Goal: Task Accomplishment & Management: Manage account settings

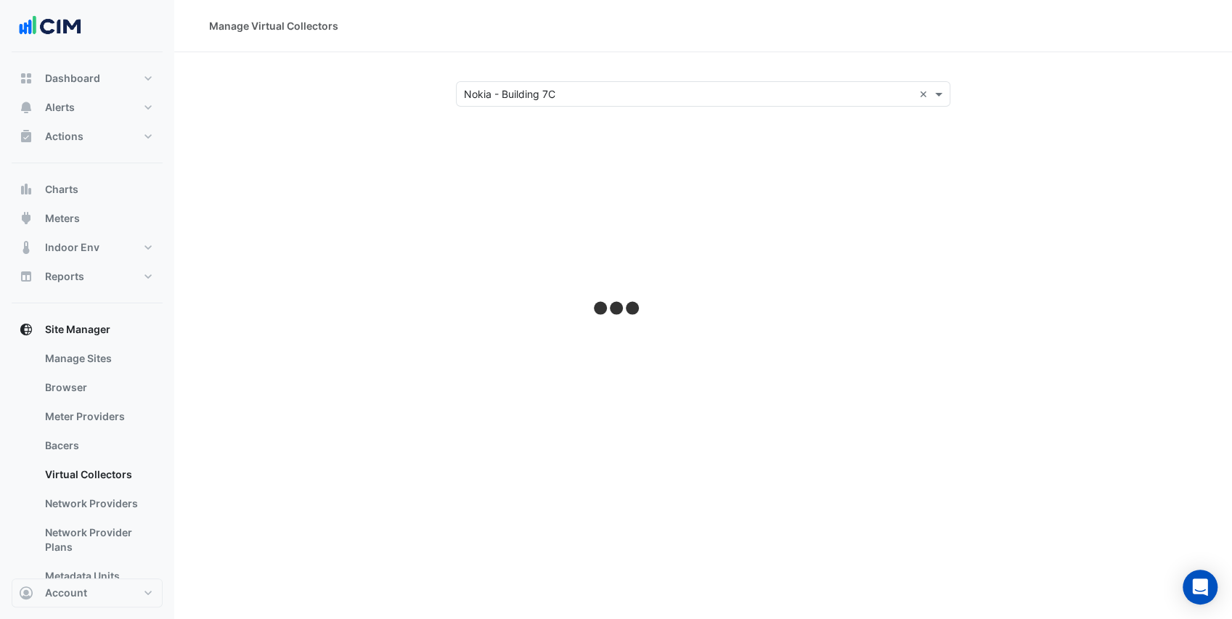
select select "***"
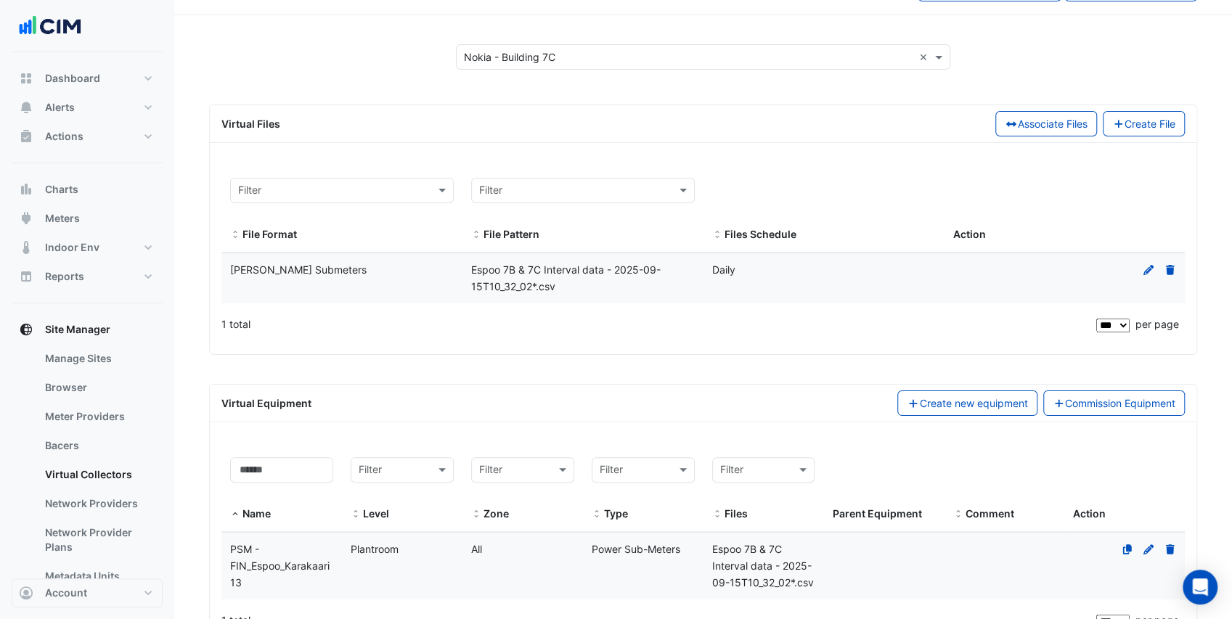
scroll to position [193, 0]
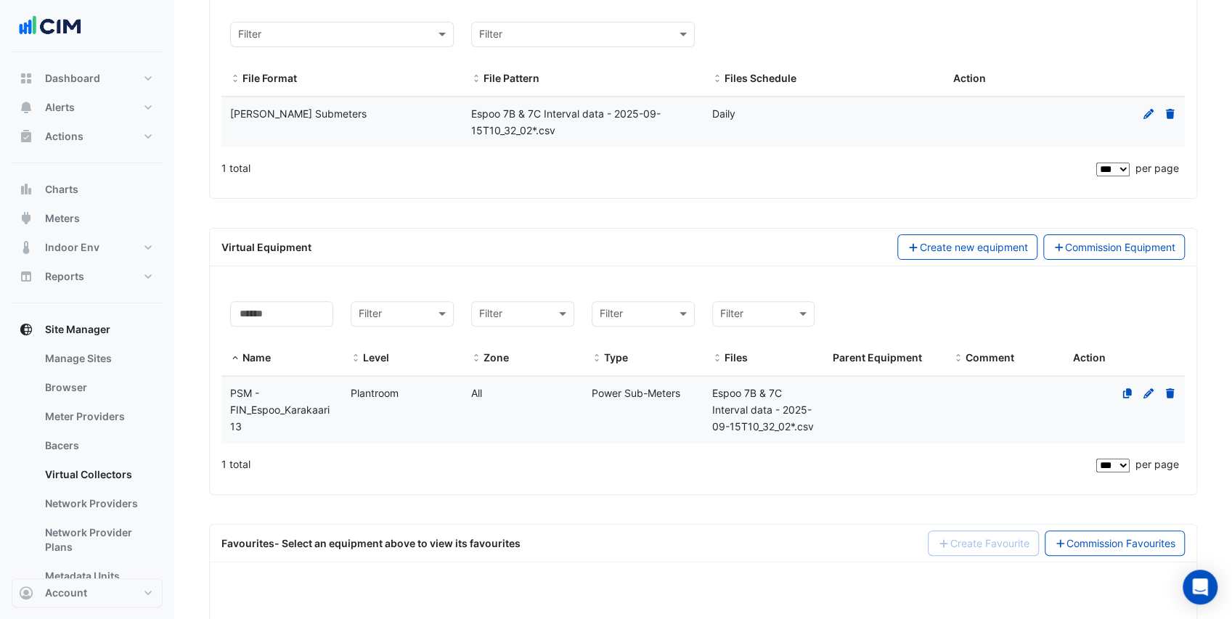
click at [563, 424] on datatable-body-cell "Zone All" at bounding box center [522, 410] width 121 height 67
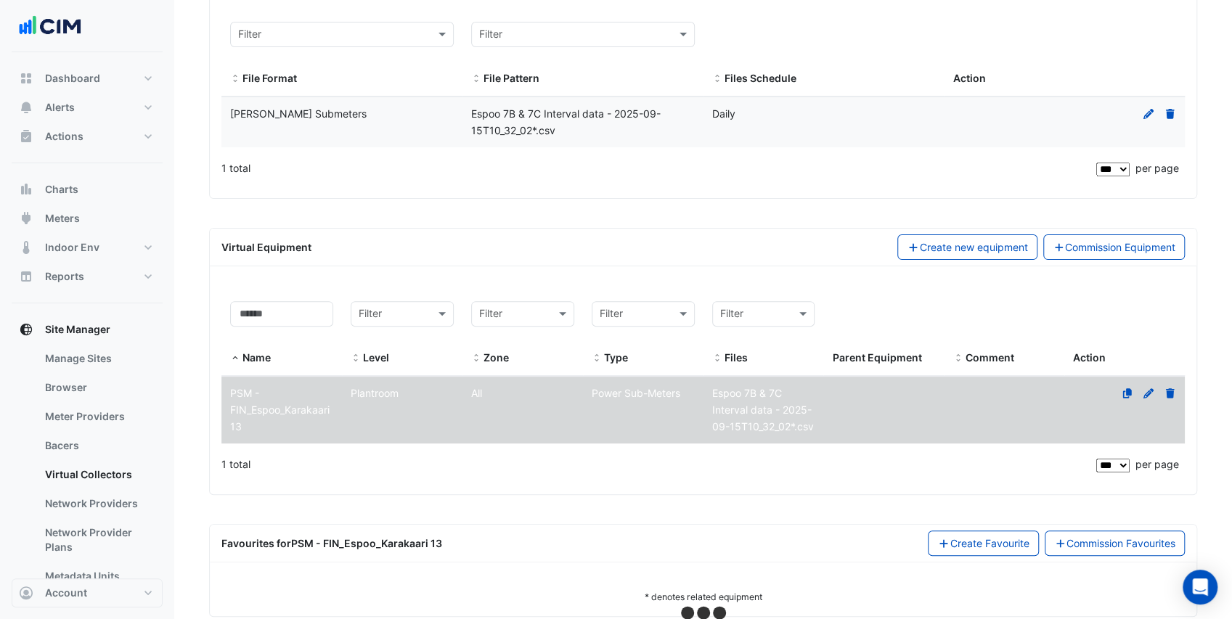
select select "***"
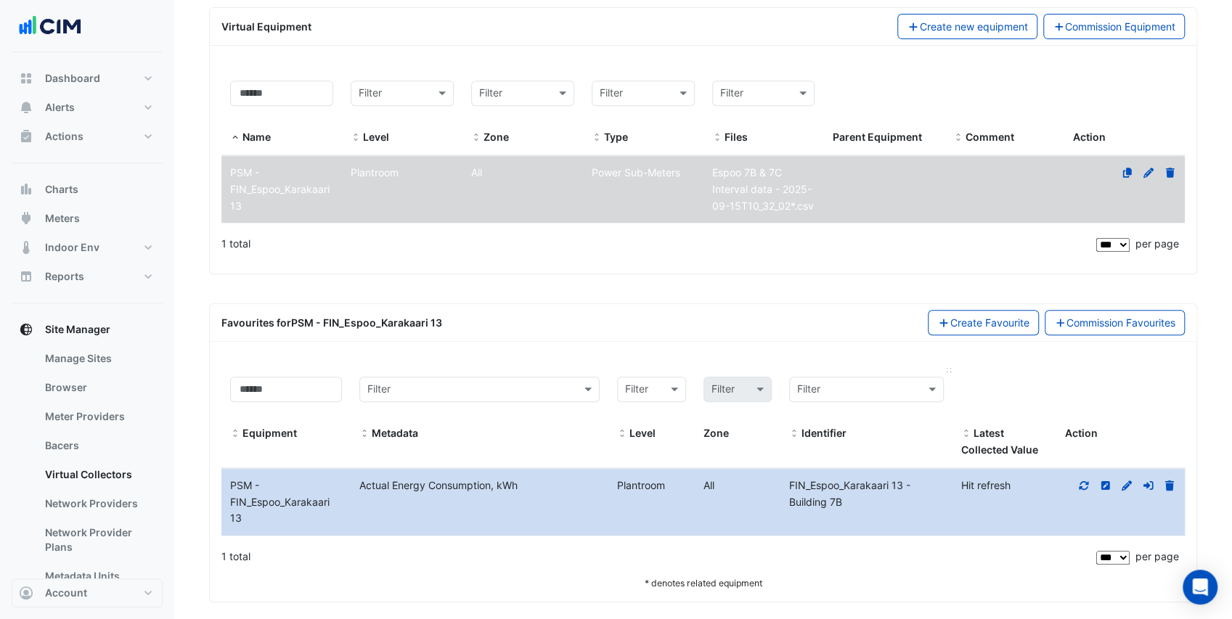
scroll to position [423, 0]
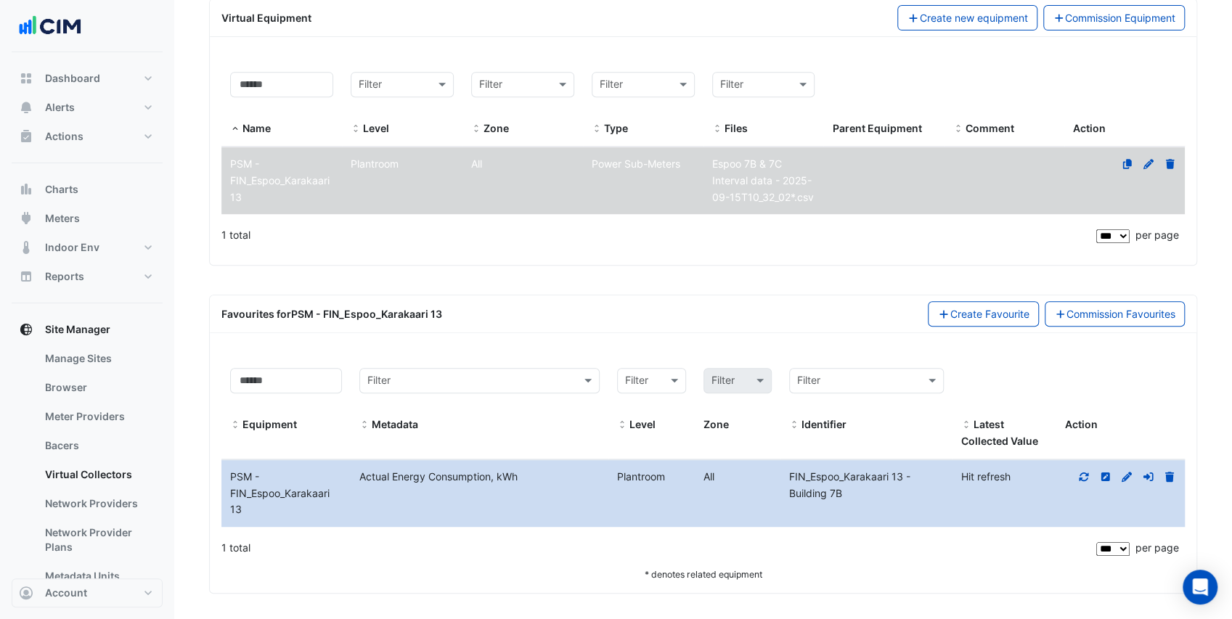
click at [1088, 472] on icon at bounding box center [1083, 477] width 13 height 10
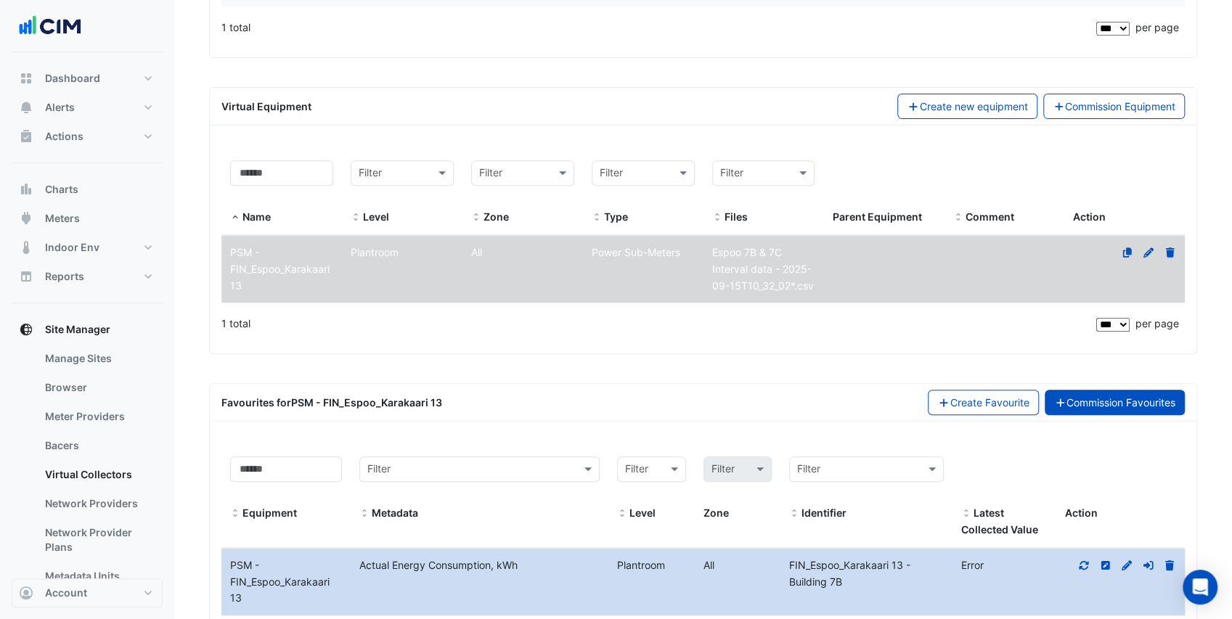
scroll to position [181, 0]
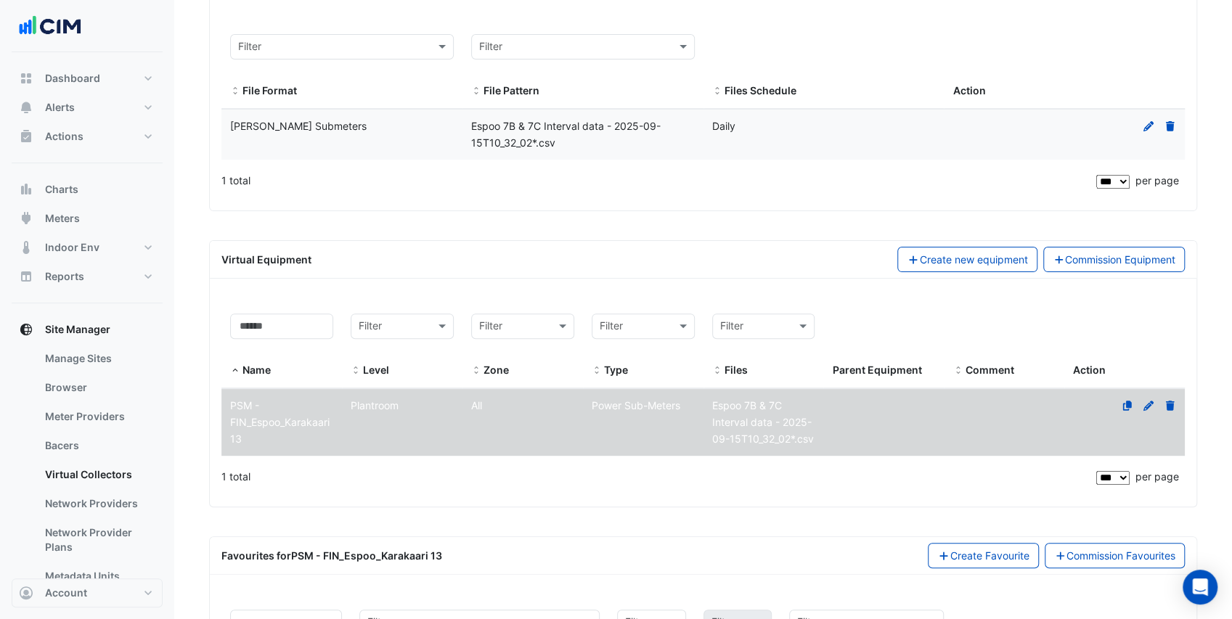
click at [1143, 123] on icon at bounding box center [1148, 126] width 13 height 10
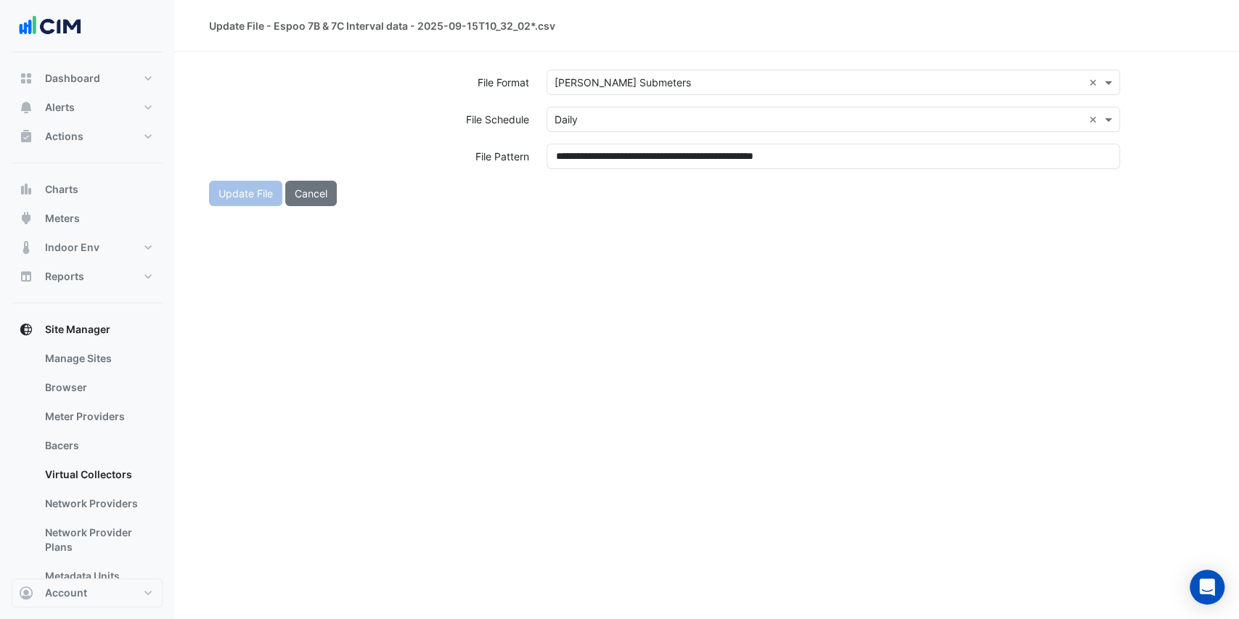
click at [601, 89] on div "× Schneider Submeters" at bounding box center [623, 82] width 136 height 15
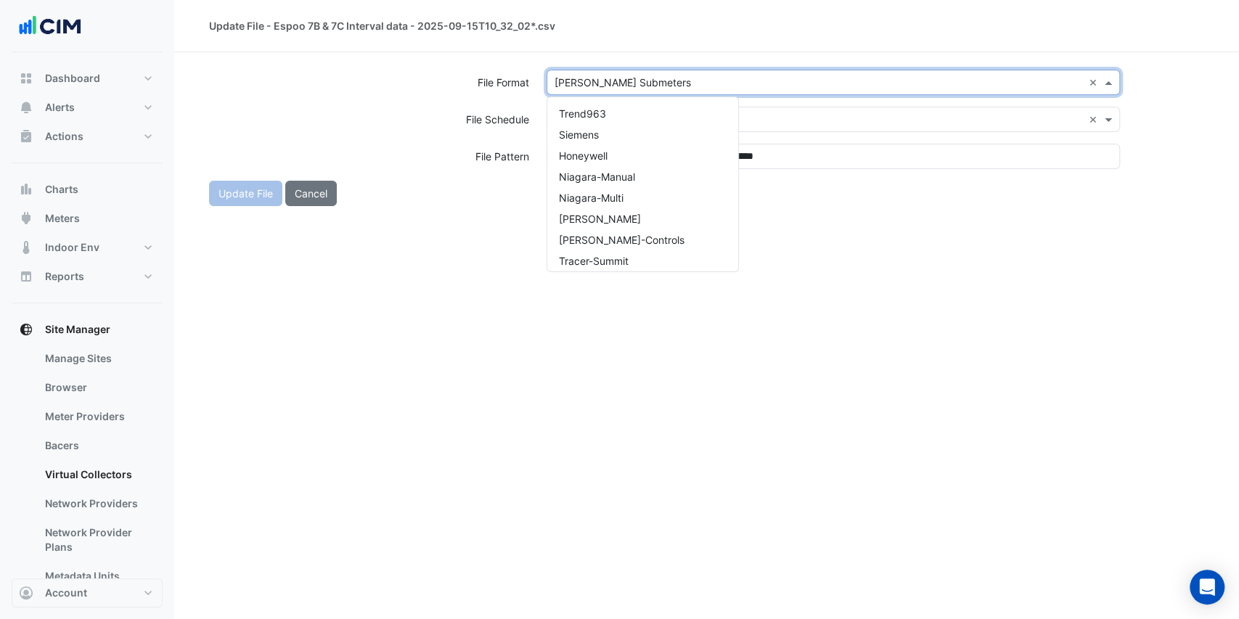
scroll to position [827, 0]
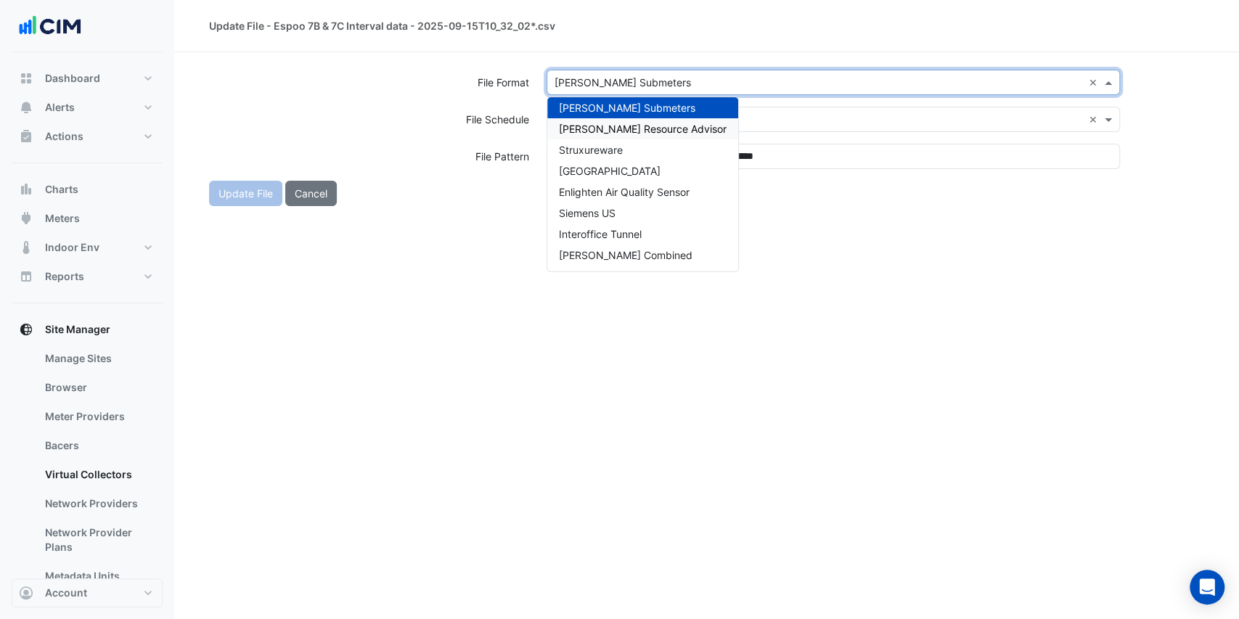
click at [662, 129] on span "[PERSON_NAME] Resource Advisor" at bounding box center [643, 129] width 168 height 12
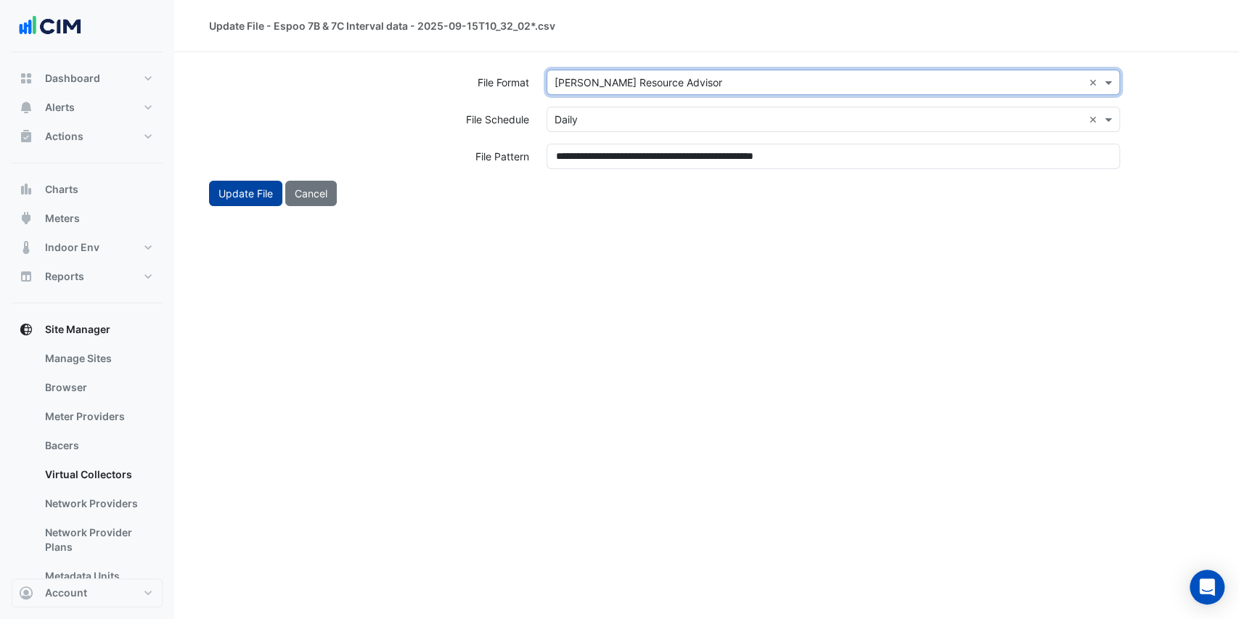
click at [234, 196] on button "Update File" at bounding box center [245, 193] width 73 height 25
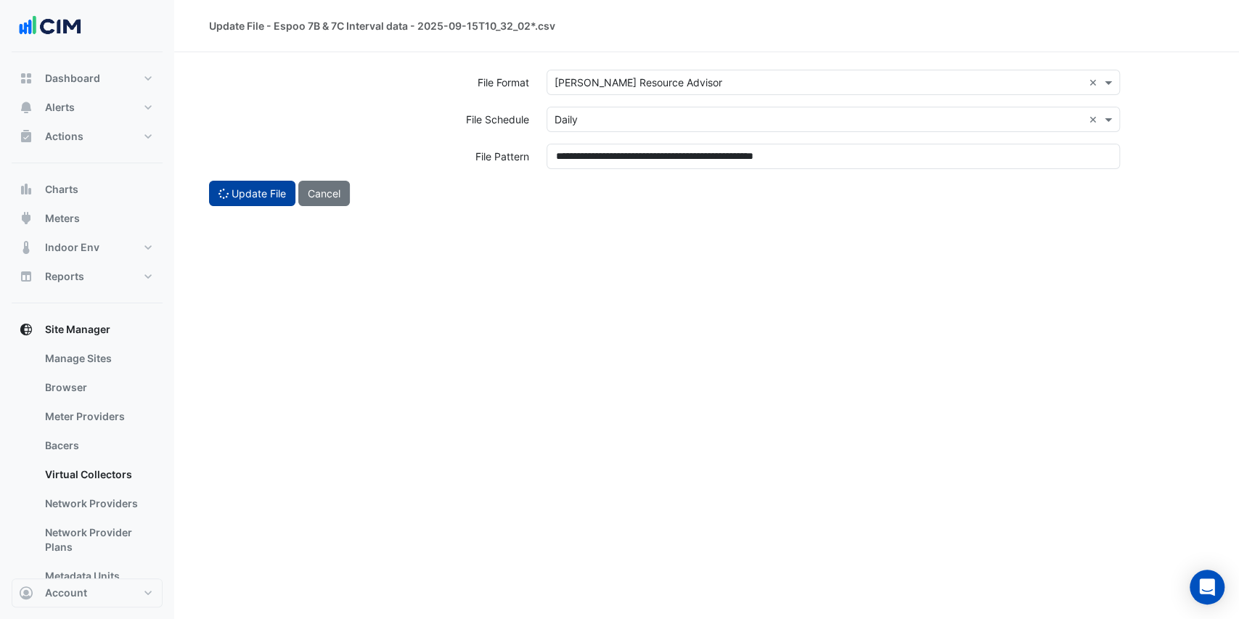
select select "***"
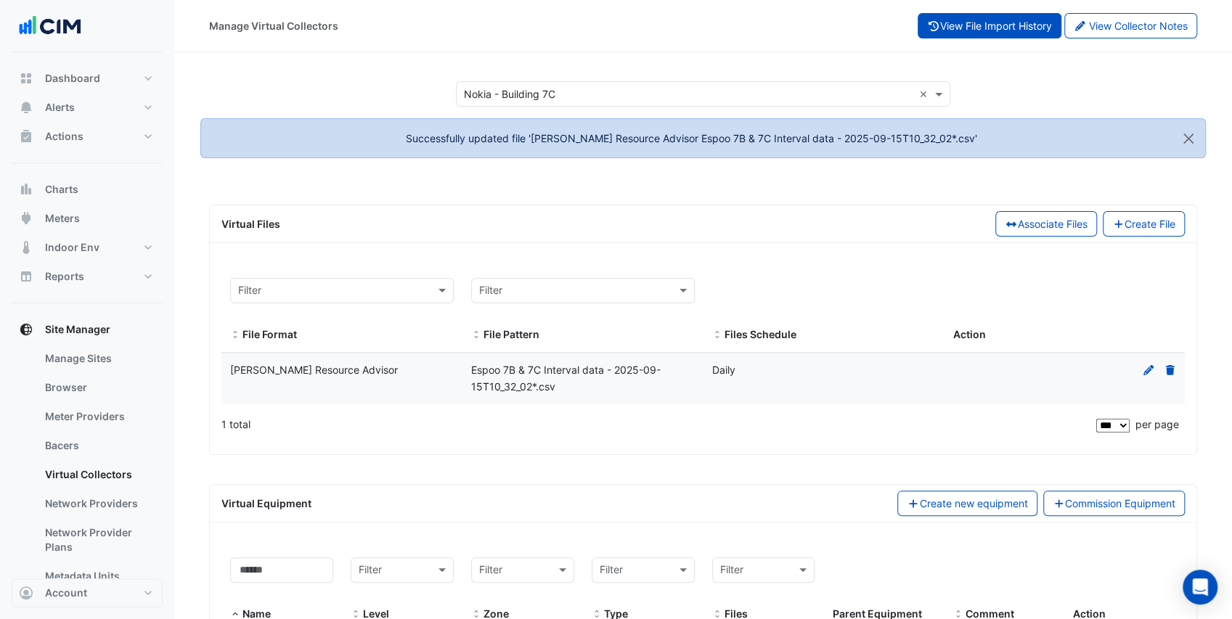
click at [1022, 30] on button "View File Import History" at bounding box center [990, 25] width 144 height 25
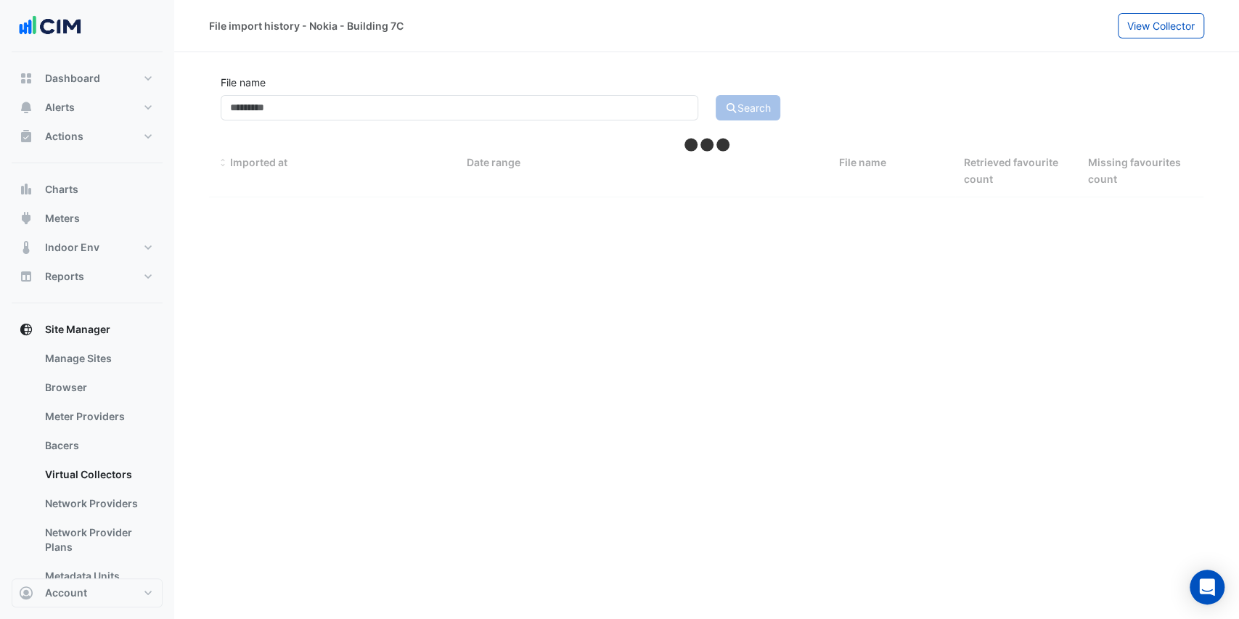
select select "***"
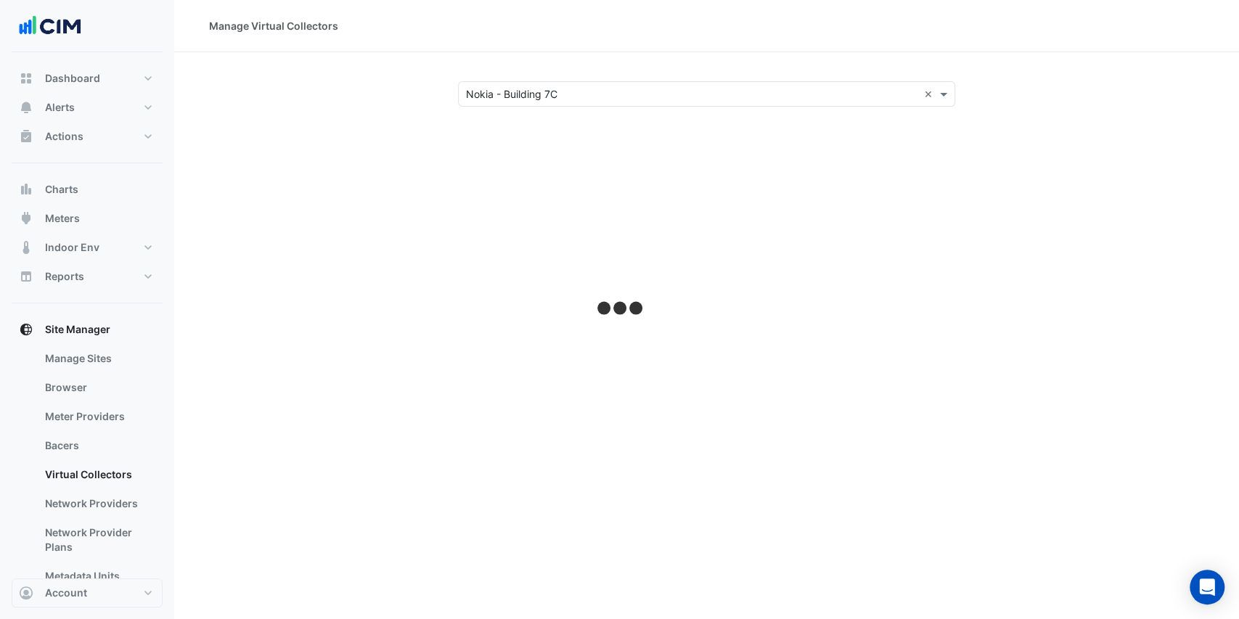
select select "***"
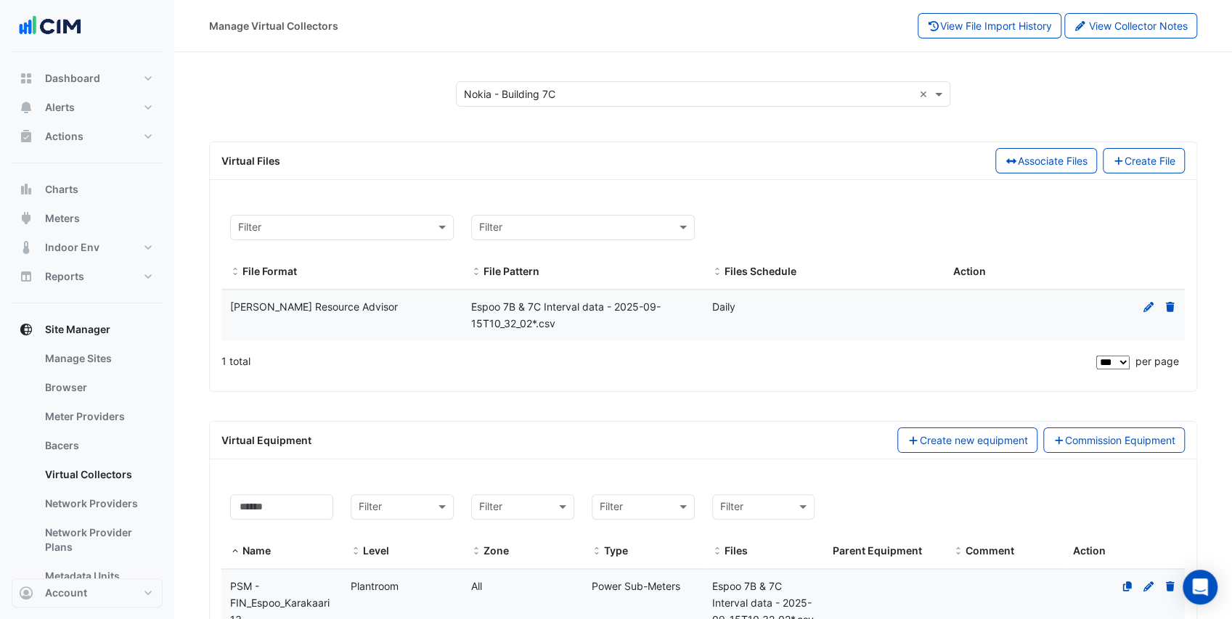
click at [1144, 306] on icon at bounding box center [1148, 306] width 10 height 10
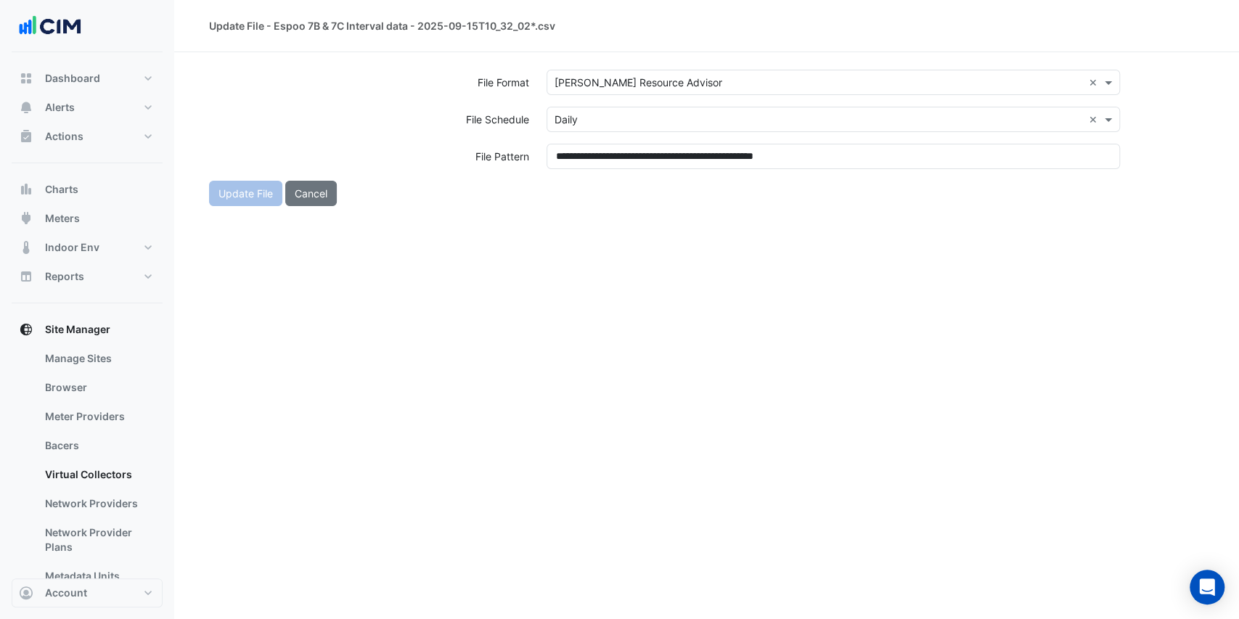
click at [650, 83] on input "text" at bounding box center [819, 83] width 529 height 15
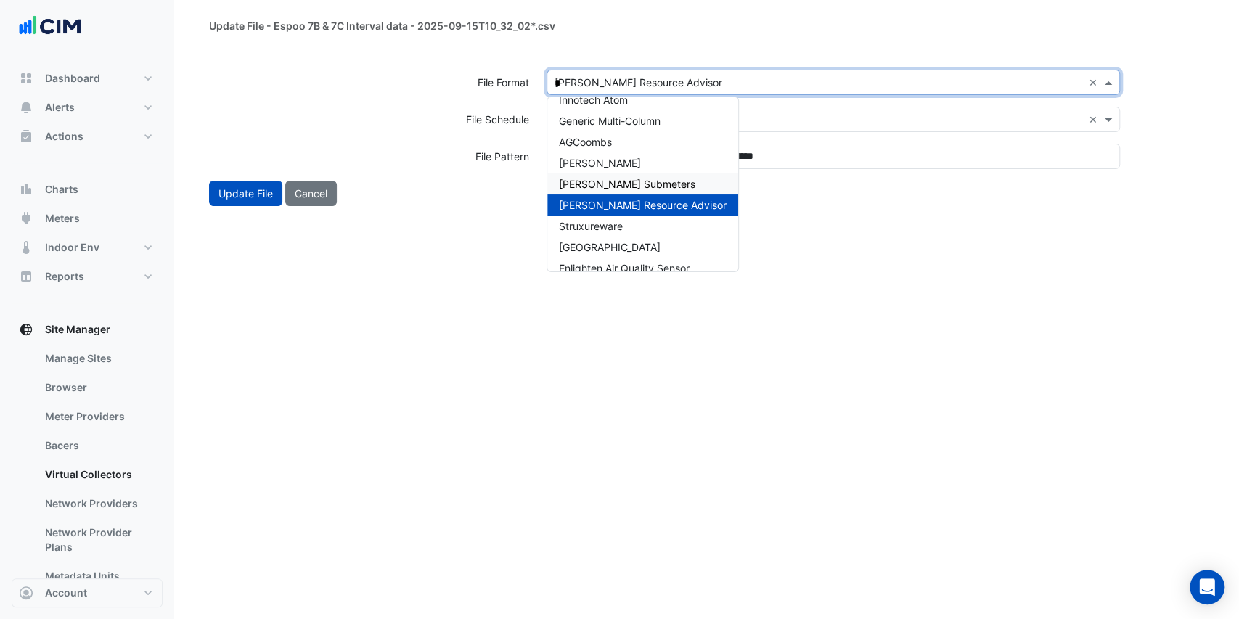
scroll to position [393, 0]
type input "**"
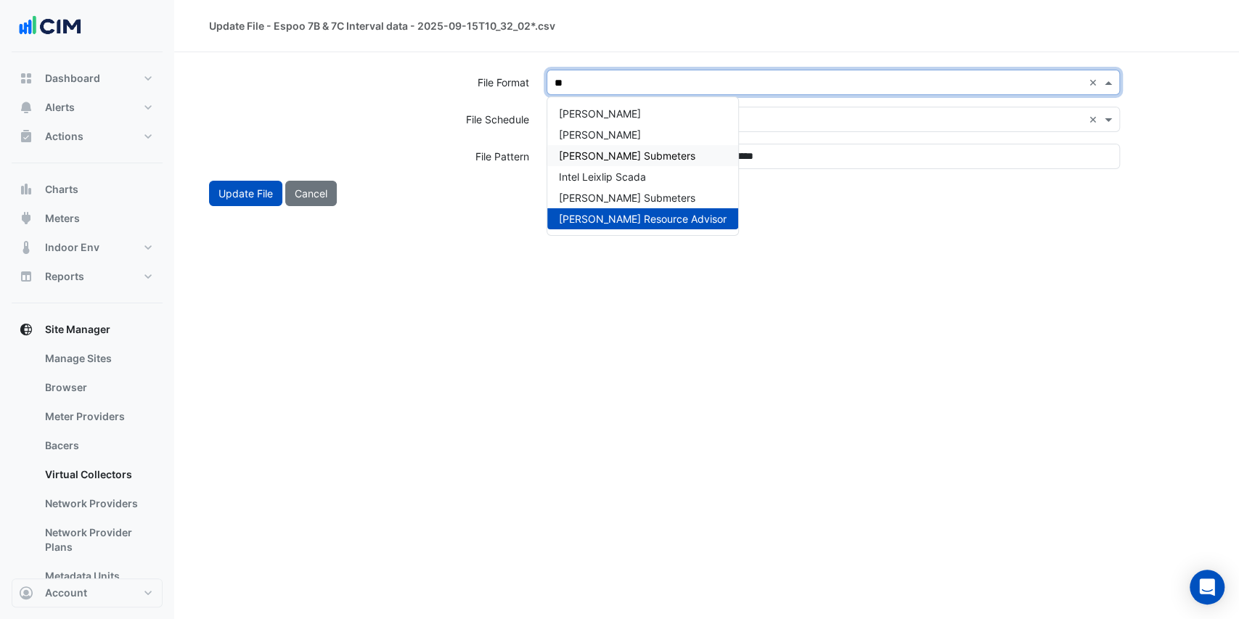
click at [663, 155] on span "[PERSON_NAME] Submeters" at bounding box center [627, 156] width 136 height 12
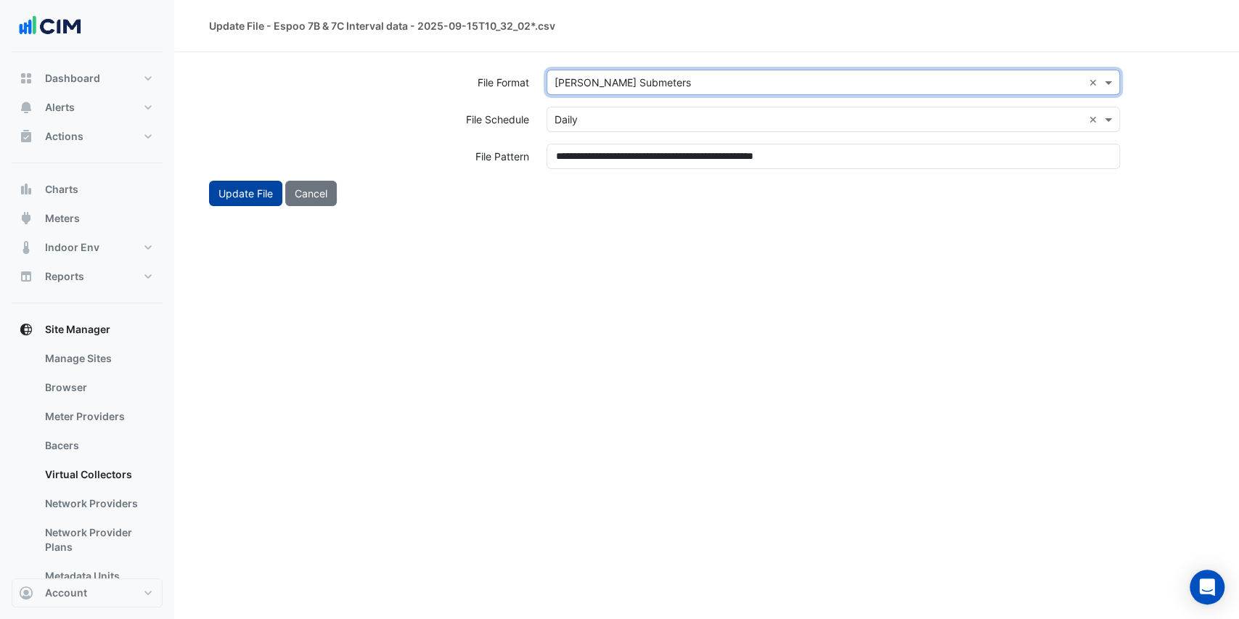
click at [248, 195] on button "Update File" at bounding box center [245, 193] width 73 height 25
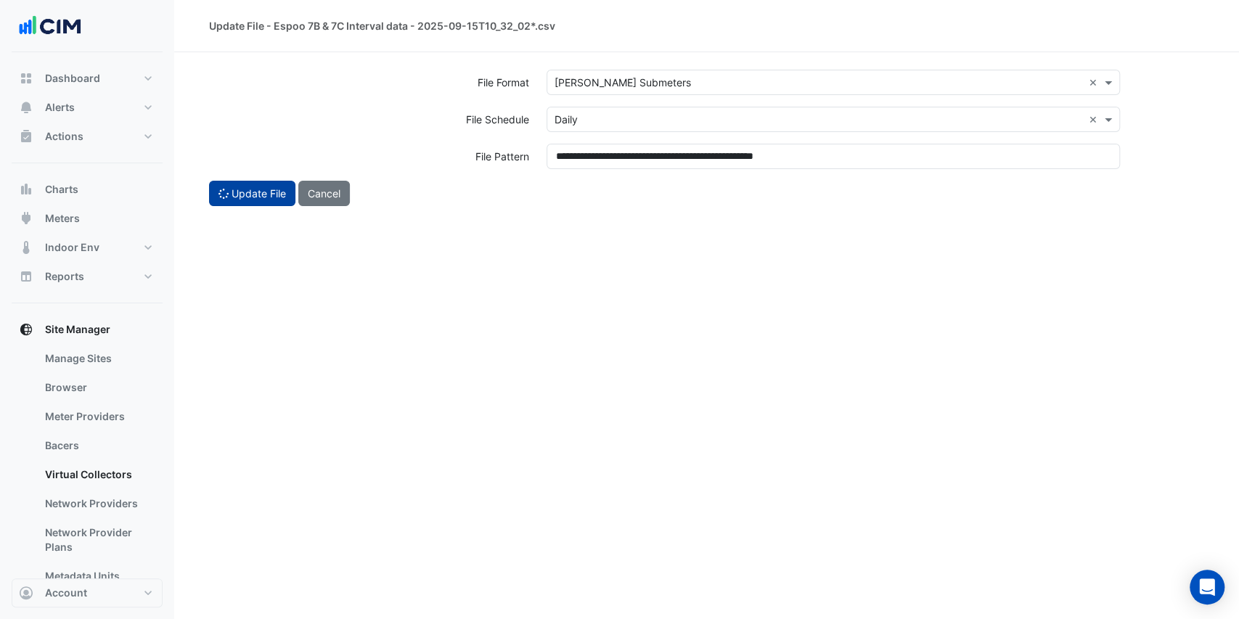
select select "***"
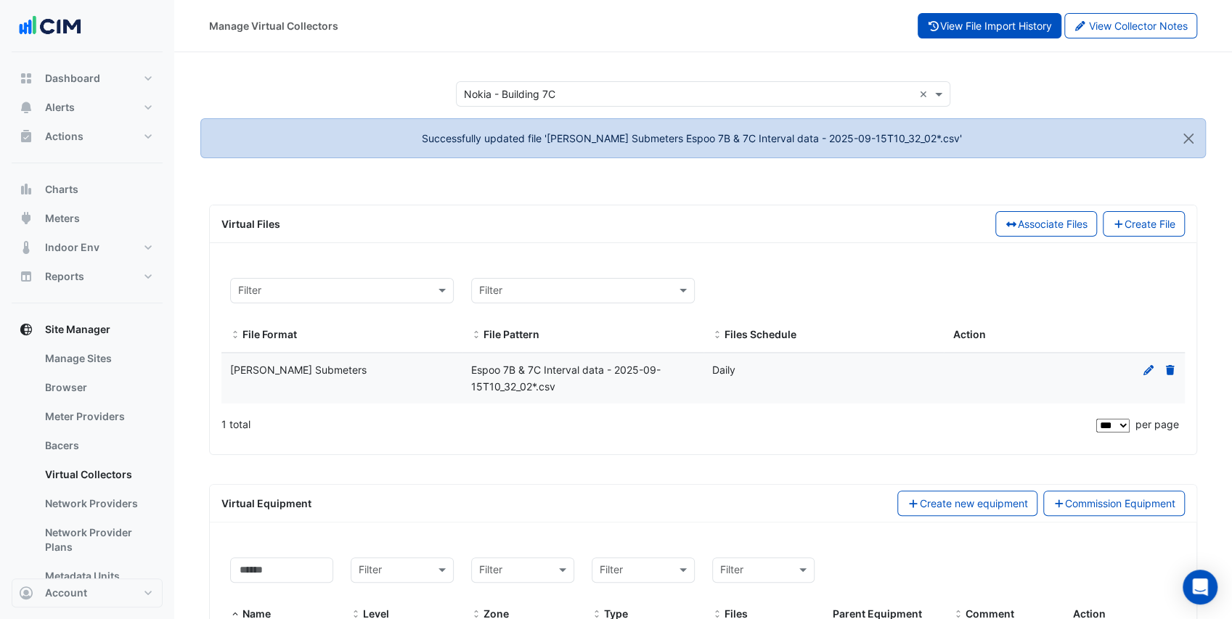
click at [1017, 25] on button "View File Import History" at bounding box center [990, 25] width 144 height 25
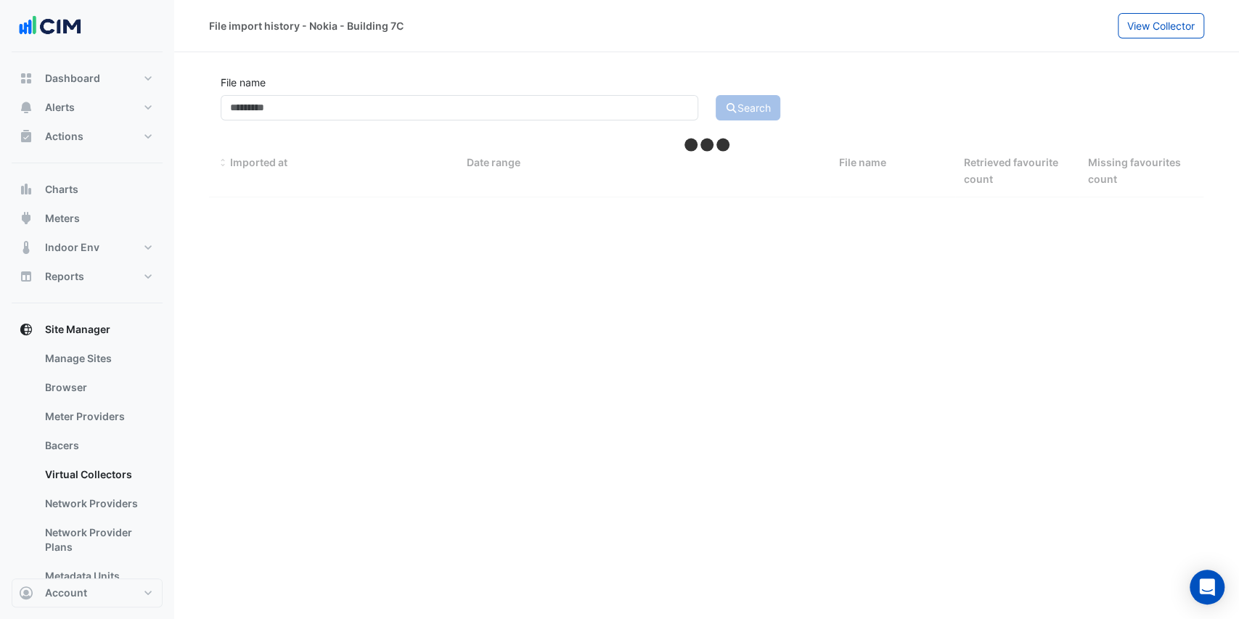
select select "***"
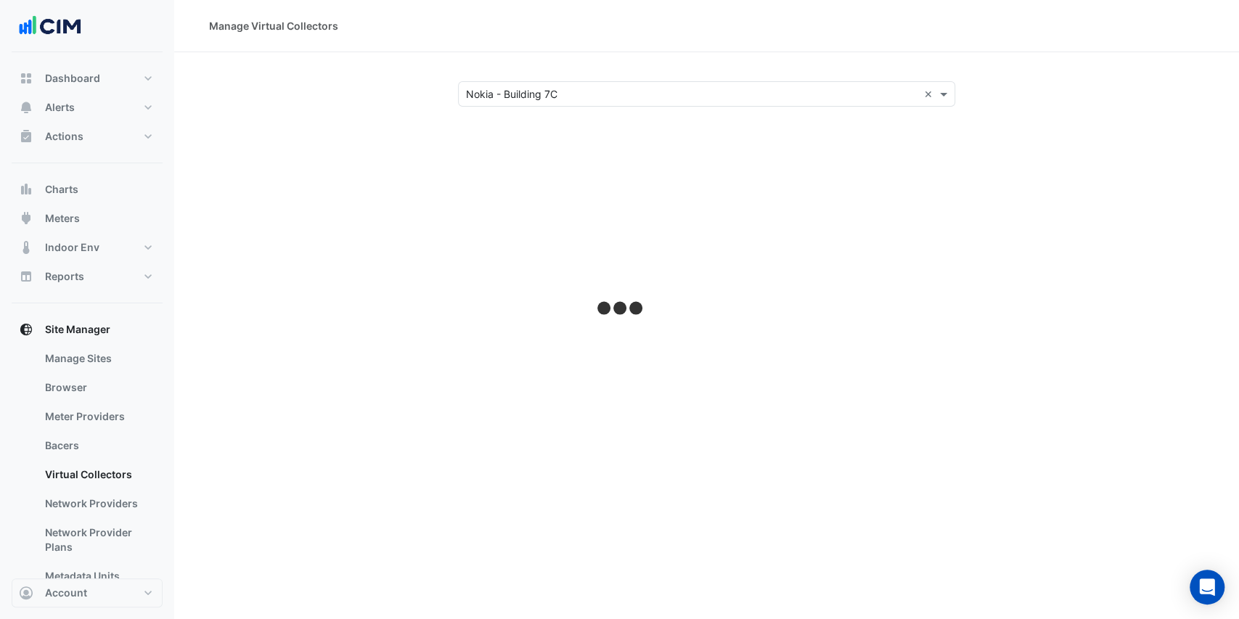
select select "***"
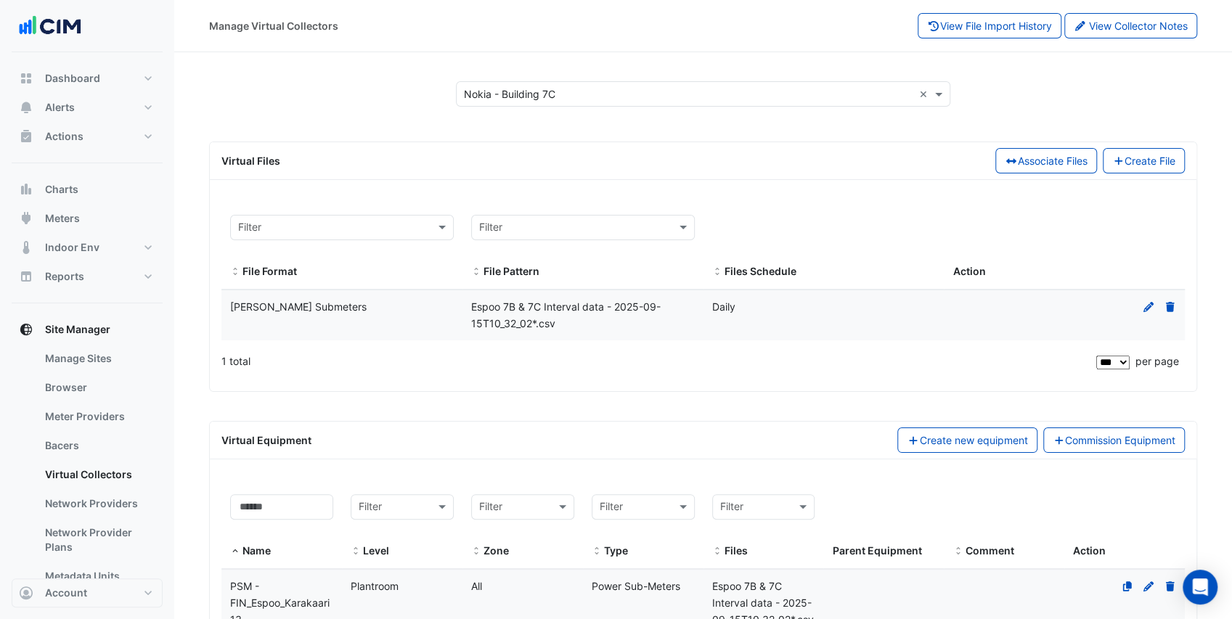
click at [1146, 307] on icon at bounding box center [1148, 306] width 10 height 10
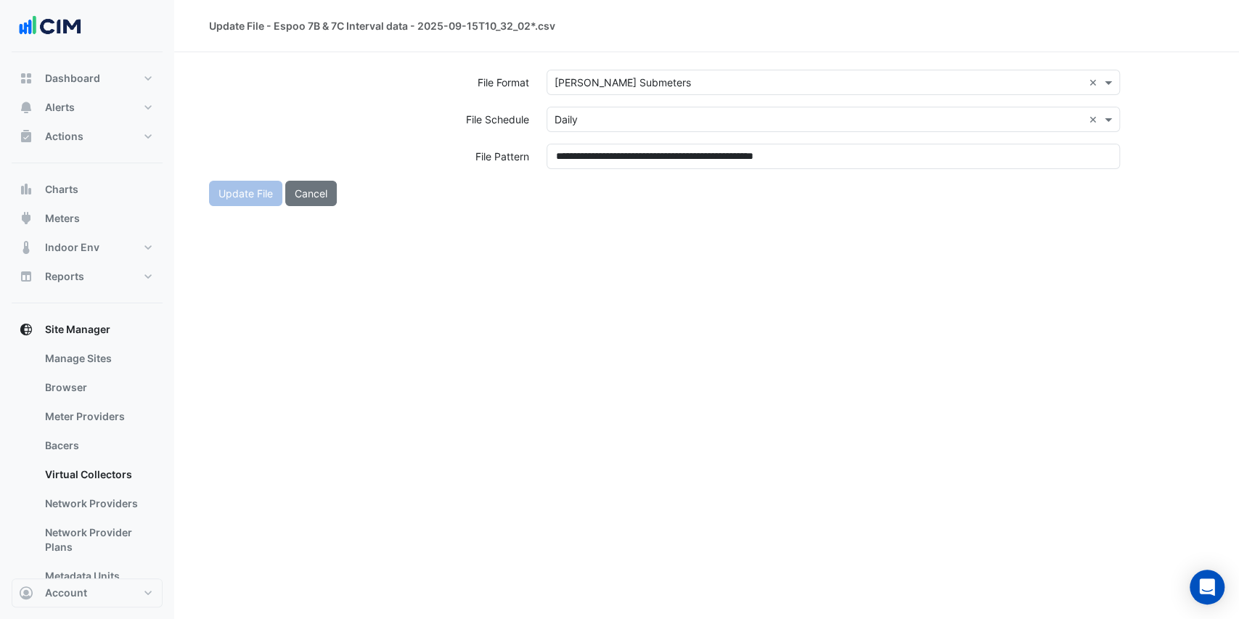
click at [588, 81] on input "text" at bounding box center [819, 83] width 529 height 15
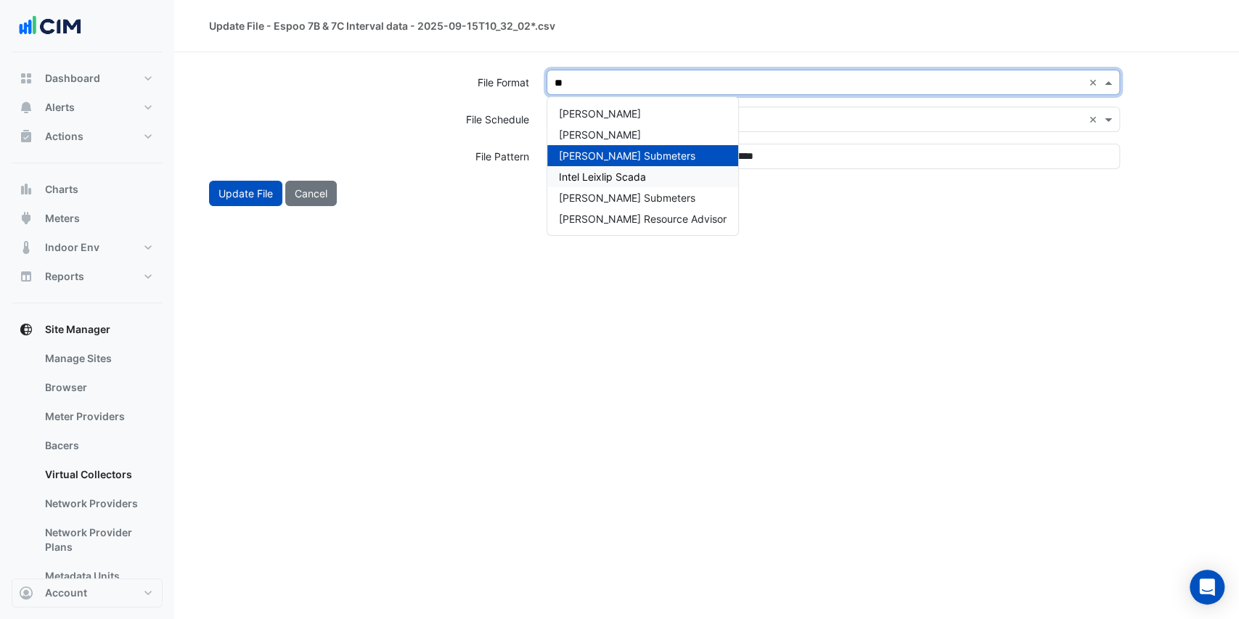
type input "***"
click at [648, 138] on div "Schneider ES" at bounding box center [642, 134] width 191 height 21
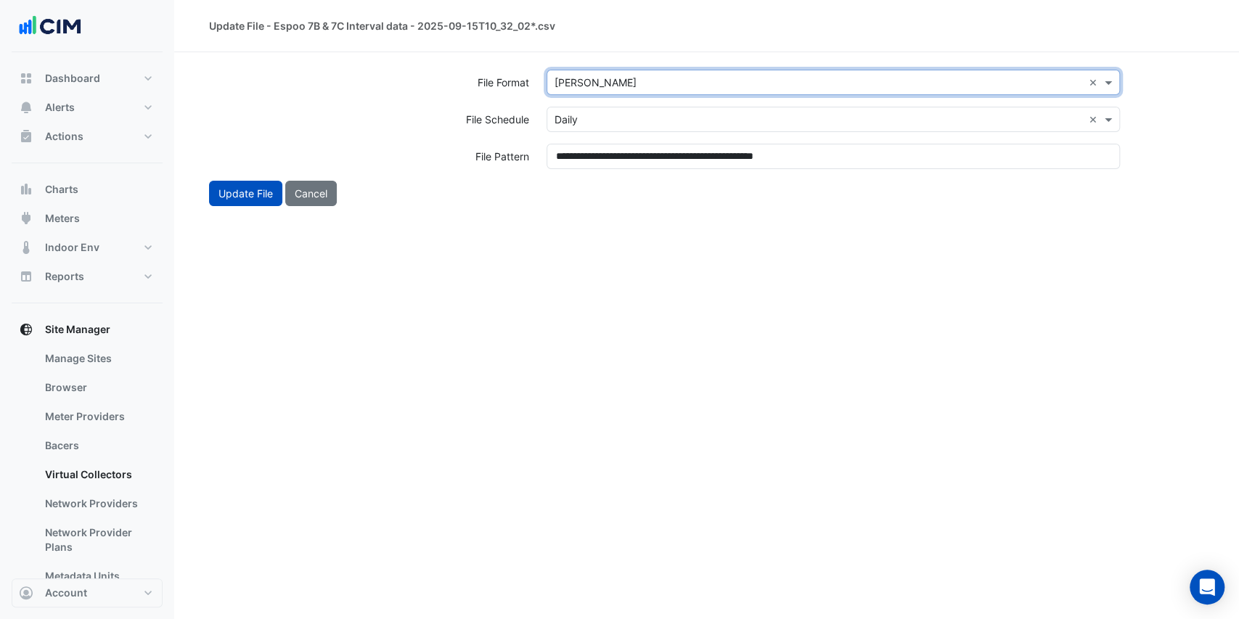
click at [581, 211] on div "**********" at bounding box center [706, 309] width 1065 height 619
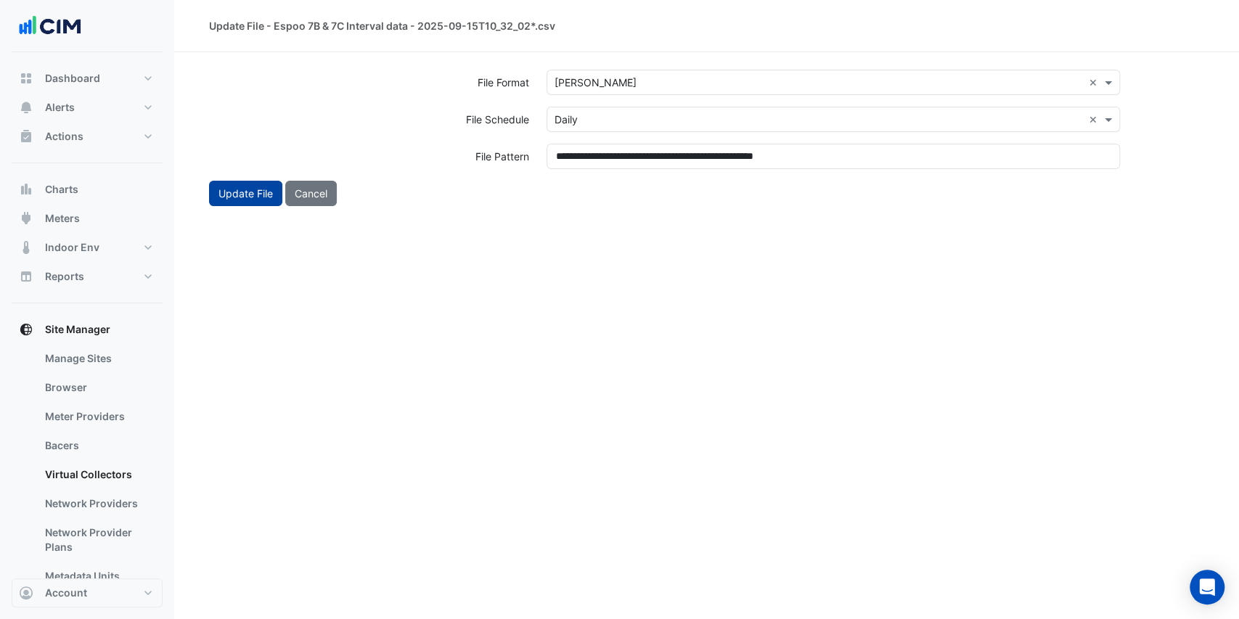
click at [253, 191] on button "Update File" at bounding box center [245, 193] width 73 height 25
select select "***"
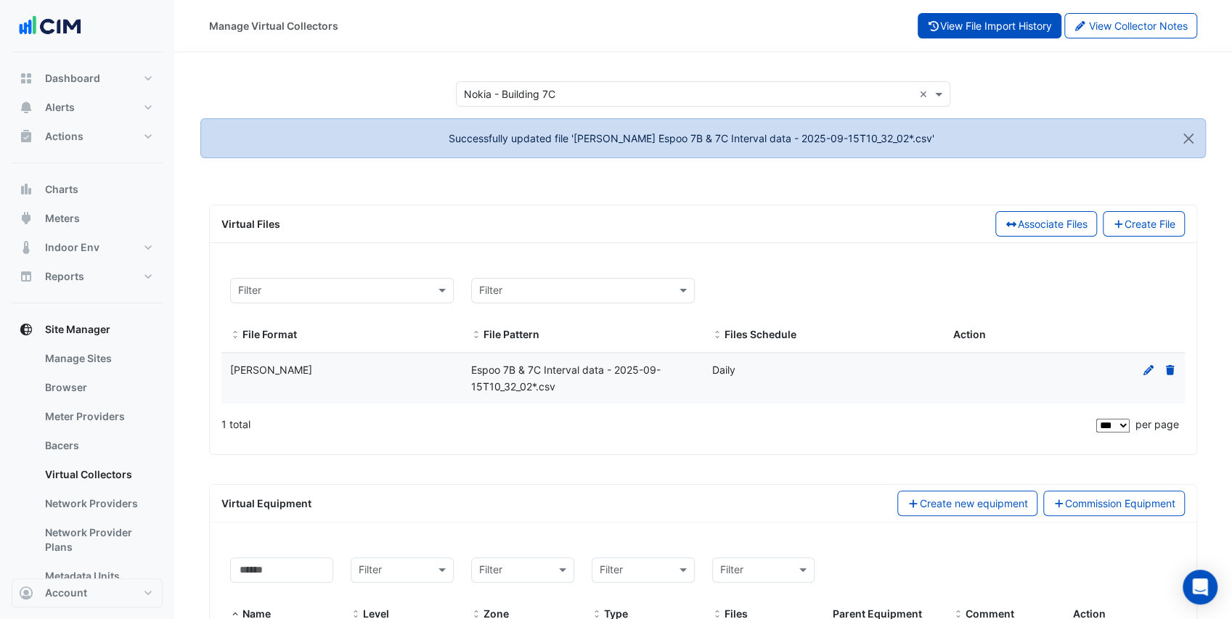
click at [1003, 28] on button "View File Import History" at bounding box center [990, 25] width 144 height 25
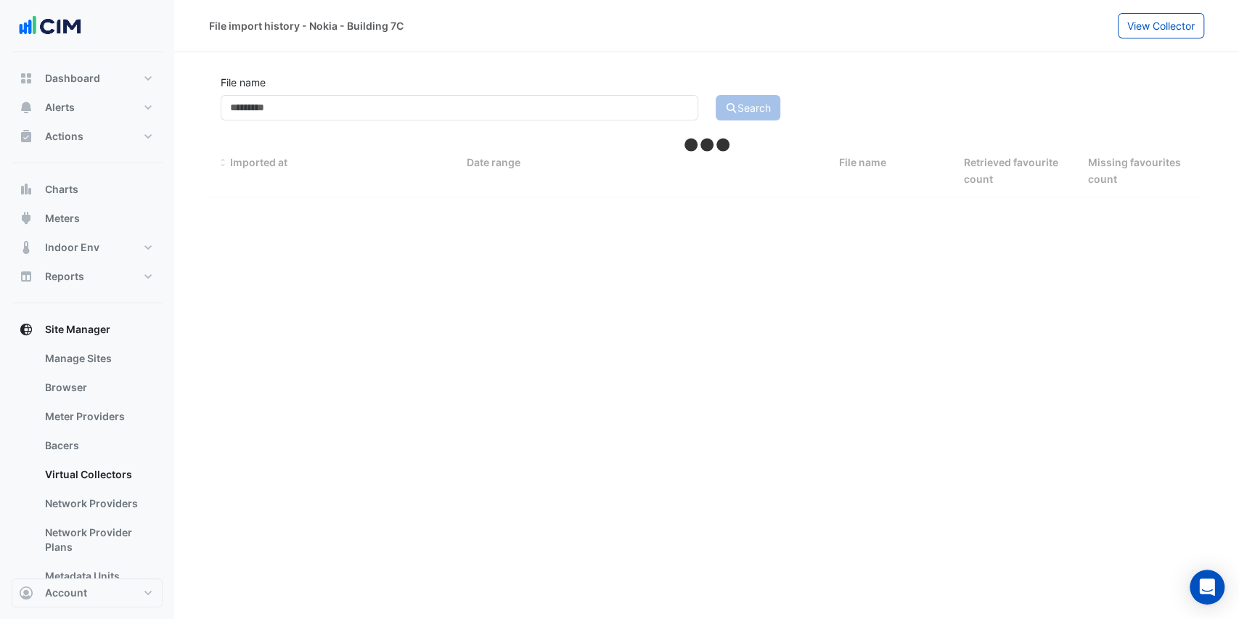
select select "***"
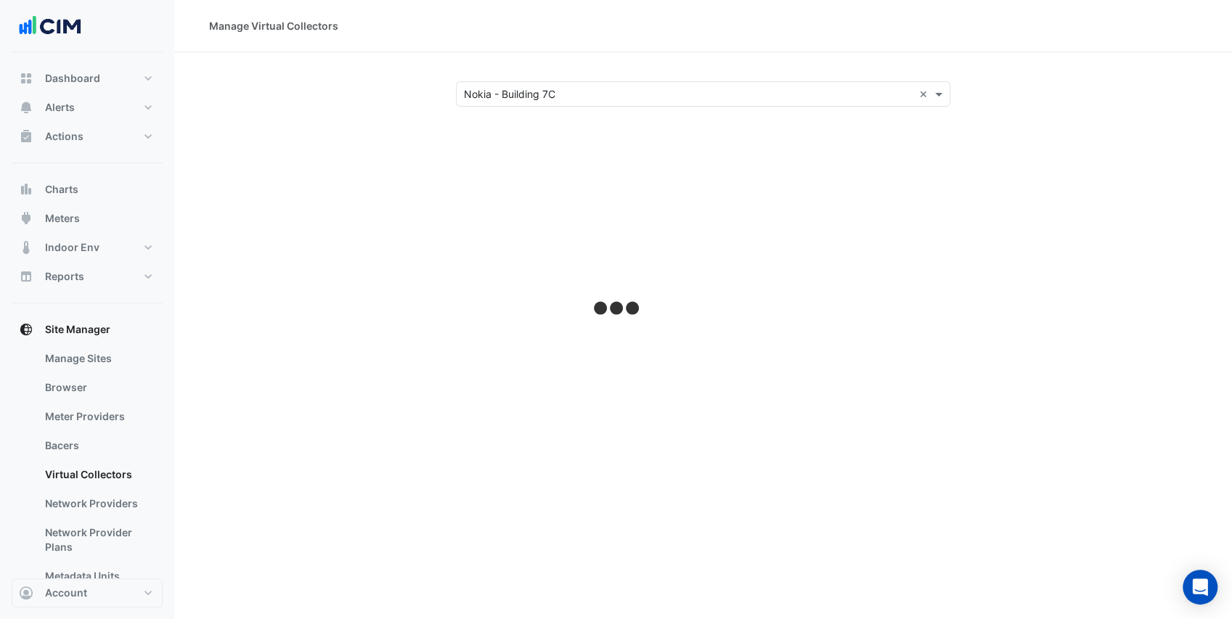
select select "***"
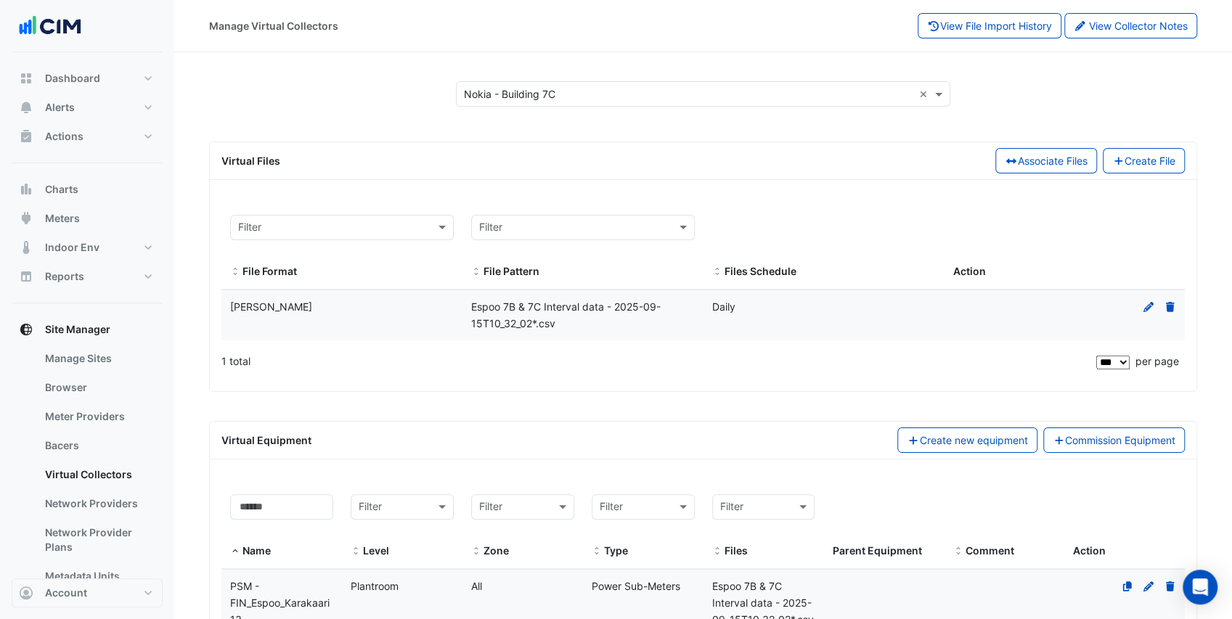
click at [1146, 306] on icon at bounding box center [1148, 306] width 10 height 10
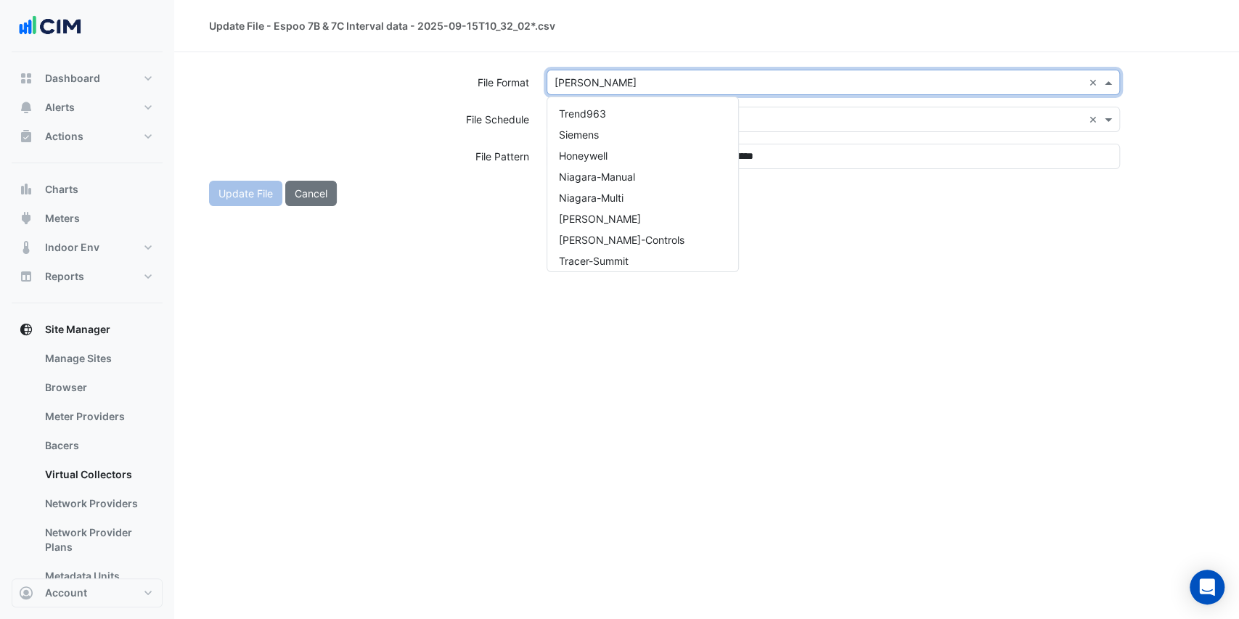
click at [601, 73] on div "Select a file format × [PERSON_NAME] ×" at bounding box center [834, 82] width 574 height 25
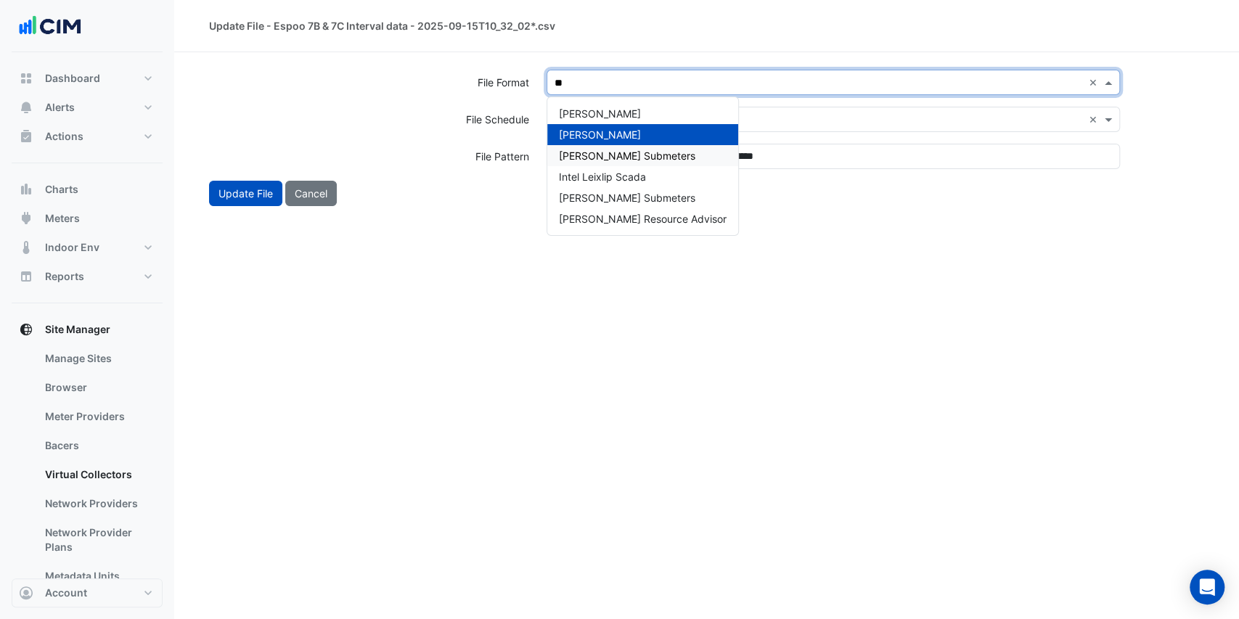
type input "***"
click at [631, 113] on div "[PERSON_NAME]" at bounding box center [642, 113] width 191 height 21
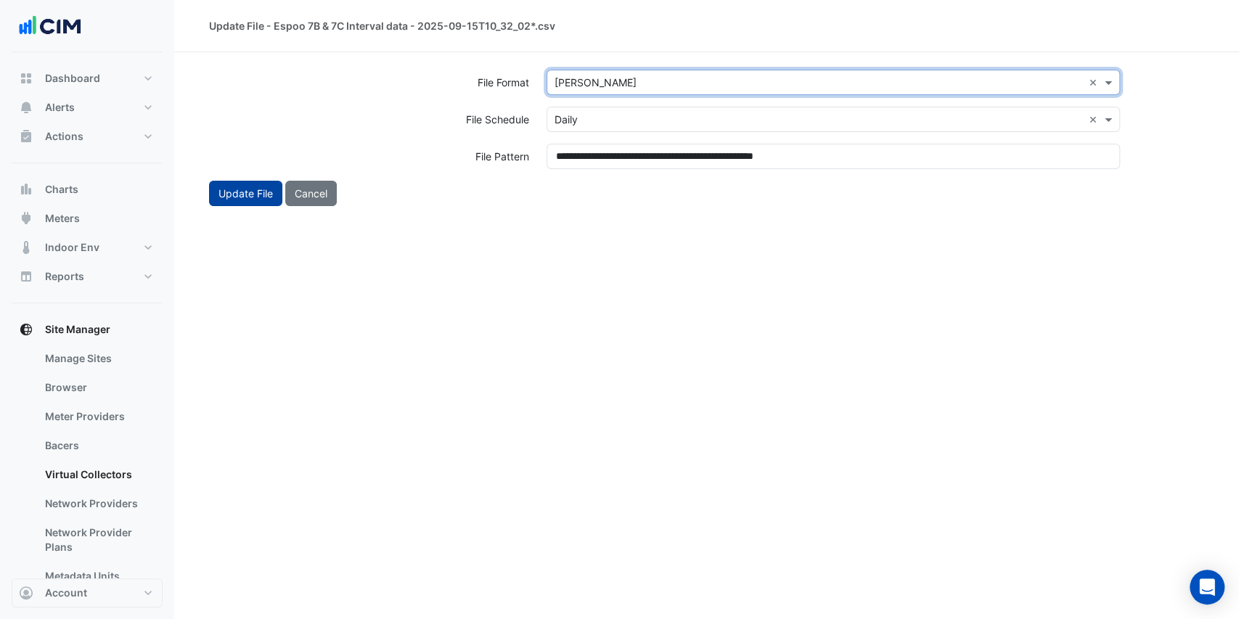
click at [235, 198] on button "Update File" at bounding box center [245, 193] width 73 height 25
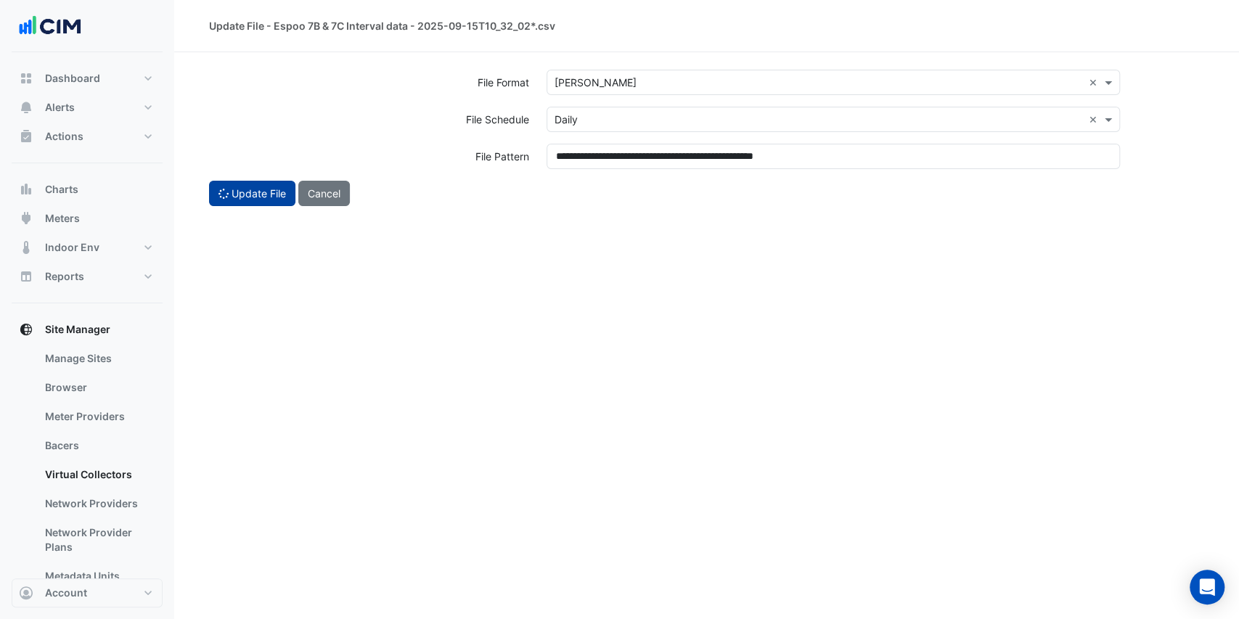
select select "***"
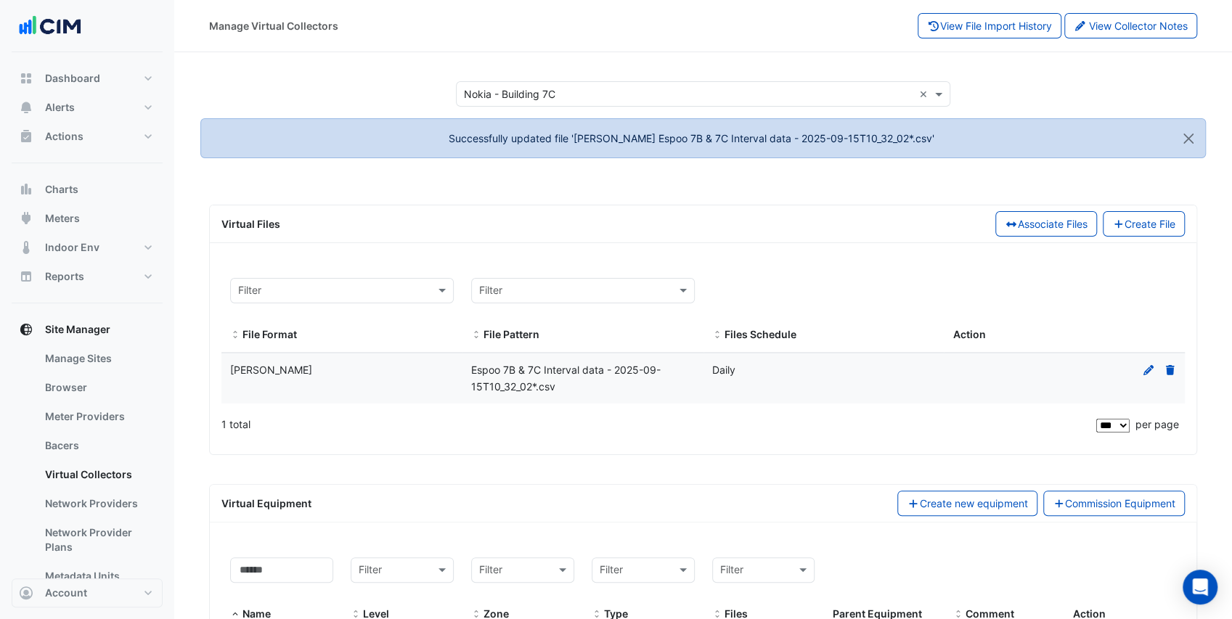
click at [322, 166] on div "Select a Site × Nokia - Building 7C × Successfully updated file '[PERSON_NAME] …" at bounding box center [702, 125] width 1005 height 89
click at [996, 30] on button "View File Import History" at bounding box center [990, 25] width 144 height 25
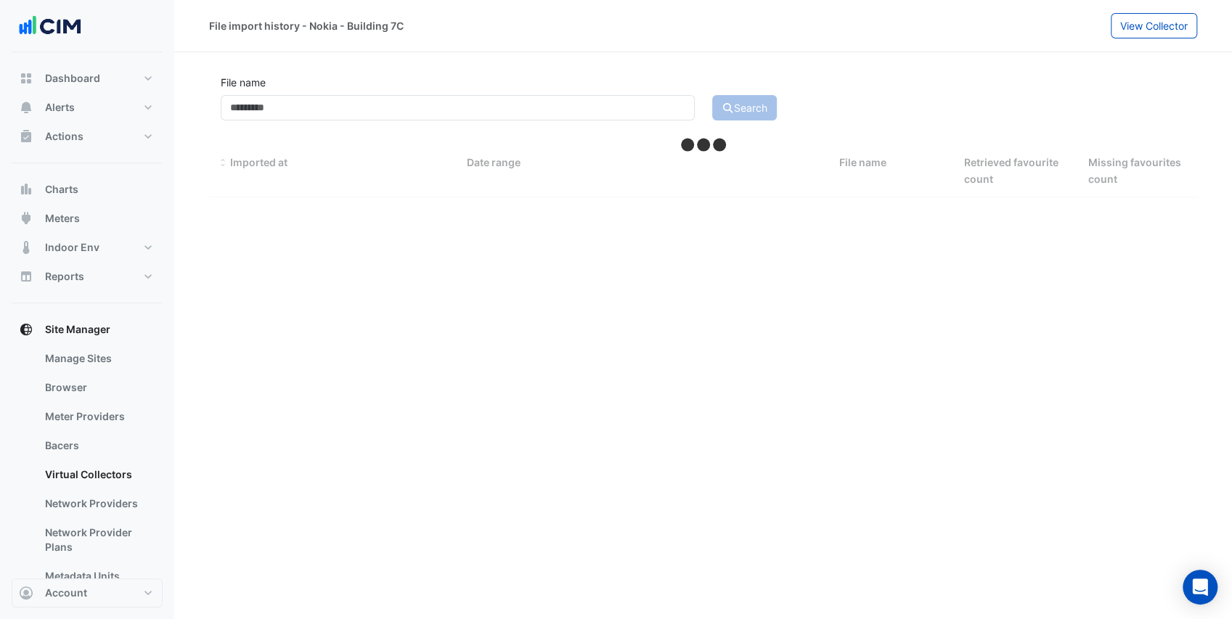
select select "***"
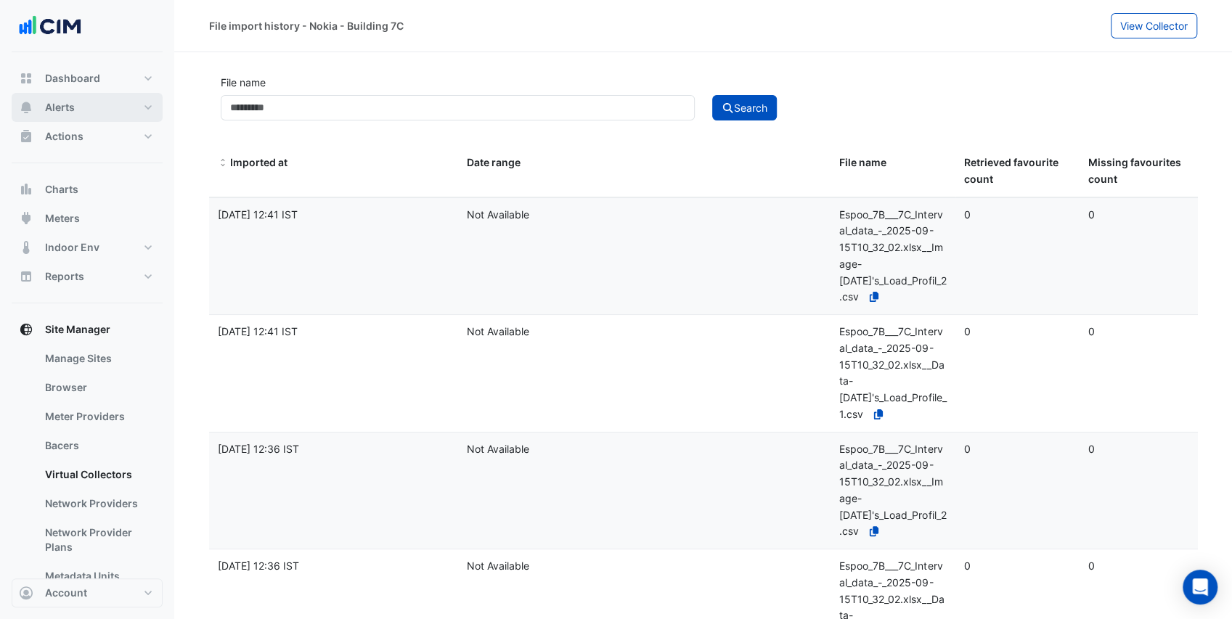
click at [91, 115] on button "Alerts" at bounding box center [87, 107] width 151 height 29
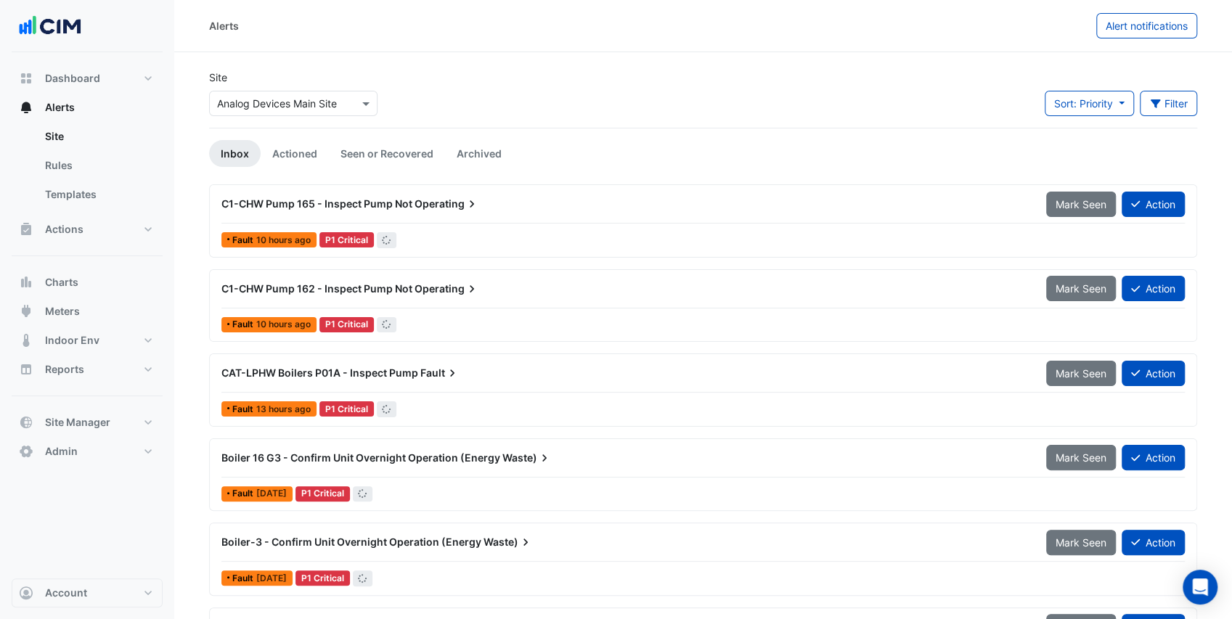
click at [295, 111] on div "Select a Site × Analog Devices Main Site" at bounding box center [293, 103] width 168 height 25
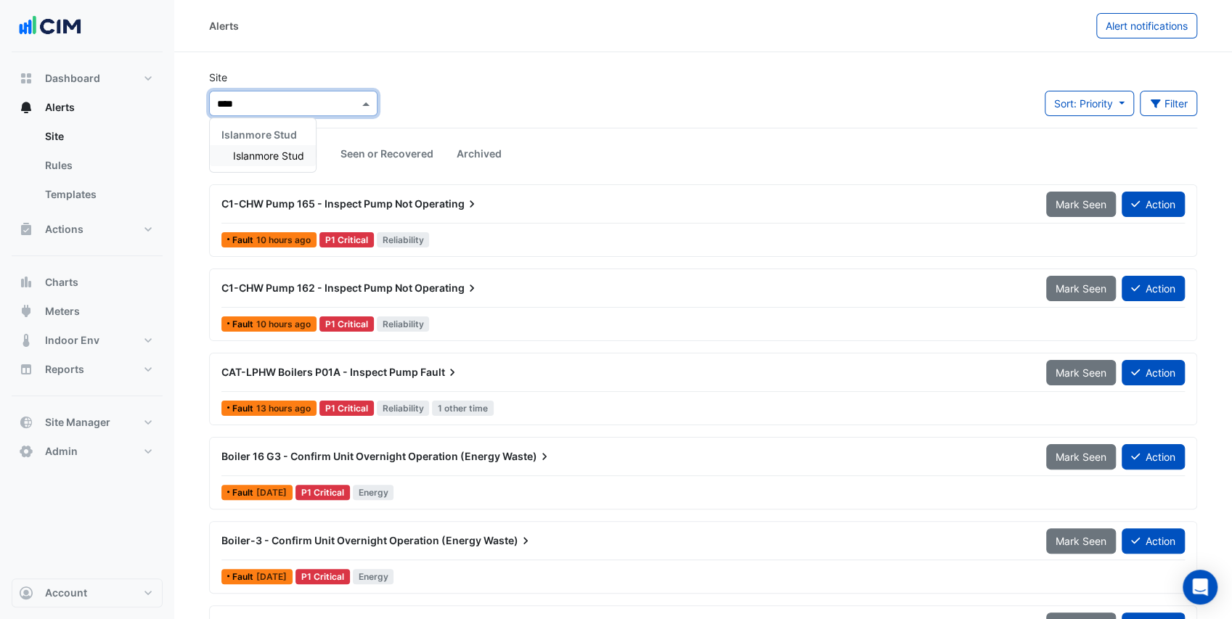
type input "*****"
click at [287, 152] on span "Islanmore Stud" at bounding box center [268, 156] width 71 height 12
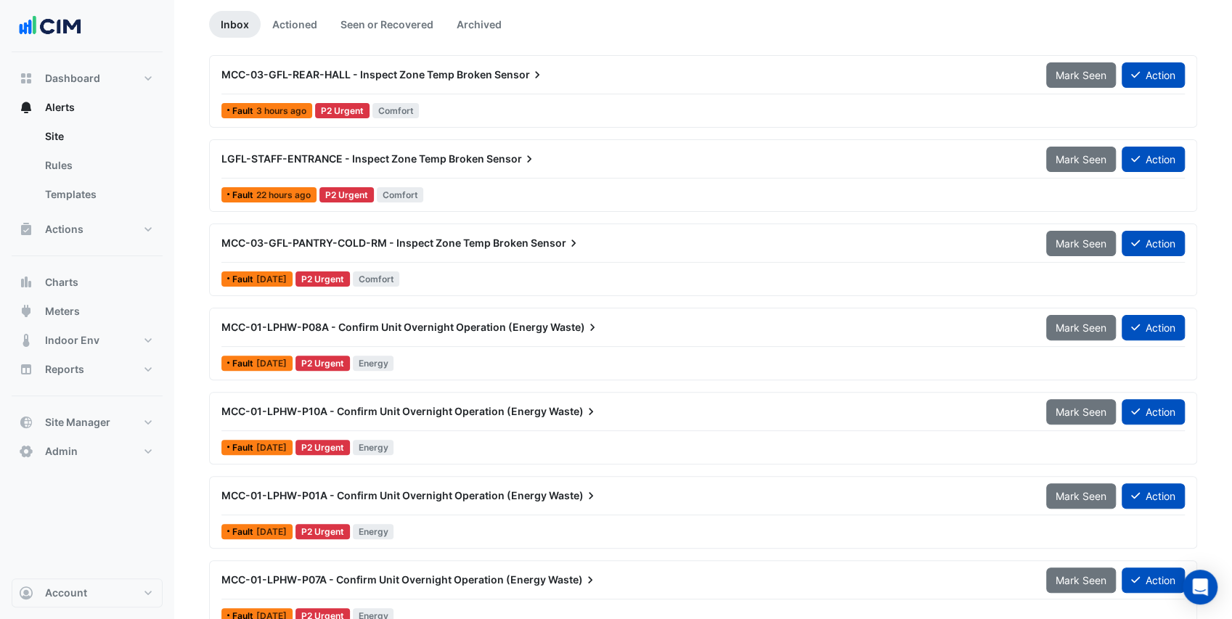
scroll to position [145, 0]
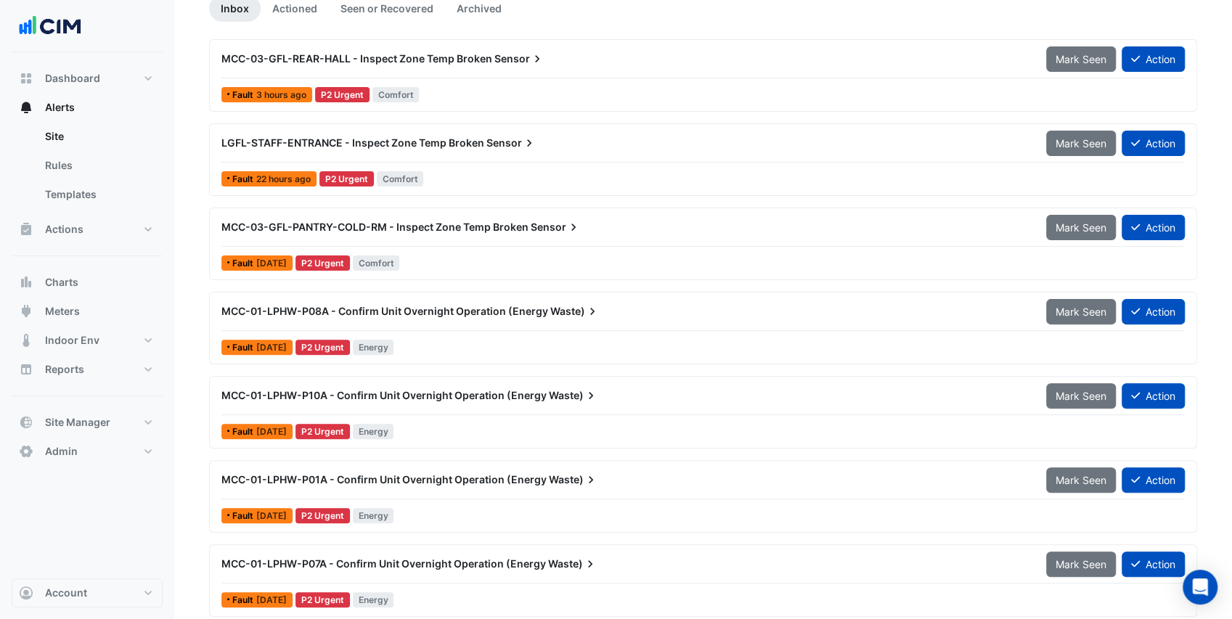
click at [476, 97] on div "Fault 3 hours ago P2 Urgent Comfort" at bounding box center [703, 94] width 966 height 21
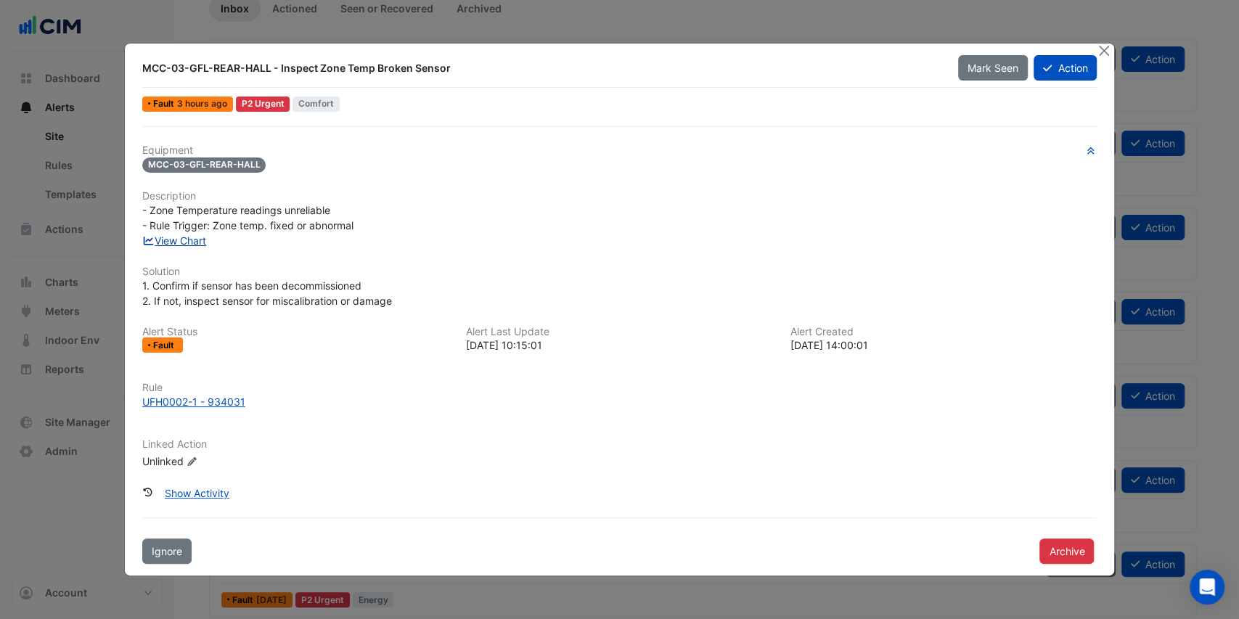
click at [186, 239] on link "View Chart" at bounding box center [174, 240] width 65 height 12
click at [1103, 56] on button "Close" at bounding box center [1103, 51] width 15 height 15
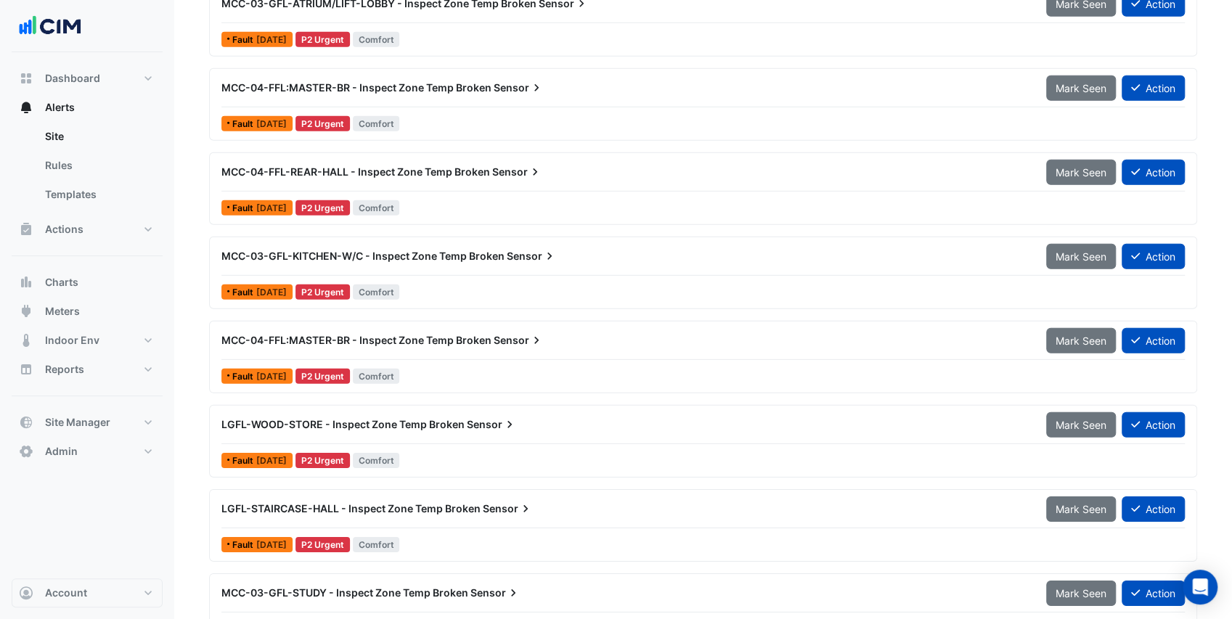
scroll to position [2710, 0]
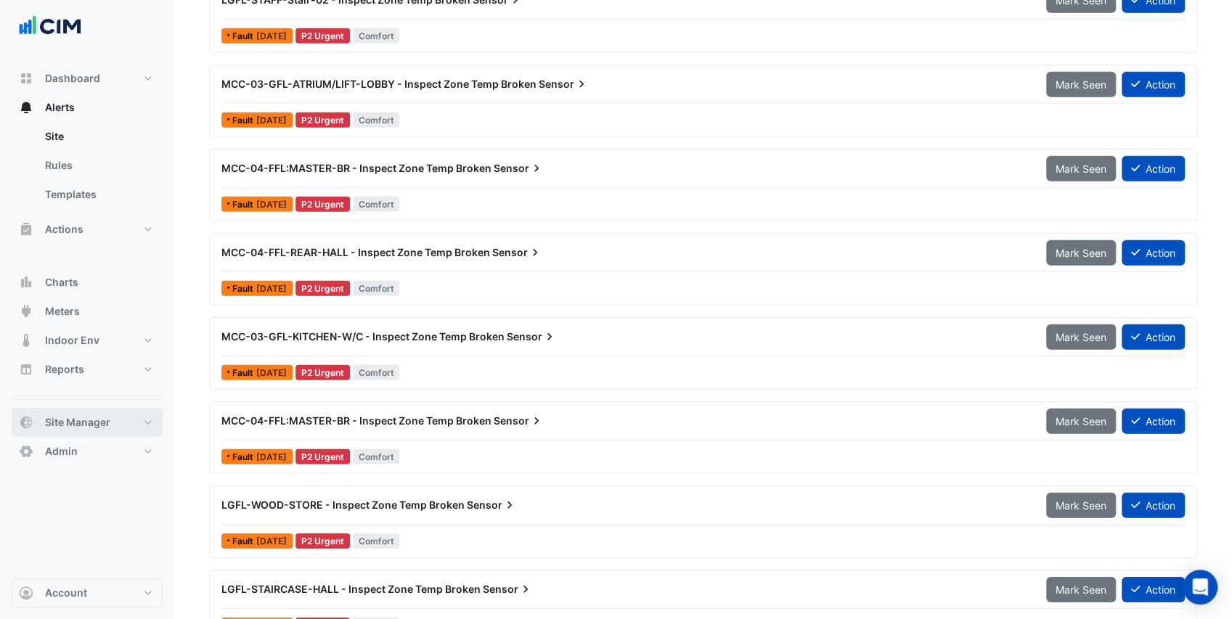
click at [115, 421] on button "Site Manager" at bounding box center [87, 422] width 151 height 29
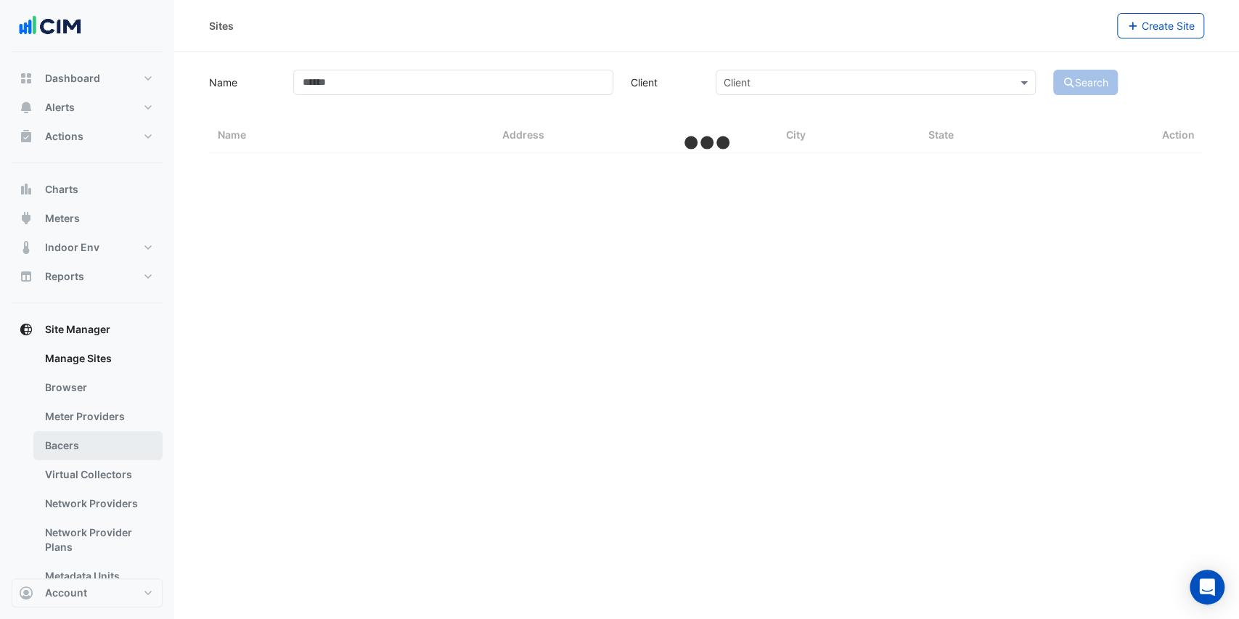
click at [123, 450] on link "Bacers" at bounding box center [97, 445] width 129 height 29
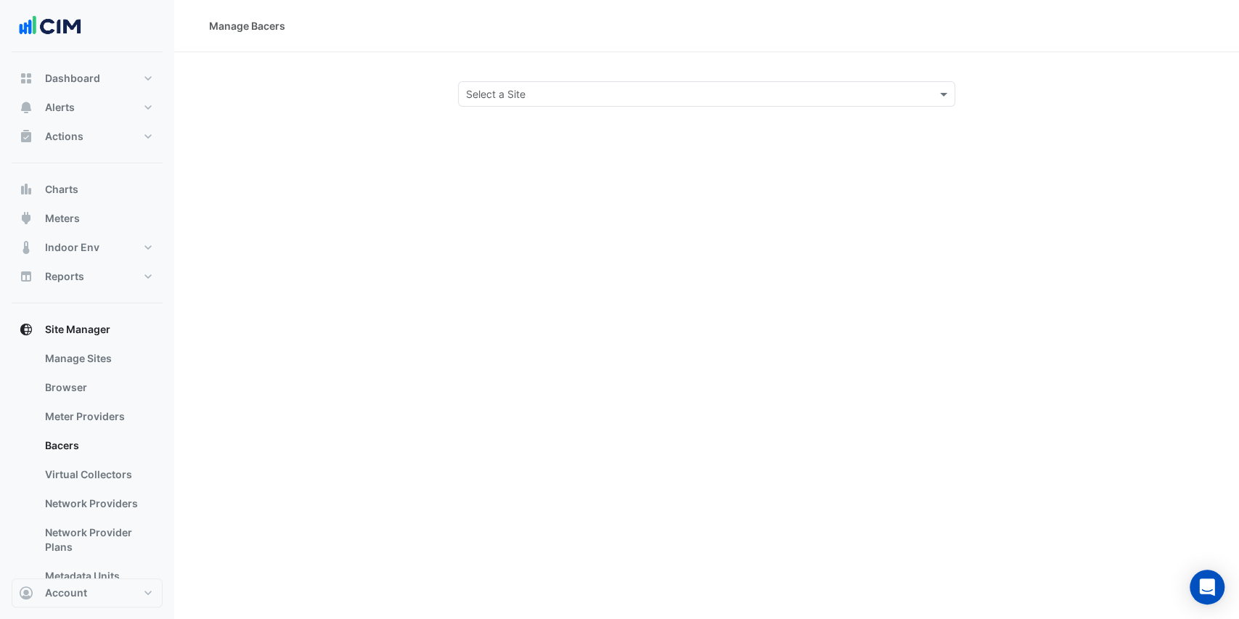
click at [507, 93] on input "text" at bounding box center [692, 94] width 453 height 15
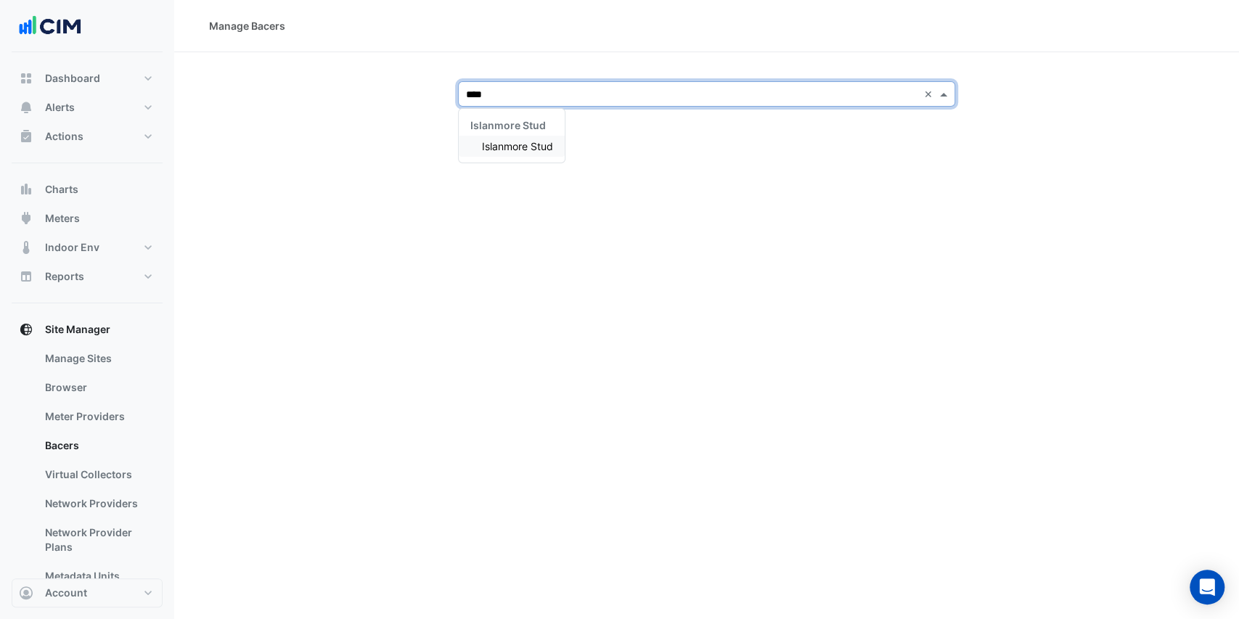
type input "*****"
click at [505, 141] on span "Islanmore Stud" at bounding box center [517, 146] width 71 height 12
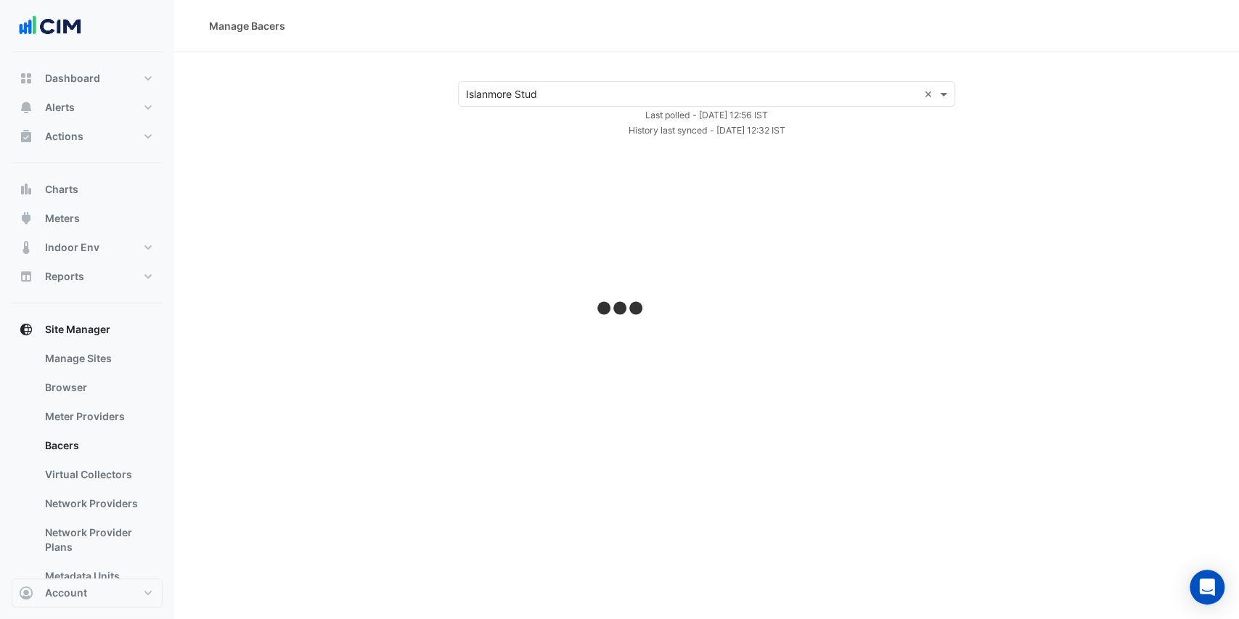
select select "***"
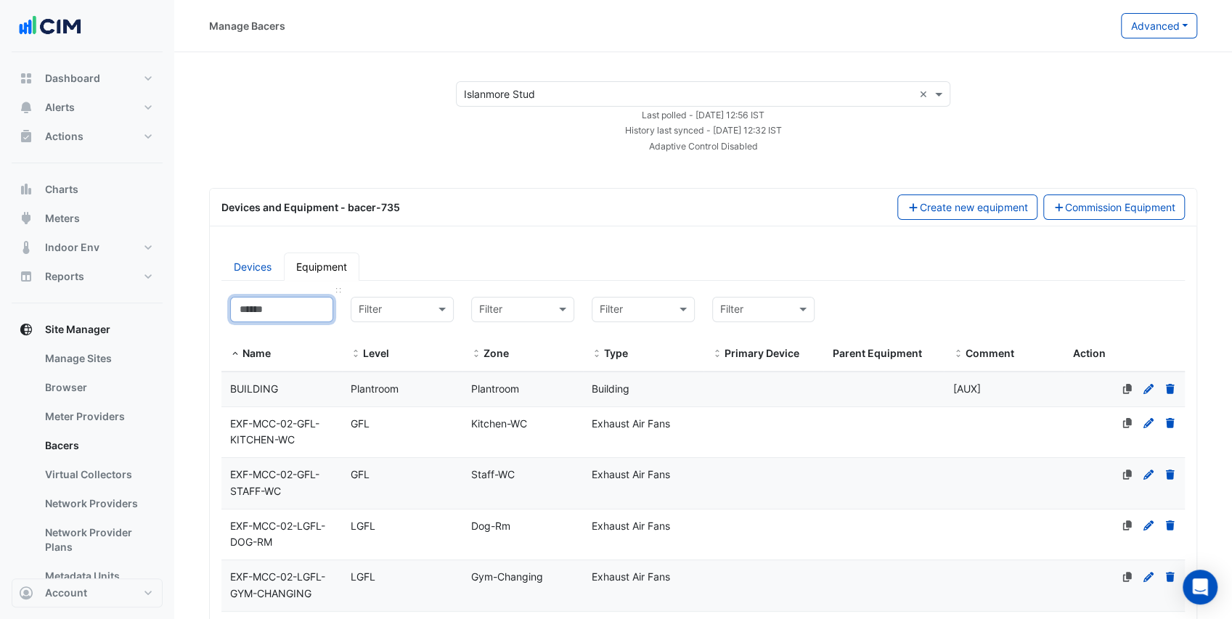
click at [280, 313] on input at bounding box center [281, 309] width 103 height 25
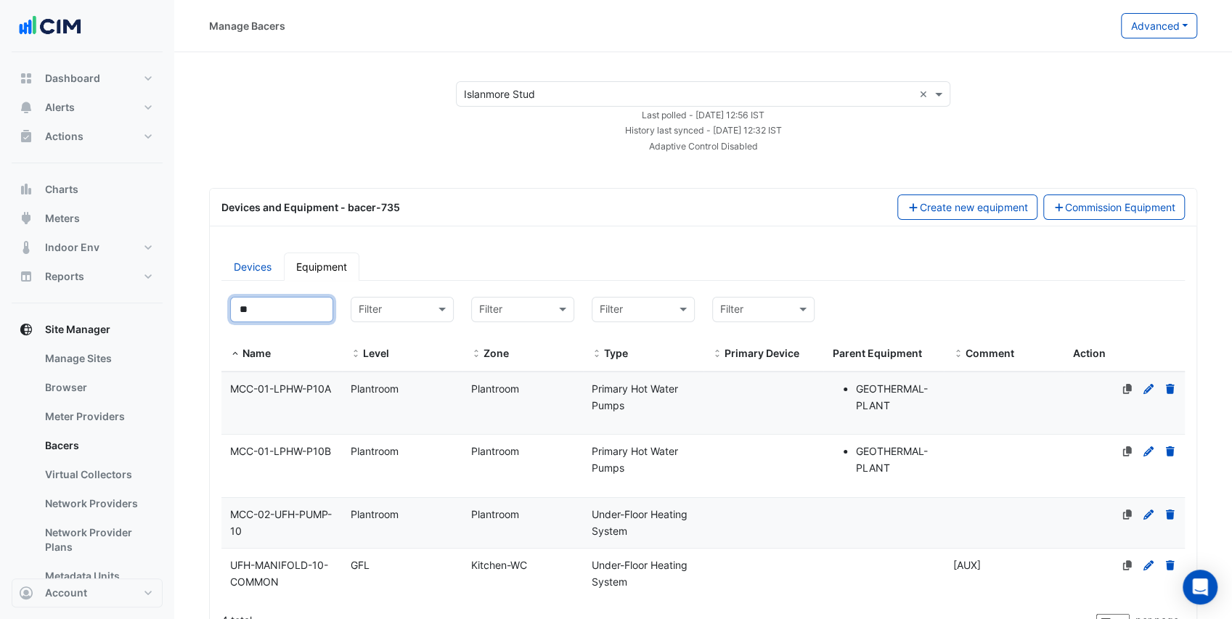
type input "**"
click at [318, 404] on datatable-body-cell "Name MCC-01-LPHW-P10A" at bounding box center [281, 403] width 121 height 62
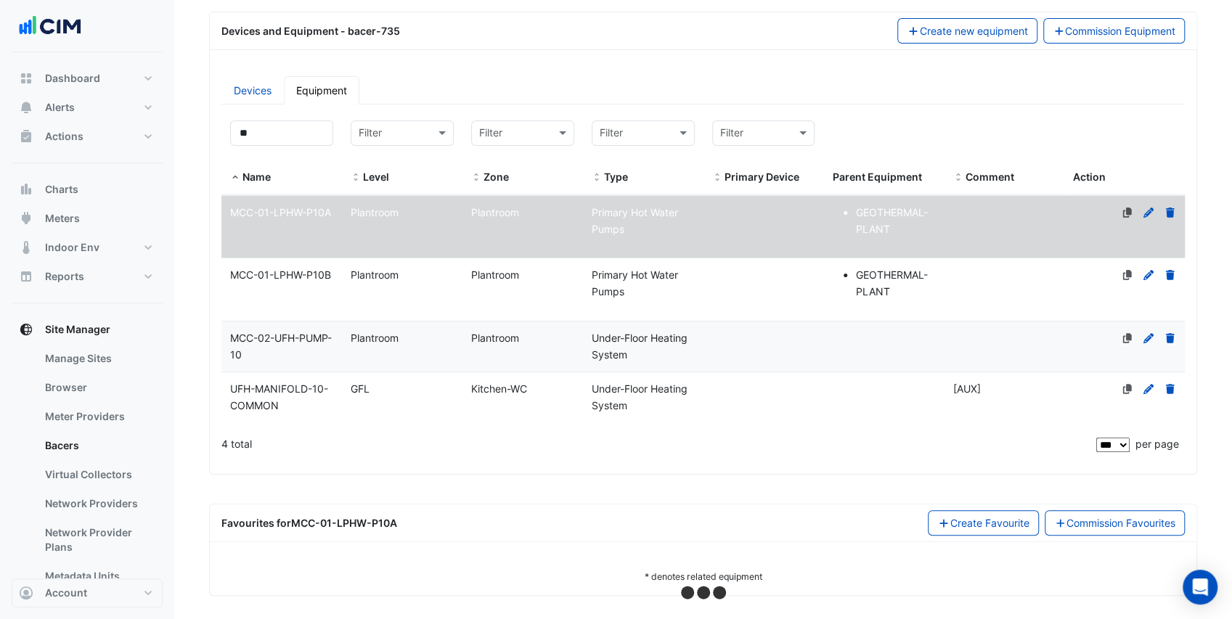
scroll to position [177, 0]
select select "***"
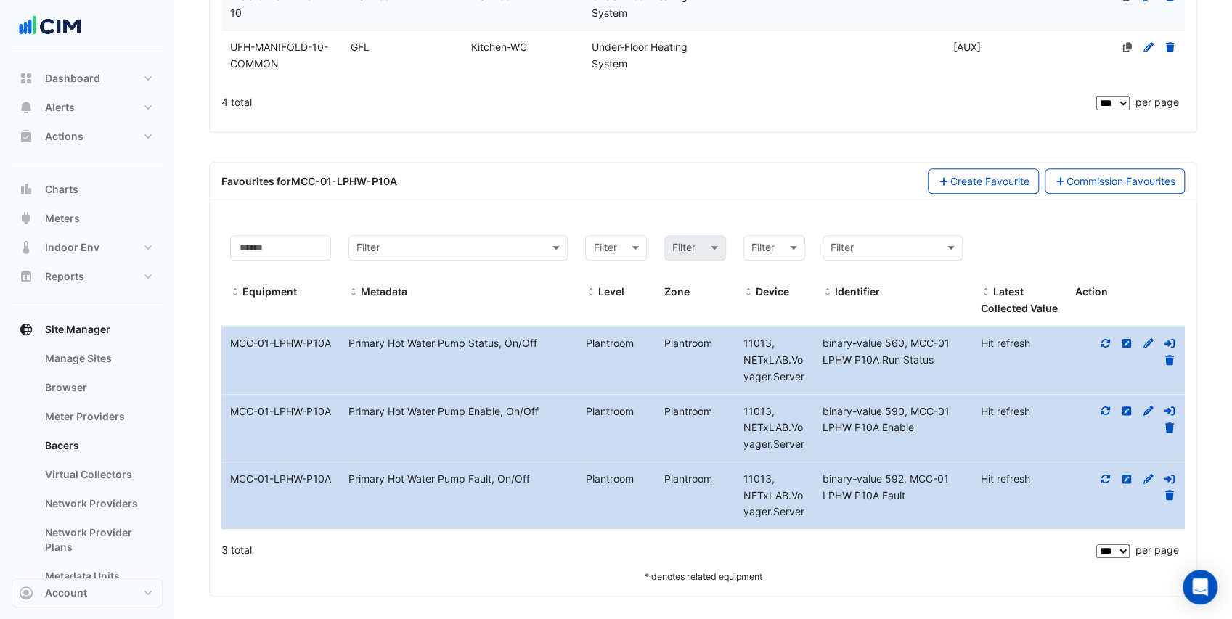
scroll to position [519, 0]
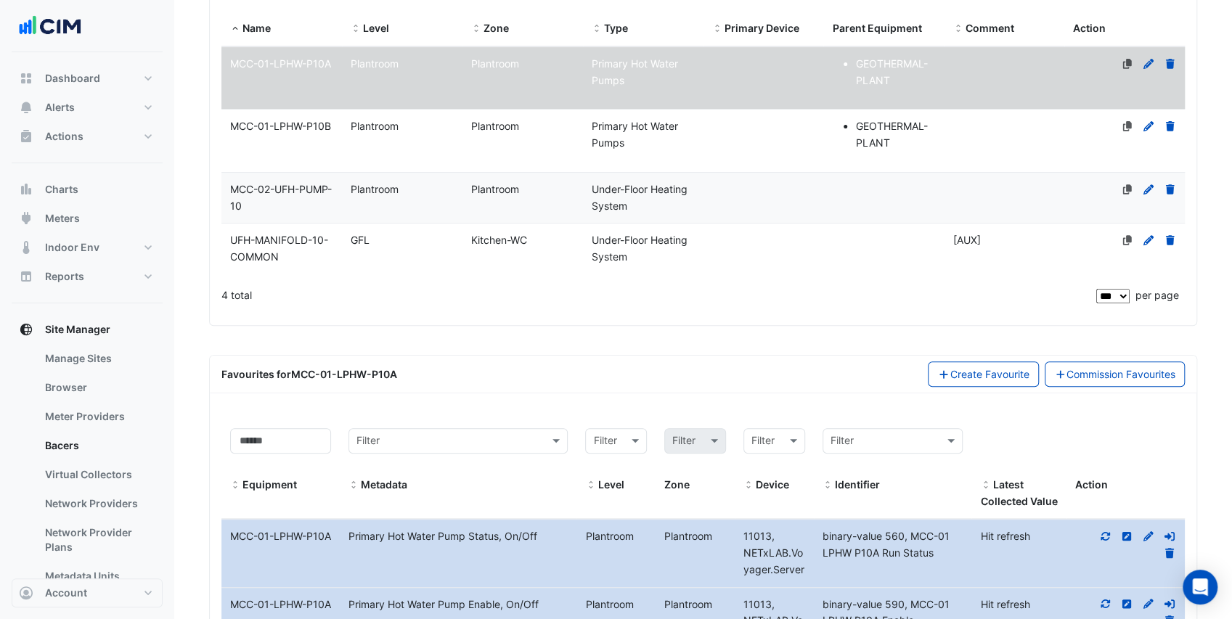
click at [322, 123] on span "MCC-01-LPHW-P10B" at bounding box center [280, 126] width 101 height 12
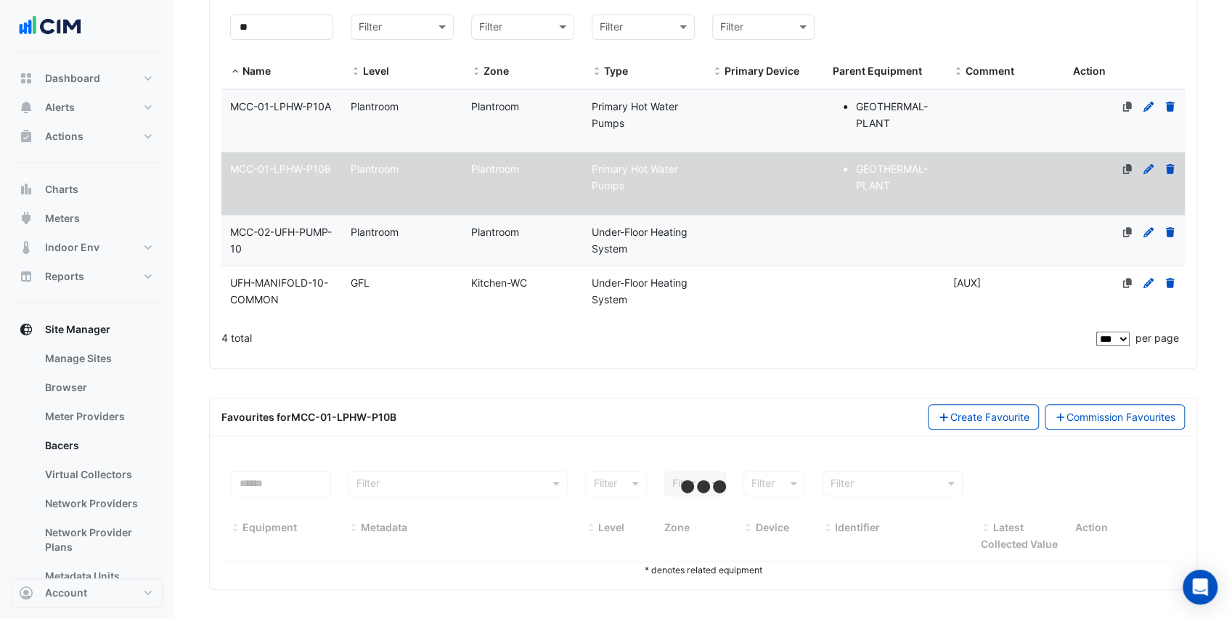
scroll to position [277, 0]
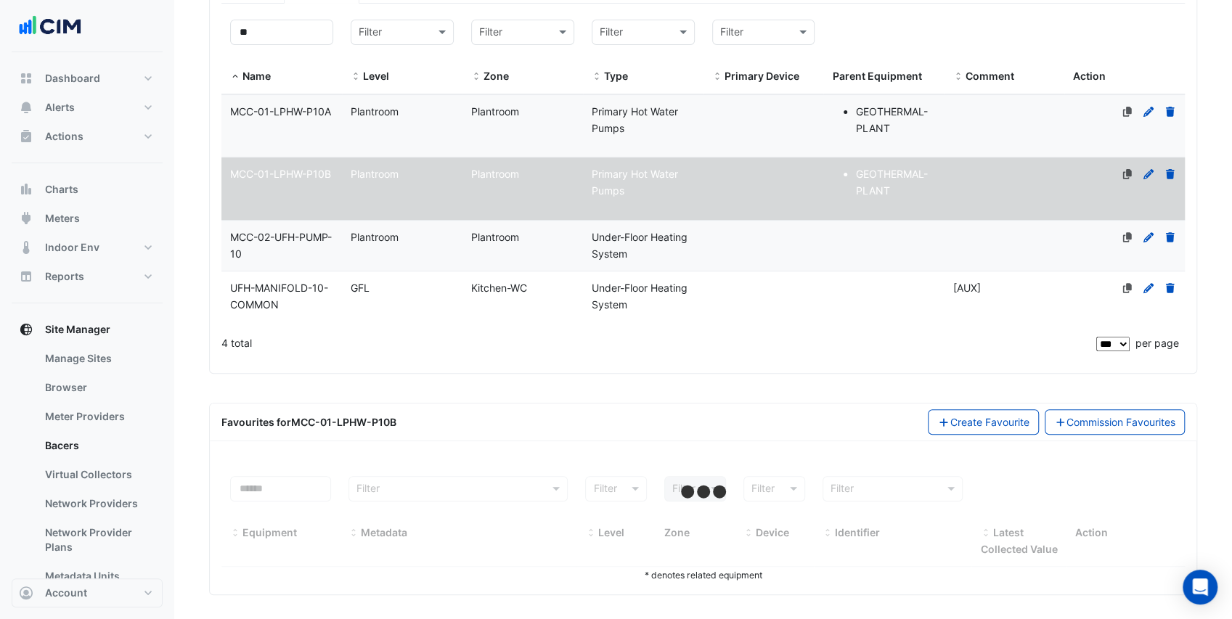
select select "***"
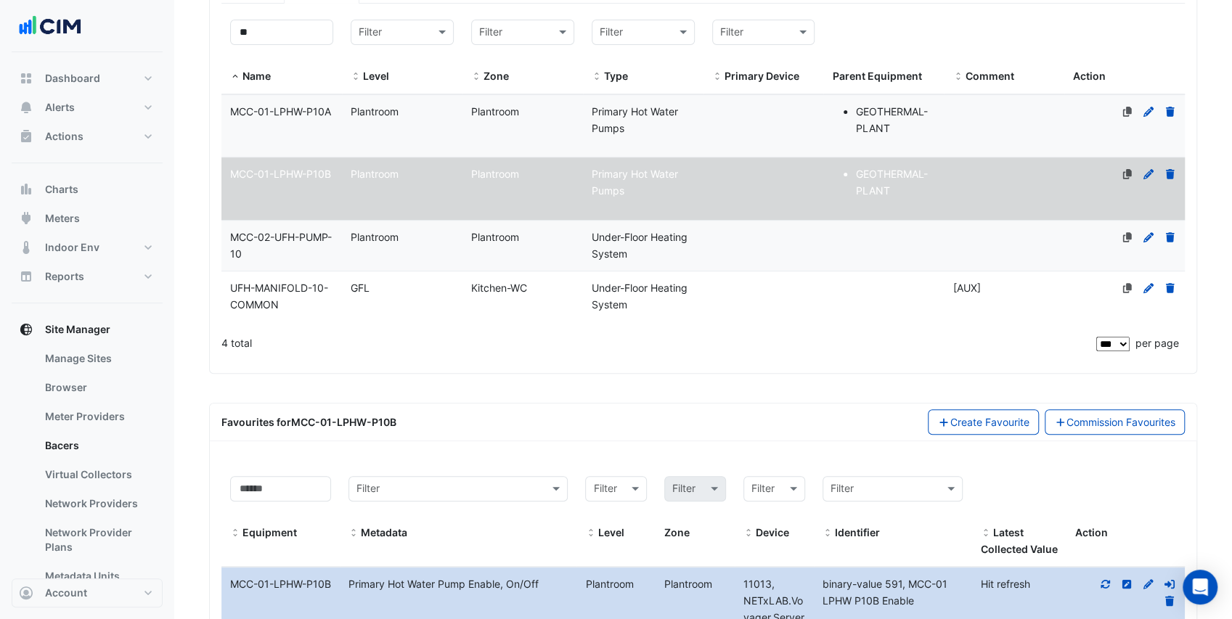
scroll to position [229, 0]
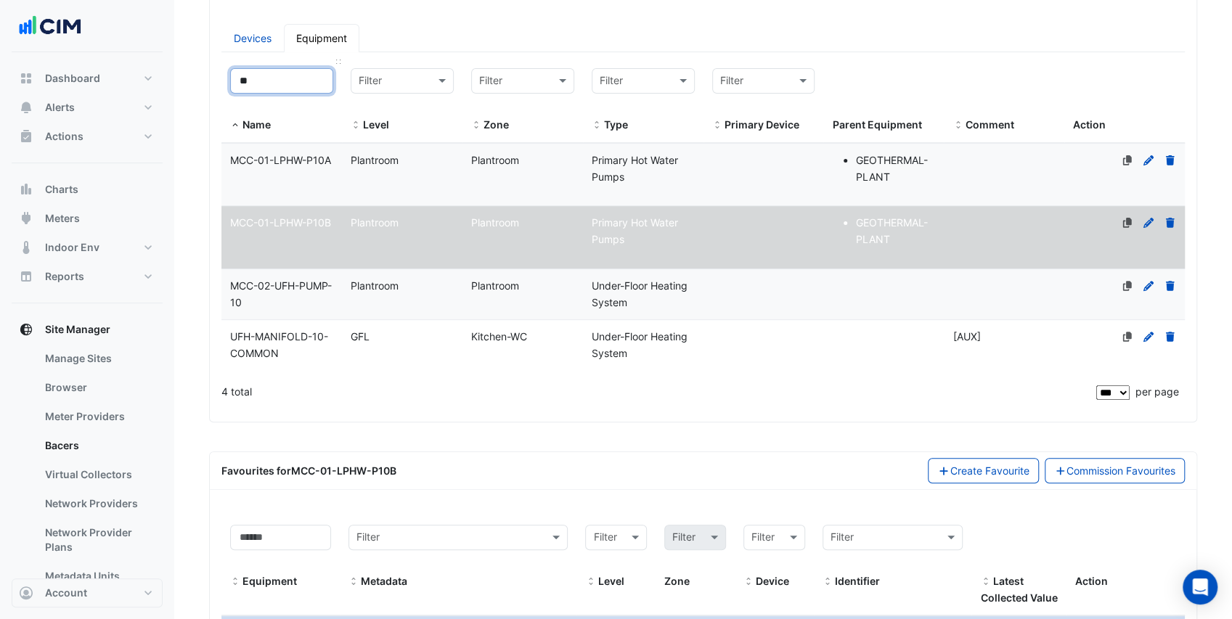
drag, startPoint x: 267, startPoint y: 79, endPoint x: 238, endPoint y: 84, distance: 29.5
click at [238, 84] on input "**" at bounding box center [281, 80] width 103 height 25
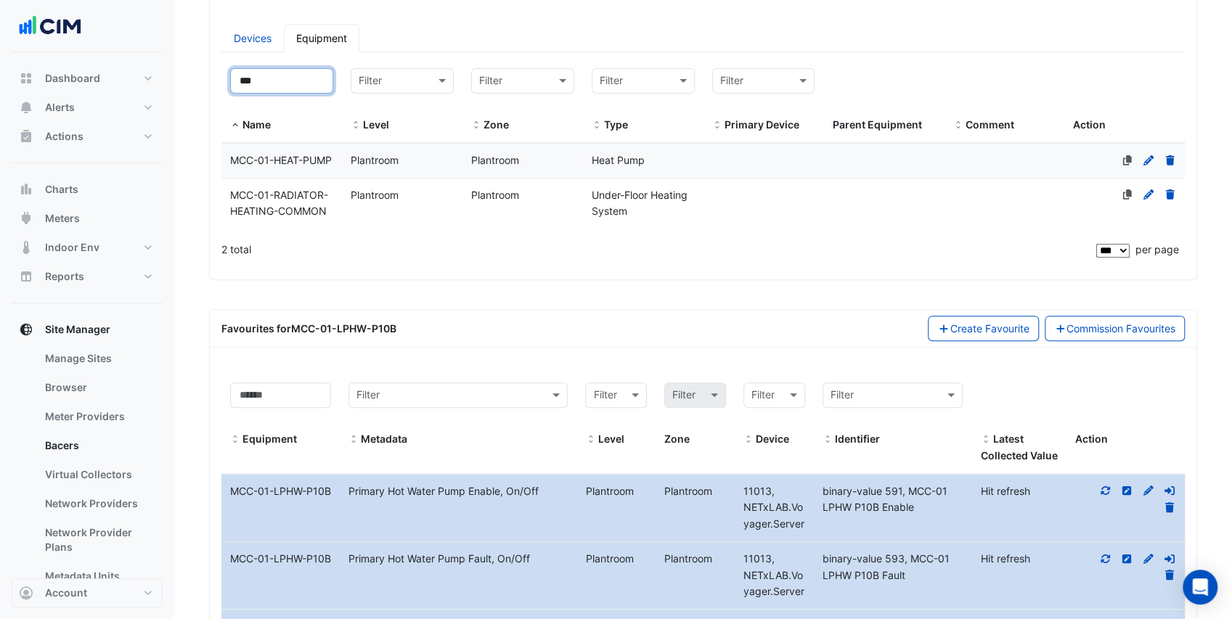
type input "***"
click at [320, 163] on div "MCC-01-HEAT-PUMP" at bounding box center [281, 160] width 121 height 17
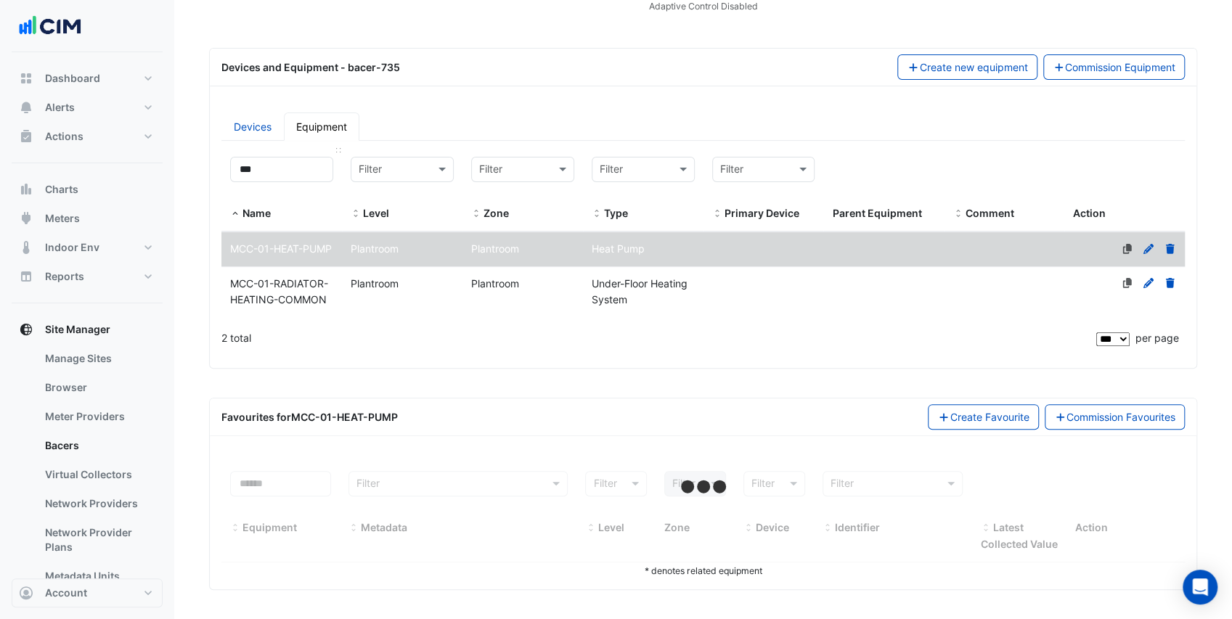
scroll to position [152, 0]
select select "***"
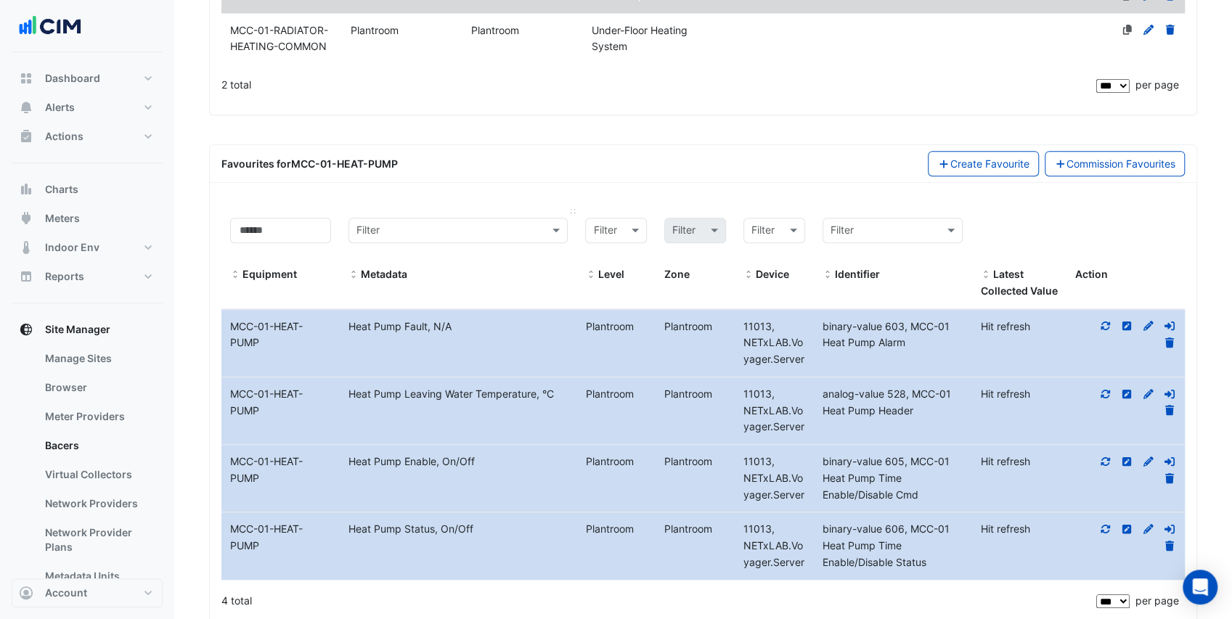
scroll to position [423, 0]
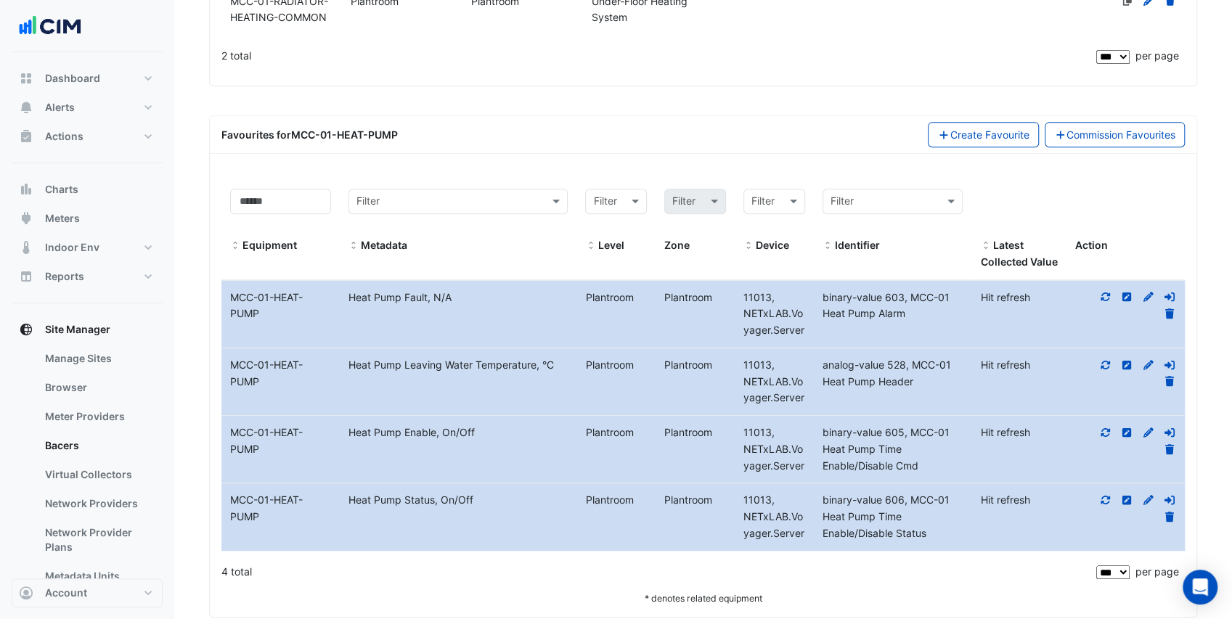
click at [1109, 437] on icon at bounding box center [1105, 432] width 9 height 9
click at [1105, 505] on icon at bounding box center [1105, 500] width 13 height 10
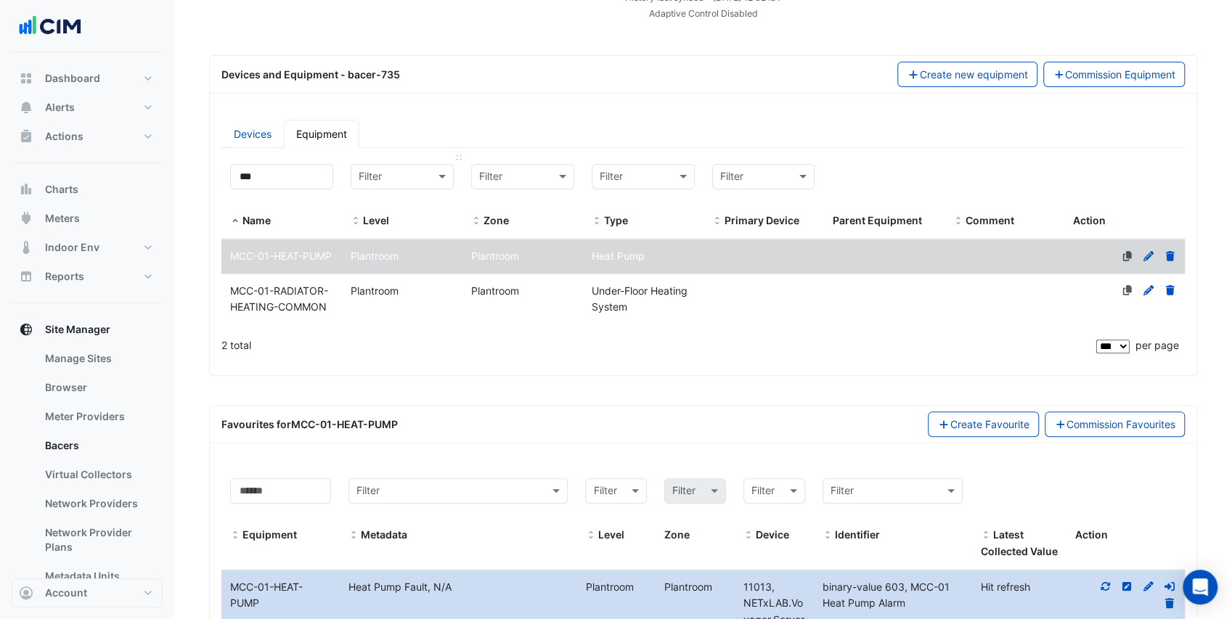
scroll to position [132, 0]
drag, startPoint x: 295, startPoint y: 181, endPoint x: 192, endPoint y: 180, distance: 103.8
click at [192, 177] on section "Select a Site × Islanmore Stud × Last polled - Mon 15-Sep-2025 12:56 IST Histor…" at bounding box center [703, 414] width 1058 height 988
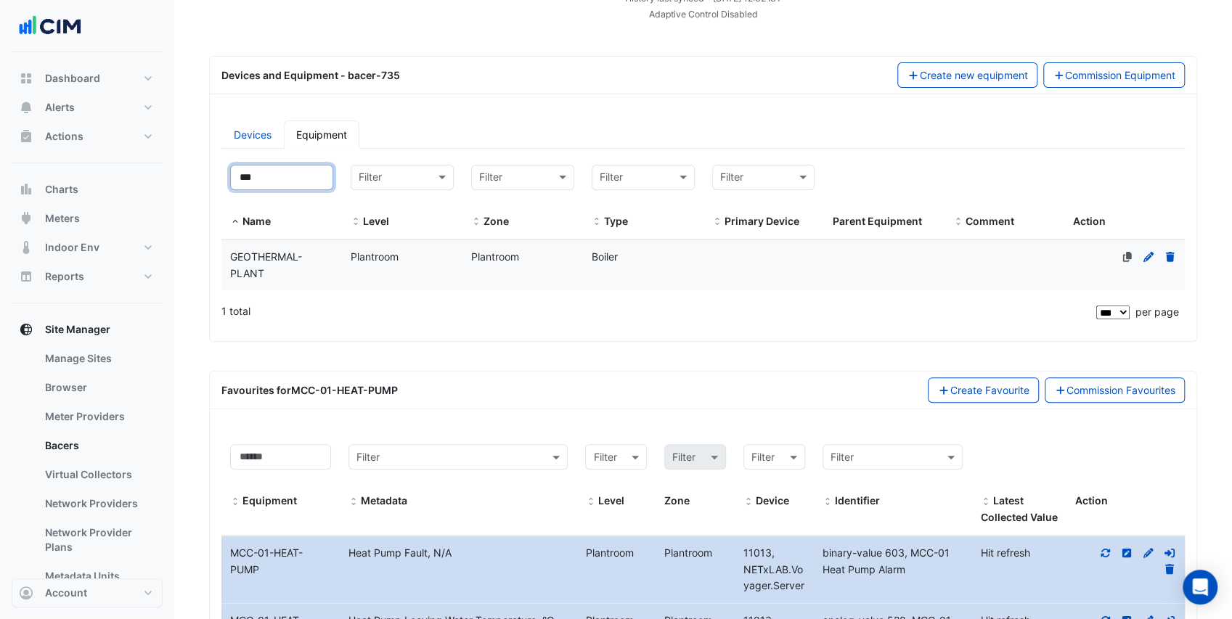
type input "***"
click at [292, 249] on div "GEOTHERMAL-PLANT" at bounding box center [281, 265] width 121 height 33
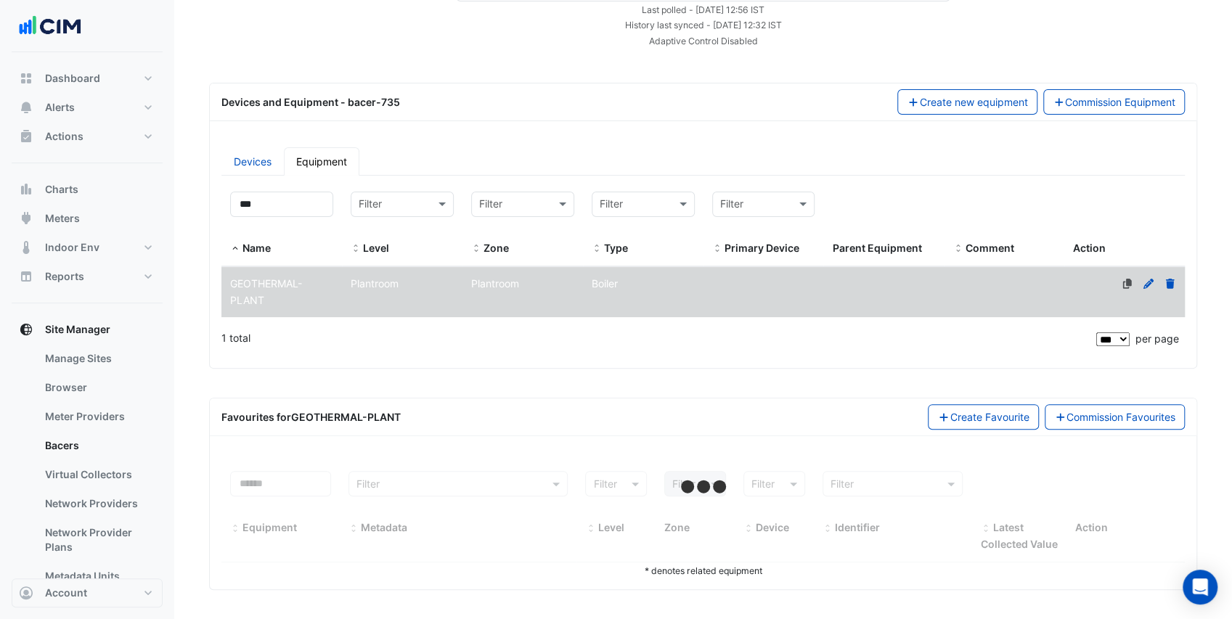
select select "***"
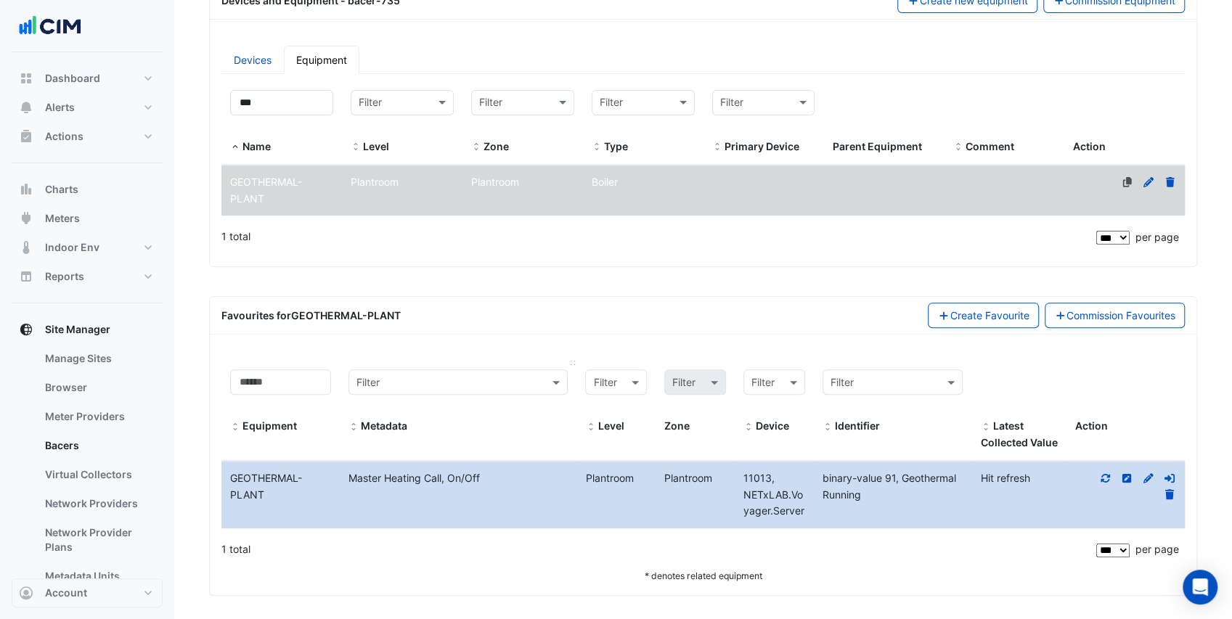
scroll to position [208, 0]
click at [1109, 472] on icon at bounding box center [1105, 476] width 9 height 9
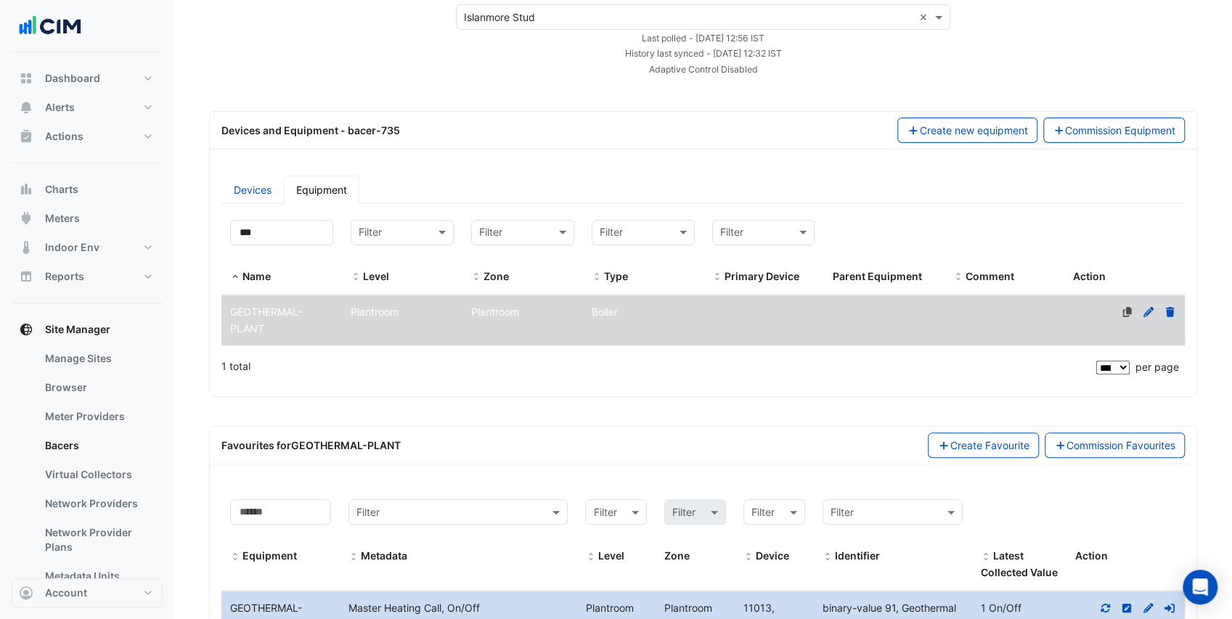
scroll to position [63, 0]
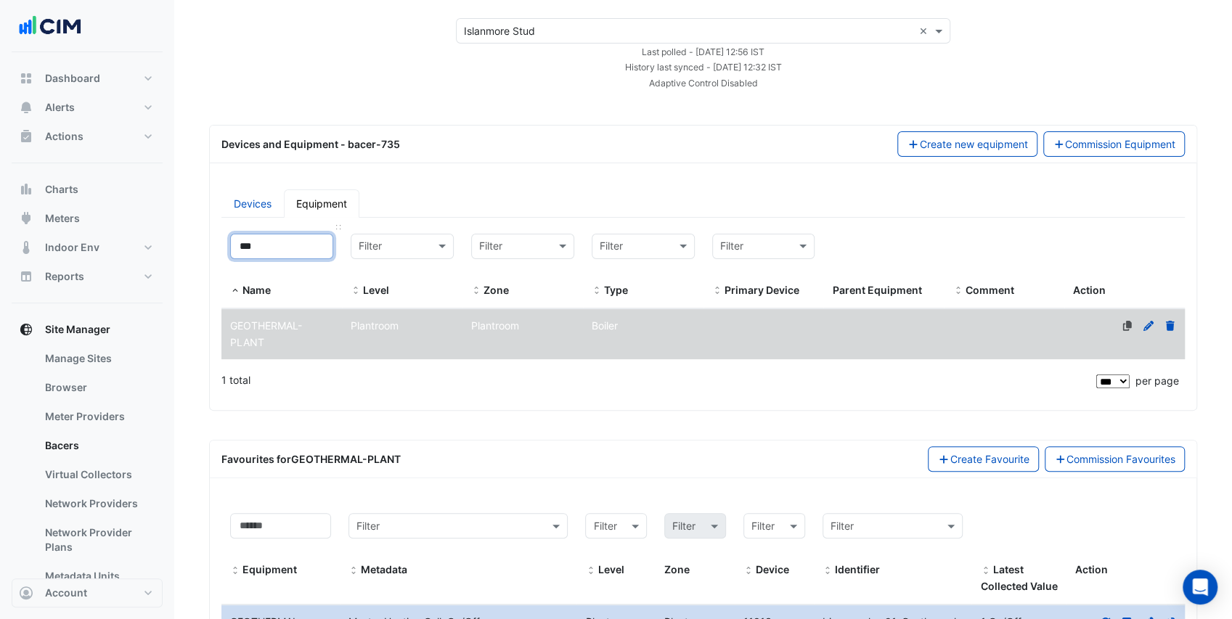
drag, startPoint x: 266, startPoint y: 249, endPoint x: 229, endPoint y: 247, distance: 37.1
click at [229, 247] on datatable-header-cell "*** Name" at bounding box center [281, 266] width 121 height 83
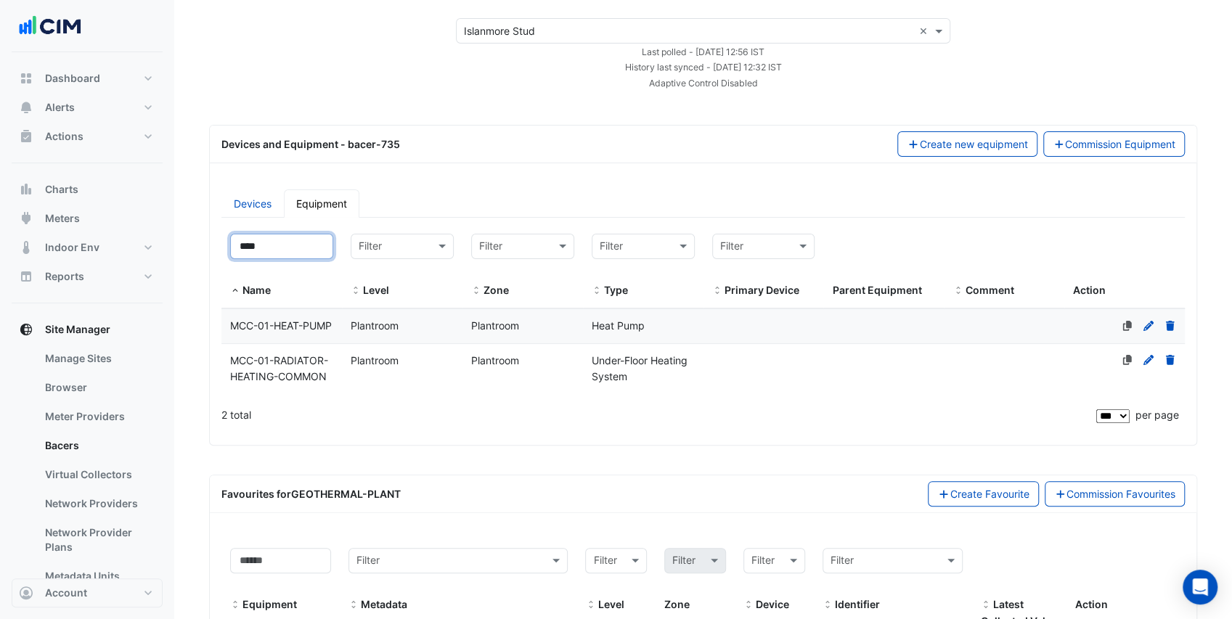
type input "****"
click at [303, 330] on div "MCC-01-HEAT-PUMP" at bounding box center [281, 326] width 121 height 17
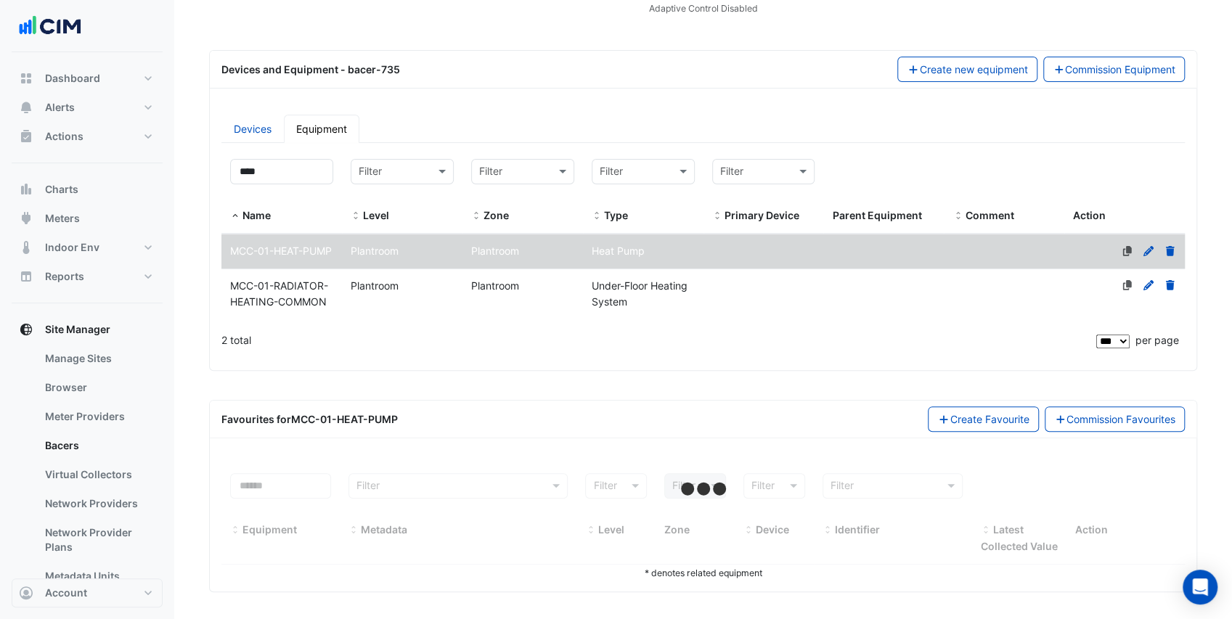
scroll to position [152, 0]
select select "***"
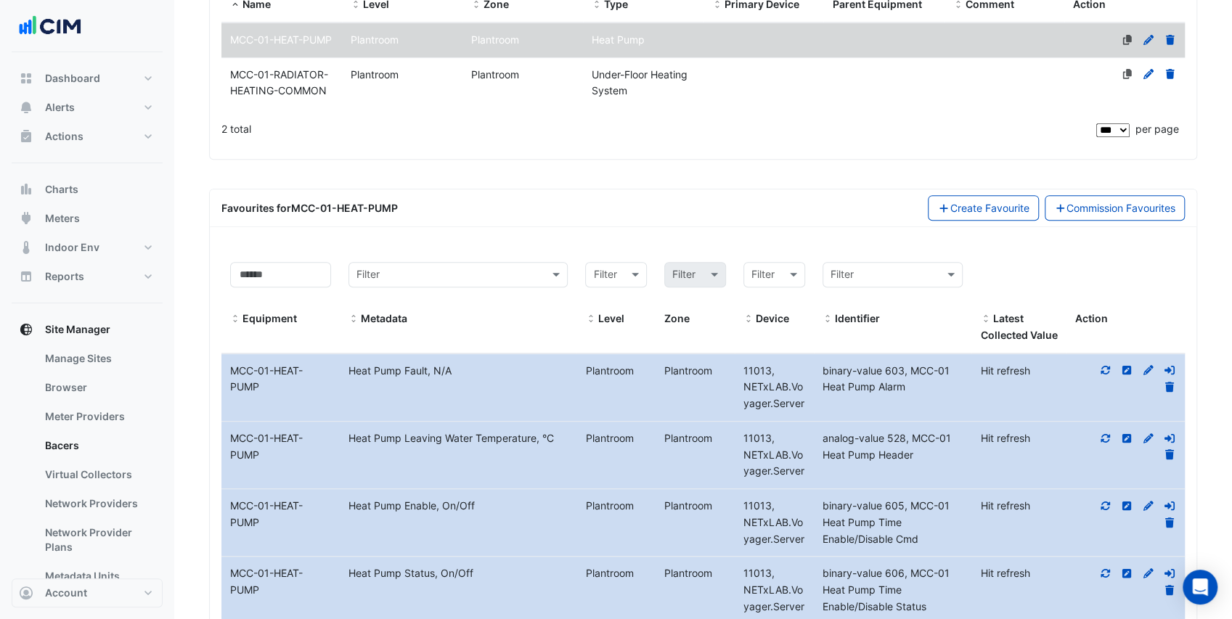
scroll to position [393, 0]
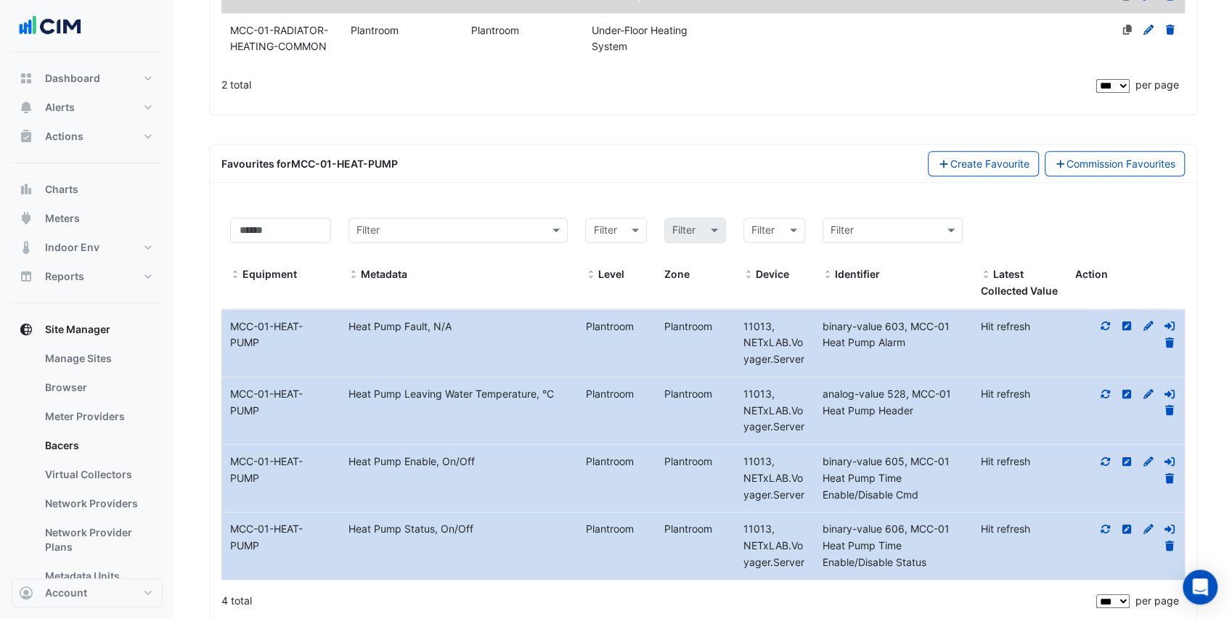
click at [1107, 467] on icon at bounding box center [1105, 462] width 13 height 10
click at [1105, 534] on icon at bounding box center [1105, 529] width 13 height 10
click at [1109, 399] on icon at bounding box center [1105, 394] width 13 height 10
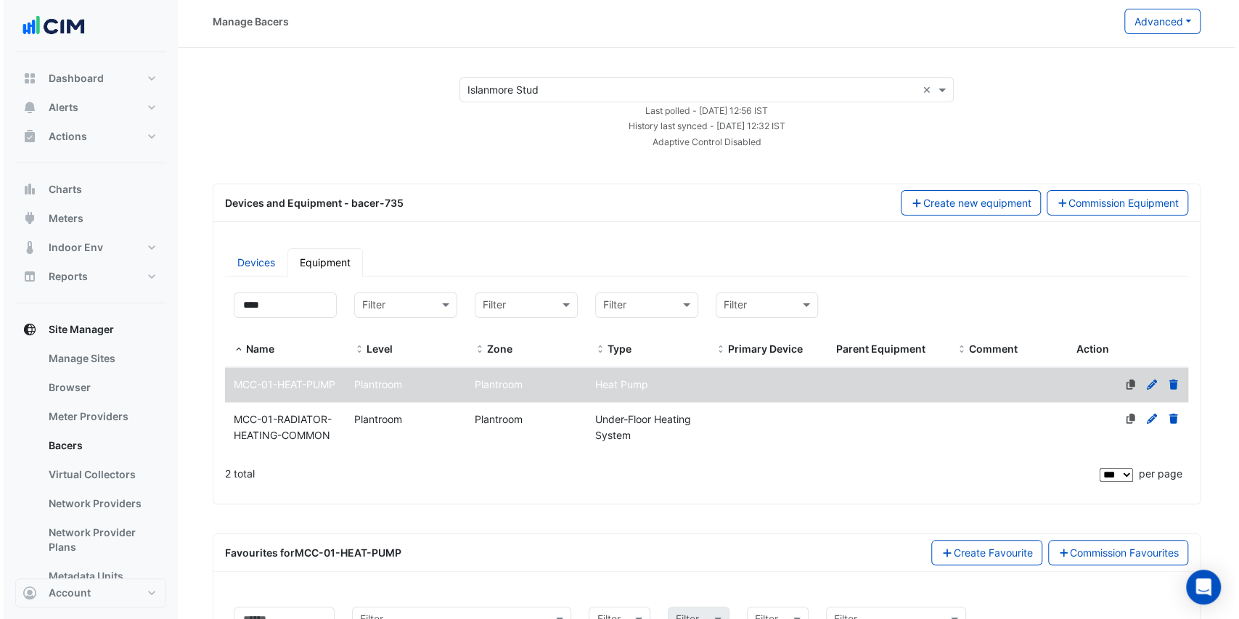
scroll to position [0, 0]
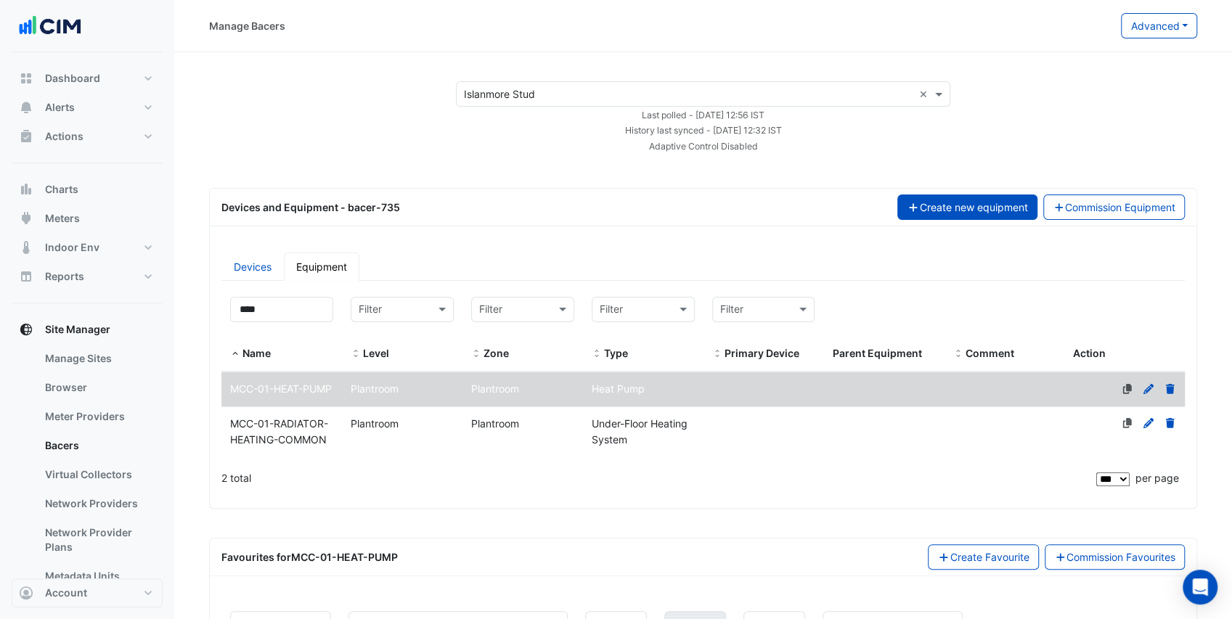
click at [988, 211] on button "Create new equipment" at bounding box center [967, 207] width 140 height 25
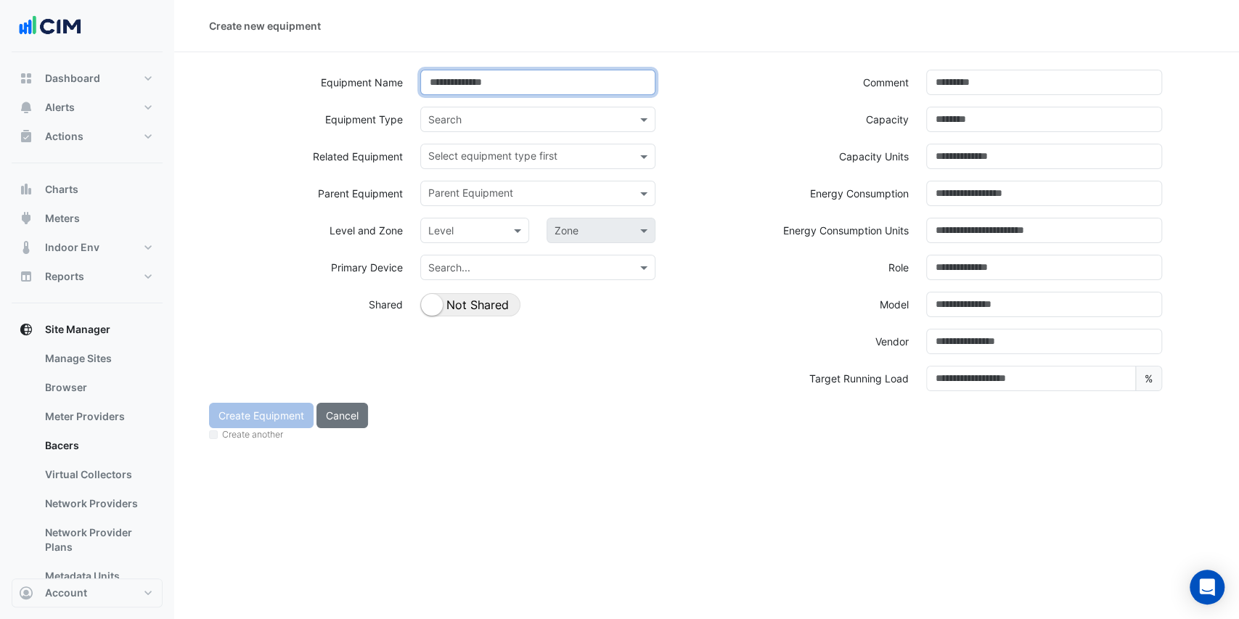
click at [463, 84] on input at bounding box center [538, 82] width 236 height 25
type input "**********"
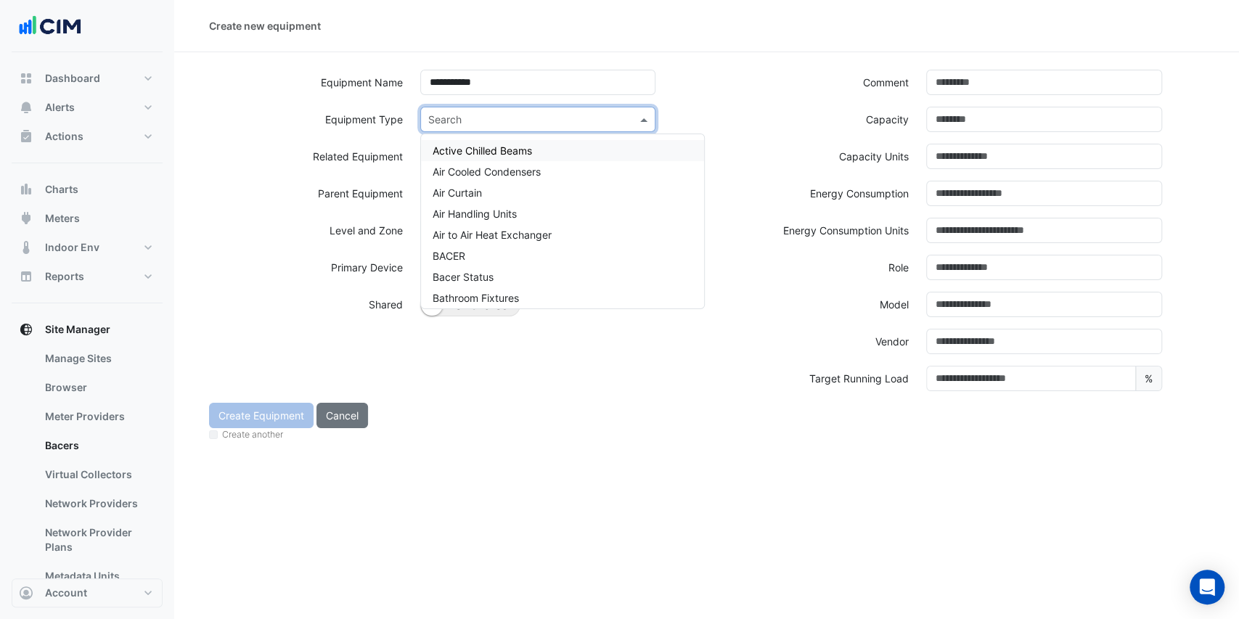
click at [466, 115] on input "text" at bounding box center [523, 120] width 191 height 15
type input "*****"
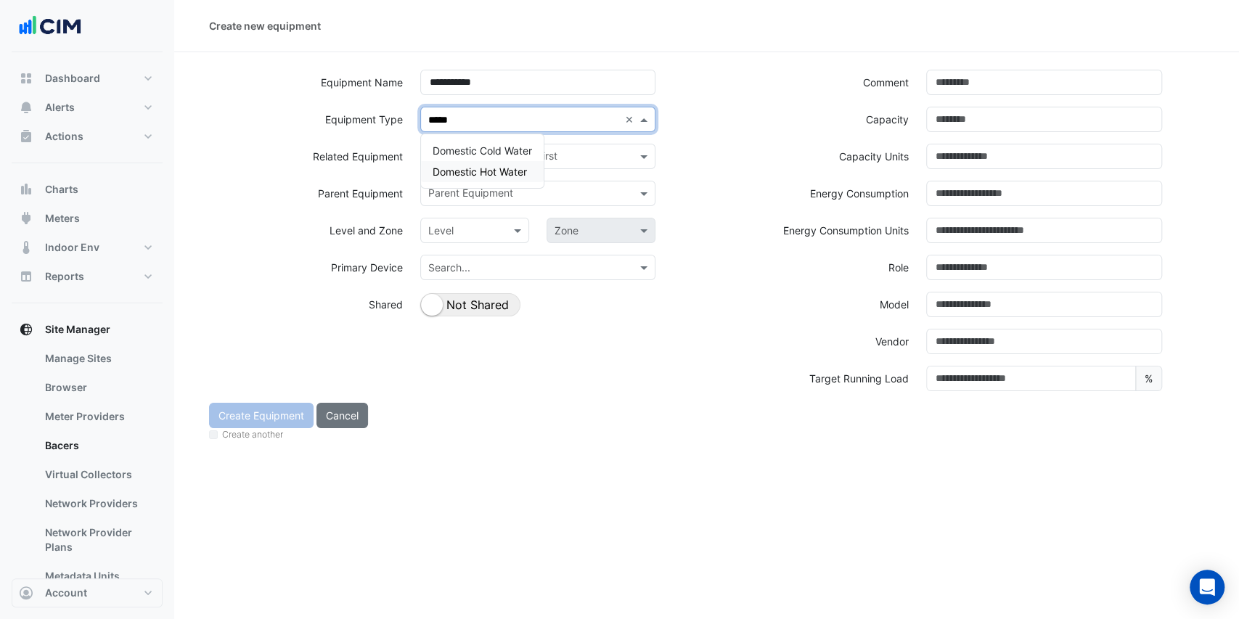
click at [494, 168] on span "Domestic Hot Water" at bounding box center [480, 172] width 94 height 12
type input "***"
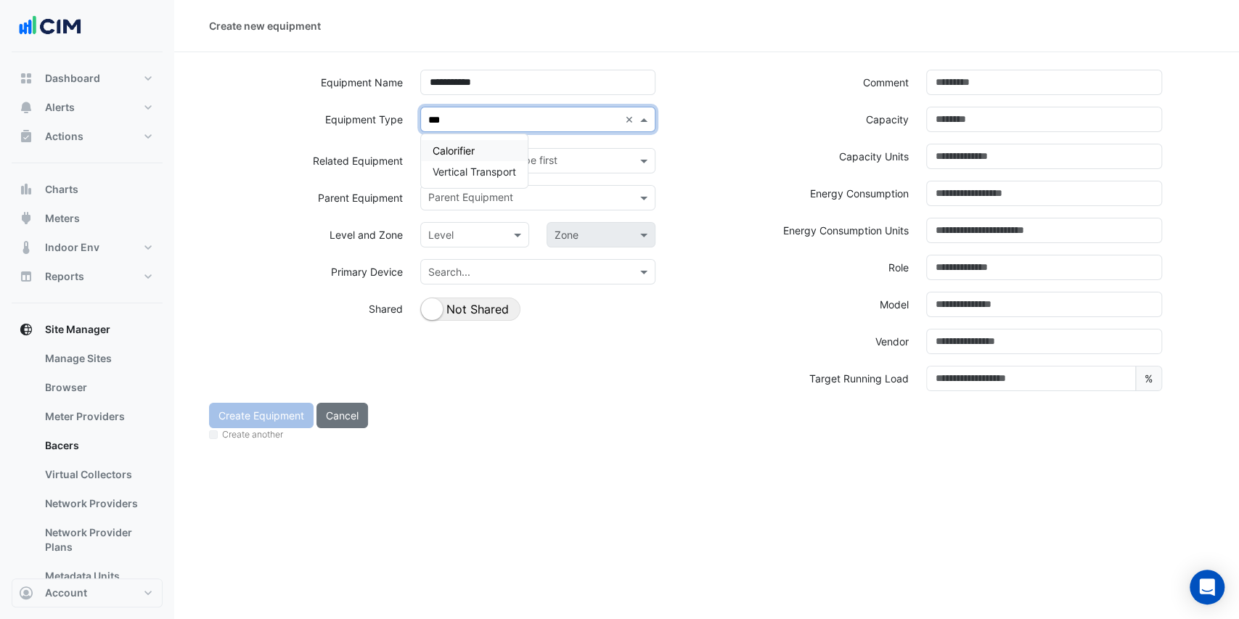
click at [492, 145] on div "Calorifier" at bounding box center [474, 150] width 107 height 21
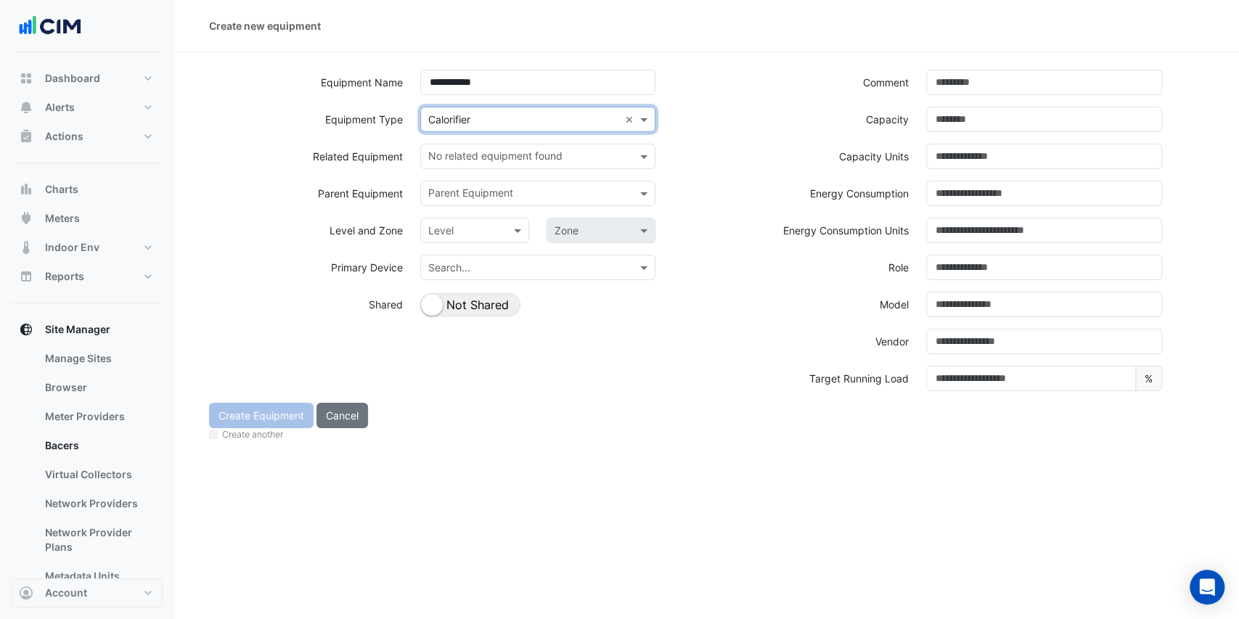
click at [472, 228] on input "text" at bounding box center [460, 231] width 64 height 15
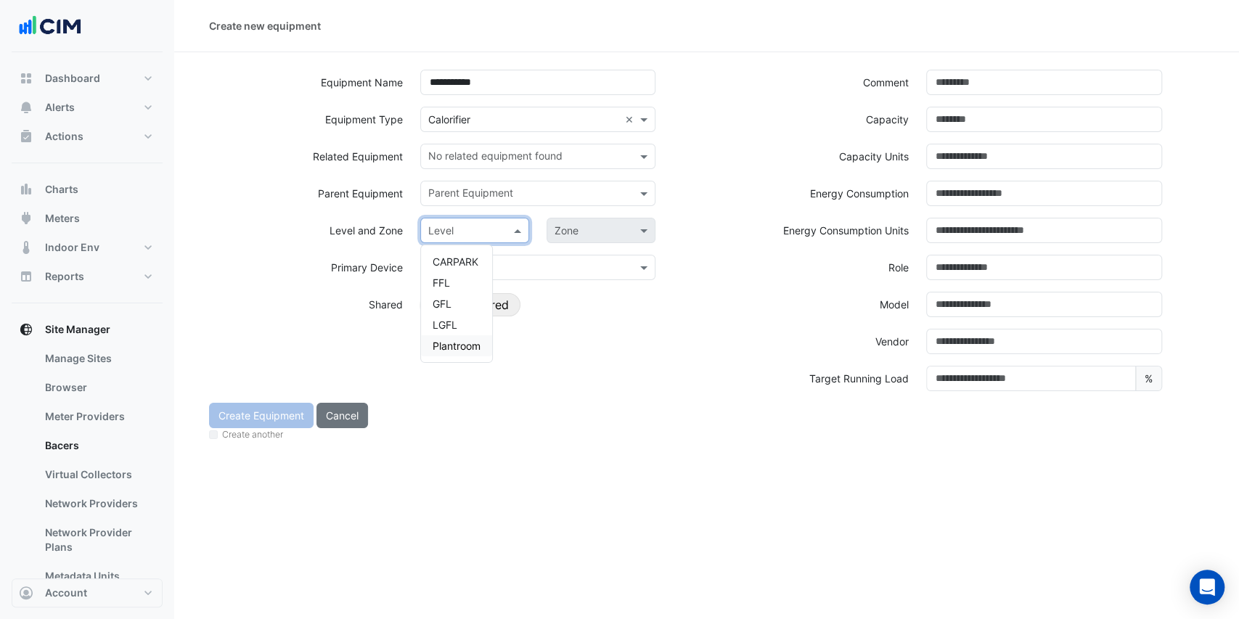
click at [462, 345] on span "Plantroom" at bounding box center [457, 346] width 48 height 12
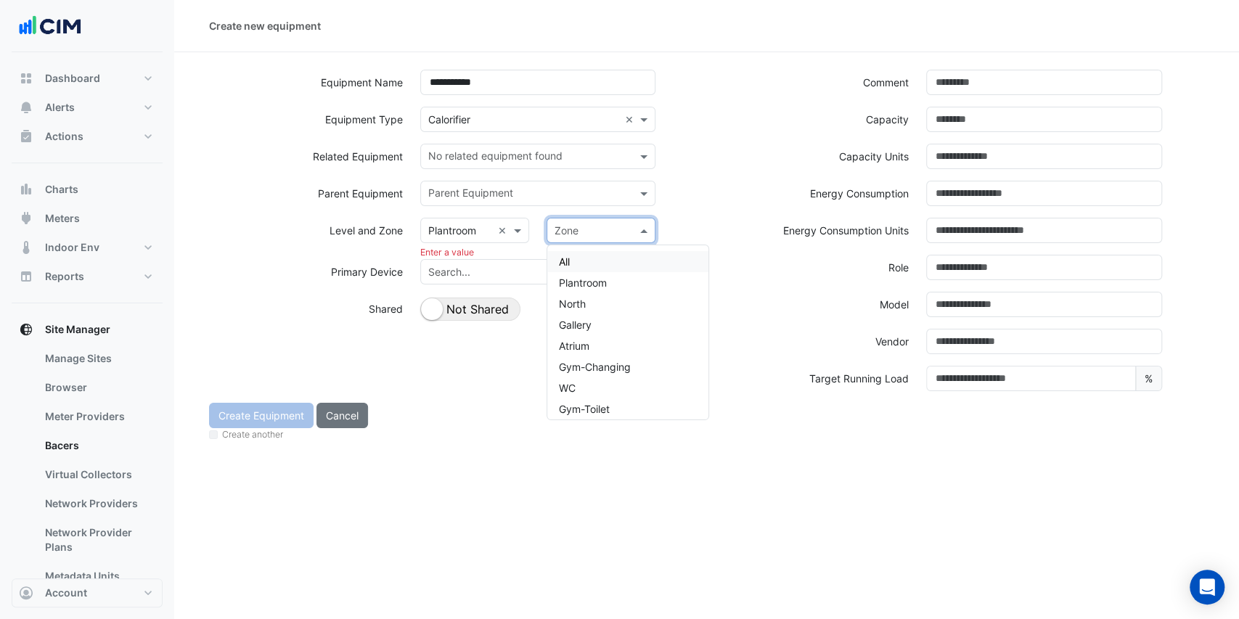
click at [575, 230] on input "text" at bounding box center [587, 231] width 64 height 15
click at [603, 277] on span "Plantroom" at bounding box center [583, 283] width 48 height 12
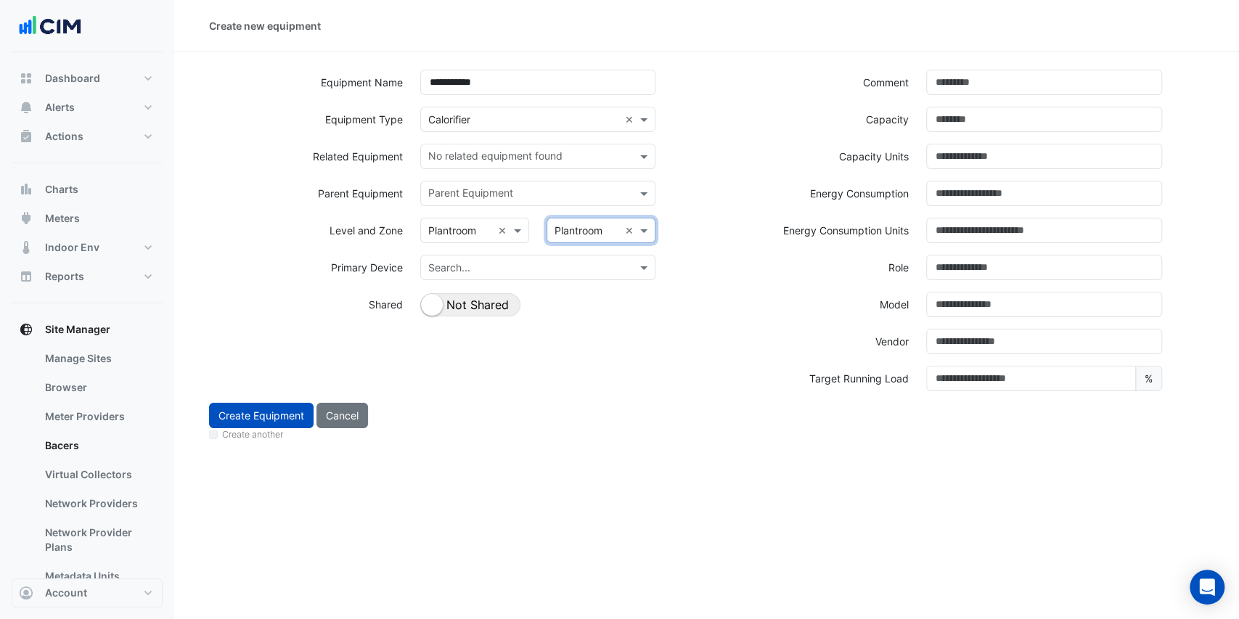
click at [539, 273] on input "text" at bounding box center [523, 268] width 191 height 15
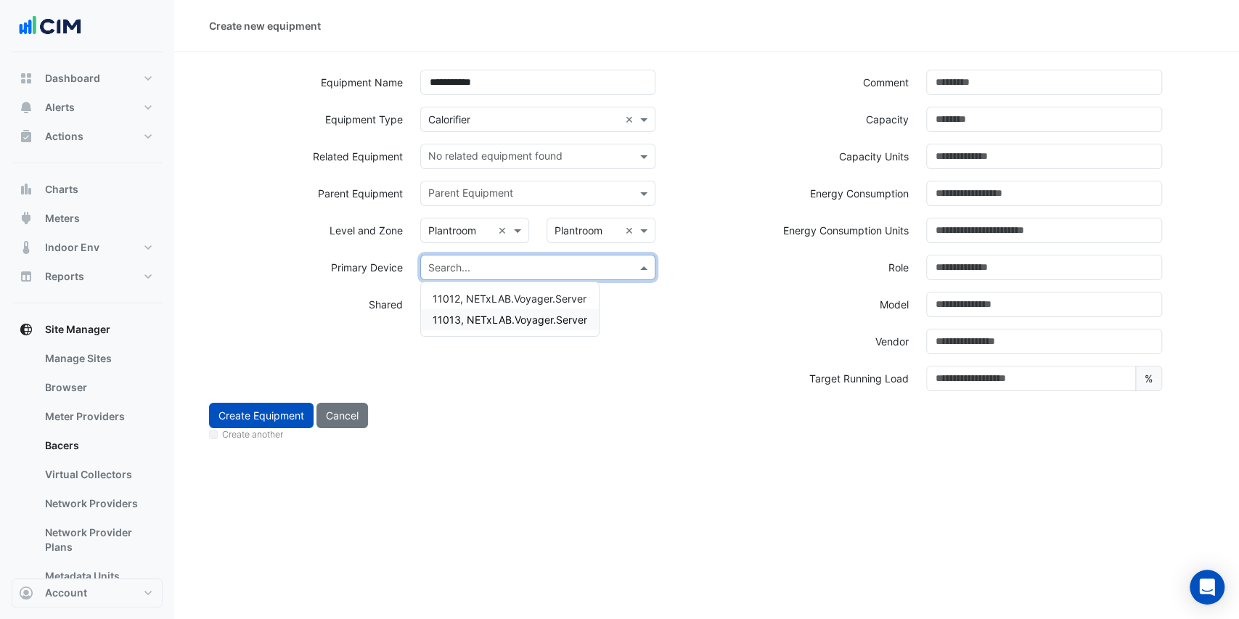
click at [497, 318] on span "11013, NETxLAB.Voyager.Server" at bounding box center [510, 320] width 155 height 12
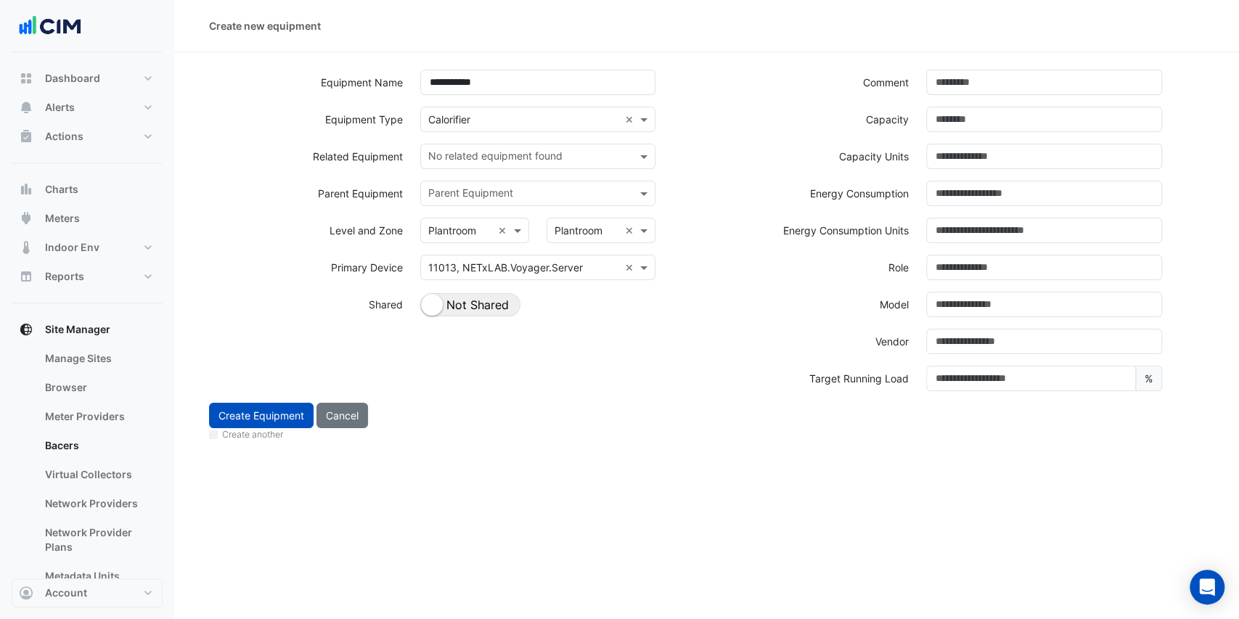
click at [241, 436] on label "Create another" at bounding box center [252, 434] width 61 height 13
click at [294, 408] on button "Create Equipment" at bounding box center [261, 415] width 105 height 25
drag, startPoint x: 519, startPoint y: 82, endPoint x: 319, endPoint y: 97, distance: 200.2
click at [319, 100] on div "**********" at bounding box center [453, 88] width 507 height 37
click at [257, 205] on div "Parent Equipment" at bounding box center [305, 193] width 211 height 25
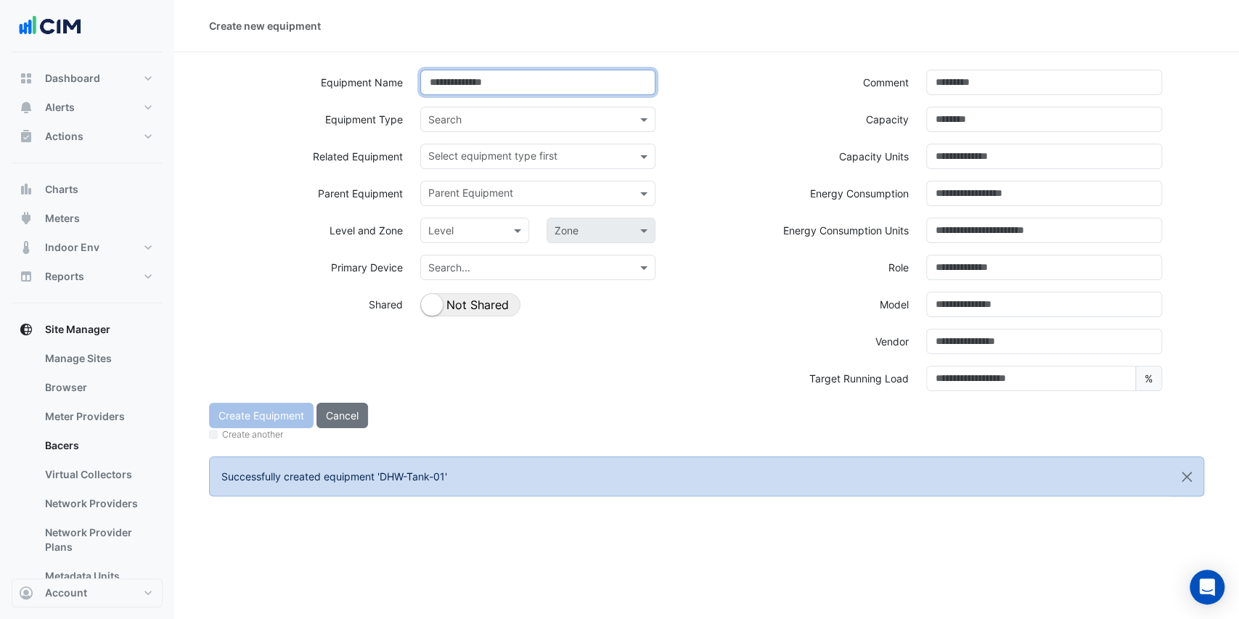
click at [518, 81] on input at bounding box center [538, 82] width 236 height 25
paste input "**********"
type input "**********"
click at [512, 123] on input "text" at bounding box center [523, 120] width 191 height 15
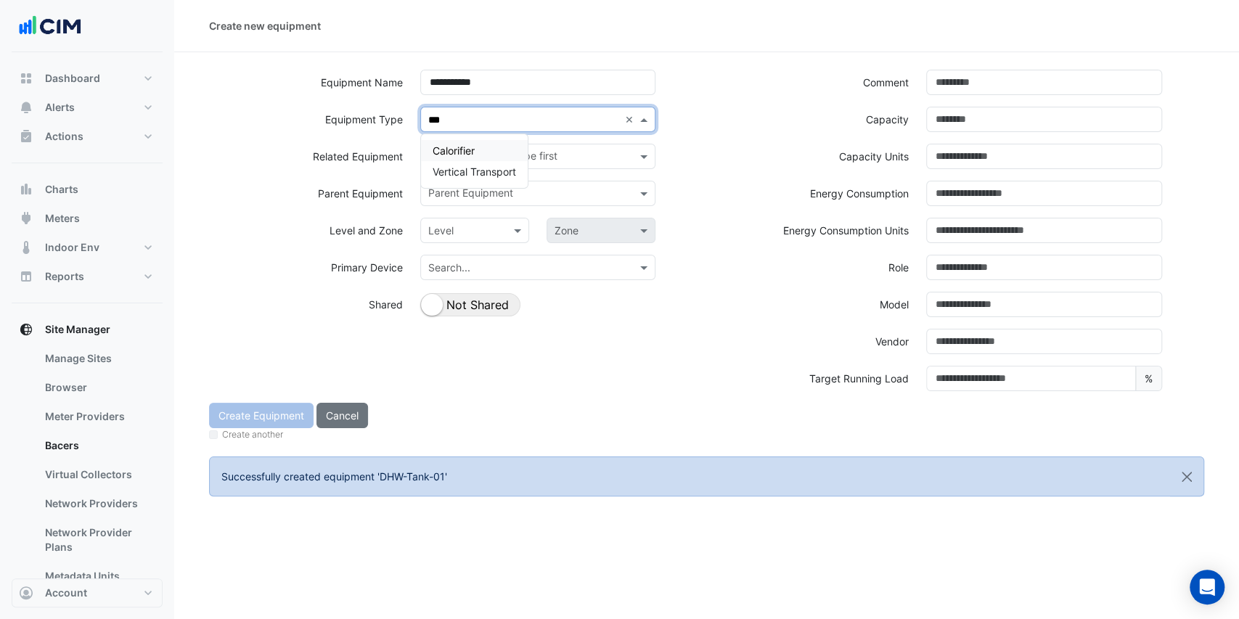
type input "****"
click at [467, 152] on span "Calorifier" at bounding box center [454, 150] width 42 height 12
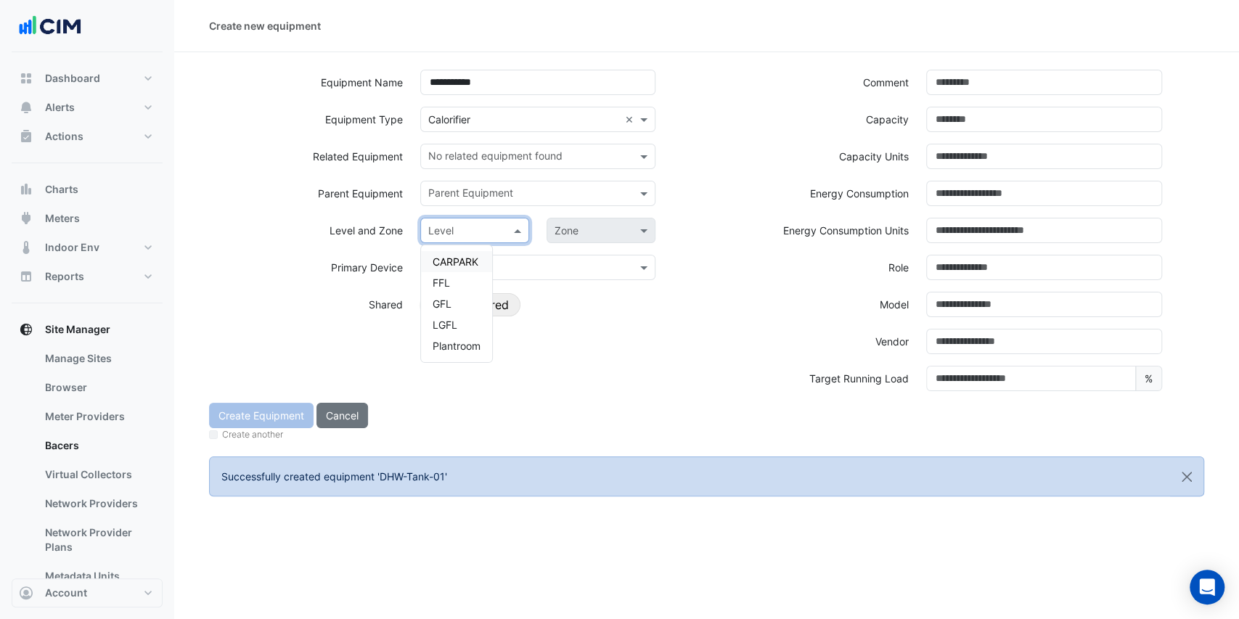
click at [473, 237] on input "text" at bounding box center [460, 231] width 64 height 15
click at [456, 342] on span "Plantroom" at bounding box center [457, 346] width 48 height 12
click at [575, 236] on input "text" at bounding box center [587, 231] width 64 height 15
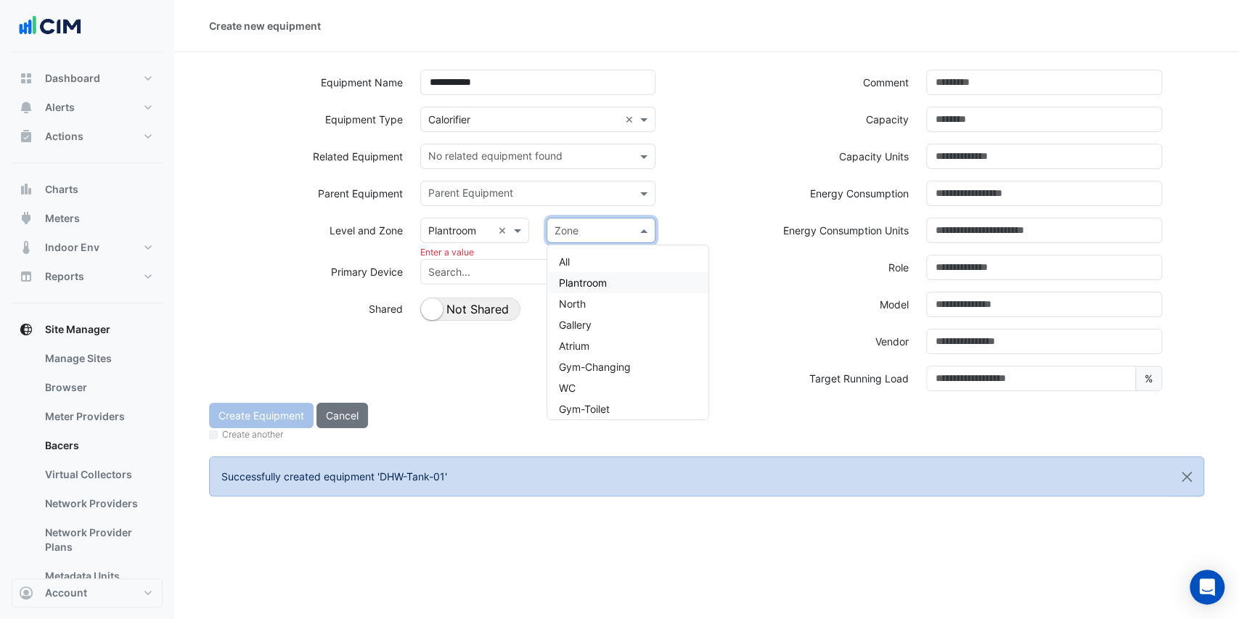
click at [583, 277] on span "Plantroom" at bounding box center [583, 283] width 48 height 12
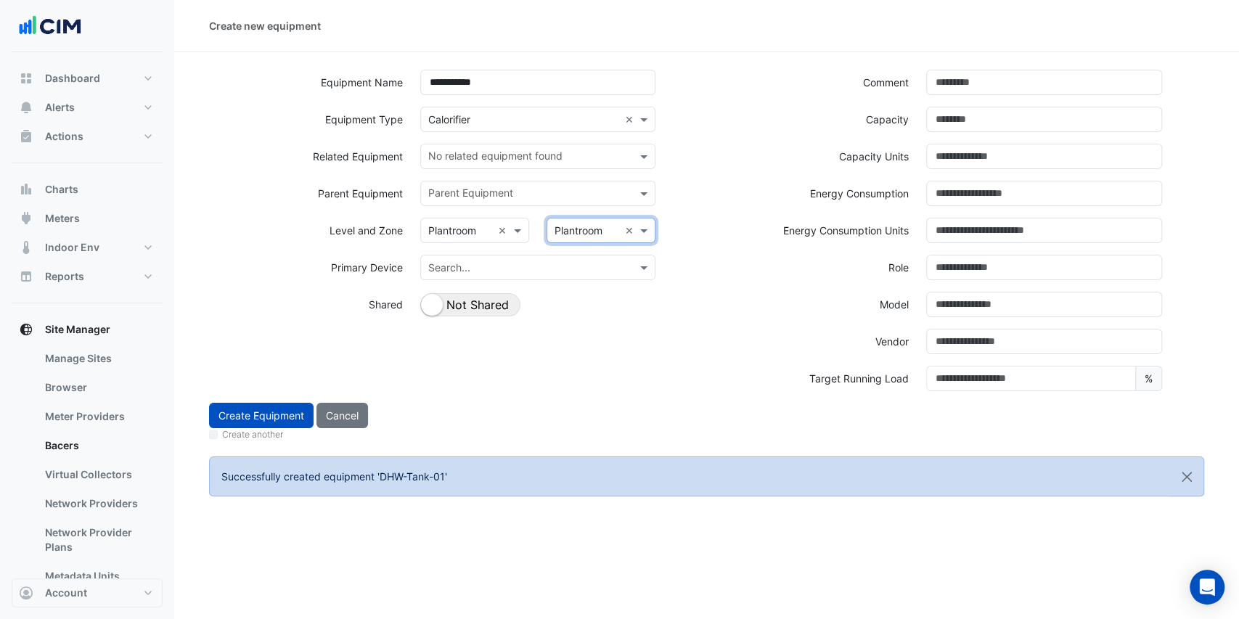
drag, startPoint x: 507, startPoint y: 264, endPoint x: 481, endPoint y: 280, distance: 30.0
click at [506, 264] on input "text" at bounding box center [523, 268] width 191 height 15
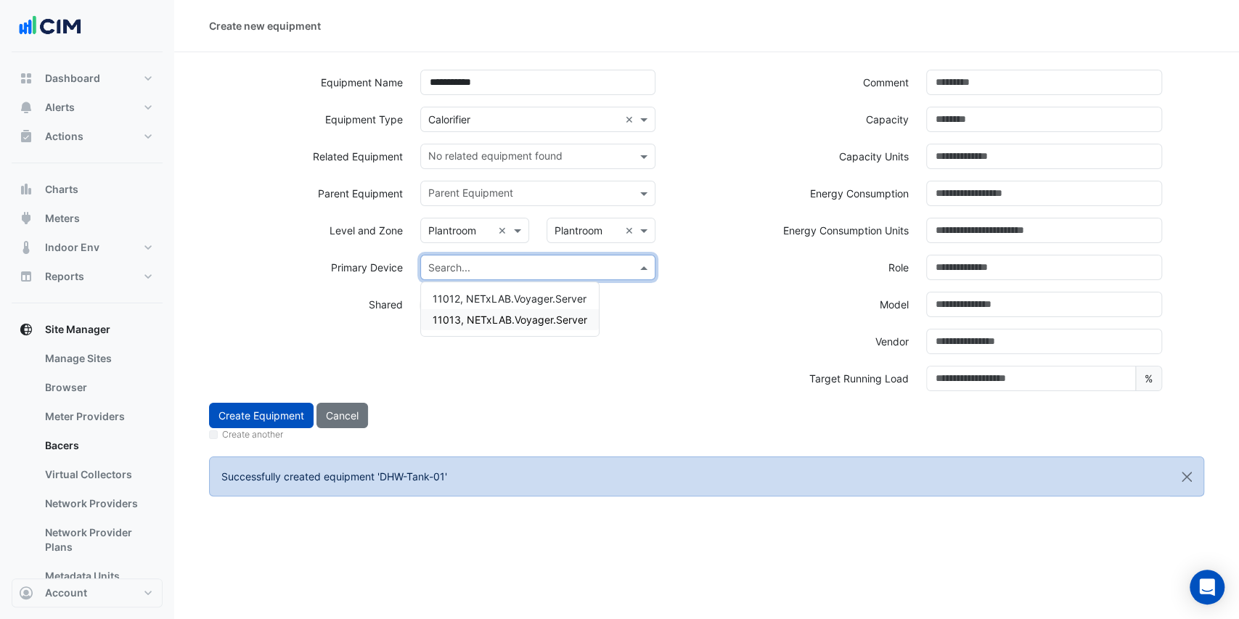
click at [459, 321] on span "11013, NETxLAB.Voyager.Server" at bounding box center [510, 320] width 155 height 12
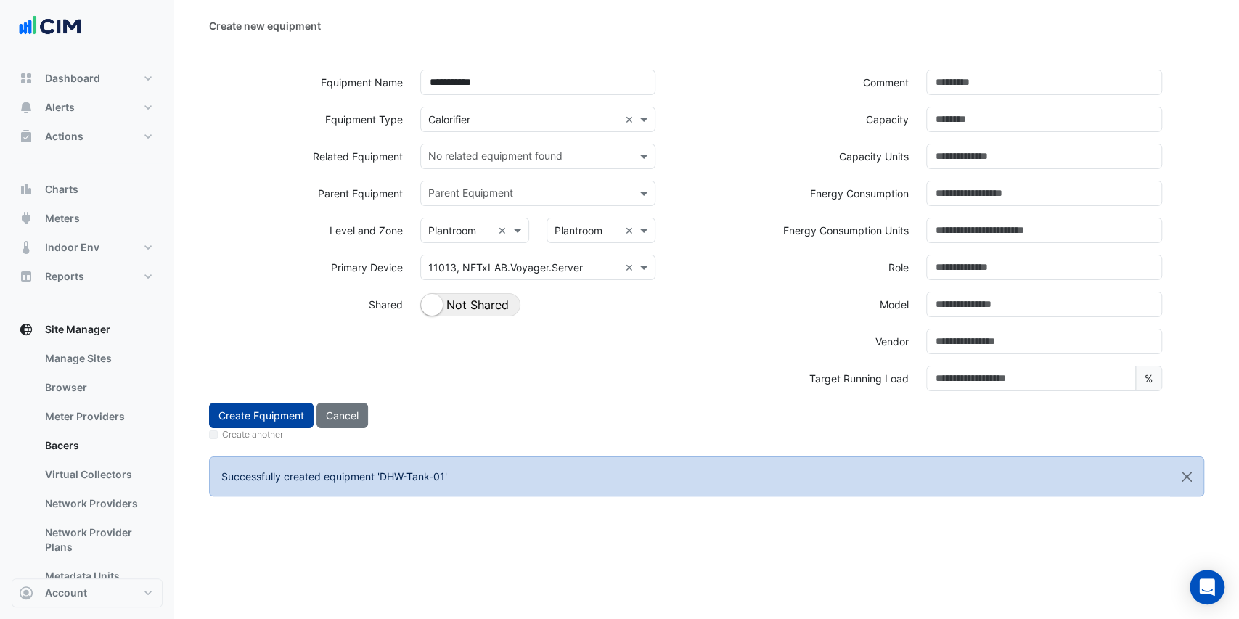
click at [249, 415] on button "Create Equipment" at bounding box center [261, 415] width 105 height 25
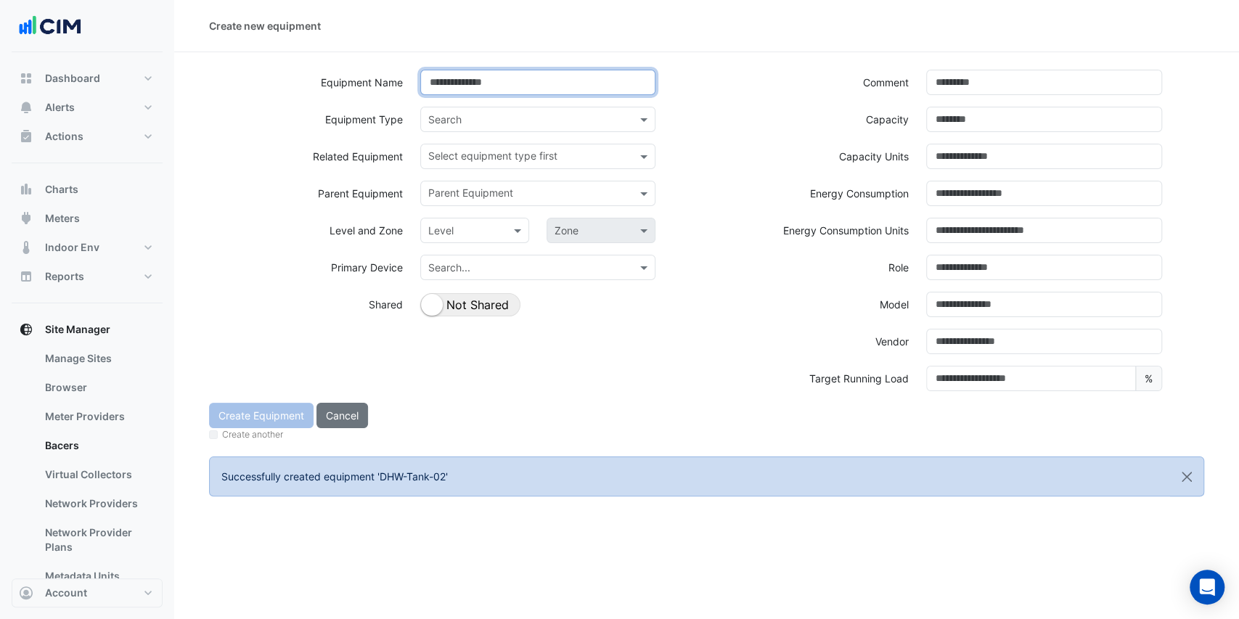
click at [489, 86] on input at bounding box center [538, 82] width 236 height 25
type input "********"
click at [457, 119] on input "text" at bounding box center [523, 120] width 191 height 15
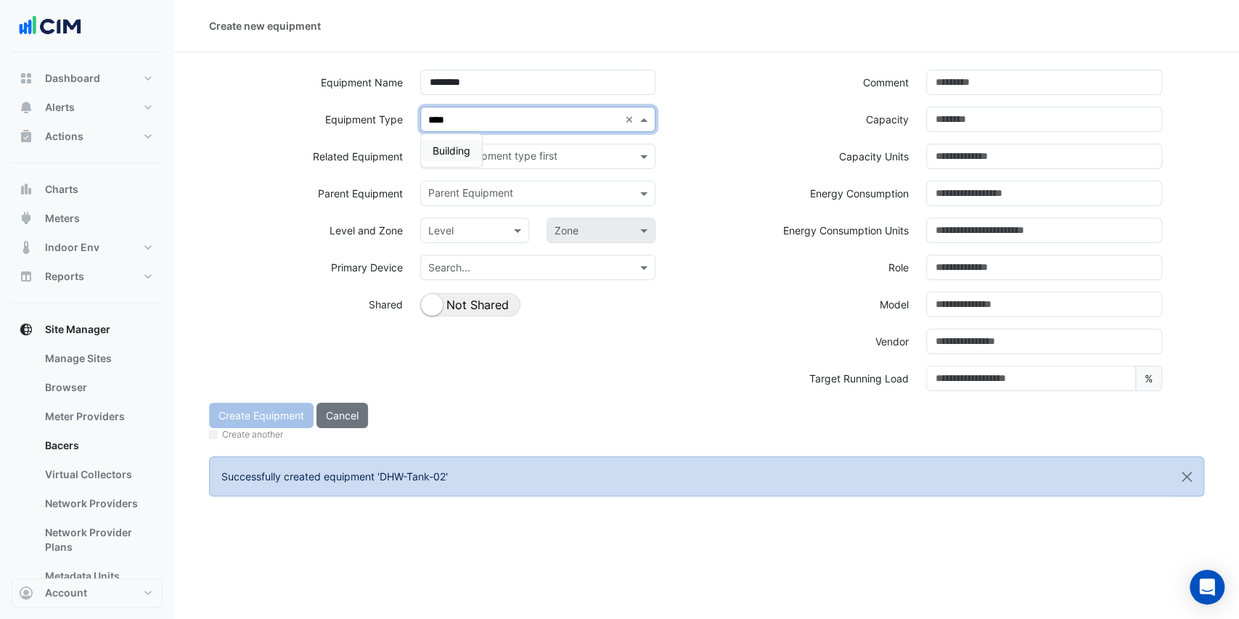
type input "*****"
click at [469, 150] on span "Building" at bounding box center [452, 150] width 38 height 12
click at [468, 227] on input "text" at bounding box center [460, 231] width 64 height 15
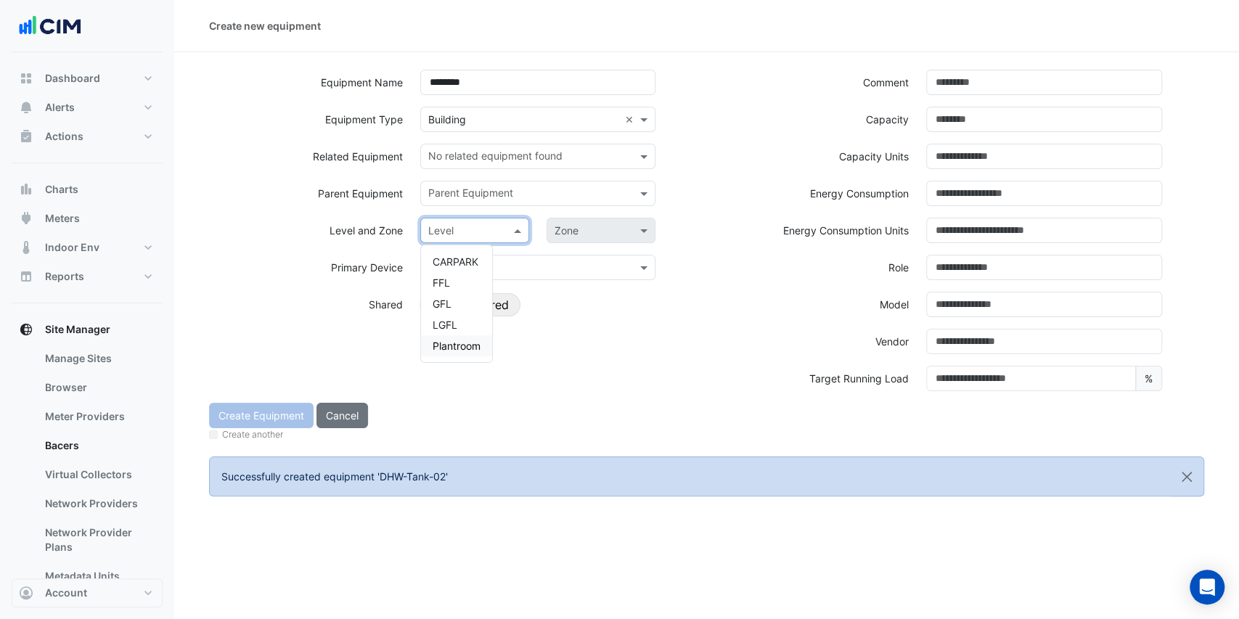
drag, startPoint x: 462, startPoint y: 342, endPoint x: 560, endPoint y: 287, distance: 113.1
click at [465, 341] on span "Plantroom" at bounding box center [457, 346] width 48 height 12
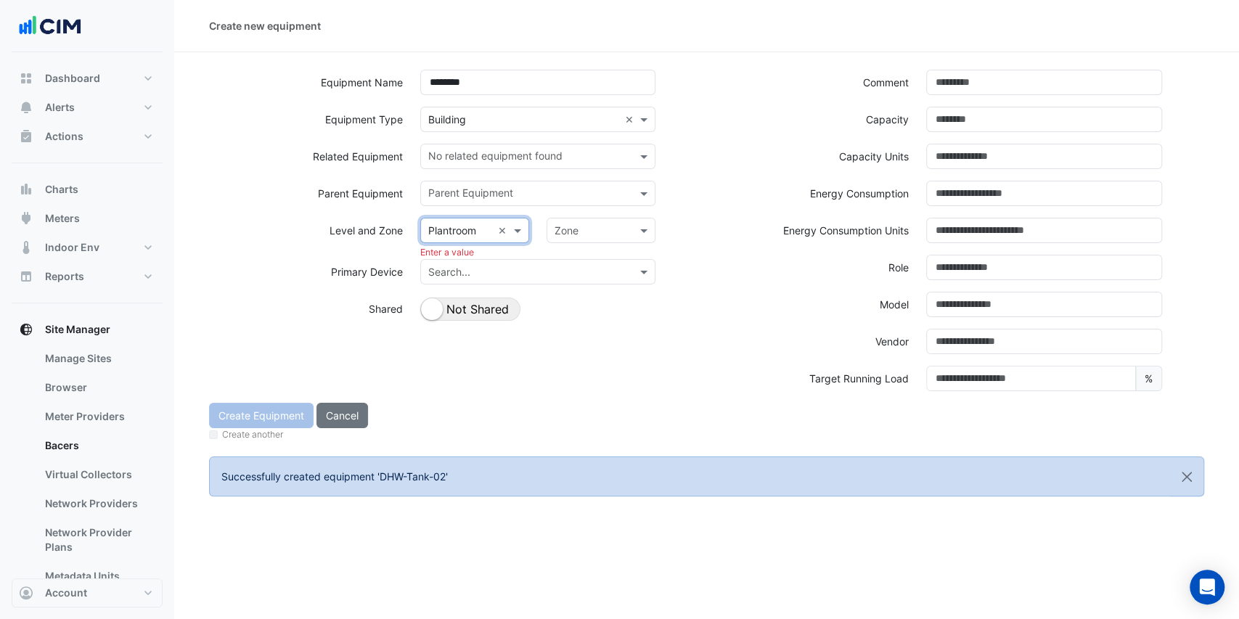
click at [601, 231] on input "text" at bounding box center [587, 231] width 64 height 15
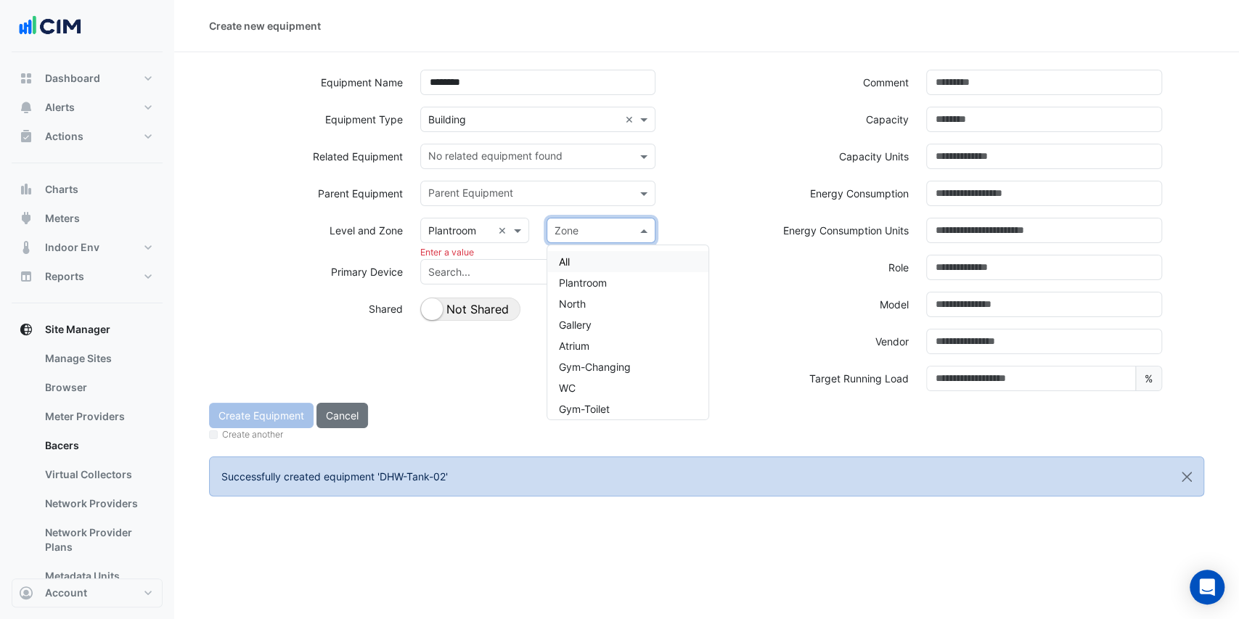
drag, startPoint x: 574, startPoint y: 261, endPoint x: 560, endPoint y: 273, distance: 18.0
click at [574, 262] on div "All" at bounding box center [627, 261] width 161 height 21
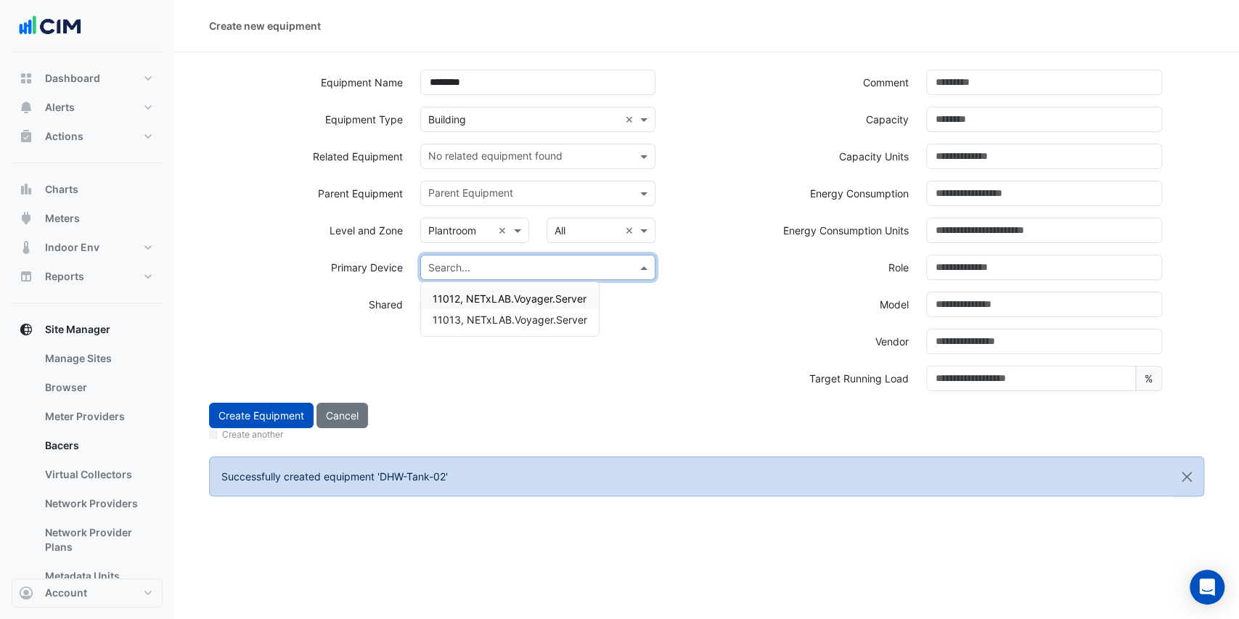
click at [528, 266] on input "text" at bounding box center [523, 268] width 191 height 15
click at [486, 318] on span "11013, NETxLAB.Voyager.Server" at bounding box center [510, 320] width 155 height 12
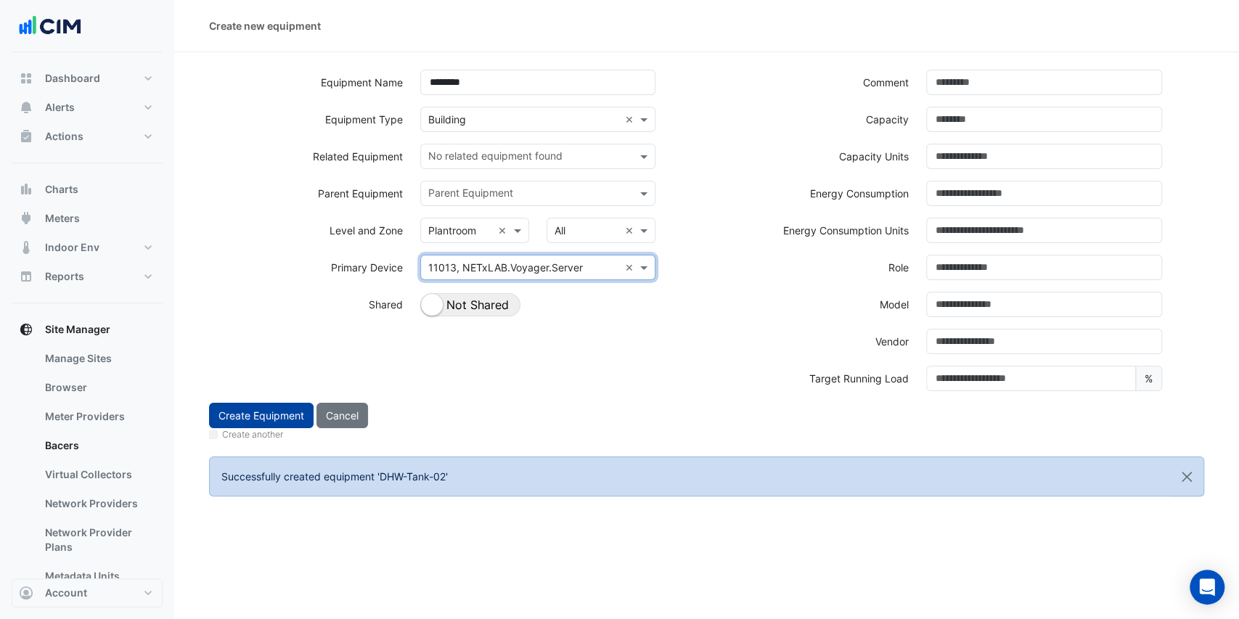
click at [280, 418] on button "Create Equipment" at bounding box center [261, 415] width 105 height 25
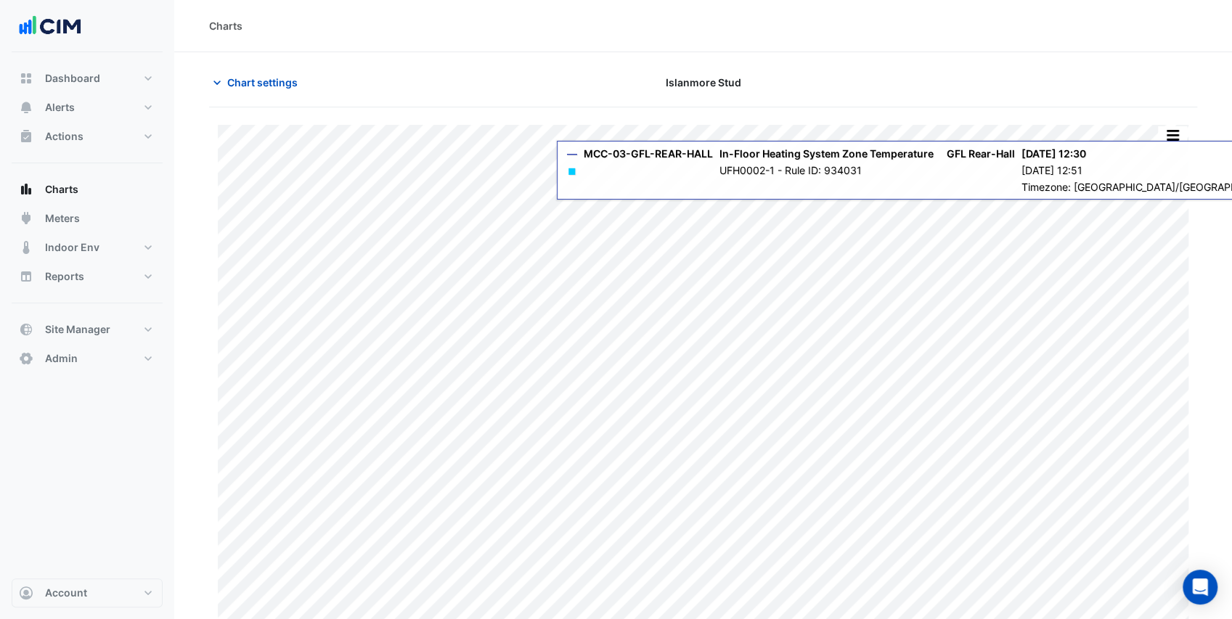
type input "**********"
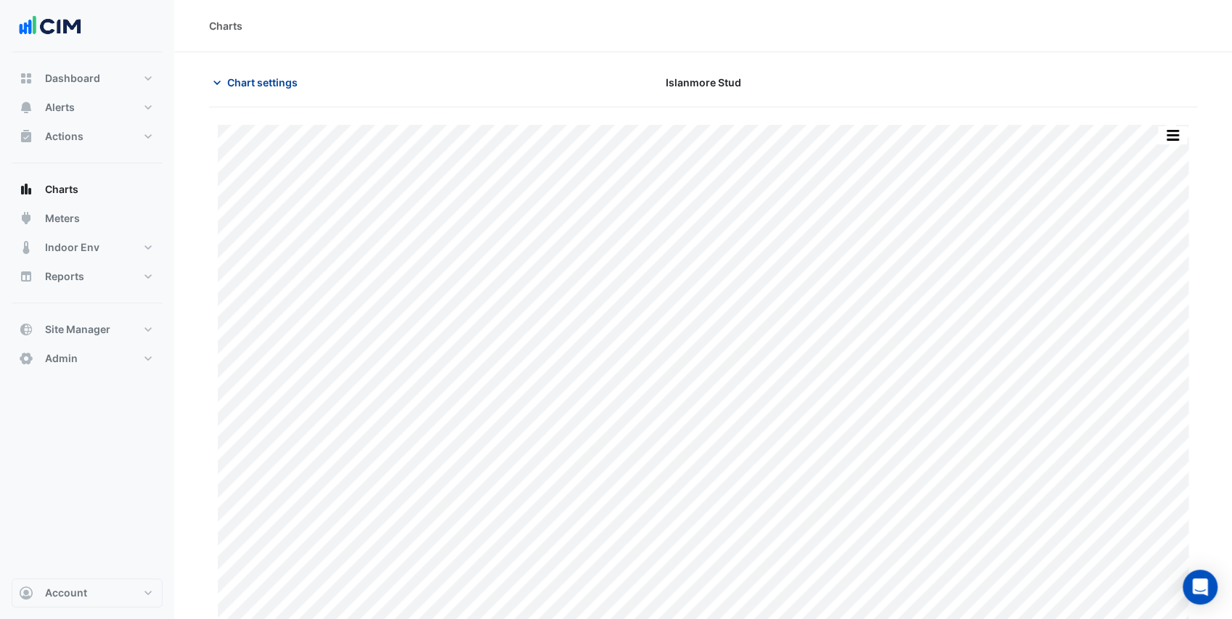
click at [263, 78] on span "Chart settings" at bounding box center [262, 82] width 70 height 15
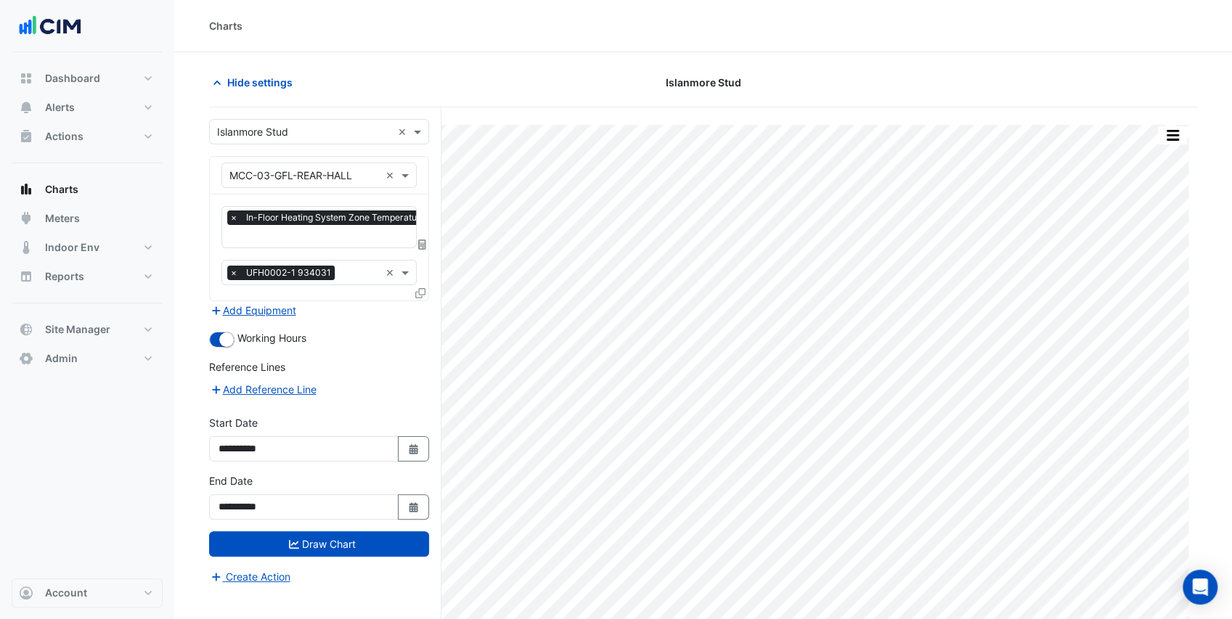
click at [274, 178] on input "text" at bounding box center [304, 175] width 150 height 15
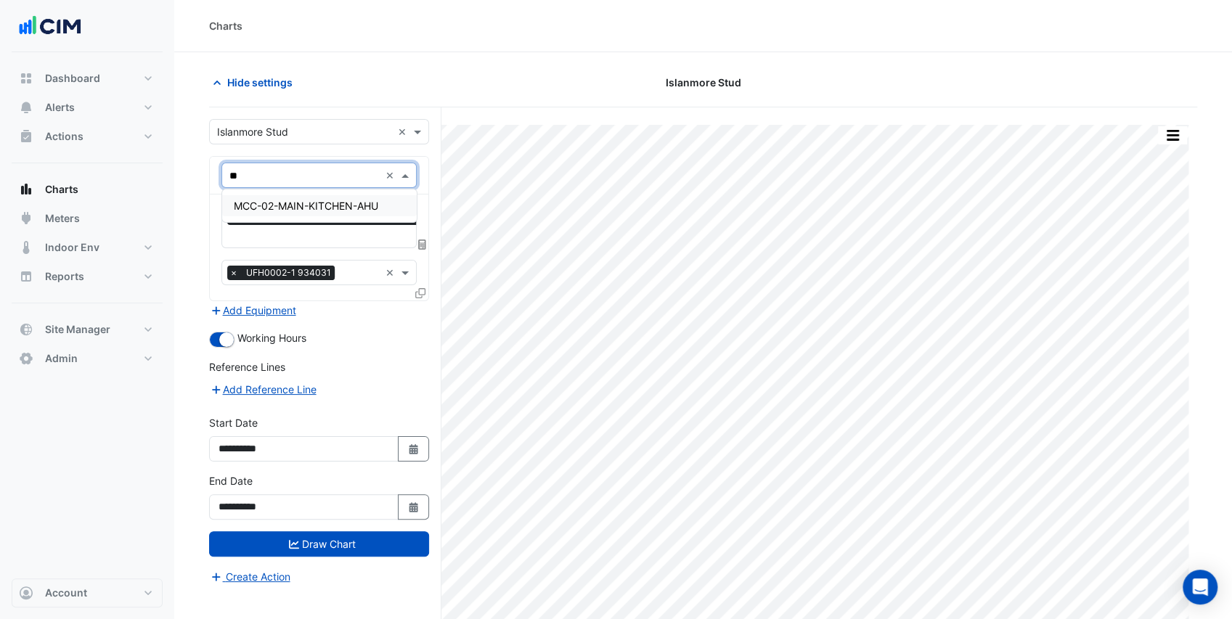
type input "***"
click at [305, 200] on span "MCC-02-MAIN-KITCHEN-AHU" at bounding box center [306, 206] width 144 height 12
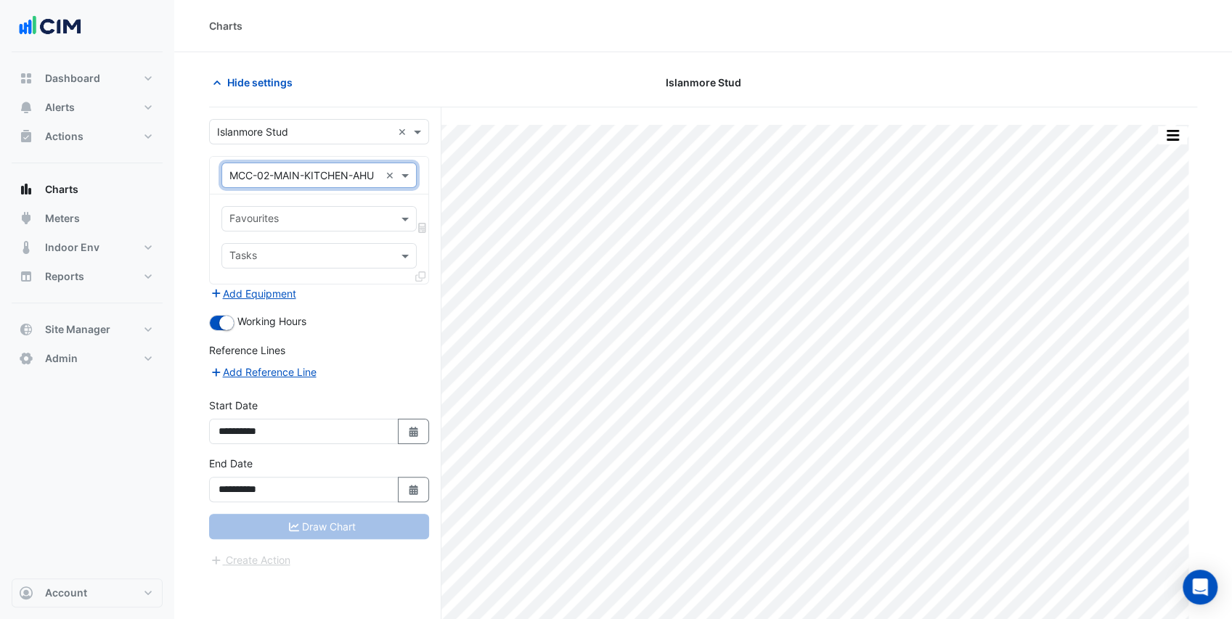
click at [318, 220] on input "text" at bounding box center [310, 220] width 163 height 15
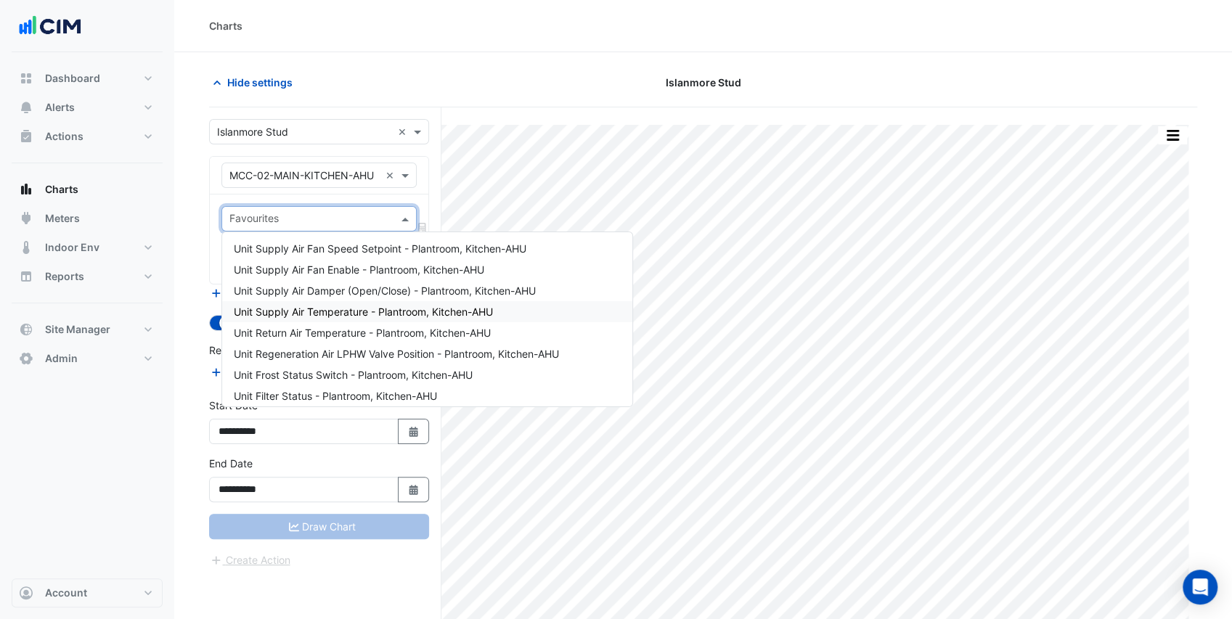
click at [358, 311] on span "Unit Supply Air Temperature - Plantroom, Kitchen-AHU" at bounding box center [363, 312] width 259 height 12
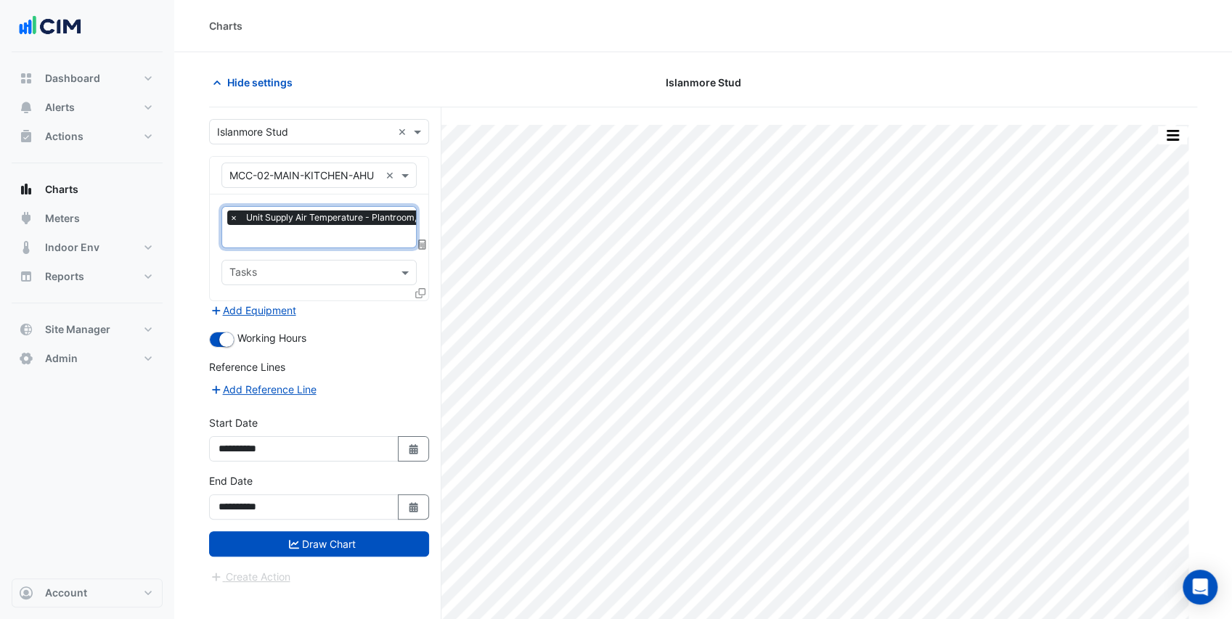
click at [315, 232] on input "text" at bounding box center [354, 237] width 251 height 15
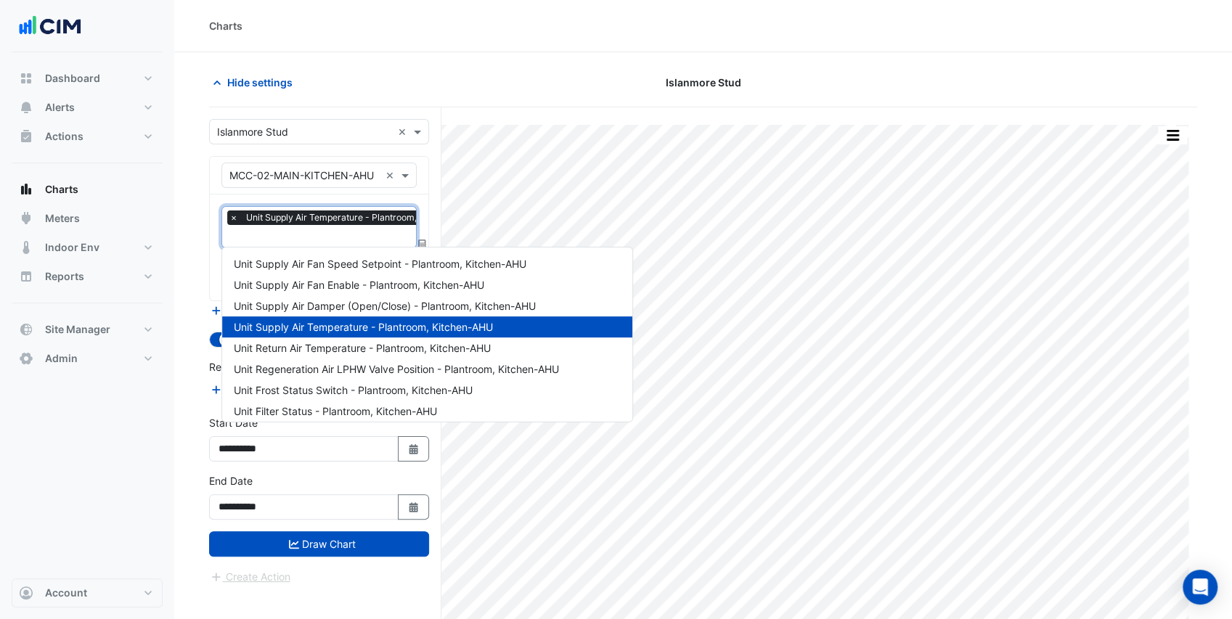
click at [328, 338] on div "Unit Return Air Temperature - Plantroom, Kitchen-AHU" at bounding box center [427, 348] width 410 height 21
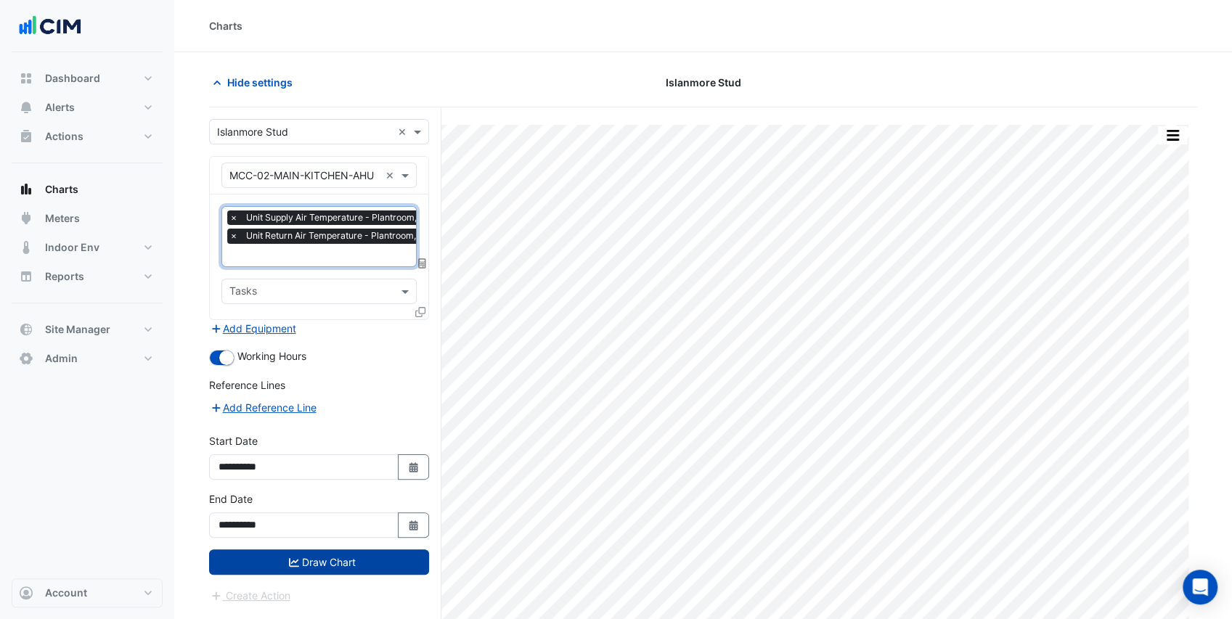
click at [362, 562] on button "Draw Chart" at bounding box center [319, 562] width 220 height 25
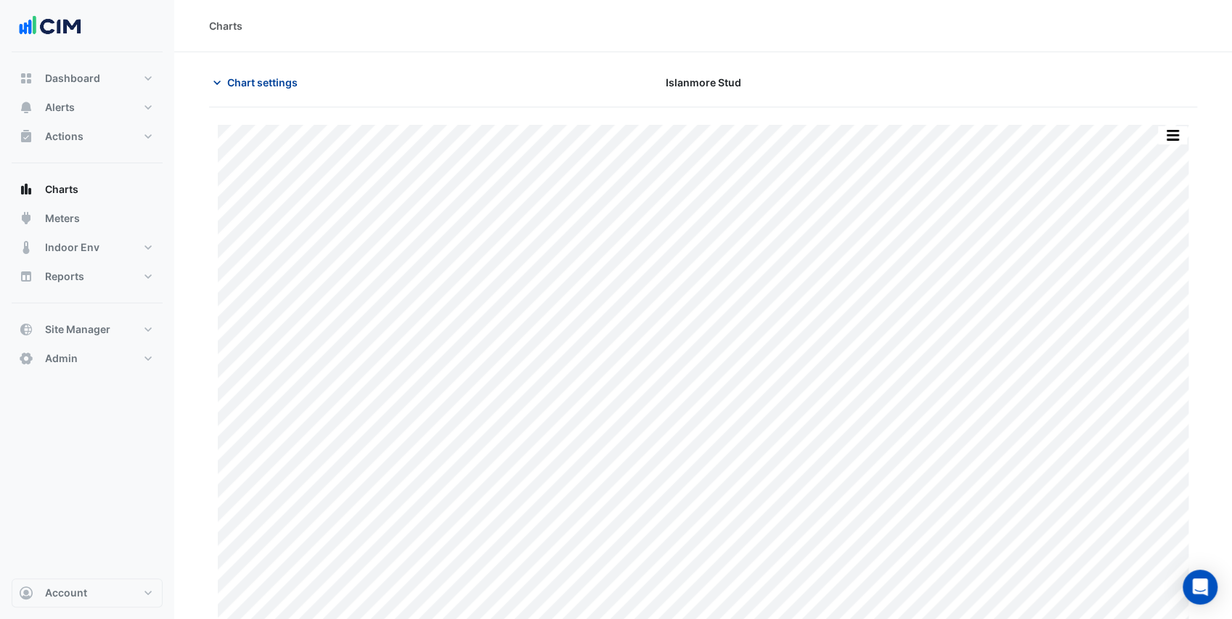
click at [254, 81] on span "Chart settings" at bounding box center [262, 82] width 70 height 15
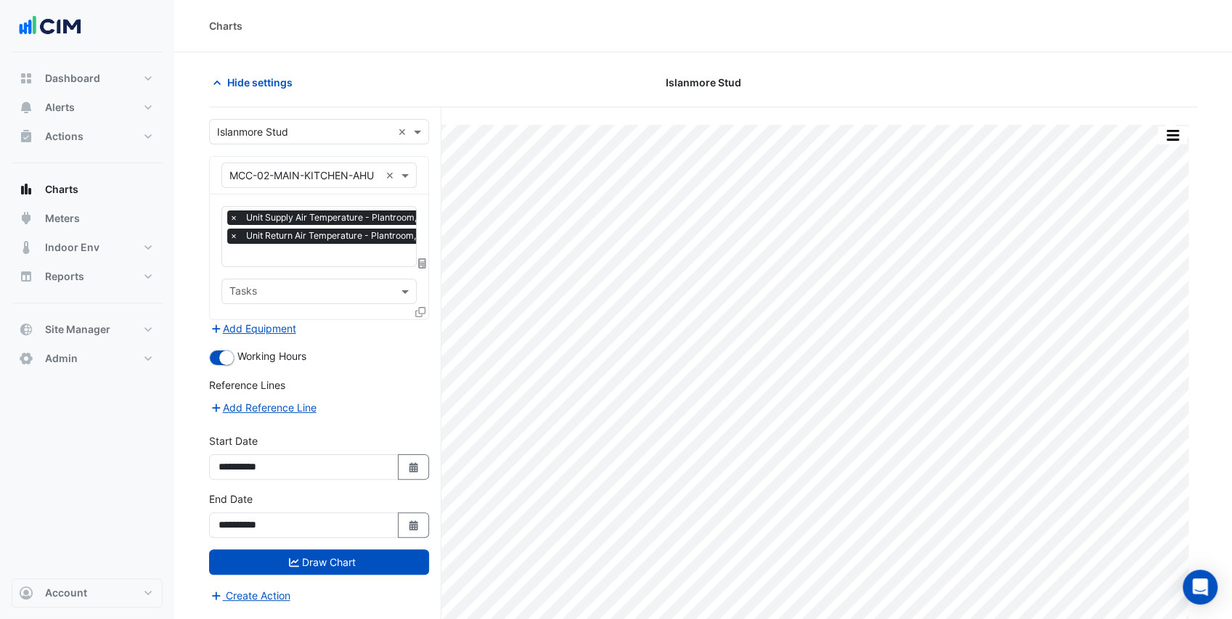
click at [285, 180] on input "text" at bounding box center [304, 175] width 150 height 15
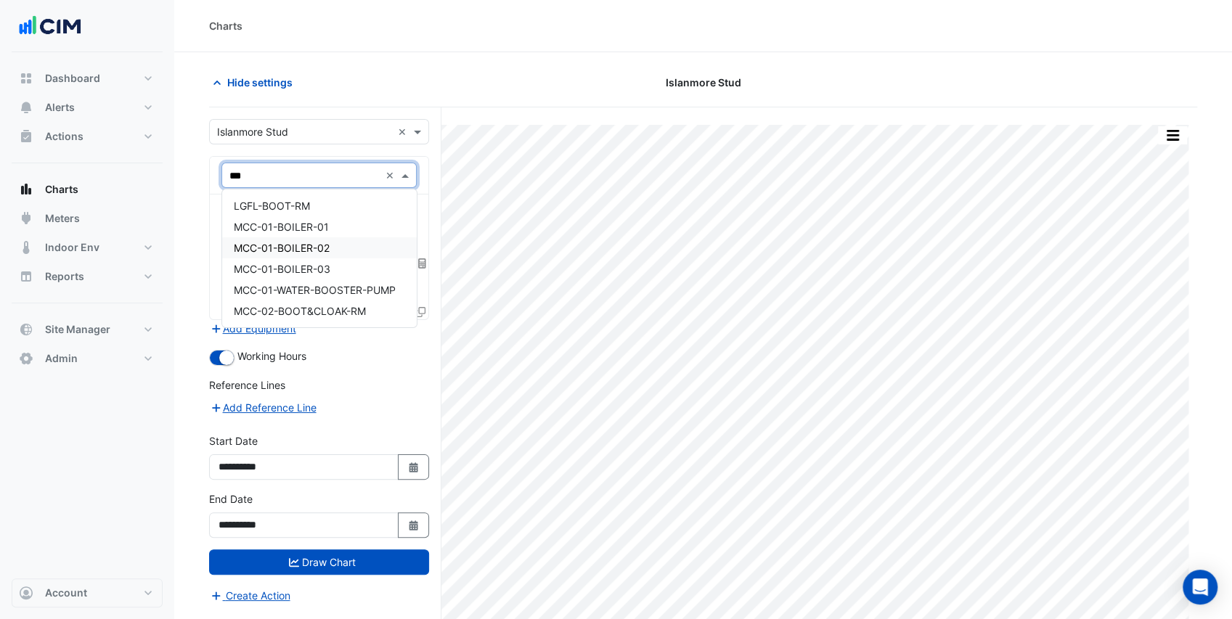
type input "****"
click at [376, 209] on div "MCC-01-BOILER-01" at bounding box center [319, 205] width 195 height 21
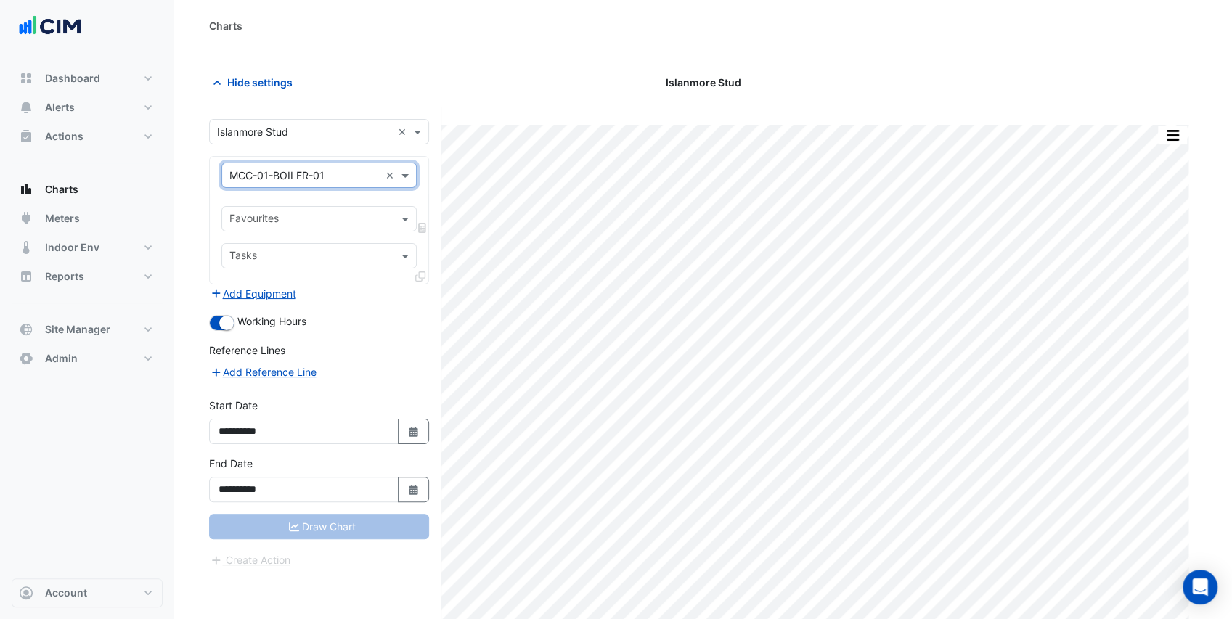
click at [366, 217] on input "text" at bounding box center [310, 220] width 163 height 15
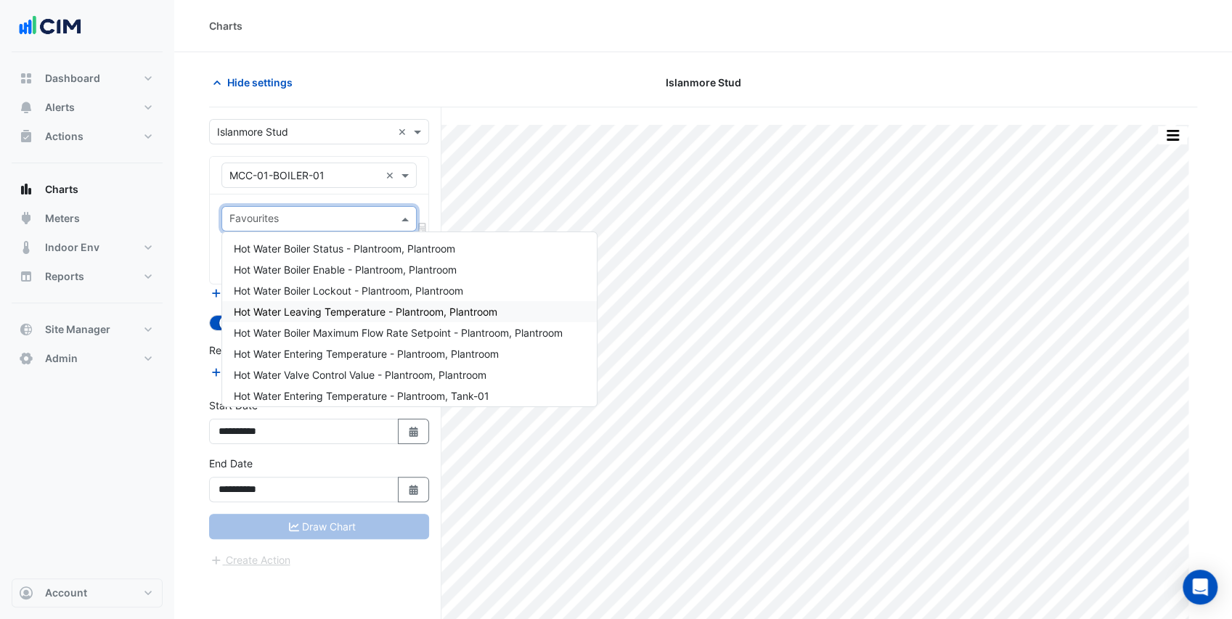
click at [364, 316] on span "Hot Water Leaving Temperature - Plantroom, Plantroom" at bounding box center [366, 312] width 264 height 12
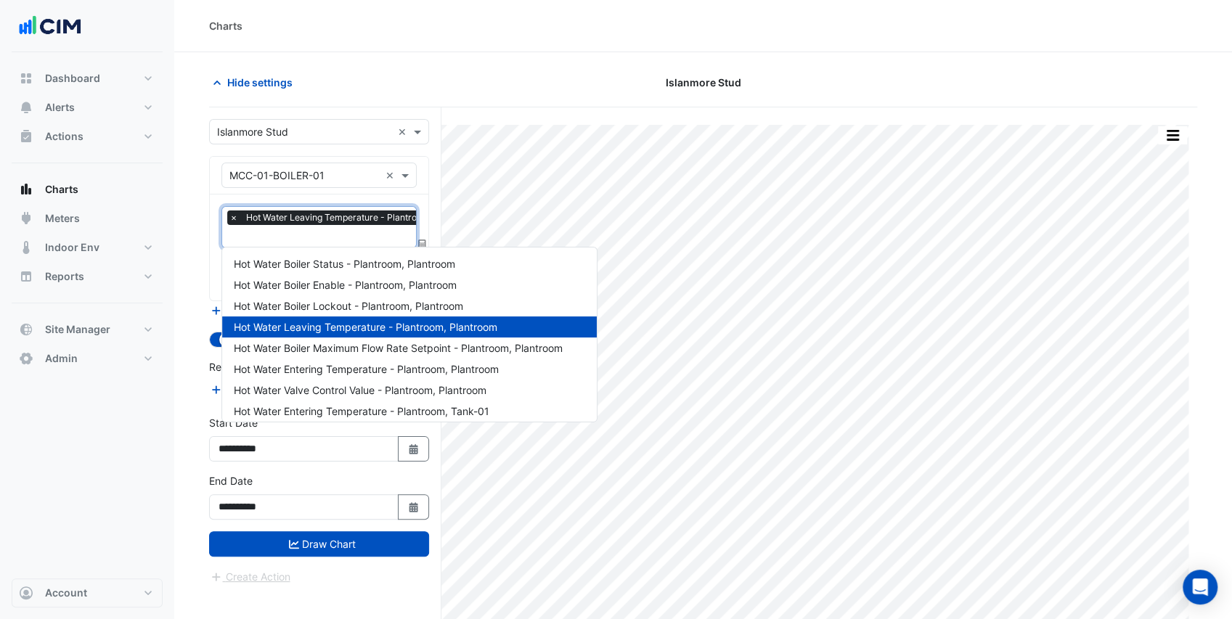
click at [346, 237] on input "text" at bounding box center [356, 237] width 255 height 15
click at [362, 405] on span "Hot Water Entering Temperature - Plantroom, Tank-01" at bounding box center [362, 411] width 256 height 12
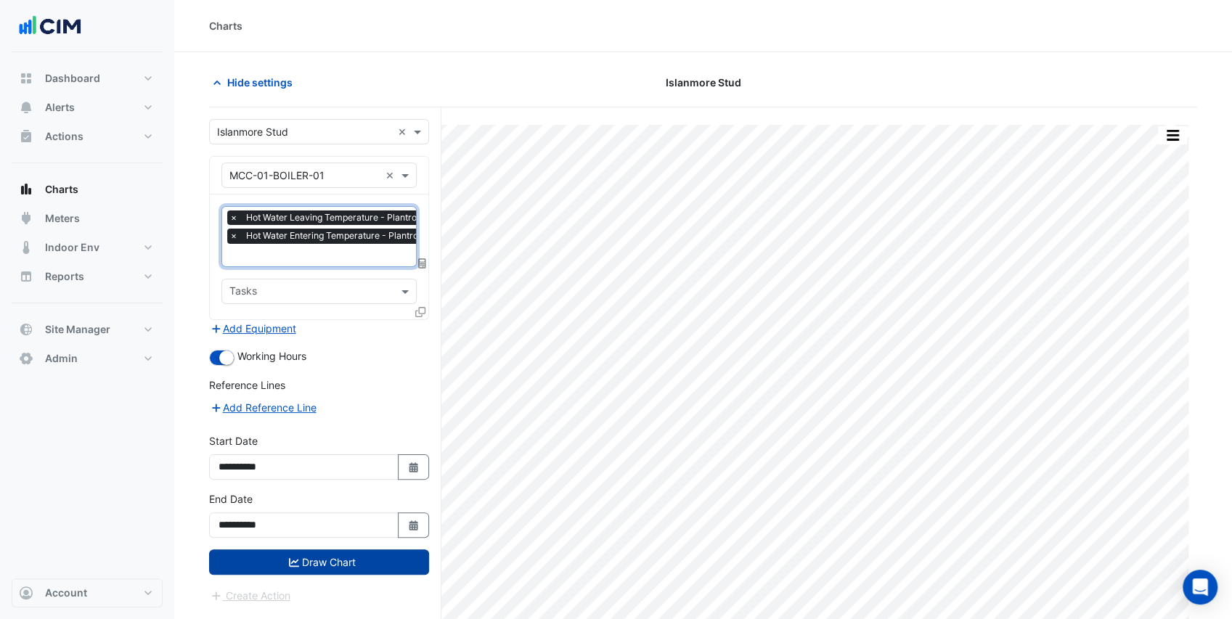
click at [359, 552] on button "Draw Chart" at bounding box center [319, 562] width 220 height 25
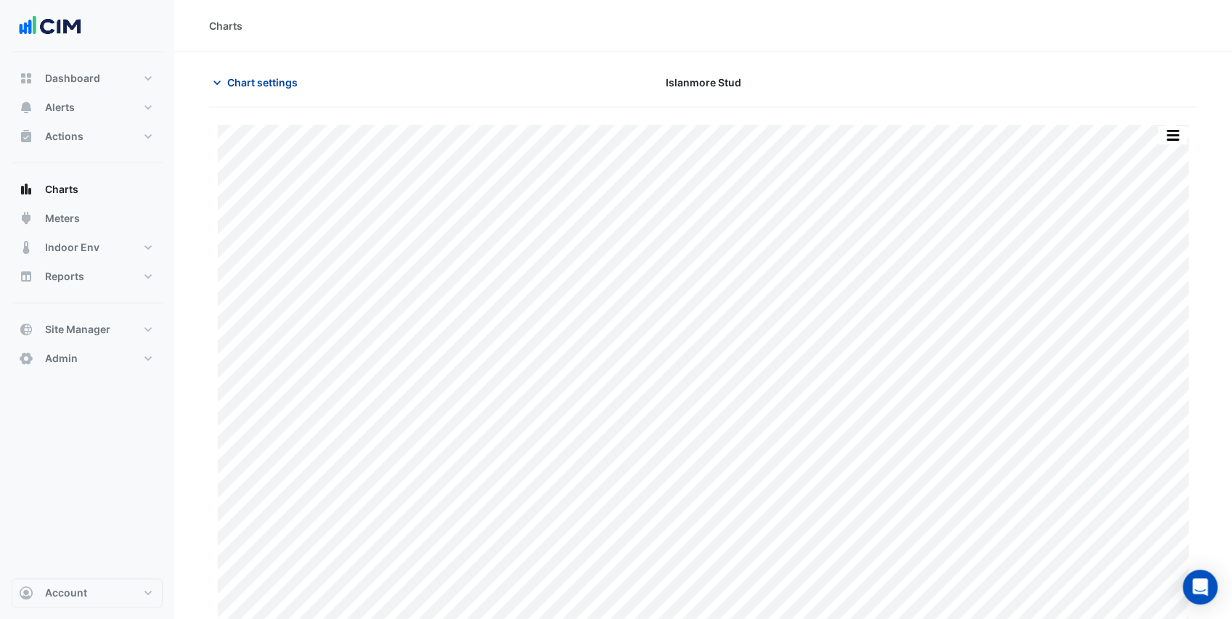
click at [257, 81] on span "Chart settings" at bounding box center [262, 82] width 70 height 15
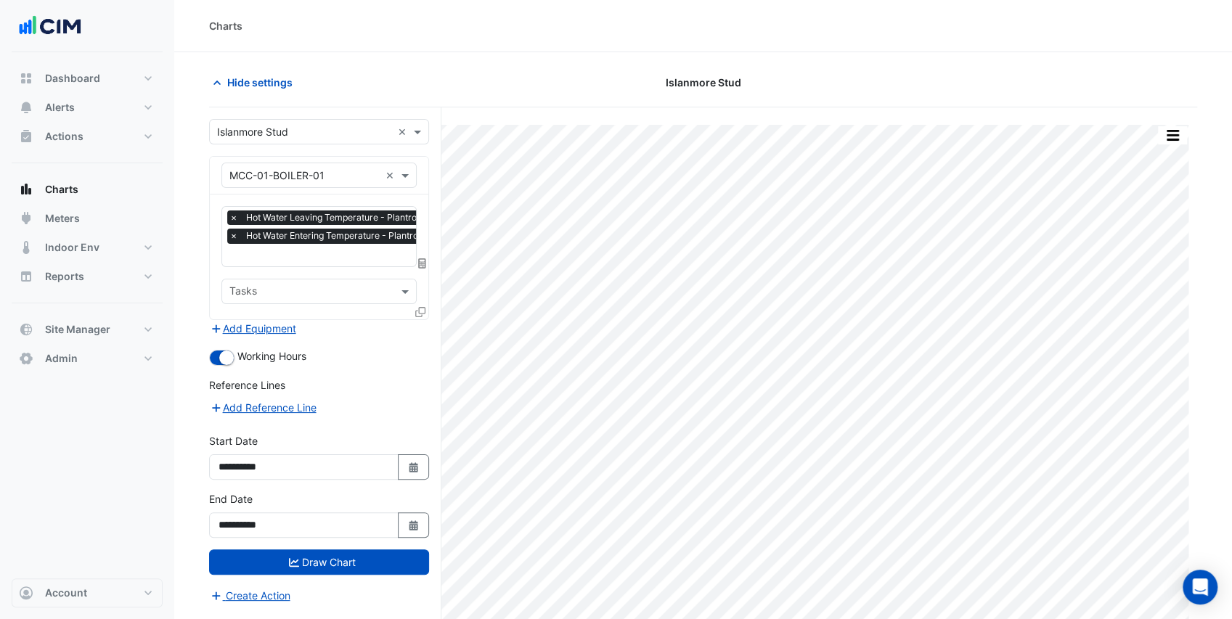
click at [314, 258] on input "text" at bounding box center [356, 256] width 255 height 15
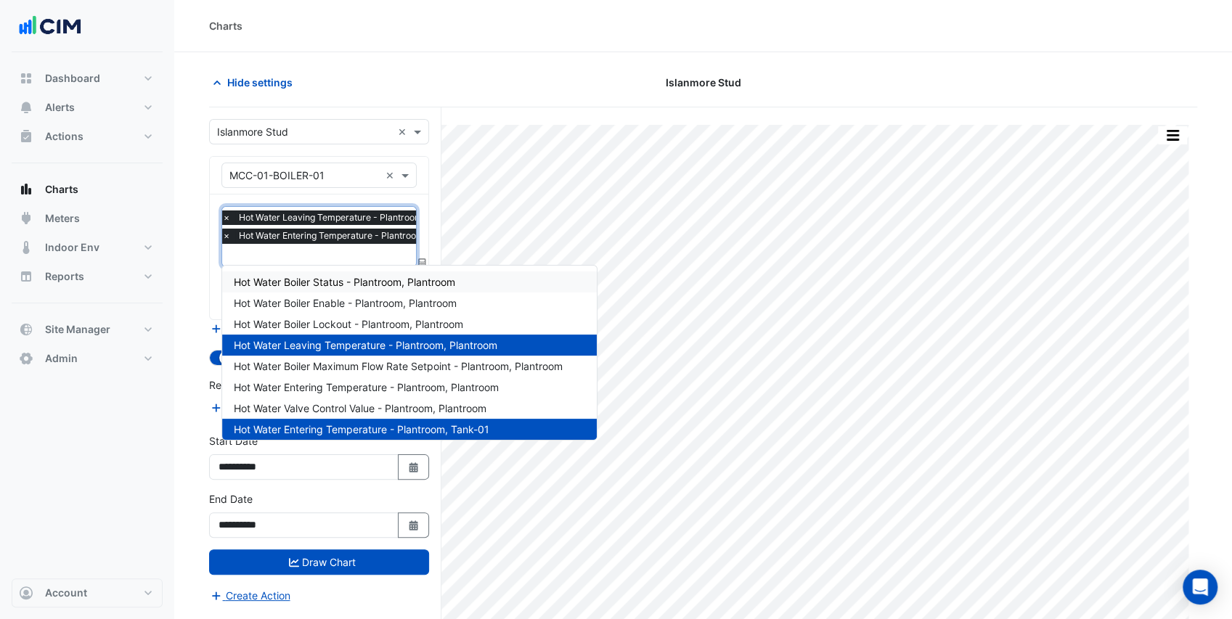
click at [351, 287] on span "Hot Water Boiler Status - Plantroom, Plantroom" at bounding box center [344, 282] width 221 height 12
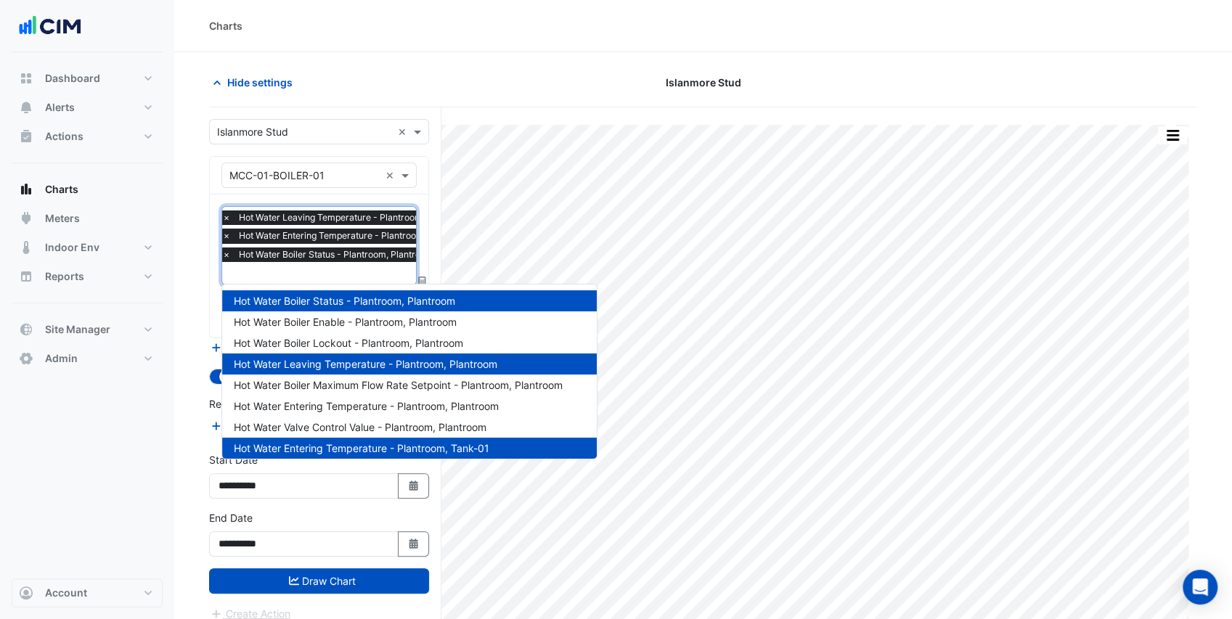
click at [345, 272] on input "text" at bounding box center [349, 274] width 255 height 15
click at [361, 322] on span "Hot Water Boiler Enable - Plantroom, Plantroom" at bounding box center [345, 322] width 223 height 12
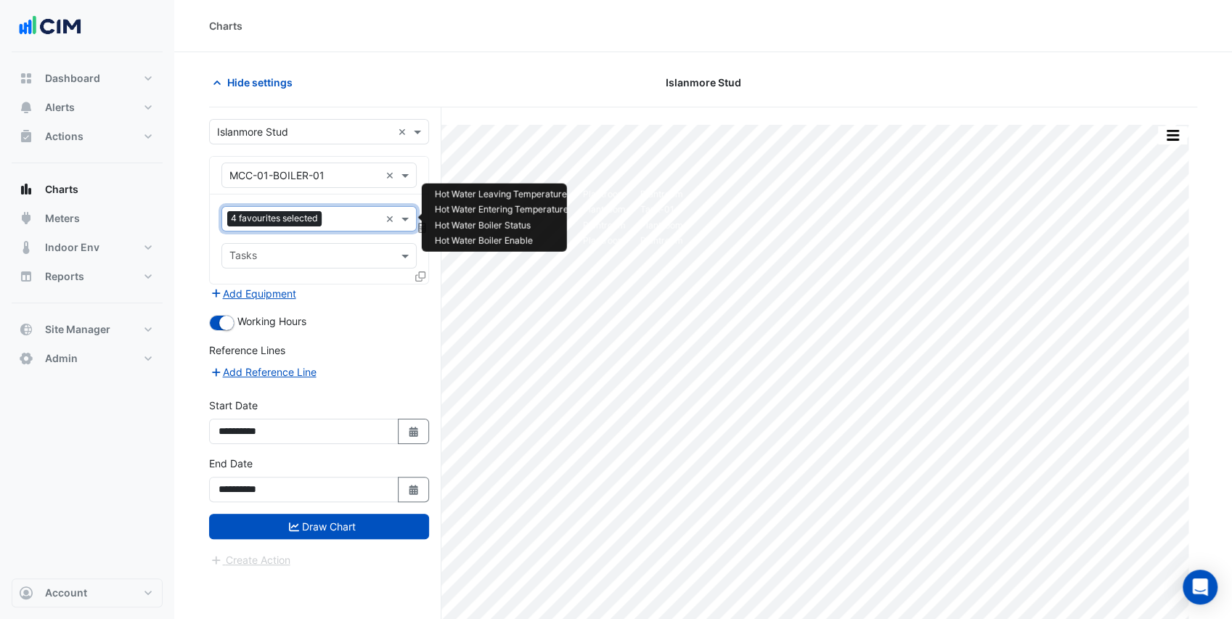
click at [345, 200] on div "Favourites 4 favourites selected × Tasks" at bounding box center [319, 239] width 219 height 89
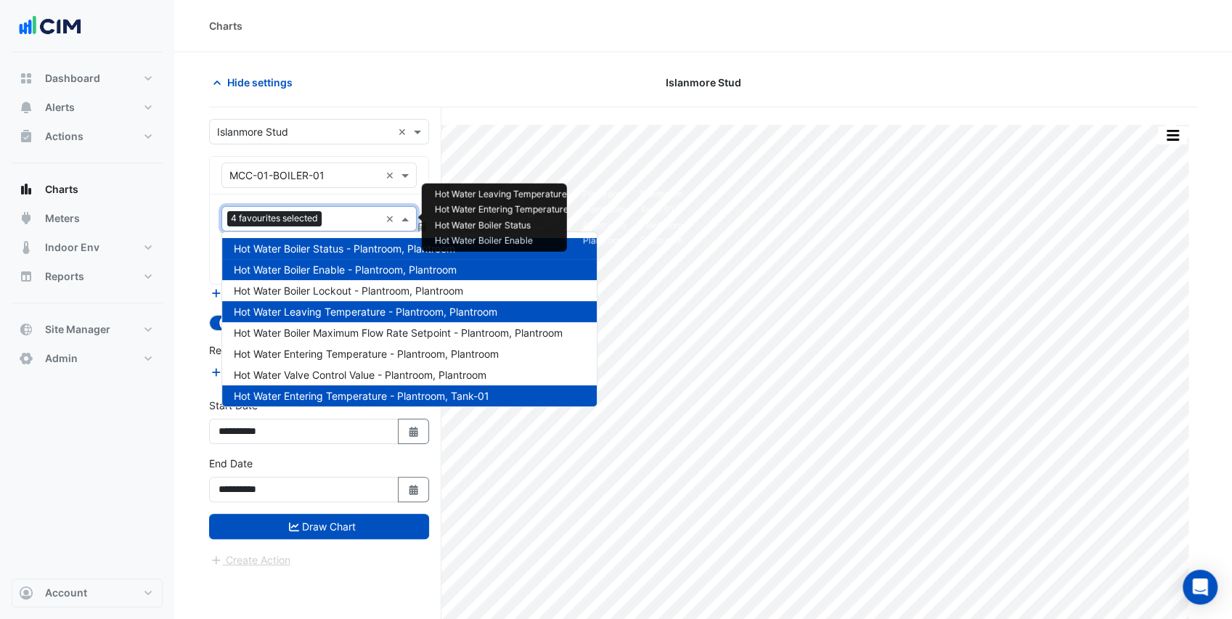
click at [344, 215] on input "text" at bounding box center [353, 220] width 52 height 15
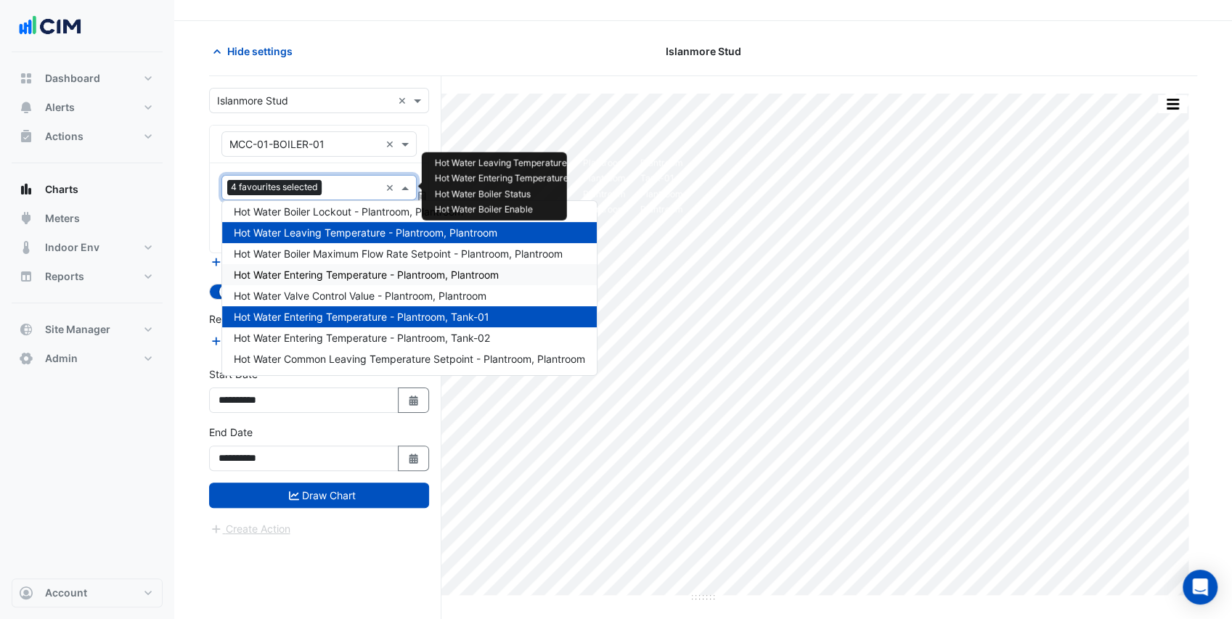
scroll to position [48, 0]
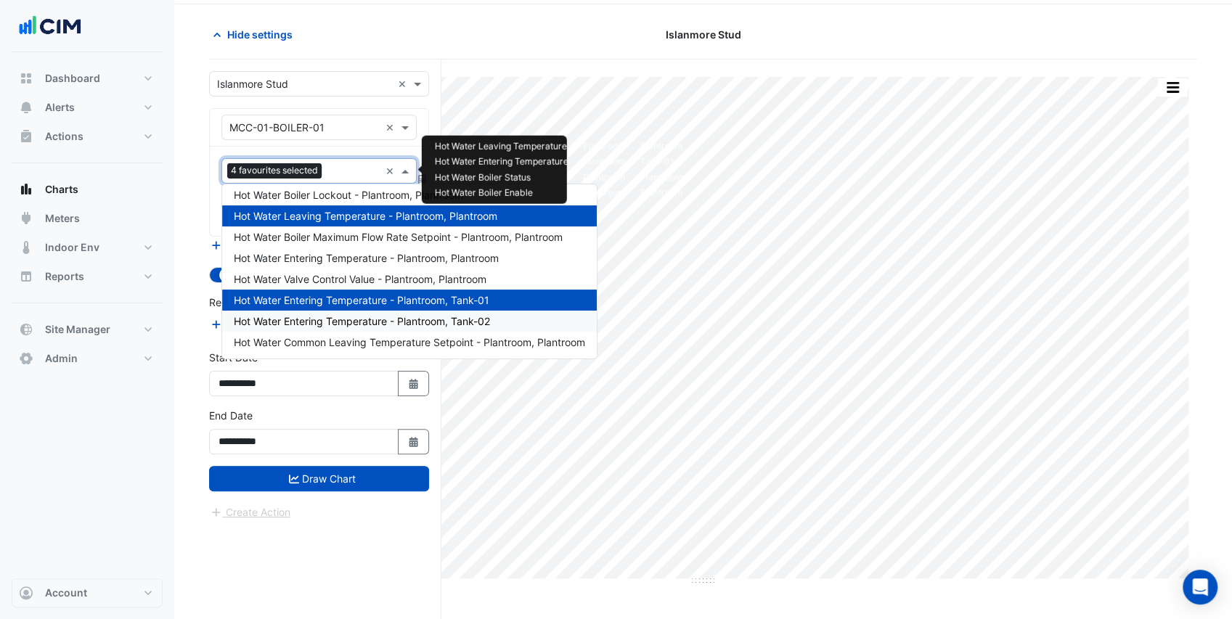
click at [490, 322] on span "Hot Water Entering Temperature - Plantroom, Tank-02" at bounding box center [362, 321] width 256 height 12
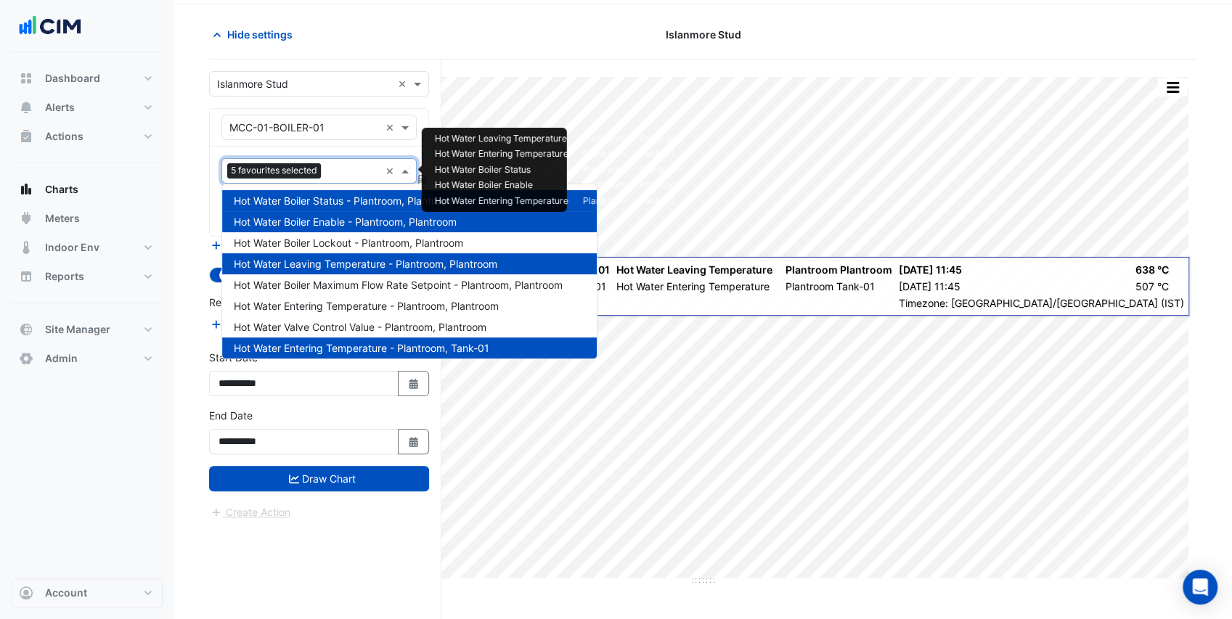
click at [346, 170] on input "text" at bounding box center [353, 172] width 53 height 15
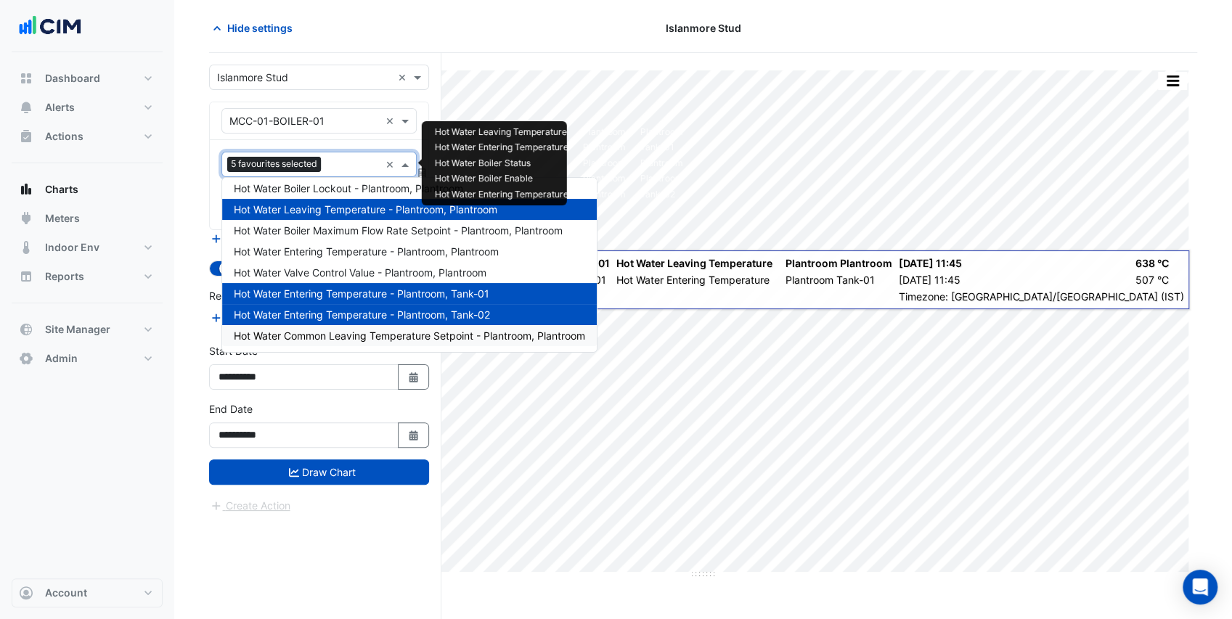
click at [381, 335] on span "Hot Water Common Leaving Temperature Setpoint - Plantroom, Plantroom" at bounding box center [409, 336] width 351 height 12
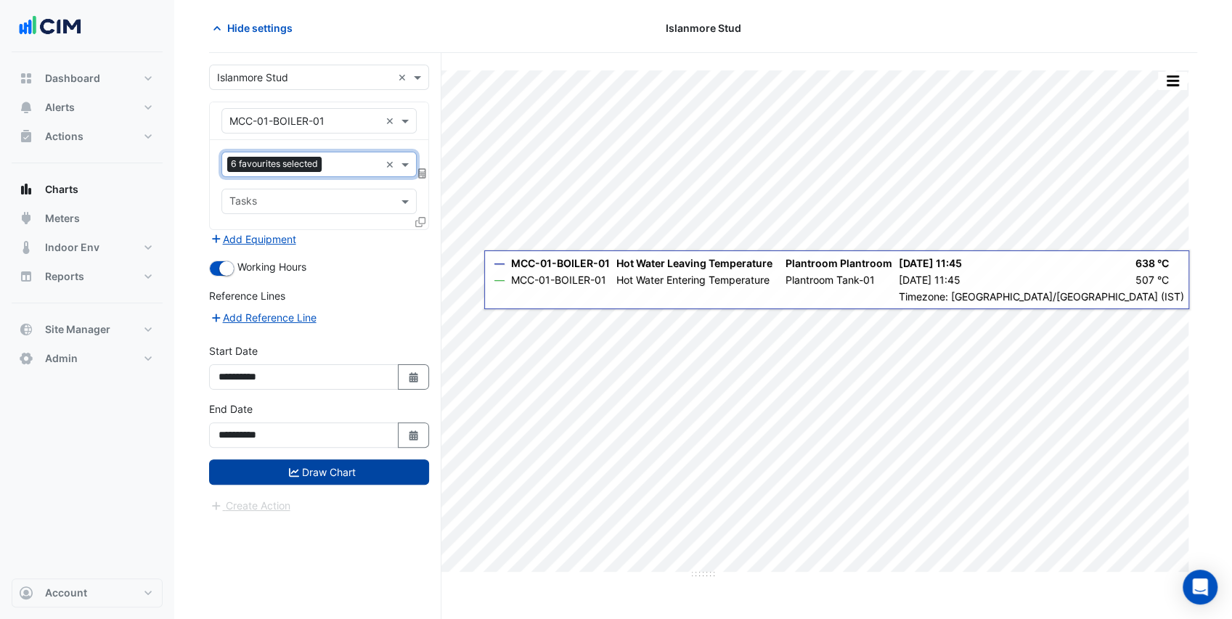
click at [363, 467] on button "Draw Chart" at bounding box center [319, 472] width 220 height 25
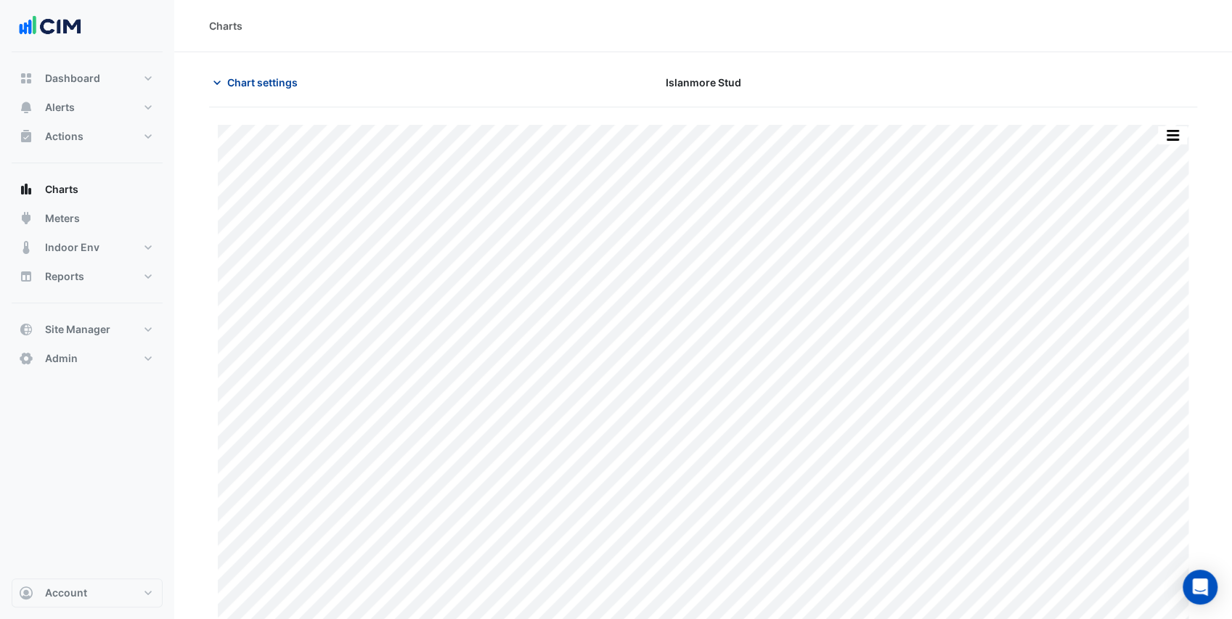
click at [253, 80] on span "Chart settings" at bounding box center [262, 82] width 70 height 15
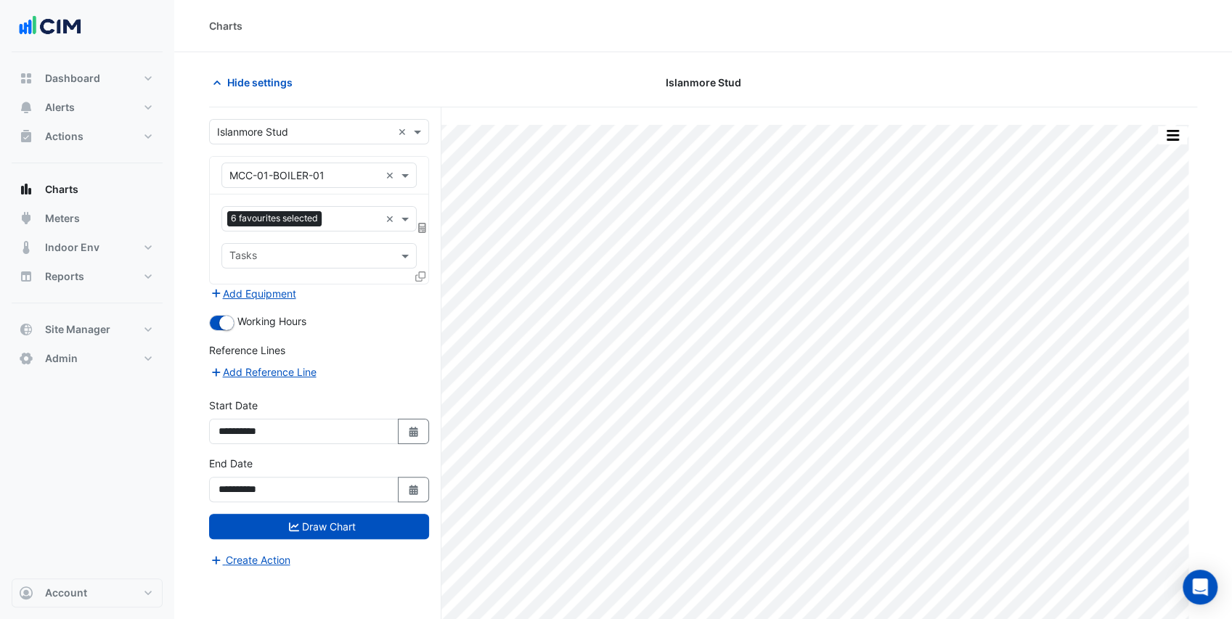
click at [319, 172] on input "text" at bounding box center [304, 175] width 150 height 15
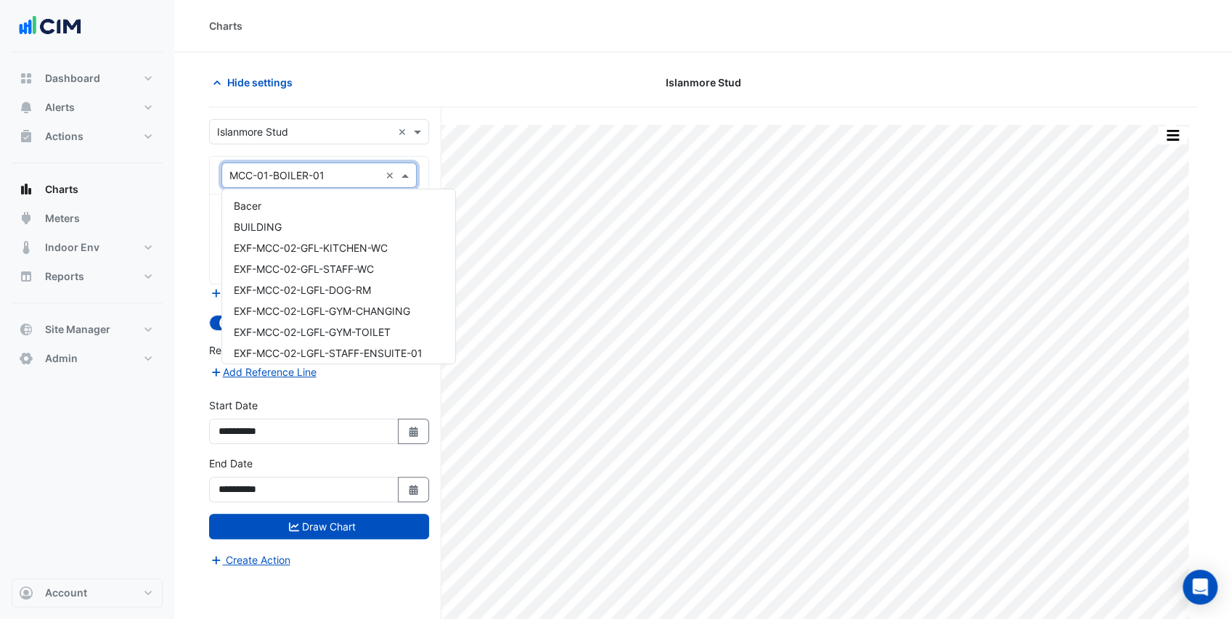
scroll to position [1522, 0]
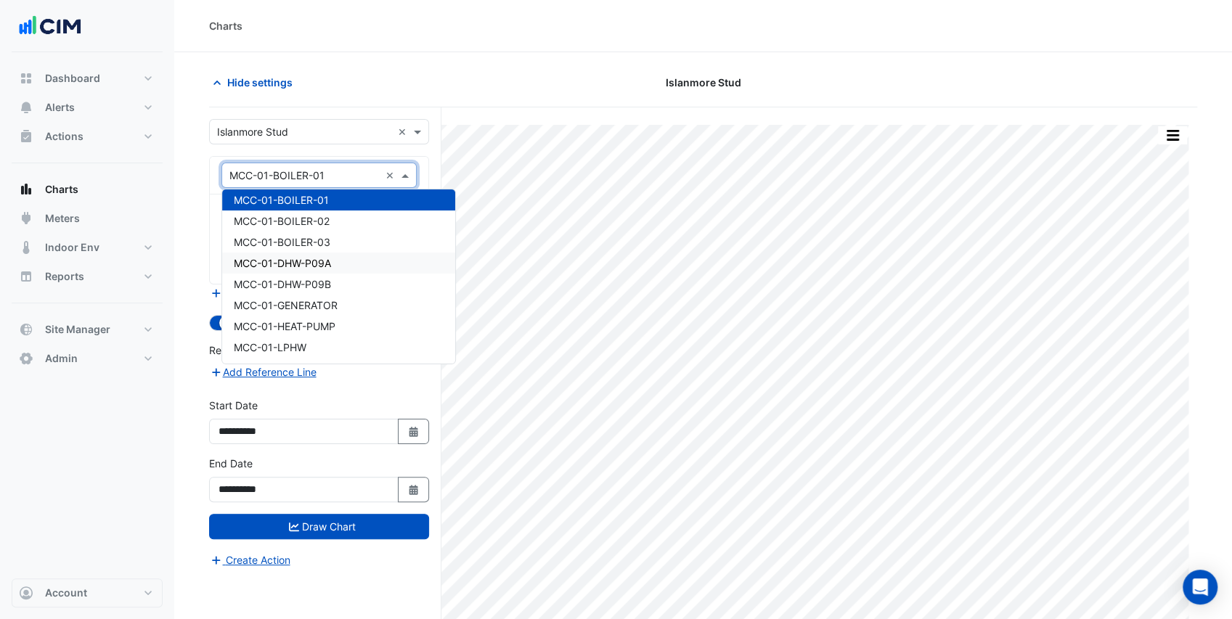
click at [356, 270] on div "MCC-01-DHW-P09A" at bounding box center [338, 263] width 233 height 21
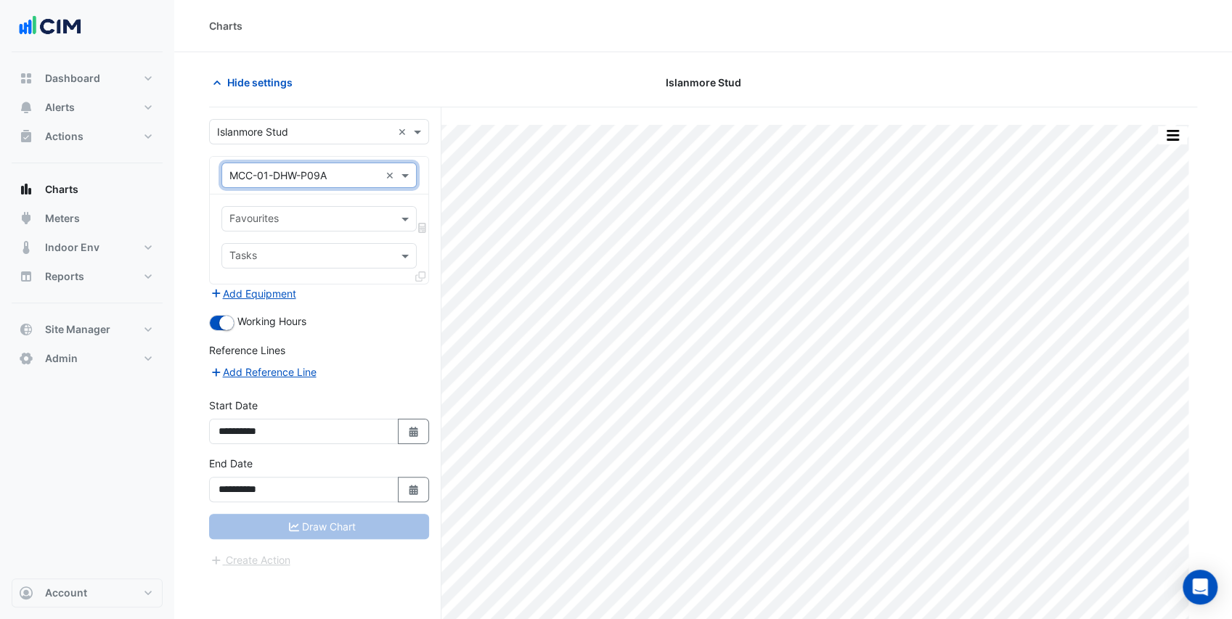
click at [335, 218] on input "text" at bounding box center [310, 220] width 163 height 15
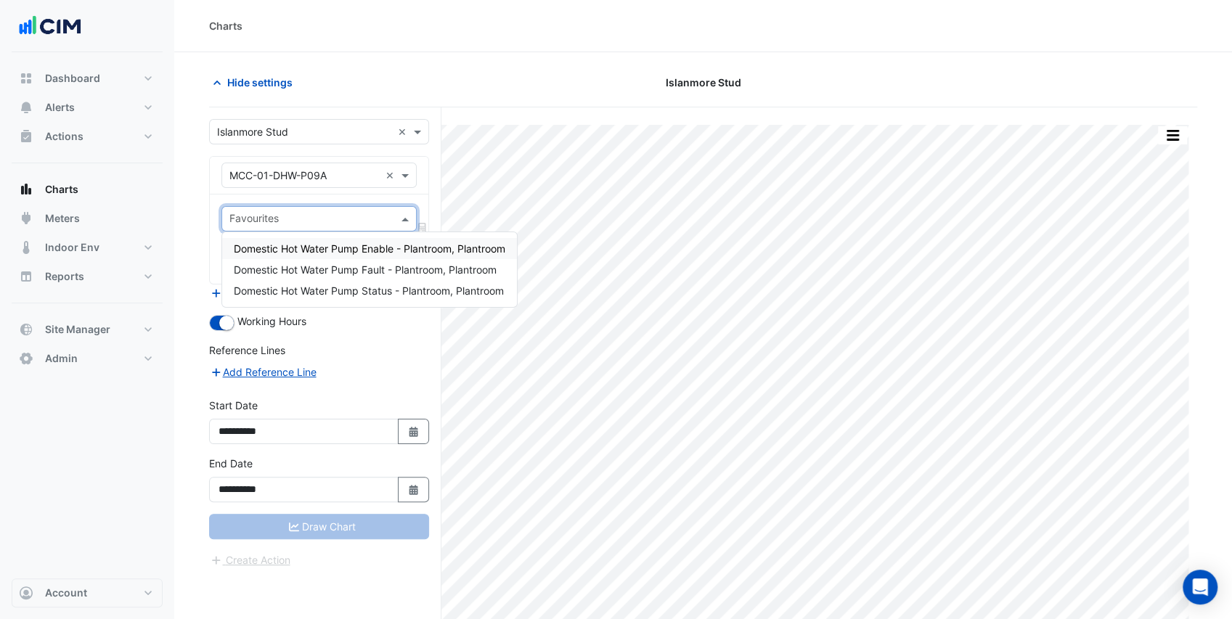
click at [356, 248] on span "Domestic Hot Water Pump Enable - Plantroom, Plantroom" at bounding box center [370, 248] width 272 height 12
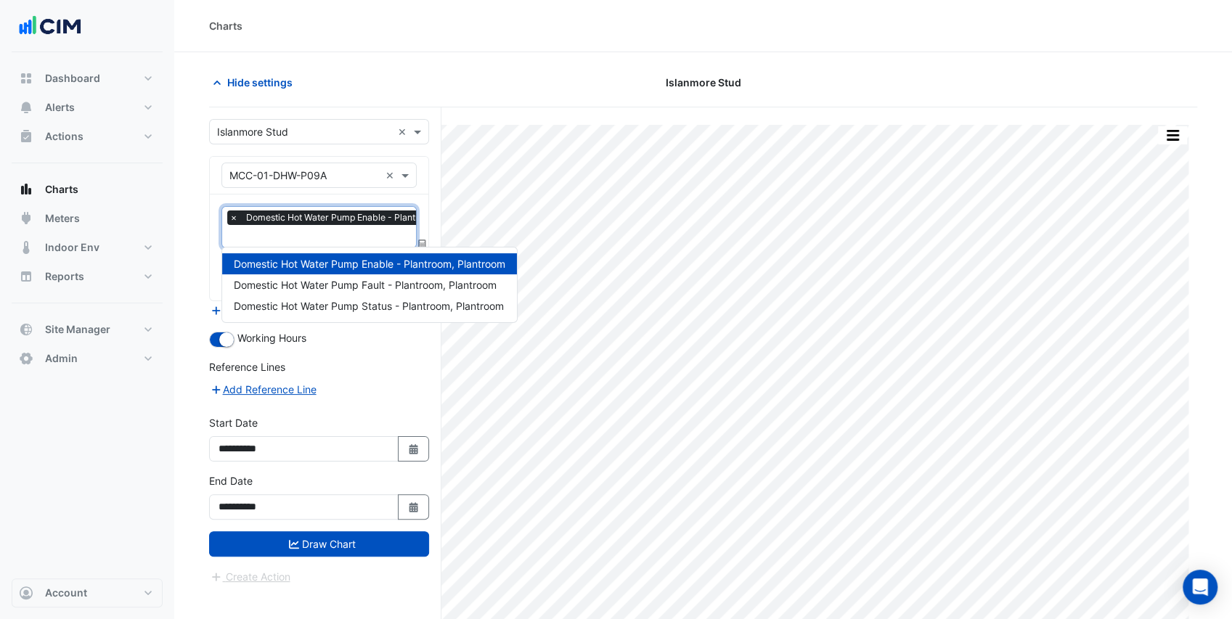
click at [348, 235] on input "text" at bounding box center [360, 237] width 262 height 15
click at [354, 302] on span "Domestic Hot Water Pump Status - Plantroom, Plantroom" at bounding box center [369, 306] width 270 height 12
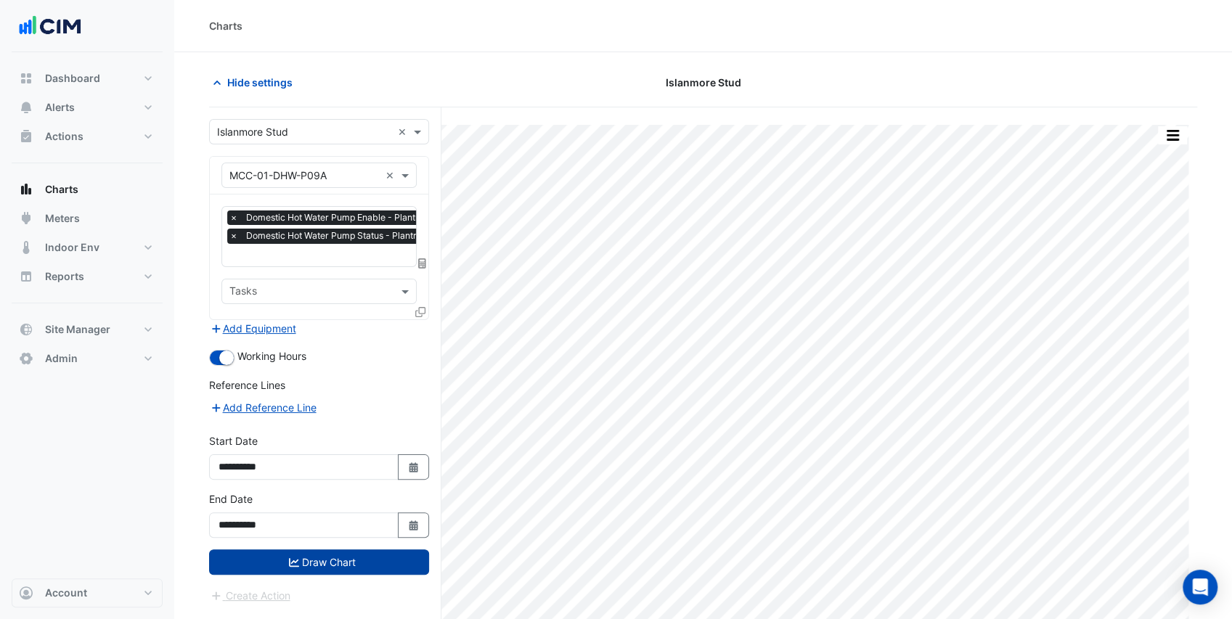
click at [337, 559] on button "Draw Chart" at bounding box center [319, 562] width 220 height 25
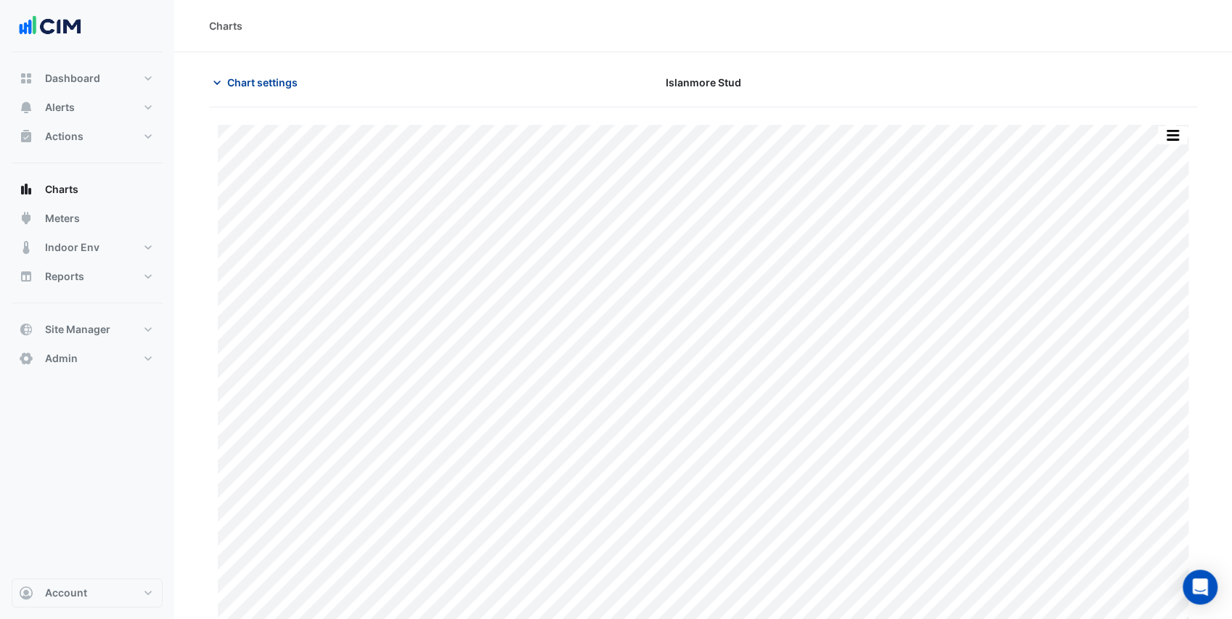
click at [251, 83] on span "Chart settings" at bounding box center [262, 82] width 70 height 15
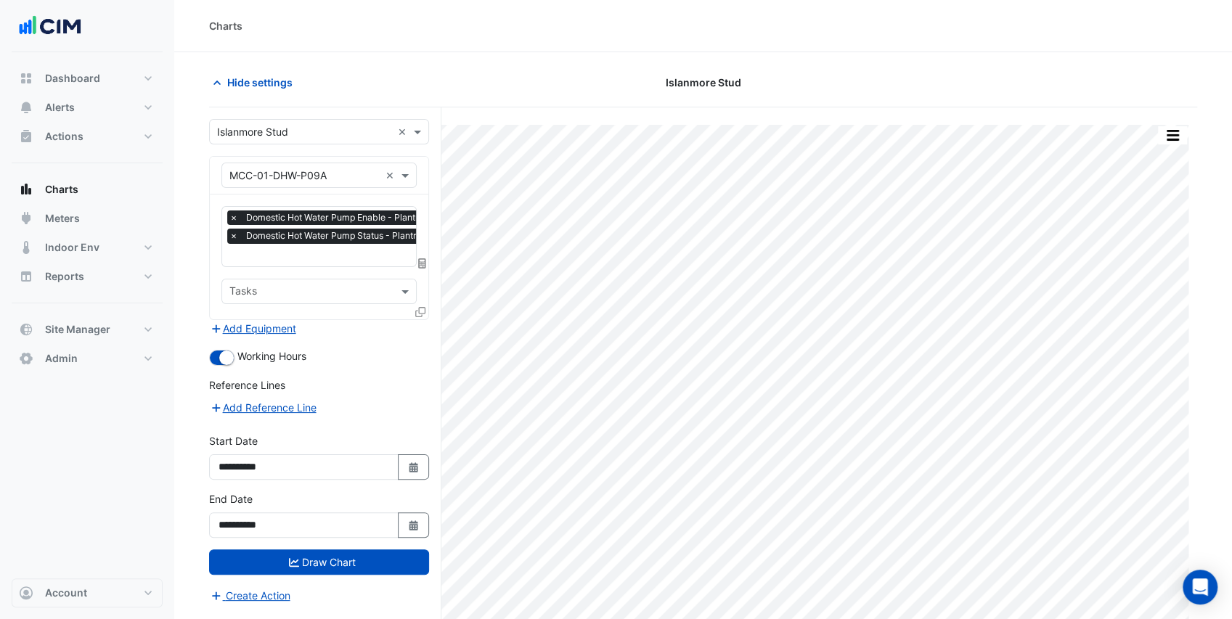
click at [300, 258] on input "text" at bounding box center [360, 256] width 262 height 15
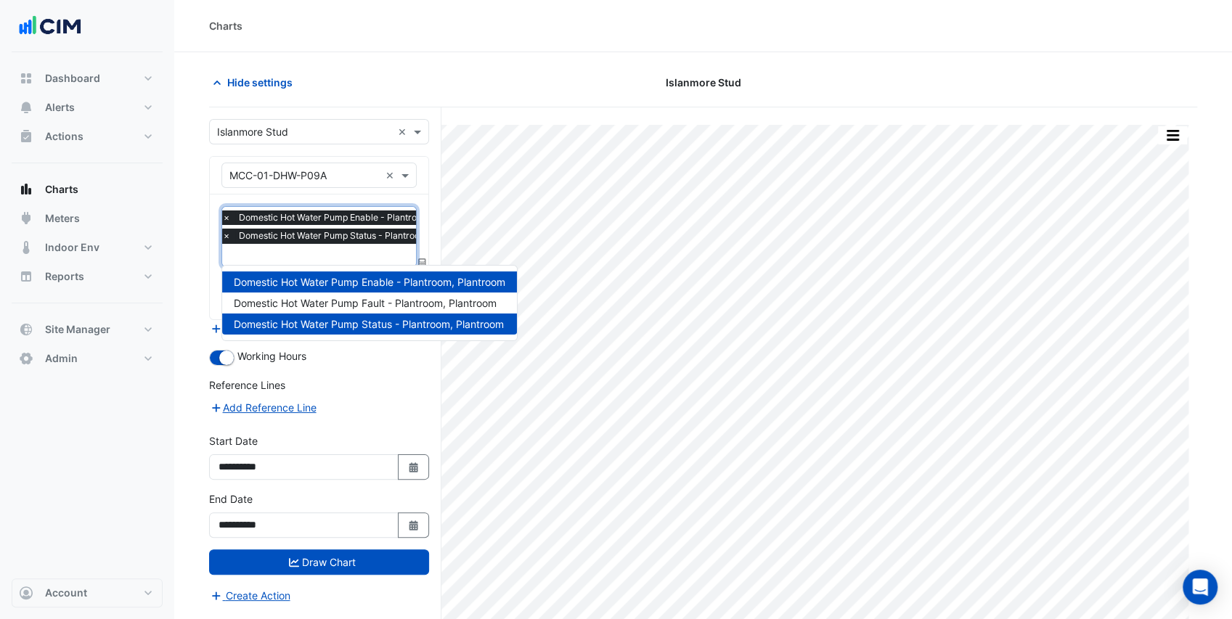
drag, startPoint x: 193, startPoint y: 274, endPoint x: 277, endPoint y: 267, distance: 83.7
click at [194, 274] on section "Hide settings [GEOGRAPHIC_DATA] Split All Print Save as JPEG Save as PNG Pivot …" at bounding box center [703, 363] width 1058 height 622
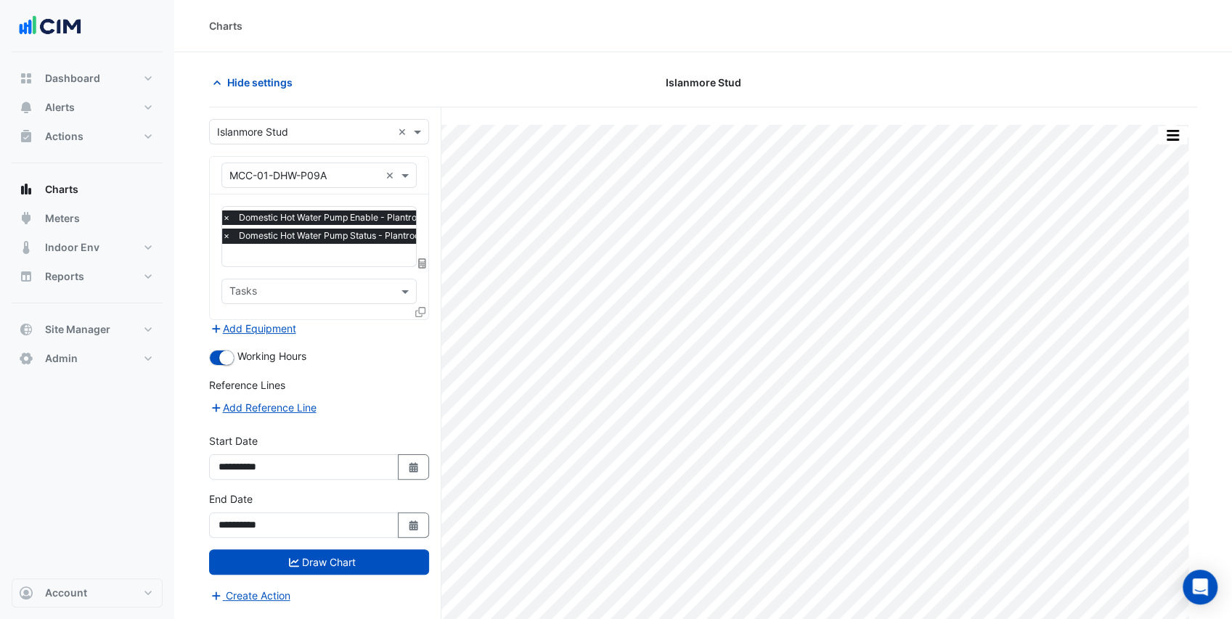
click at [418, 307] on icon at bounding box center [420, 312] width 10 height 10
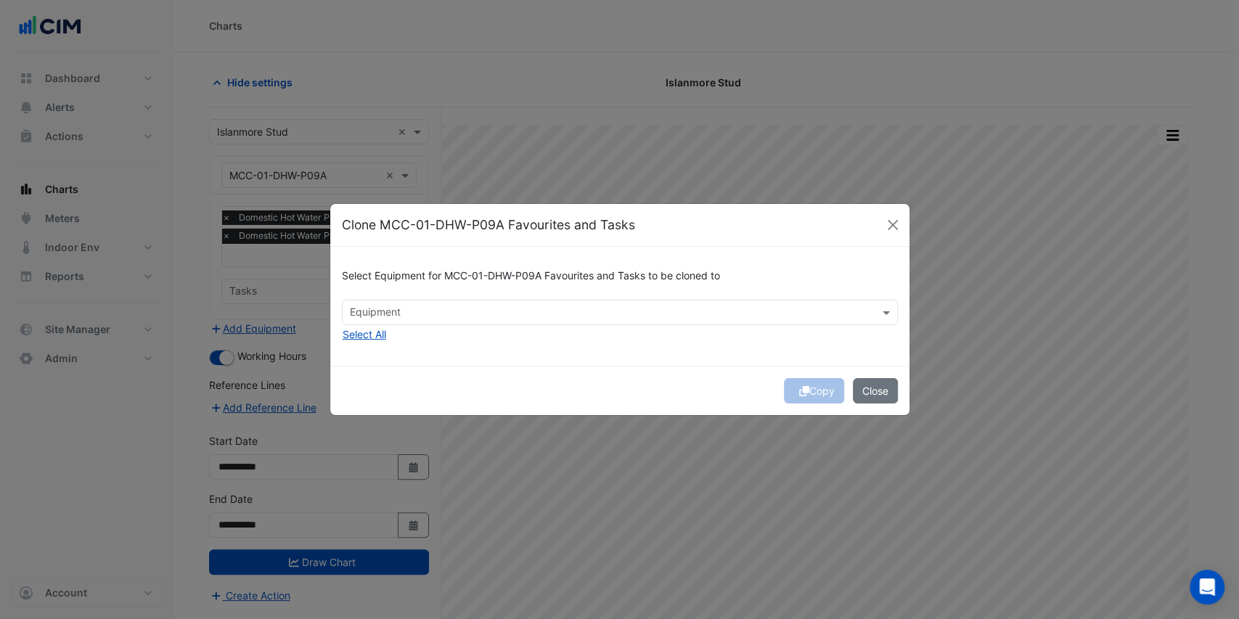
click at [426, 314] on input "text" at bounding box center [611, 313] width 523 height 15
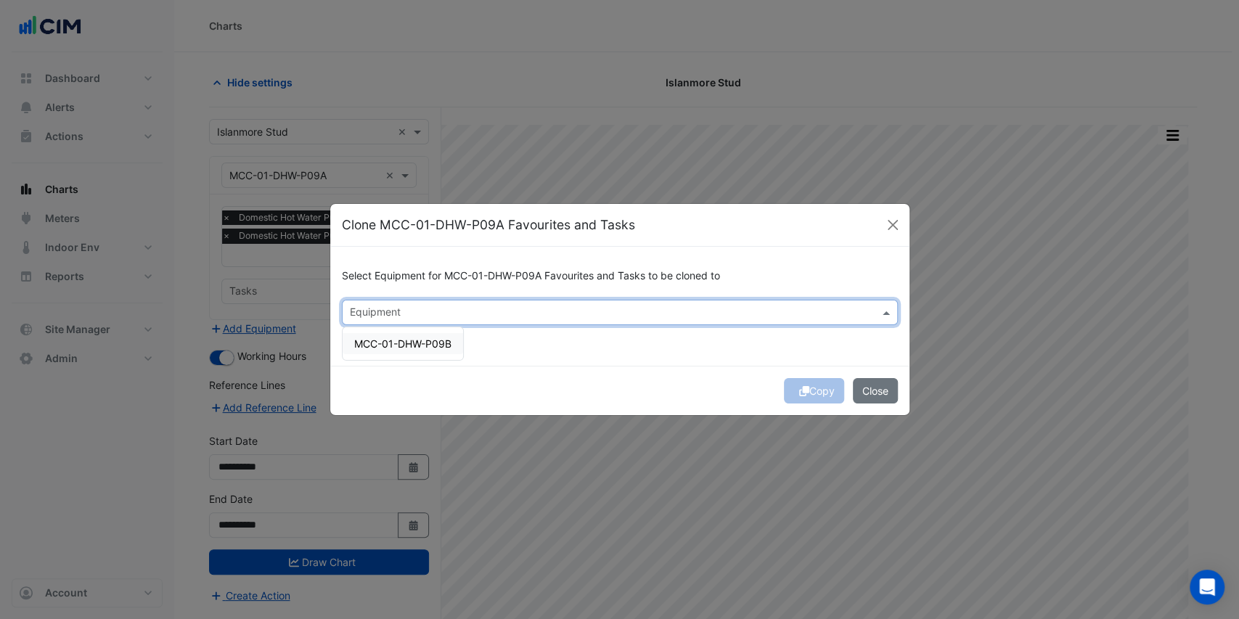
click at [409, 338] on span "MCC-01-DHW-P09B" at bounding box center [402, 344] width 97 height 12
click at [481, 347] on div "Select Equipment for MCC-01-DHW-P09A Favourites and Tasks to be cloned to Equip…" at bounding box center [619, 306] width 579 height 118
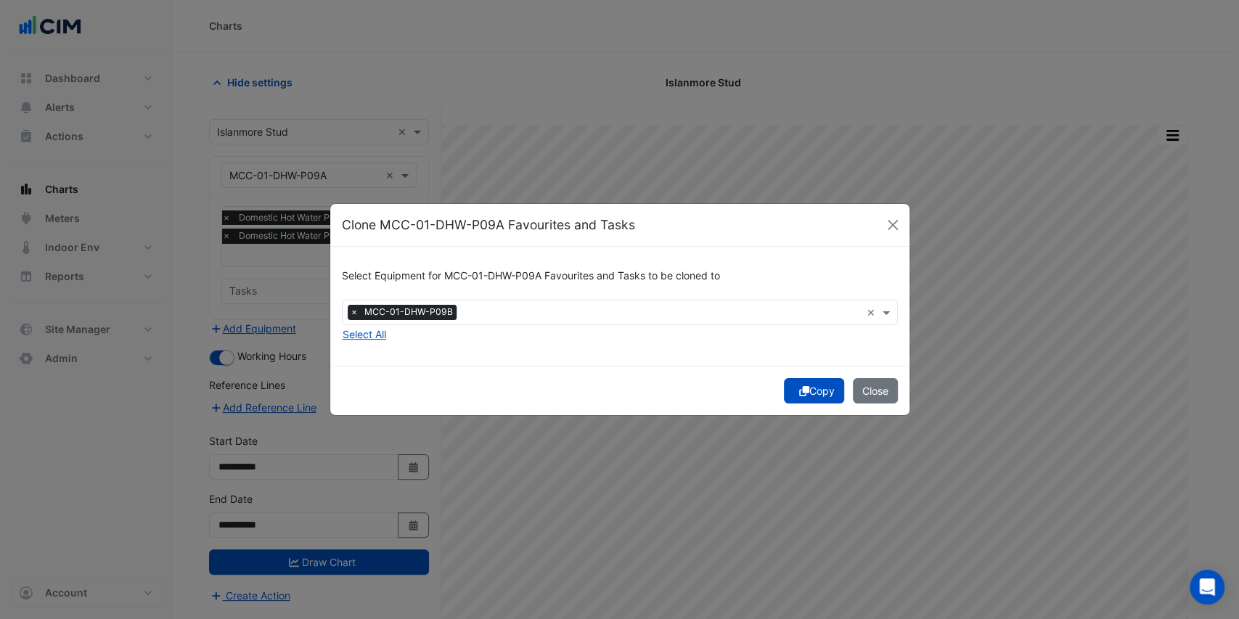
click at [812, 393] on button "Copy" at bounding box center [814, 390] width 60 height 25
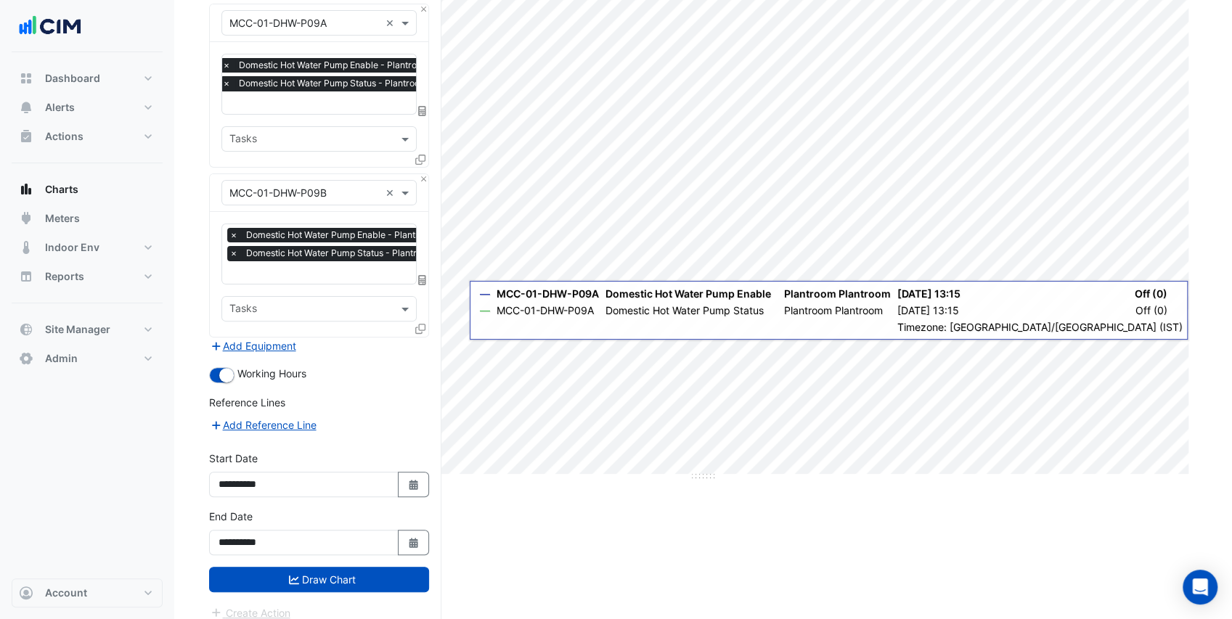
scroll to position [155, 0]
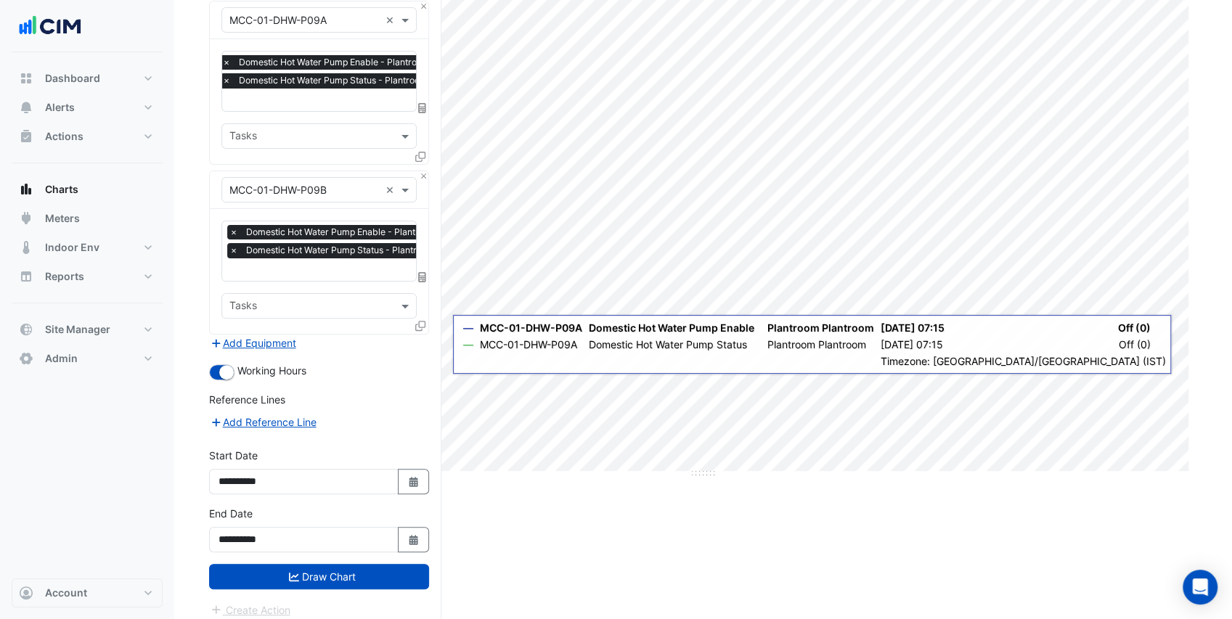
click at [347, 568] on button "Draw Chart" at bounding box center [319, 576] width 220 height 25
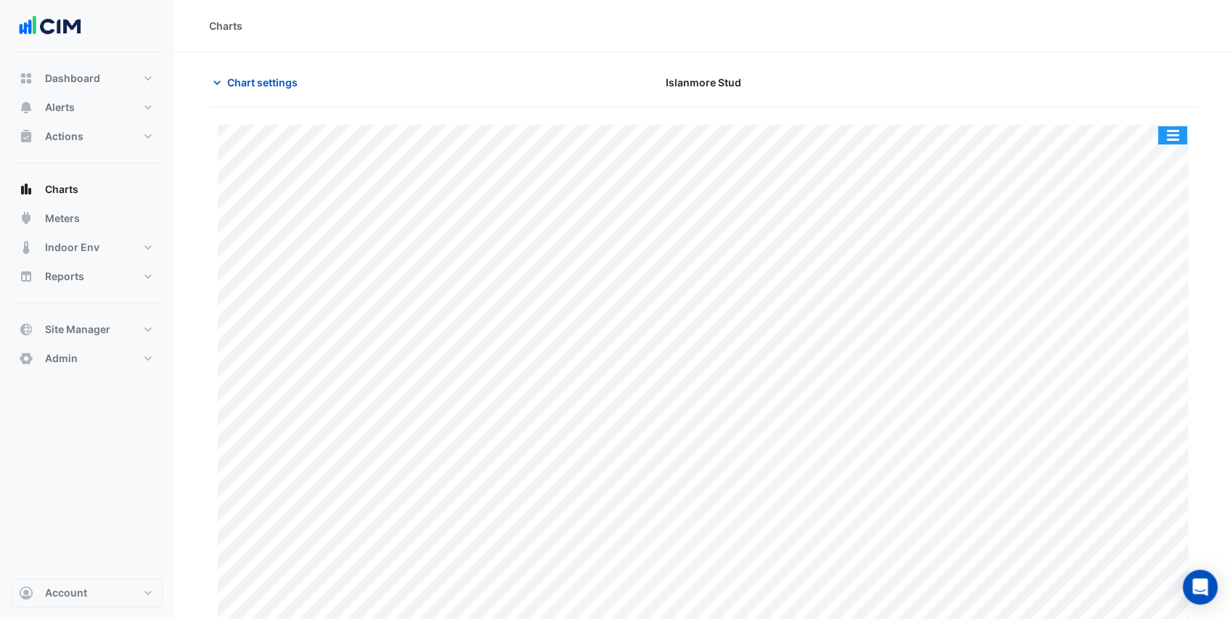
click at [1180, 142] on button "button" at bounding box center [1172, 135] width 29 height 18
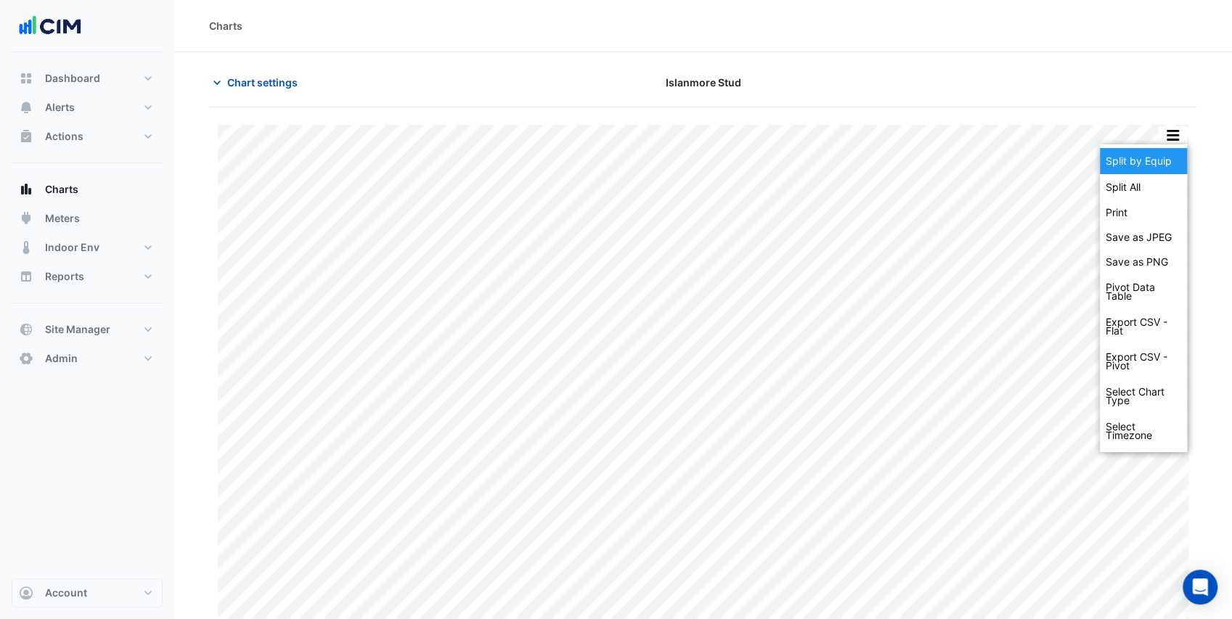
click at [1163, 158] on div "Split by Equip" at bounding box center [1143, 161] width 87 height 26
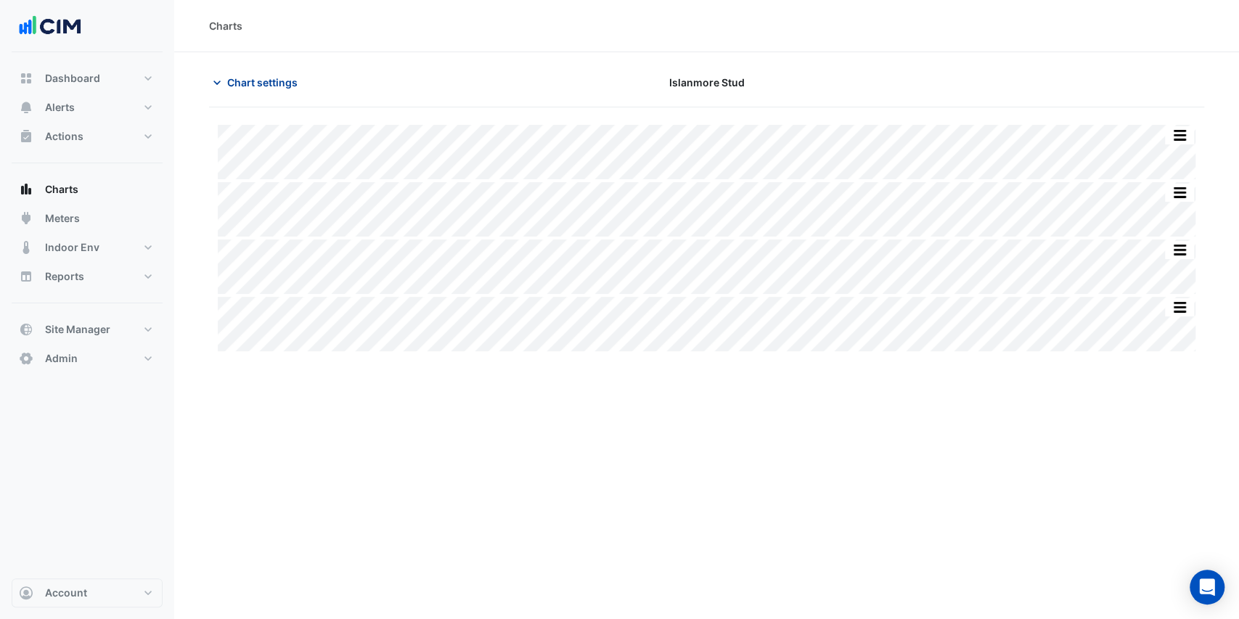
click at [230, 86] on span "Chart settings" at bounding box center [262, 82] width 70 height 15
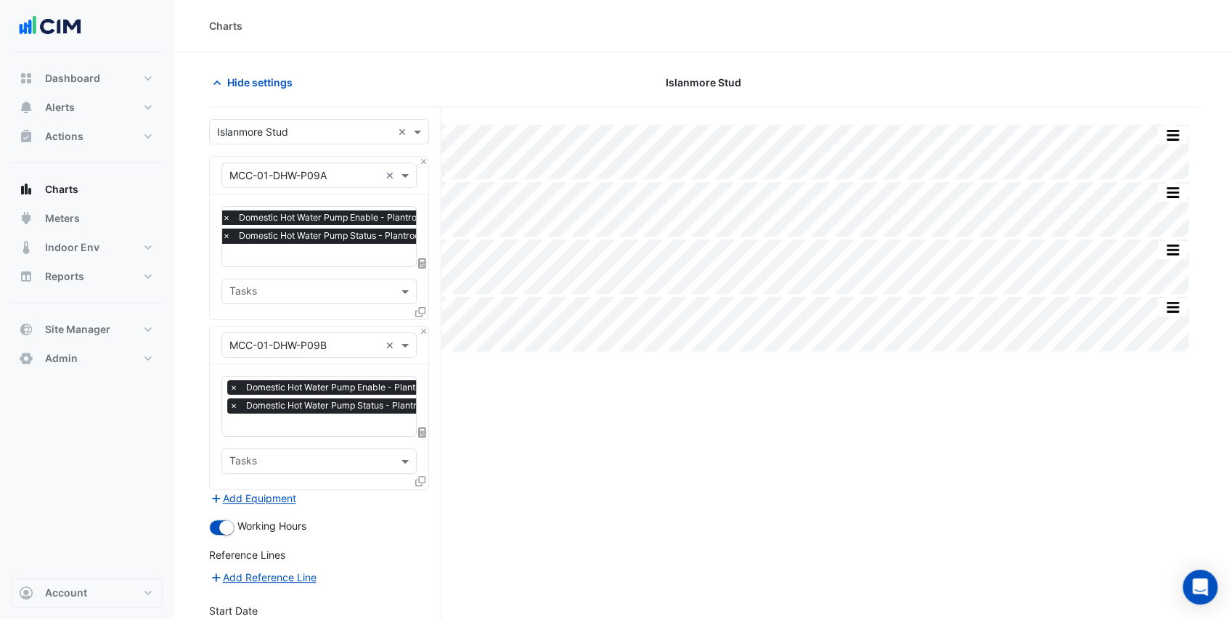
click at [325, 179] on input "text" at bounding box center [304, 175] width 150 height 15
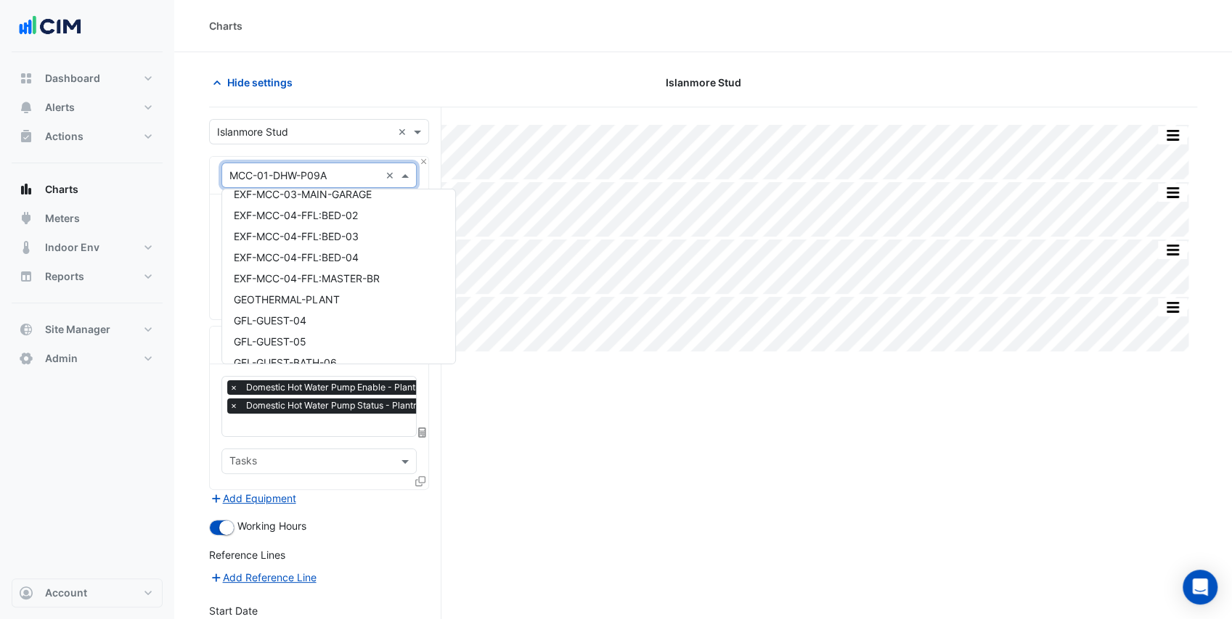
scroll to position [423, 0]
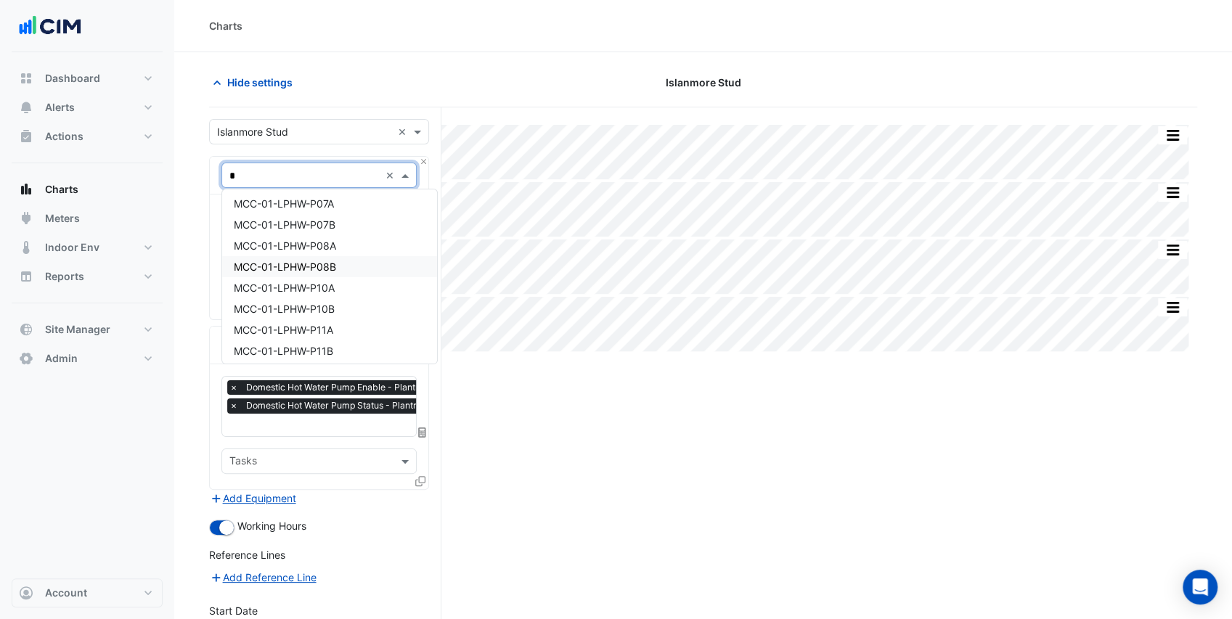
type input "**"
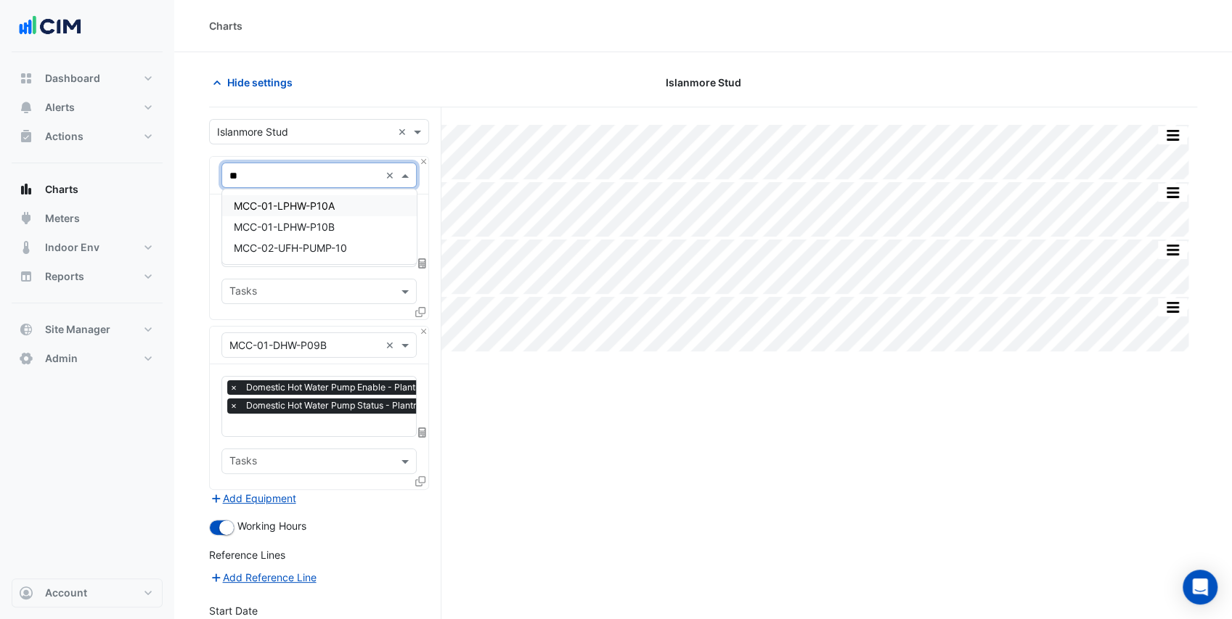
click at [344, 211] on div "MCC-01-LPHW-P10A" at bounding box center [319, 205] width 195 height 21
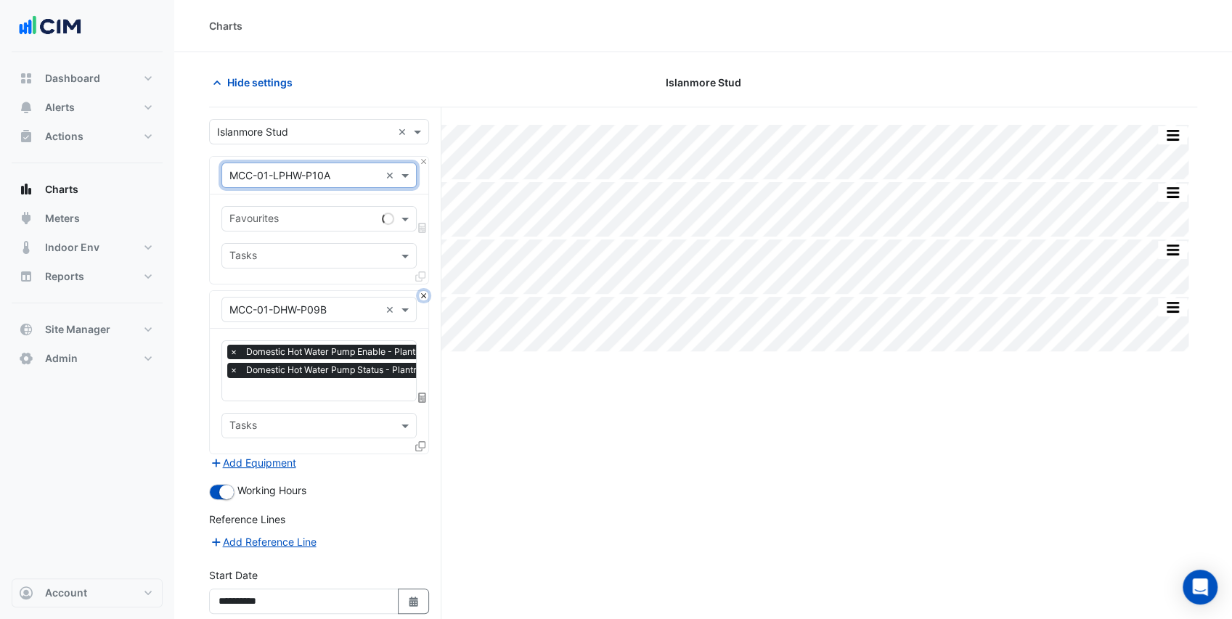
click at [424, 296] on button "Close" at bounding box center [423, 295] width 9 height 9
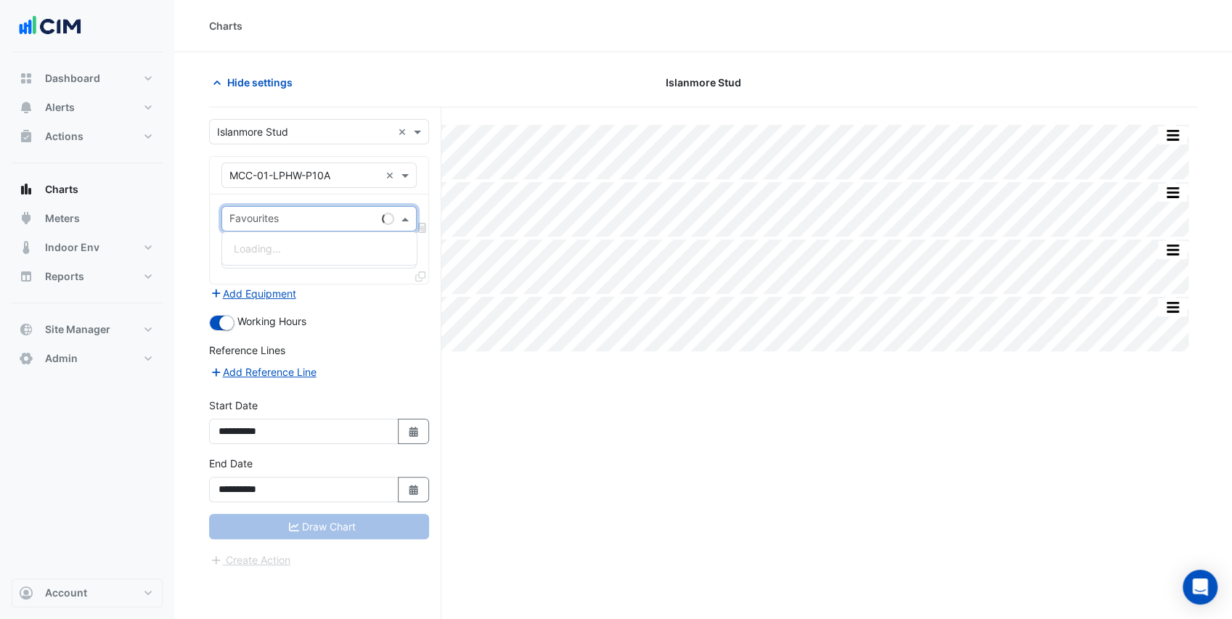
click at [328, 221] on input "text" at bounding box center [302, 220] width 147 height 15
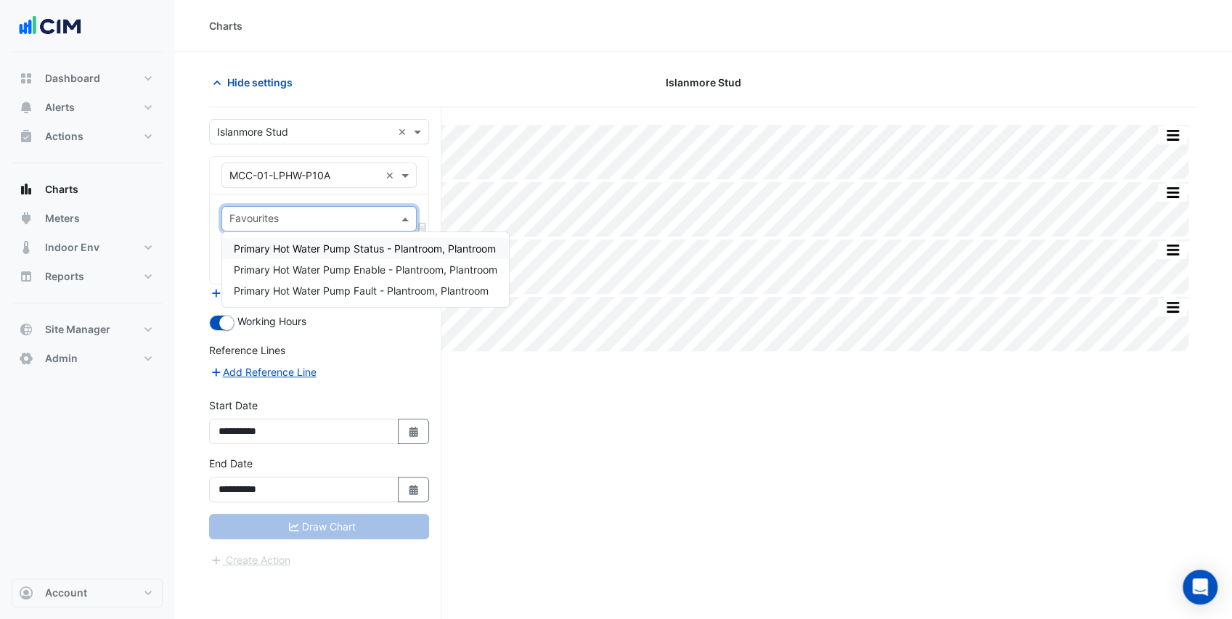
click at [332, 247] on span "Primary Hot Water Pump Status - Plantroom, Plantroom" at bounding box center [365, 248] width 262 height 12
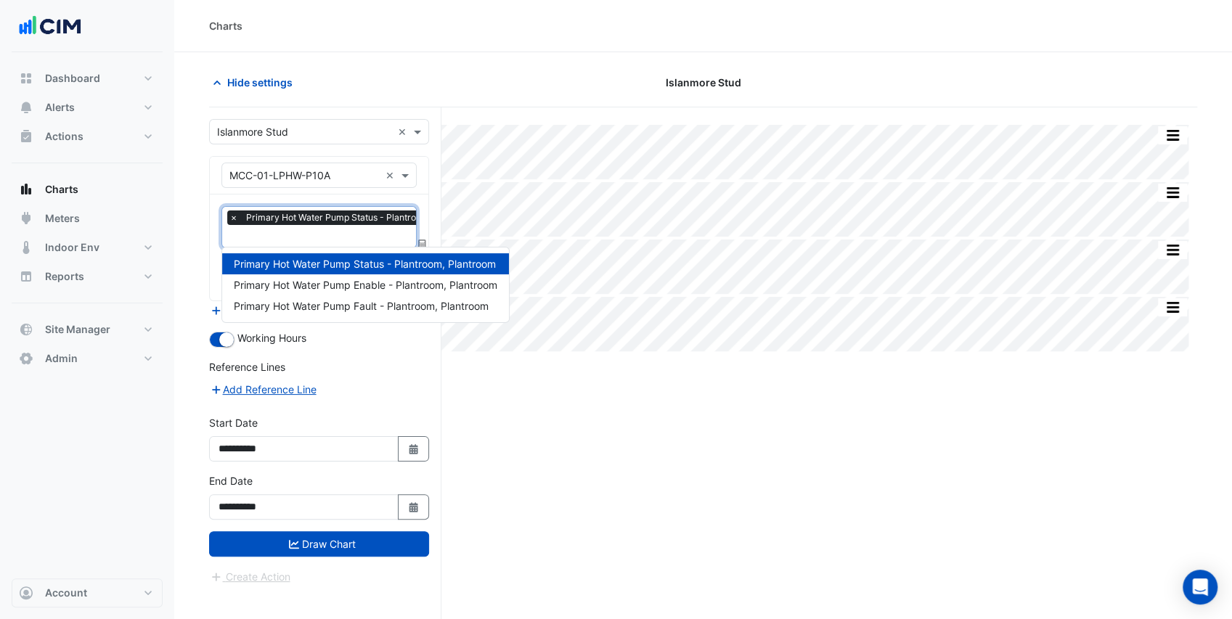
click at [333, 231] on input "text" at bounding box center [356, 237] width 254 height 15
click at [363, 282] on span "Primary Hot Water Pump Enable - Plantroom, Plantroom" at bounding box center [366, 285] width 264 height 12
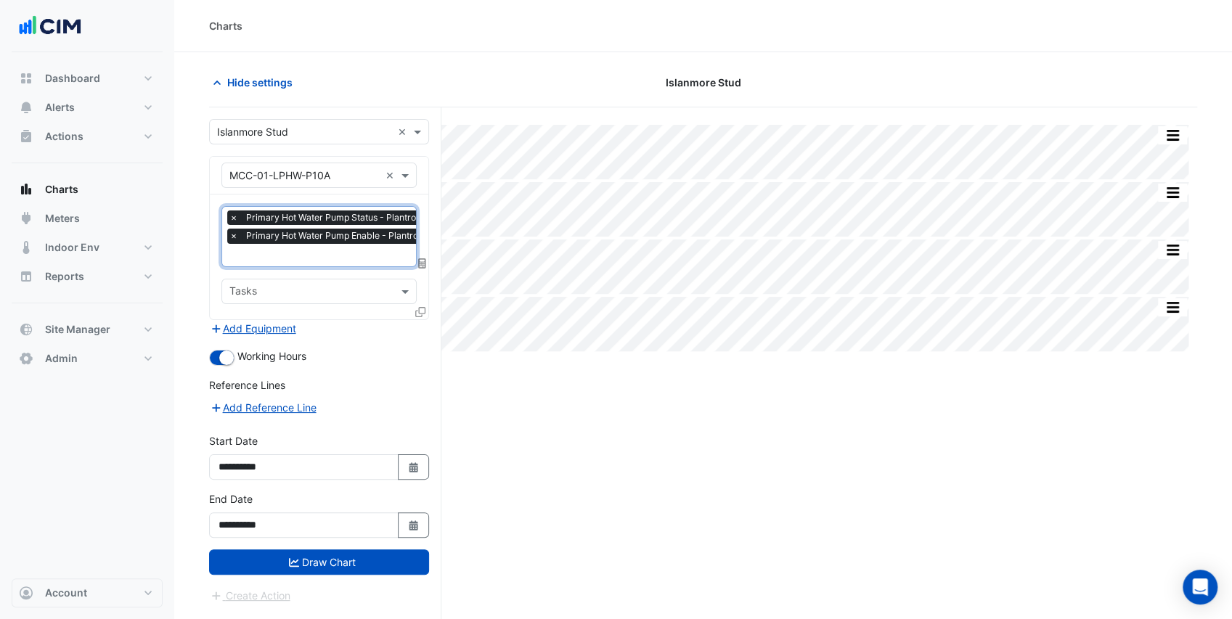
click at [422, 309] on icon at bounding box center [420, 312] width 10 height 10
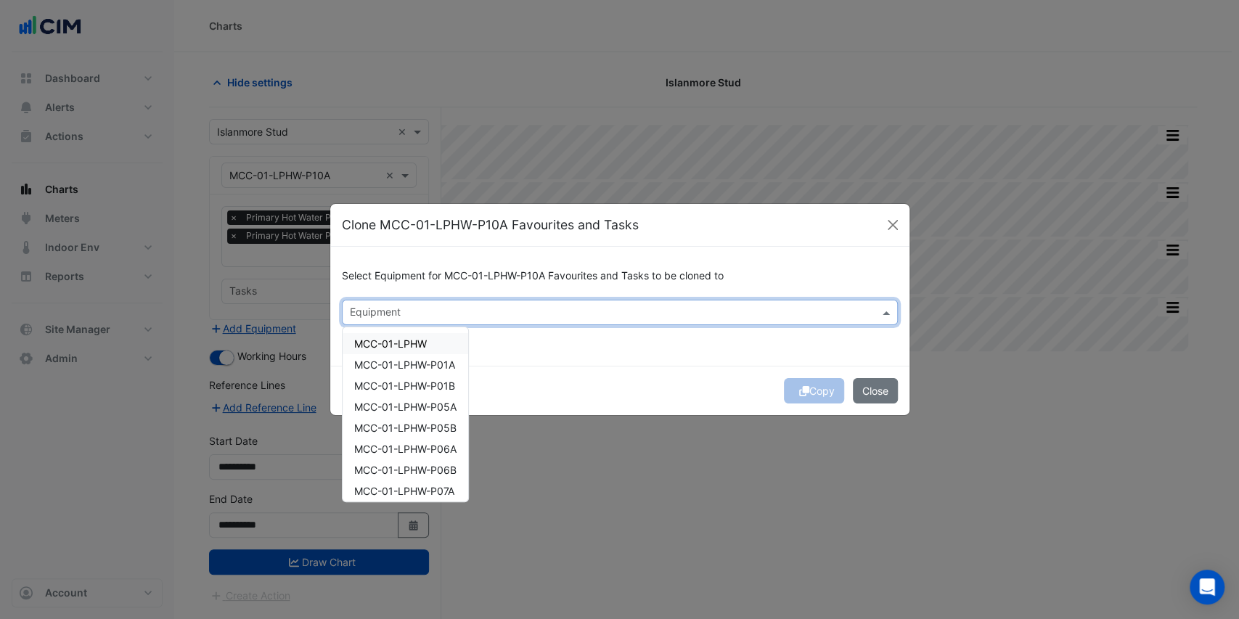
click at [424, 317] on input "text" at bounding box center [611, 313] width 523 height 15
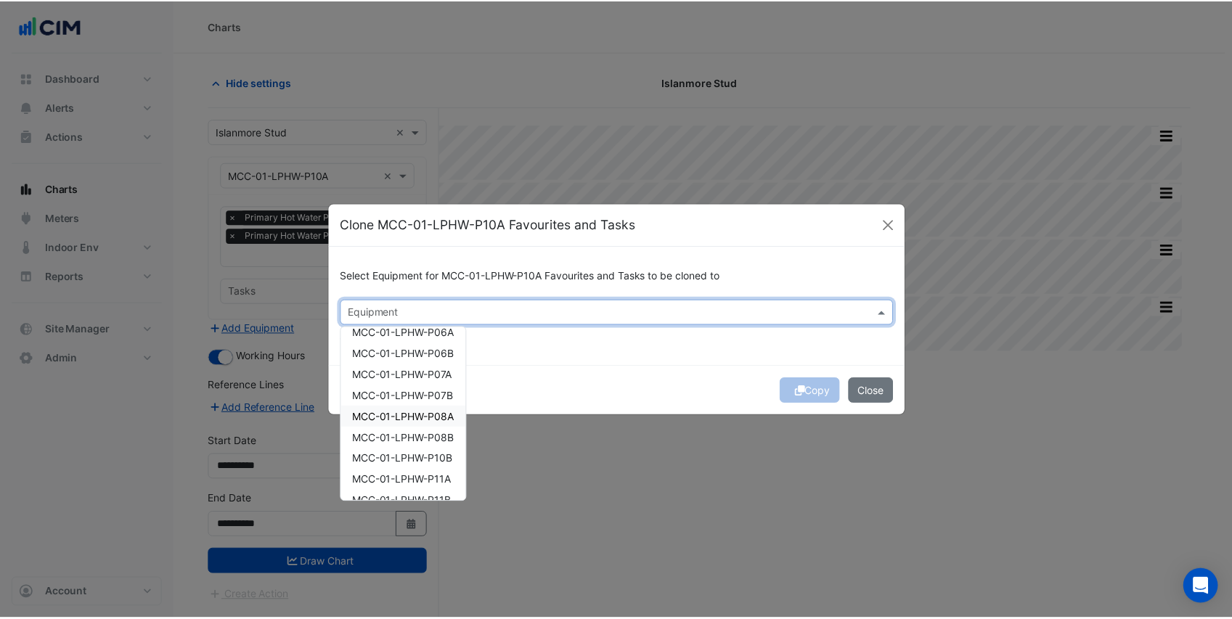
scroll to position [132, 0]
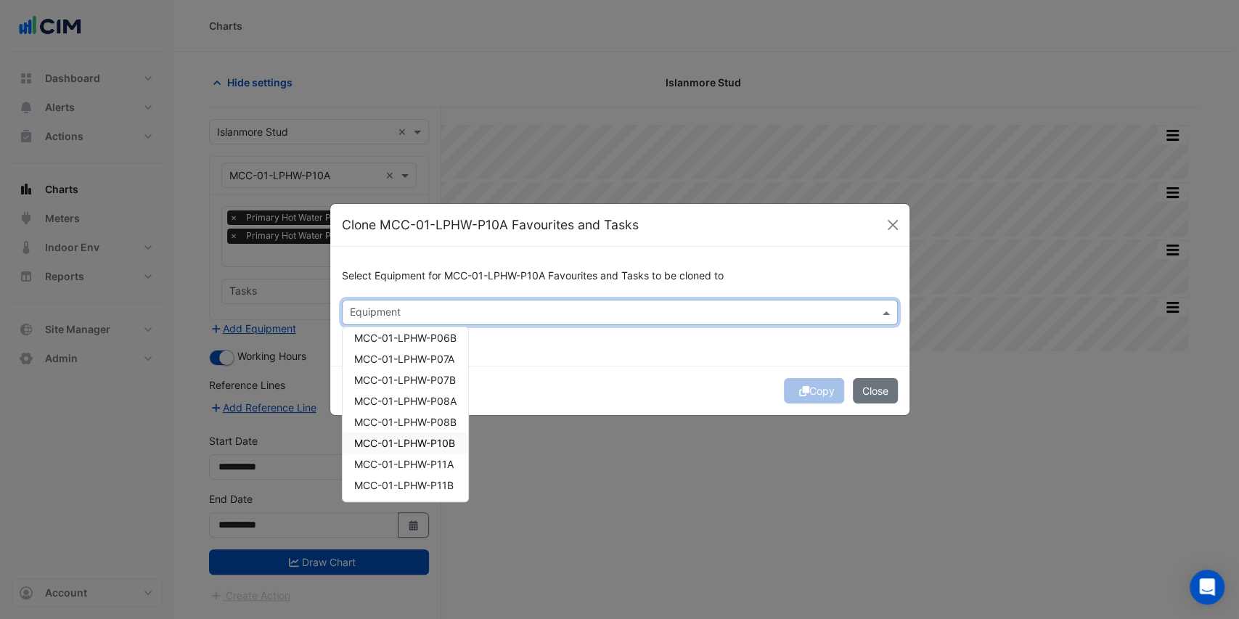
click at [429, 444] on span "MCC-01-LPHW-P10B" at bounding box center [404, 443] width 101 height 12
drag, startPoint x: 431, startPoint y: 460, endPoint x: 431, endPoint y: 475, distance: 14.5
click at [431, 461] on span "MCC-01-LPHW-P11A" at bounding box center [403, 464] width 99 height 12
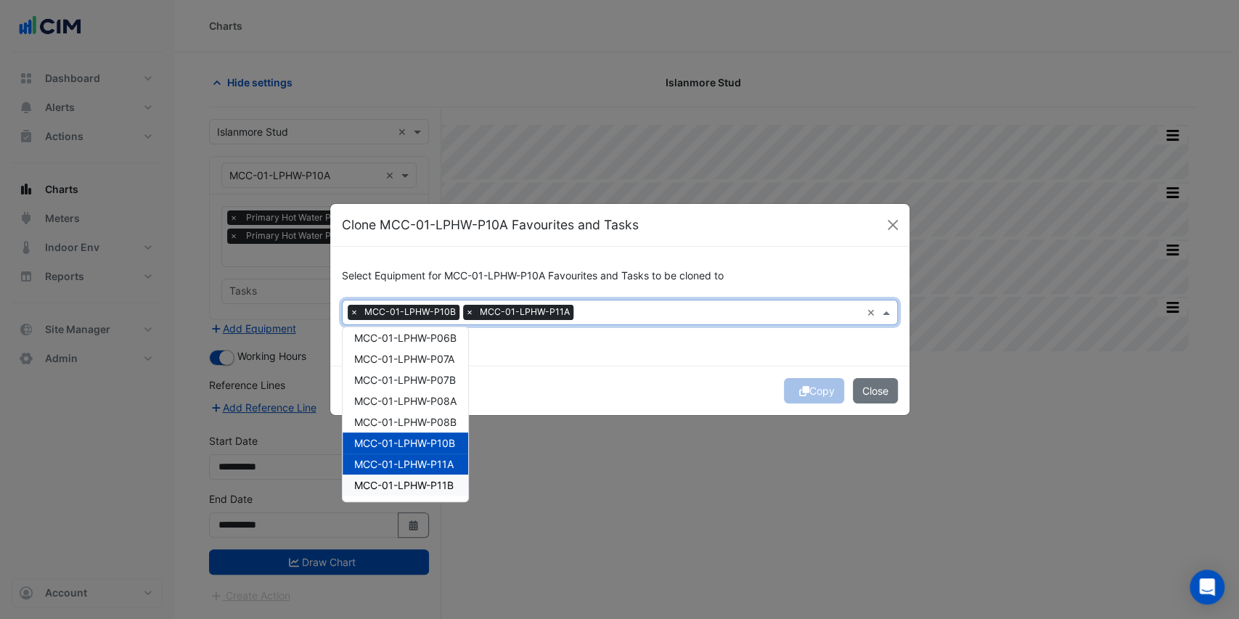
drag, startPoint x: 430, startPoint y: 483, endPoint x: 453, endPoint y: 479, distance: 23.5
click at [430, 484] on span "MCC-01-LPHW-P11B" at bounding box center [403, 485] width 99 height 12
click at [515, 388] on div "Copy Close" at bounding box center [619, 390] width 579 height 49
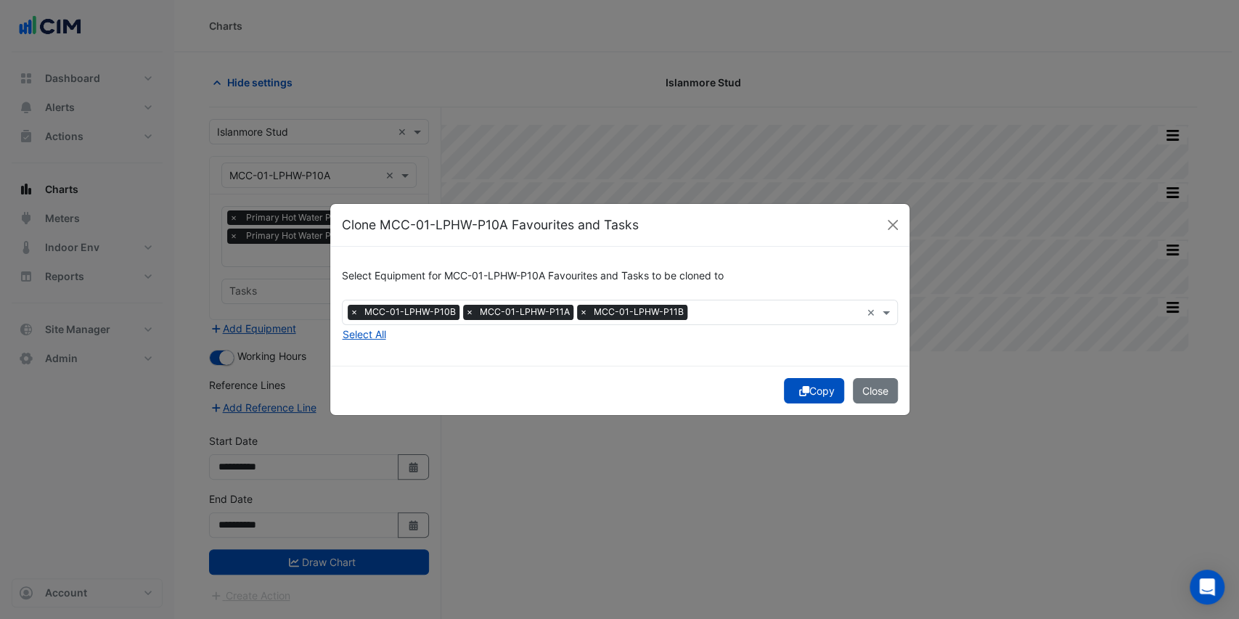
click at [795, 388] on button "Copy" at bounding box center [814, 390] width 60 height 25
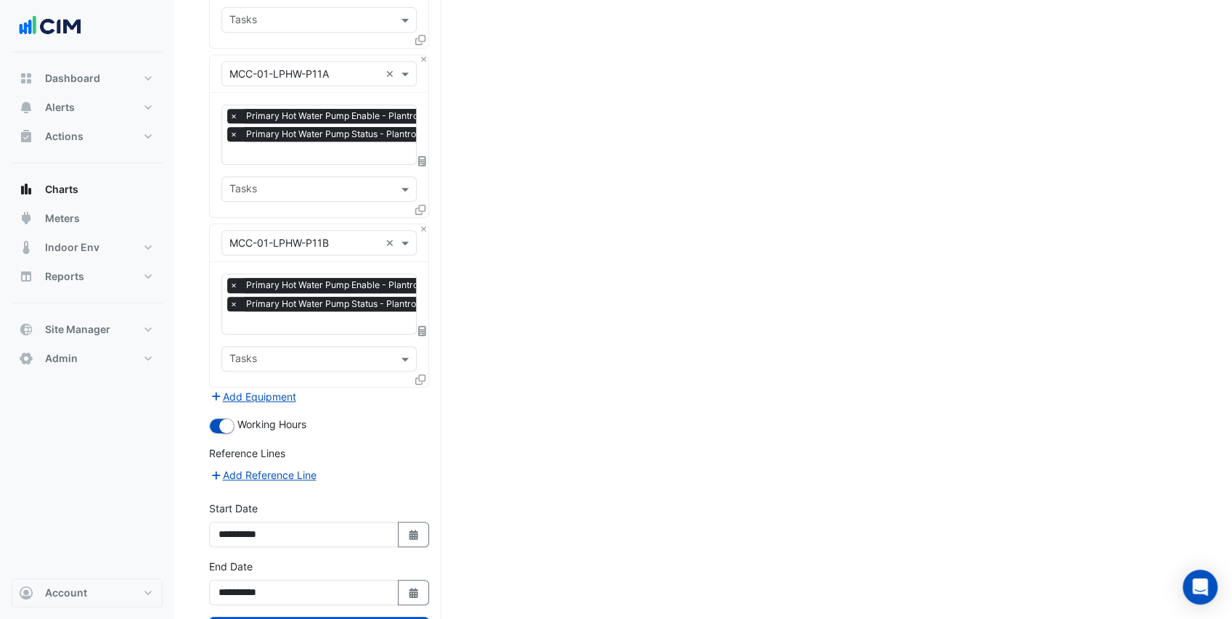
scroll to position [490, 0]
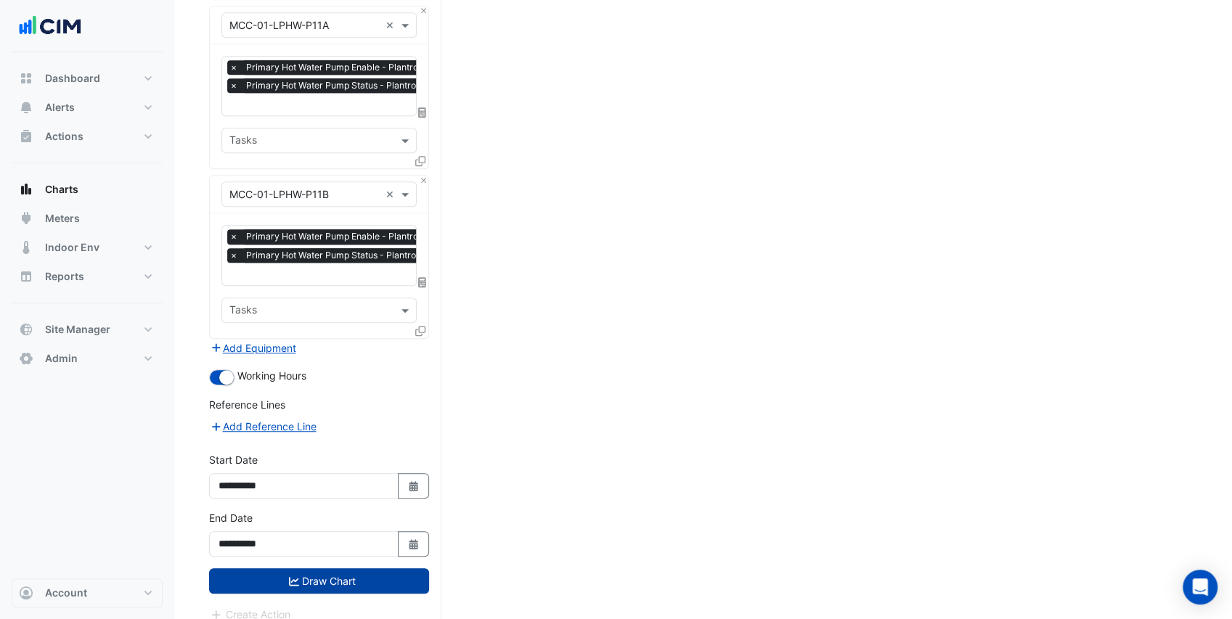
click at [330, 569] on button "Draw Chart" at bounding box center [319, 580] width 220 height 25
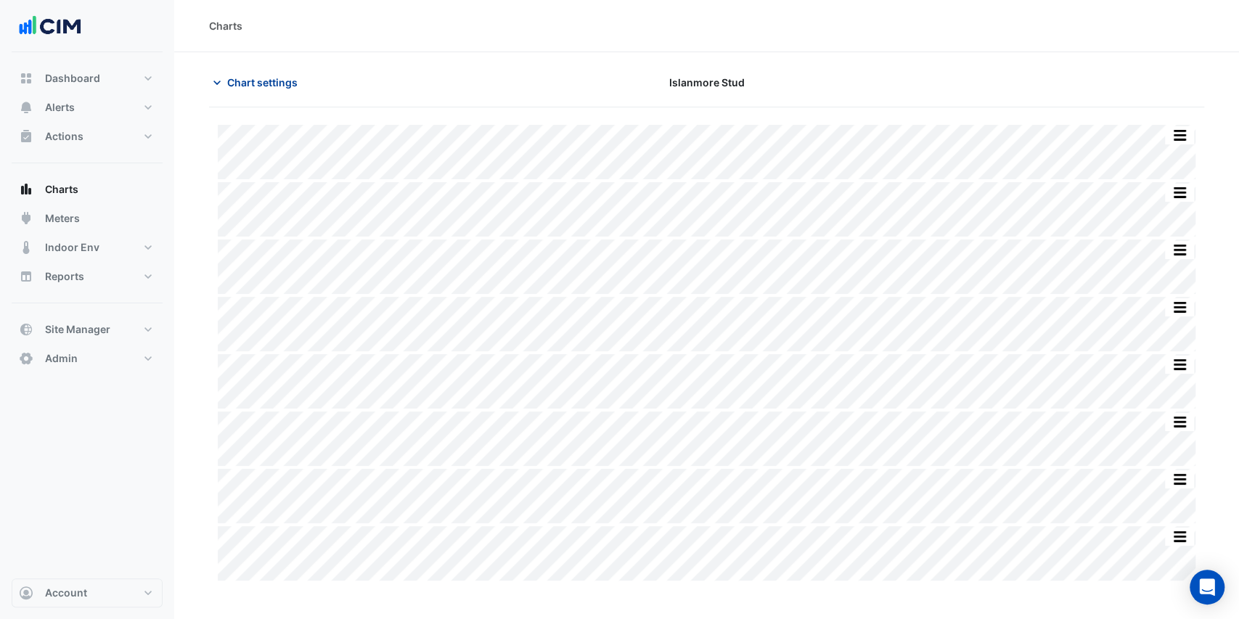
click at [225, 83] on button "Chart settings" at bounding box center [258, 82] width 98 height 25
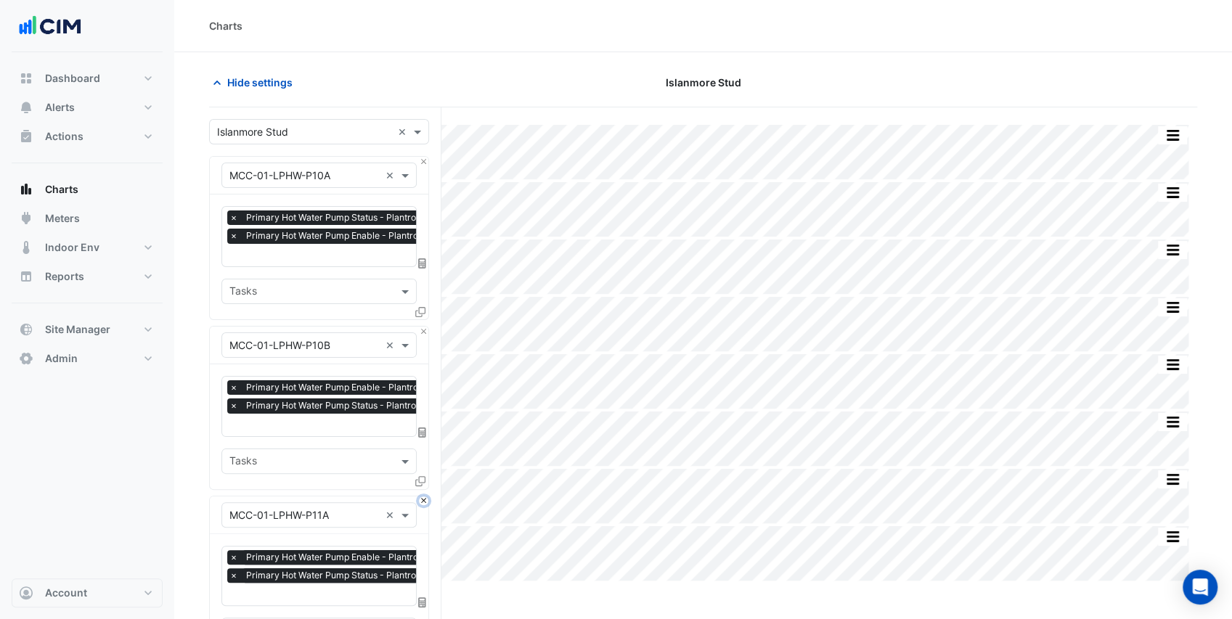
click at [424, 497] on button "Close" at bounding box center [423, 501] width 9 height 9
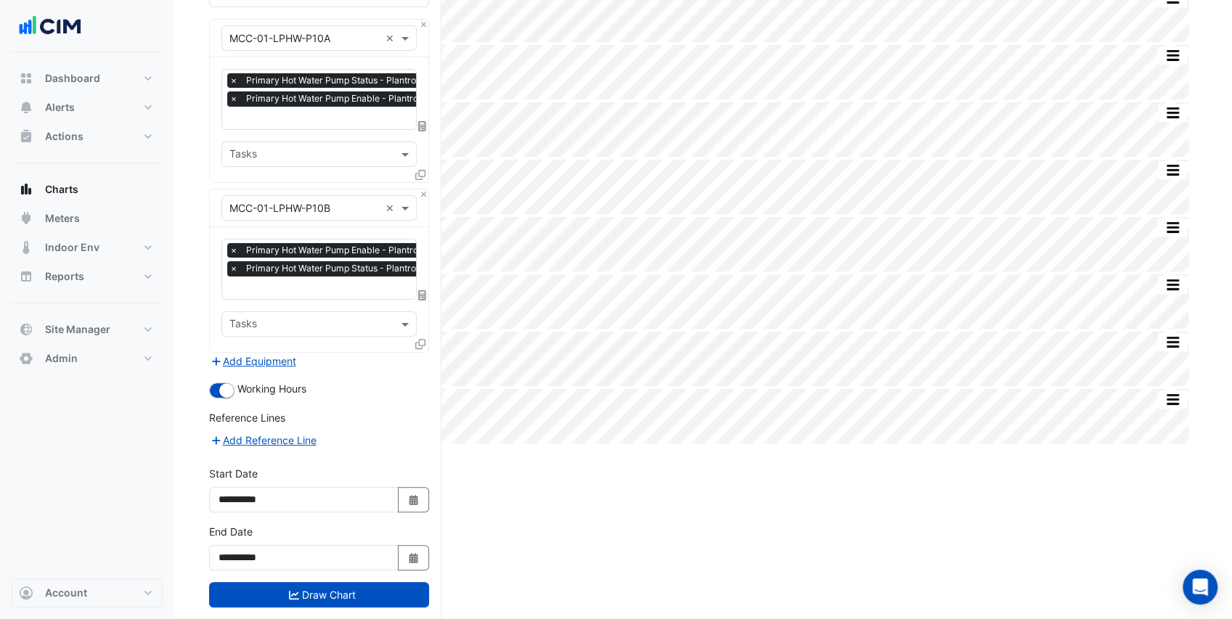
scroll to position [145, 0]
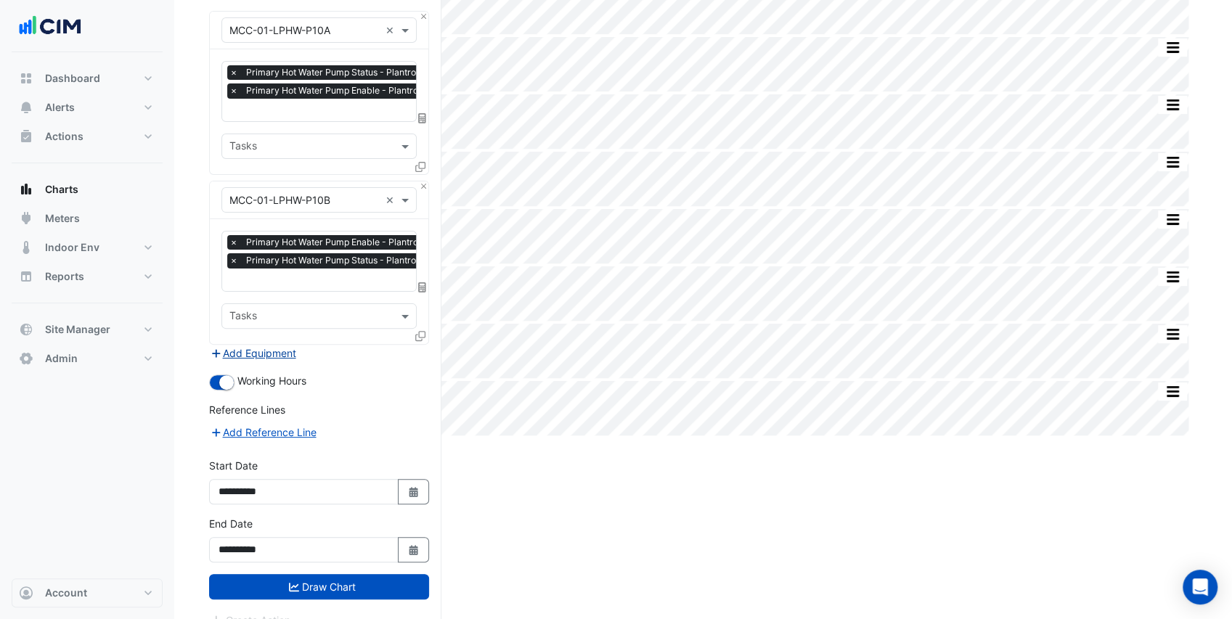
click at [267, 351] on button "Add Equipment" at bounding box center [253, 353] width 88 height 17
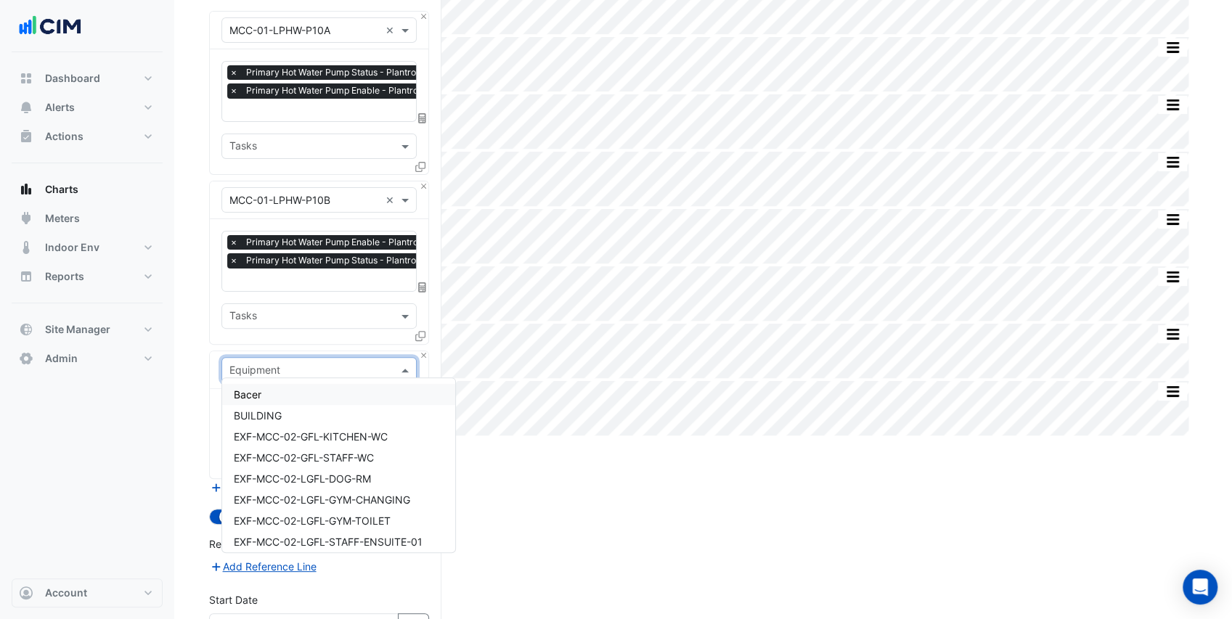
click at [277, 363] on input "text" at bounding box center [304, 370] width 150 height 15
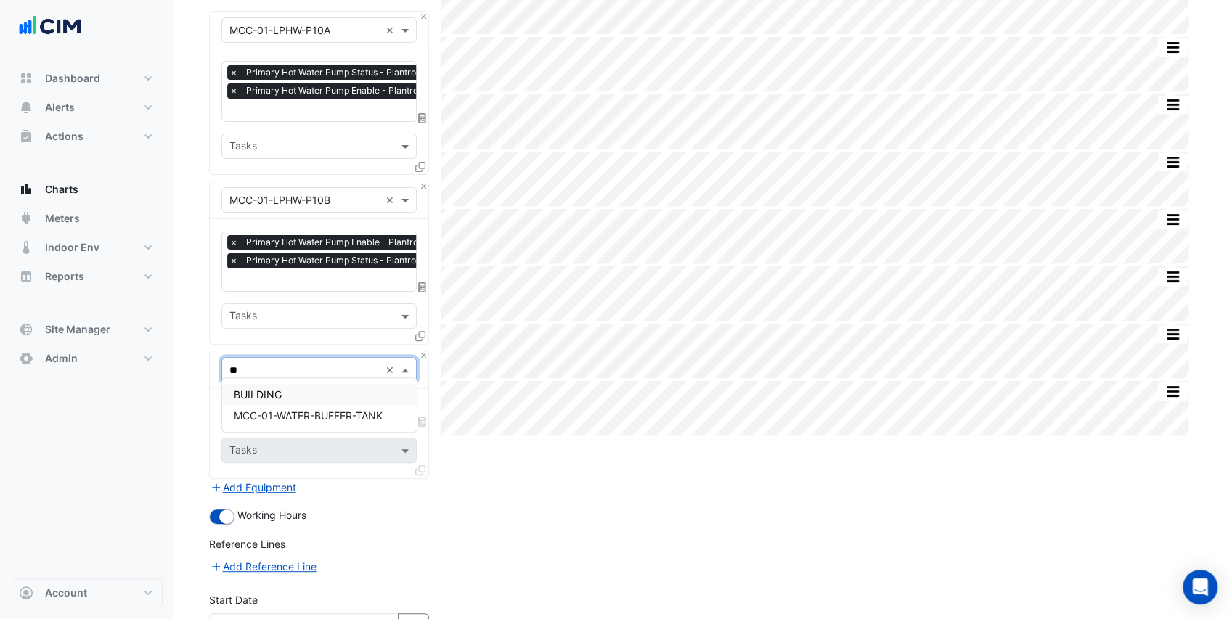
type input "*"
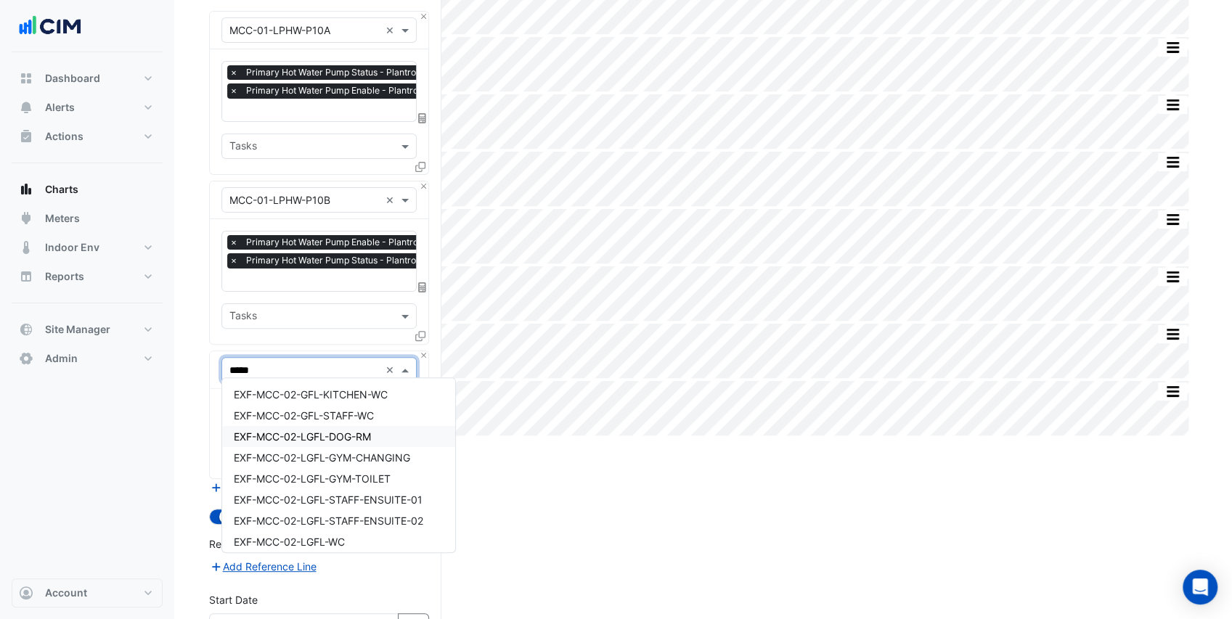
type input "******"
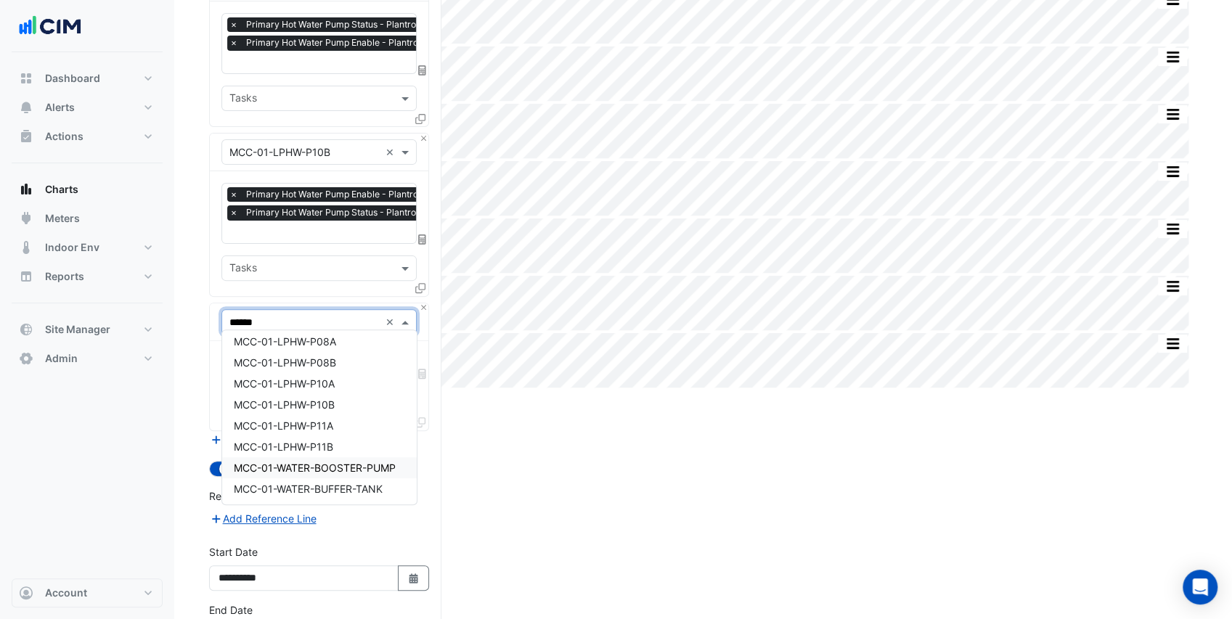
scroll to position [343, 0]
click at [368, 491] on span "MCC-01-WATER-BUFFER-TANK" at bounding box center [308, 488] width 149 height 12
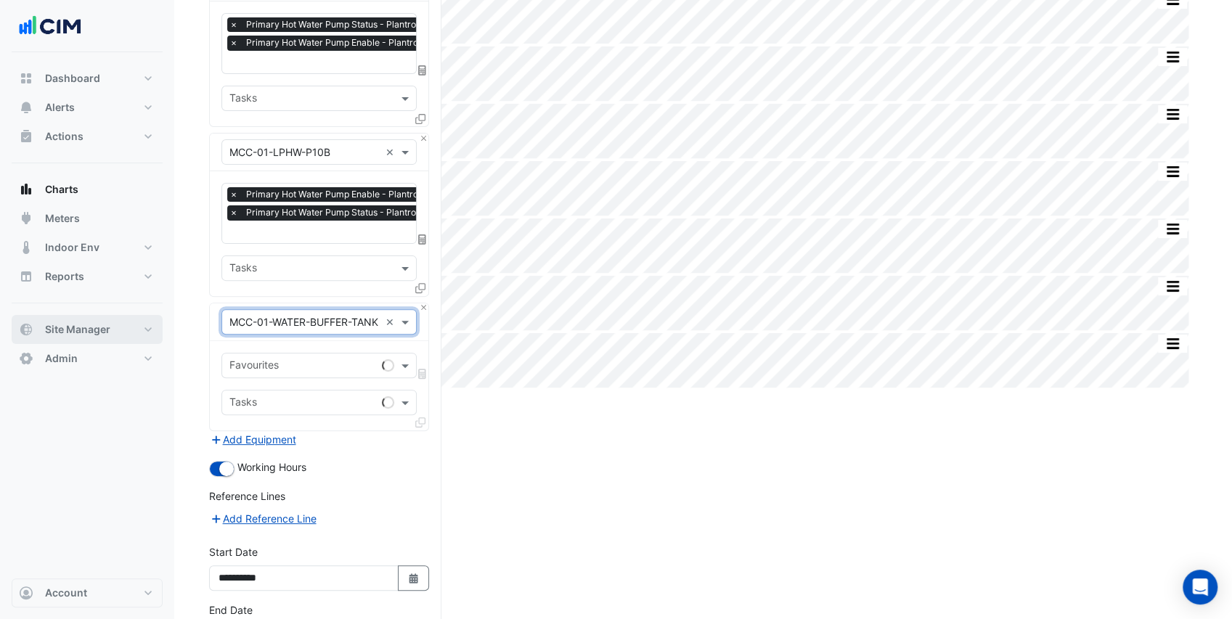
click at [56, 321] on button "Site Manager" at bounding box center [87, 329] width 151 height 29
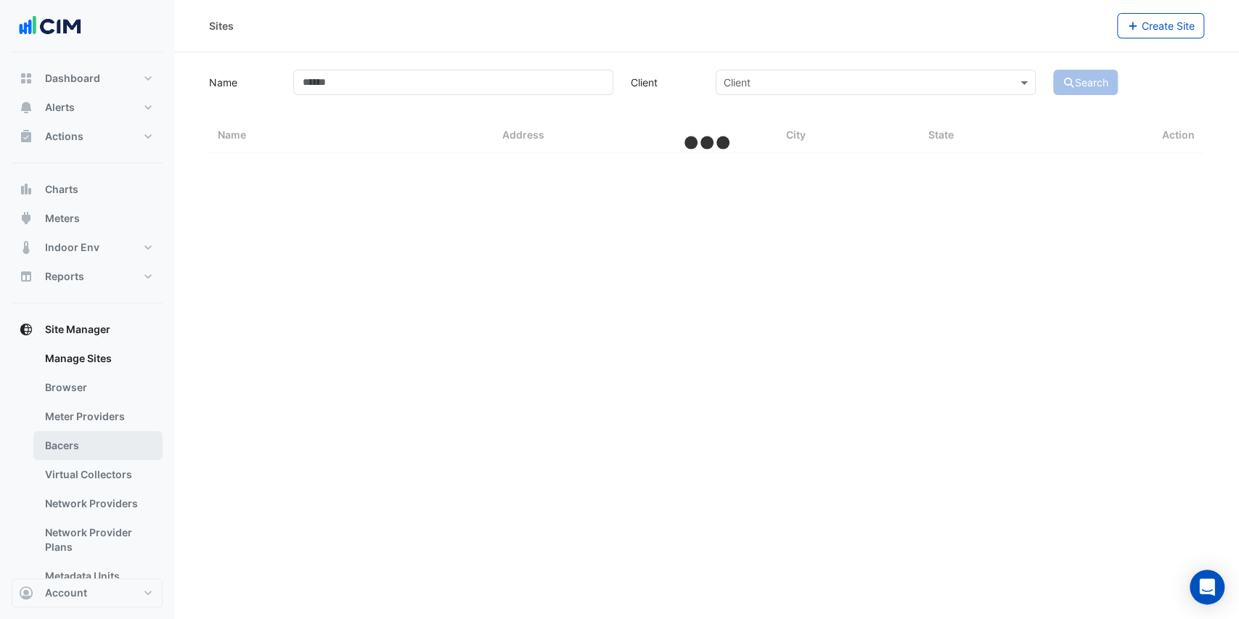
click at [94, 449] on link "Bacers" at bounding box center [97, 445] width 129 height 29
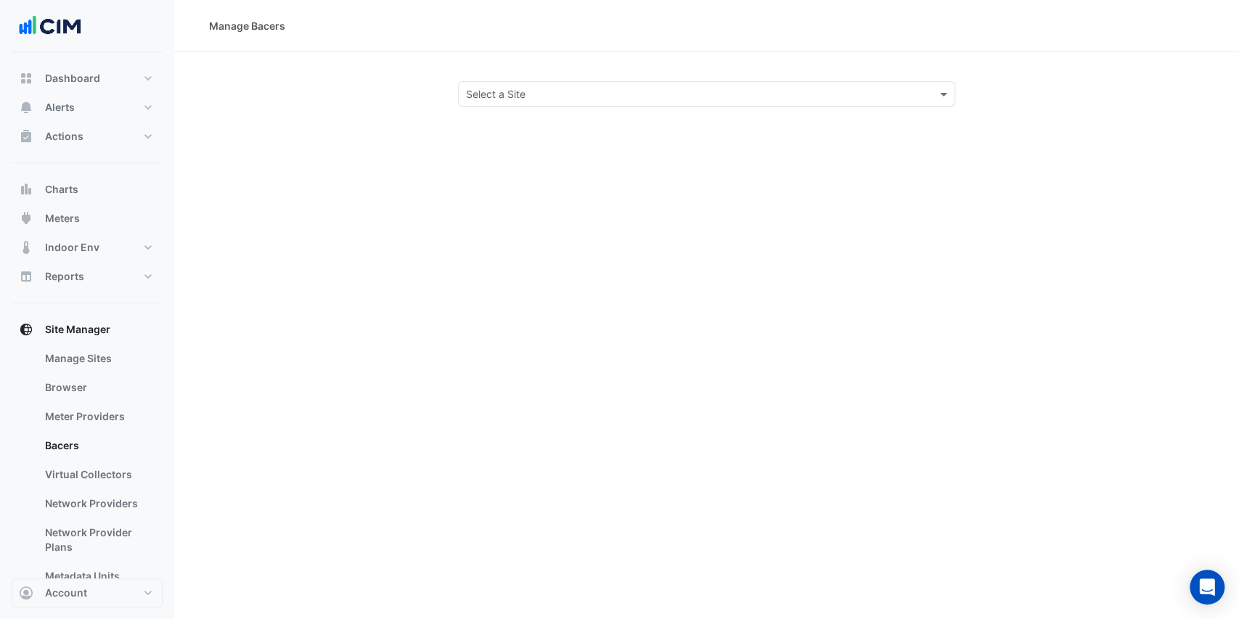
click at [511, 99] on input "text" at bounding box center [692, 94] width 453 height 15
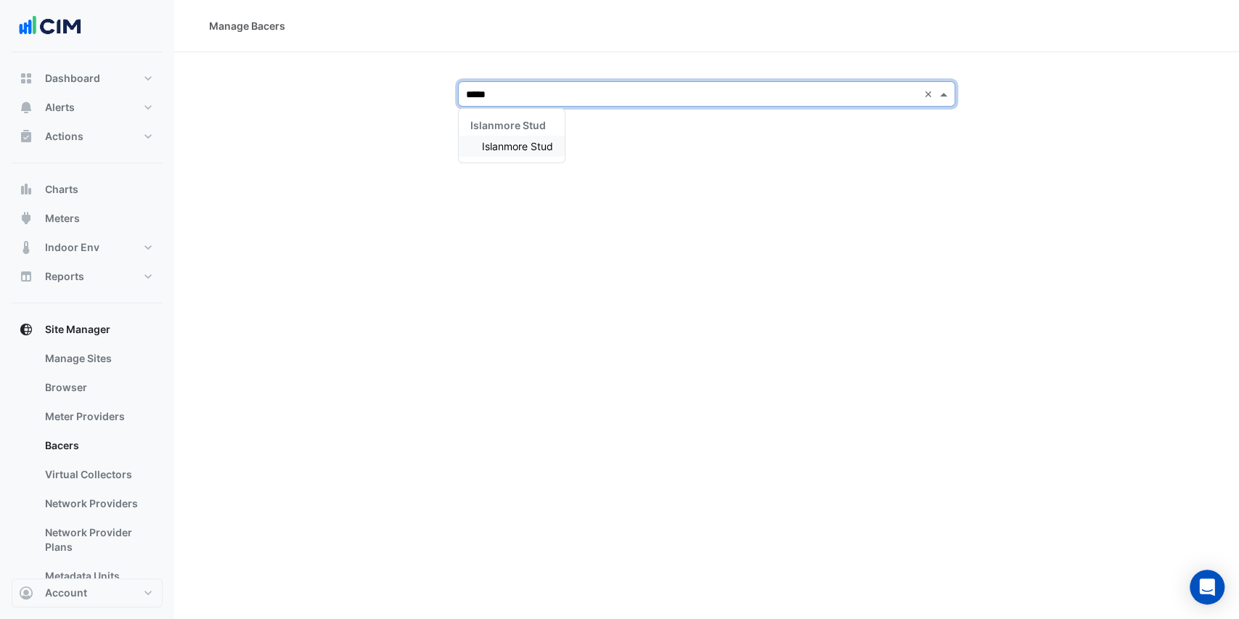
type input "******"
click at [541, 144] on span "Islanmore Stud" at bounding box center [517, 146] width 71 height 12
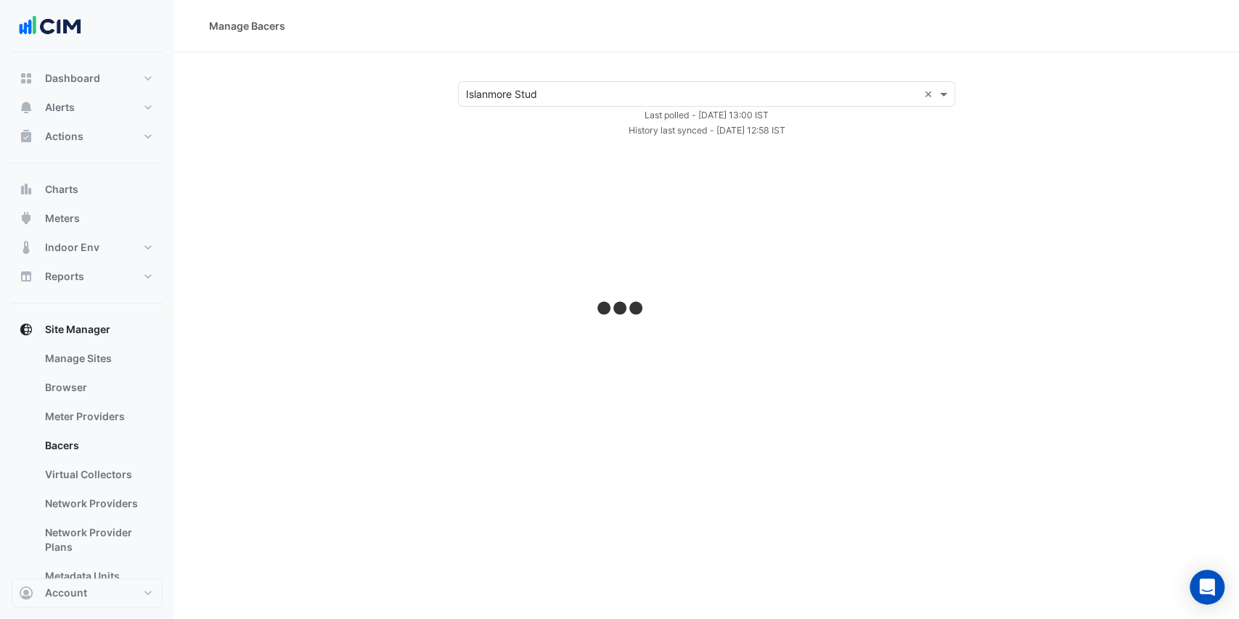
select select "***"
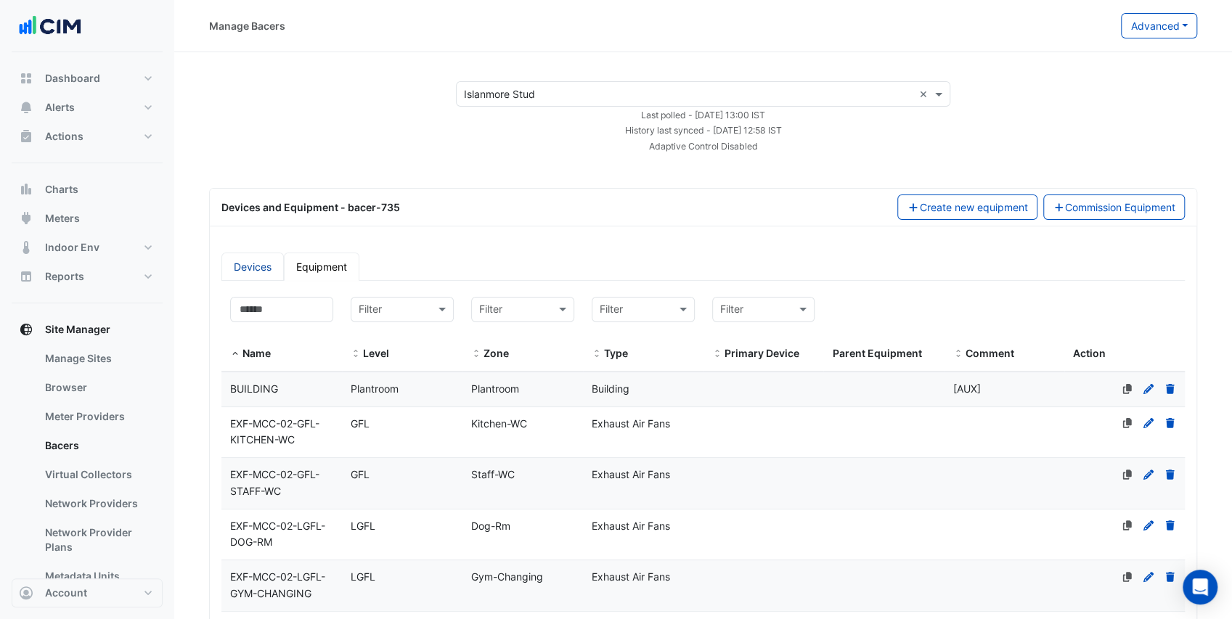
click at [262, 268] on link "Devices" at bounding box center [252, 267] width 62 height 28
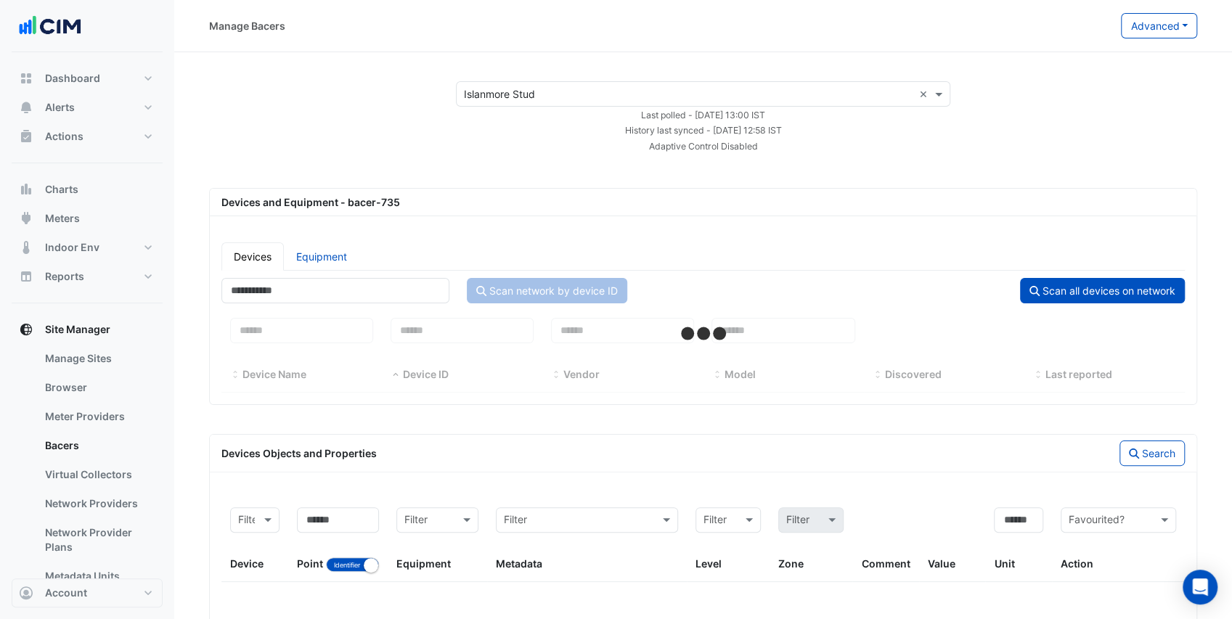
select select "***"
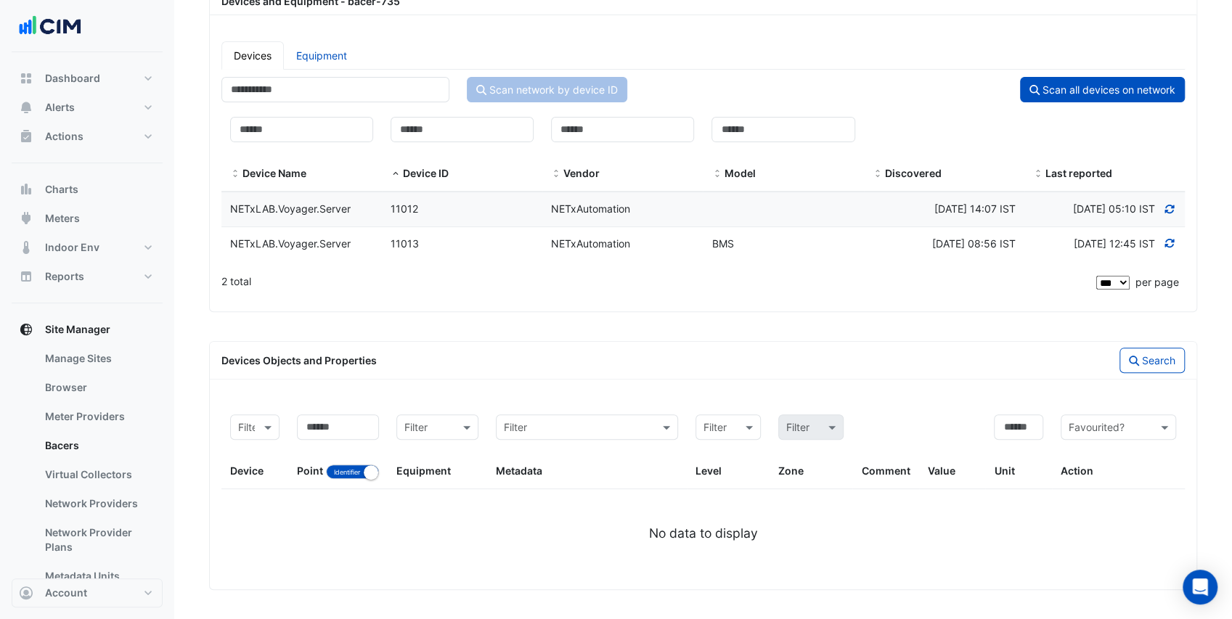
click at [470, 236] on div "11013" at bounding box center [462, 244] width 160 height 17
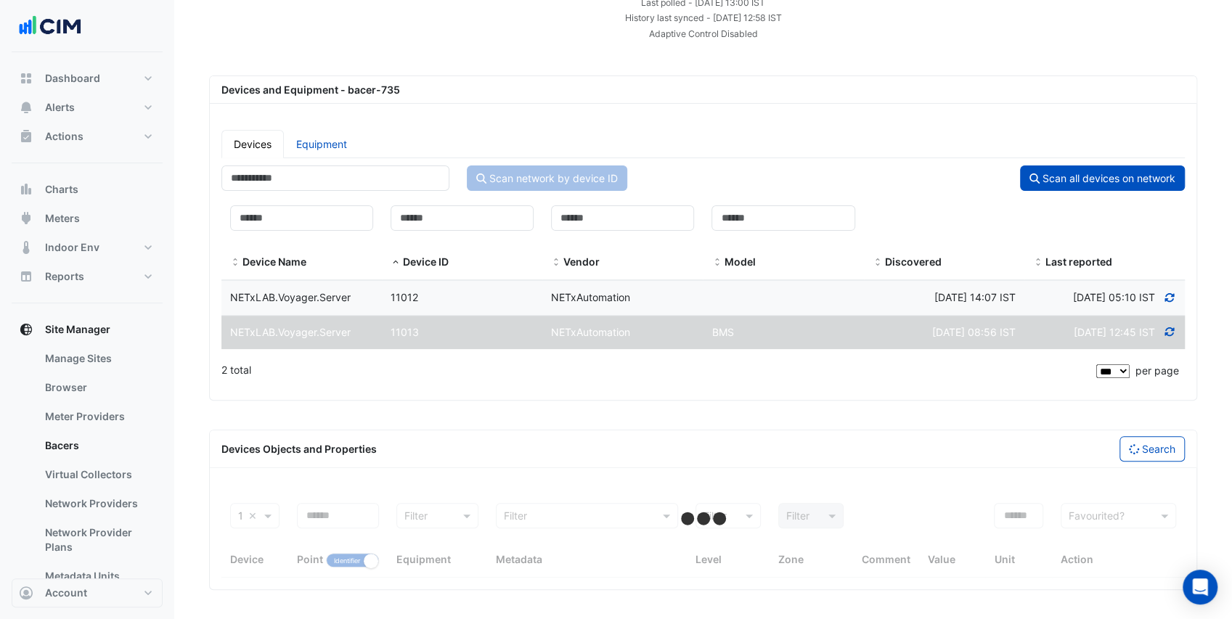
scroll to position [141, 0]
select select "***"
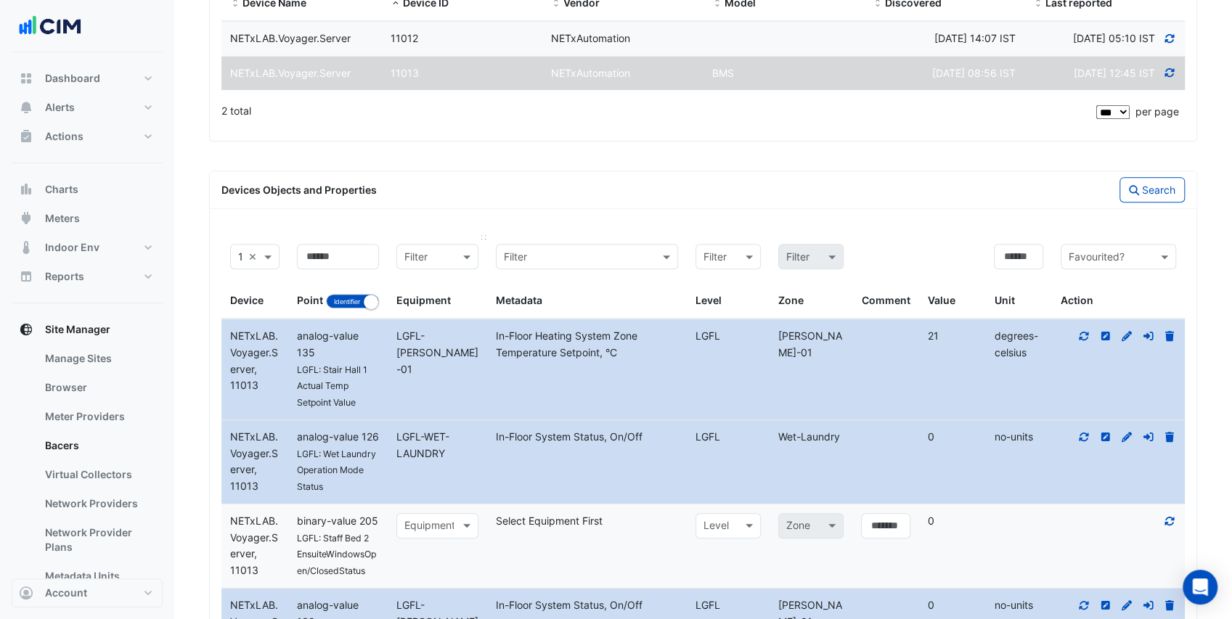
scroll to position [424, 0]
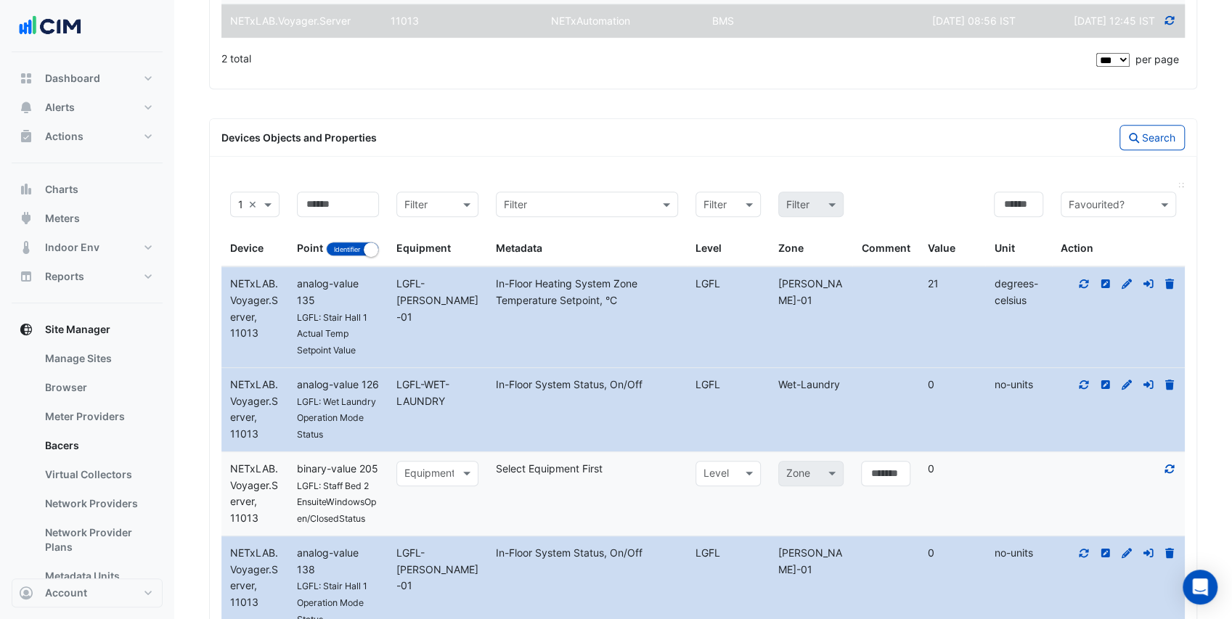
click at [1125, 213] on input "text" at bounding box center [1104, 205] width 70 height 17
click at [966, 150] on div "Search" at bounding box center [948, 137] width 491 height 25
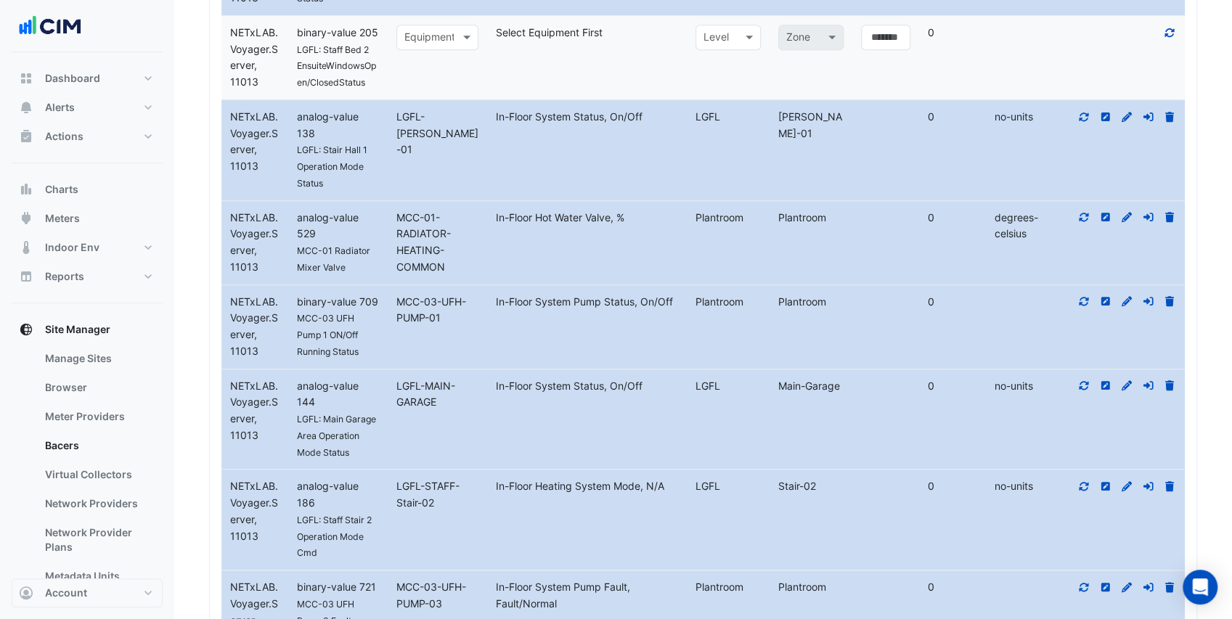
scroll to position [907, 0]
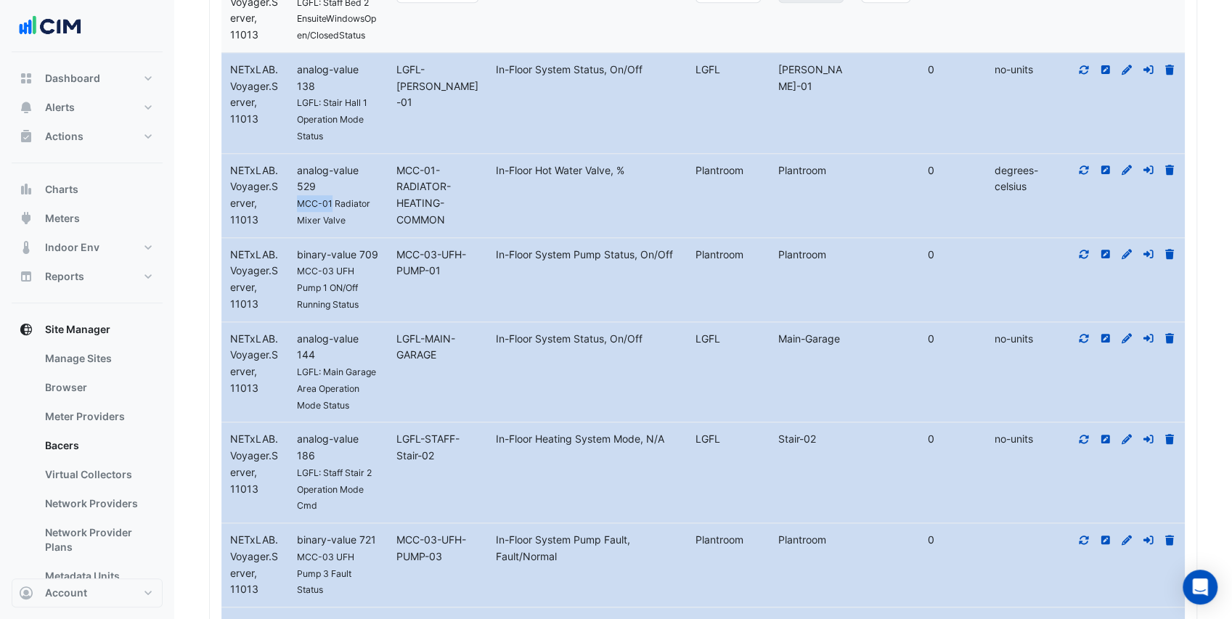
drag, startPoint x: 327, startPoint y: 247, endPoint x: 290, endPoint y: 248, distance: 37.0
click at [290, 229] on div "MCC-01 Radiator Mixer Valve" at bounding box center [337, 211] width 99 height 33
copy small "MCC-01"
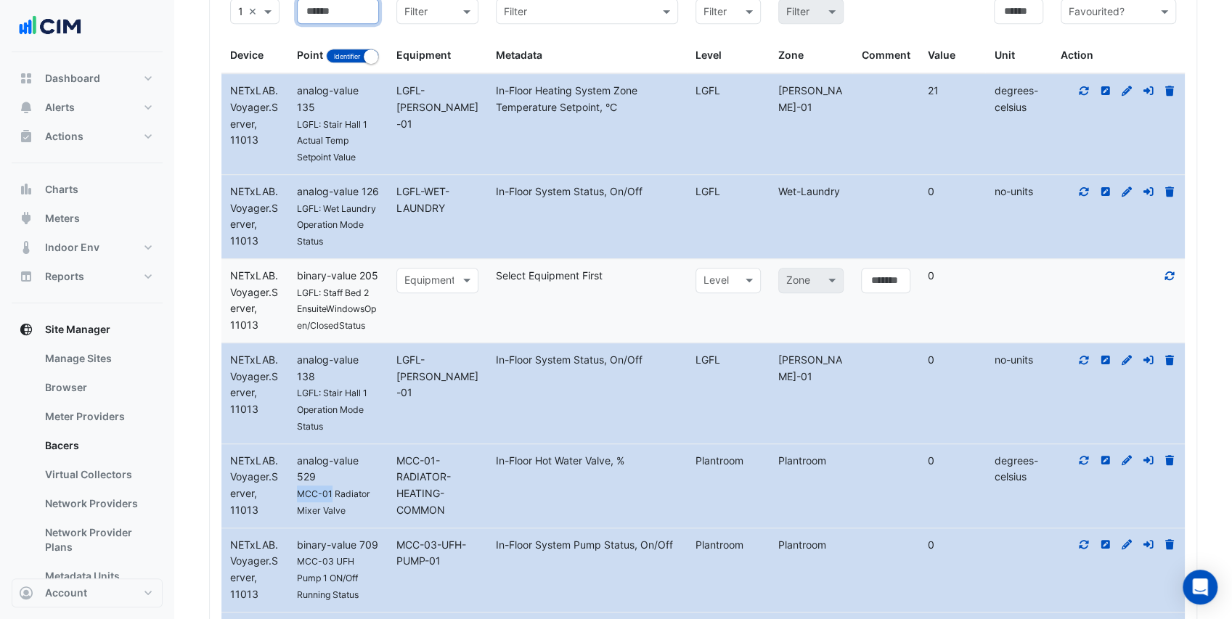
click at [337, 24] on input at bounding box center [338, 11] width 82 height 25
paste input "******"
type input "******"
click at [359, 63] on button "Identifier Name" at bounding box center [352, 56] width 53 height 15
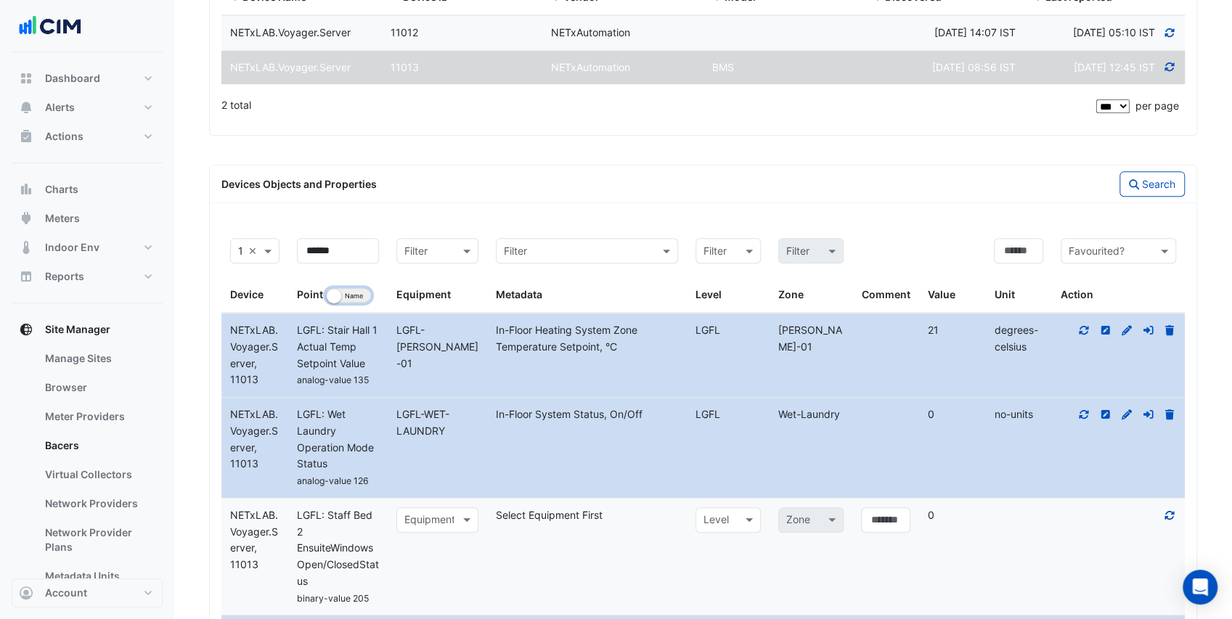
scroll to position [375, 0]
click at [1167, 199] on button "Search" at bounding box center [1151, 186] width 65 height 25
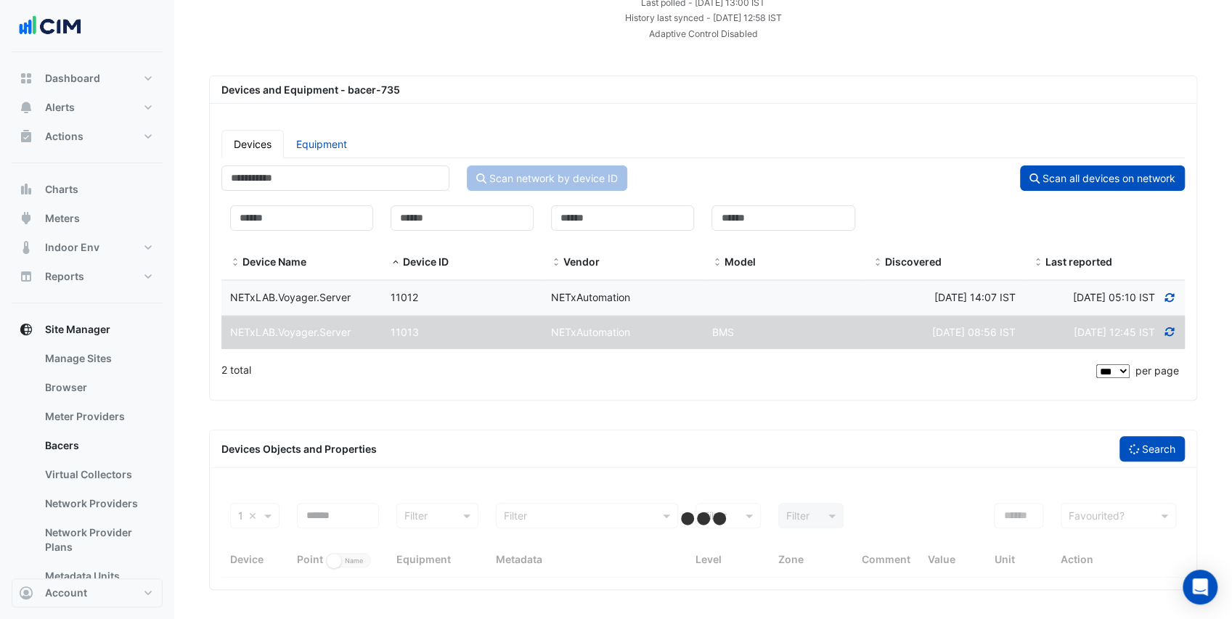
scroll to position [141, 0]
select select "***"
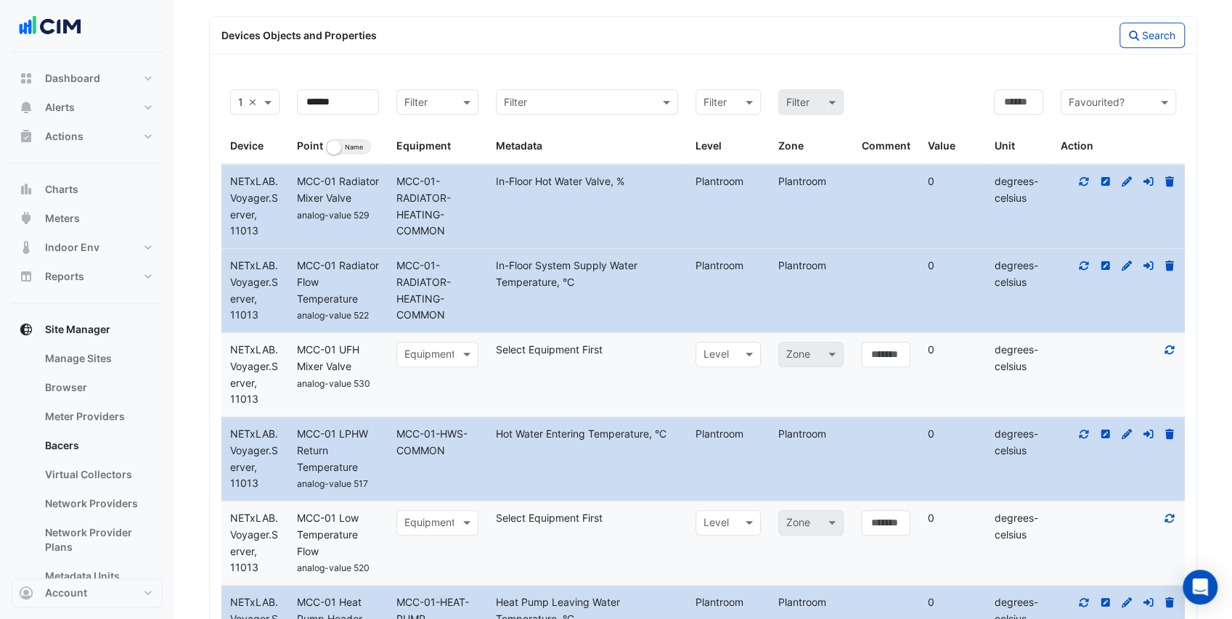
scroll to position [569, 0]
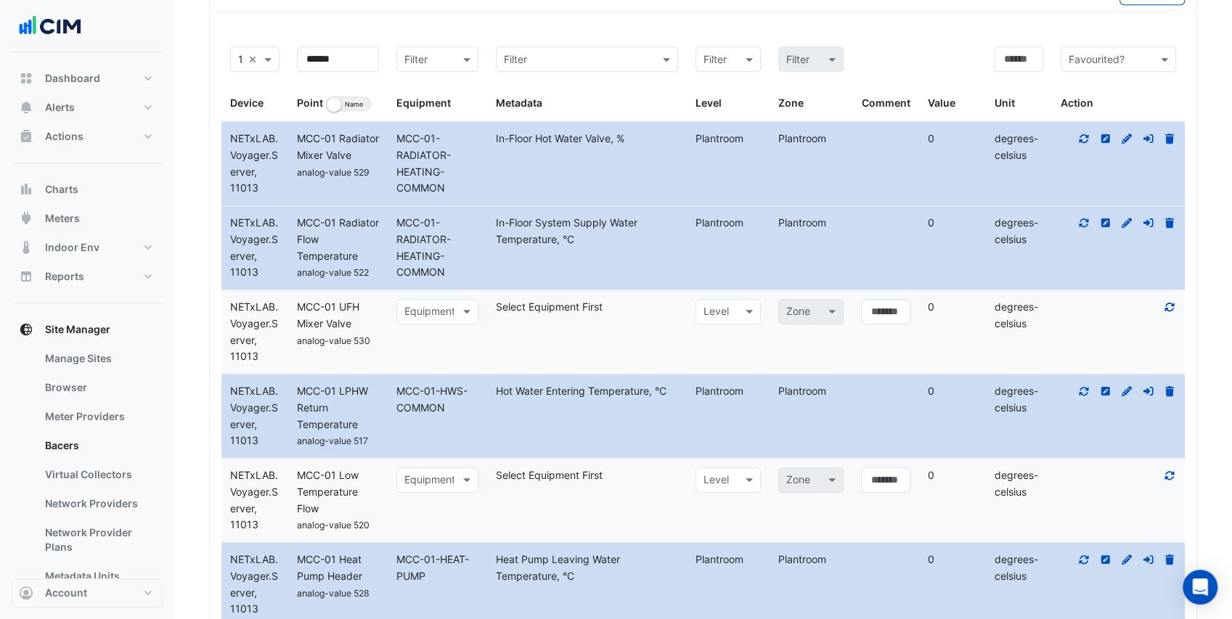
click at [428, 321] on input "text" at bounding box center [422, 312] width 37 height 17
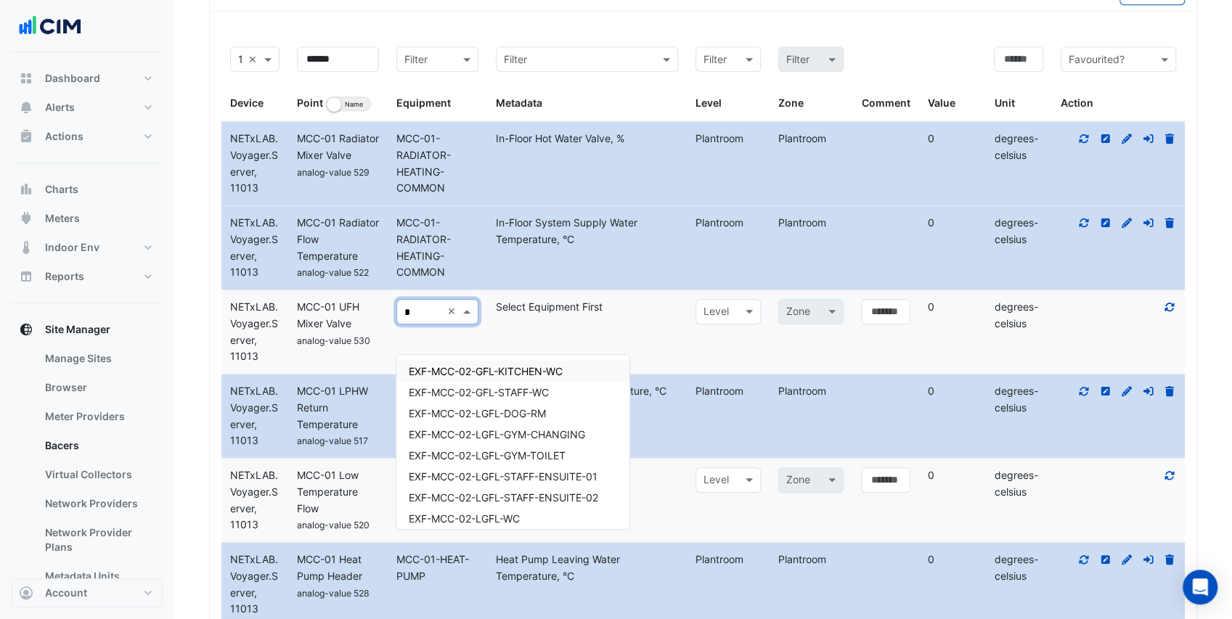
type input "**"
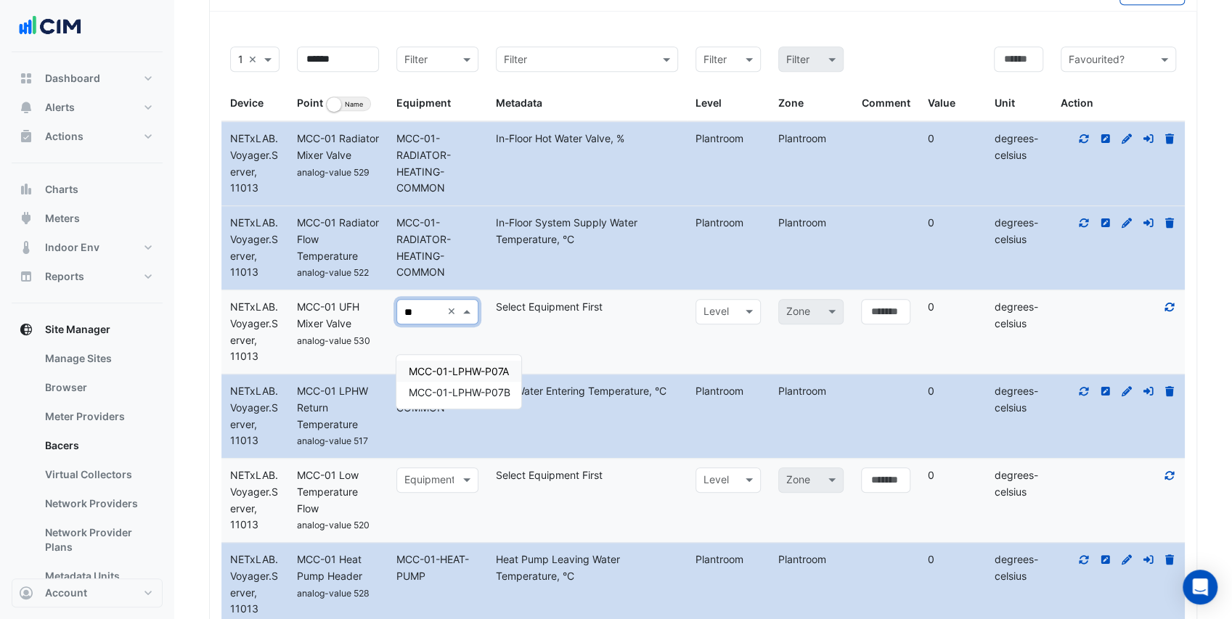
click at [443, 369] on span "MCC-01-LPHW-P07A" at bounding box center [458, 371] width 100 height 12
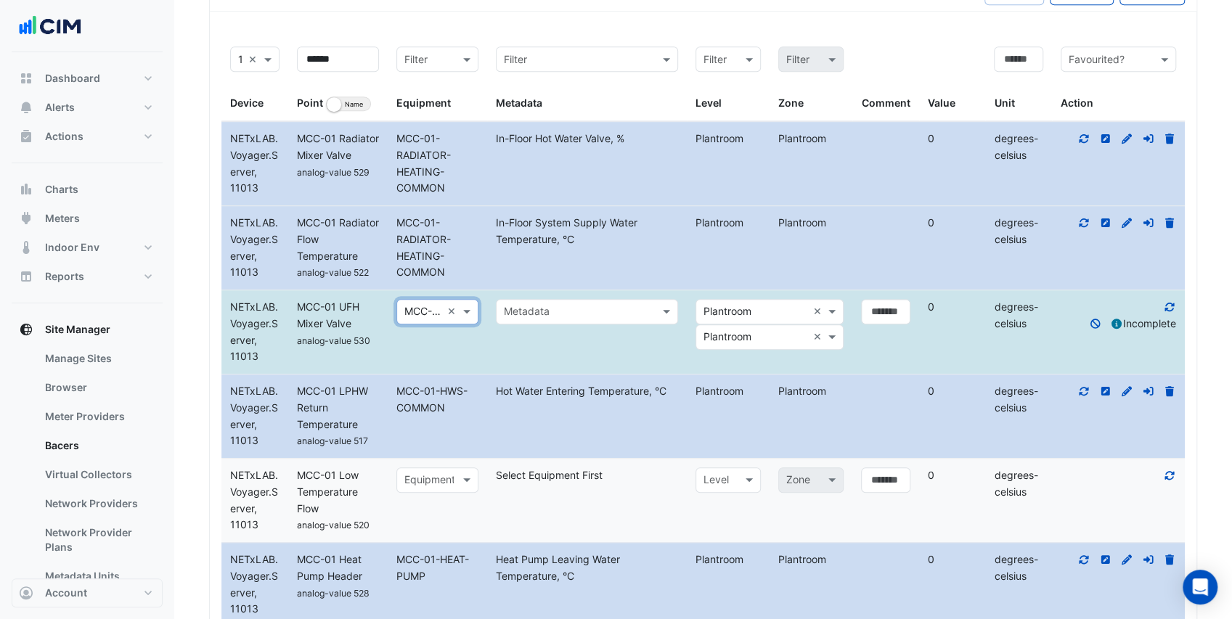
click at [582, 321] on input "text" at bounding box center [572, 312] width 137 height 17
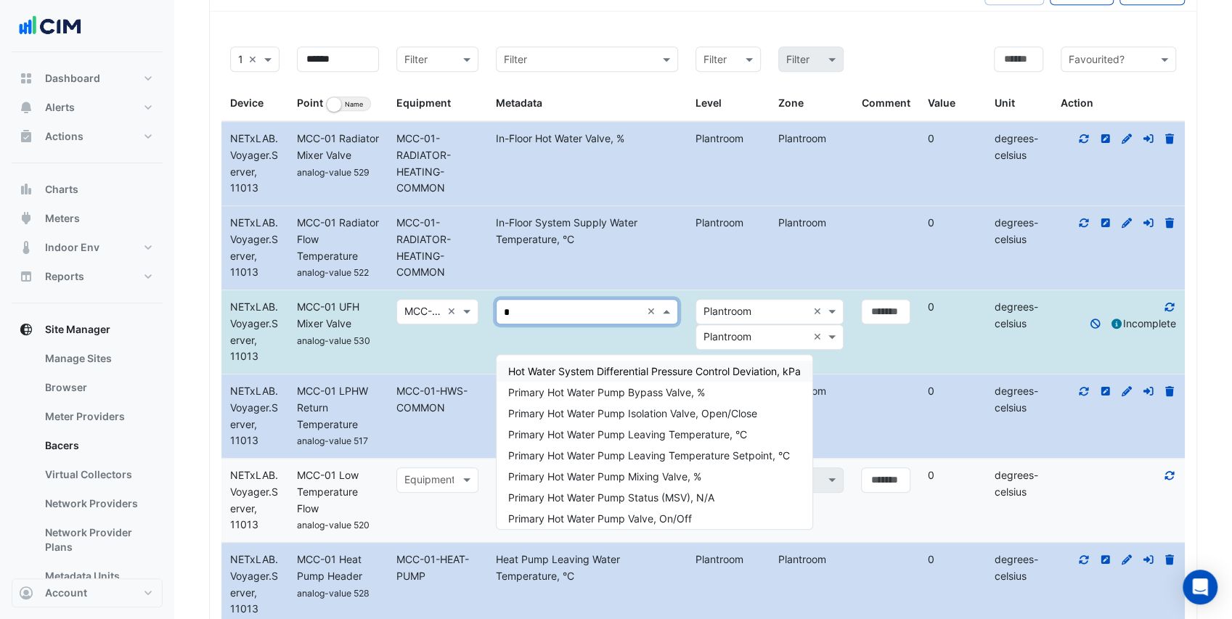
type input "**"
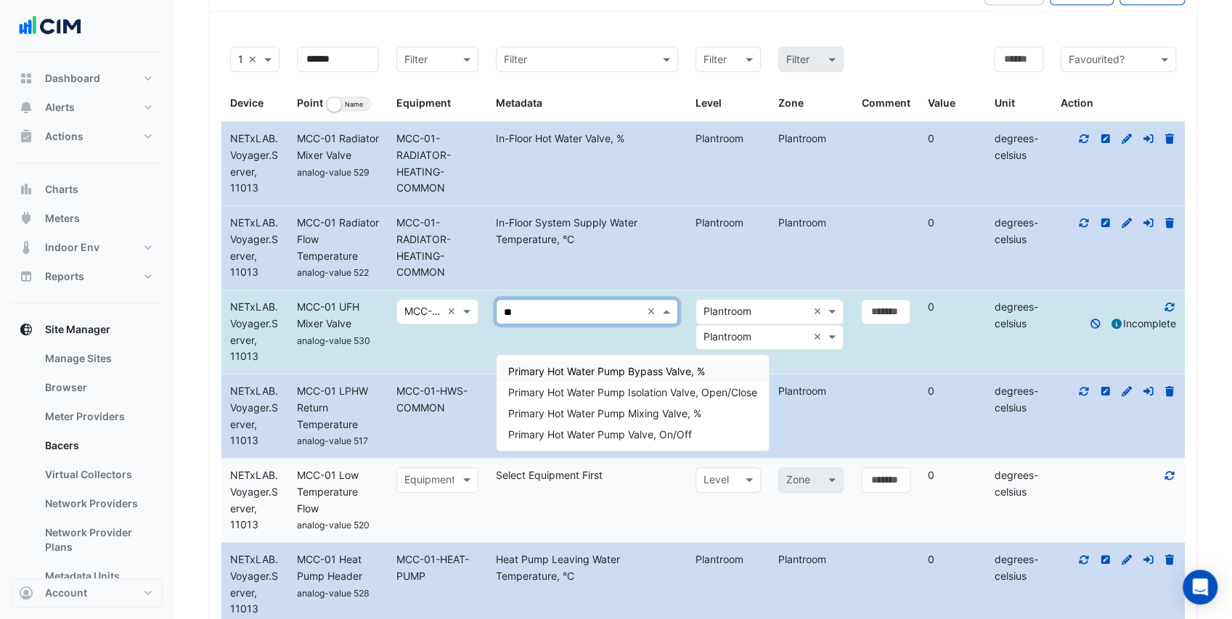
click at [601, 366] on span "Primary Hot Water Pump Bypass Valve, %" at bounding box center [606, 371] width 197 height 12
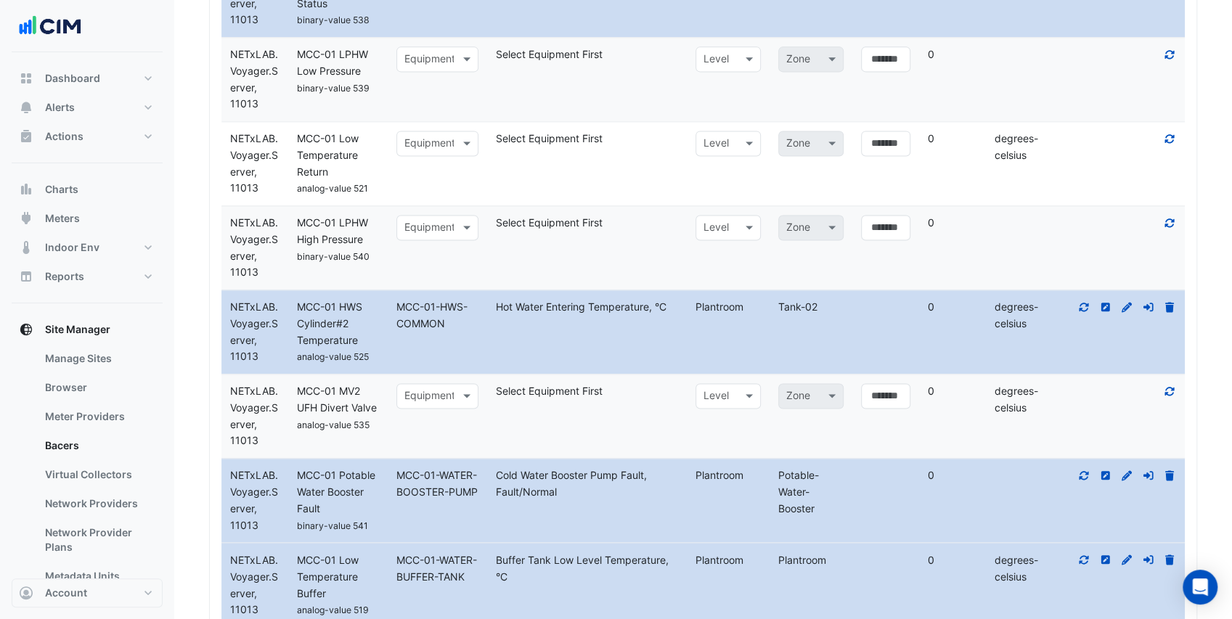
scroll to position [1343, 0]
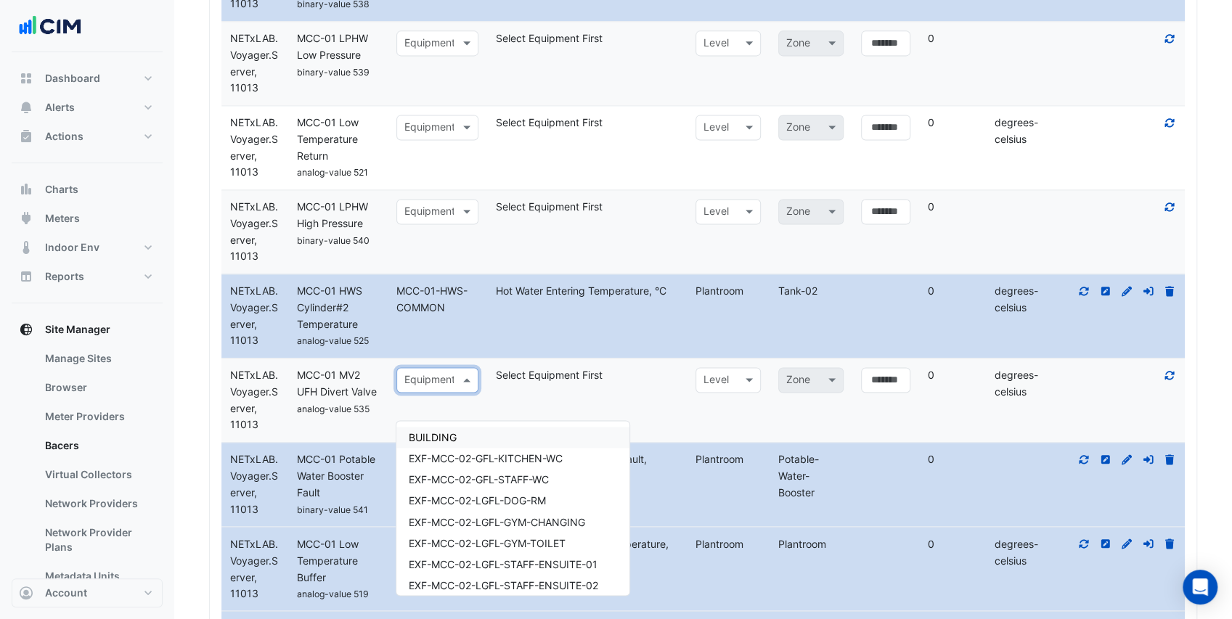
click at [456, 389] on div at bounding box center [437, 380] width 81 height 17
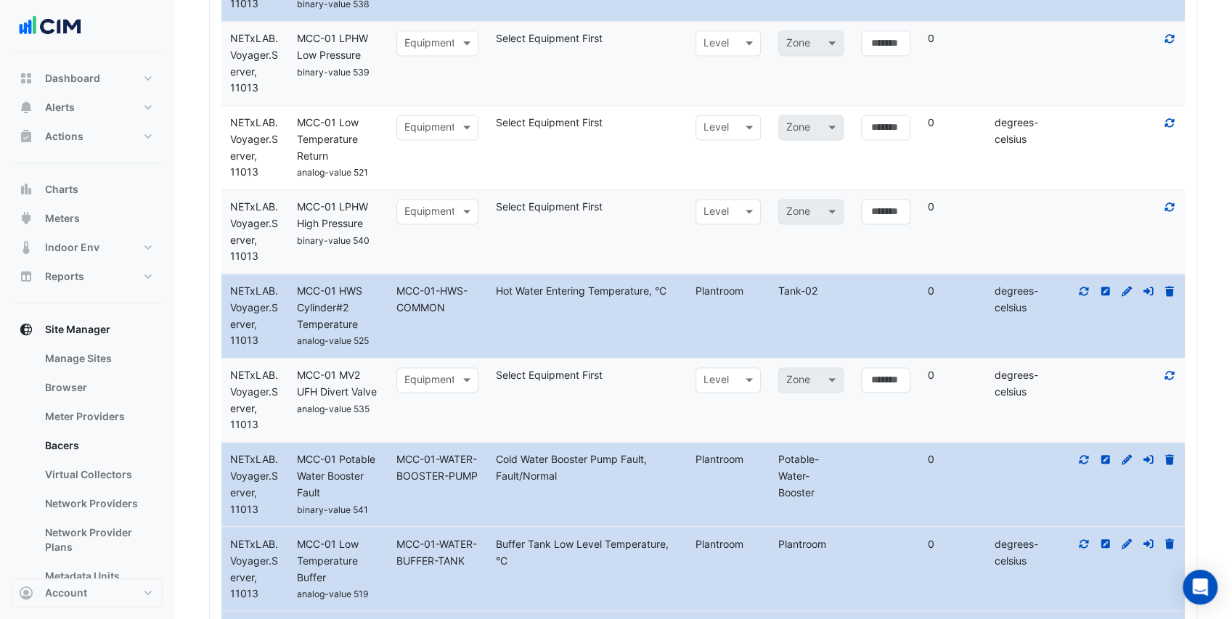
click at [421, 389] on input "text" at bounding box center [422, 380] width 37 height 17
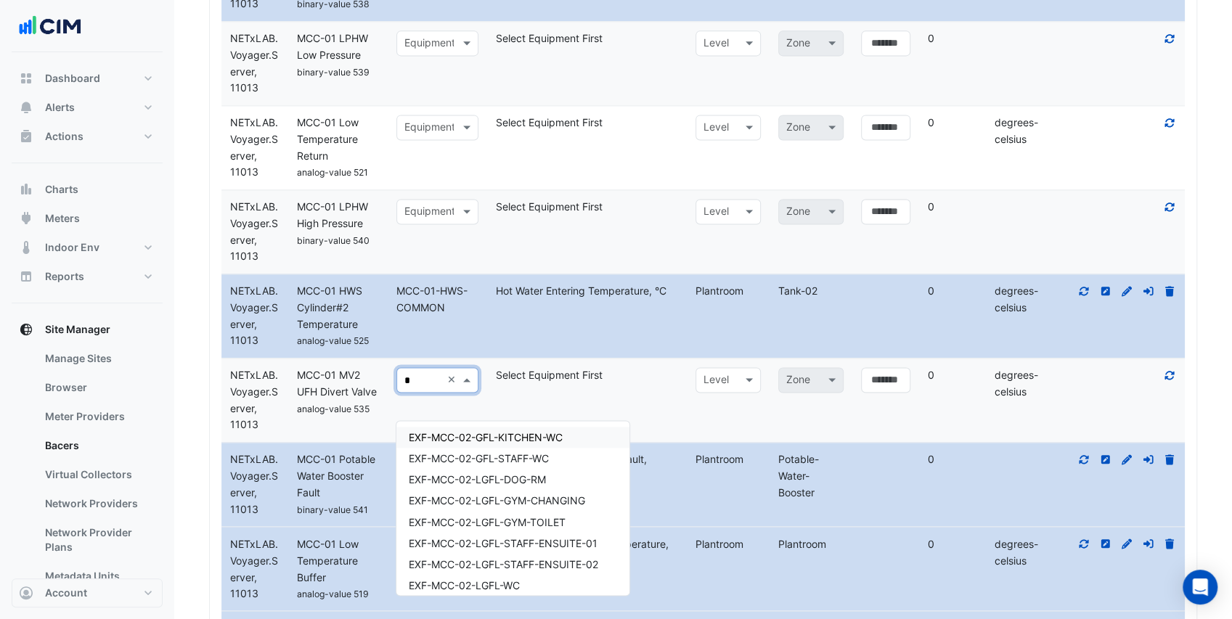
type input "**"
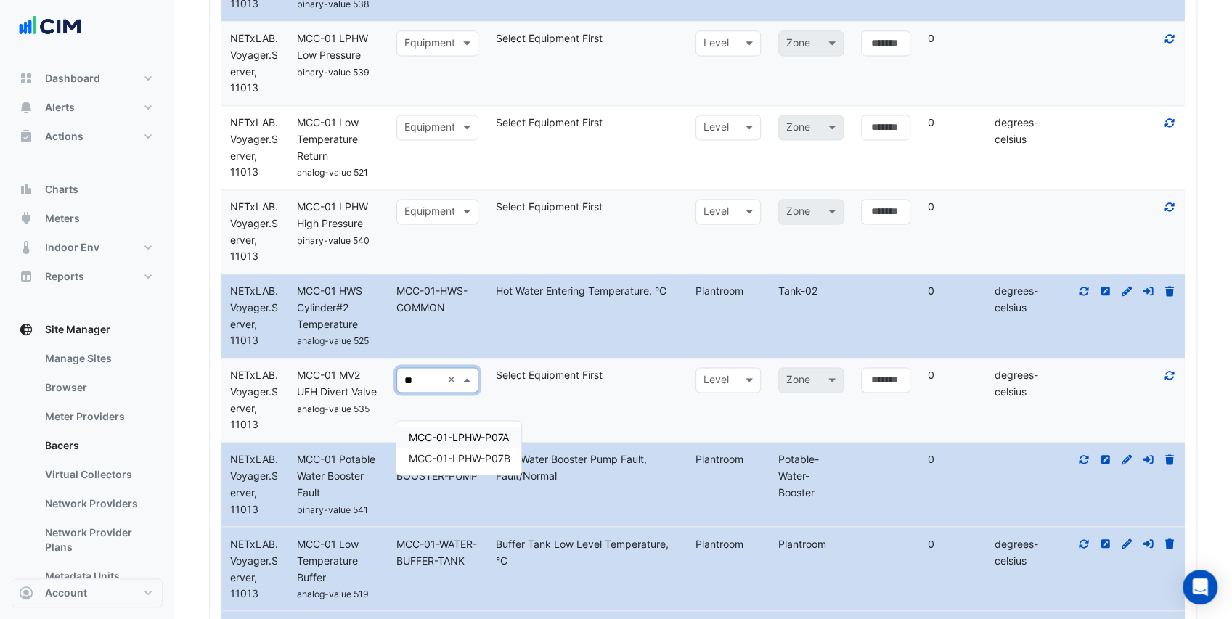
click at [480, 441] on span "MCC-01-LPHW-P07A" at bounding box center [458, 437] width 100 height 12
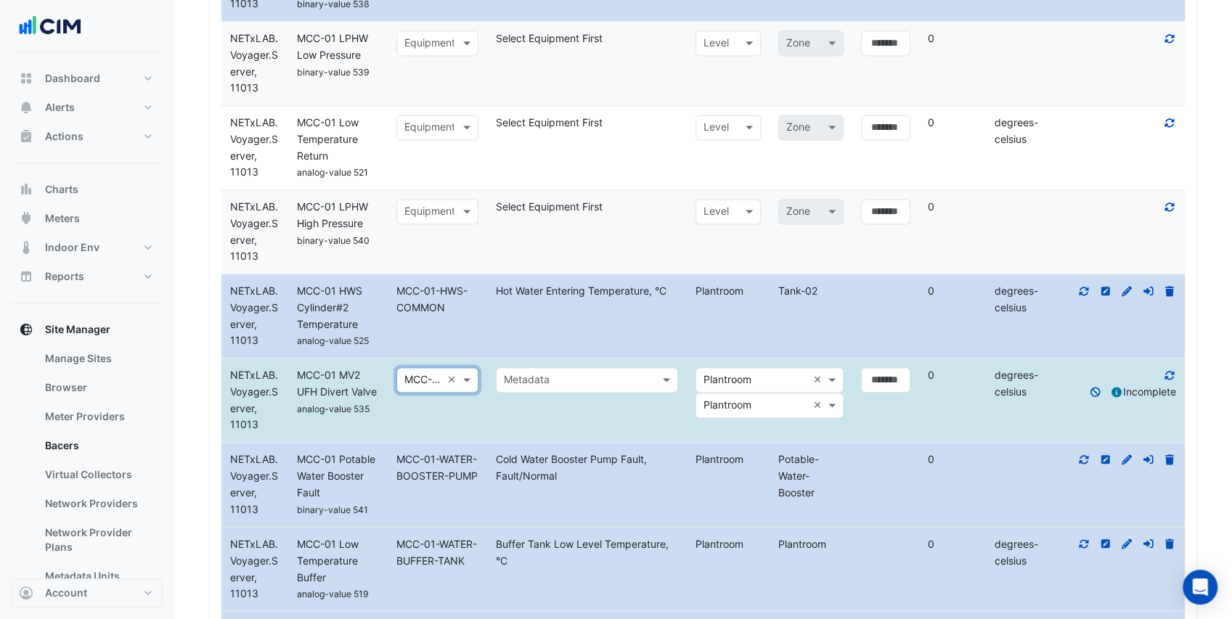
click at [619, 418] on datatable-body-cell "Select metadata Metadata" at bounding box center [587, 400] width 200 height 83
click at [620, 389] on input "text" at bounding box center [572, 380] width 137 height 17
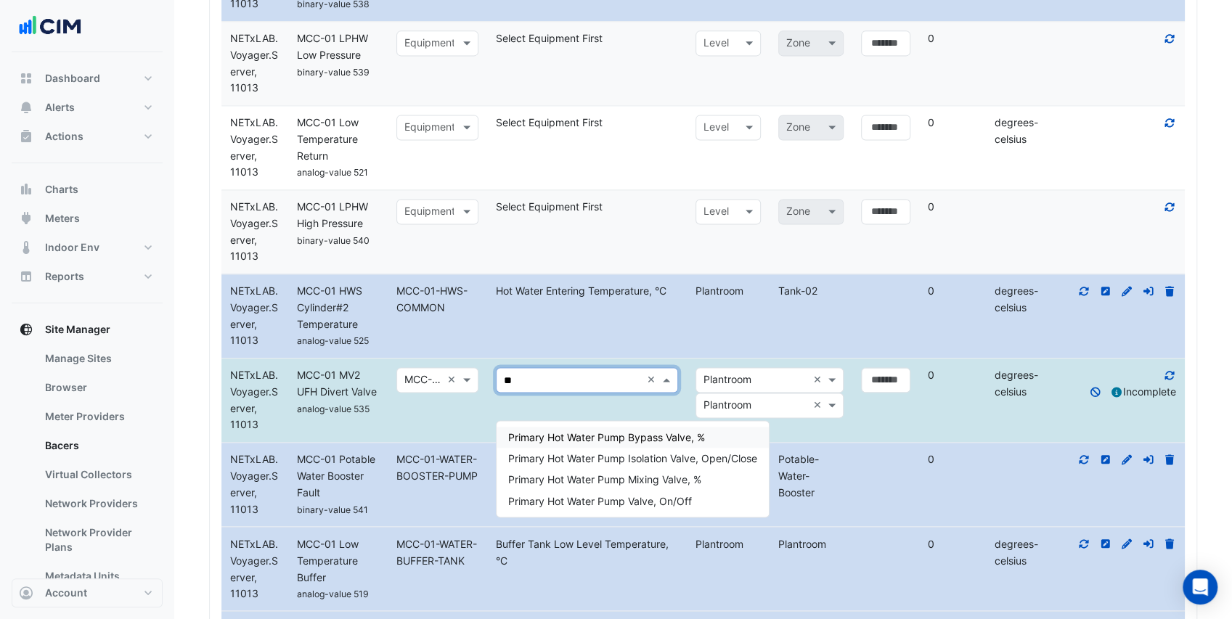
type input "***"
click at [618, 434] on span "Primary Hot Water Pump Bypass Valve, %" at bounding box center [606, 437] width 197 height 12
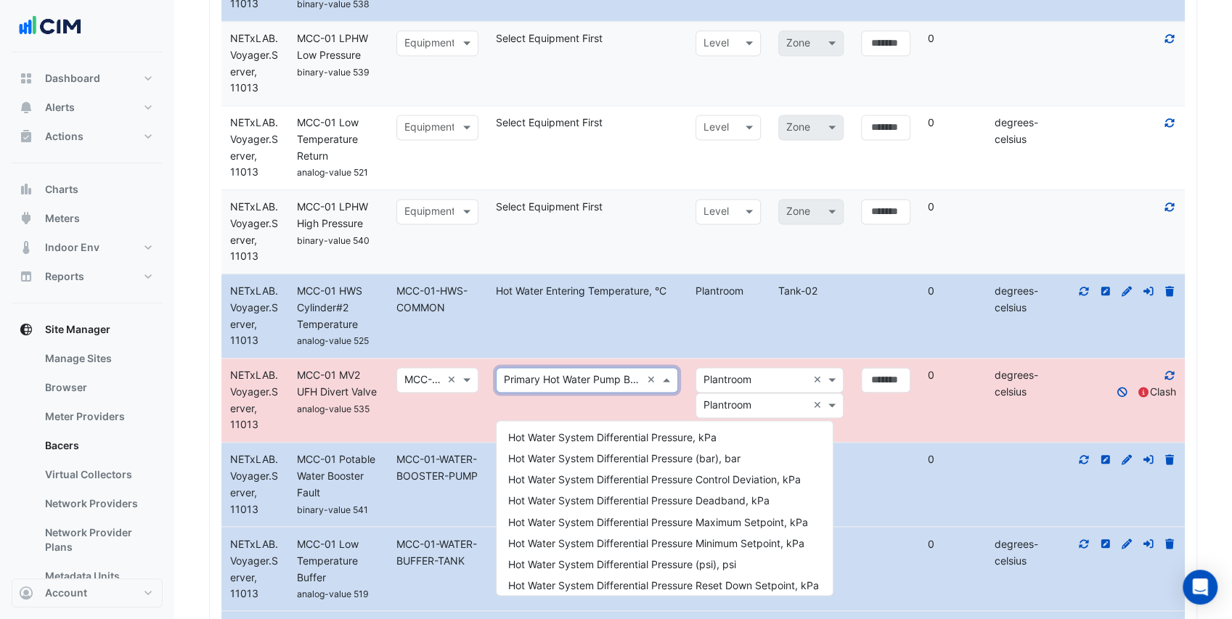
click at [632, 389] on input "text" at bounding box center [572, 380] width 137 height 17
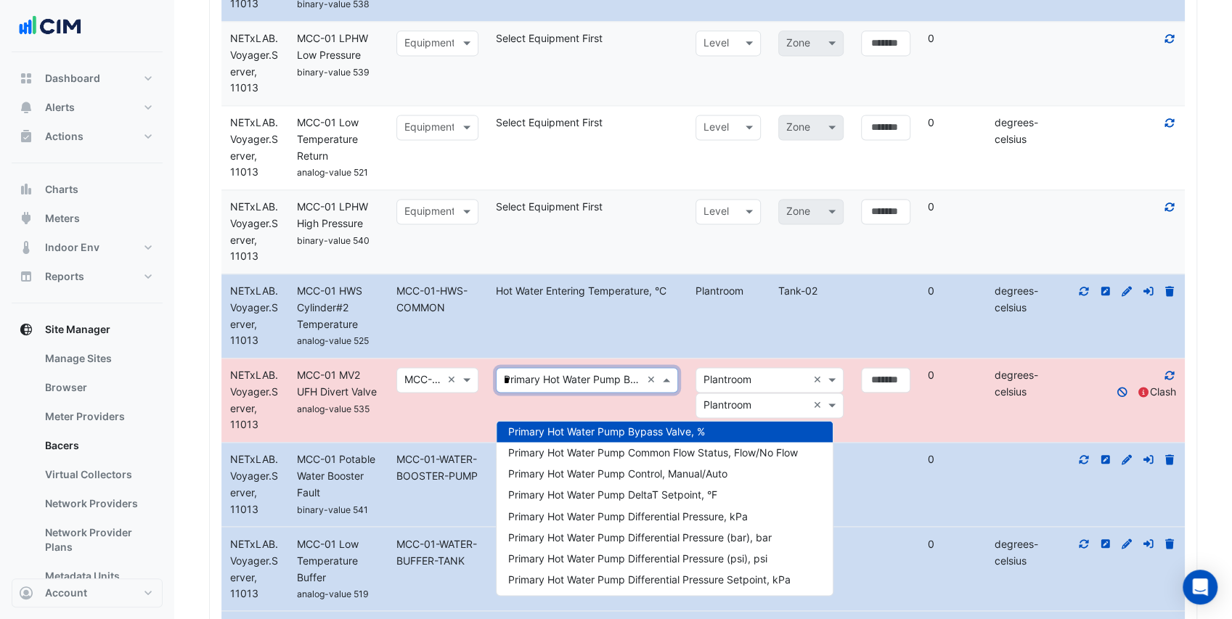
scroll to position [27, 0]
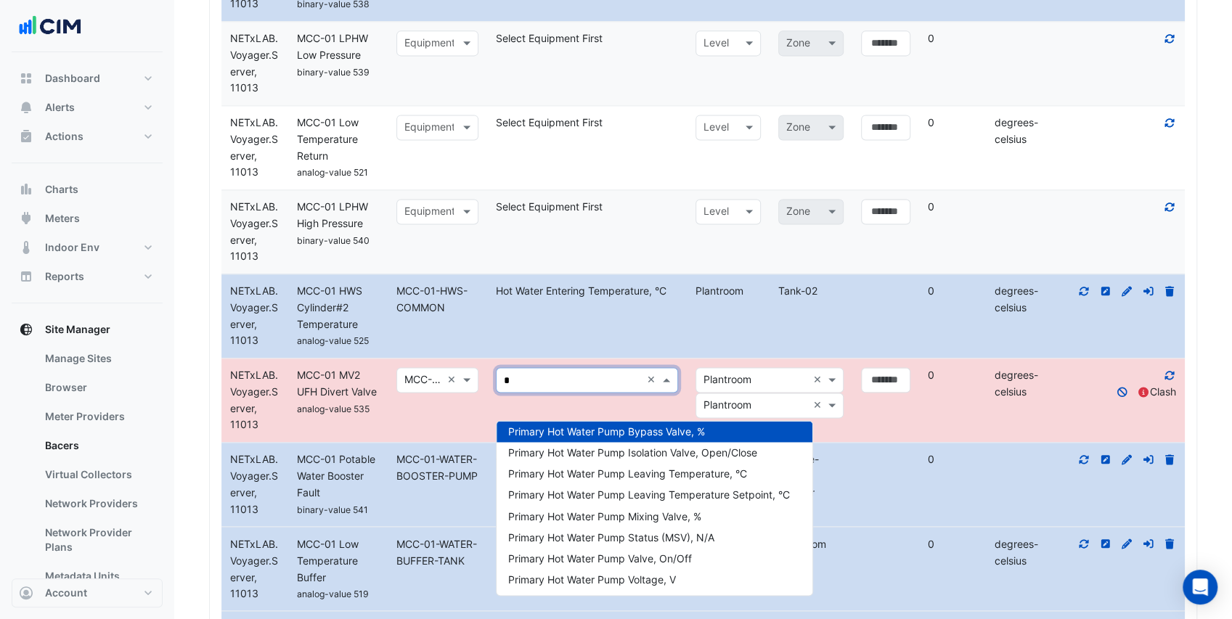
type input "**"
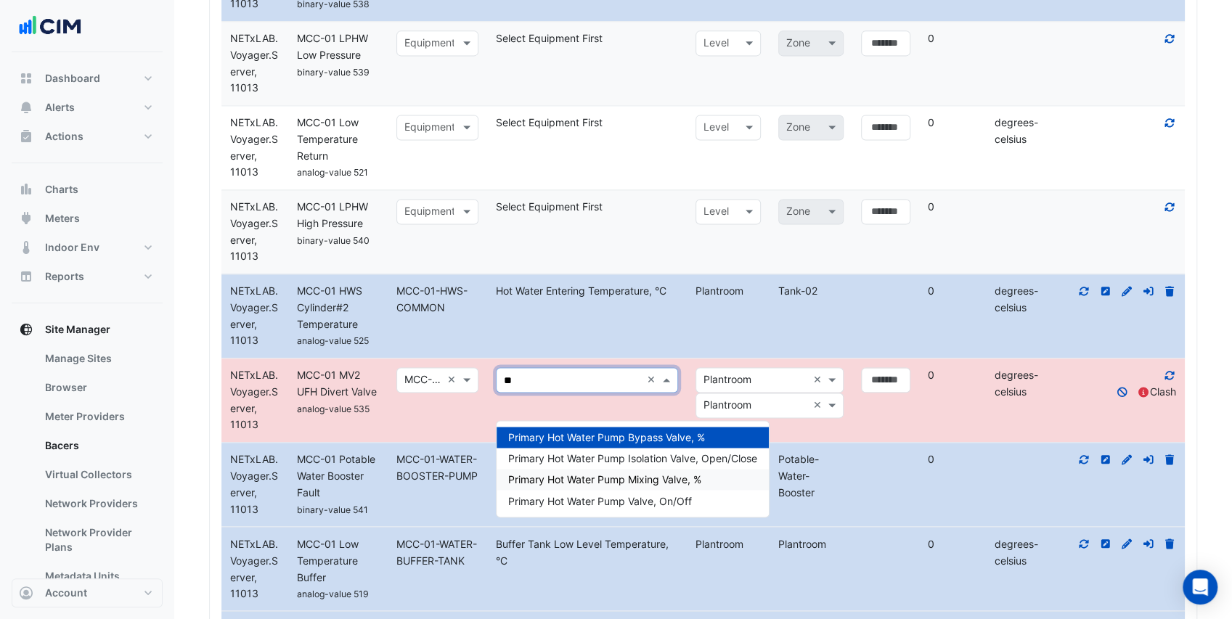
click at [665, 476] on span "Primary Hot Water Pump Mixing Valve, %" at bounding box center [604, 479] width 193 height 12
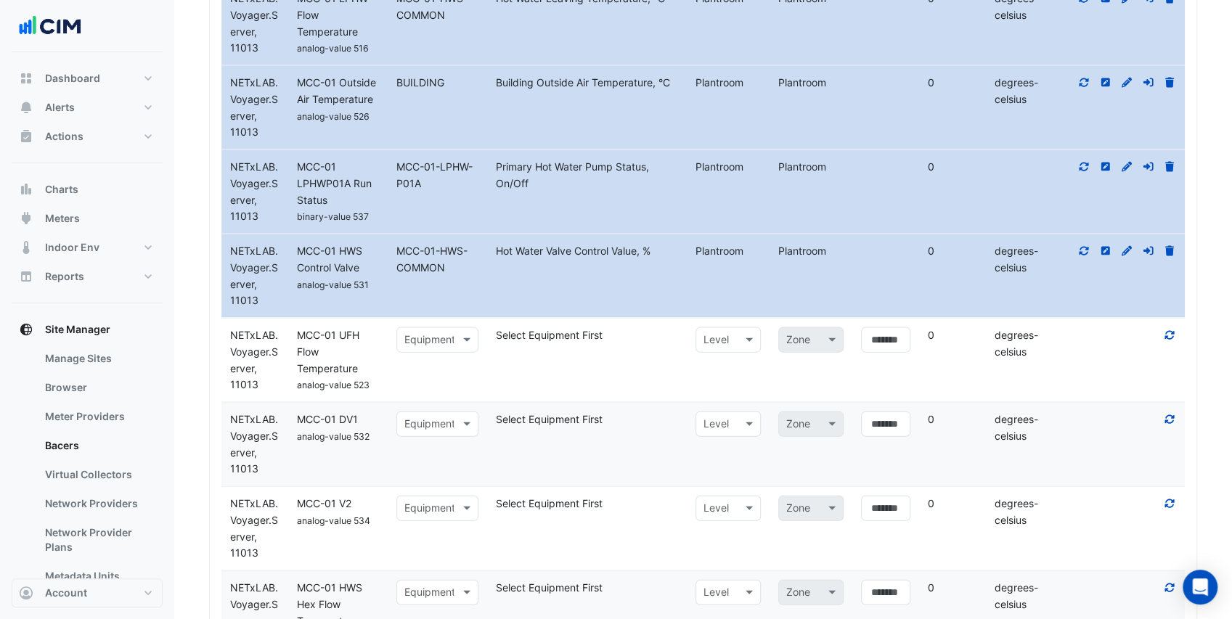
scroll to position [2021, 0]
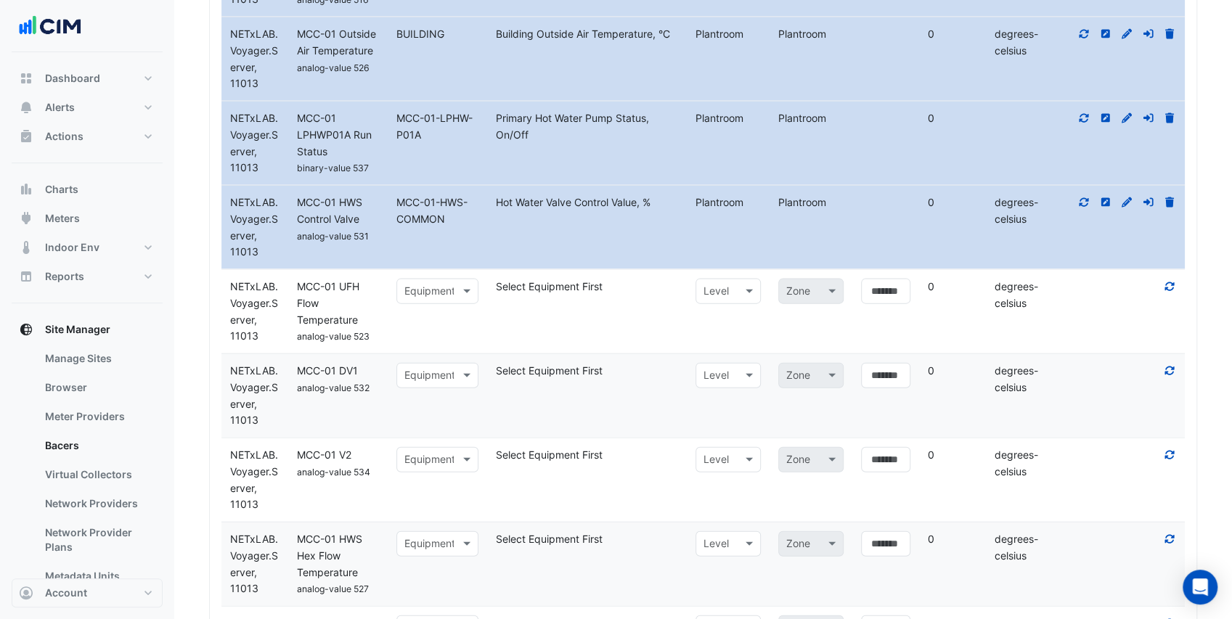
click at [437, 301] on input "text" at bounding box center [422, 292] width 37 height 17
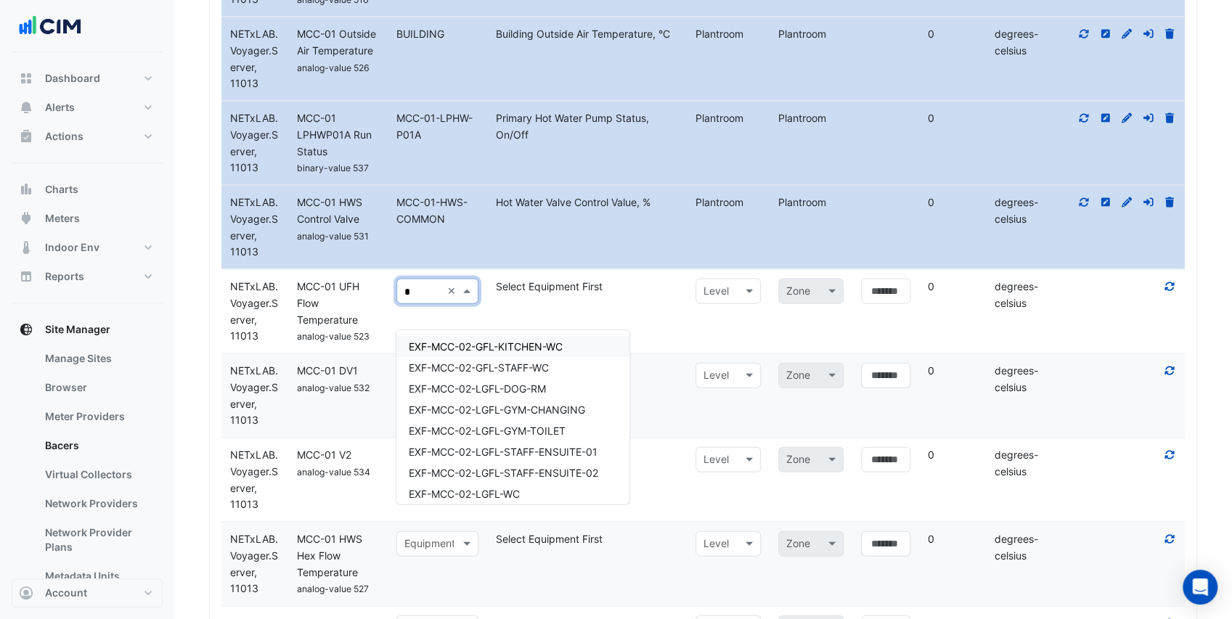
type input "**"
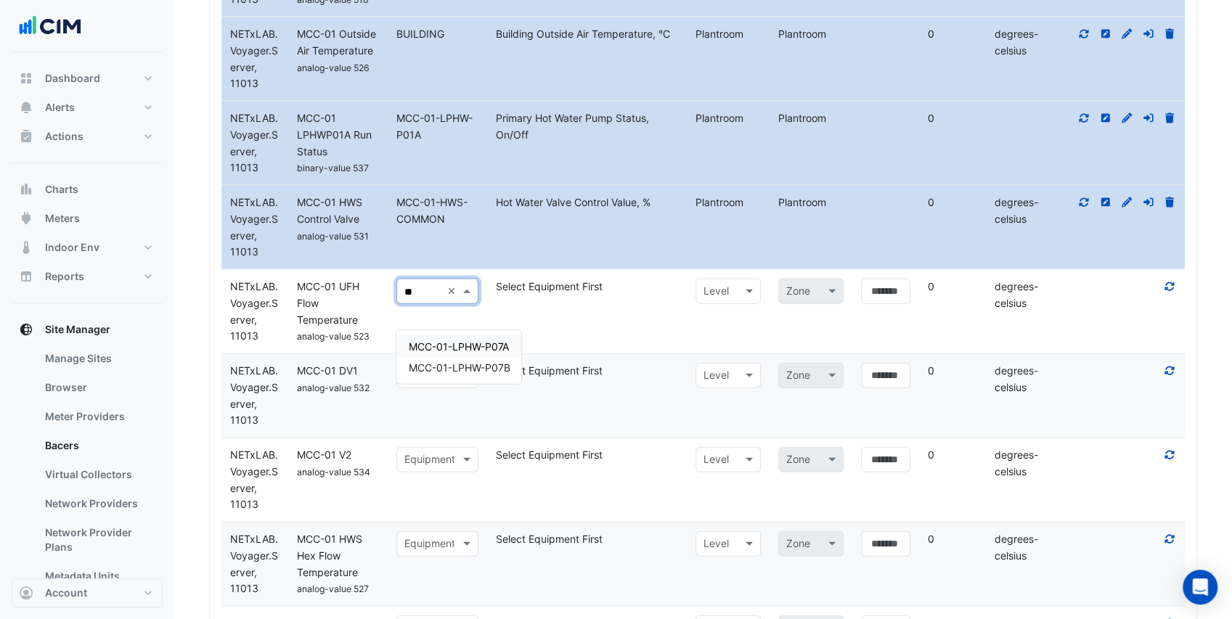
click at [459, 351] on span "MCC-01-LPHW-P07A" at bounding box center [458, 346] width 100 height 12
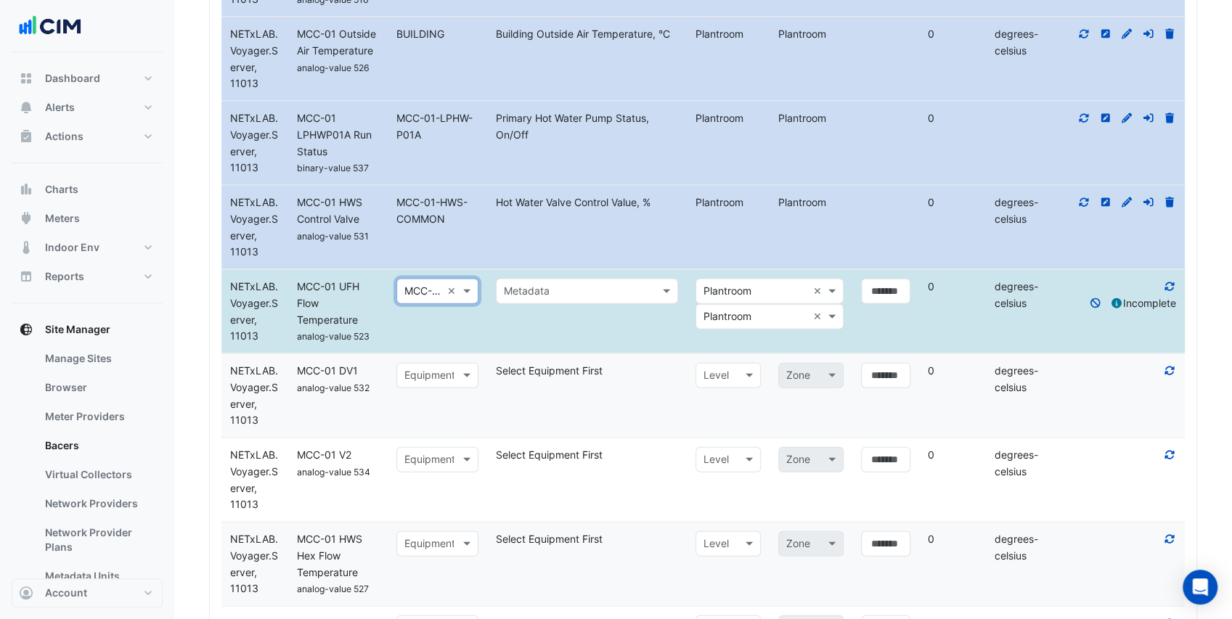
click at [544, 301] on input "text" at bounding box center [572, 292] width 137 height 17
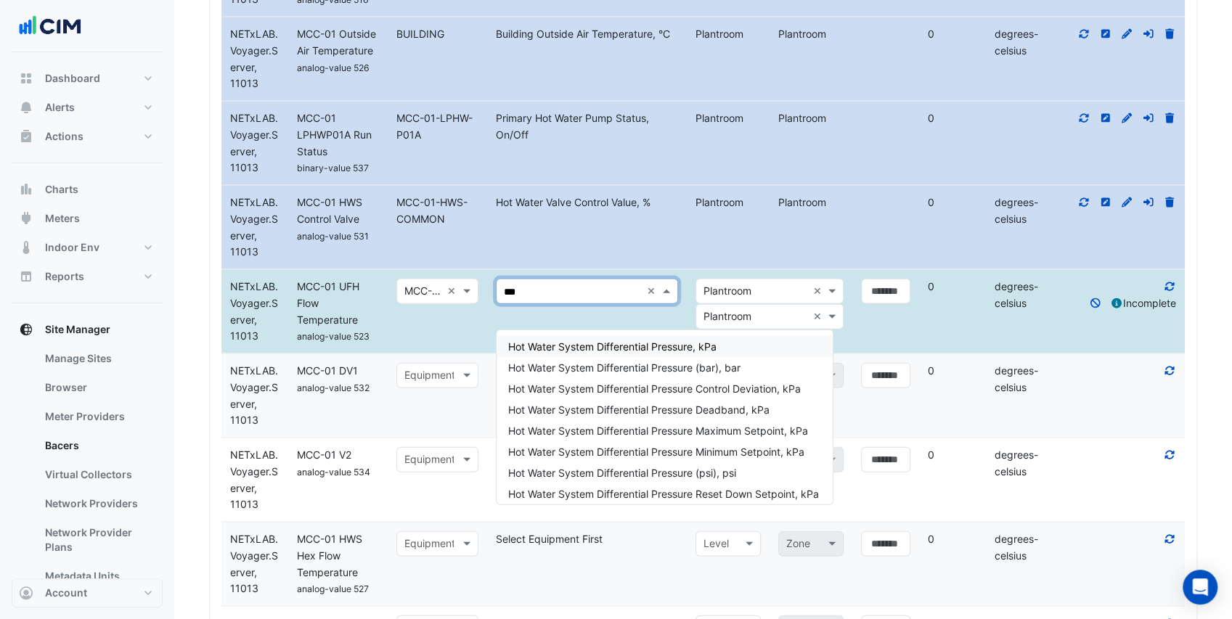
type input "****"
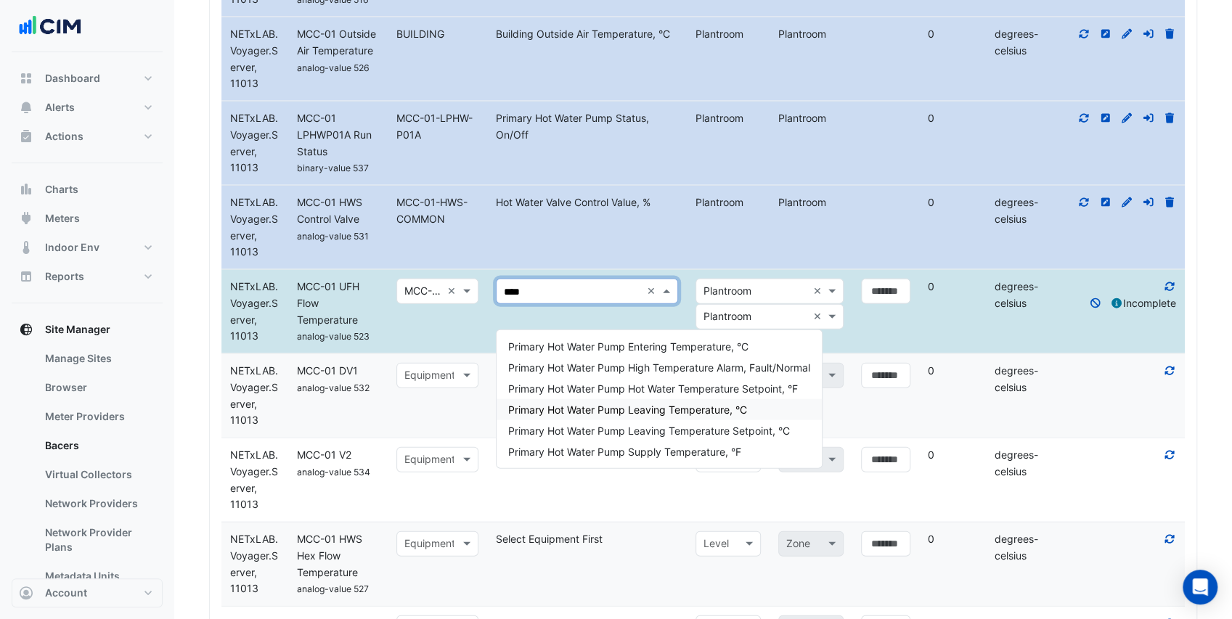
click at [685, 414] on span "Primary Hot Water Pump Leaving Temperature, °C" at bounding box center [627, 410] width 239 height 12
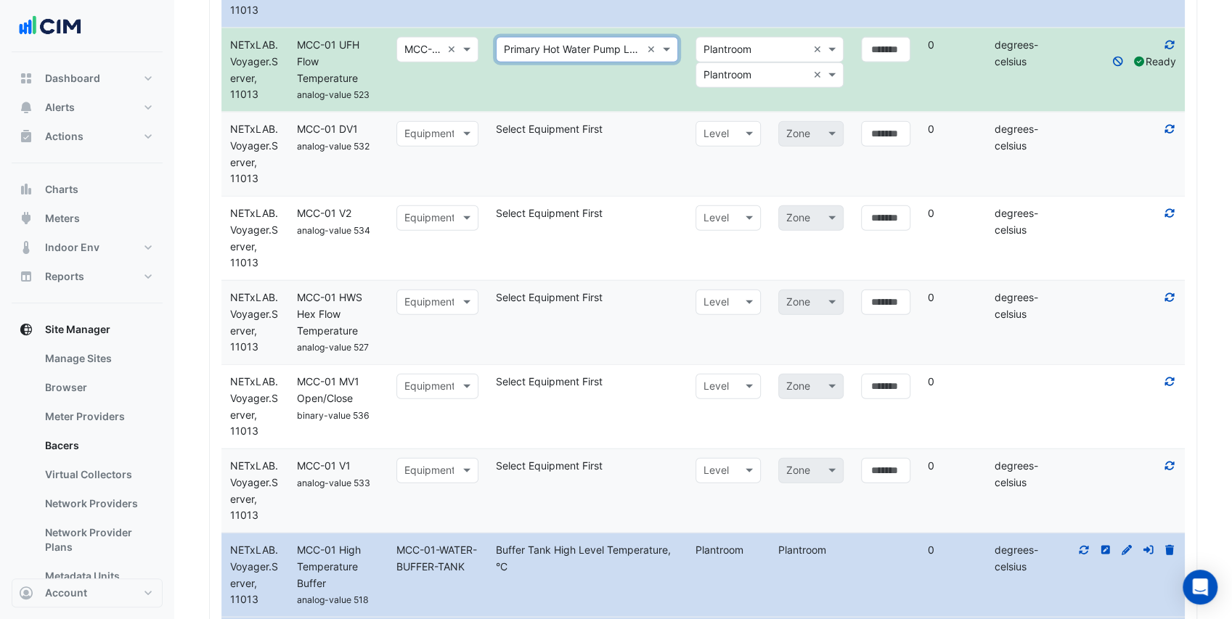
scroll to position [2312, 0]
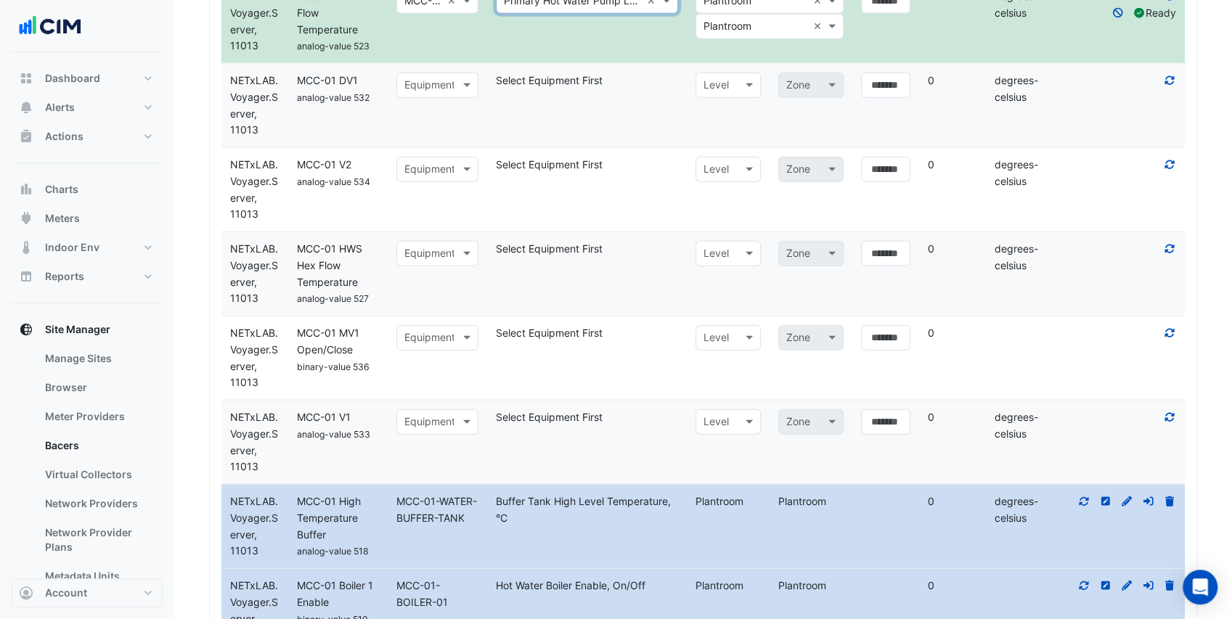
click at [425, 263] on input "text" at bounding box center [422, 254] width 37 height 17
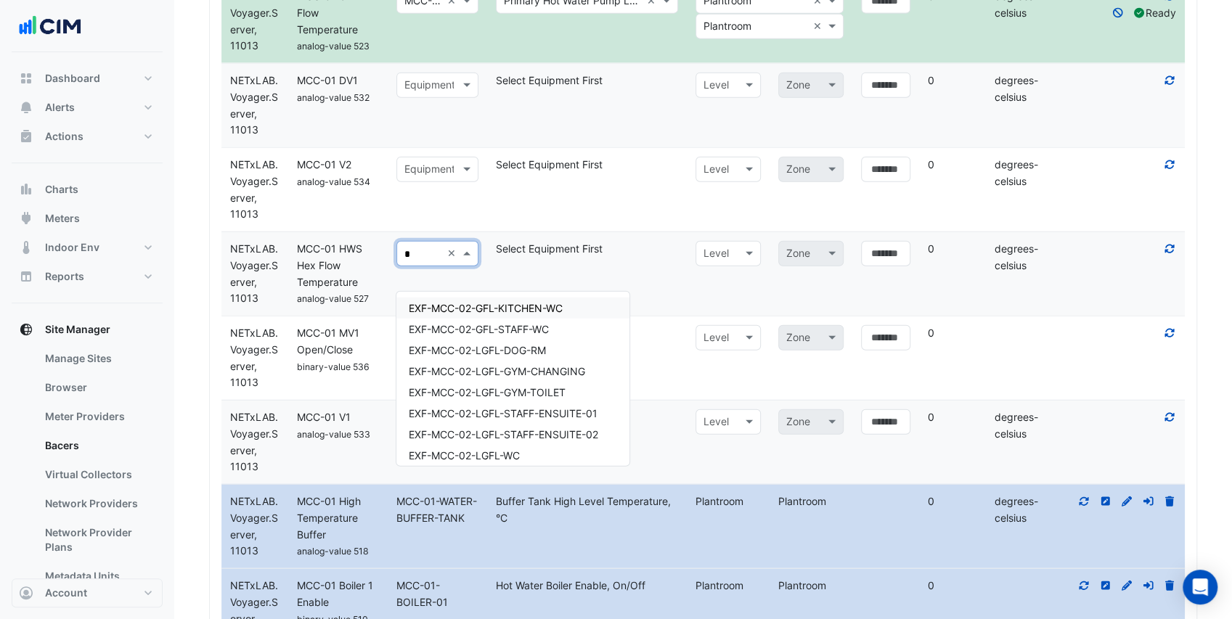
type input "**"
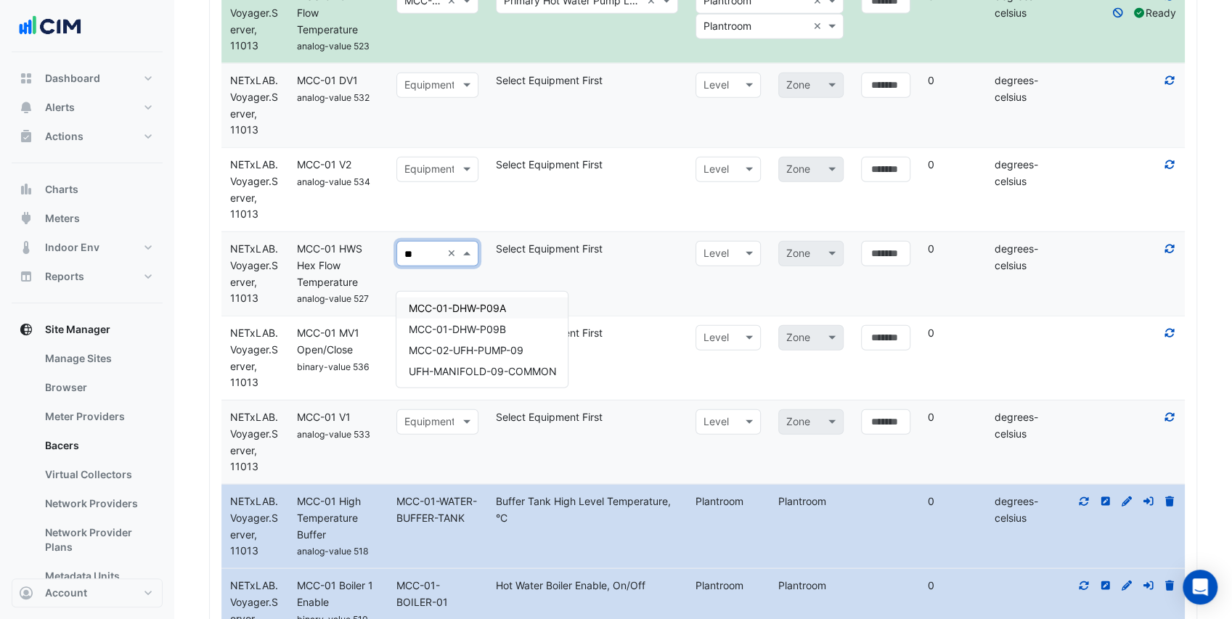
click at [479, 306] on span "MCC-01-DHW-P09A" at bounding box center [456, 308] width 97 height 12
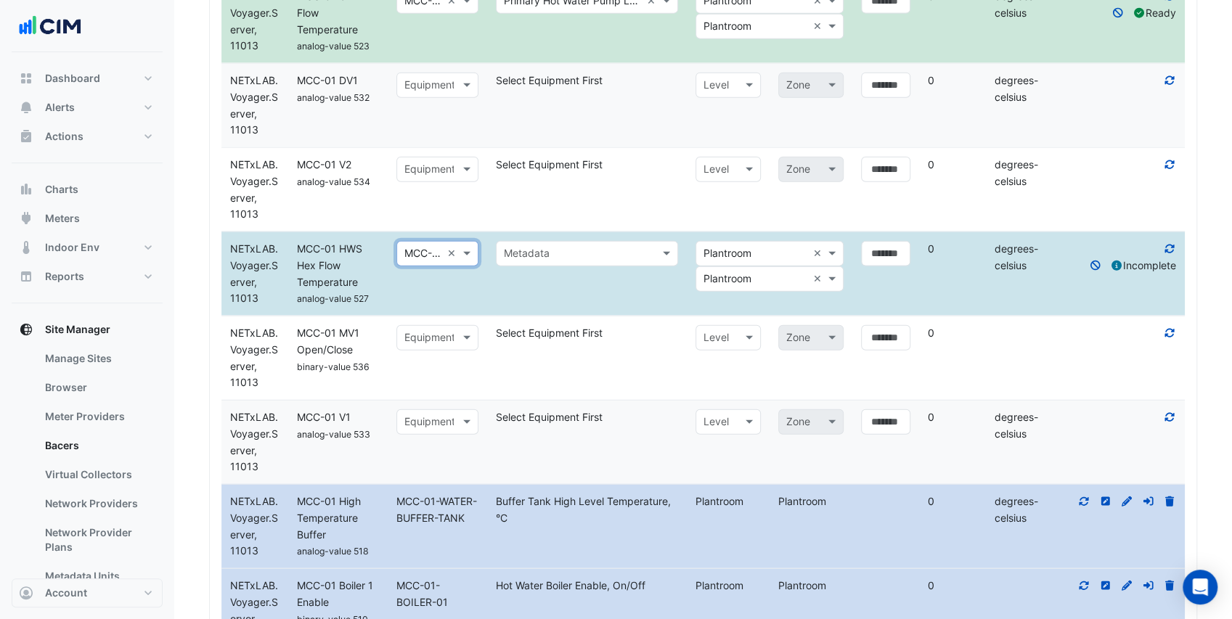
click at [612, 263] on input "text" at bounding box center [572, 254] width 137 height 17
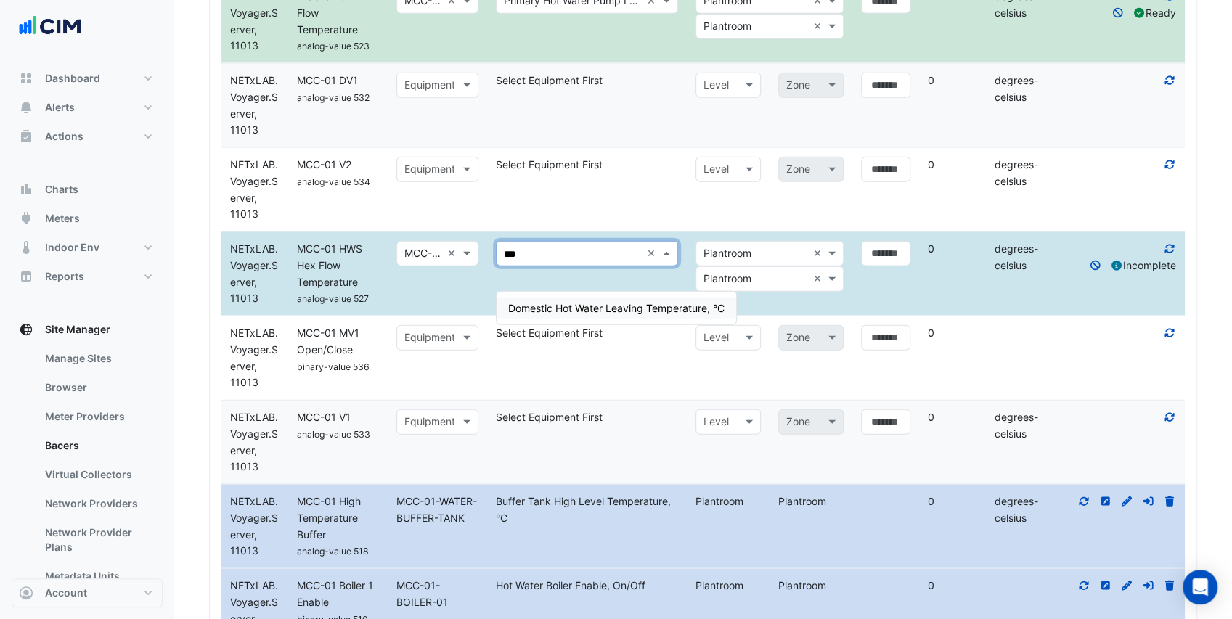
type input "****"
click at [623, 303] on span "Domestic Hot Water Leaving Temperature, °C" at bounding box center [616, 308] width 216 height 12
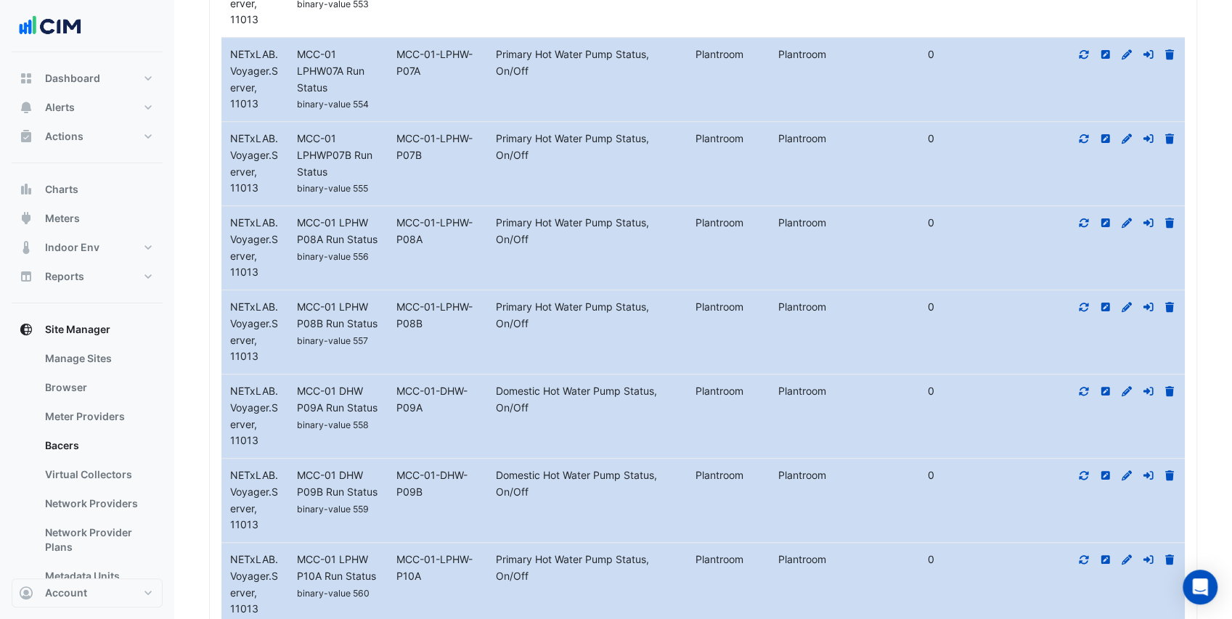
scroll to position [4344, 0]
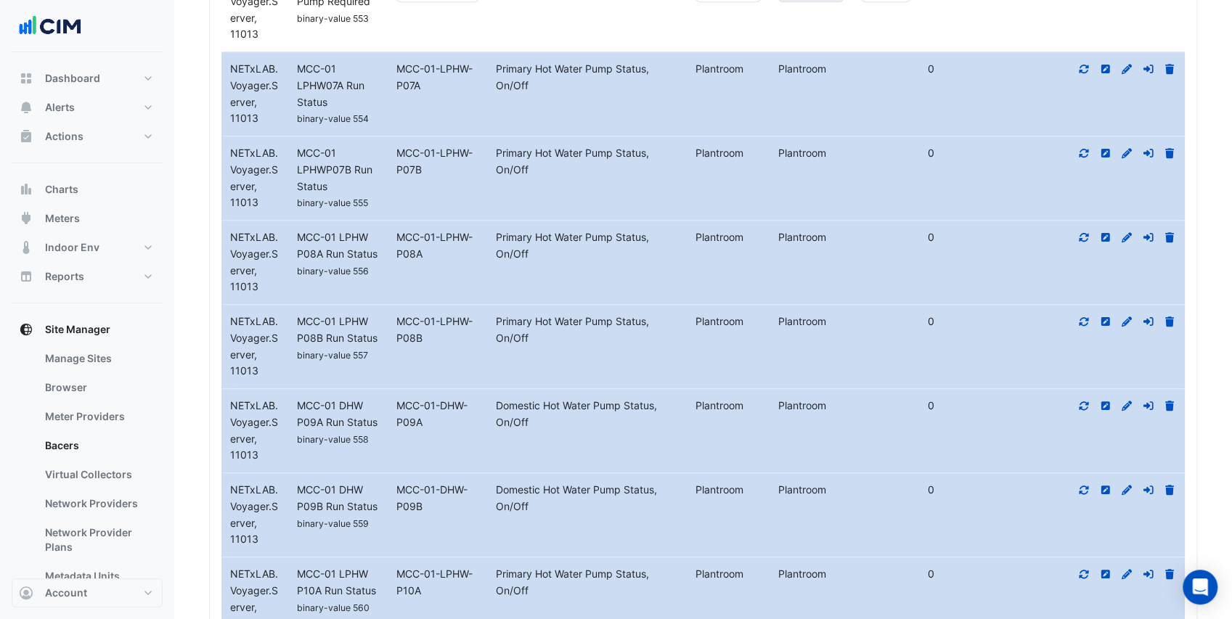
click at [1082, 73] on icon at bounding box center [1084, 69] width 9 height 9
click at [1082, 158] on icon at bounding box center [1083, 153] width 13 height 10
click at [1085, 242] on icon at bounding box center [1083, 237] width 13 height 10
click at [1083, 327] on icon at bounding box center [1083, 322] width 13 height 10
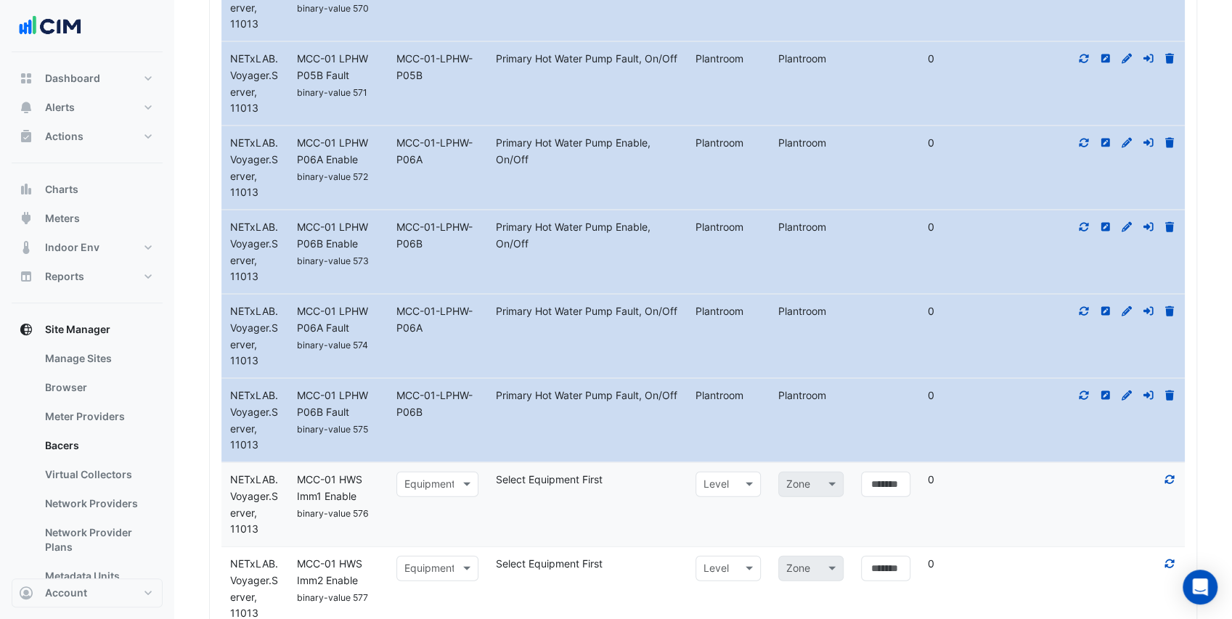
scroll to position [5989, 0]
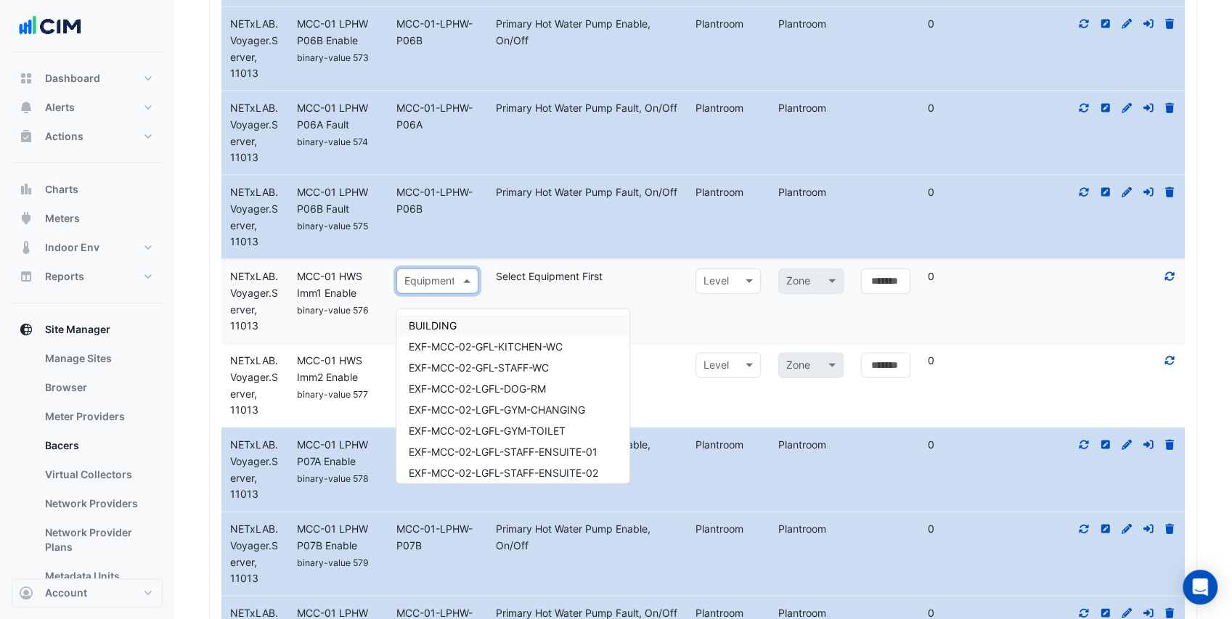
click at [454, 290] on div at bounding box center [437, 281] width 81 height 17
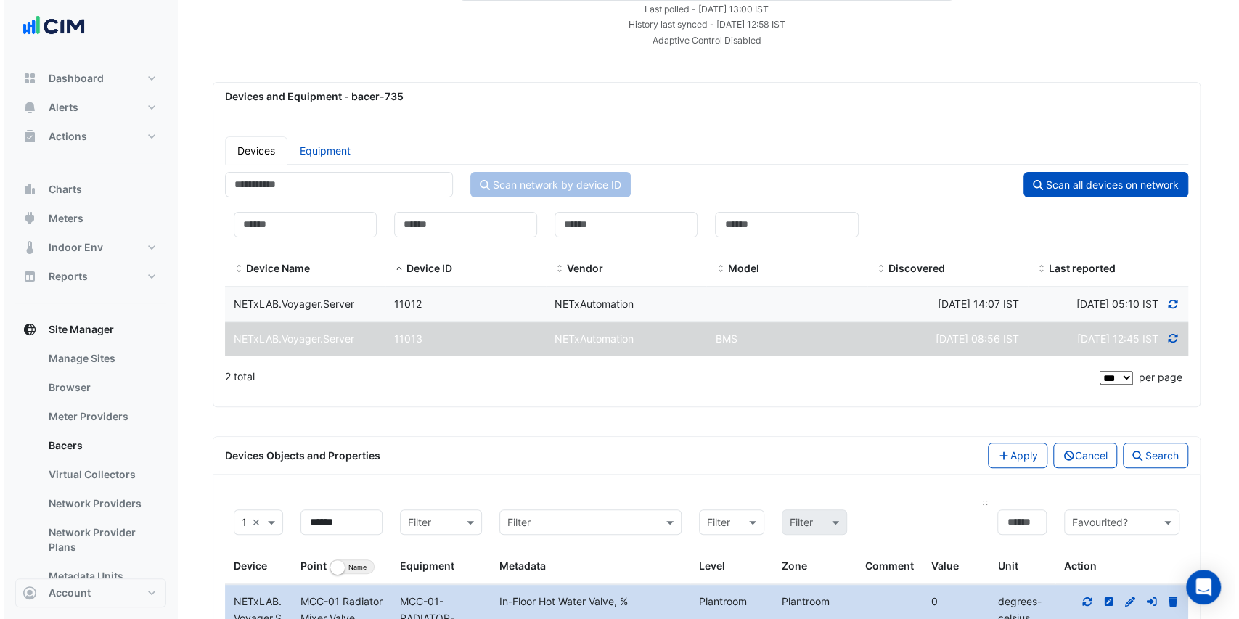
scroll to position [290, 0]
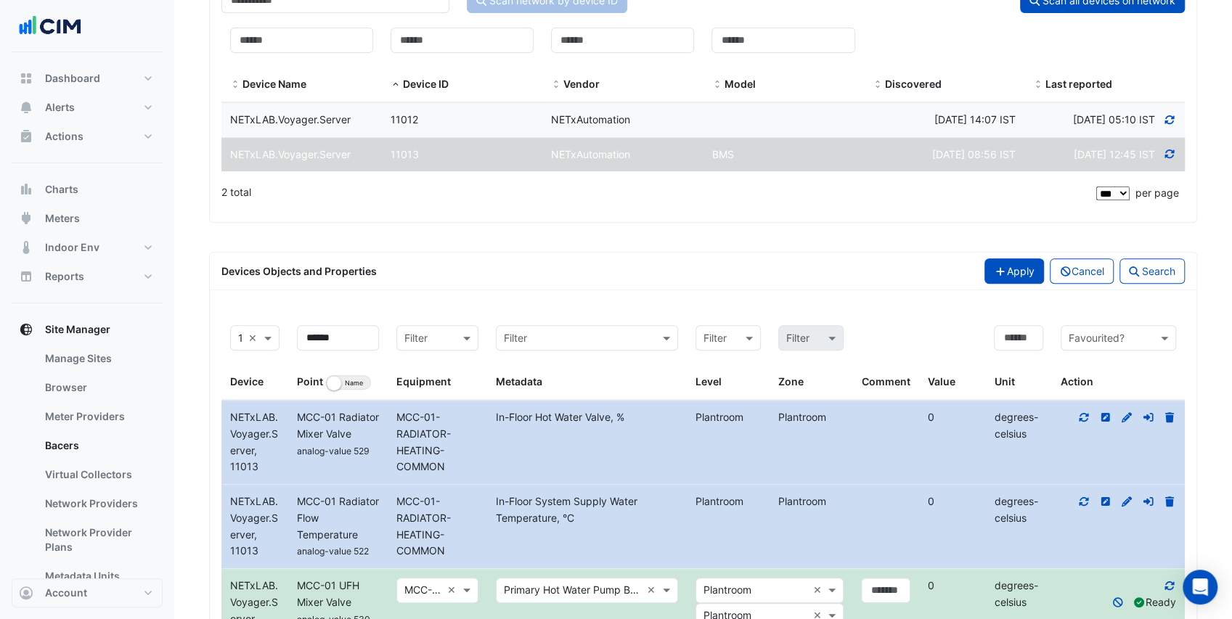
click at [1003, 284] on button "Apply" at bounding box center [1014, 270] width 60 height 25
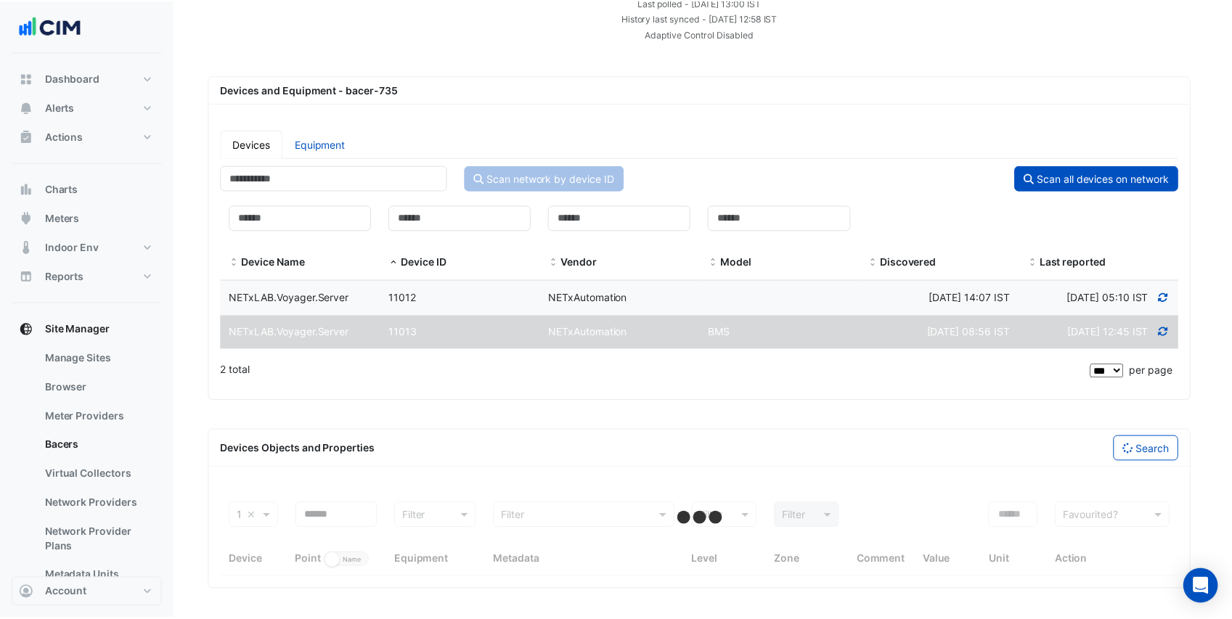
scroll to position [141, 0]
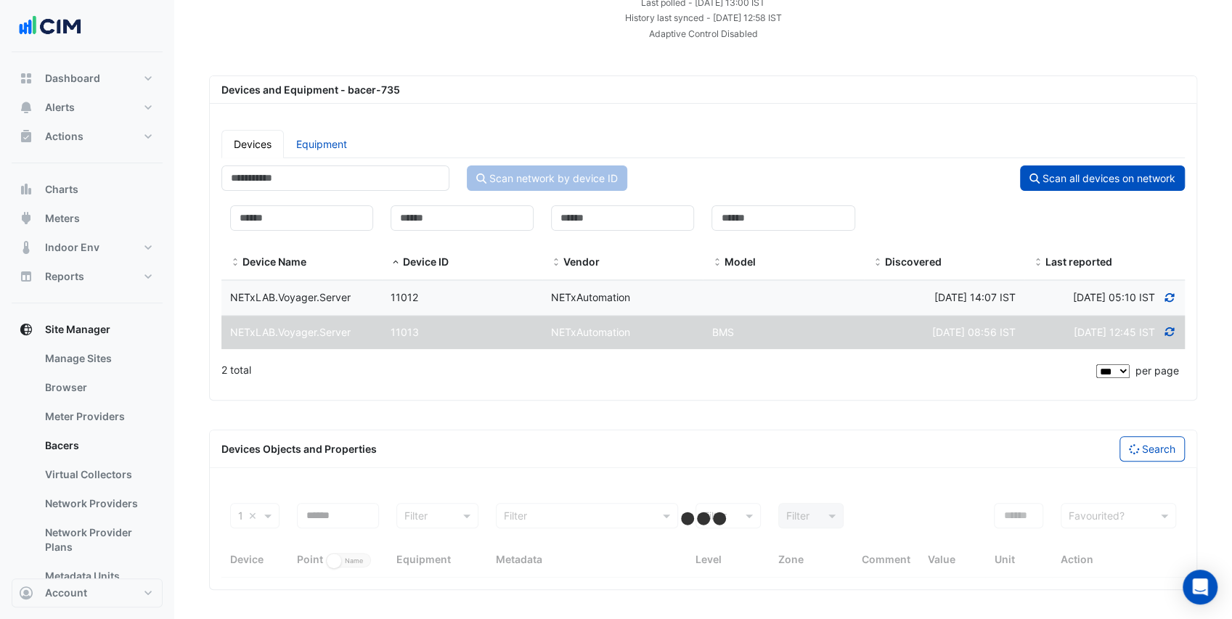
select select "***"
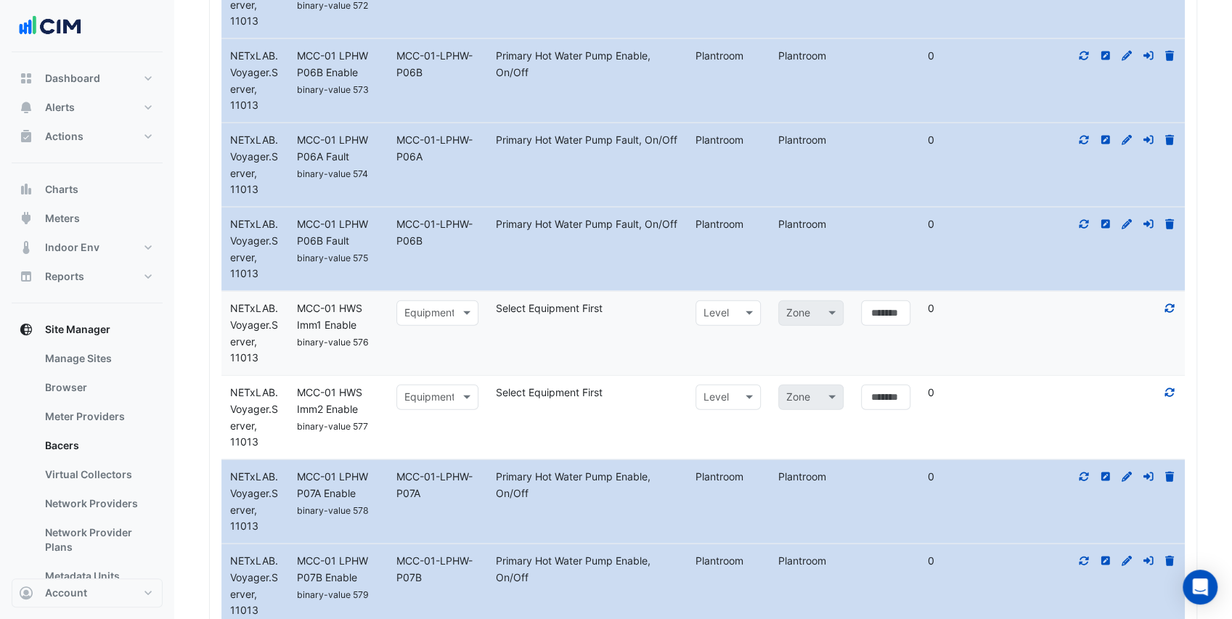
scroll to position [5997, 0]
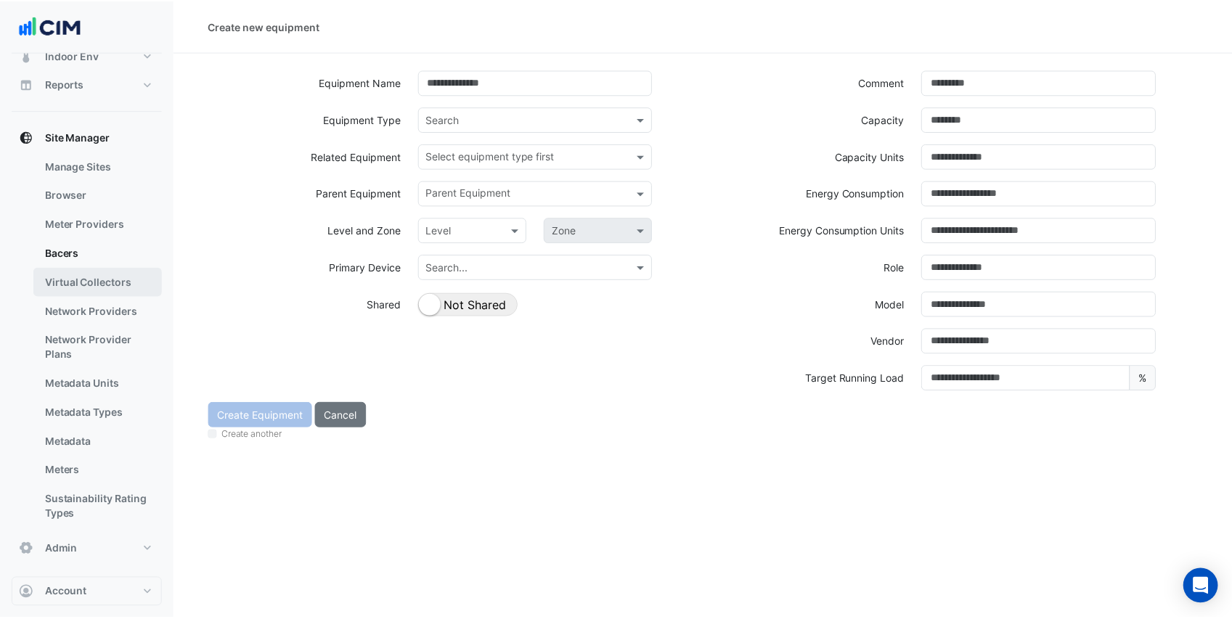
scroll to position [193, 0]
click at [125, 450] on link "Metadata" at bounding box center [97, 441] width 129 height 29
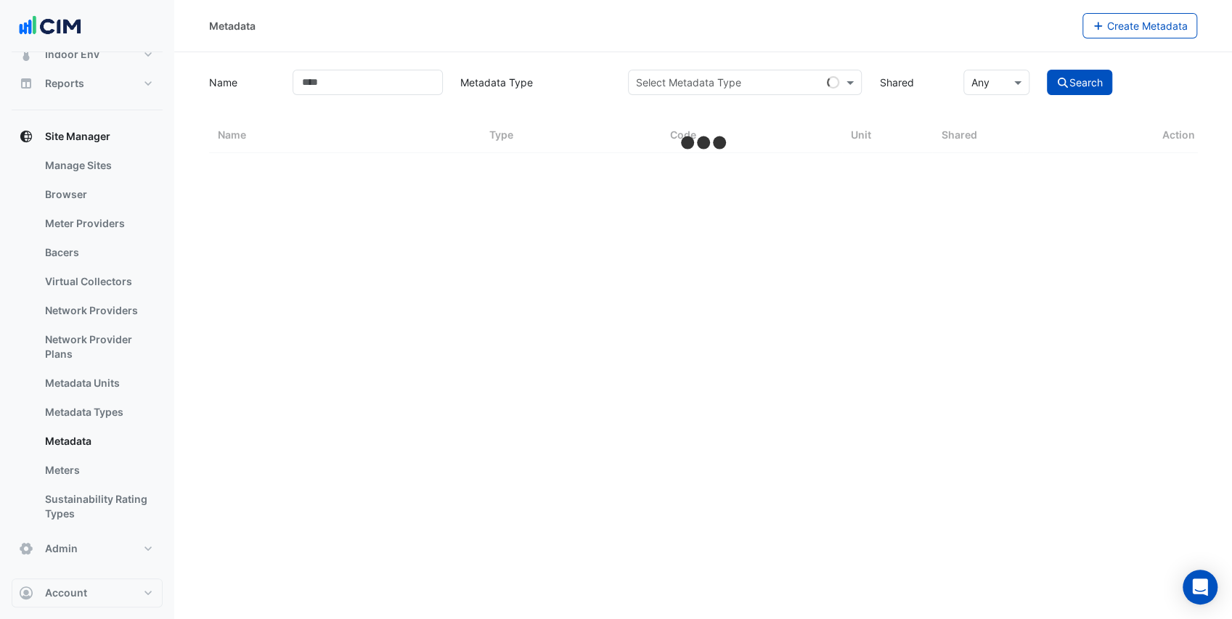
select select "***"
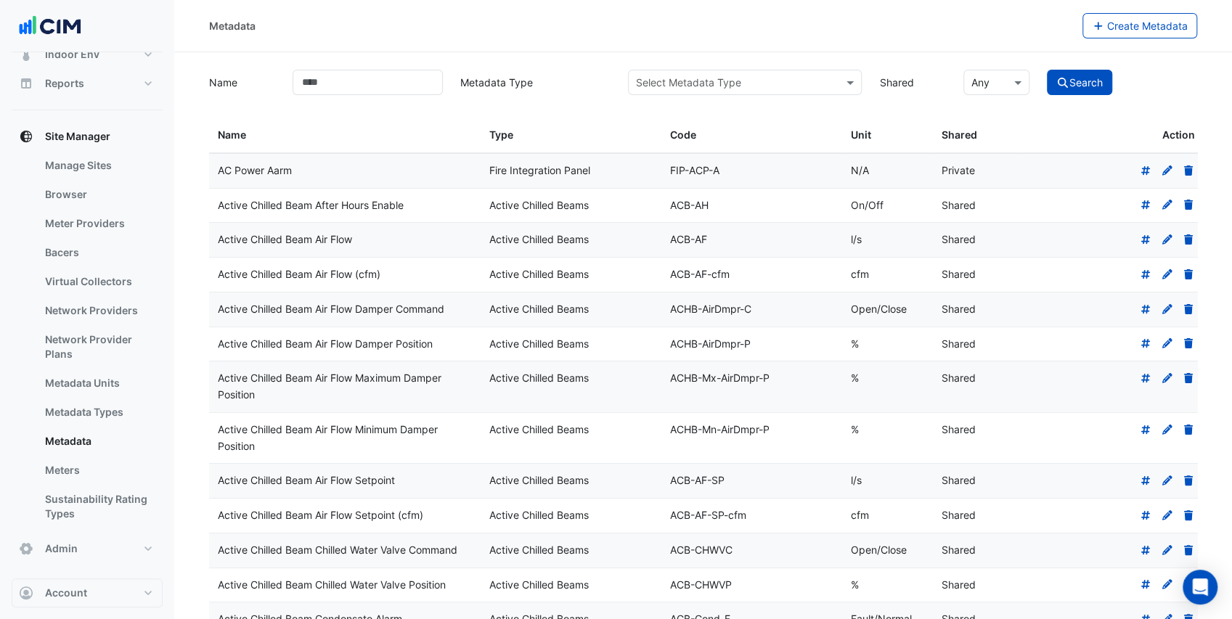
click at [692, 83] on input "text" at bounding box center [730, 83] width 189 height 15
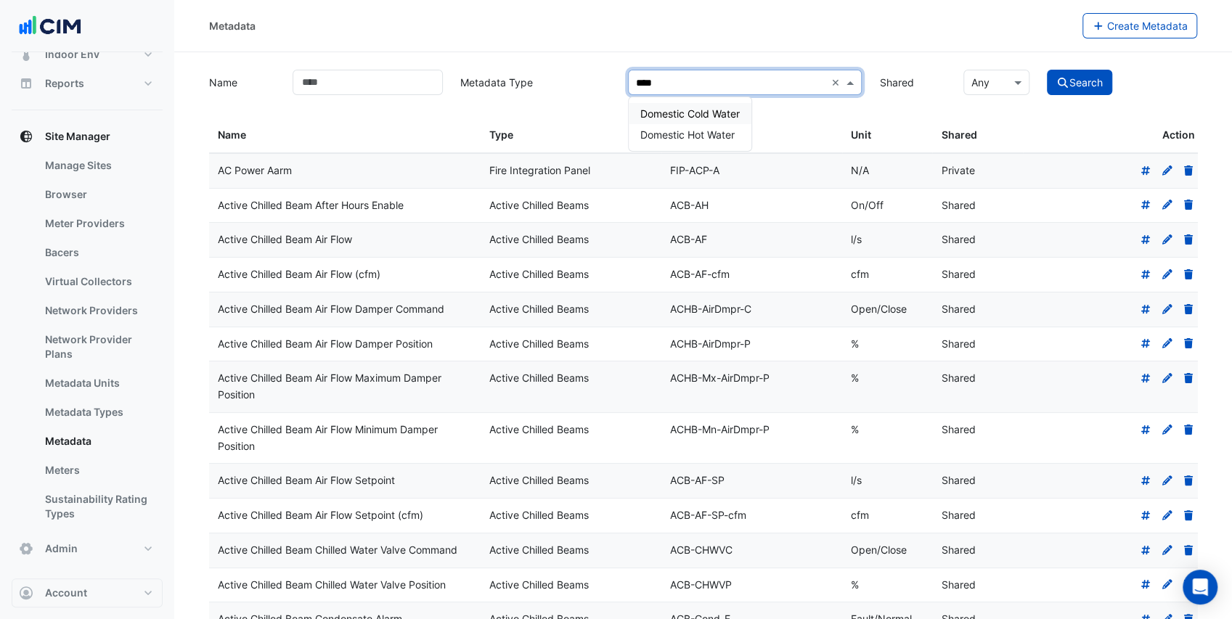
type input "*****"
click at [706, 127] on div "Domestic Hot Water" at bounding box center [690, 134] width 123 height 21
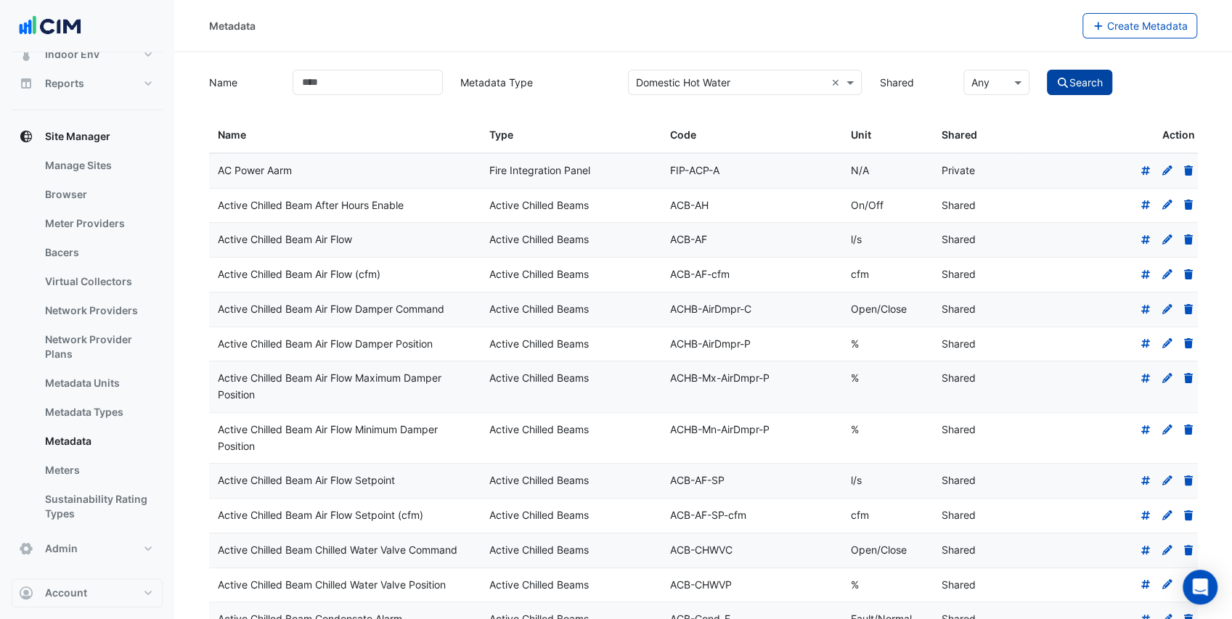
click at [1104, 79] on button "Search" at bounding box center [1079, 82] width 65 height 25
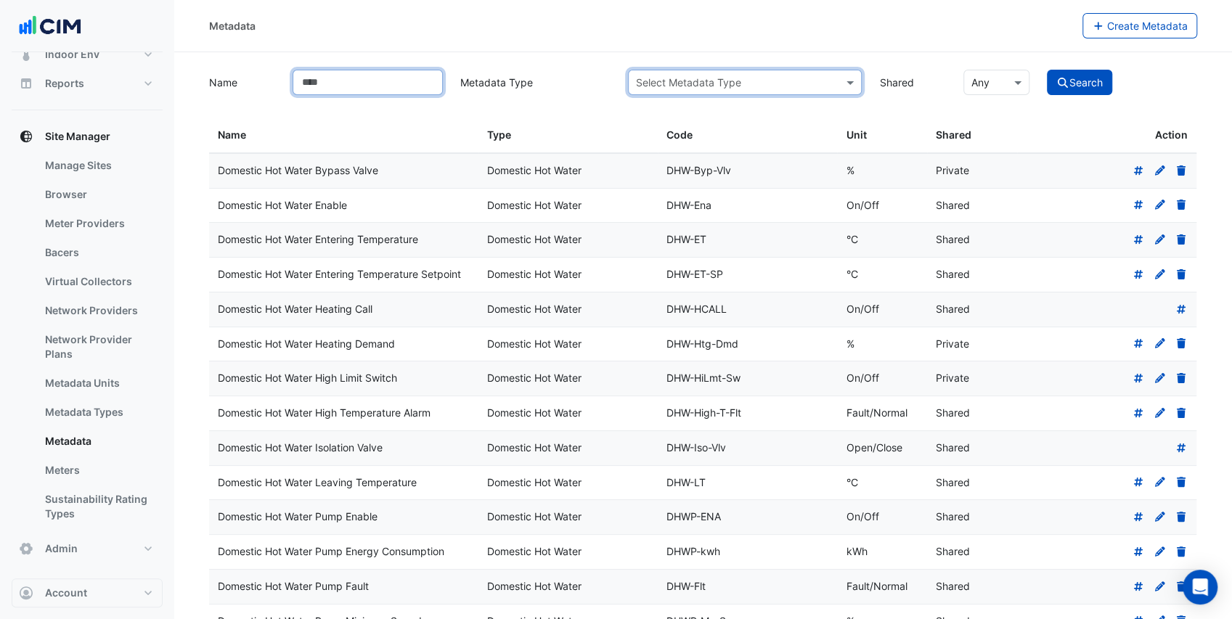
click at [393, 88] on input "Name" at bounding box center [368, 82] width 150 height 25
click at [1047, 70] on button "Search" at bounding box center [1079, 82] width 65 height 25
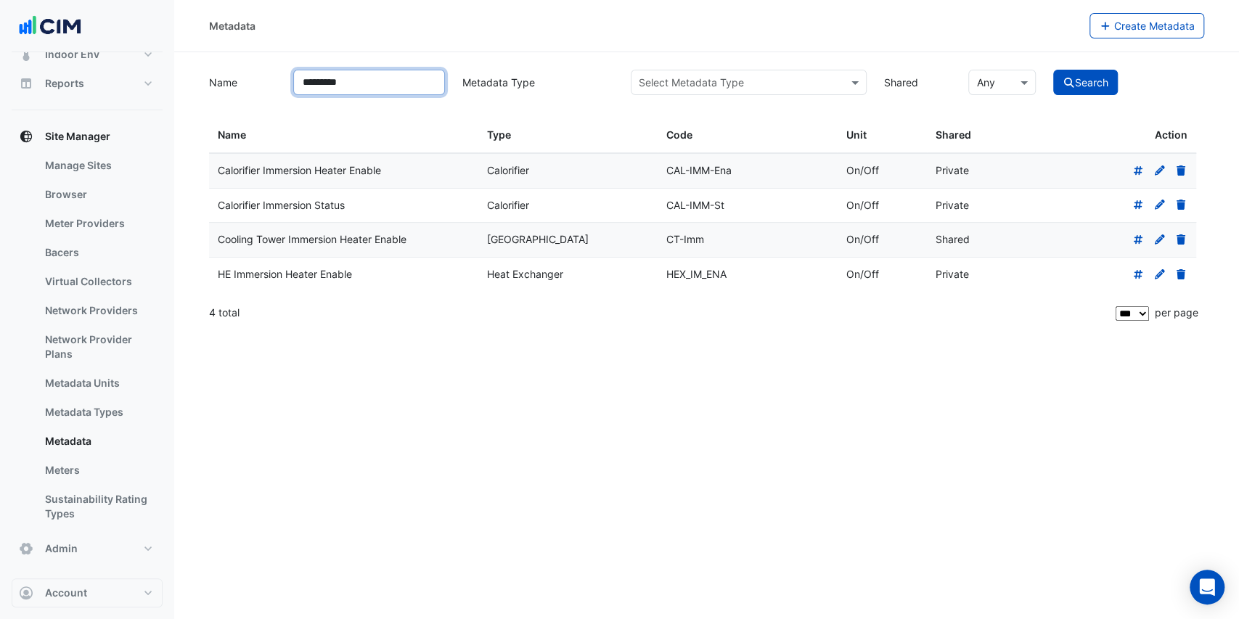
drag, startPoint x: 378, startPoint y: 78, endPoint x: 183, endPoint y: 65, distance: 195.7
click at [183, 76] on section "Name ********* Metadata Type Select Metadata Type Shared × Any Search Name Type…" at bounding box center [706, 191] width 1065 height 279
type input "*****"
click at [1053, 70] on button "Search" at bounding box center [1085, 82] width 65 height 25
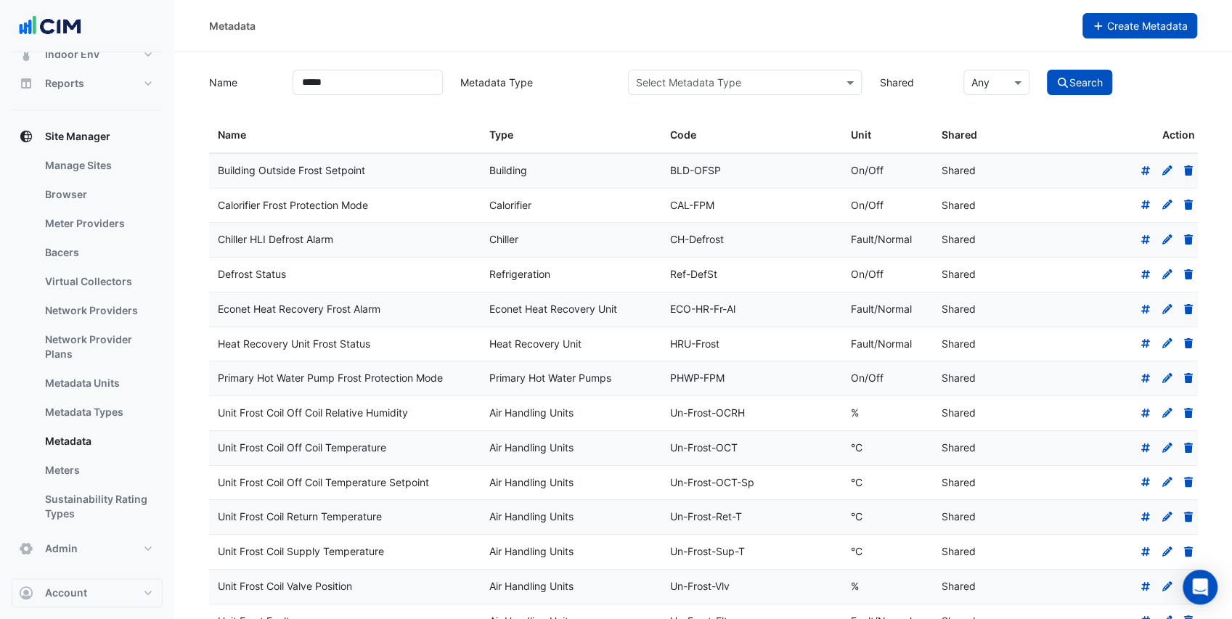
click at [1141, 33] on button "Create Metadata" at bounding box center [1139, 25] width 115 height 25
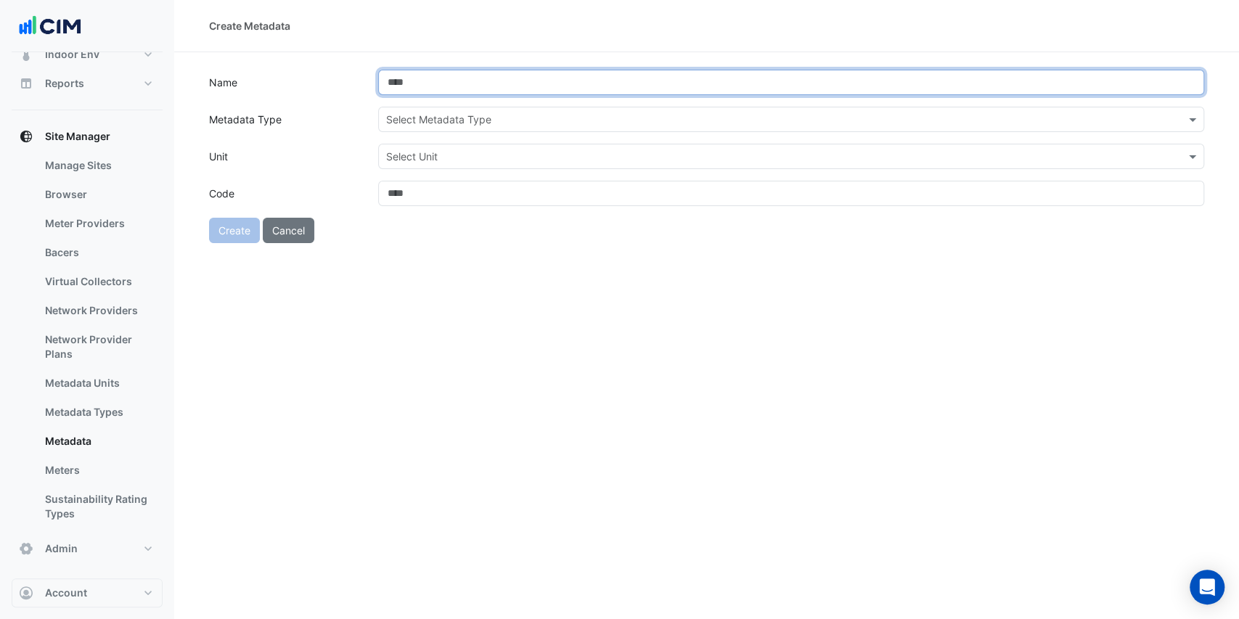
click at [466, 90] on input "Name" at bounding box center [791, 82] width 827 height 25
type input "**********"
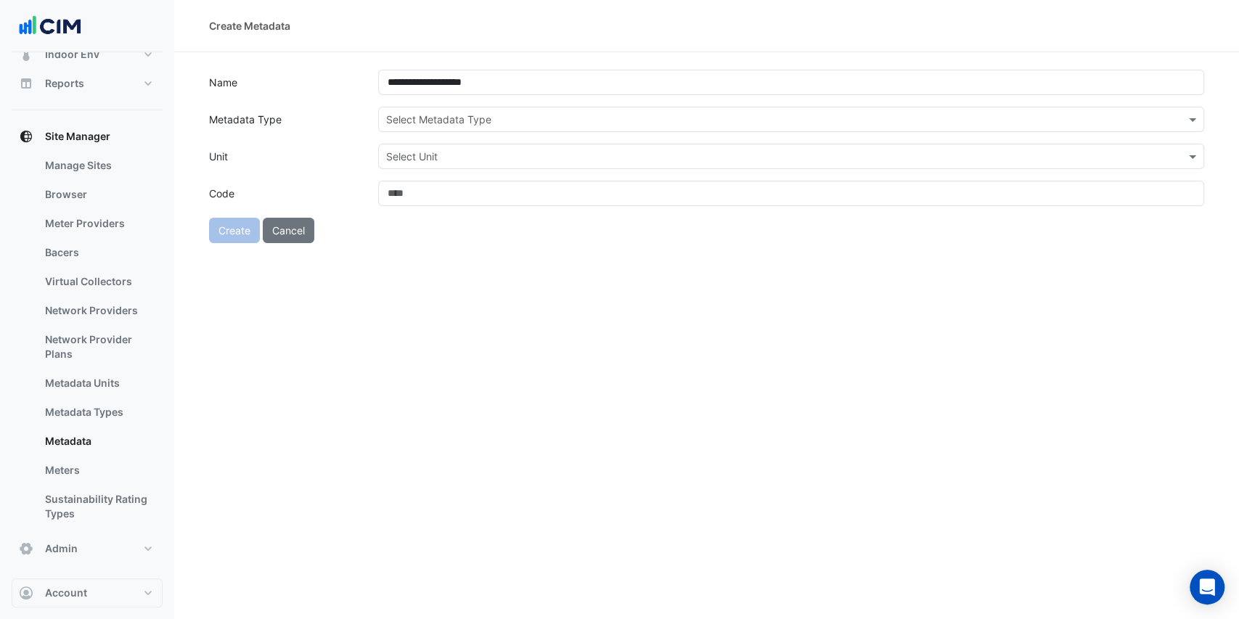
click at [347, 126] on label "Metadata Type" at bounding box center [284, 119] width 169 height 25
click at [411, 116] on input "text" at bounding box center [777, 120] width 782 height 15
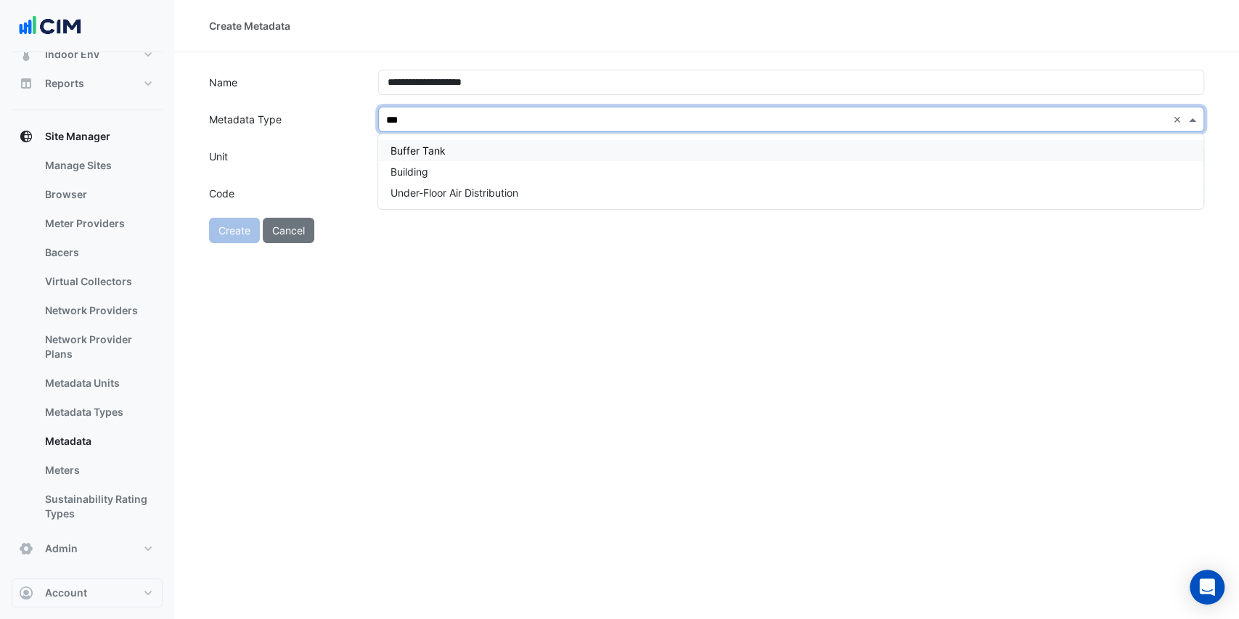
type input "****"
click at [431, 160] on div "Building" at bounding box center [790, 150] width 825 height 21
click at [431, 160] on input "text" at bounding box center [777, 157] width 782 height 15
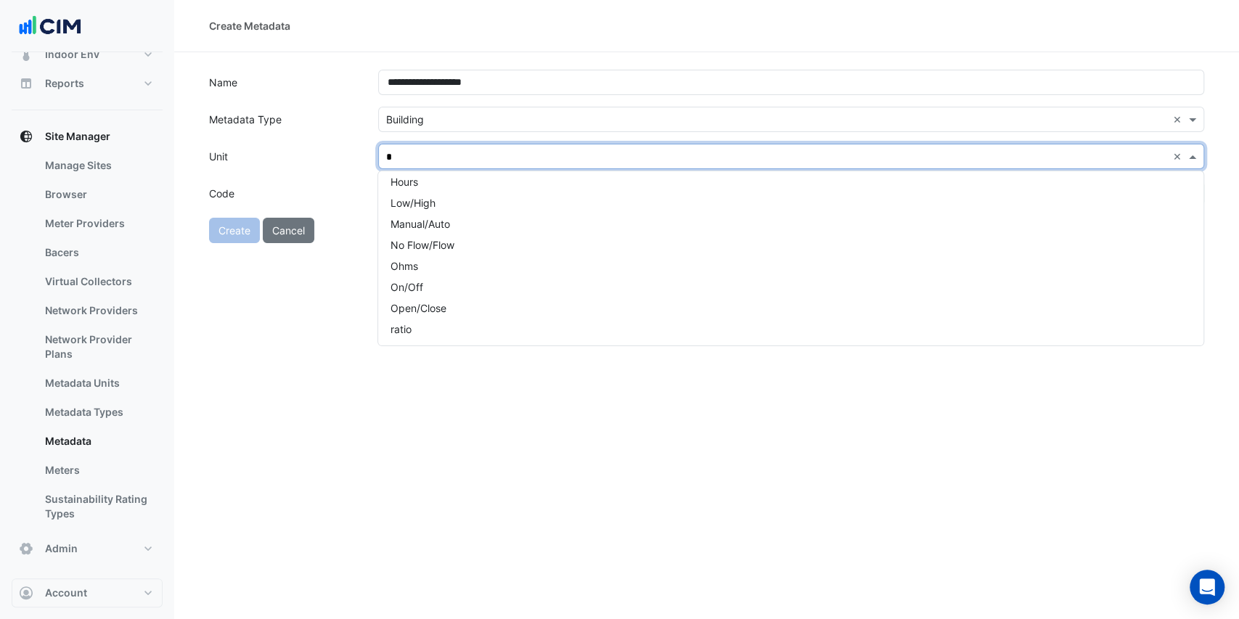
scroll to position [41, 0]
type input "**"
click at [470, 208] on div "On/Off" at bounding box center [790, 208] width 825 height 21
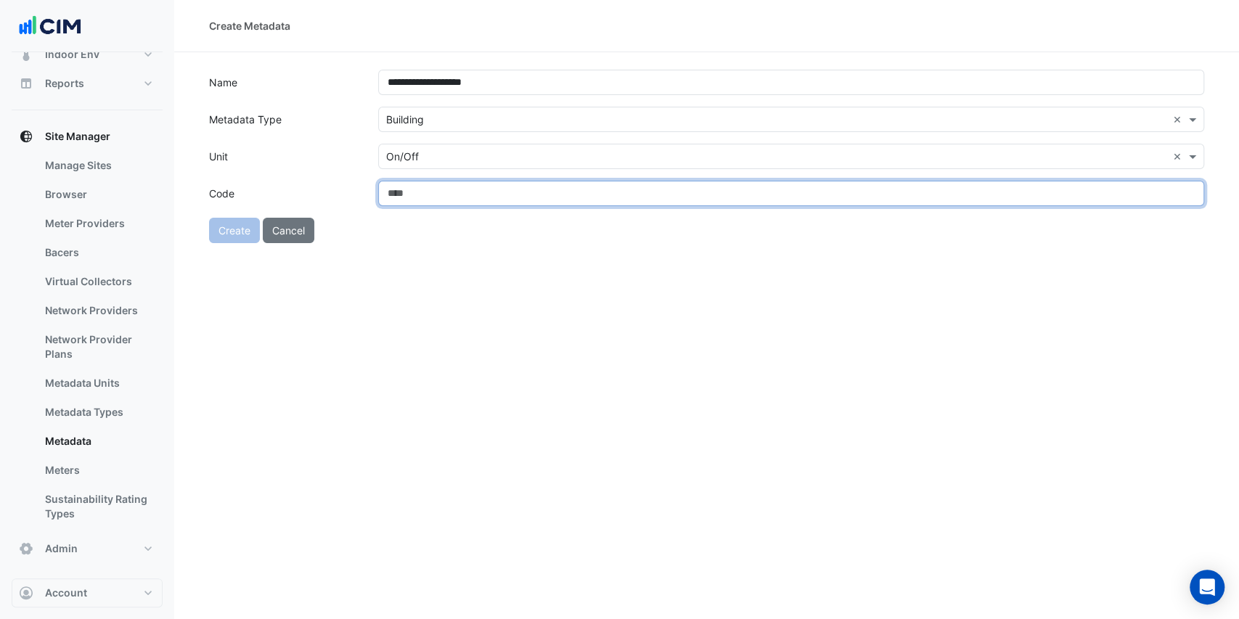
click at [427, 197] on input "Code" at bounding box center [791, 193] width 827 height 25
type input "*******"
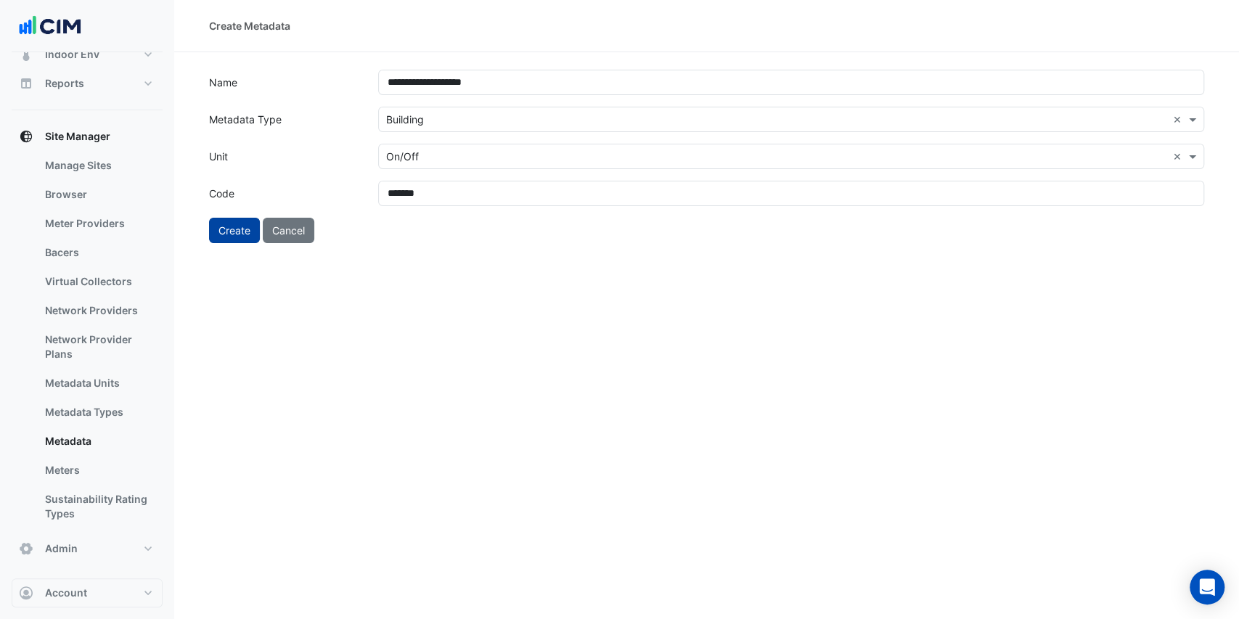
click at [232, 241] on button "Create" at bounding box center [234, 230] width 51 height 25
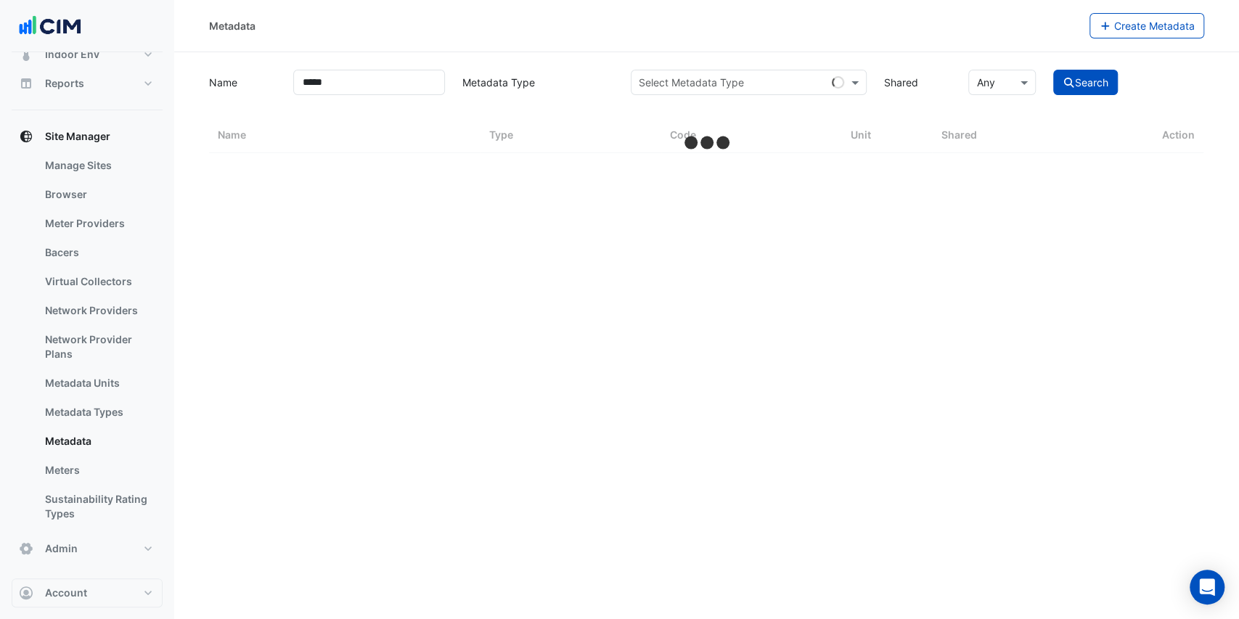
select select "***"
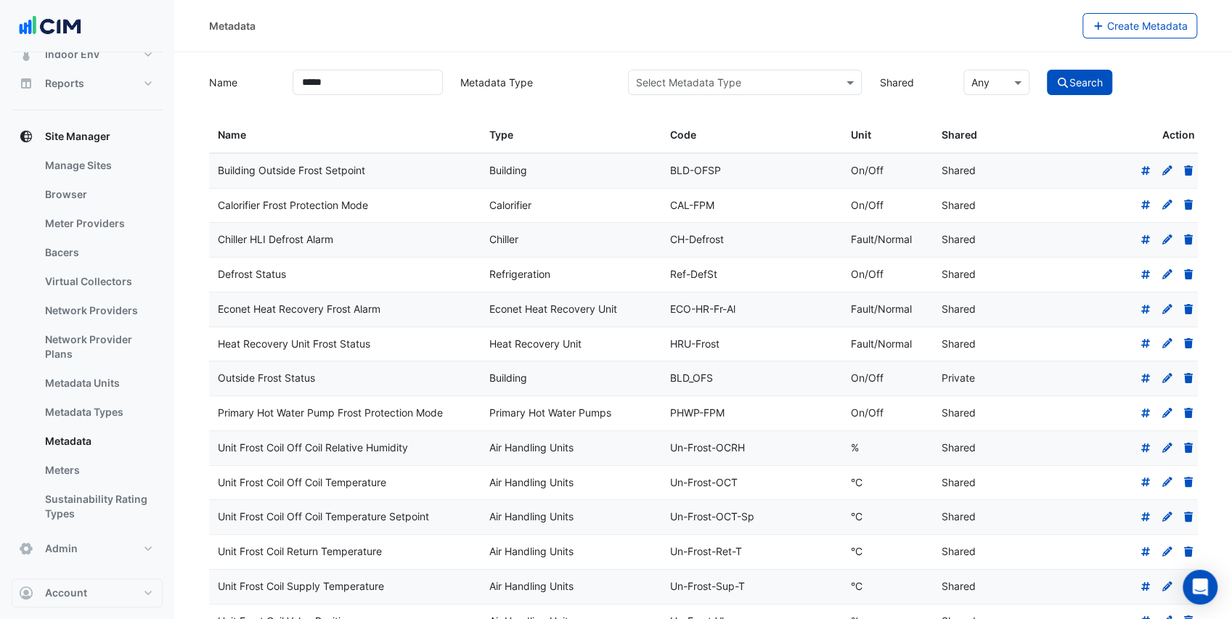
click at [770, 87] on input "text" at bounding box center [730, 83] width 189 height 15
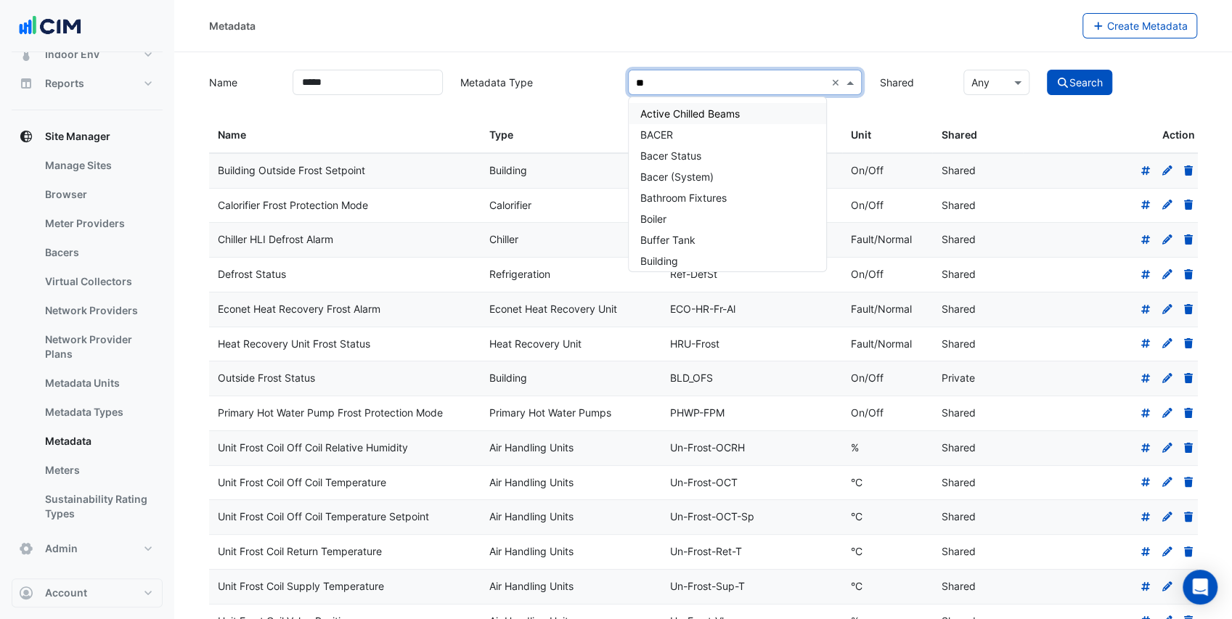
type input "***"
click at [663, 116] on span "Building" at bounding box center [659, 113] width 38 height 12
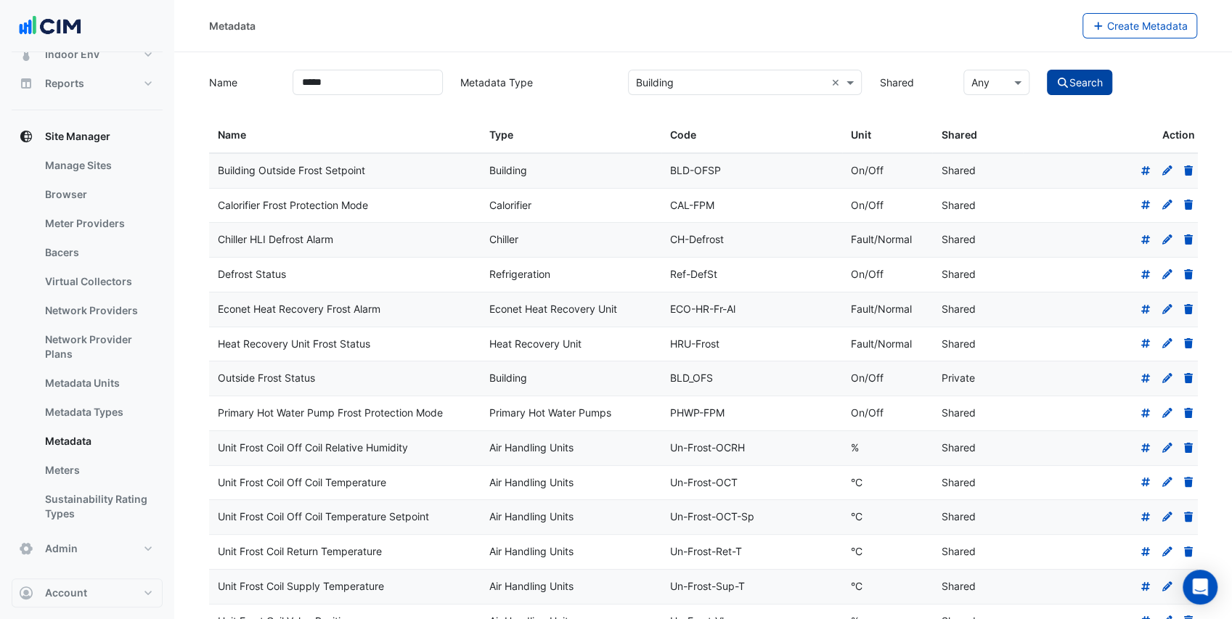
click at [1088, 89] on button "Search" at bounding box center [1079, 82] width 65 height 25
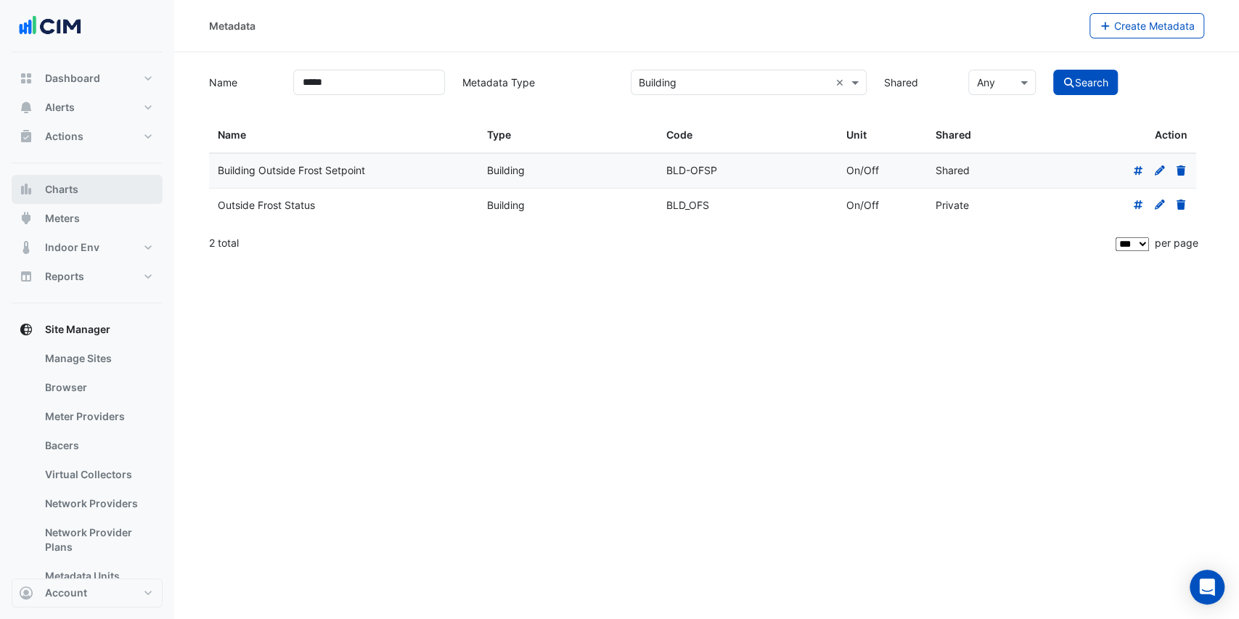
click at [80, 190] on button "Charts" at bounding box center [87, 189] width 151 height 29
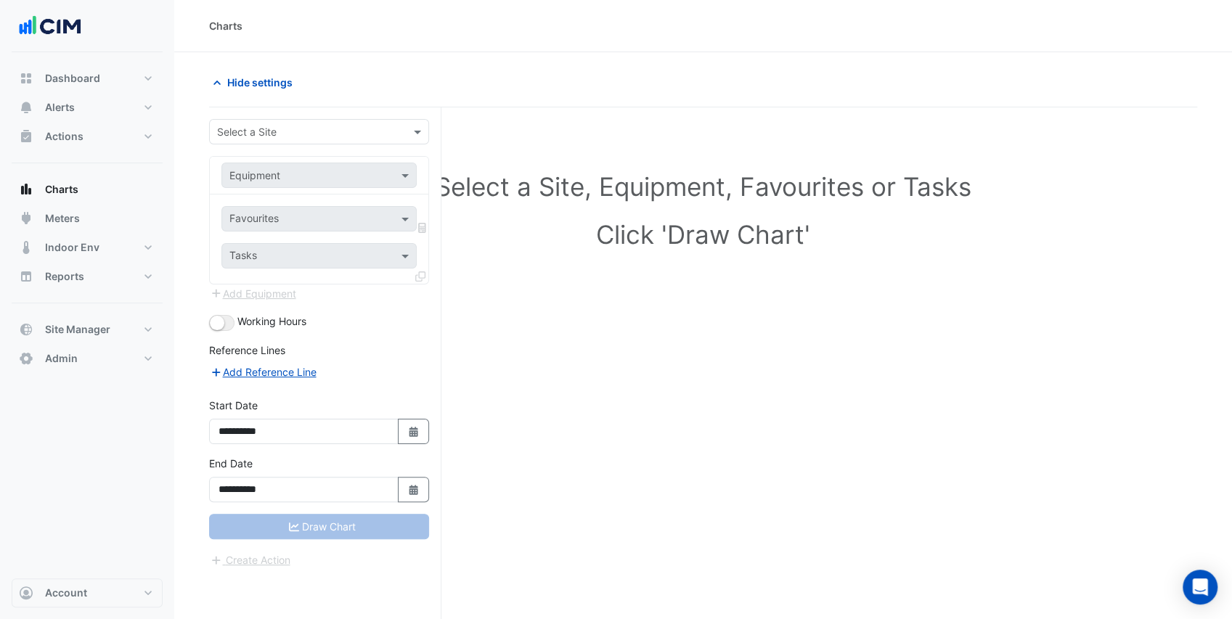
click at [242, 126] on input "text" at bounding box center [304, 132] width 175 height 15
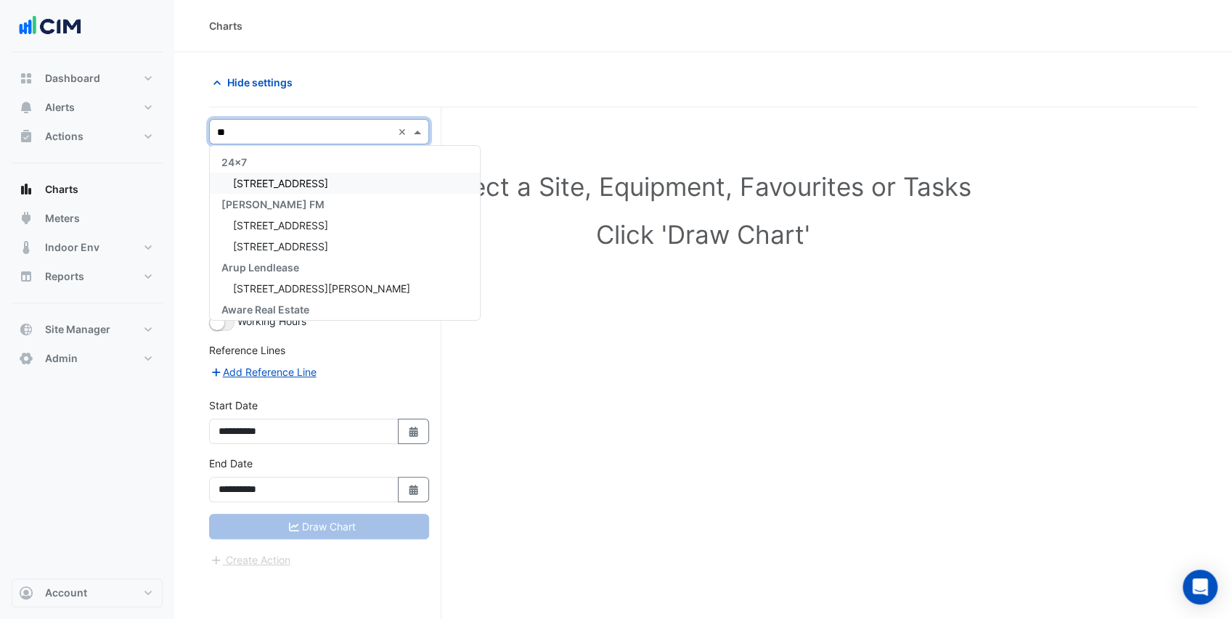
type input "*"
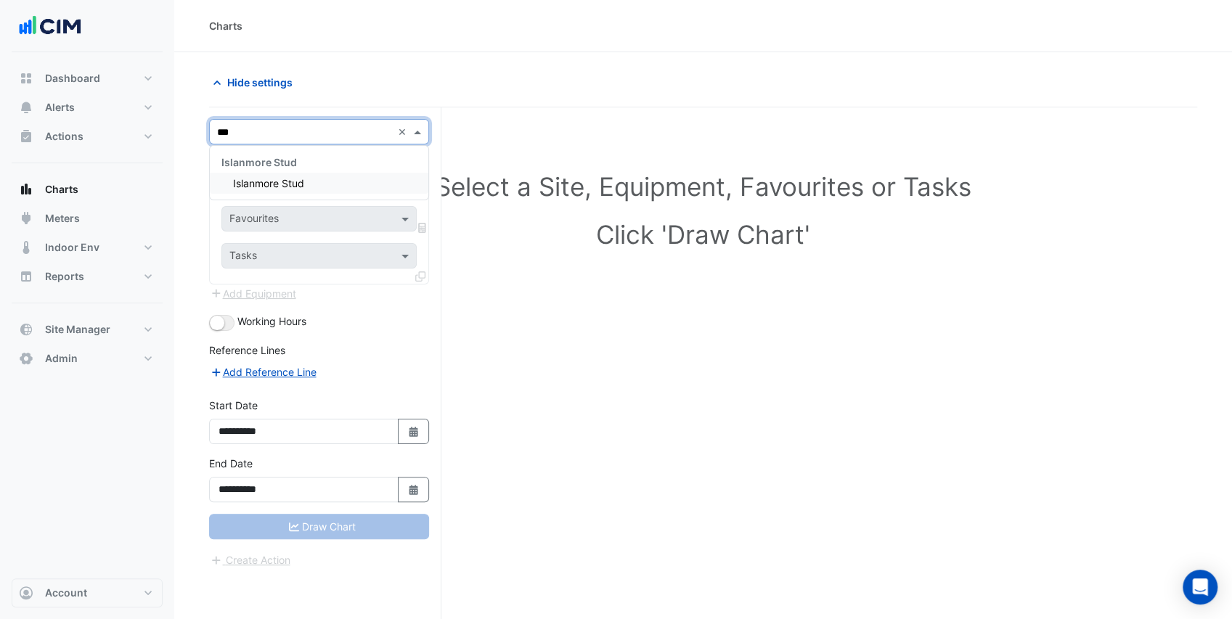
type input "****"
click at [264, 184] on span "Islanmore Stud" at bounding box center [268, 183] width 71 height 12
click at [271, 175] on input "text" at bounding box center [304, 175] width 150 height 15
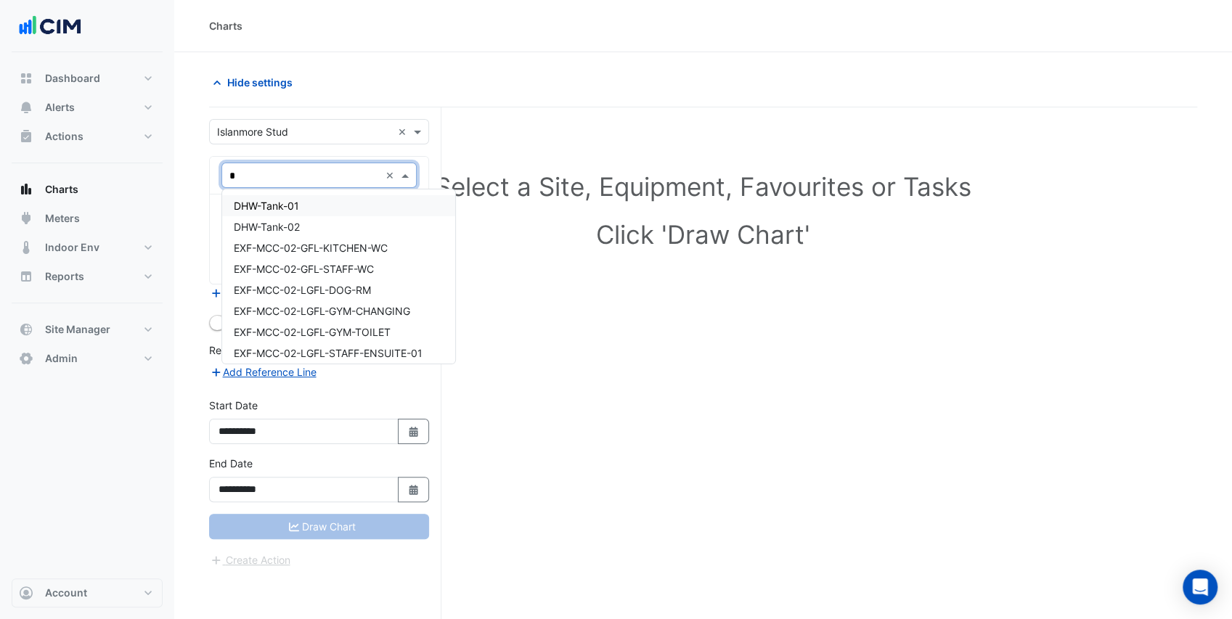
type input "**"
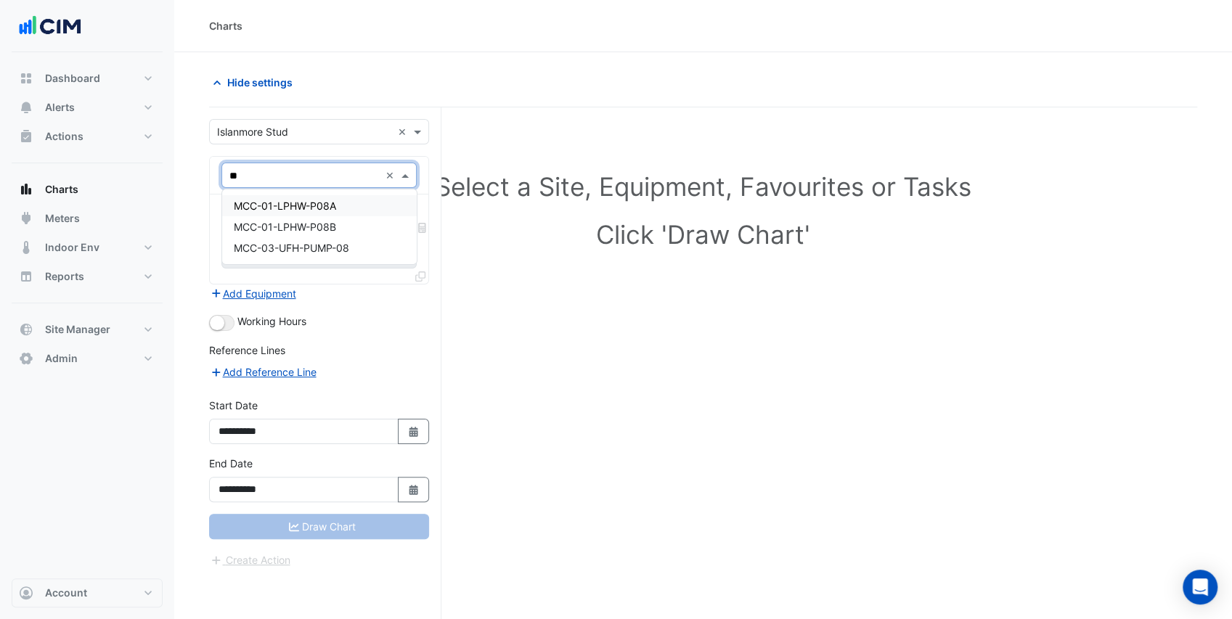
click at [294, 200] on span "MCC-01-LPHW-P08A" at bounding box center [285, 206] width 102 height 12
click at [314, 213] on input "text" at bounding box center [302, 220] width 147 height 15
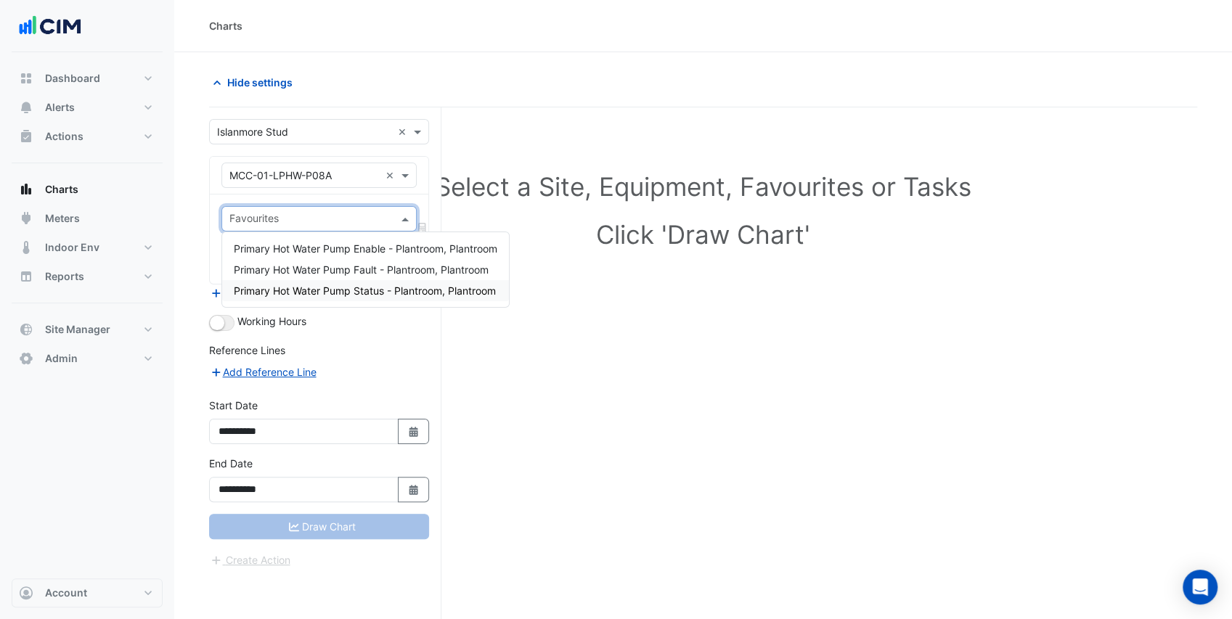
click at [345, 283] on div "Primary Hot Water Pump Status - Plantroom, Plantroom" at bounding box center [365, 290] width 287 height 21
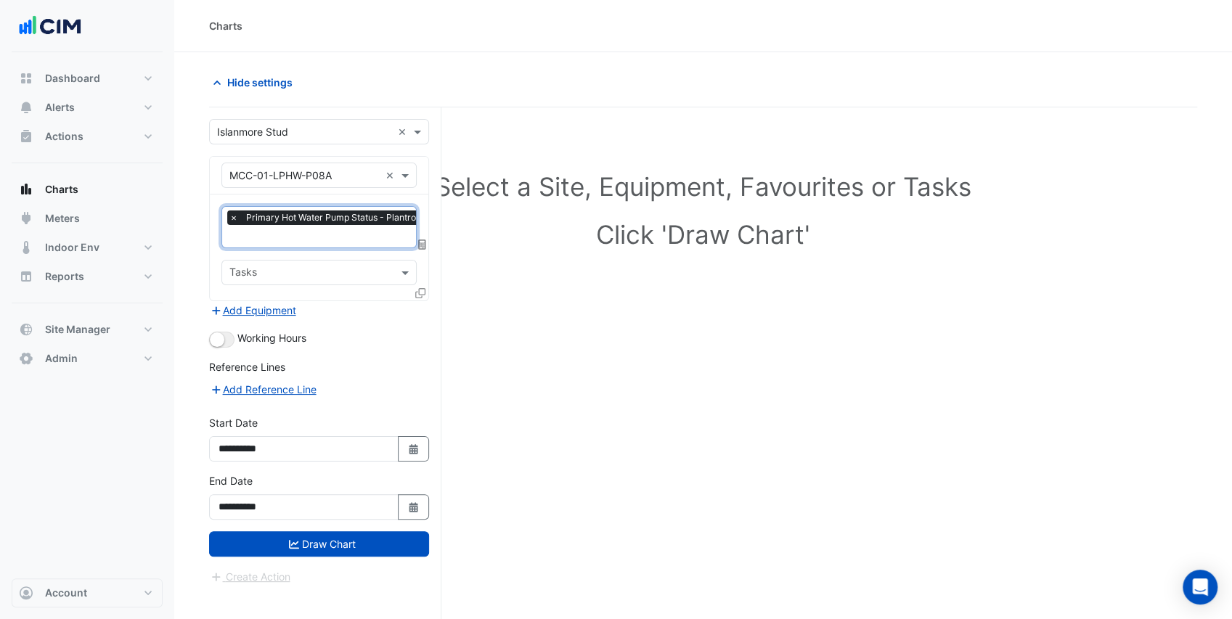
click at [420, 290] on icon at bounding box center [420, 293] width 10 height 10
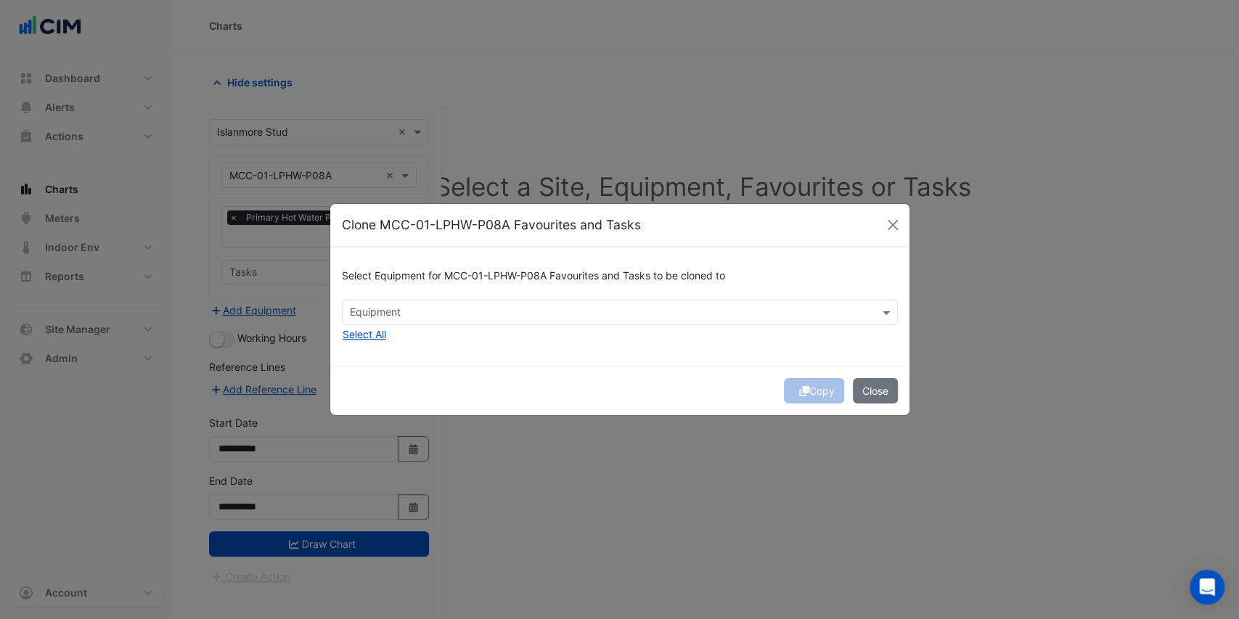
click at [473, 319] on input "text" at bounding box center [611, 313] width 523 height 15
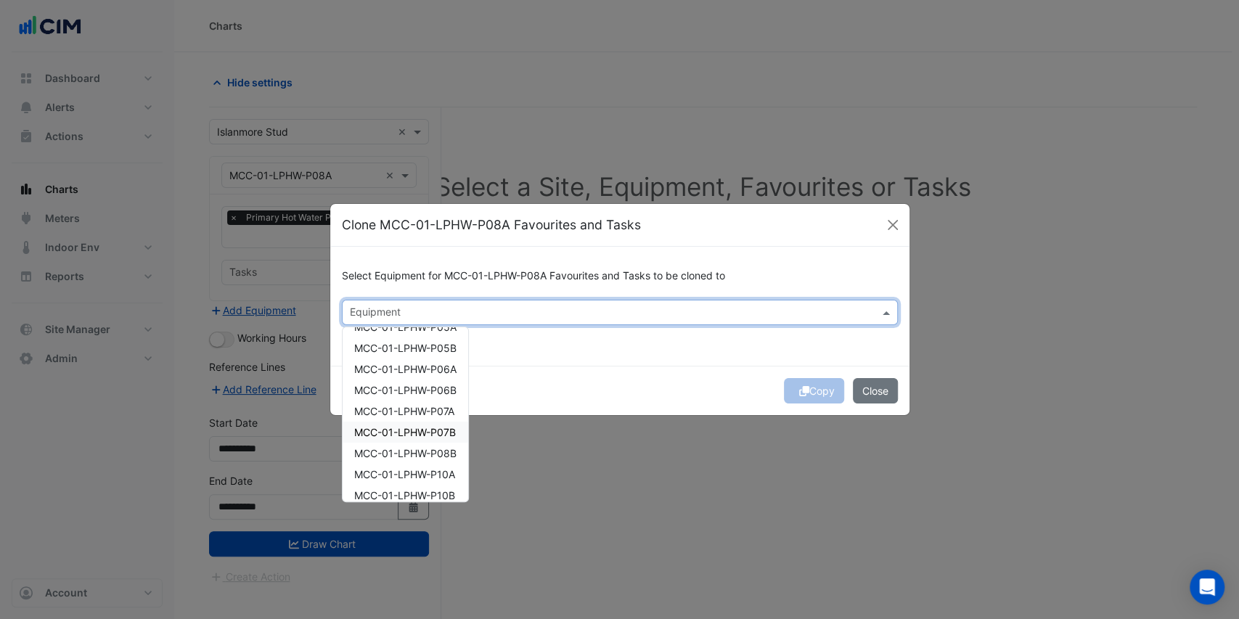
scroll to position [97, 0]
click at [438, 351] on span "MCC-01-LPHW-P06A" at bounding box center [405, 352] width 102 height 12
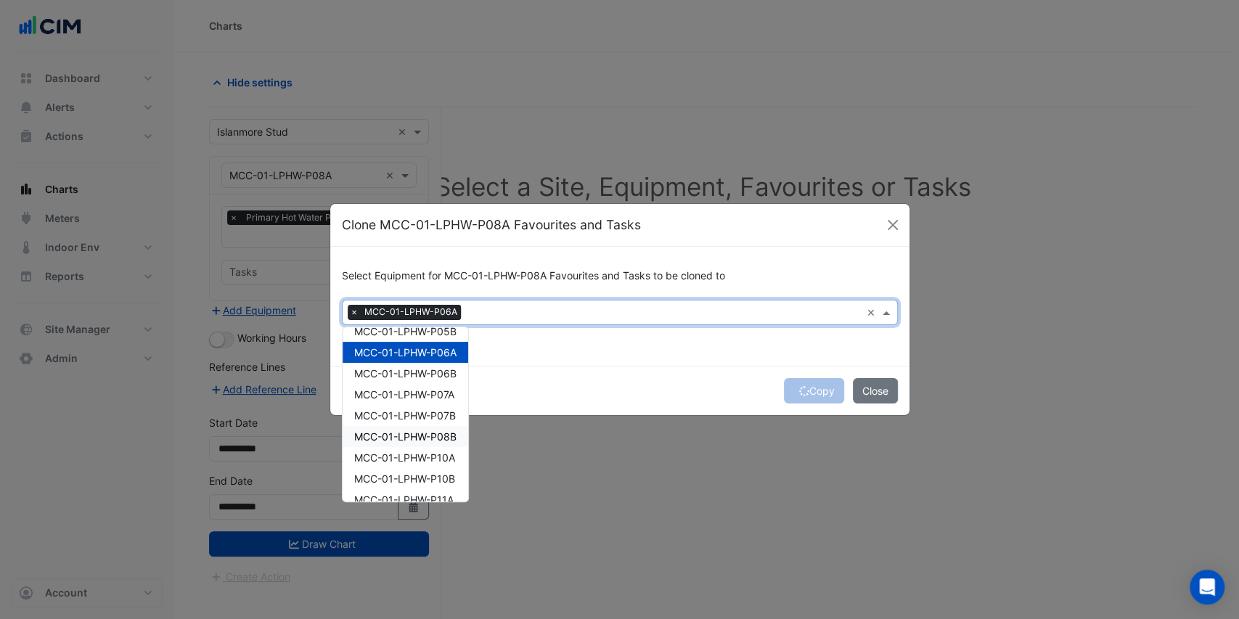
click at [439, 434] on span "MCC-01-LPHW-P08B" at bounding box center [405, 437] width 102 height 12
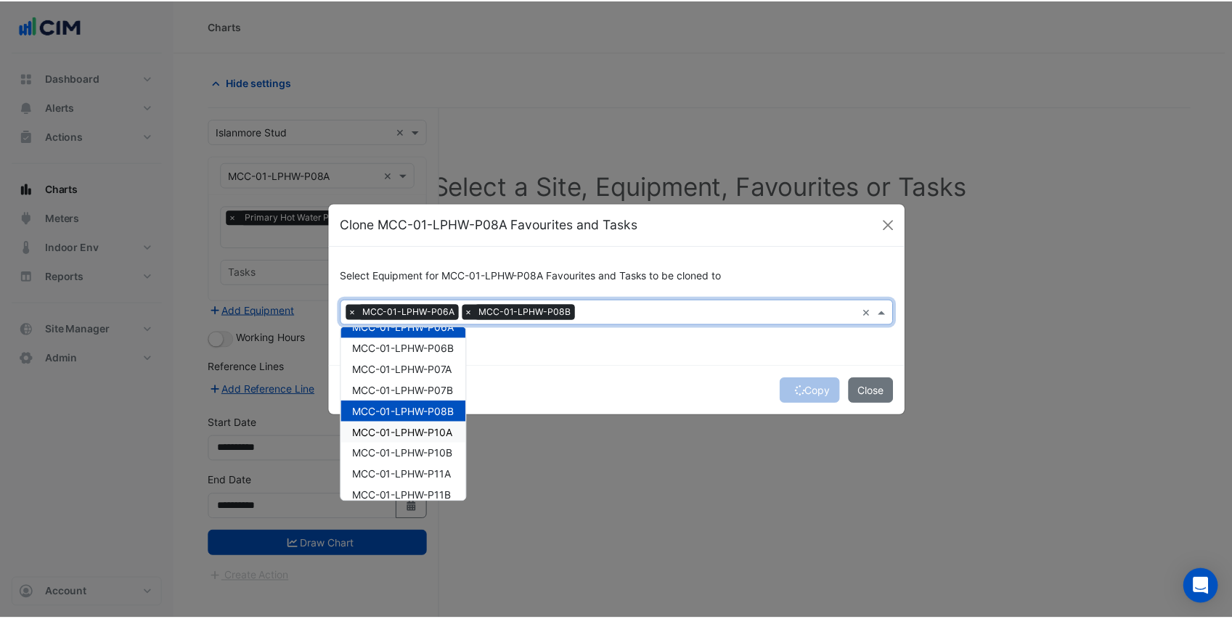
scroll to position [132, 0]
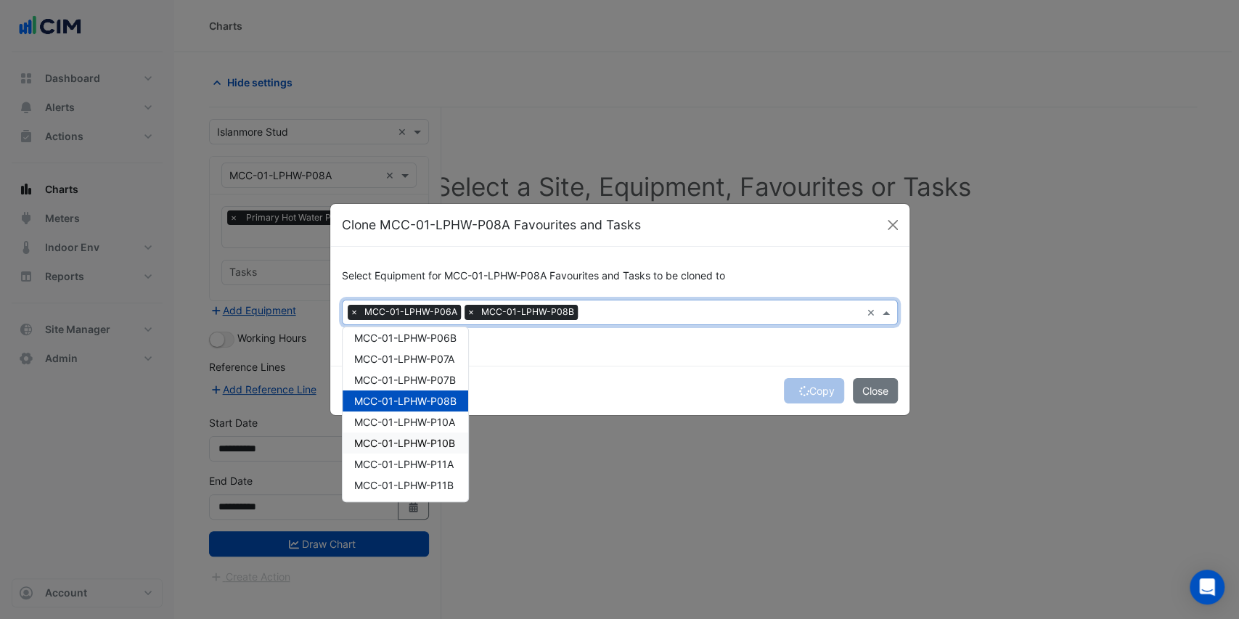
click at [553, 395] on div "Copy Close" at bounding box center [619, 390] width 579 height 49
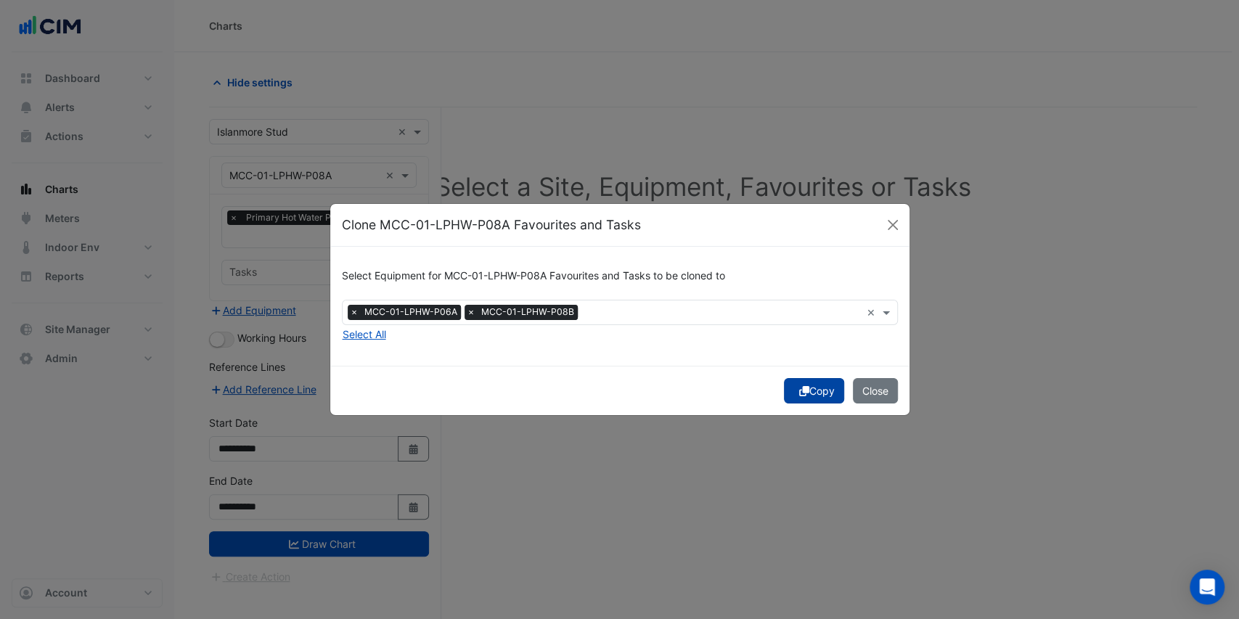
click at [825, 394] on button "Copy" at bounding box center [814, 390] width 60 height 25
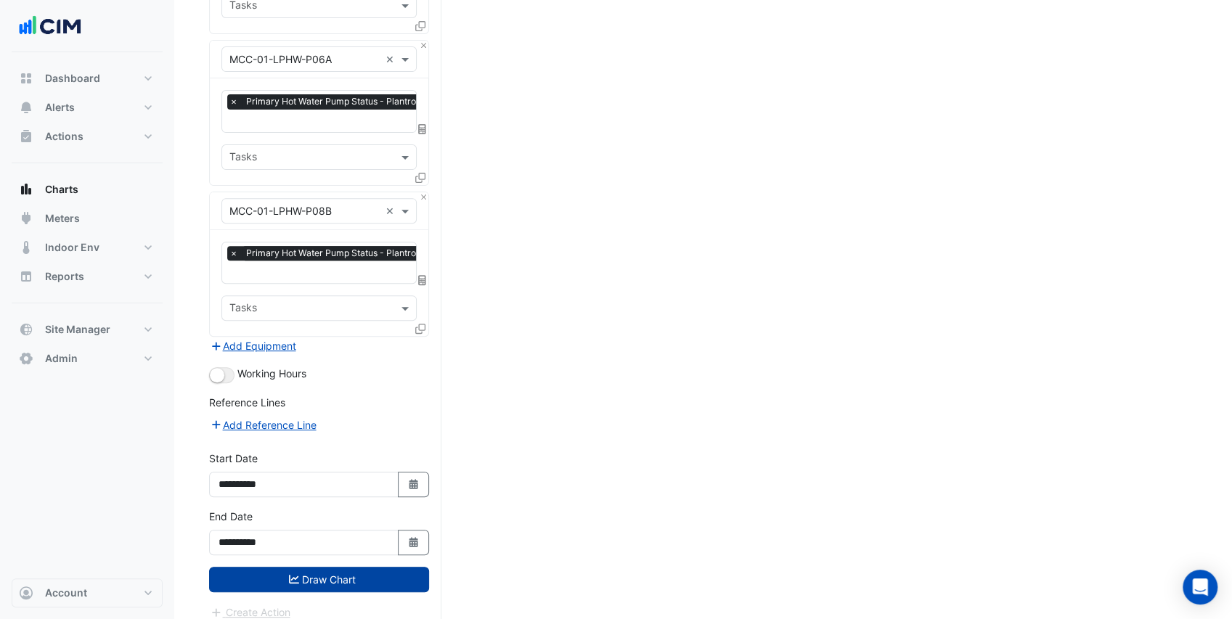
click at [266, 567] on button "Draw Chart" at bounding box center [319, 579] width 220 height 25
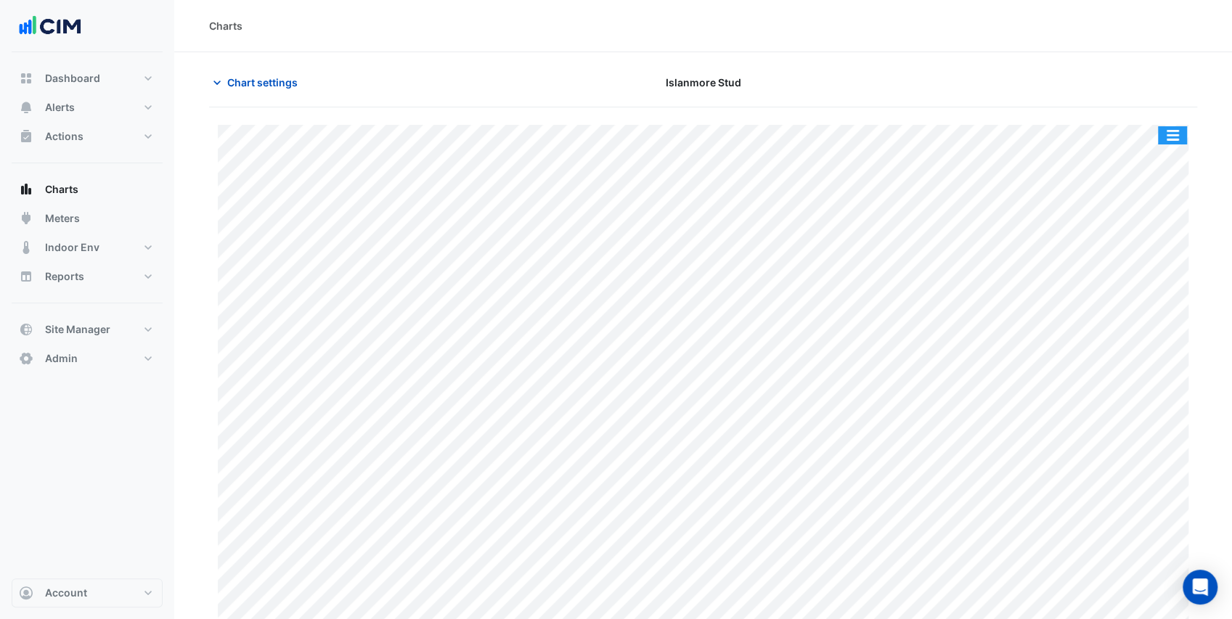
click at [1177, 134] on button "button" at bounding box center [1172, 135] width 29 height 18
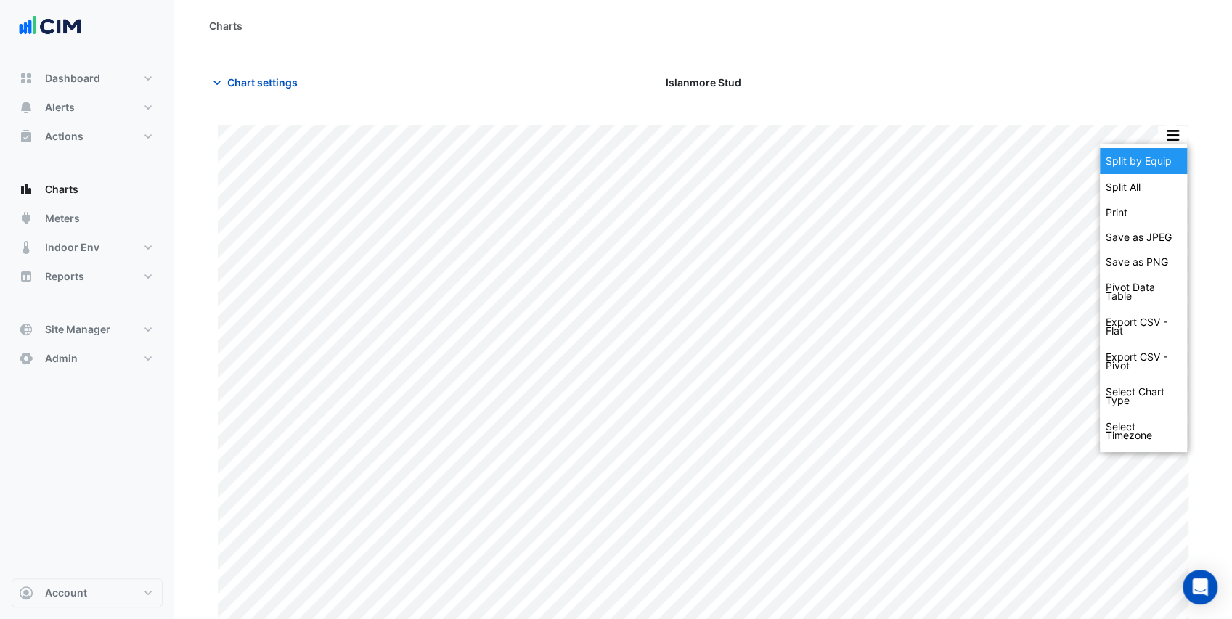
click at [1161, 161] on div "Split by Equip" at bounding box center [1143, 161] width 87 height 26
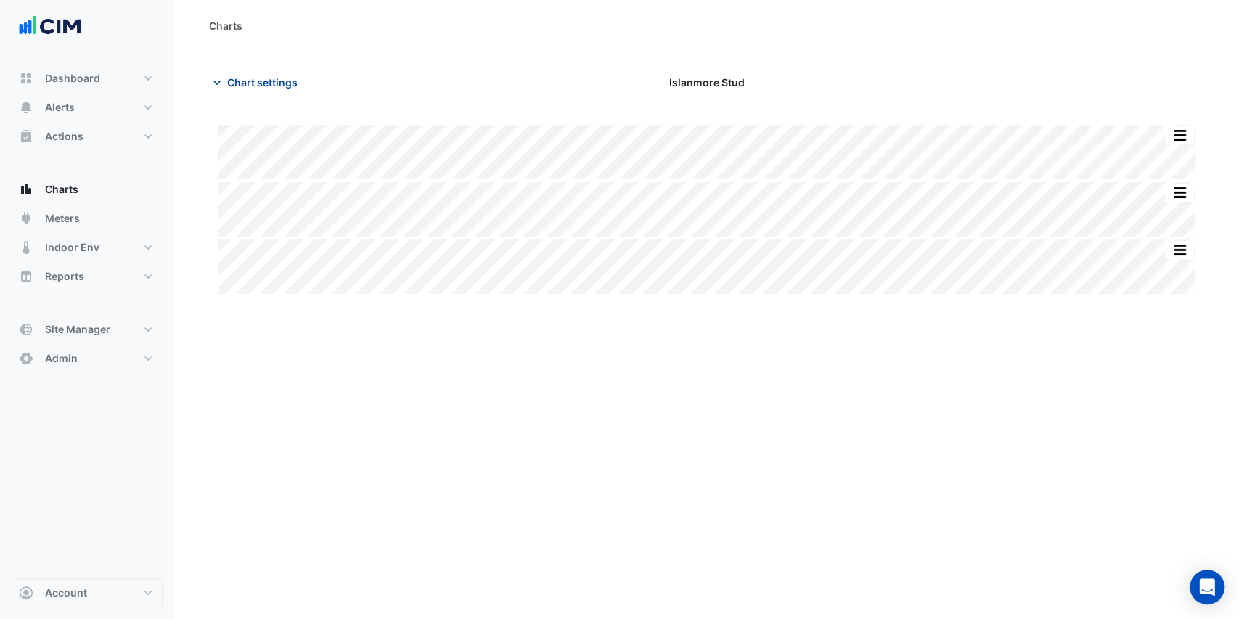
click at [254, 81] on span "Chart settings" at bounding box center [262, 82] width 70 height 15
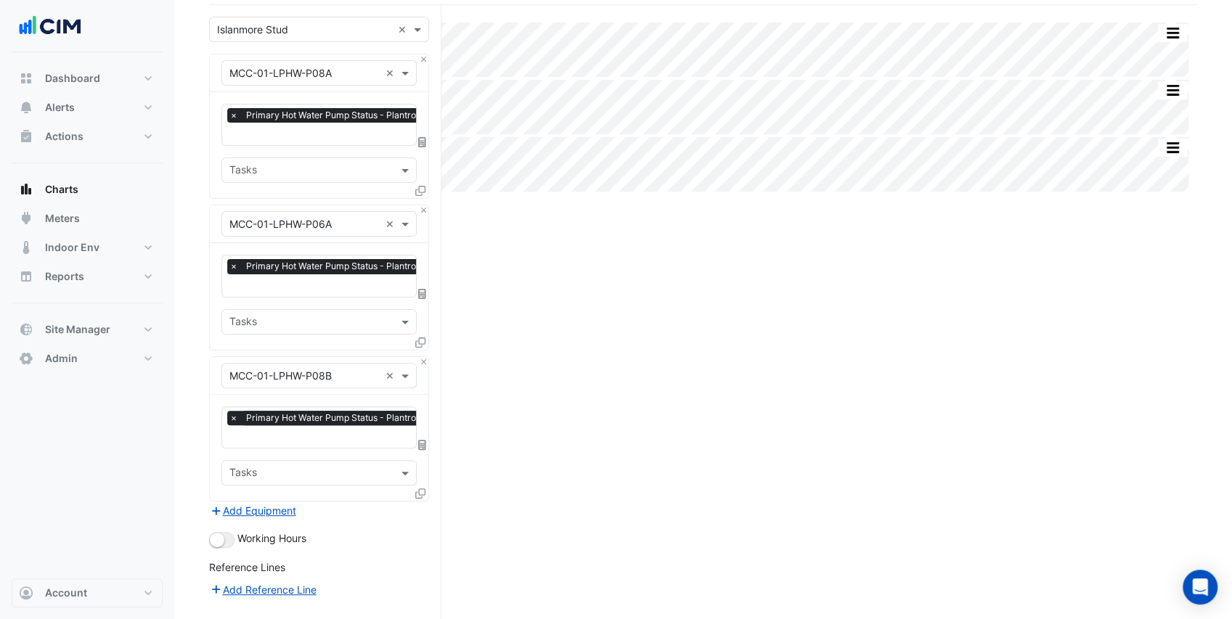
scroll to position [145, 0]
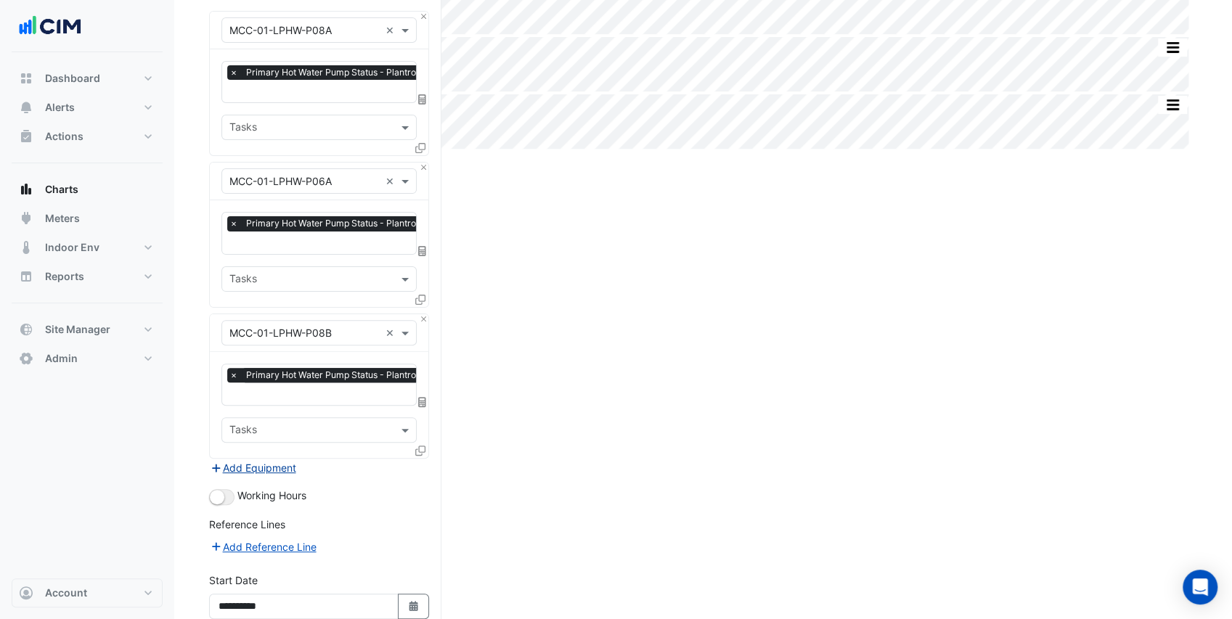
click at [285, 461] on button "Add Equipment" at bounding box center [253, 468] width 88 height 17
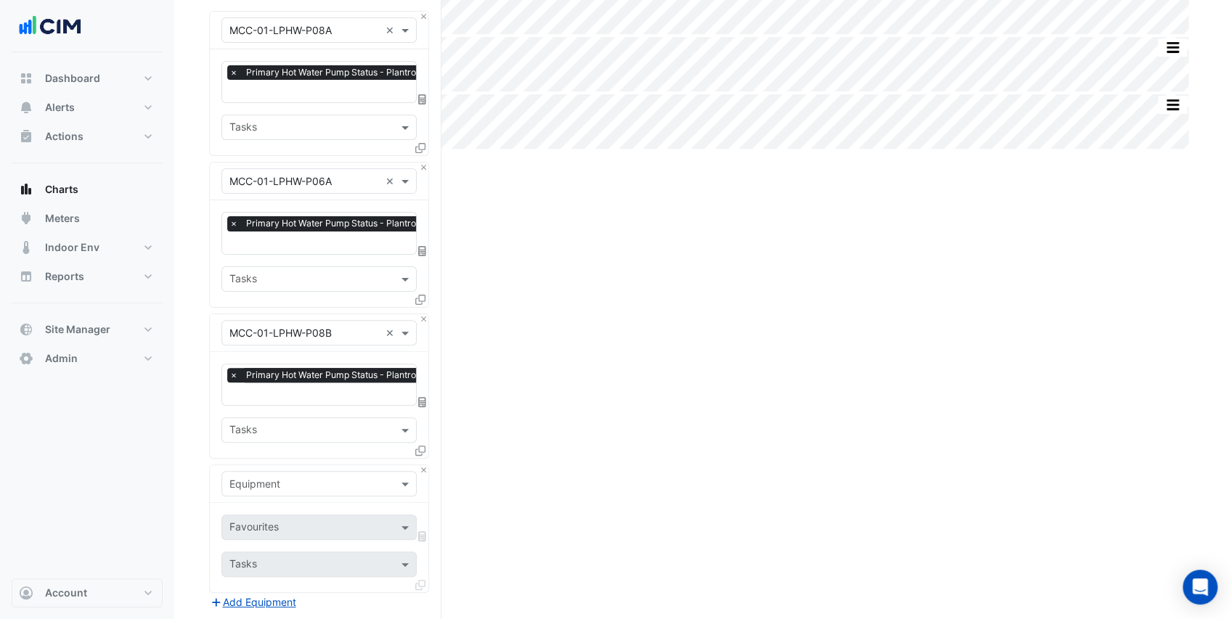
click at [311, 388] on input "text" at bounding box center [356, 395] width 254 height 15
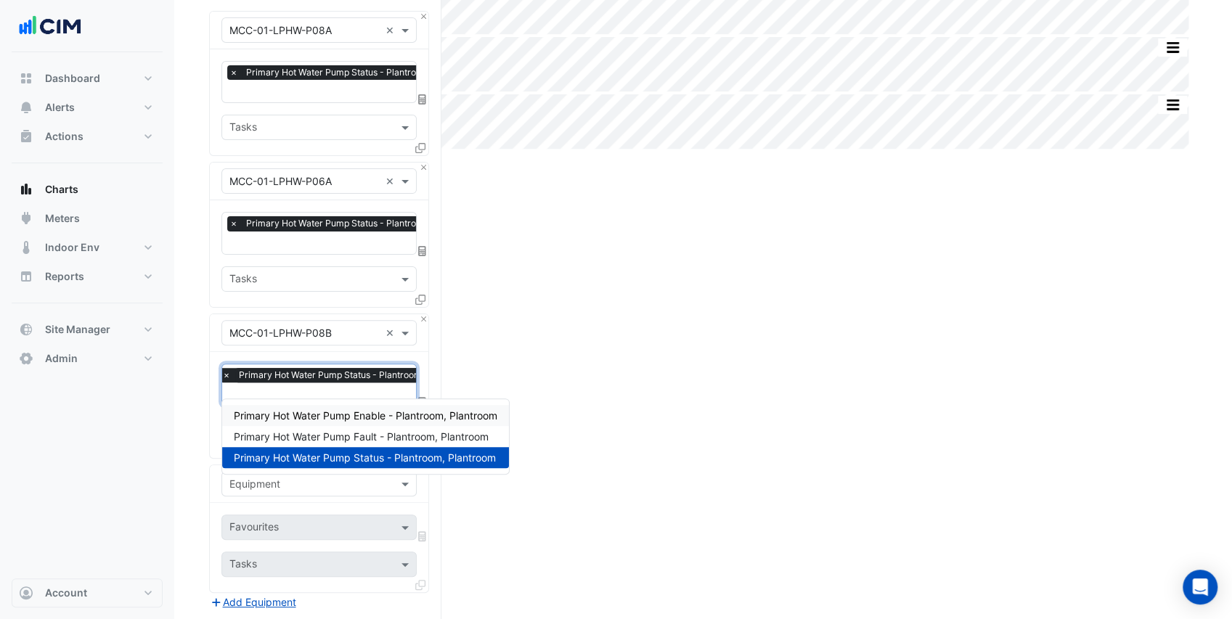
click at [336, 416] on span "Primary Hot Water Pump Enable - Plantroom, Plantroom" at bounding box center [366, 415] width 264 height 12
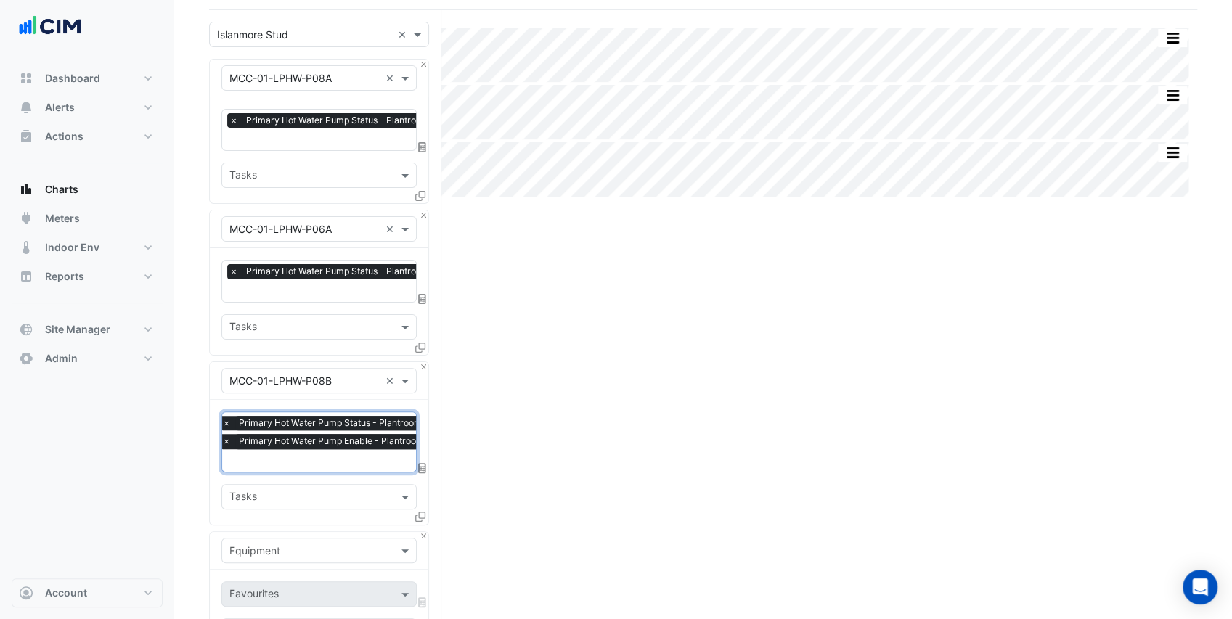
scroll to position [97, 0]
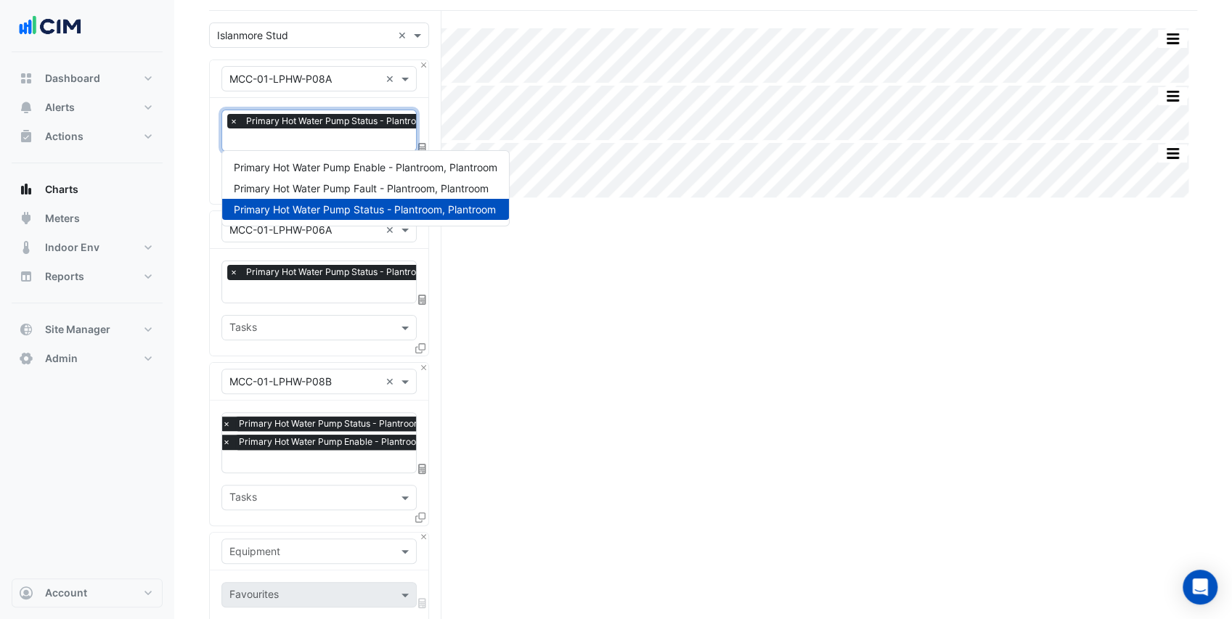
click at [296, 134] on input "text" at bounding box center [356, 141] width 254 height 15
click at [314, 162] on span "Primary Hot Water Pump Enable - Plantroom, Plantroom" at bounding box center [366, 167] width 264 height 12
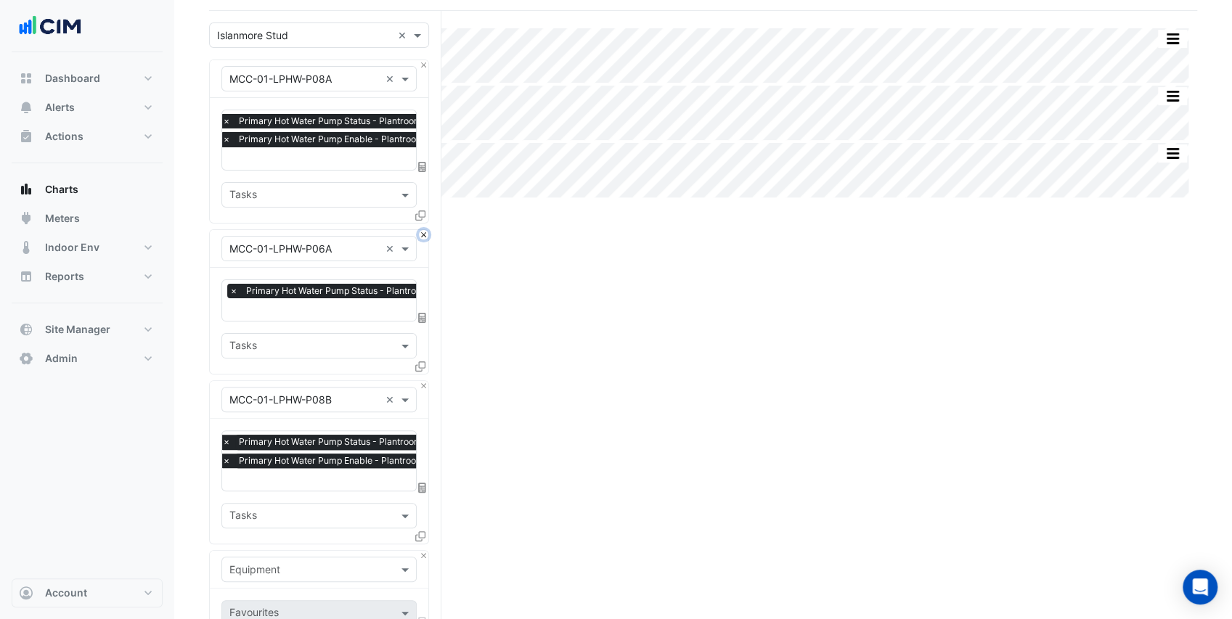
click at [421, 230] on button "Close" at bounding box center [423, 234] width 9 height 9
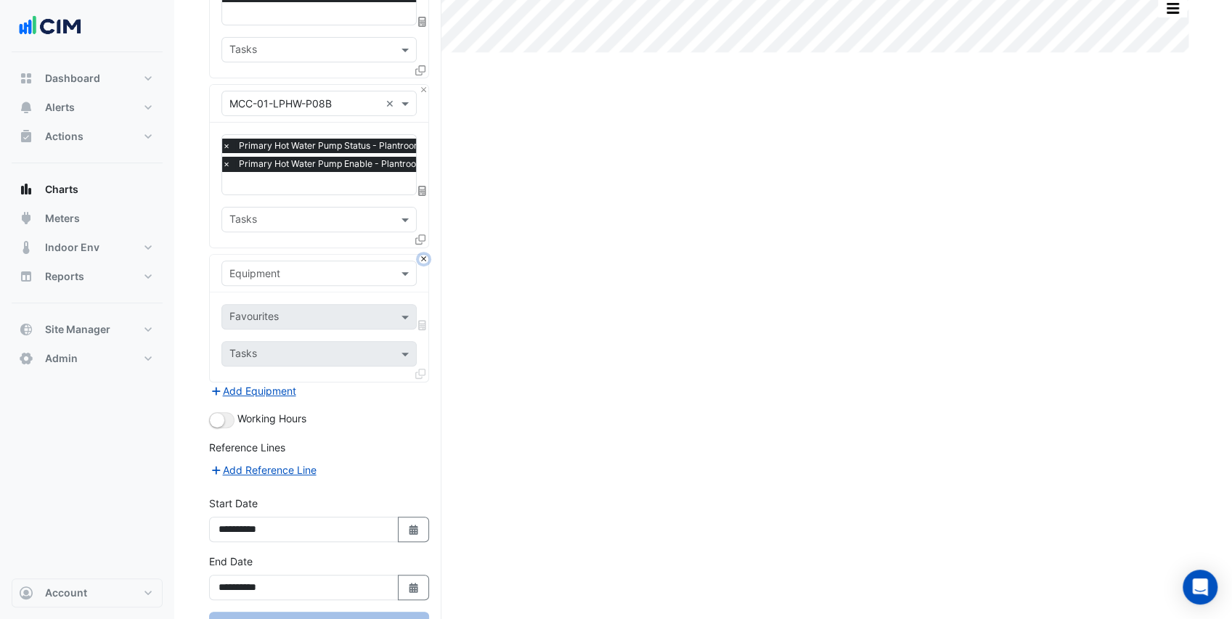
click at [423, 255] on button "Close" at bounding box center [423, 259] width 9 height 9
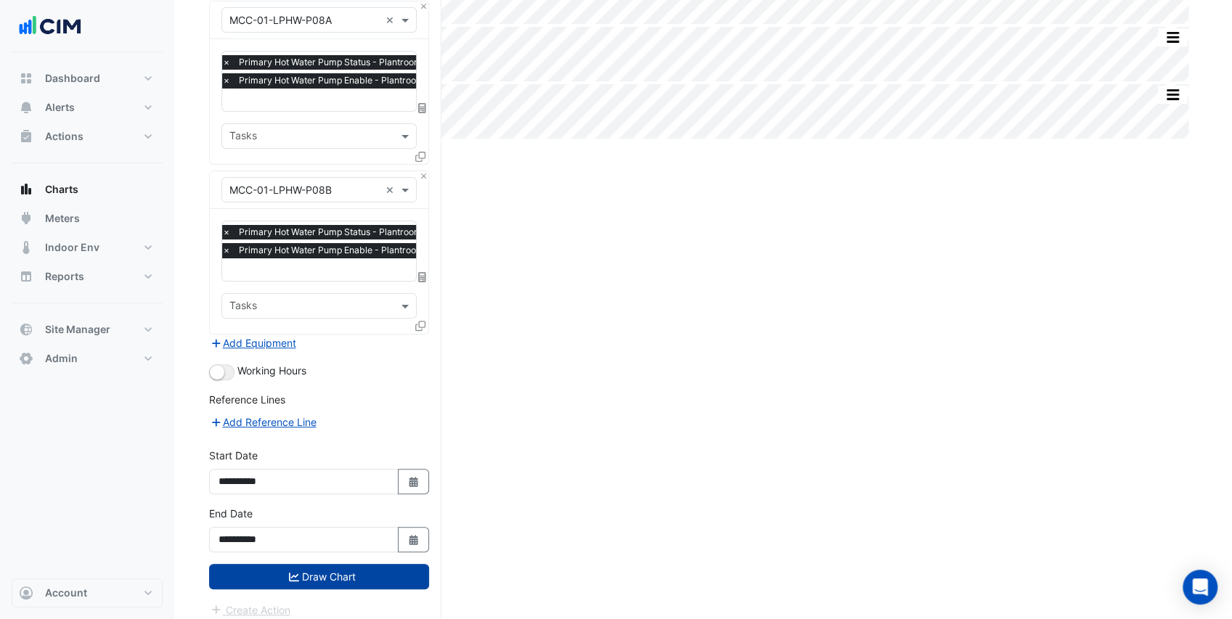
click at [337, 576] on button "Draw Chart" at bounding box center [319, 576] width 220 height 25
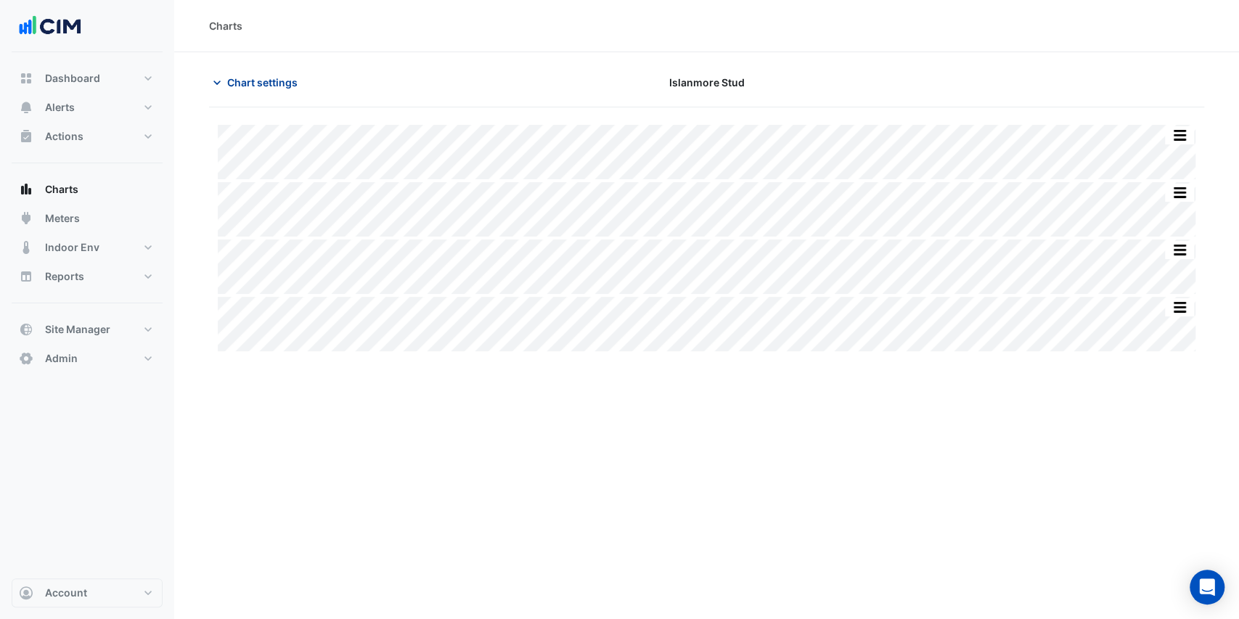
click at [272, 84] on span "Chart settings" at bounding box center [262, 82] width 70 height 15
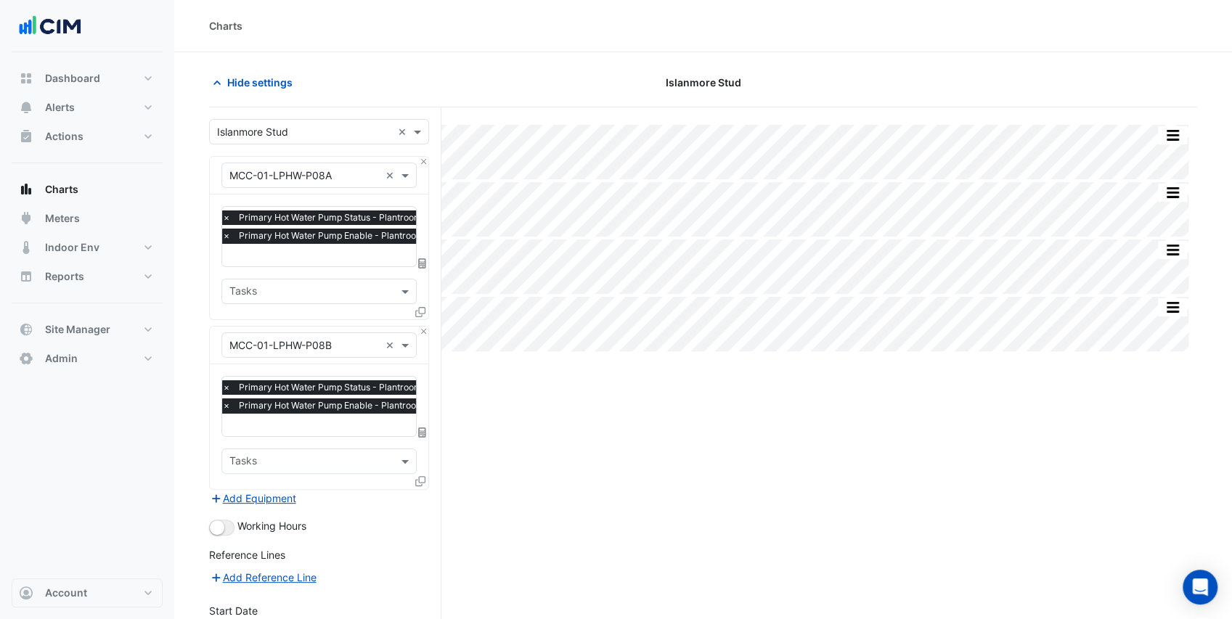
click at [283, 175] on input "text" at bounding box center [304, 175] width 150 height 15
type input "**"
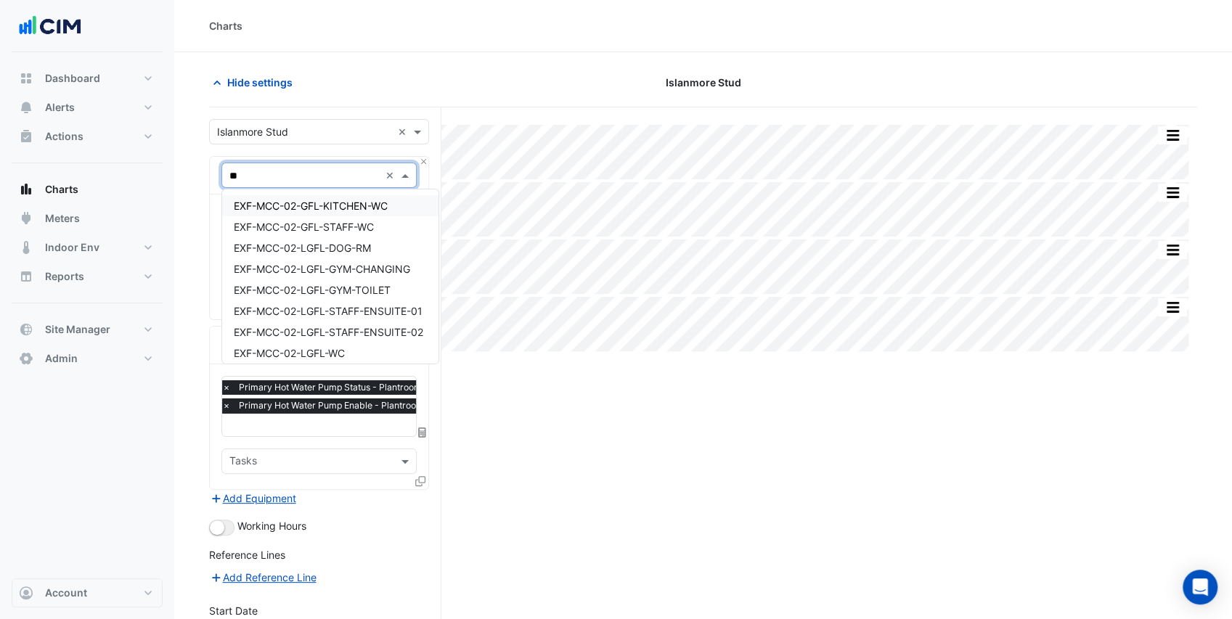
click at [309, 209] on span "EXF-MCC-02-GFL-KITCHEN-WC" at bounding box center [311, 206] width 154 height 12
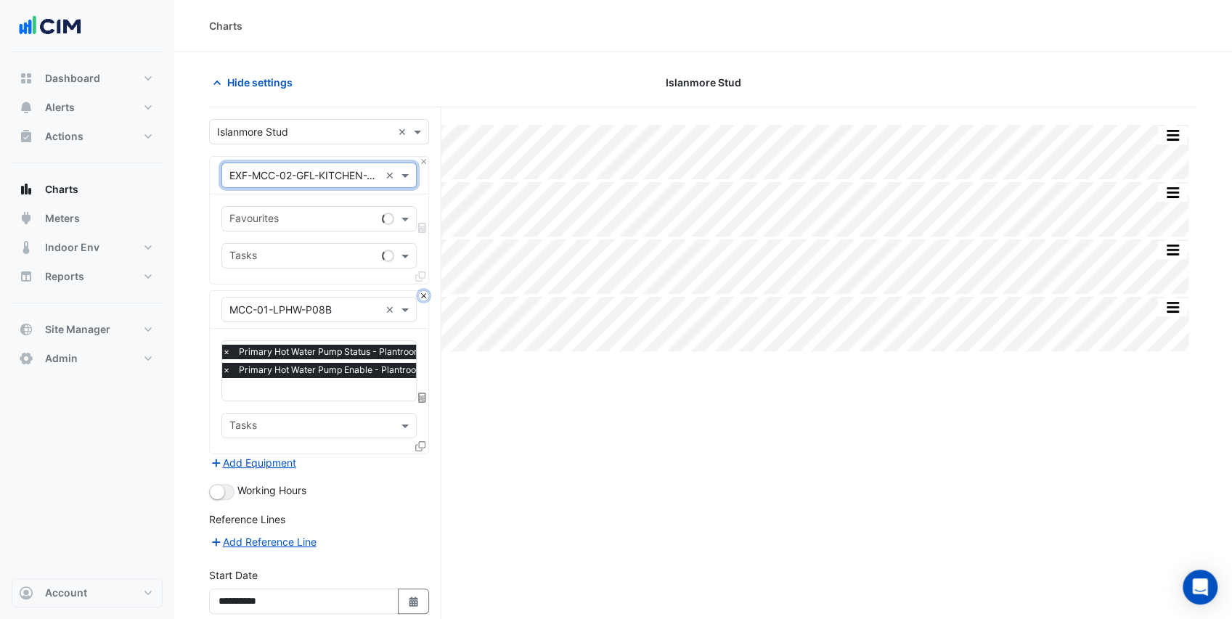
drag, startPoint x: 423, startPoint y: 294, endPoint x: 410, endPoint y: 288, distance: 13.6
click at [423, 295] on button "Close" at bounding box center [423, 295] width 9 height 9
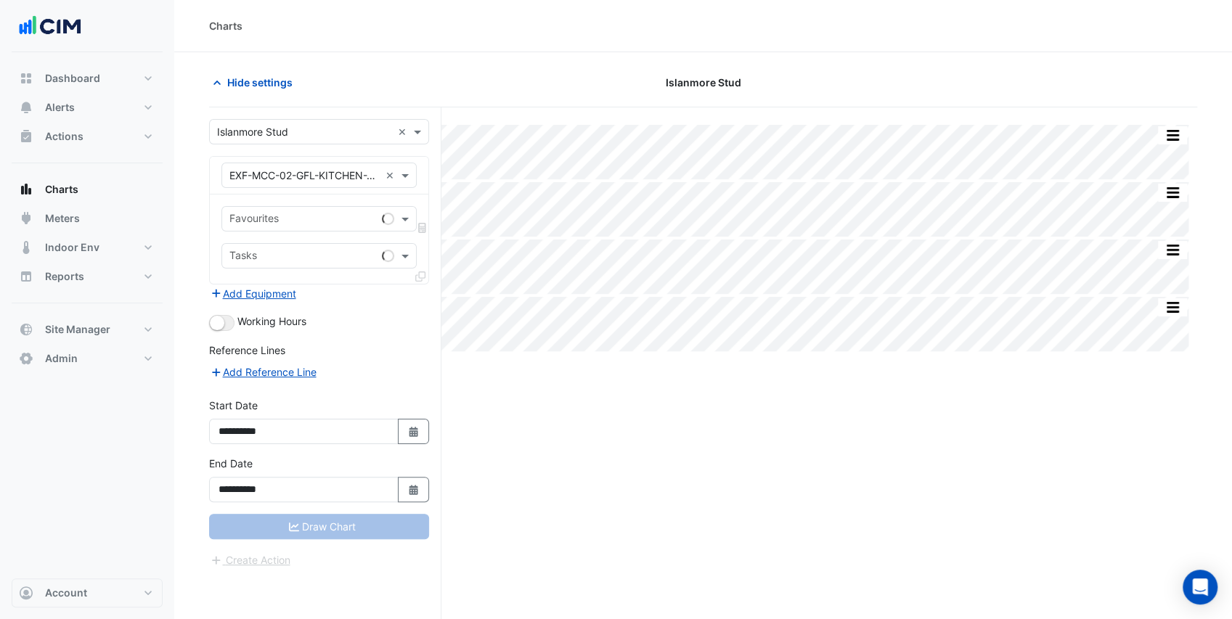
click at [328, 216] on input "text" at bounding box center [302, 220] width 147 height 15
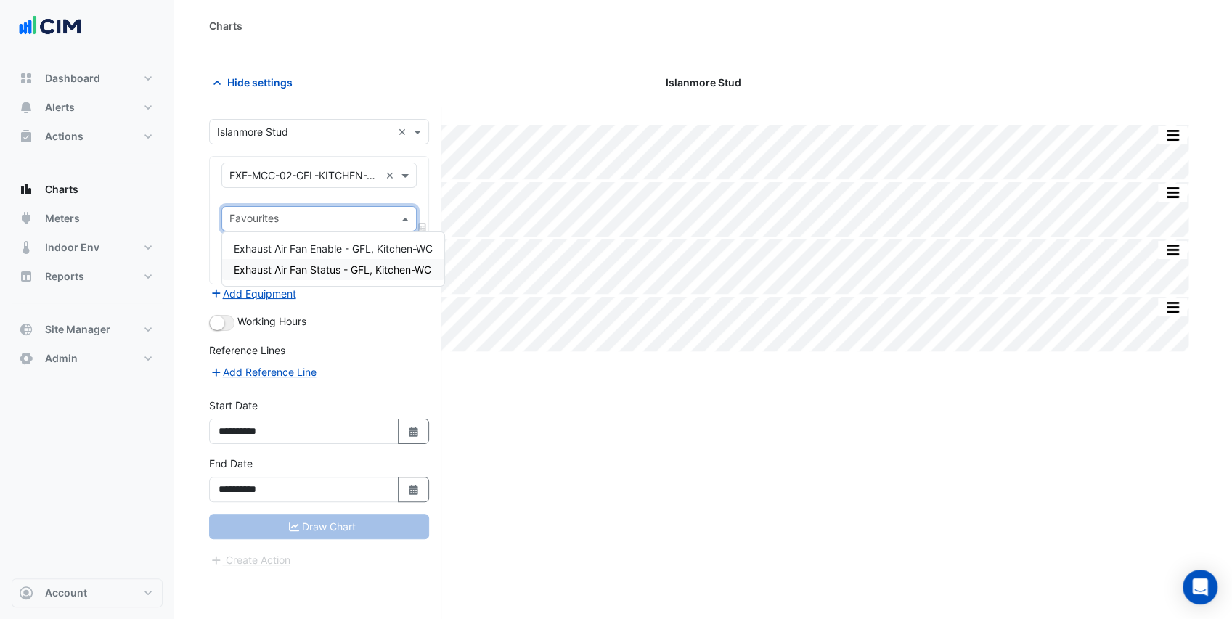
click at [324, 266] on span "Exhaust Air Fan Status - GFL, Kitchen-WC" at bounding box center [332, 270] width 197 height 12
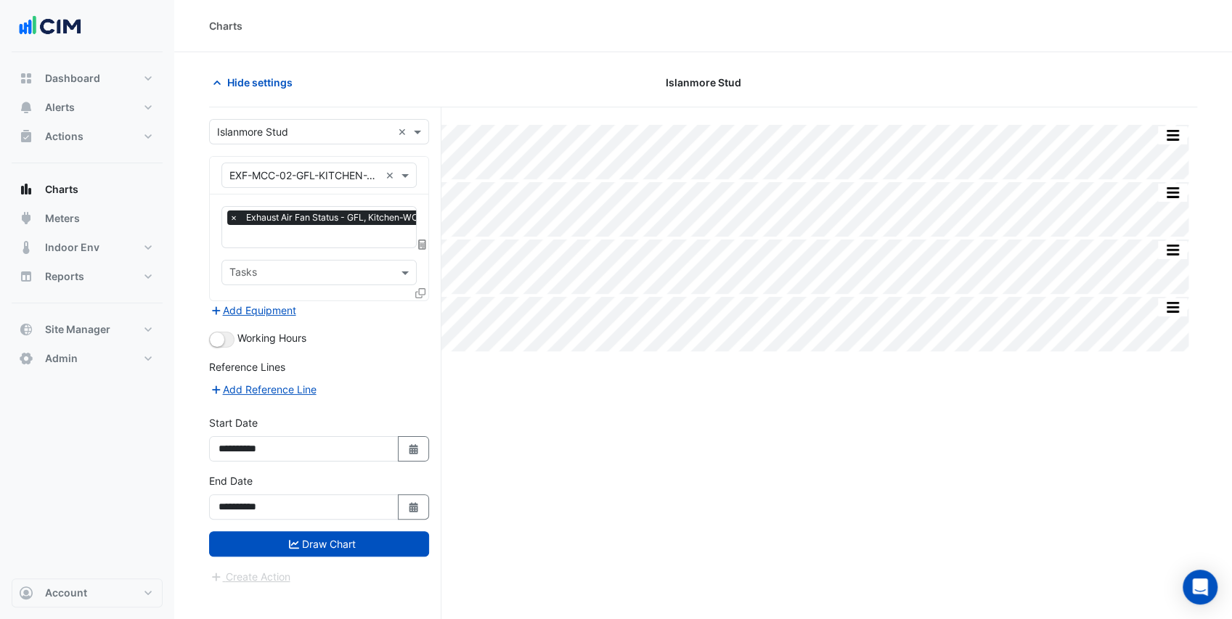
click at [420, 292] on icon at bounding box center [420, 293] width 10 height 10
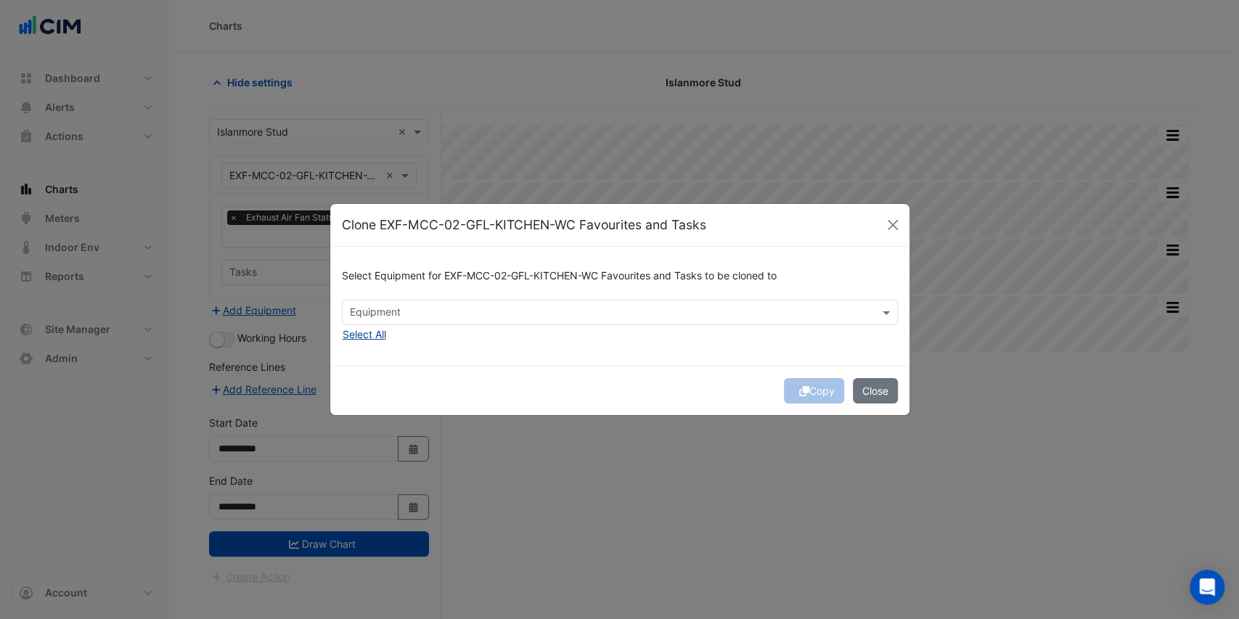
click at [385, 334] on button "Select All" at bounding box center [364, 334] width 45 height 17
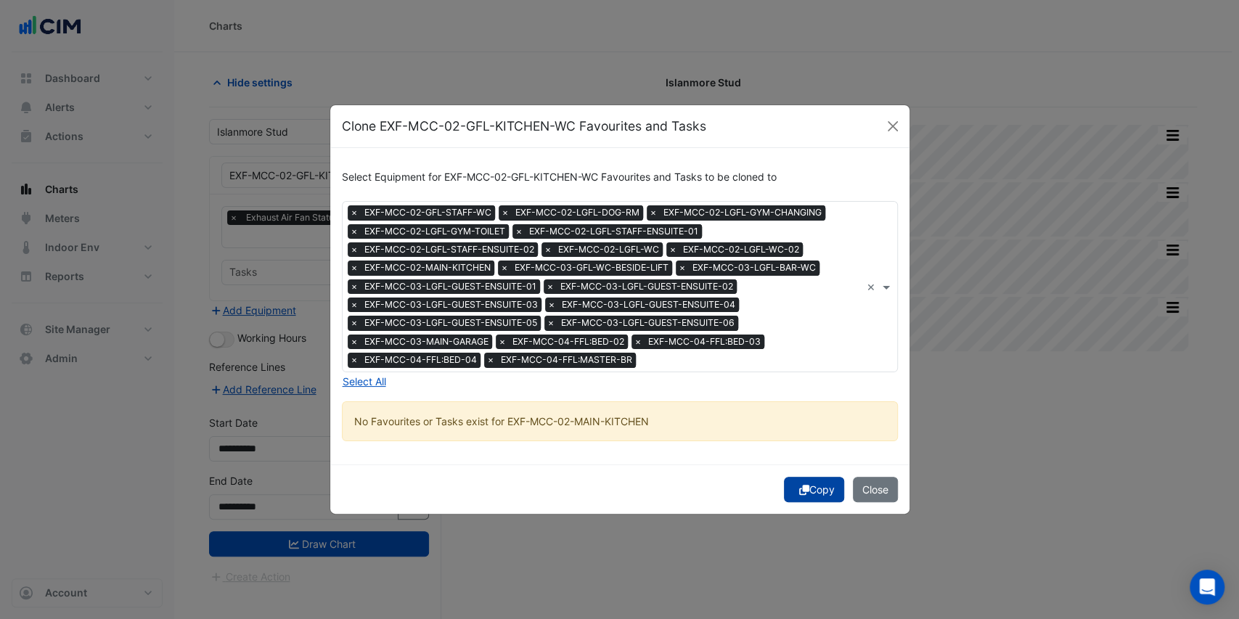
click at [814, 485] on button "Copy" at bounding box center [814, 489] width 60 height 25
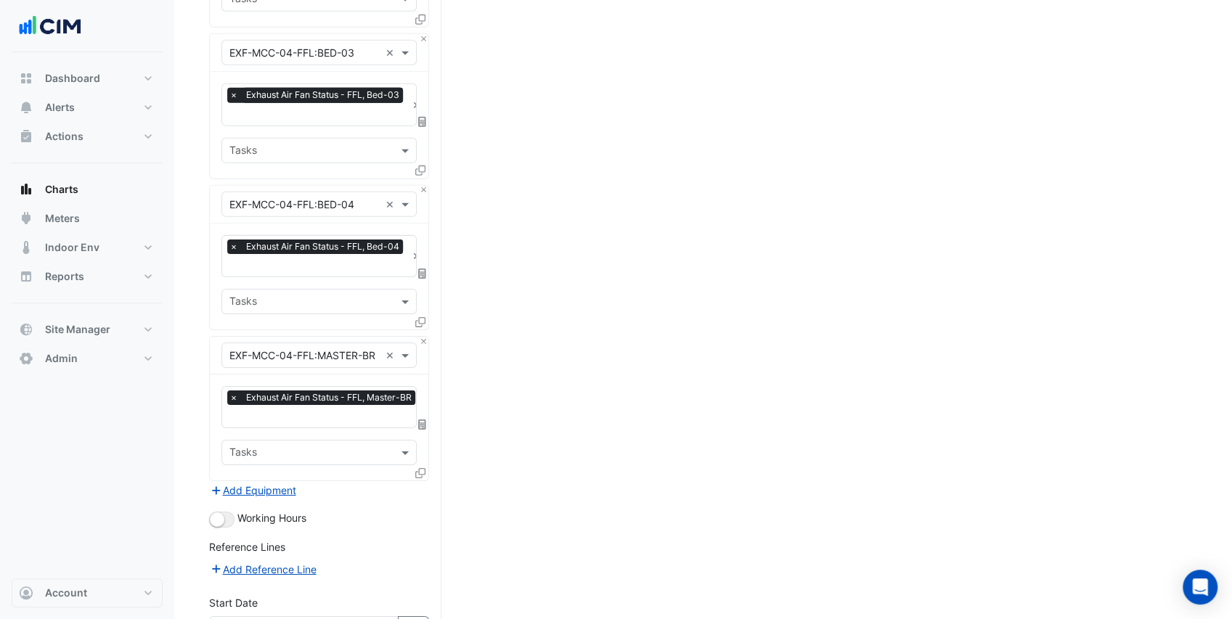
scroll to position [3091, 0]
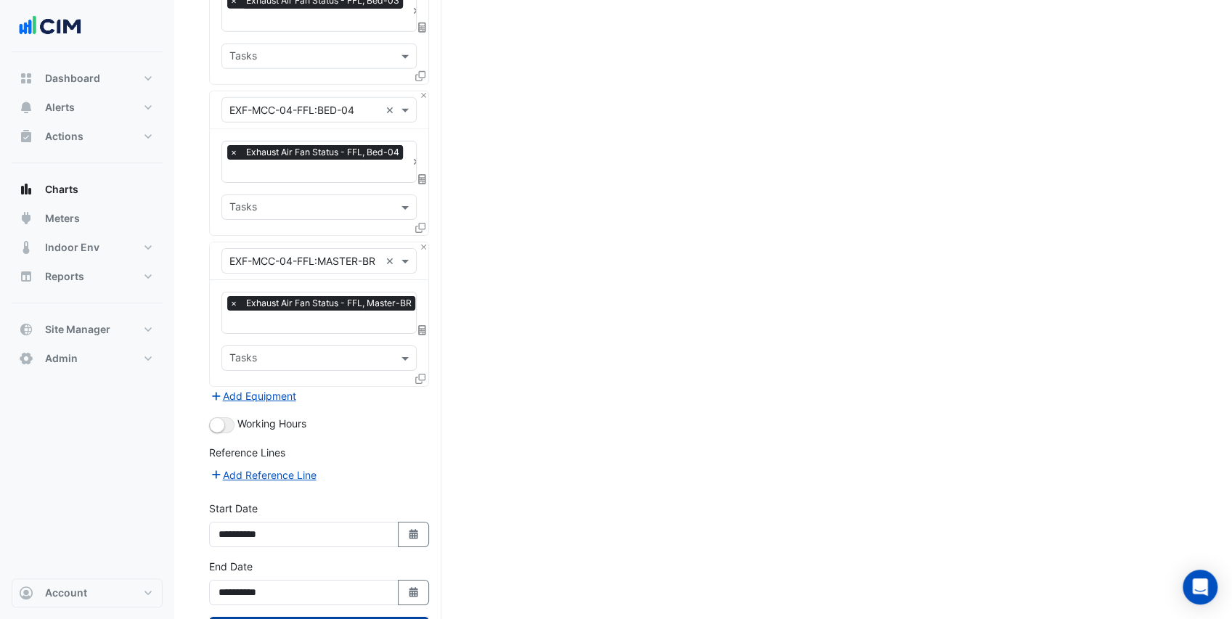
click at [345, 617] on button "Draw Chart" at bounding box center [319, 629] width 220 height 25
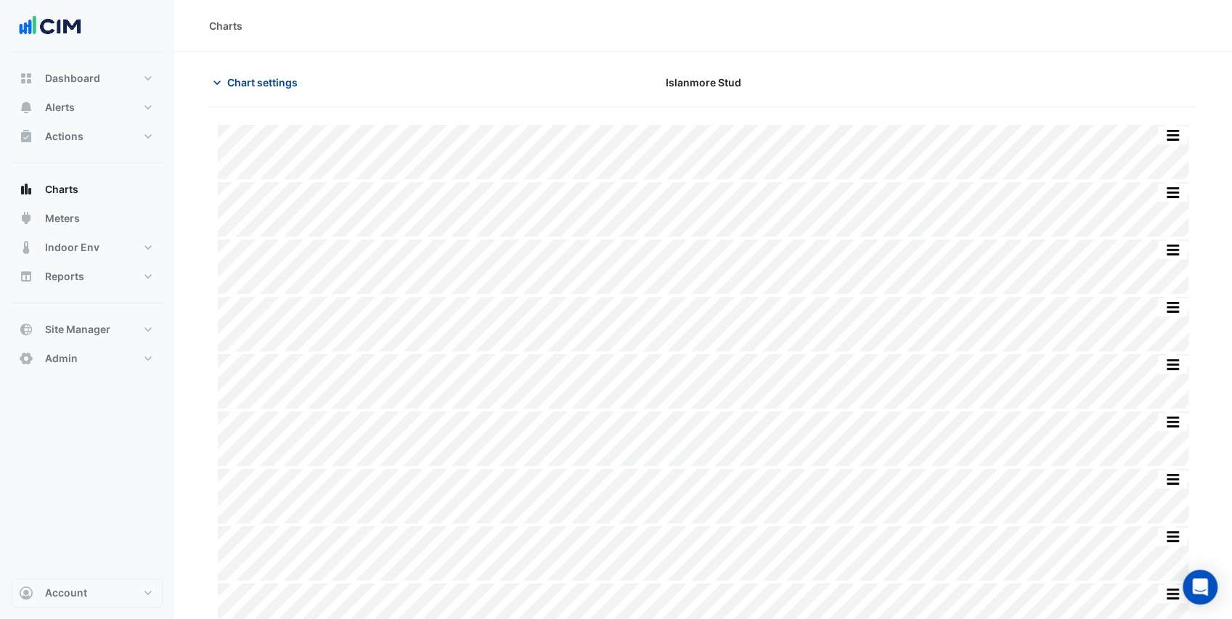
click at [256, 80] on span "Chart settings" at bounding box center [262, 82] width 70 height 15
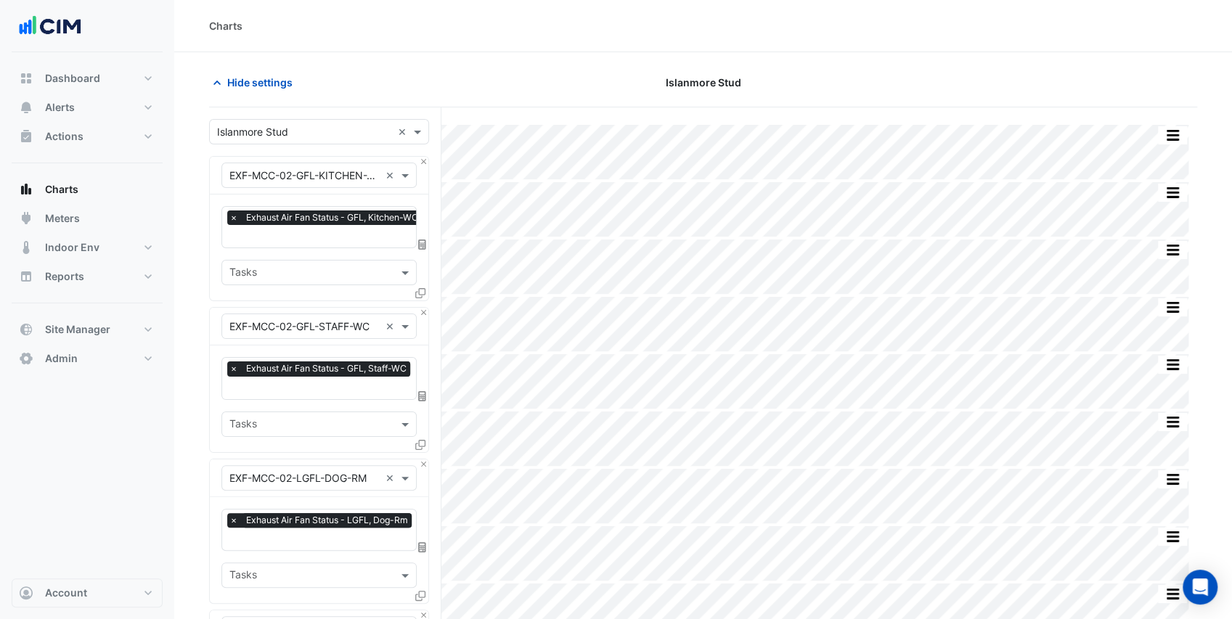
click at [277, 234] on input "text" at bounding box center [327, 237] width 196 height 15
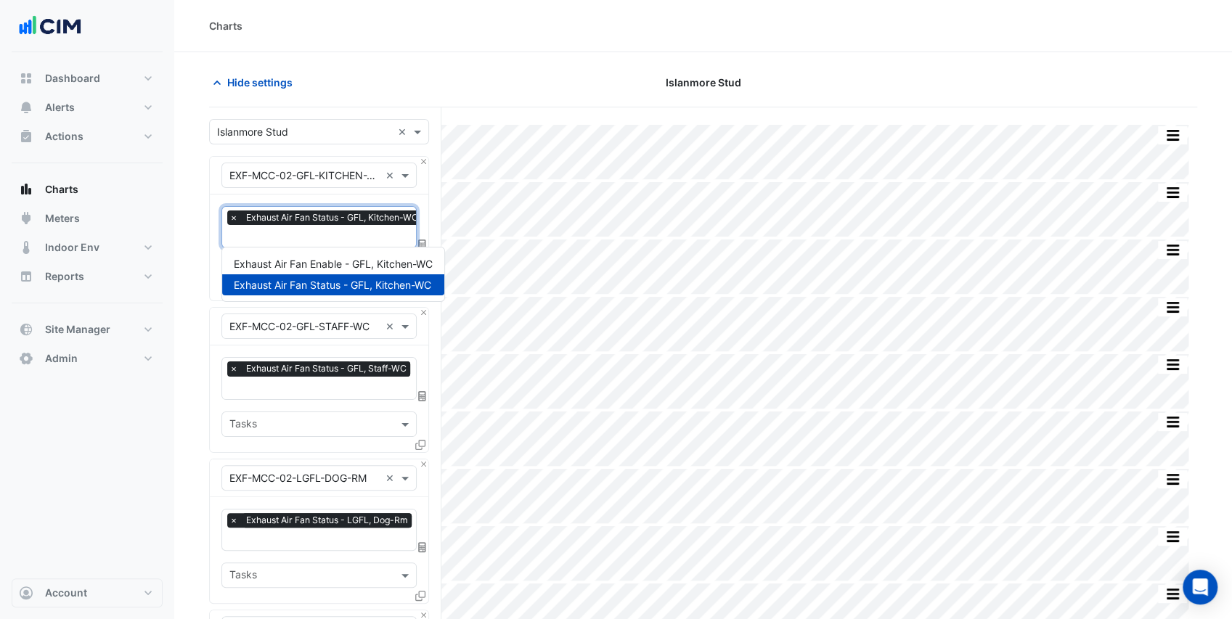
scroll to position [0, 7]
click at [280, 259] on span "Exhaust Air Fan Enable - GFL, Kitchen-WC" at bounding box center [333, 264] width 199 height 12
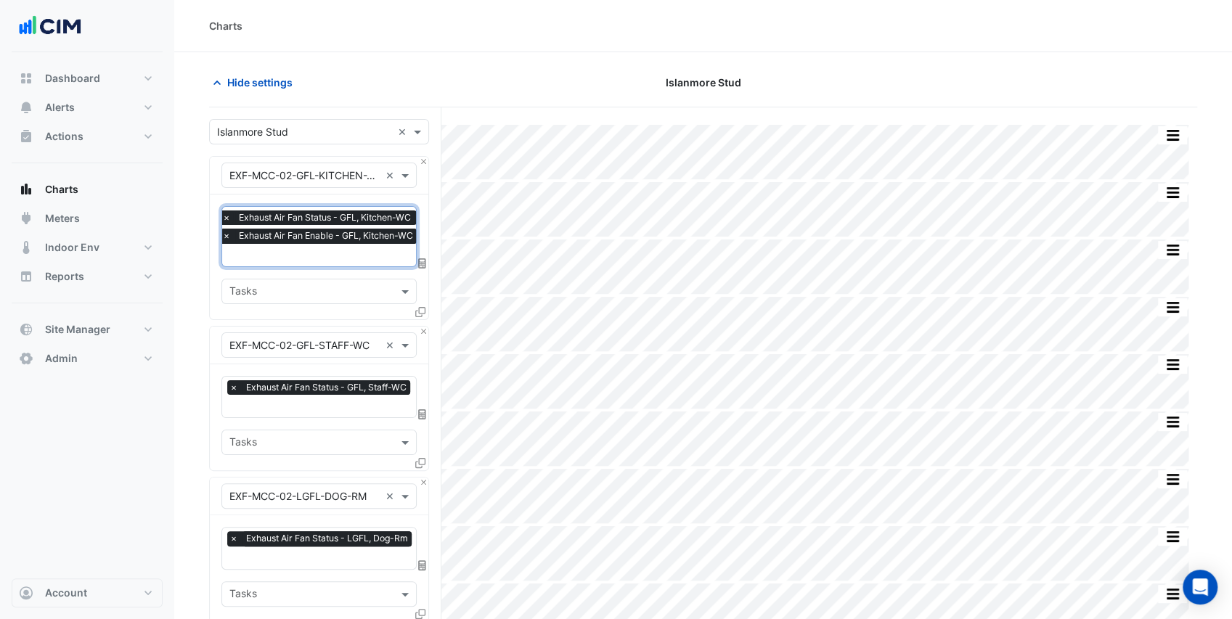
click at [224, 215] on span "×" at bounding box center [226, 218] width 13 height 15
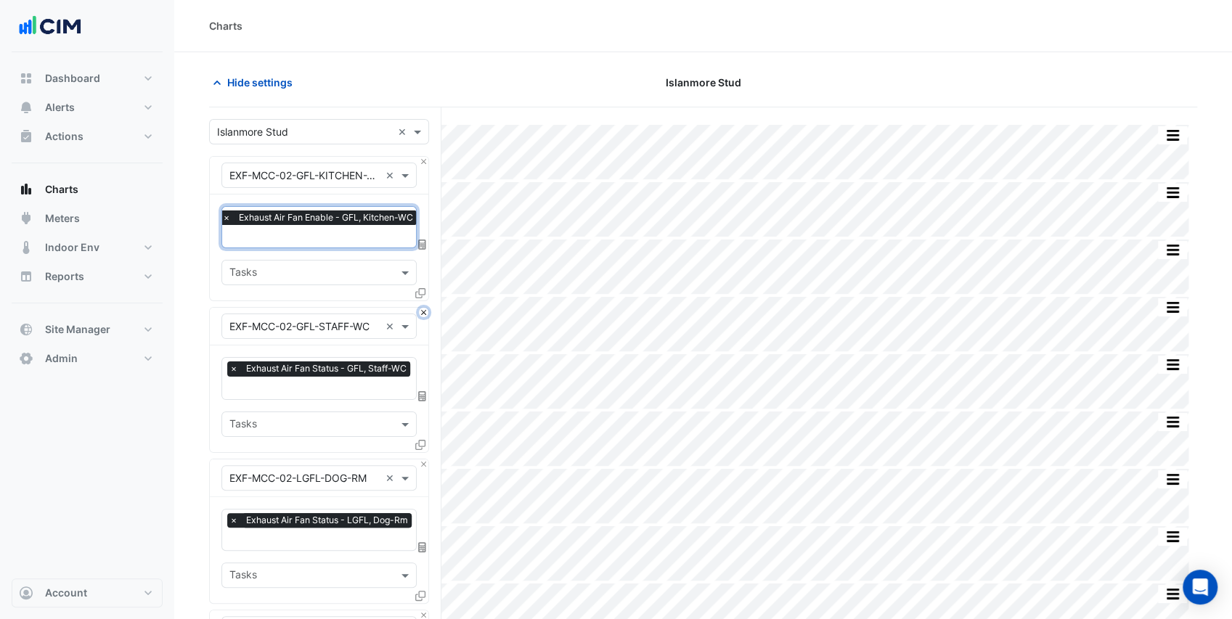
click at [420, 309] on button "Close" at bounding box center [423, 312] width 9 height 9
click at [420, 460] on button "Close" at bounding box center [423, 464] width 9 height 9
click at [420, 309] on button "Close" at bounding box center [423, 312] width 9 height 9
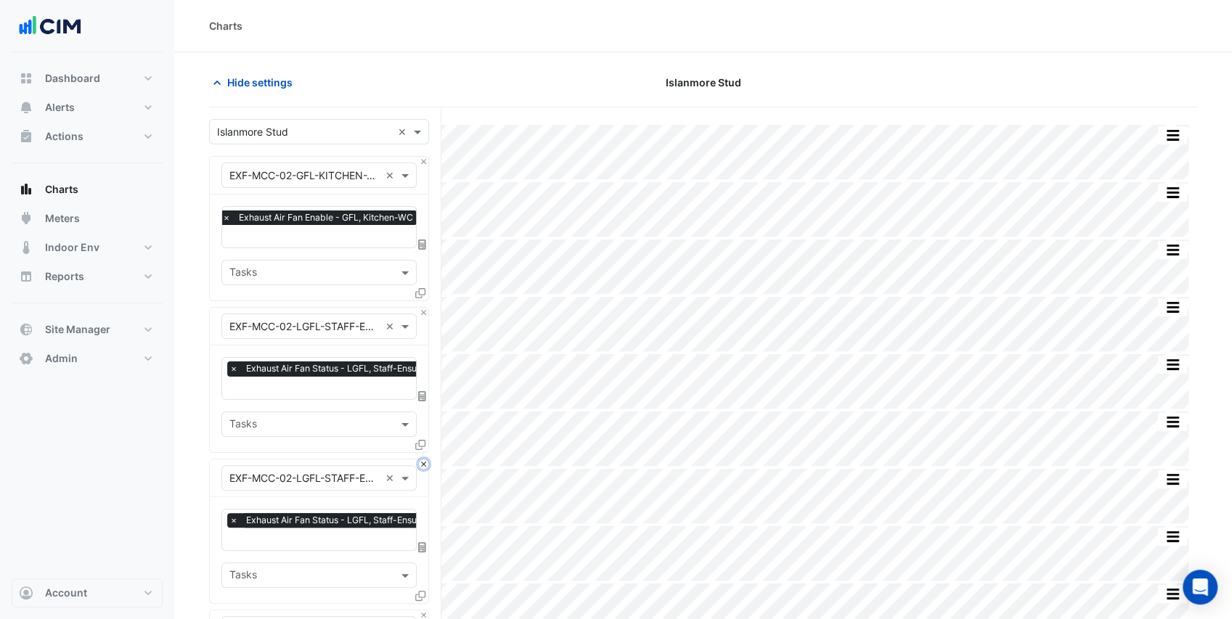
click at [420, 460] on button "Close" at bounding box center [423, 464] width 9 height 9
click at [420, 309] on button "Close" at bounding box center [423, 312] width 9 height 9
click at [420, 460] on button "Close" at bounding box center [423, 464] width 9 height 9
click at [420, 309] on button "Close" at bounding box center [423, 312] width 9 height 9
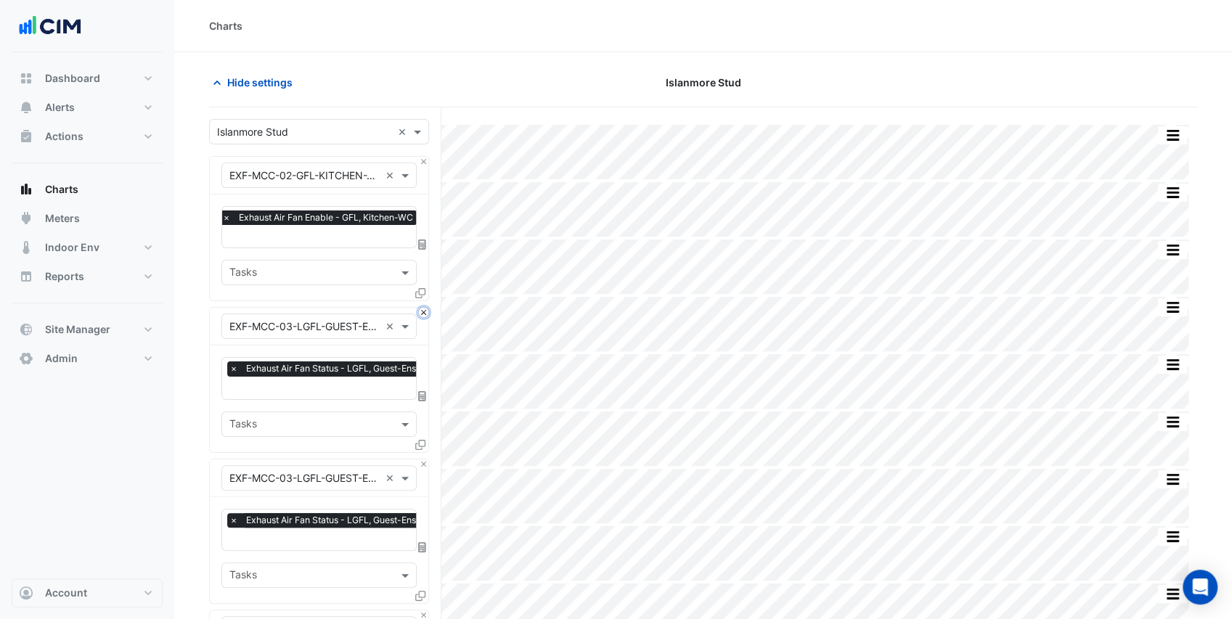
click at [420, 309] on button "Close" at bounding box center [423, 312] width 9 height 9
click at [420, 460] on button "Close" at bounding box center [423, 464] width 9 height 9
click at [420, 309] on button "Close" at bounding box center [423, 312] width 9 height 9
click at [420, 460] on button "Close" at bounding box center [423, 464] width 9 height 9
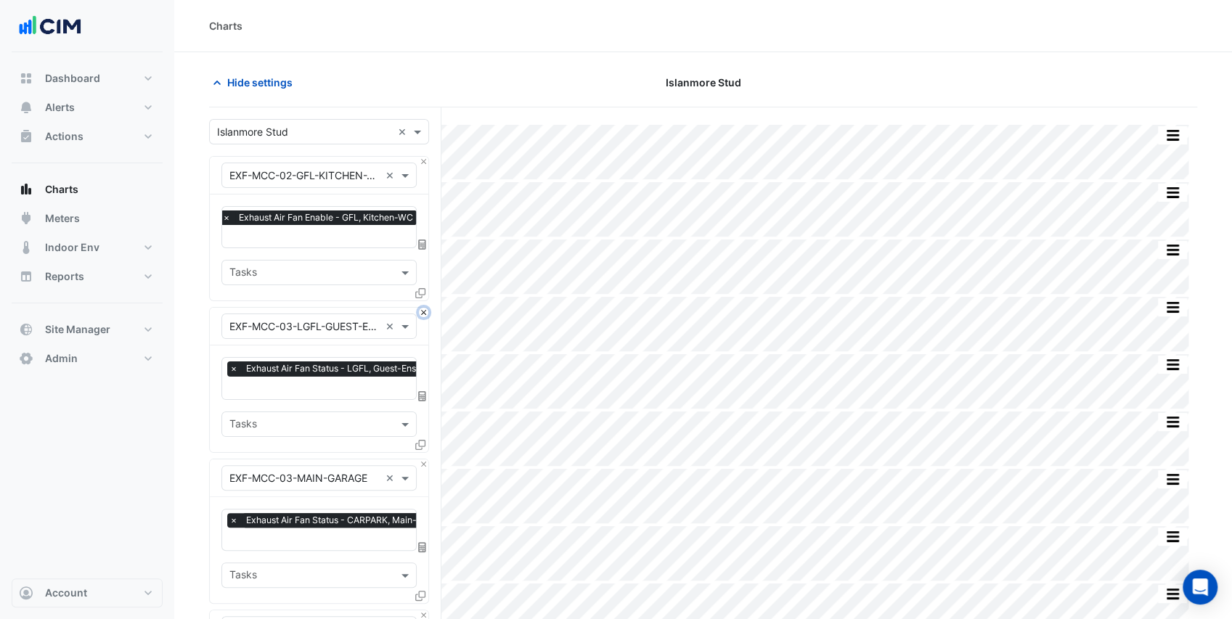
click at [420, 309] on button "Close" at bounding box center [423, 312] width 9 height 9
click at [419, 309] on button "Close" at bounding box center [423, 312] width 9 height 9
click at [419, 460] on button "Close" at bounding box center [423, 464] width 9 height 9
click at [418, 309] on div "Equipment × EXF-MCC-04-FFL:BED-04 ×" at bounding box center [319, 327] width 219 height 38
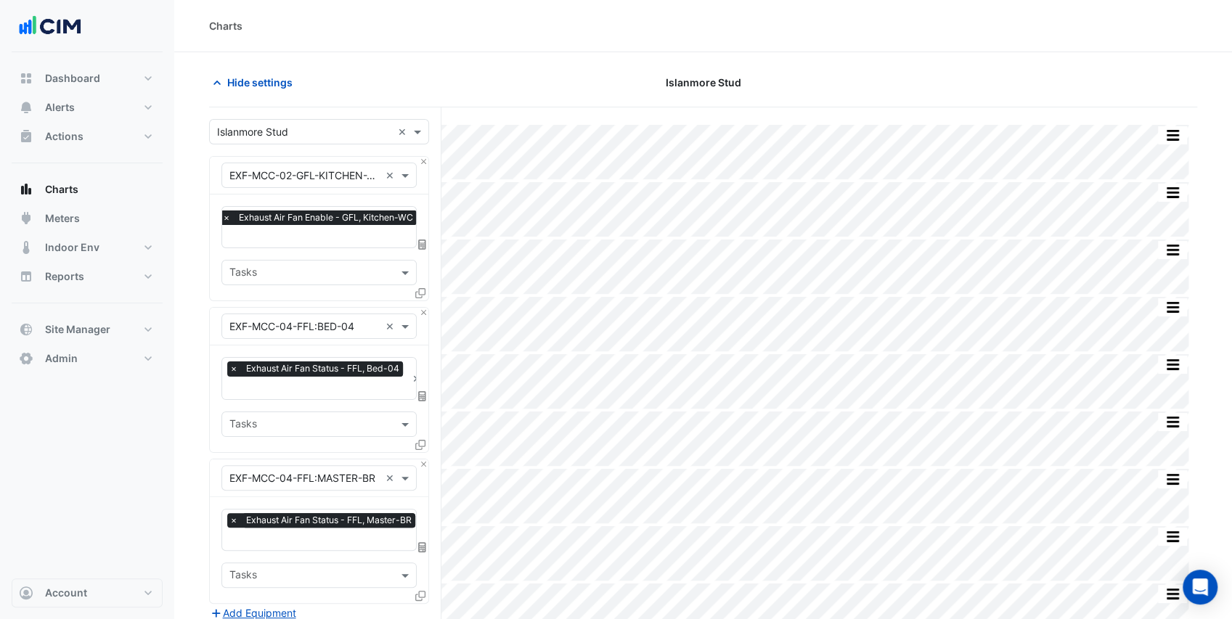
click at [417, 309] on div "Equipment × EXF-MCC-04-FFL:BED-04 ×" at bounding box center [319, 327] width 219 height 38
click at [423, 308] on button "Close" at bounding box center [423, 312] width 9 height 9
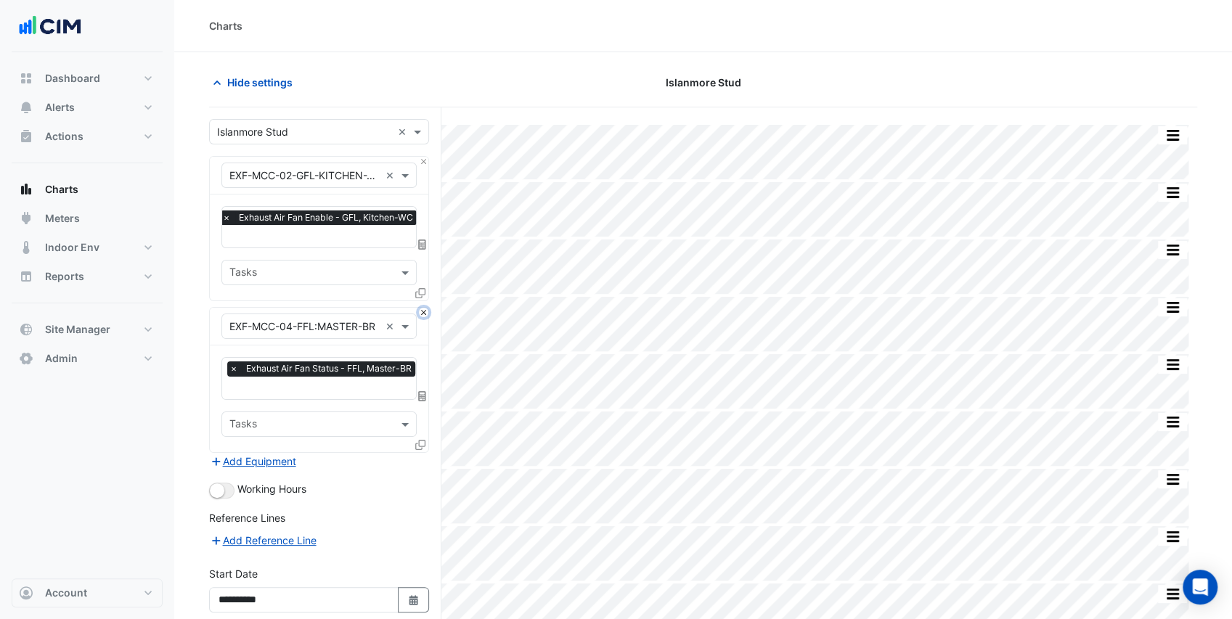
click at [423, 308] on button "Close" at bounding box center [423, 312] width 9 height 9
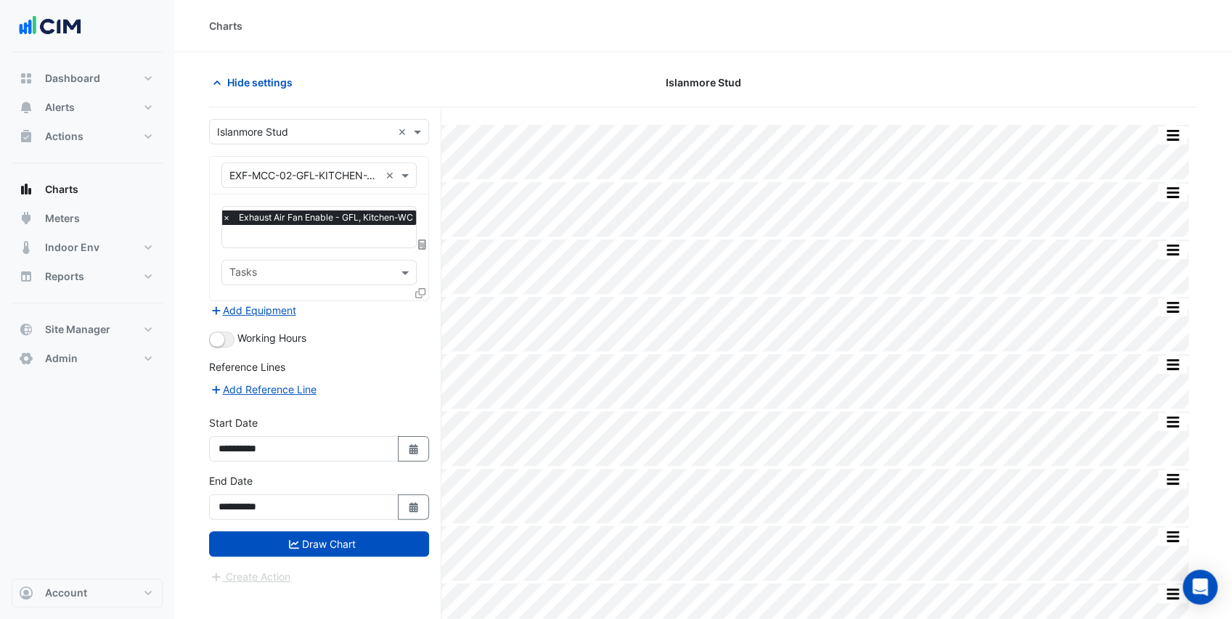
click at [421, 292] on icon at bounding box center [420, 293] width 10 height 10
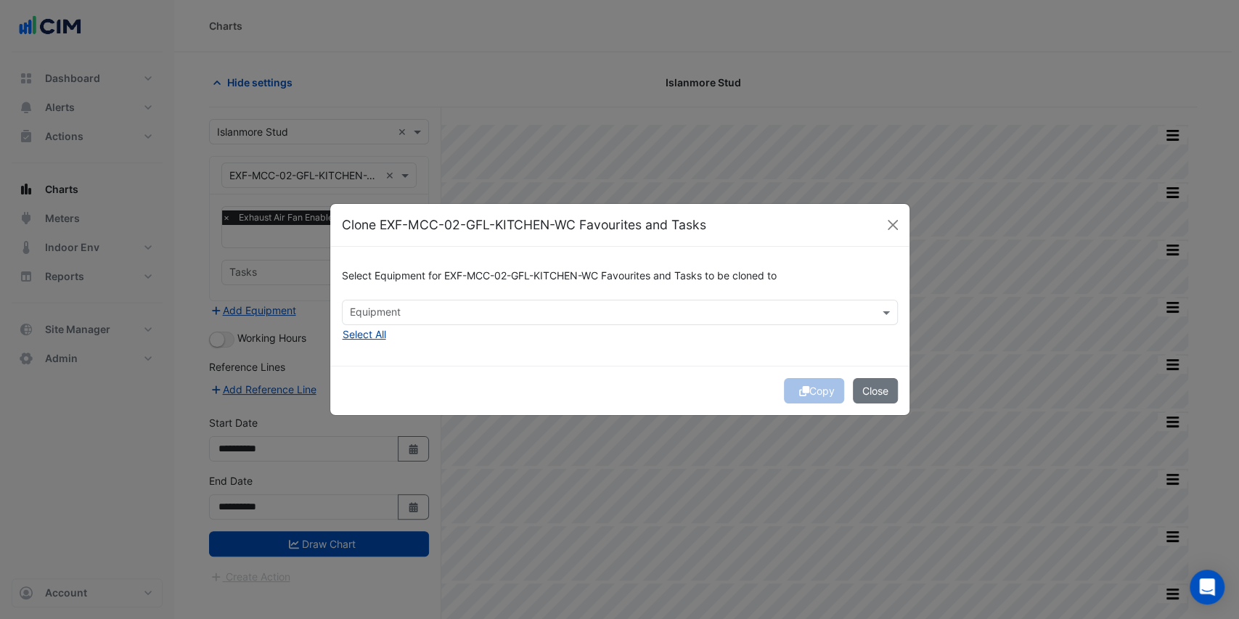
click at [373, 330] on button "Select All" at bounding box center [364, 334] width 45 height 17
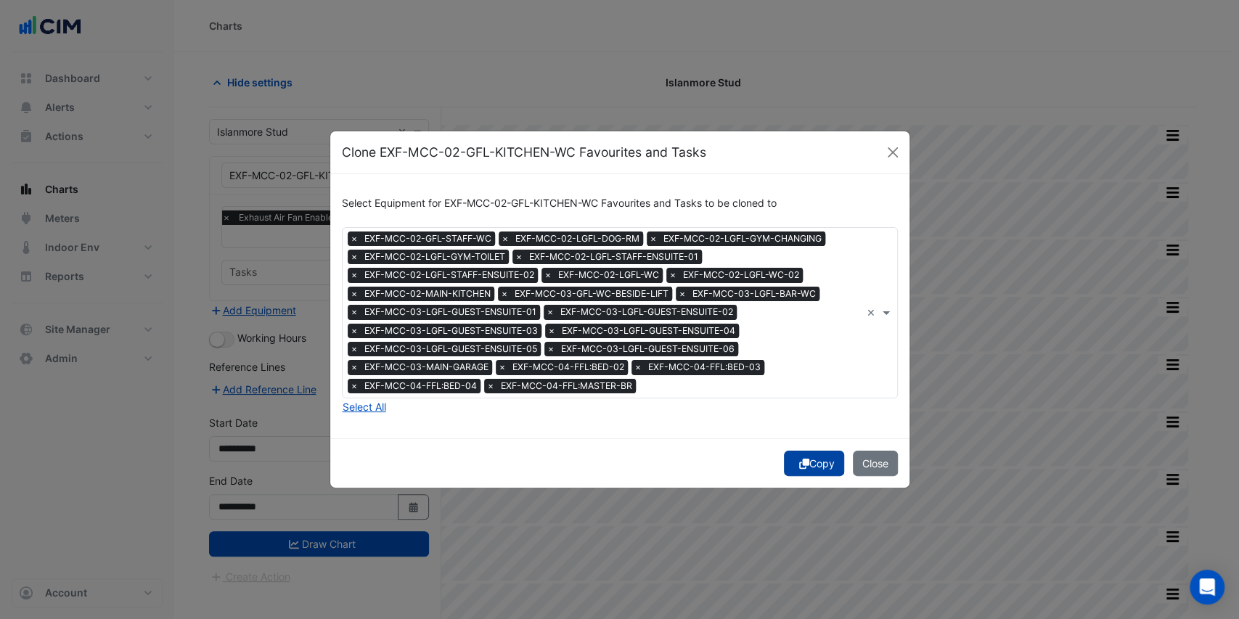
click at [799, 460] on icon "submit" at bounding box center [804, 464] width 10 height 10
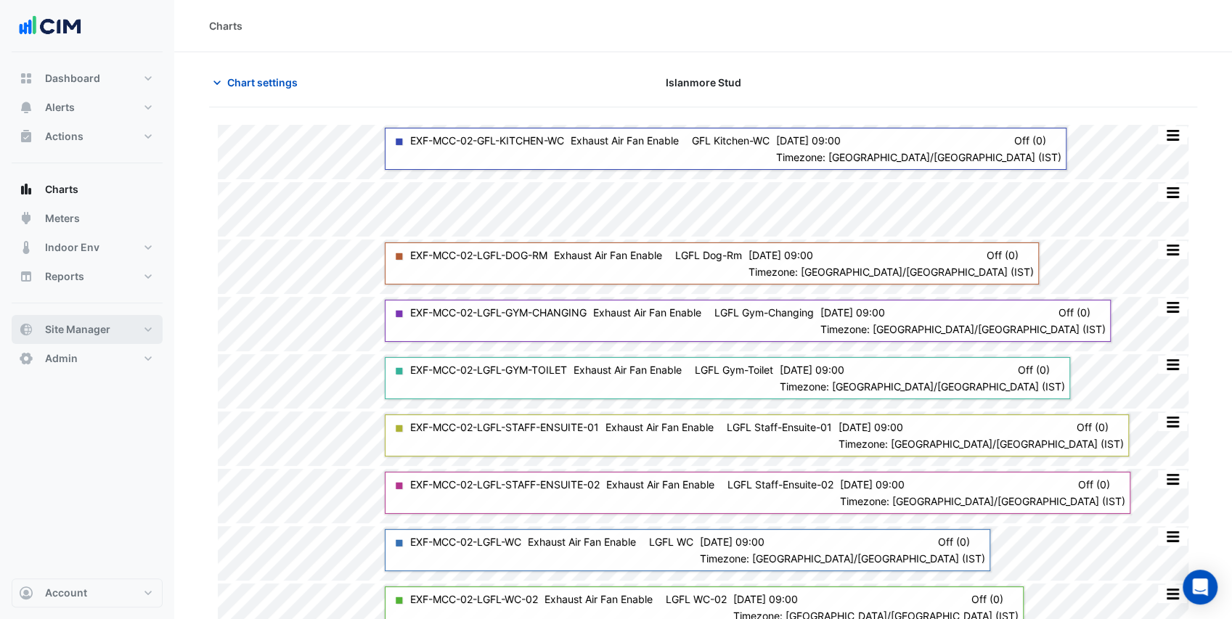
click at [88, 324] on span "Site Manager" at bounding box center [77, 329] width 65 height 15
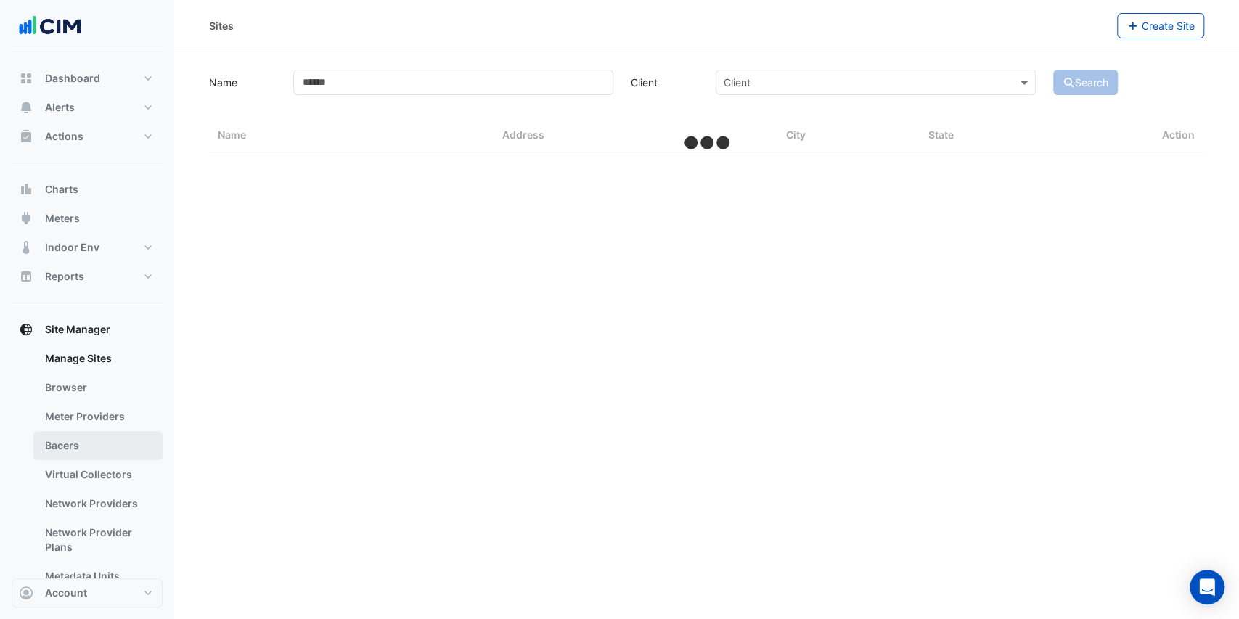
click at [89, 441] on link "Bacers" at bounding box center [97, 445] width 129 height 29
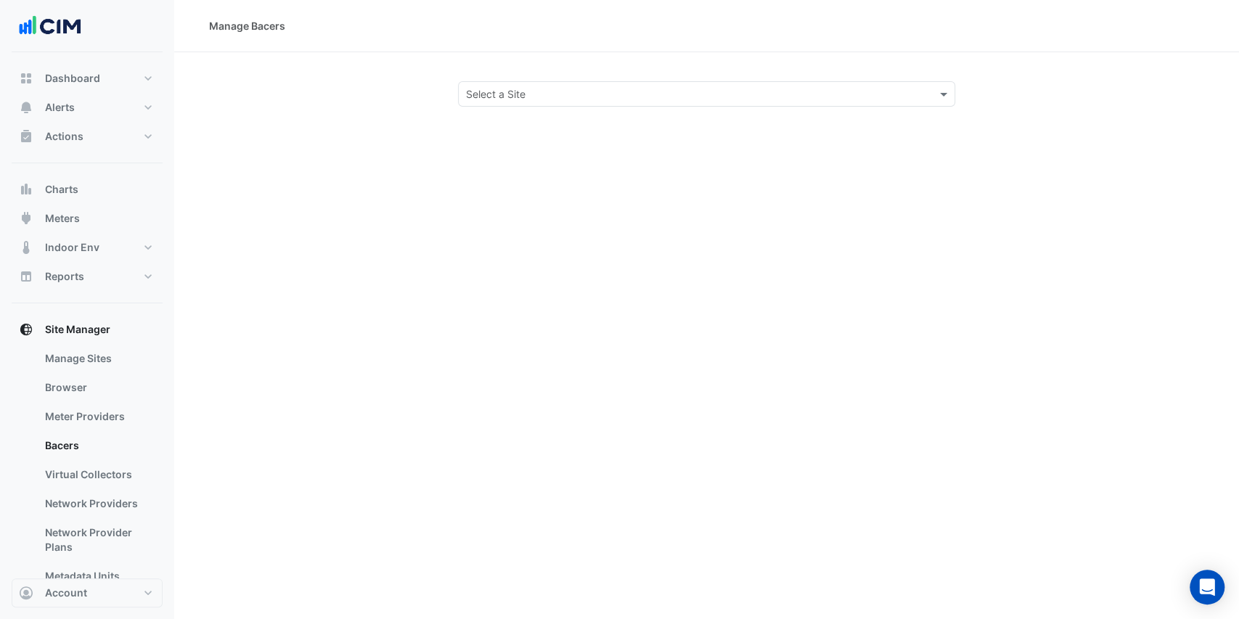
click at [582, 91] on input "text" at bounding box center [692, 94] width 453 height 15
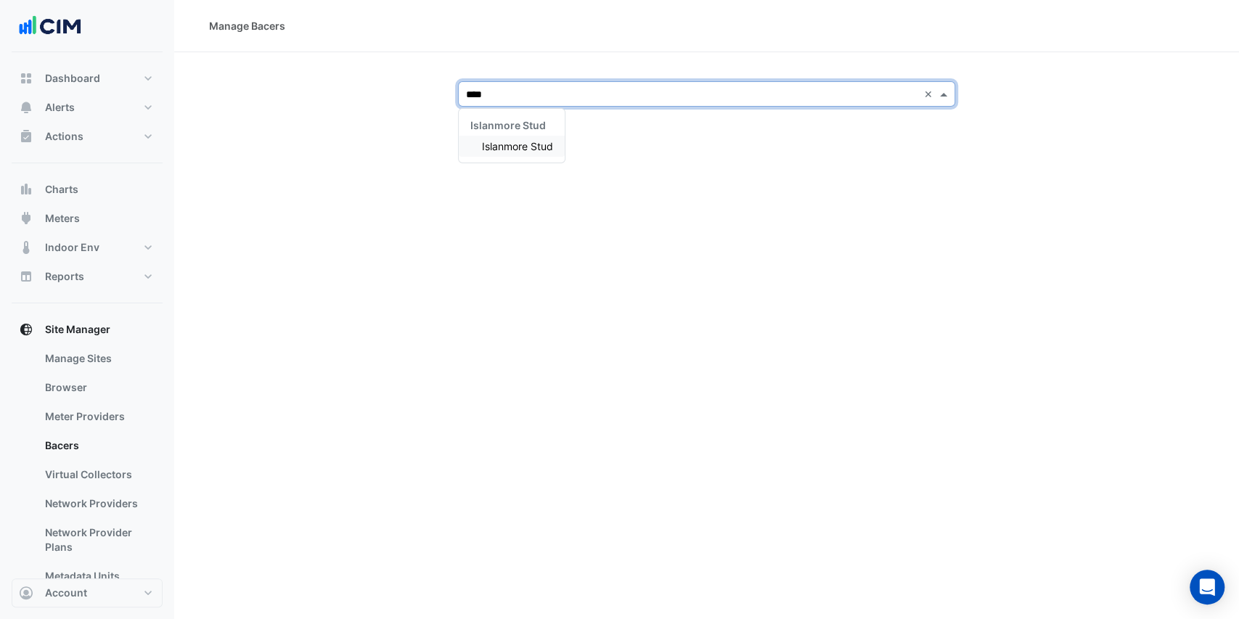
type input "*****"
click at [507, 150] on span "Islanmore Stud" at bounding box center [517, 146] width 71 height 12
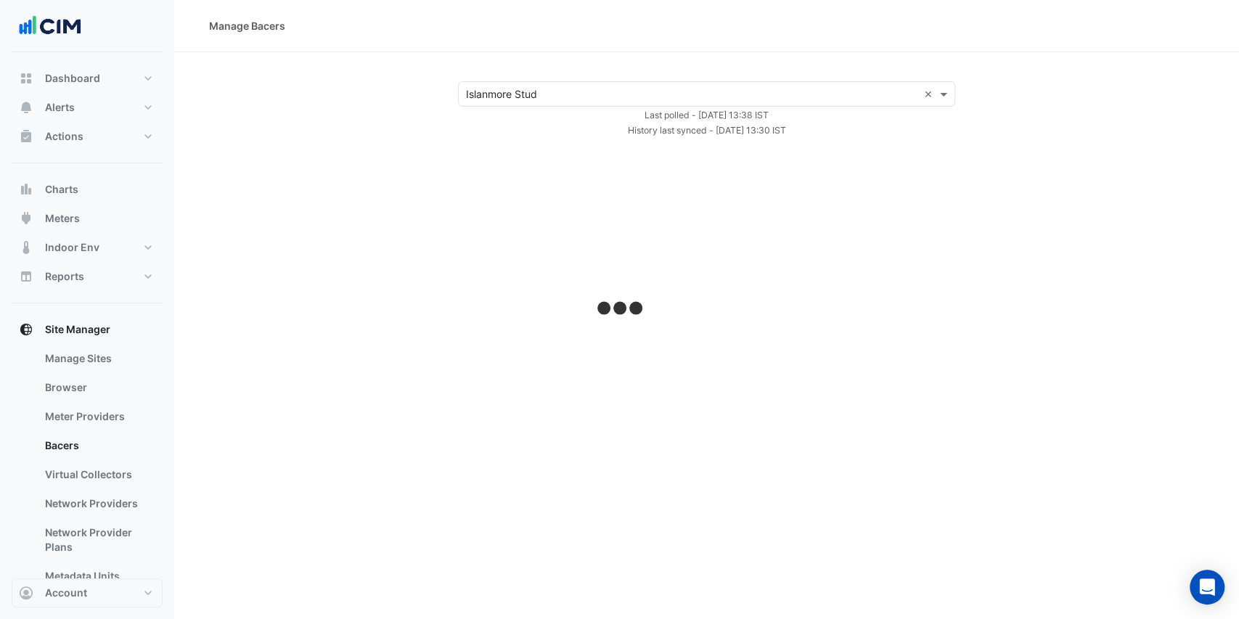
select select "***"
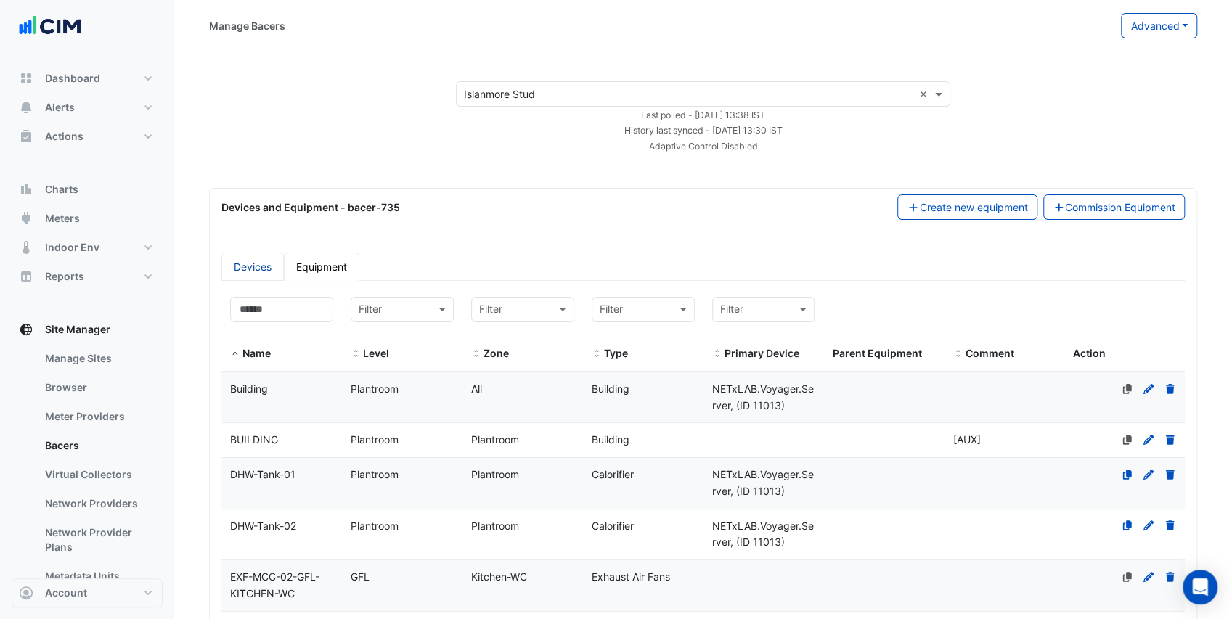
click at [261, 266] on link "Devices" at bounding box center [252, 267] width 62 height 28
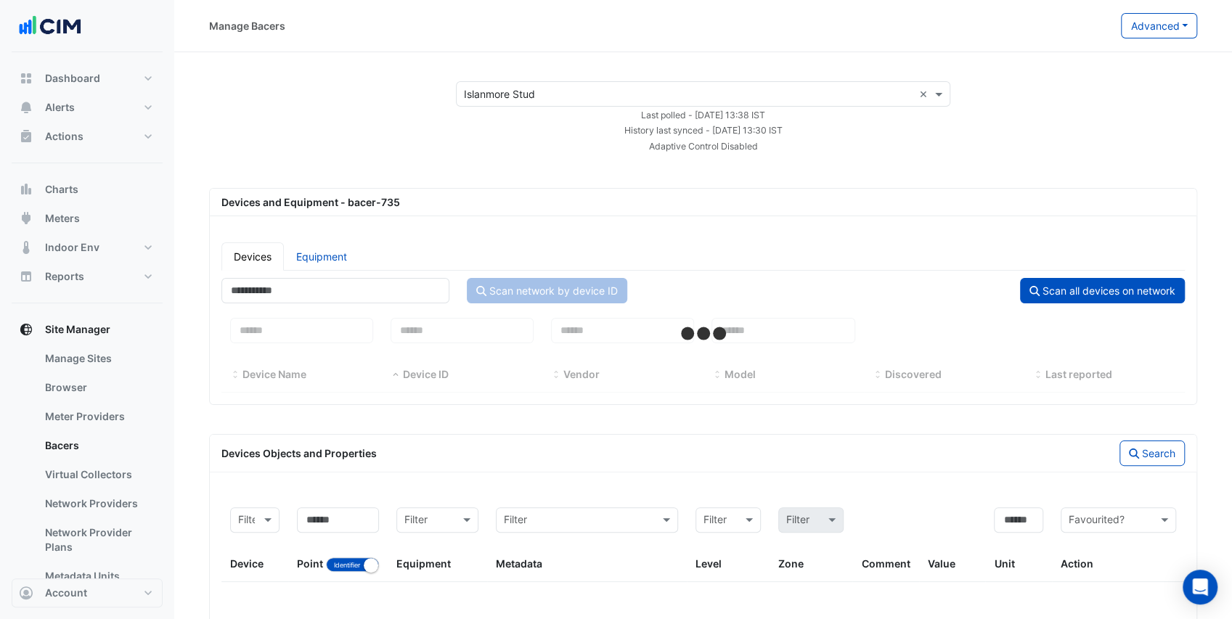
select select "***"
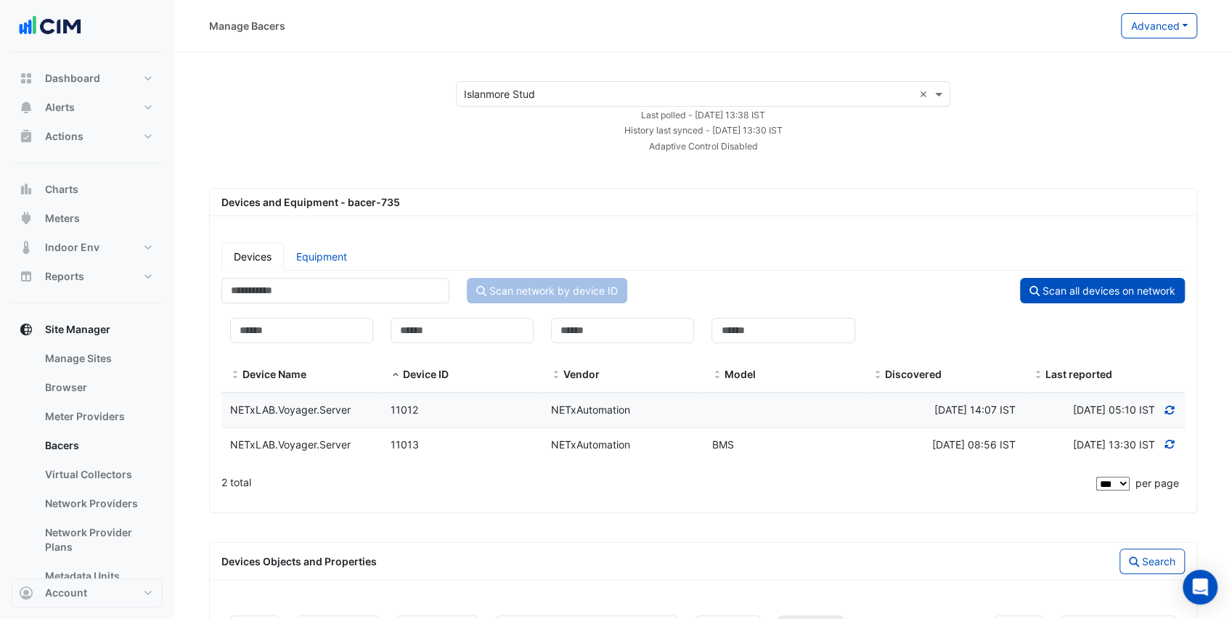
click at [361, 454] on div "NETxLAB.Voyager.Server" at bounding box center [301, 445] width 160 height 17
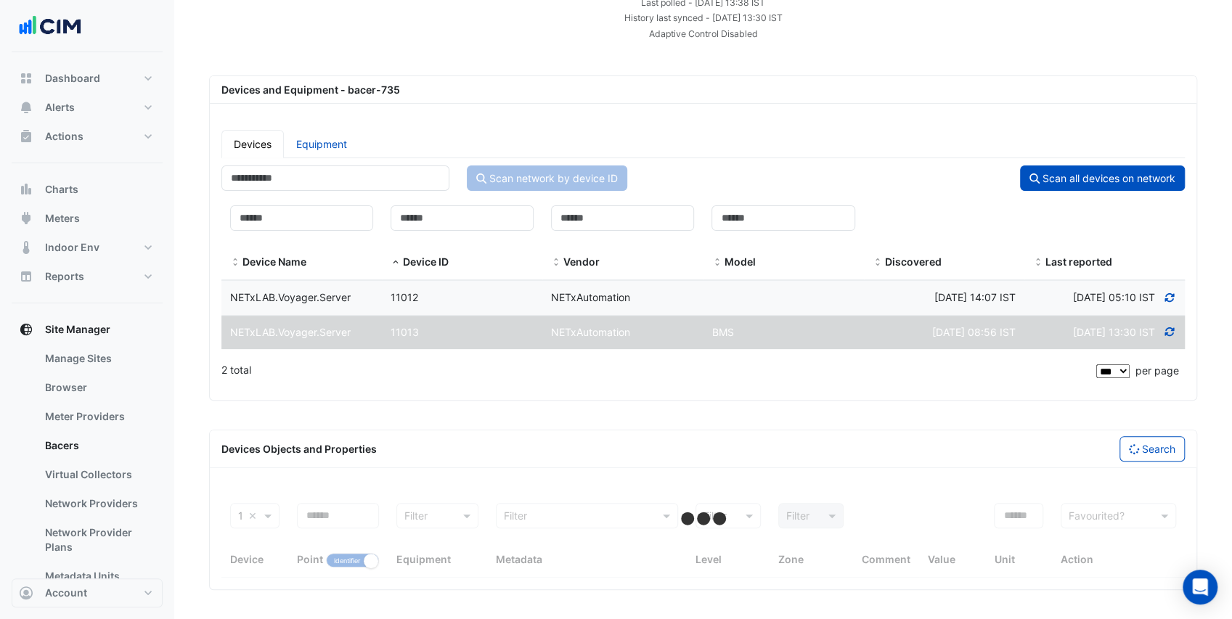
scroll to position [141, 0]
select select "***"
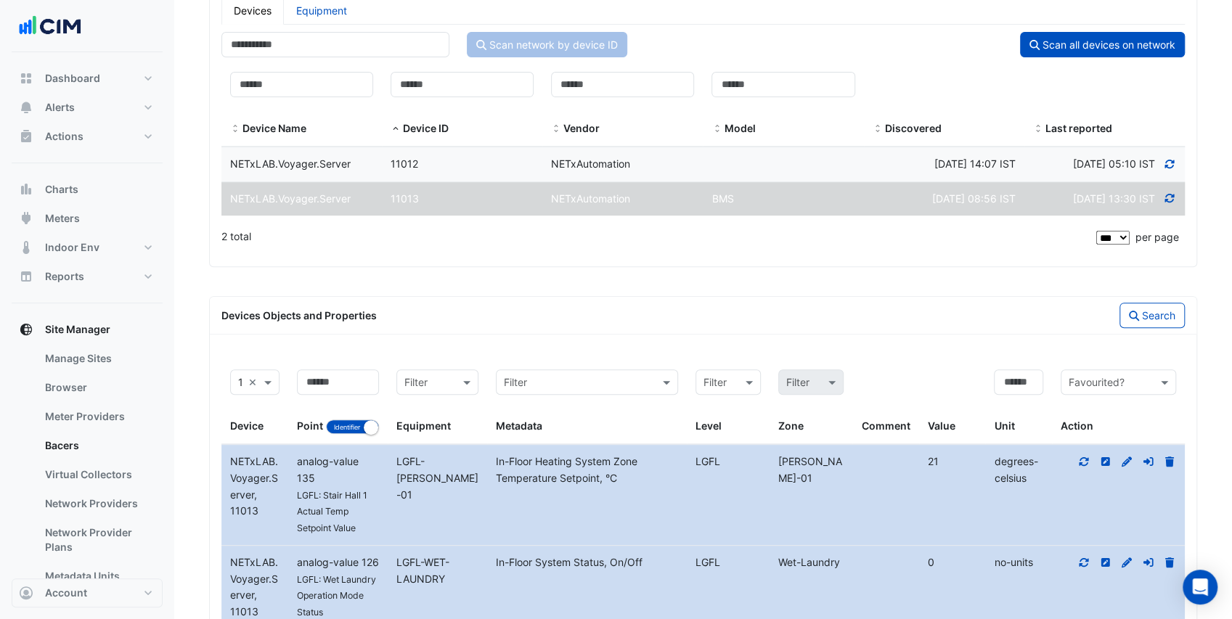
scroll to position [286, 0]
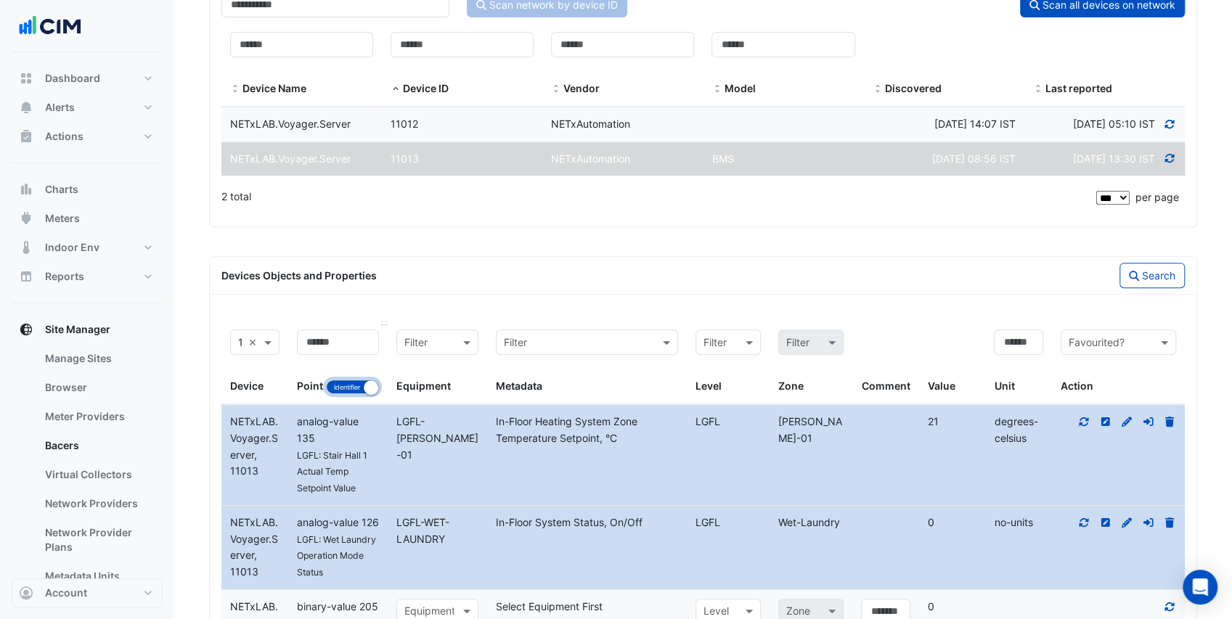
click at [356, 394] on button "Identifier Name" at bounding box center [352, 387] width 53 height 15
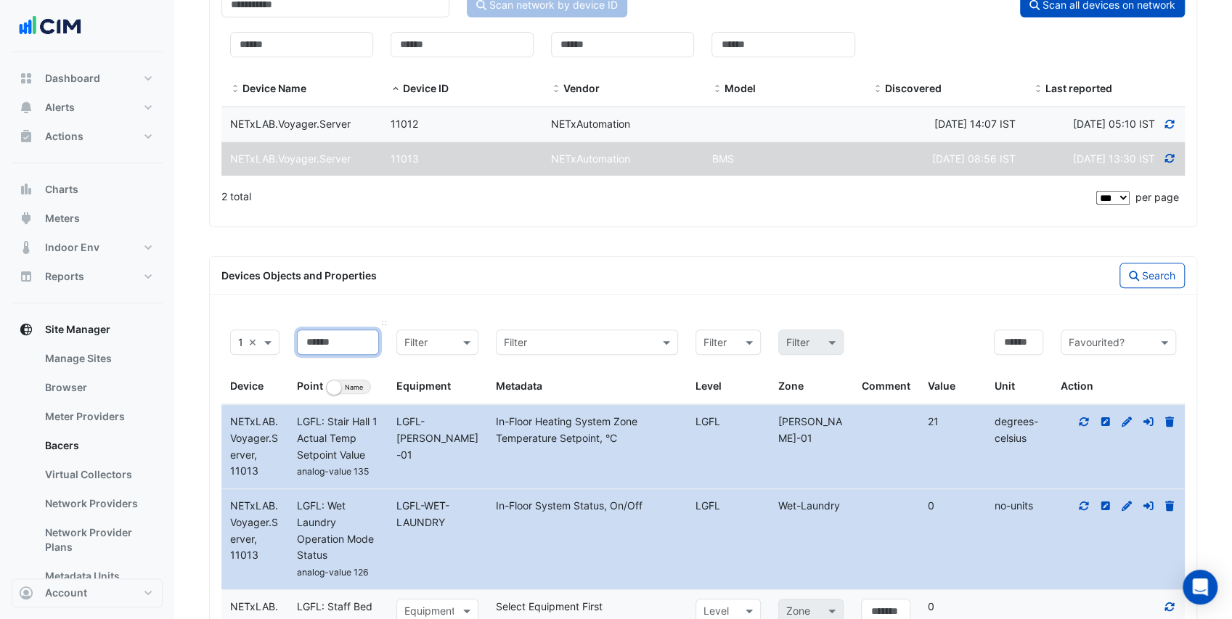
click at [333, 355] on input at bounding box center [338, 342] width 82 height 25
type input "***"
click at [1164, 288] on button "Search" at bounding box center [1151, 275] width 65 height 25
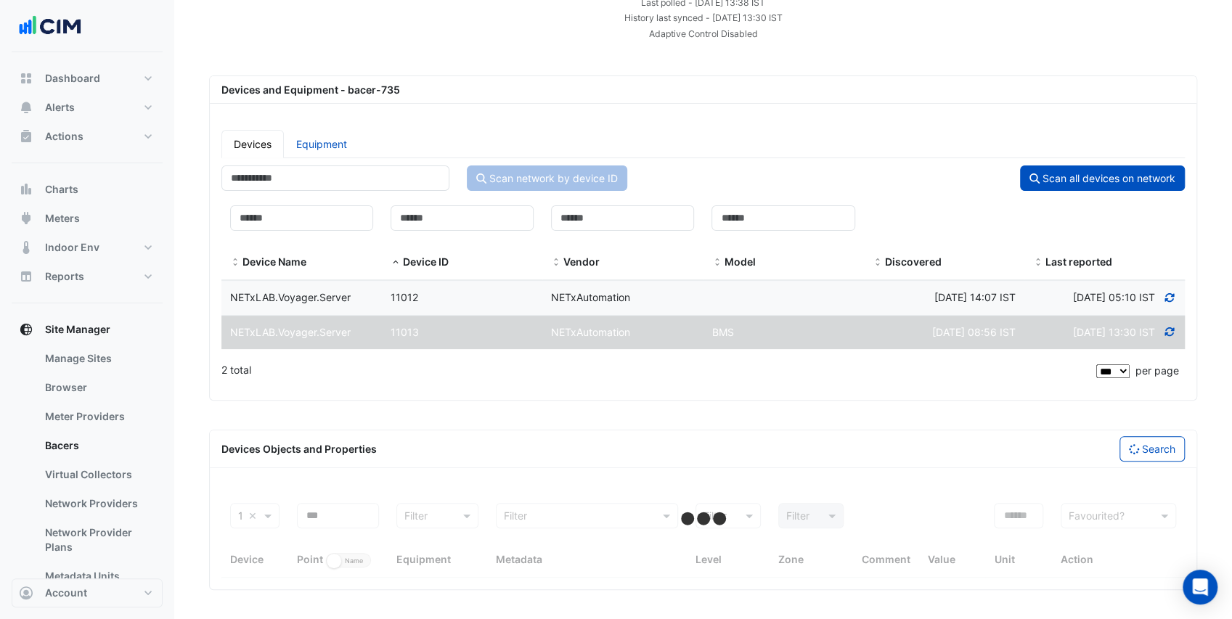
select select "***"
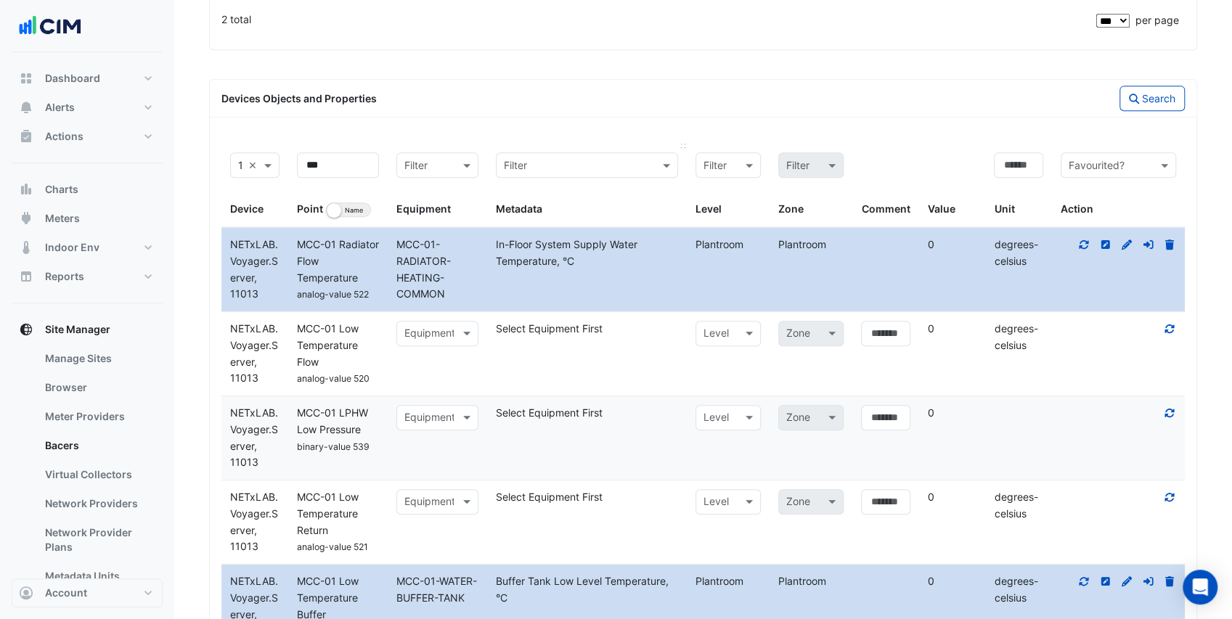
scroll to position [480, 0]
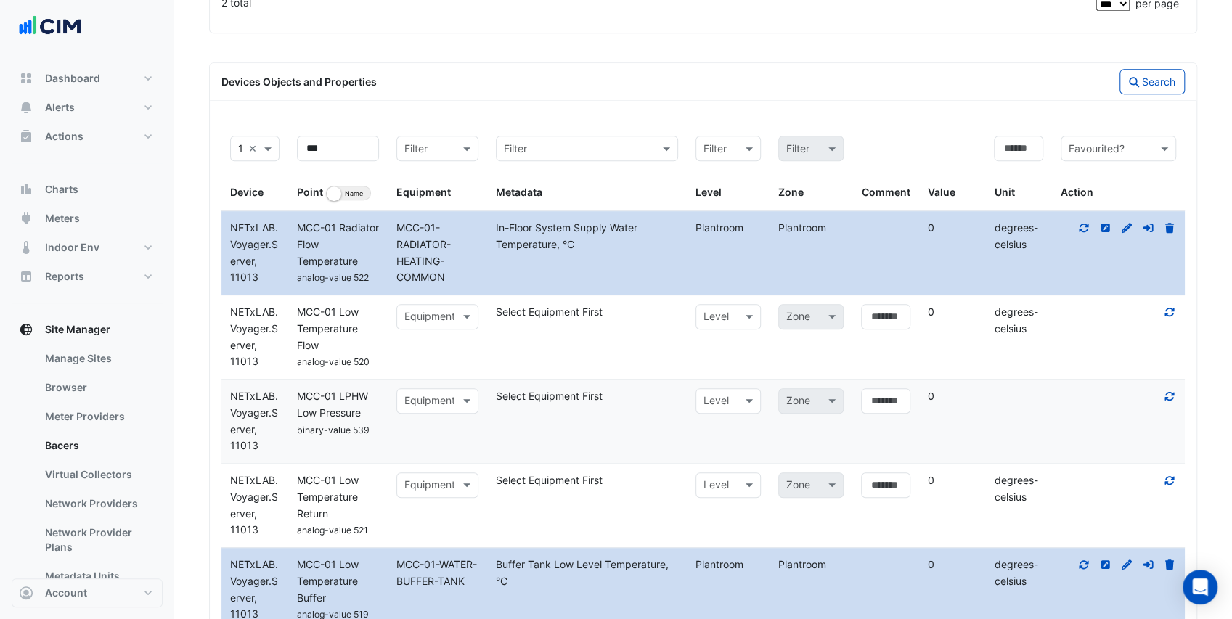
click at [1168, 317] on icon at bounding box center [1169, 312] width 13 height 10
click at [1170, 486] on icon at bounding box center [1169, 481] width 13 height 10
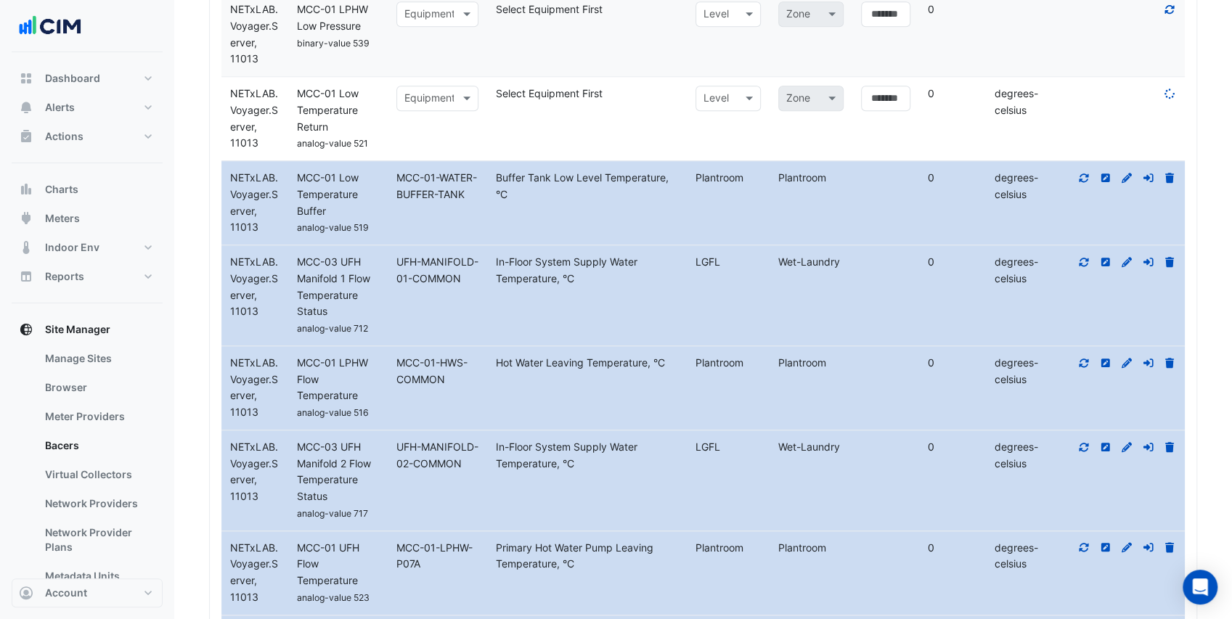
scroll to position [819, 0]
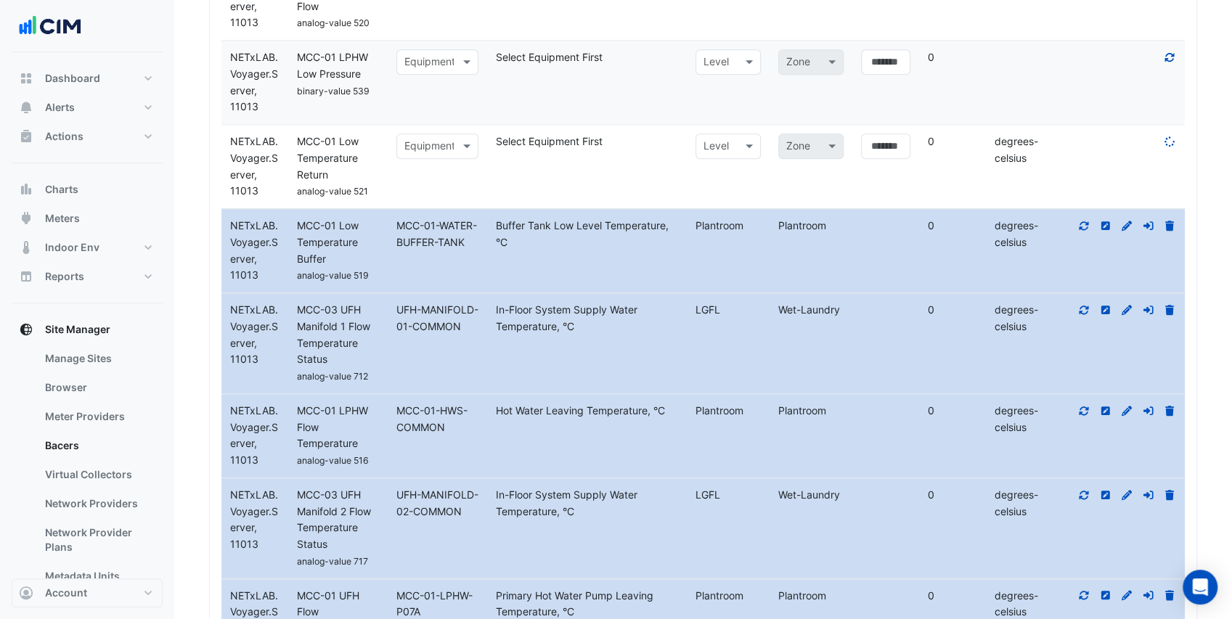
click at [1085, 231] on icon at bounding box center [1083, 226] width 13 height 10
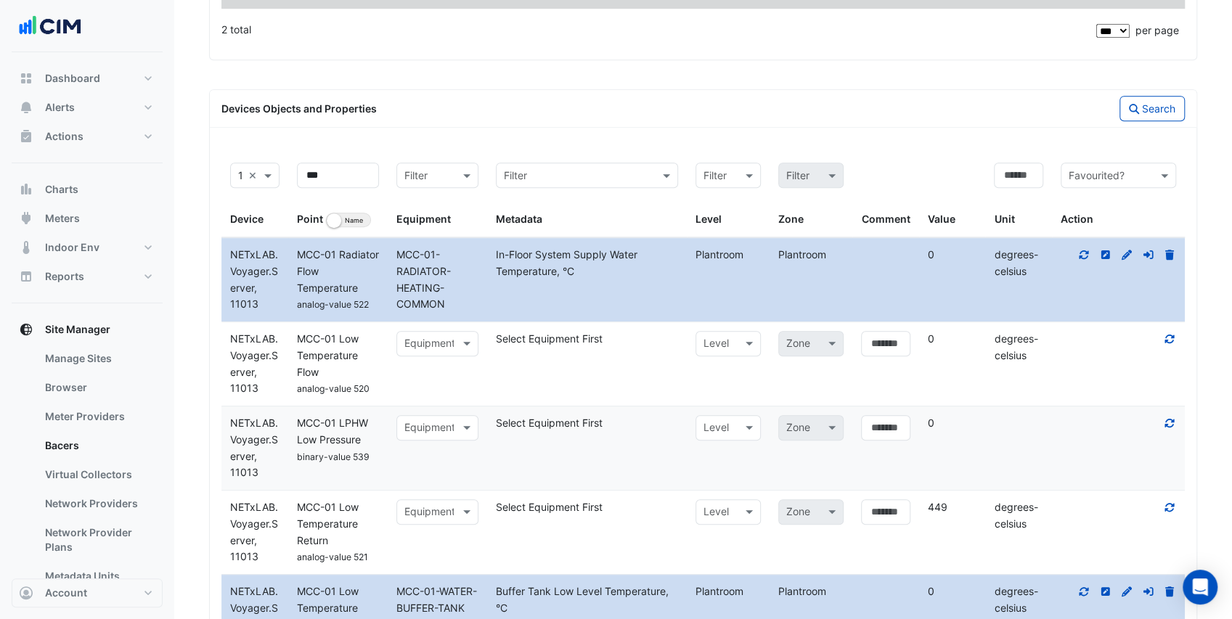
scroll to position [431, 0]
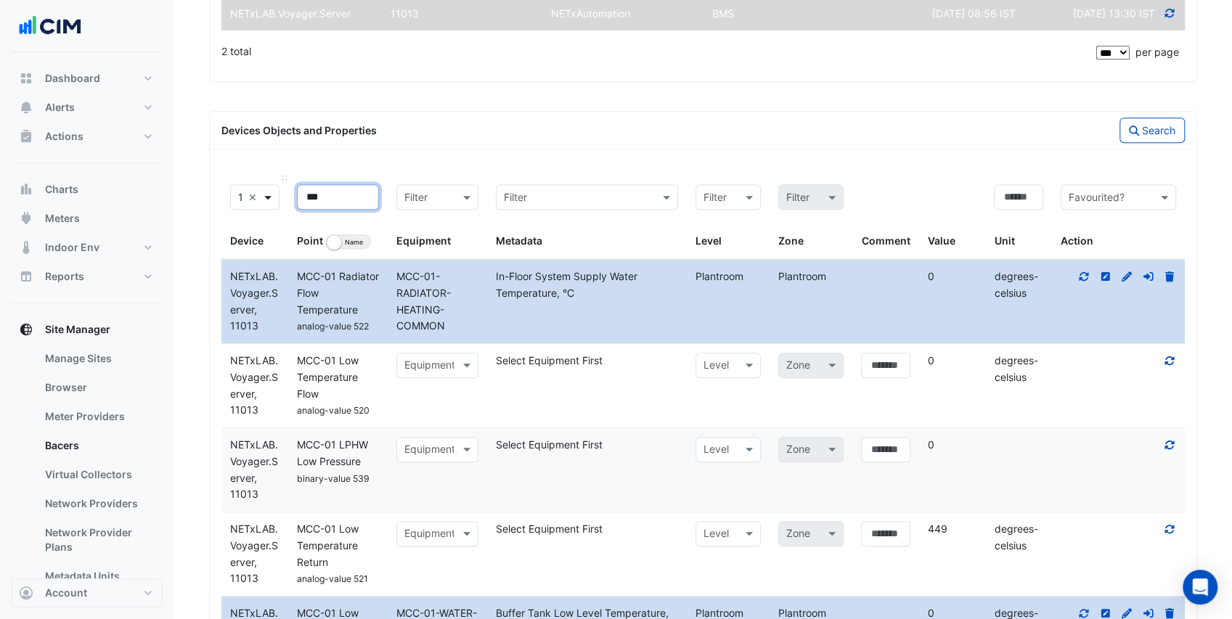
drag, startPoint x: 287, startPoint y: 231, endPoint x: 270, endPoint y: 231, distance: 17.4
click at [270, 231] on div "Filter 11013, NETxLAB.Voyager.Server × Device *** Point Identifier Name Filter …" at bounding box center [702, 217] width 963 height 83
type input "****"
click at [1163, 143] on button "Search" at bounding box center [1151, 130] width 65 height 25
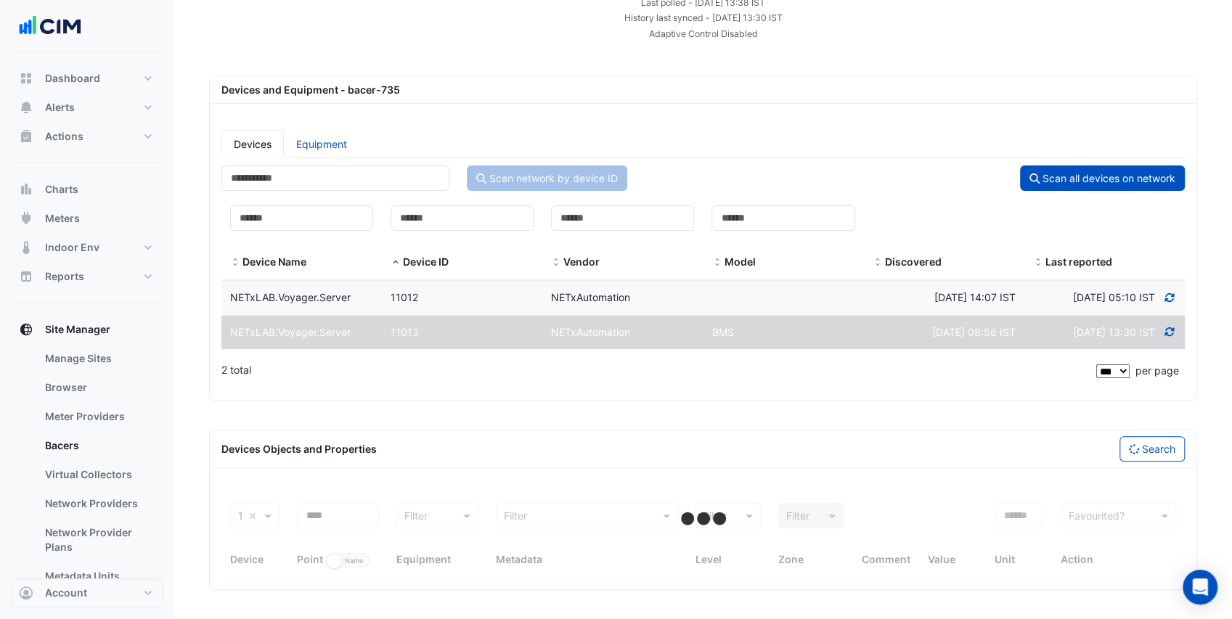
select select "***"
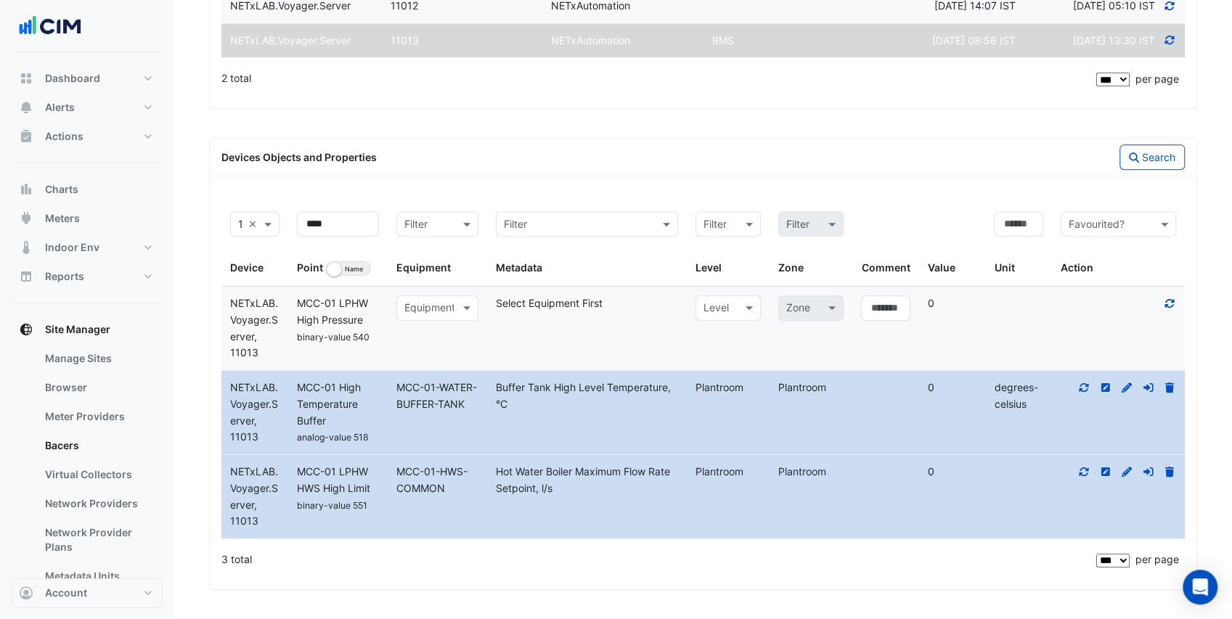
drag, startPoint x: 1086, startPoint y: 474, endPoint x: 1072, endPoint y: 423, distance: 53.4
click at [1085, 473] on icon at bounding box center [1083, 472] width 13 height 10
click at [1081, 387] on icon at bounding box center [1083, 388] width 13 height 10
click at [1173, 306] on icon at bounding box center [1169, 303] width 9 height 9
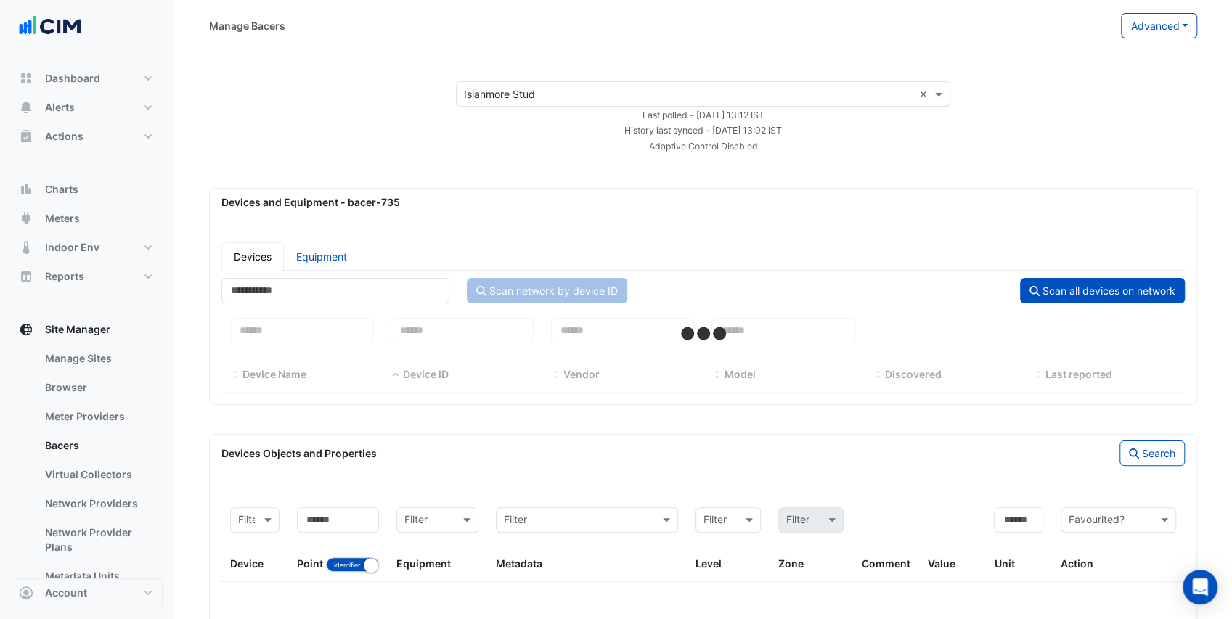
select select "***"
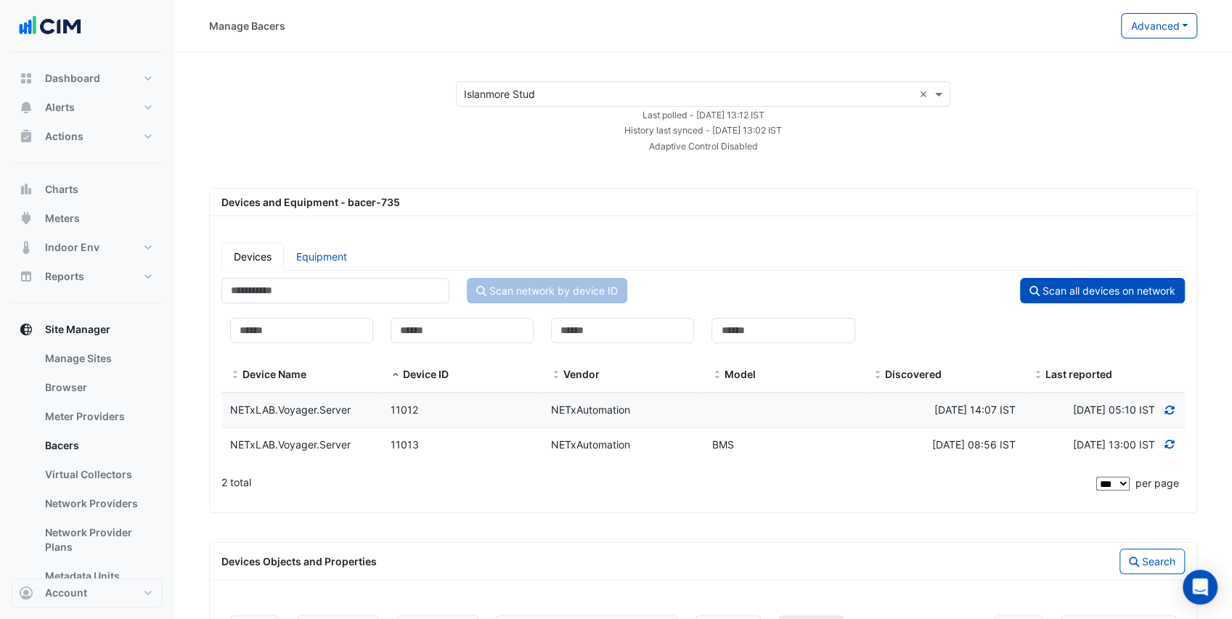
click at [473, 452] on div "11013" at bounding box center [462, 445] width 160 height 17
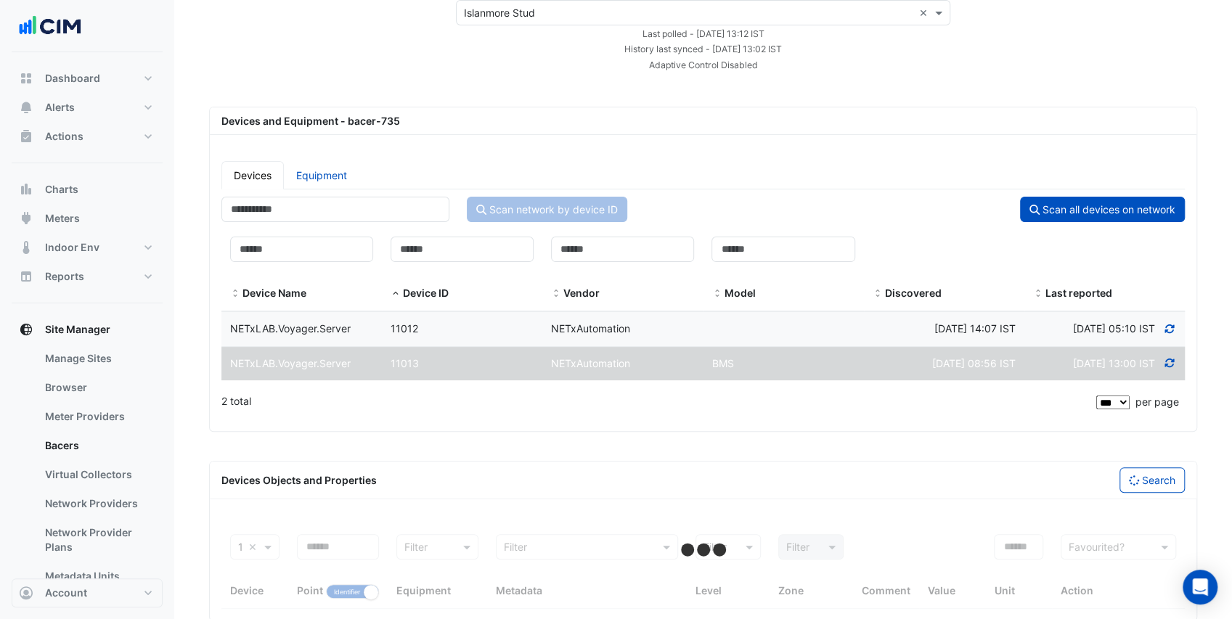
scroll to position [141, 0]
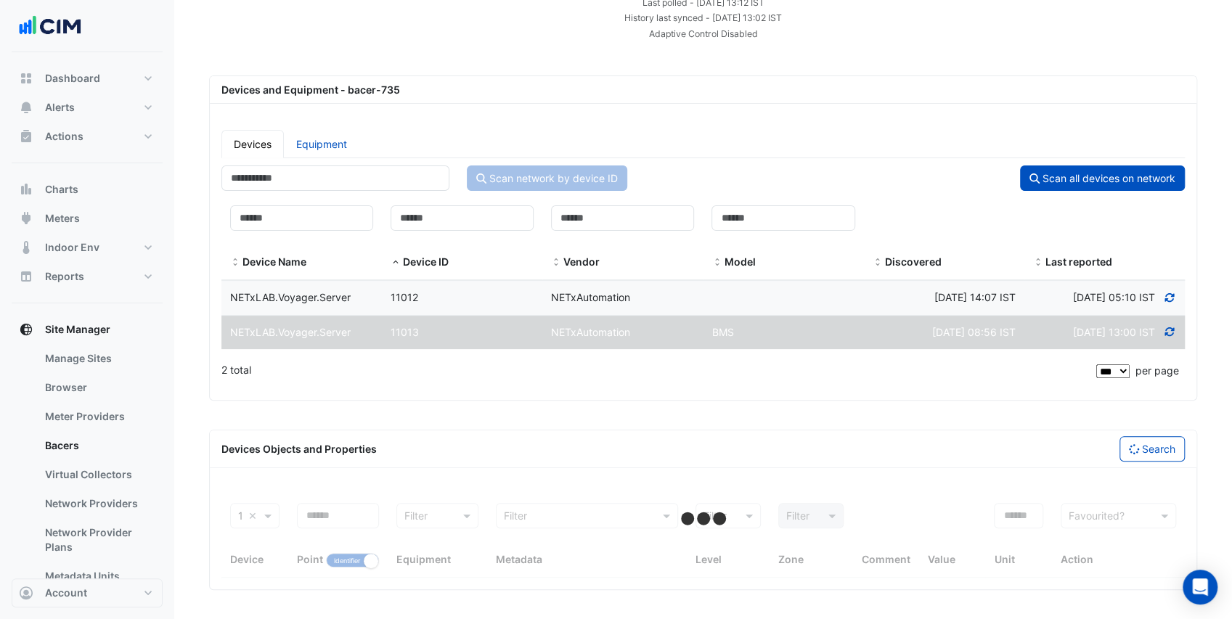
select select "***"
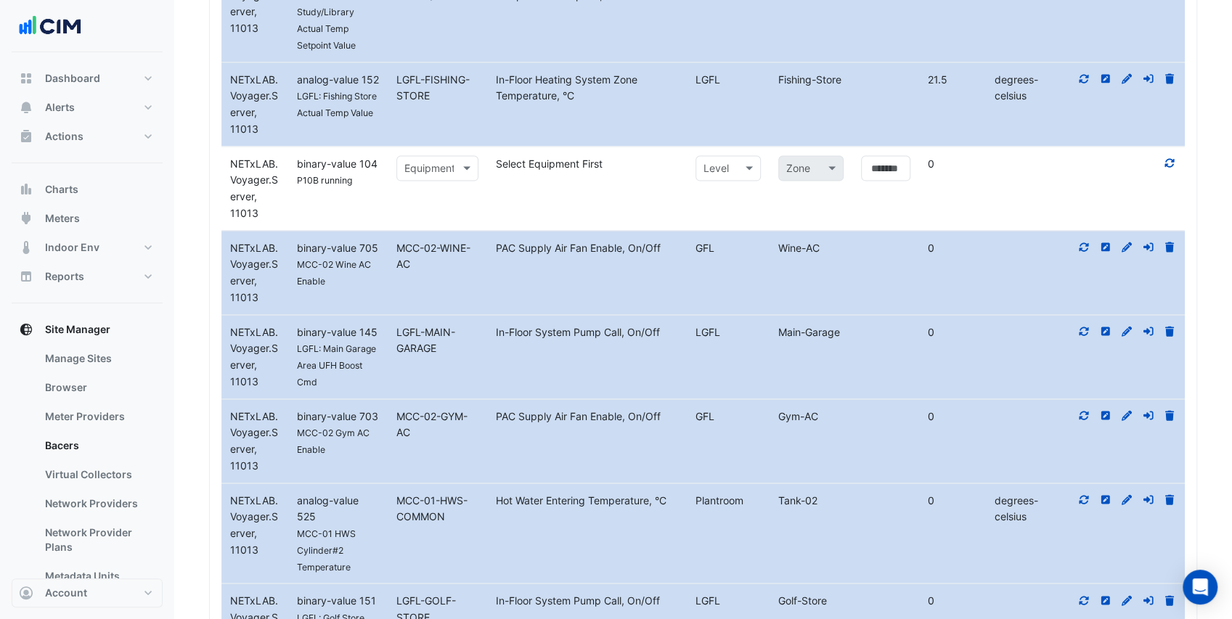
scroll to position [5610, 0]
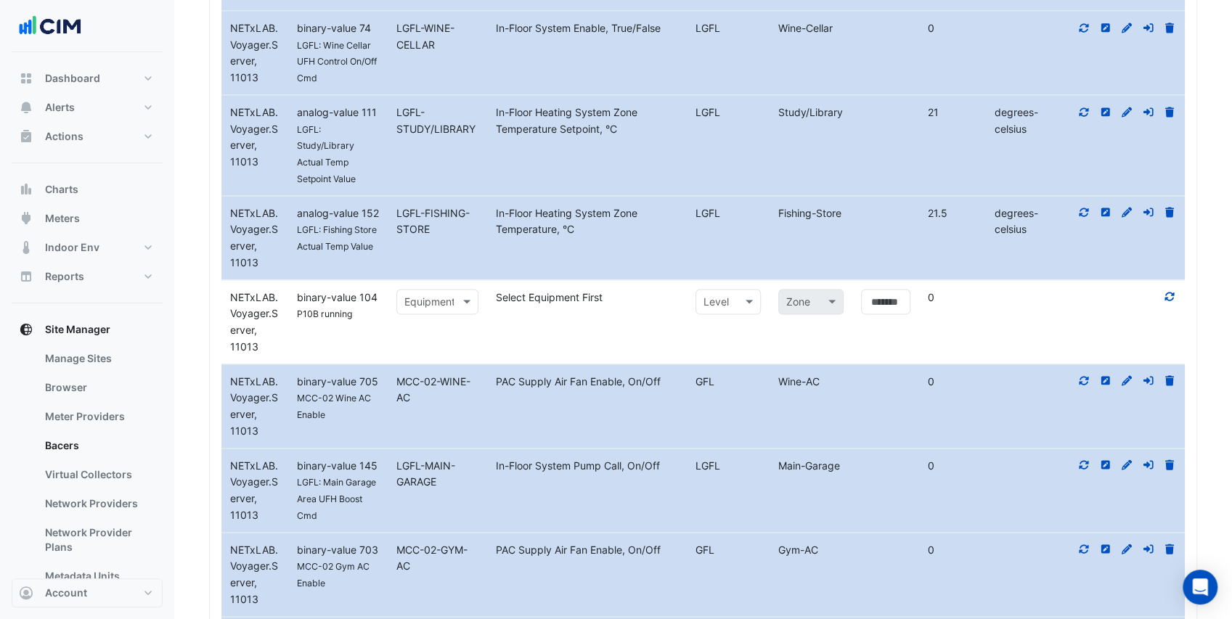
click at [423, 311] on input "text" at bounding box center [422, 303] width 37 height 17
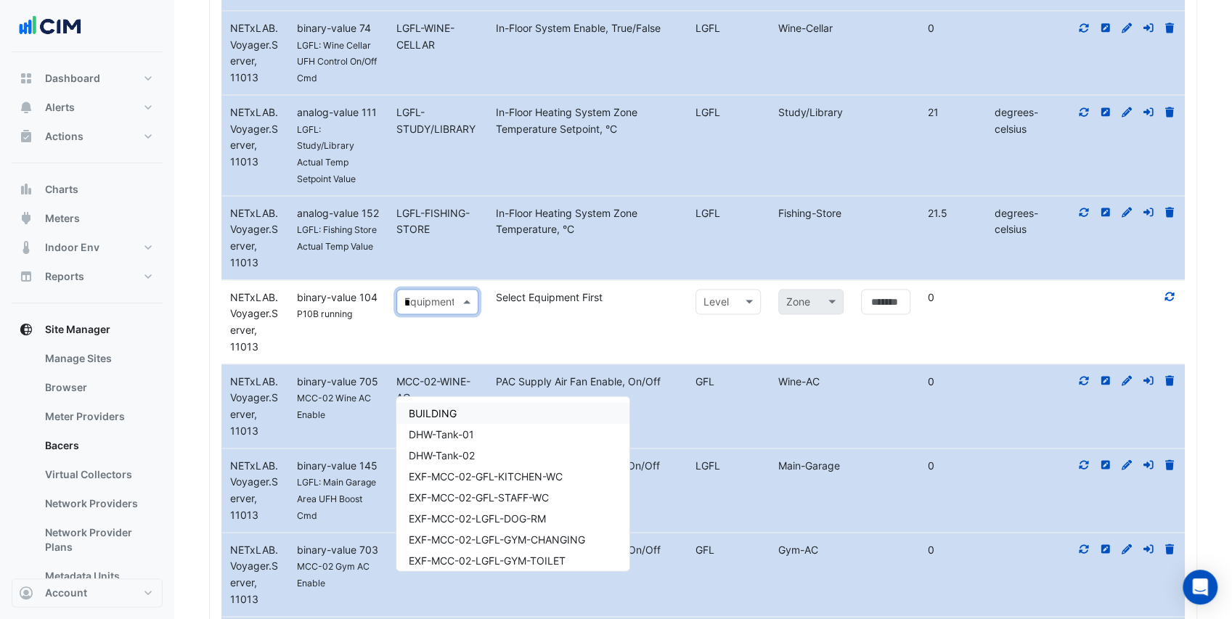
type input "**"
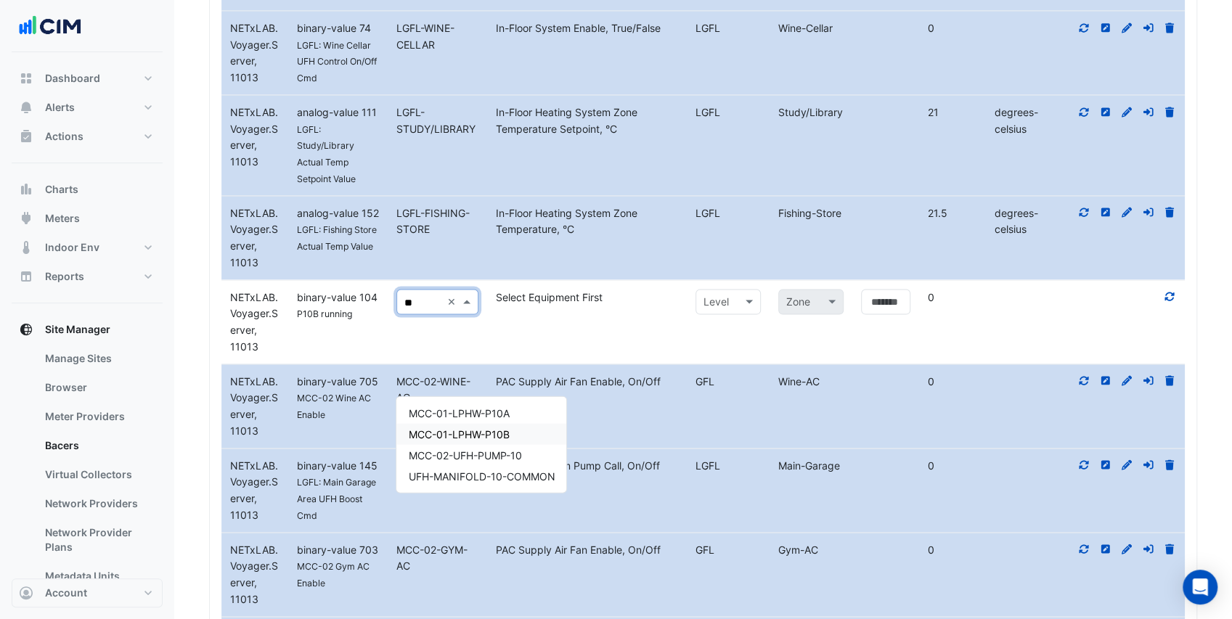
click at [456, 430] on span "MCC-01-LPHW-P10B" at bounding box center [458, 434] width 101 height 12
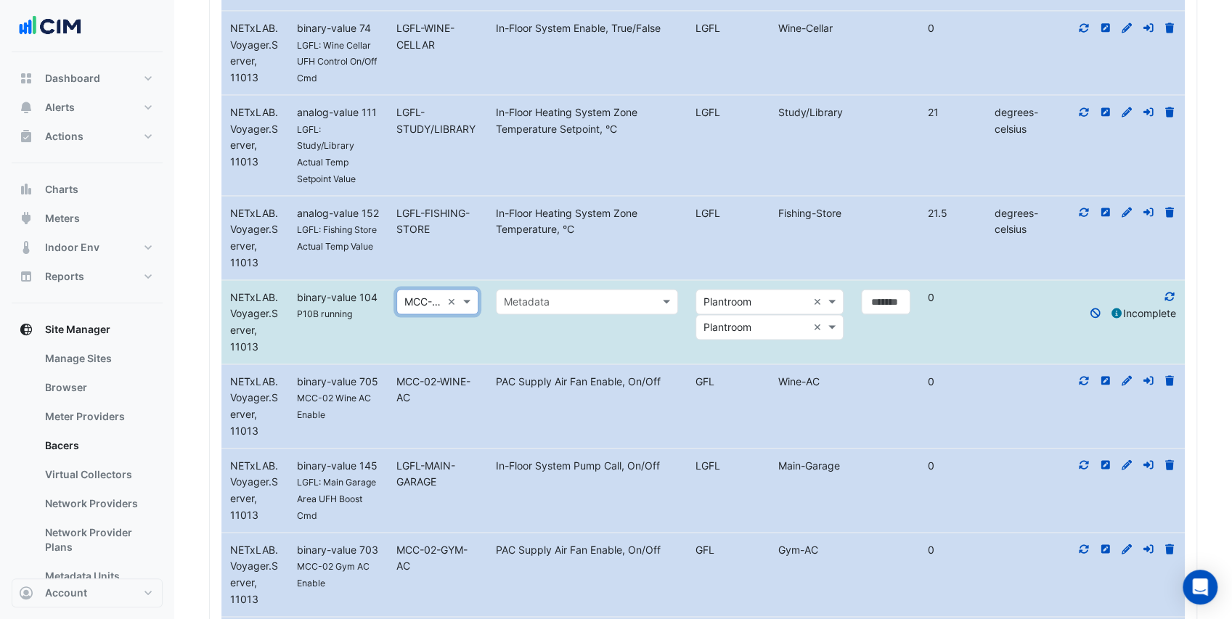
click at [559, 311] on input "text" at bounding box center [572, 303] width 137 height 17
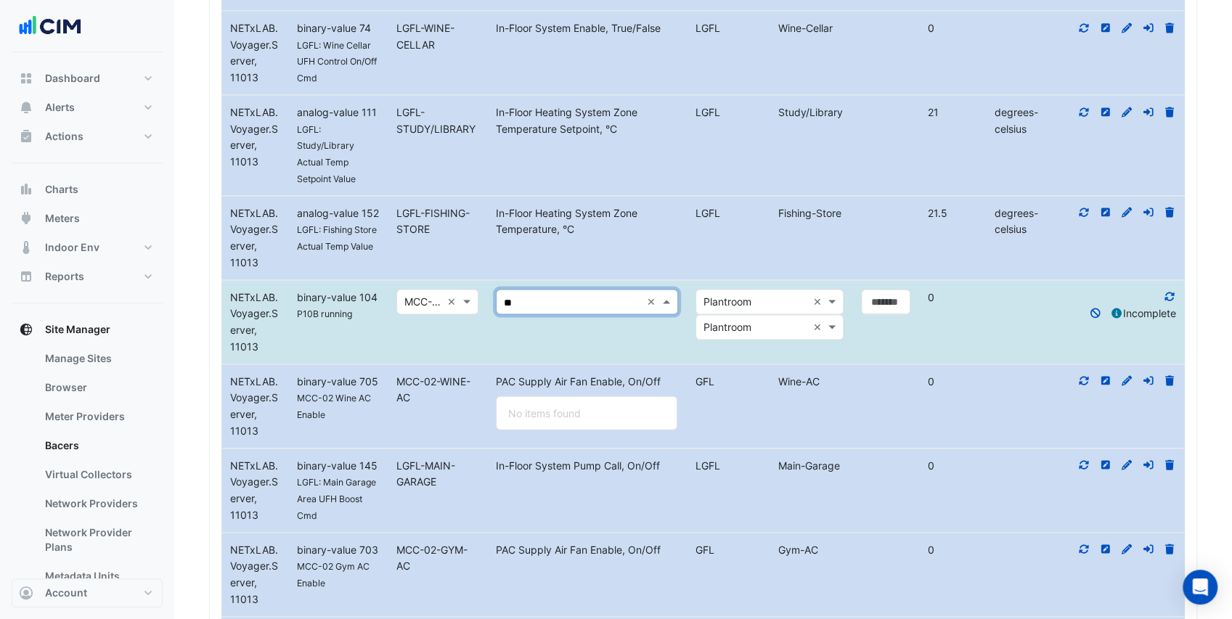
type input "*"
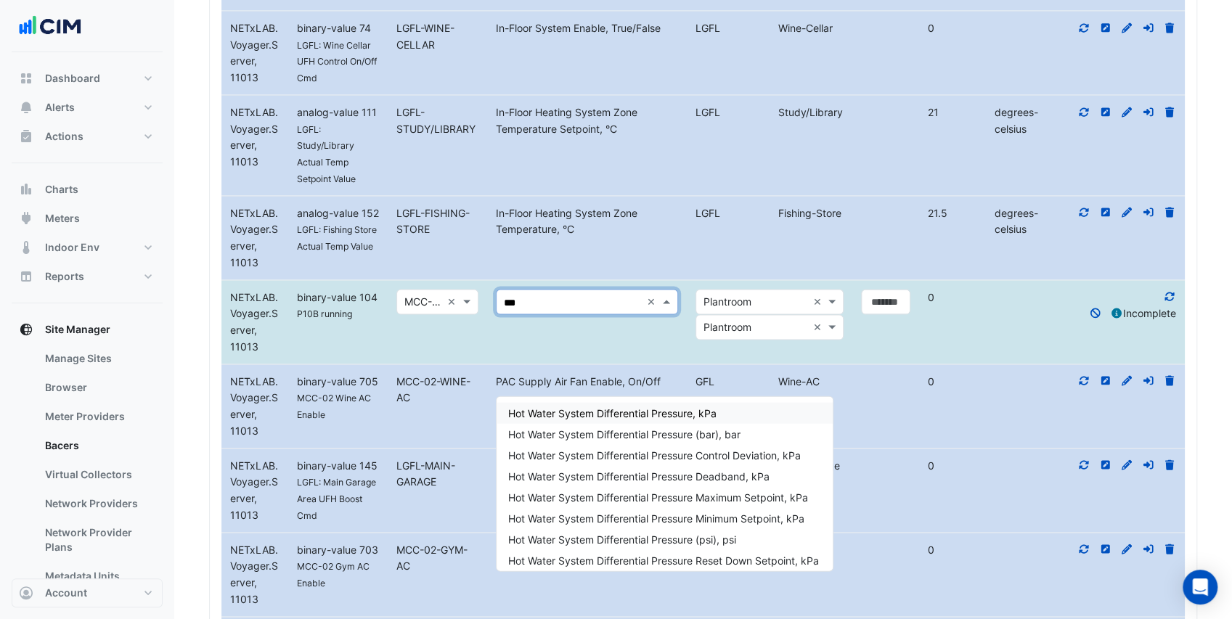
type input "****"
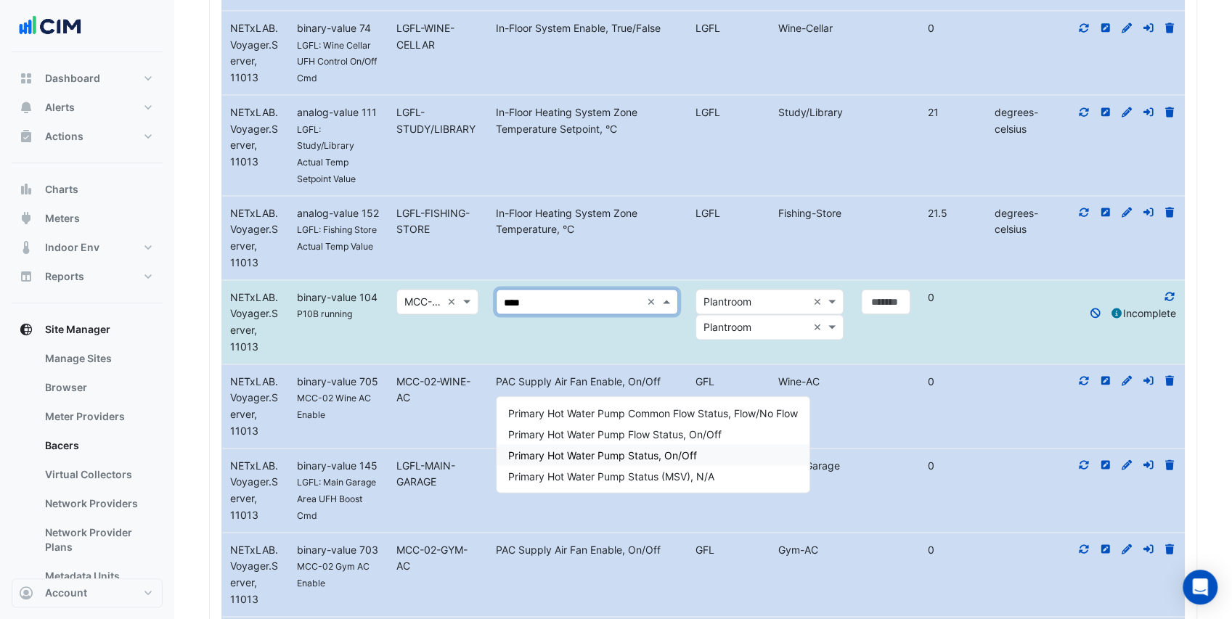
click at [650, 454] on span "Primary Hot Water Pump Status, On/Off" at bounding box center [602, 455] width 189 height 12
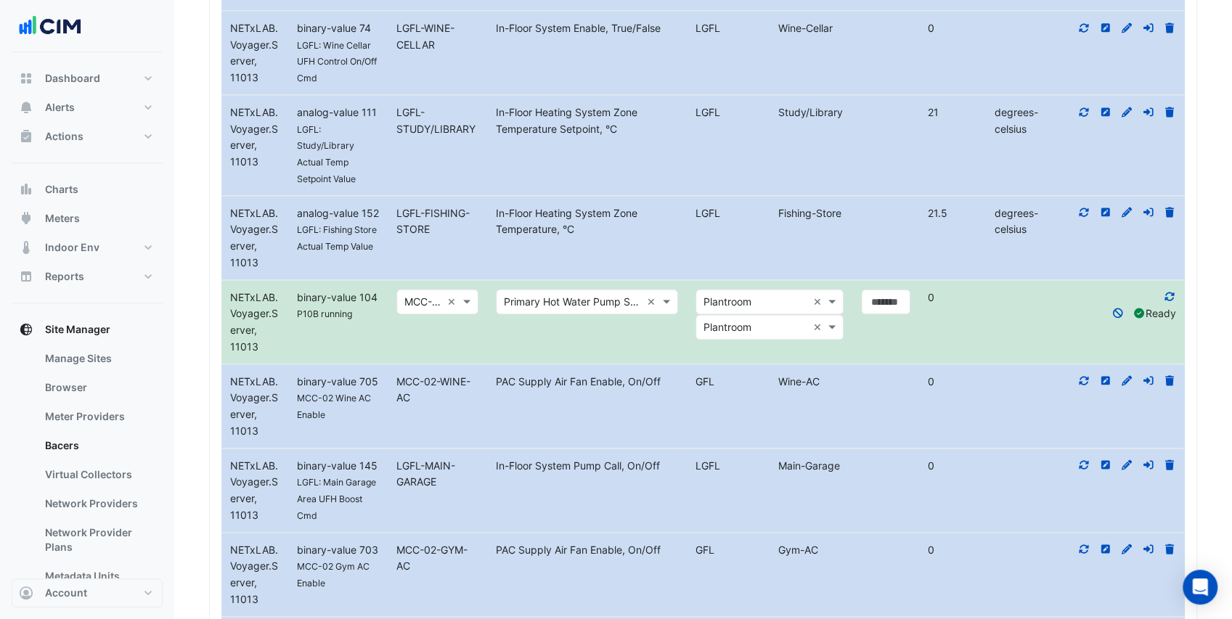
click at [572, 364] on datatable-body-cell "Select metadata Metadata Primary Hot Water Pump Status, On/Off ×" at bounding box center [587, 322] width 200 height 83
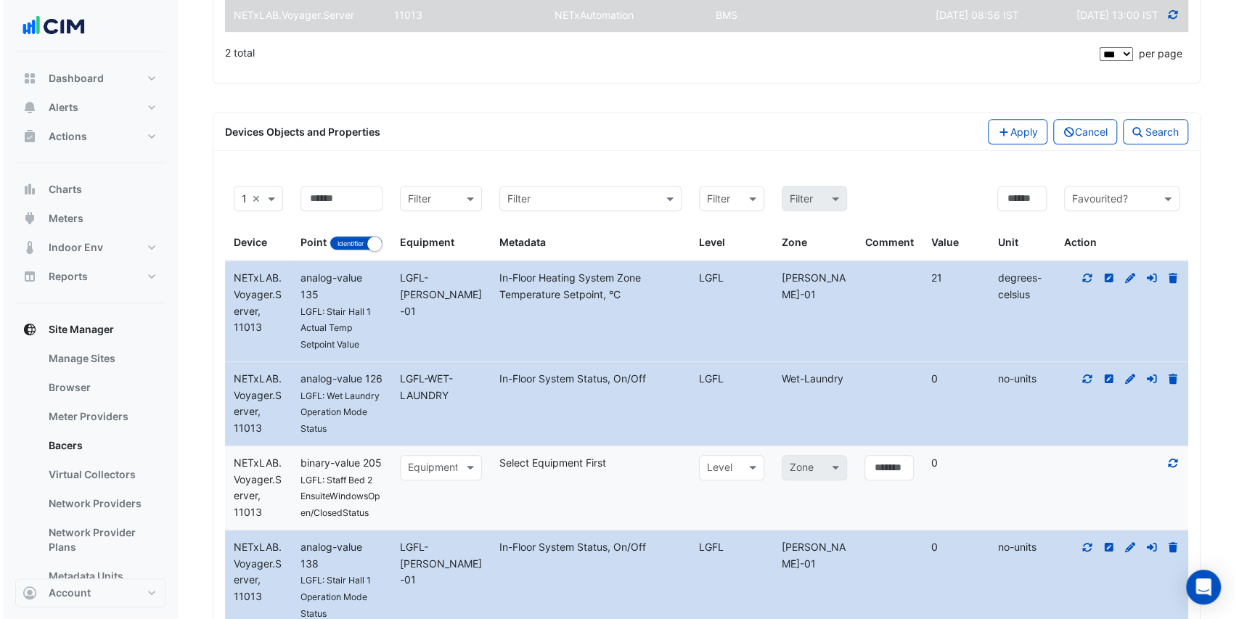
scroll to position [431, 0]
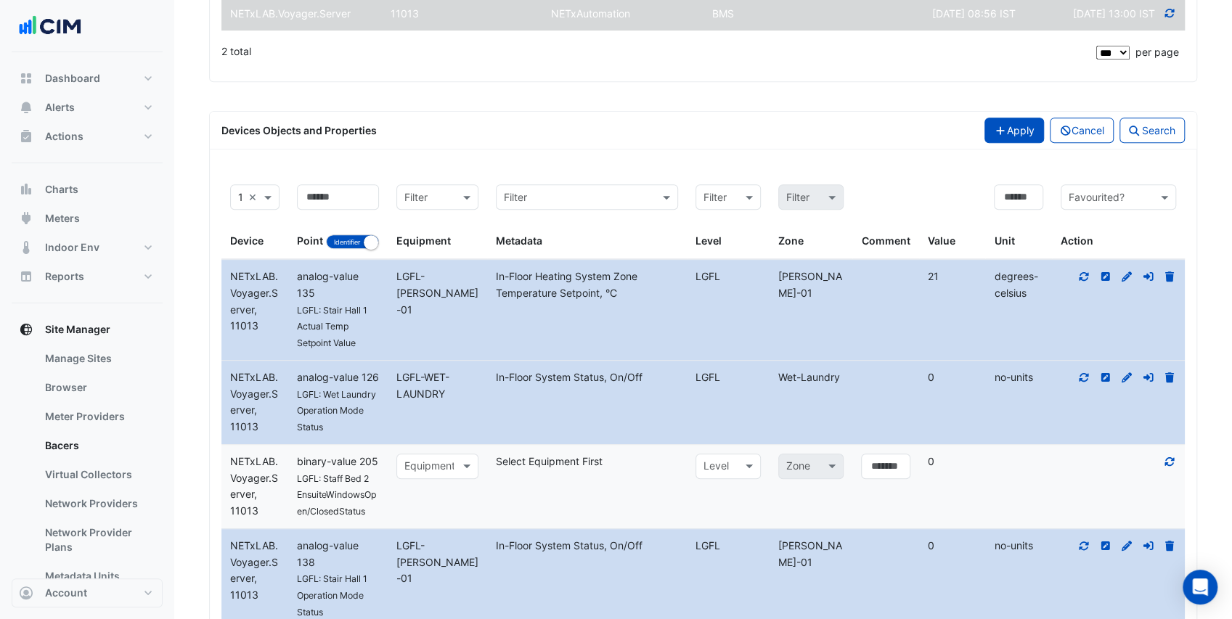
click at [1021, 143] on button "Apply" at bounding box center [1014, 130] width 60 height 25
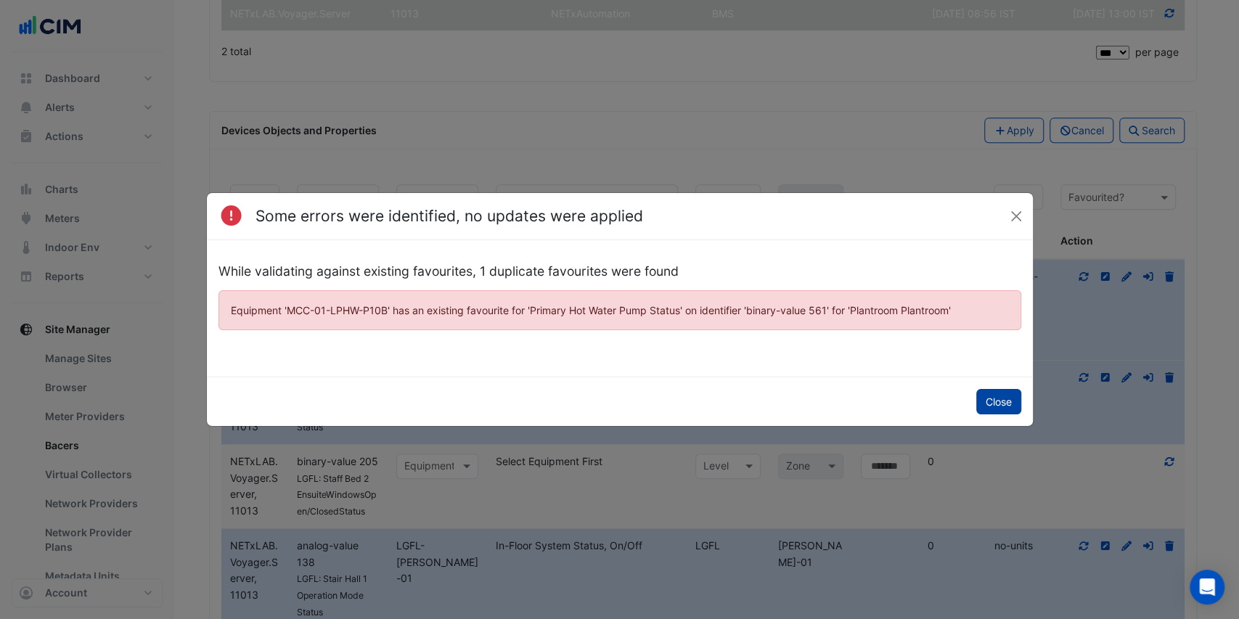
click at [995, 407] on button "Close" at bounding box center [998, 401] width 45 height 25
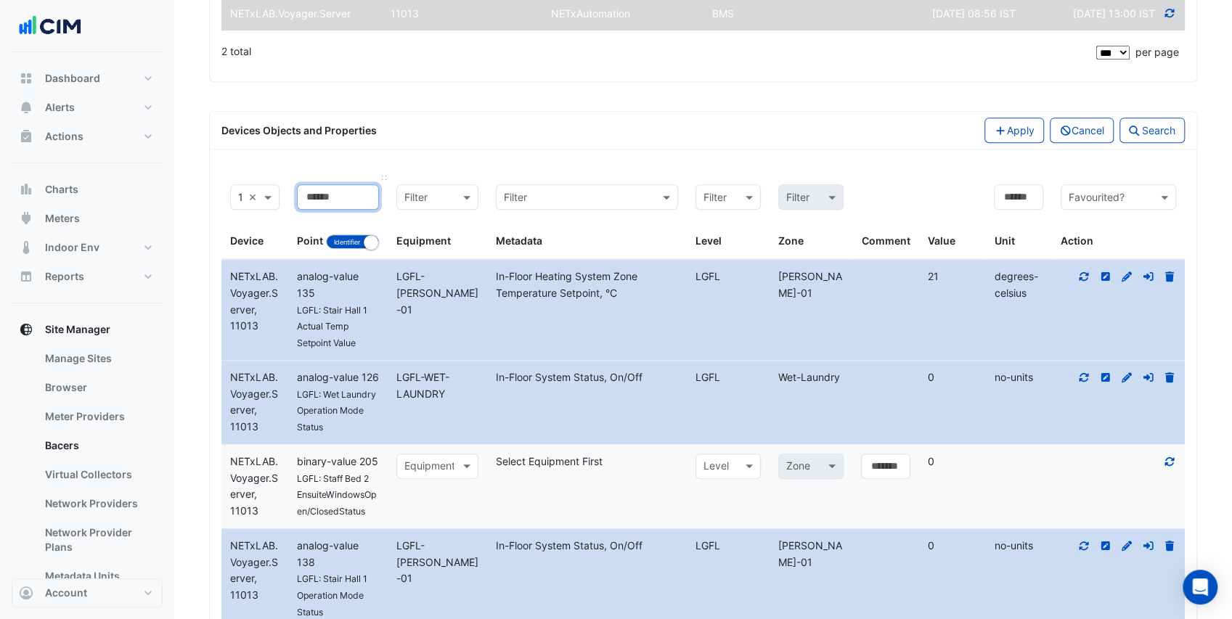
click at [321, 210] on input at bounding box center [338, 196] width 82 height 25
type input "******"
click at [354, 249] on button "Identifier Name" at bounding box center [352, 241] width 53 height 15
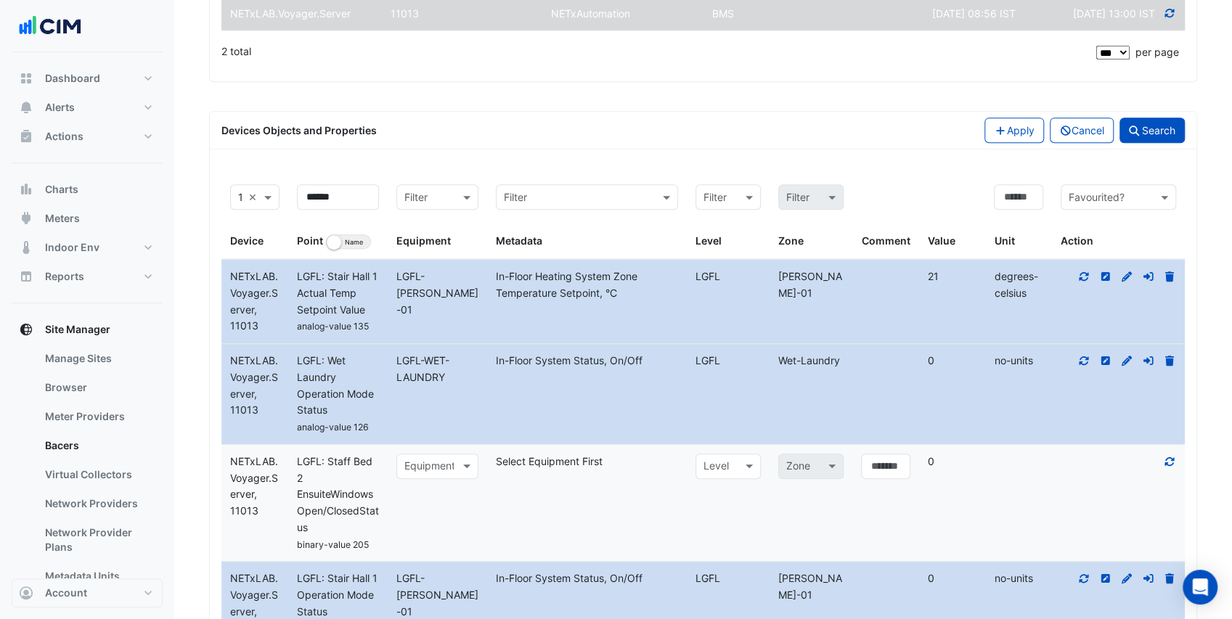
click at [1129, 136] on icon "button" at bounding box center [1134, 131] width 10 height 10
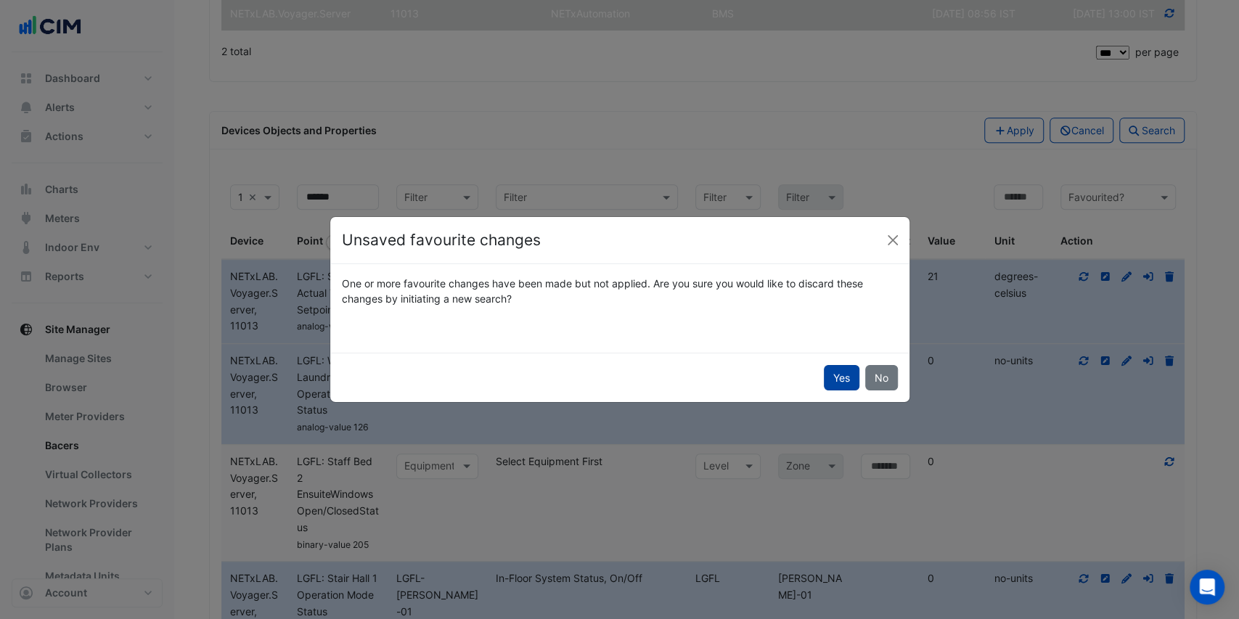
click at [860, 372] on button "Yes" at bounding box center [842, 377] width 36 height 25
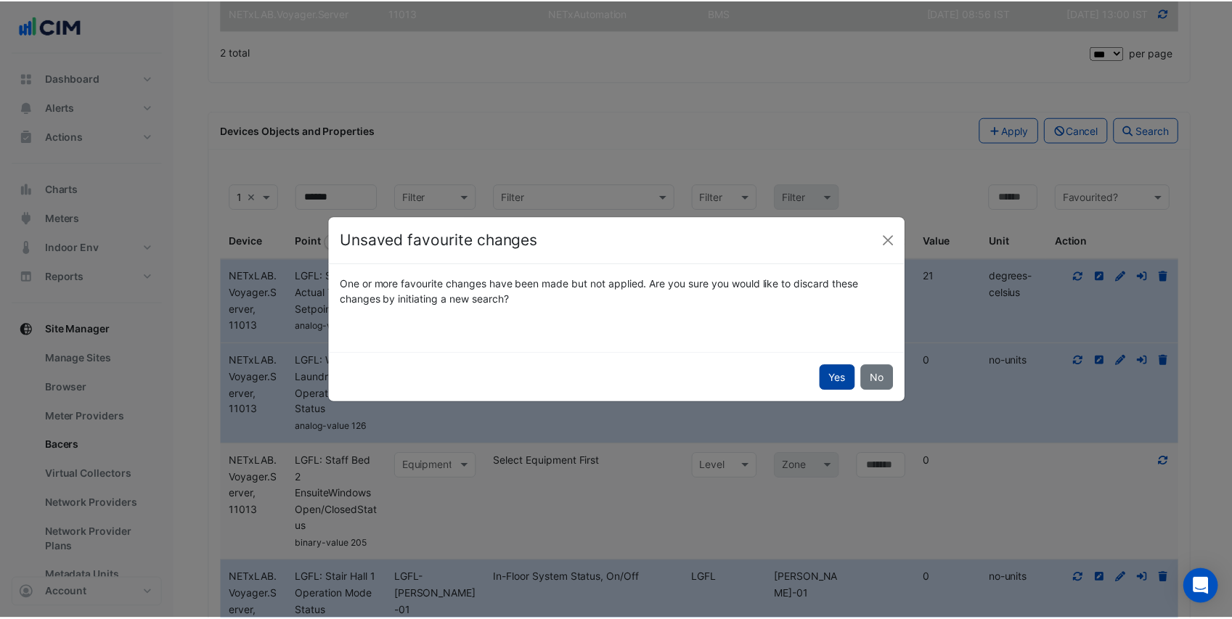
scroll to position [141, 0]
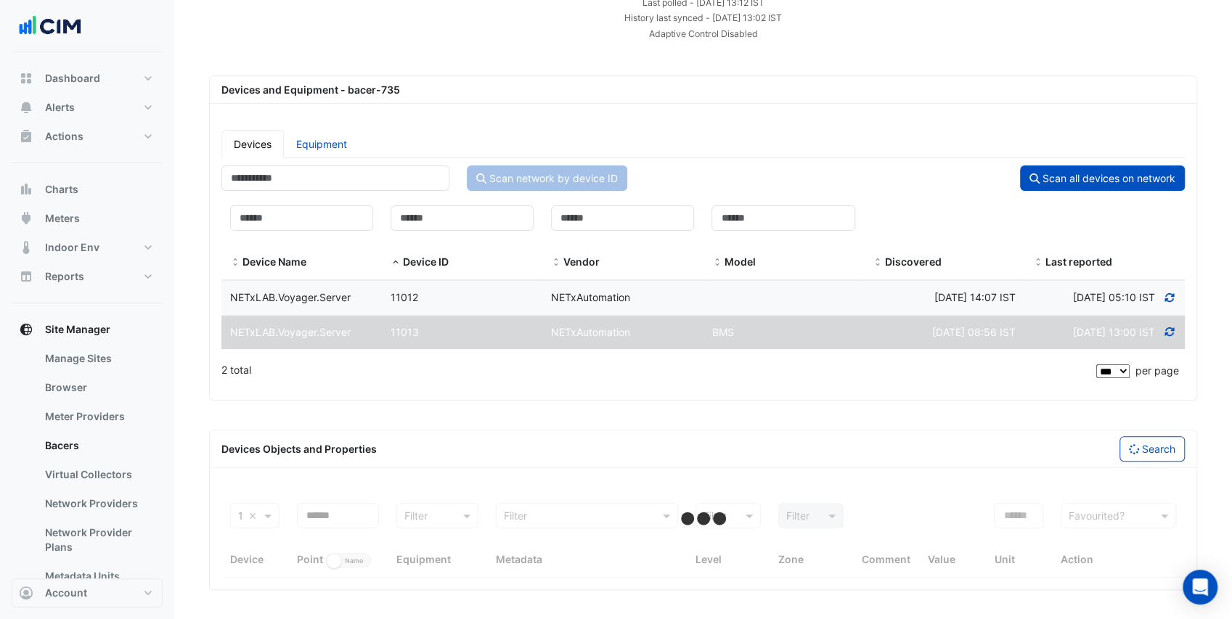
select select "***"
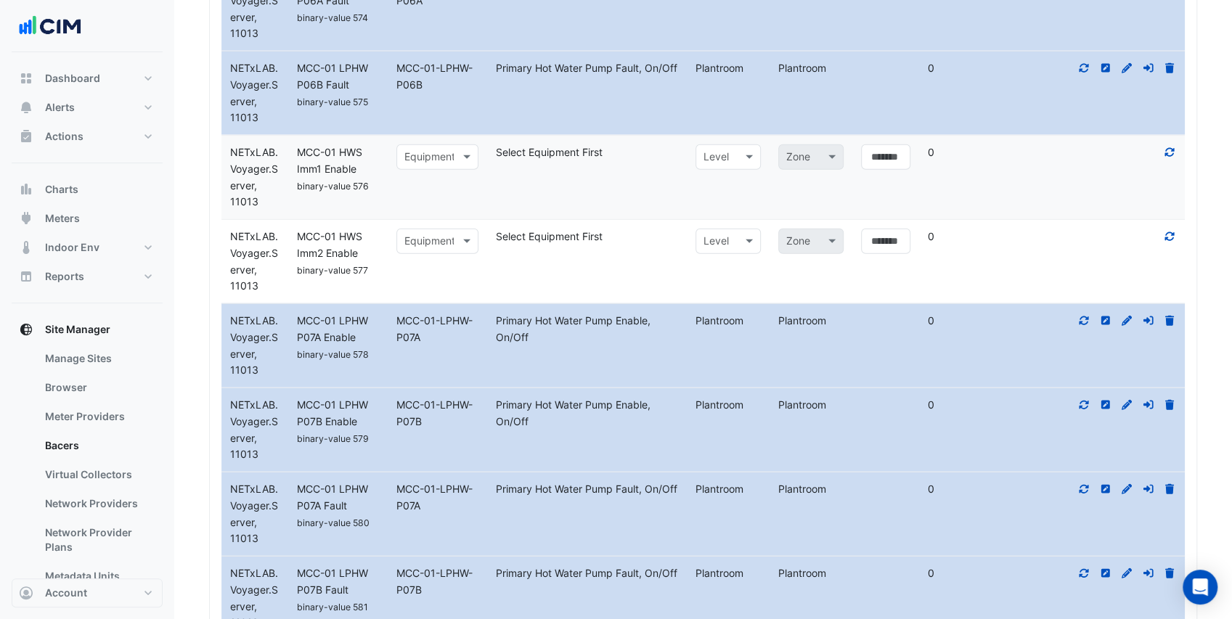
scroll to position [6143, 0]
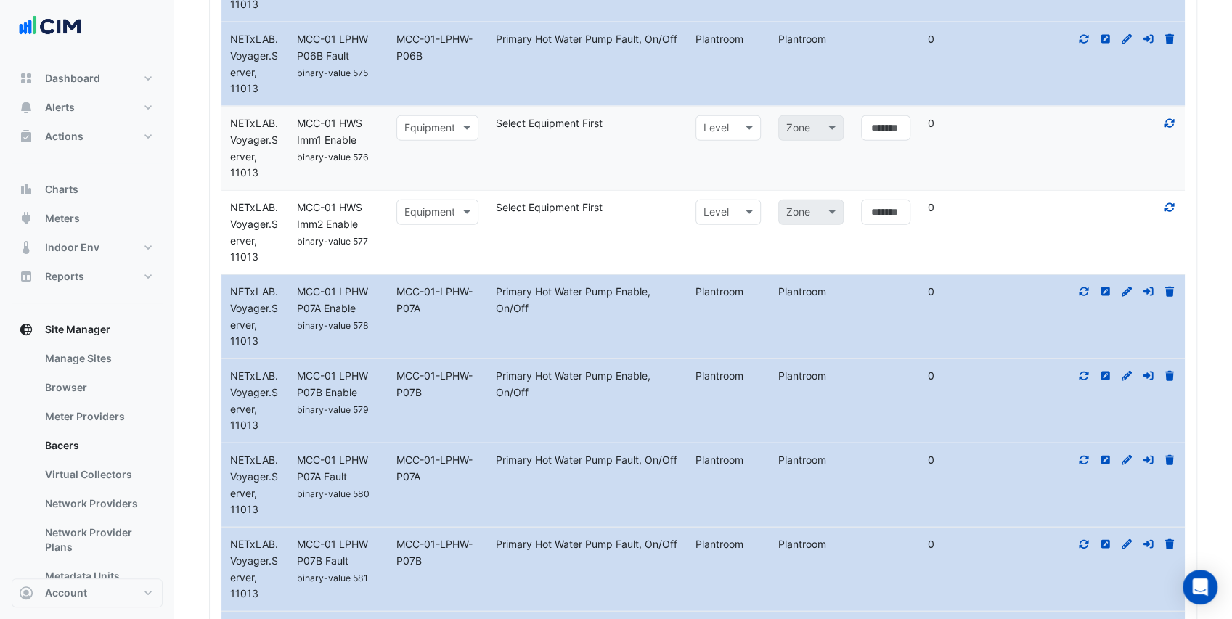
click at [436, 129] on div "Equipment" at bounding box center [437, 127] width 82 height 25
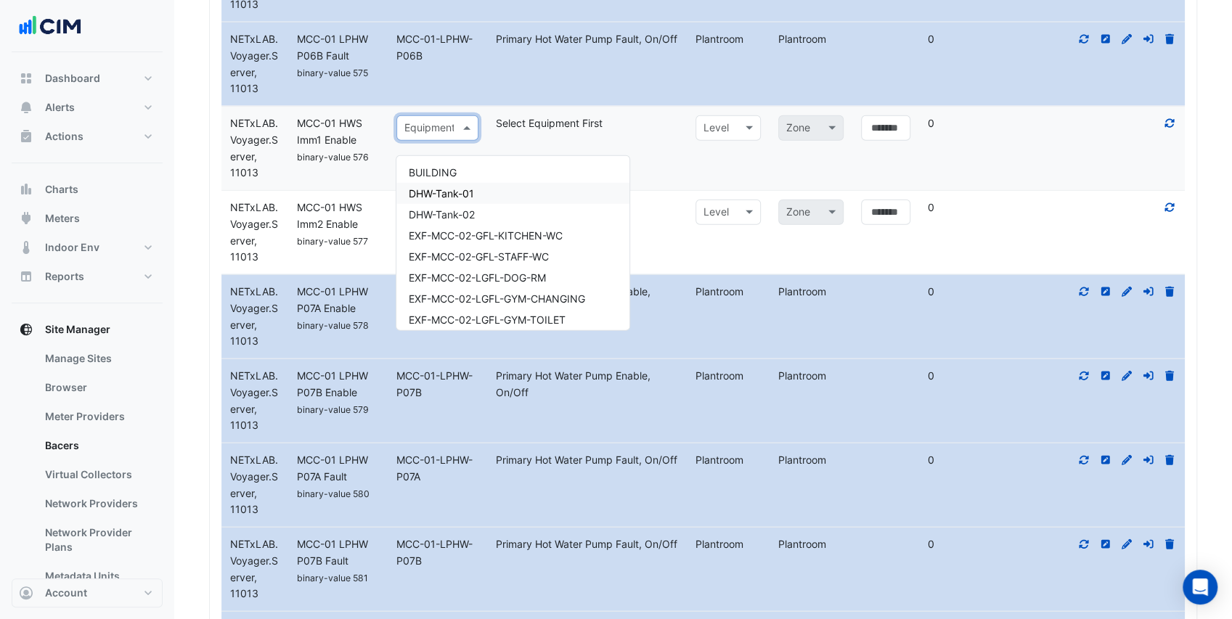
click at [458, 195] on span "DHW-Tank-01" at bounding box center [440, 193] width 65 height 12
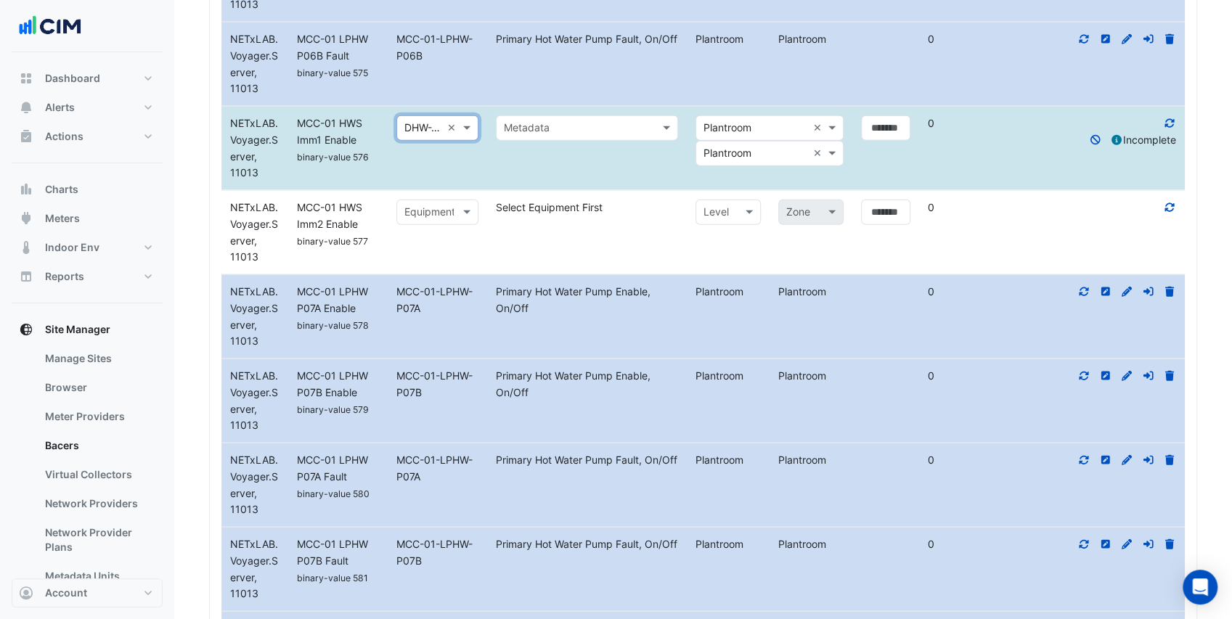
click at [594, 134] on input "text" at bounding box center [572, 129] width 137 height 17
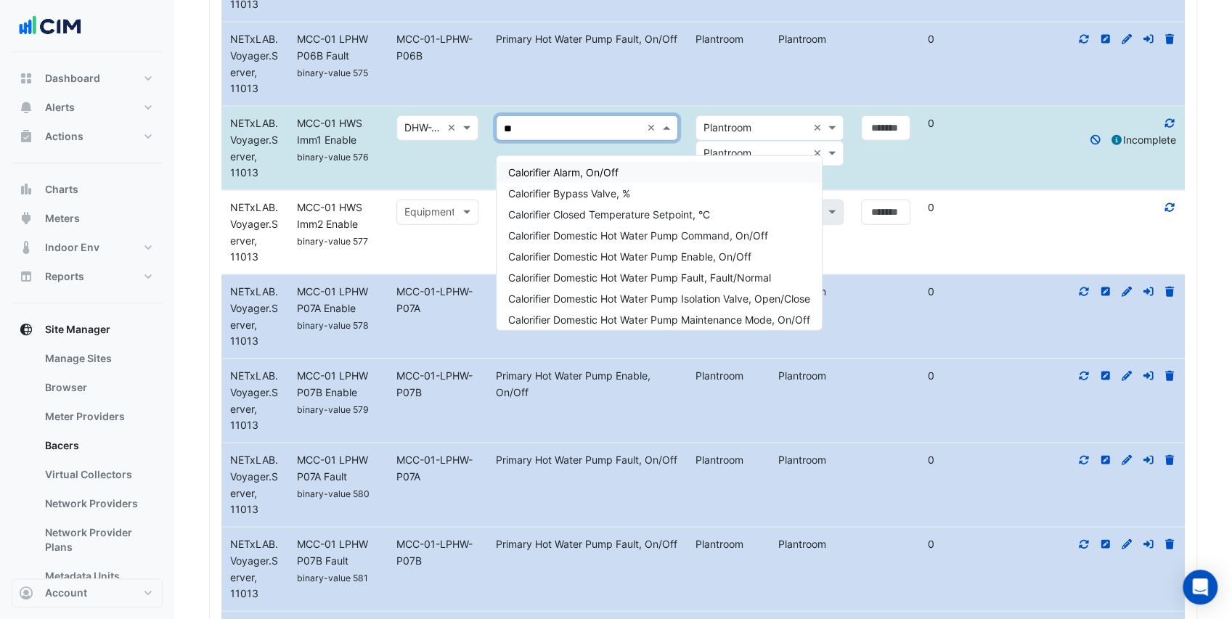
type input "***"
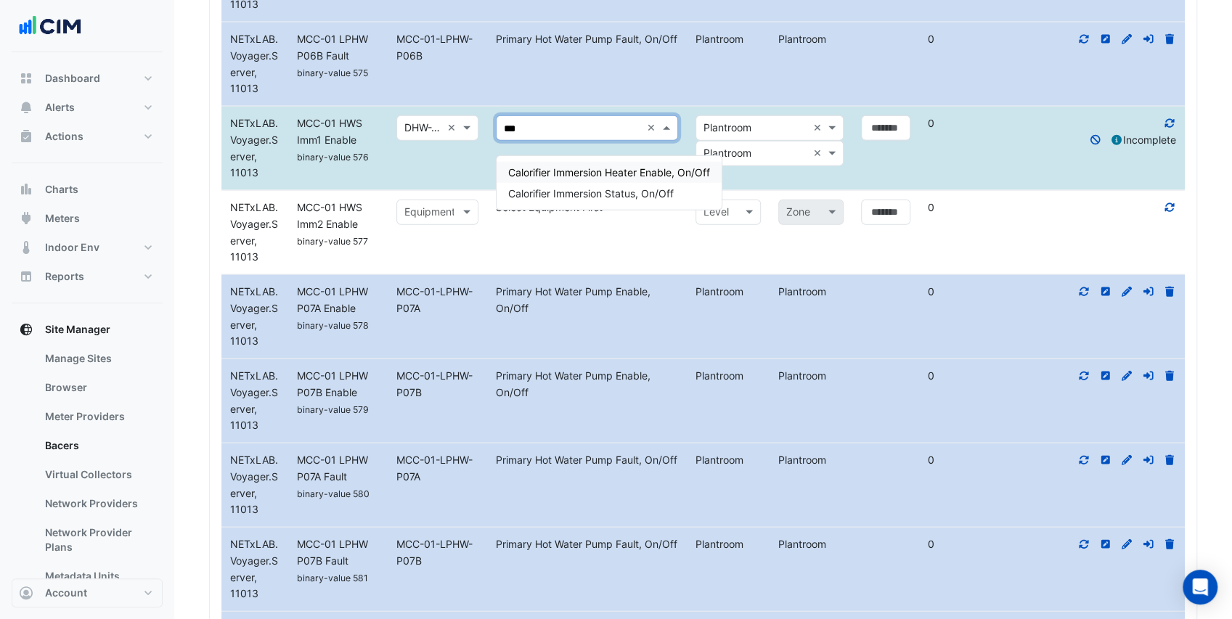
click at [626, 171] on span "Calorifier Immersion Heater Enable, On/Off" at bounding box center [609, 172] width 202 height 12
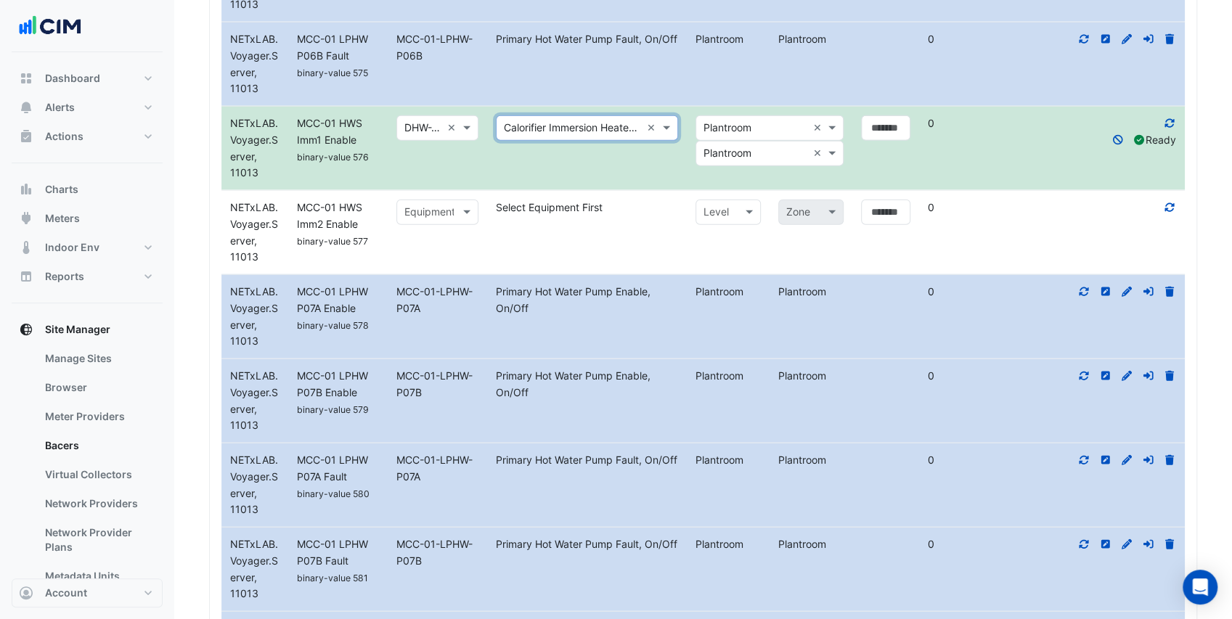
click at [414, 221] on input "text" at bounding box center [422, 213] width 37 height 17
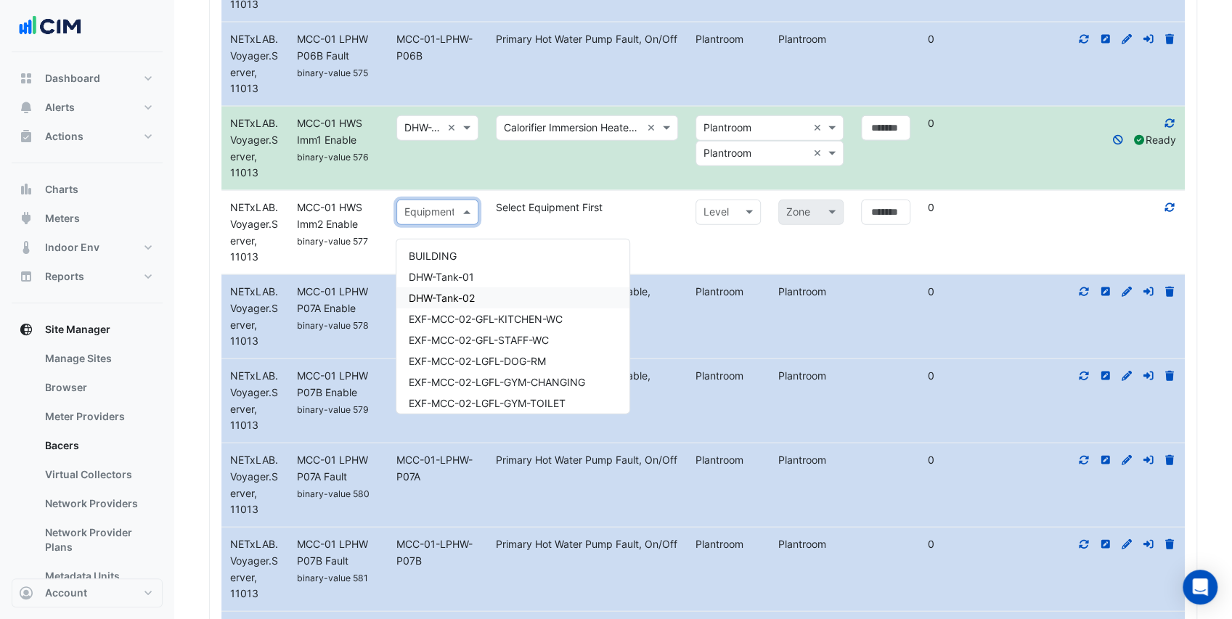
click at [467, 297] on span "DHW-Tank-02" at bounding box center [441, 298] width 66 height 12
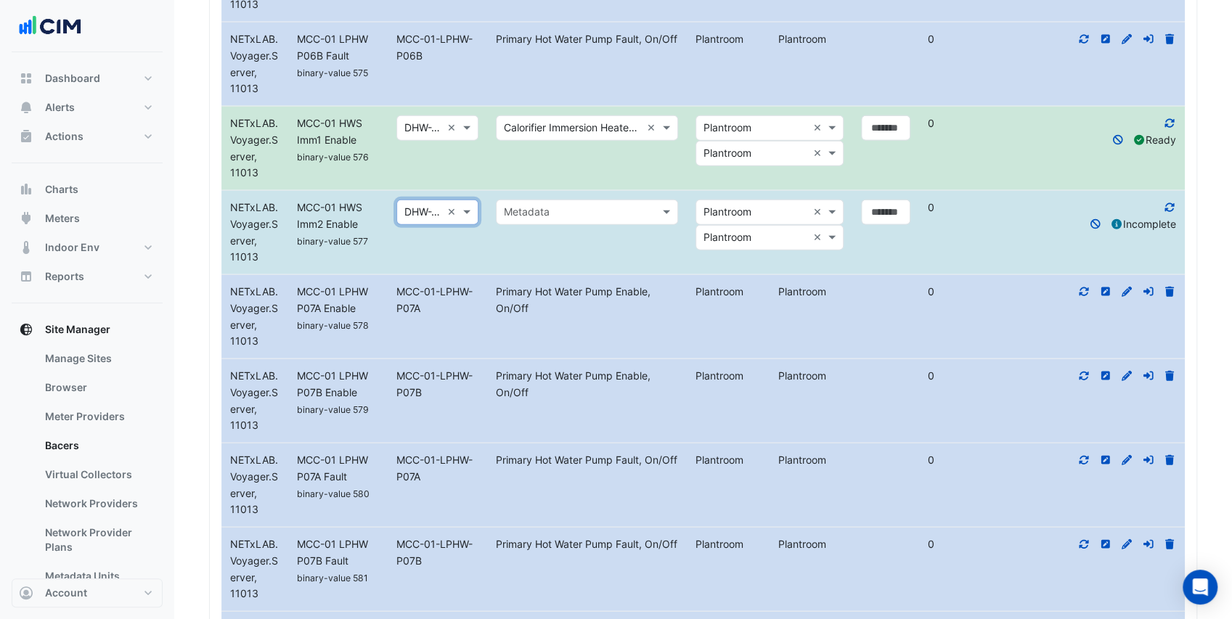
click at [540, 219] on input "text" at bounding box center [572, 213] width 137 height 17
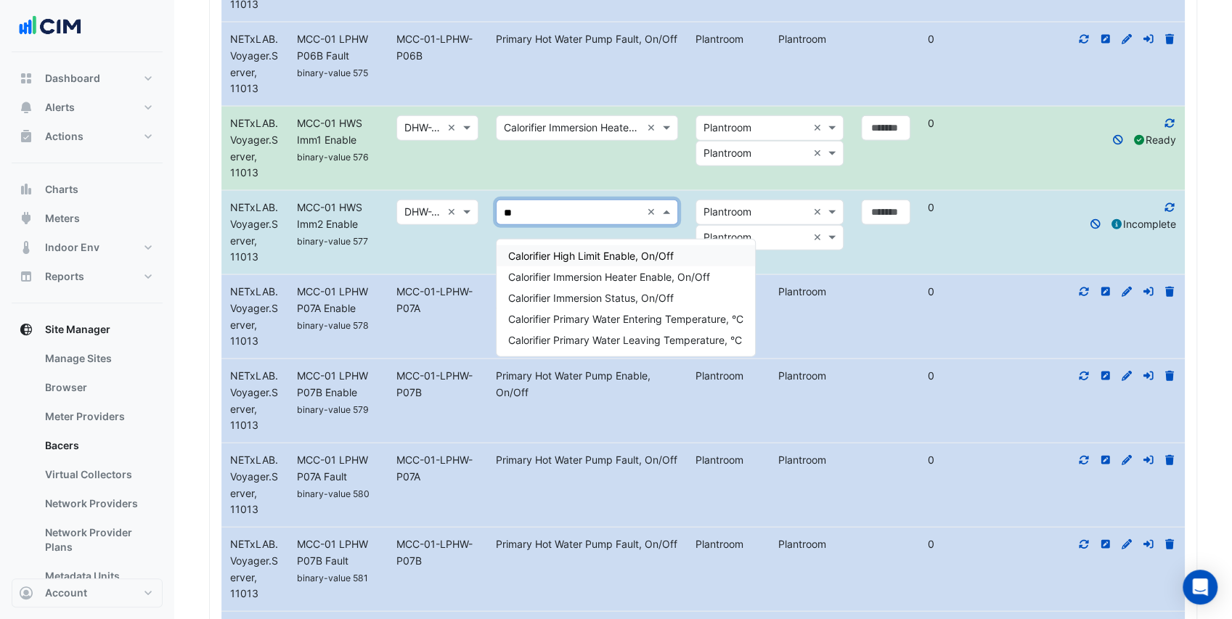
type input "***"
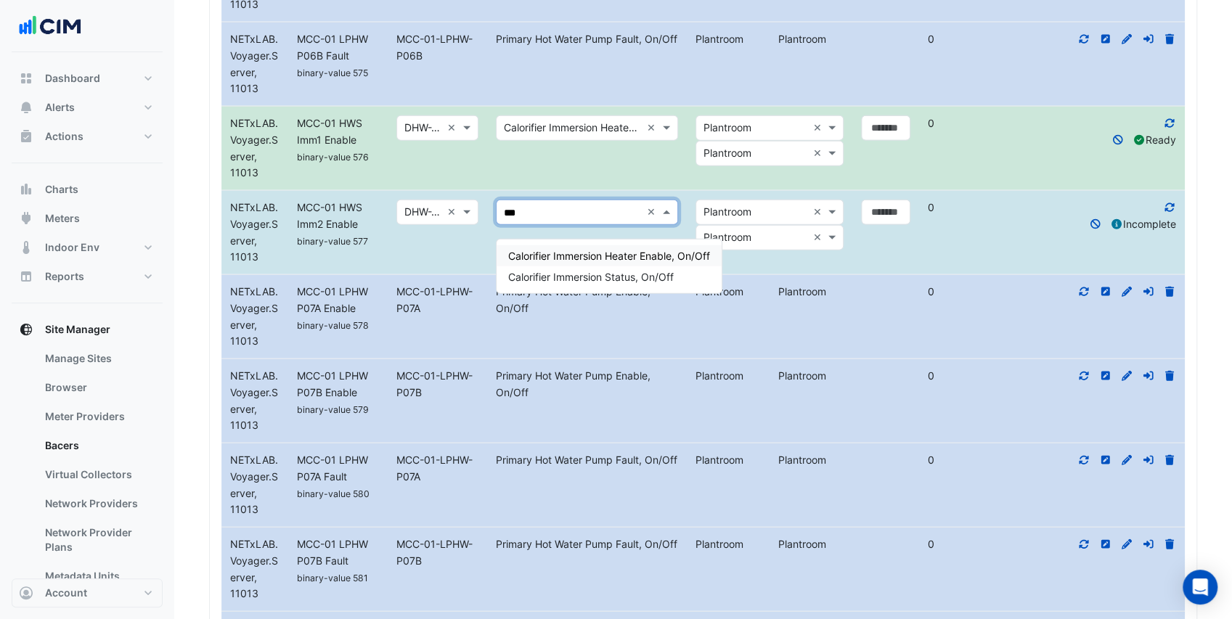
click at [589, 253] on span "Calorifier Immersion Heater Enable, On/Off" at bounding box center [609, 256] width 202 height 12
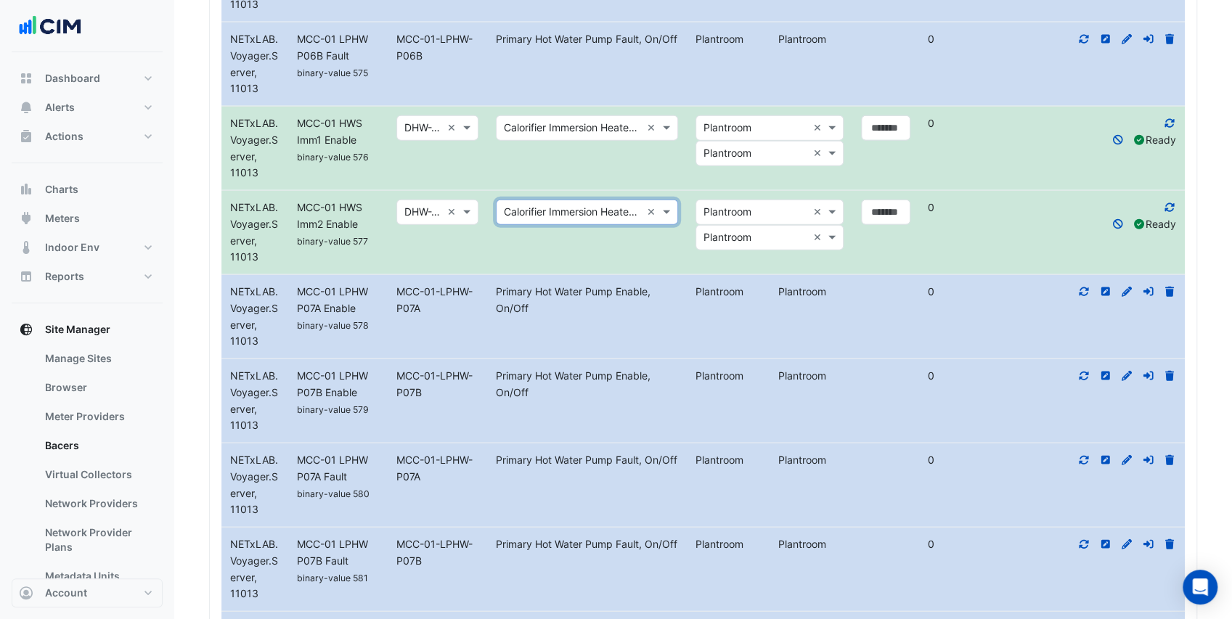
click at [1167, 212] on icon at bounding box center [1169, 207] width 9 height 9
click at [1173, 128] on icon at bounding box center [1169, 123] width 13 height 10
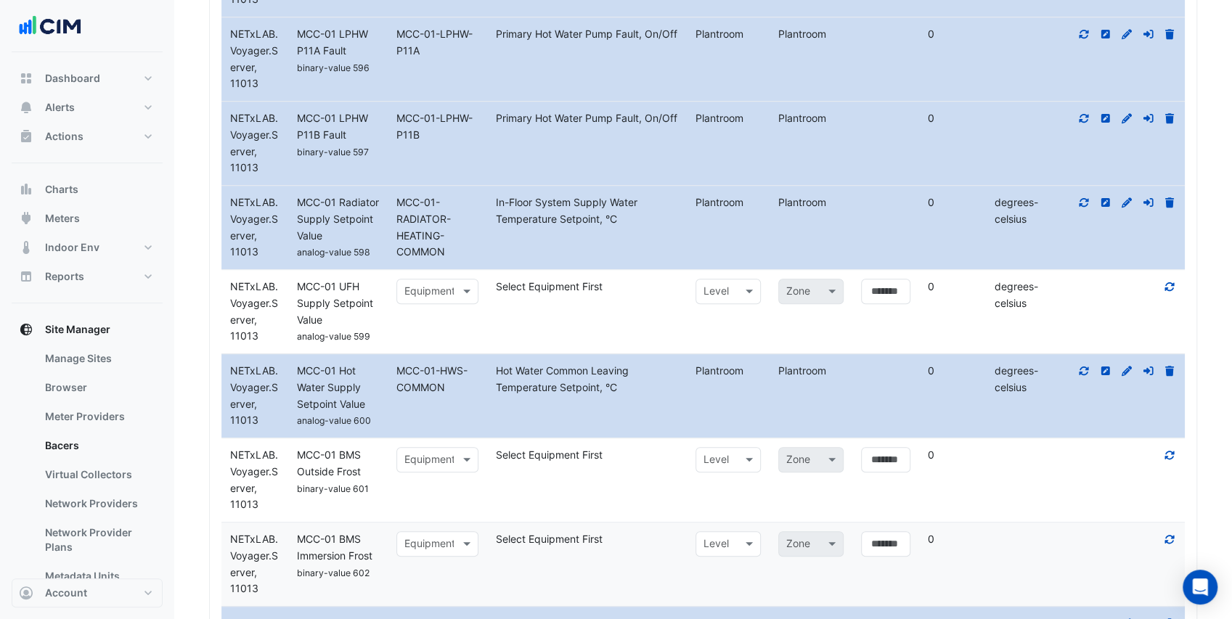
scroll to position [7934, 0]
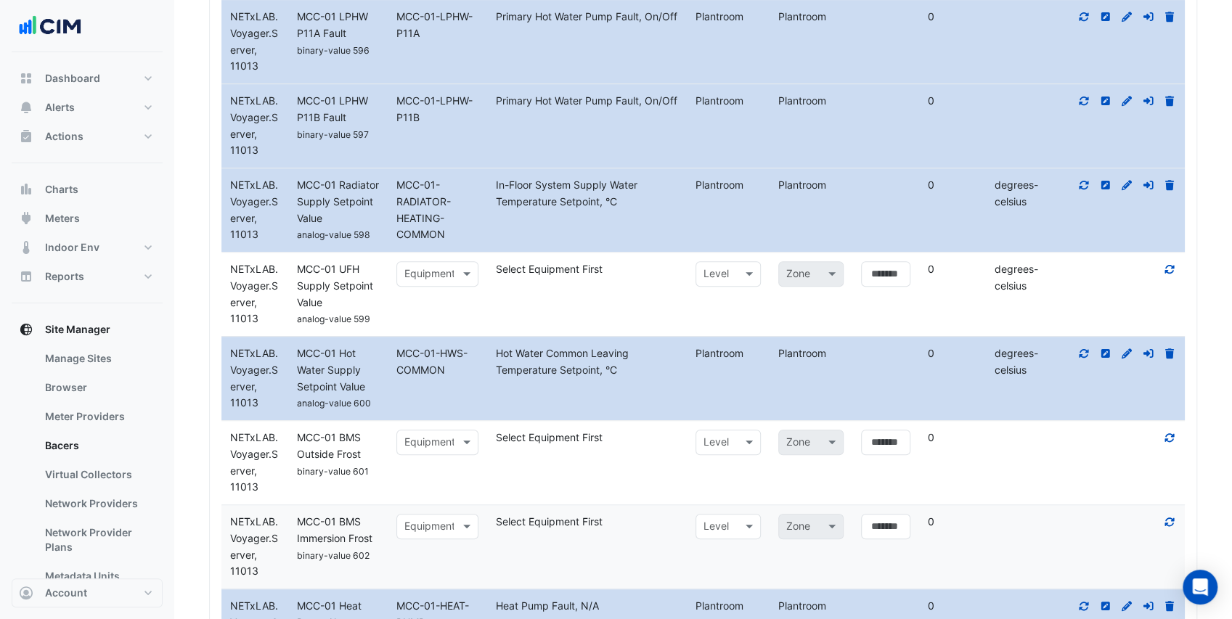
click at [1167, 274] on icon at bounding box center [1169, 269] width 13 height 10
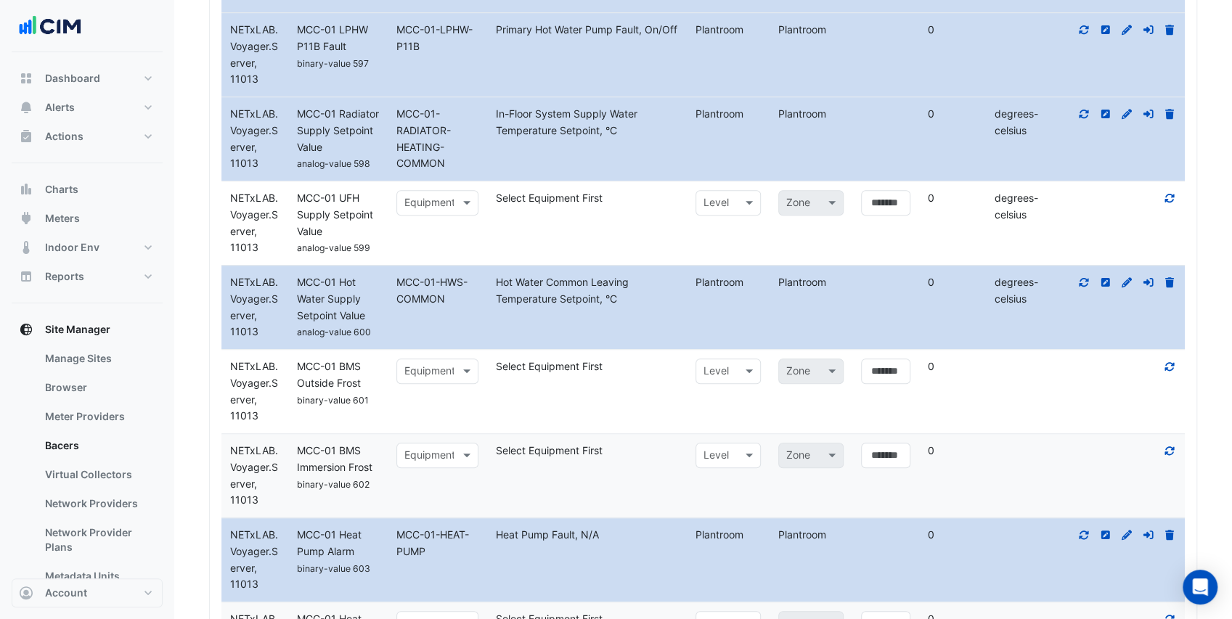
scroll to position [8175, 0]
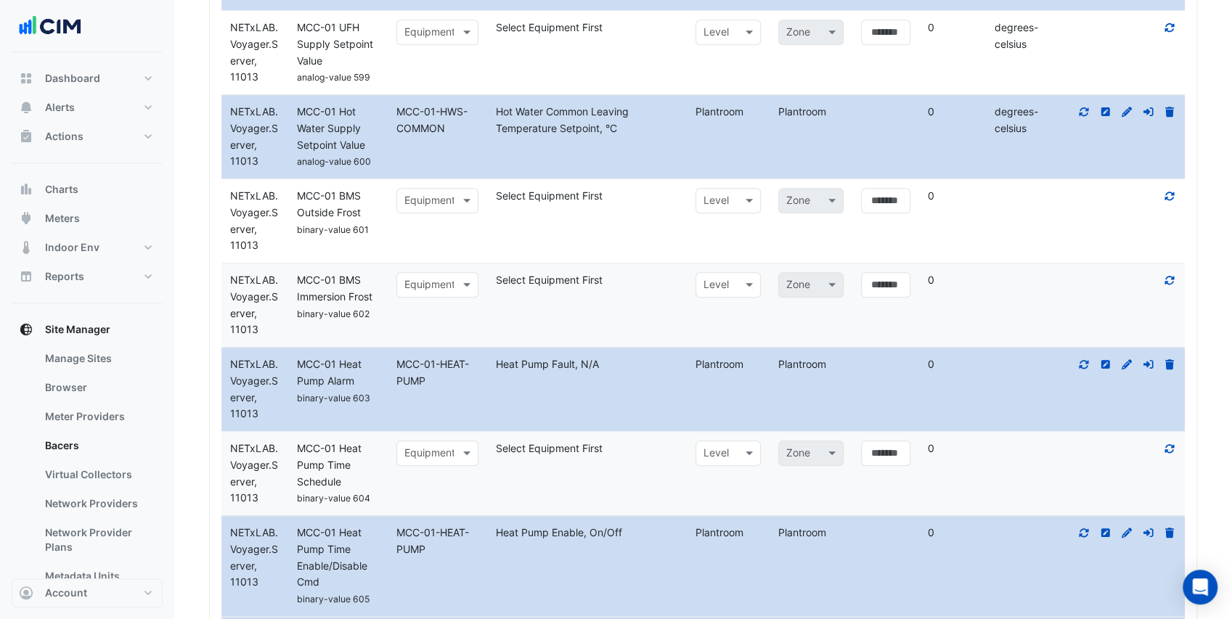
click at [1169, 200] on icon at bounding box center [1169, 196] width 13 height 10
click at [1167, 285] on icon at bounding box center [1169, 280] width 13 height 10
click at [452, 210] on div at bounding box center [437, 200] width 81 height 17
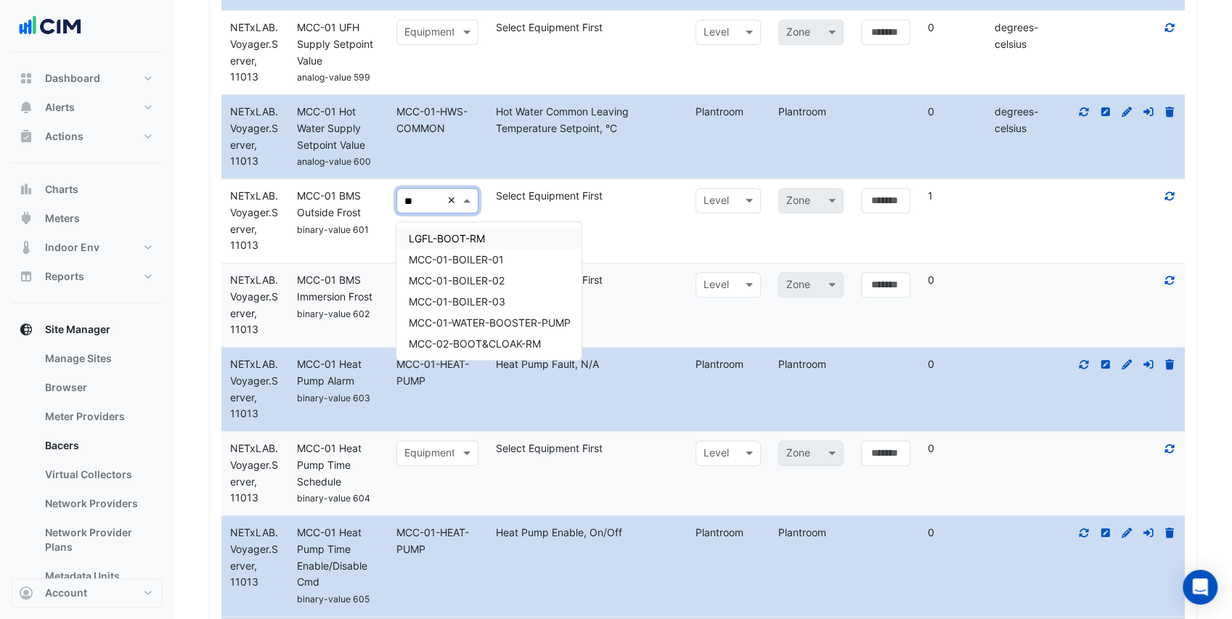
type input "***"
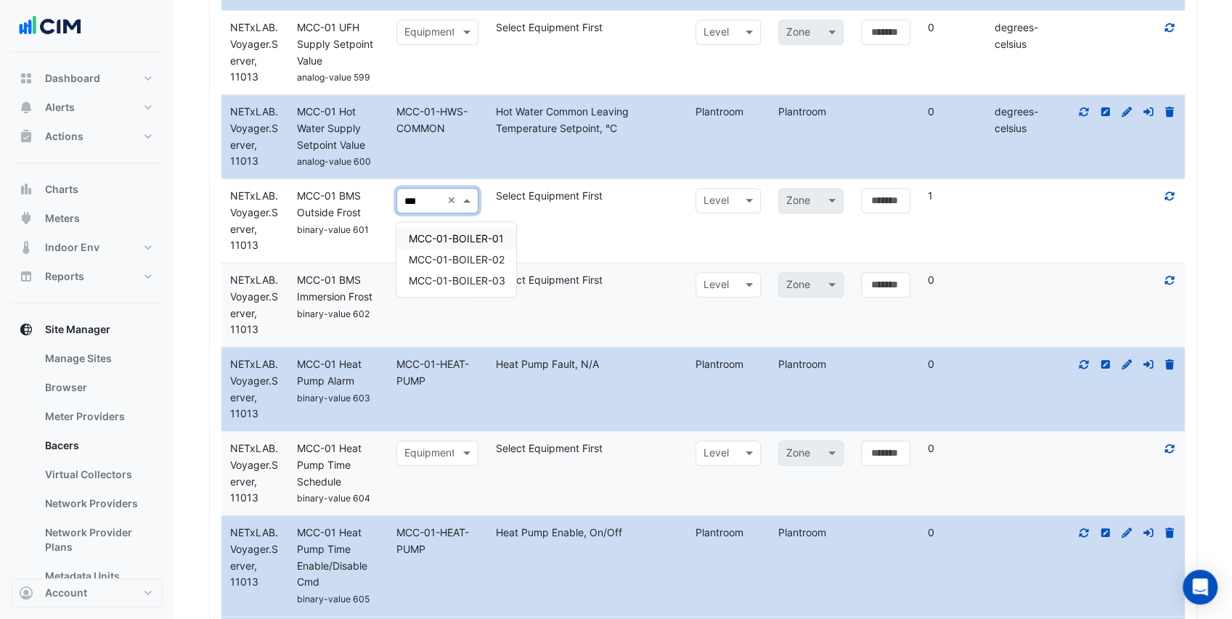
click at [486, 236] on span "MCC-01-BOILER-01" at bounding box center [455, 238] width 95 height 12
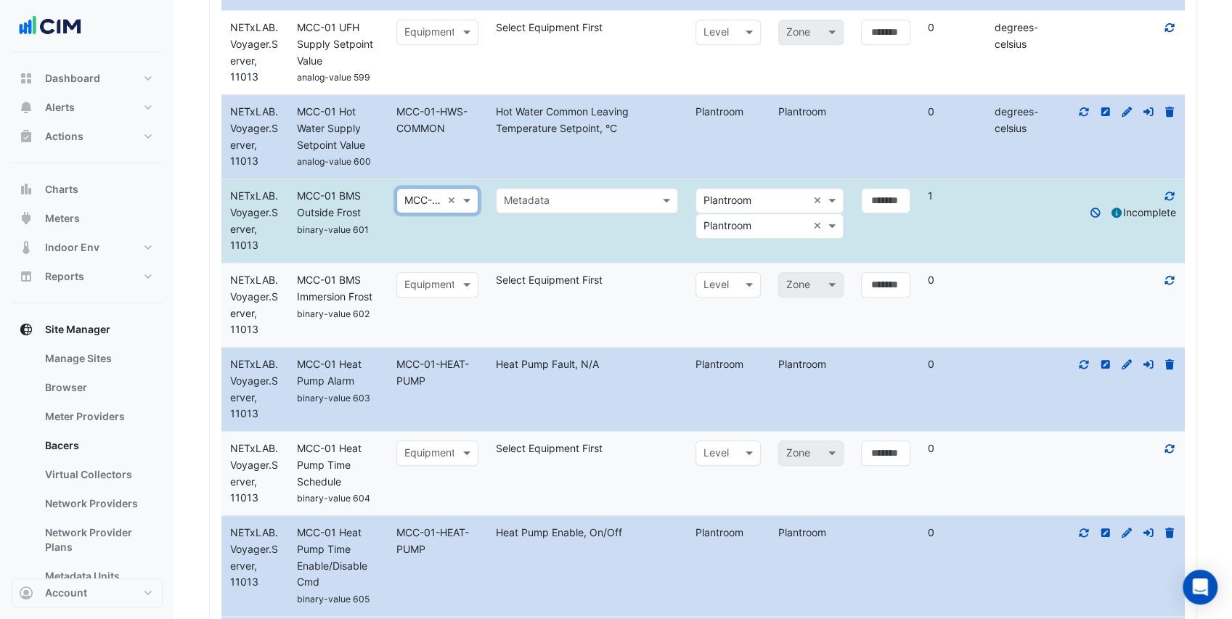
click at [541, 210] on input "text" at bounding box center [572, 201] width 137 height 17
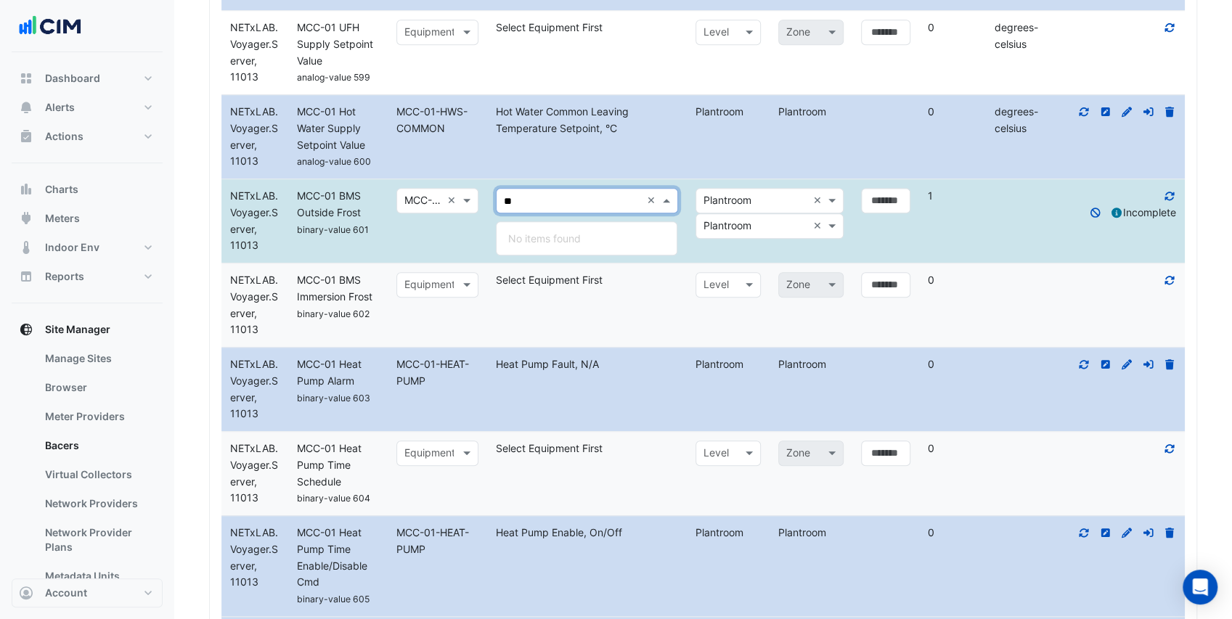
type input "*"
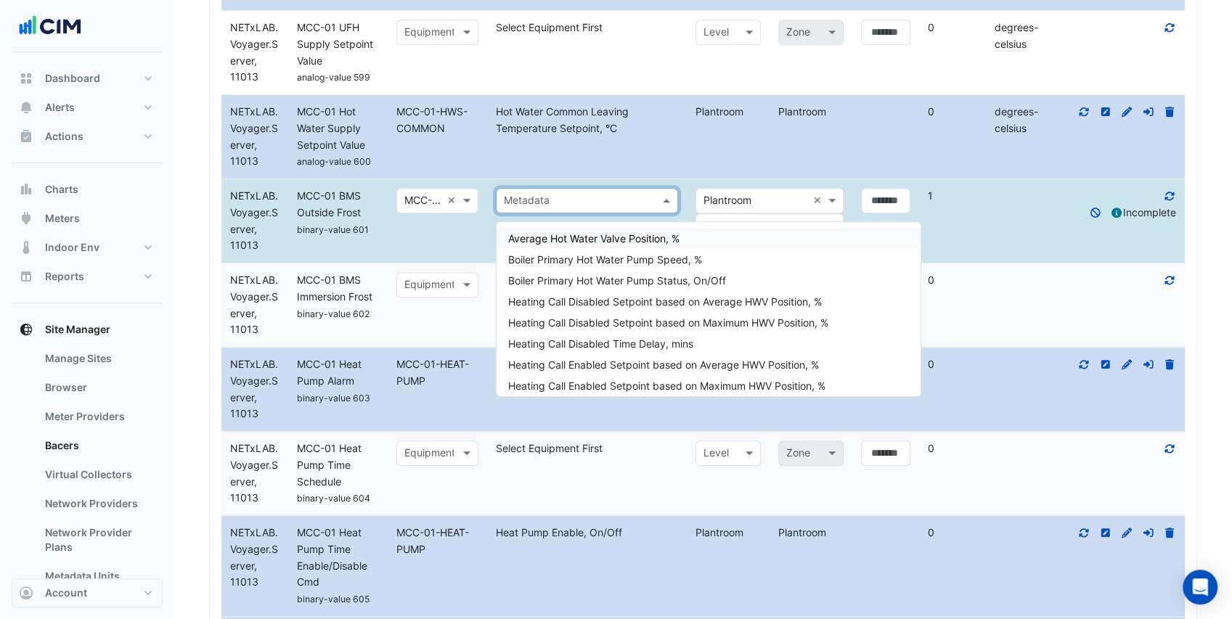
click at [433, 203] on input "text" at bounding box center [422, 201] width 37 height 17
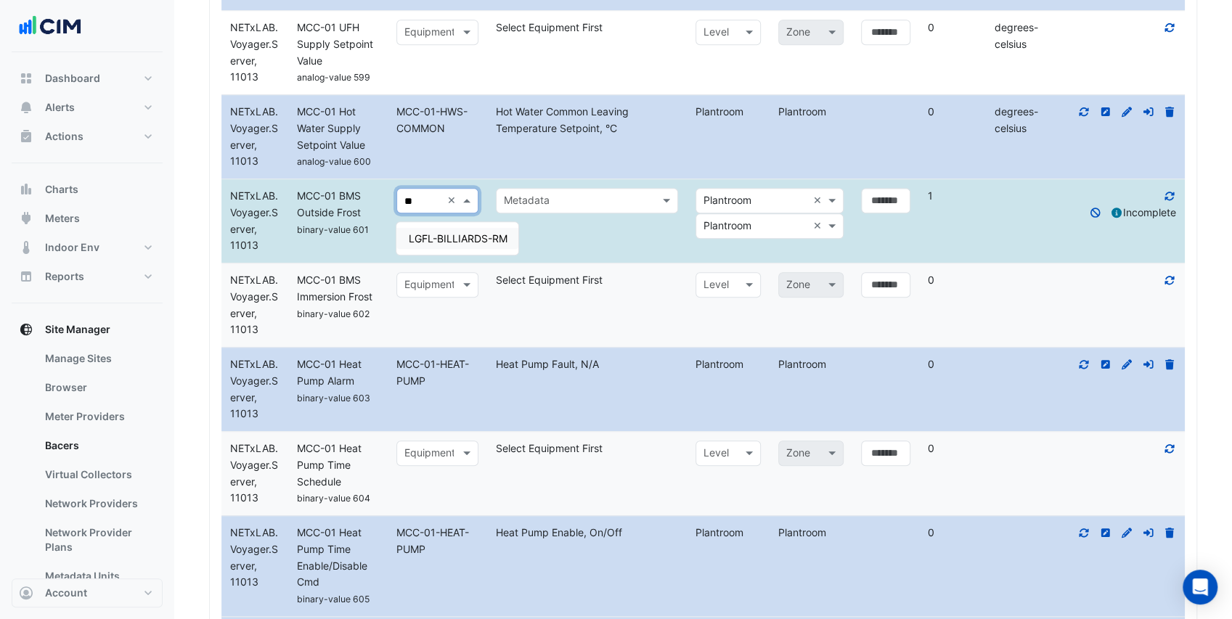
scroll to position [0, 0]
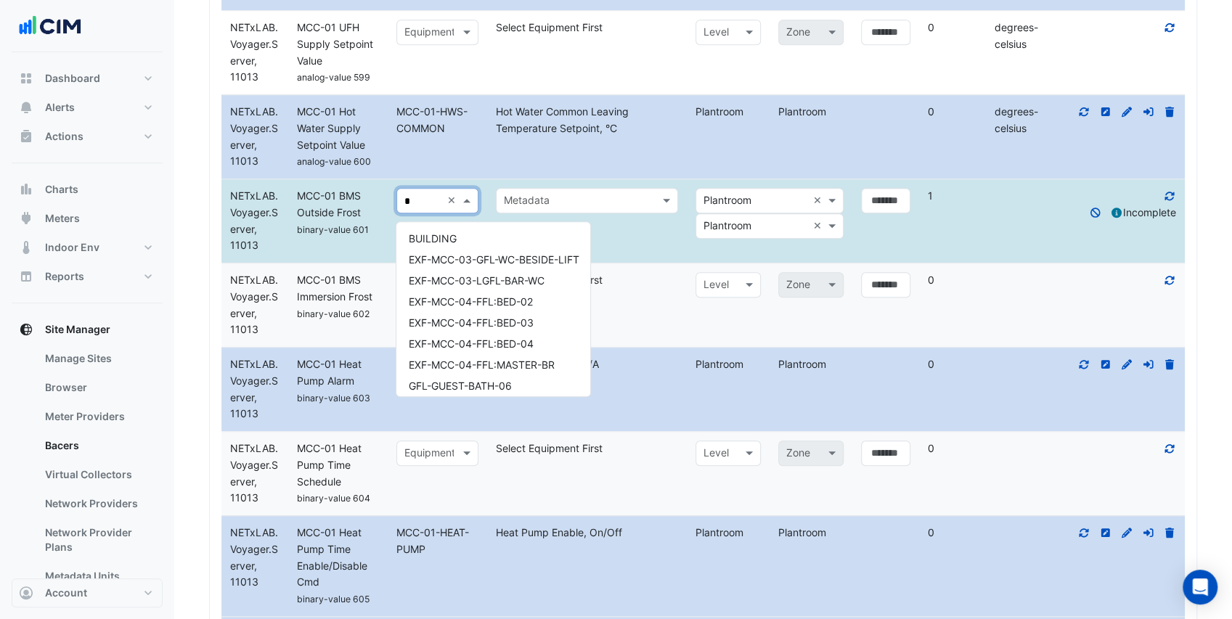
type input "**"
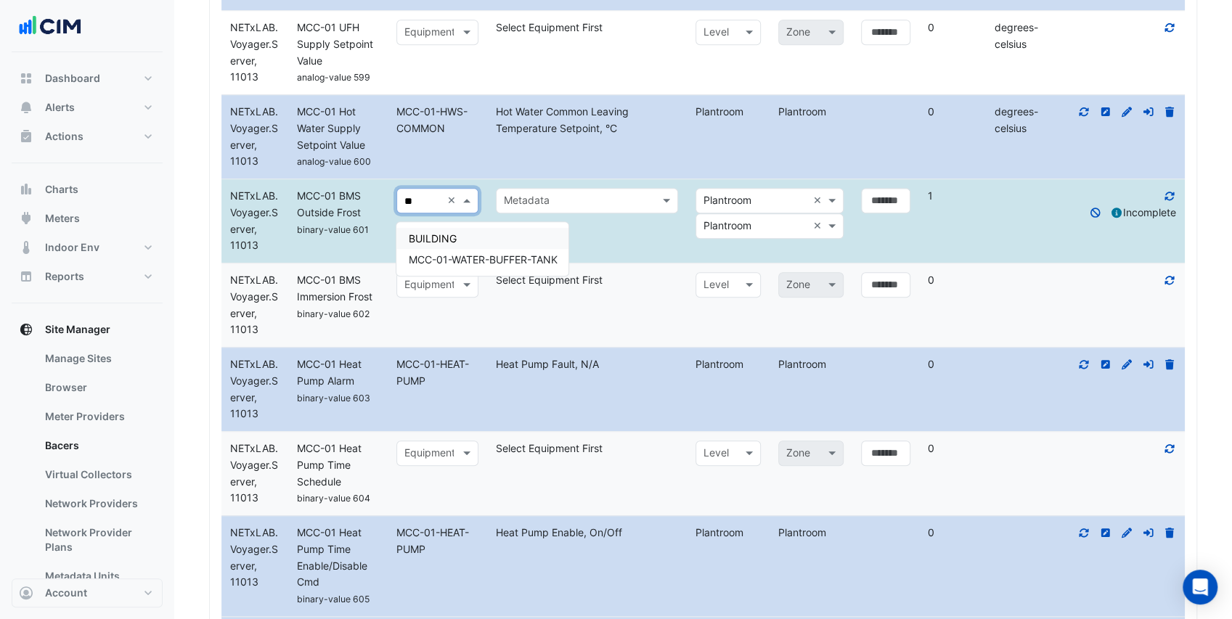
click at [444, 235] on span "BUILDING" at bounding box center [432, 238] width 48 height 12
click at [558, 202] on input "text" at bounding box center [572, 201] width 137 height 17
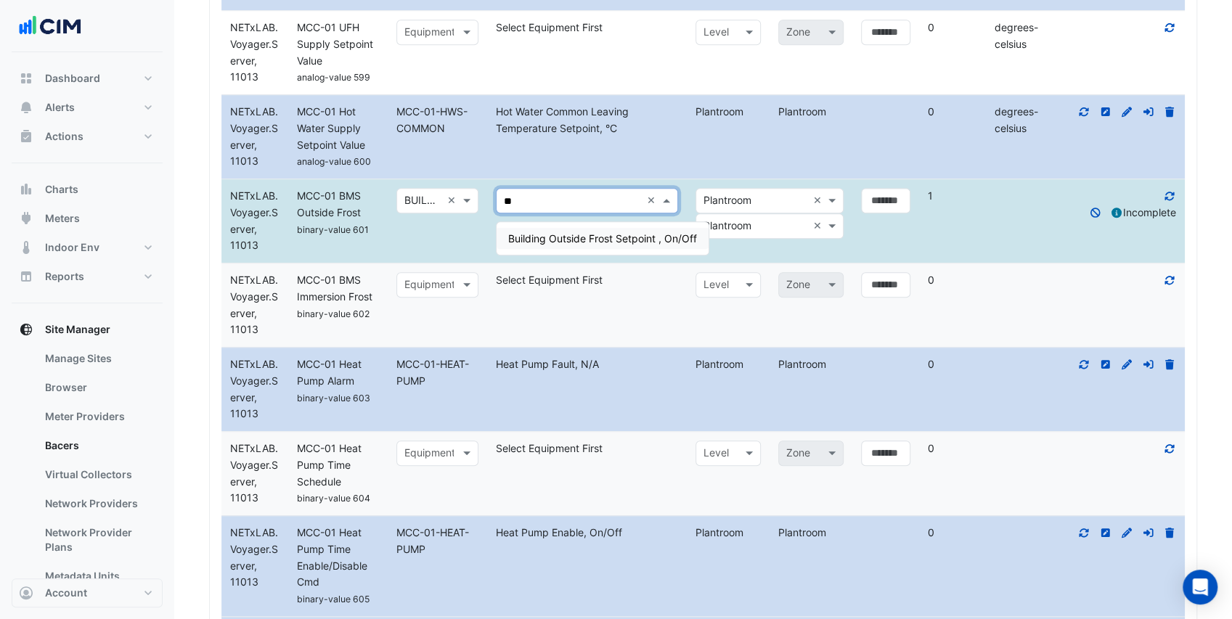
type input "*"
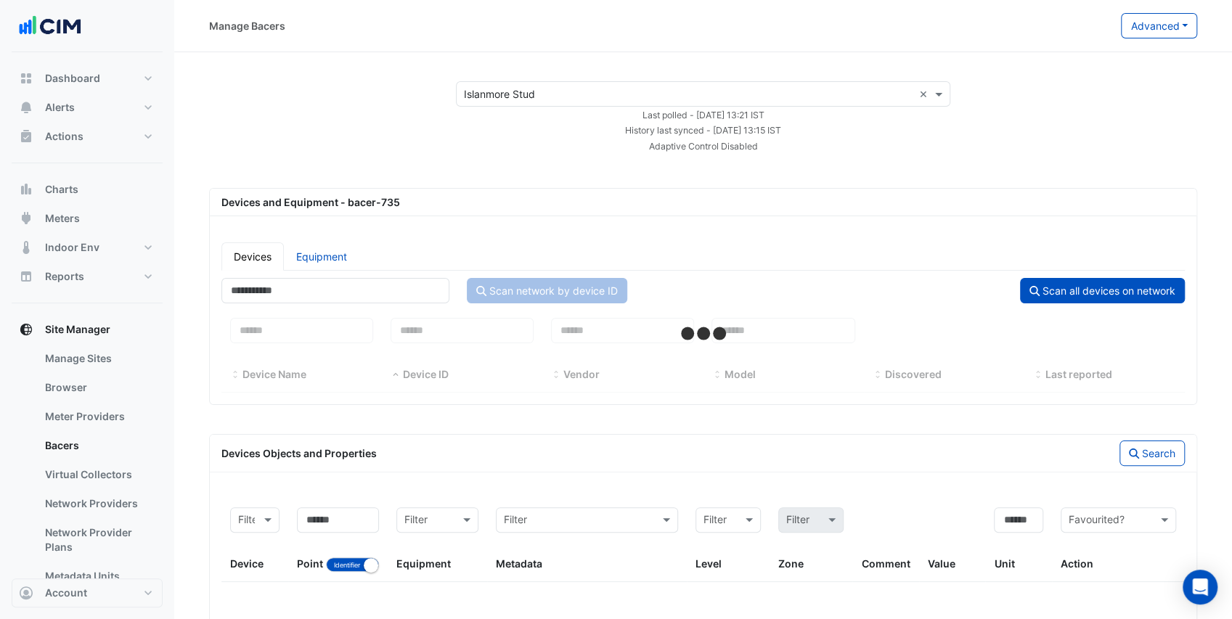
select select "***"
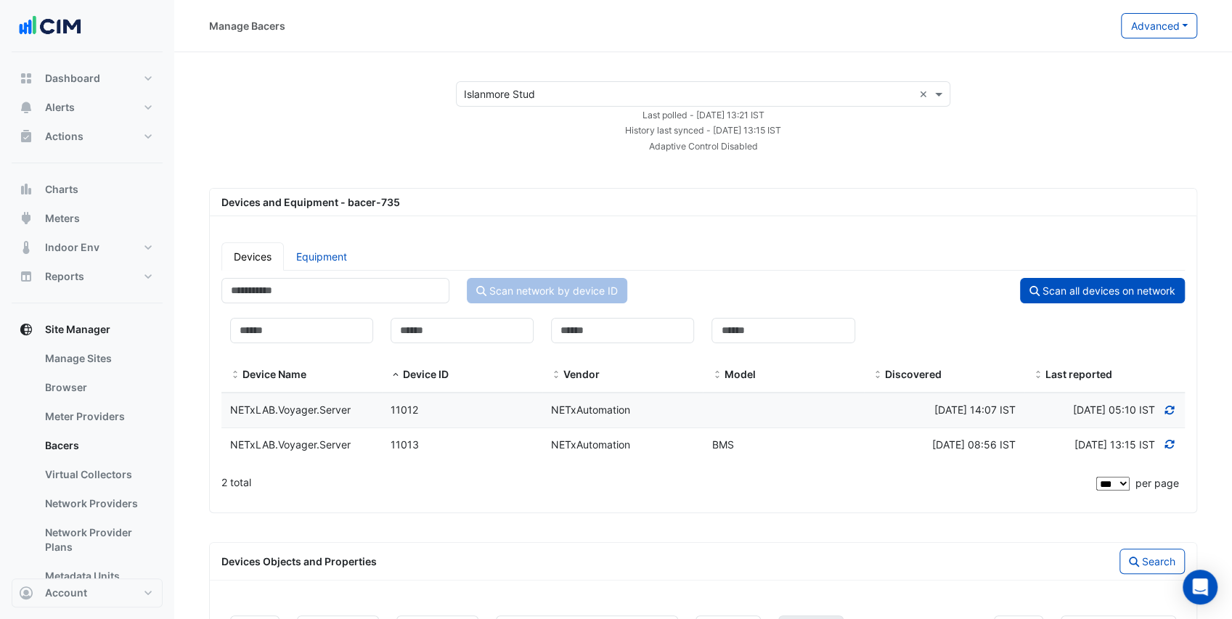
click at [375, 454] on div "NETxLAB.Voyager.Server" at bounding box center [301, 445] width 160 height 17
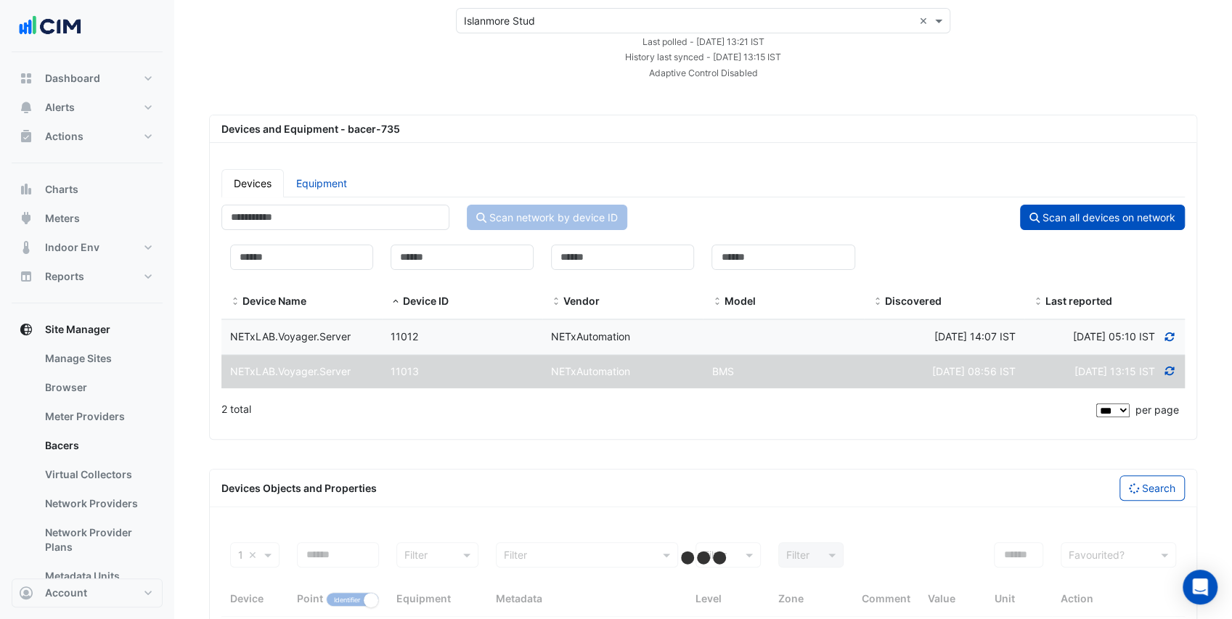
scroll to position [141, 0]
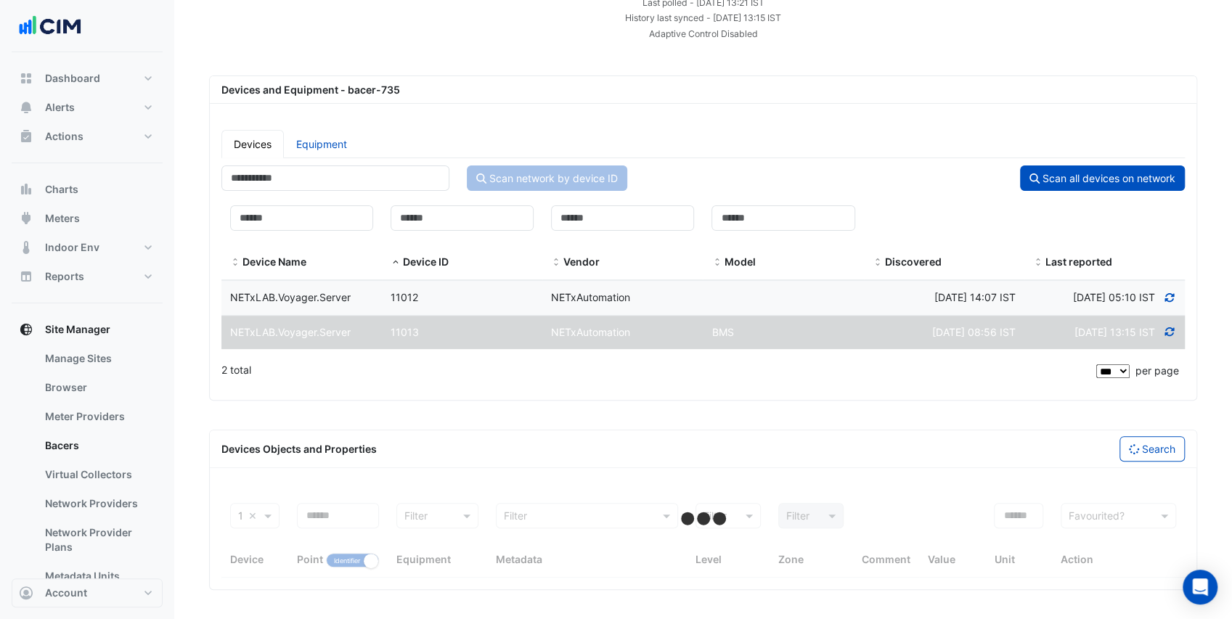
select select "***"
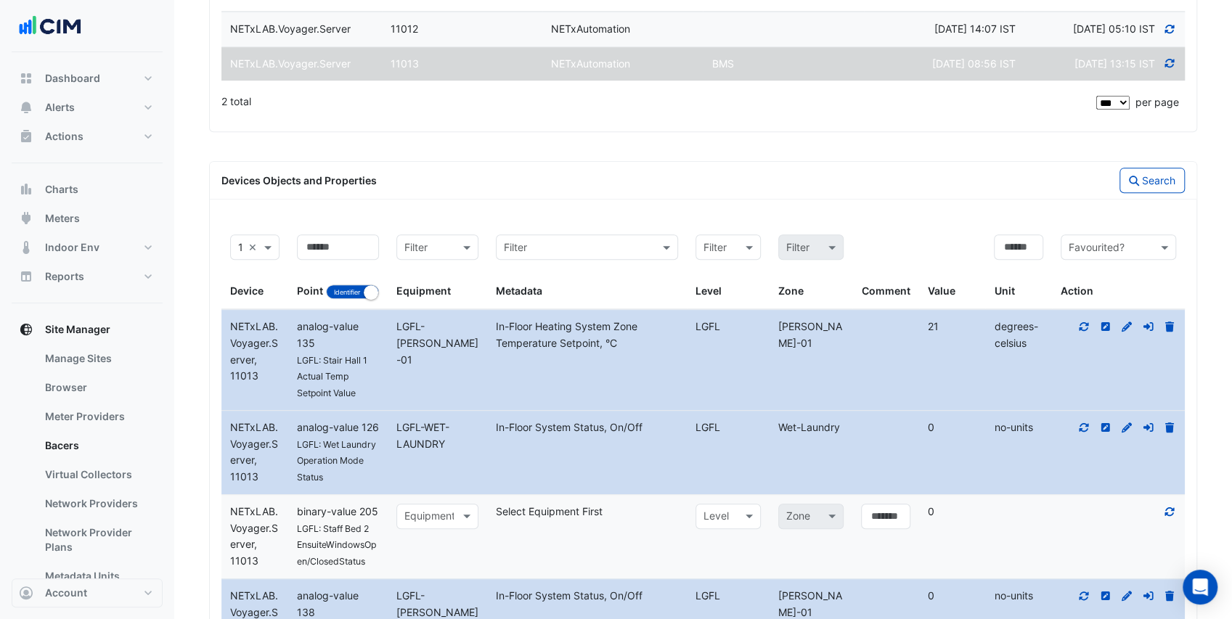
scroll to position [383, 0]
click at [356, 297] on button "Identifier Name" at bounding box center [352, 289] width 53 height 15
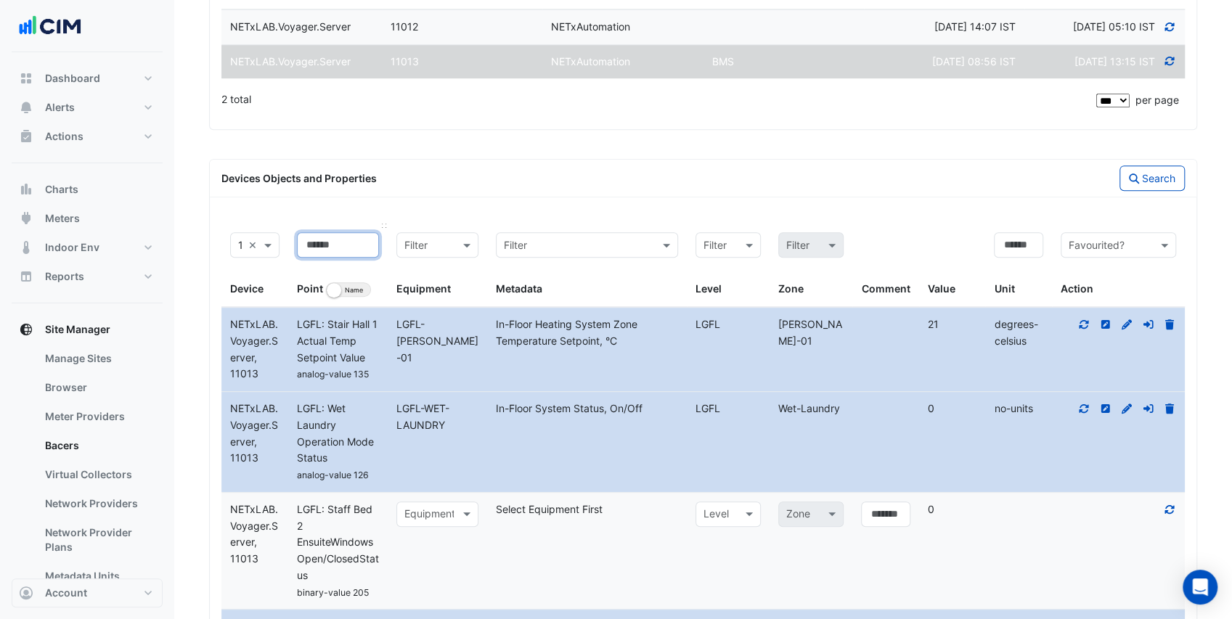
click at [350, 258] on input at bounding box center [338, 244] width 82 height 25
type input "******"
click at [1151, 191] on button "Search" at bounding box center [1151, 178] width 65 height 25
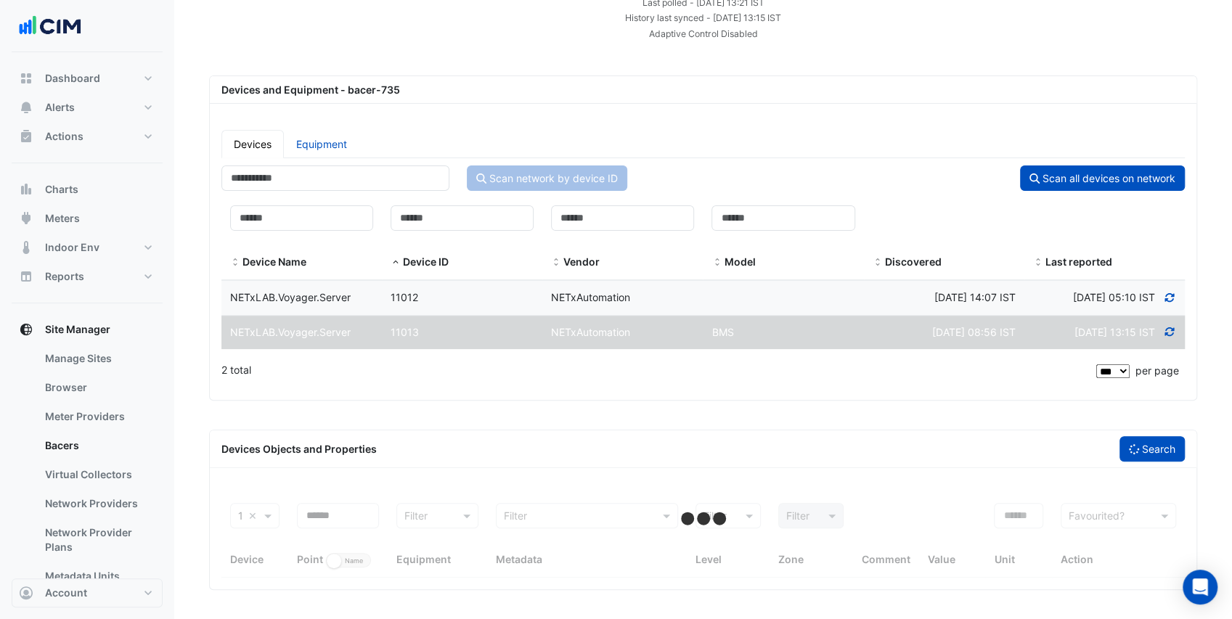
scroll to position [141, 0]
select select "***"
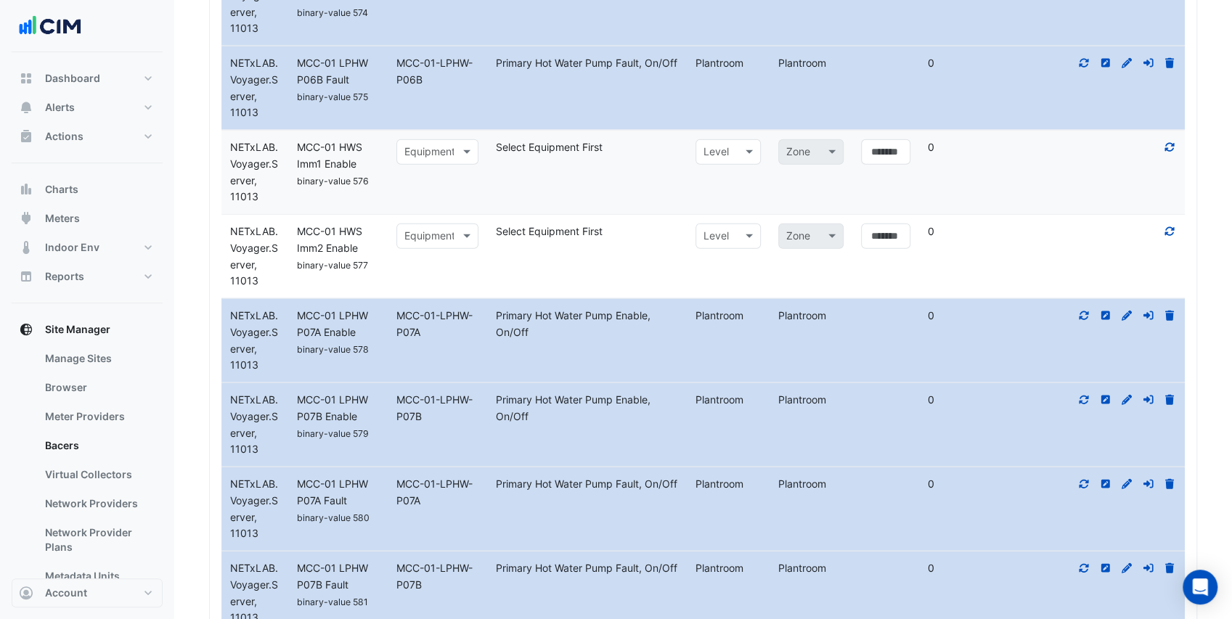
scroll to position [6094, 0]
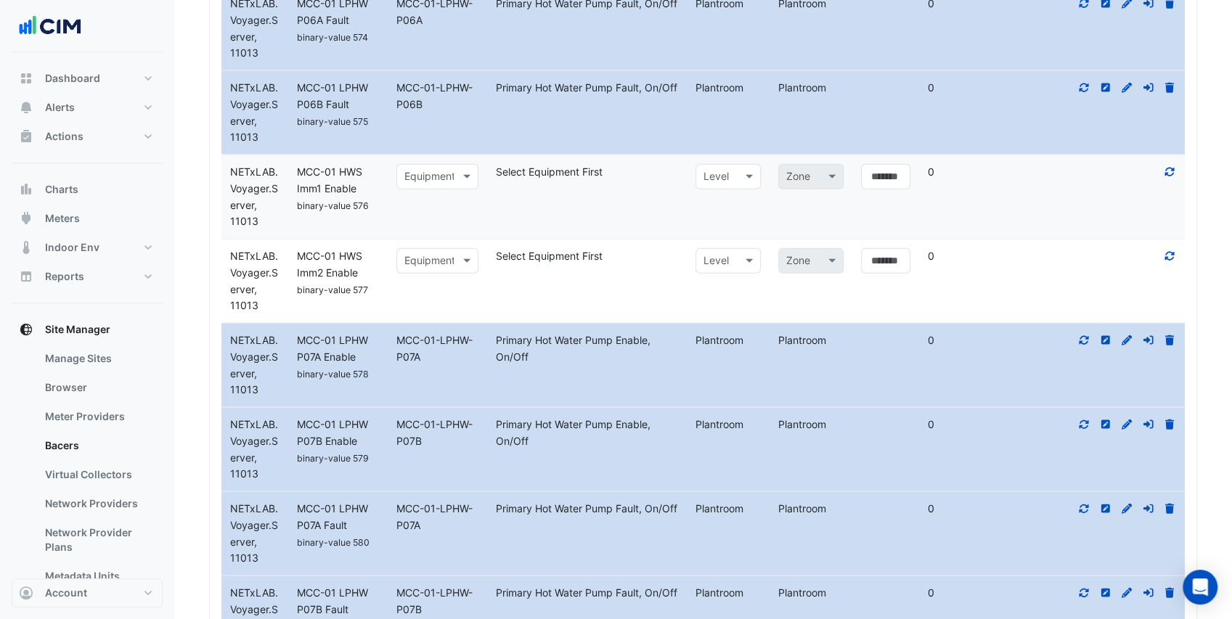
click at [457, 186] on div at bounding box center [437, 176] width 81 height 17
type input "*"
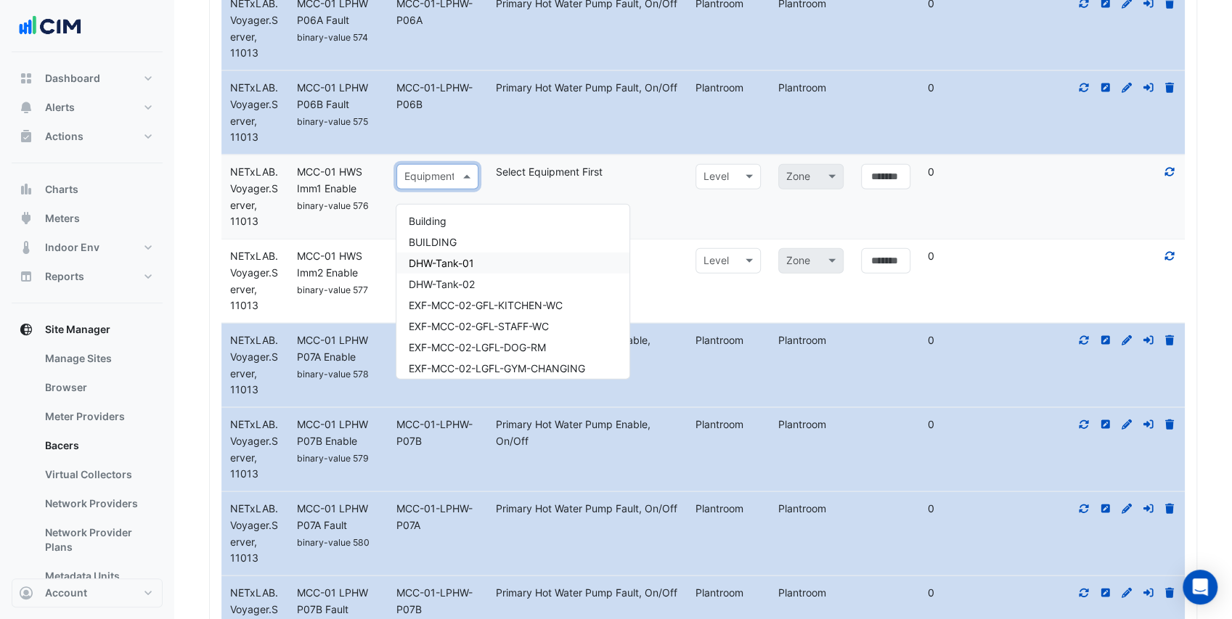
click at [456, 260] on span "DHW-Tank-01" at bounding box center [440, 263] width 65 height 12
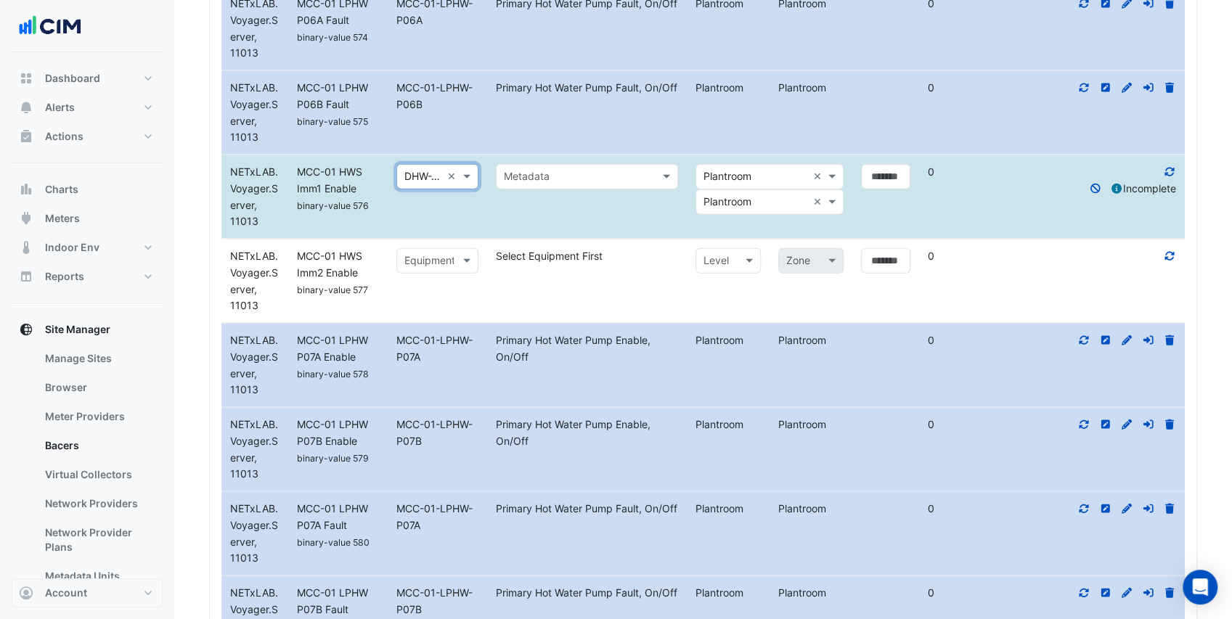
click at [575, 186] on input "text" at bounding box center [572, 177] width 137 height 17
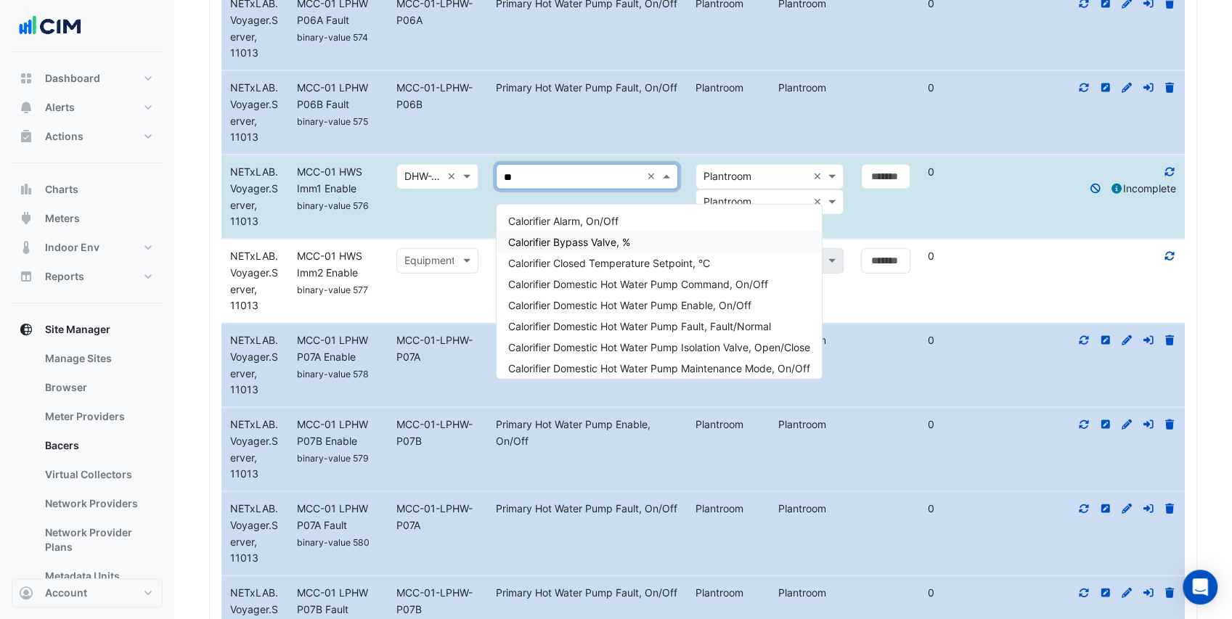
type input "***"
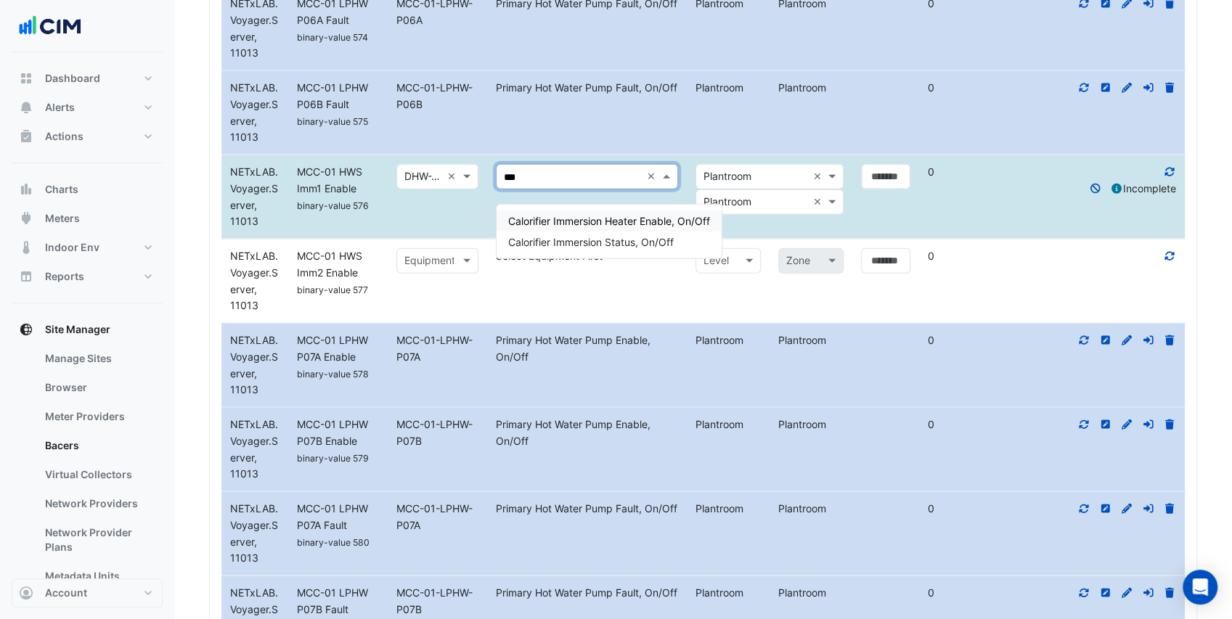
click at [617, 225] on span "Calorifier Immersion Heater Enable, On/Off" at bounding box center [609, 221] width 202 height 12
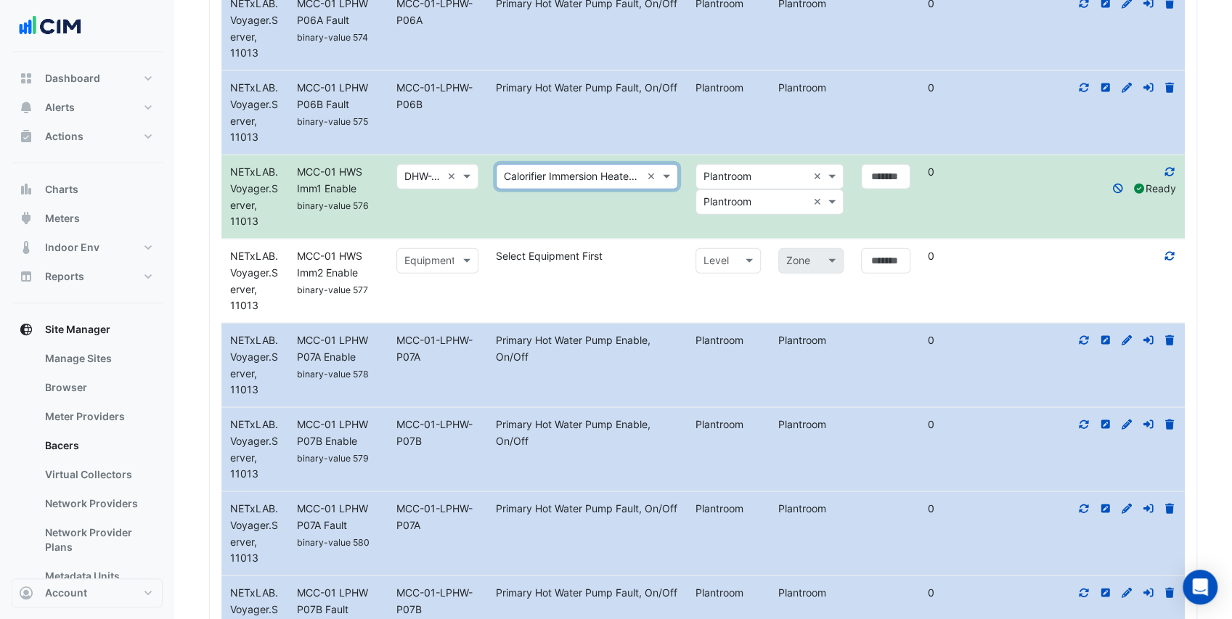
click at [439, 270] on input "text" at bounding box center [422, 261] width 37 height 17
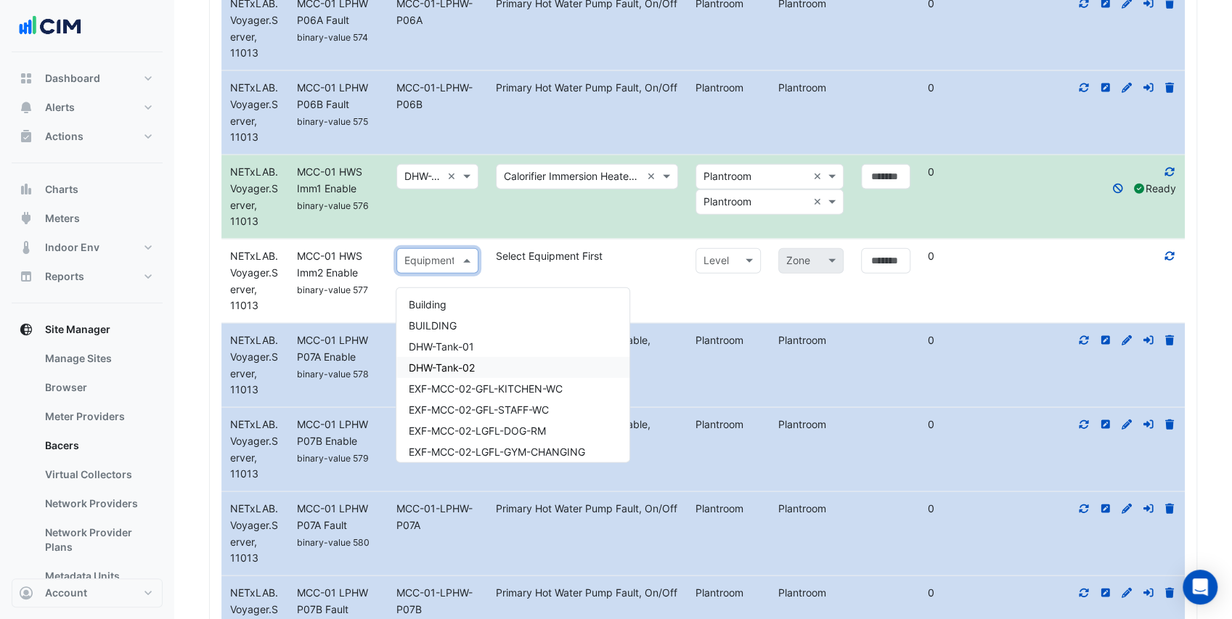
click at [468, 367] on span "DHW-Tank-02" at bounding box center [441, 368] width 66 height 12
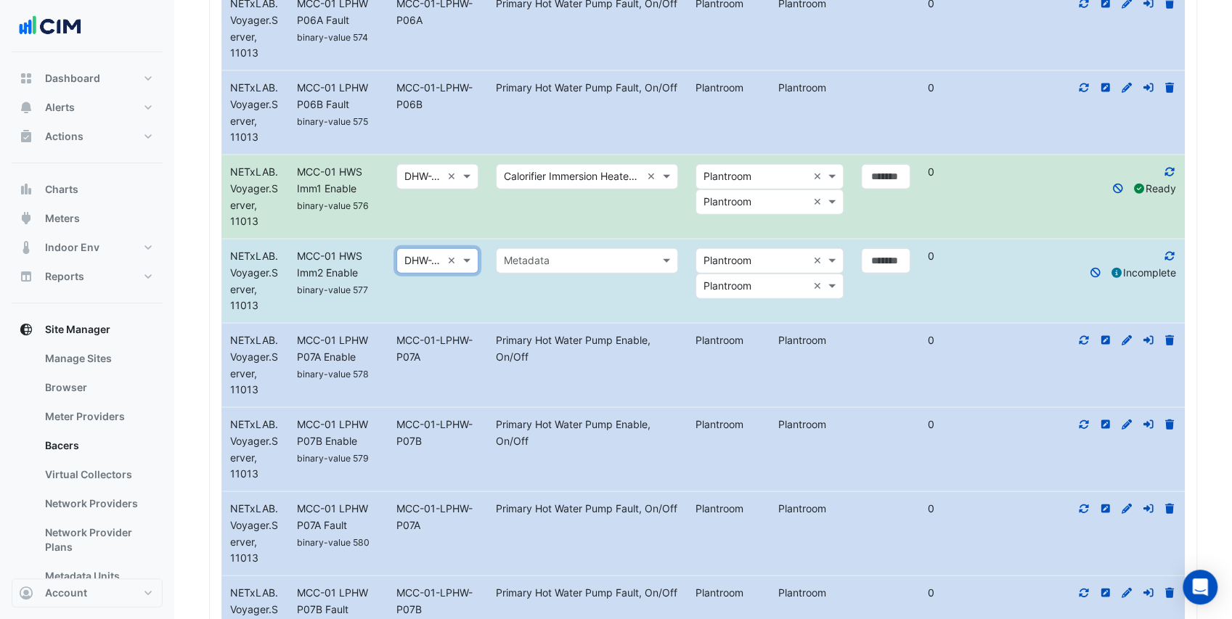
click at [544, 270] on input "text" at bounding box center [572, 261] width 137 height 17
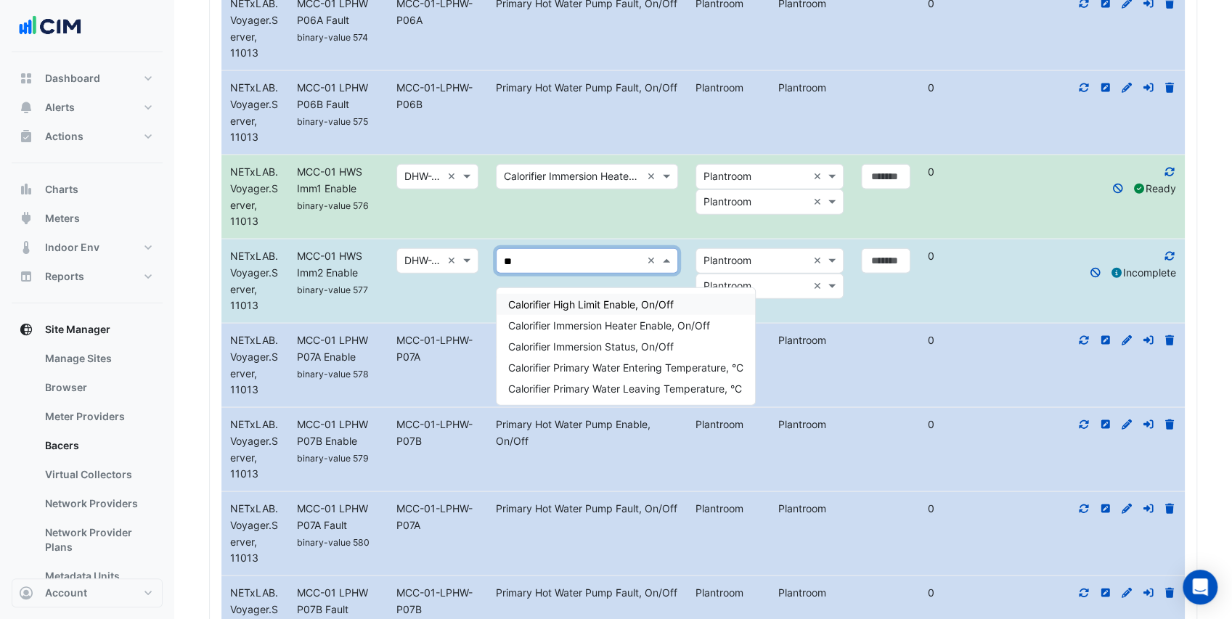
type input "***"
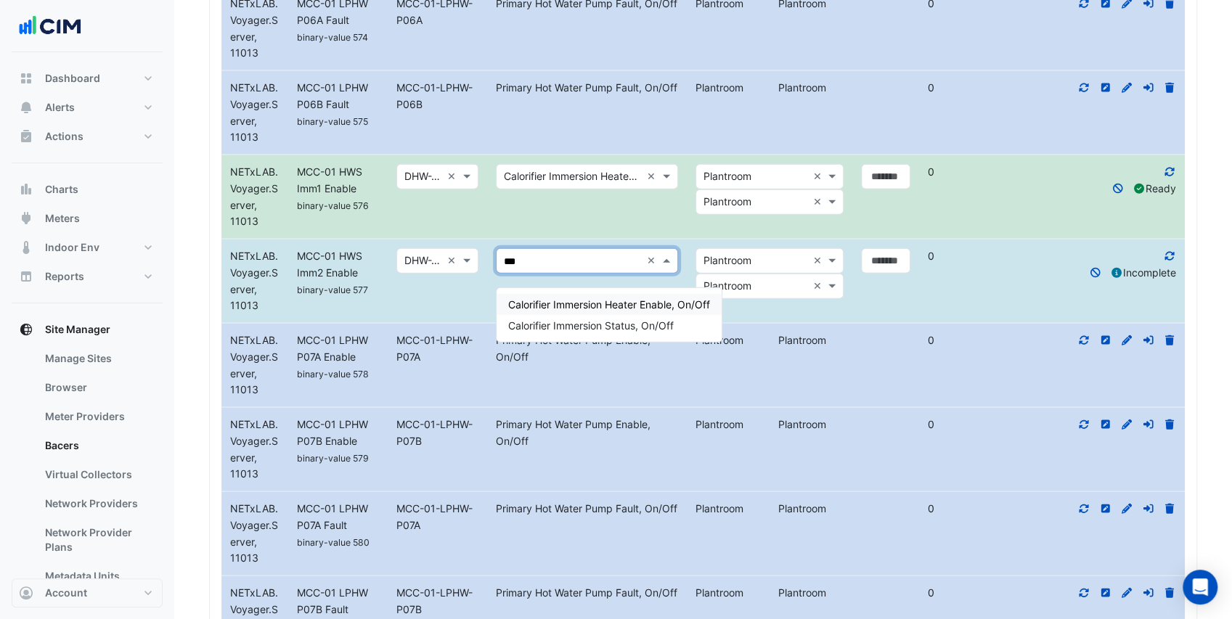
click at [582, 305] on span "Calorifier Immersion Heater Enable, On/Off" at bounding box center [609, 304] width 202 height 12
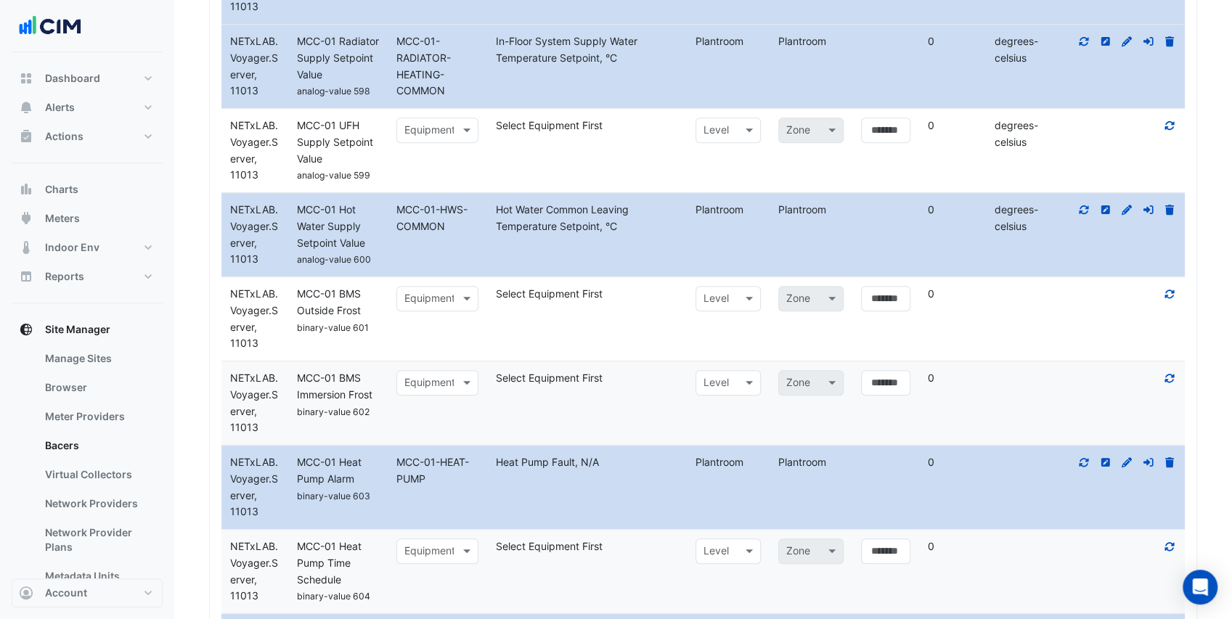
scroll to position [8079, 0]
click at [445, 300] on div at bounding box center [437, 297] width 81 height 17
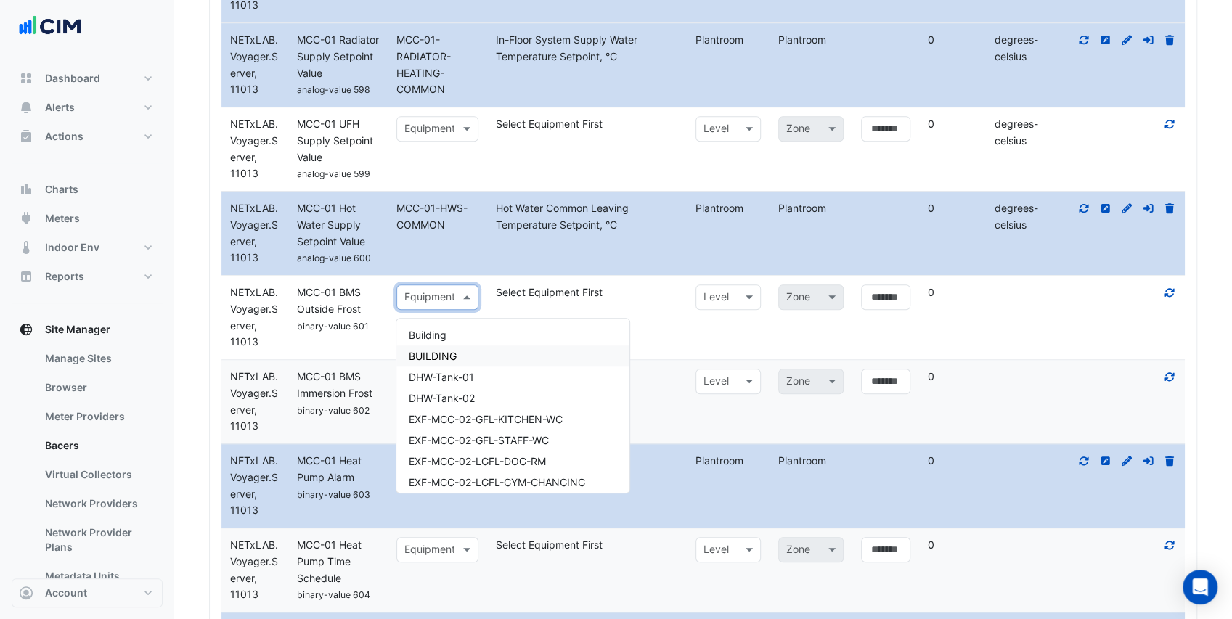
click at [452, 350] on span "BUILDING" at bounding box center [432, 356] width 48 height 12
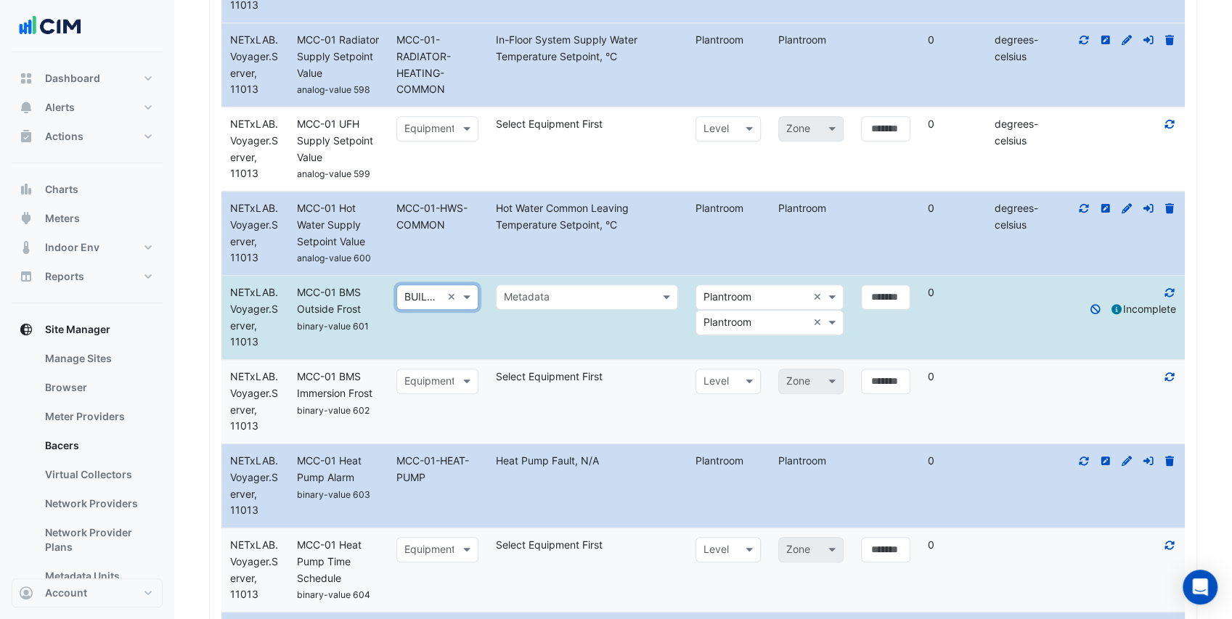
click at [537, 298] on input "text" at bounding box center [572, 298] width 137 height 17
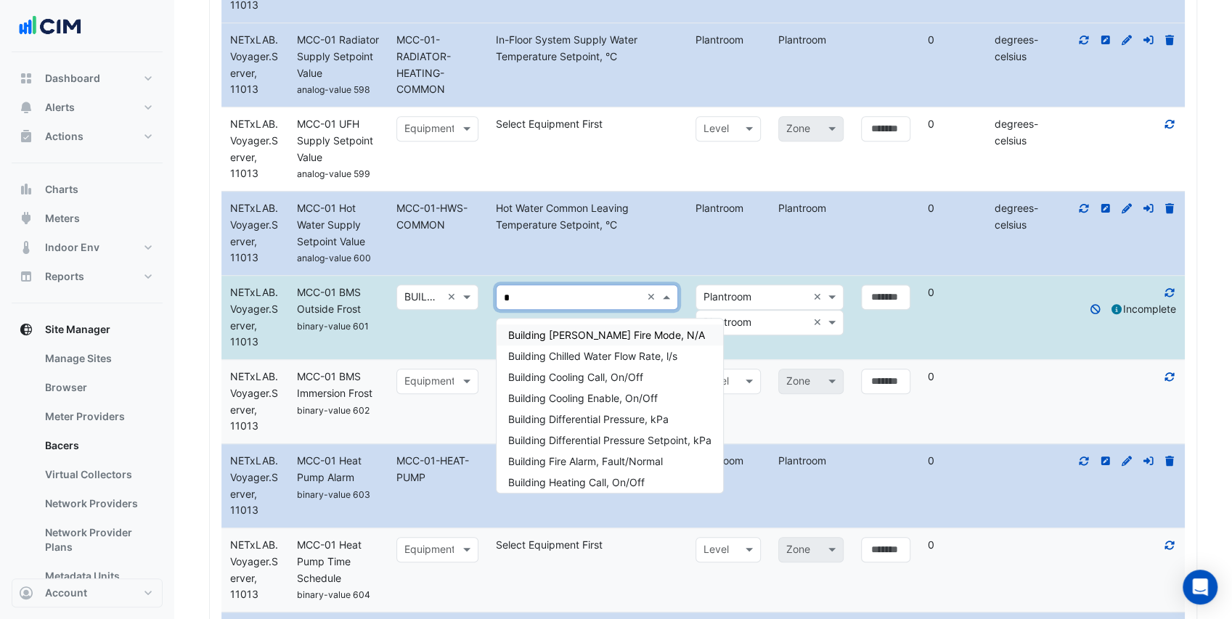
type input "**"
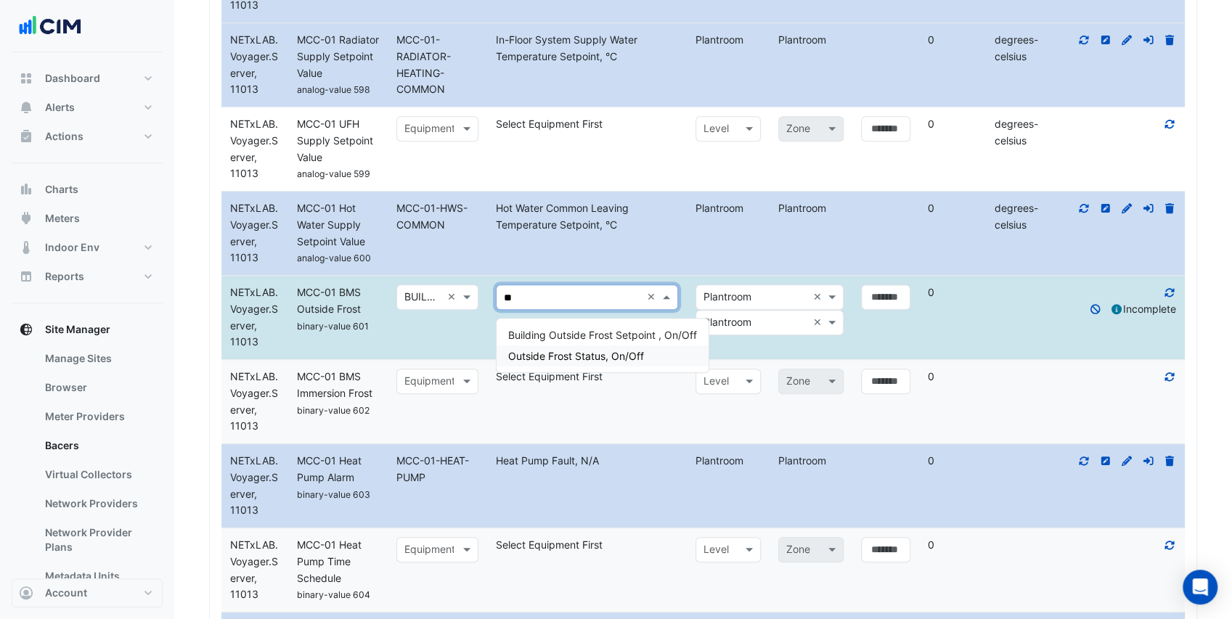
click at [581, 356] on span "Outside Frost Status, On/Off" at bounding box center [576, 356] width 136 height 12
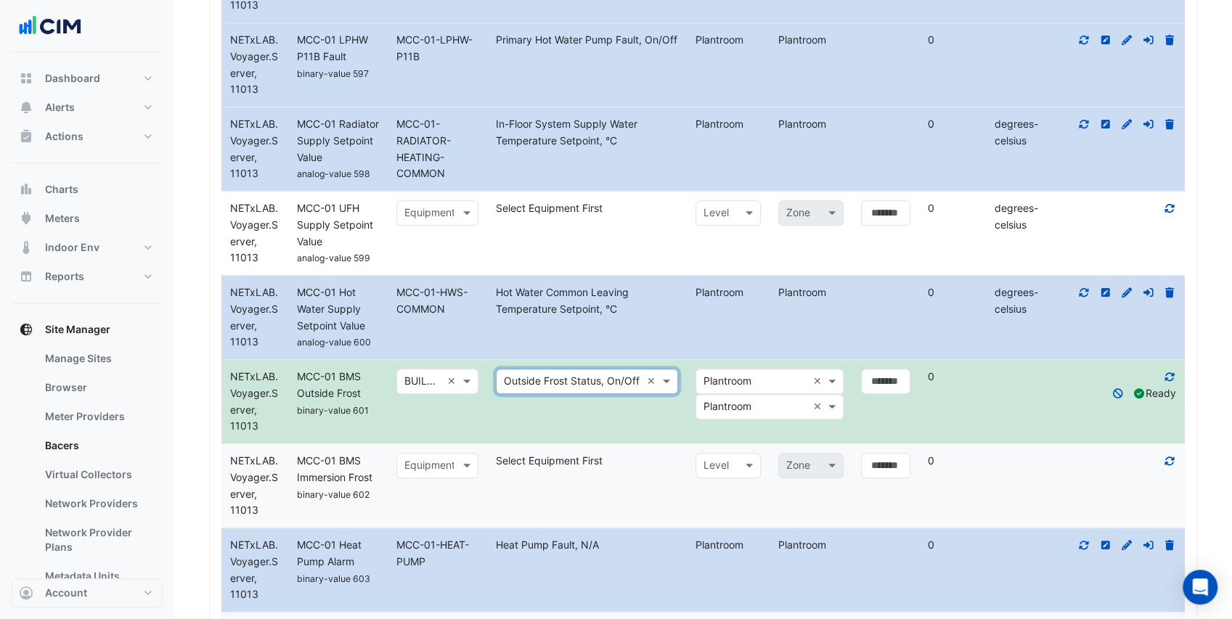
scroll to position [7947, 0]
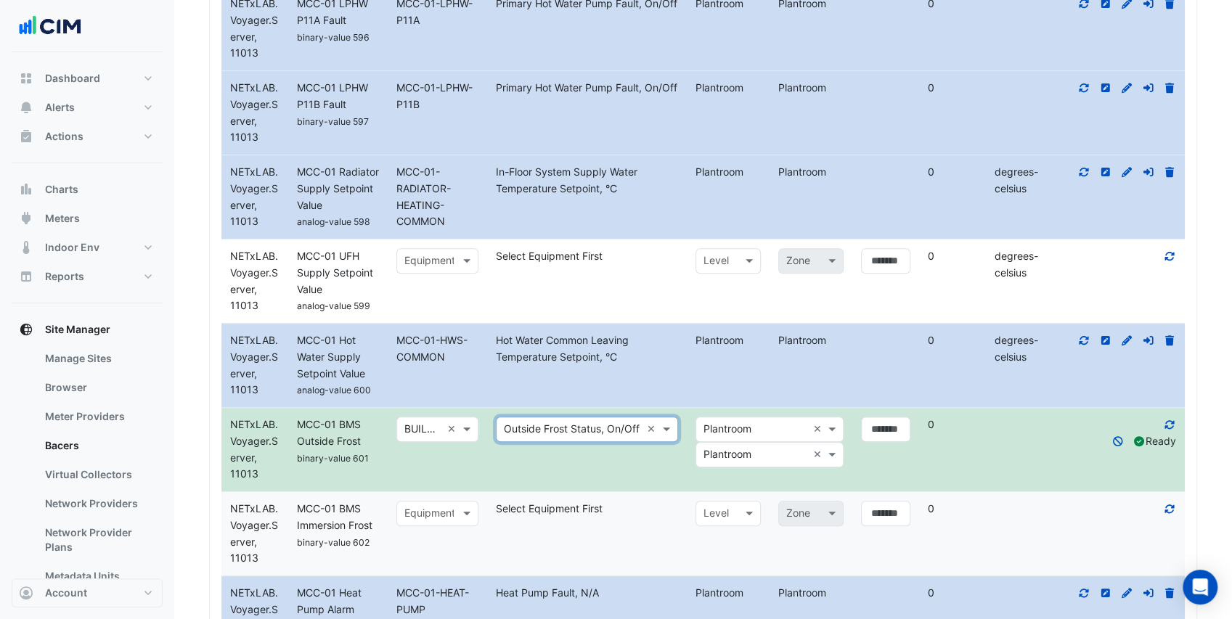
click at [425, 266] on input "text" at bounding box center [422, 261] width 37 height 17
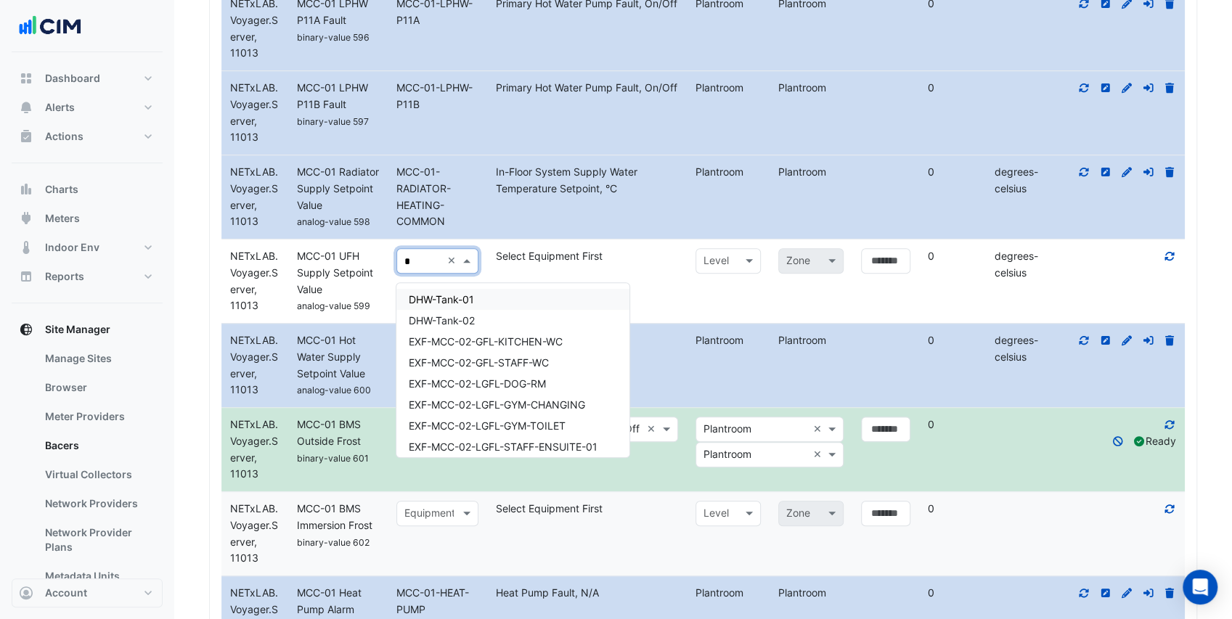
type input "**"
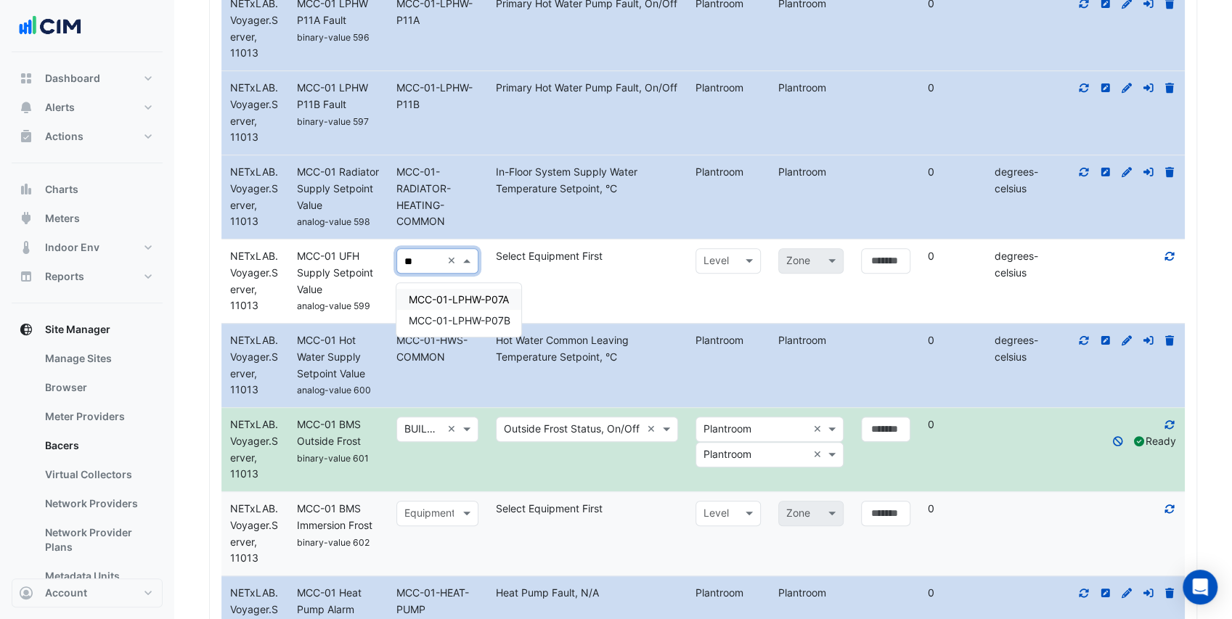
click at [436, 295] on span "MCC-01-LPHW-P07A" at bounding box center [458, 299] width 100 height 12
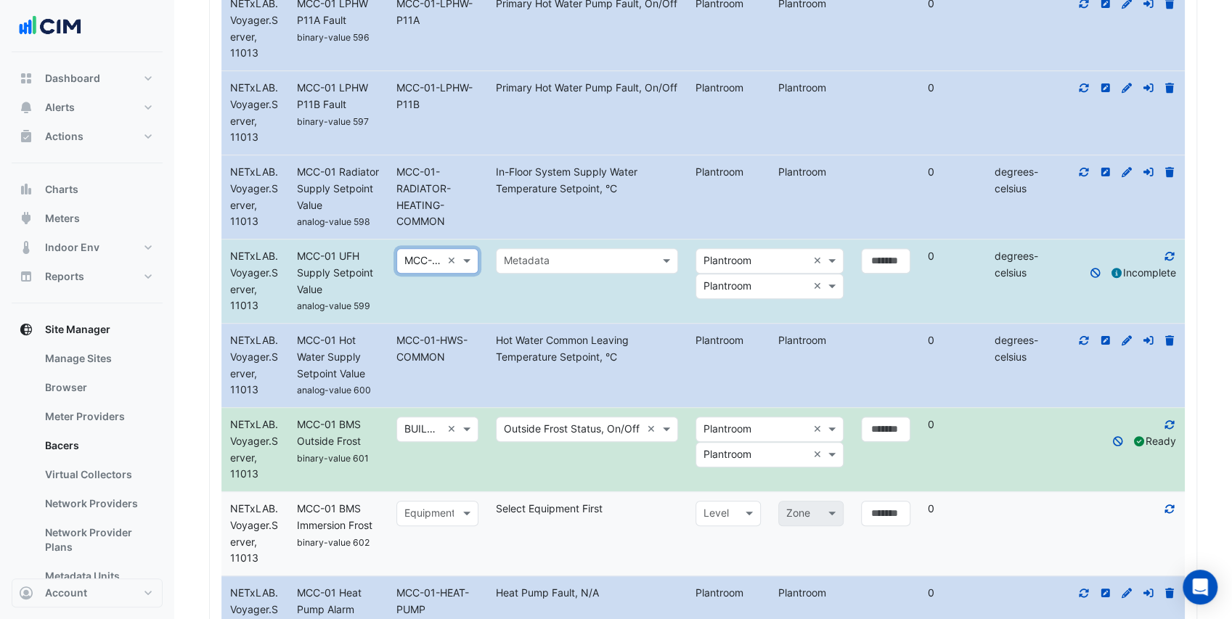
click at [559, 267] on input "text" at bounding box center [572, 261] width 137 height 17
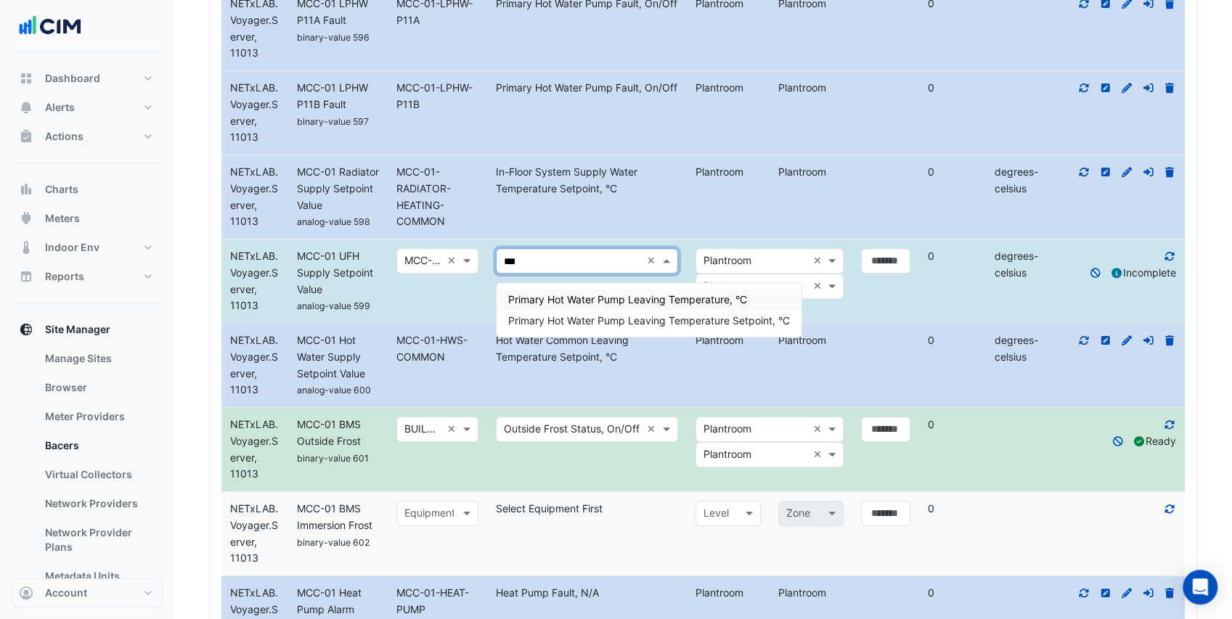
type input "****"
click at [672, 320] on span "Primary Hot Water Pump Leaving Temperature Setpoint, °C" at bounding box center [649, 320] width 282 height 12
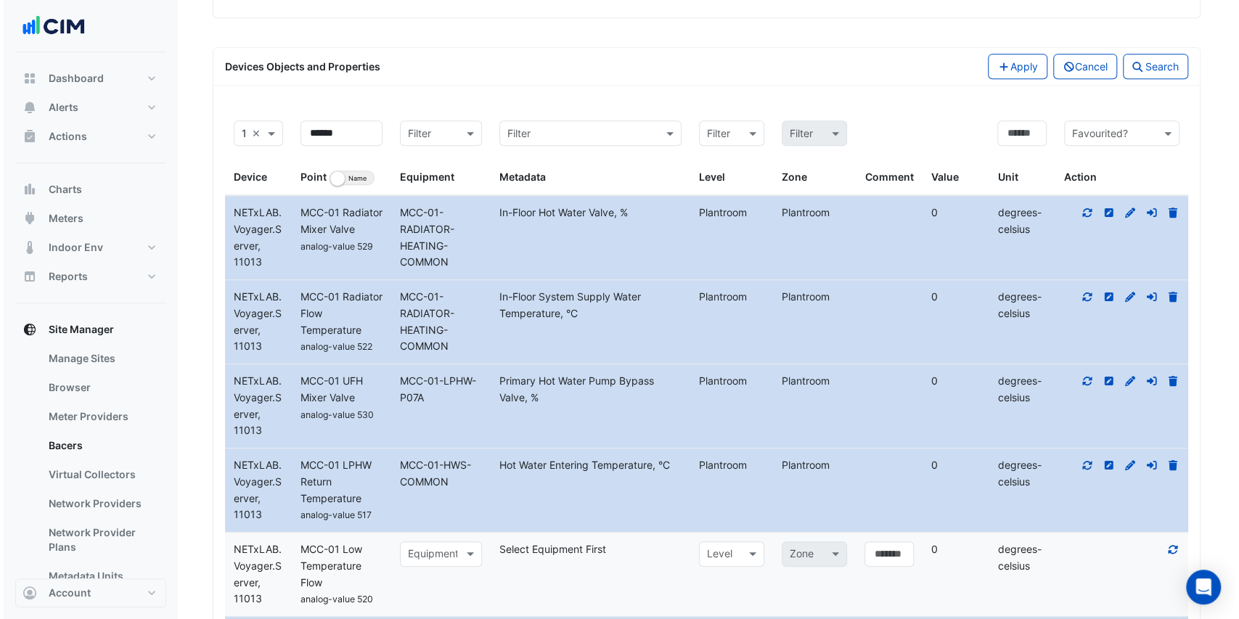
scroll to position [493, 0]
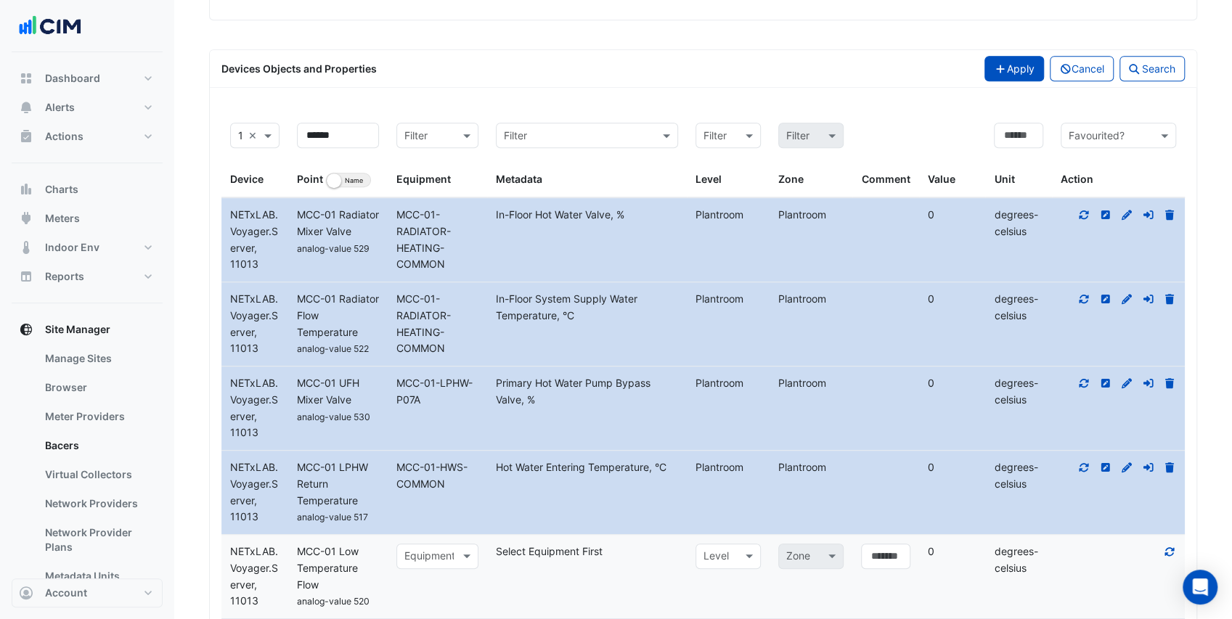
click at [1006, 81] on button "Apply" at bounding box center [1014, 68] width 60 height 25
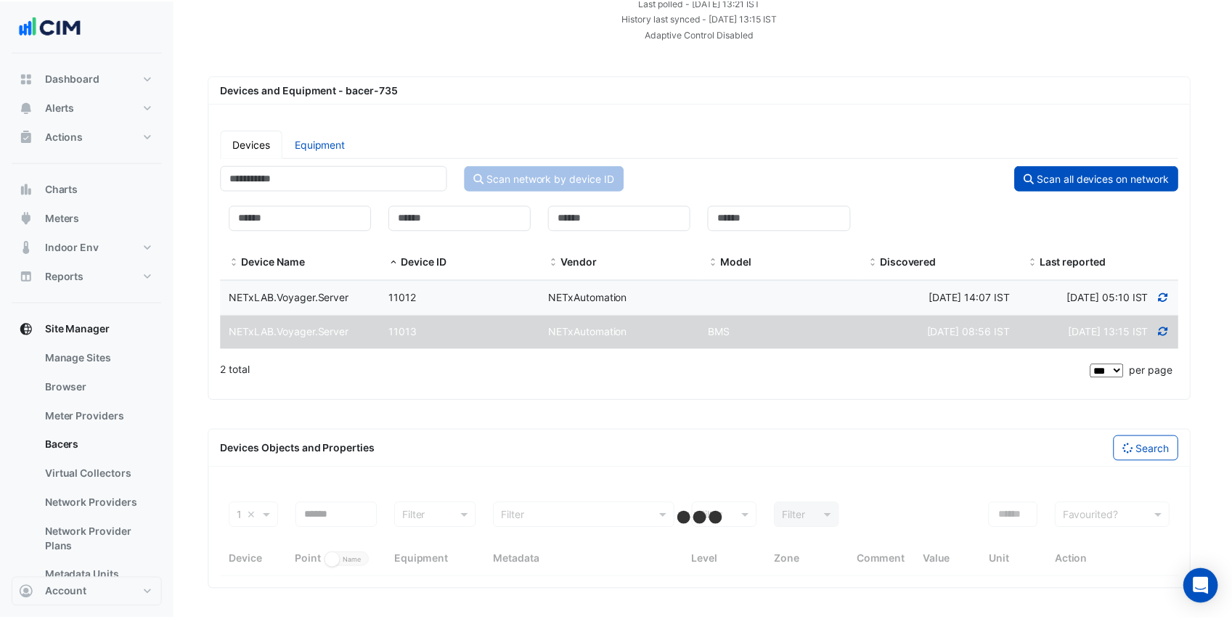
scroll to position [141, 0]
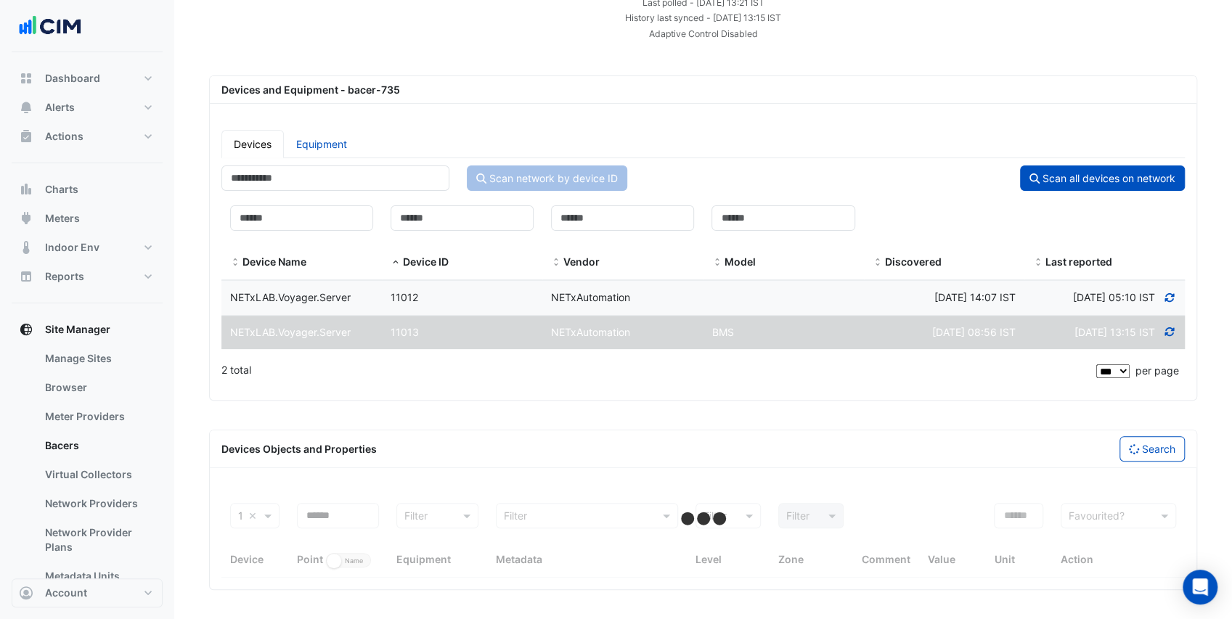
select select "***"
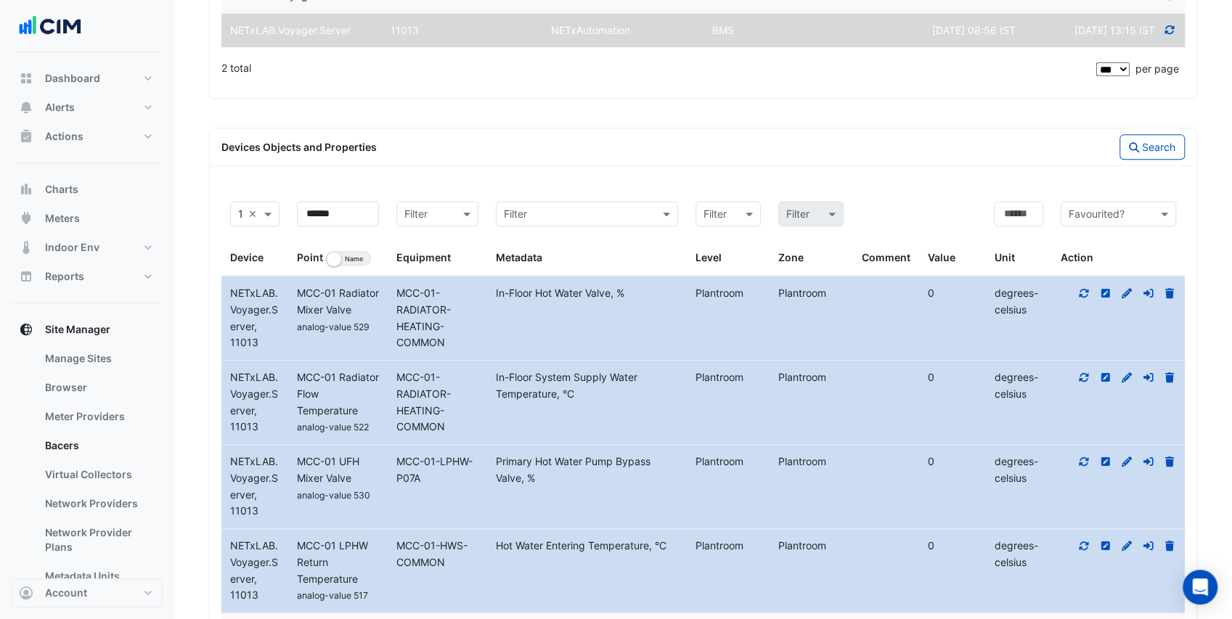
scroll to position [431, 0]
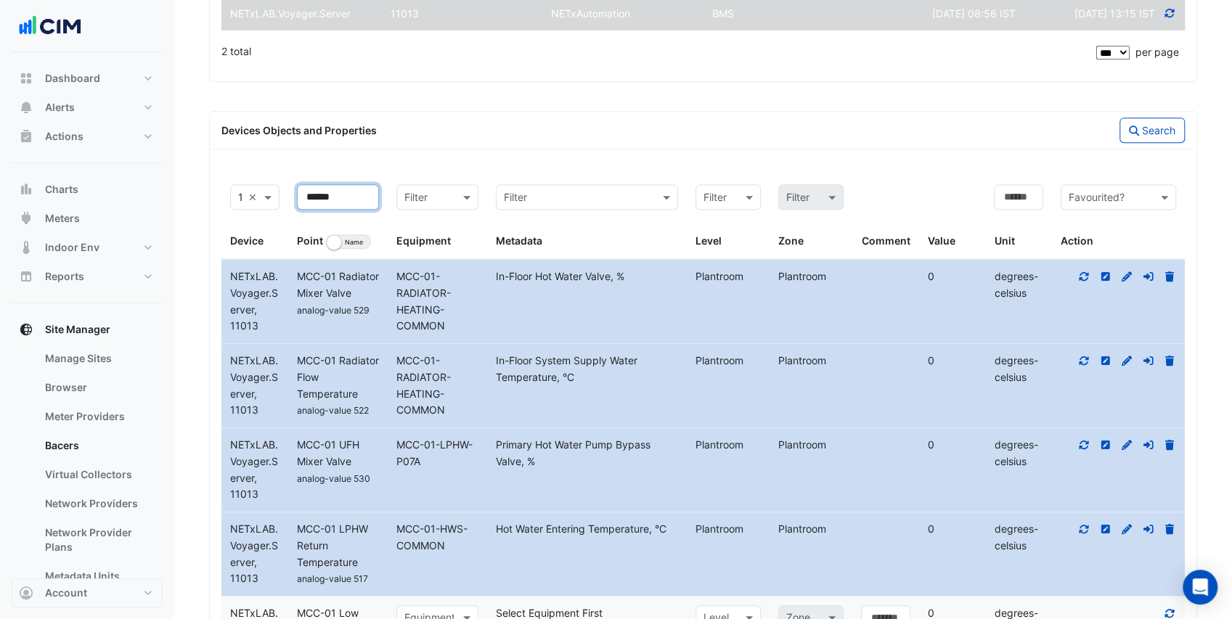
click at [1174, 143] on button "Search" at bounding box center [1151, 130] width 65 height 25
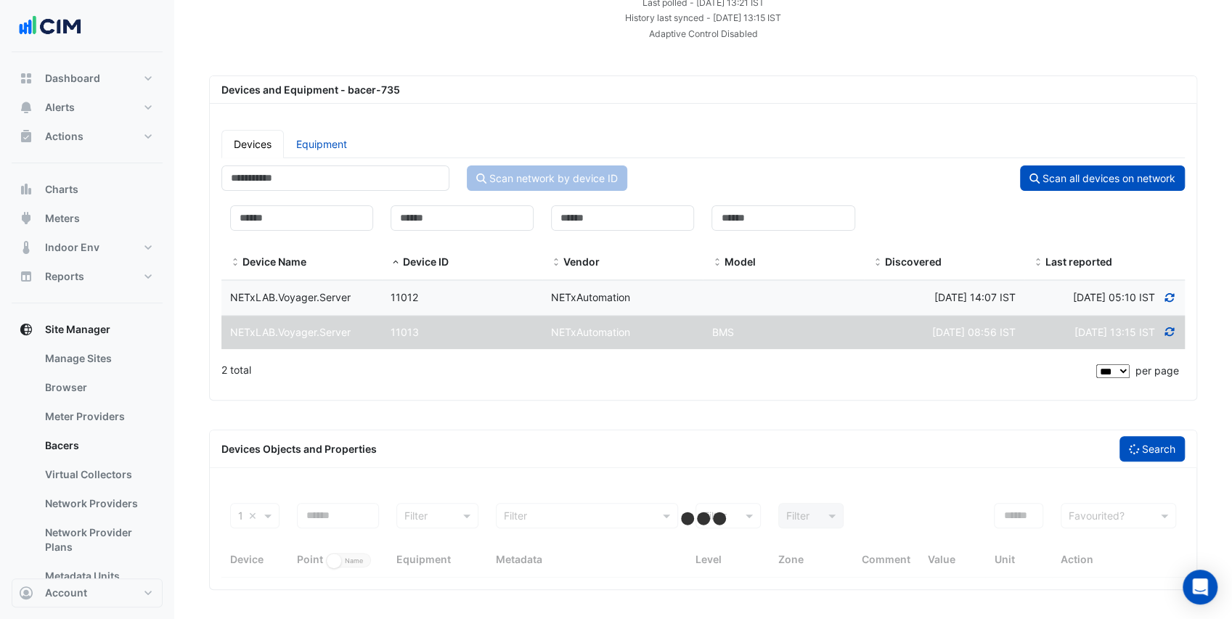
scroll to position [141, 0]
select select "***"
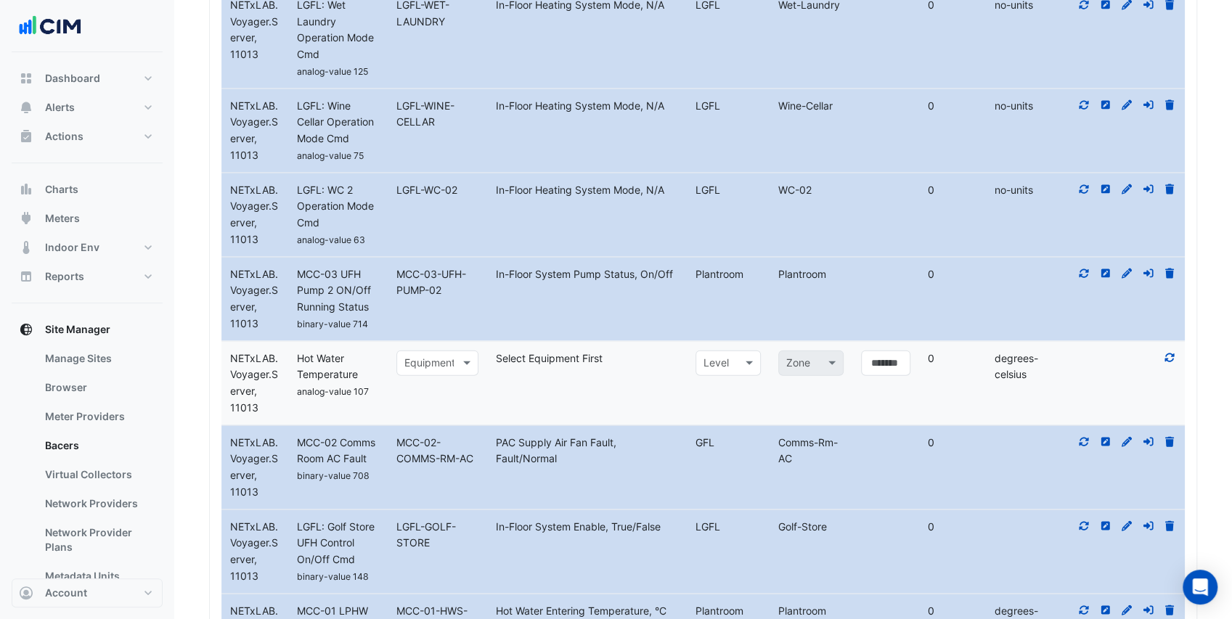
scroll to position [1980, 0]
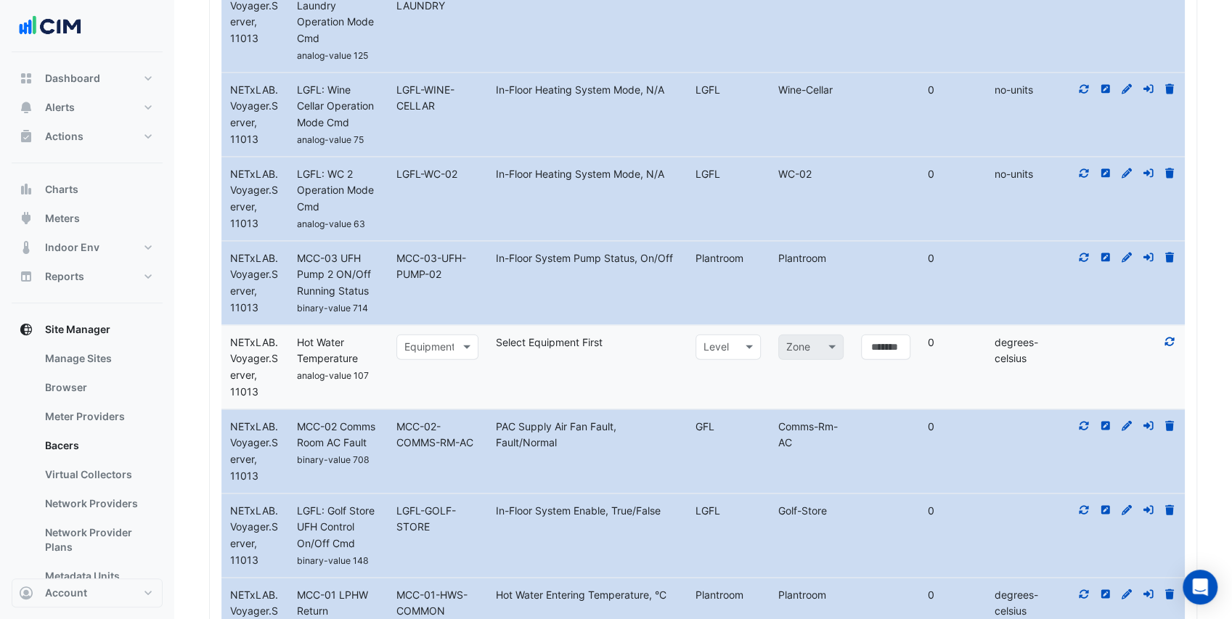
click at [1166, 346] on icon at bounding box center [1169, 342] width 9 height 9
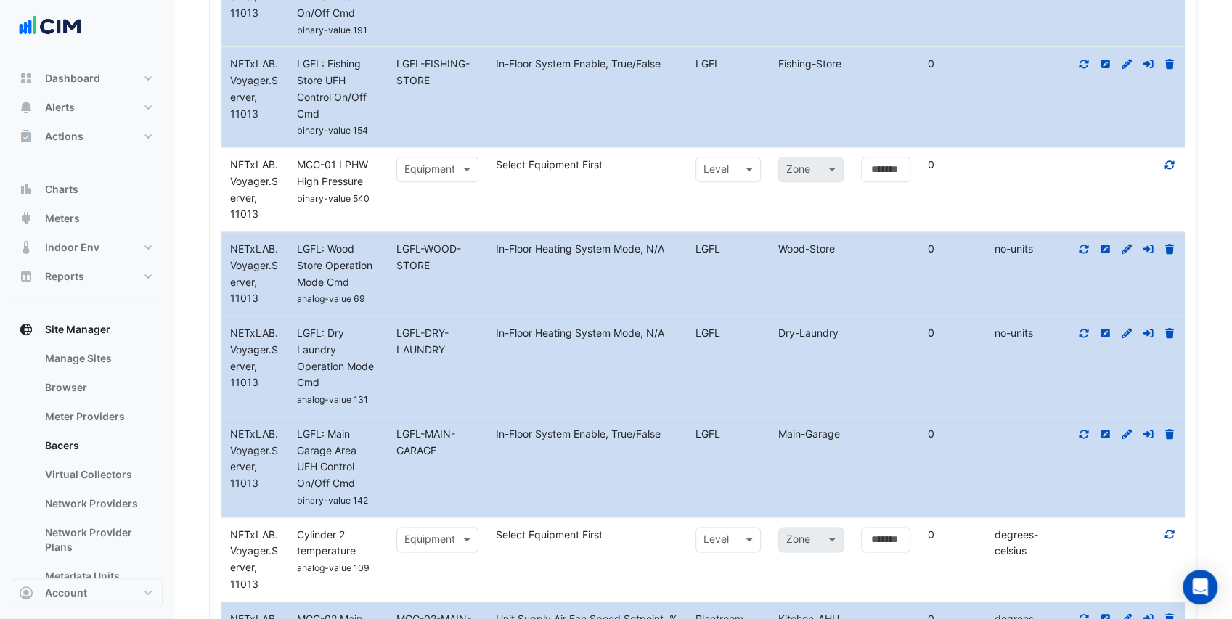
scroll to position [4652, 0]
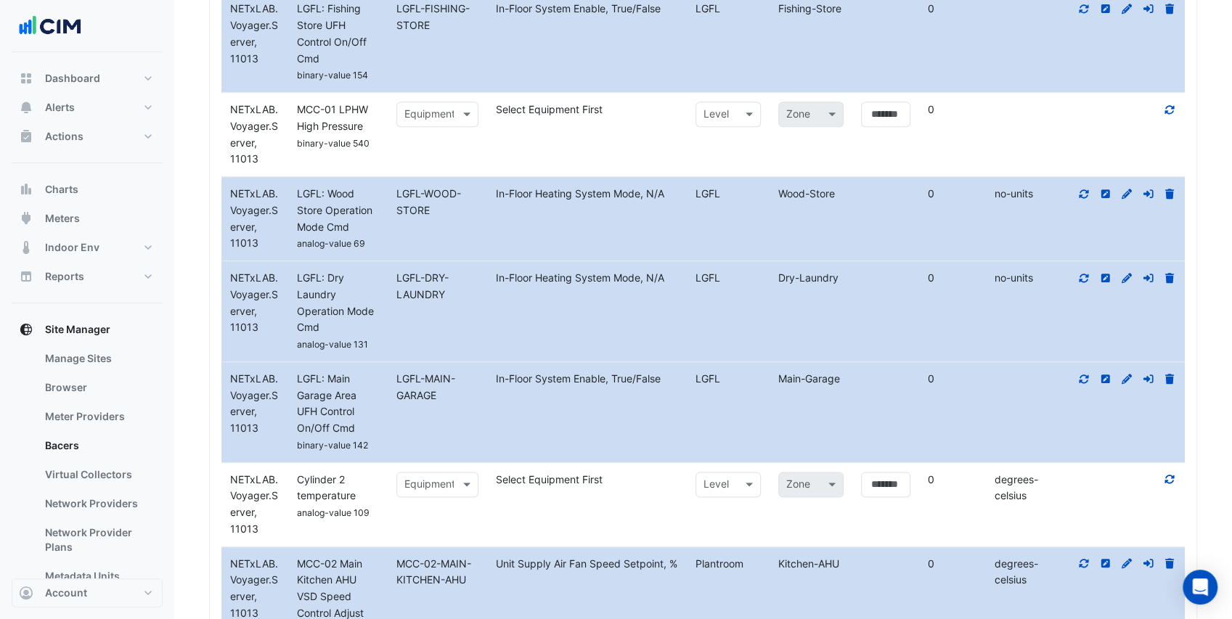
click at [1167, 484] on icon at bounding box center [1169, 479] width 13 height 10
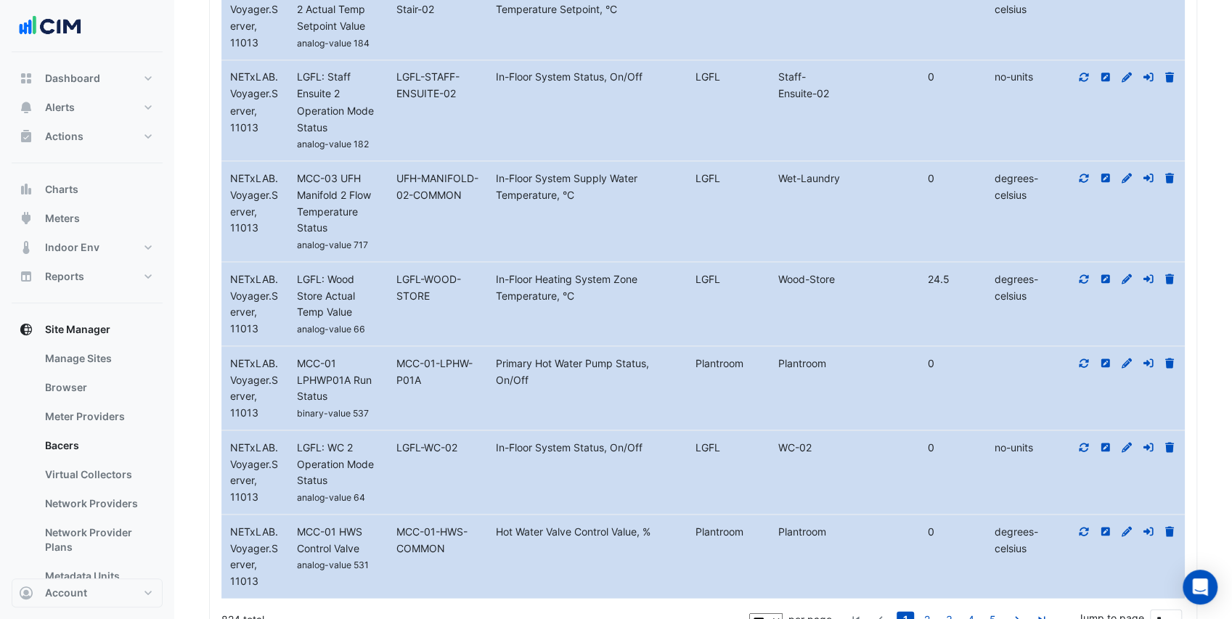
scroll to position [9206, 0]
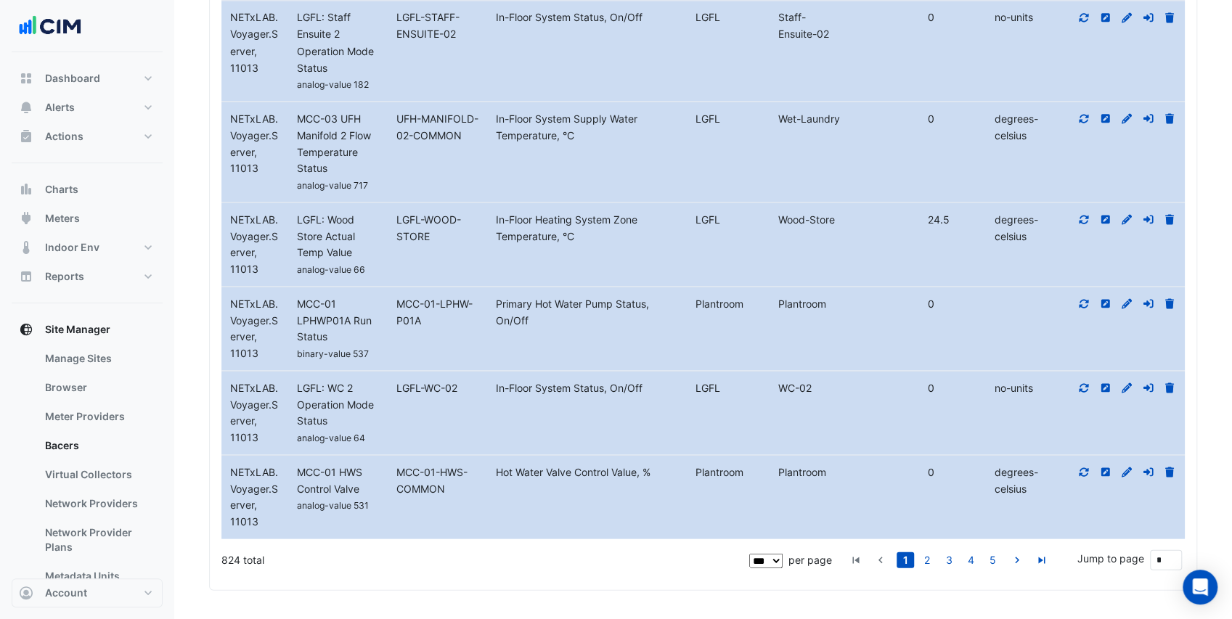
click at [933, 560] on link "2" at bounding box center [926, 560] width 17 height 16
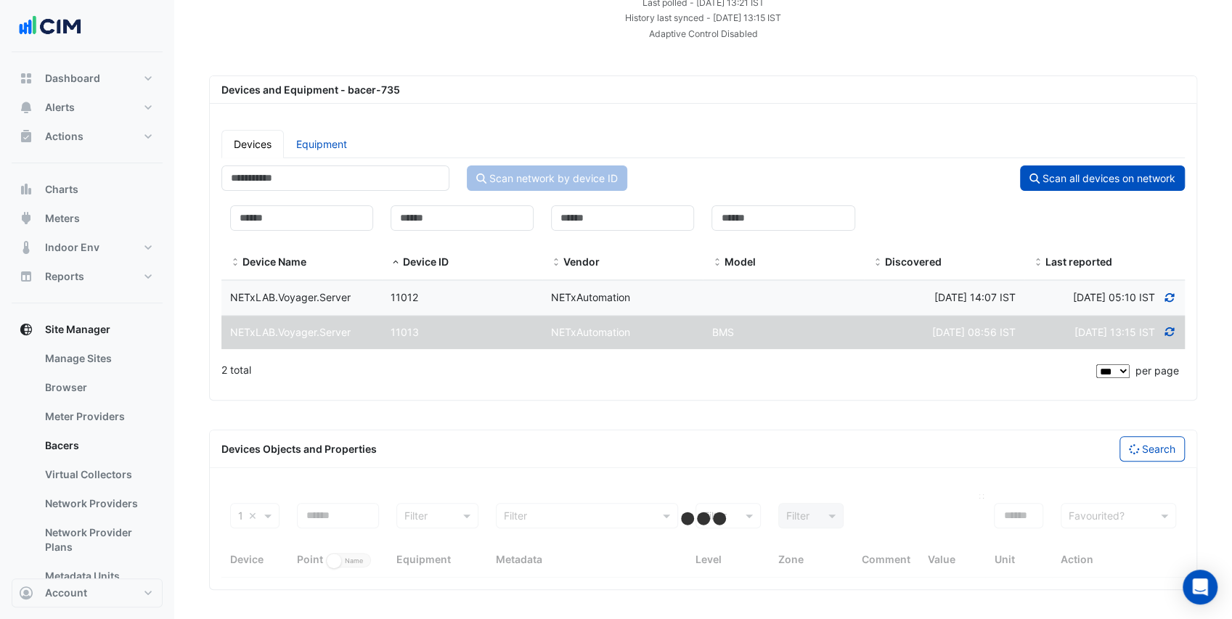
scroll to position [141, 0]
select select "***"
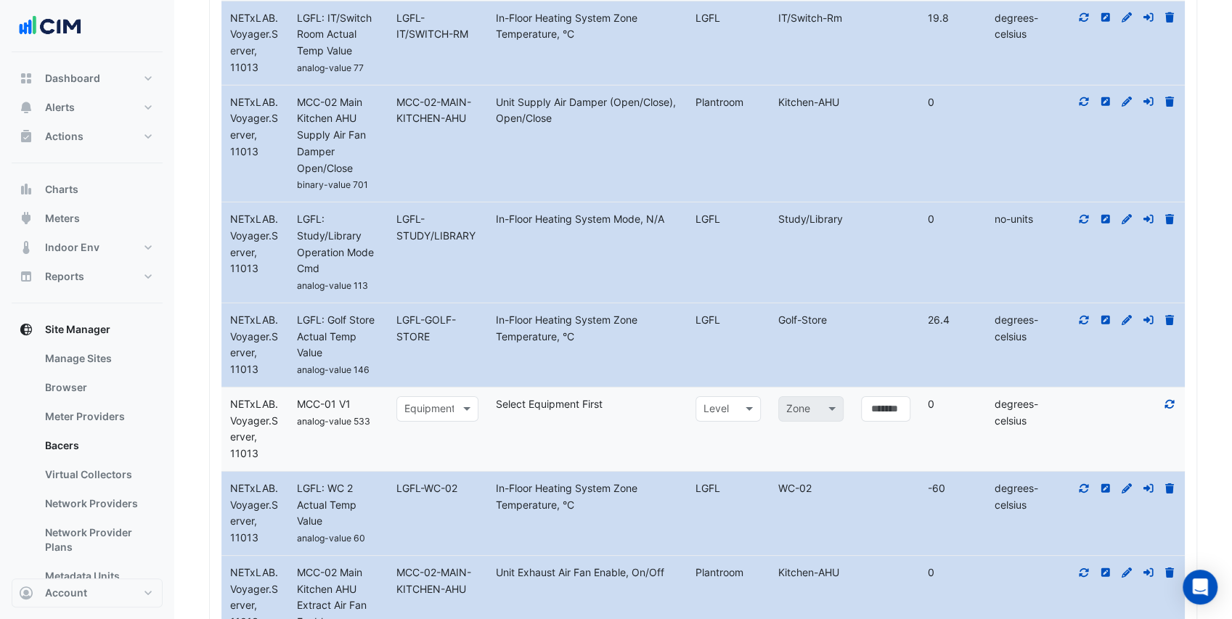
scroll to position [3218, 0]
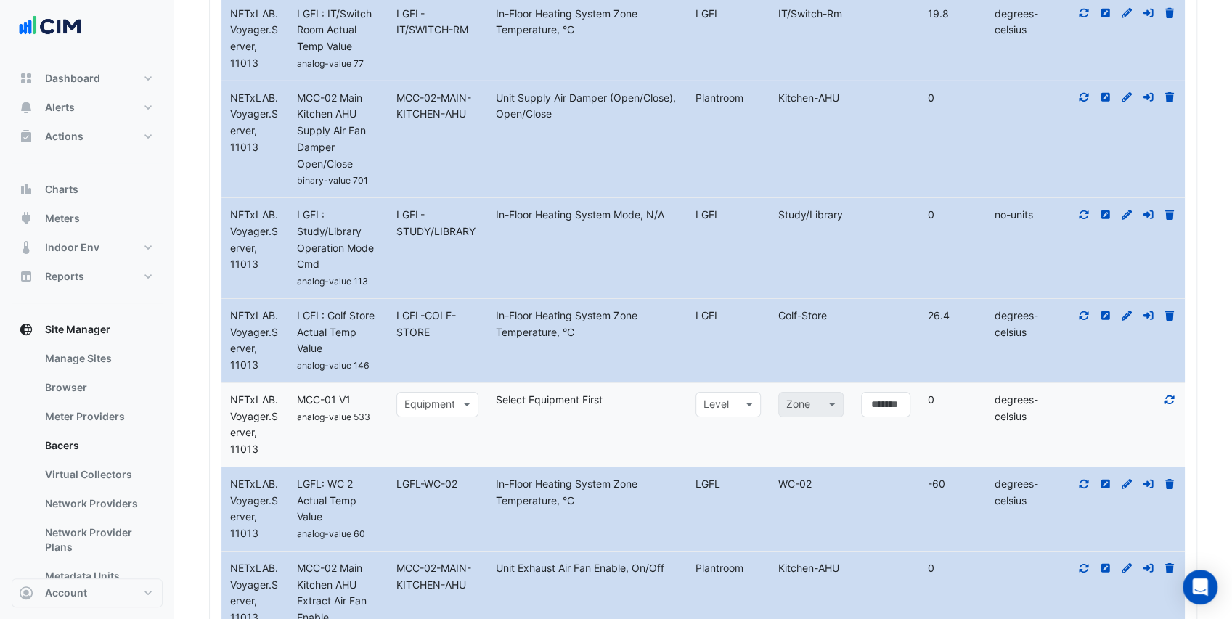
click at [1165, 404] on icon at bounding box center [1169, 399] width 9 height 9
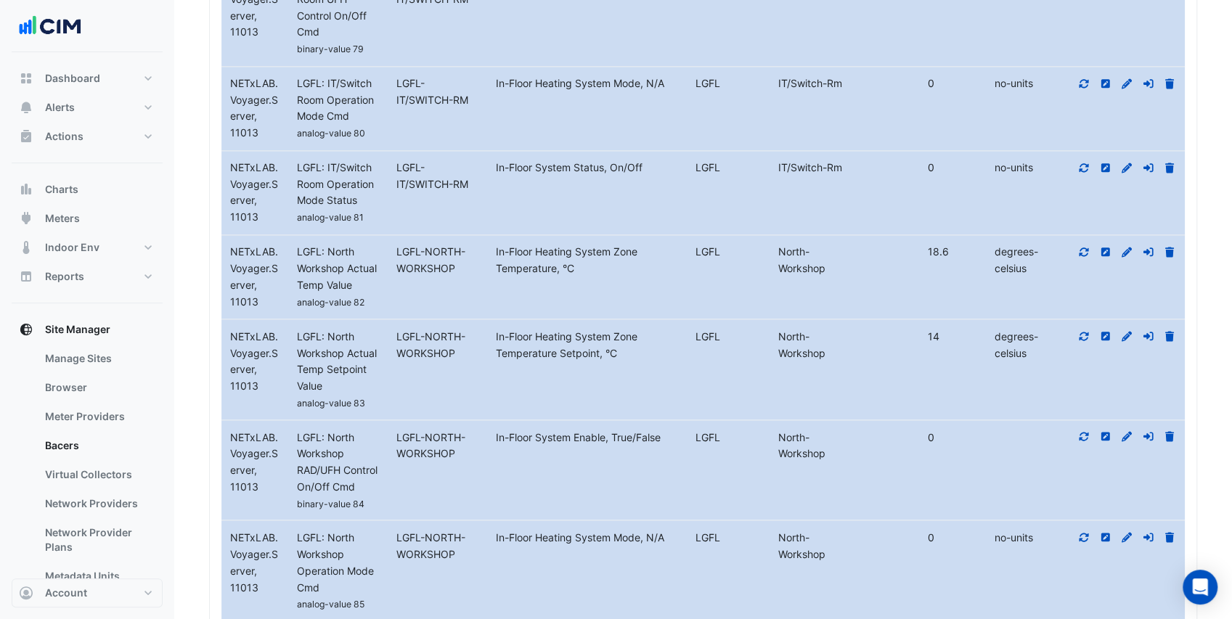
scroll to position [9073, 0]
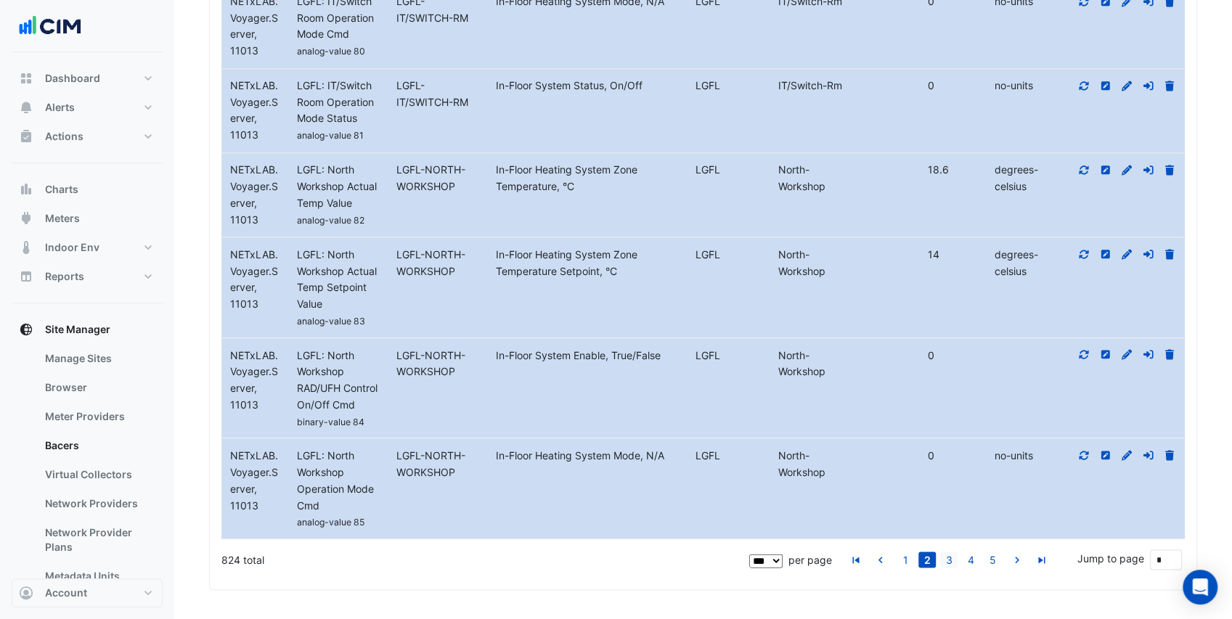
click at [954, 562] on link "3" at bounding box center [948, 560] width 17 height 16
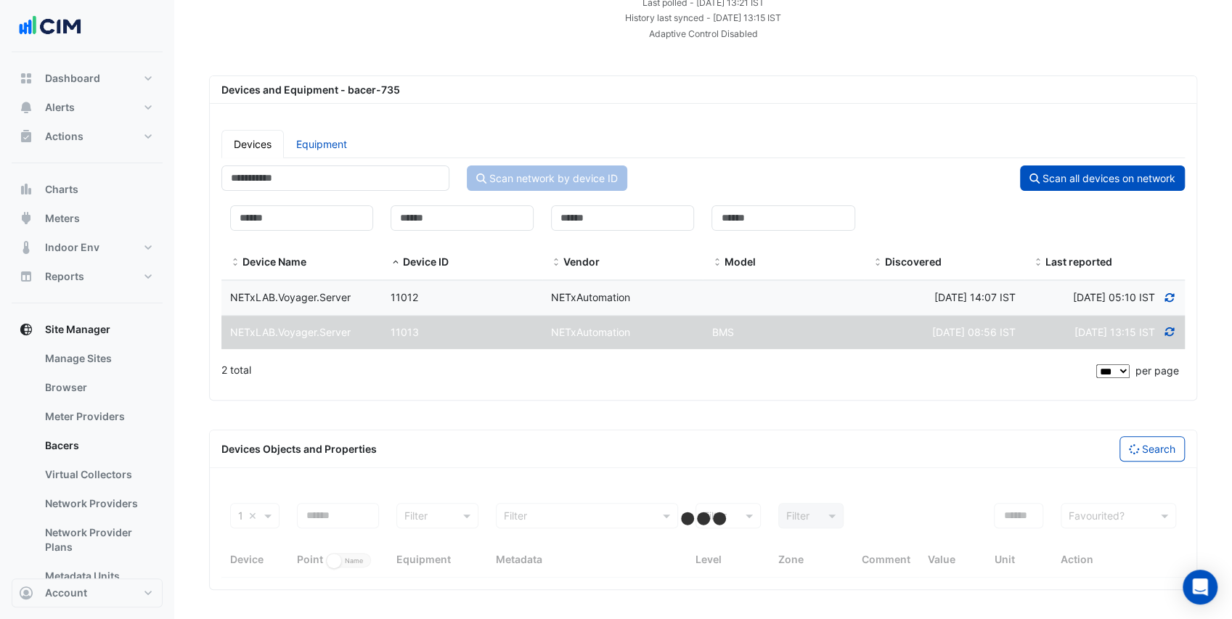
scroll to position [9041, 0]
select select "***"
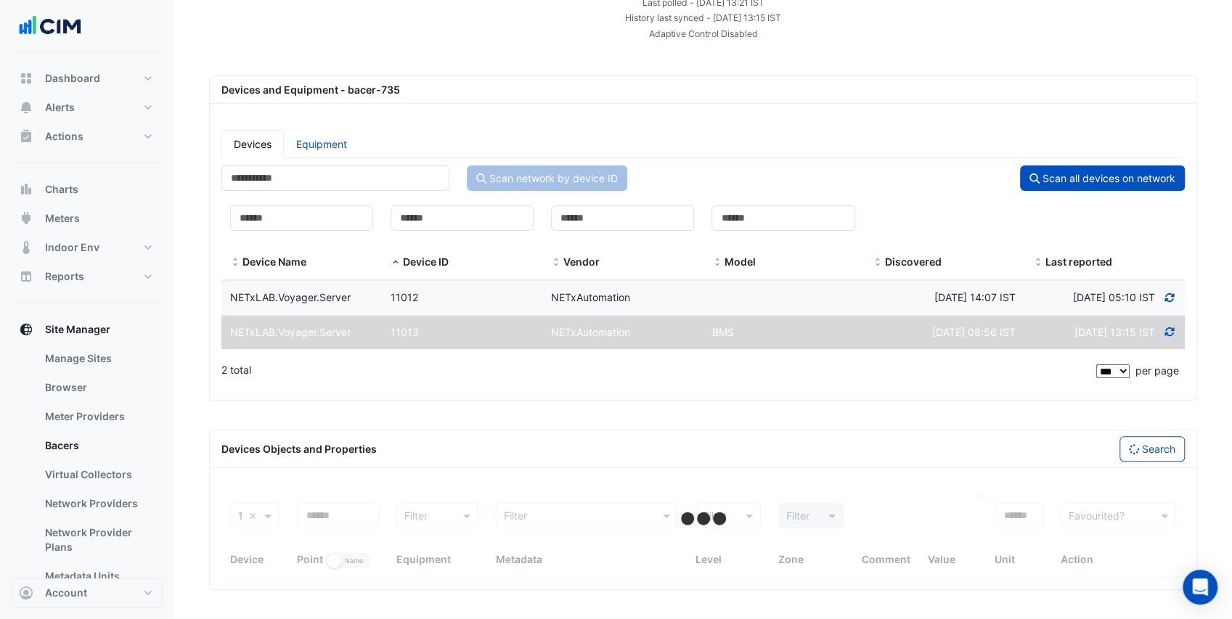
scroll to position [141, 0]
select select "***"
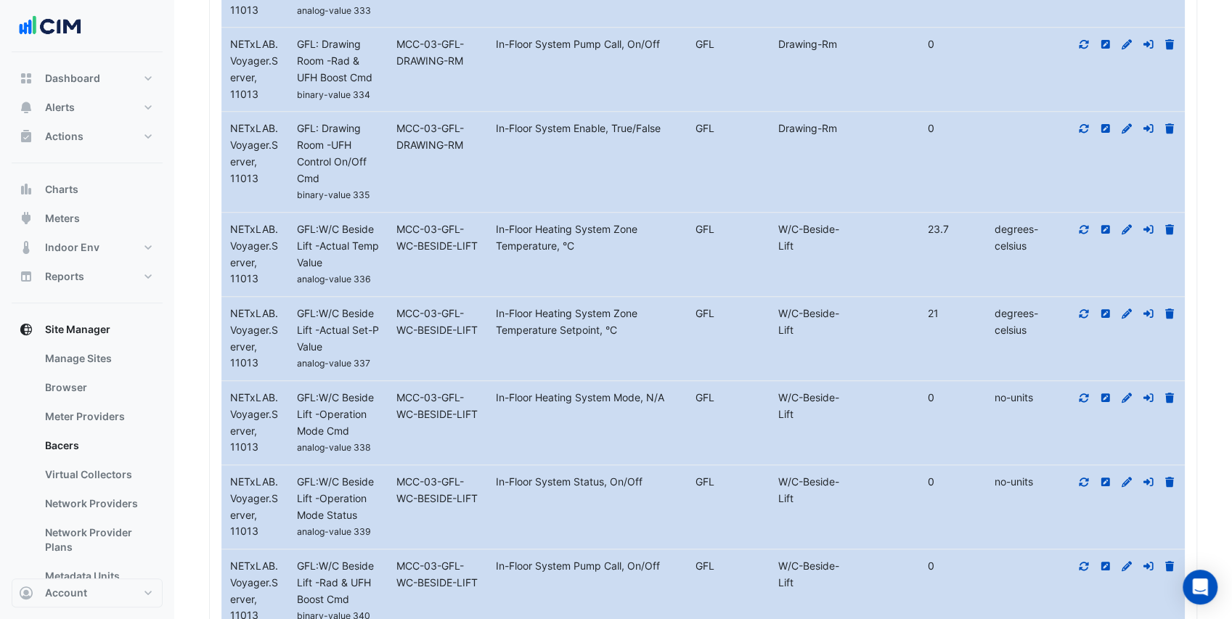
scroll to position [9190, 0]
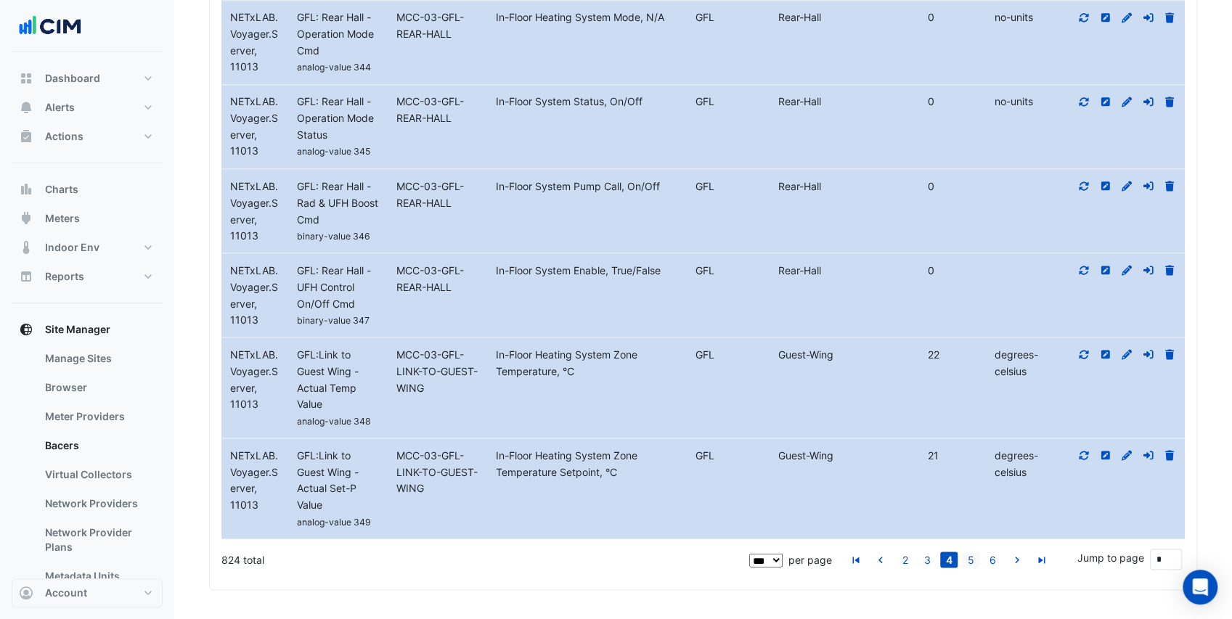
click at [972, 563] on link "5" at bounding box center [970, 560] width 17 height 16
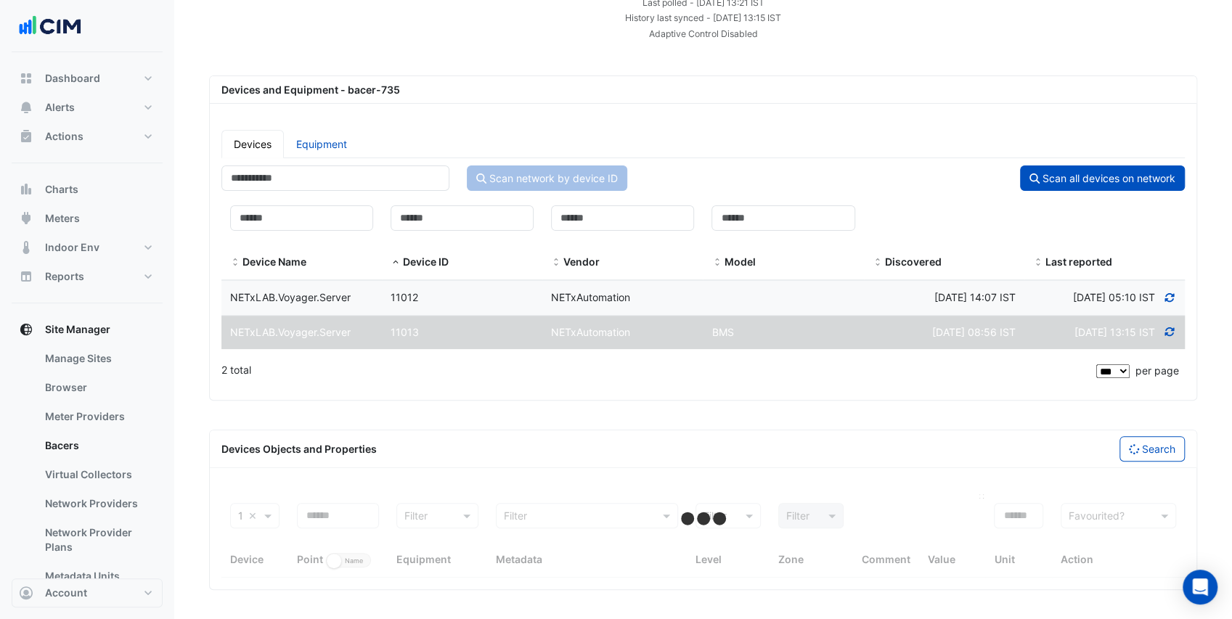
scroll to position [141, 0]
select select "***"
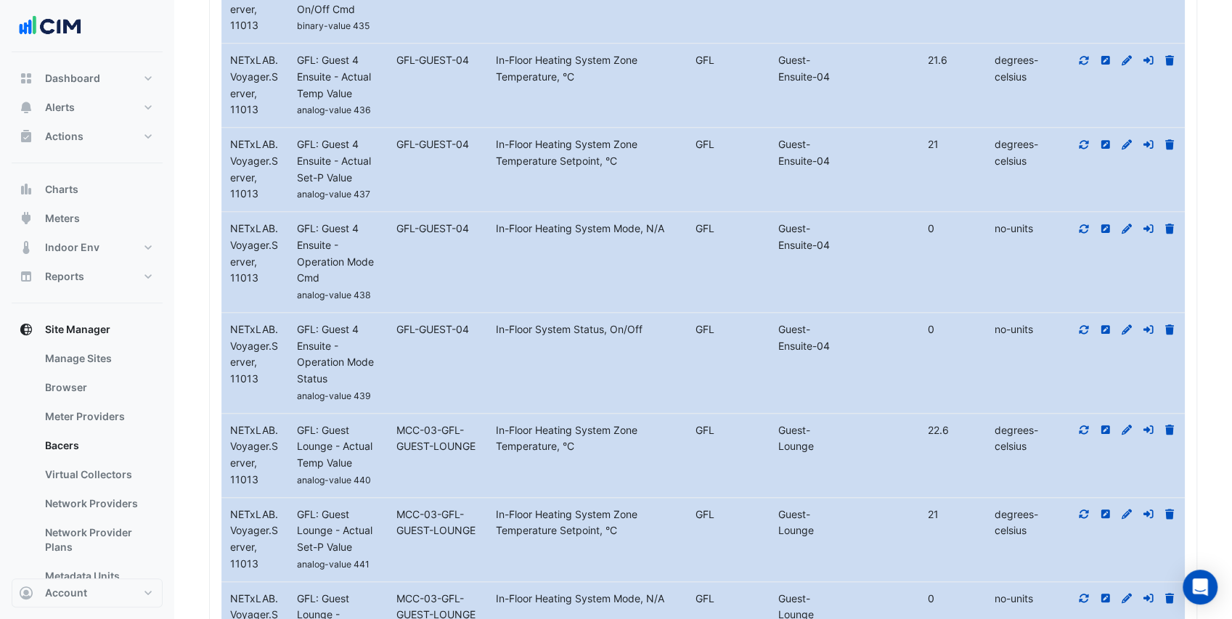
scroll to position [9073, 0]
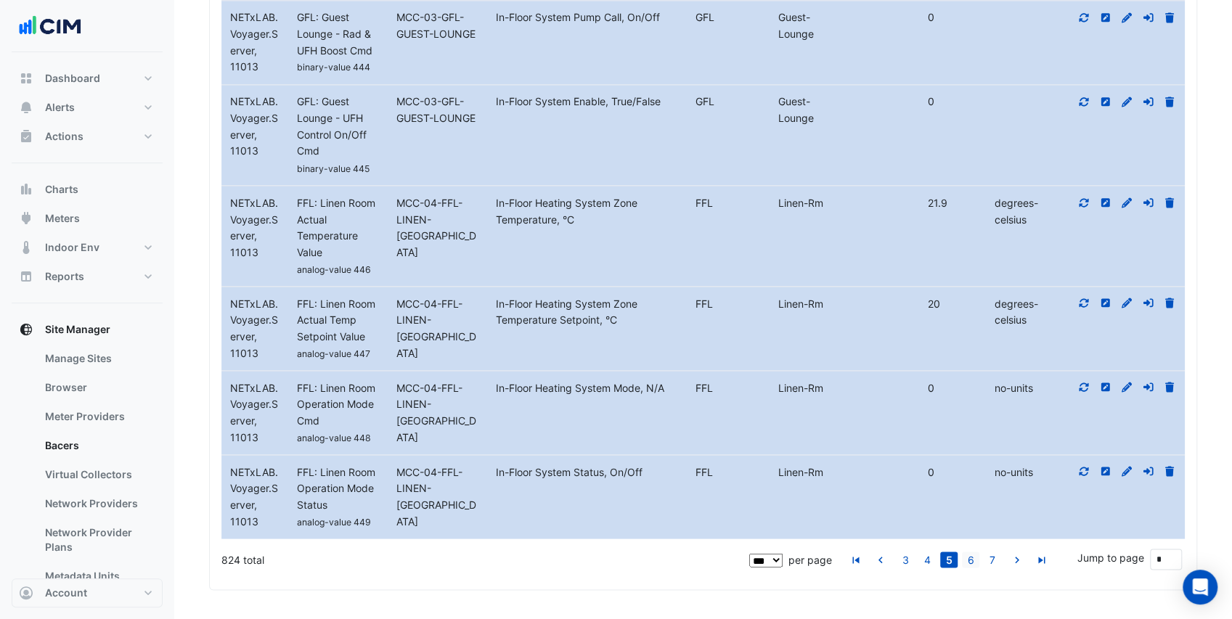
click at [971, 560] on link "6" at bounding box center [970, 560] width 17 height 16
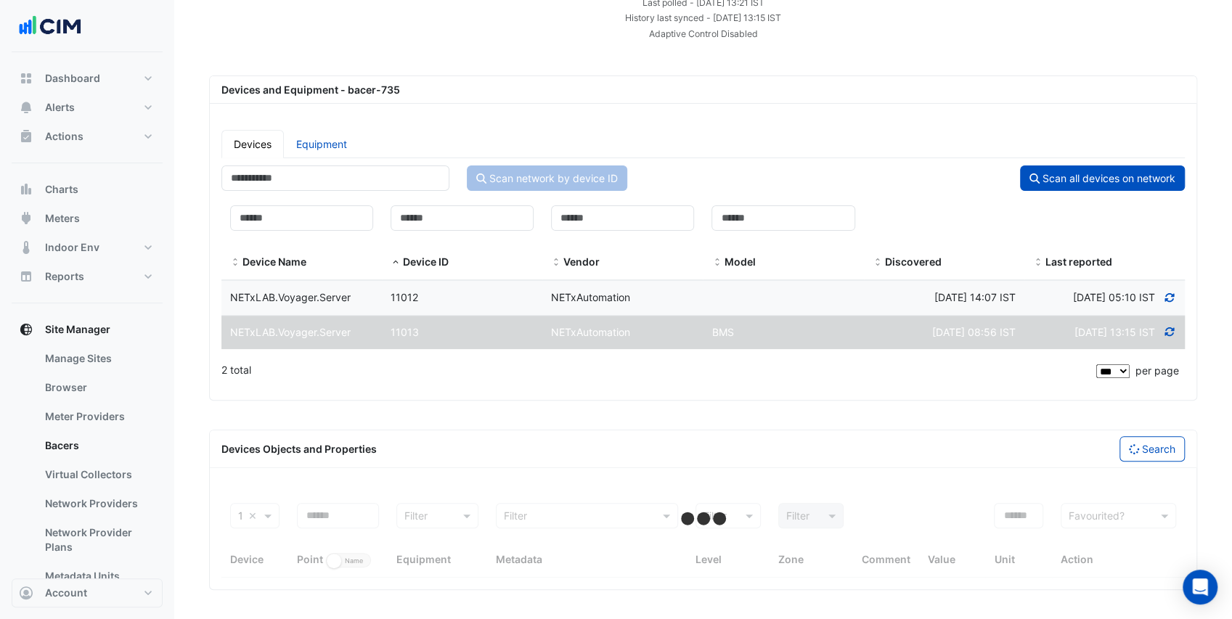
select select "***"
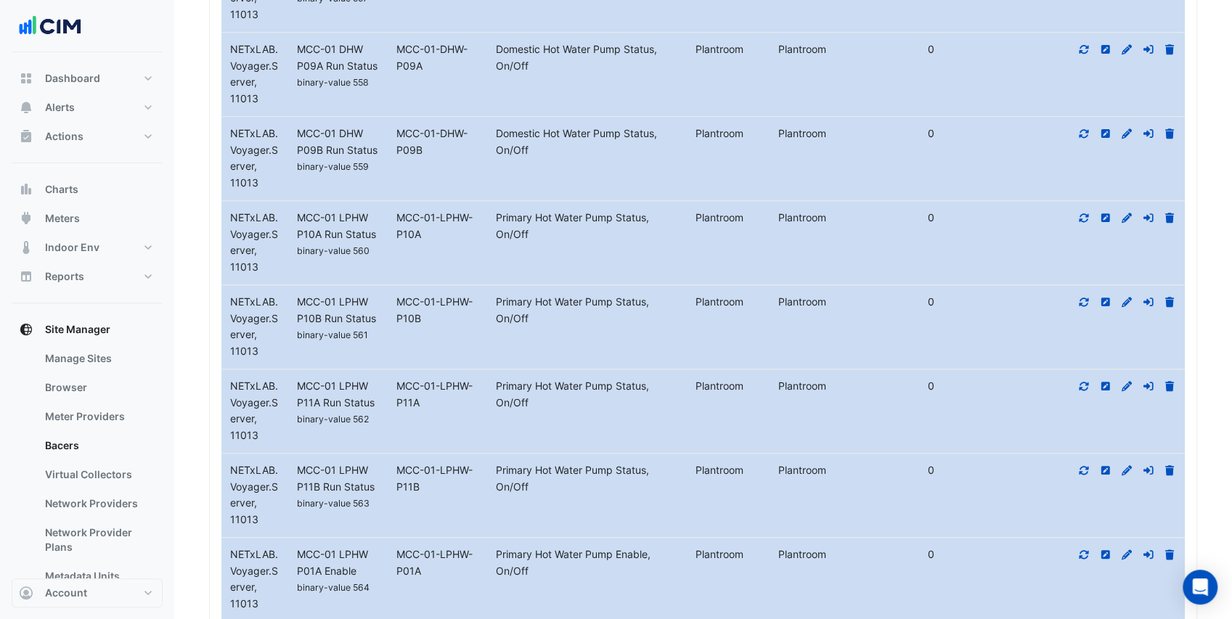
scroll to position [9255, 0]
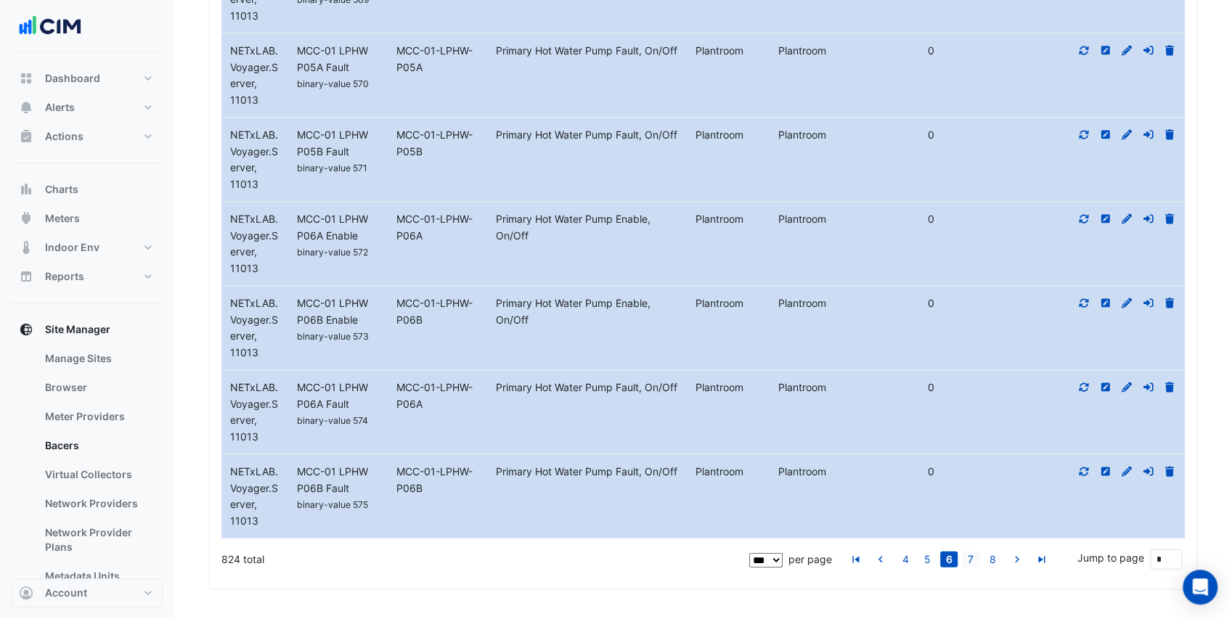
click at [969, 560] on link "7" at bounding box center [970, 560] width 17 height 16
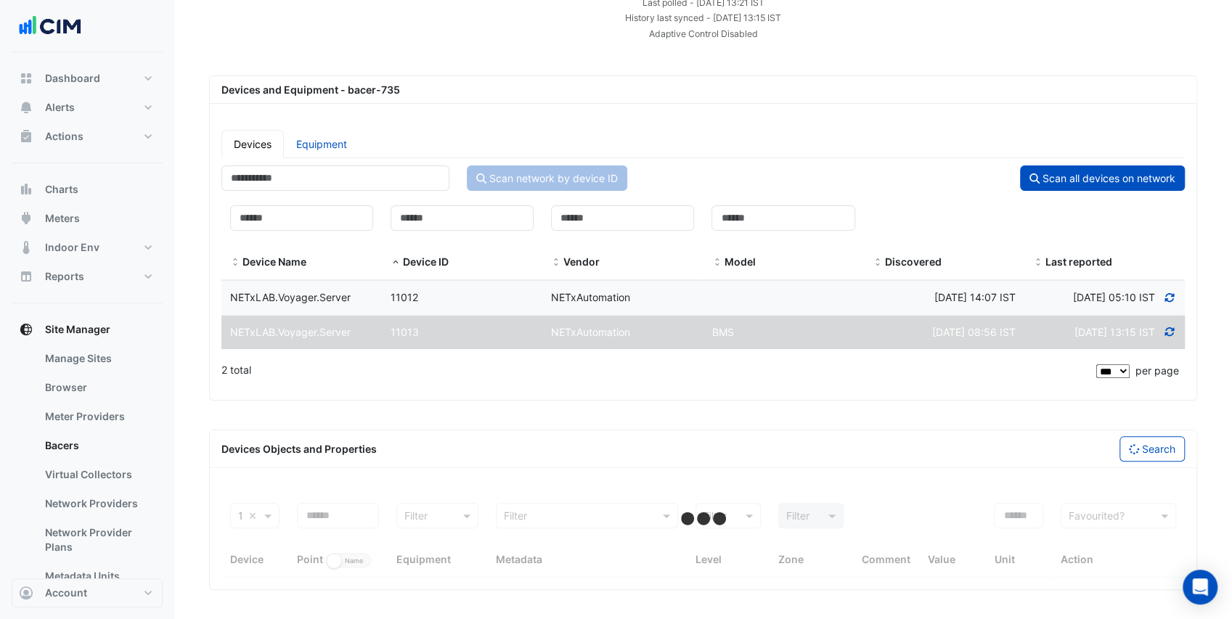
select select "***"
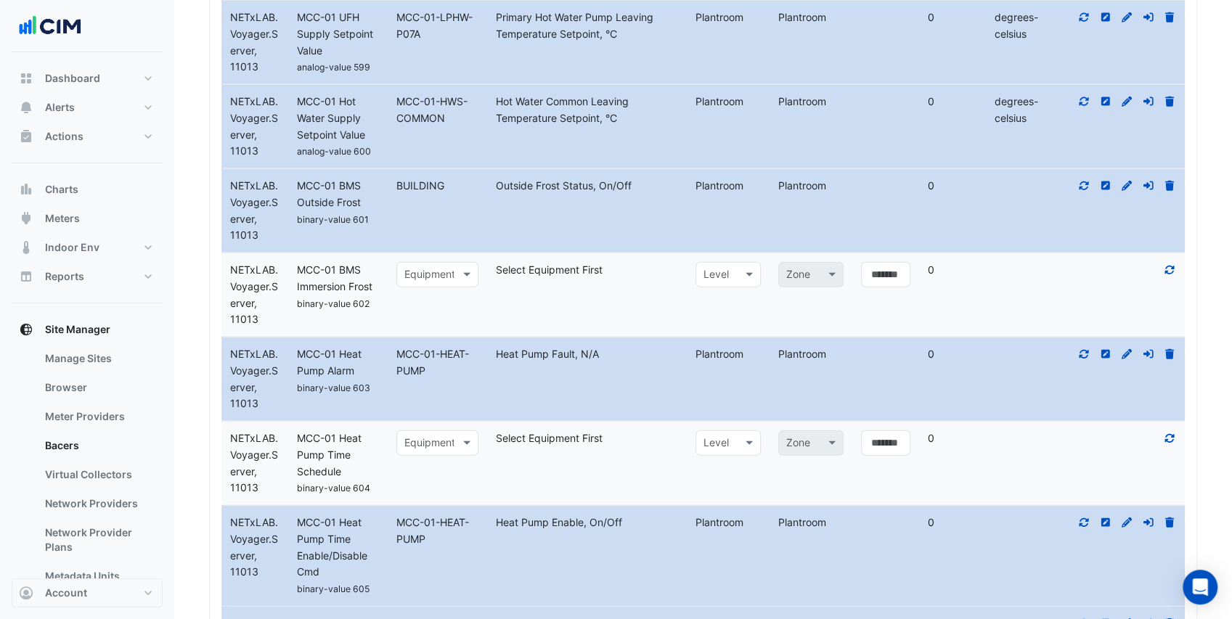
scroll to position [2666, 0]
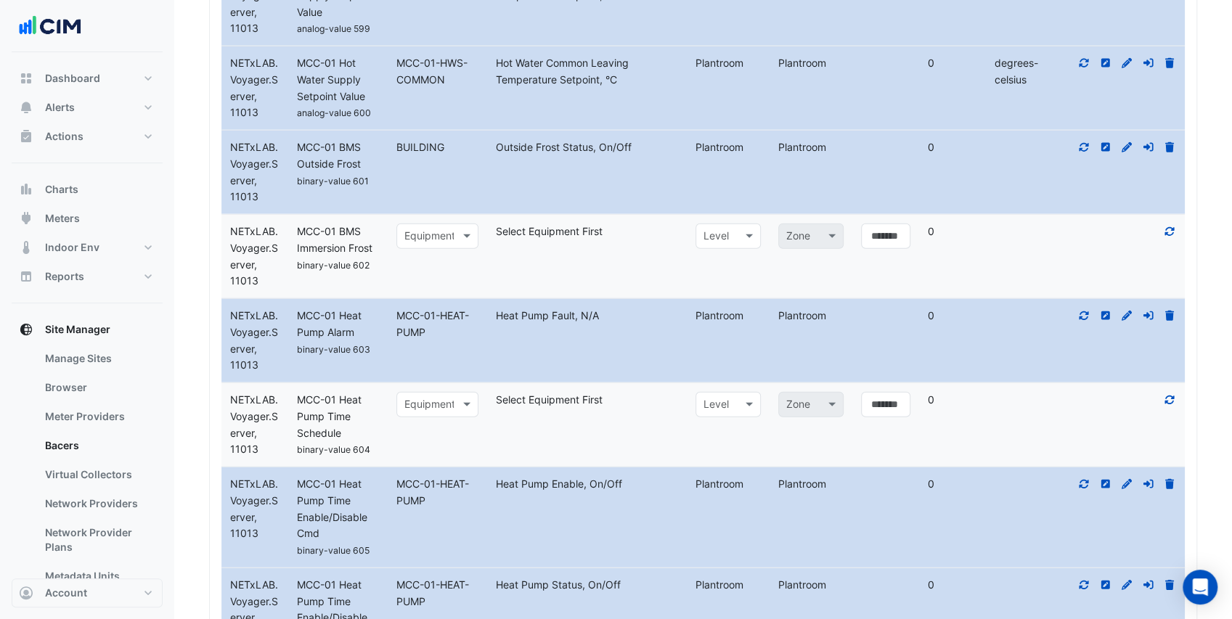
click at [1167, 237] on icon at bounding box center [1169, 232] width 13 height 10
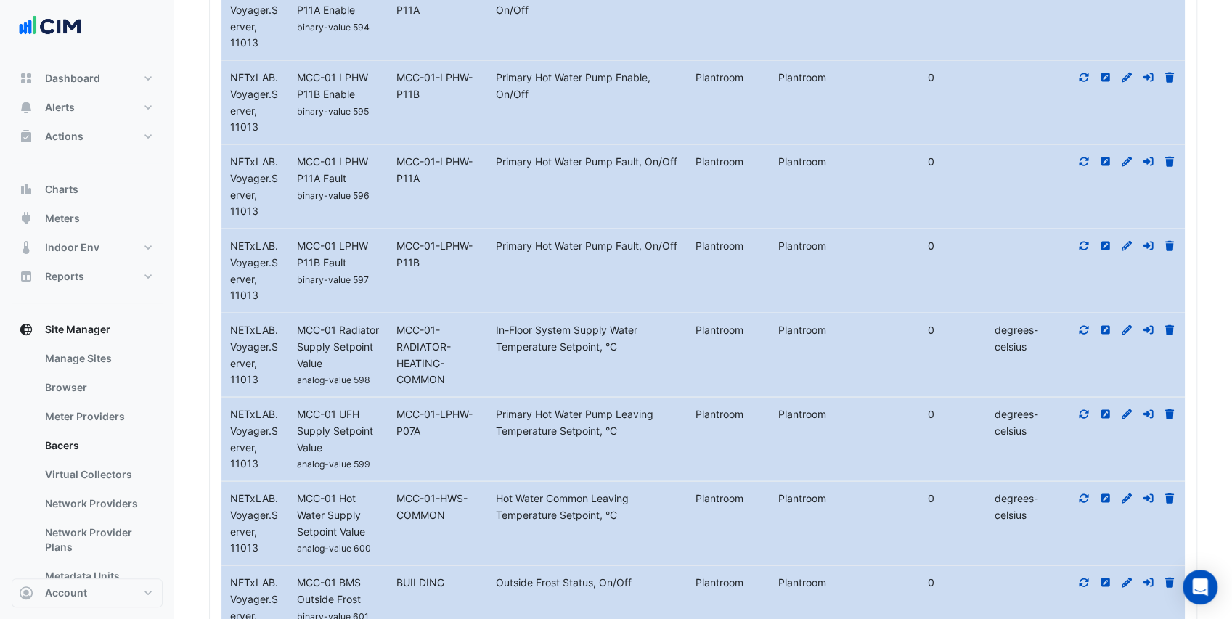
scroll to position [2617, 0]
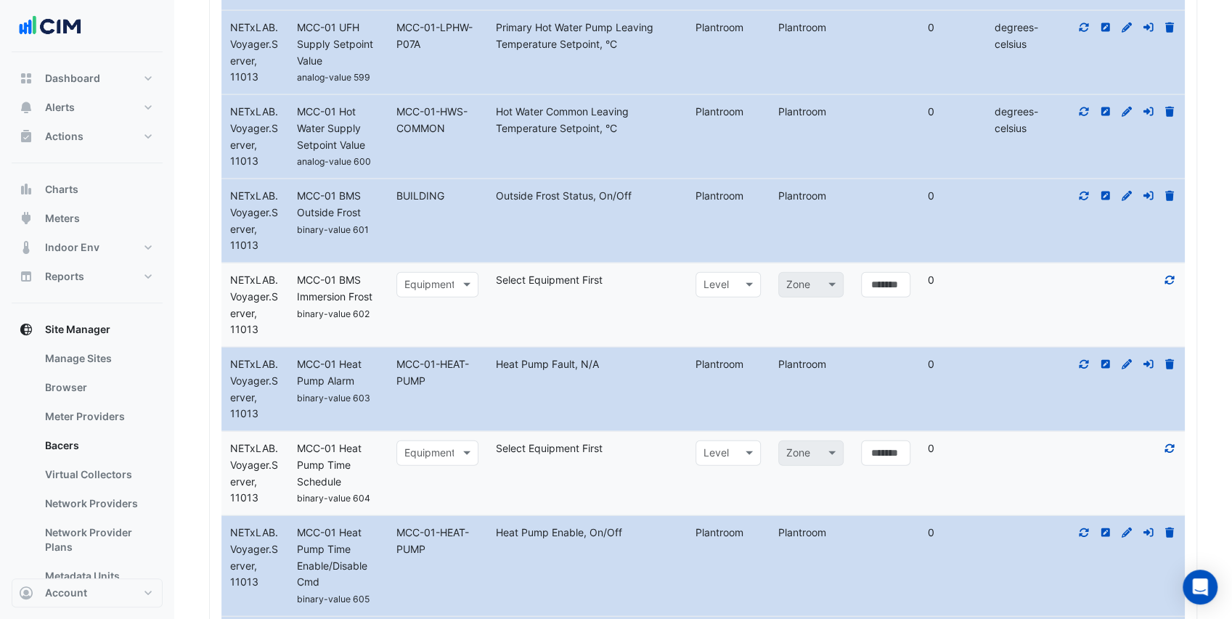
click at [1172, 453] on icon at bounding box center [1169, 448] width 9 height 9
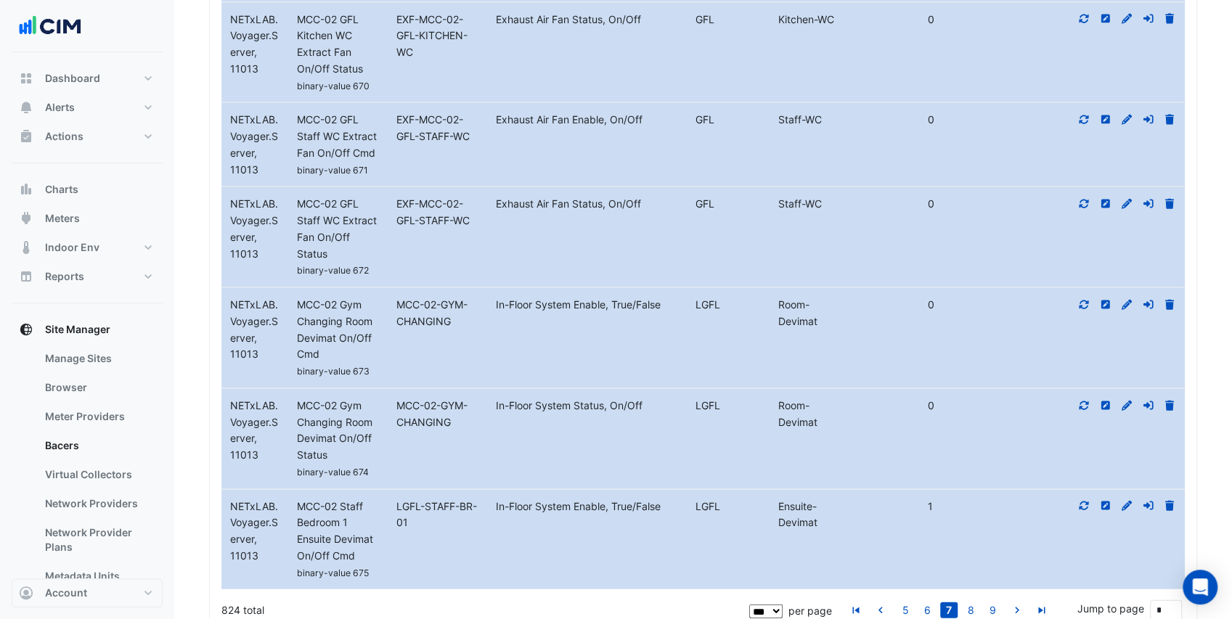
scroll to position [9635, 0]
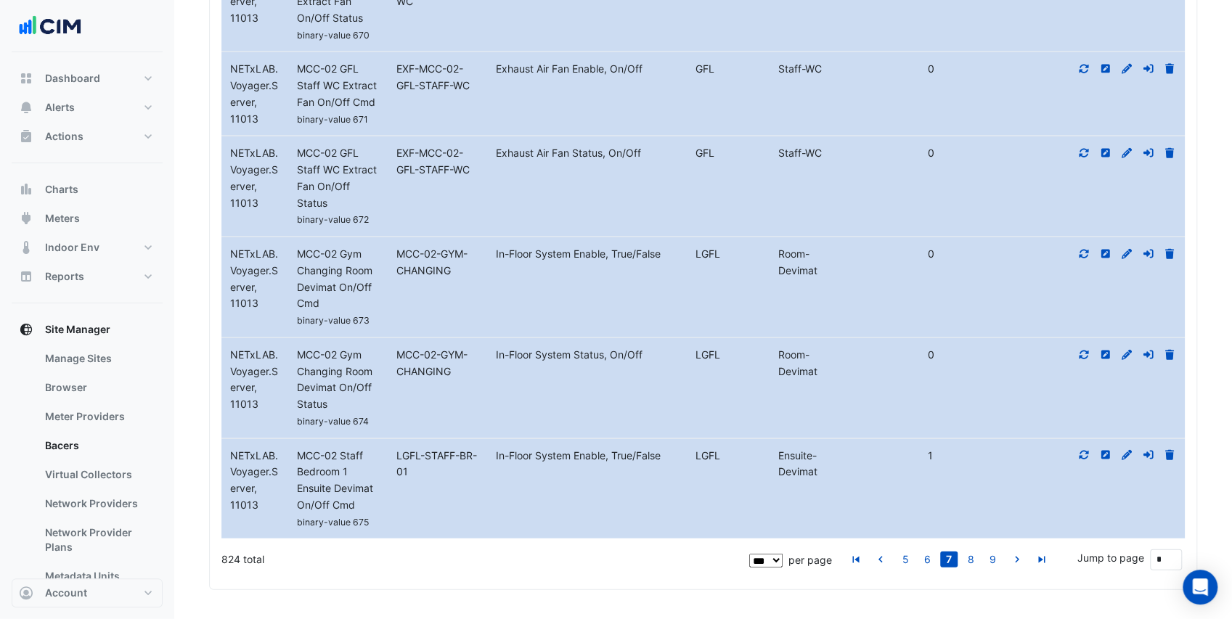
click at [970, 558] on link "8" at bounding box center [970, 560] width 17 height 16
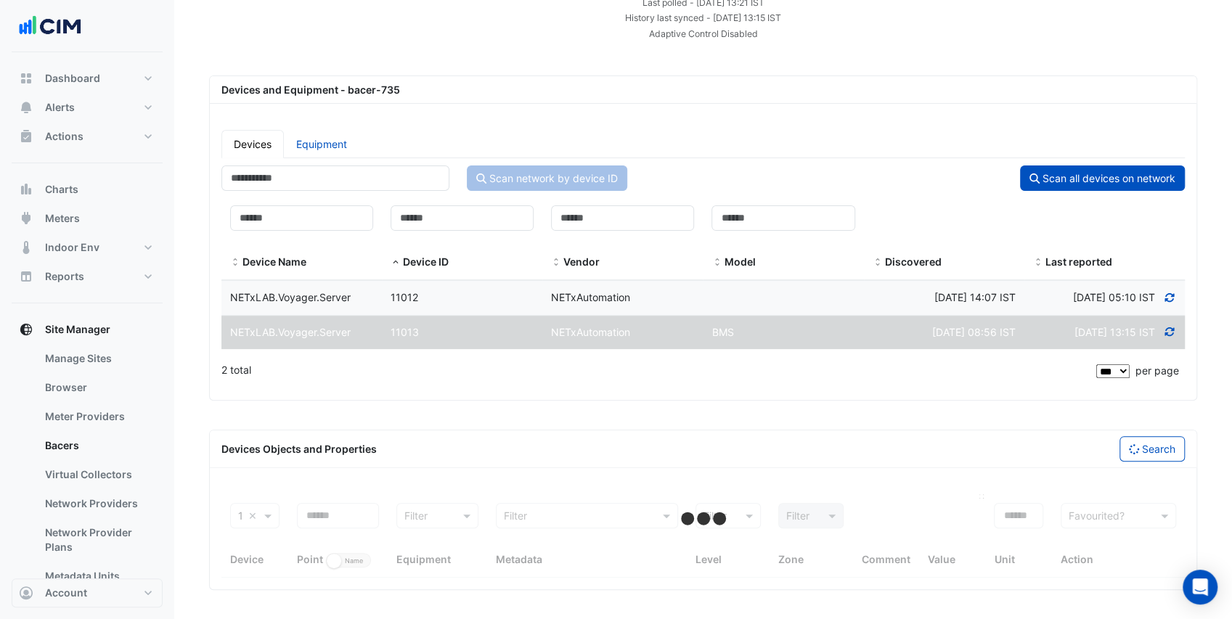
scroll to position [141, 0]
select select "***"
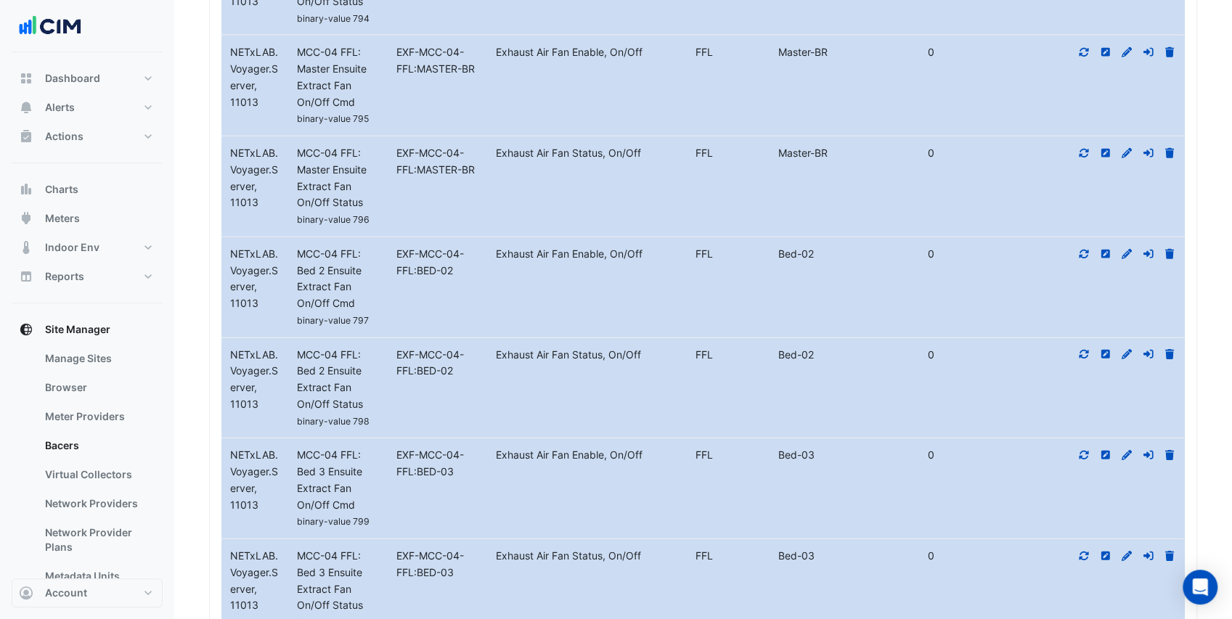
scroll to position [10411, 0]
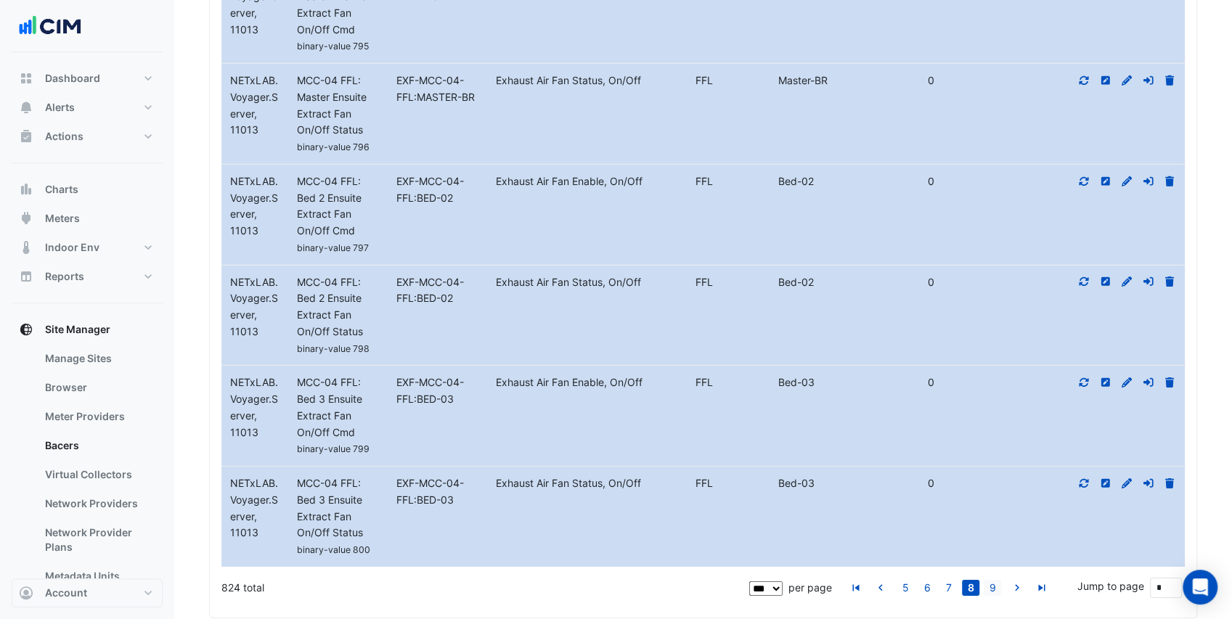
click at [999, 580] on link "9" at bounding box center [992, 588] width 17 height 16
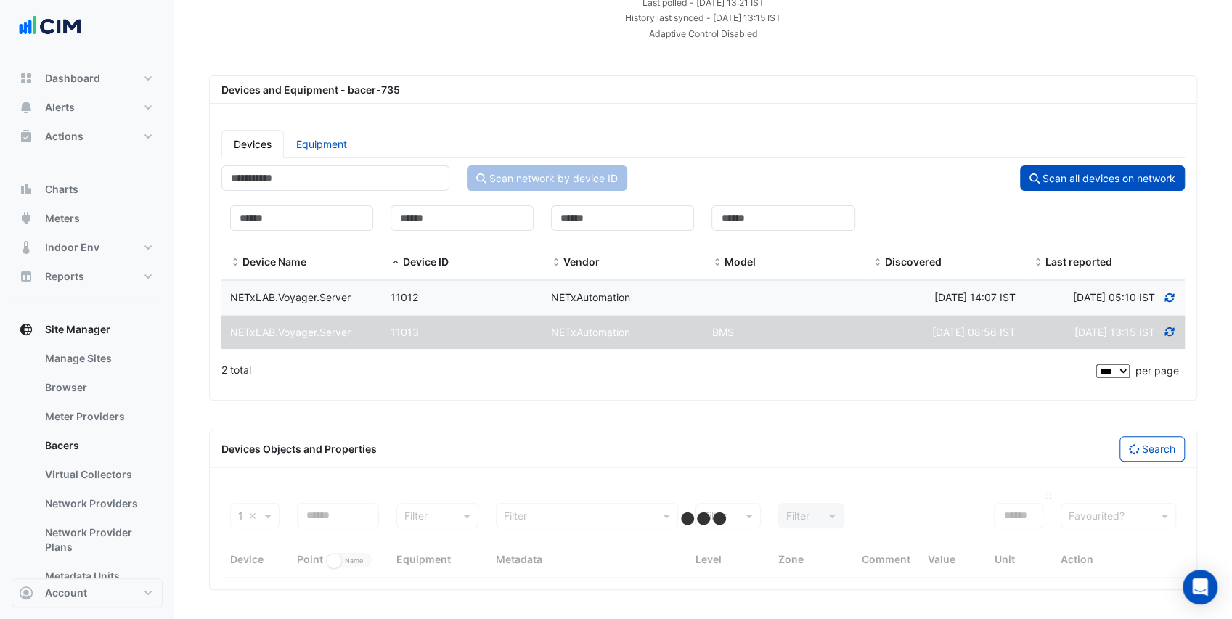
scroll to position [141, 0]
select select "***"
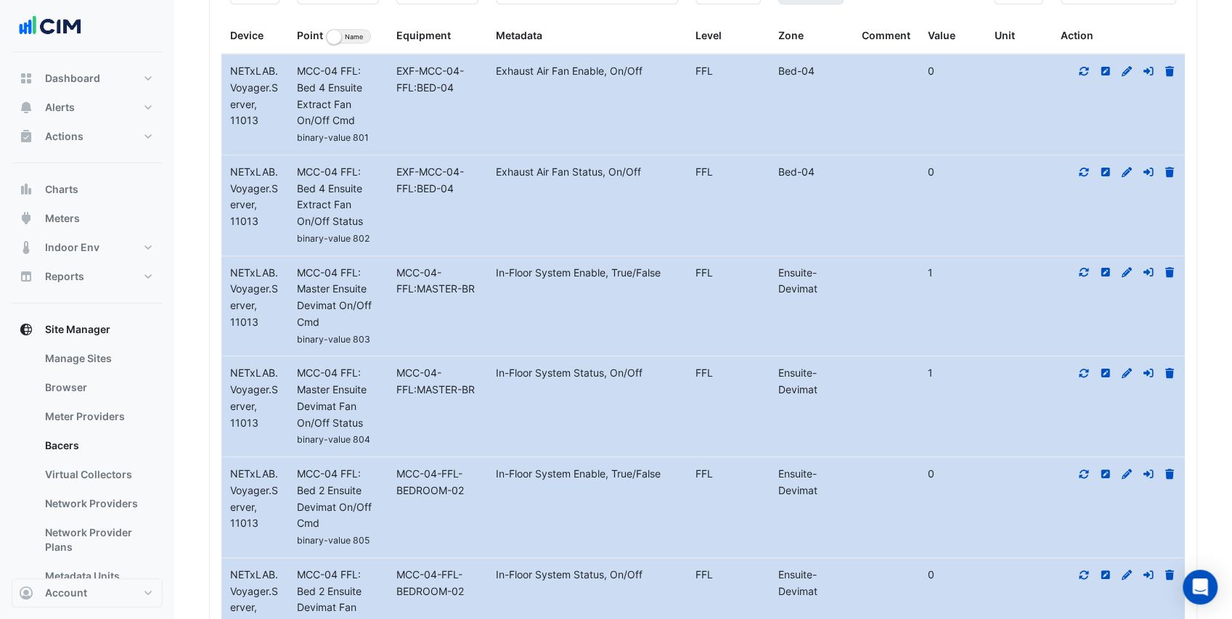
scroll to position [298, 0]
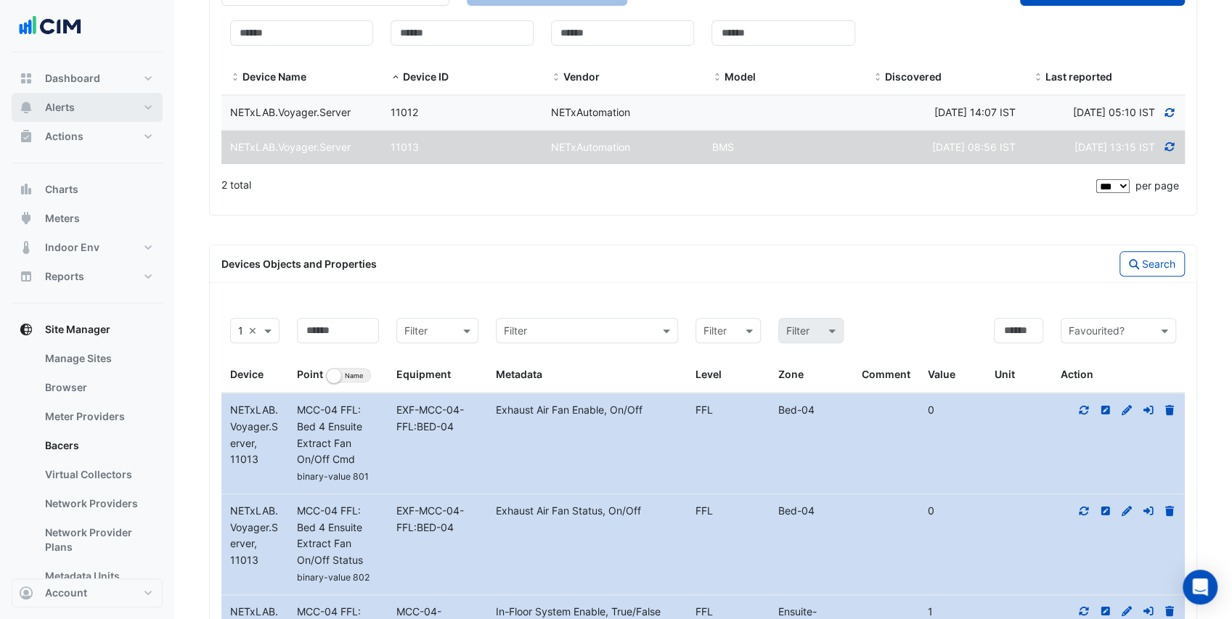
click at [100, 104] on button "Alerts" at bounding box center [87, 107] width 151 height 29
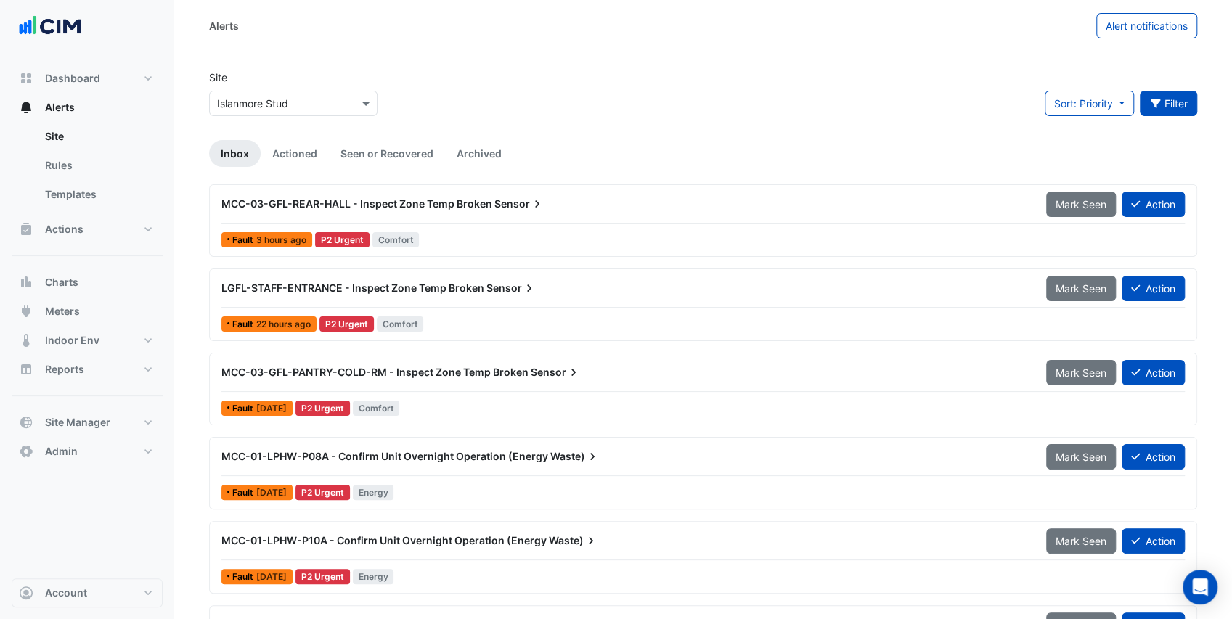
click at [1154, 105] on icon "button" at bounding box center [1155, 103] width 10 height 9
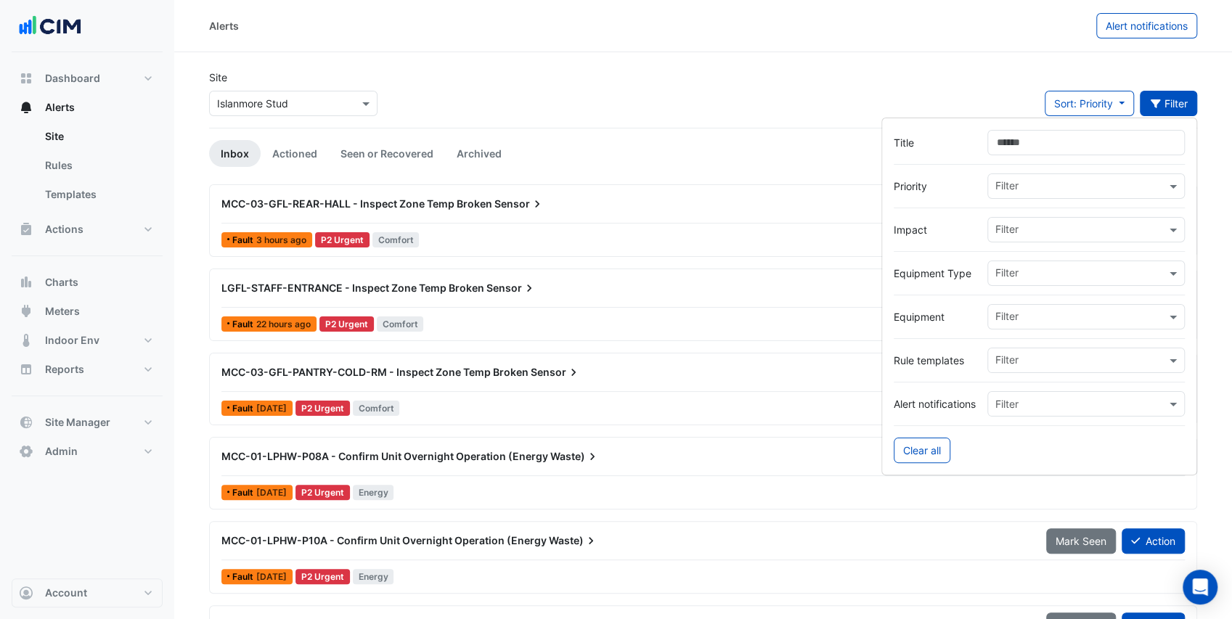
click at [1024, 274] on input "text" at bounding box center [1080, 274] width 171 height 15
click at [1045, 299] on span "Exhaust Air Fans" at bounding box center [1039, 304] width 78 height 12
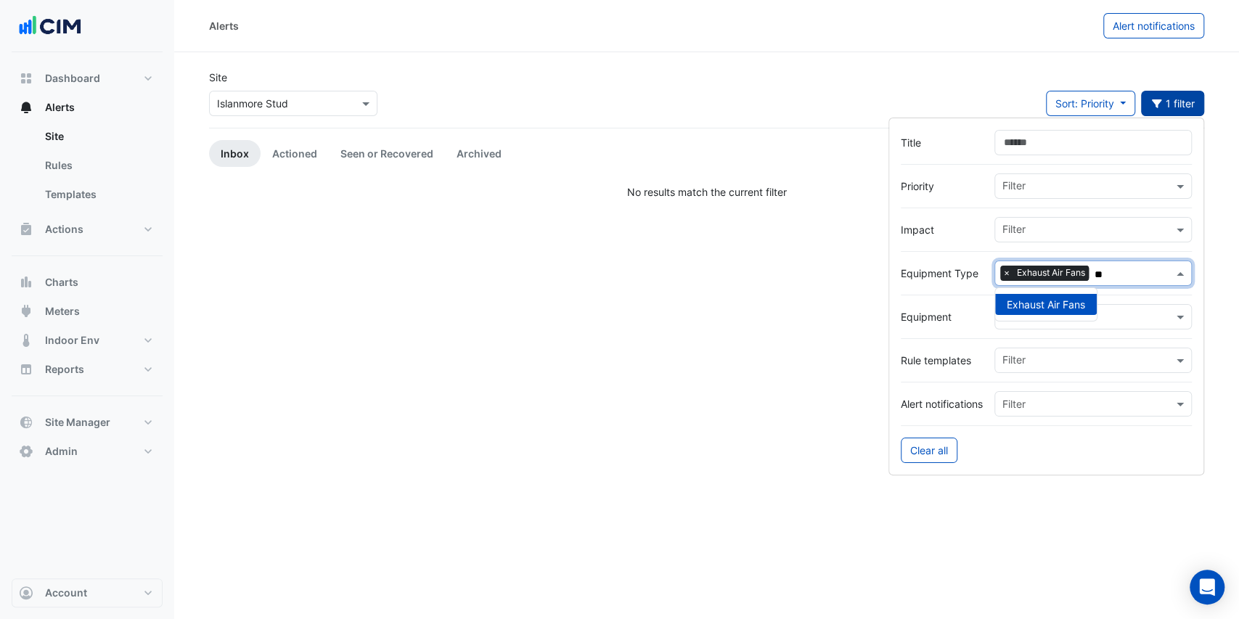
type input "**"
click at [678, 76] on div "Site Select a Site × Islanmore Stud Sort: Priority Priority Updated 1 filter" at bounding box center [706, 99] width 1013 height 58
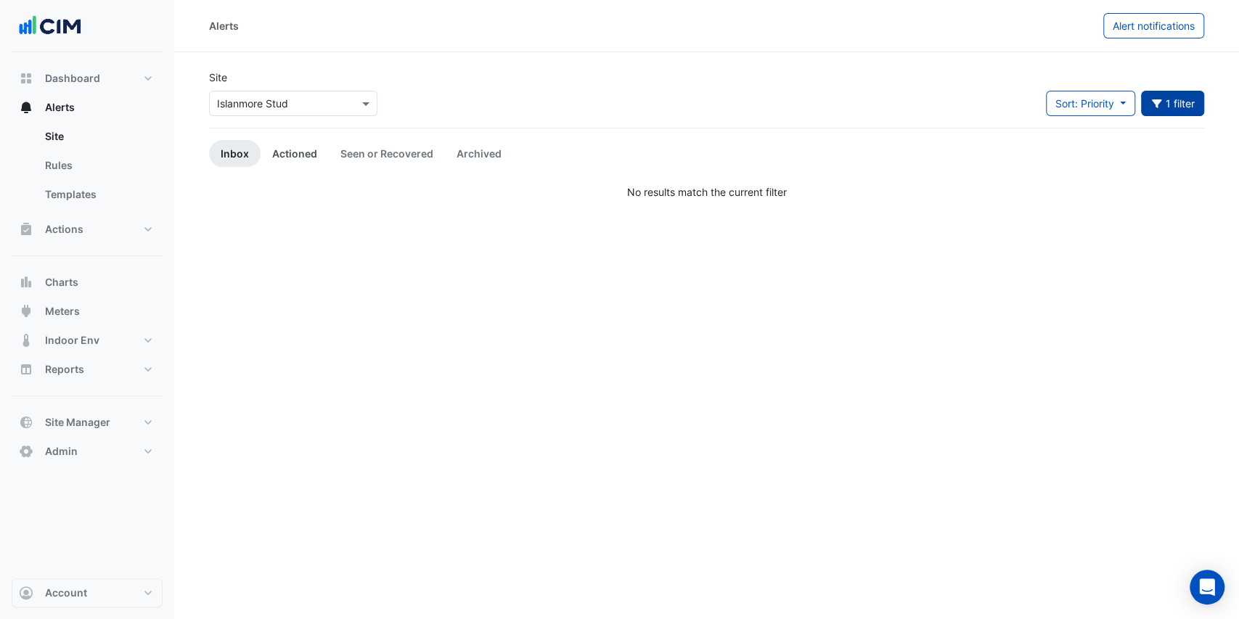
click at [305, 150] on link "Actioned" at bounding box center [295, 153] width 68 height 27
click at [393, 156] on link "Seen or Recovered" at bounding box center [387, 153] width 116 height 27
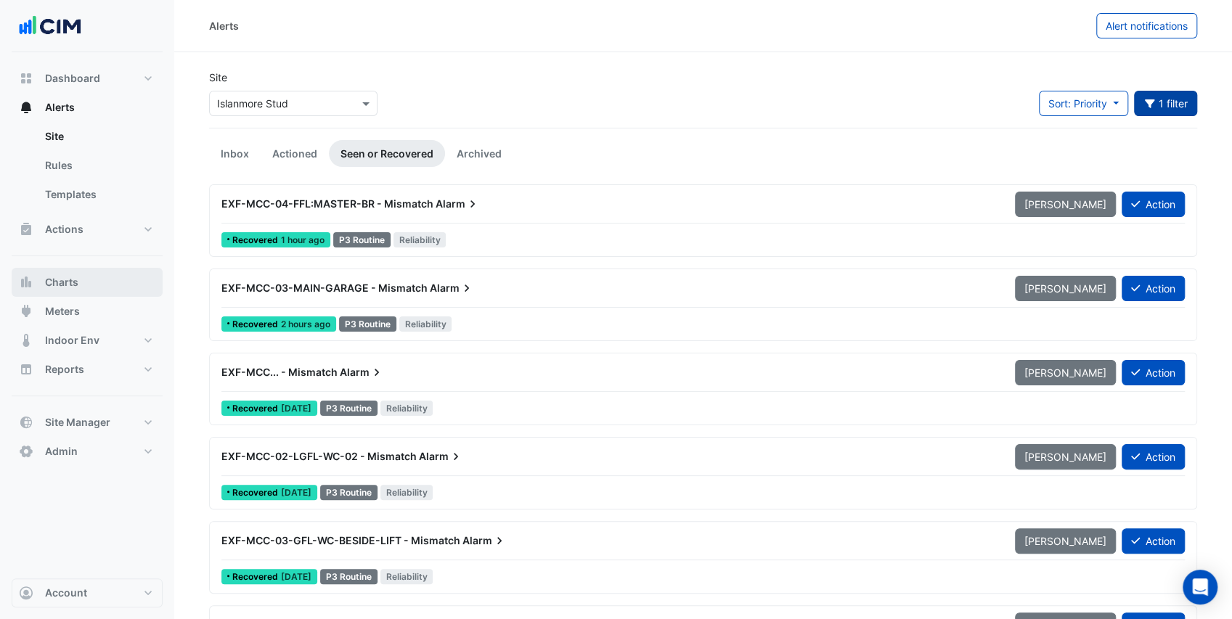
click at [71, 277] on span "Charts" at bounding box center [61, 282] width 33 height 15
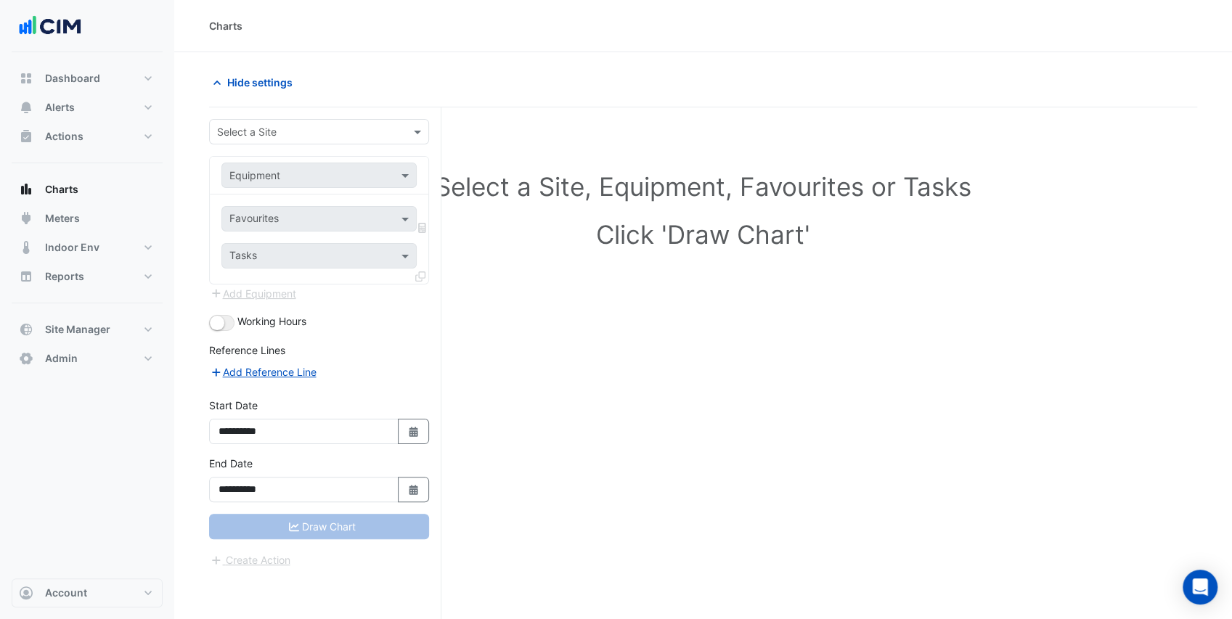
click at [266, 131] on input "text" at bounding box center [304, 132] width 175 height 15
type input "*****"
click at [276, 187] on span "Islanmore Stud" at bounding box center [268, 183] width 71 height 12
click at [280, 171] on input "text" at bounding box center [304, 175] width 150 height 15
type input "*****"
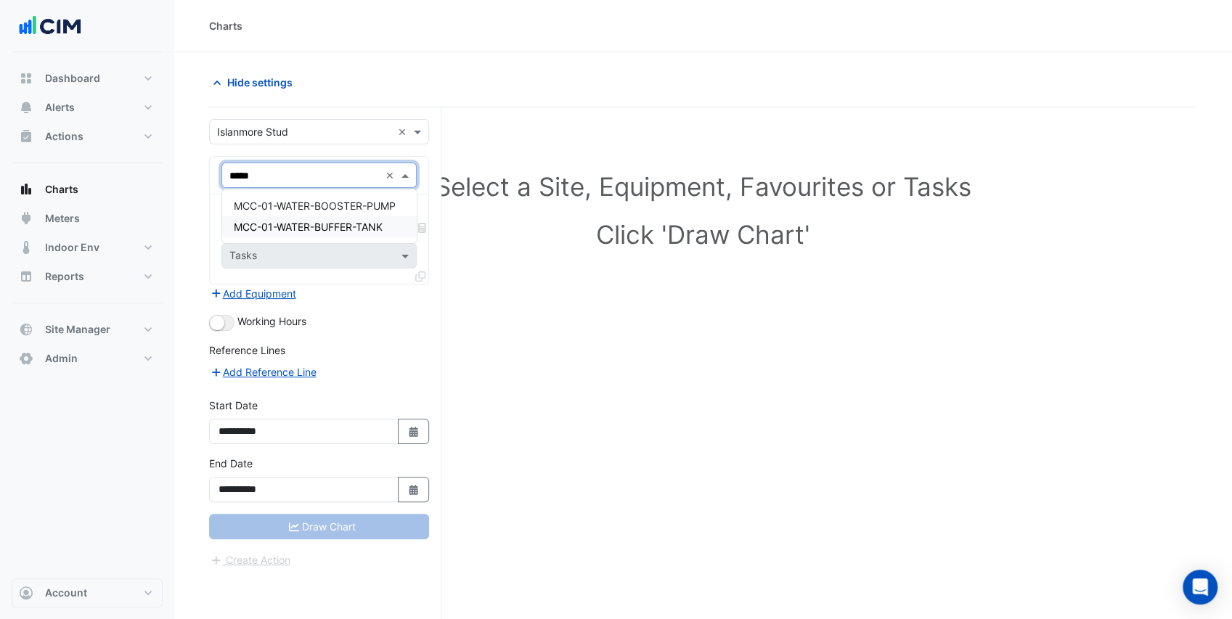
click at [327, 224] on span "MCC-01-WATER-BUFFER-TANK" at bounding box center [308, 227] width 149 height 12
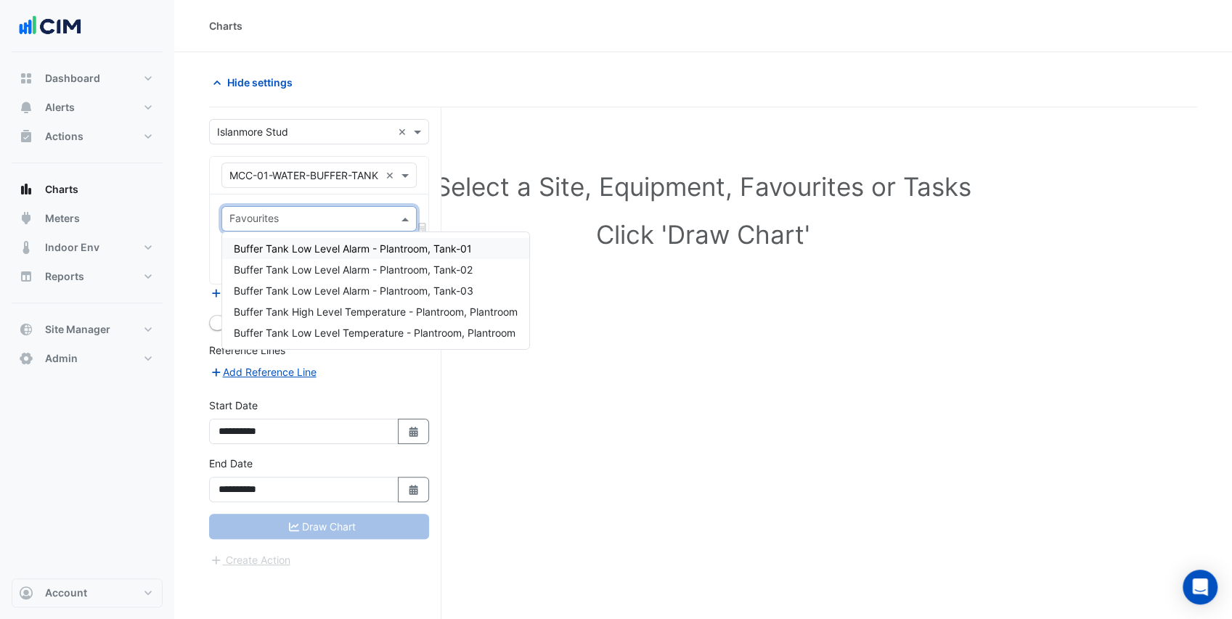
click at [330, 216] on input "text" at bounding box center [310, 220] width 163 height 15
click at [333, 335] on span "Buffer Tank Low Level Temperature - Plantroom, Plantroom" at bounding box center [375, 333] width 282 height 12
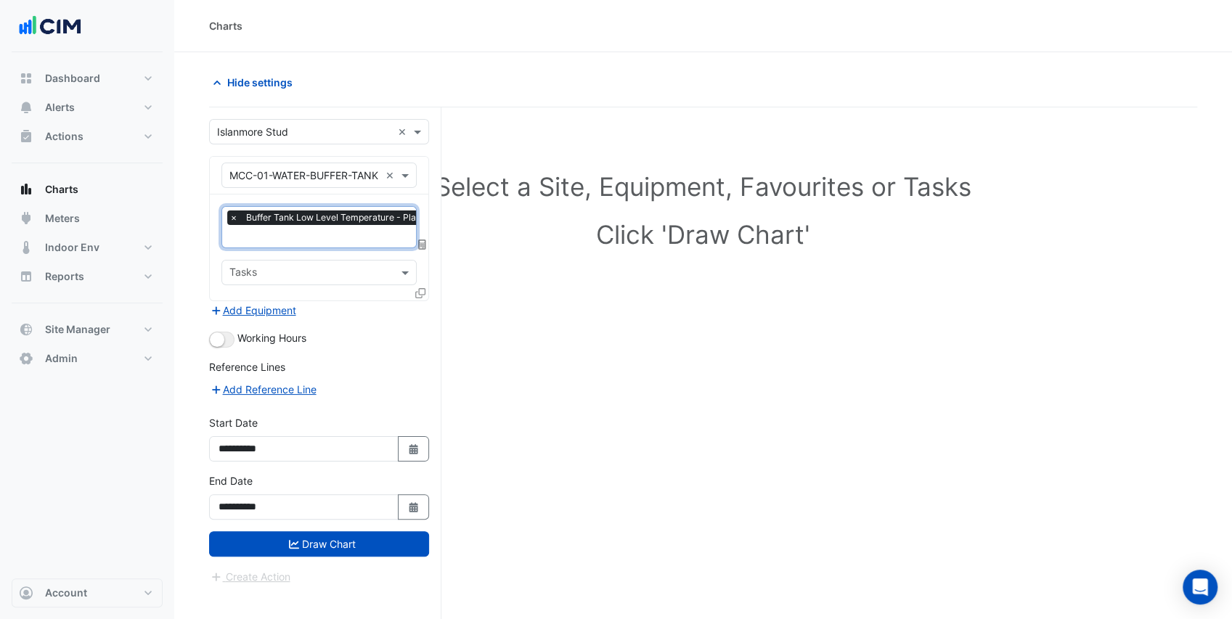
click at [256, 232] on input "text" at bounding box center [364, 237] width 271 height 15
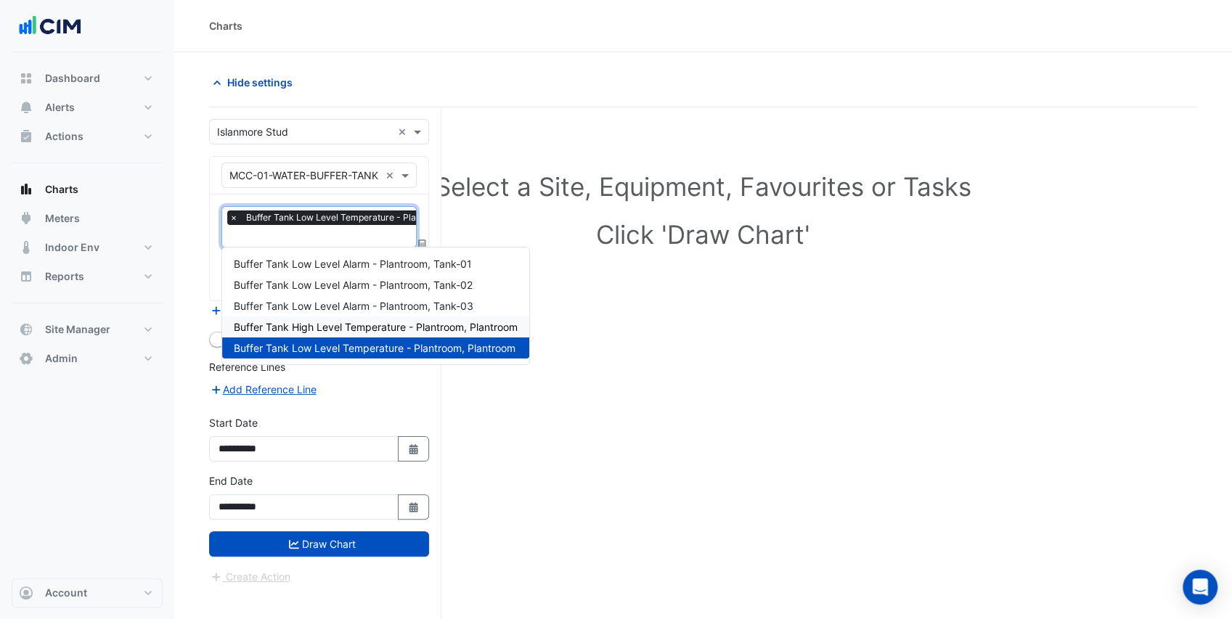
click at [341, 328] on span "Buffer Tank High Level Temperature - Plantroom, Plantroom" at bounding box center [376, 327] width 284 height 12
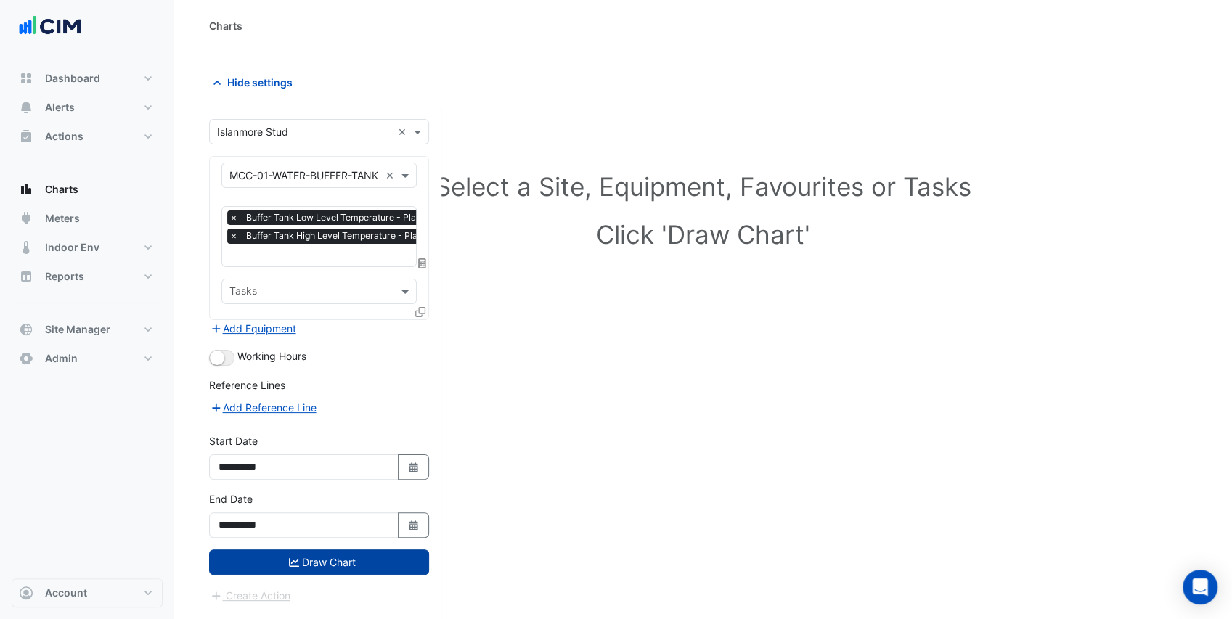
click at [346, 560] on button "Draw Chart" at bounding box center [319, 562] width 220 height 25
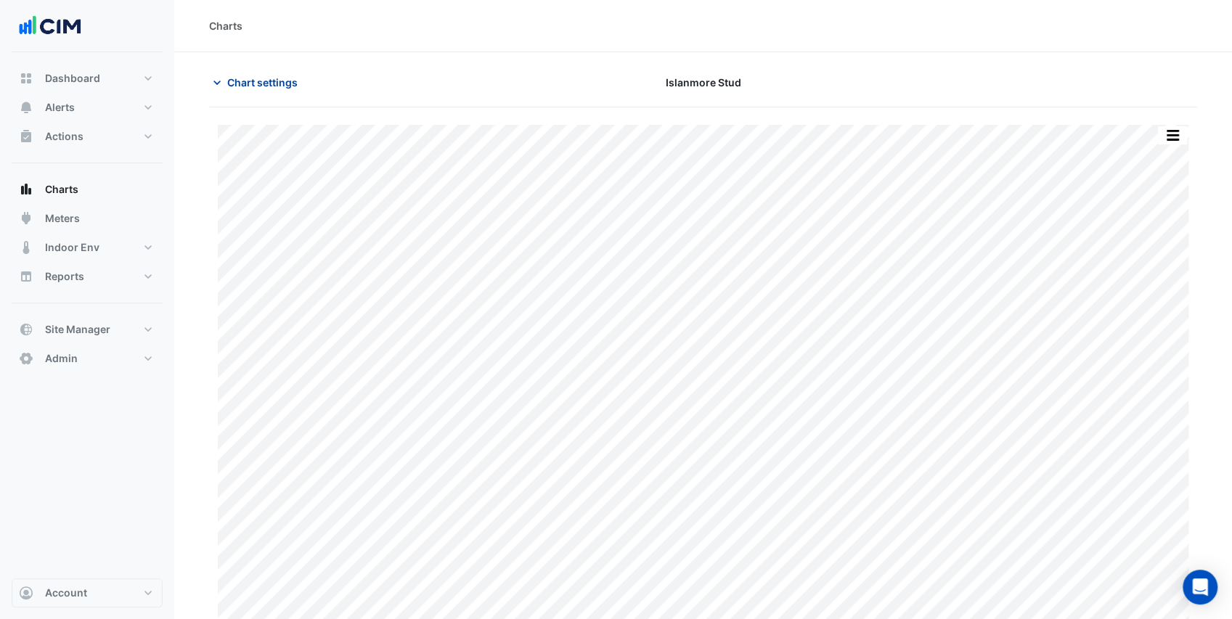
click at [246, 81] on span "Chart settings" at bounding box center [262, 82] width 70 height 15
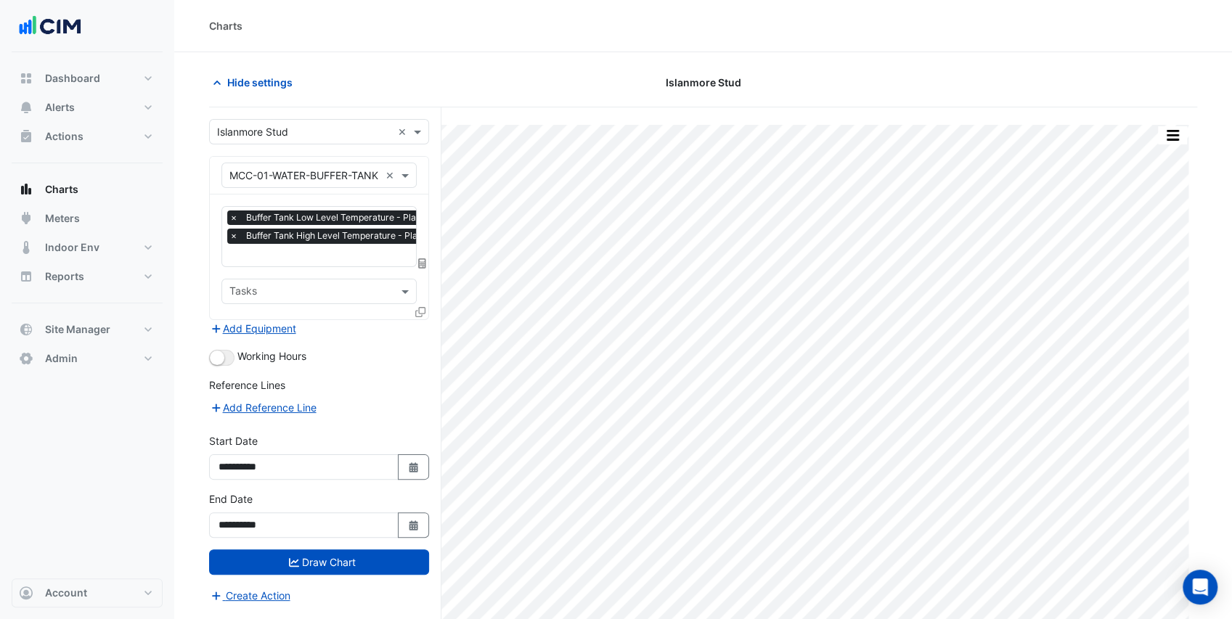
click at [313, 174] on input "text" at bounding box center [304, 175] width 150 height 15
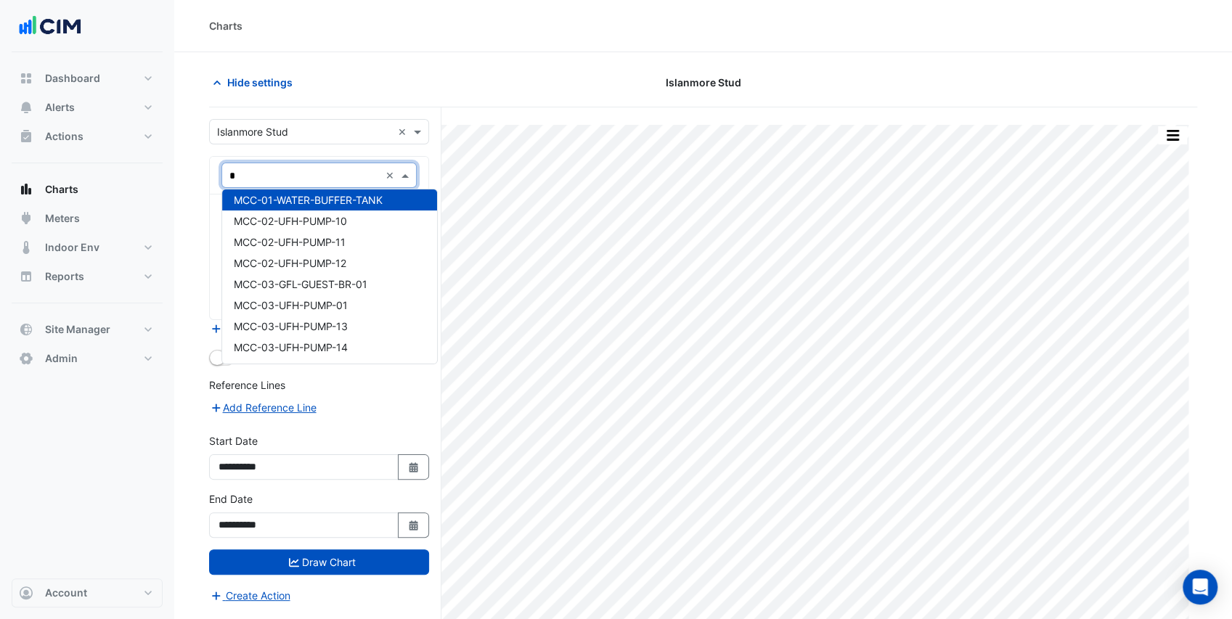
scroll to position [637, 0]
type input "**"
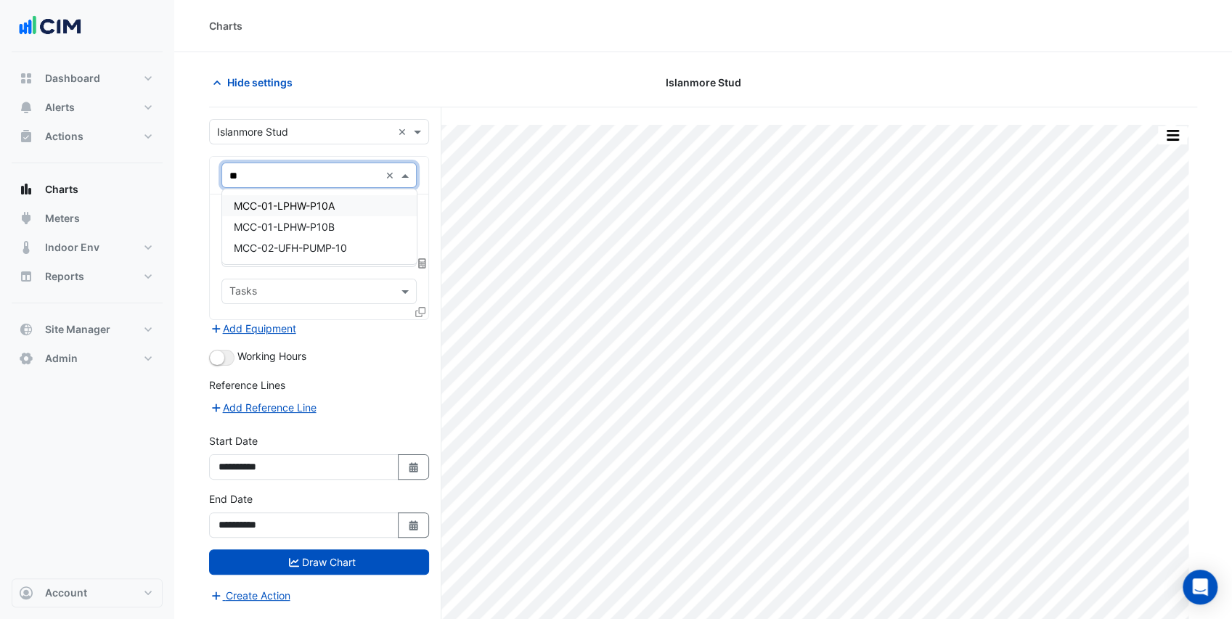
click at [326, 209] on span "MCC-01-LPHW-P10A" at bounding box center [284, 206] width 101 height 12
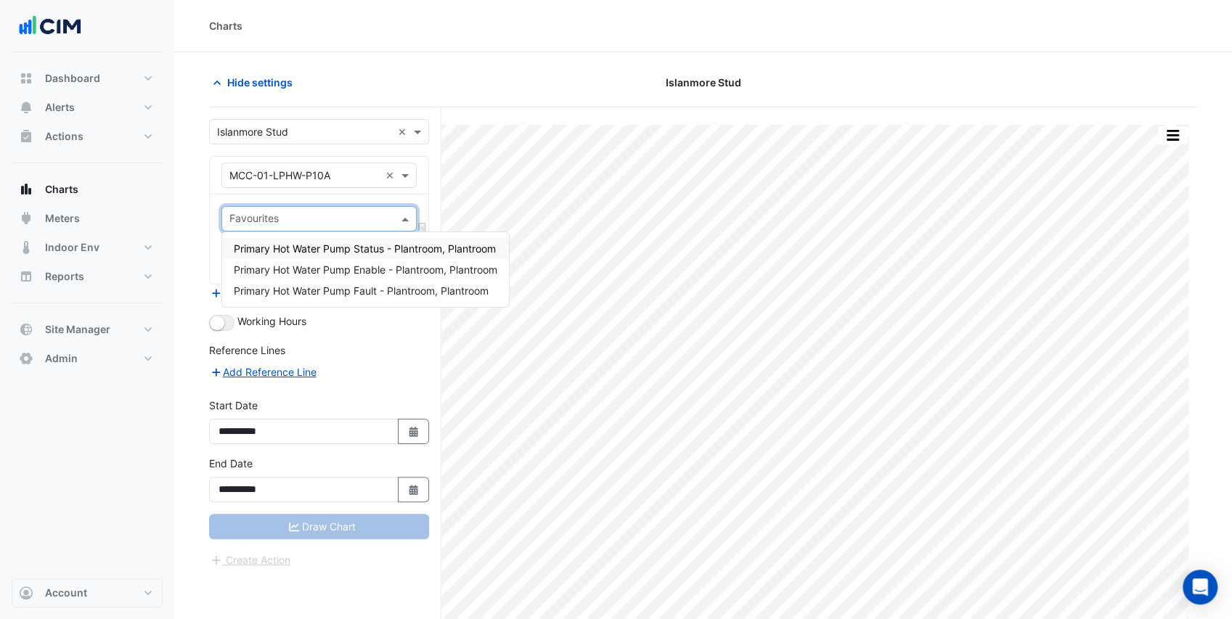
click at [328, 224] on input "text" at bounding box center [310, 220] width 163 height 15
click at [351, 254] on div "Primary Hot Water Pump Status - Plantroom, Plantroom" at bounding box center [365, 248] width 287 height 21
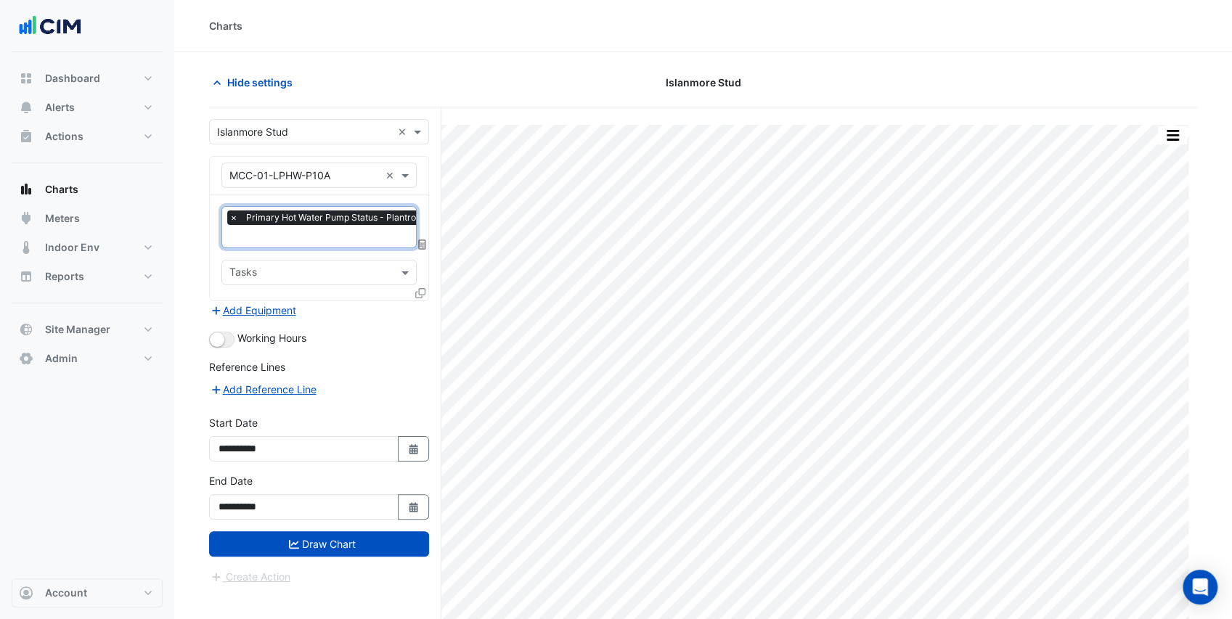
click at [421, 290] on icon at bounding box center [420, 293] width 10 height 10
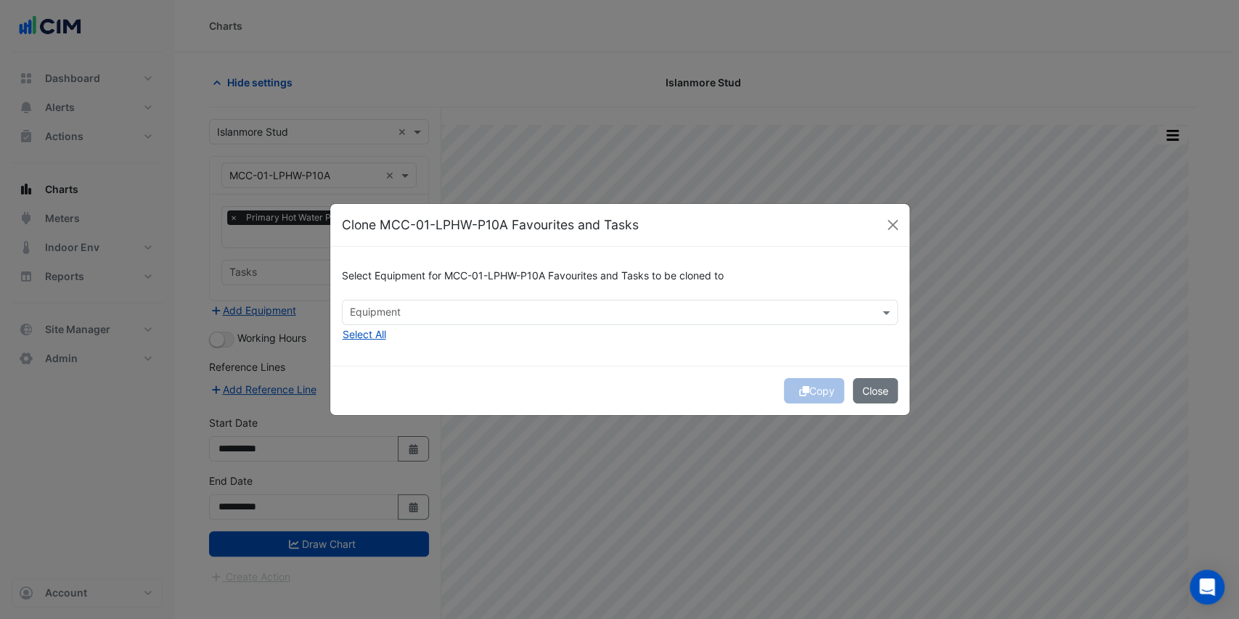
click at [459, 305] on div "Equipment" at bounding box center [608, 312] width 531 height 23
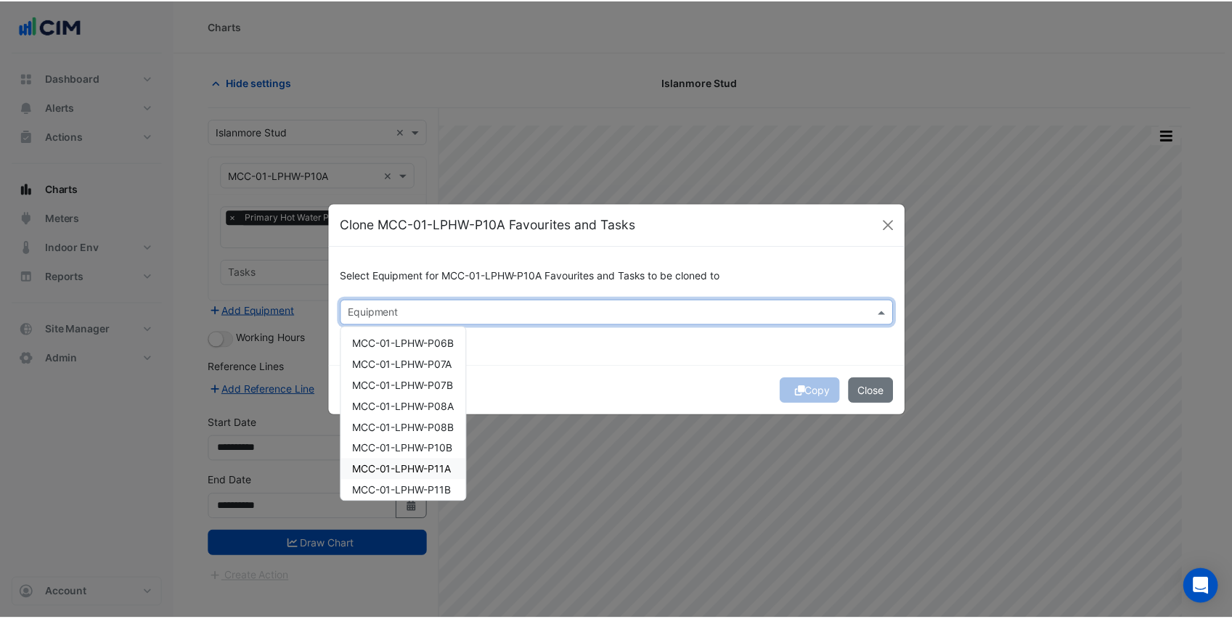
scroll to position [132, 0]
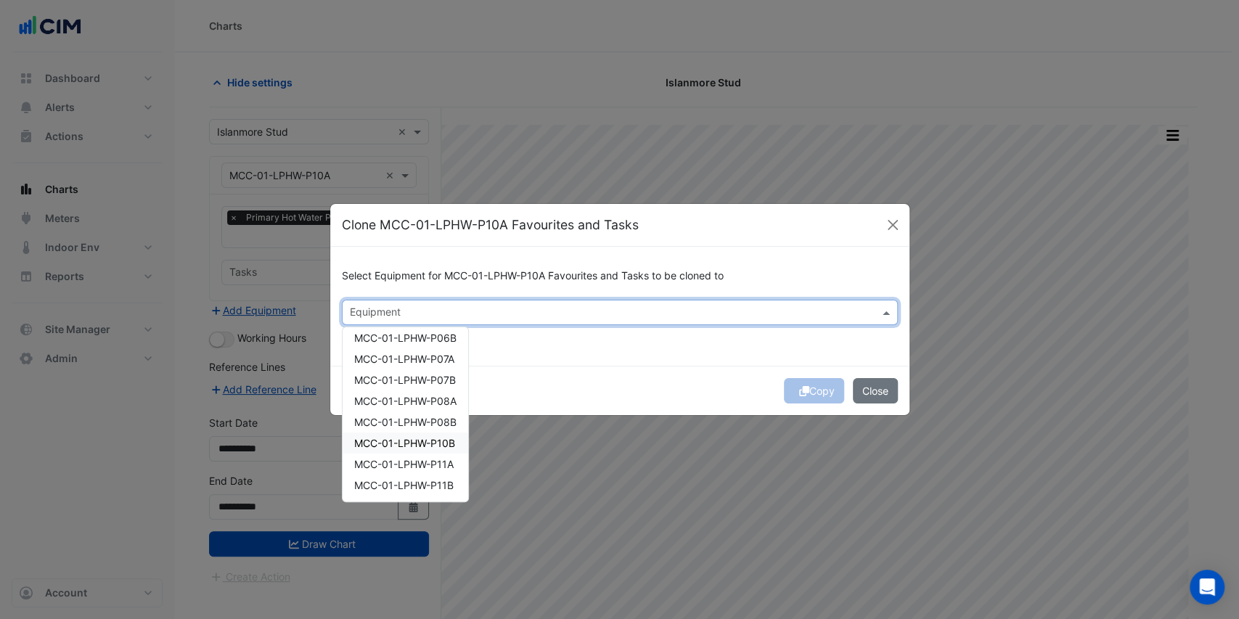
click at [447, 445] on span "MCC-01-LPHW-P10B" at bounding box center [404, 443] width 101 height 12
click at [592, 367] on div "Copy Close" at bounding box center [619, 390] width 579 height 49
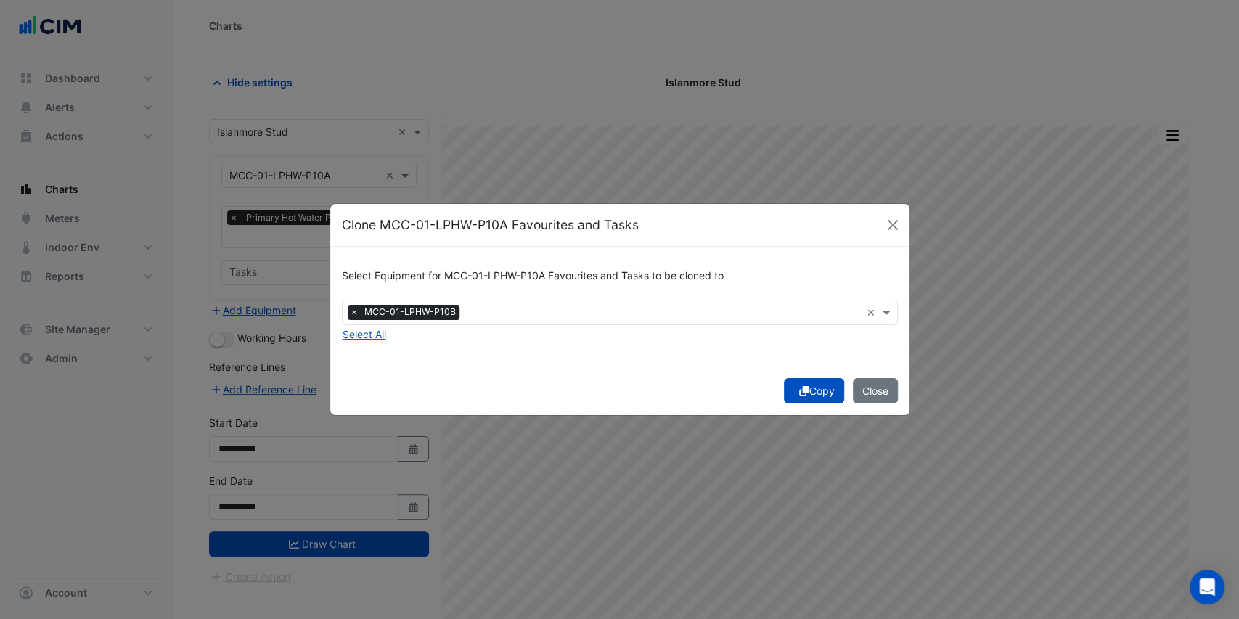
click at [828, 395] on button "Copy" at bounding box center [814, 390] width 60 height 25
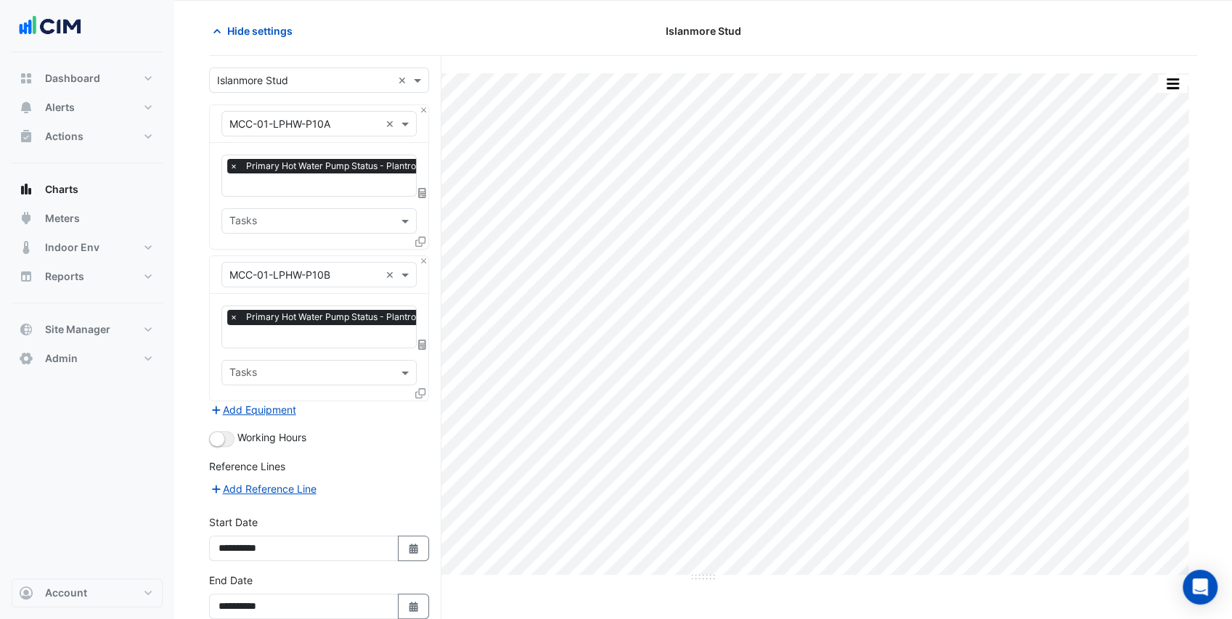
scroll to position [119, 0]
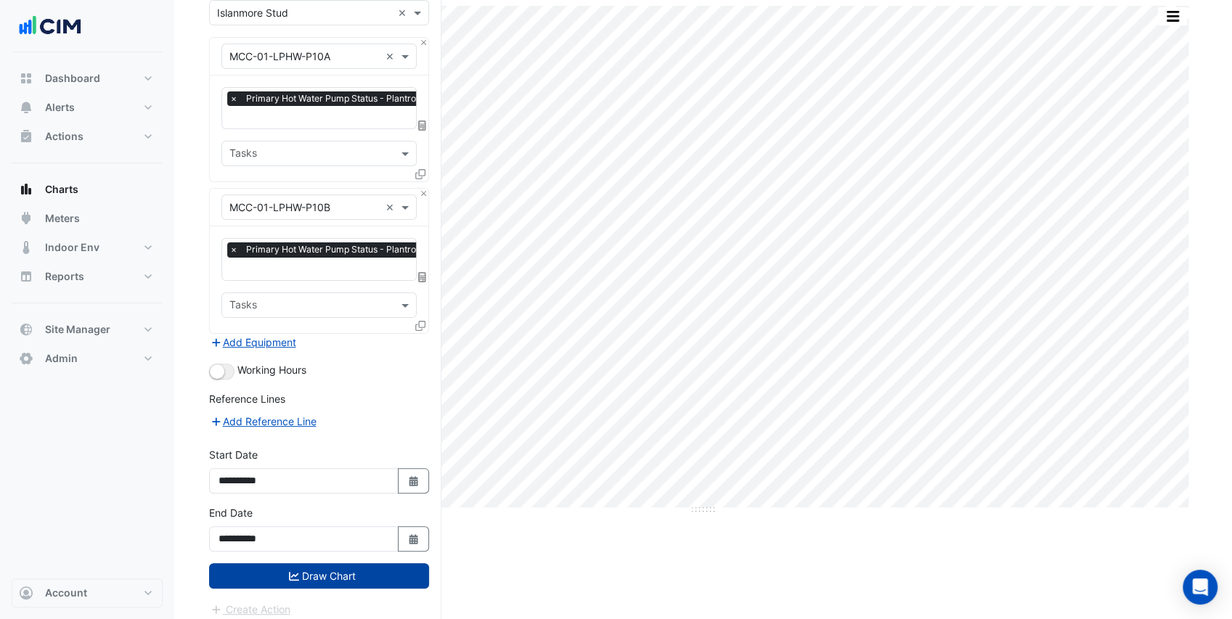
click at [356, 571] on button "Draw Chart" at bounding box center [319, 575] width 220 height 25
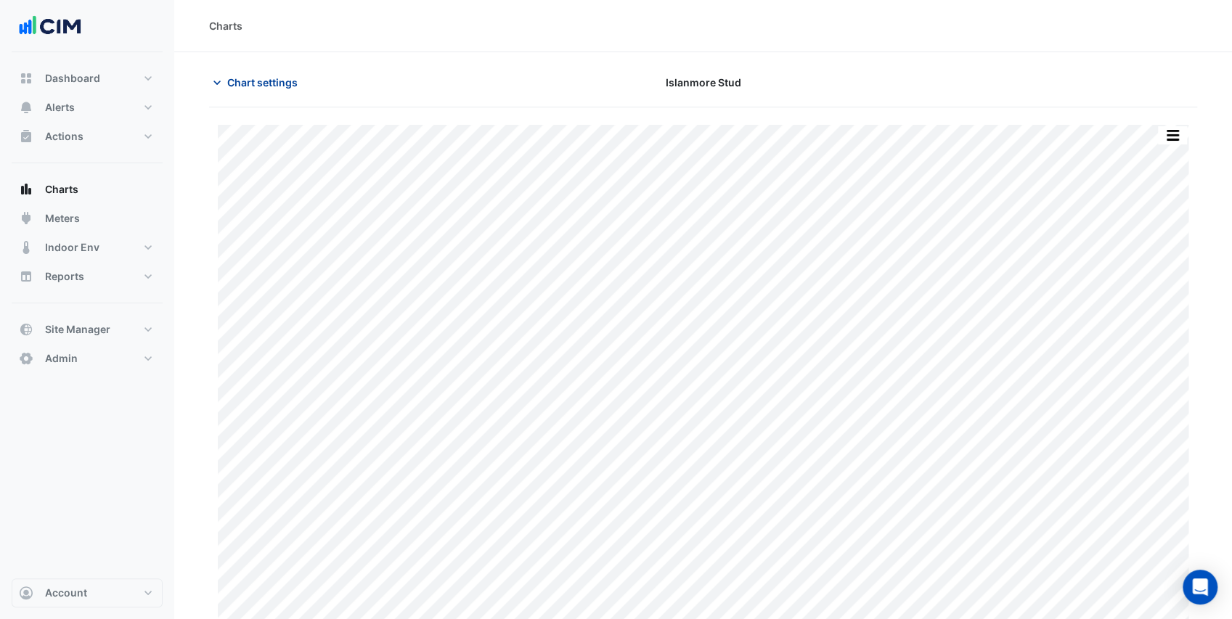
click at [253, 84] on span "Chart settings" at bounding box center [262, 82] width 70 height 15
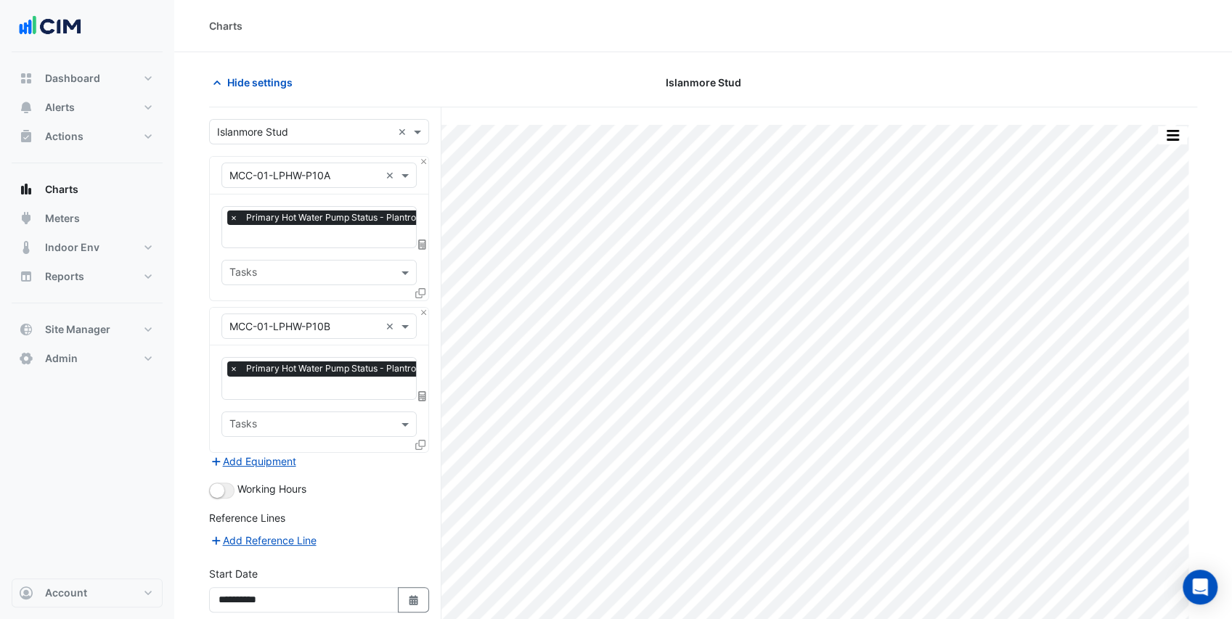
click at [332, 174] on input "text" at bounding box center [304, 175] width 150 height 15
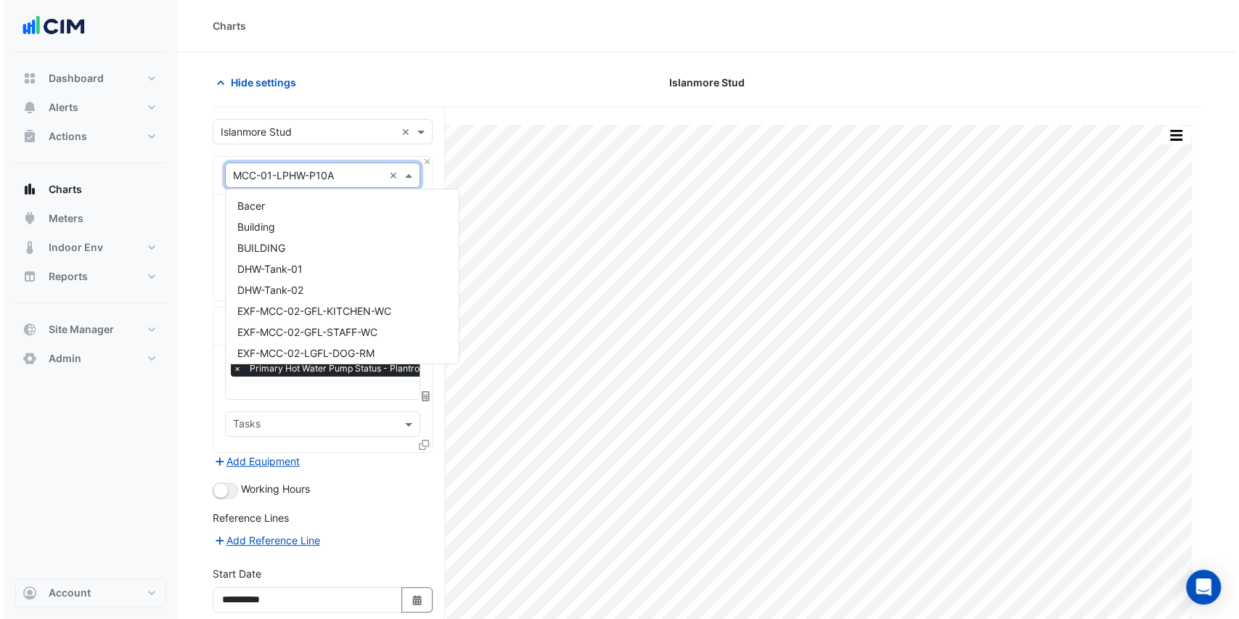
scroll to position [1964, 0]
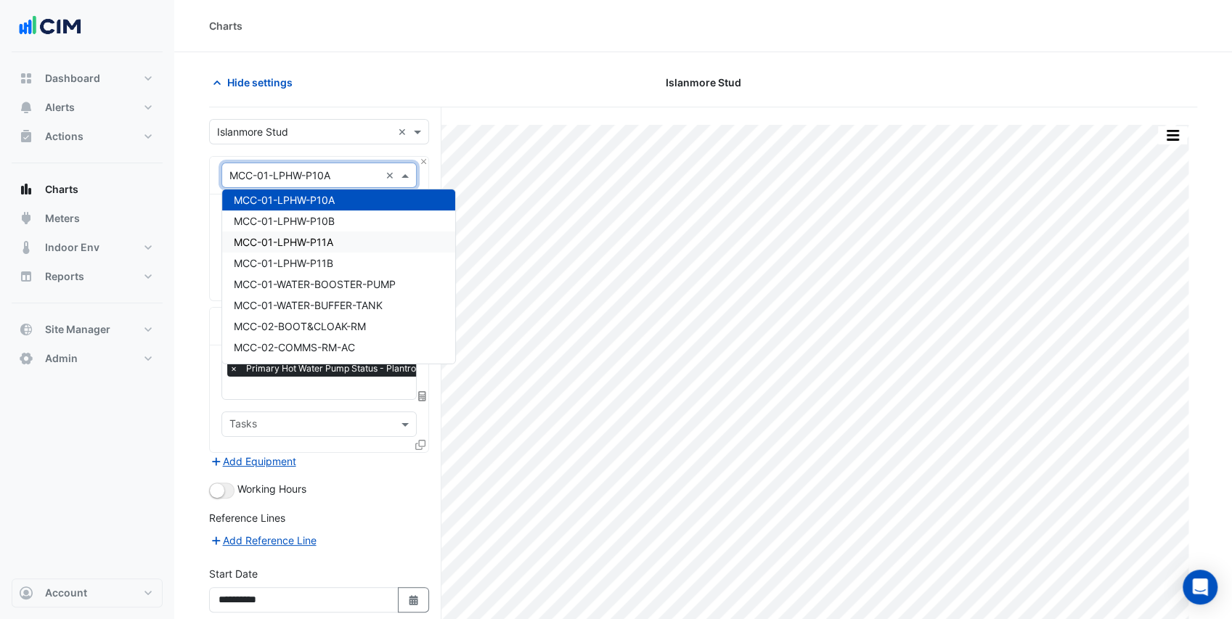
click at [342, 238] on div "MCC-01-LPHW-P11A" at bounding box center [338, 242] width 233 height 21
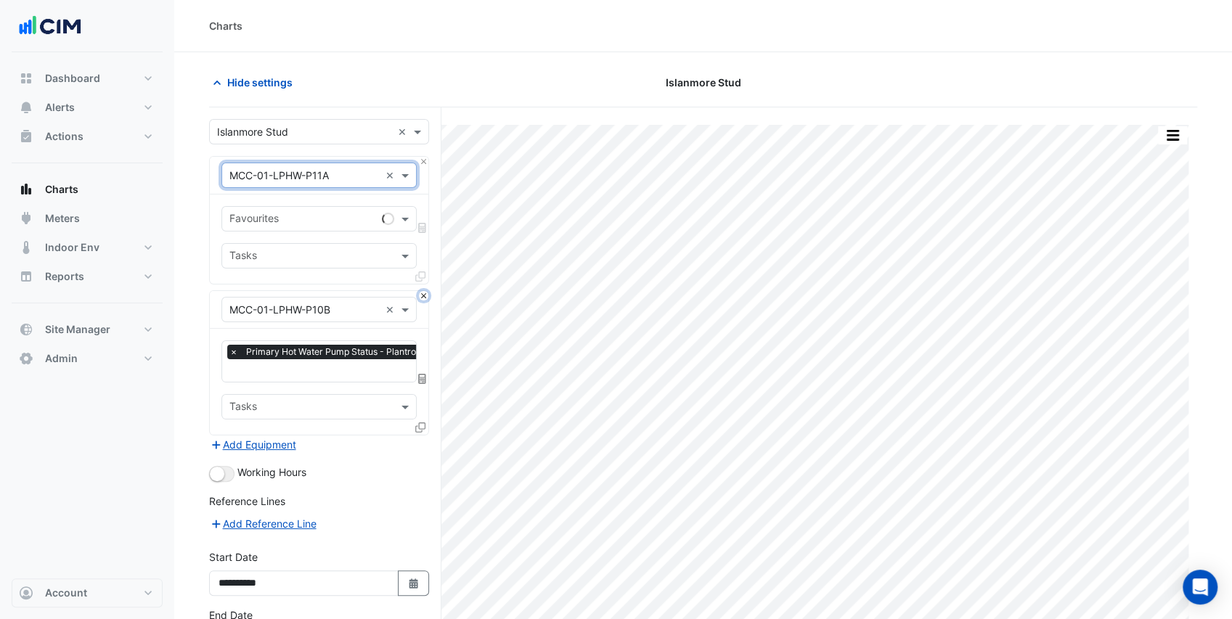
click at [425, 293] on button "Close" at bounding box center [423, 295] width 9 height 9
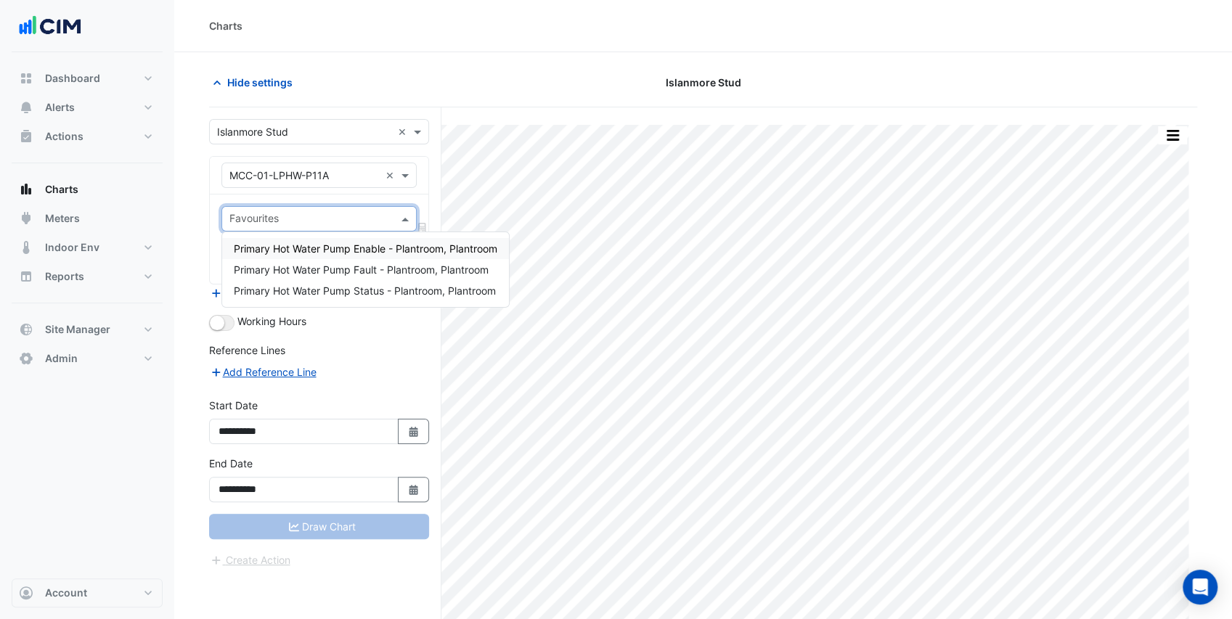
click at [344, 222] on input "text" at bounding box center [310, 220] width 163 height 15
click at [369, 293] on span "Primary Hot Water Pump Status - Plantroom, Plantroom" at bounding box center [365, 291] width 262 height 12
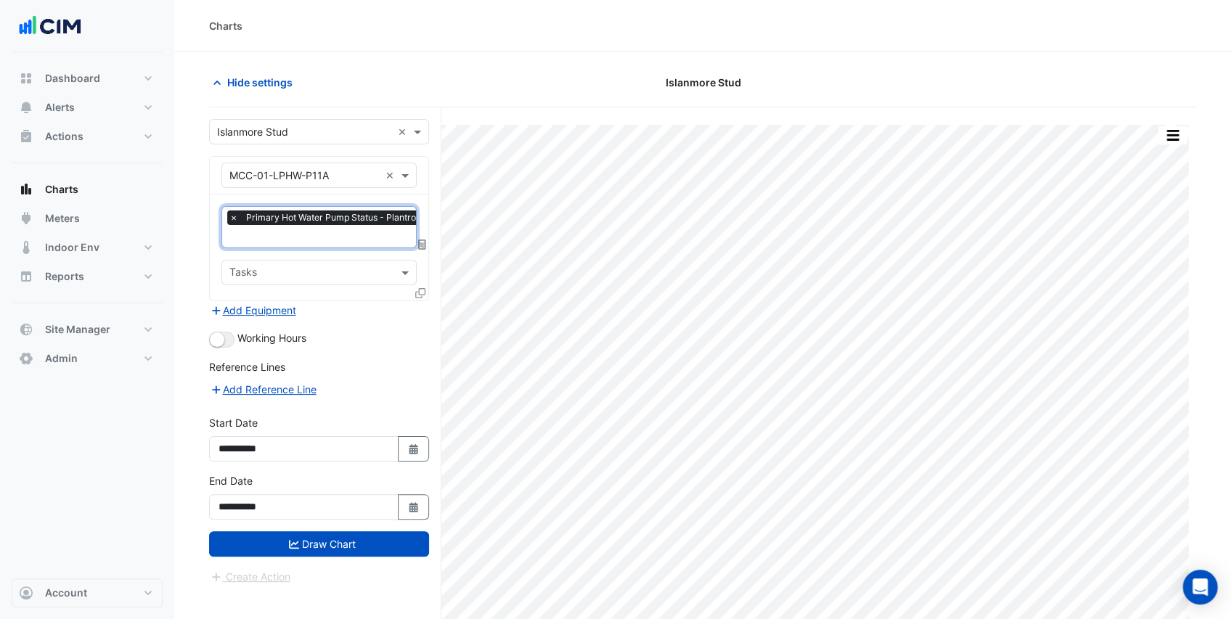
click at [417, 293] on icon at bounding box center [420, 293] width 10 height 10
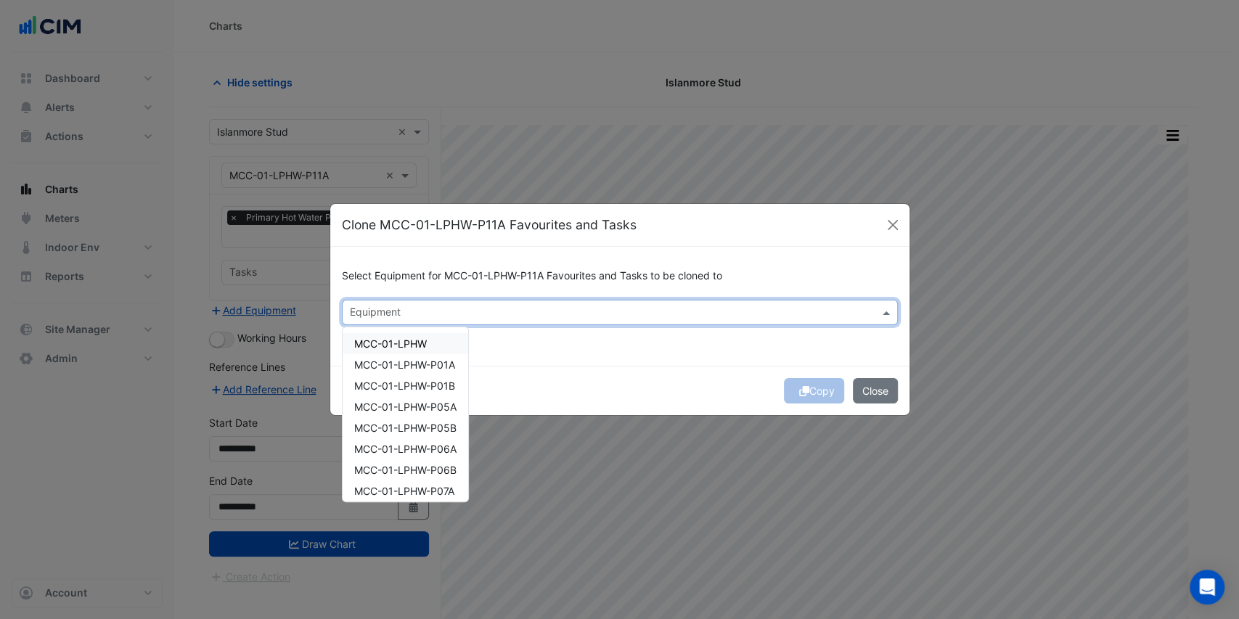
click at [464, 314] on input "text" at bounding box center [611, 313] width 523 height 15
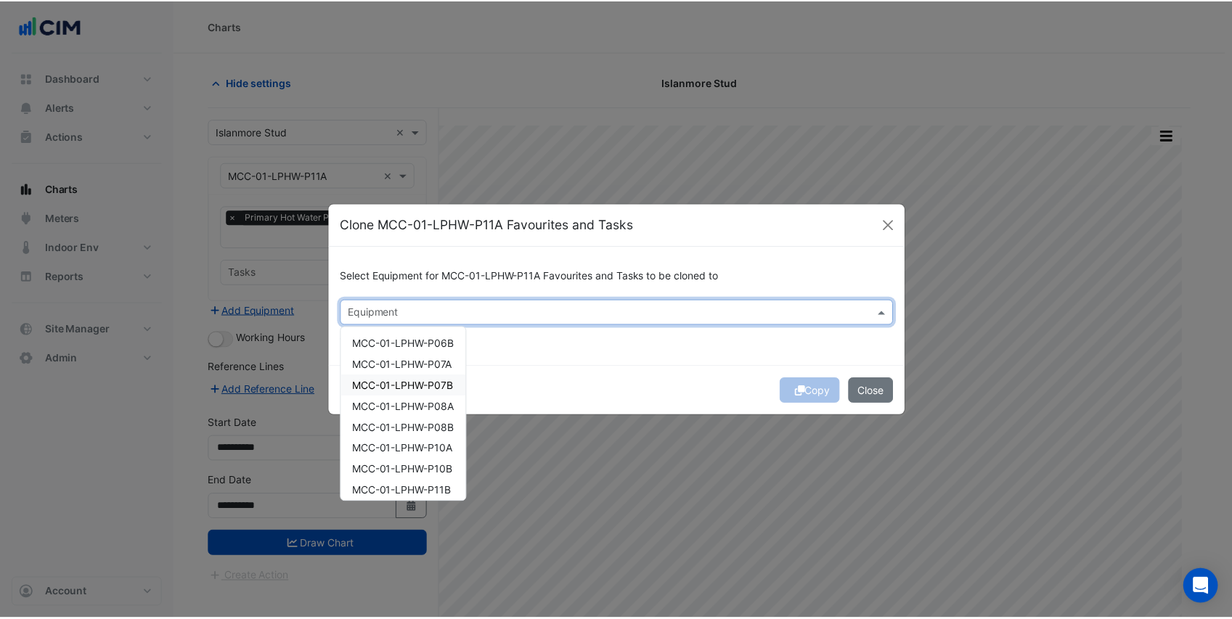
scroll to position [132, 0]
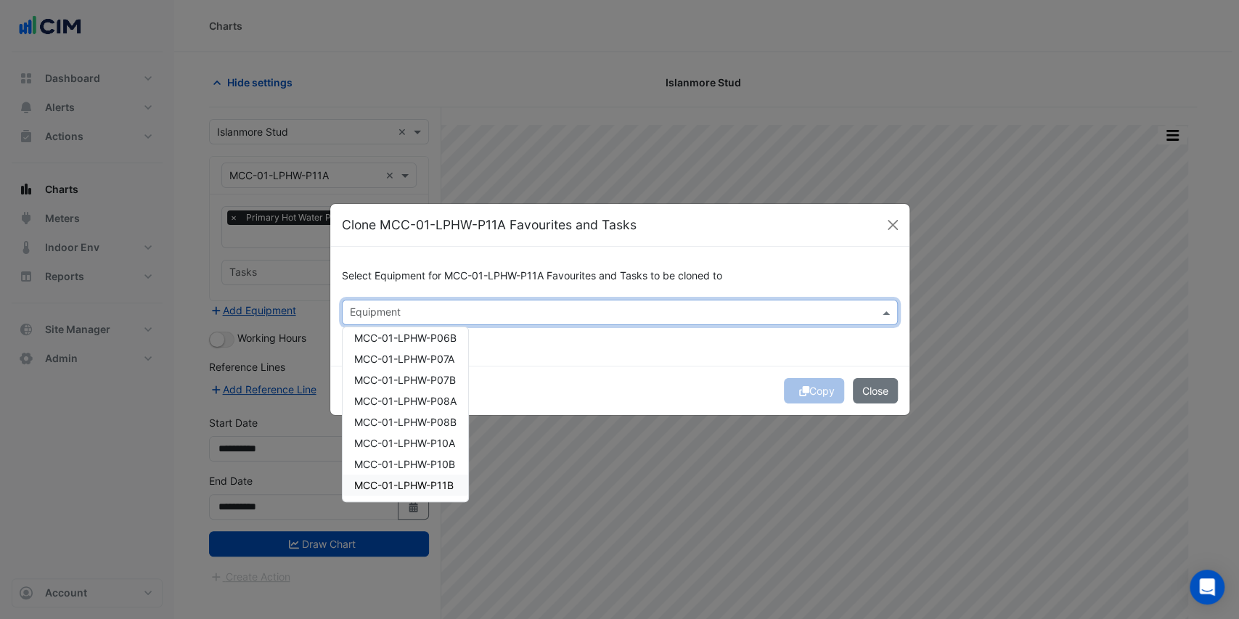
click at [449, 482] on span "MCC-01-LPHW-P11B" at bounding box center [403, 485] width 99 height 12
click at [549, 385] on div "Copy Close" at bounding box center [619, 390] width 579 height 49
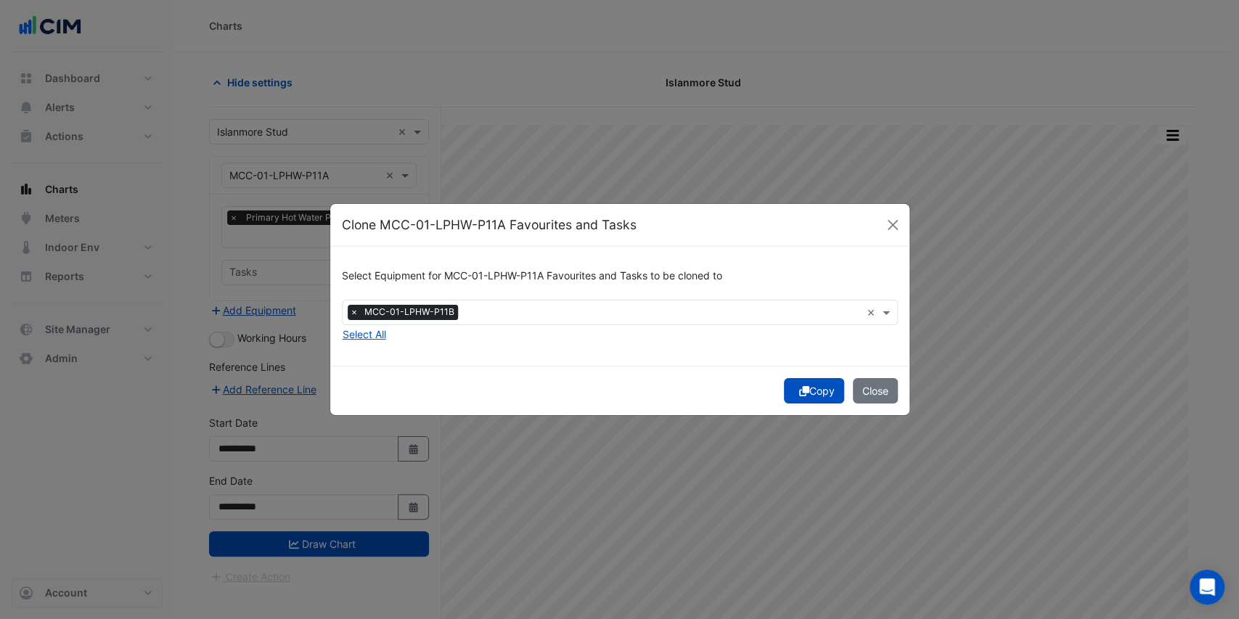
click at [822, 394] on button "Copy" at bounding box center [814, 390] width 60 height 25
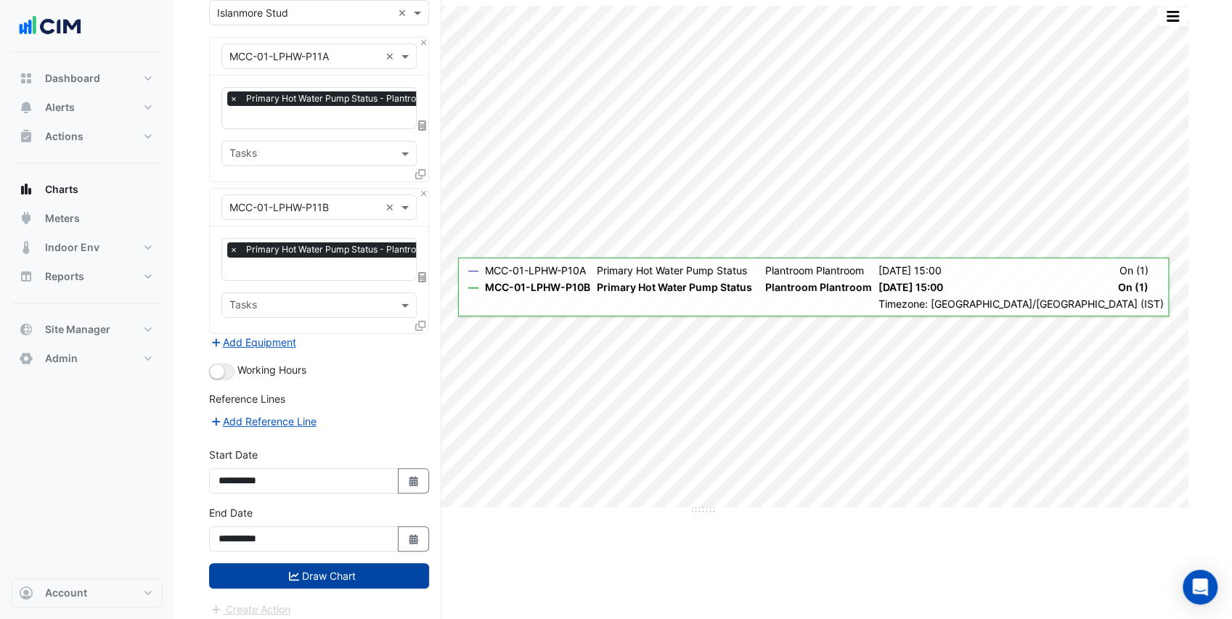
click at [357, 565] on button "Draw Chart" at bounding box center [319, 575] width 220 height 25
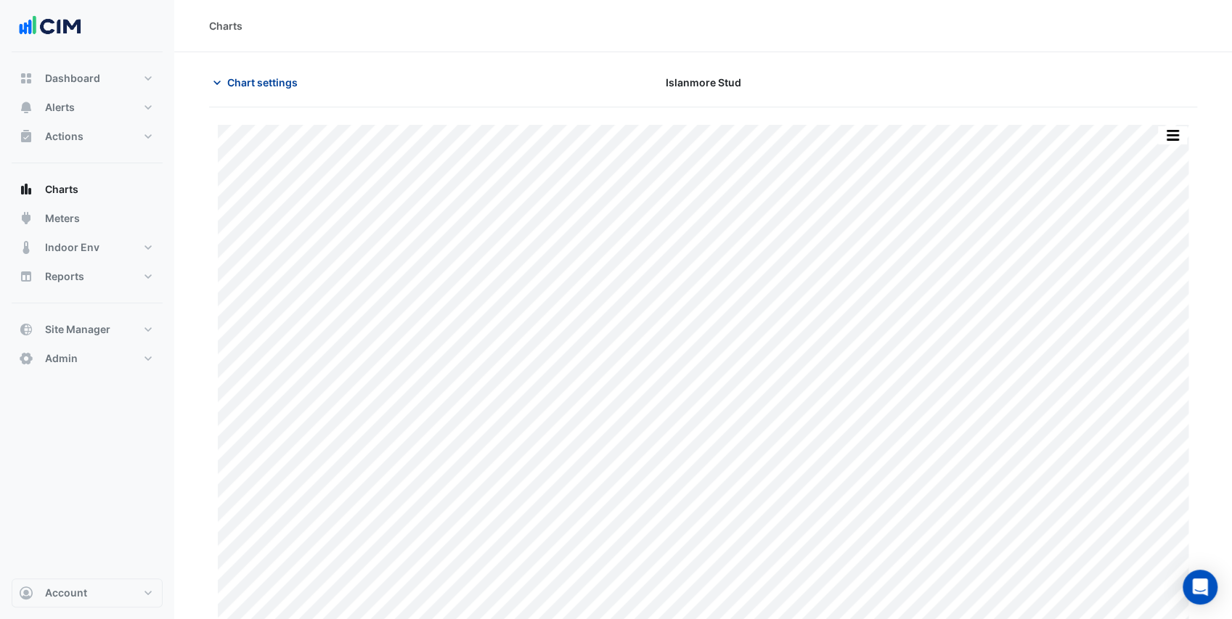
click at [279, 90] on button "Chart settings" at bounding box center [258, 82] width 98 height 25
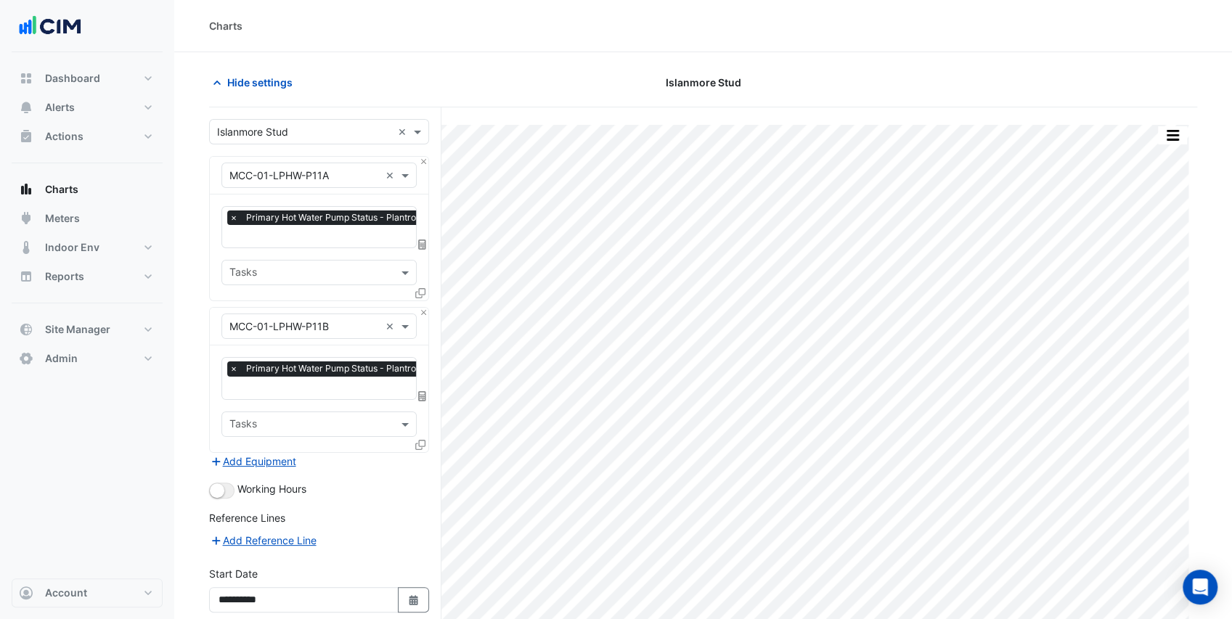
click at [293, 175] on input "text" at bounding box center [304, 175] width 150 height 15
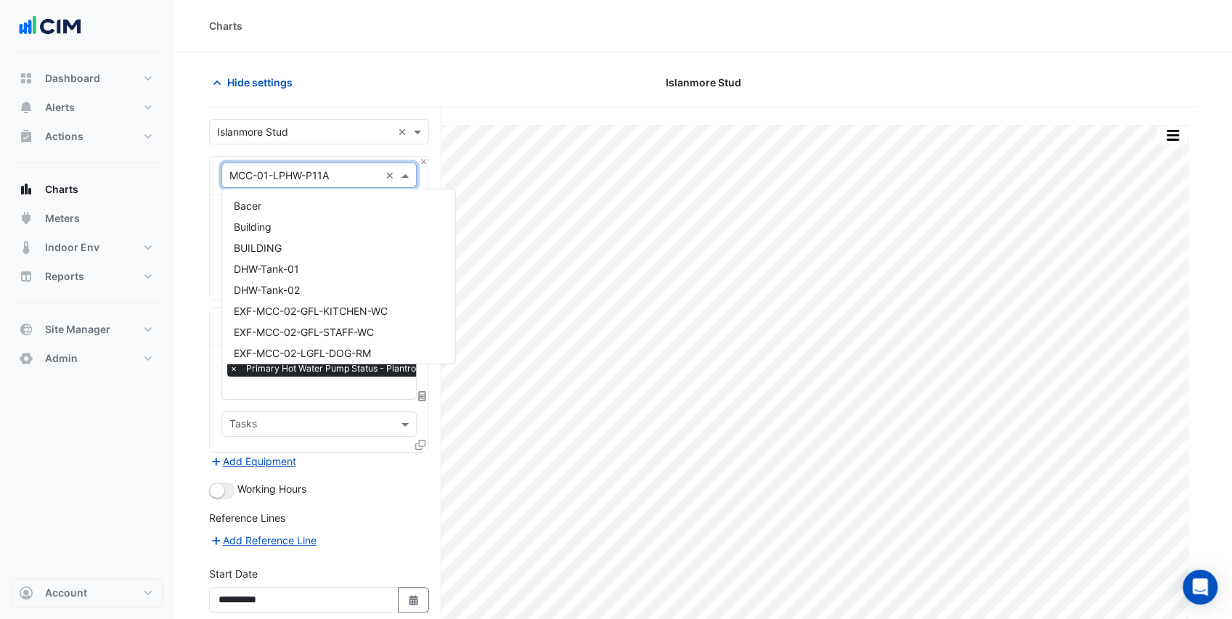
scroll to position [2006, 0]
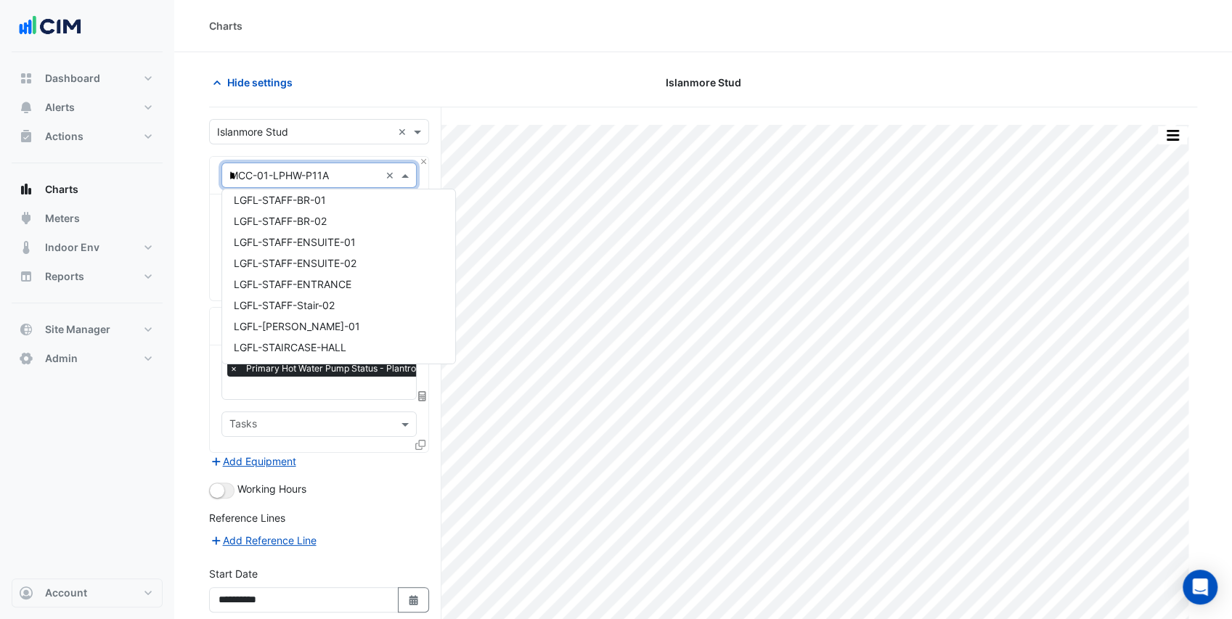
type input "**"
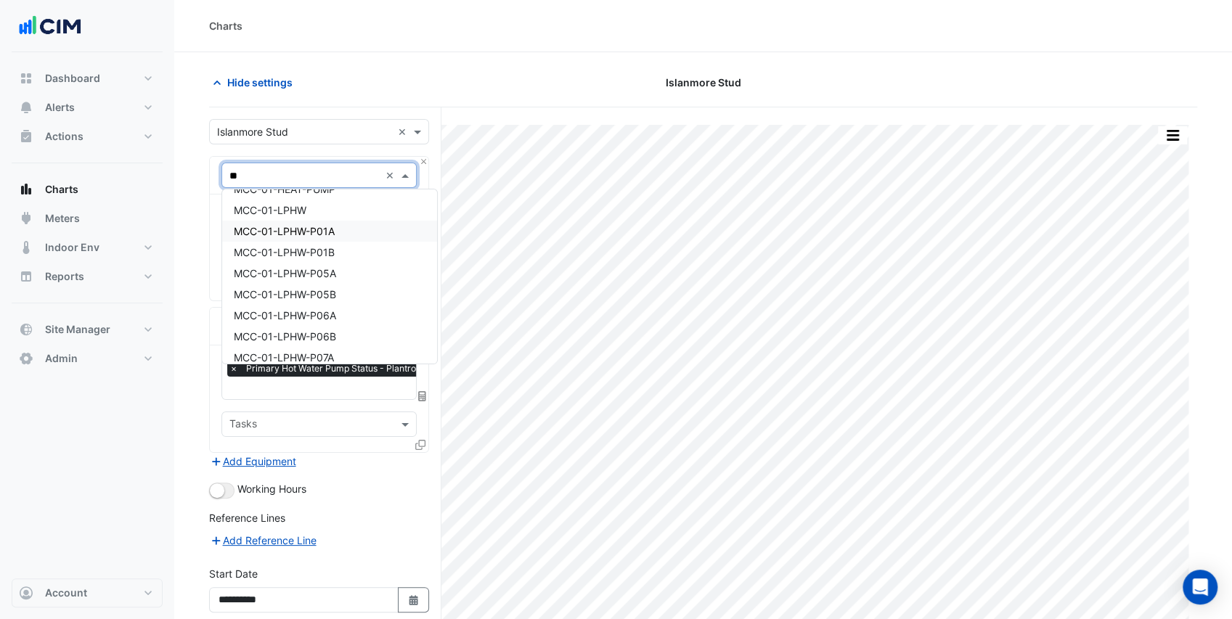
click at [343, 232] on div "MCC-01-LPHW-P01A" at bounding box center [329, 231] width 215 height 21
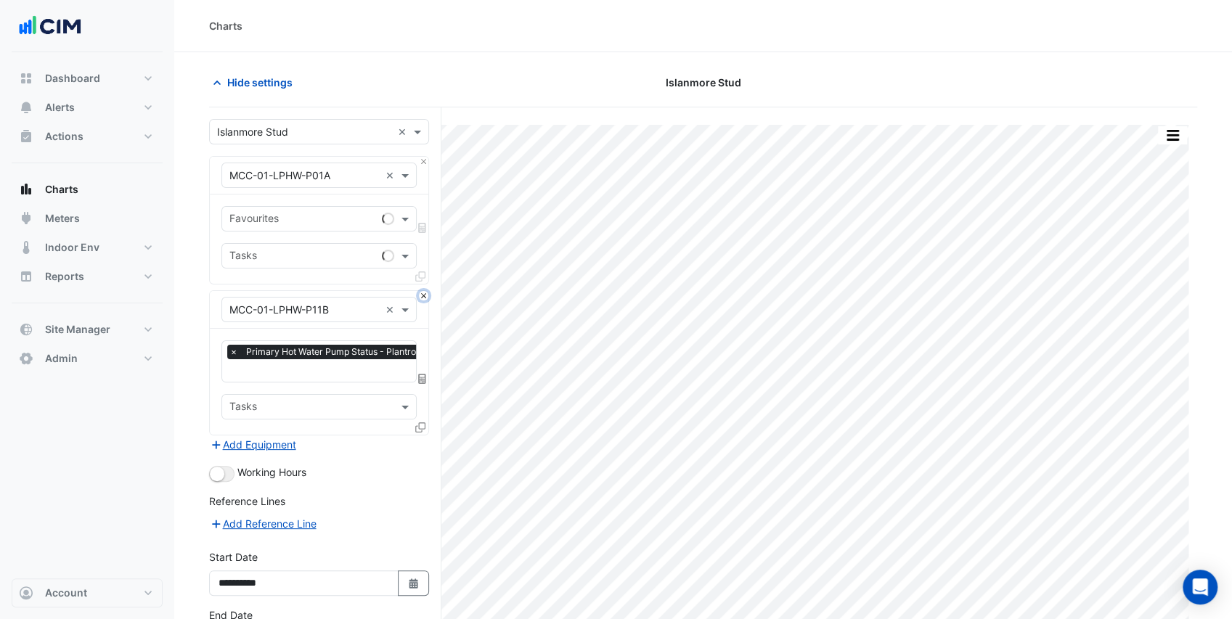
click at [422, 293] on button "Close" at bounding box center [423, 295] width 9 height 9
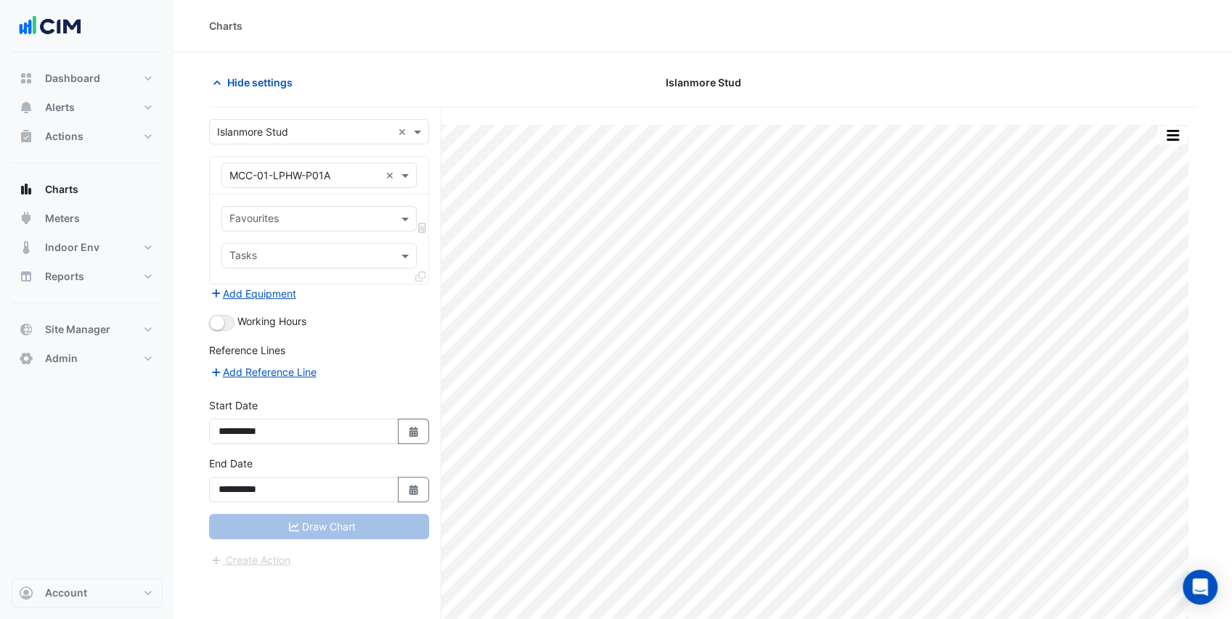
click at [318, 215] on input "text" at bounding box center [310, 220] width 163 height 15
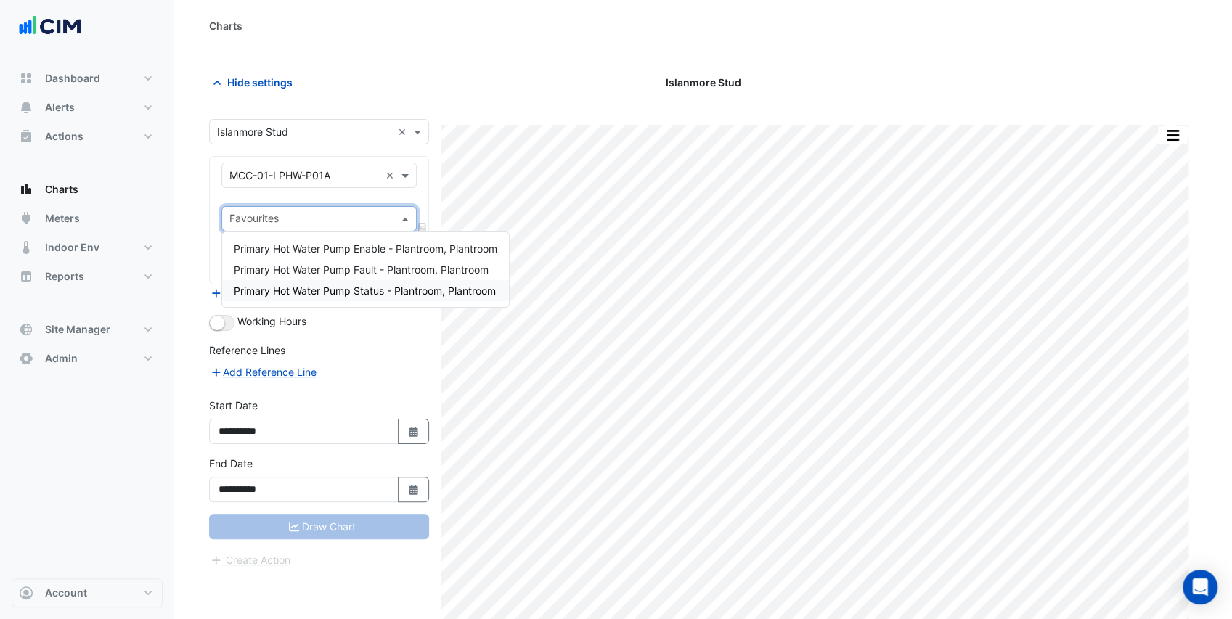
click at [350, 292] on span "Primary Hot Water Pump Status - Plantroom, Plantroom" at bounding box center [365, 291] width 262 height 12
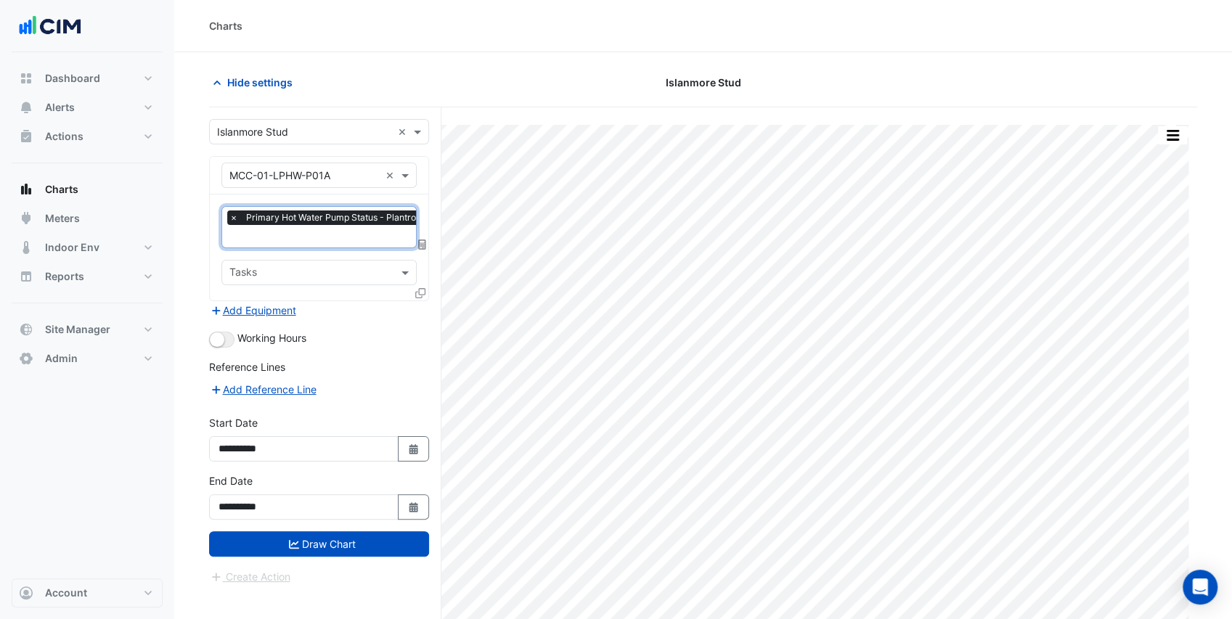
click at [349, 240] on input "text" at bounding box center [356, 237] width 254 height 15
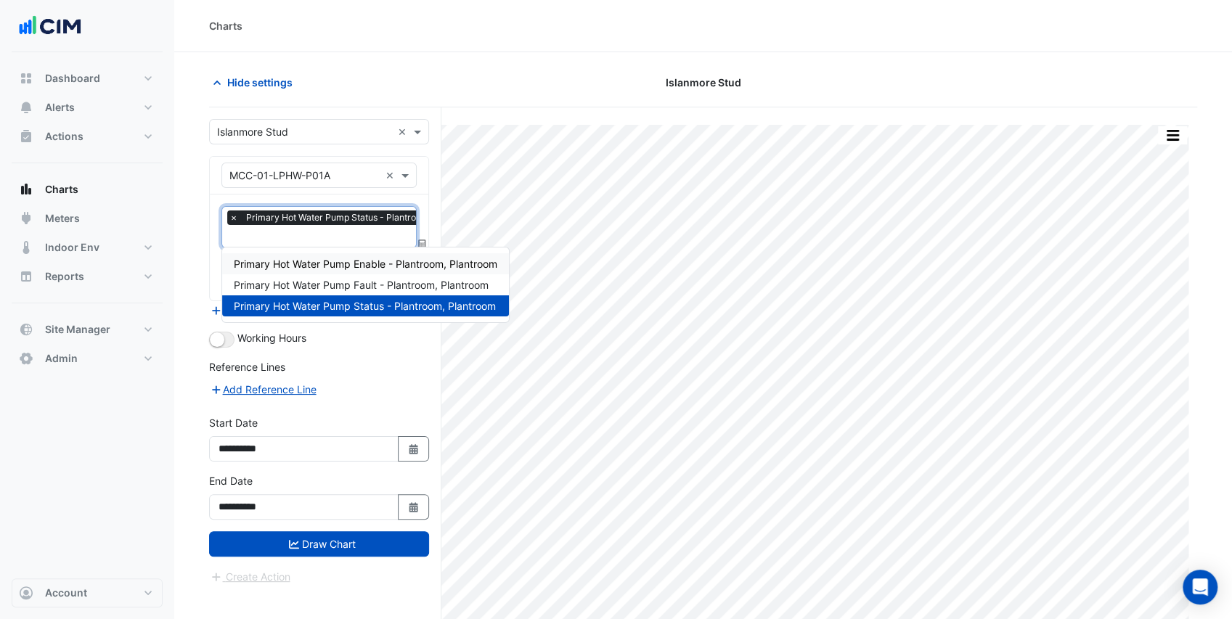
drag, startPoint x: 355, startPoint y: 261, endPoint x: 375, endPoint y: 266, distance: 21.0
click at [356, 261] on span "Primary Hot Water Pump Enable - Plantroom, Plantroom" at bounding box center [366, 264] width 264 height 12
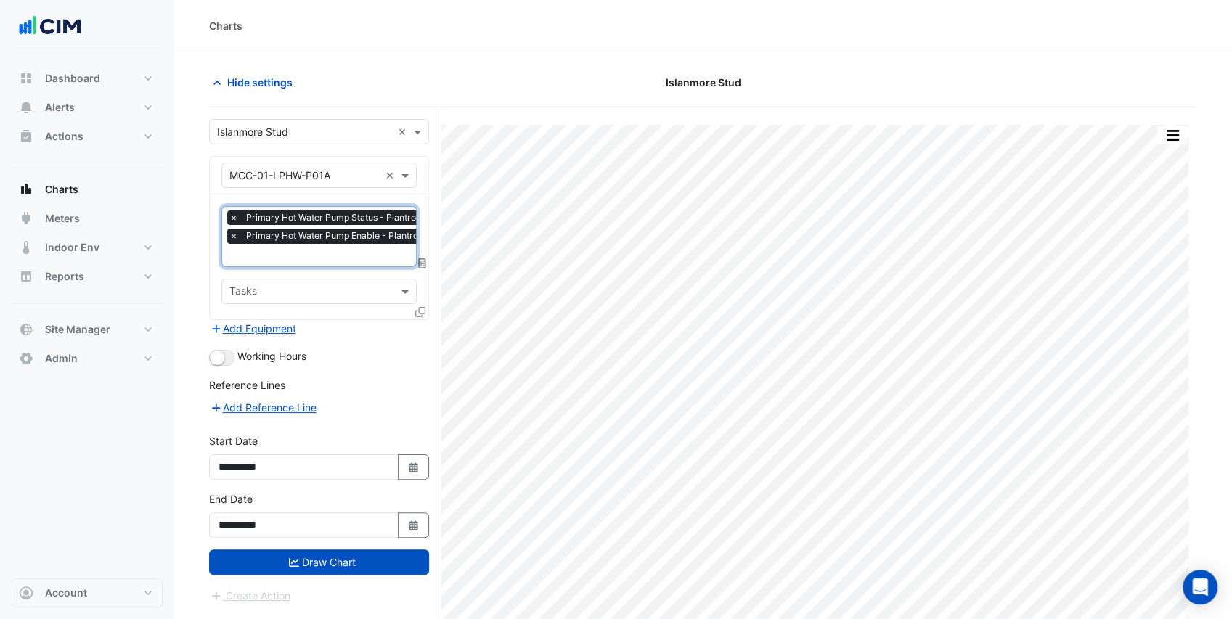
click at [420, 307] on icon at bounding box center [420, 312] width 10 height 10
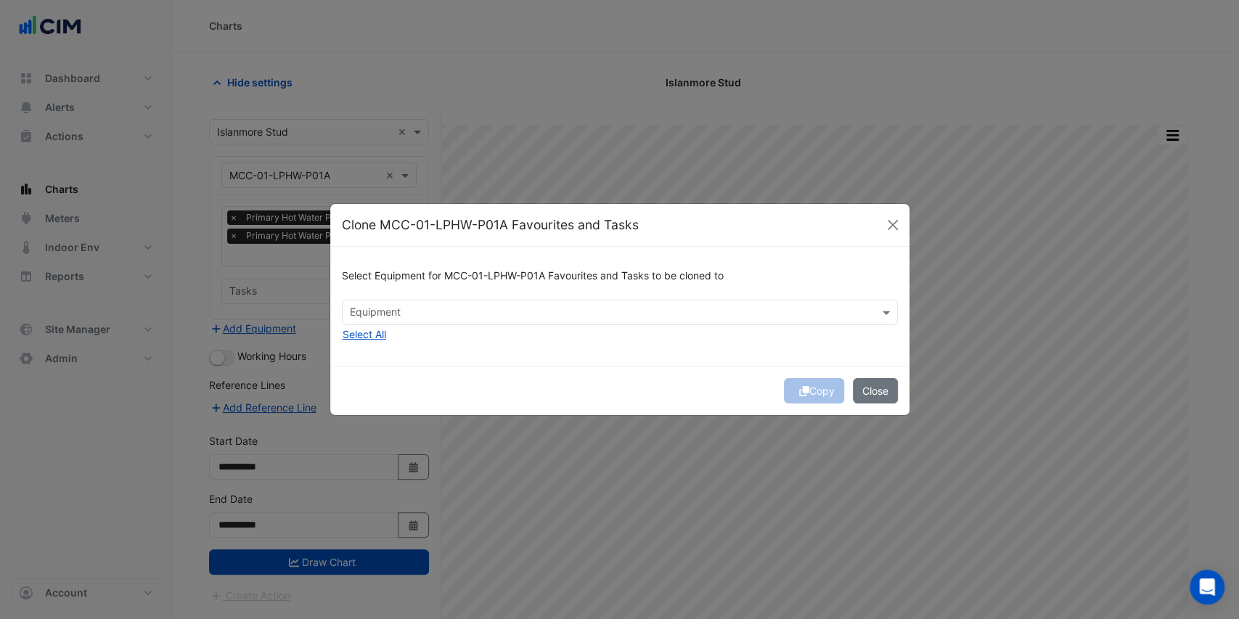
click at [418, 317] on input "text" at bounding box center [611, 313] width 523 height 15
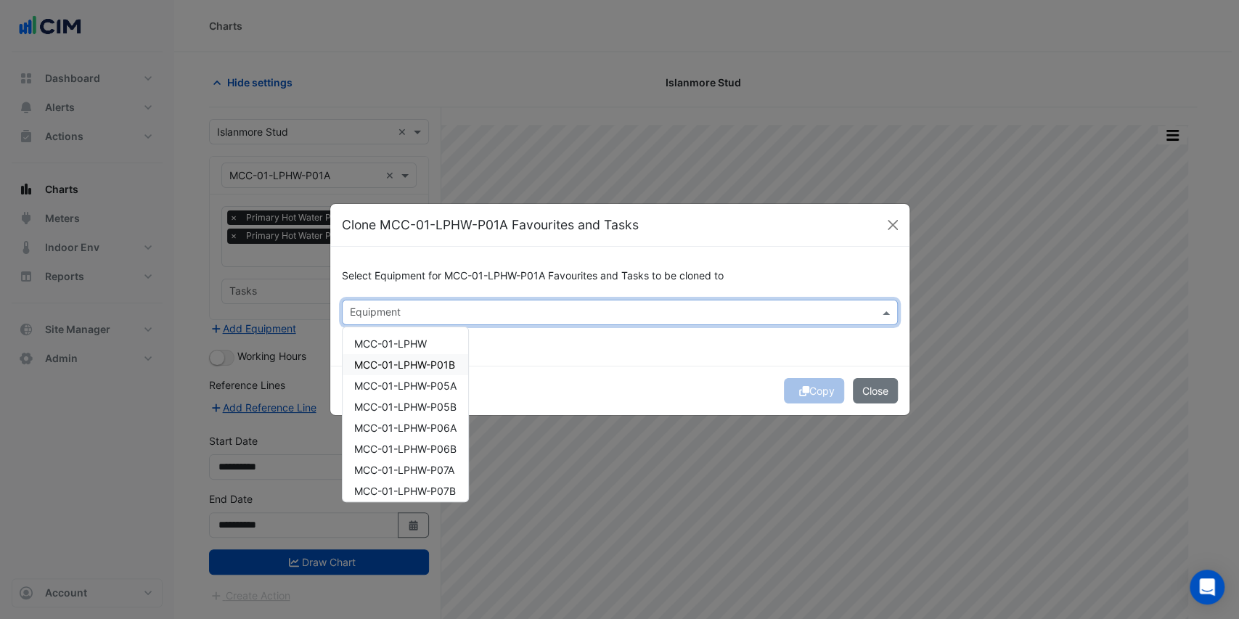
click at [428, 366] on span "MCC-01-LPHW-P01B" at bounding box center [404, 365] width 101 height 12
drag, startPoint x: 553, startPoint y: 359, endPoint x: 616, endPoint y: 357, distance: 62.5
click at [561, 358] on div "Select Equipment for MCC-01-LPHW-P01A Favourites and Tasks to be cloned to Equi…" at bounding box center [619, 306] width 579 height 118
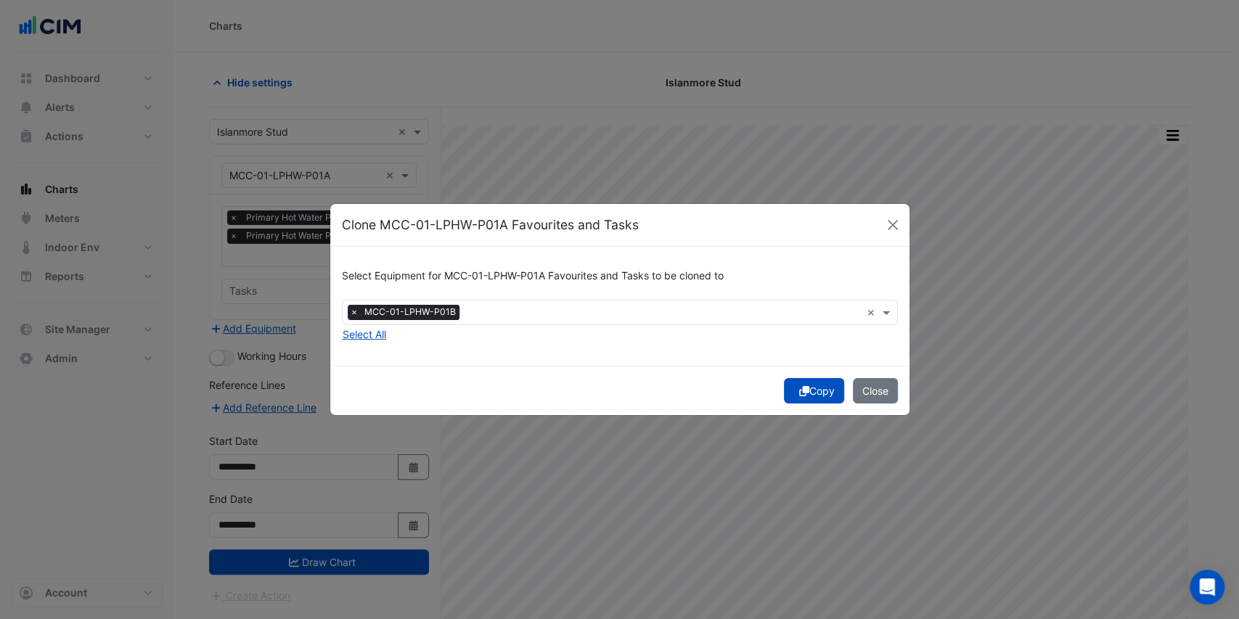
click at [820, 391] on button "Copy" at bounding box center [814, 390] width 60 height 25
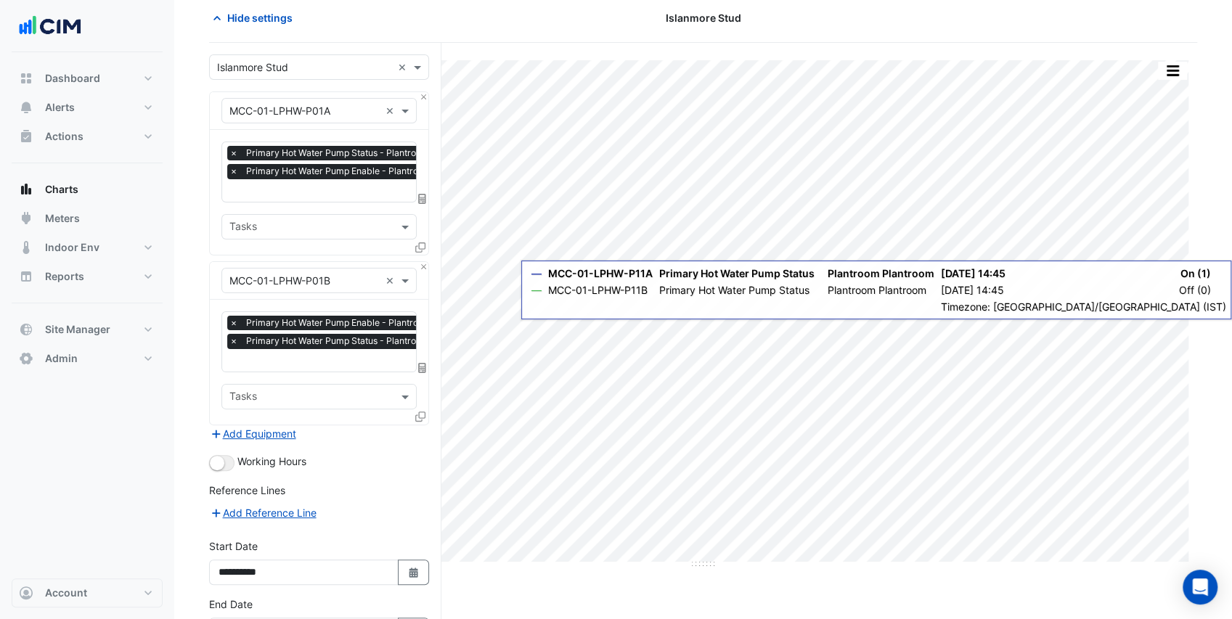
scroll to position [155, 0]
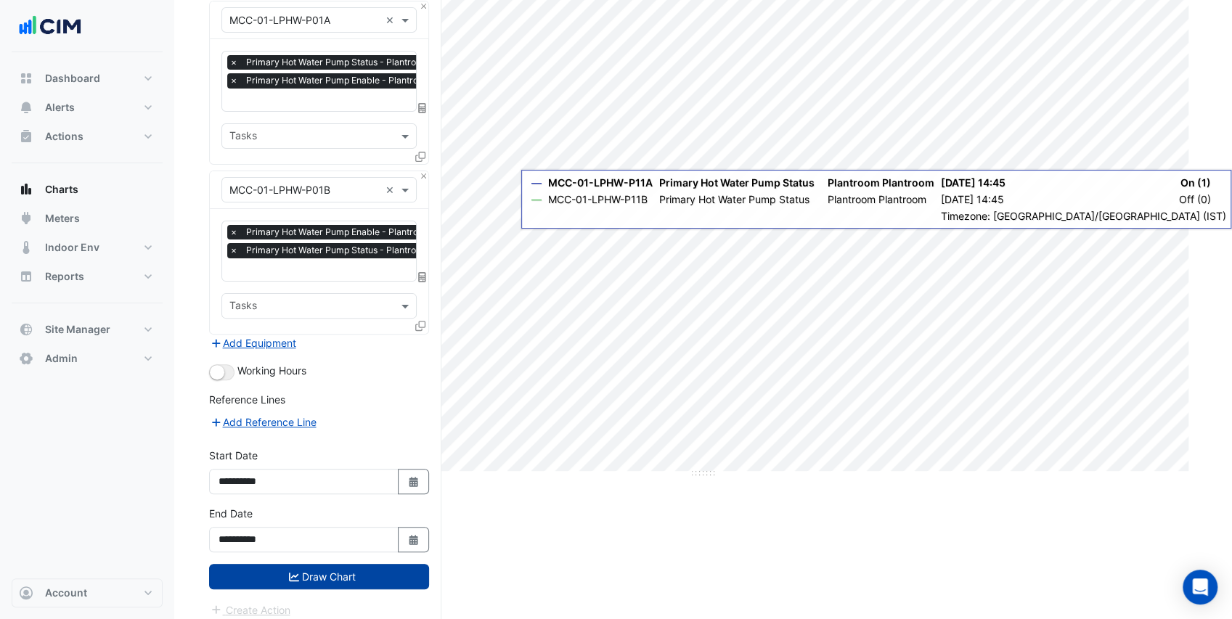
click at [283, 565] on button "Draw Chart" at bounding box center [319, 576] width 220 height 25
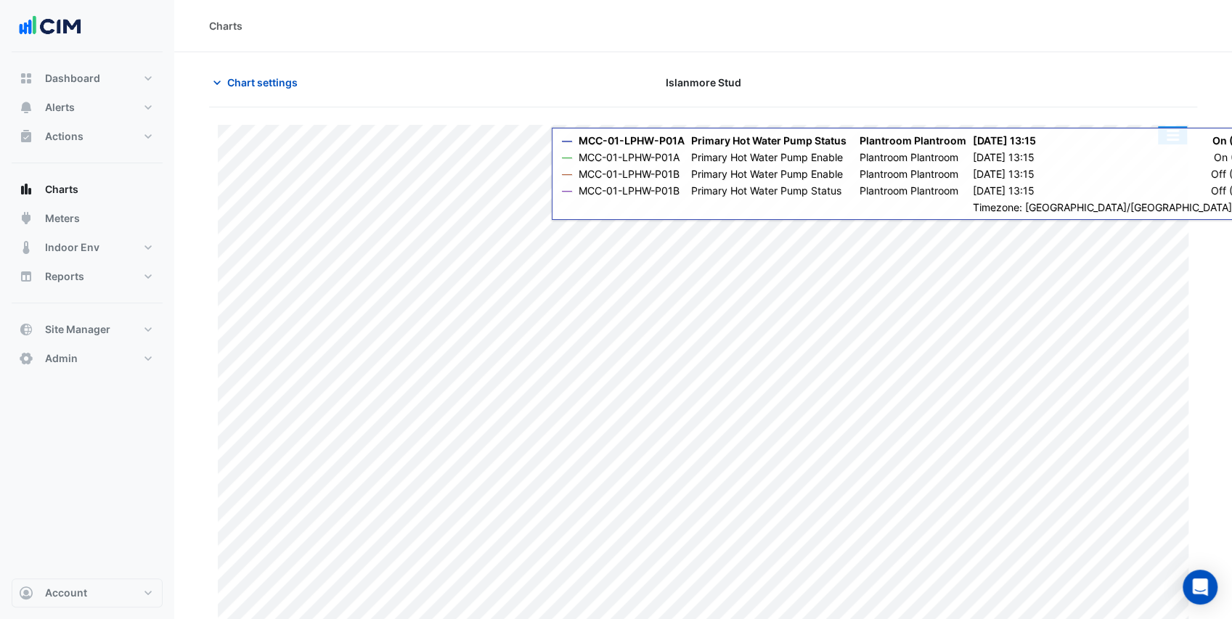
click at [1169, 139] on button "button" at bounding box center [1172, 135] width 29 height 18
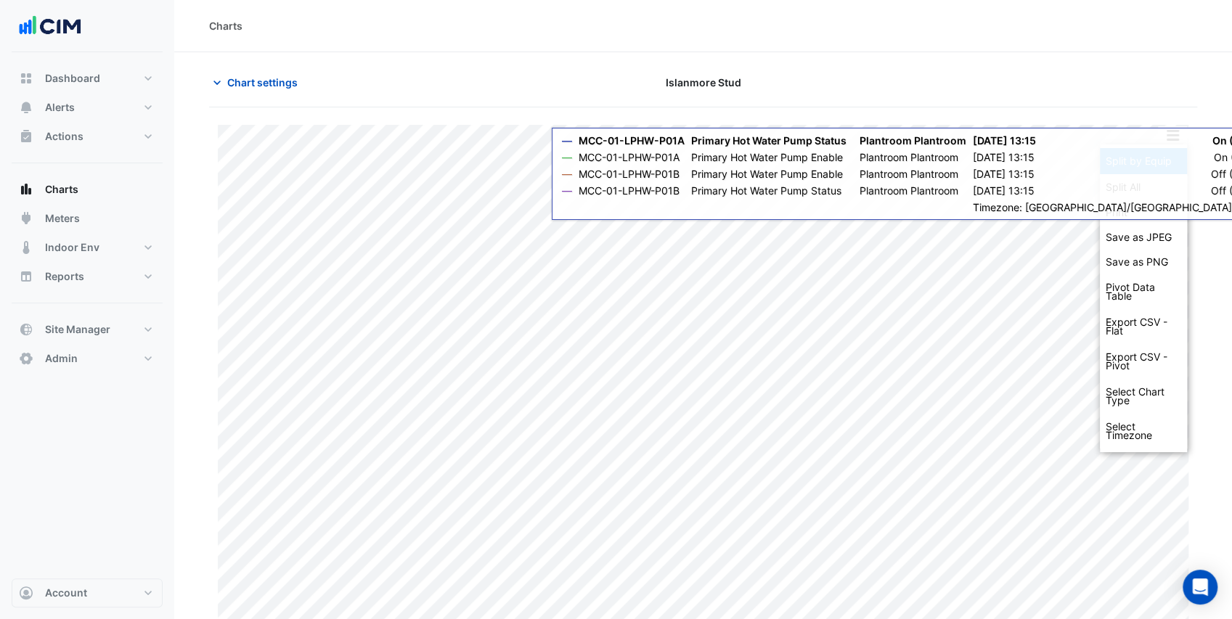
click at [1159, 161] on div "Split by Equip" at bounding box center [1143, 161] width 87 height 26
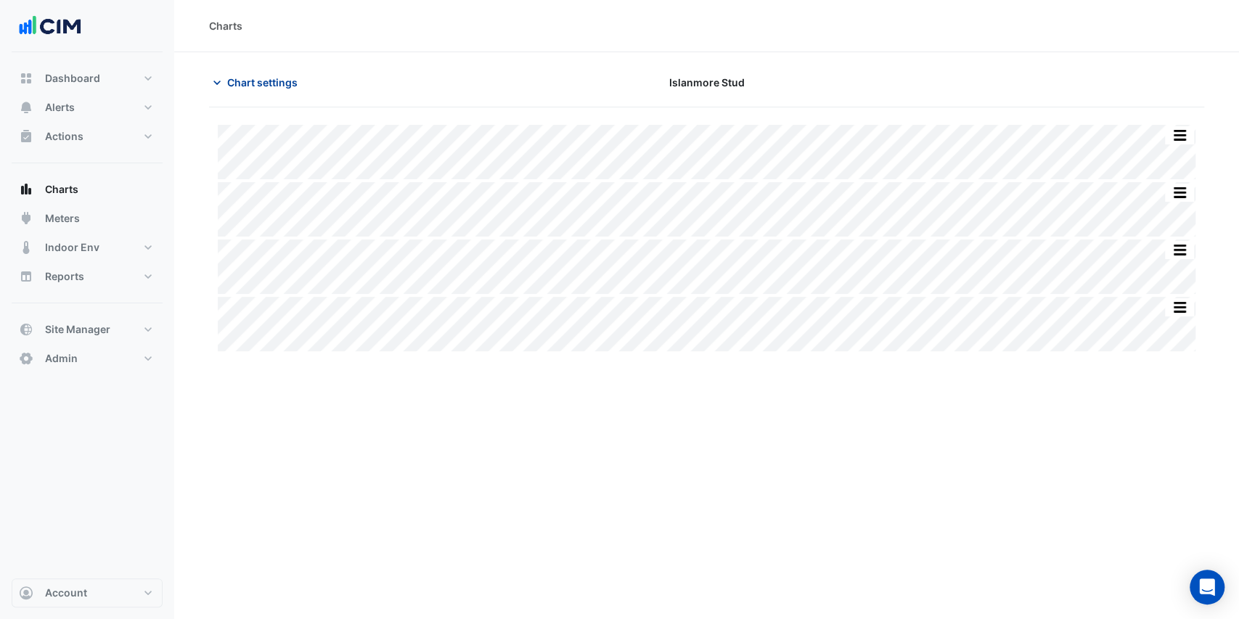
click at [255, 91] on button "Chart settings" at bounding box center [258, 82] width 98 height 25
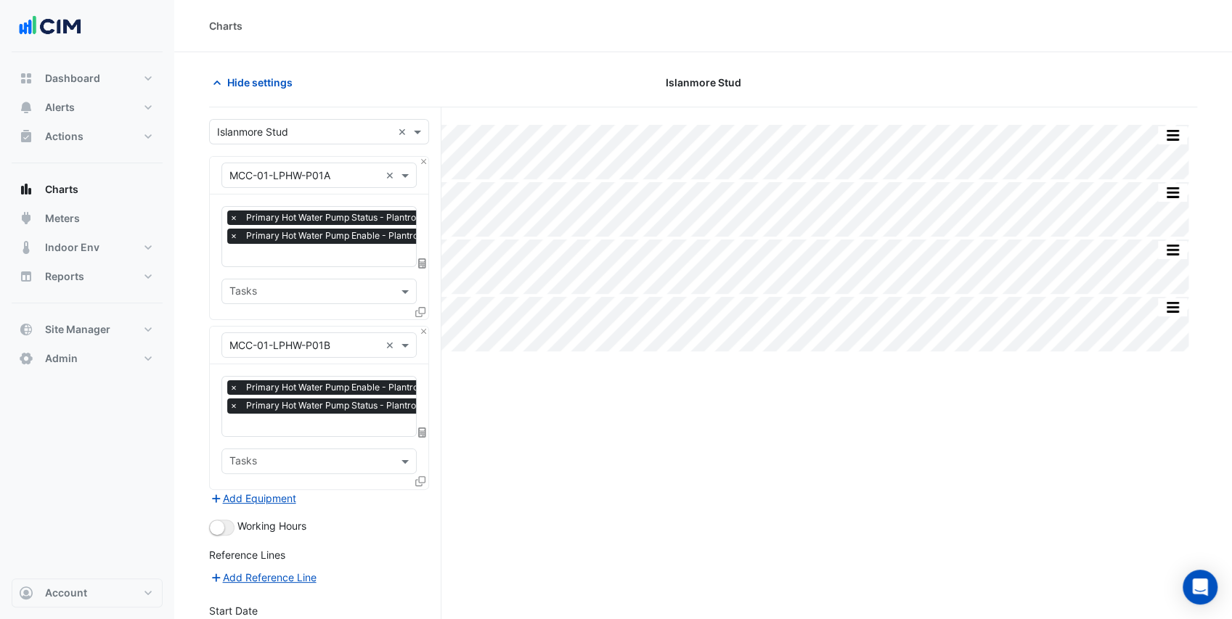
click at [287, 255] on input "text" at bounding box center [357, 256] width 256 height 15
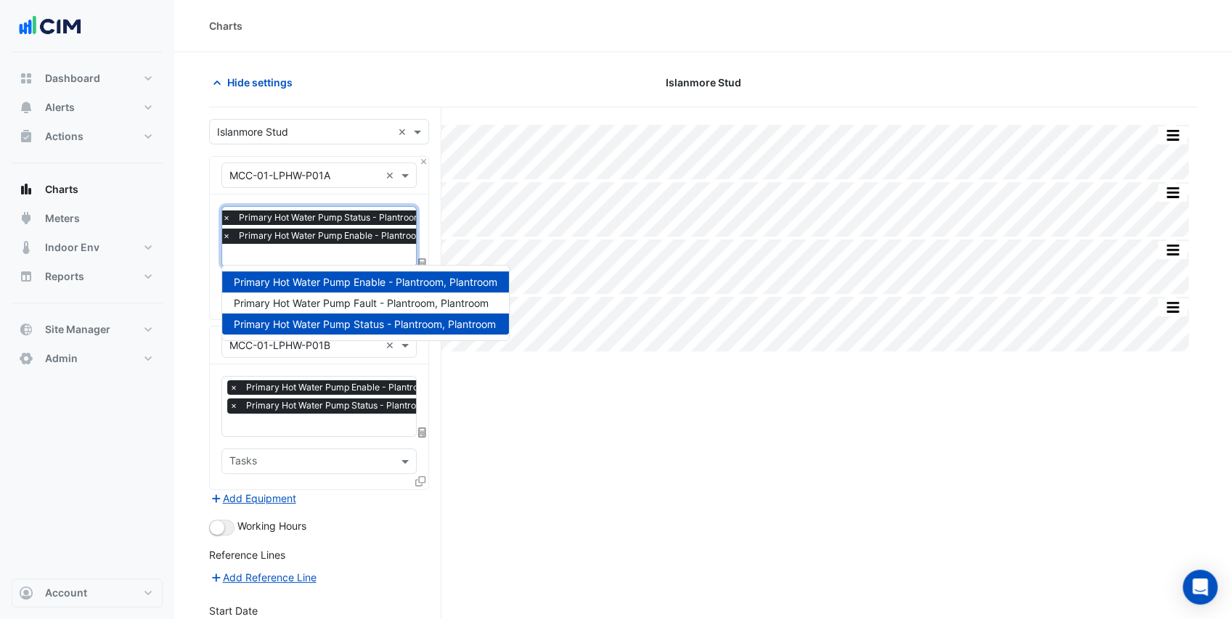
click at [196, 256] on section "Hide settings Islanmore Stud Split All Split None Print Save as JPEG Save as PN…" at bounding box center [703, 418] width 1058 height 733
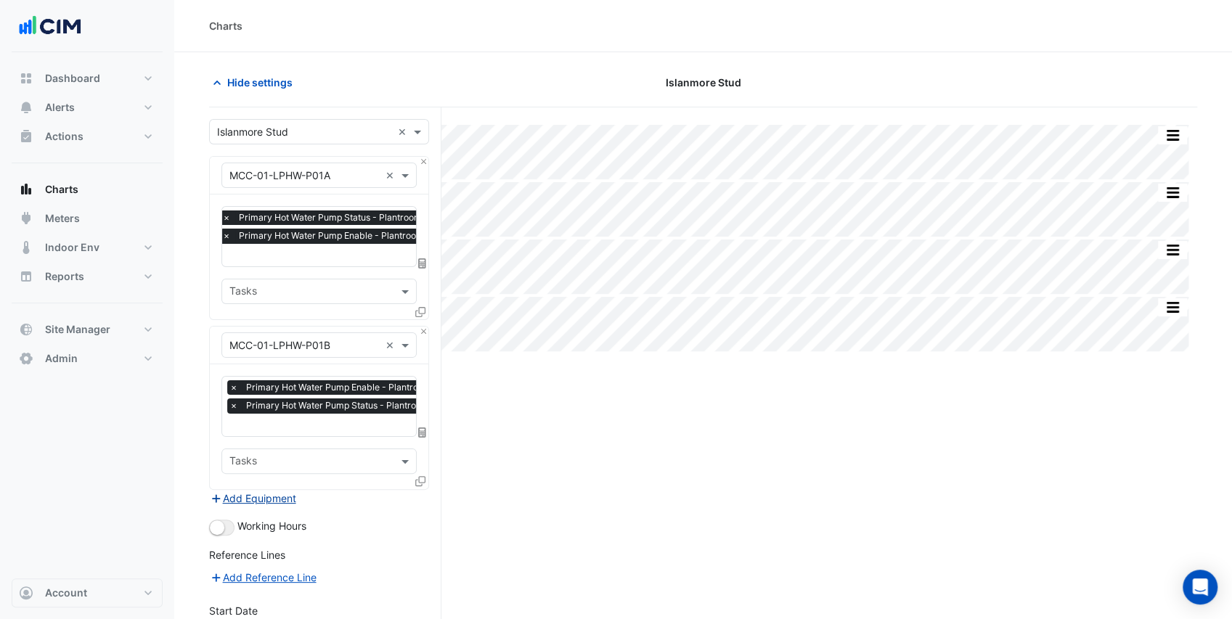
click at [244, 494] on button "Add Equipment" at bounding box center [253, 498] width 88 height 17
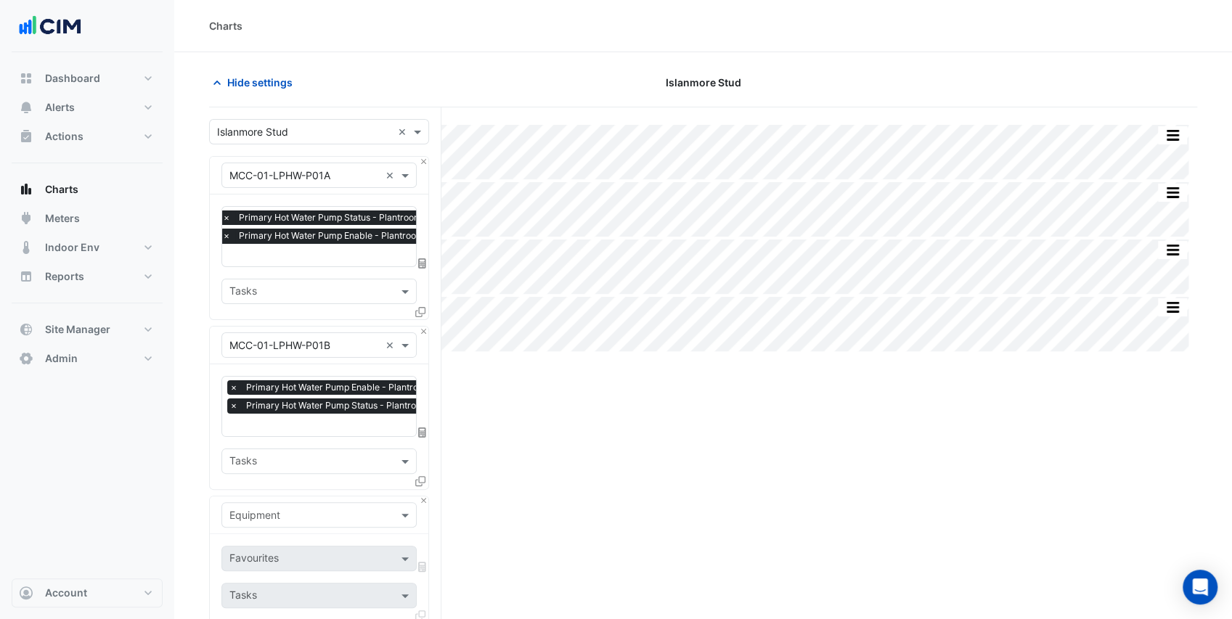
click at [256, 510] on input "text" at bounding box center [304, 515] width 150 height 15
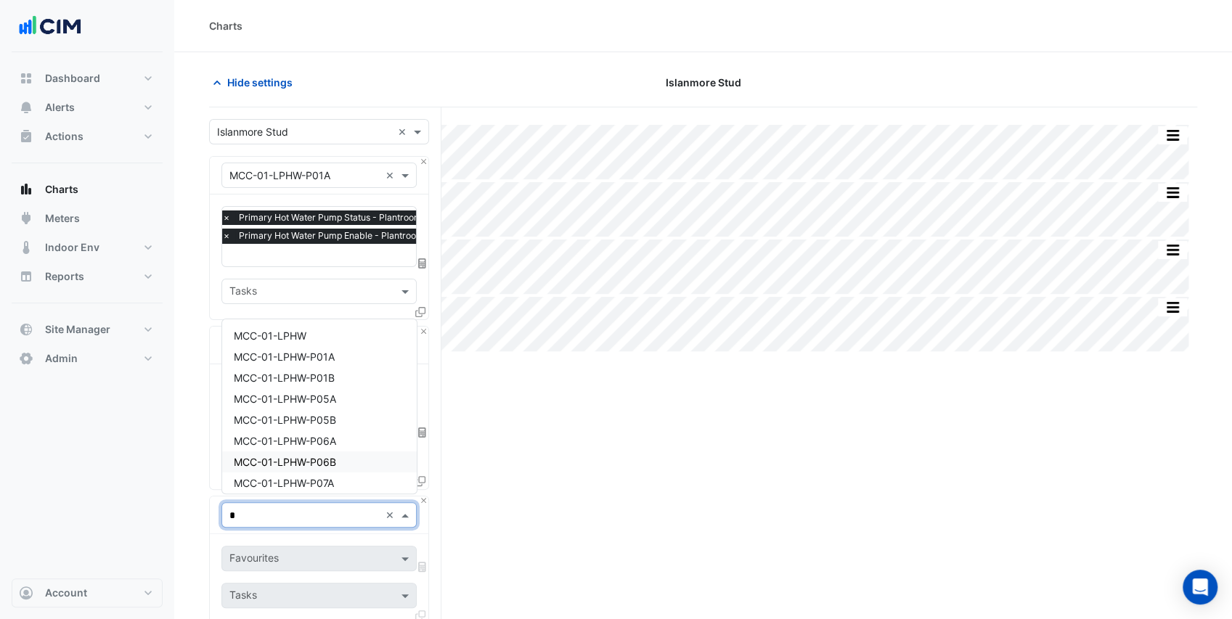
type input "**"
click at [306, 340] on span "MCC-01-LPHW" at bounding box center [270, 336] width 73 height 12
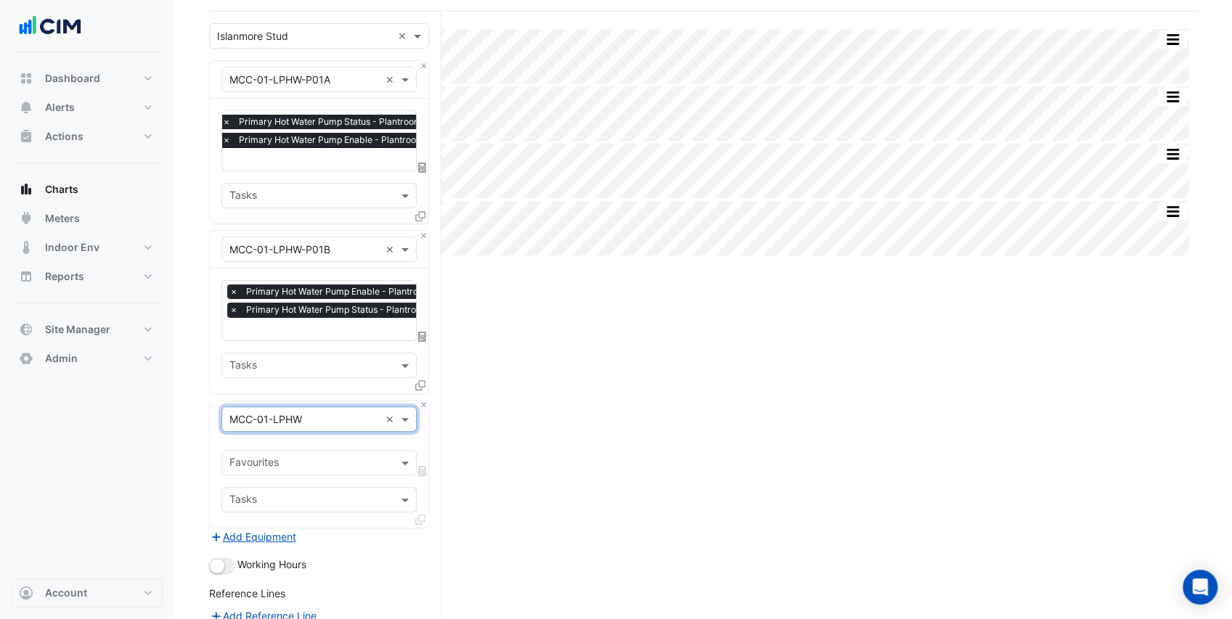
scroll to position [97, 0]
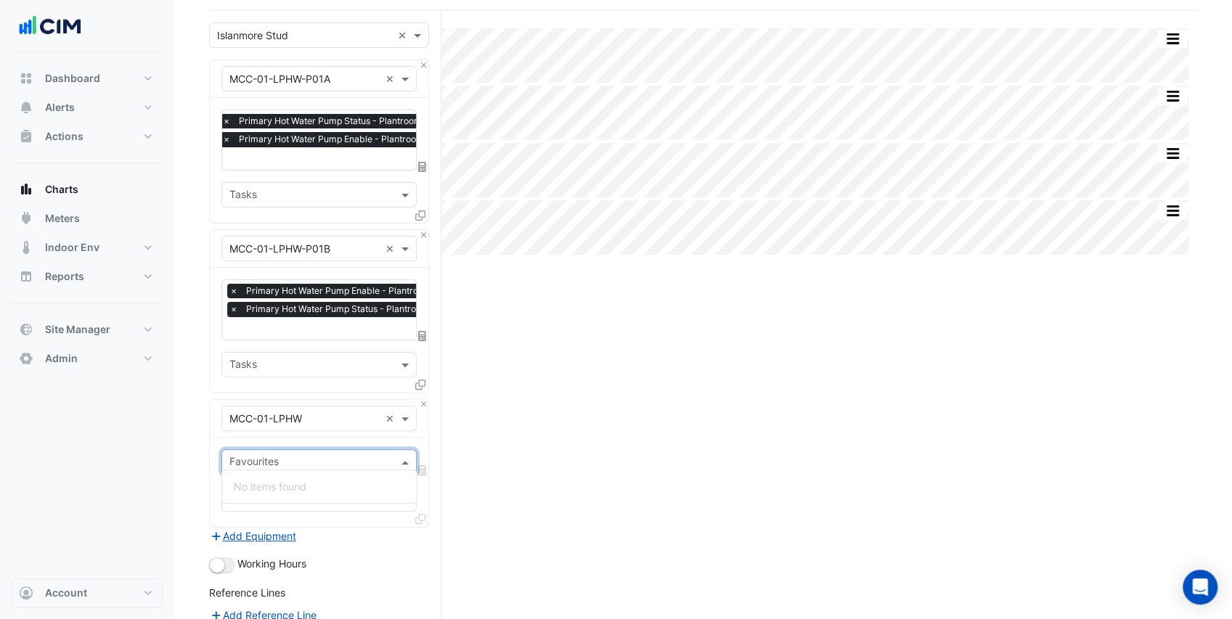
click at [331, 456] on input "text" at bounding box center [310, 463] width 163 height 15
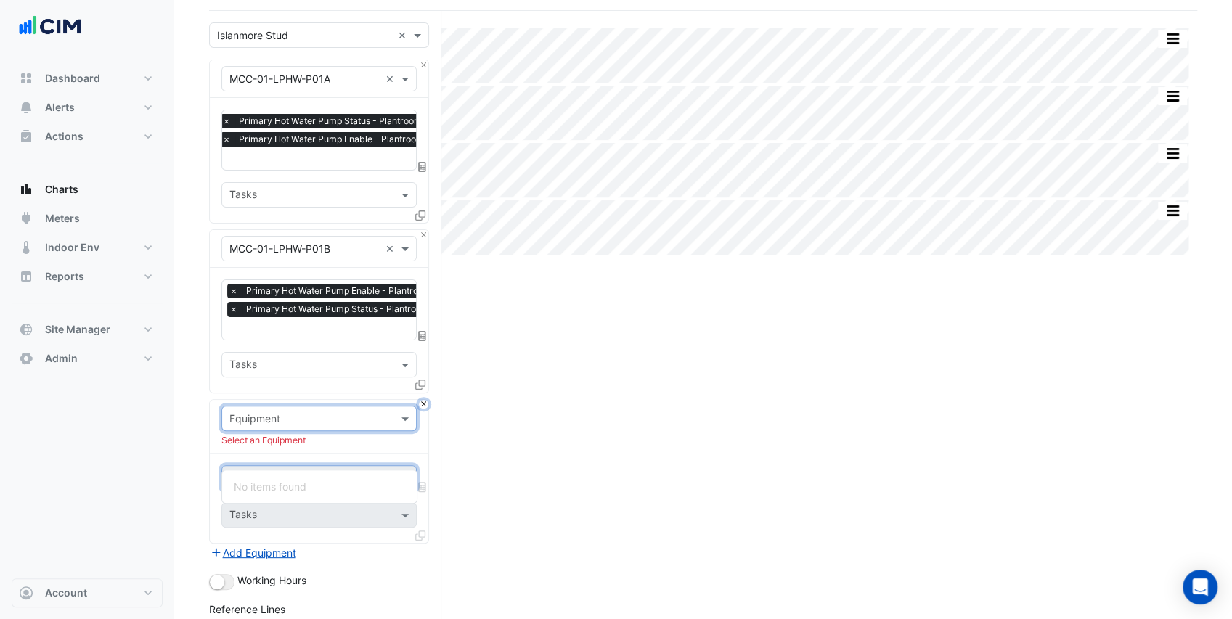
click at [422, 400] on button "Close" at bounding box center [423, 404] width 9 height 9
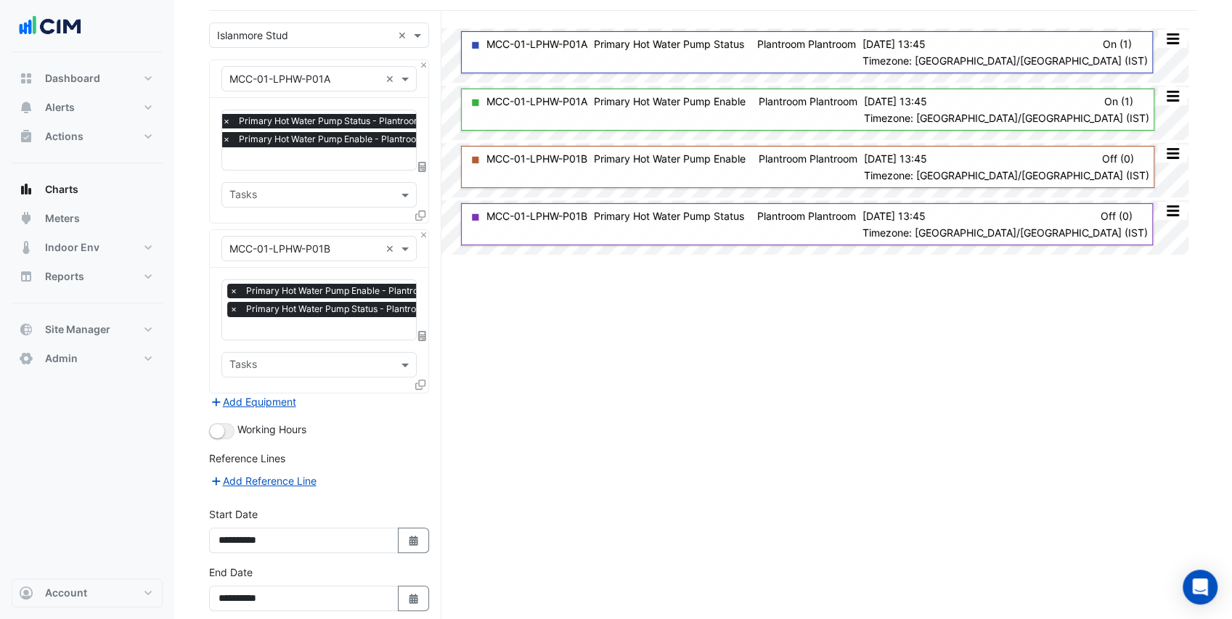
click at [308, 81] on input "text" at bounding box center [304, 79] width 150 height 15
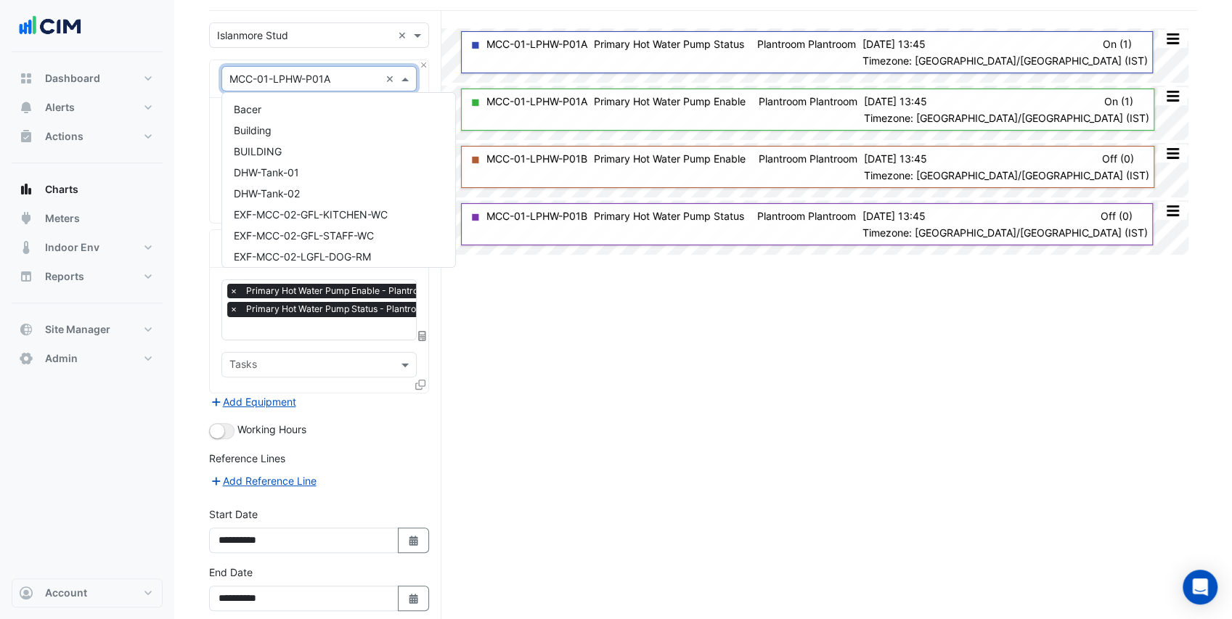
scroll to position [1753, 0]
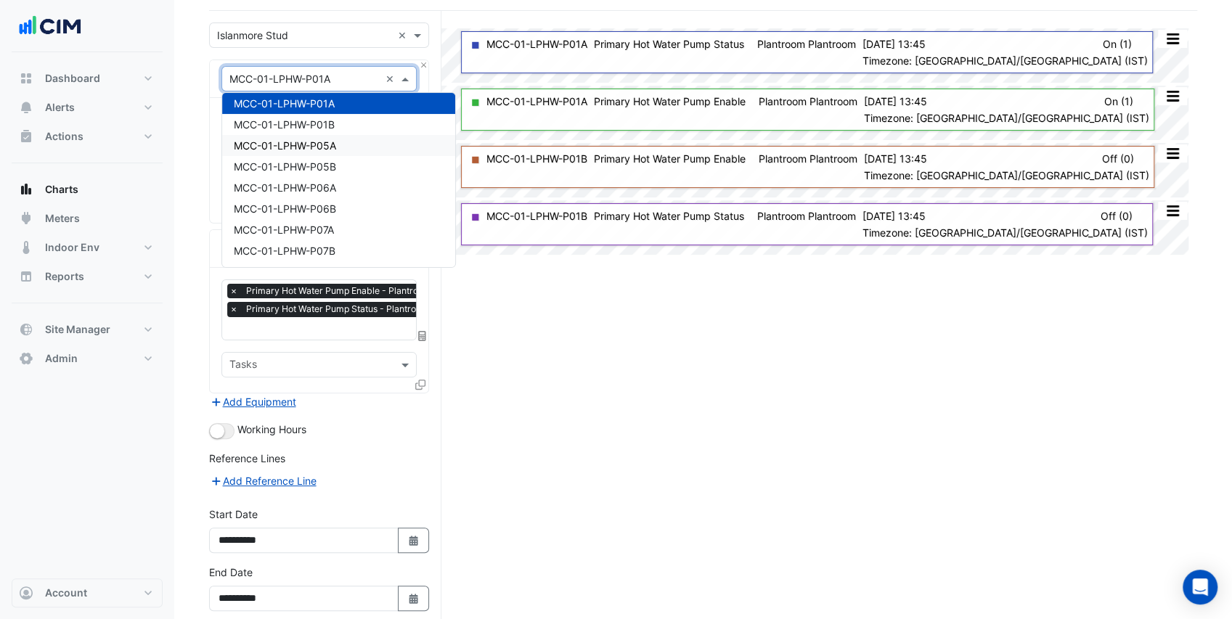
click at [322, 142] on span "MCC-01-LPHW-P05A" at bounding box center [285, 145] width 102 height 12
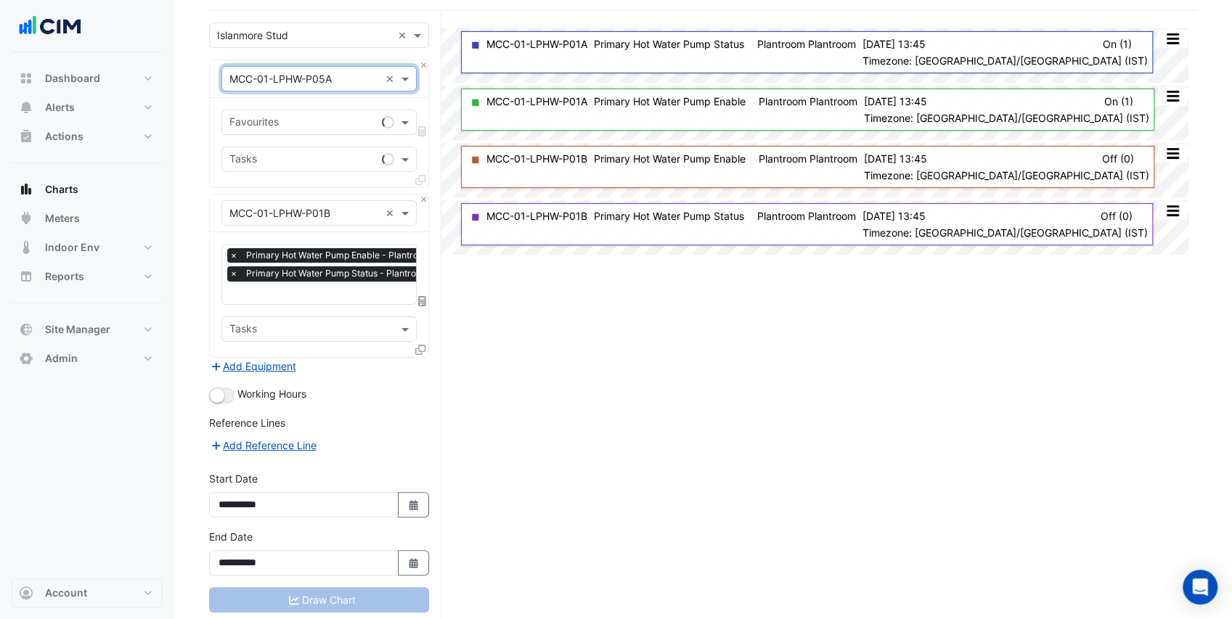
scroll to position [0, 0]
click at [423, 197] on button "Close" at bounding box center [423, 199] width 9 height 9
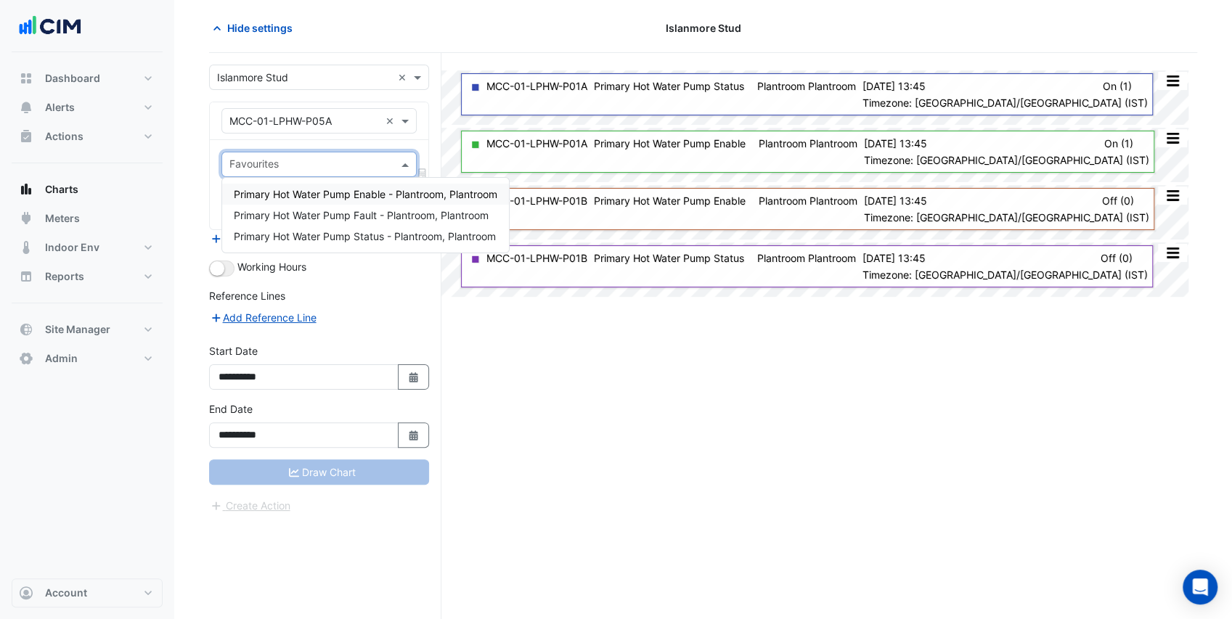
click at [328, 163] on input "text" at bounding box center [310, 165] width 163 height 15
click at [344, 237] on span "Primary Hot Water Pump Status - Plantroom, Plantroom" at bounding box center [365, 236] width 262 height 12
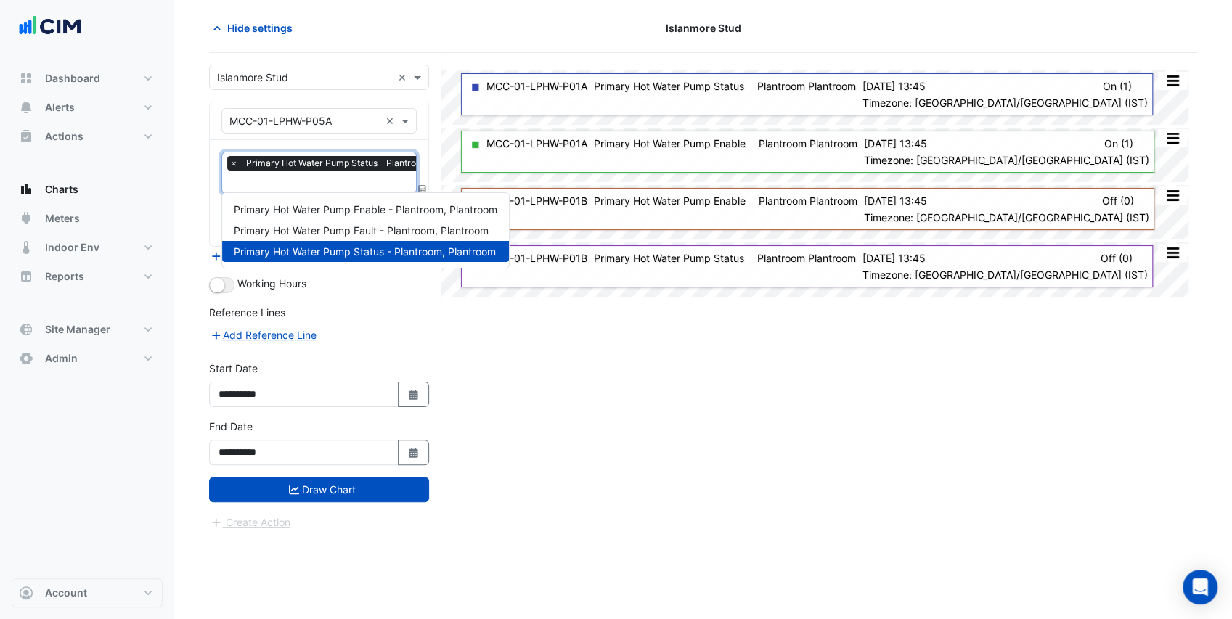
click at [366, 184] on input "text" at bounding box center [356, 183] width 254 height 15
click at [373, 209] on span "Primary Hot Water Pump Enable - Plantroom, Plantroom" at bounding box center [366, 209] width 264 height 12
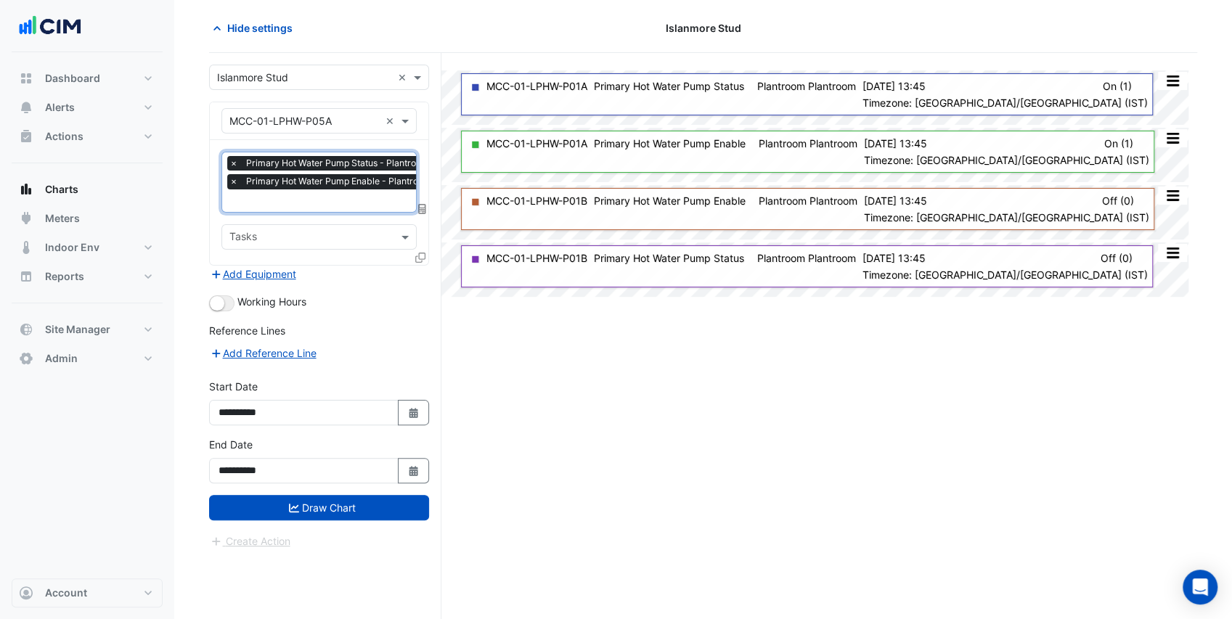
click at [420, 253] on icon at bounding box center [420, 258] width 10 height 10
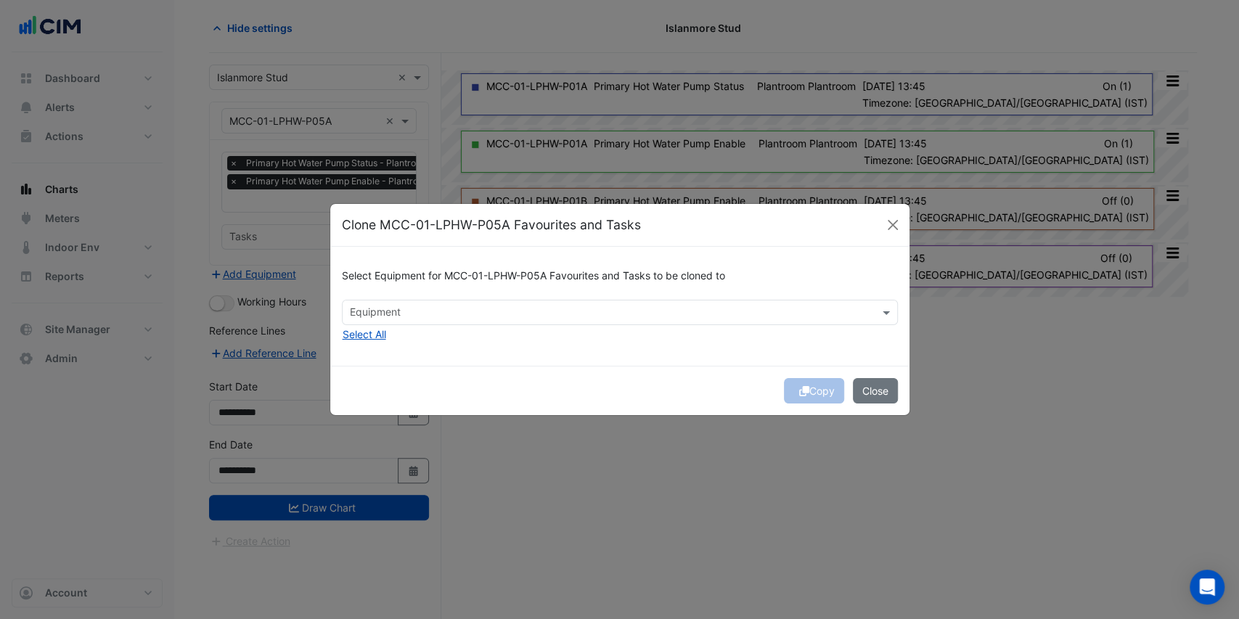
click at [386, 319] on input "text" at bounding box center [611, 313] width 523 height 15
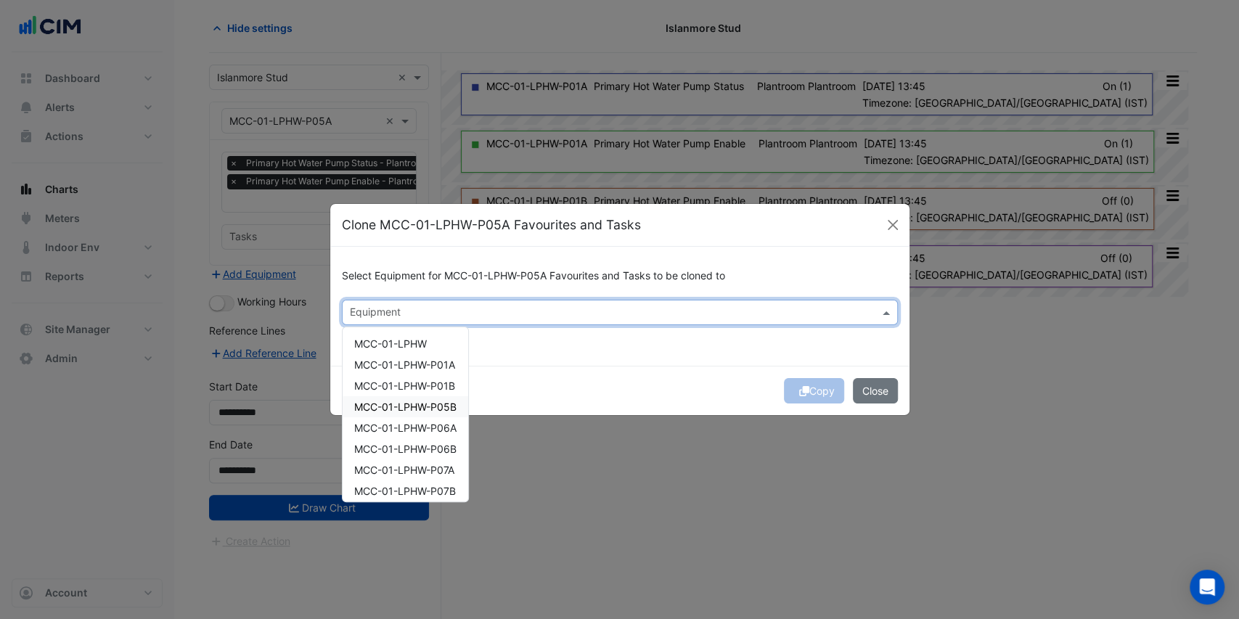
click at [442, 405] on span "MCC-01-LPHW-P05B" at bounding box center [405, 407] width 102 height 12
drag, startPoint x: 577, startPoint y: 380, endPoint x: 664, endPoint y: 380, distance: 86.4
click at [578, 380] on div "Copy Close" at bounding box center [619, 390] width 579 height 49
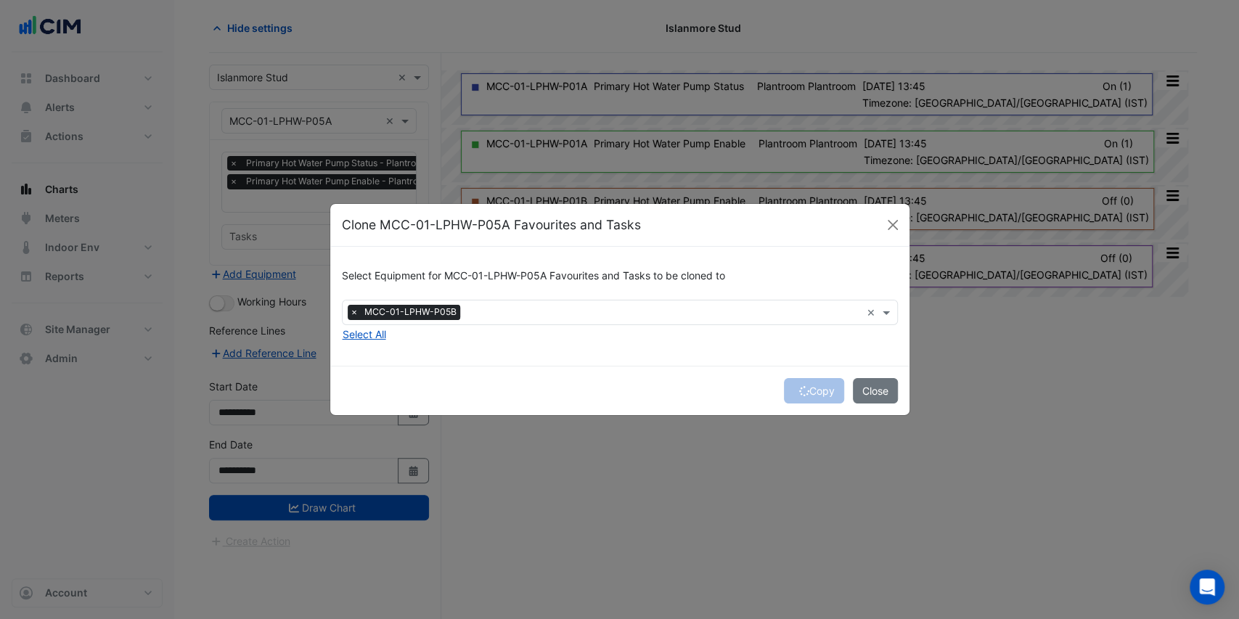
click at [488, 319] on input "text" at bounding box center [663, 313] width 395 height 15
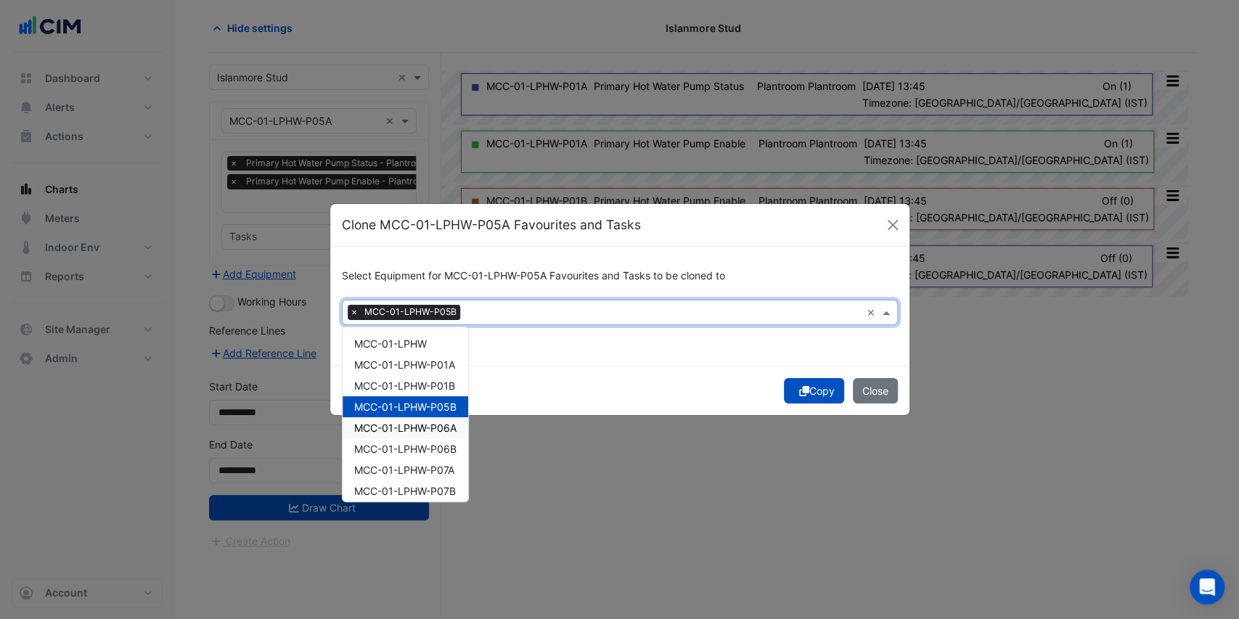
click at [558, 366] on div "Copy Close" at bounding box center [619, 390] width 579 height 49
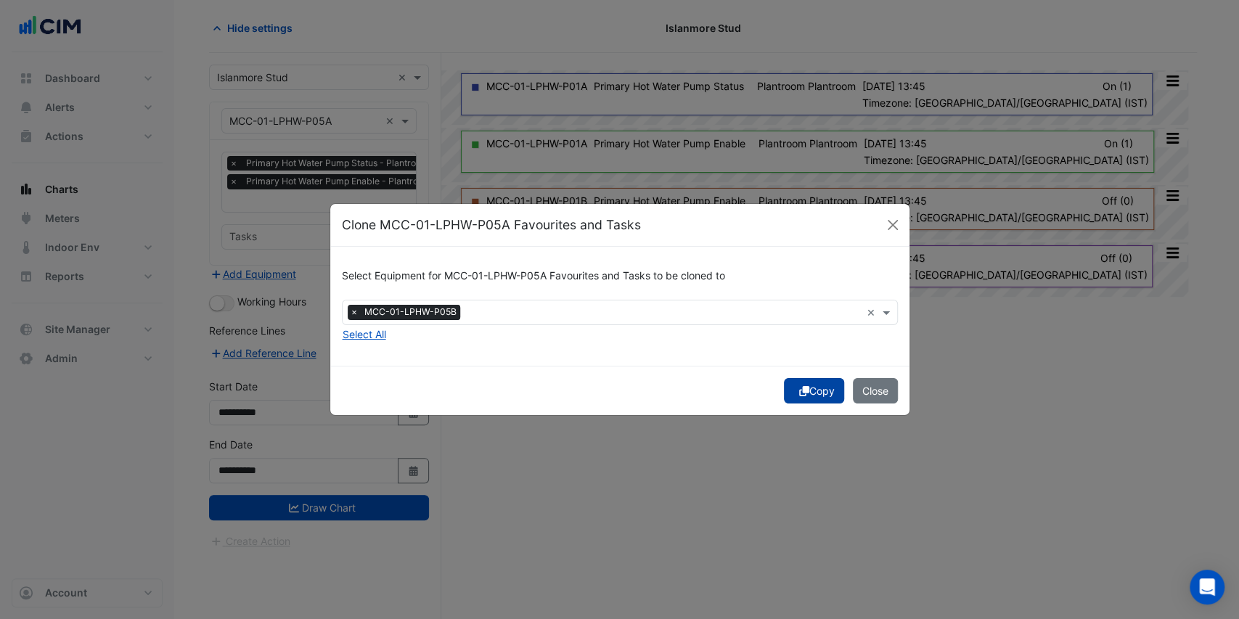
click at [815, 391] on button "Copy" at bounding box center [814, 390] width 60 height 25
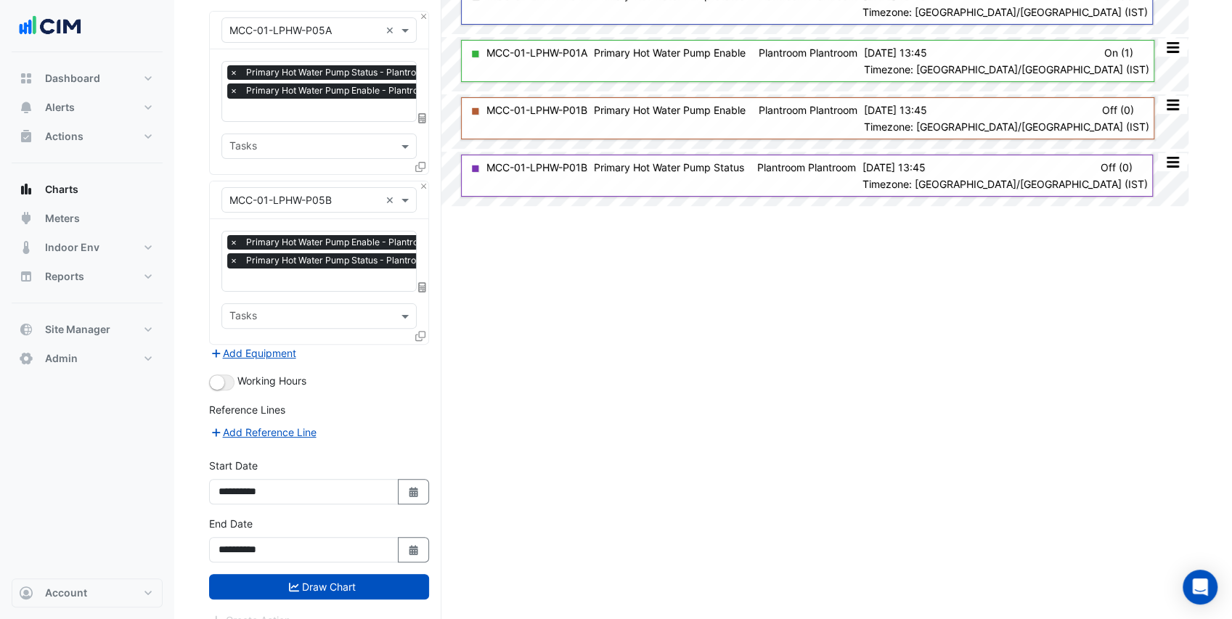
scroll to position [155, 0]
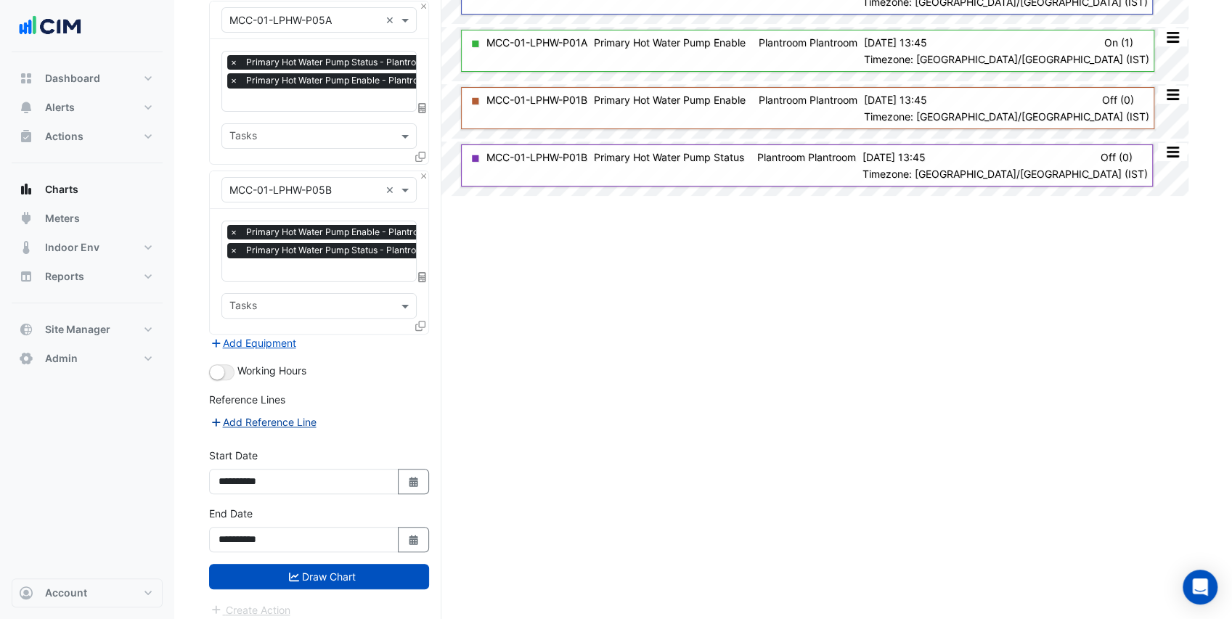
click at [318, 569] on button "Draw Chart" at bounding box center [319, 576] width 220 height 25
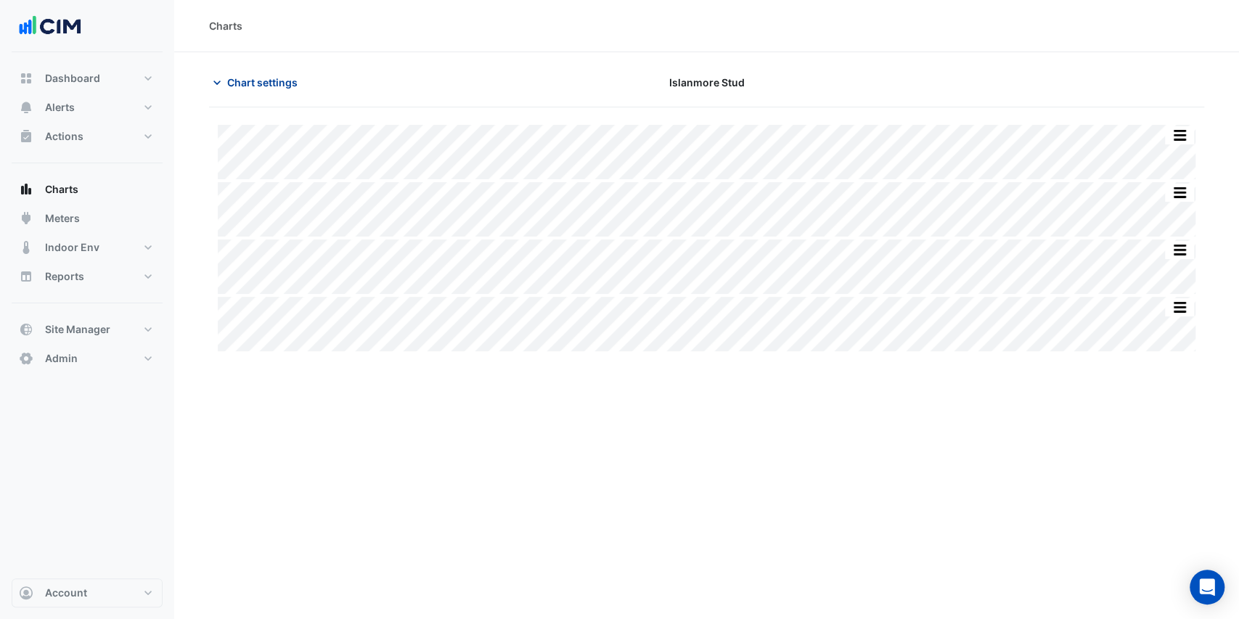
click at [245, 81] on span "Chart settings" at bounding box center [262, 82] width 70 height 15
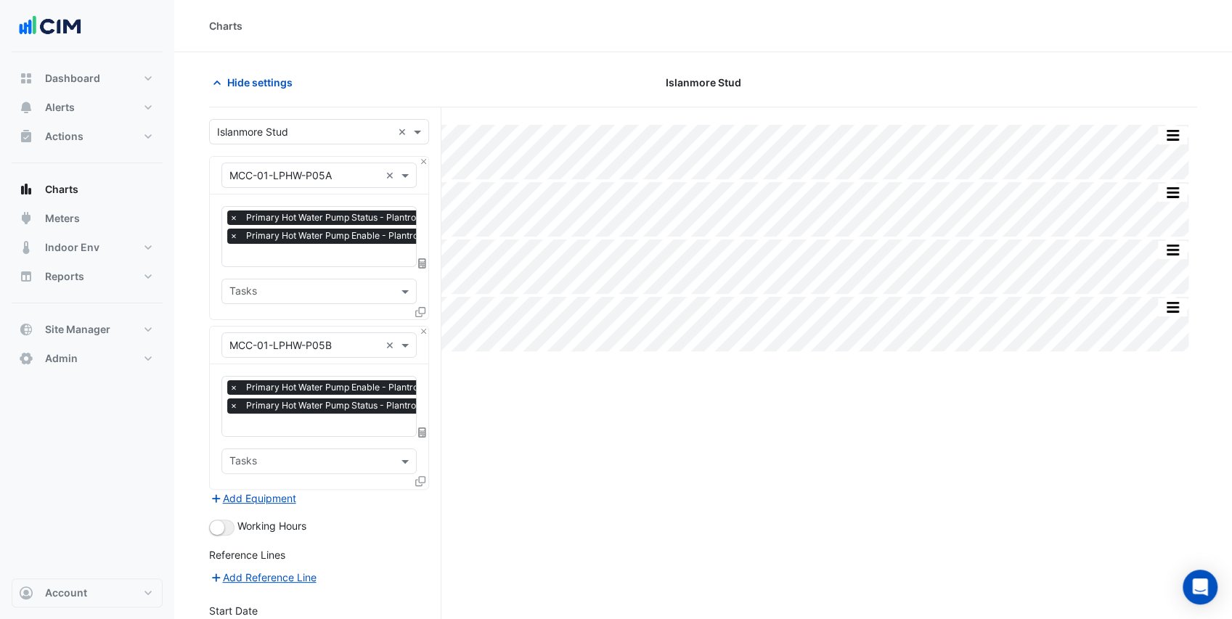
click at [327, 172] on input "text" at bounding box center [304, 175] width 150 height 15
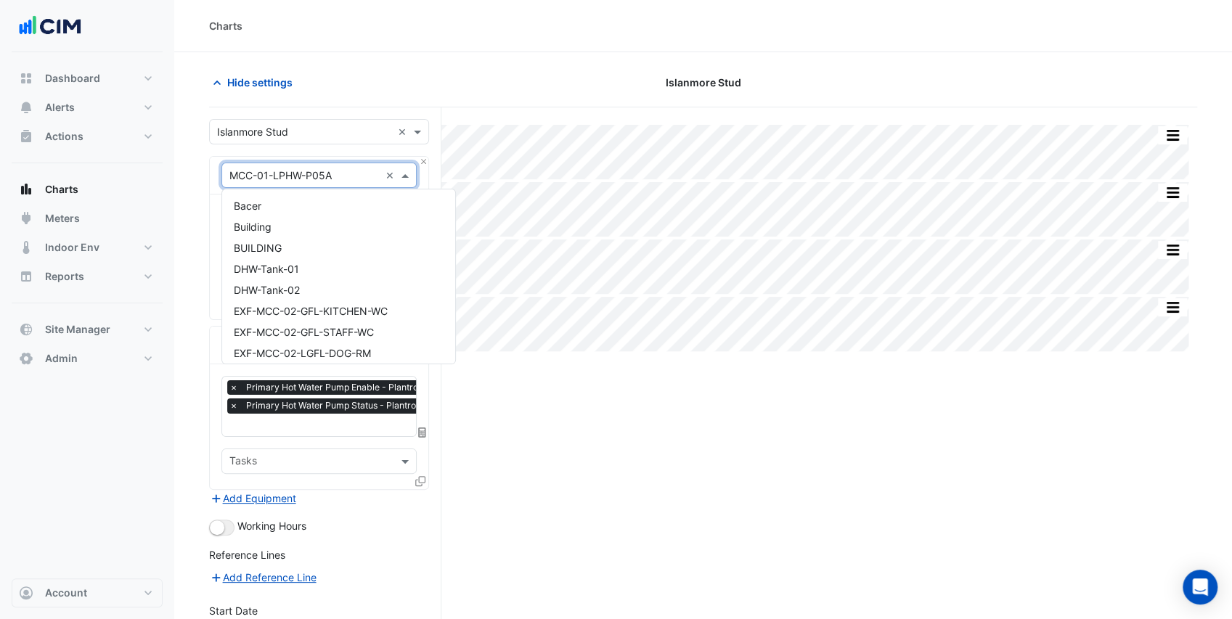
scroll to position [1795, 0]
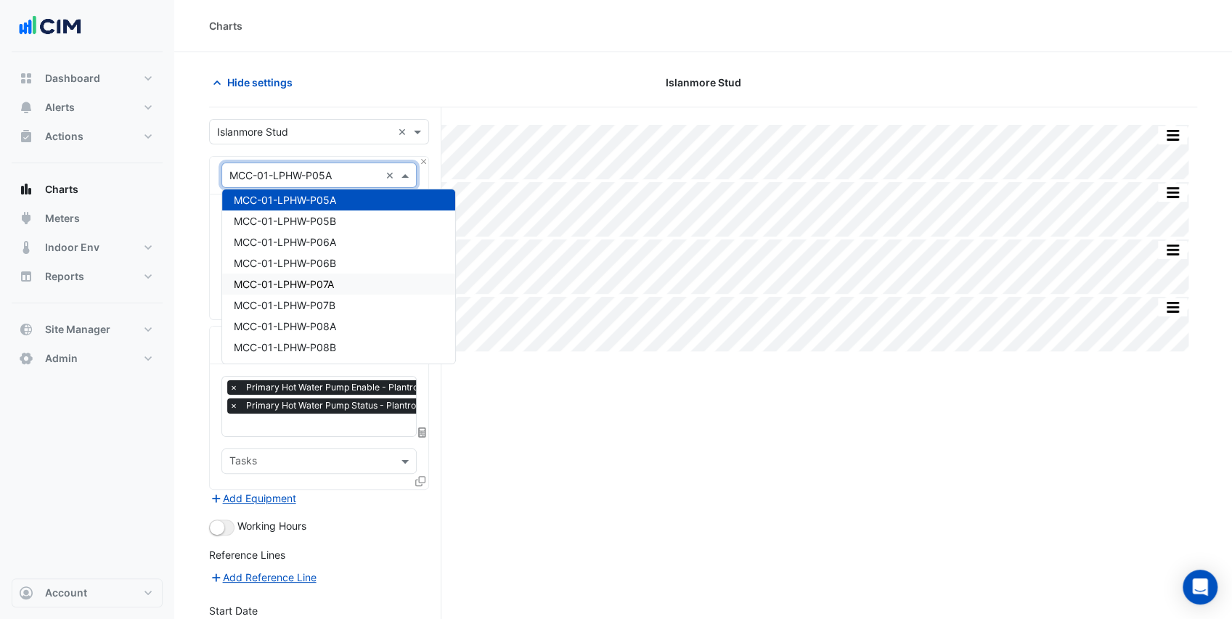
click at [353, 287] on div "MCC-01-LPHW-P07A" at bounding box center [338, 284] width 233 height 21
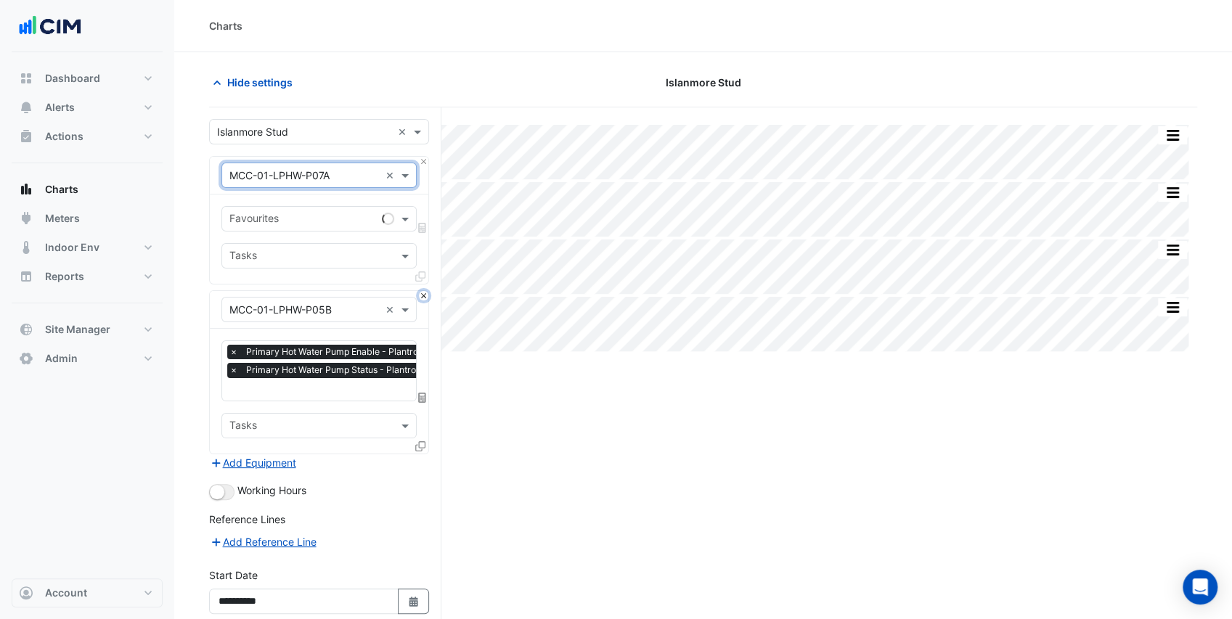
click at [421, 296] on button "Close" at bounding box center [423, 295] width 9 height 9
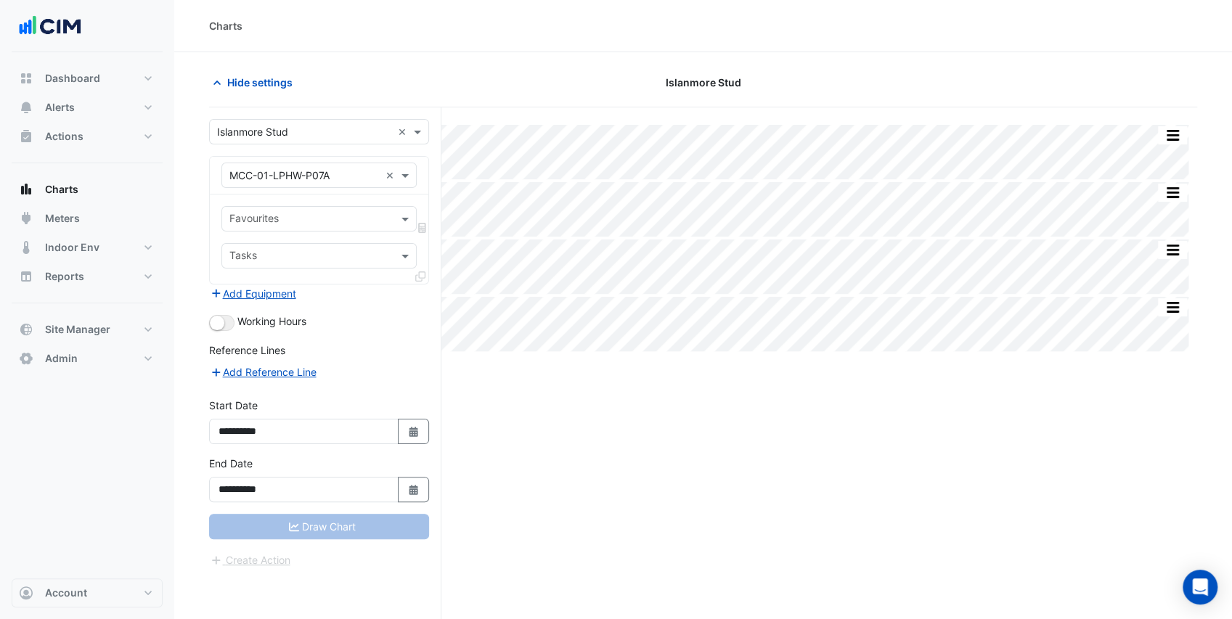
click at [356, 221] on input "text" at bounding box center [310, 220] width 163 height 15
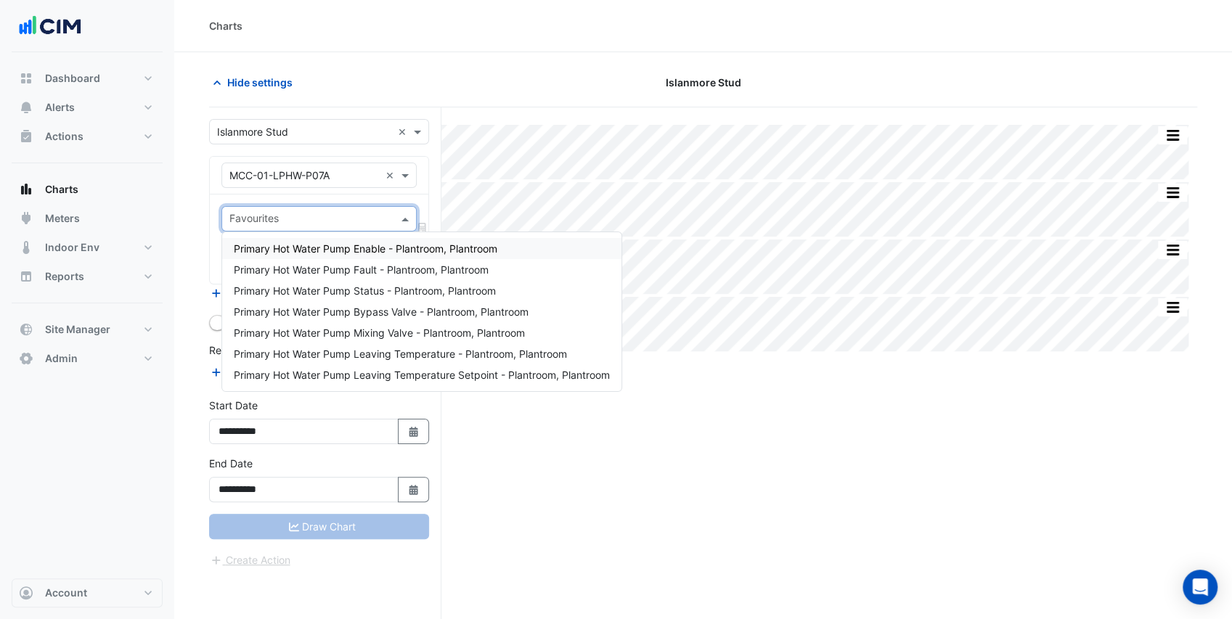
click at [360, 247] on span "Primary Hot Water Pump Enable - Plantroom, Plantroom" at bounding box center [366, 248] width 264 height 12
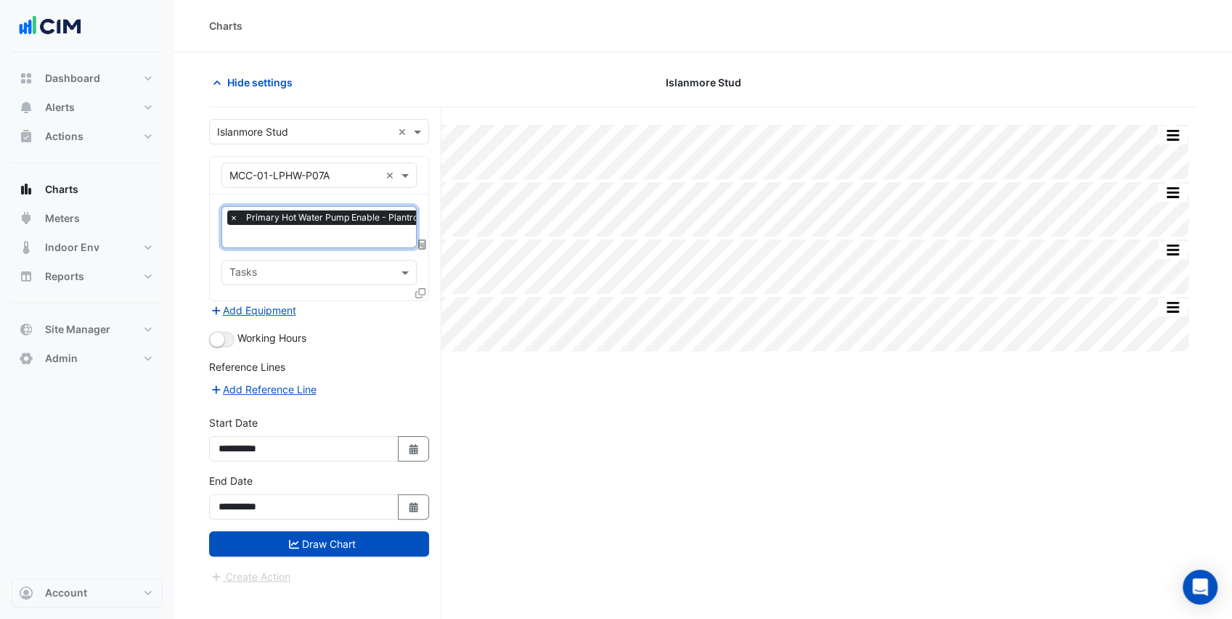
click at [363, 238] on input "text" at bounding box center [357, 237] width 256 height 15
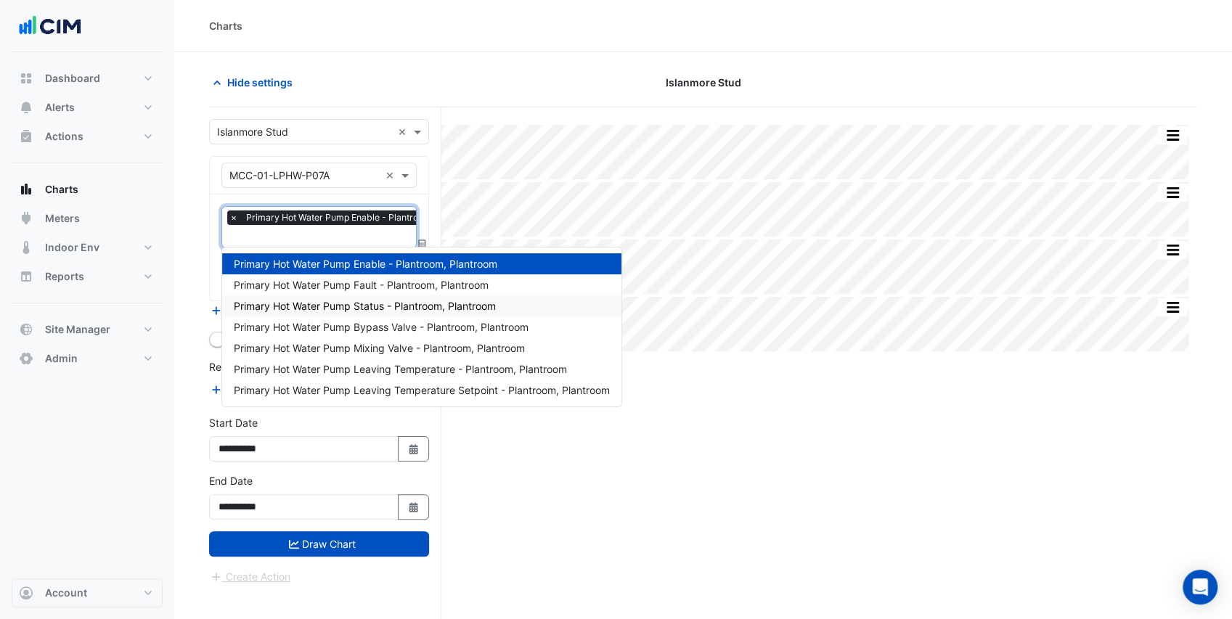
click at [378, 308] on span "Primary Hot Water Pump Status - Plantroom, Plantroom" at bounding box center [365, 306] width 262 height 12
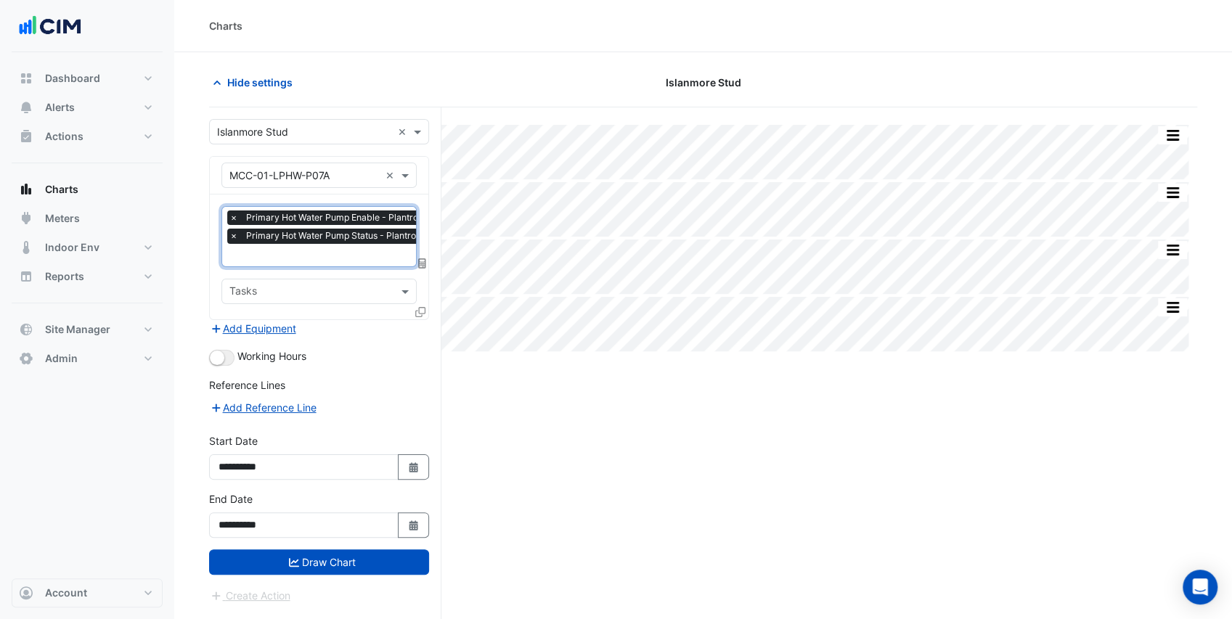
click at [366, 257] on input "text" at bounding box center [357, 256] width 256 height 15
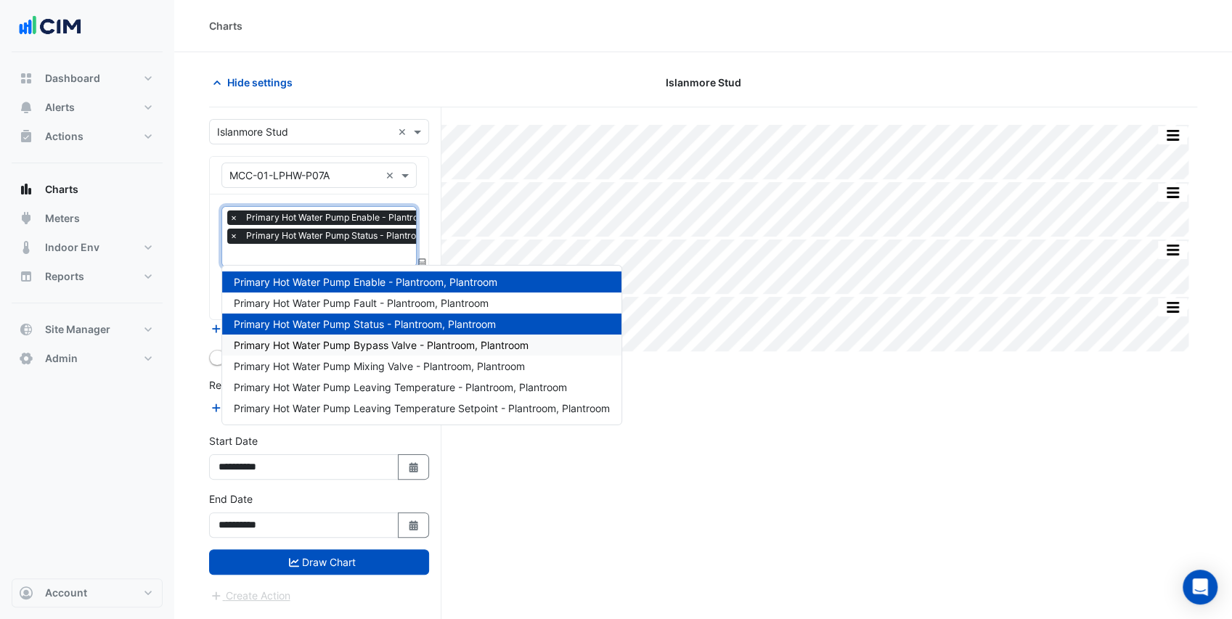
click at [389, 341] on span "Primary Hot Water Pump Bypass Valve - Plantroom, Plantroom" at bounding box center [381, 345] width 295 height 12
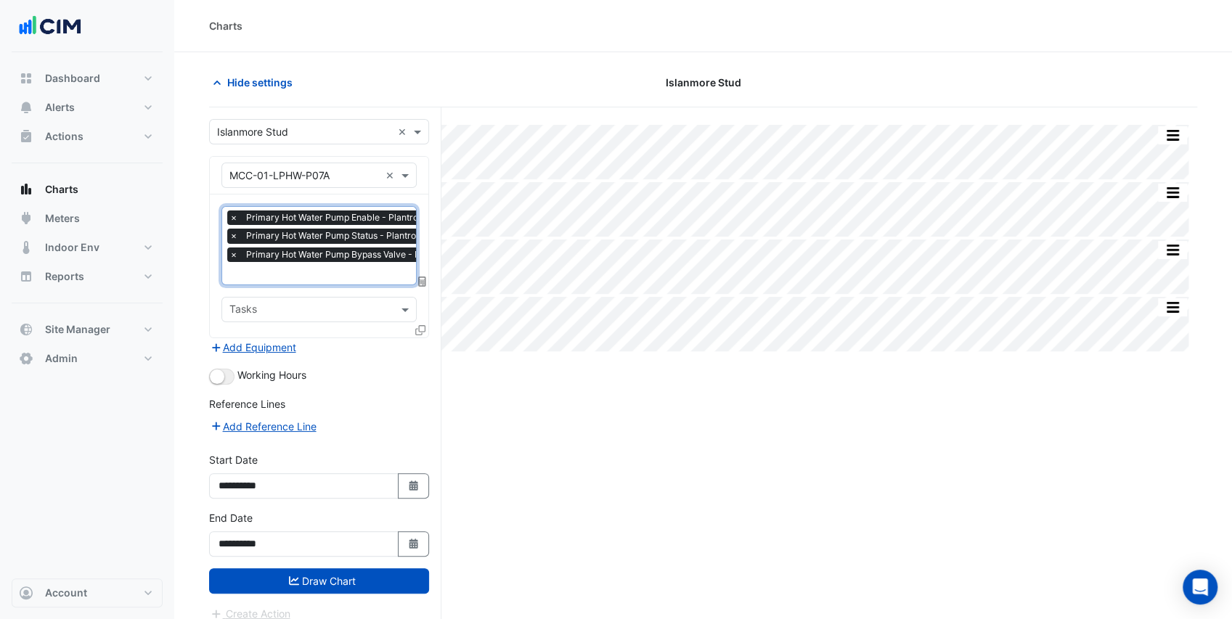
click at [376, 273] on input "text" at bounding box center [370, 274] width 282 height 15
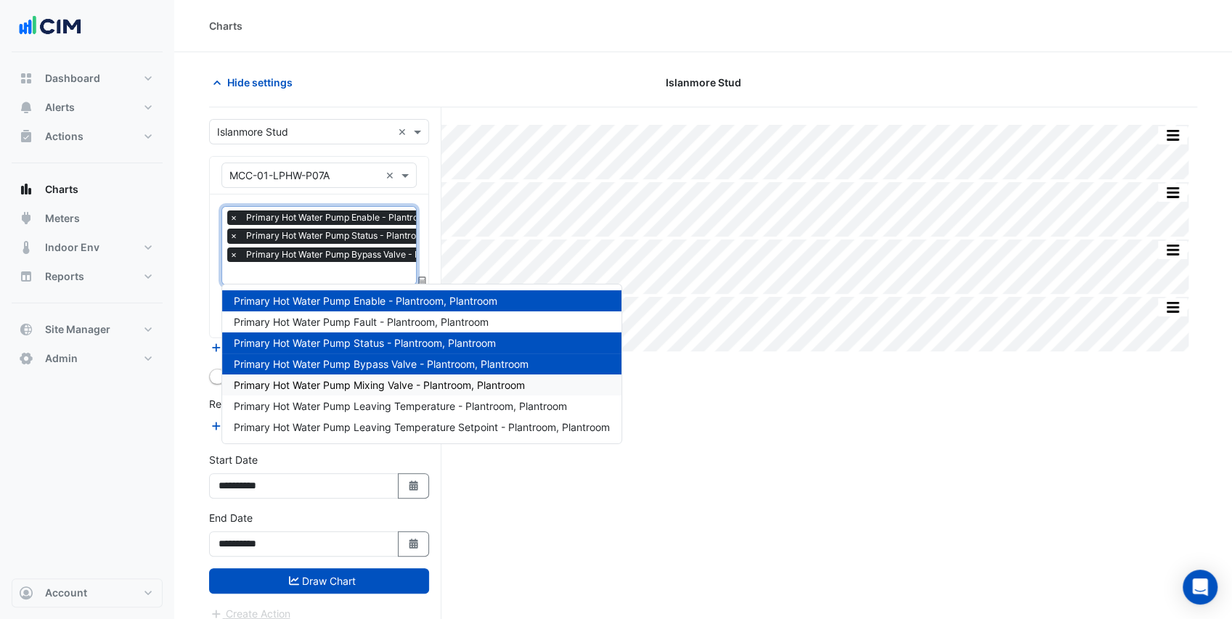
click at [401, 388] on span "Primary Hot Water Pump Mixing Valve - Plantroom, Plantroom" at bounding box center [379, 385] width 291 height 12
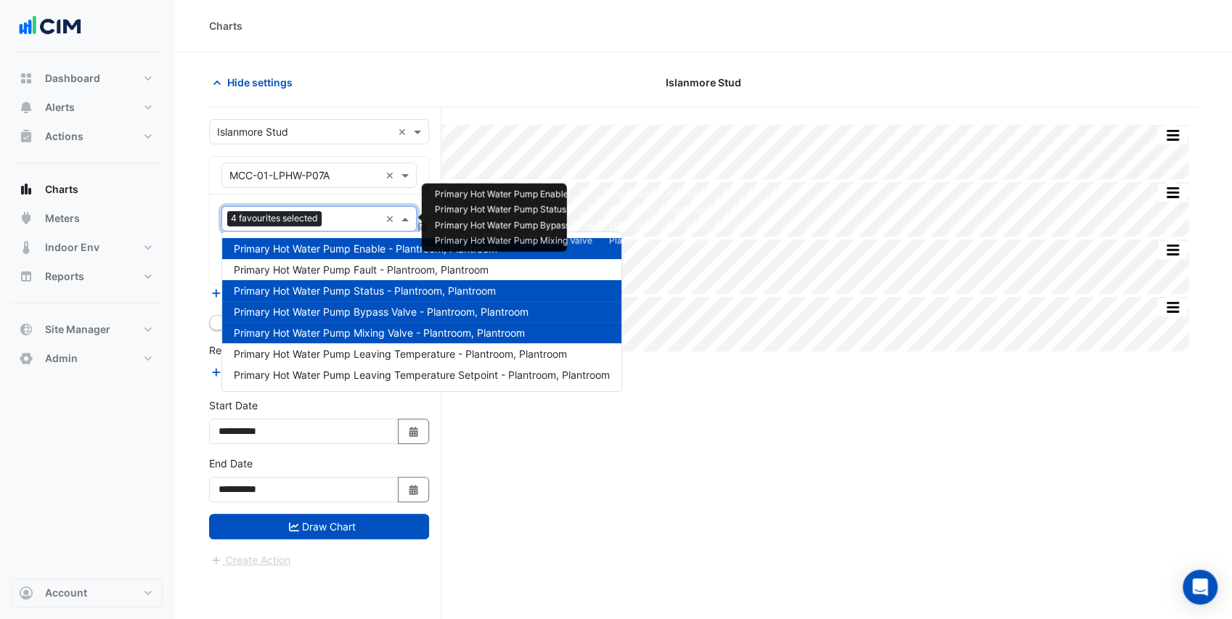
click at [359, 227] on div at bounding box center [352, 220] width 54 height 19
click at [399, 353] on span "Primary Hot Water Pump Leaving Temperature - Plantroom, Plantroom" at bounding box center [400, 354] width 333 height 12
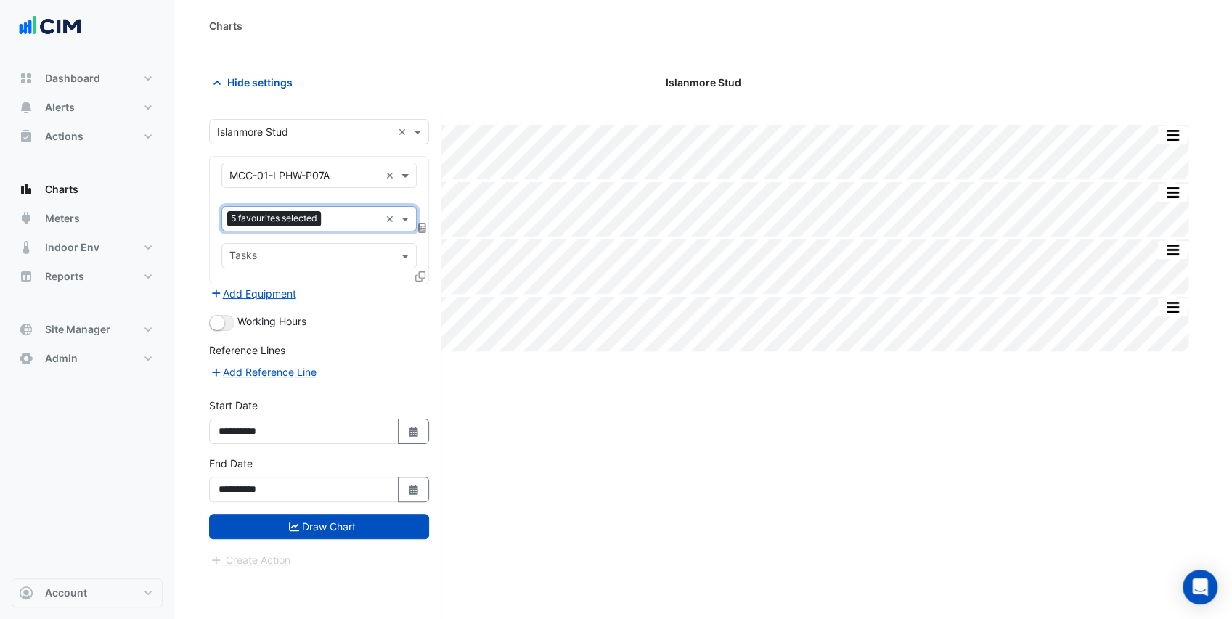
click at [421, 276] on icon at bounding box center [420, 277] width 10 height 10
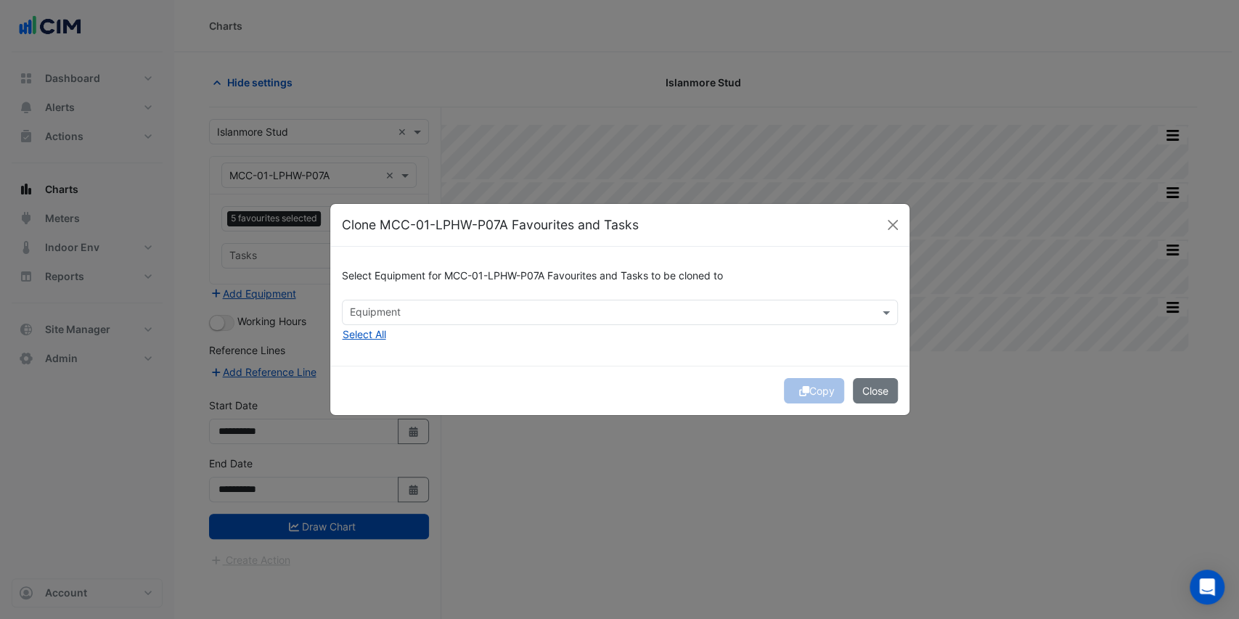
click at [416, 318] on input "text" at bounding box center [611, 313] width 523 height 15
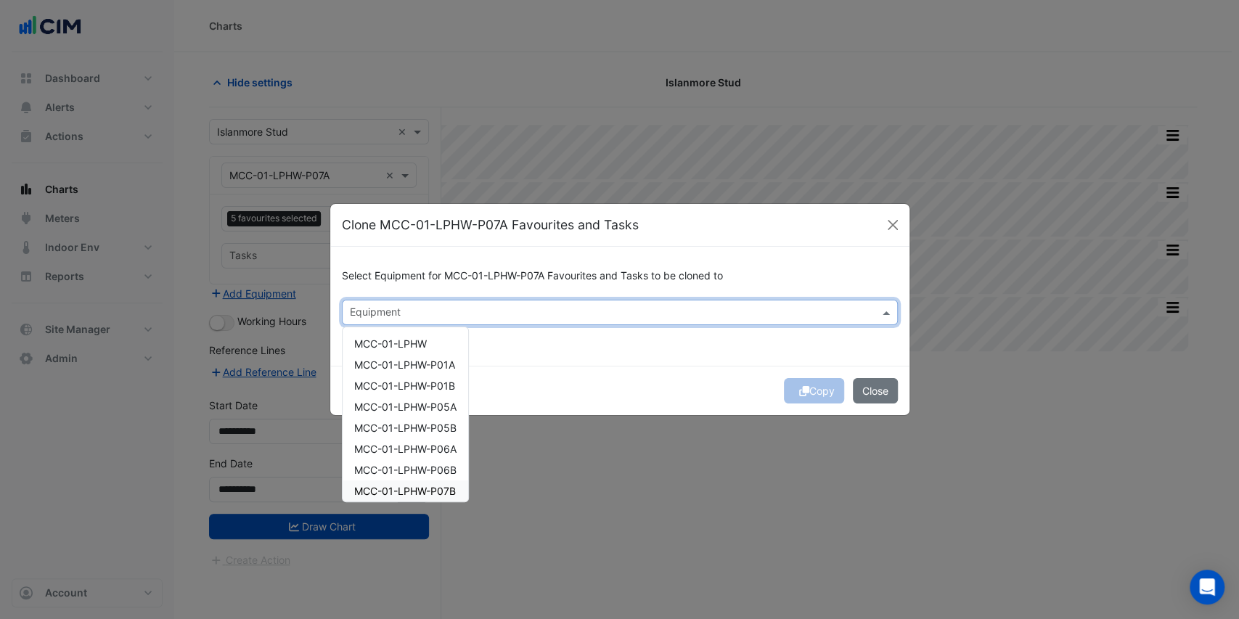
click at [438, 497] on span "MCC-01-LPHW-P07B" at bounding box center [405, 491] width 102 height 12
drag, startPoint x: 531, startPoint y: 405, endPoint x: 540, endPoint y: 399, distance: 11.1
click at [531, 405] on div "Copy Close" at bounding box center [619, 390] width 579 height 49
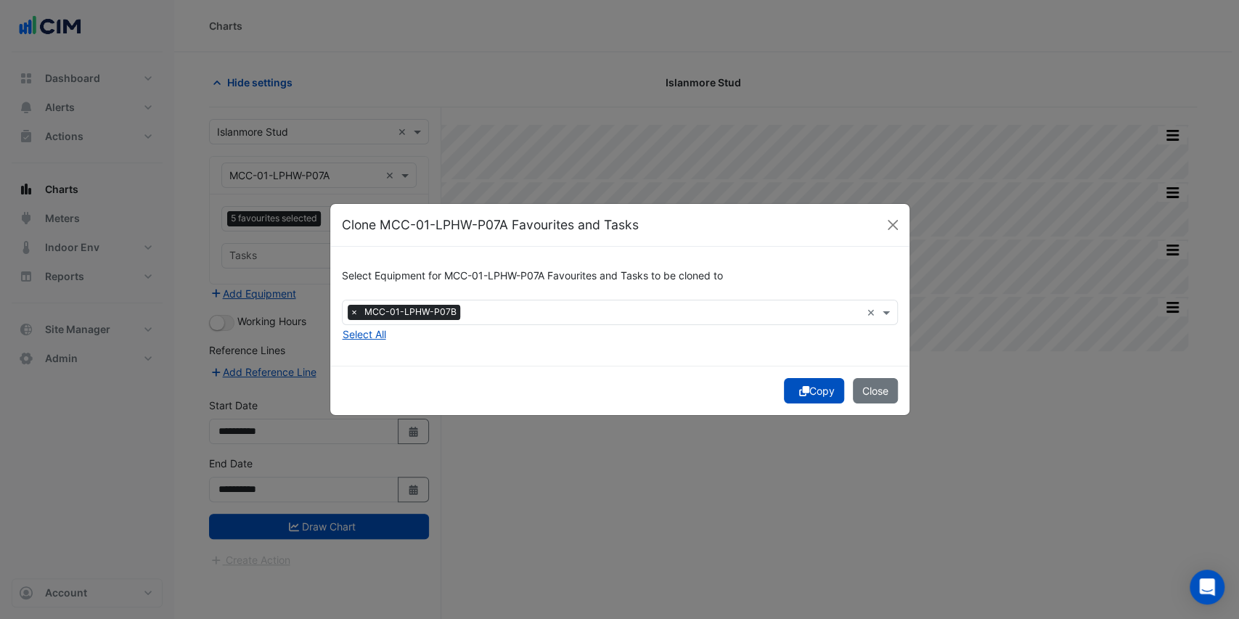
click at [827, 395] on button "Copy" at bounding box center [814, 390] width 60 height 25
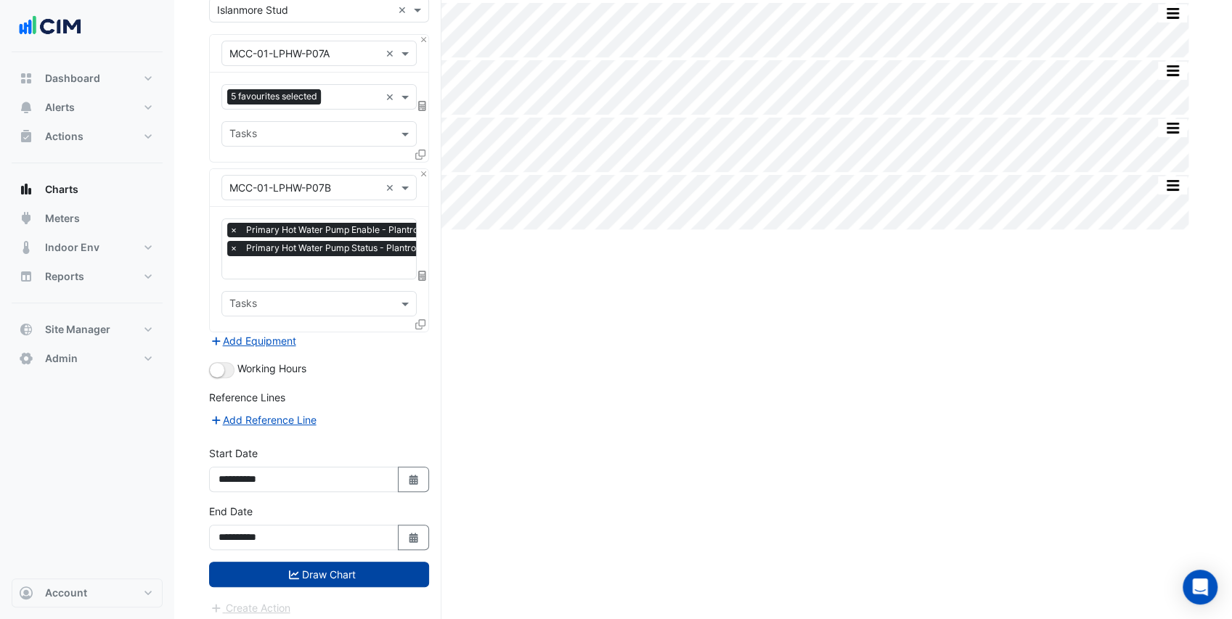
click at [349, 572] on button "Draw Chart" at bounding box center [319, 574] width 220 height 25
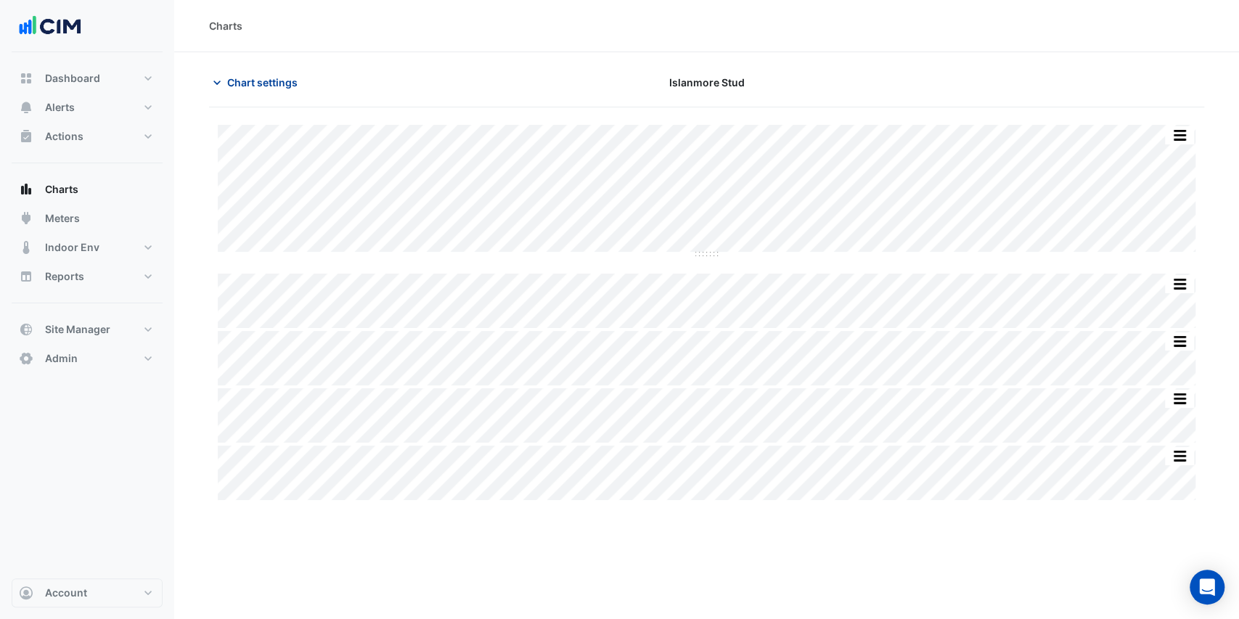
click at [255, 89] on span "Chart settings" at bounding box center [262, 82] width 70 height 15
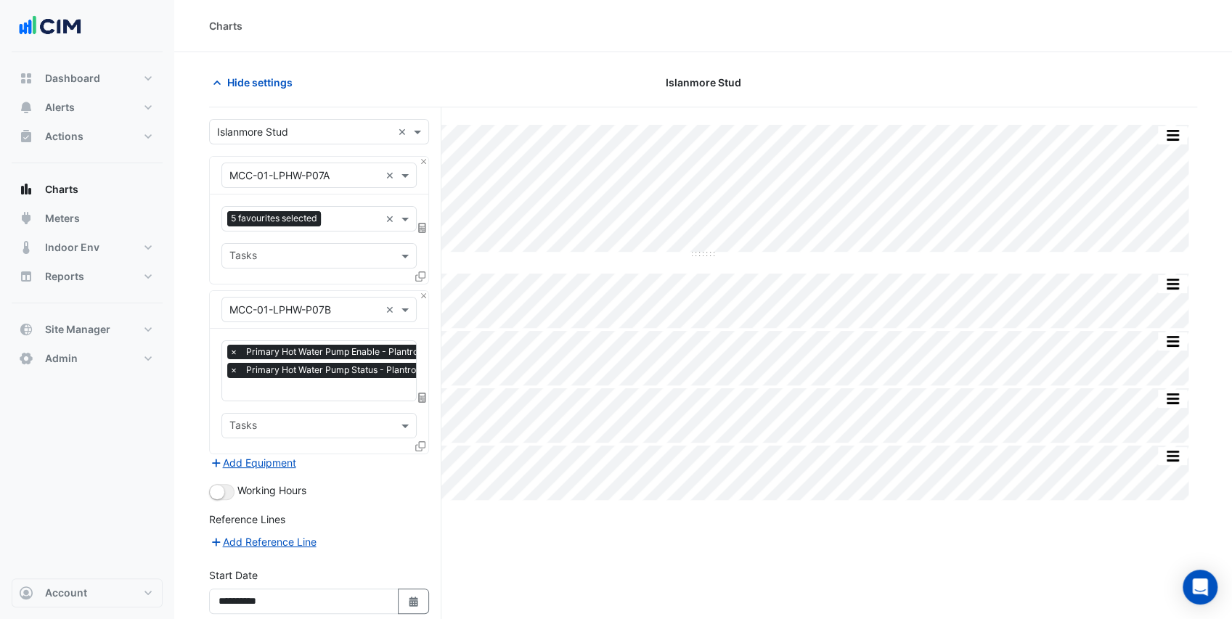
click at [291, 176] on input "text" at bounding box center [304, 175] width 150 height 15
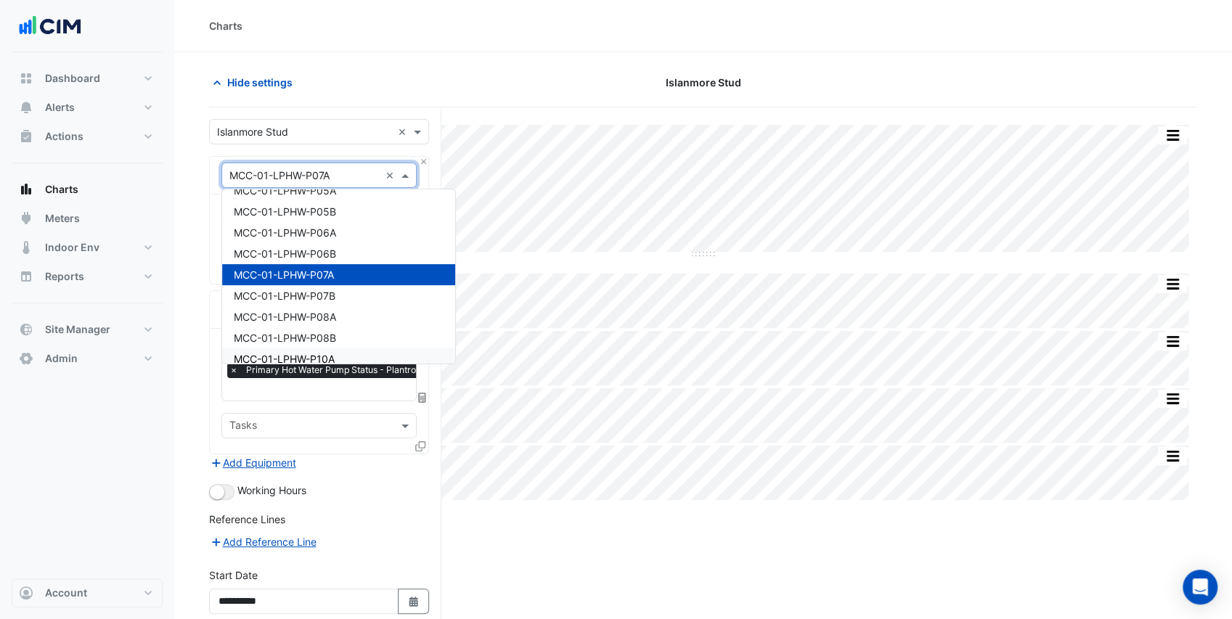
scroll to position [1783, 0]
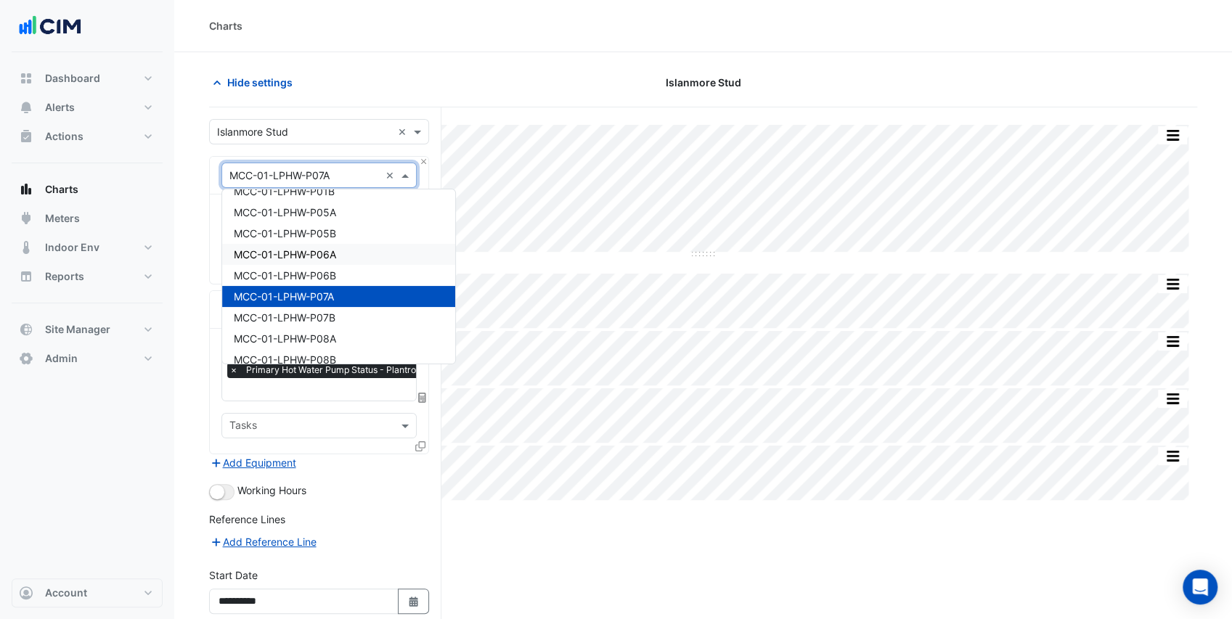
click at [325, 246] on div "MCC-01-LPHW-P06A" at bounding box center [338, 254] width 233 height 21
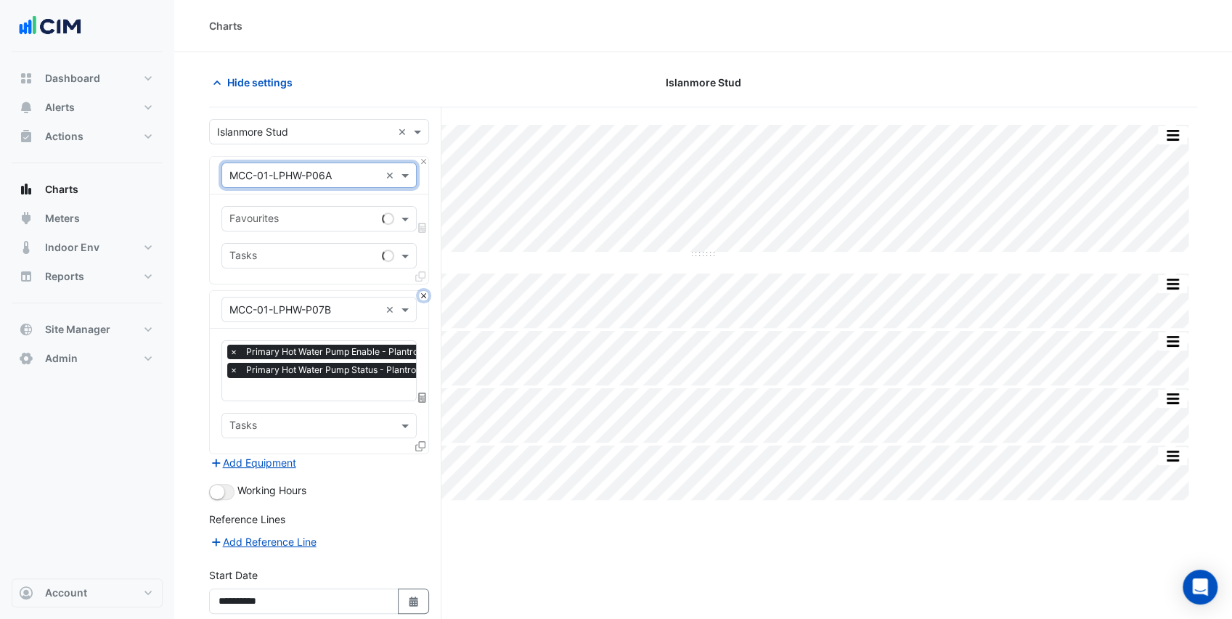
click at [424, 293] on button "Close" at bounding box center [423, 295] width 9 height 9
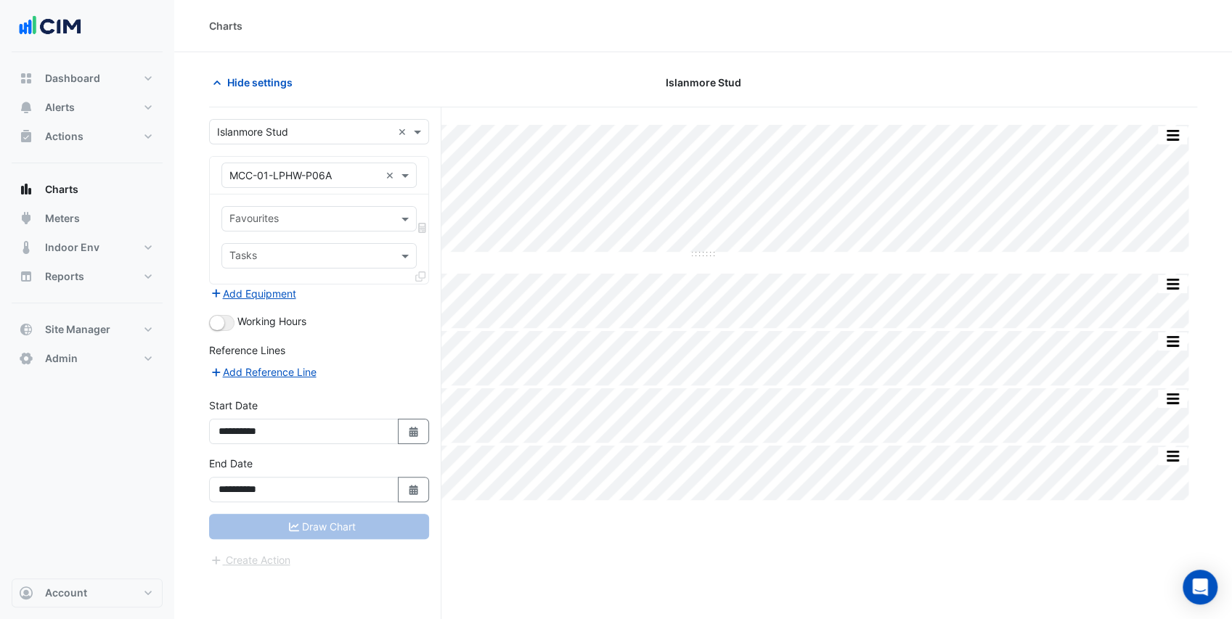
click at [336, 218] on input "text" at bounding box center [310, 220] width 163 height 15
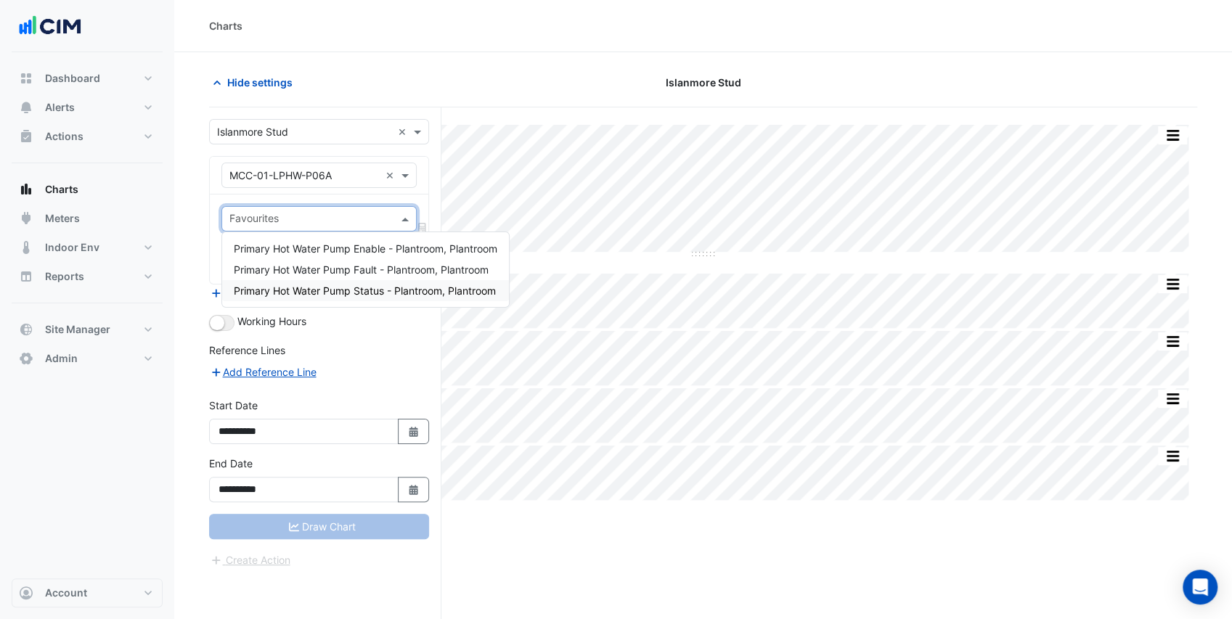
click at [341, 286] on span "Primary Hot Water Pump Status - Plantroom, Plantroom" at bounding box center [365, 291] width 262 height 12
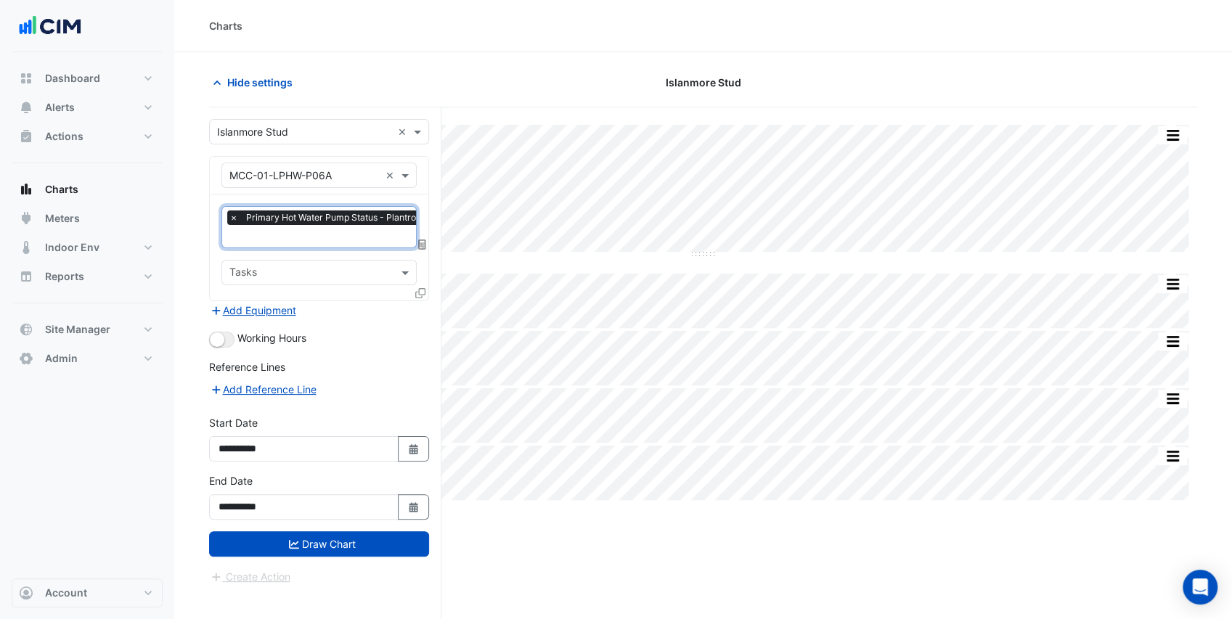
click at [354, 234] on input "text" at bounding box center [356, 237] width 254 height 15
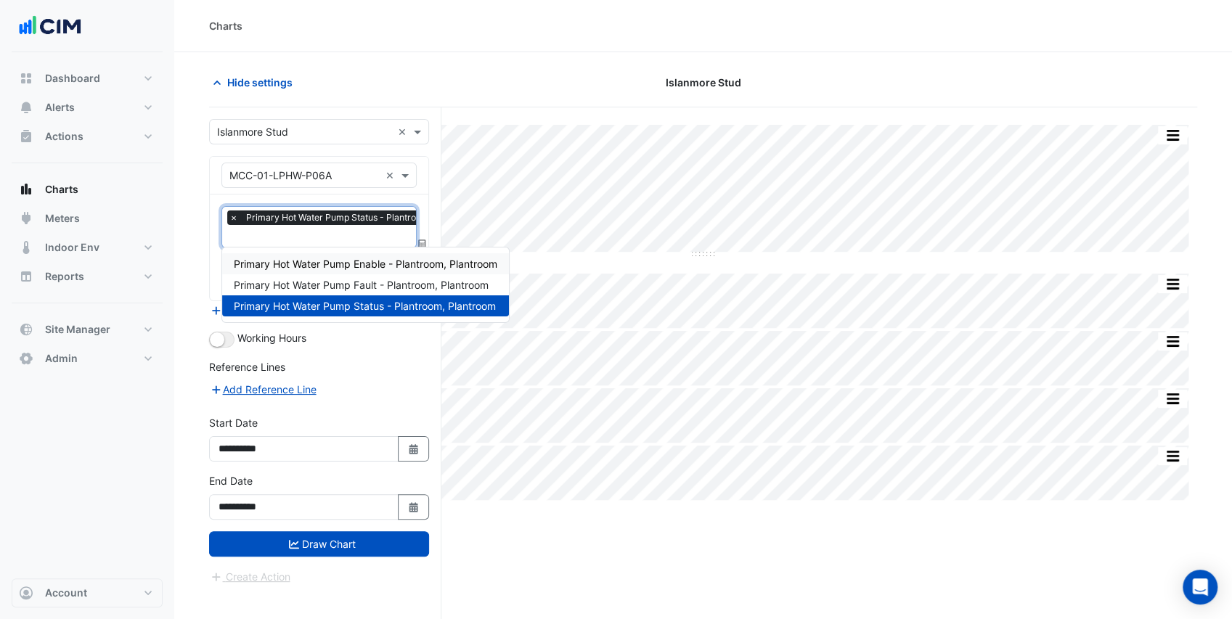
click at [357, 256] on div "Primary Hot Water Pump Enable - Plantroom, Plantroom" at bounding box center [365, 263] width 287 height 21
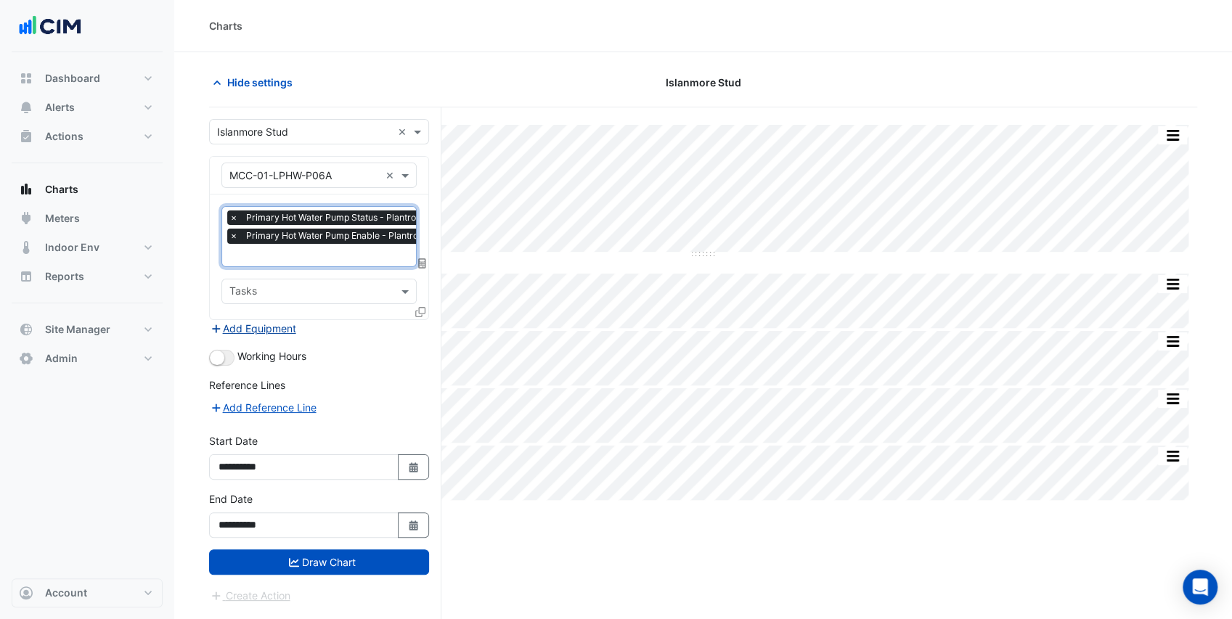
click at [273, 325] on button "Add Equipment" at bounding box center [253, 328] width 88 height 17
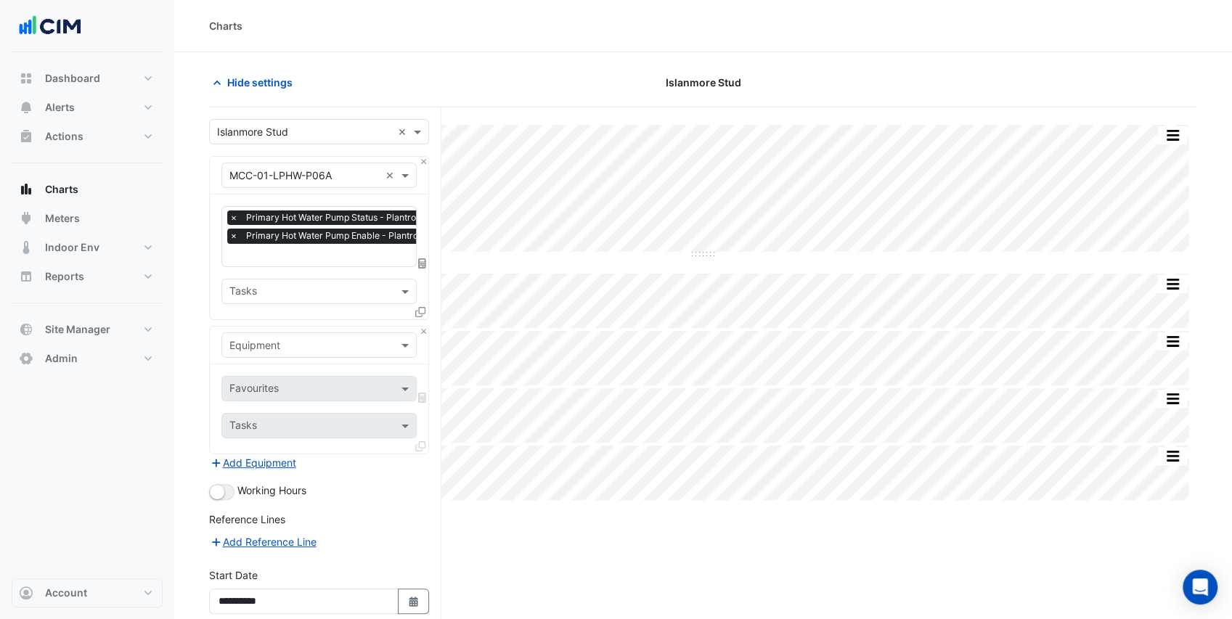
click at [285, 338] on input "text" at bounding box center [304, 345] width 150 height 15
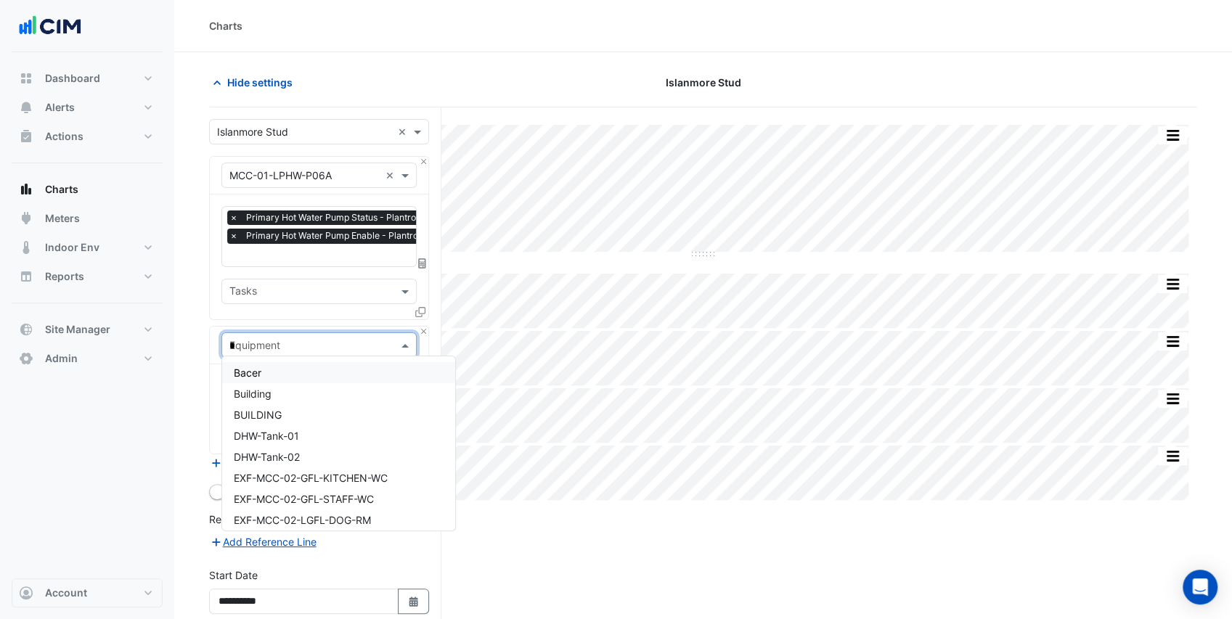
type input "**"
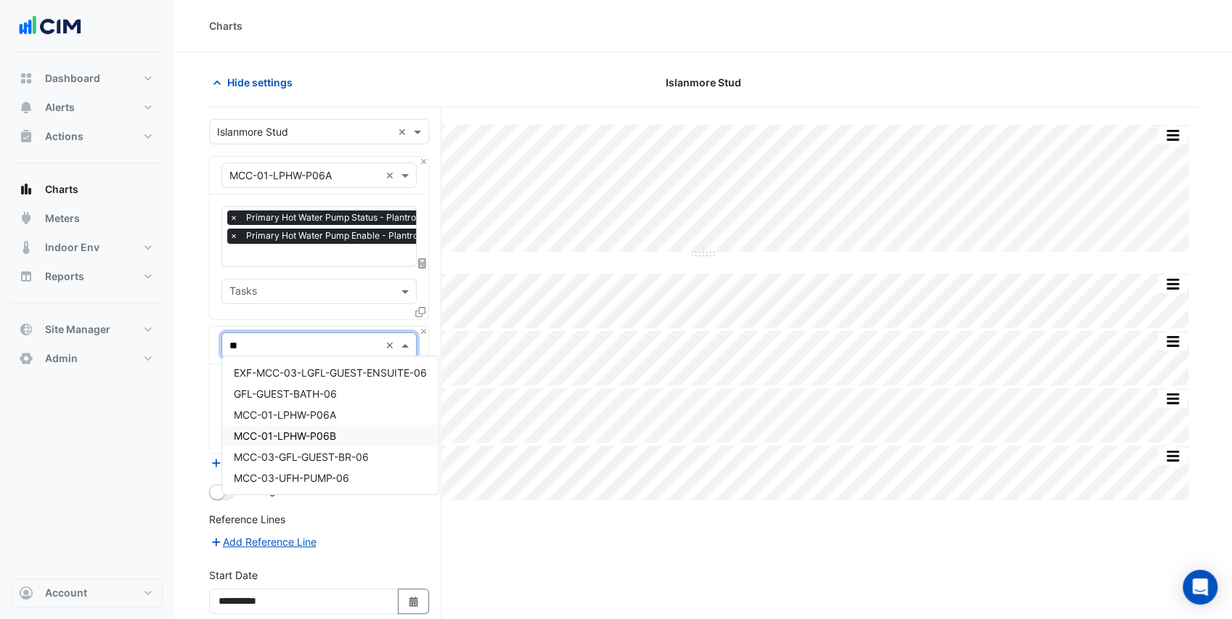
click at [334, 437] on span "MCC-01-LPHW-P06B" at bounding box center [285, 436] width 102 height 12
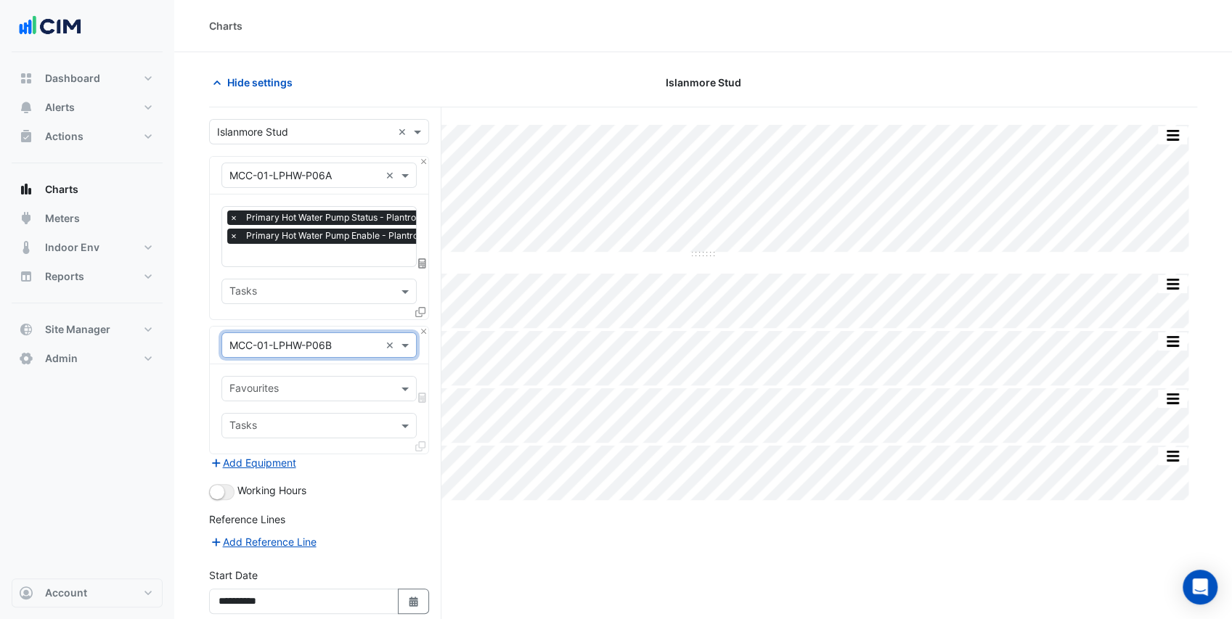
click at [346, 385] on input "text" at bounding box center [310, 390] width 163 height 15
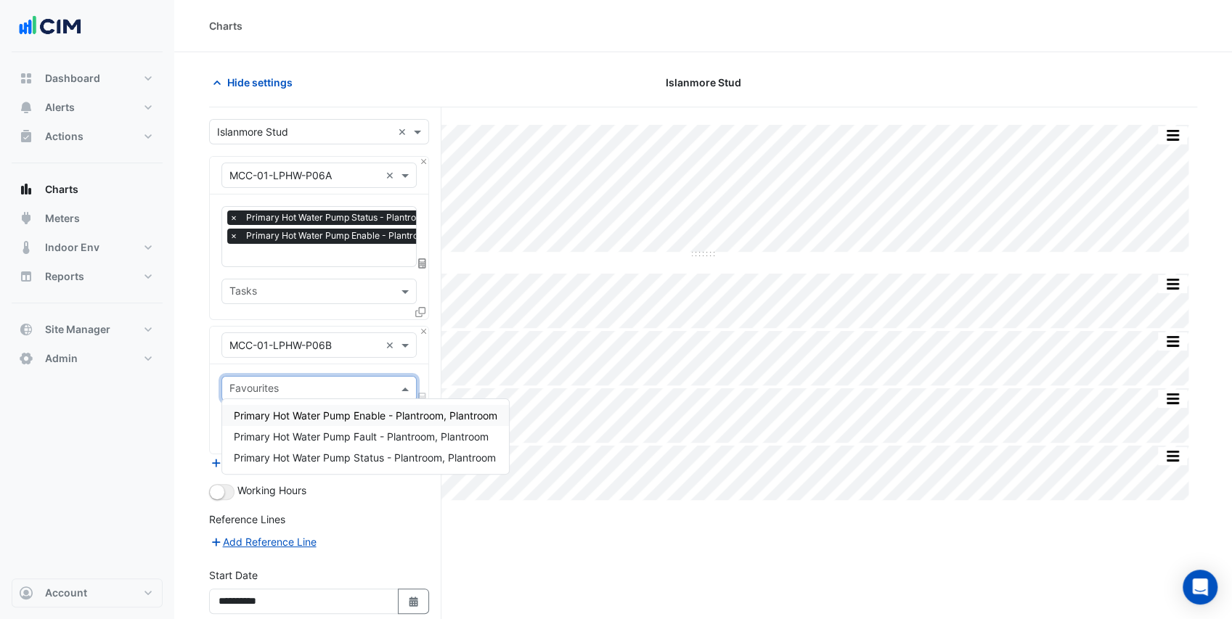
click at [372, 419] on span "Primary Hot Water Pump Enable - Plantroom, Plantroom" at bounding box center [366, 415] width 264 height 12
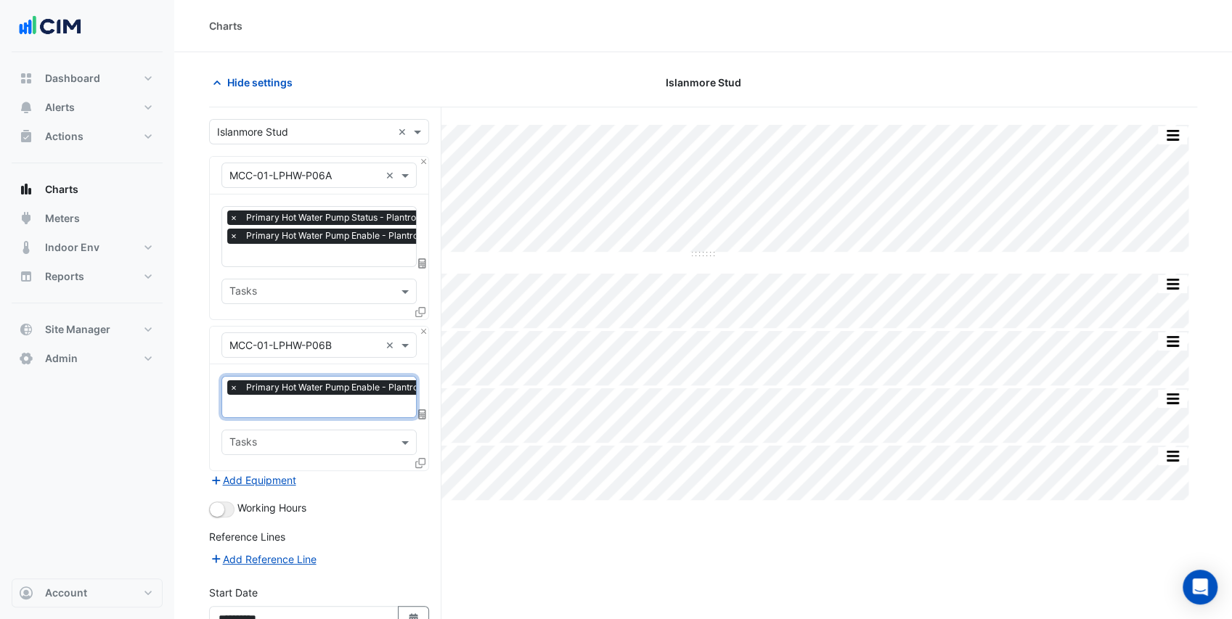
click at [363, 400] on input "text" at bounding box center [357, 407] width 256 height 15
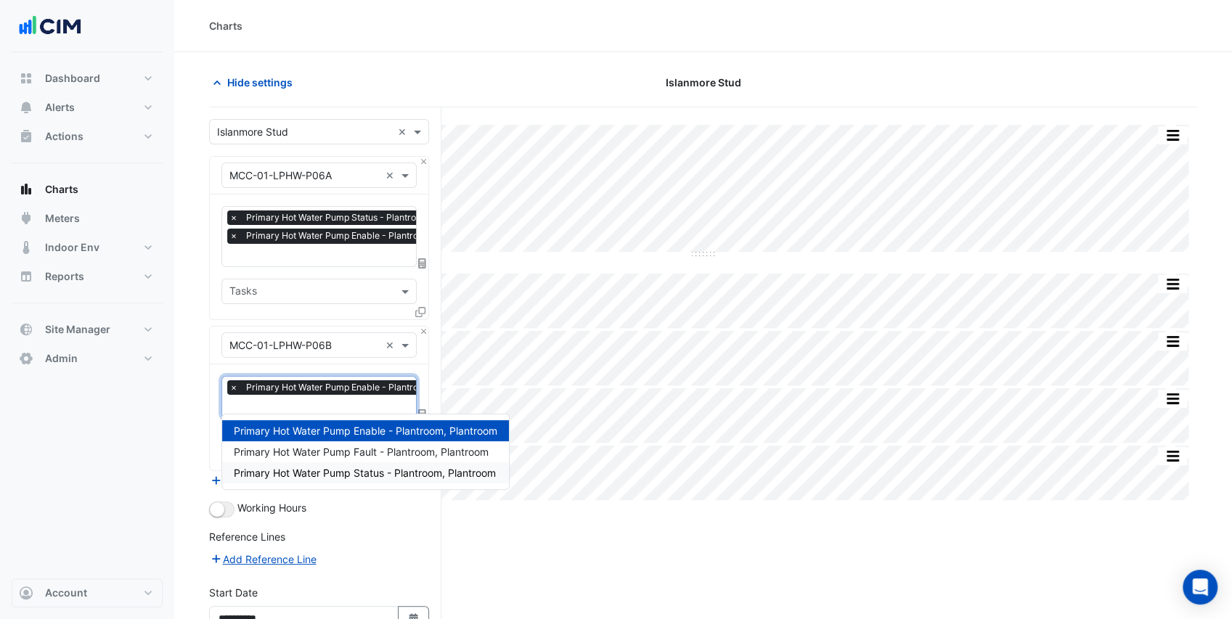
click at [357, 477] on span "Primary Hot Water Pump Status - Plantroom, Plantroom" at bounding box center [365, 473] width 262 height 12
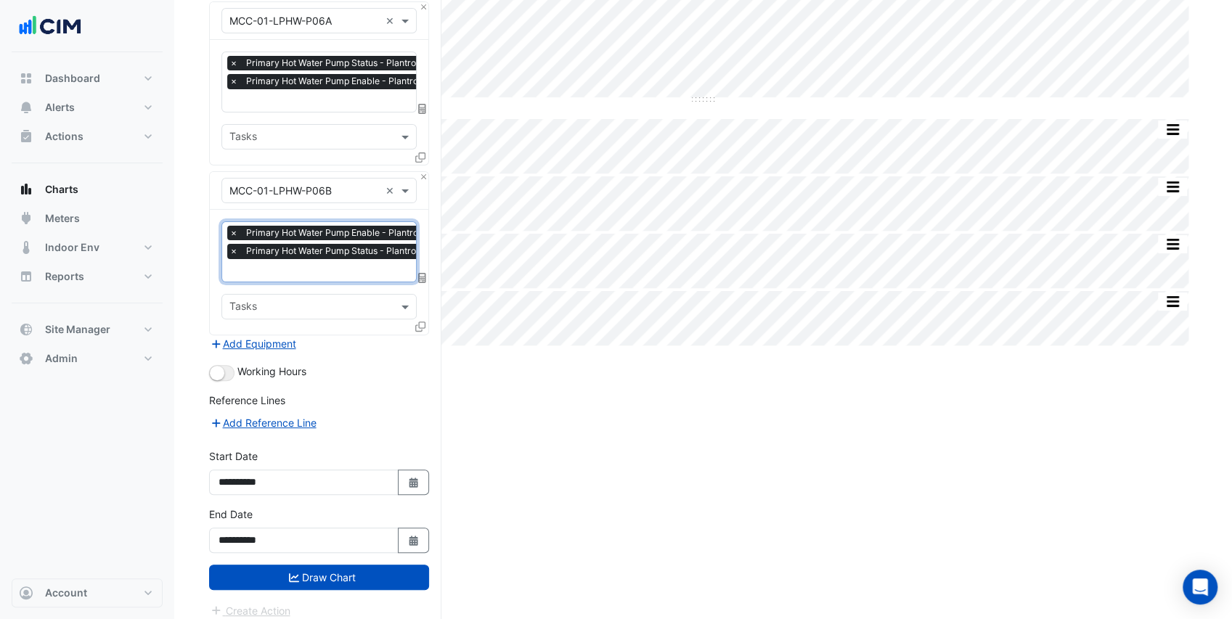
scroll to position [155, 0]
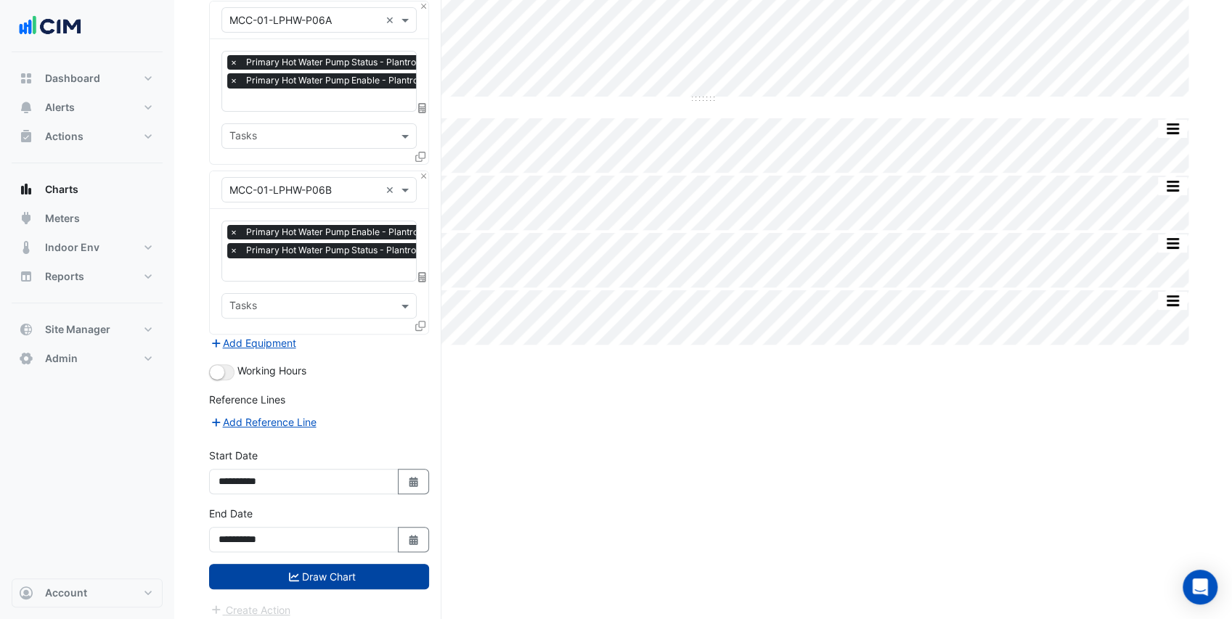
click at [319, 568] on button "Draw Chart" at bounding box center [319, 576] width 220 height 25
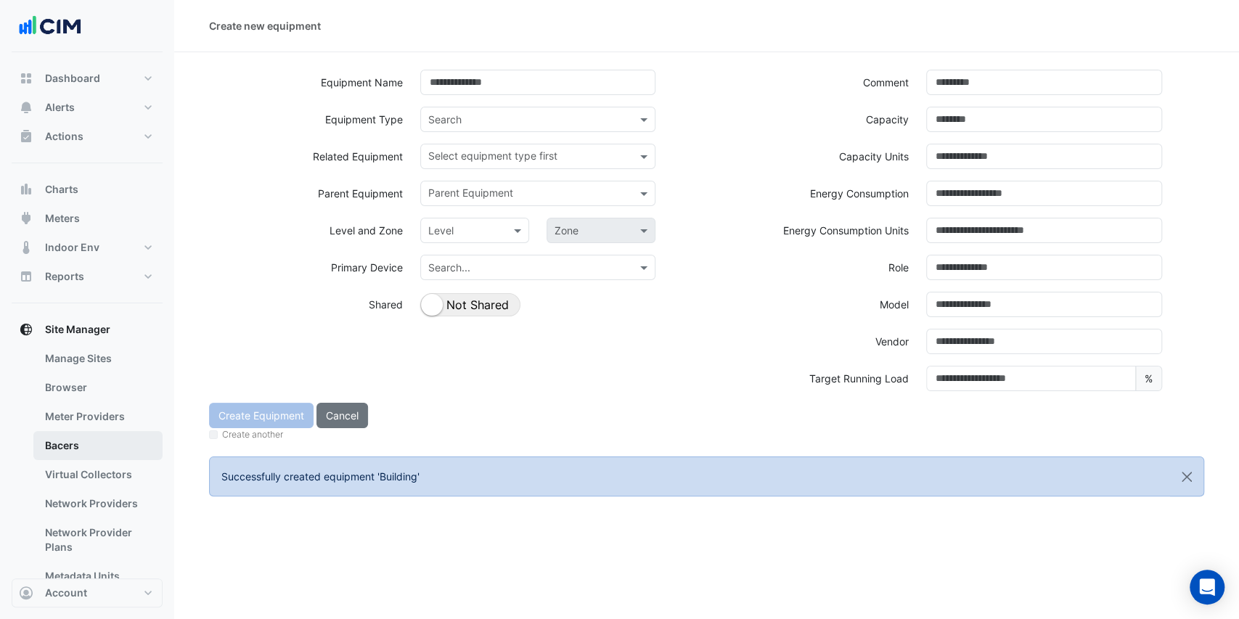
click at [108, 443] on link "Bacers" at bounding box center [97, 445] width 129 height 29
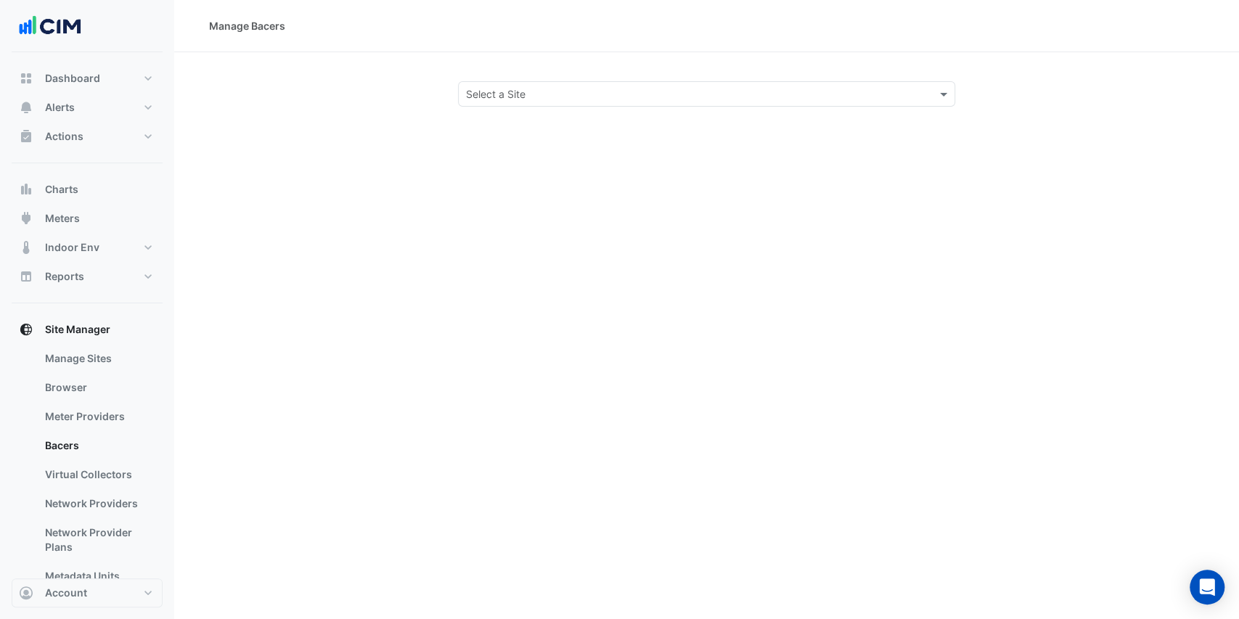
click at [515, 80] on section "Select a Site" at bounding box center [706, 79] width 1065 height 54
click at [515, 87] on input "text" at bounding box center [692, 94] width 453 height 15
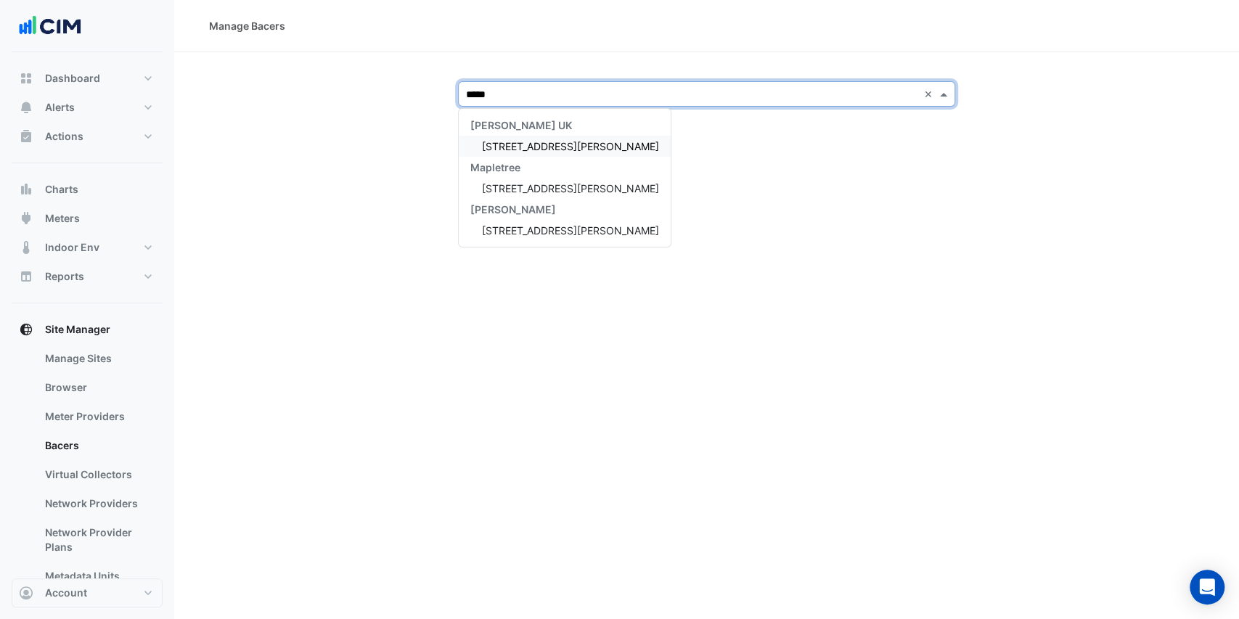
type input "******"
drag, startPoint x: 513, startPoint y: 142, endPoint x: 498, endPoint y: 144, distance: 14.8
click at [513, 141] on span "[STREET_ADDRESS][PERSON_NAME]" at bounding box center [570, 146] width 177 height 12
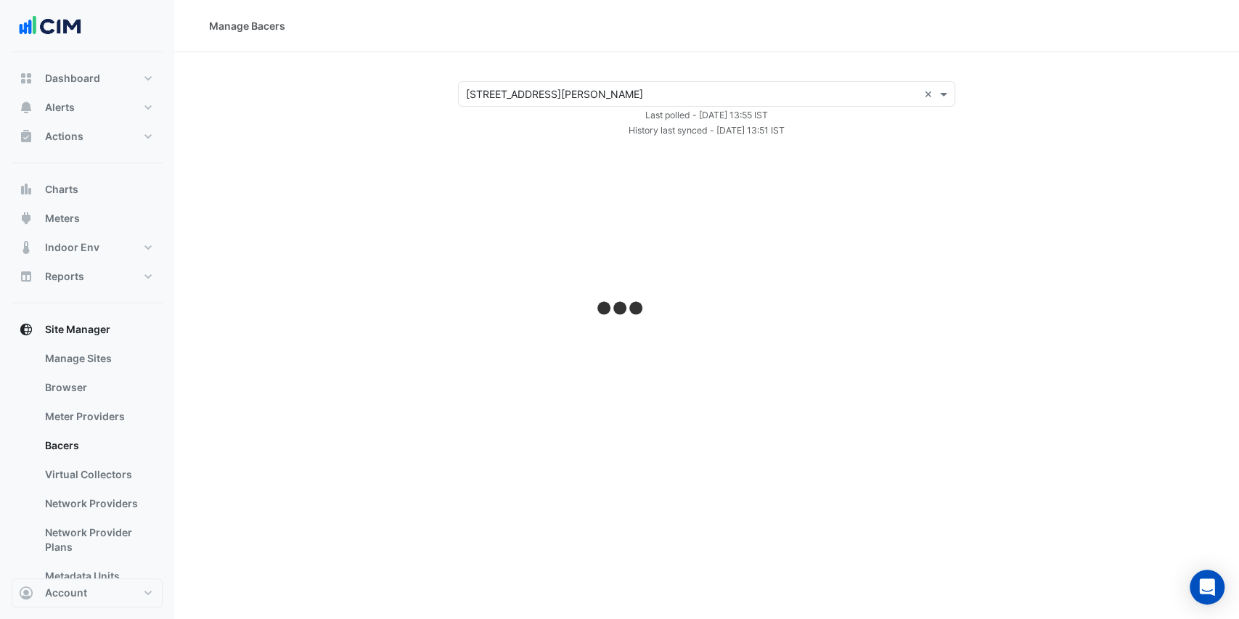
select select "***"
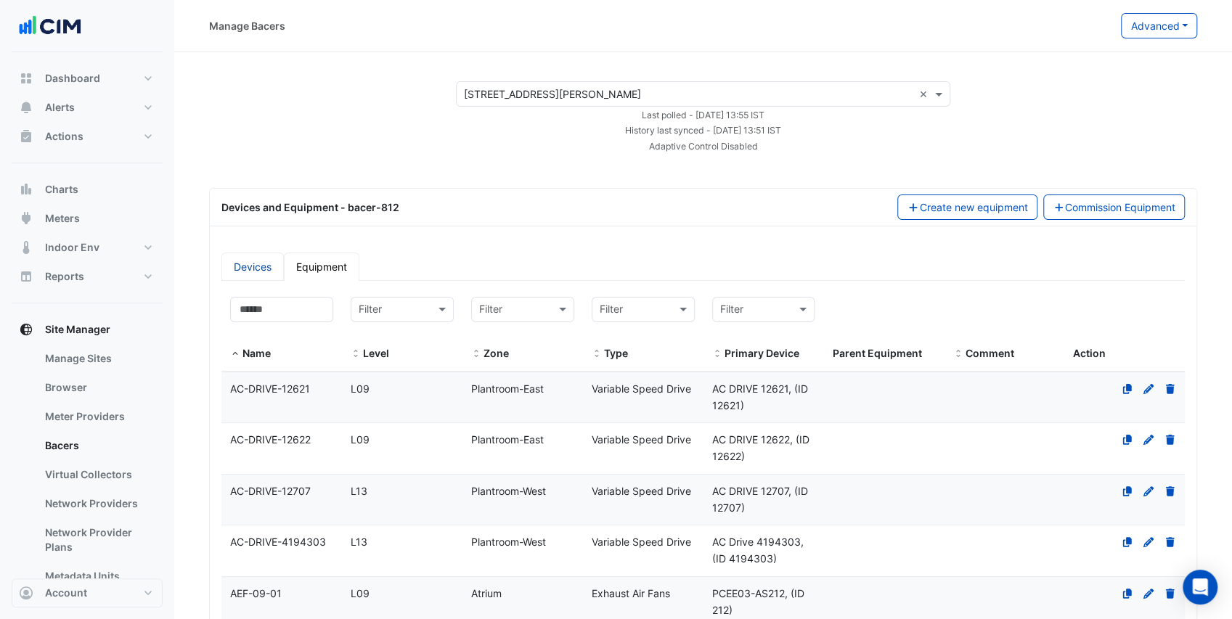
click at [251, 263] on link "Devices" at bounding box center [252, 267] width 62 height 28
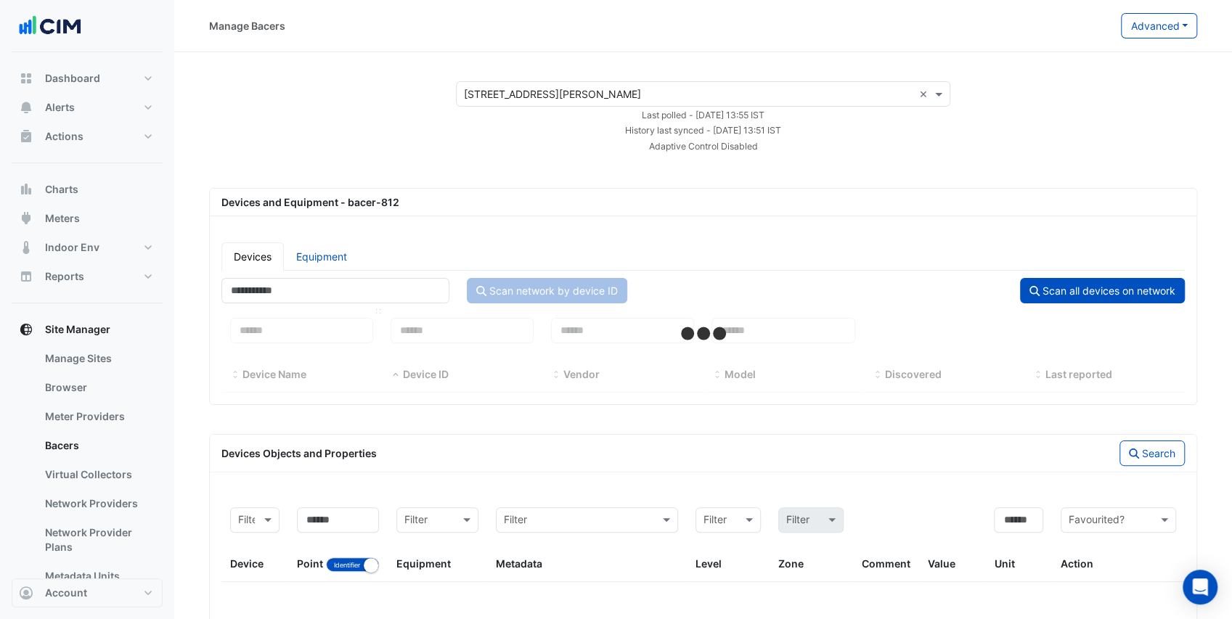
select select "***"
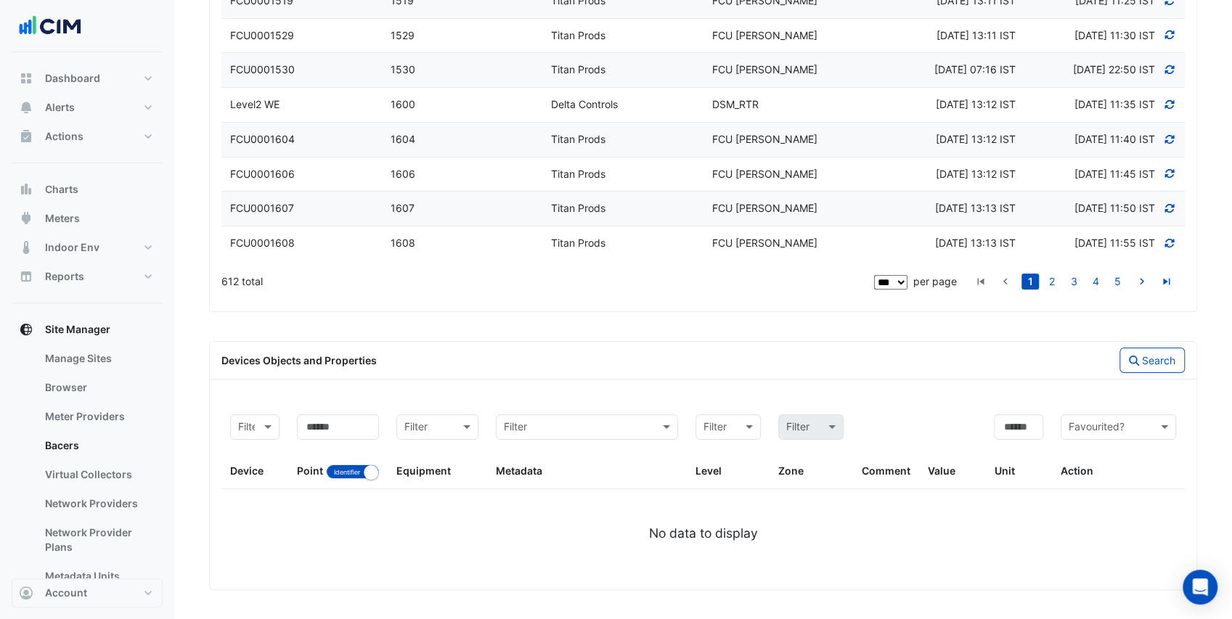
scroll to position [5222, 0]
click at [1109, 288] on link "5" at bounding box center [1117, 282] width 17 height 16
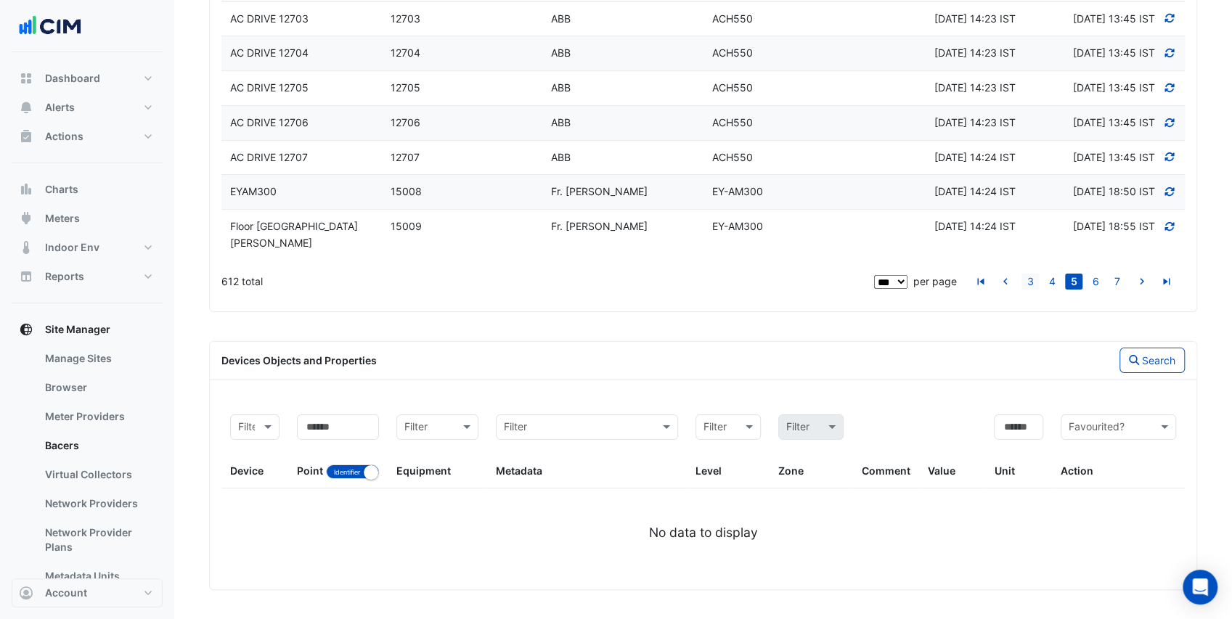
click at [1030, 283] on link "3" at bounding box center [1029, 282] width 17 height 16
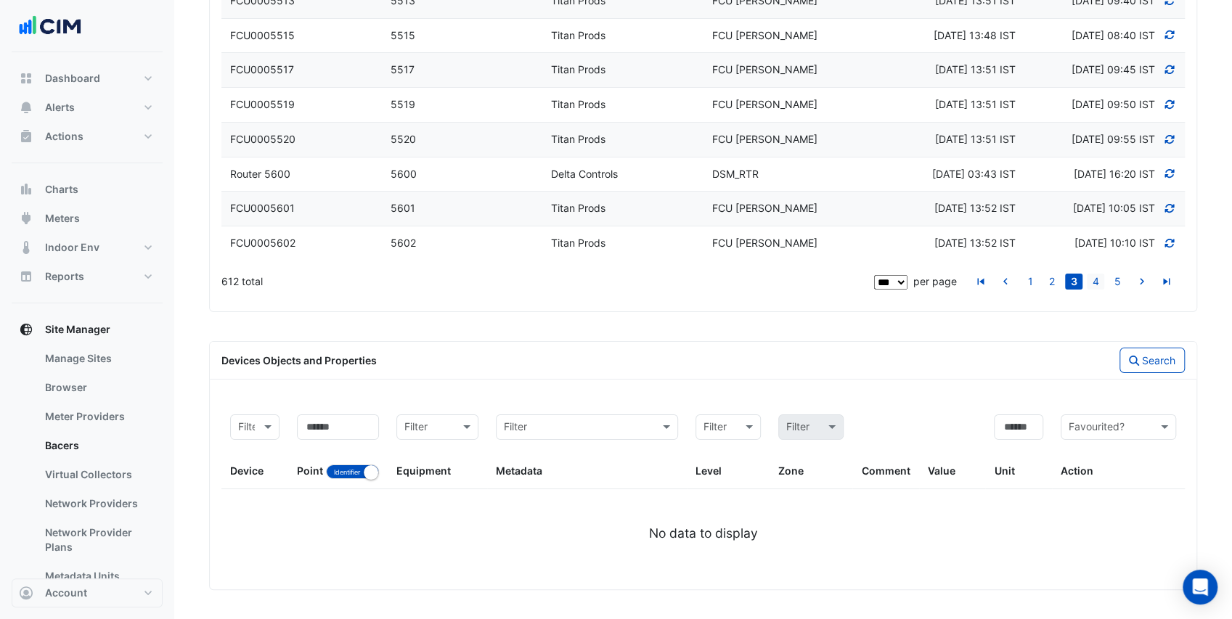
click at [1090, 283] on link "4" at bounding box center [1095, 282] width 17 height 16
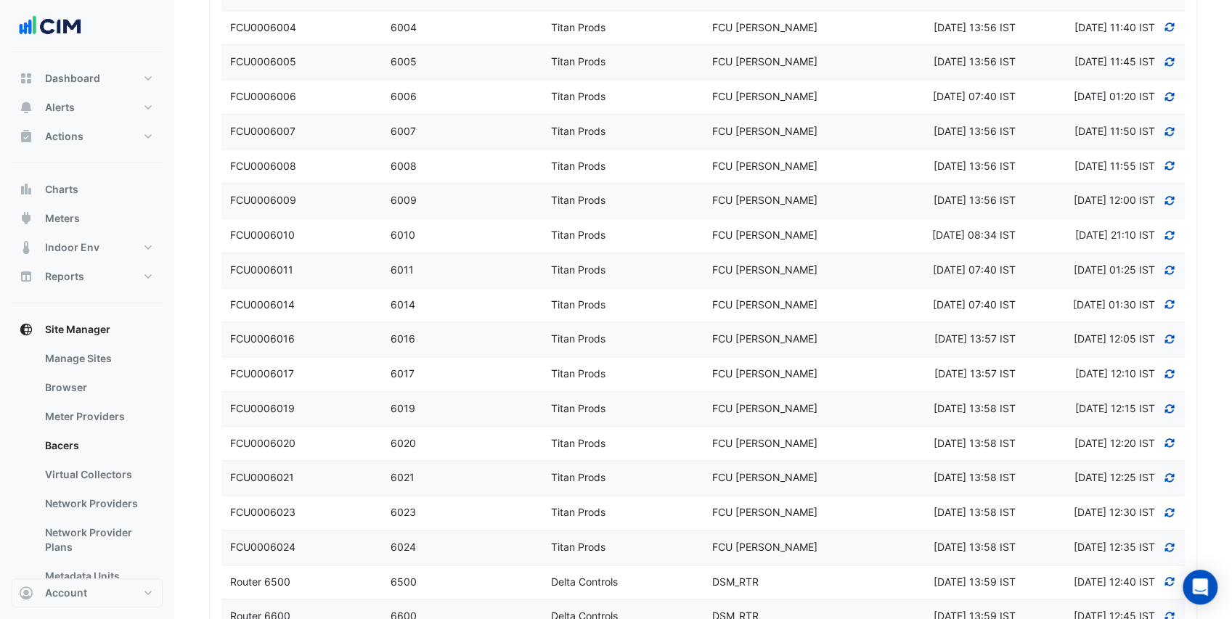
scroll to position [1108, 0]
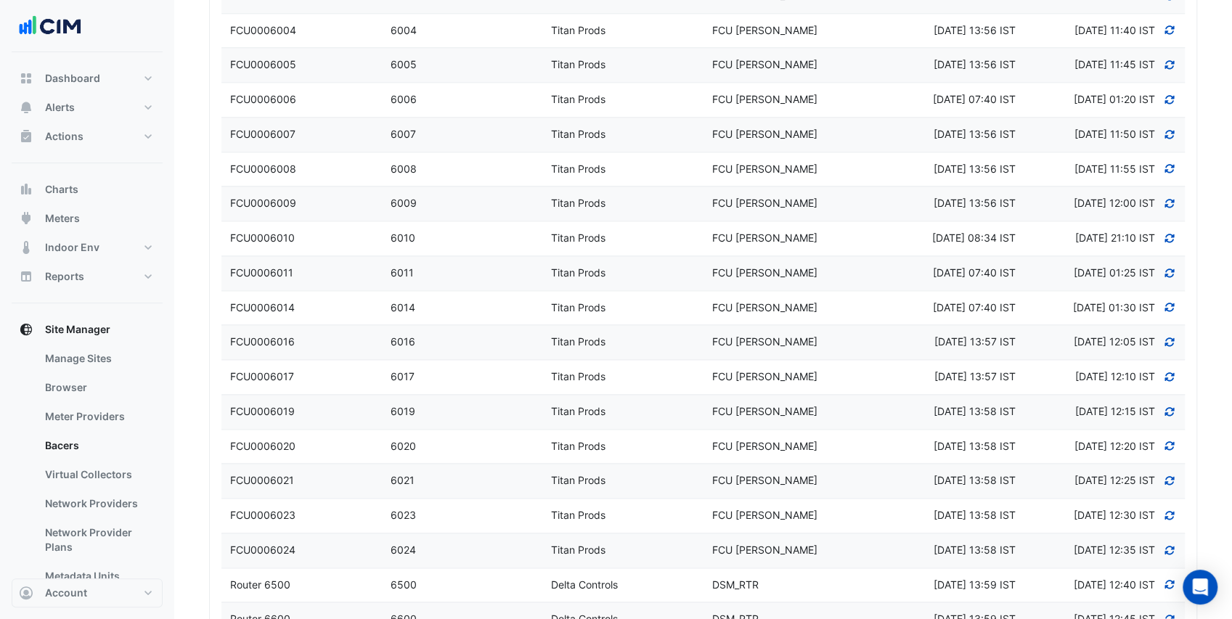
select select "***"
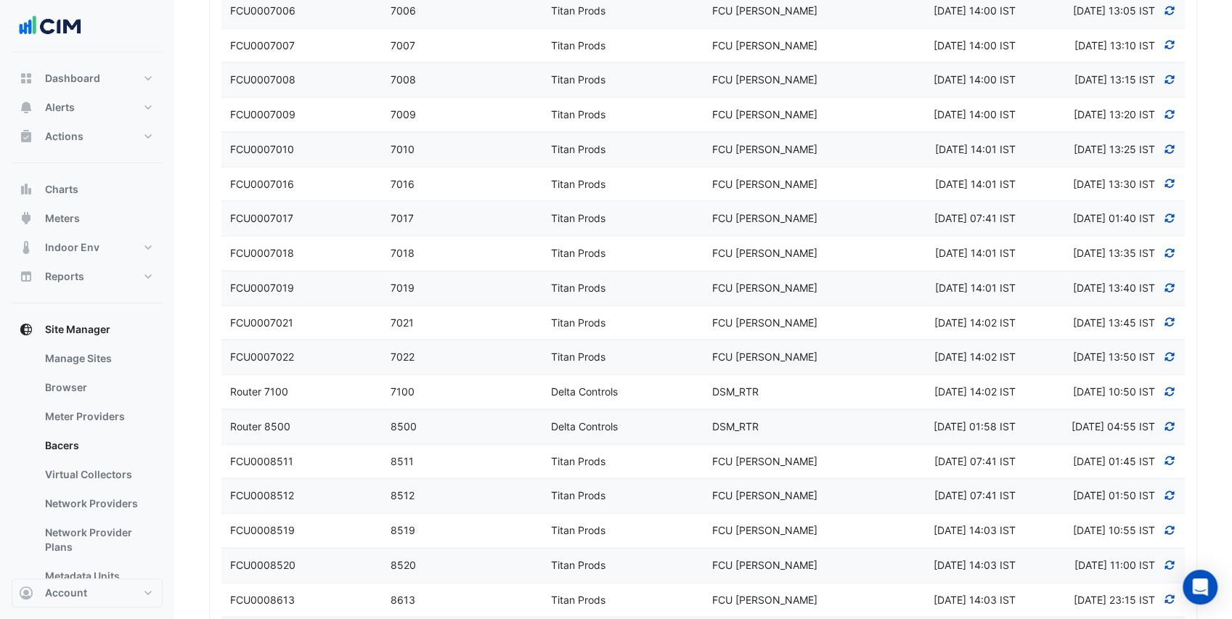
scroll to position [1894, 0]
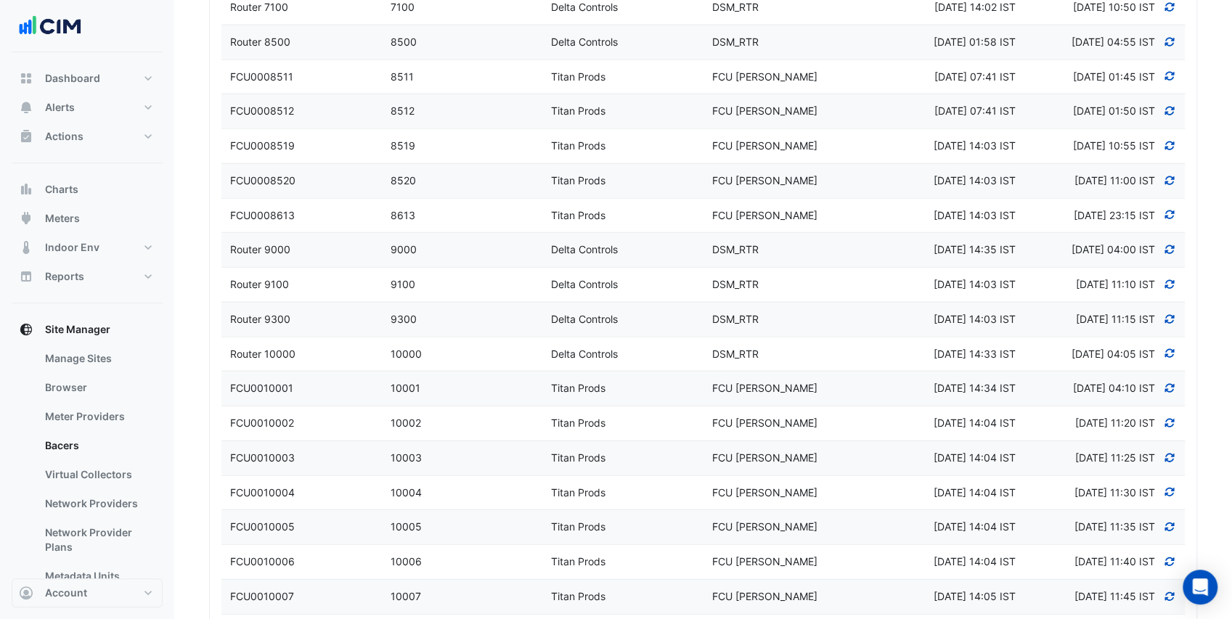
scroll to position [1931, 0]
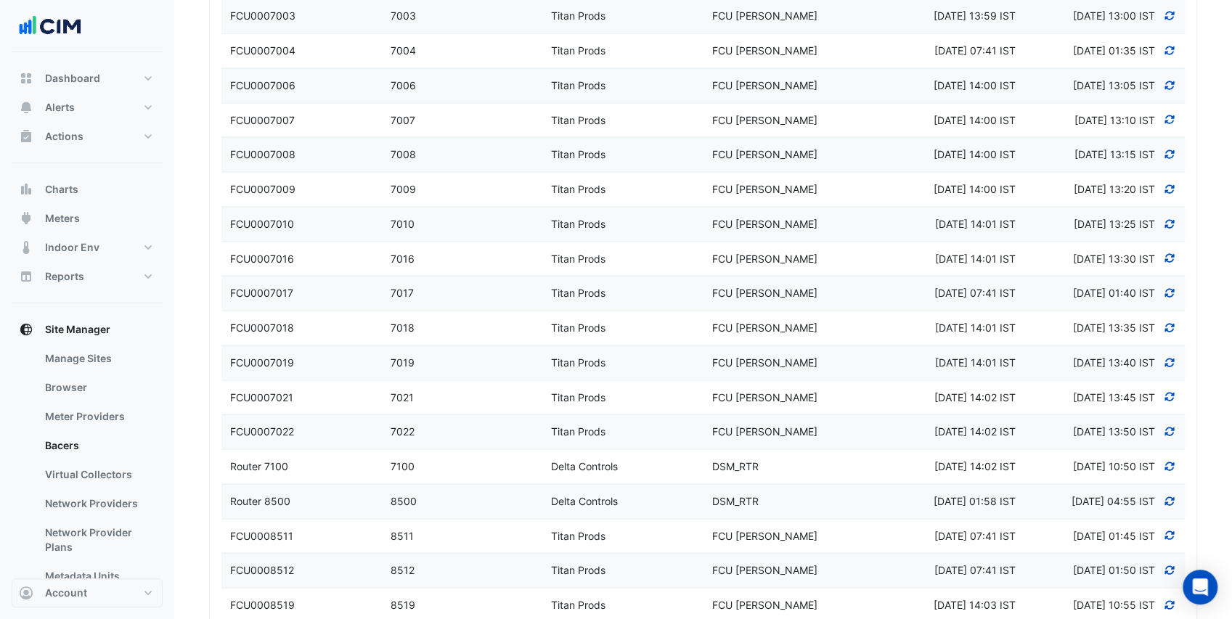
scroll to position [1834, 0]
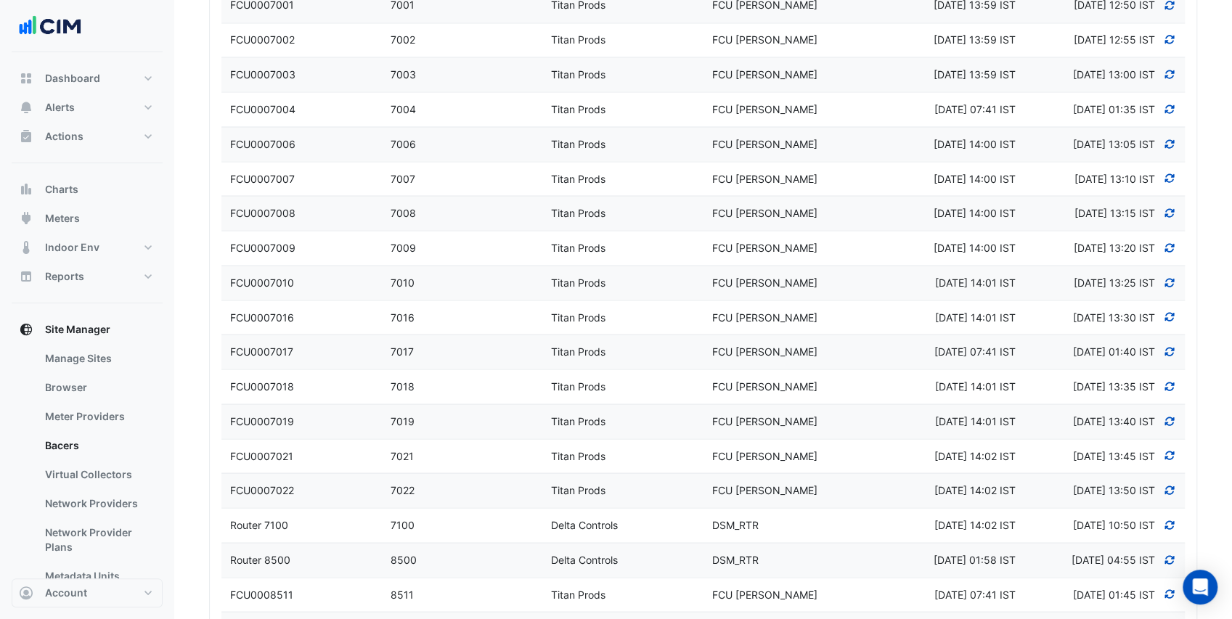
scroll to position [1790, 0]
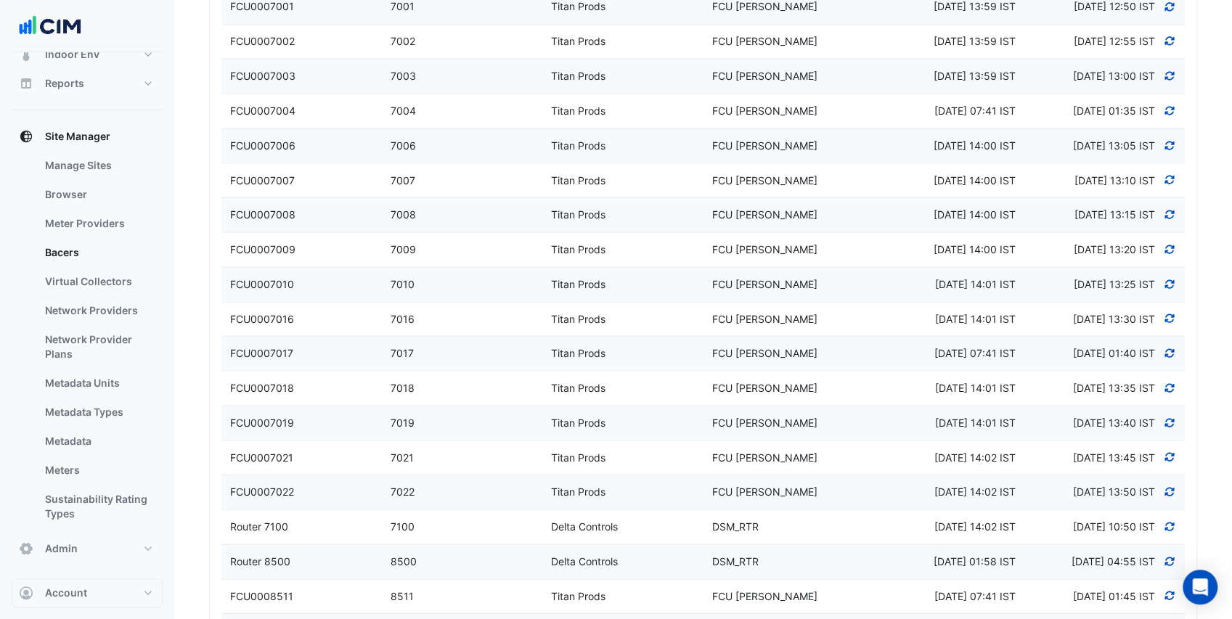
scroll to position [195, 0]
click at [86, 550] on button "Admin" at bounding box center [87, 547] width 151 height 29
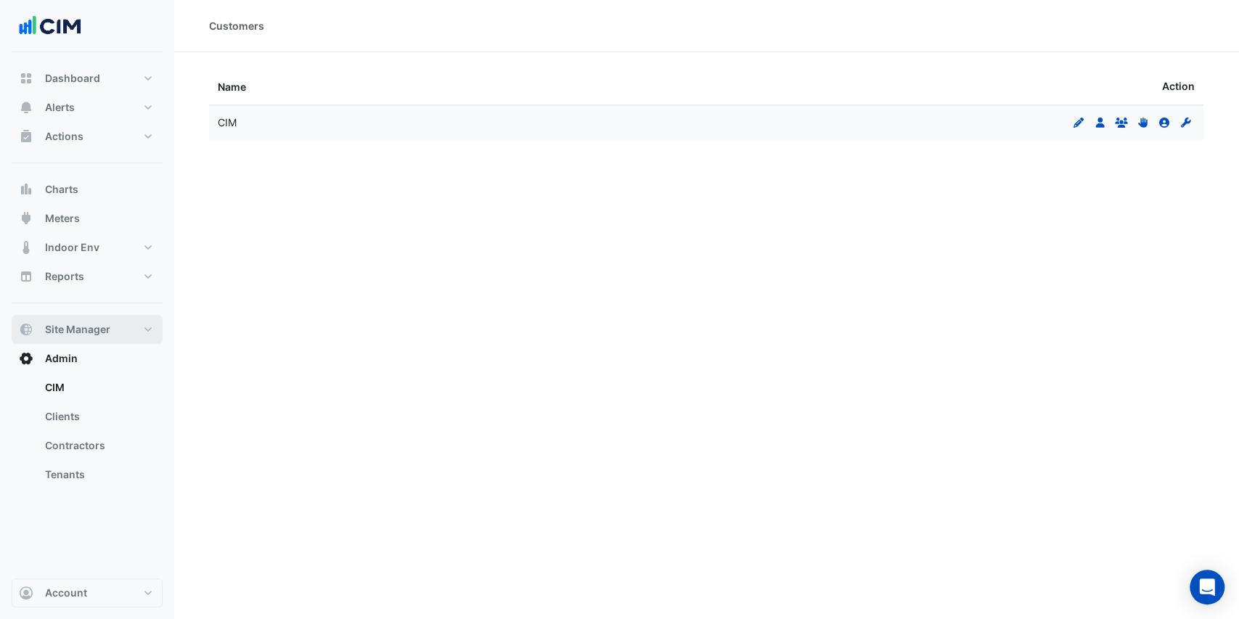
click at [109, 324] on span "Site Manager" at bounding box center [77, 329] width 65 height 15
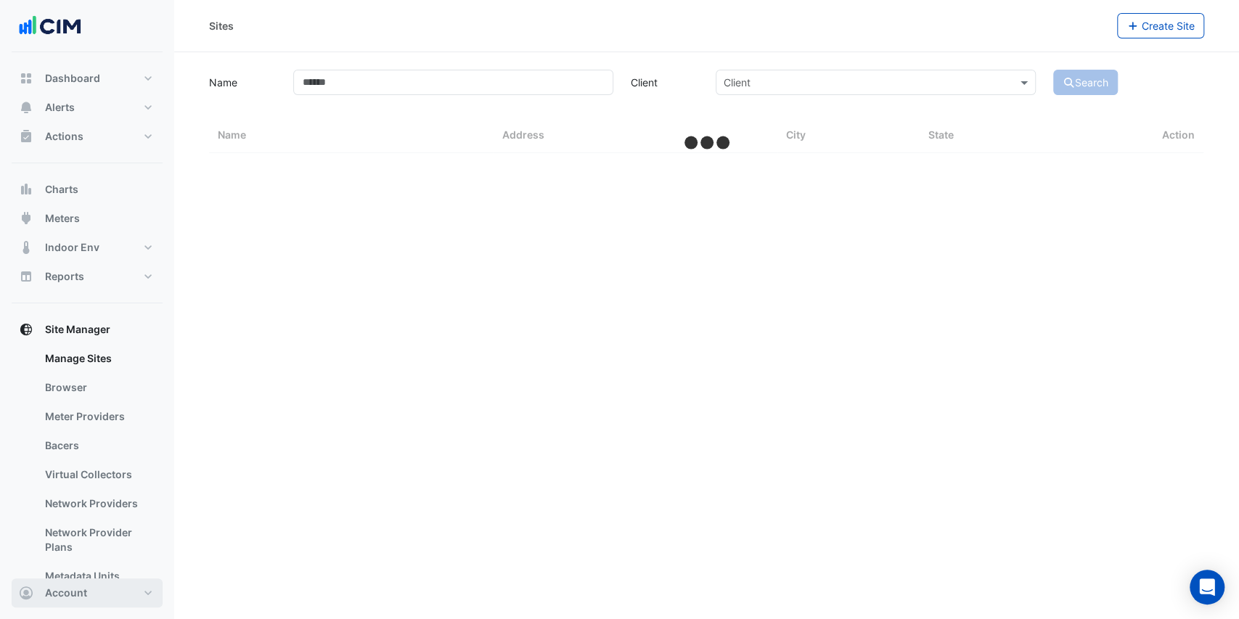
click at [123, 603] on button "Account" at bounding box center [87, 593] width 151 height 29
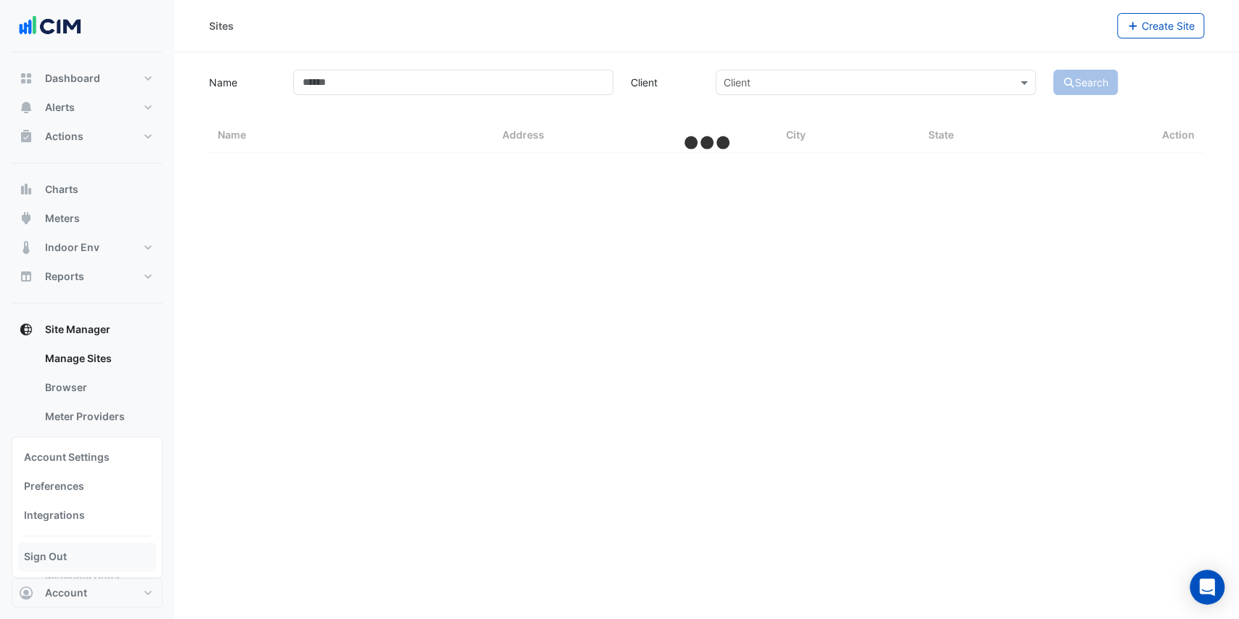
click at [91, 561] on link "Sign Out" at bounding box center [87, 556] width 138 height 29
select select "***"
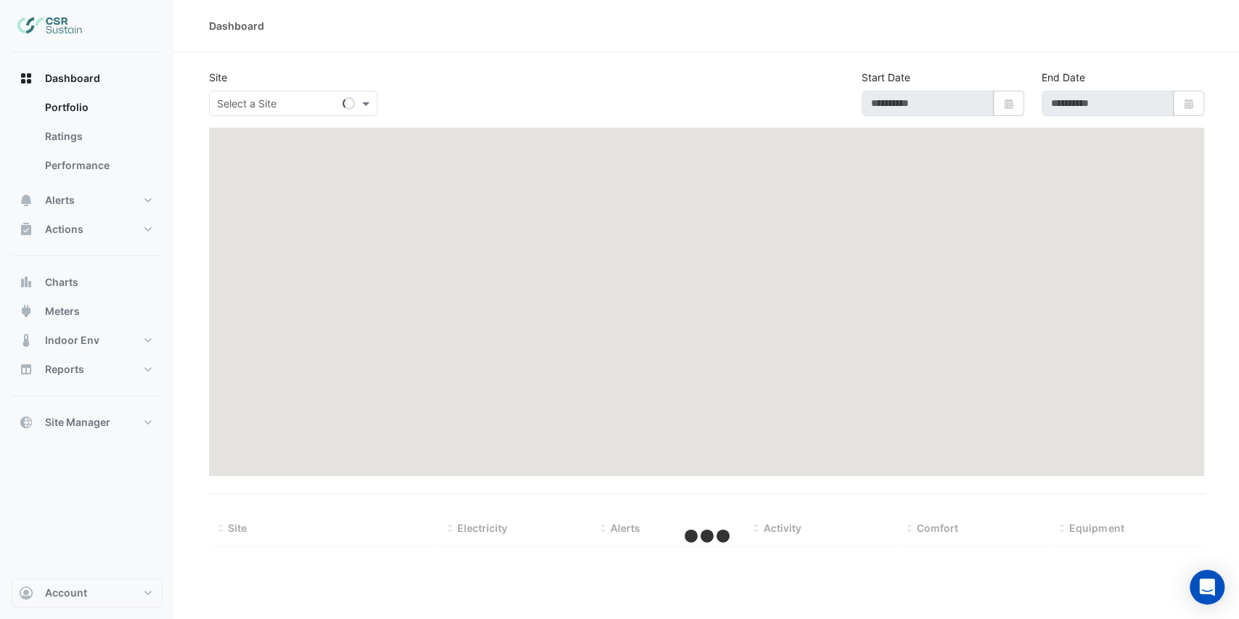
type input "**********"
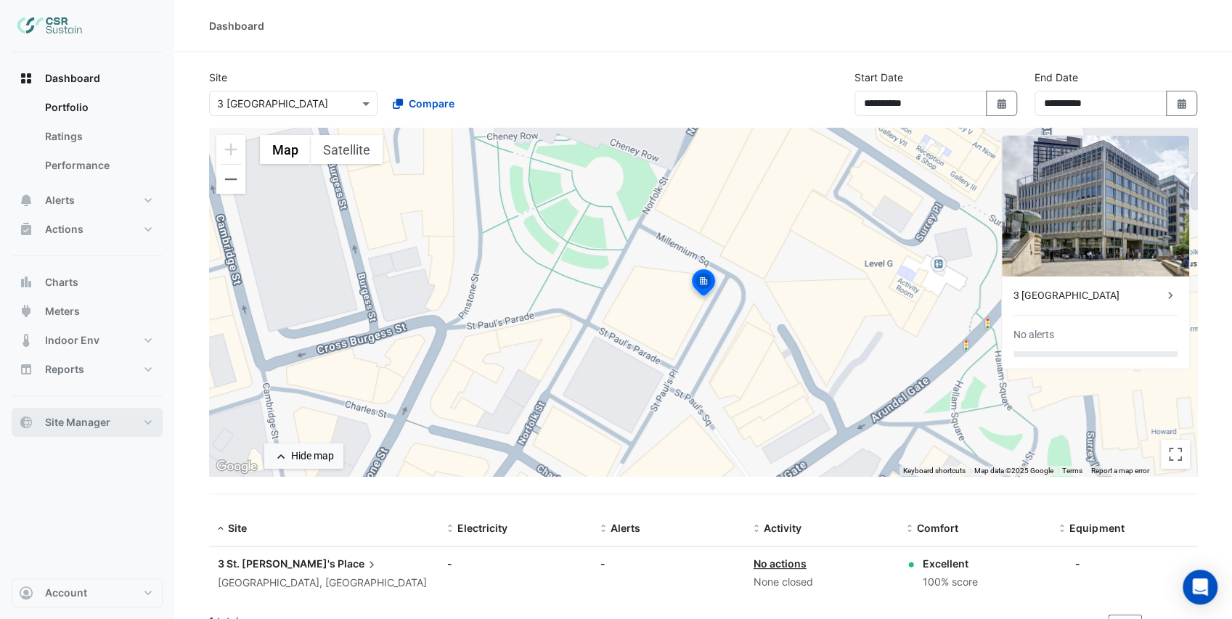
click at [123, 431] on button "Site Manager" at bounding box center [87, 422] width 151 height 29
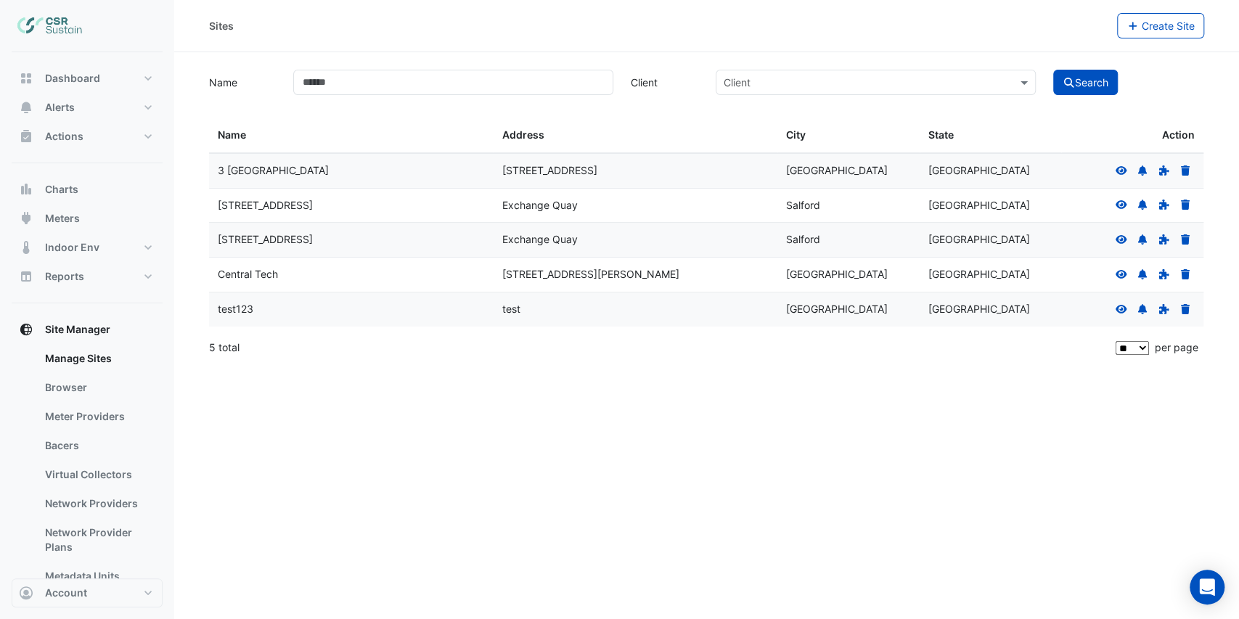
click at [1186, 309] on icon at bounding box center [1185, 309] width 9 height 10
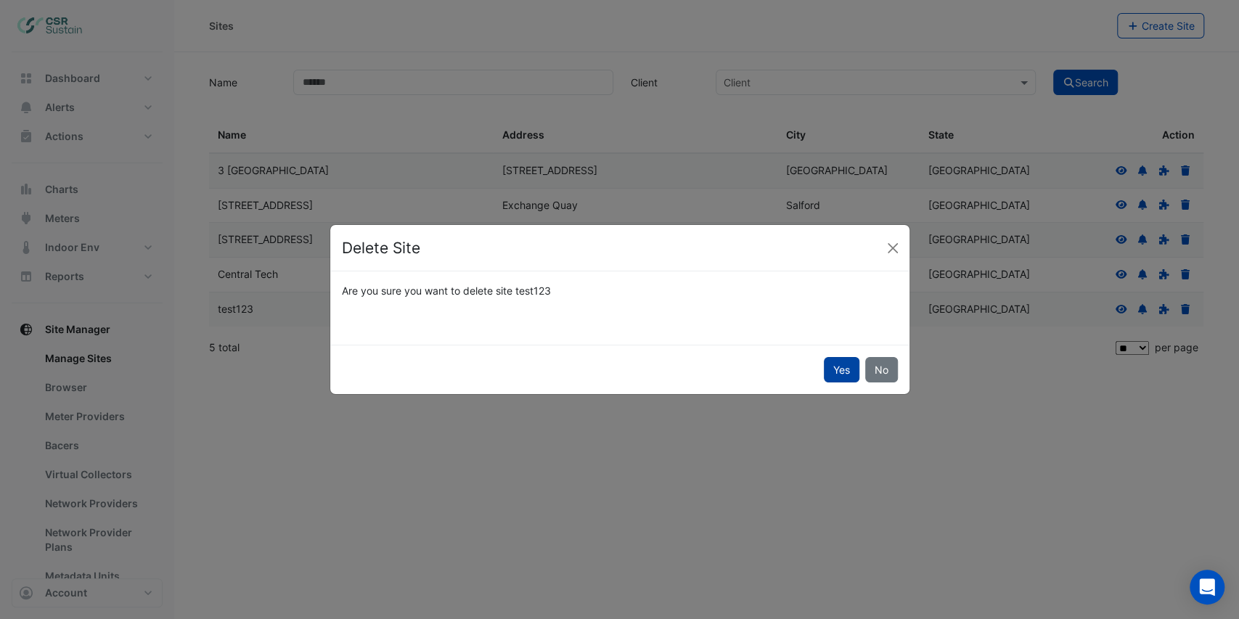
click at [845, 376] on button "Yes" at bounding box center [842, 369] width 36 height 25
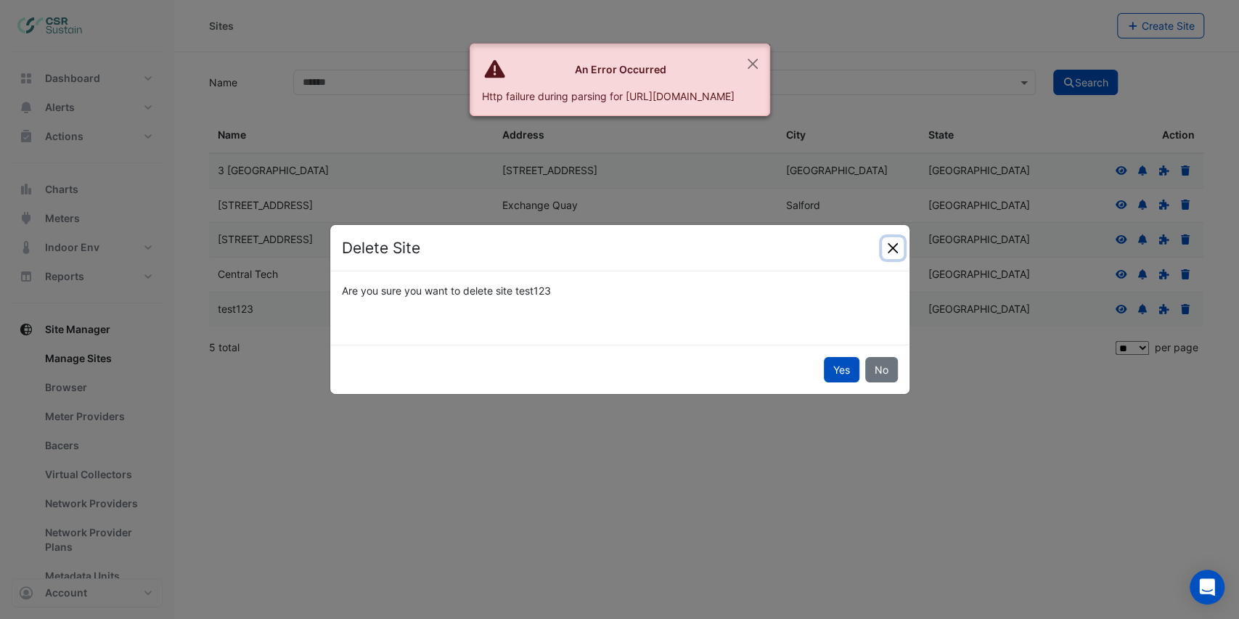
click at [892, 247] on button "Close" at bounding box center [893, 248] width 22 height 22
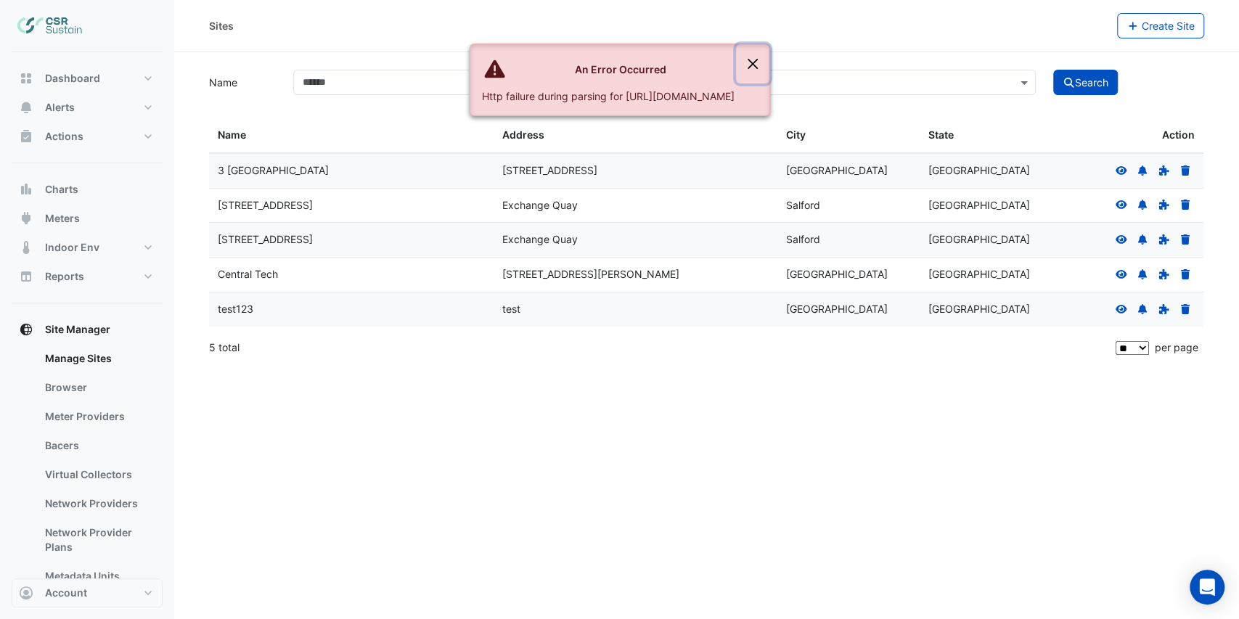
click at [770, 60] on button "Close" at bounding box center [752, 63] width 33 height 39
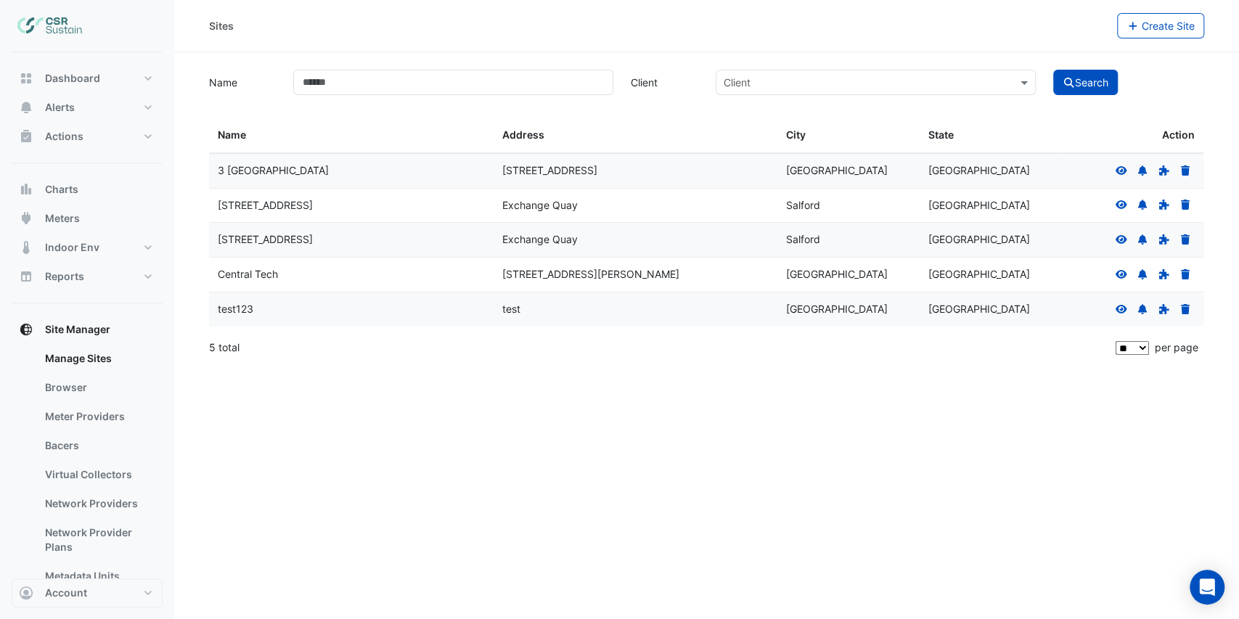
drag, startPoint x: 340, startPoint y: 311, endPoint x: 321, endPoint y: 309, distance: 19.0
click at [321, 309] on div "test123" at bounding box center [351, 309] width 266 height 17
click at [1120, 309] on icon at bounding box center [1121, 309] width 13 height 10
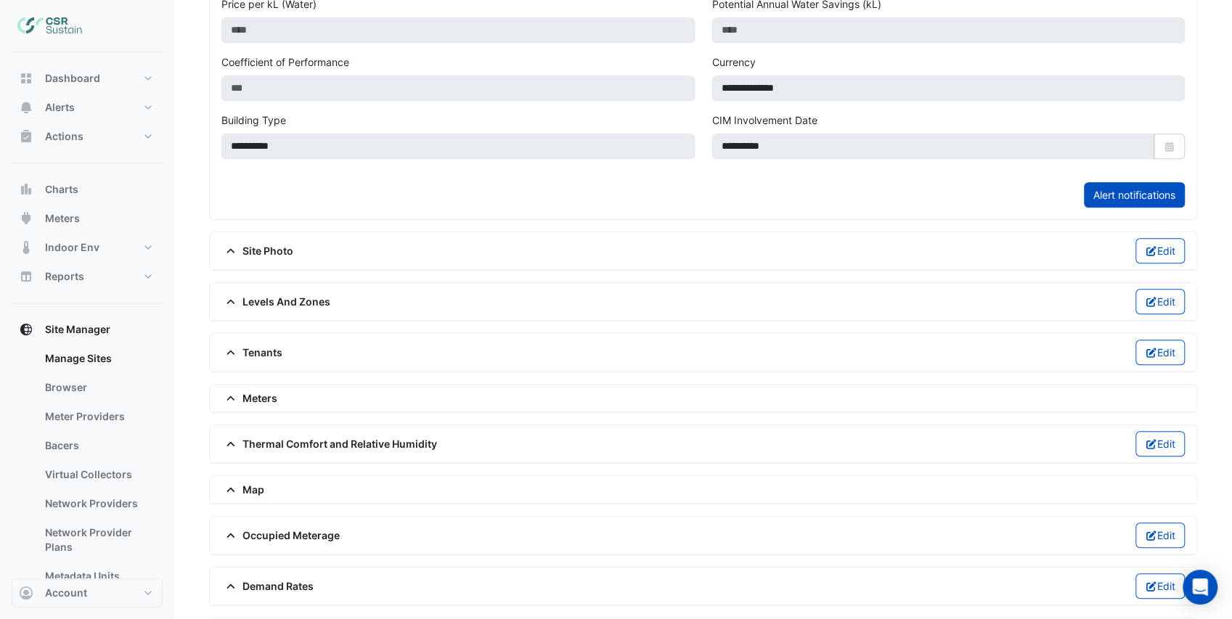
scroll to position [563, 0]
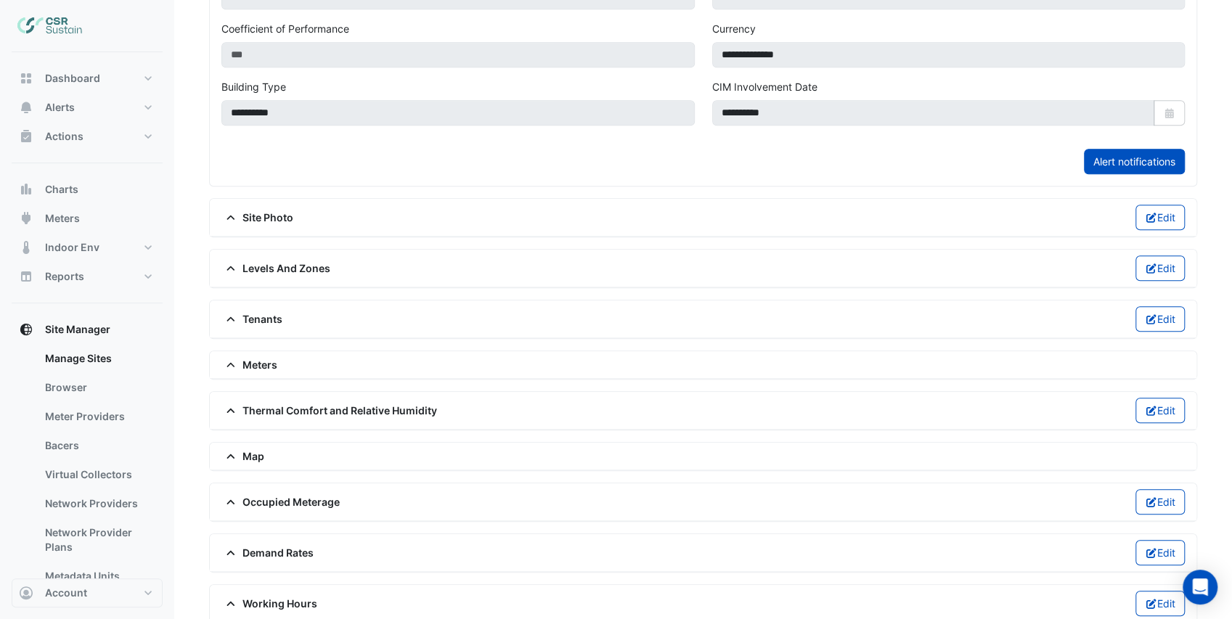
click at [272, 214] on span "Site Photo" at bounding box center [257, 217] width 72 height 15
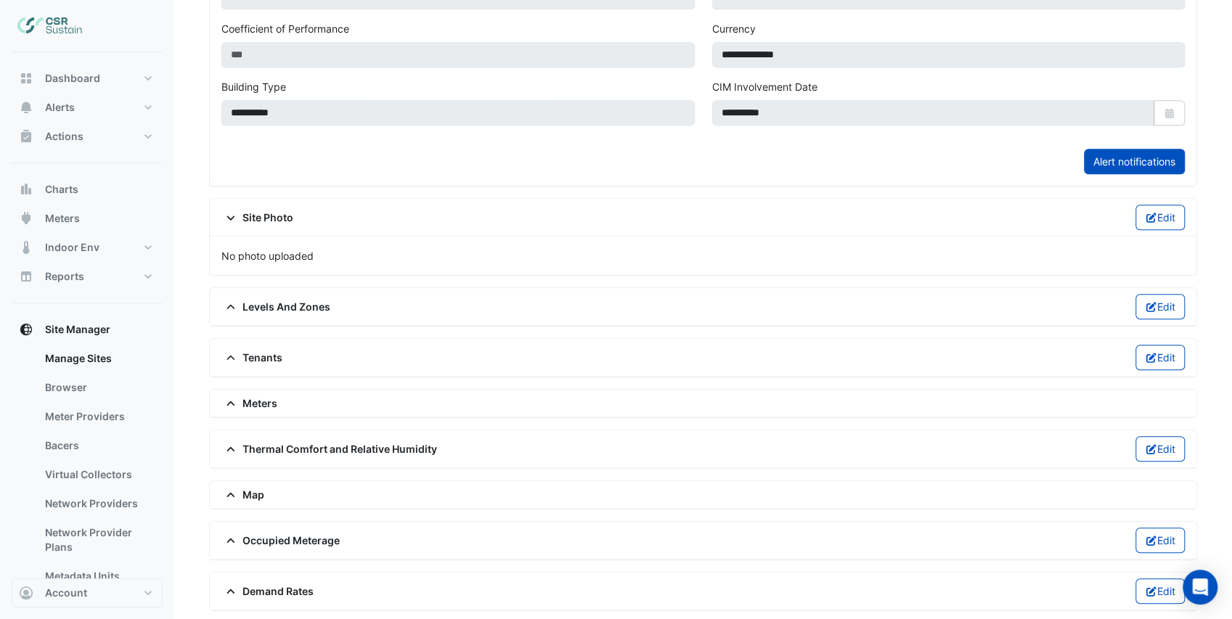
click at [271, 212] on span "Site Photo" at bounding box center [257, 217] width 72 height 15
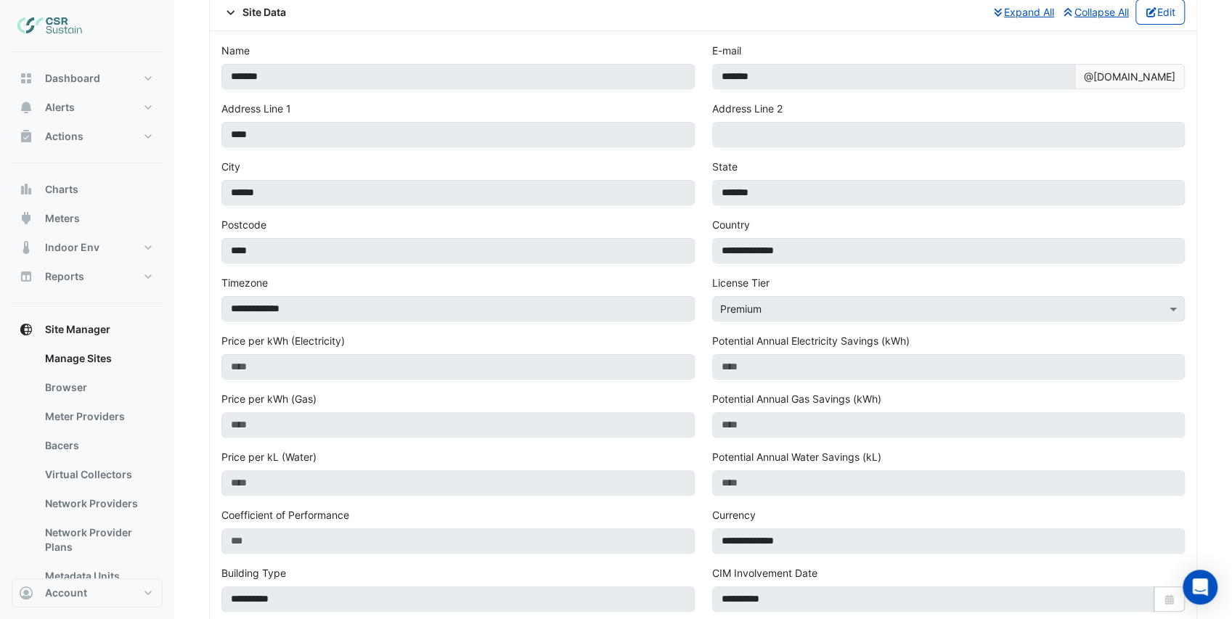
scroll to position [0, 0]
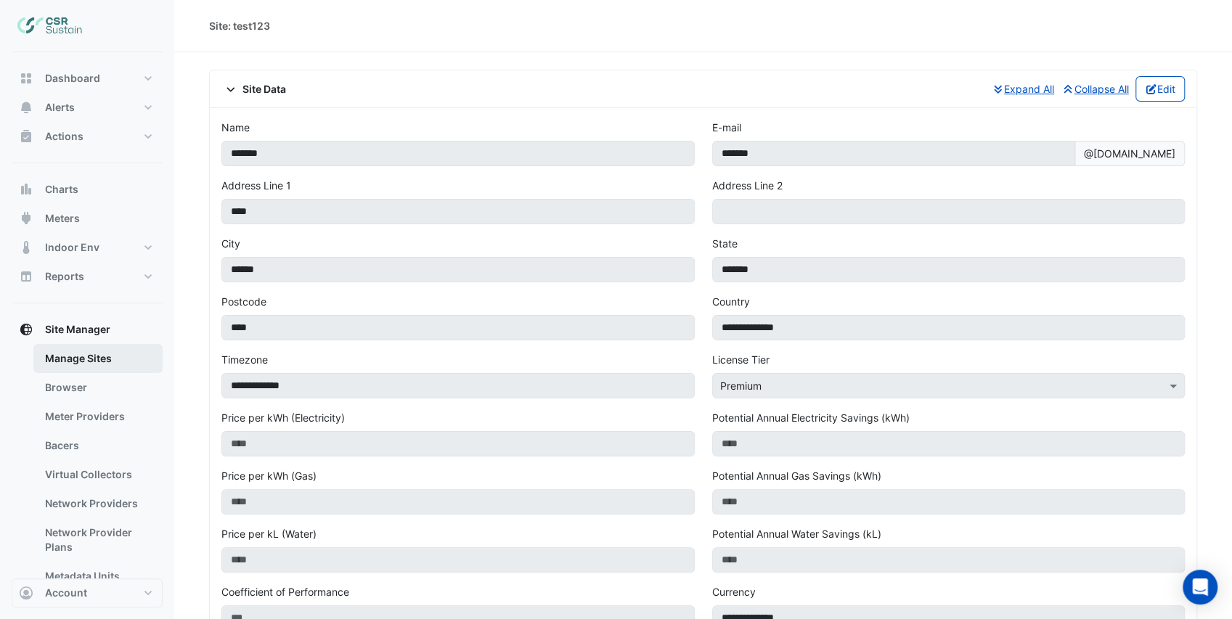
click at [109, 366] on link "Manage Sites" at bounding box center [97, 358] width 129 height 29
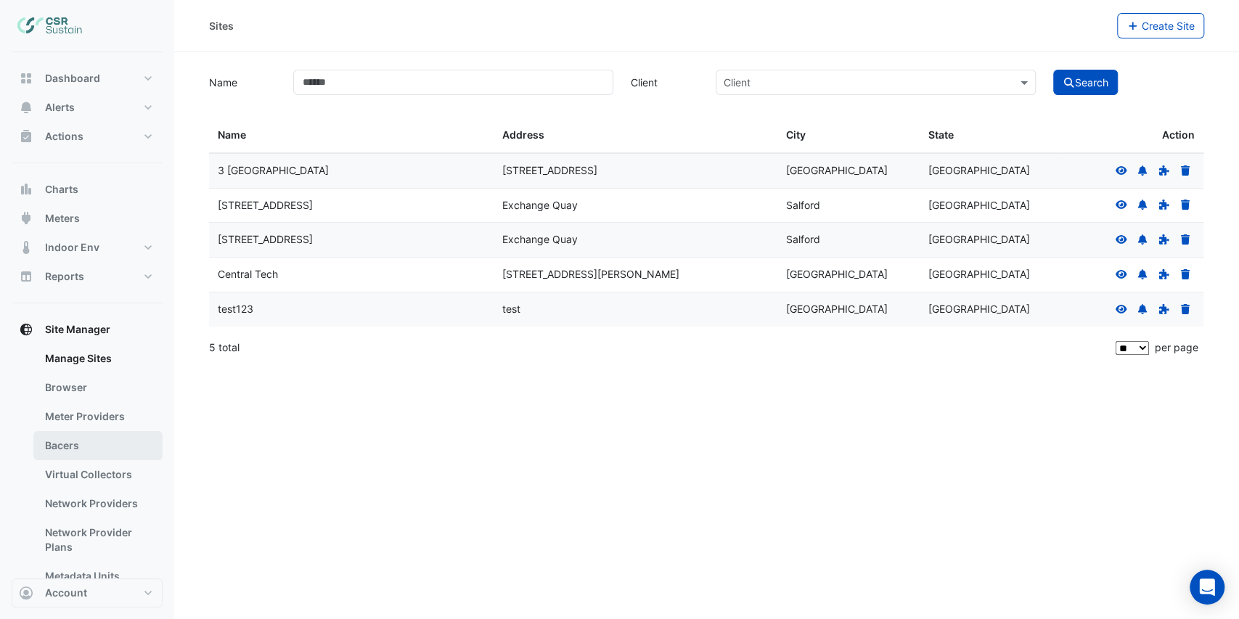
click at [92, 444] on link "Bacers" at bounding box center [97, 445] width 129 height 29
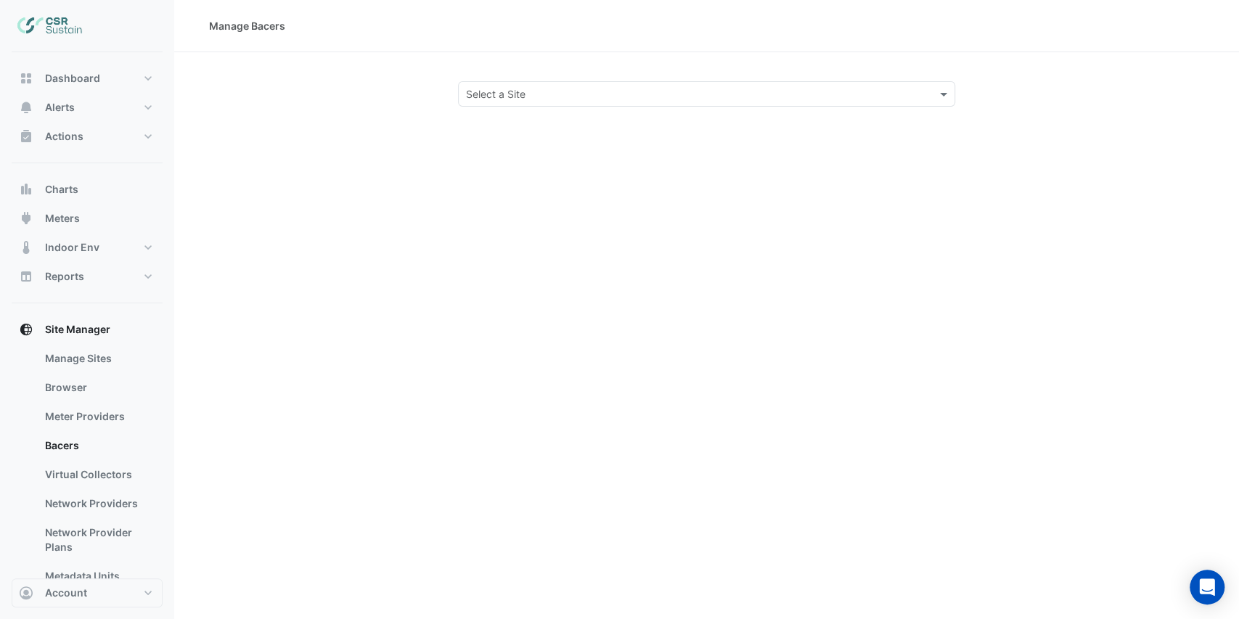
click at [479, 99] on input "text" at bounding box center [692, 94] width 453 height 15
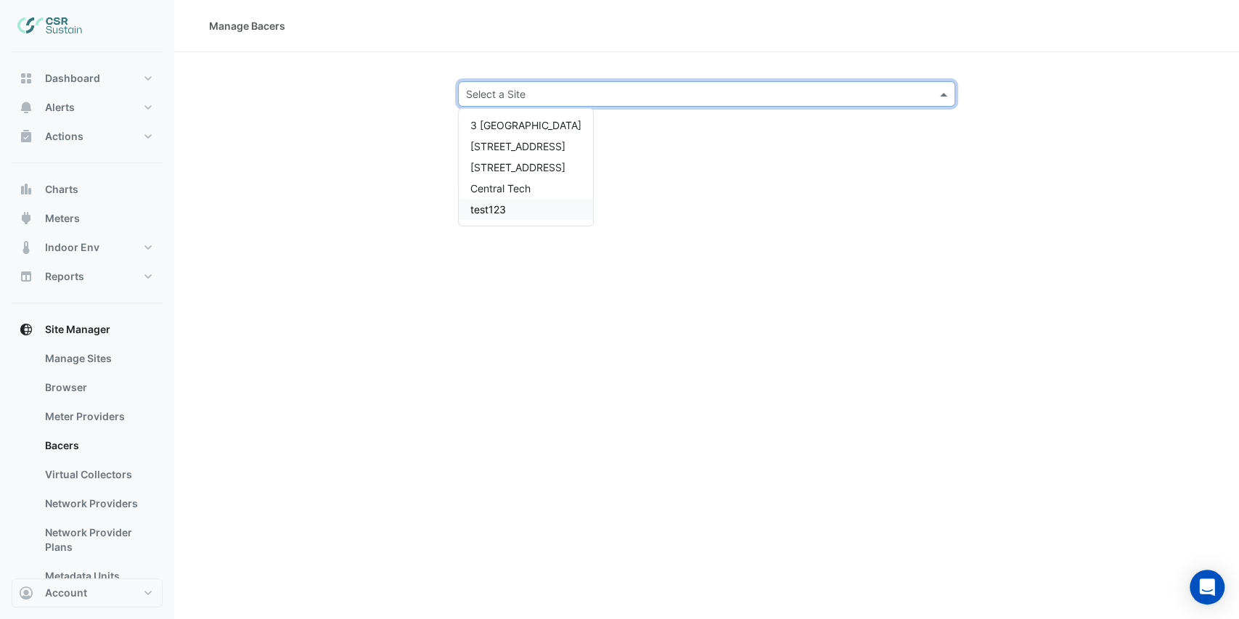
click at [512, 209] on div "test123" at bounding box center [526, 209] width 134 height 21
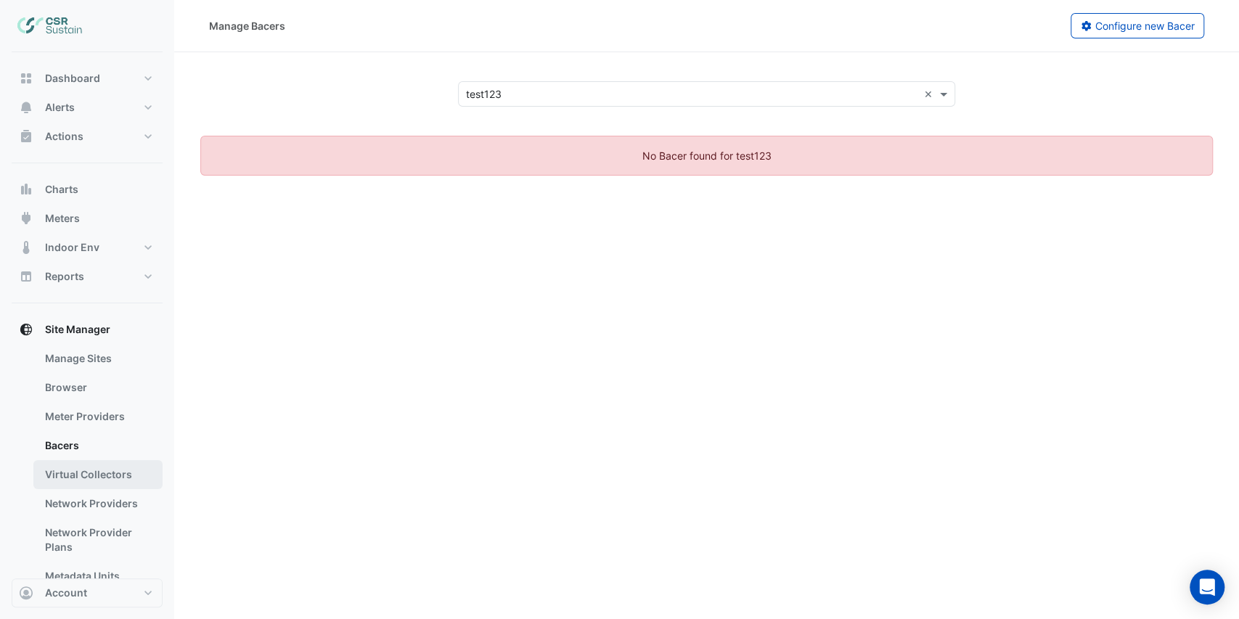
drag, startPoint x: 108, startPoint y: 481, endPoint x: 120, endPoint y: 463, distance: 20.9
click at [109, 481] on link "Virtual Collectors" at bounding box center [97, 474] width 129 height 29
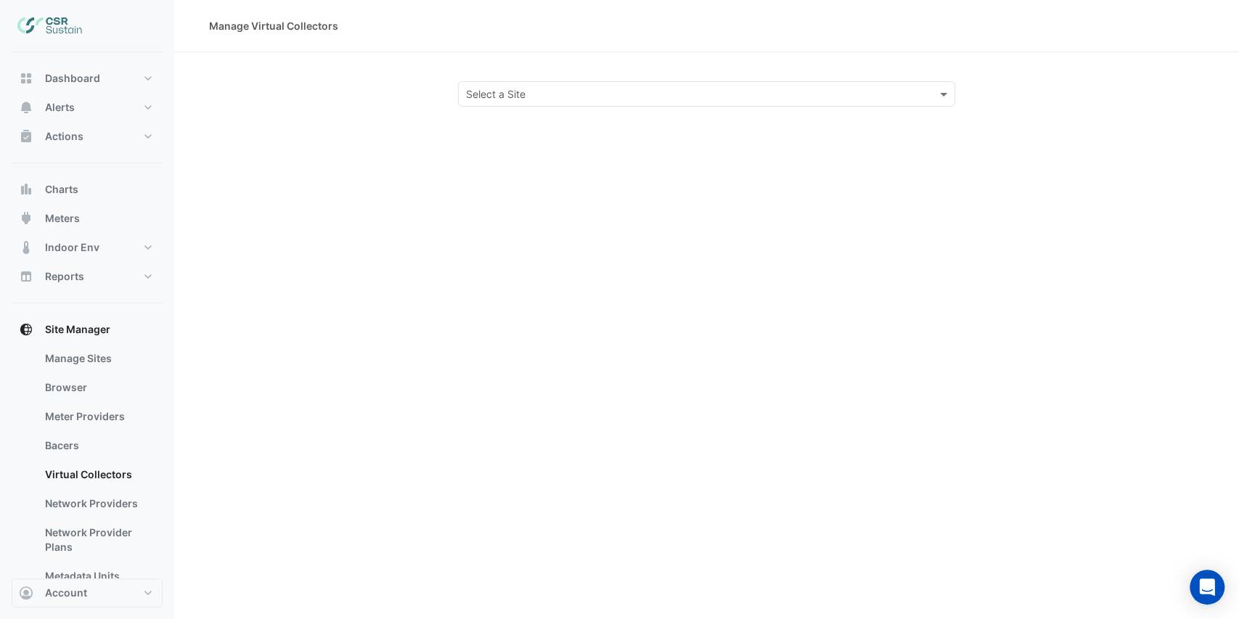
click at [511, 87] on input "text" at bounding box center [692, 94] width 453 height 15
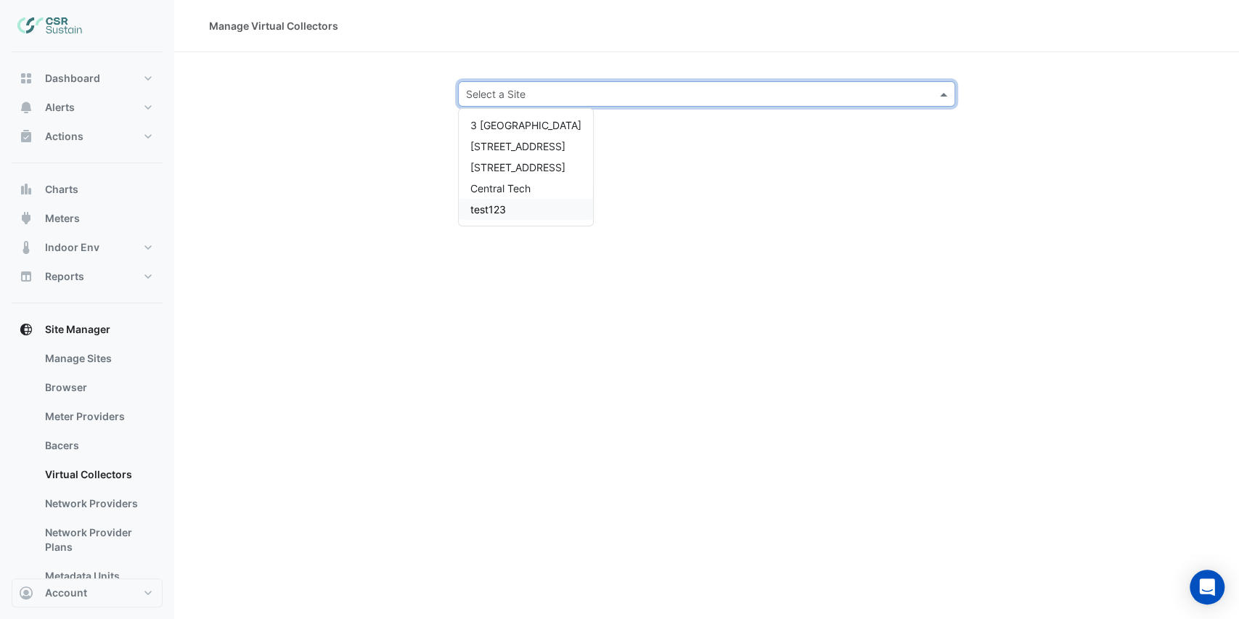
click at [489, 212] on span "test123" at bounding box center [488, 209] width 36 height 12
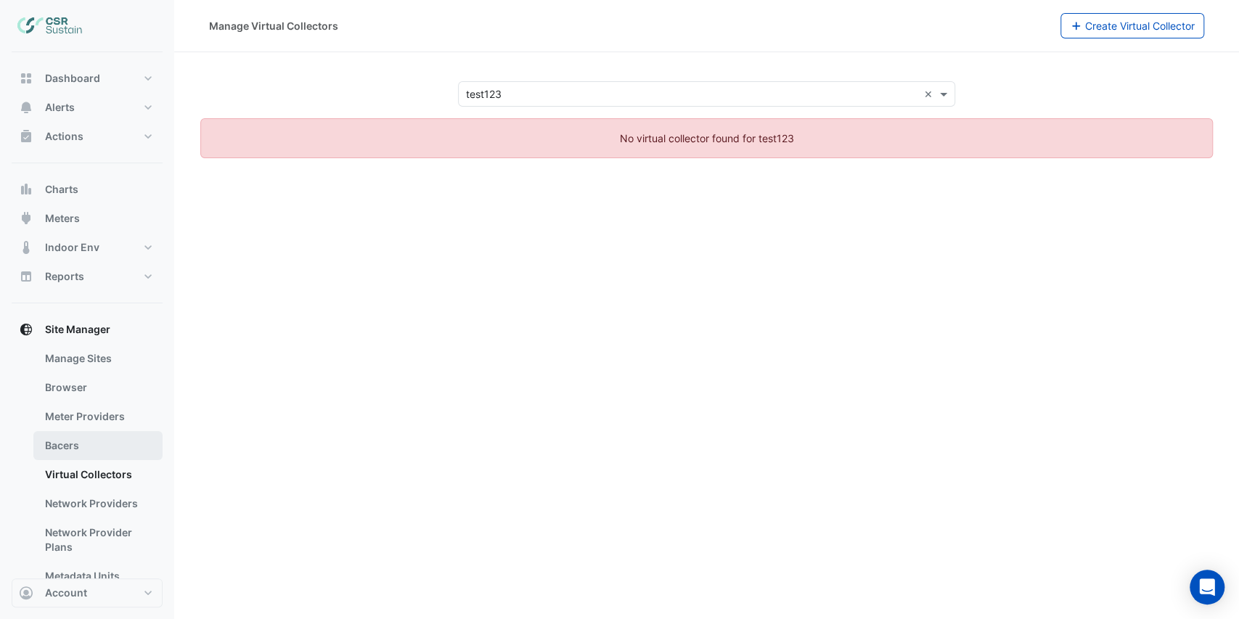
click at [93, 436] on link "Bacers" at bounding box center [97, 445] width 129 height 29
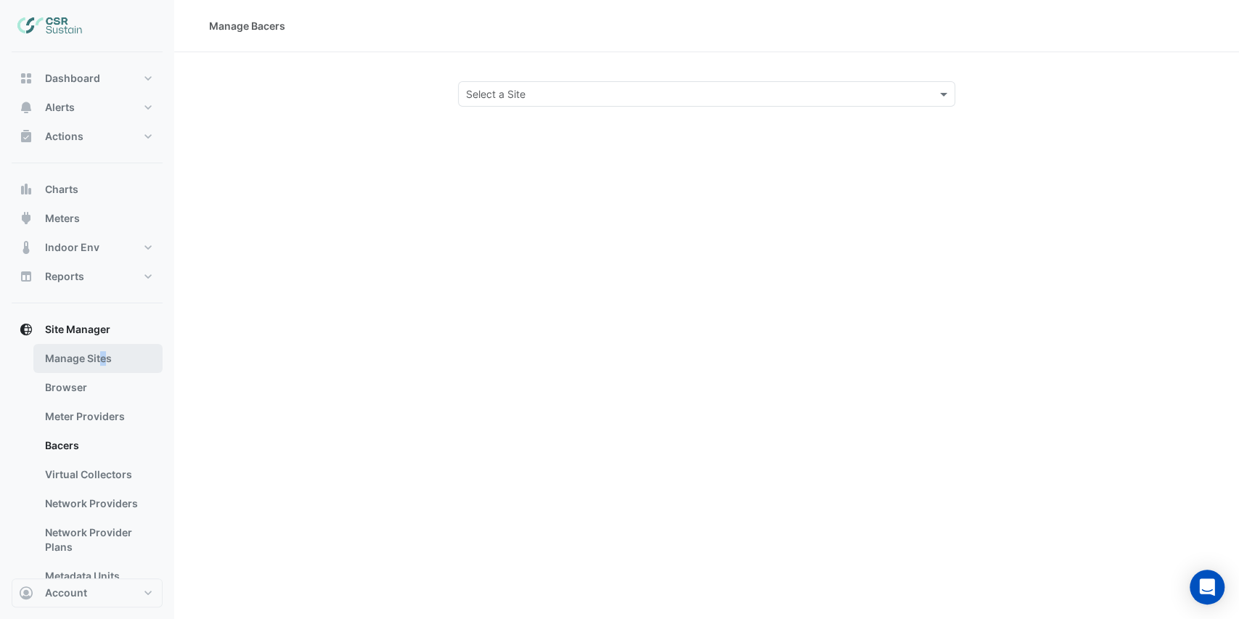
click at [102, 363] on link "Manage Sites" at bounding box center [97, 358] width 129 height 29
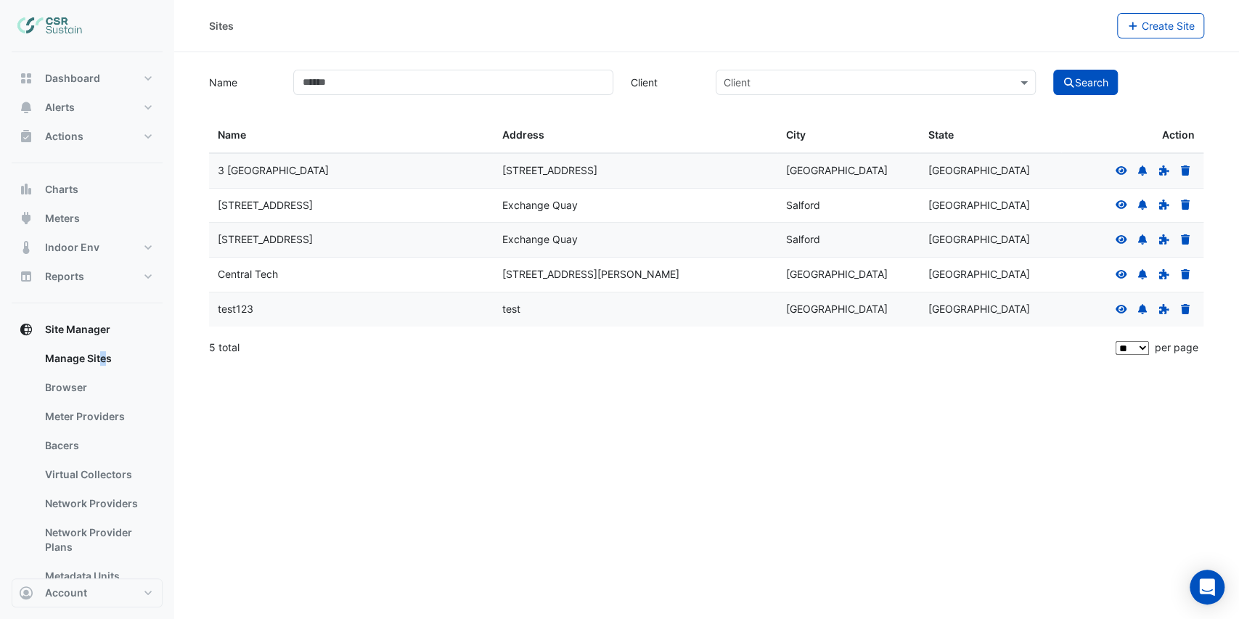
click at [1121, 309] on icon at bounding box center [1122, 308] width 12 height 9
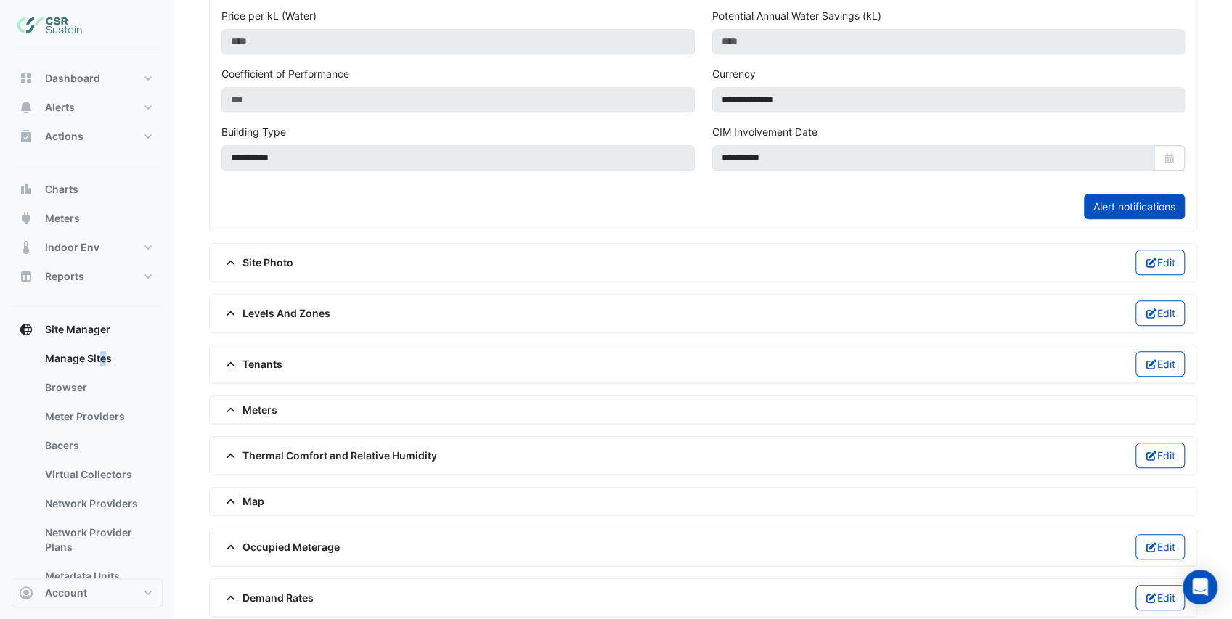
scroll to position [563, 0]
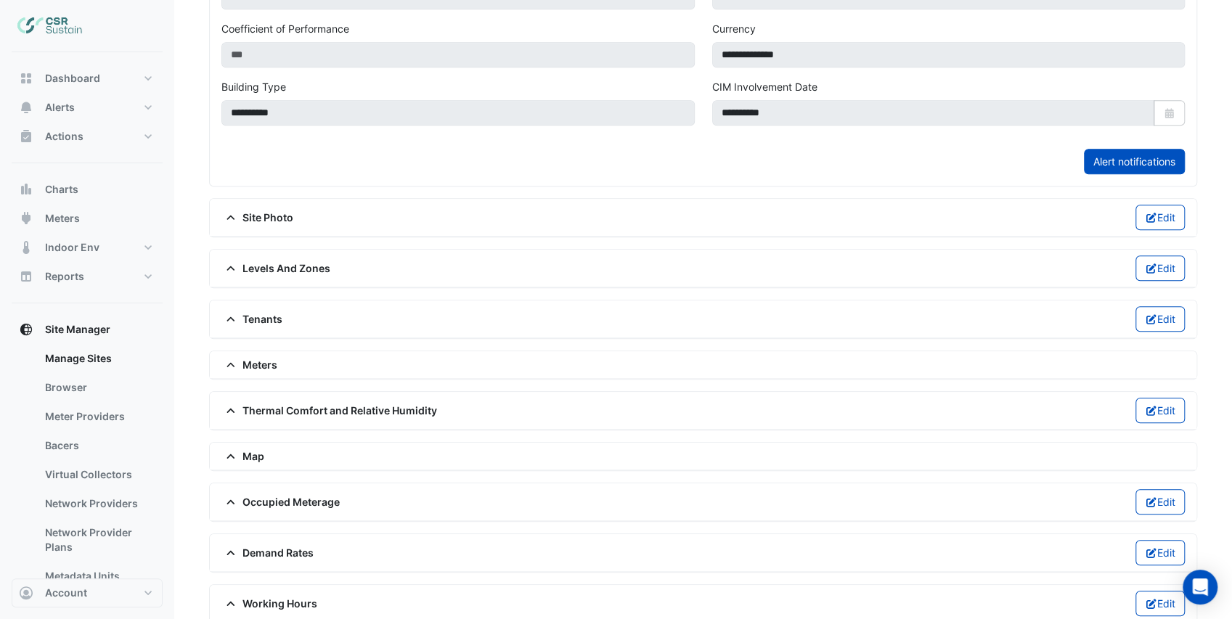
click at [288, 261] on span "Levels And Zones" at bounding box center [275, 268] width 109 height 15
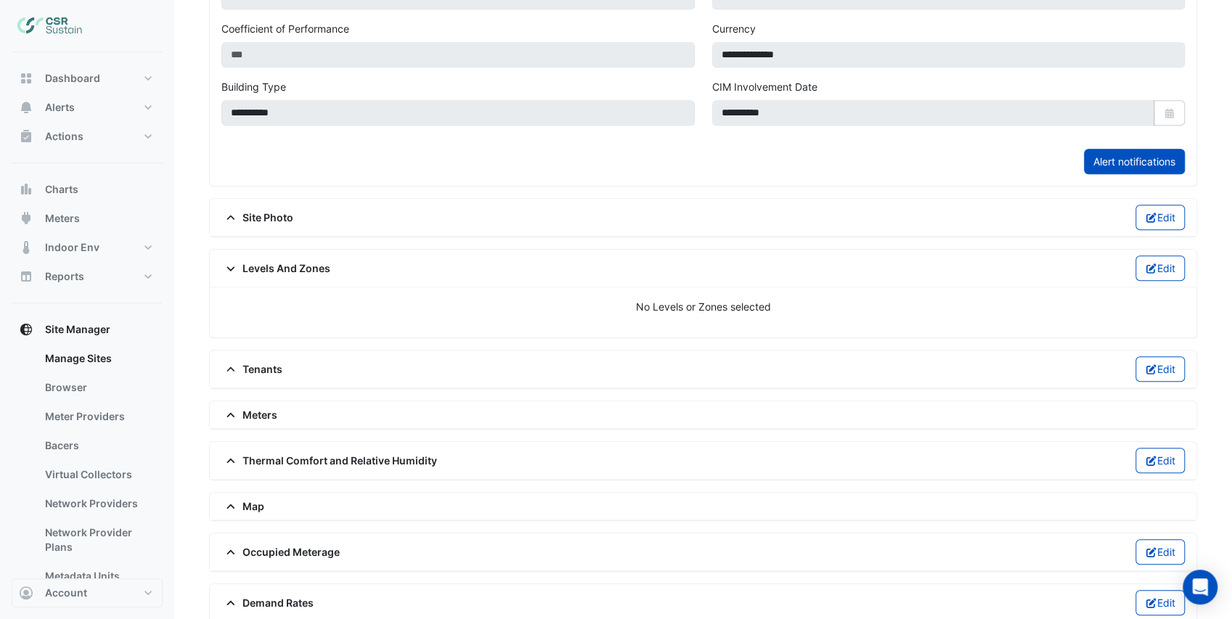
click at [288, 261] on span "Levels And Zones" at bounding box center [275, 268] width 109 height 15
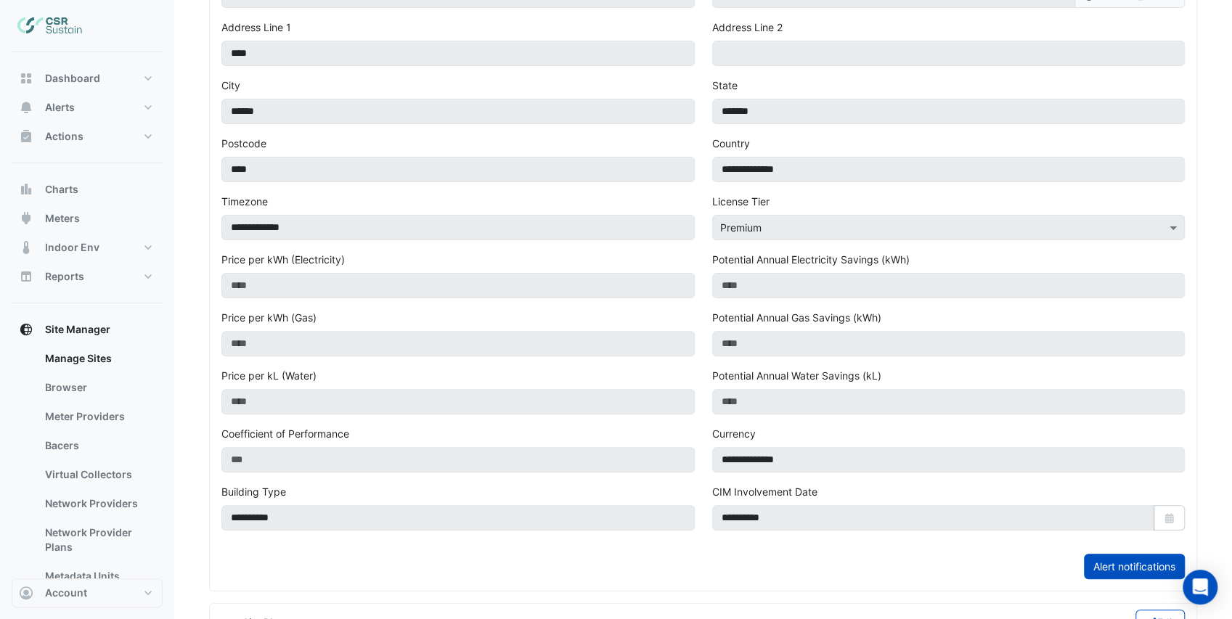
scroll to position [0, 0]
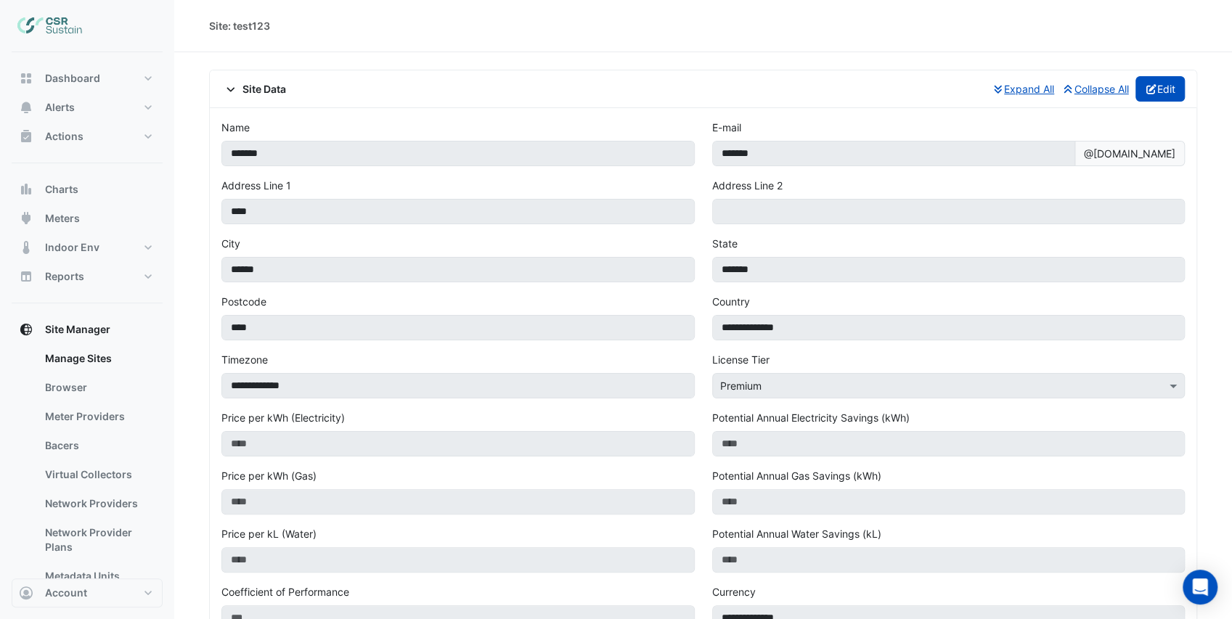
click at [1166, 82] on button "Edit" at bounding box center [1160, 88] width 50 height 25
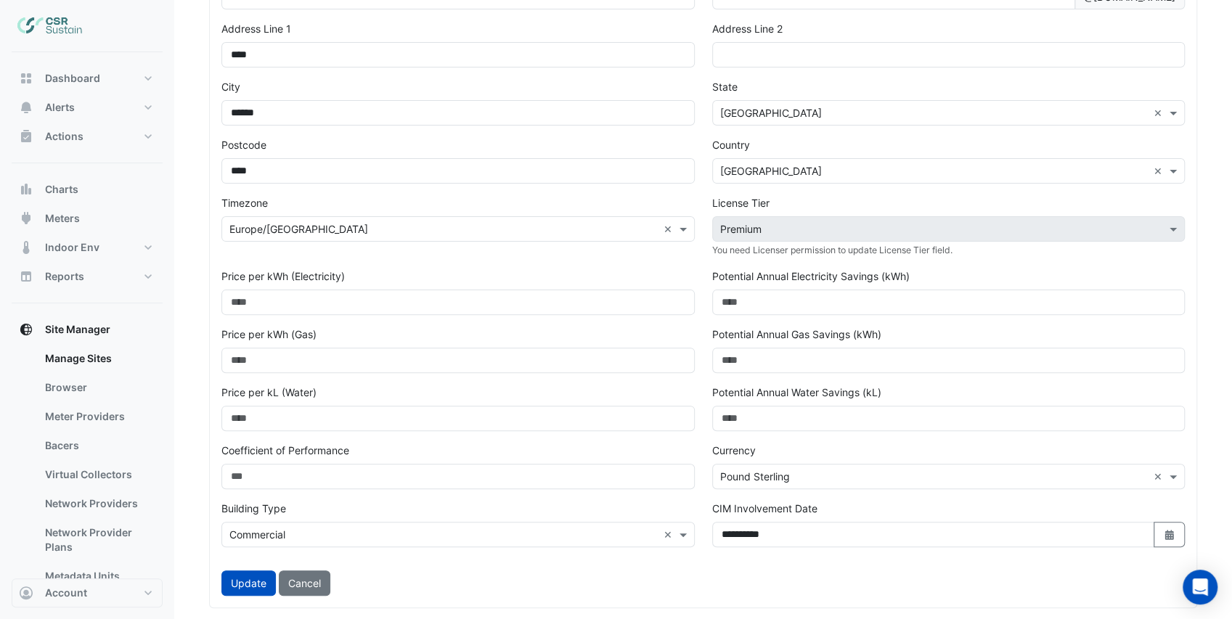
scroll to position [290, 0]
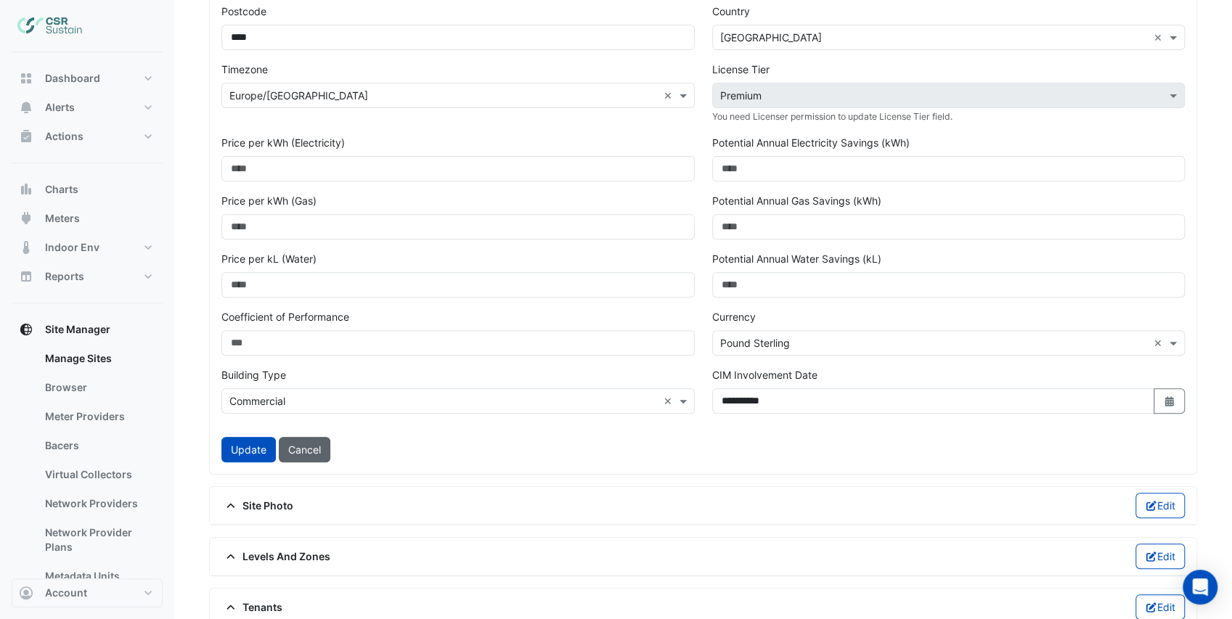
click at [319, 449] on button "Cancel" at bounding box center [305, 449] width 52 height 25
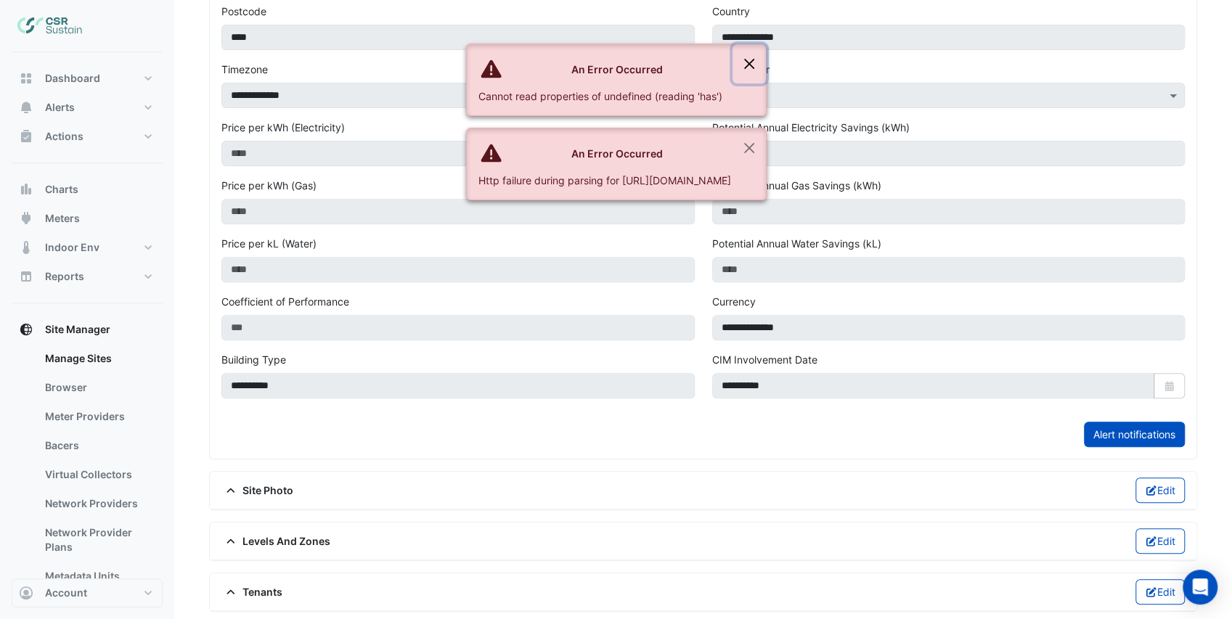
click at [766, 60] on button "Close" at bounding box center [749, 63] width 33 height 39
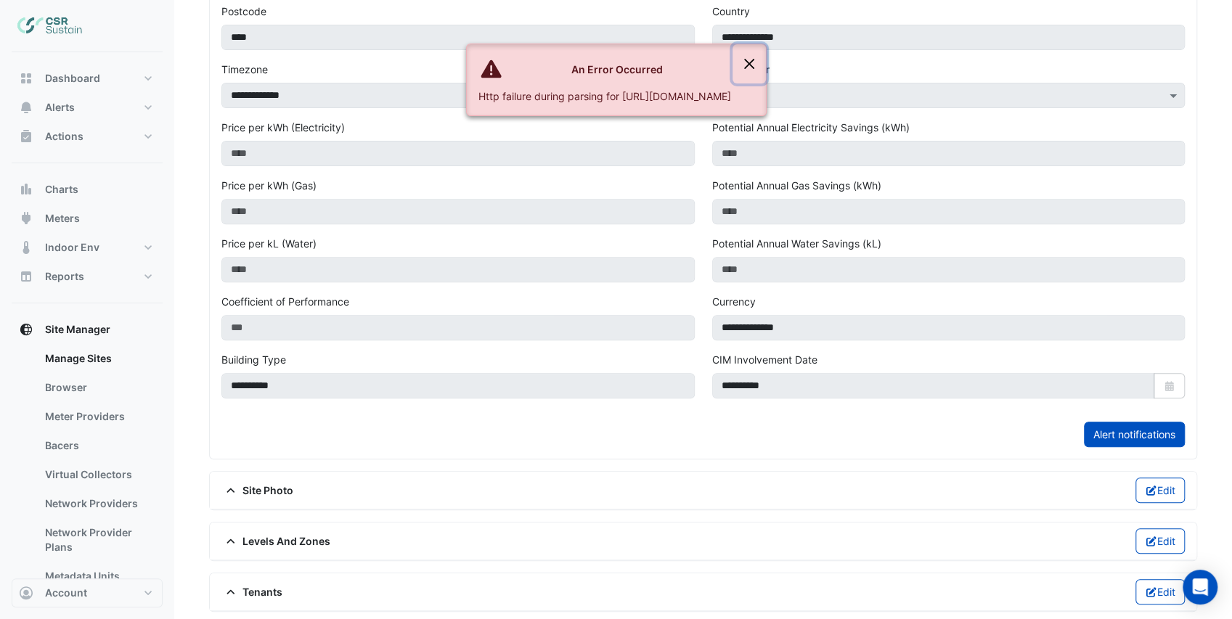
click at [766, 60] on button "Close" at bounding box center [749, 63] width 33 height 39
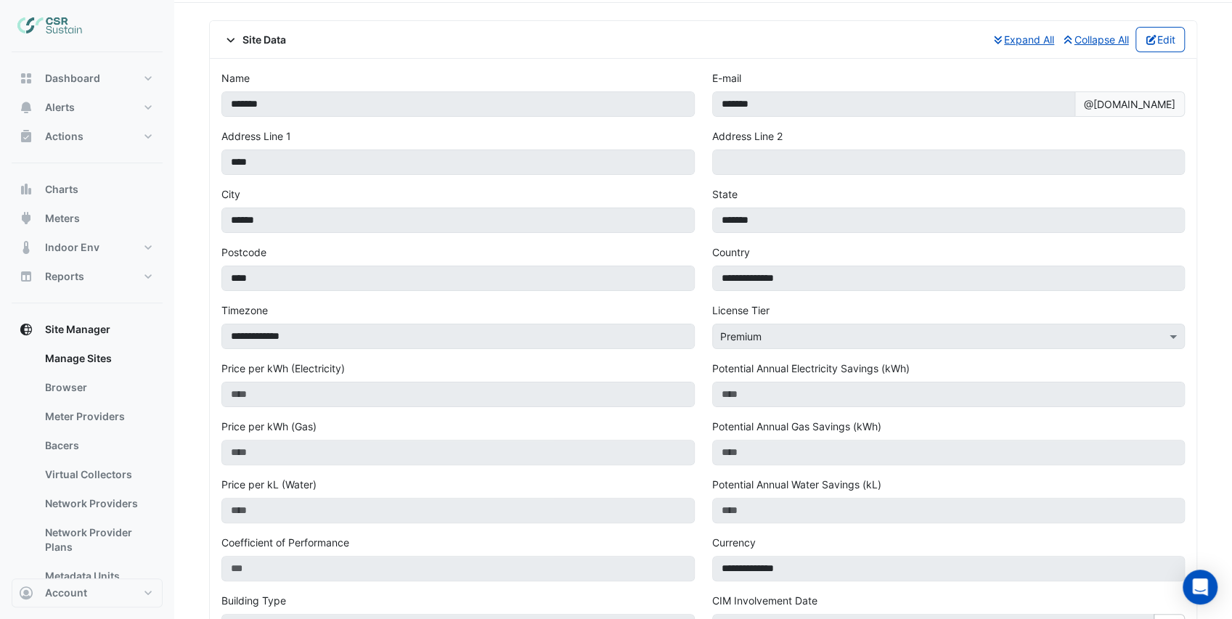
scroll to position [48, 0]
click at [1154, 46] on button "Edit" at bounding box center [1160, 40] width 50 height 25
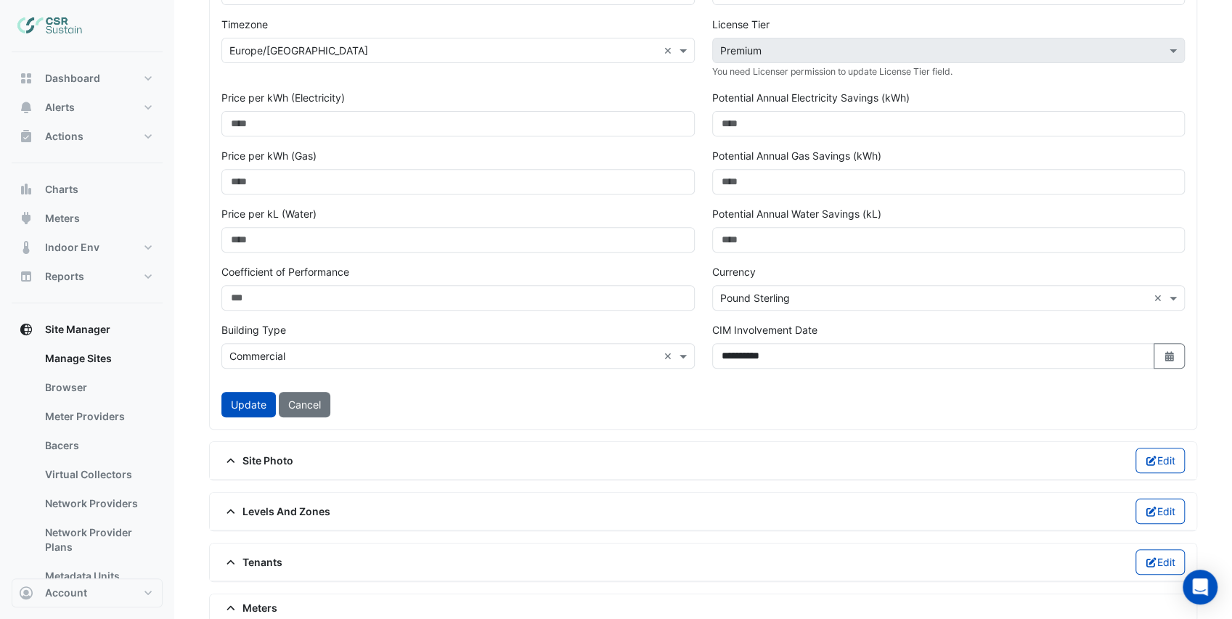
scroll to position [338, 0]
click at [303, 405] on button "Cancel" at bounding box center [305, 401] width 52 height 25
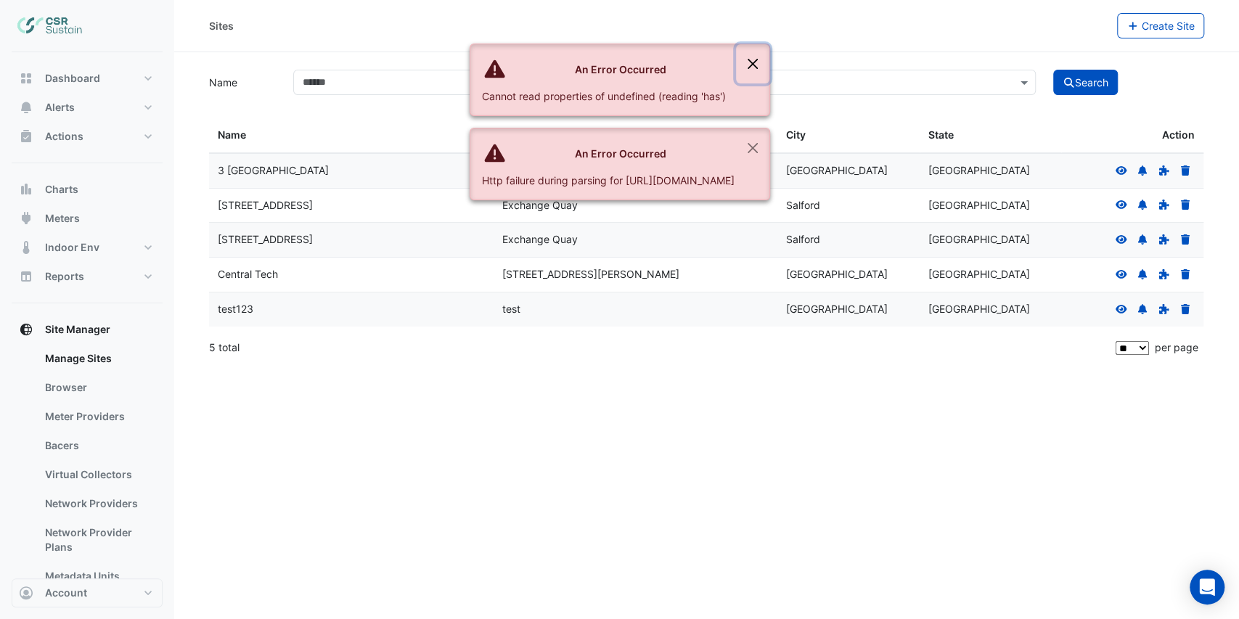
click at [770, 60] on button "Close" at bounding box center [752, 63] width 33 height 39
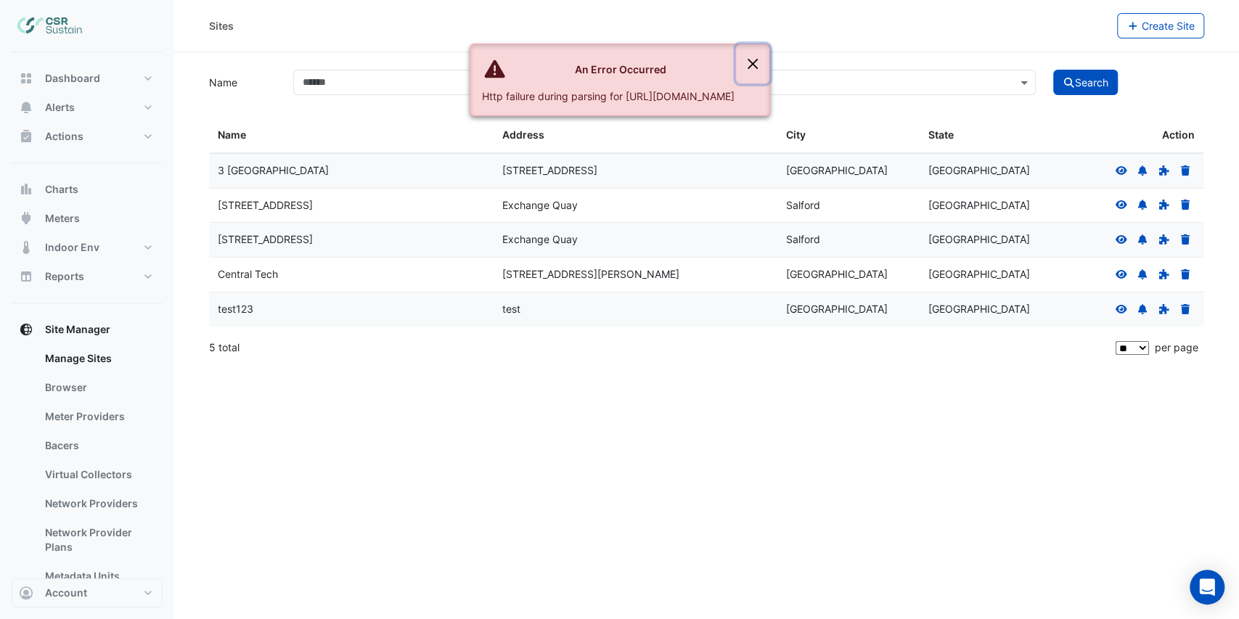
click at [770, 61] on button "Close" at bounding box center [752, 63] width 33 height 39
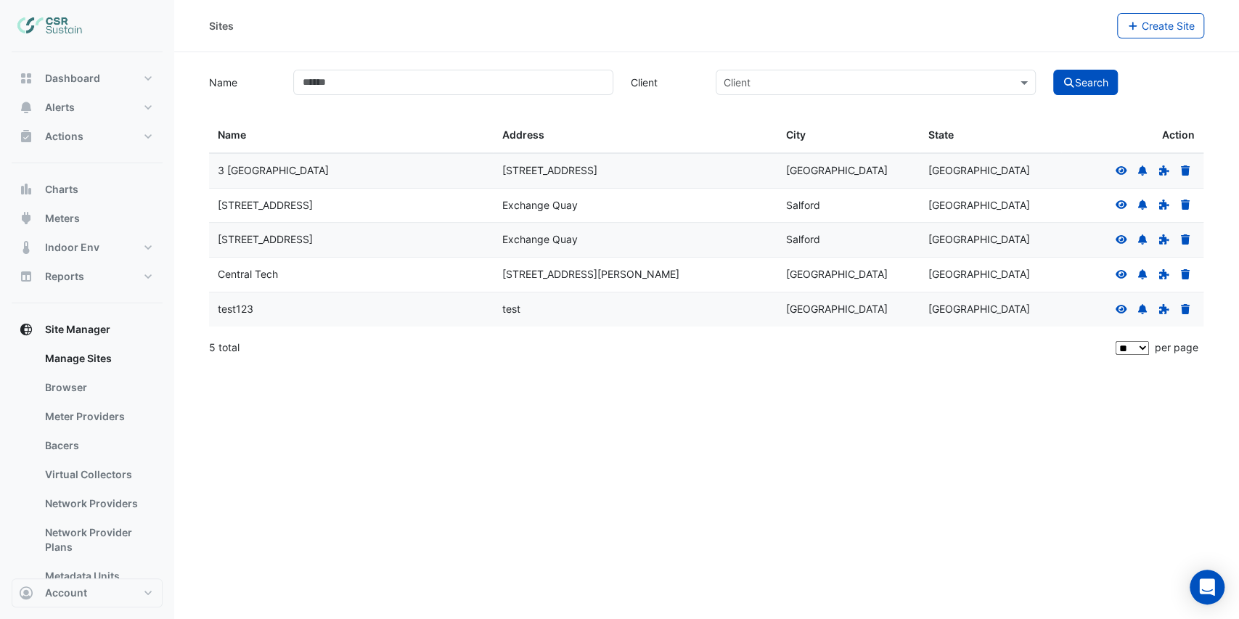
click at [1120, 308] on icon at bounding box center [1122, 308] width 12 height 9
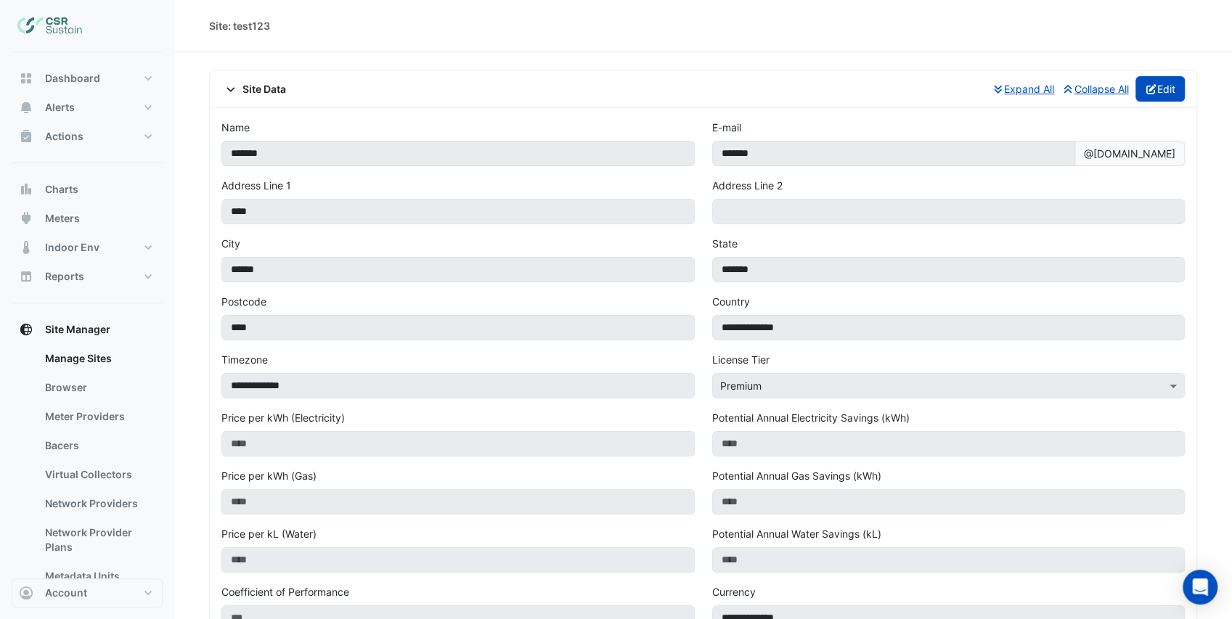
click at [1154, 87] on button "Edit" at bounding box center [1160, 88] width 50 height 25
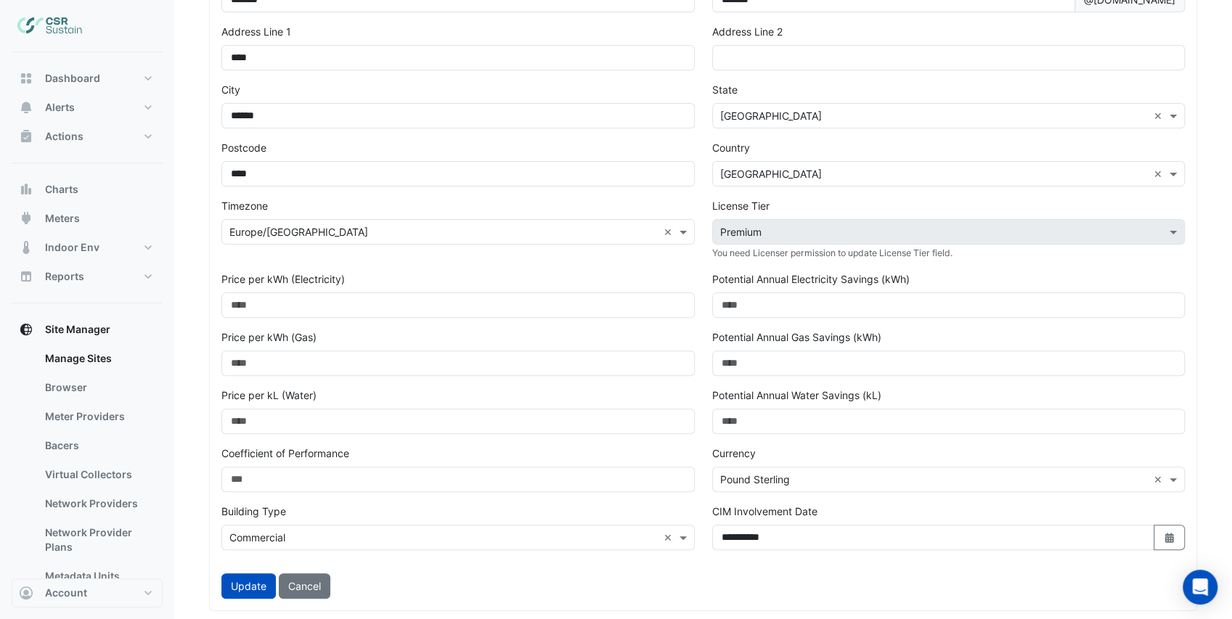
scroll to position [387, 0]
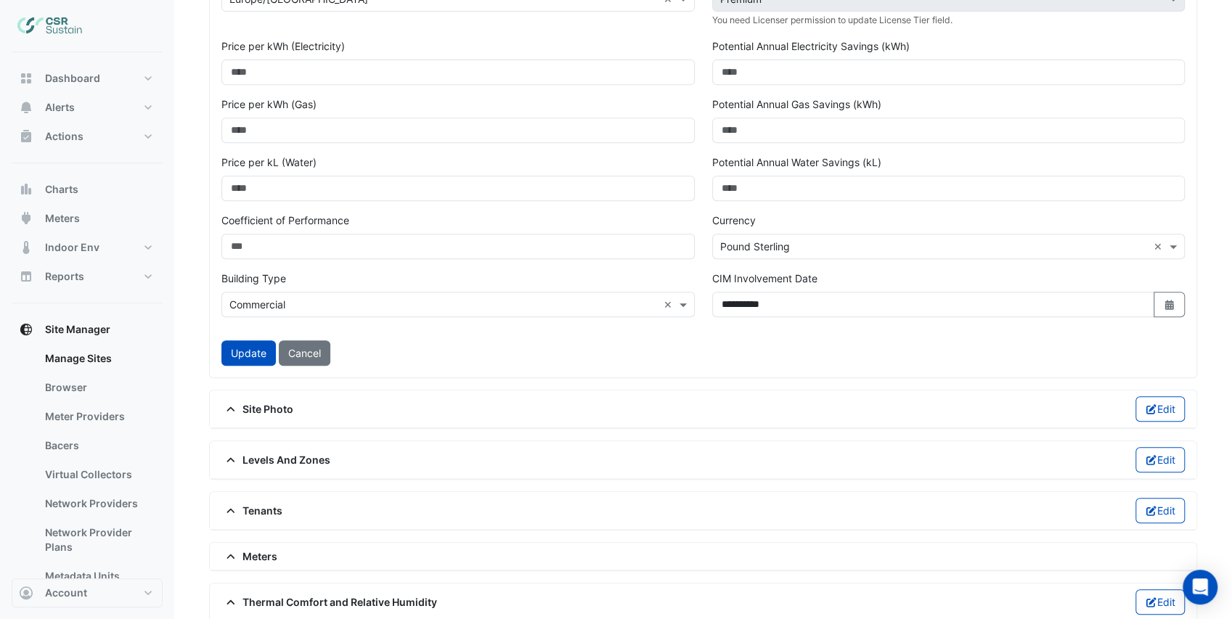
click at [319, 355] on button "Cancel" at bounding box center [305, 352] width 52 height 25
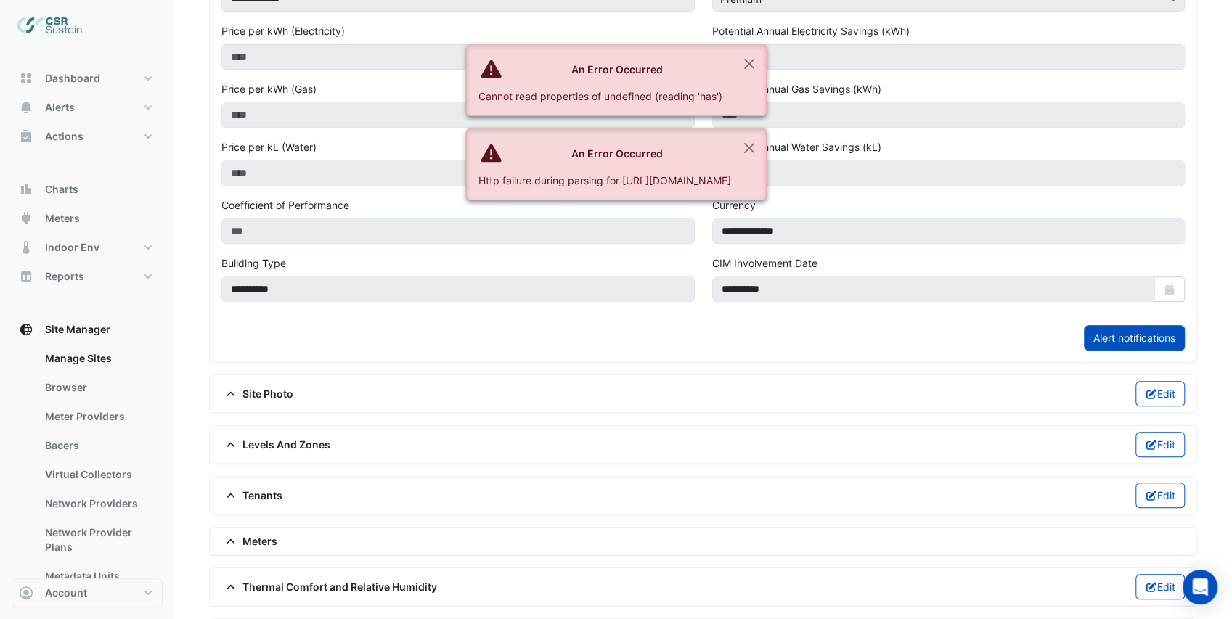
scroll to position [386, 0]
click at [766, 64] on button "Close" at bounding box center [749, 63] width 33 height 39
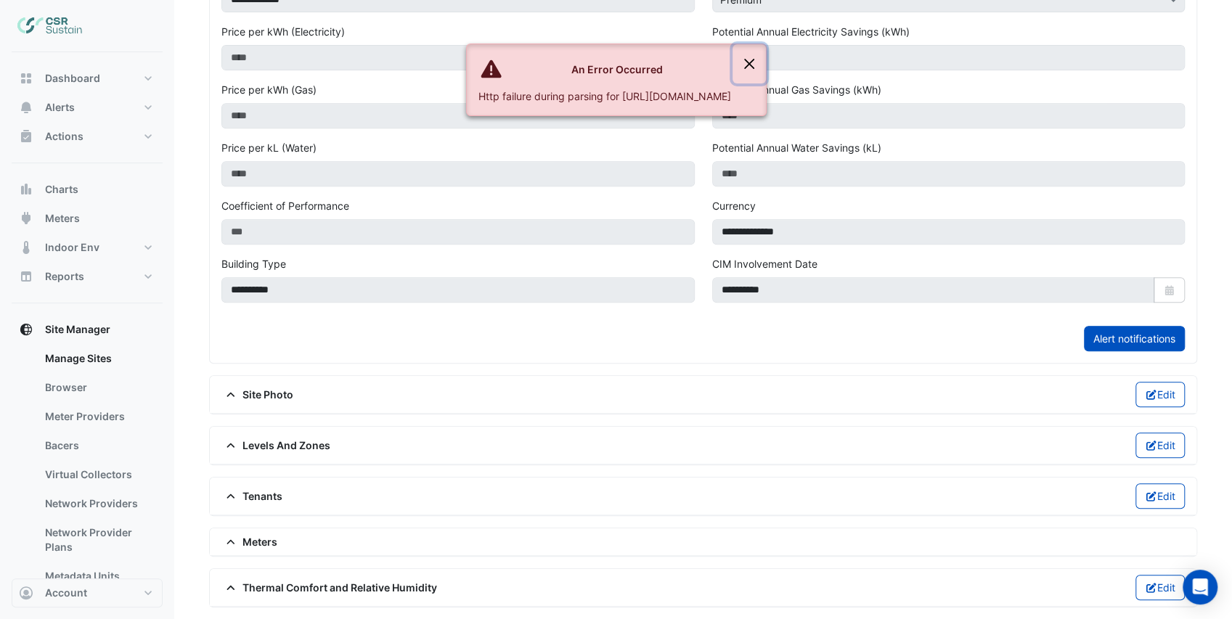
click at [766, 64] on button "Close" at bounding box center [749, 63] width 33 height 39
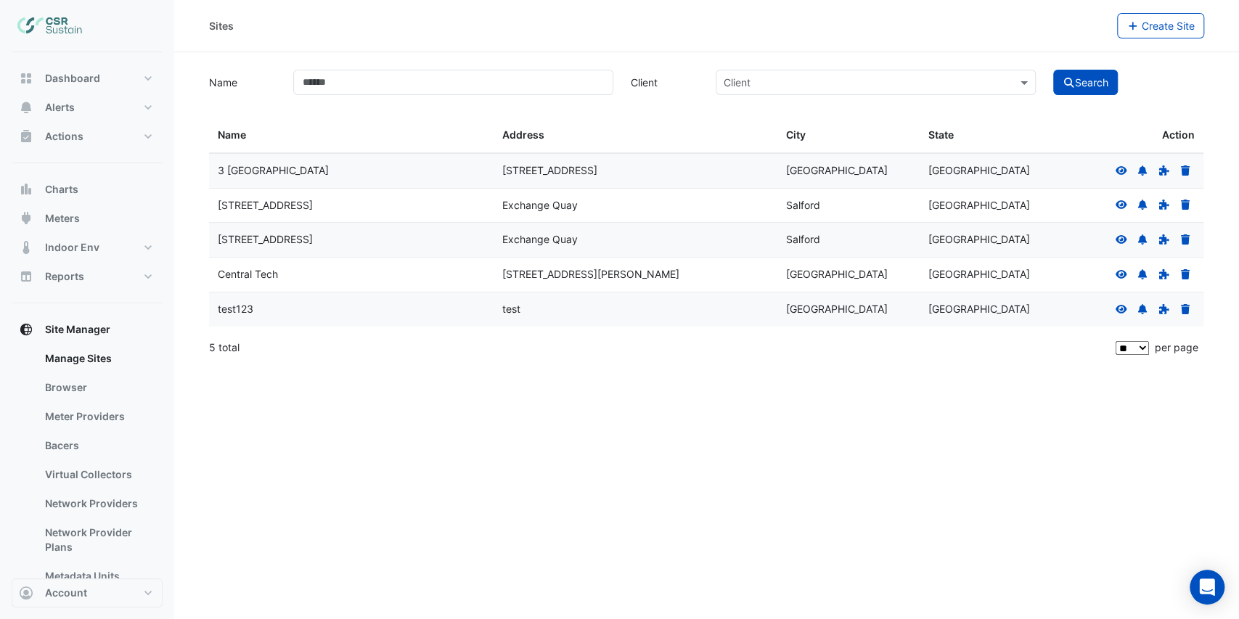
click at [1186, 308] on icon at bounding box center [1185, 309] width 9 height 10
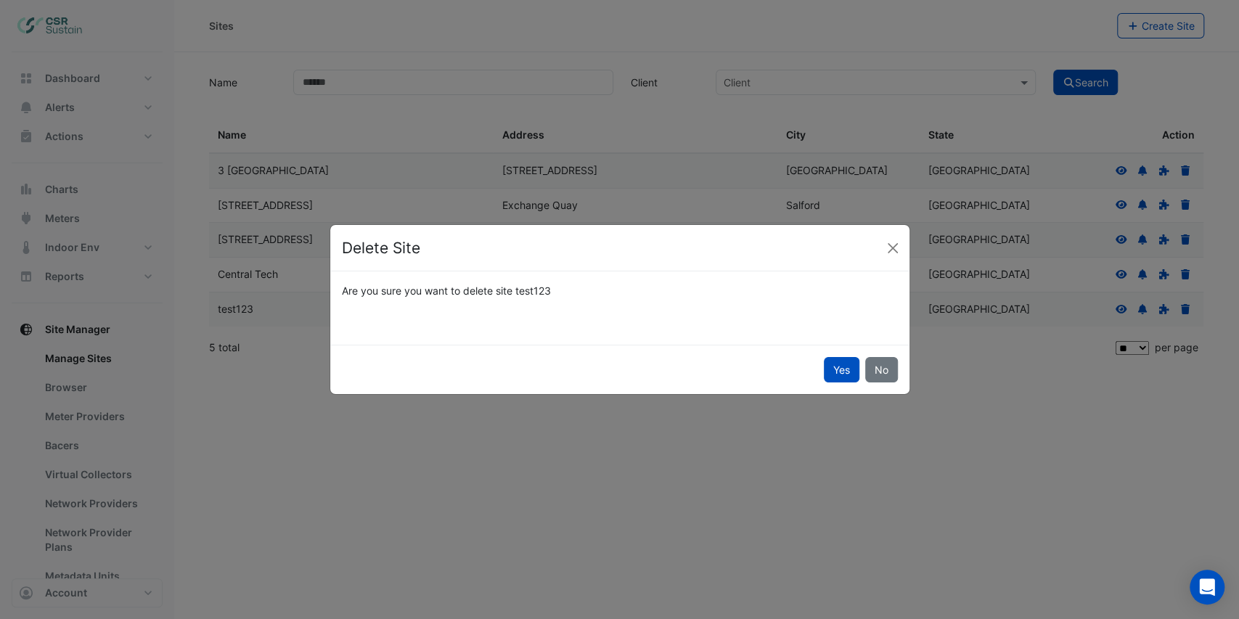
click at [849, 368] on button "Yes" at bounding box center [842, 369] width 36 height 25
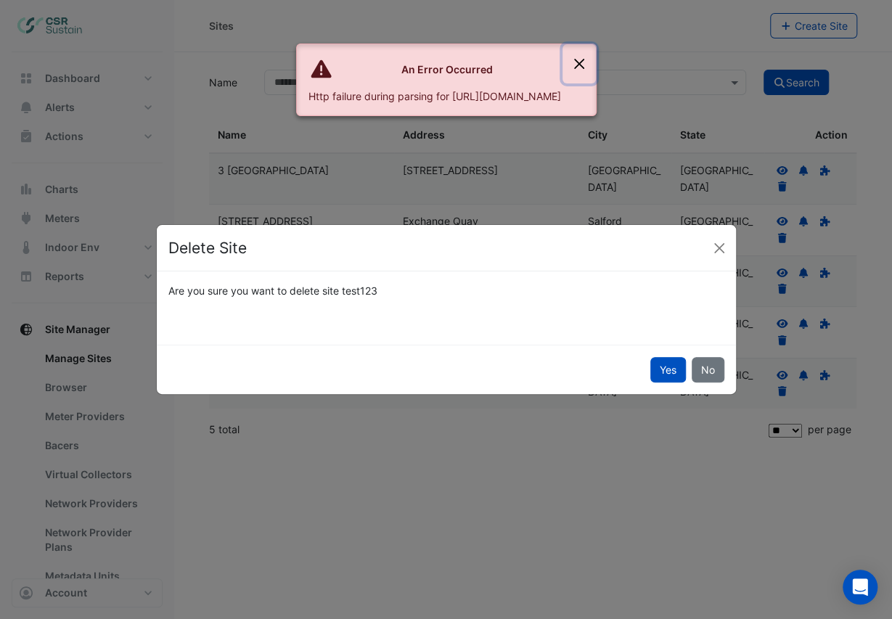
click at [596, 61] on button "Close" at bounding box center [579, 63] width 33 height 39
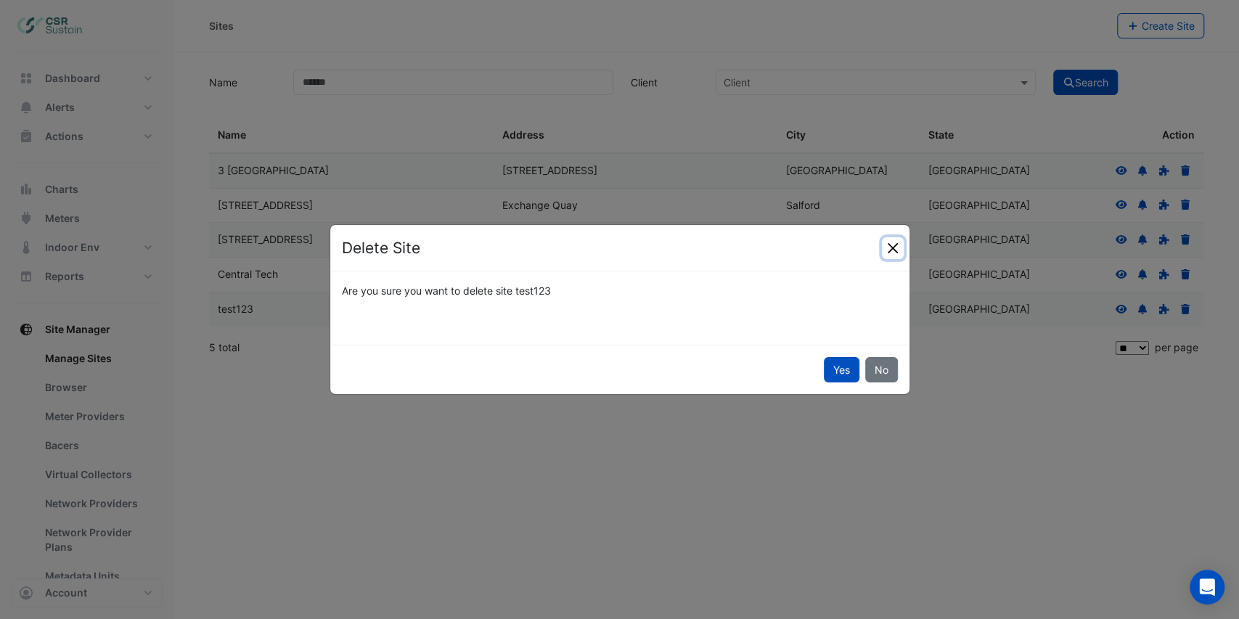
click at [898, 253] on button "Close" at bounding box center [893, 248] width 22 height 22
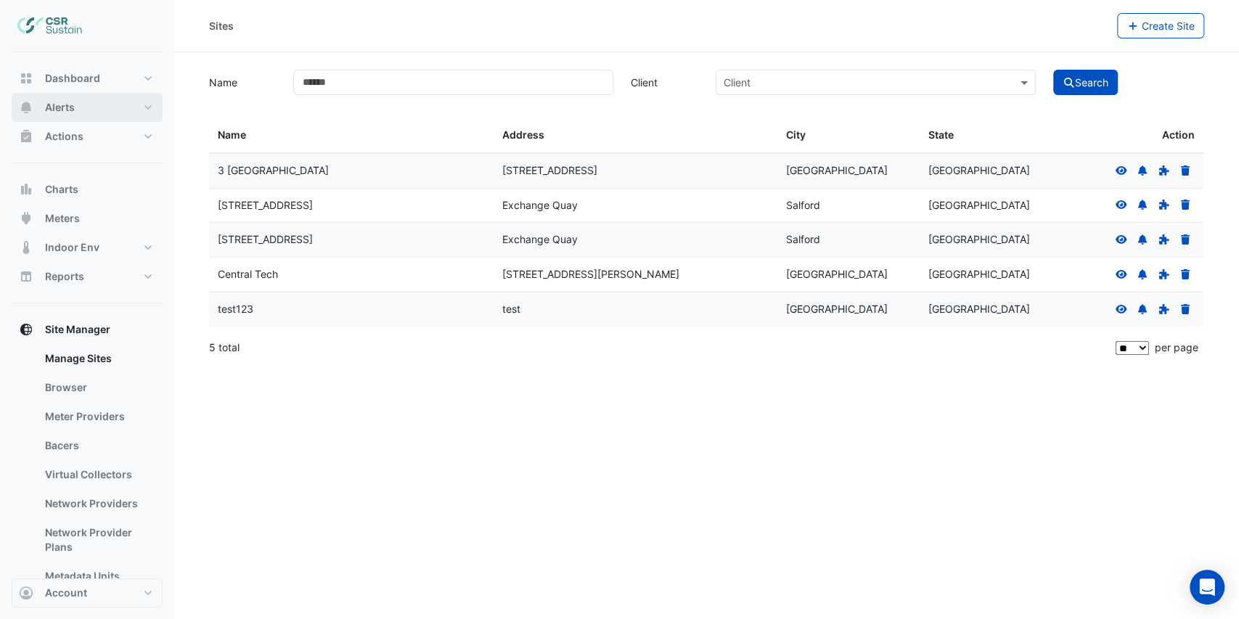
click at [81, 115] on button "Alerts" at bounding box center [87, 107] width 151 height 29
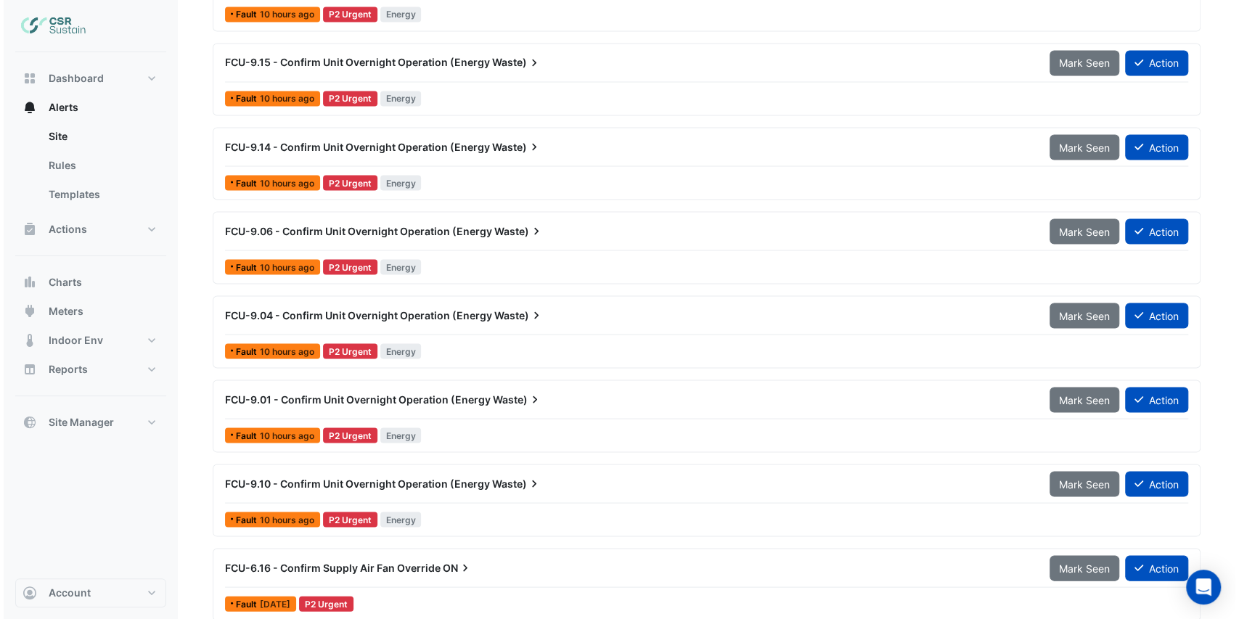
scroll to position [1933, 0]
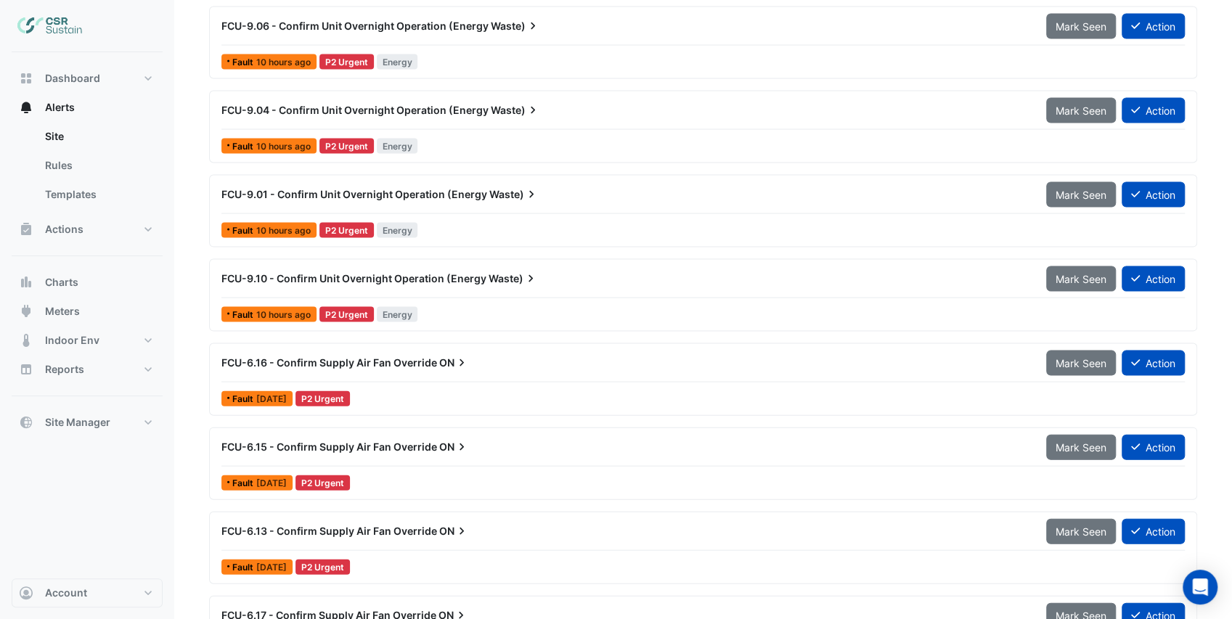
click at [486, 293] on div "FCU-9.10 - Confirm Unit Overnight Operation (Energy Waste) Mark Seen Action Fau…" at bounding box center [703, 296] width 975 height 60
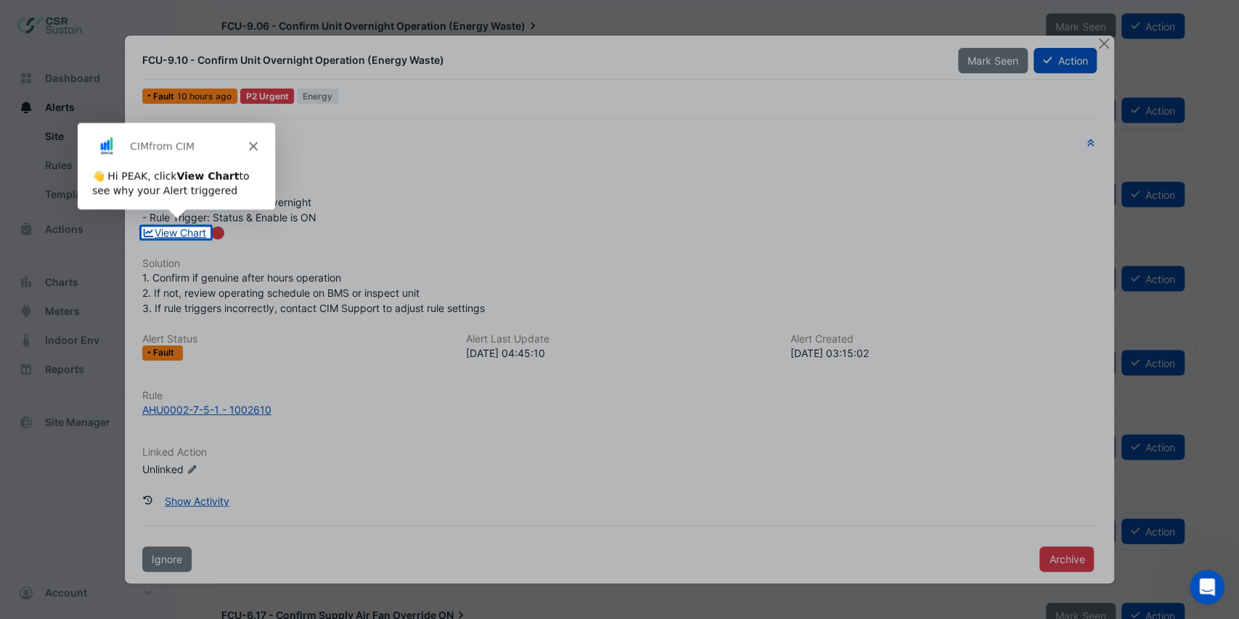
click at [198, 237] on link "View Chart" at bounding box center [174, 233] width 65 height 12
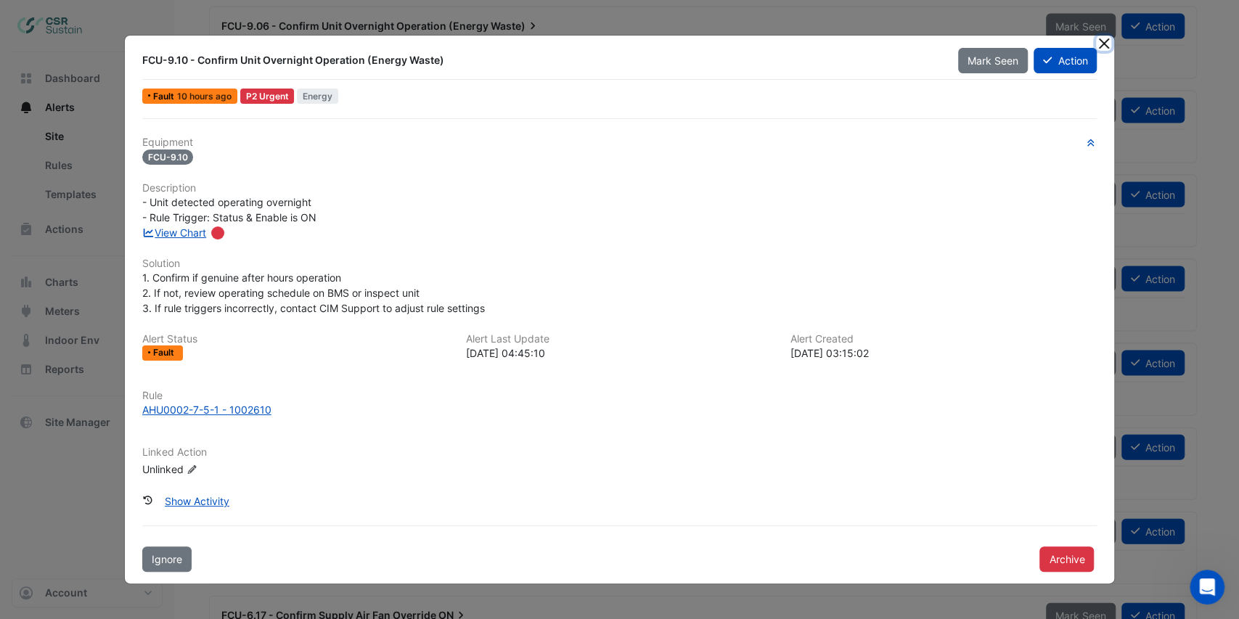
click at [1108, 44] on button "Close" at bounding box center [1103, 43] width 15 height 15
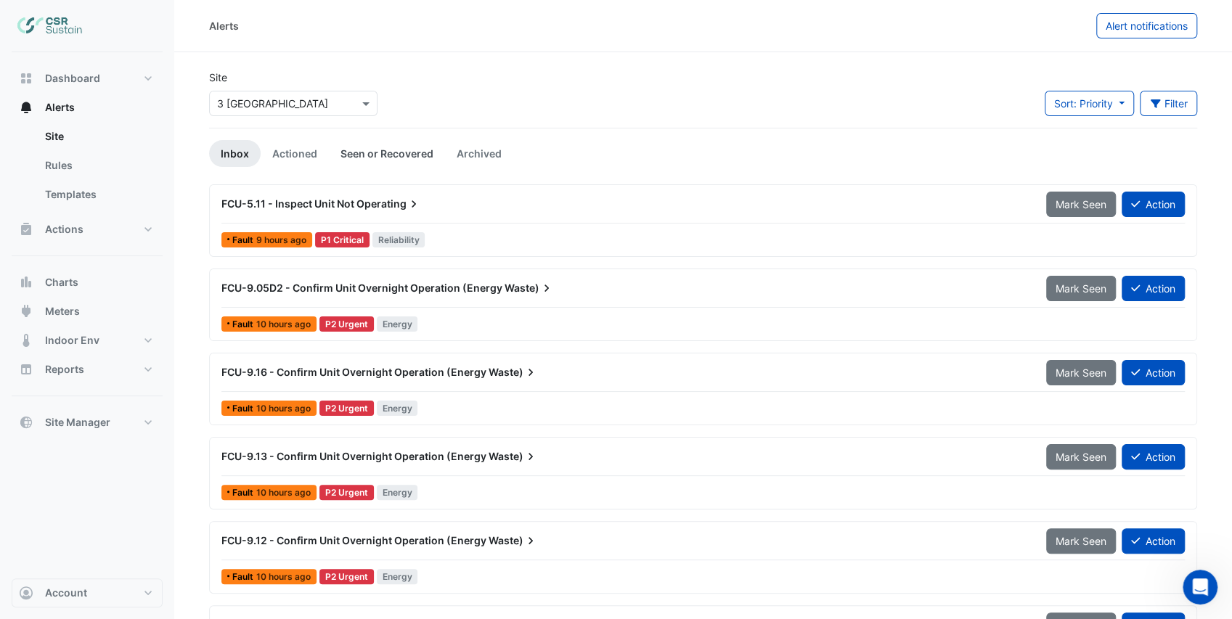
click at [382, 151] on link "Seen or Recovered" at bounding box center [387, 153] width 116 height 27
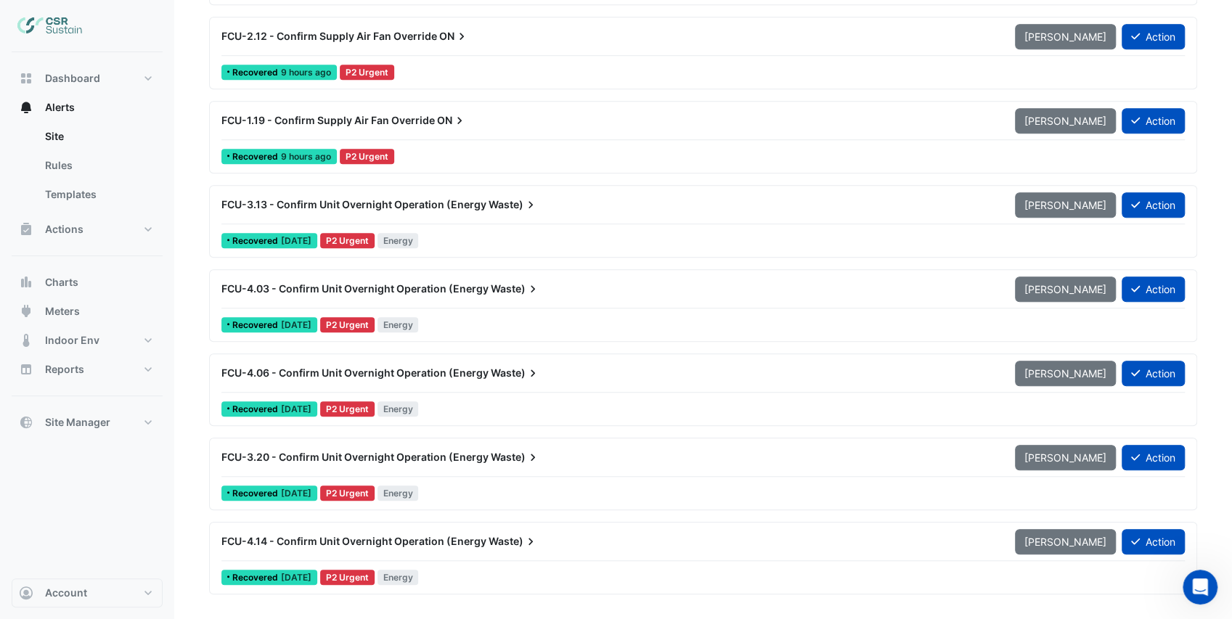
scroll to position [726, 0]
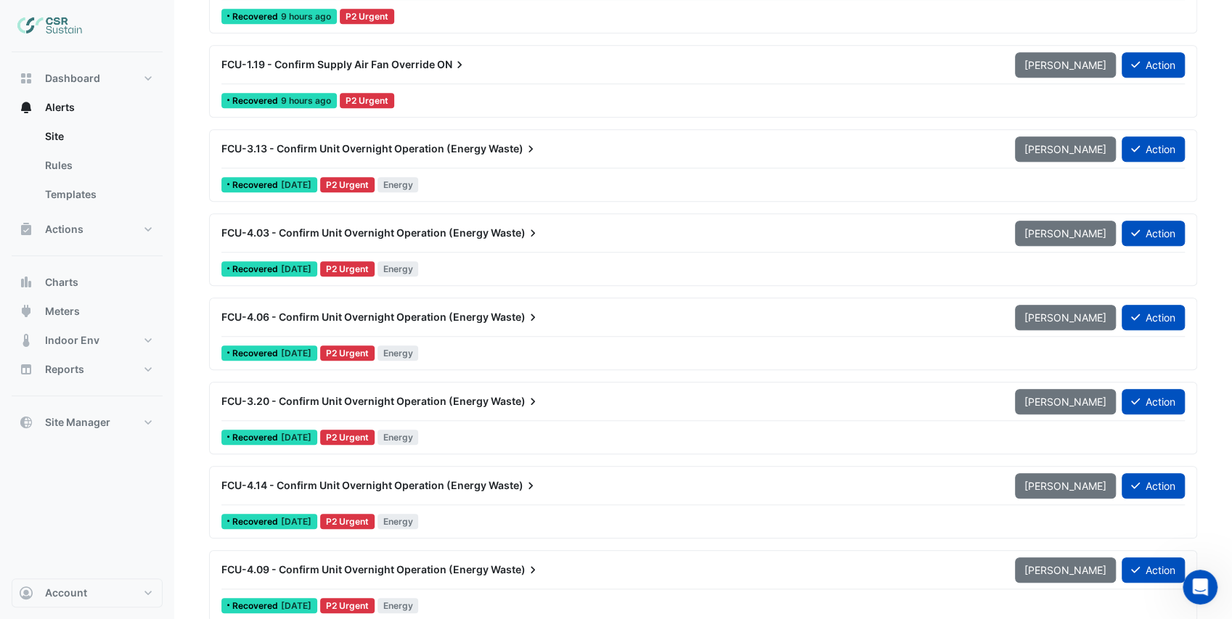
click at [471, 174] on div "Recovered [DATE] P2 Urgent Energy" at bounding box center [703, 184] width 966 height 21
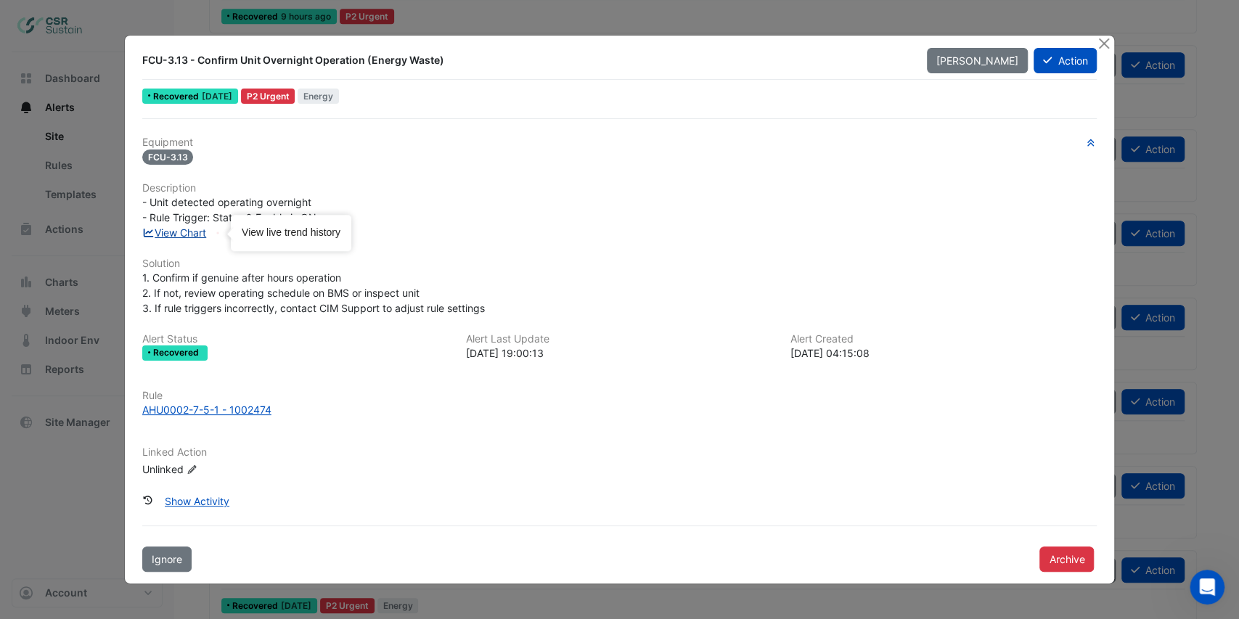
click at [195, 232] on link "View Chart" at bounding box center [174, 233] width 65 height 12
click at [1106, 41] on button "Close" at bounding box center [1103, 43] width 15 height 15
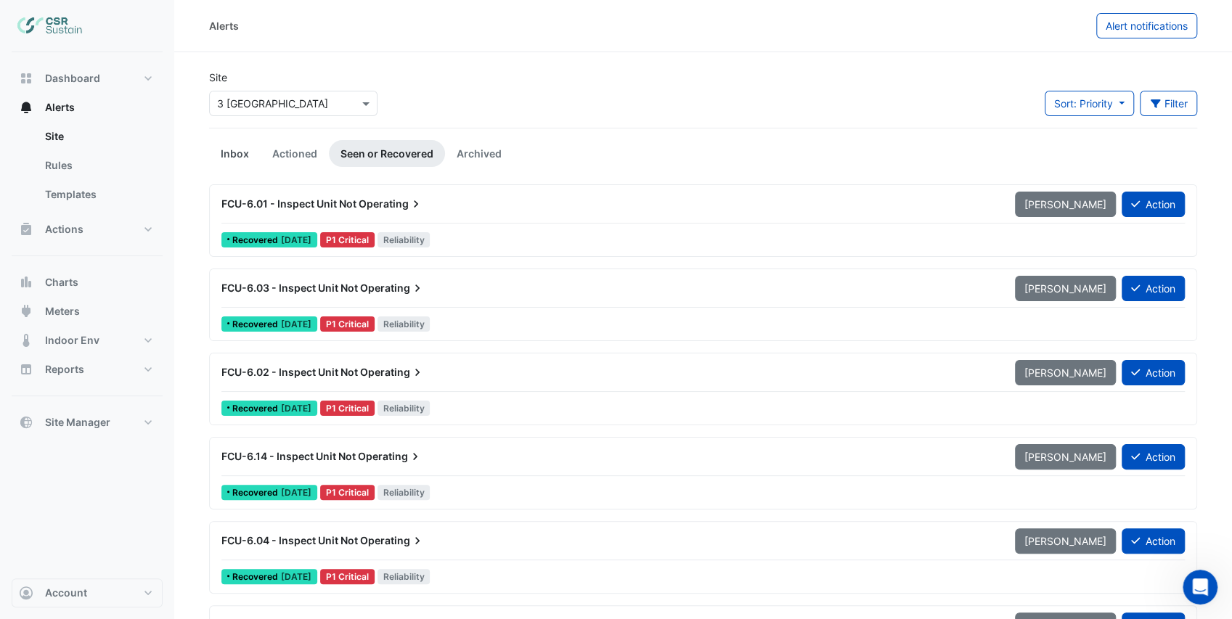
click at [236, 149] on link "Inbox" at bounding box center [235, 153] width 52 height 27
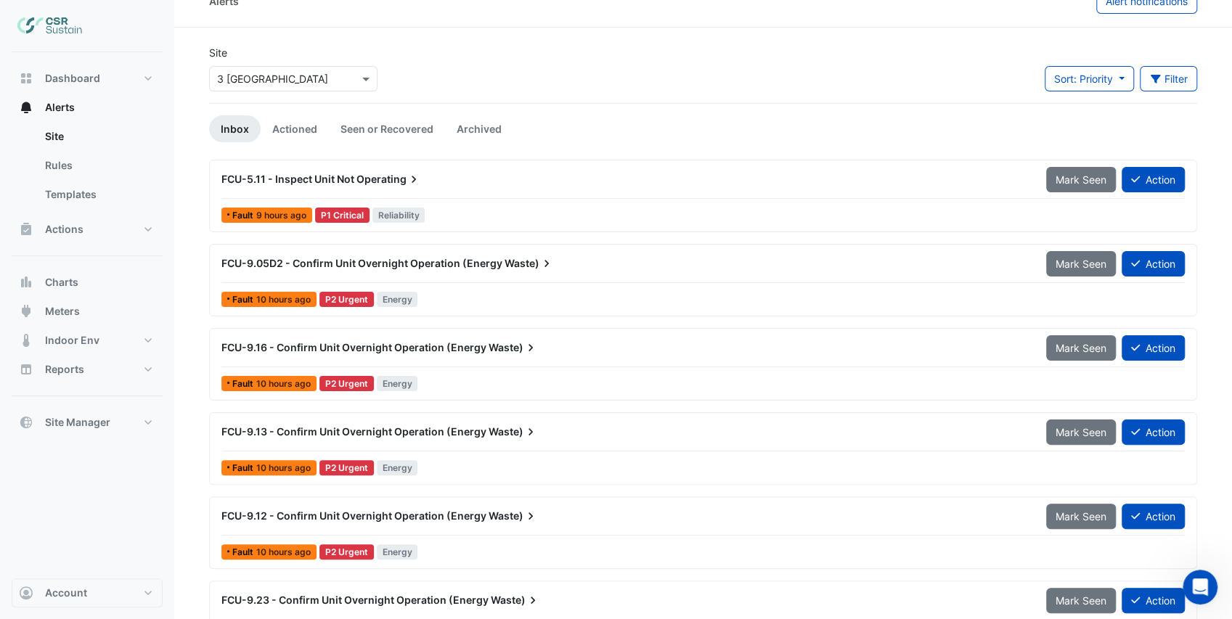
scroll to position [48, 0]
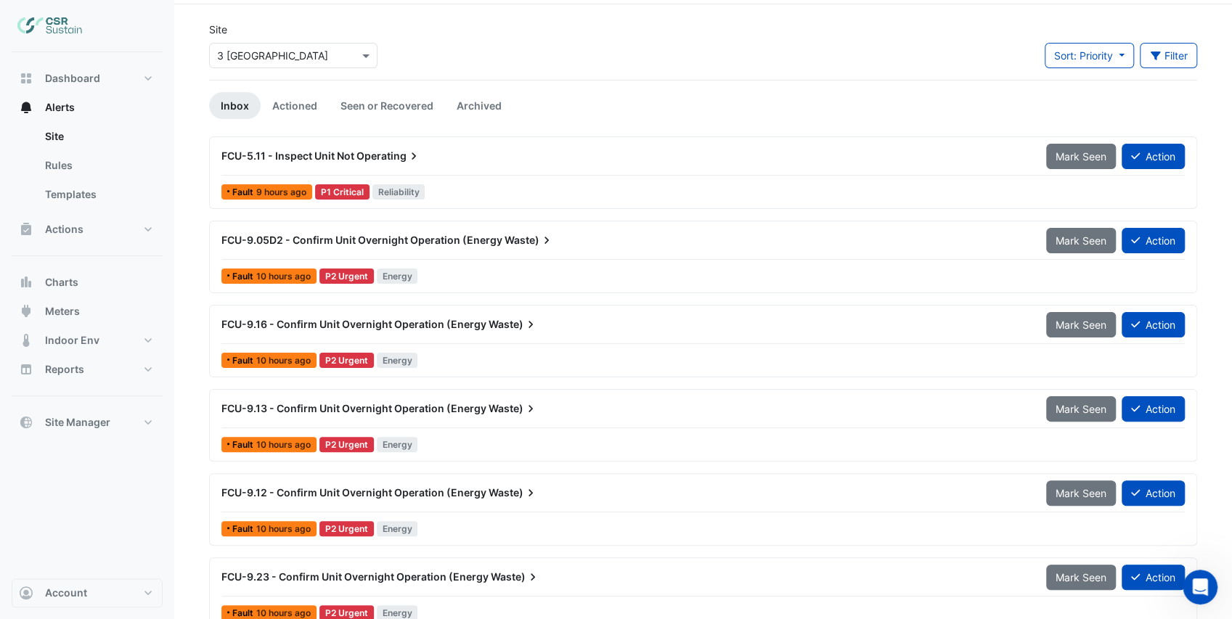
click at [453, 350] on div "Fault 10 hours ago P2 Urgent Energy" at bounding box center [703, 360] width 966 height 21
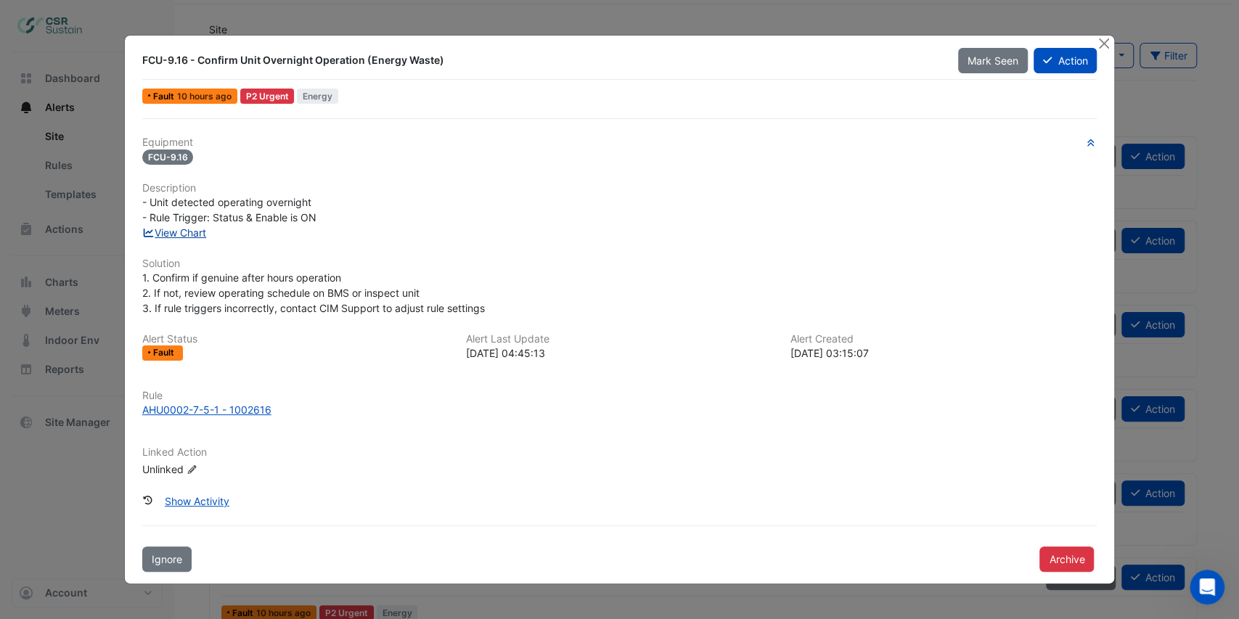
click at [187, 232] on link "View Chart" at bounding box center [174, 233] width 65 height 12
click at [1104, 45] on button "Close" at bounding box center [1103, 43] width 15 height 15
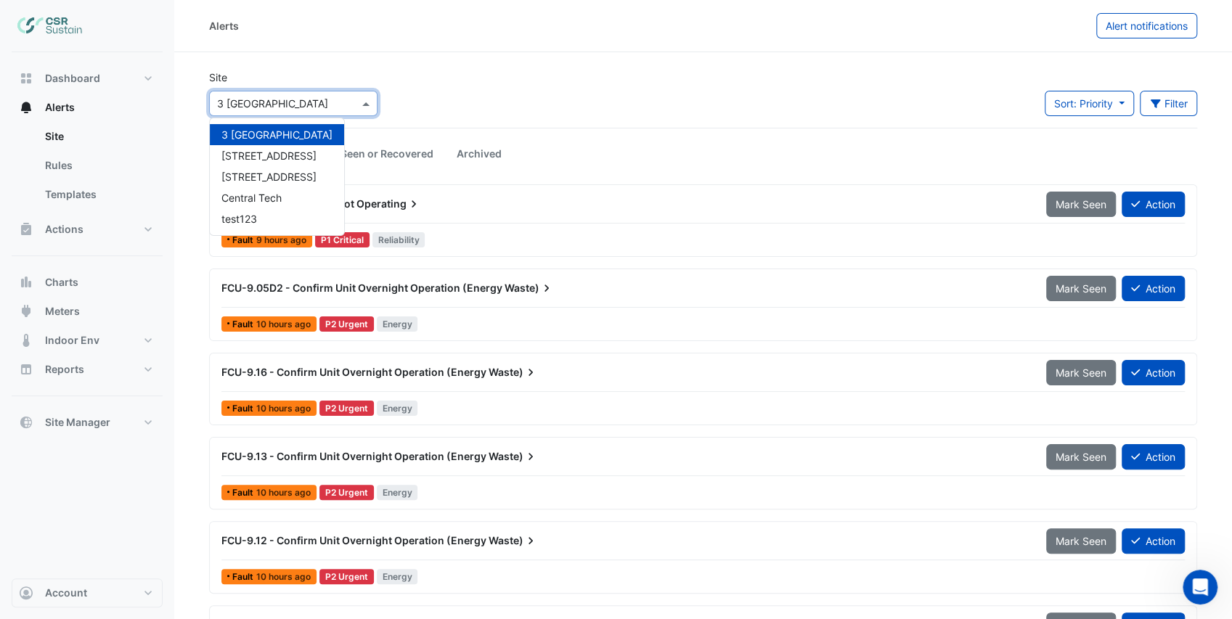
click at [277, 102] on input "text" at bounding box center [278, 104] width 123 height 15
click at [253, 174] on span "[STREET_ADDRESS]" at bounding box center [268, 177] width 95 height 12
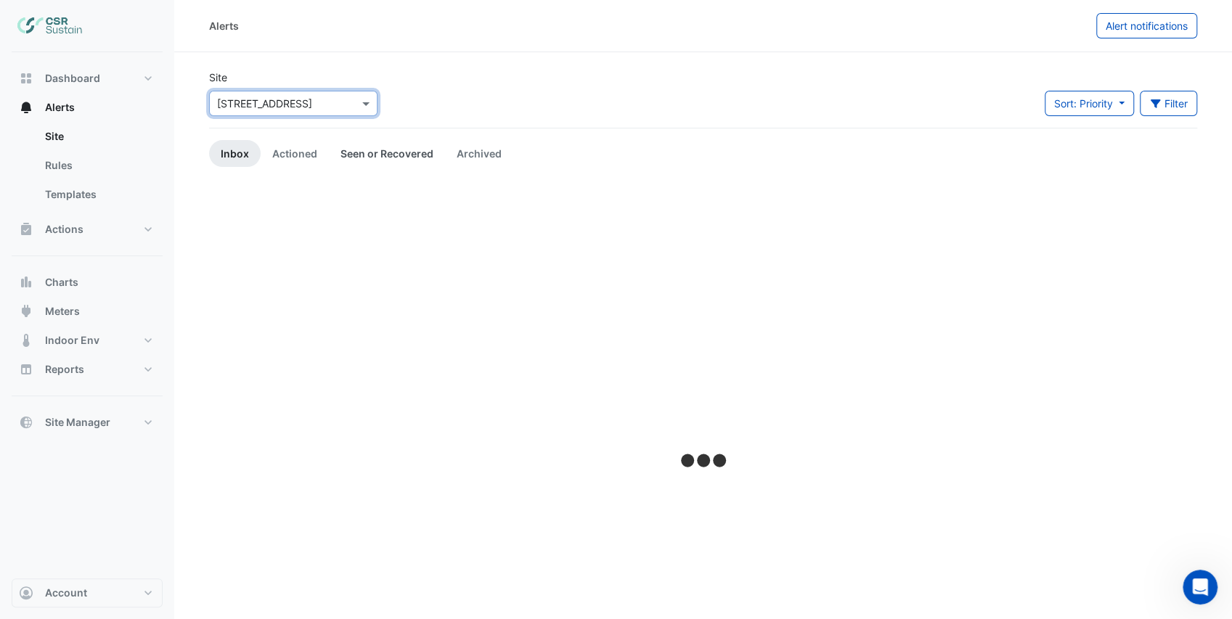
click at [394, 152] on link "Seen or Recovered" at bounding box center [387, 153] width 116 height 27
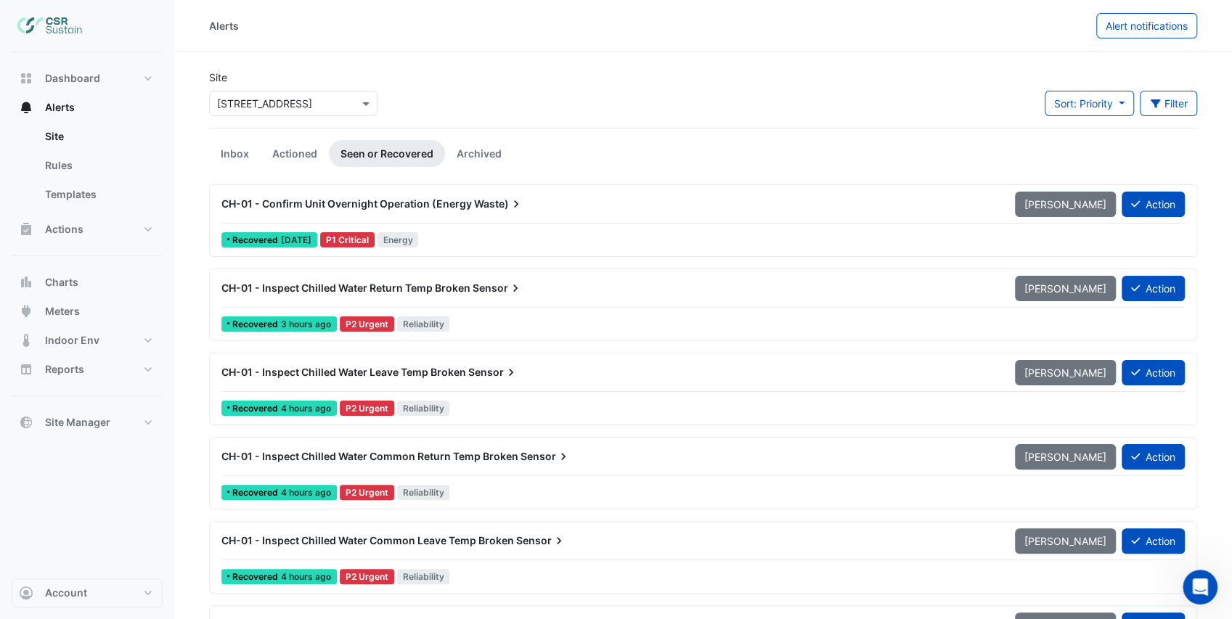
click at [372, 213] on div "CH-01 - Confirm Unit Overnight Operation (Energy Waste)" at bounding box center [610, 204] width 794 height 26
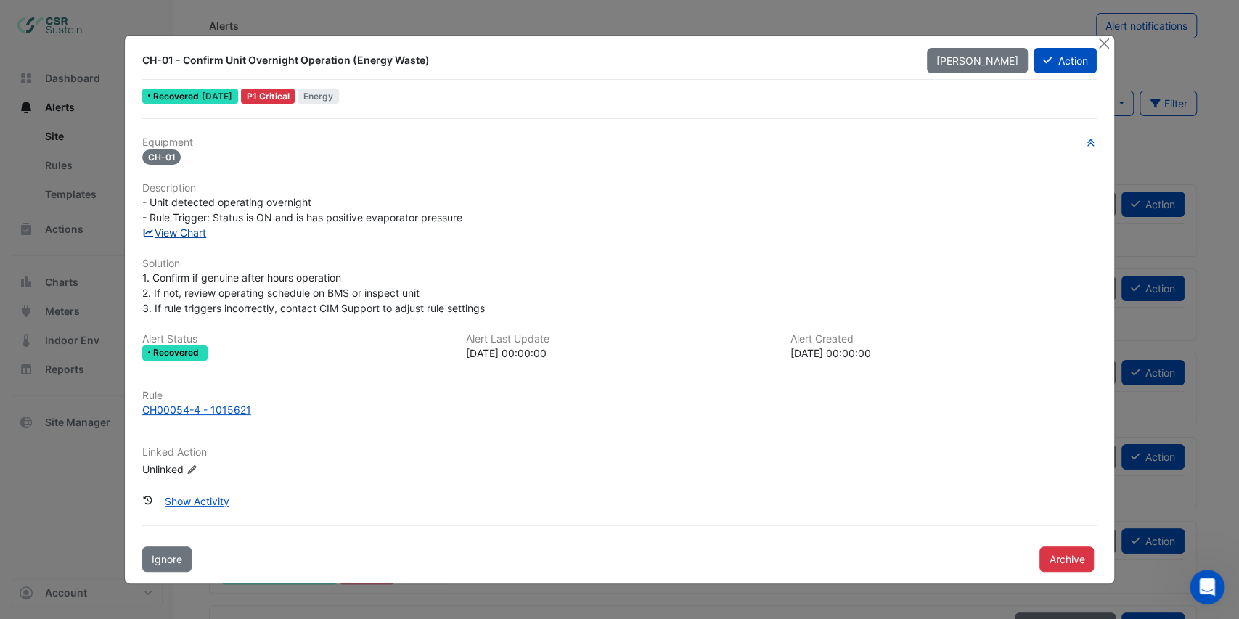
click at [193, 233] on link "View Chart" at bounding box center [174, 233] width 65 height 12
click at [1109, 41] on button "Close" at bounding box center [1103, 43] width 15 height 15
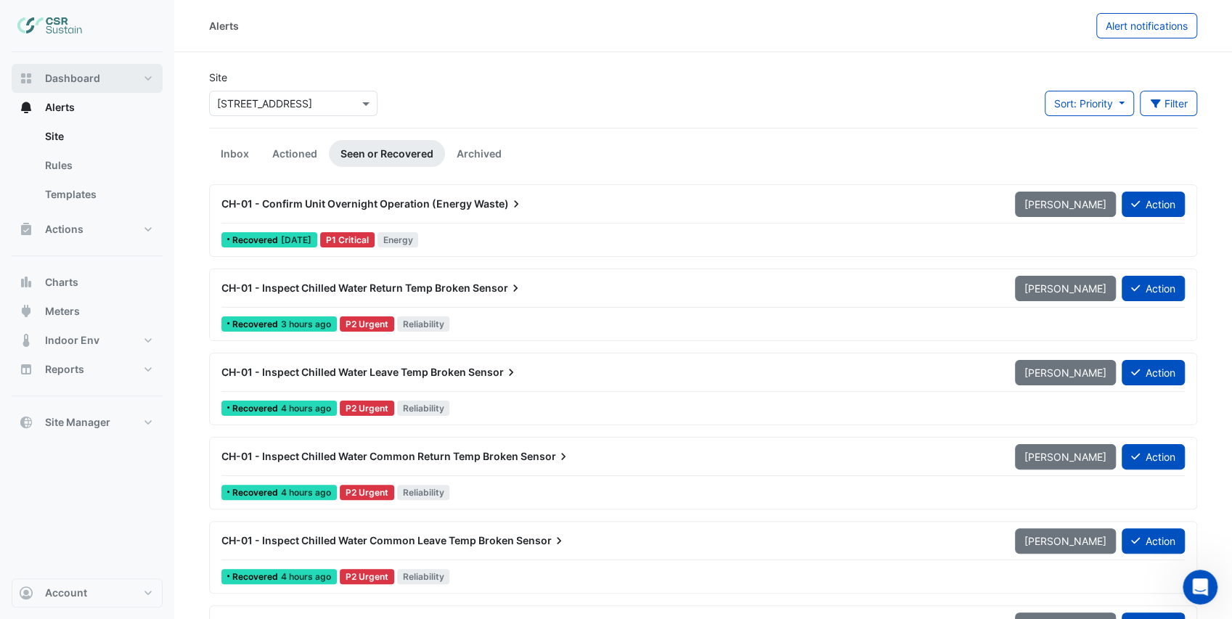
click at [107, 89] on button "Dashboard" at bounding box center [87, 78] width 151 height 29
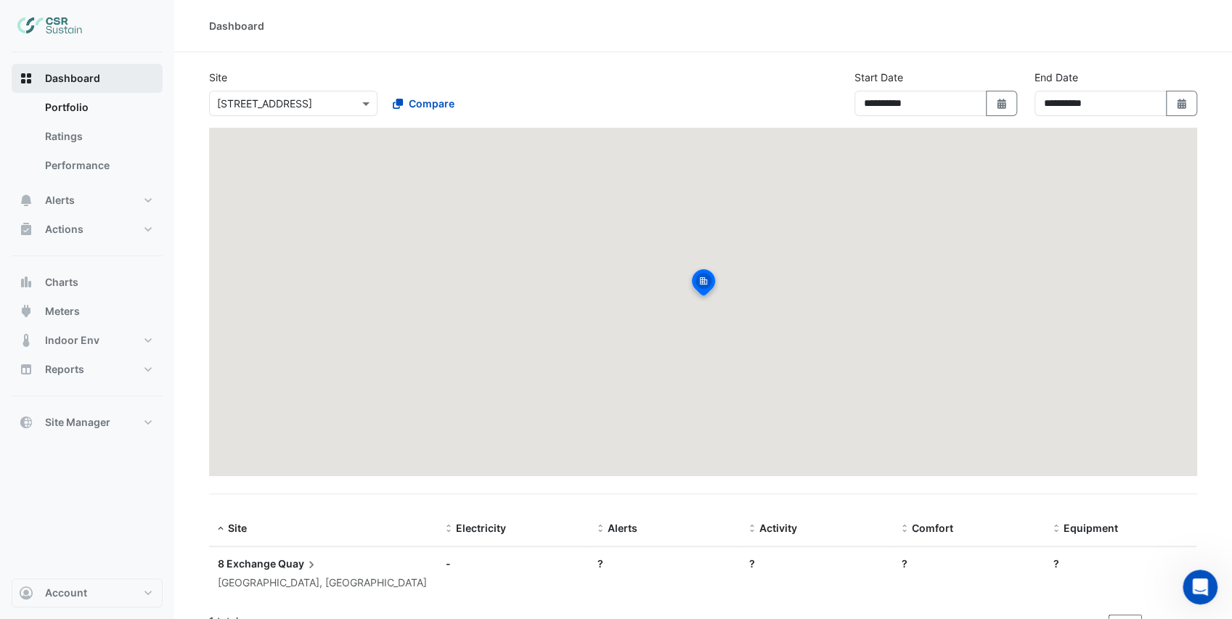
click at [107, 89] on button "Dashboard" at bounding box center [87, 78] width 151 height 29
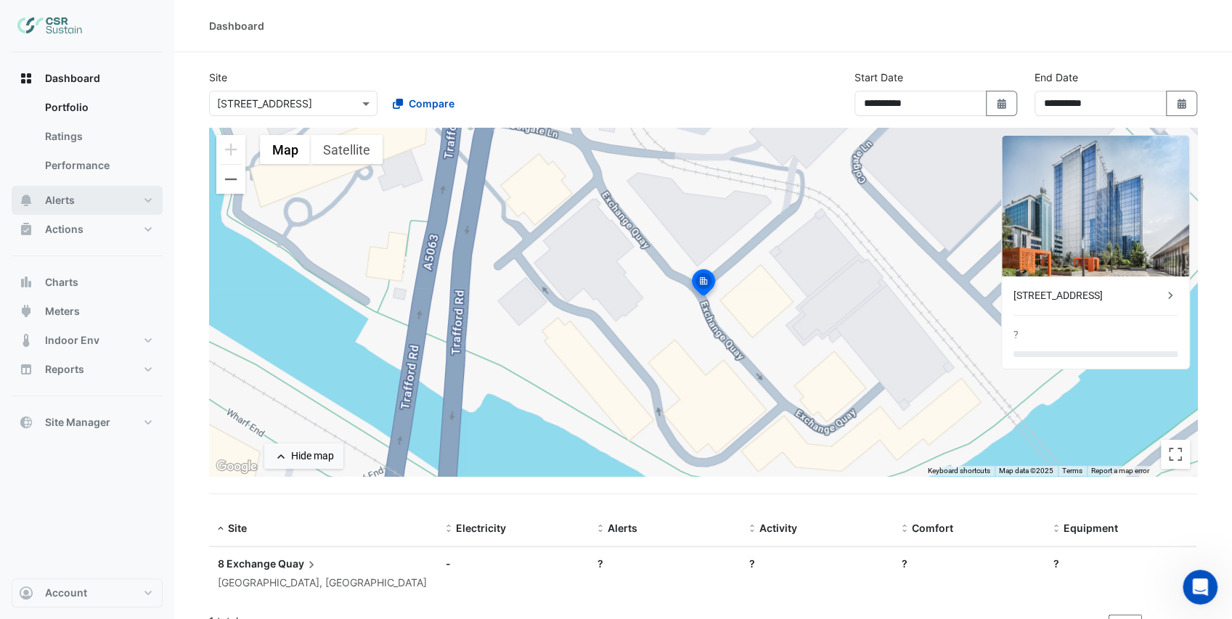
click at [94, 203] on button "Alerts" at bounding box center [87, 200] width 151 height 29
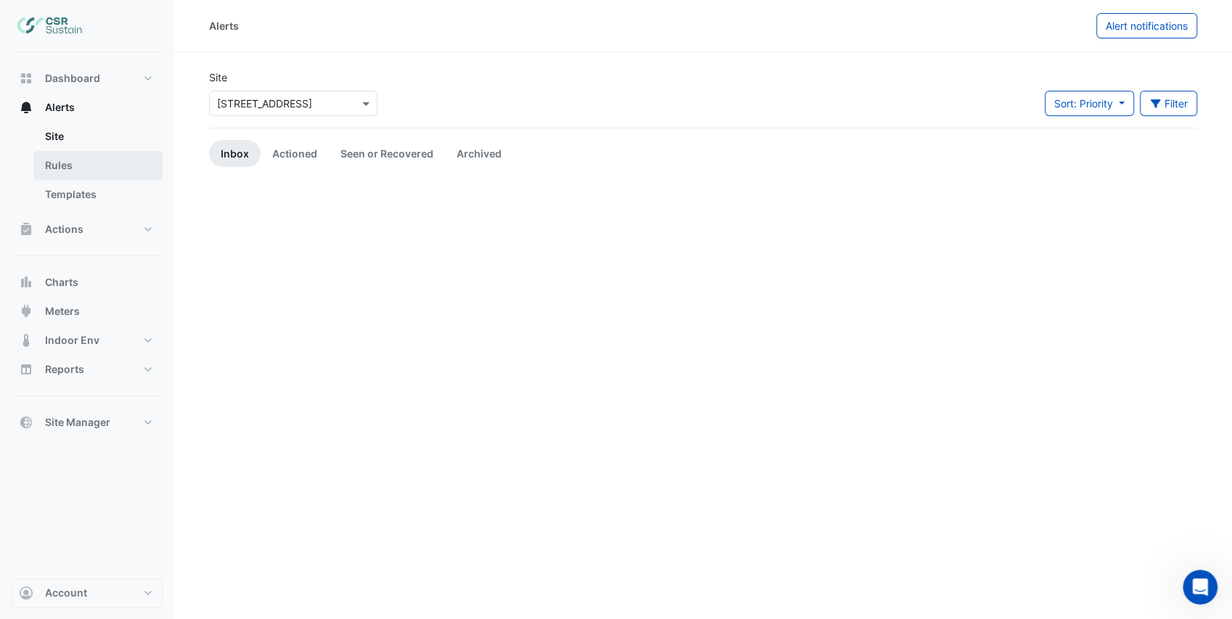
click at [116, 164] on link "Rules" at bounding box center [97, 165] width 129 height 29
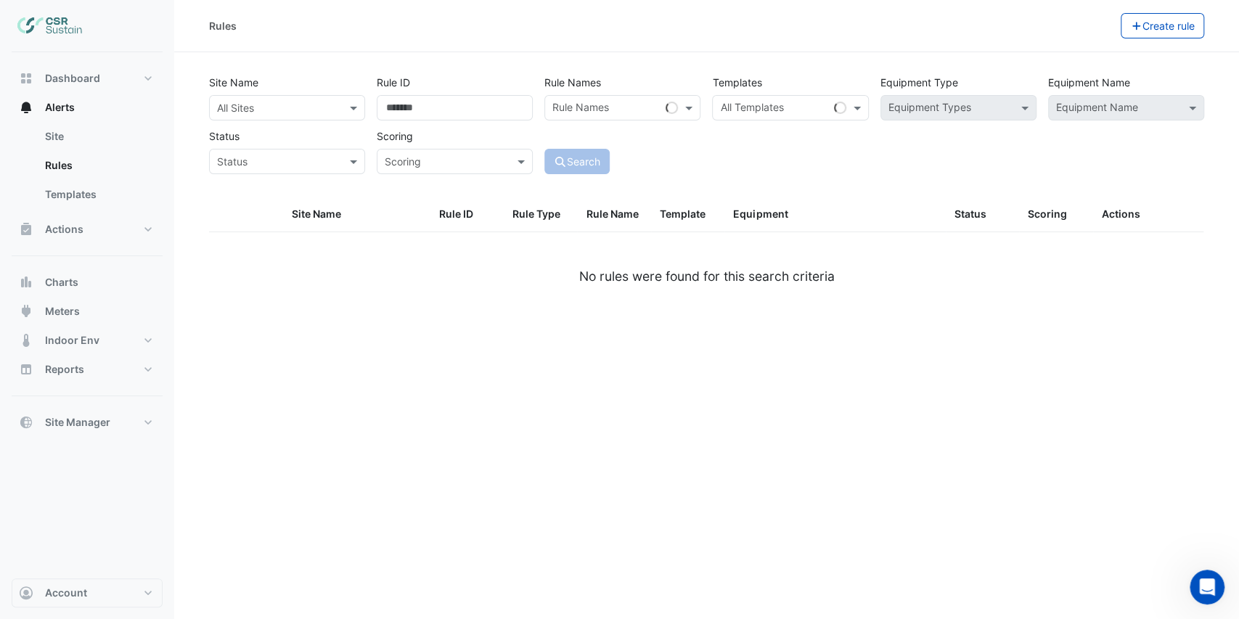
click at [253, 105] on input "text" at bounding box center [272, 108] width 111 height 15
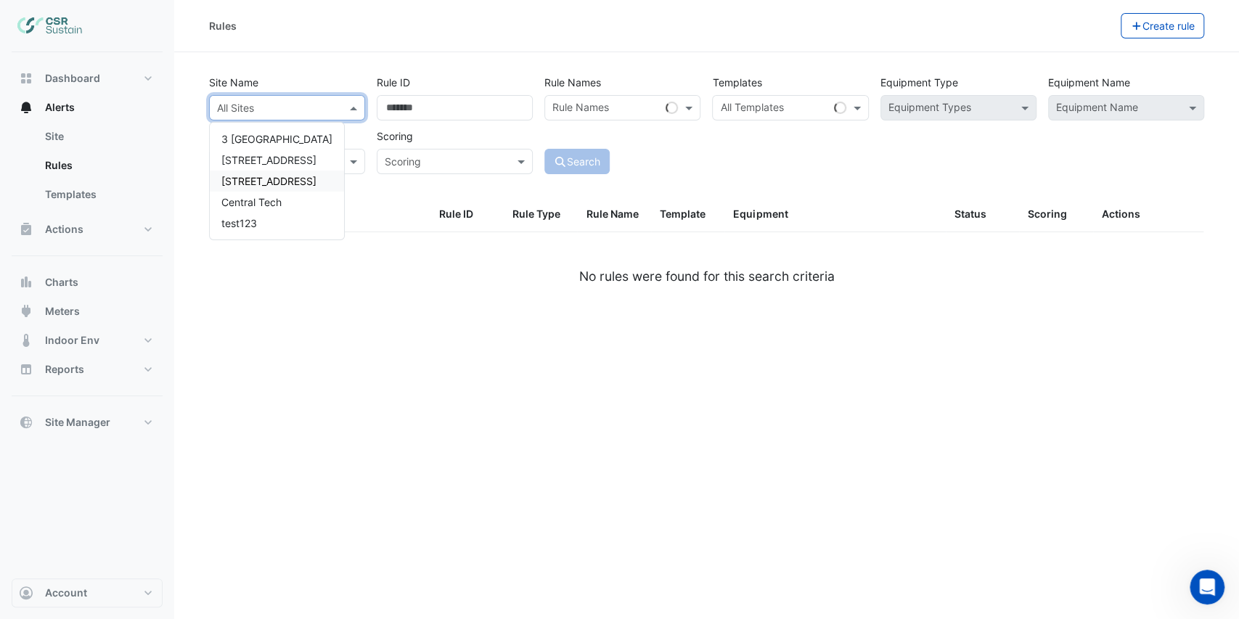
click at [270, 181] on span "[STREET_ADDRESS]" at bounding box center [268, 181] width 95 height 12
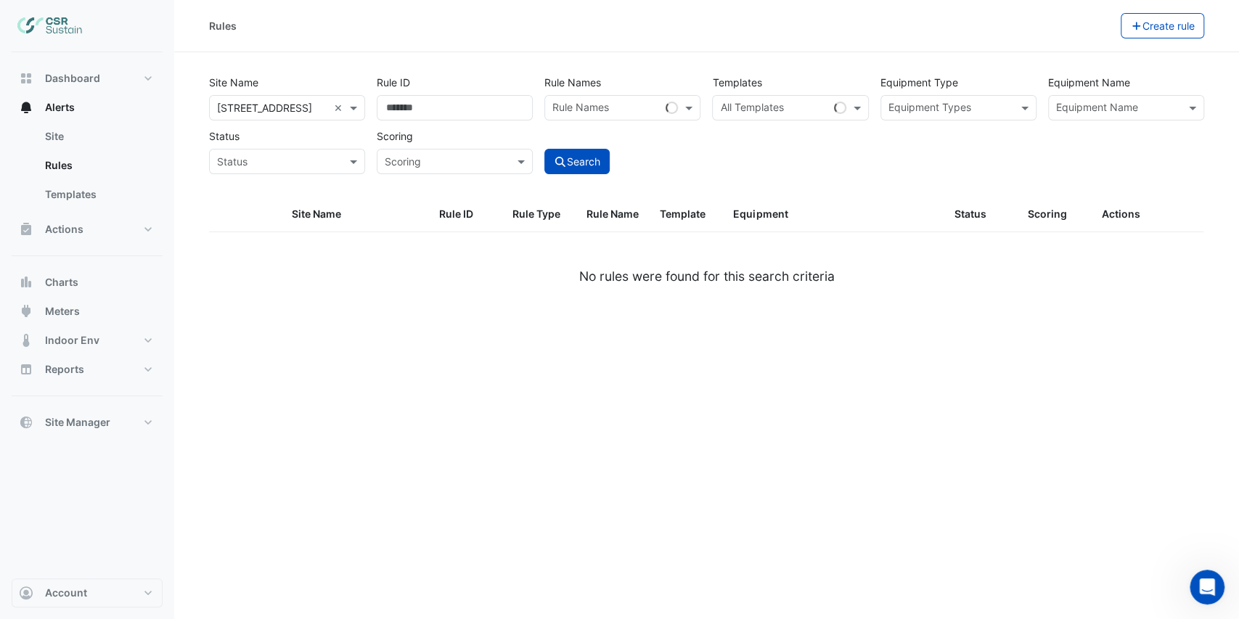
click at [309, 135] on div "Status Status" at bounding box center [287, 148] width 168 height 51
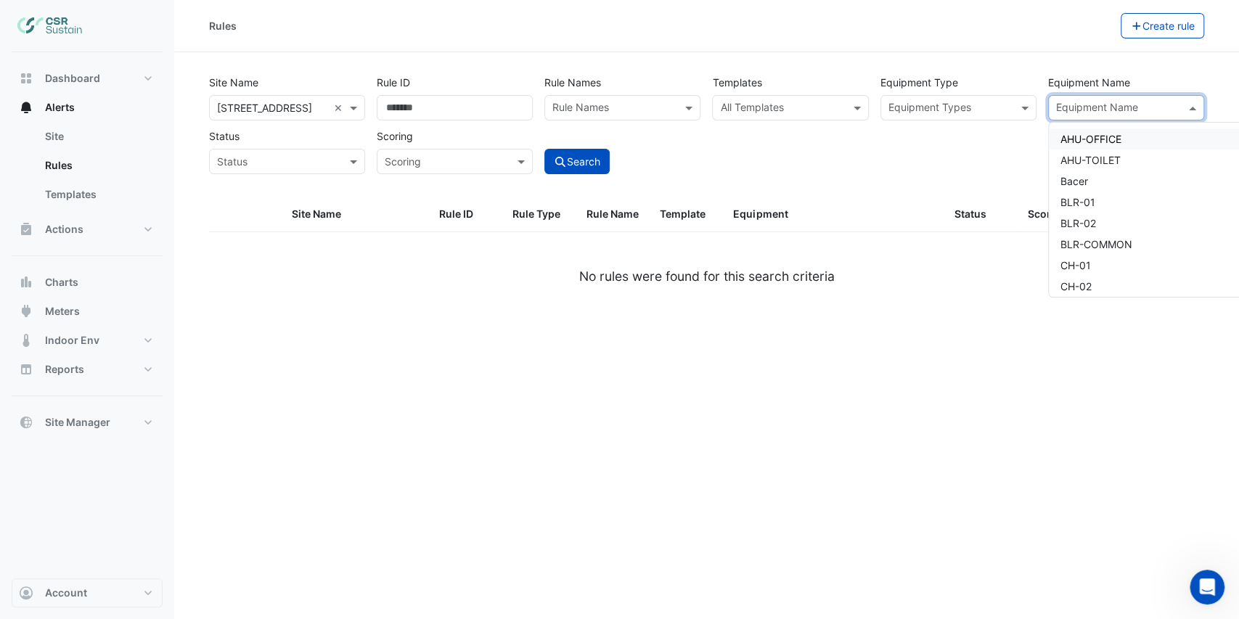
click at [1093, 110] on input "text" at bounding box center [1117, 109] width 123 height 15
drag, startPoint x: 250, startPoint y: 26, endPoint x: 290, endPoint y: 25, distance: 40.0
click at [250, 26] on div "Rules" at bounding box center [661, 25] width 905 height 25
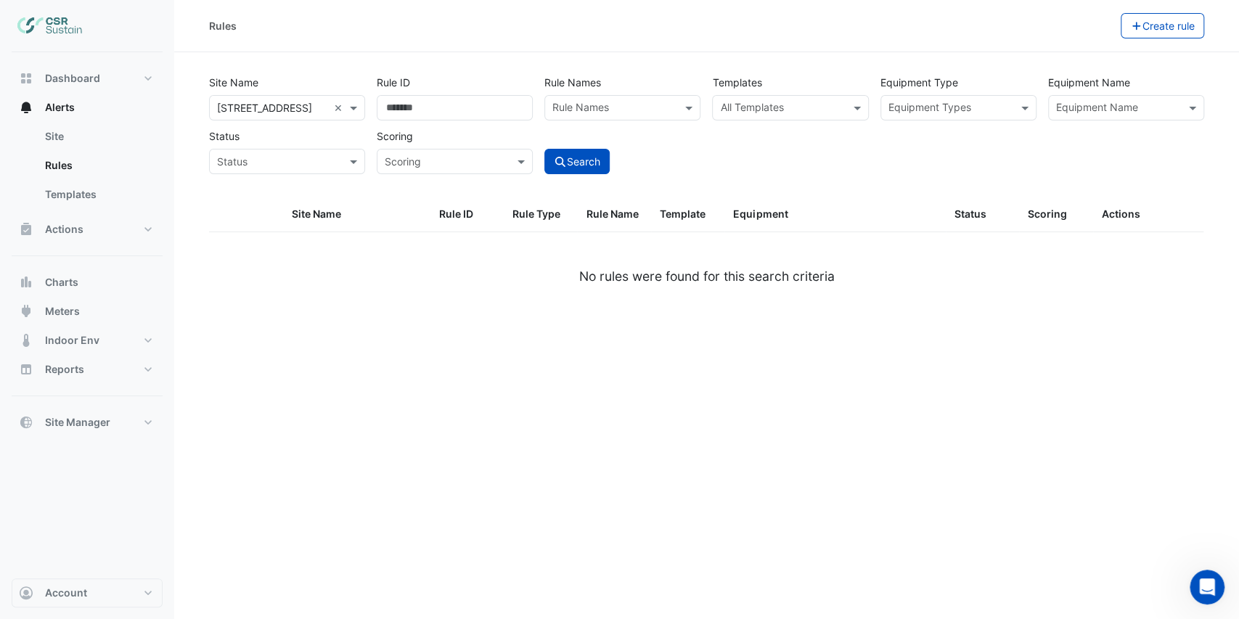
click at [1049, 110] on div "Equipment Name" at bounding box center [1114, 108] width 131 height 23
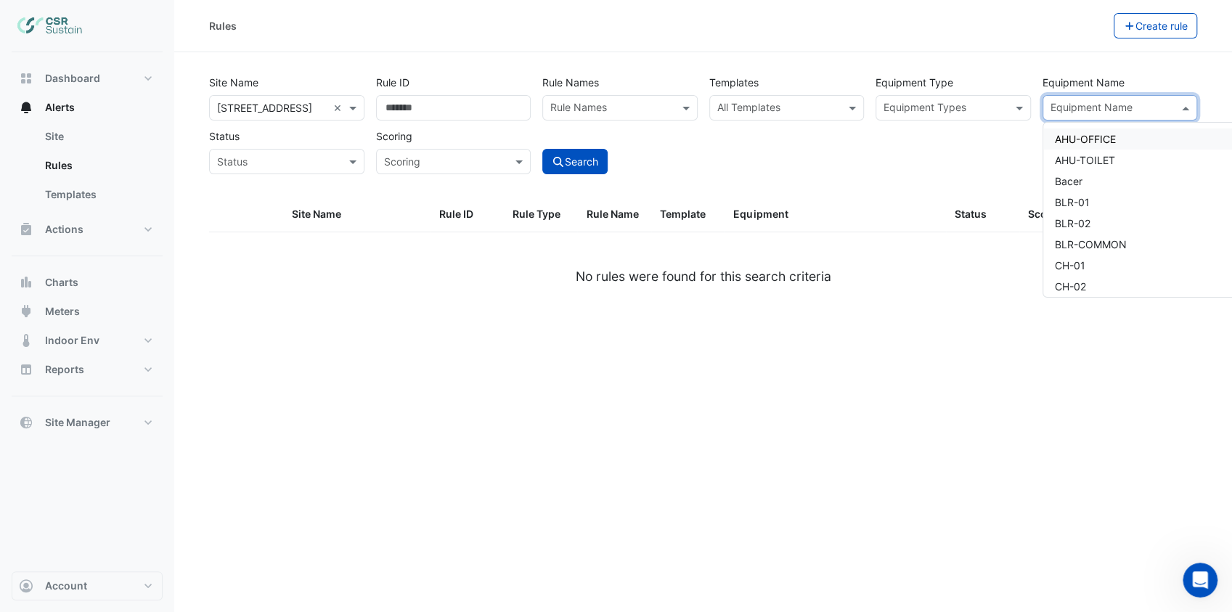
click at [1106, 142] on span "AHU-OFFICE" at bounding box center [1085, 139] width 61 height 12
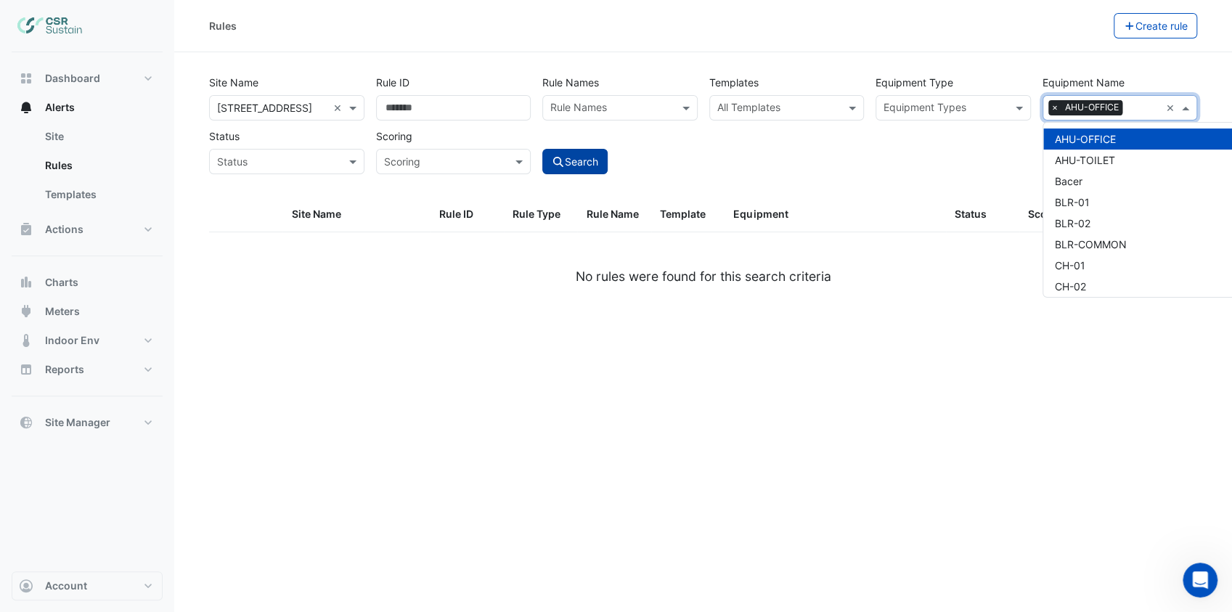
click at [571, 162] on button "Search" at bounding box center [574, 161] width 65 height 25
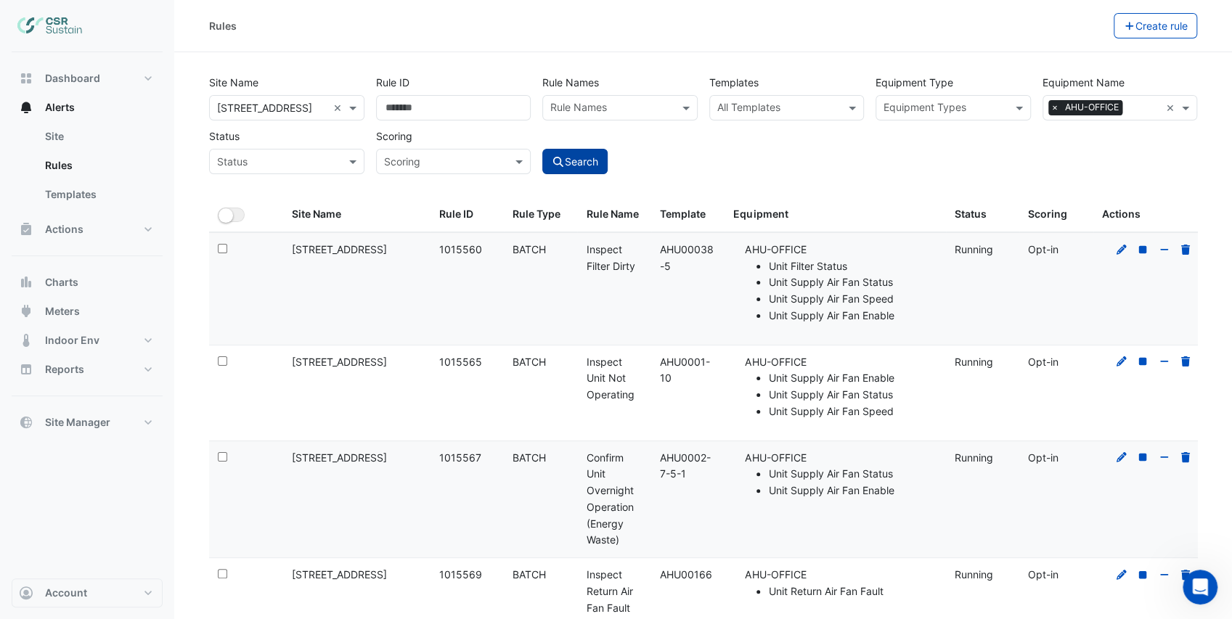
click at [571, 163] on button "Search" at bounding box center [574, 161] width 65 height 25
click at [62, 292] on button "Charts" at bounding box center [87, 282] width 151 height 29
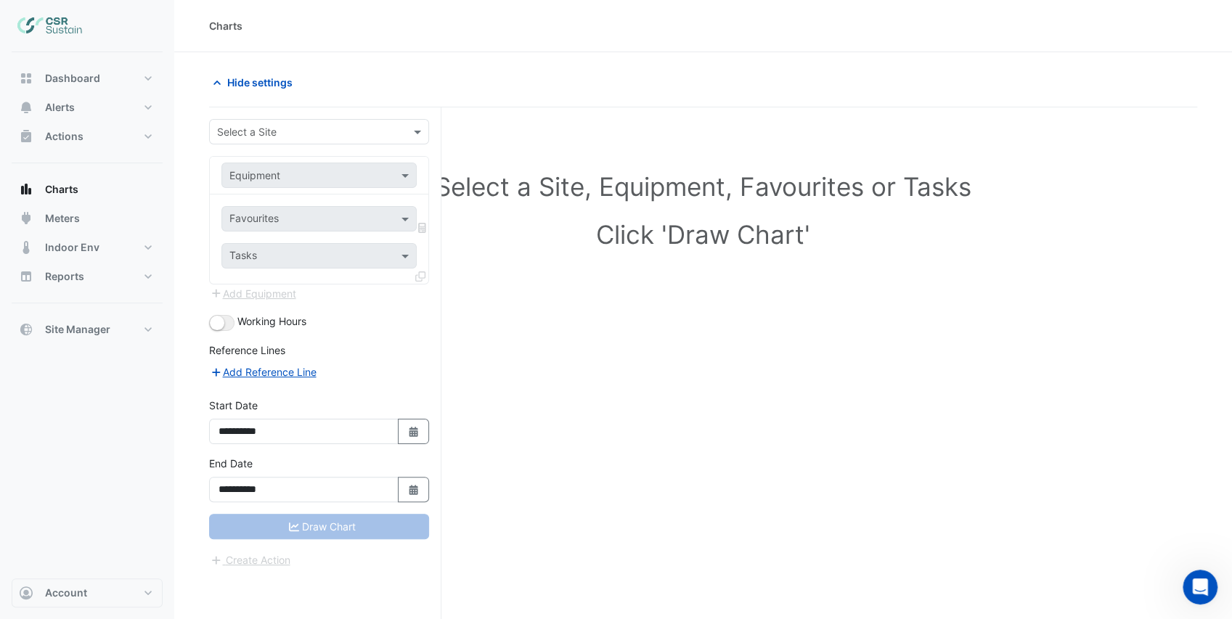
click at [256, 136] on input "text" at bounding box center [304, 132] width 175 height 15
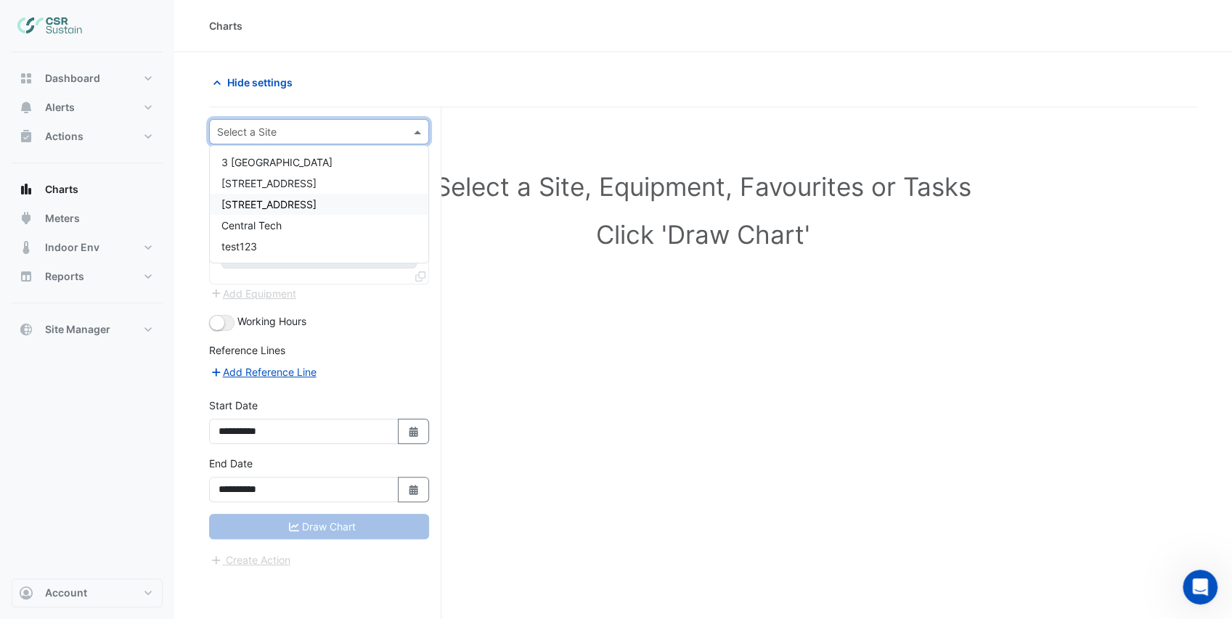
click at [287, 200] on span "8 Exchange Quay" at bounding box center [268, 204] width 95 height 12
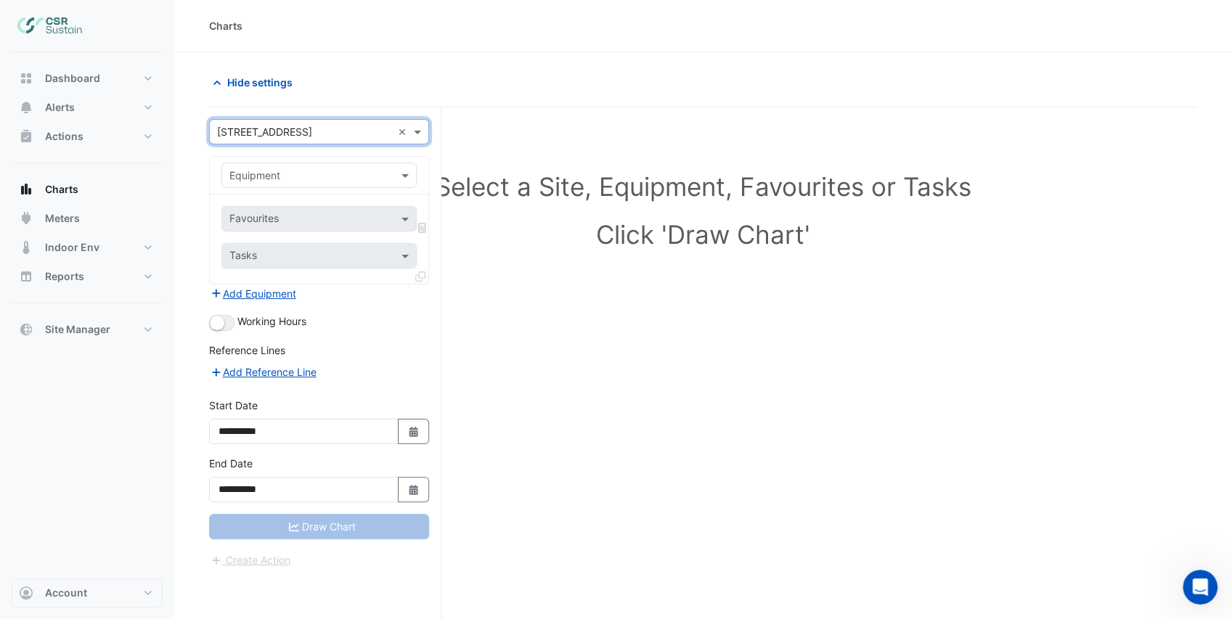
click at [298, 177] on input "text" at bounding box center [304, 175] width 150 height 15
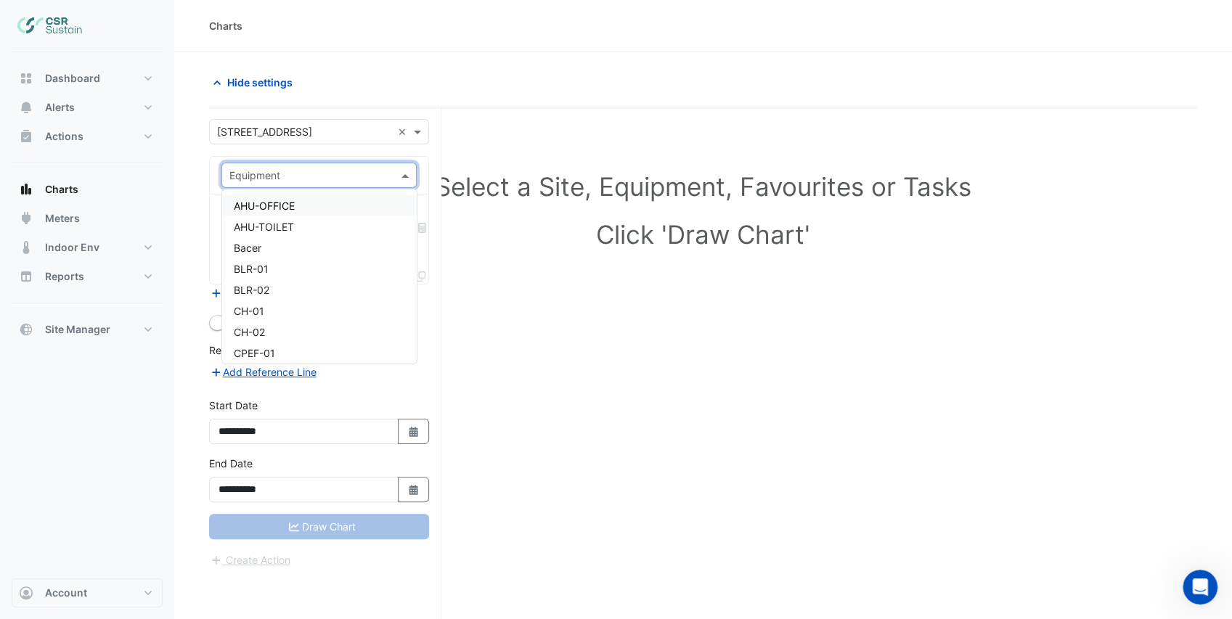
click at [300, 203] on div "AHU-OFFICE" at bounding box center [319, 205] width 195 height 21
click at [300, 213] on input "text" at bounding box center [302, 220] width 147 height 15
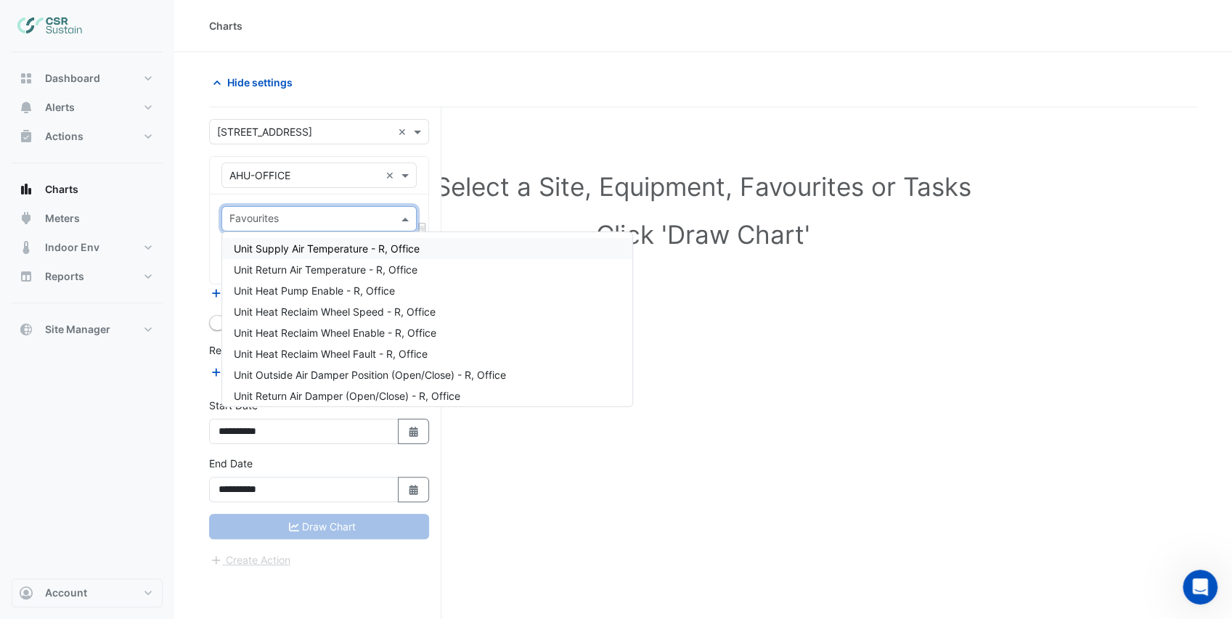
click at [331, 251] on span "Unit Supply Air Temperature - R, Office" at bounding box center [327, 248] width 186 height 12
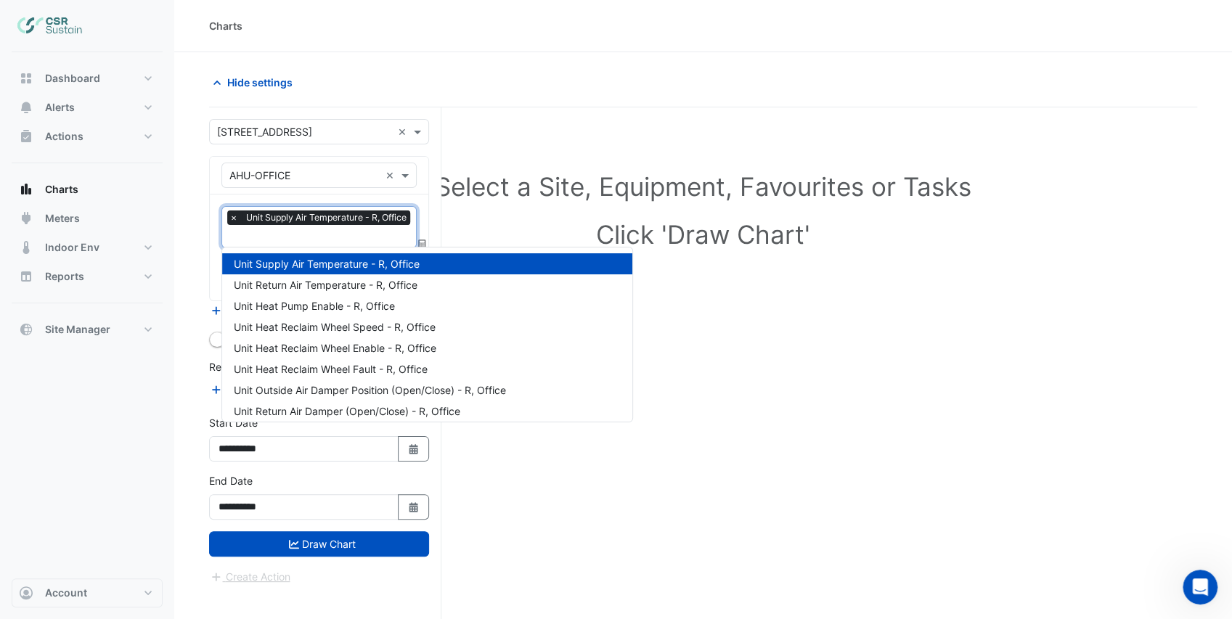
click at [330, 239] on input "text" at bounding box center [321, 237] width 184 height 15
click at [322, 283] on span "Unit Return Air Temperature - R, Office" at bounding box center [326, 285] width 184 height 12
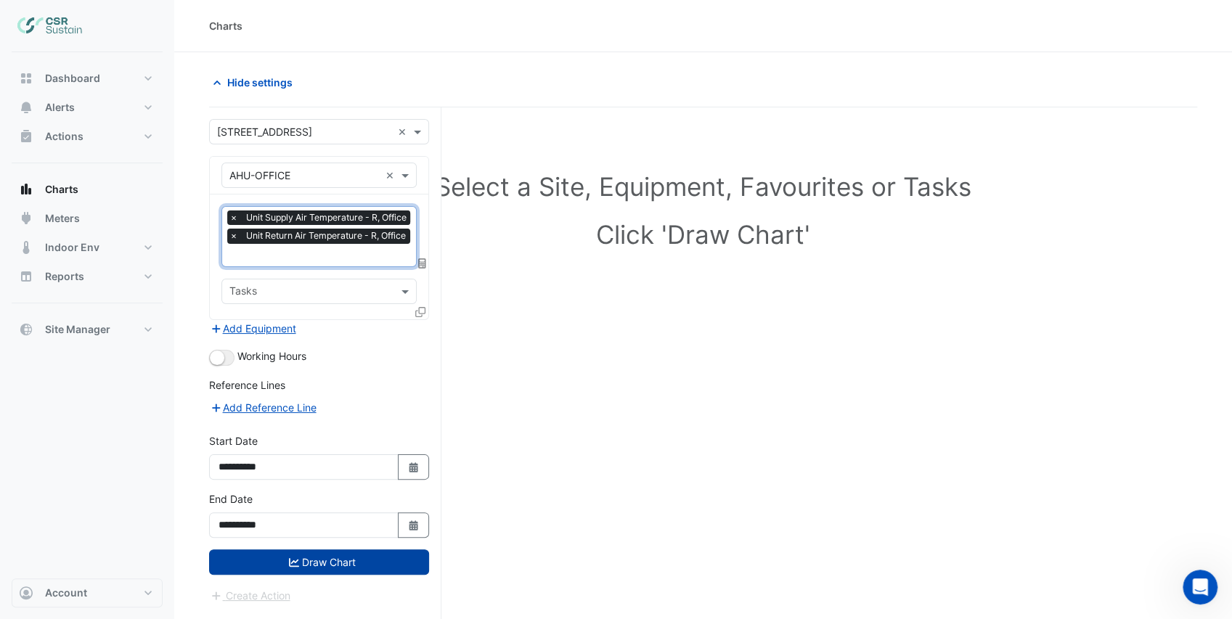
click at [314, 558] on button "Draw Chart" at bounding box center [319, 562] width 220 height 25
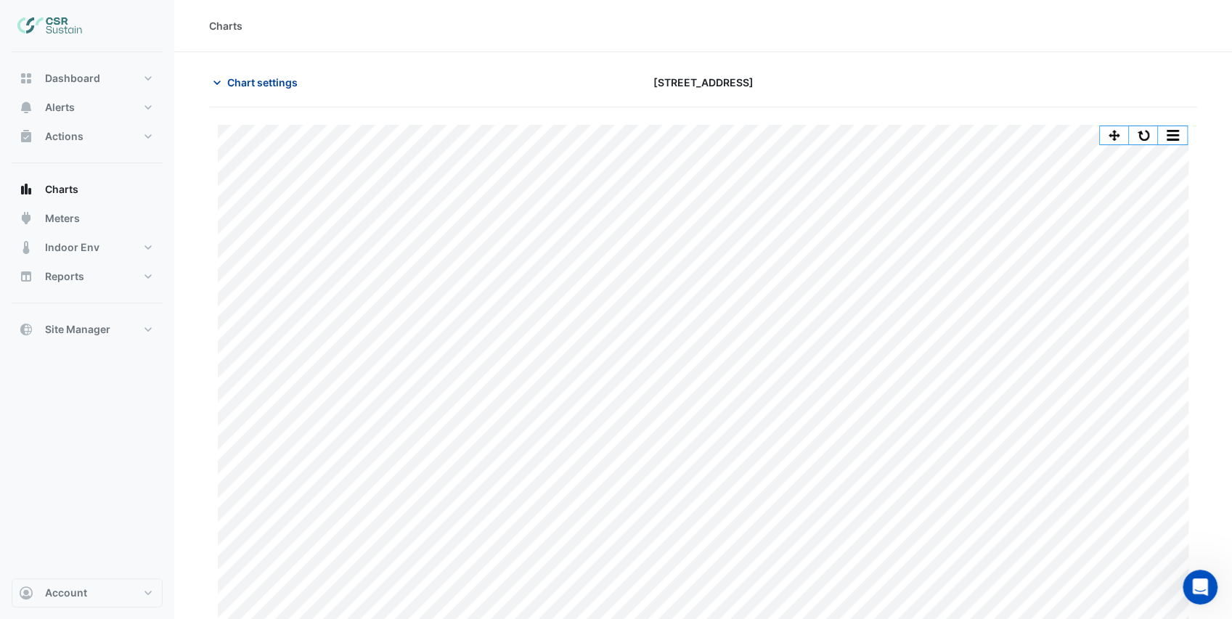
click at [241, 86] on span "Chart settings" at bounding box center [262, 82] width 70 height 15
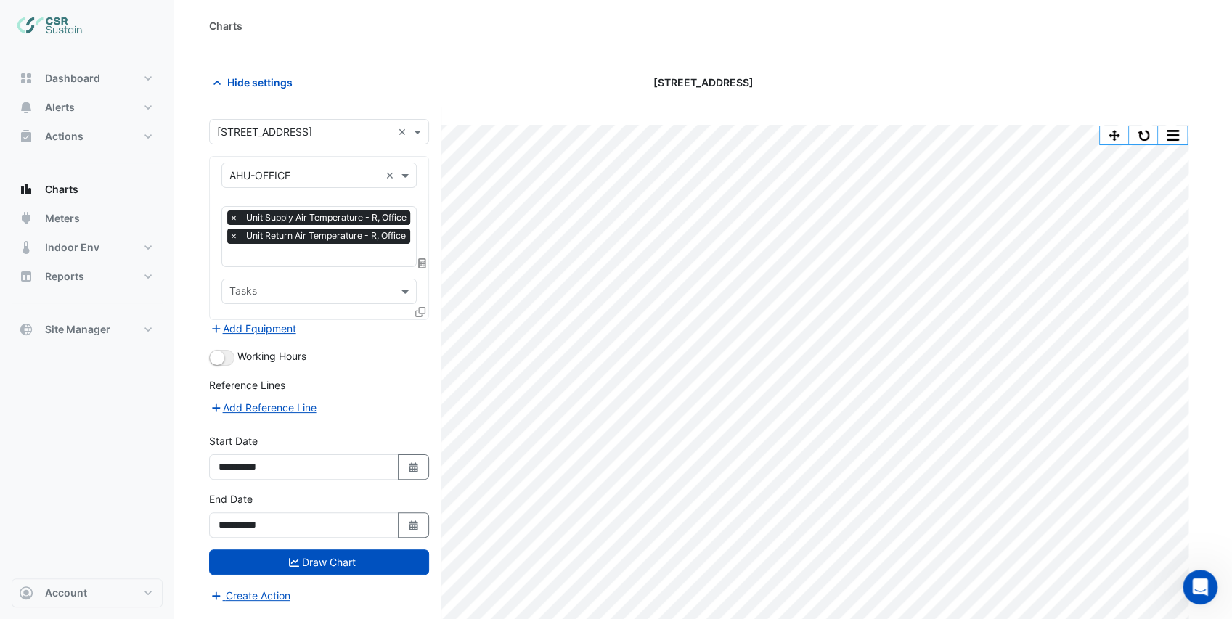
click at [301, 254] on input "text" at bounding box center [321, 256] width 184 height 15
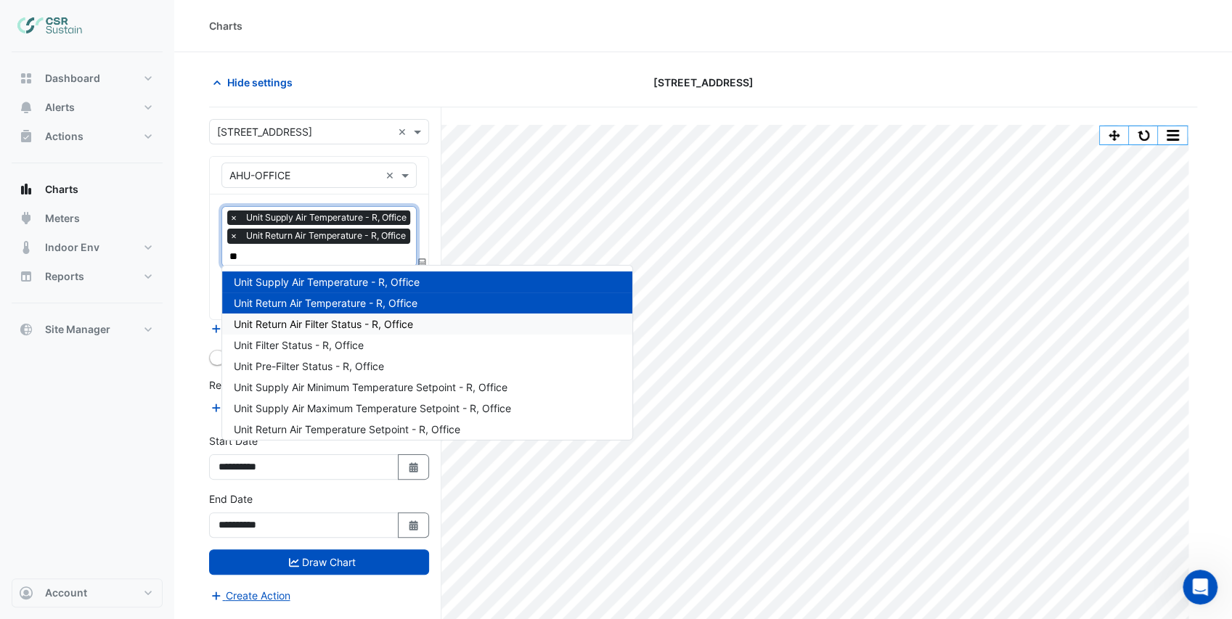
type input "***"
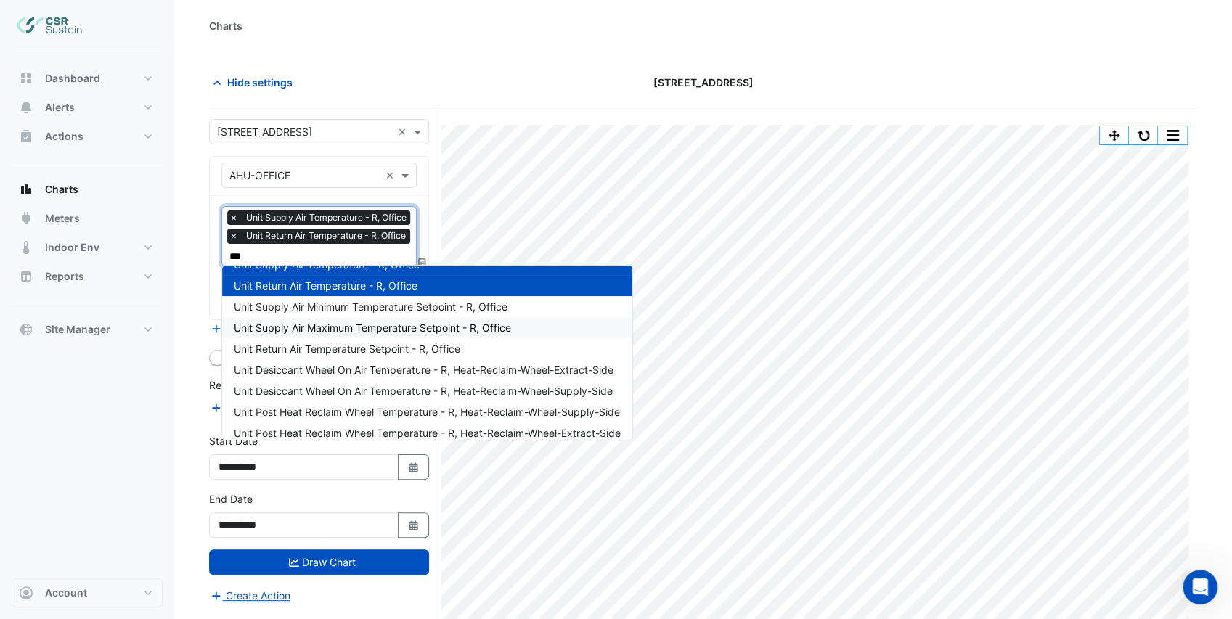
scroll to position [27, 0]
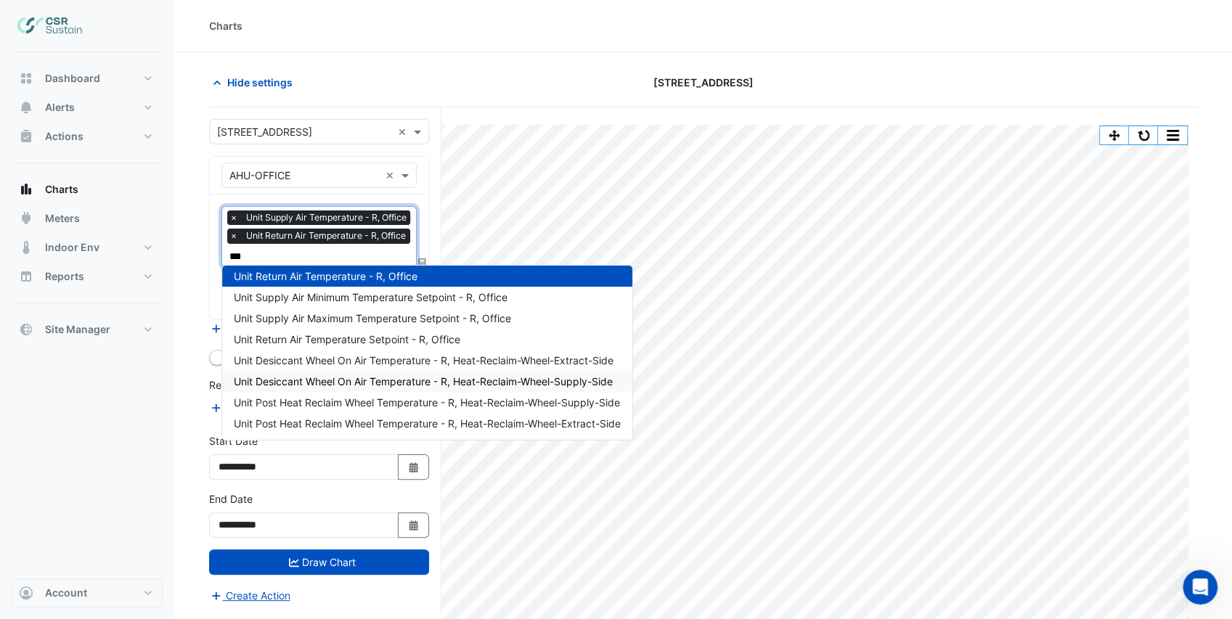
drag, startPoint x: 416, startPoint y: 385, endPoint x: 363, endPoint y: 325, distance: 79.7
click at [415, 385] on span "Unit Desiccant Wheel On Air Temperature - R, Heat-Reclaim-Wheel-Supply-Side" at bounding box center [423, 381] width 379 height 12
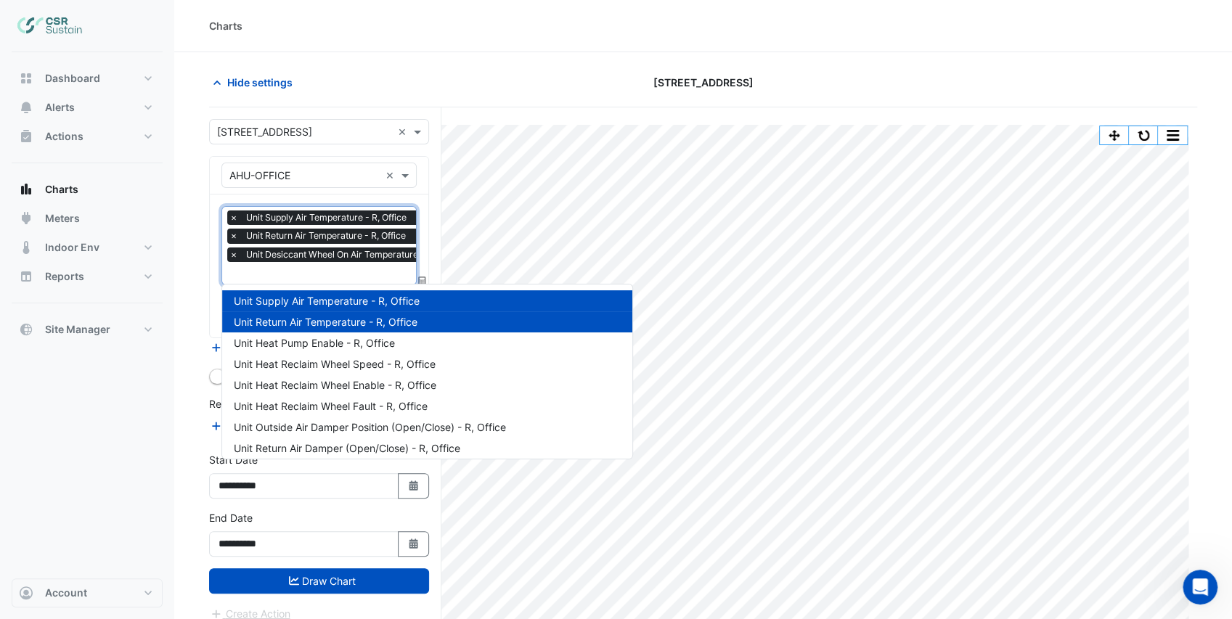
click at [324, 268] on input "text" at bounding box center [408, 274] width 358 height 15
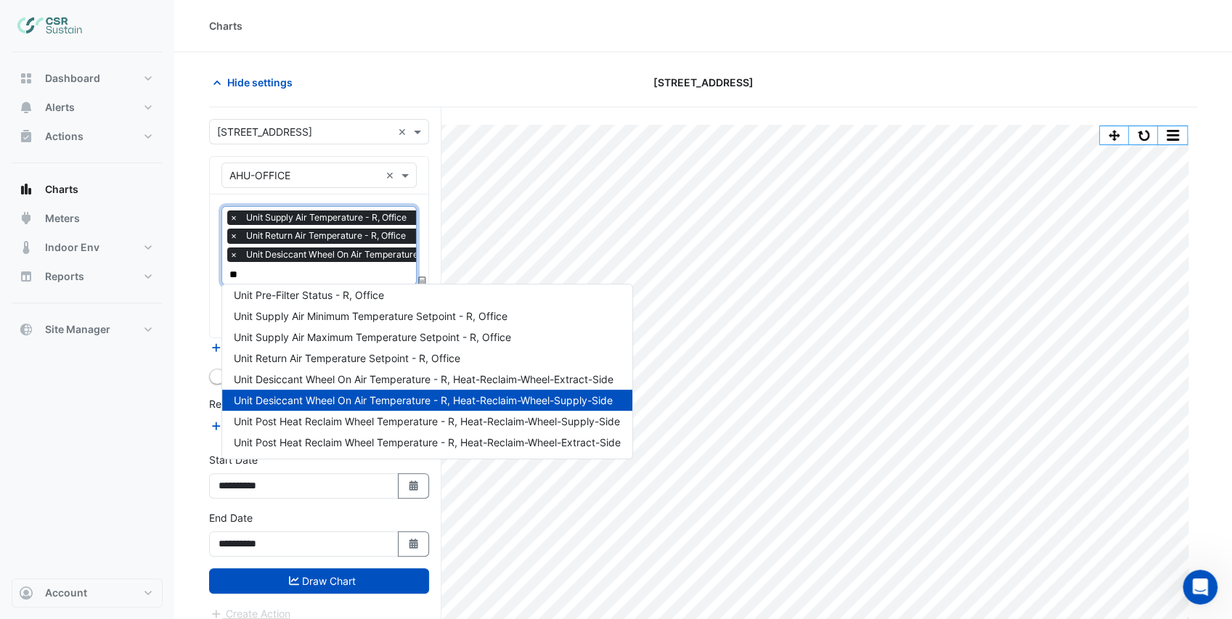
type input "***"
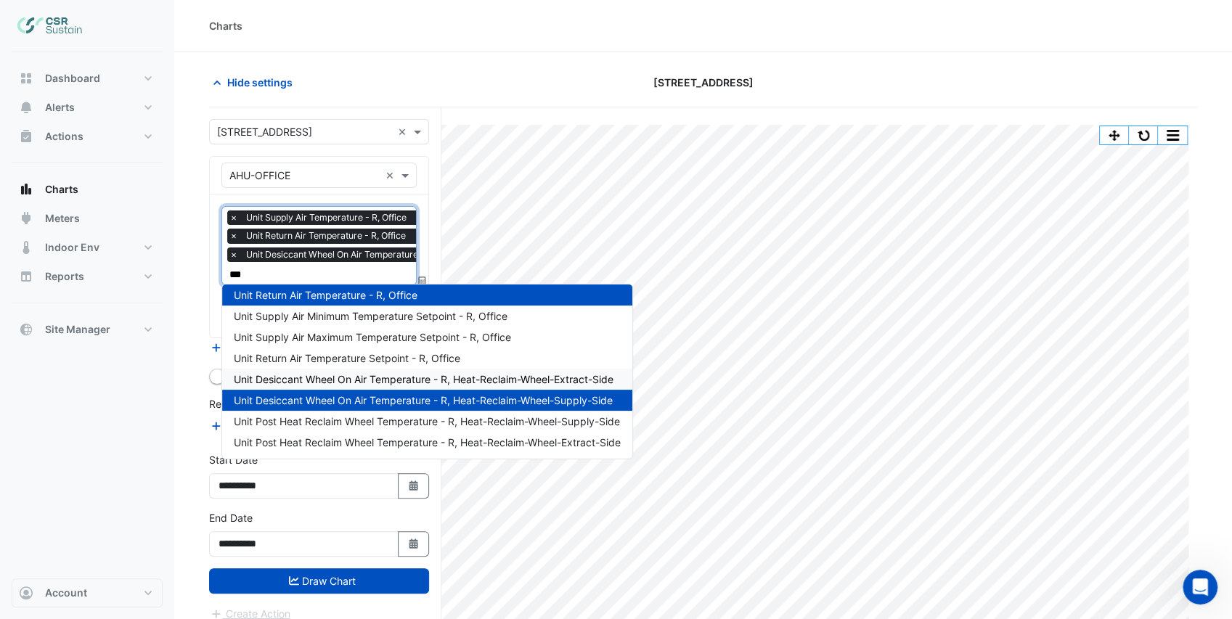
click at [360, 380] on span "Unit Desiccant Wheel On Air Temperature - R, Heat-Reclaim-Wheel-Extract-Side" at bounding box center [424, 379] width 380 height 12
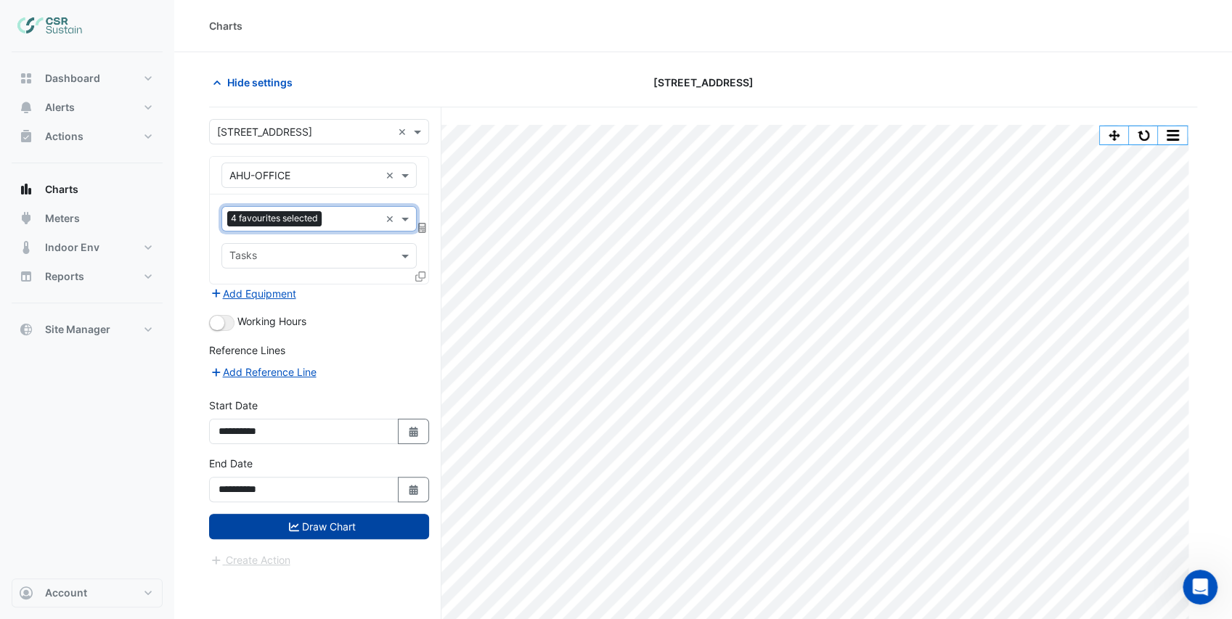
click at [354, 526] on button "Draw Chart" at bounding box center [319, 526] width 220 height 25
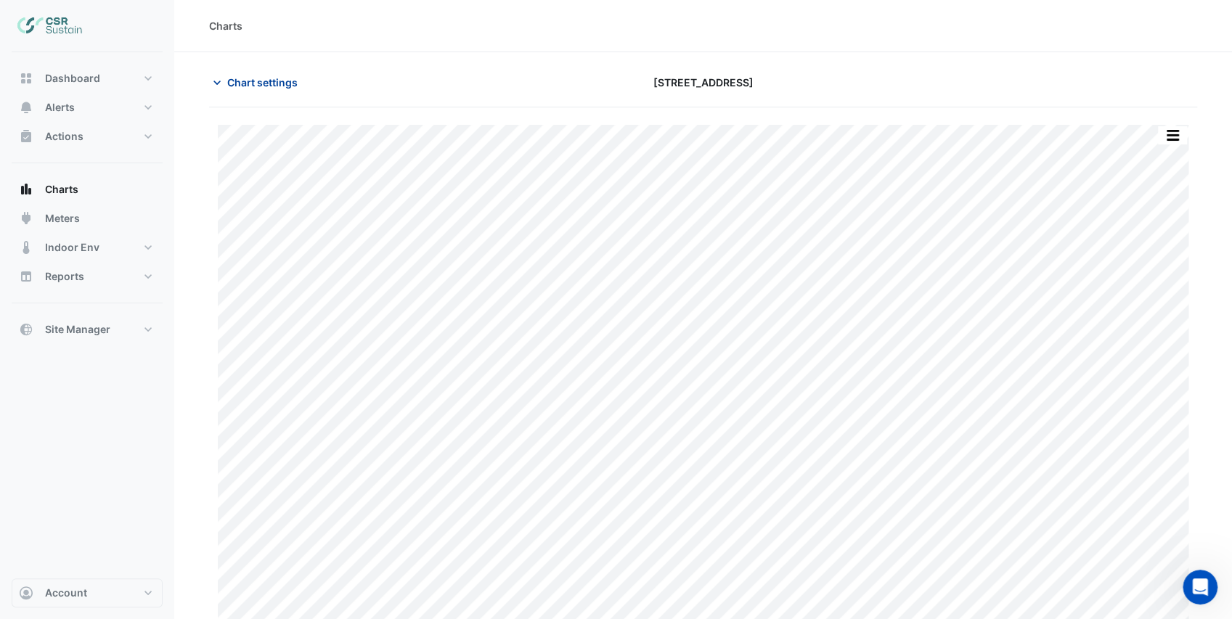
click at [260, 81] on span "Chart settings" at bounding box center [262, 82] width 70 height 15
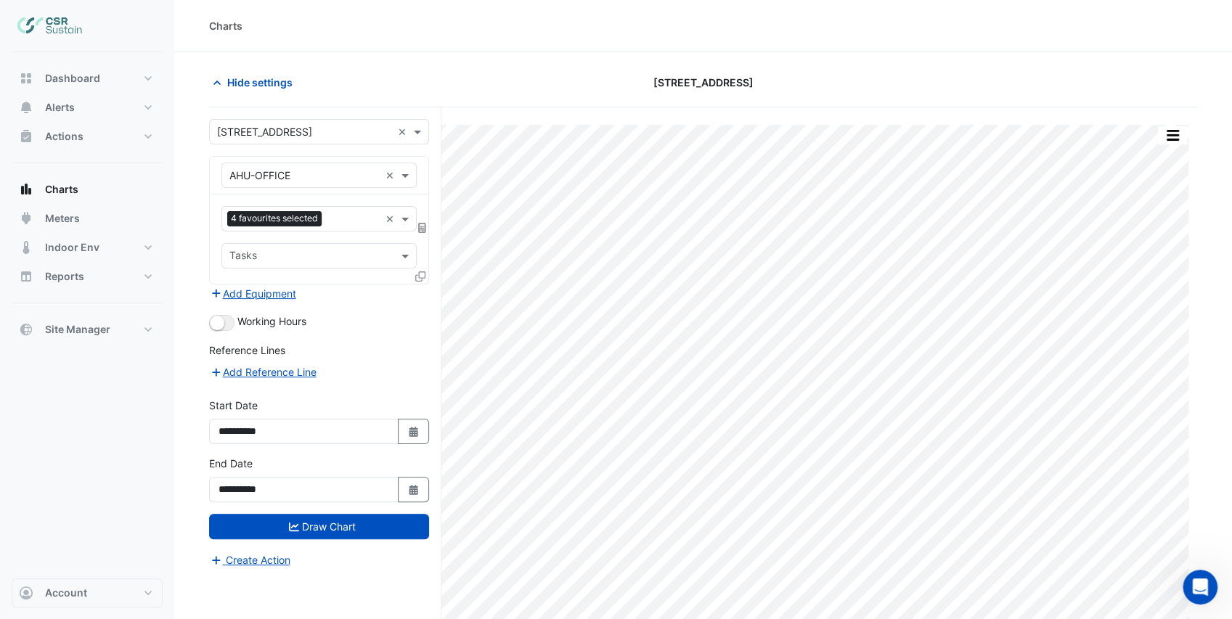
click at [333, 211] on div "Favourites 4 favourites selected" at bounding box center [301, 219] width 158 height 23
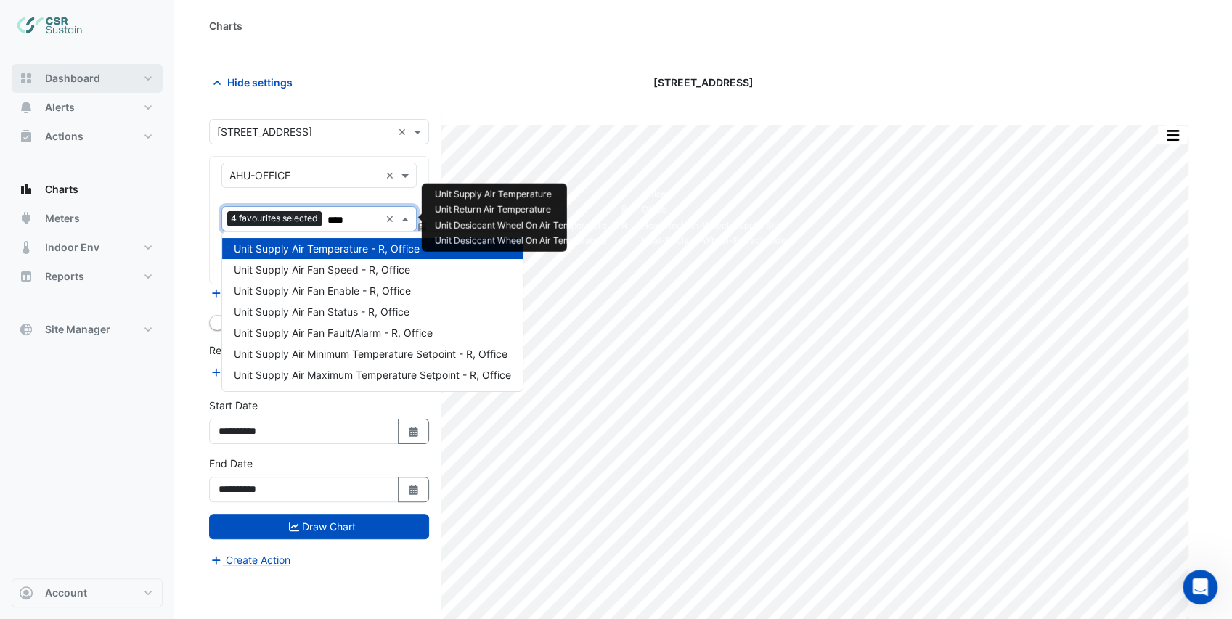
type input "****"
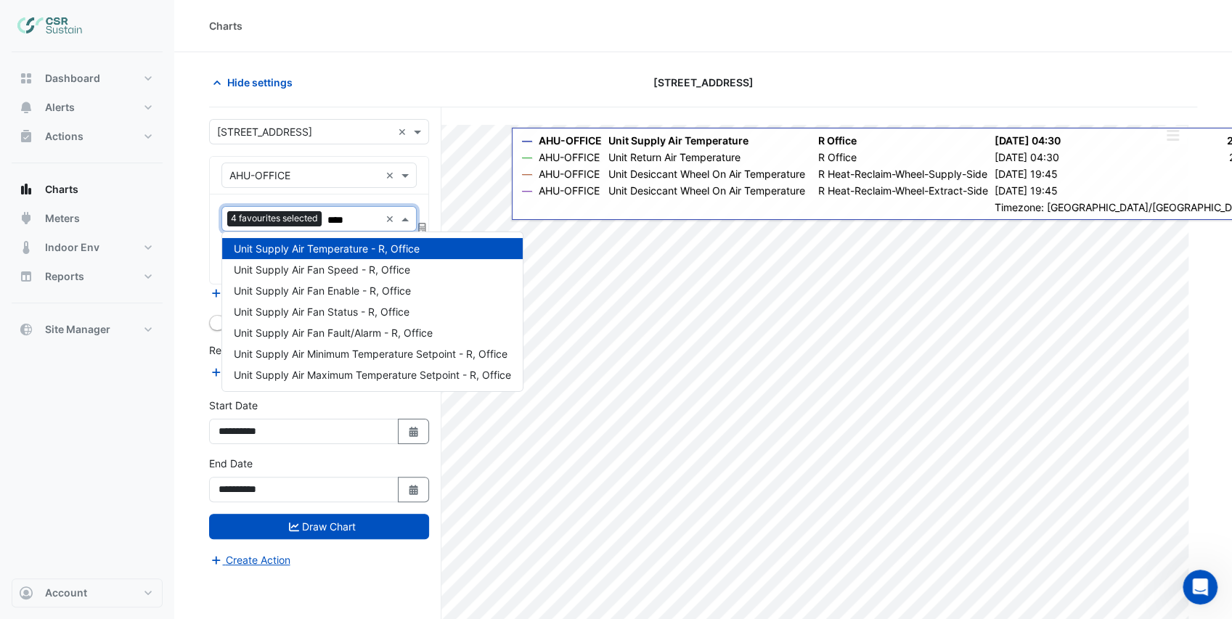
click at [378, 158] on div "Equipment × AHU-OFFICE ×" at bounding box center [319, 176] width 219 height 38
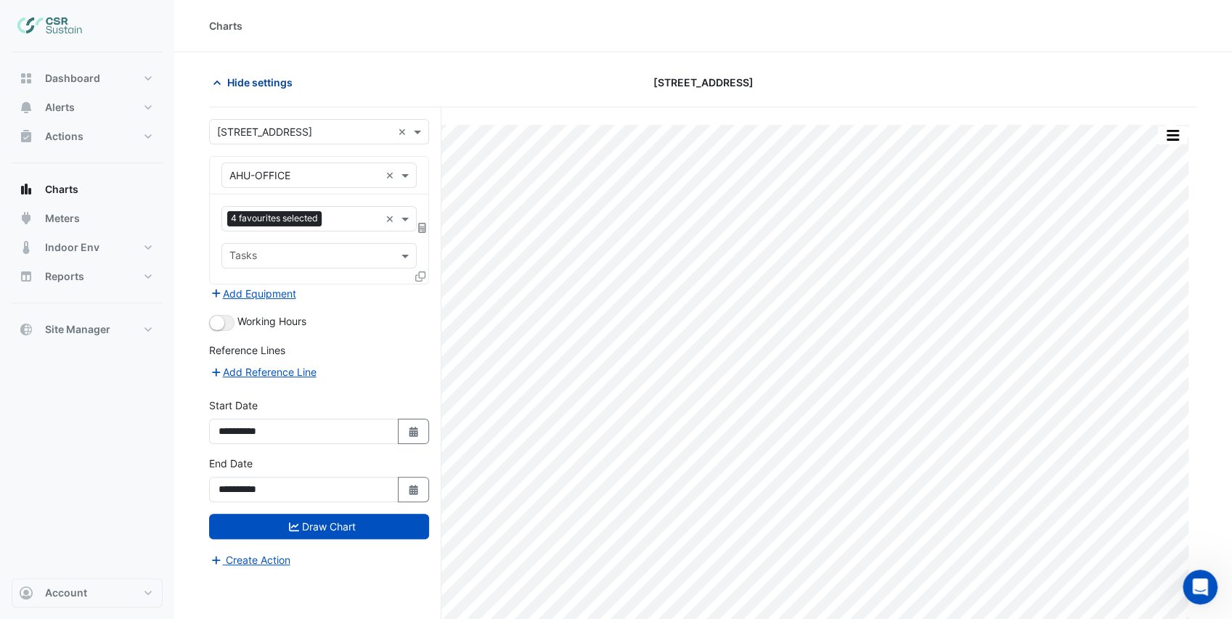
click at [262, 80] on span "Hide settings" at bounding box center [259, 82] width 65 height 15
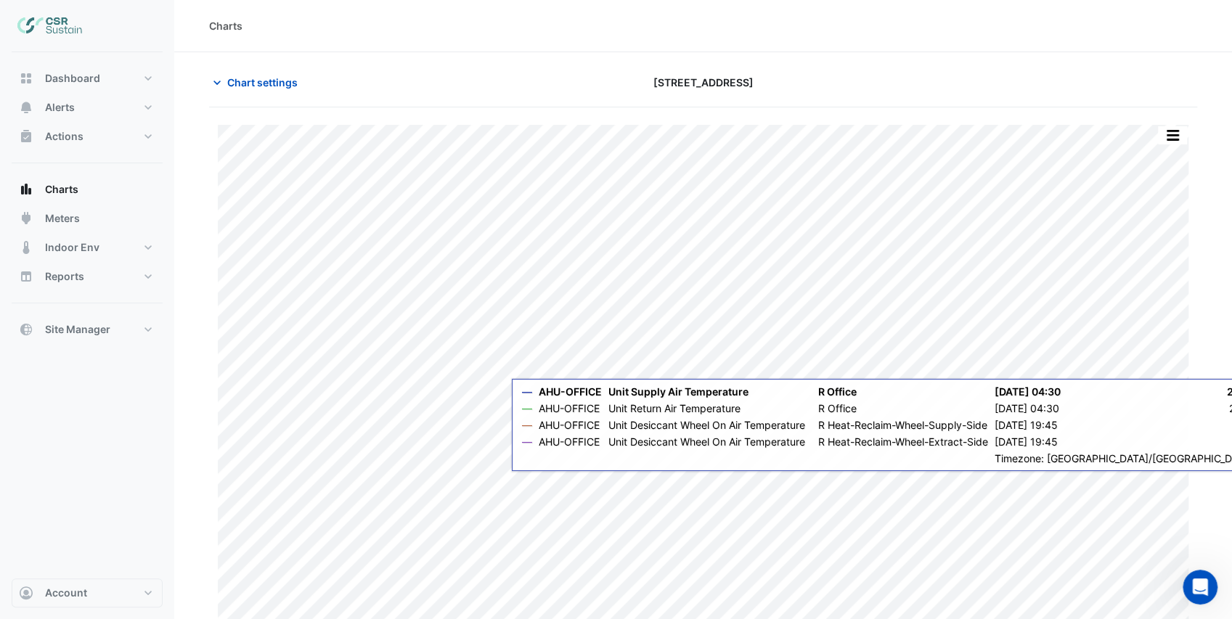
click at [637, 16] on div "Charts" at bounding box center [703, 26] width 1058 height 52
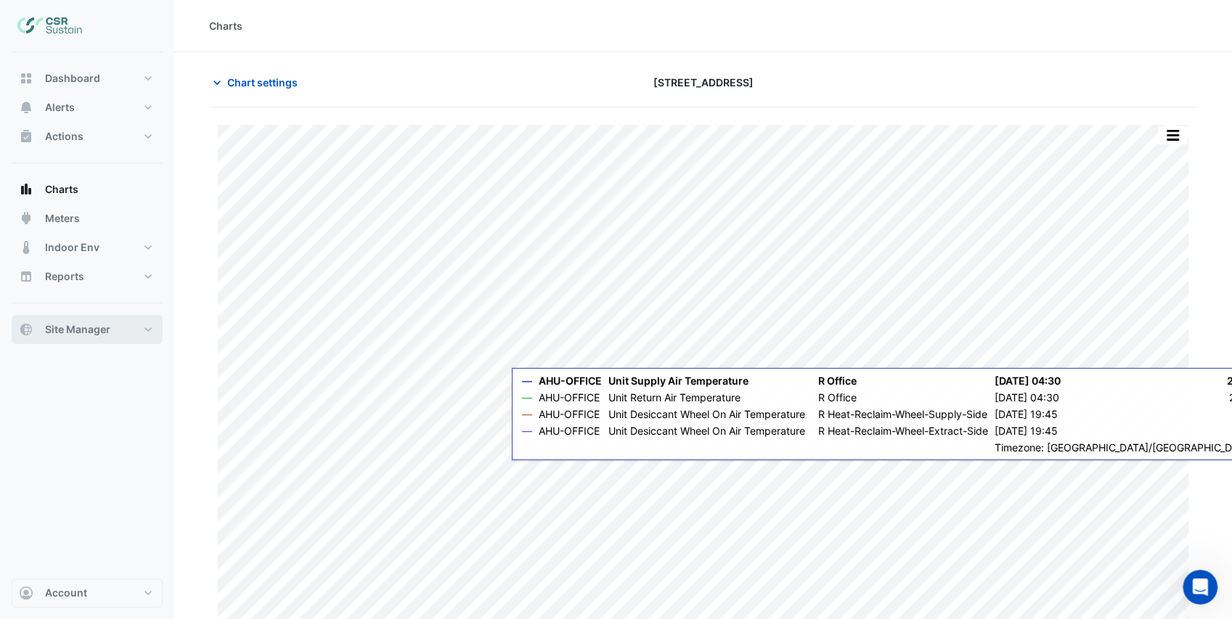
click at [92, 330] on span "Site Manager" at bounding box center [77, 329] width 65 height 15
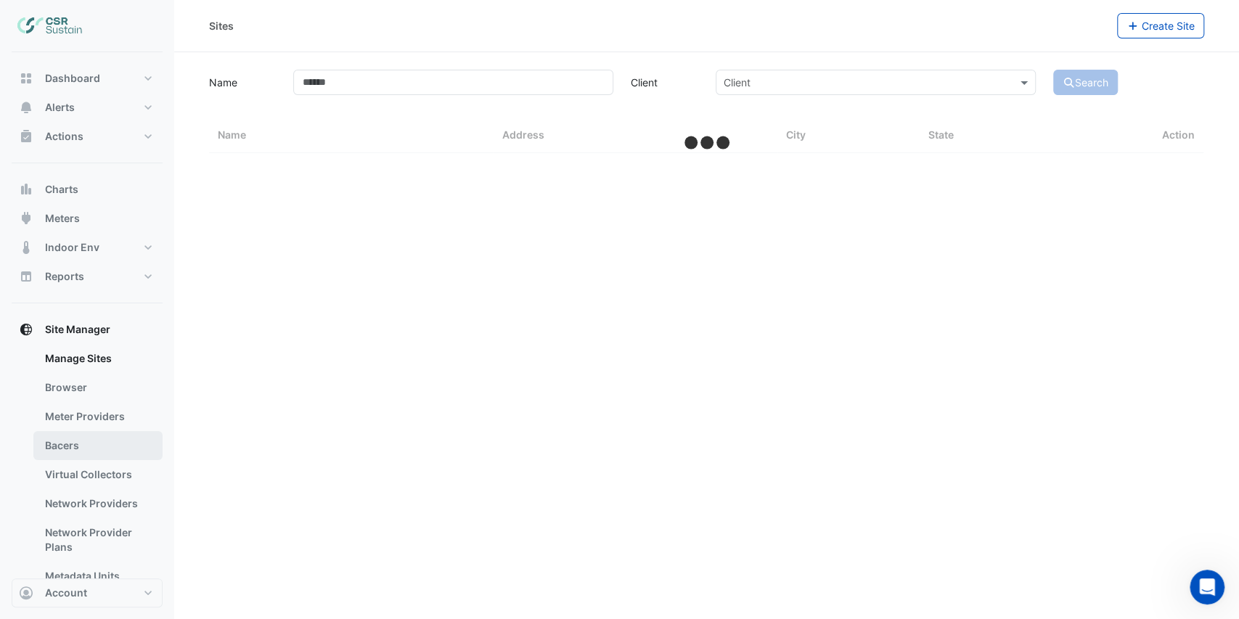
click at [76, 444] on link "Bacers" at bounding box center [97, 445] width 129 height 29
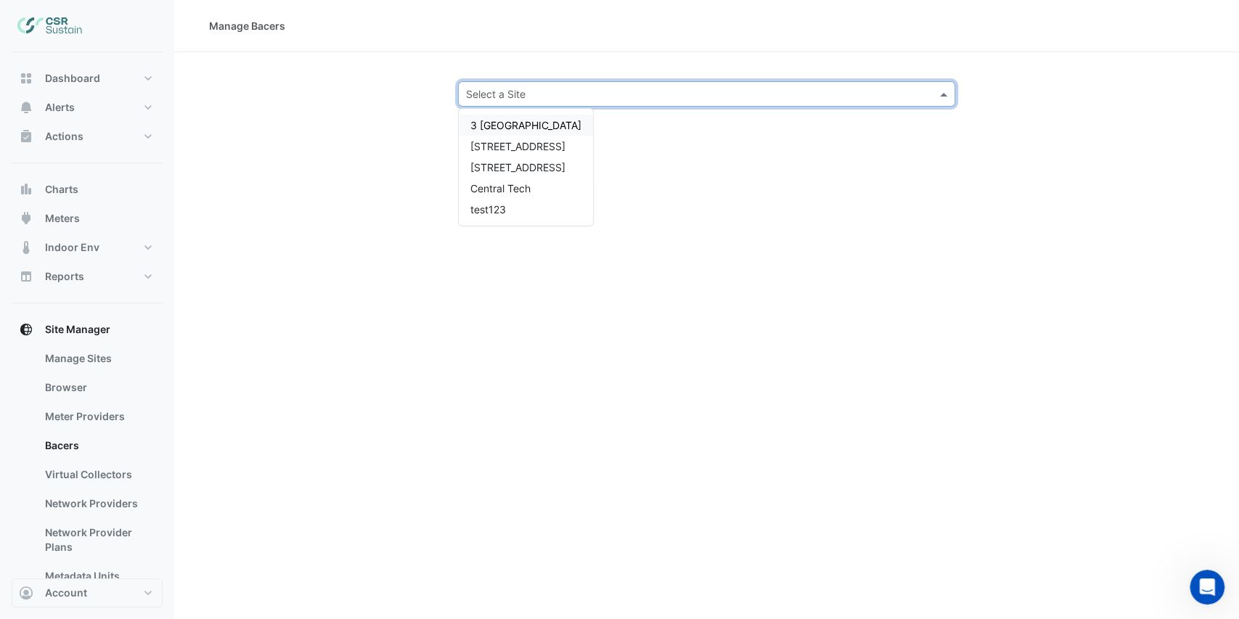
click at [550, 94] on input "text" at bounding box center [692, 94] width 453 height 15
click at [520, 147] on span "5 Exchange Quay" at bounding box center [517, 146] width 95 height 12
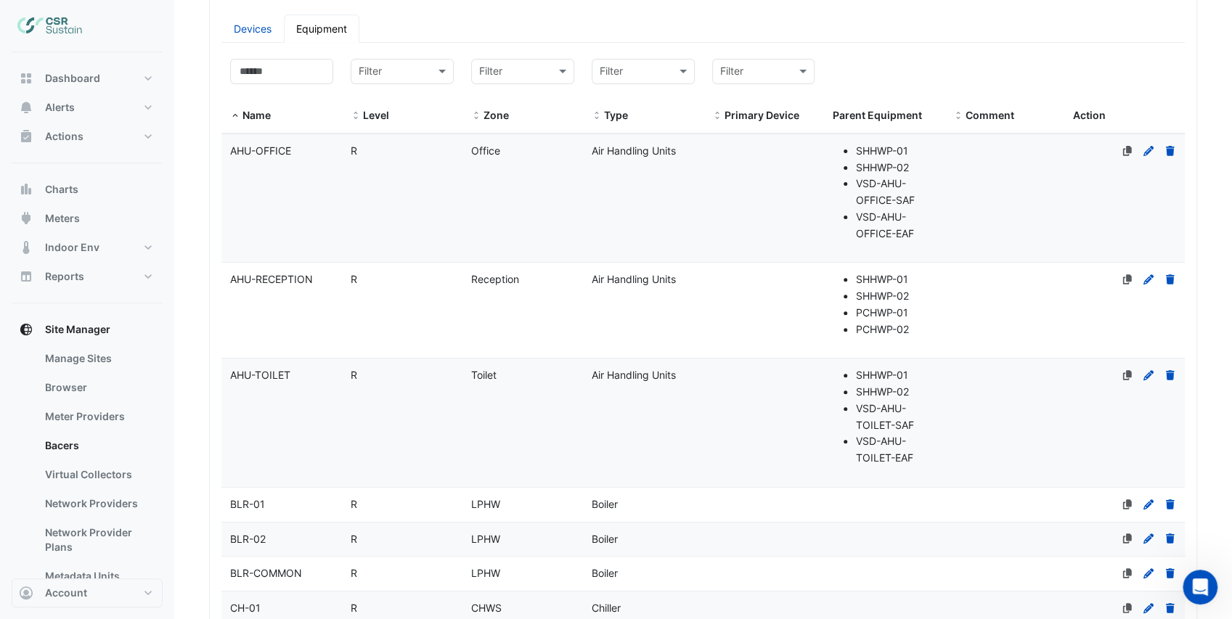
scroll to position [436, 0]
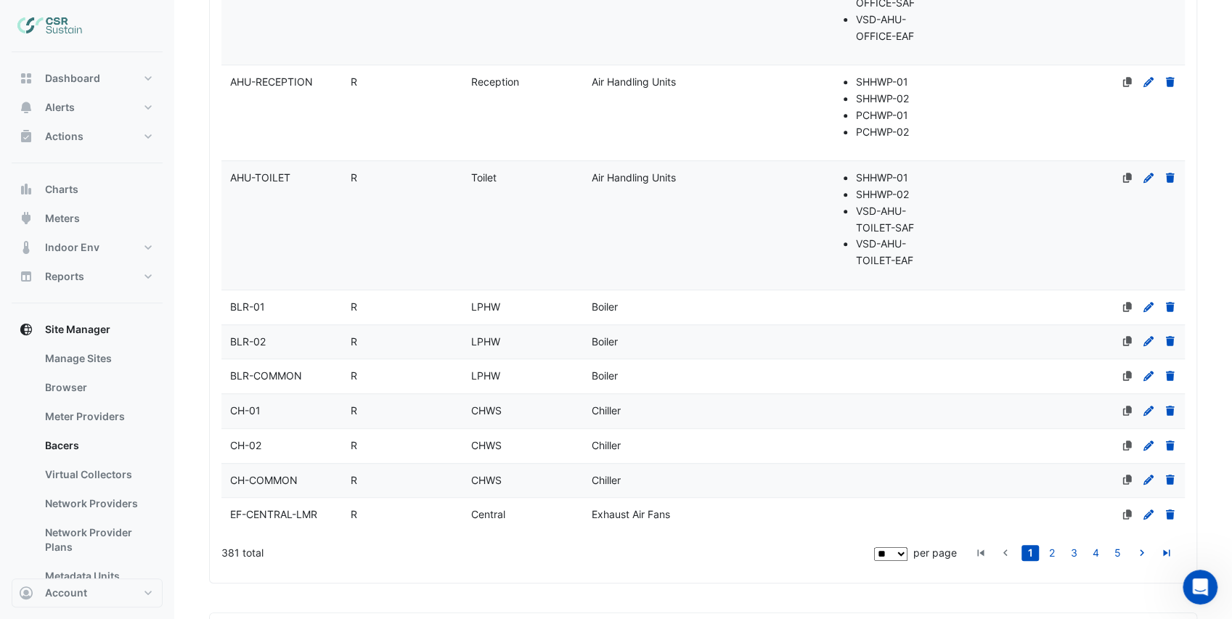
click at [269, 308] on div "BLR-01" at bounding box center [281, 307] width 121 height 17
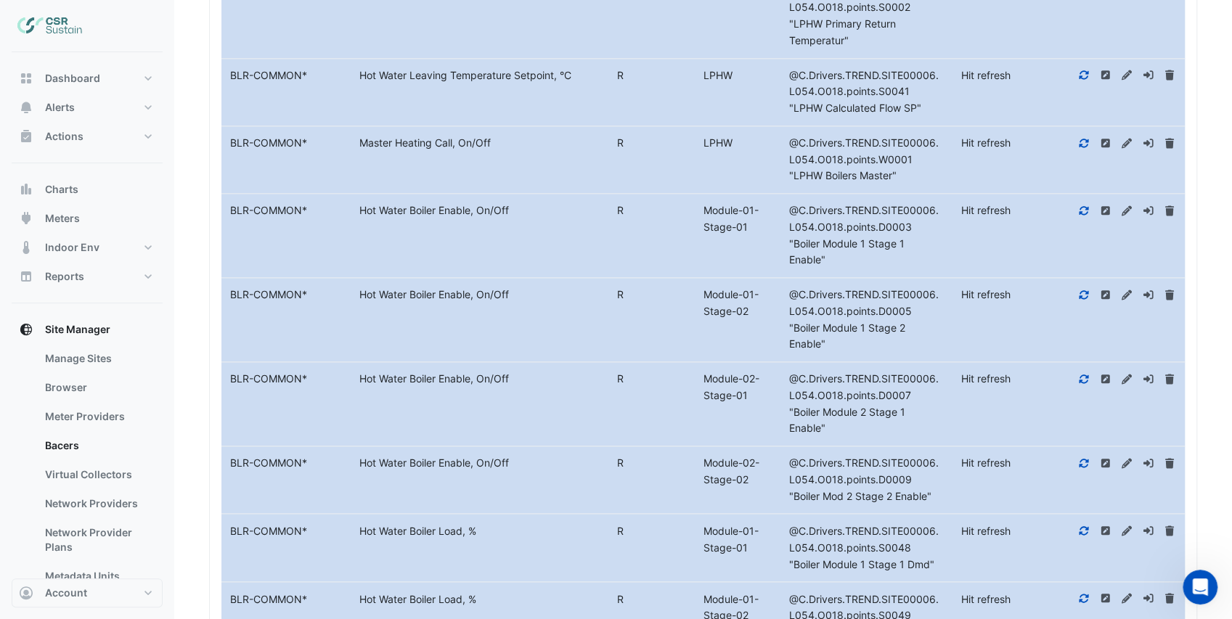
scroll to position [1358, 0]
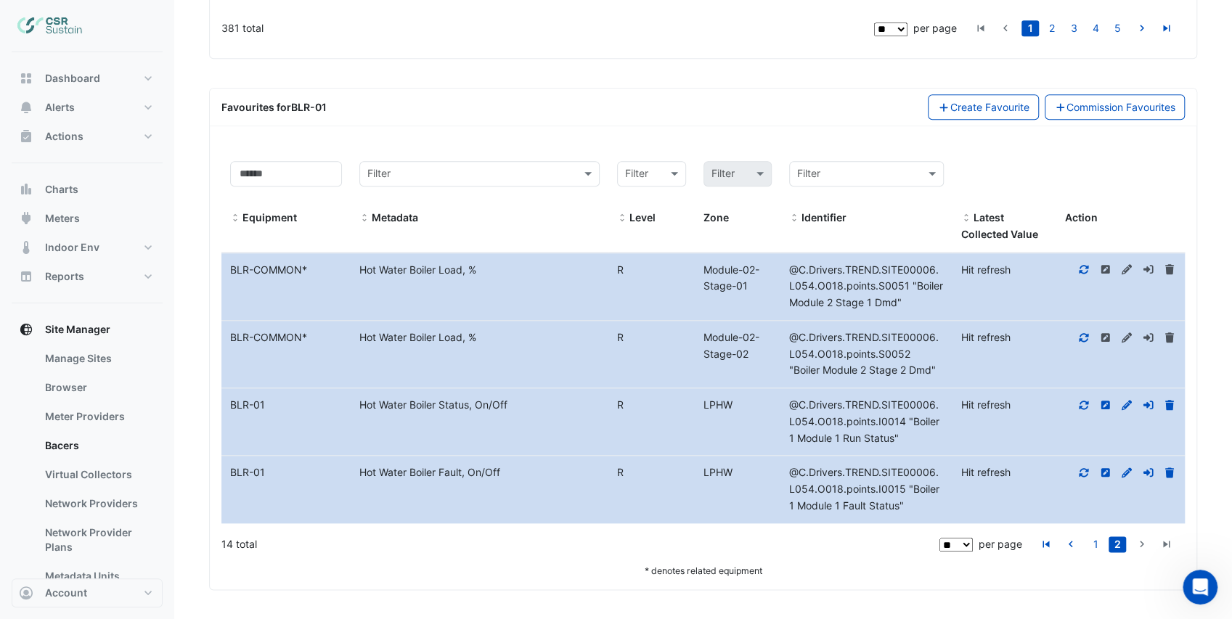
scroll to position [953, 0]
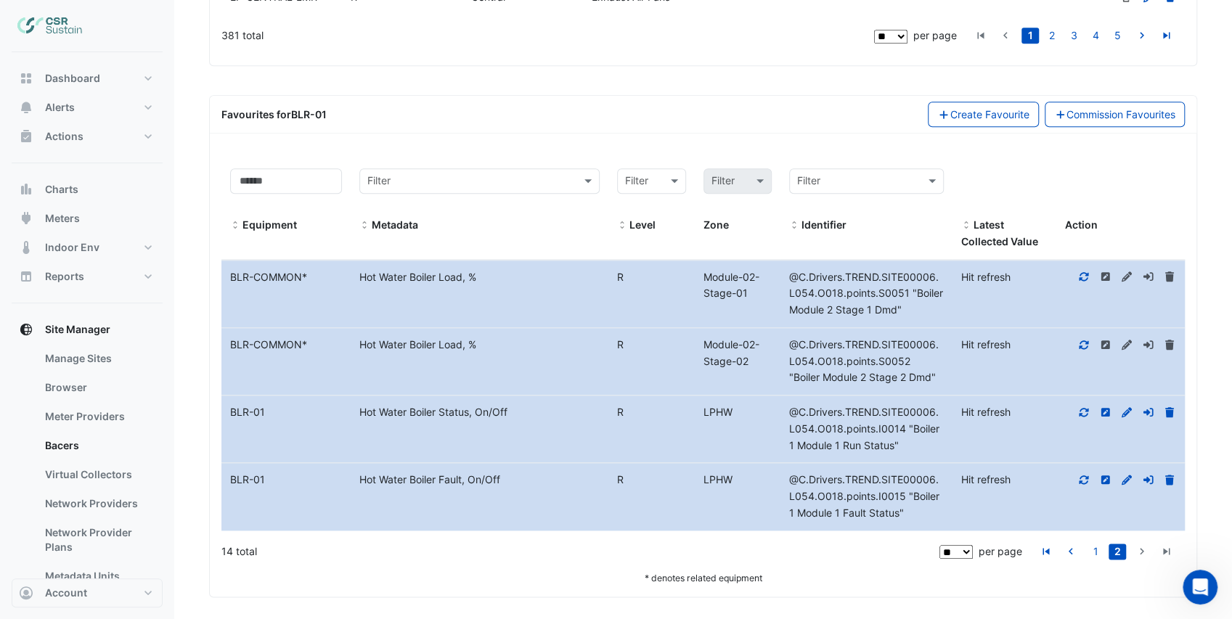
click at [1126, 408] on icon at bounding box center [1127, 412] width 10 height 10
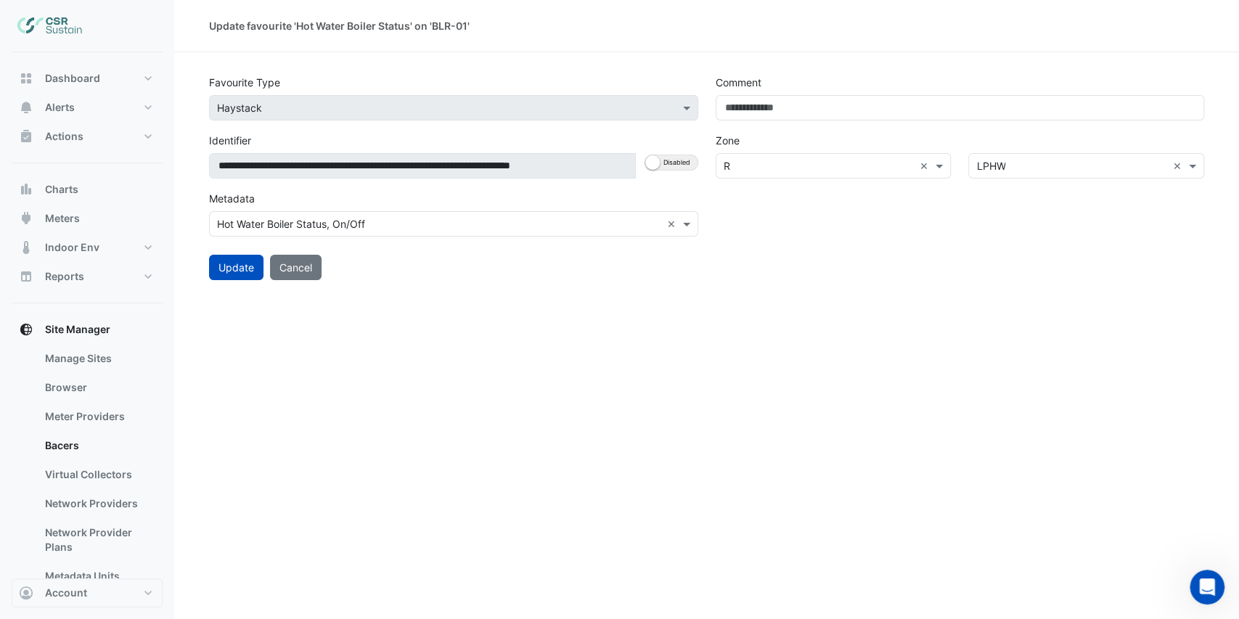
click at [1019, 170] on input "text" at bounding box center [1071, 166] width 191 height 15
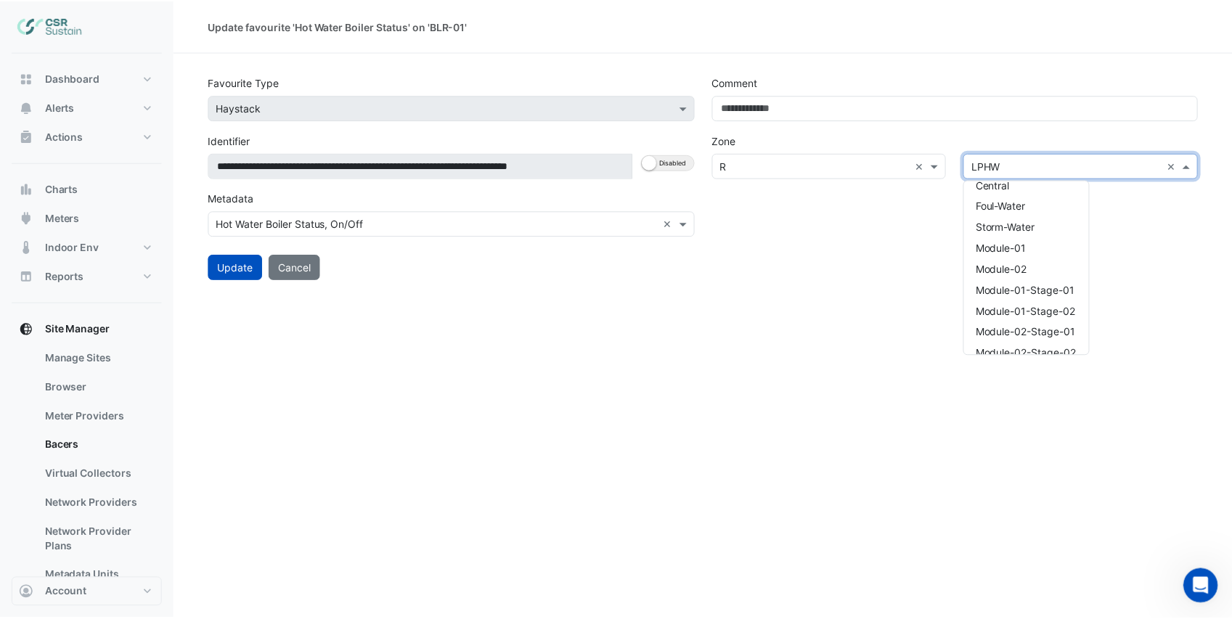
scroll to position [338, 0]
click at [1037, 241] on div "Module-01" at bounding box center [1032, 237] width 126 height 21
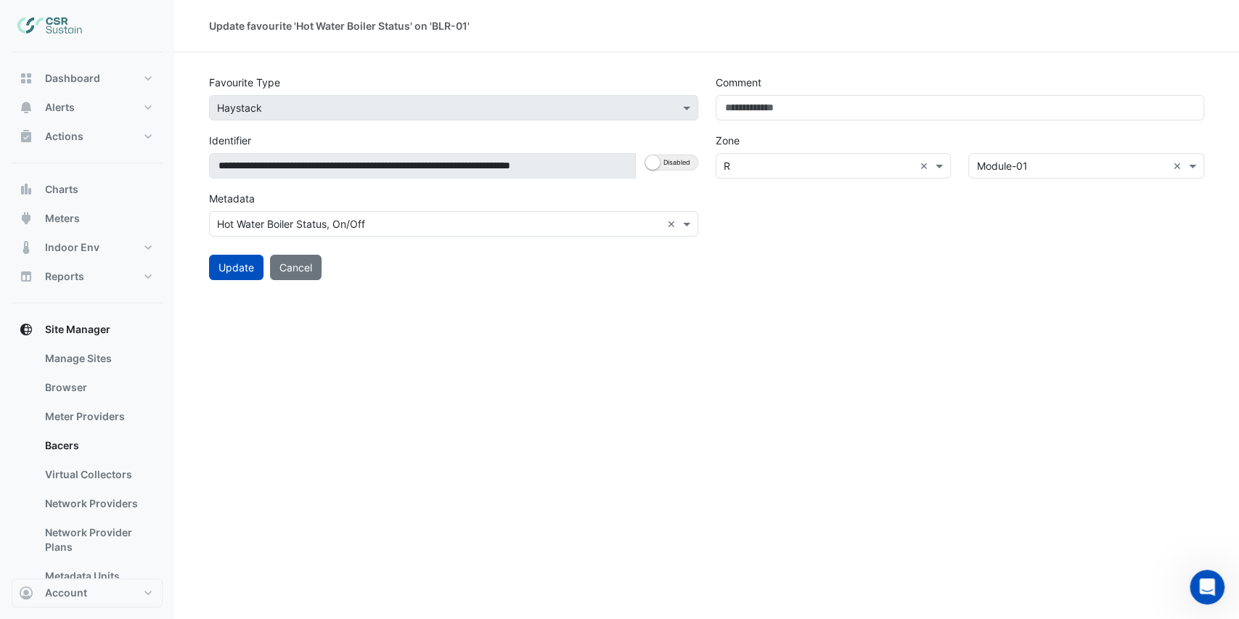
click at [919, 241] on div "Comment Zone Level × R × Zone × Module-01 ×" at bounding box center [960, 157] width 507 height 174
click at [243, 267] on button "Update" at bounding box center [236, 267] width 54 height 25
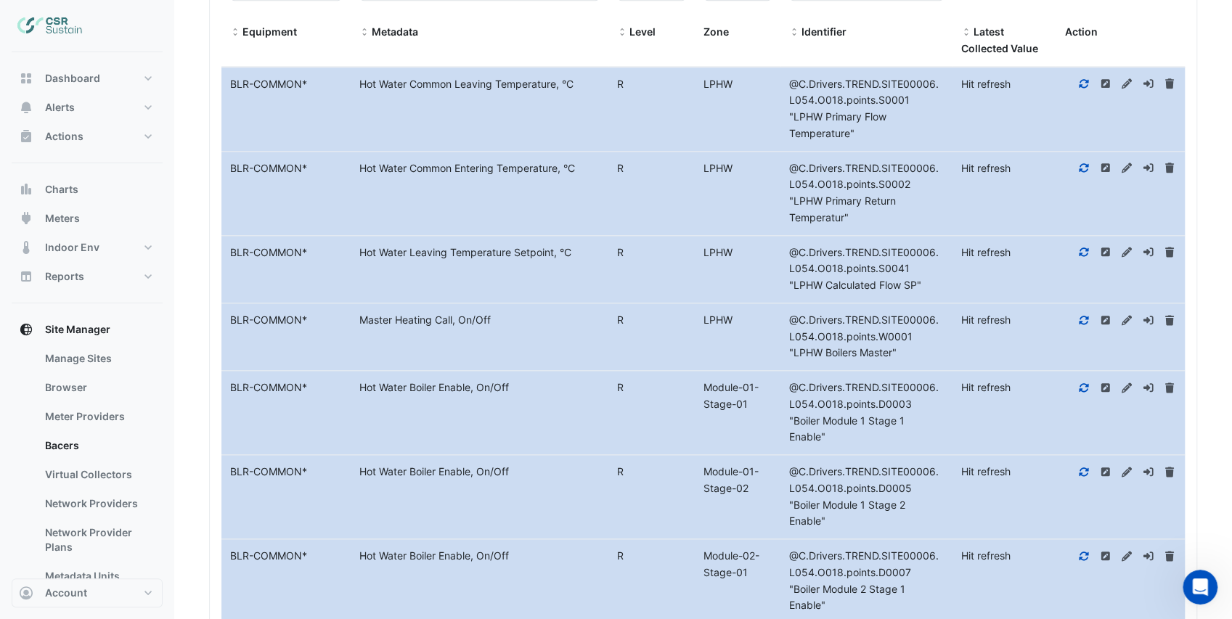
scroll to position [1421, 0]
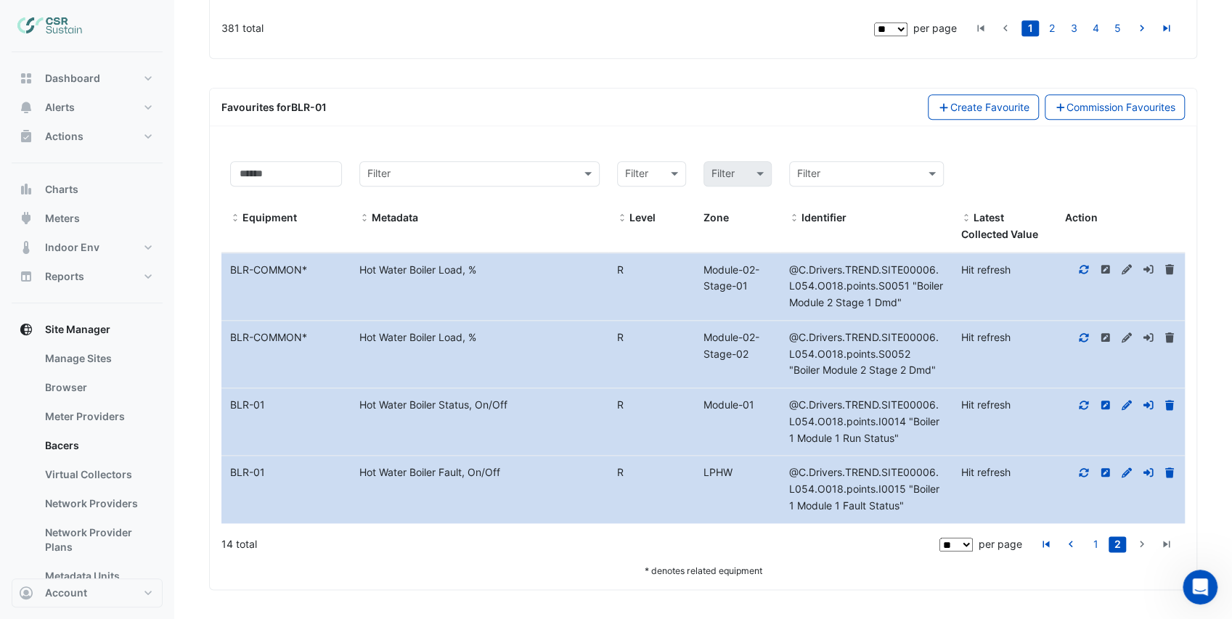
scroll to position [1016, 0]
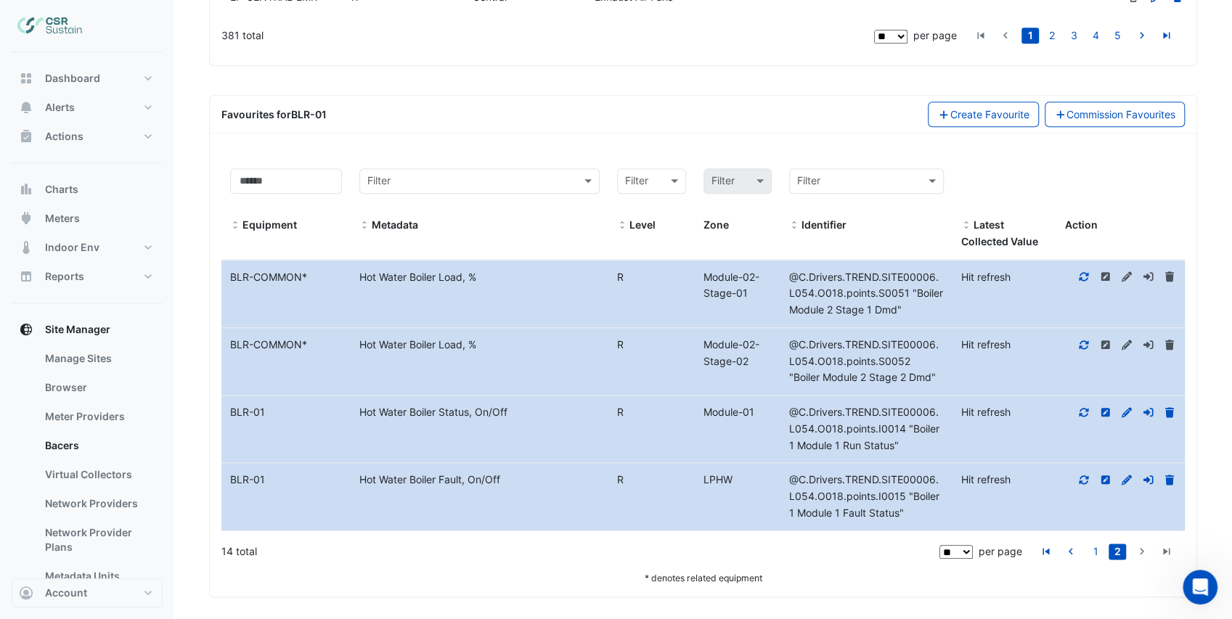
click at [1130, 475] on icon at bounding box center [1126, 480] width 13 height 10
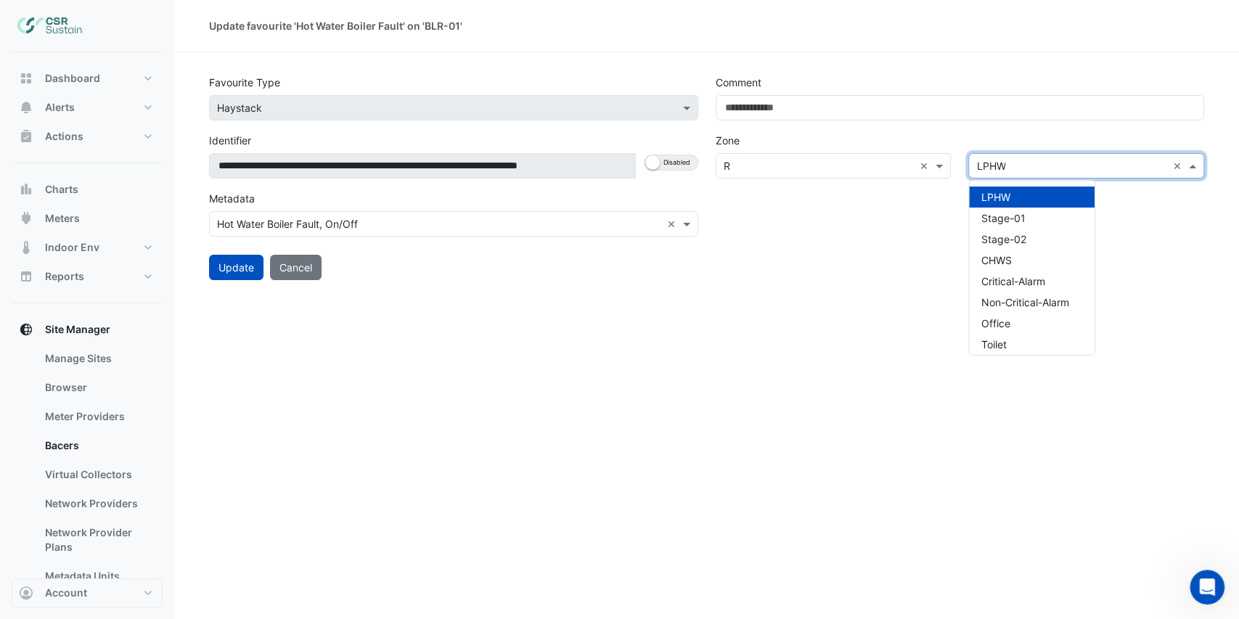
click at [1003, 161] on input "text" at bounding box center [1071, 166] width 191 height 15
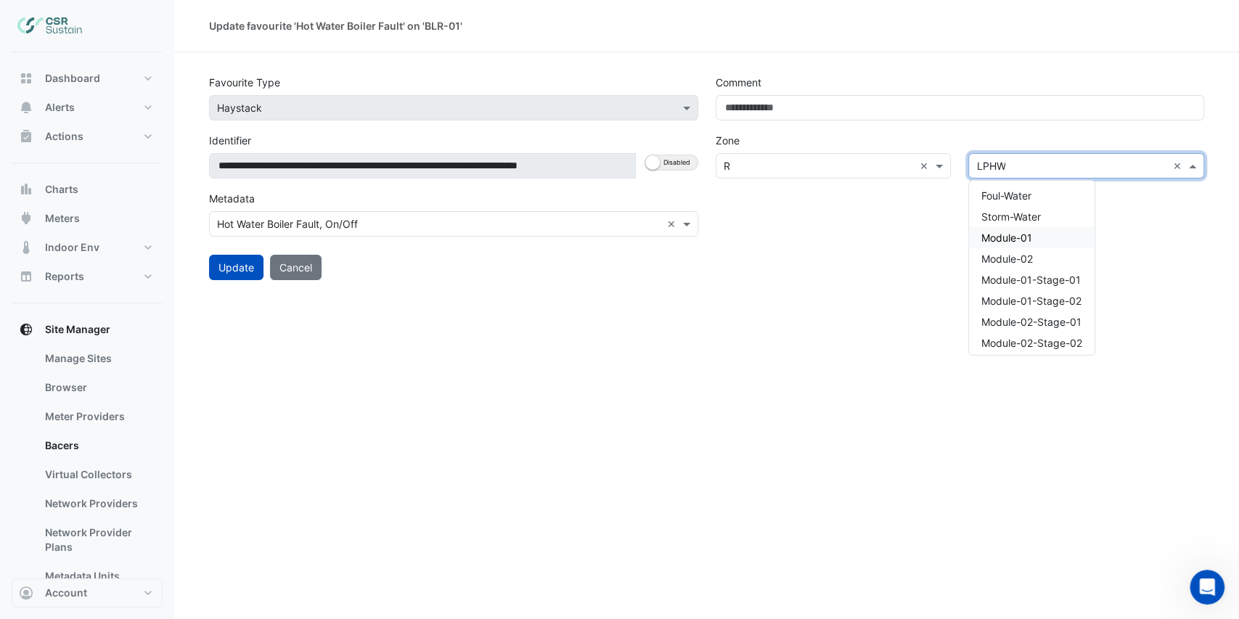
click at [1032, 239] on div "Module-01" at bounding box center [1032, 237] width 126 height 21
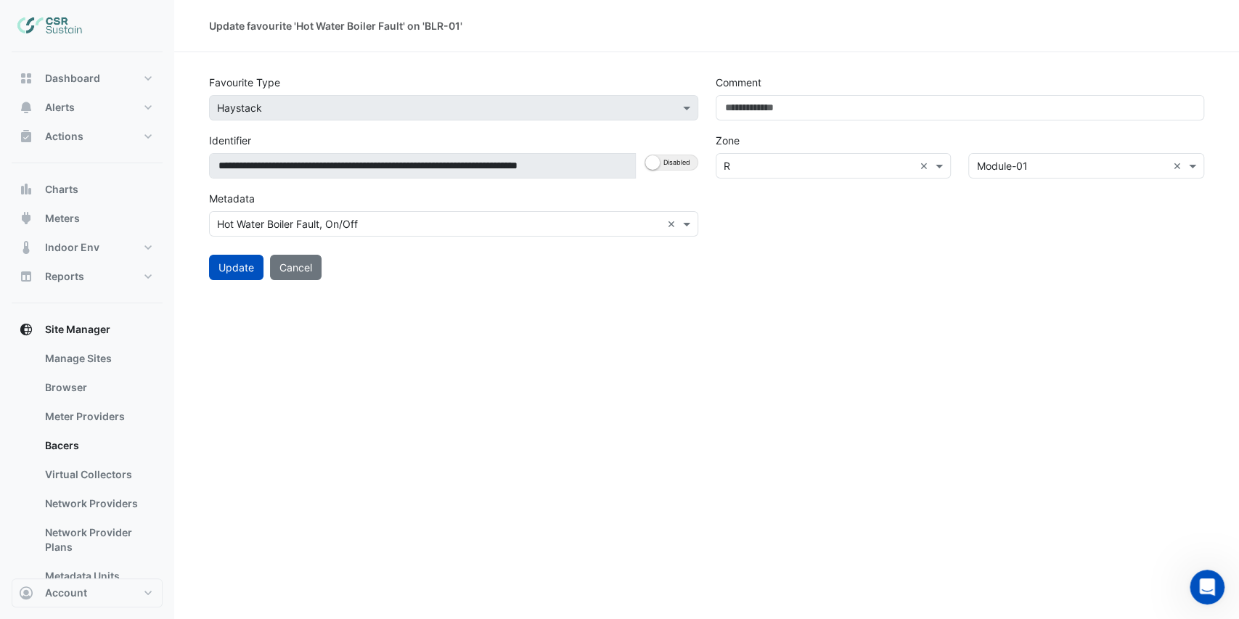
click at [813, 249] on div "Update Cancel" at bounding box center [706, 262] width 1013 height 36
click at [240, 264] on button "Update" at bounding box center [236, 267] width 54 height 25
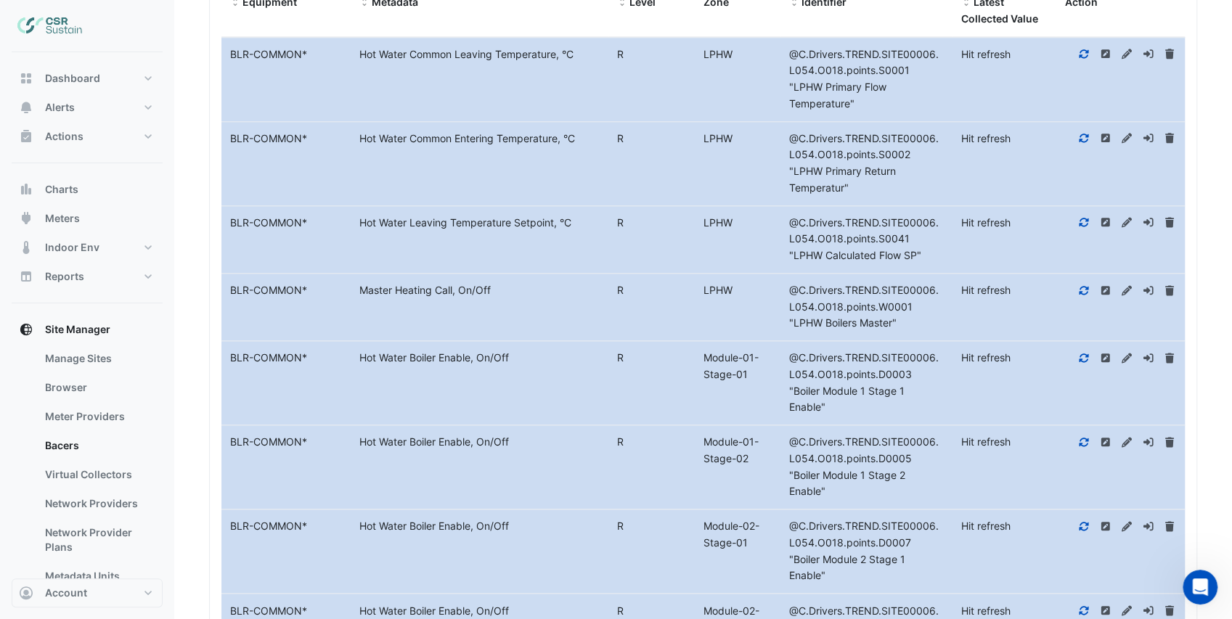
scroll to position [1421, 0]
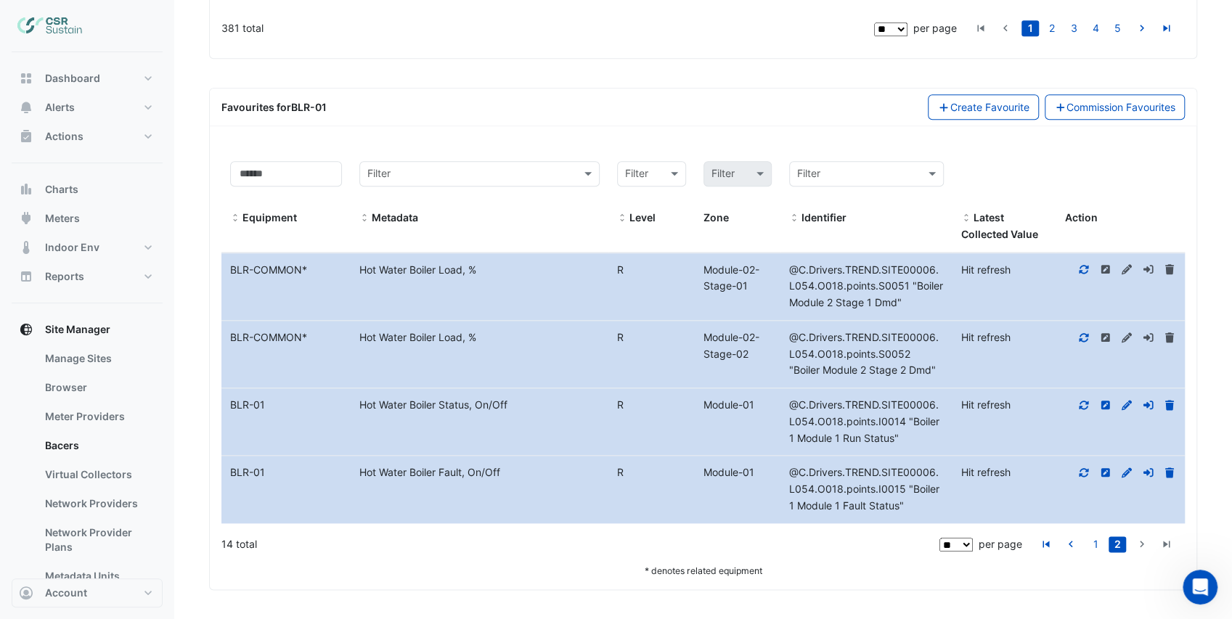
scroll to position [1016, 0]
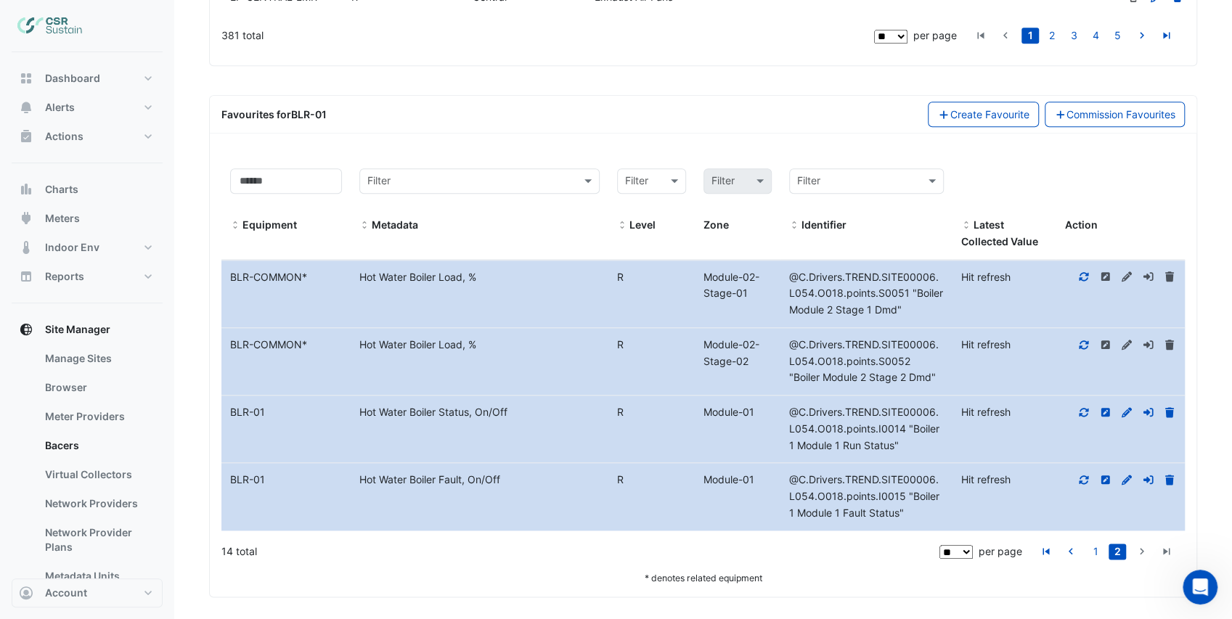
drag, startPoint x: 355, startPoint y: 399, endPoint x: 469, endPoint y: 412, distance: 114.6
click at [469, 412] on div "Hot Water Boiler Status, On/Off" at bounding box center [480, 412] width 258 height 17
drag, startPoint x: 763, startPoint y: 402, endPoint x: 704, endPoint y: 401, distance: 58.8
click at [704, 404] on div "Module-01" at bounding box center [738, 412] width 86 height 17
drag, startPoint x: 632, startPoint y: 401, endPoint x: 608, endPoint y: 402, distance: 23.3
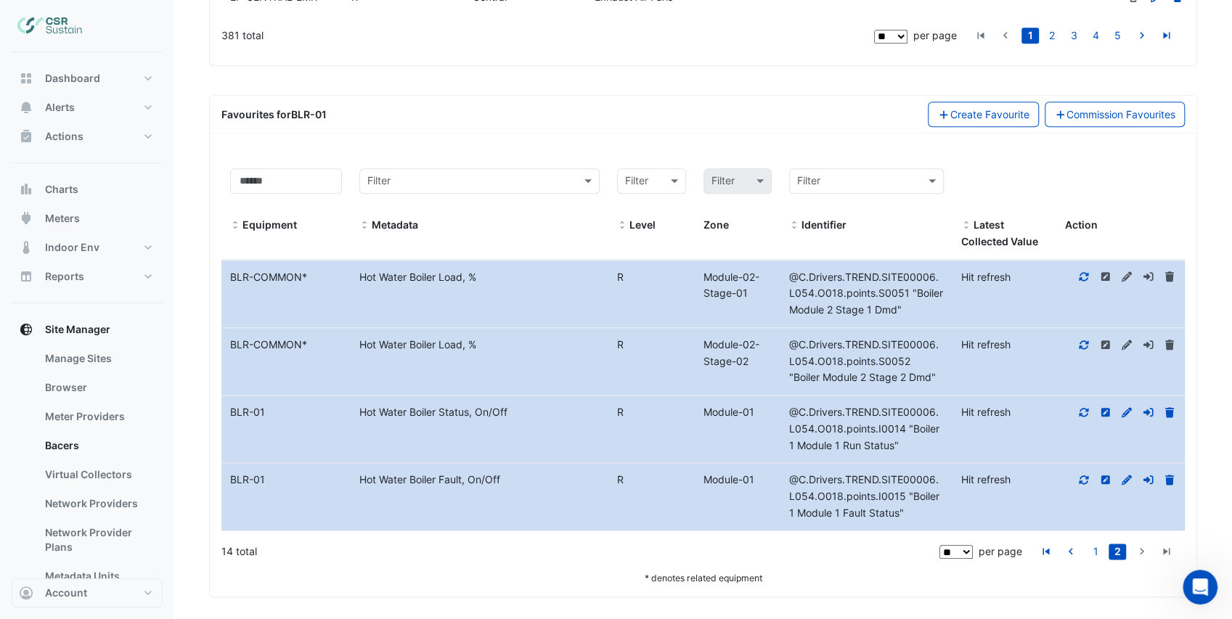
click at [608, 404] on div "R" at bounding box center [651, 412] width 86 height 17
click at [638, 412] on div "R" at bounding box center [651, 412] width 86 height 17
click at [987, 118] on button "Create Favourite" at bounding box center [983, 114] width 111 height 25
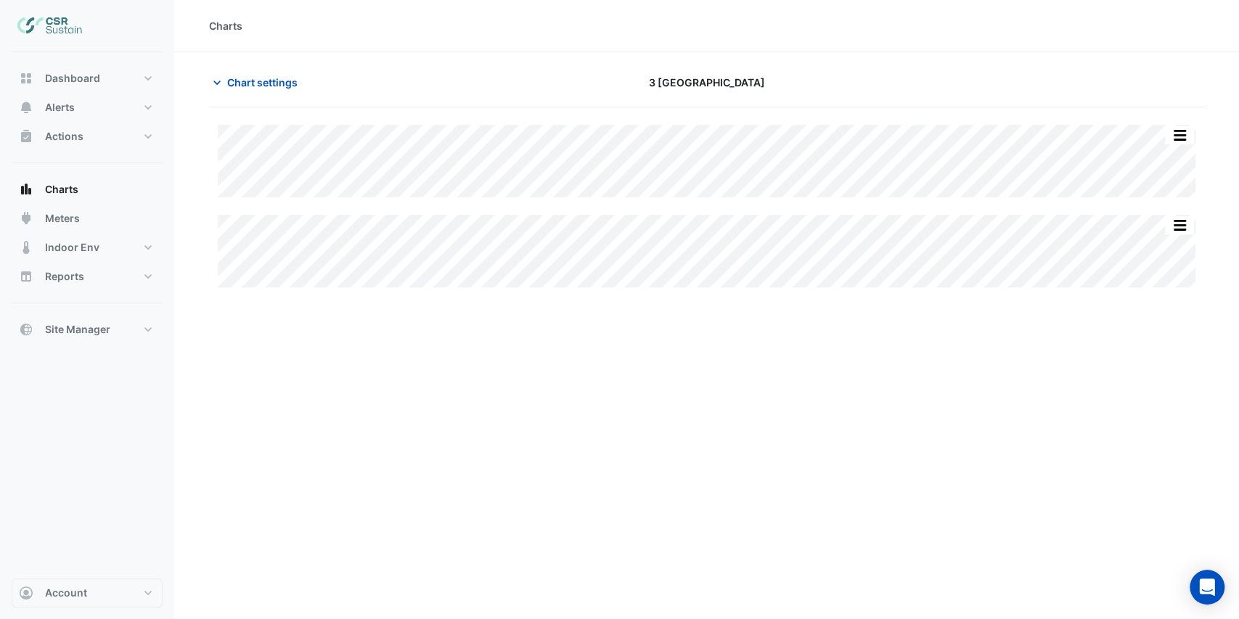
click at [565, 20] on div "Charts" at bounding box center [706, 25] width 995 height 15
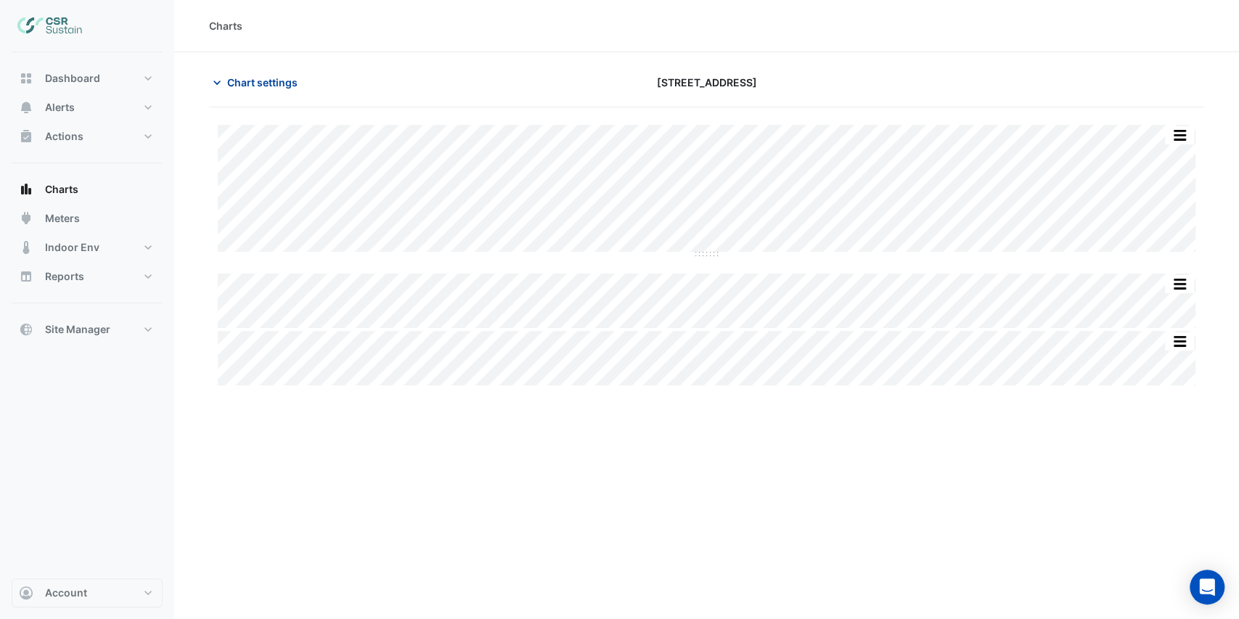
click at [242, 86] on span "Chart settings" at bounding box center [262, 82] width 70 height 15
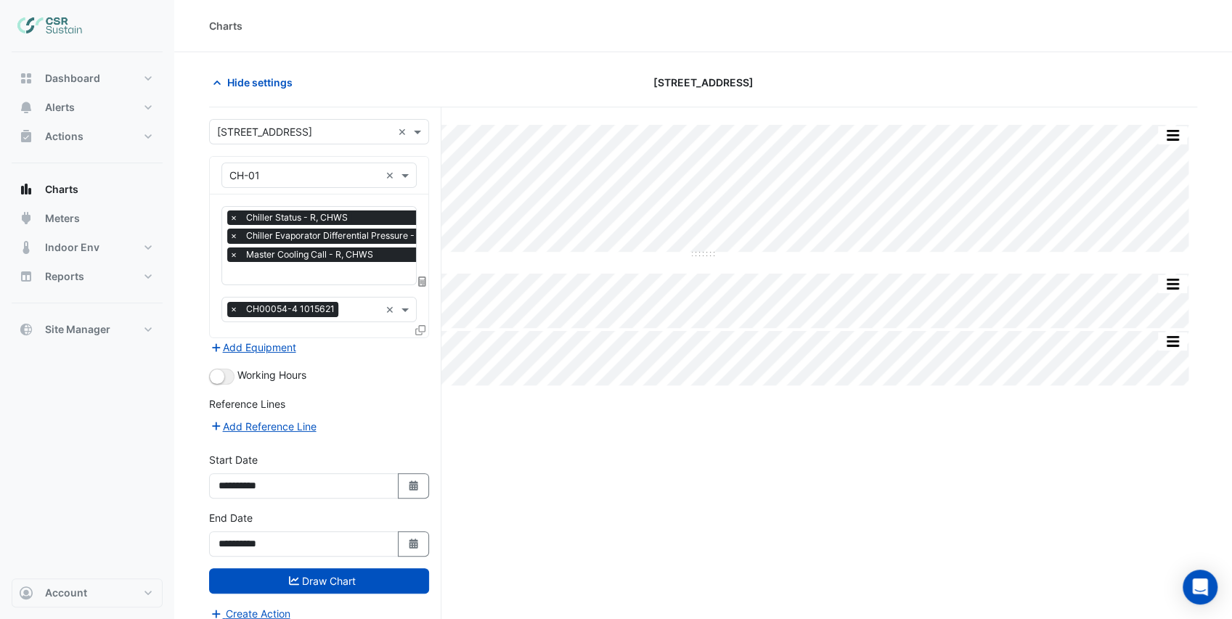
click at [424, 326] on icon at bounding box center [420, 330] width 10 height 10
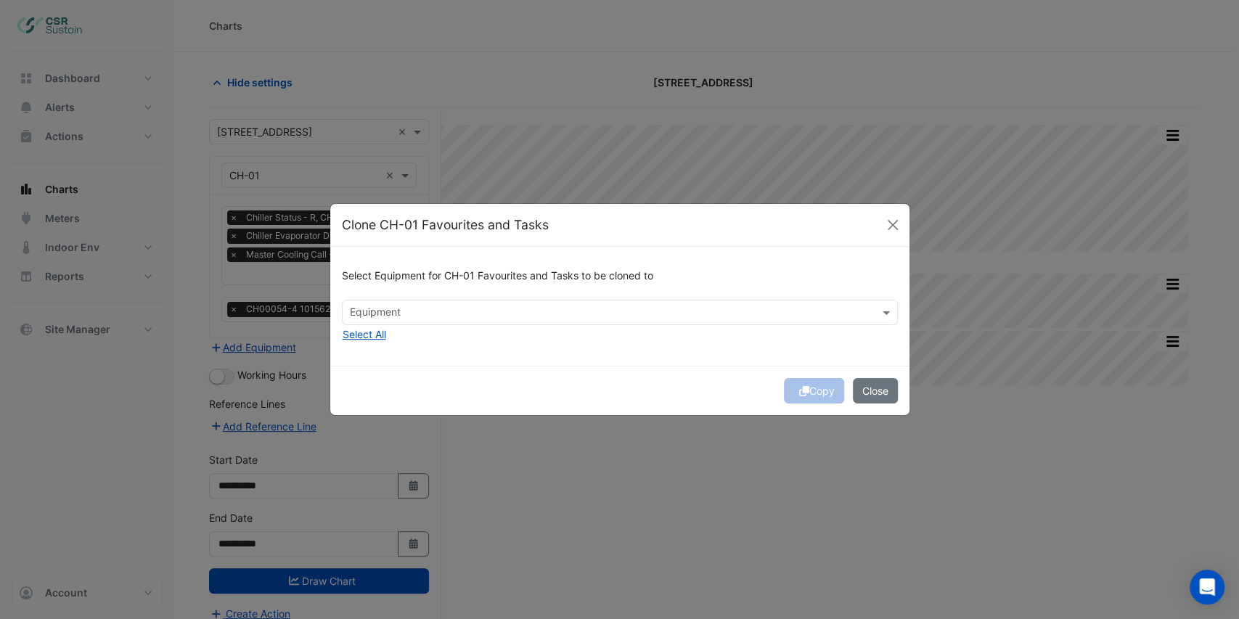
click at [372, 322] on div at bounding box center [611, 314] width 526 height 19
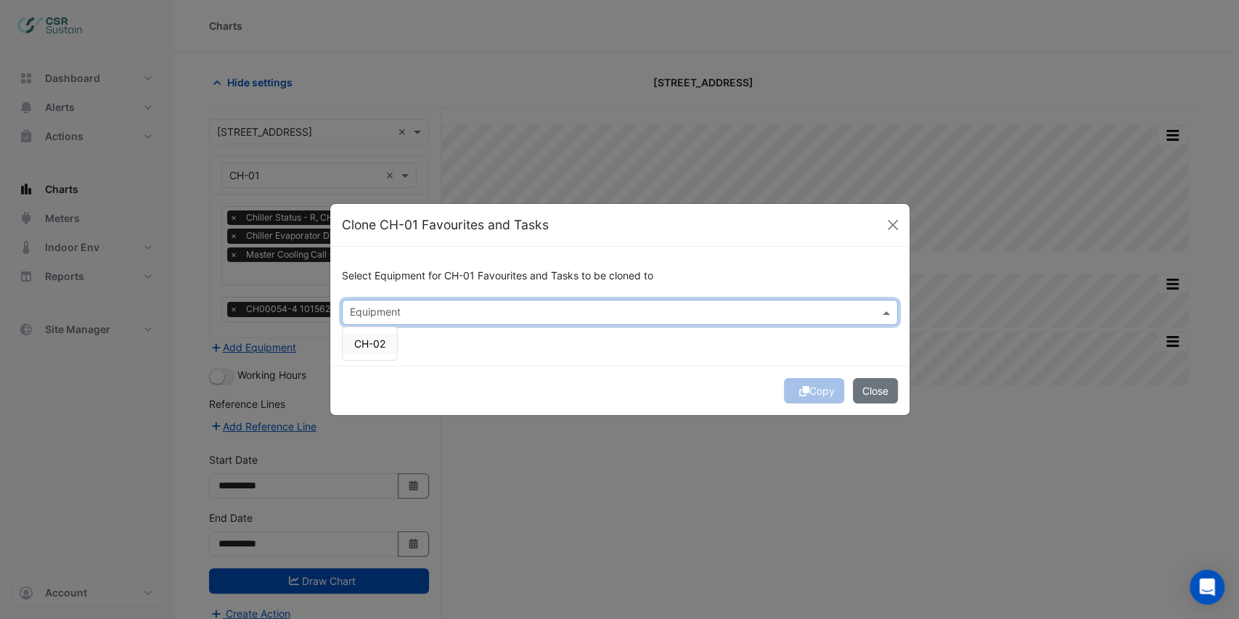
click at [373, 337] on div "CH-02" at bounding box center [370, 343] width 54 height 21
click at [431, 349] on div "Select Equipment for CH-01 Favourites and Tasks to be cloned to Equipment × CH-…" at bounding box center [619, 306] width 579 height 118
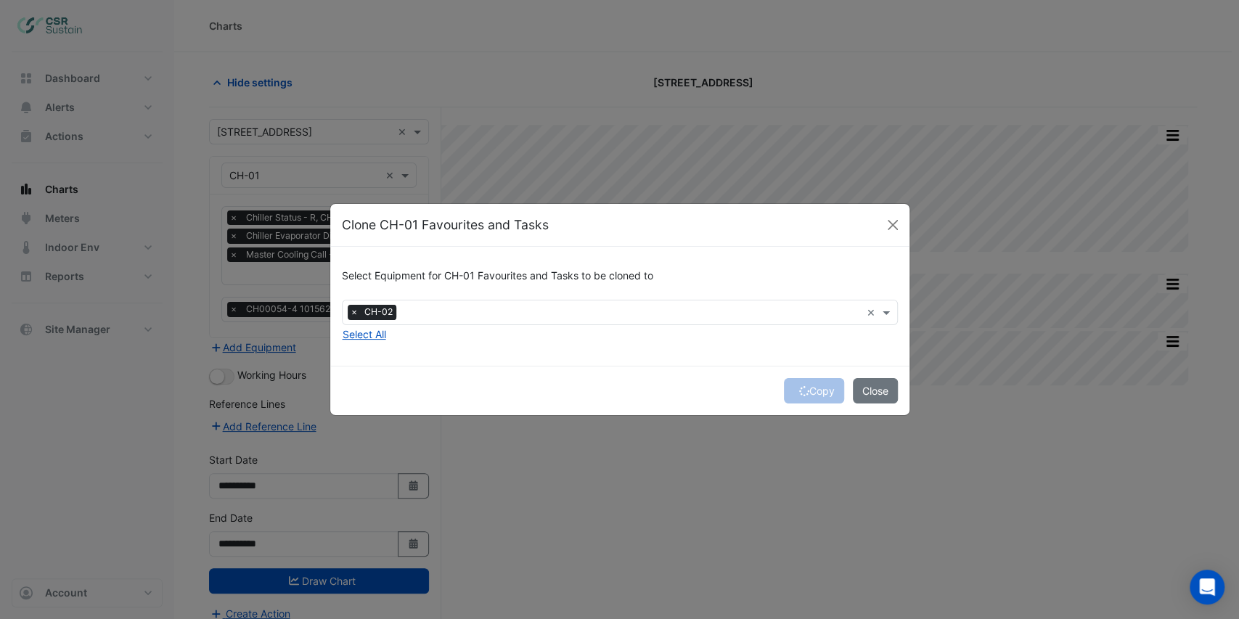
click at [442, 319] on input "text" at bounding box center [631, 313] width 459 height 15
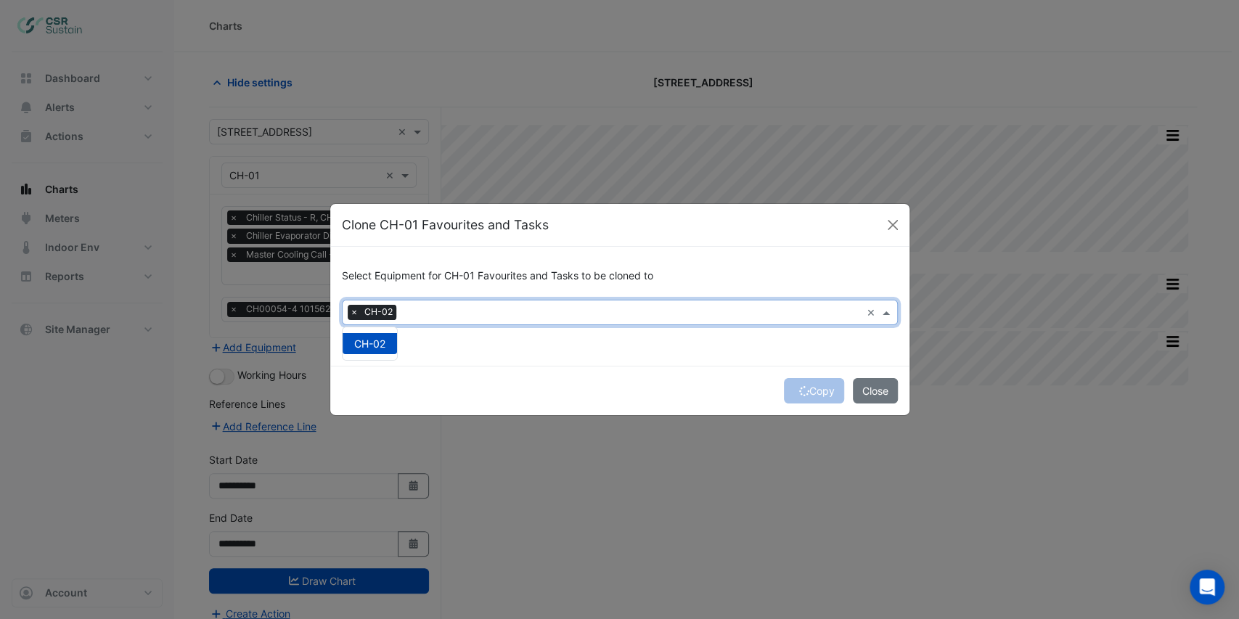
click at [431, 338] on div "Select Equipment for CH-01 Favourites and Tasks to be cloned to Equipment × CH-…" at bounding box center [619, 306] width 579 height 118
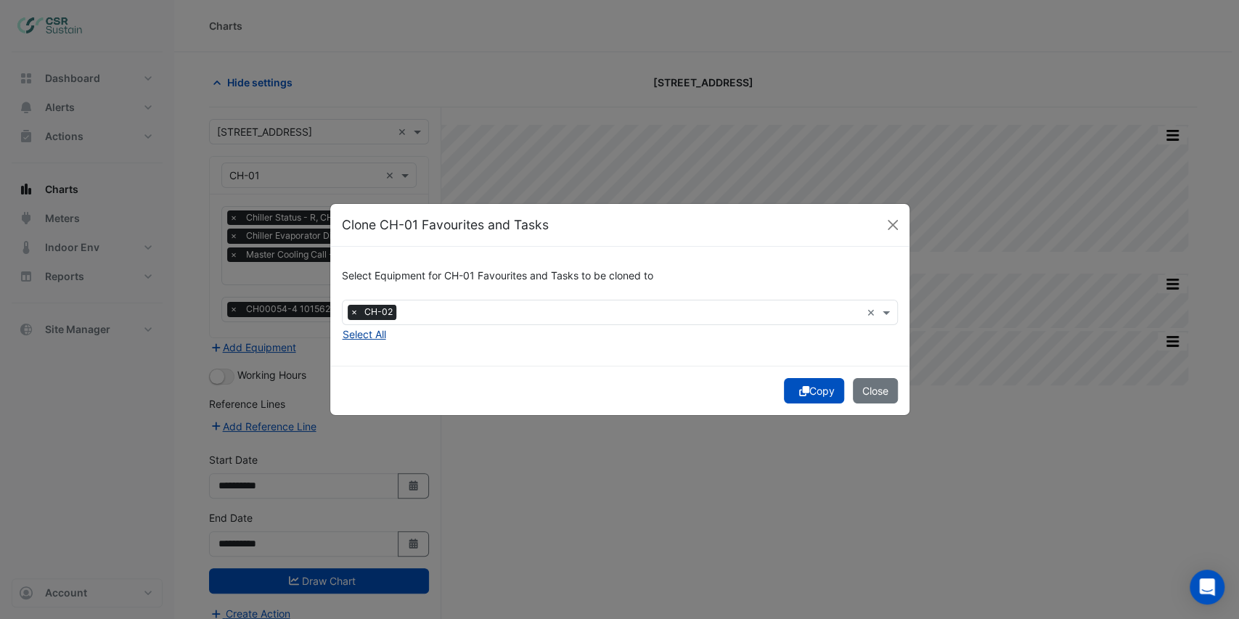
click at [380, 336] on button "Select All" at bounding box center [364, 334] width 45 height 17
click at [810, 393] on button "Copy" at bounding box center [814, 390] width 60 height 25
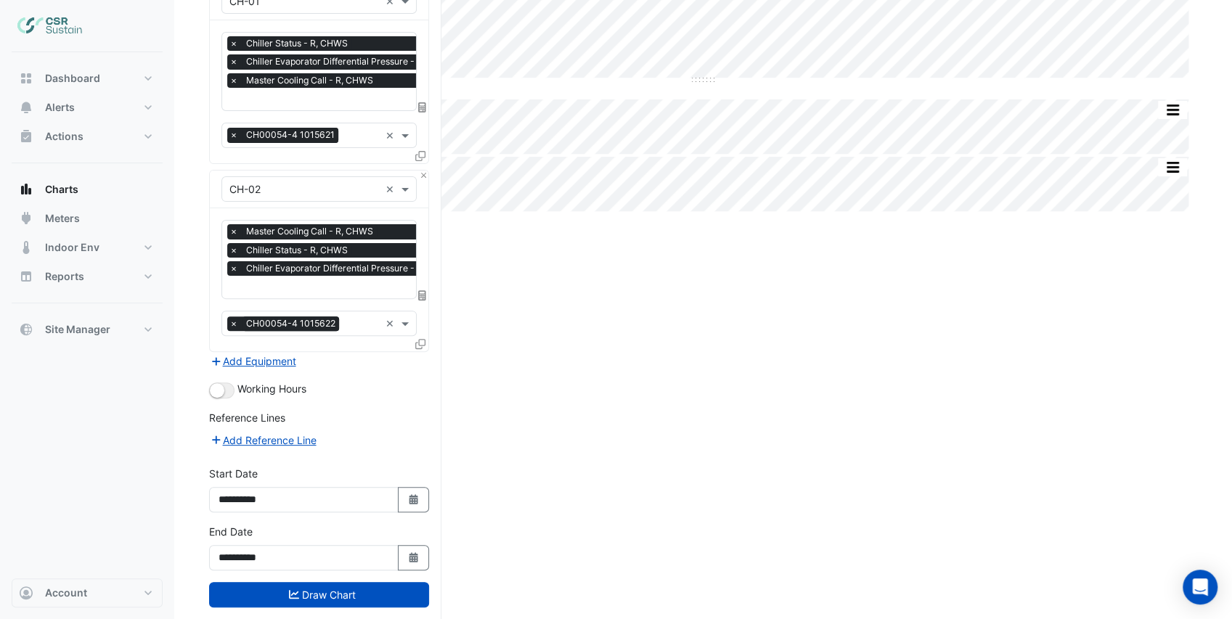
scroll to position [192, 0]
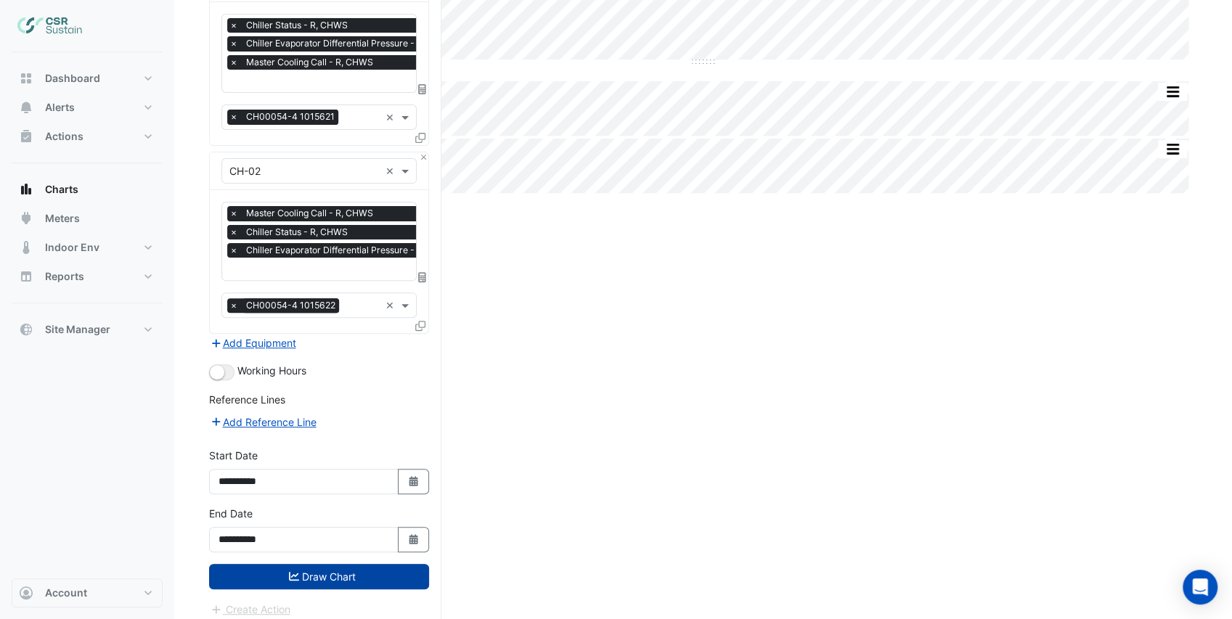
click at [338, 576] on button "Draw Chart" at bounding box center [319, 576] width 220 height 25
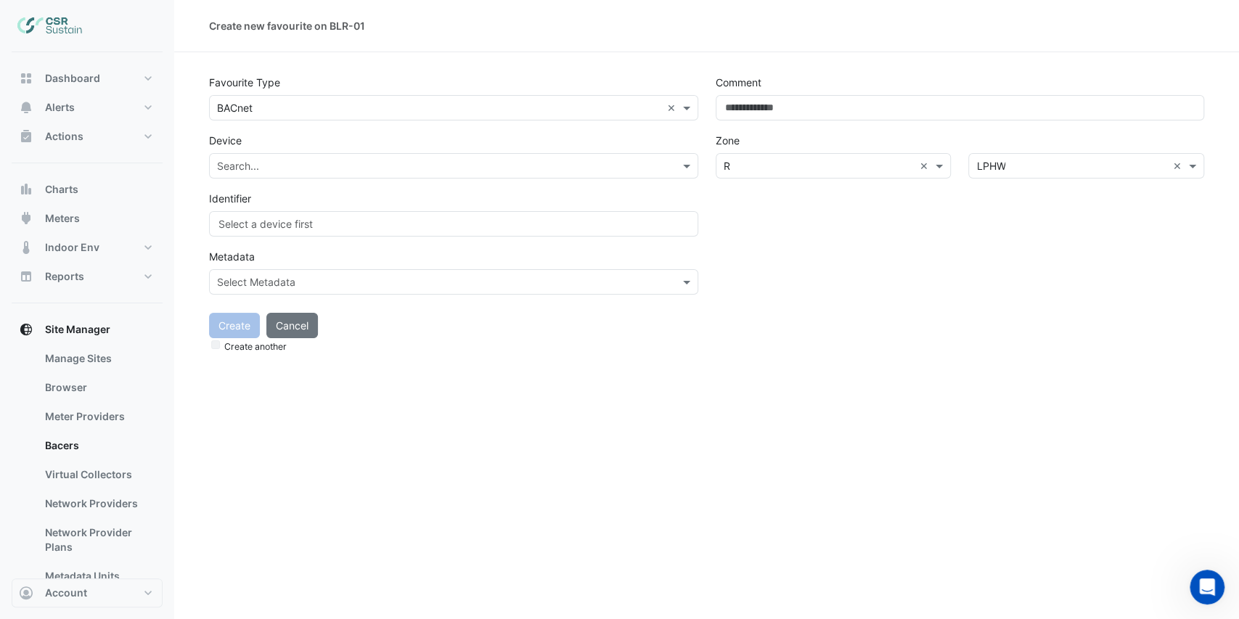
click at [311, 105] on input "text" at bounding box center [439, 108] width 444 height 15
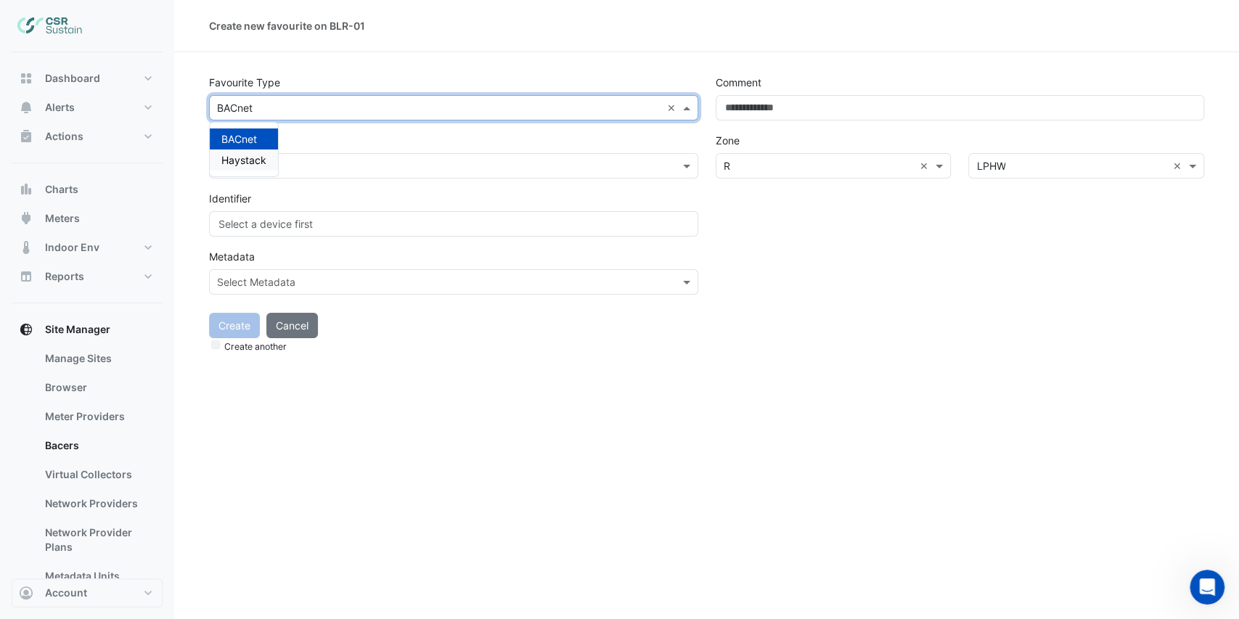
click at [253, 158] on span "Haystack" at bounding box center [243, 160] width 45 height 12
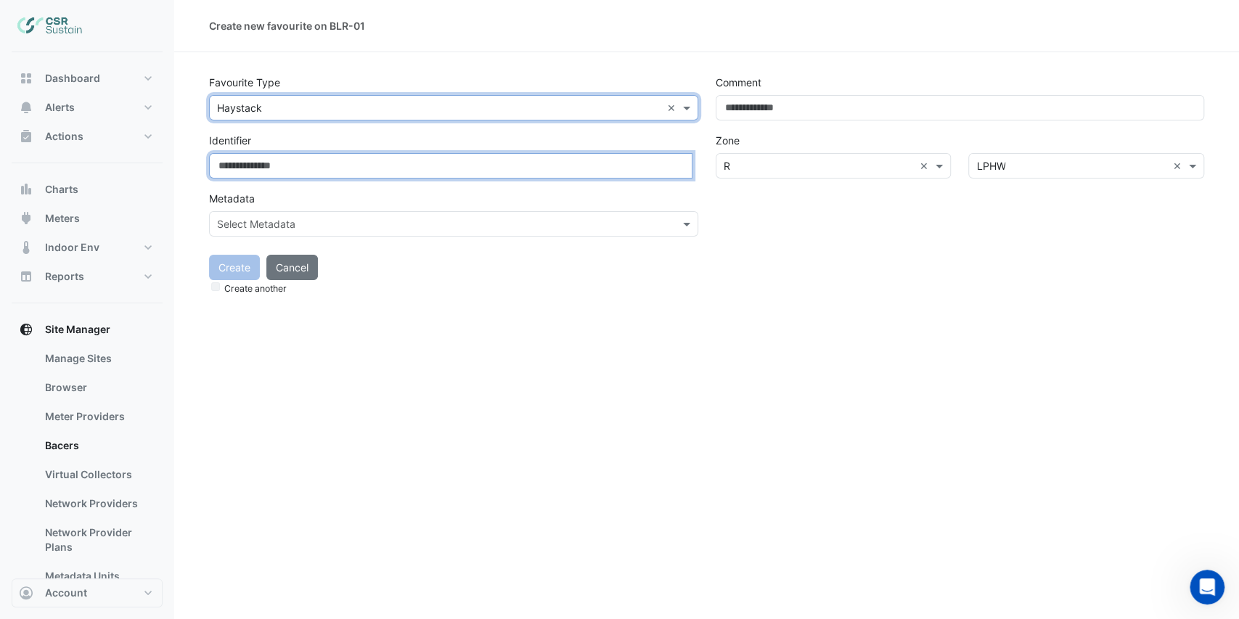
click at [294, 164] on input at bounding box center [451, 165] width 484 height 25
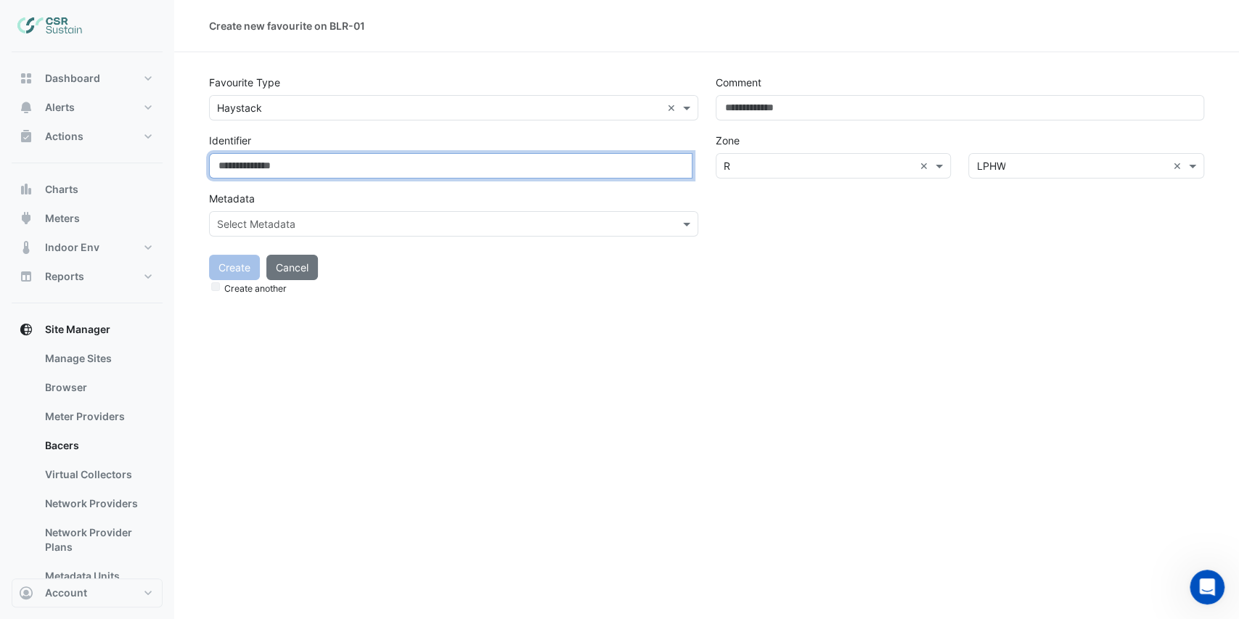
paste input "**********"
type input "**********"
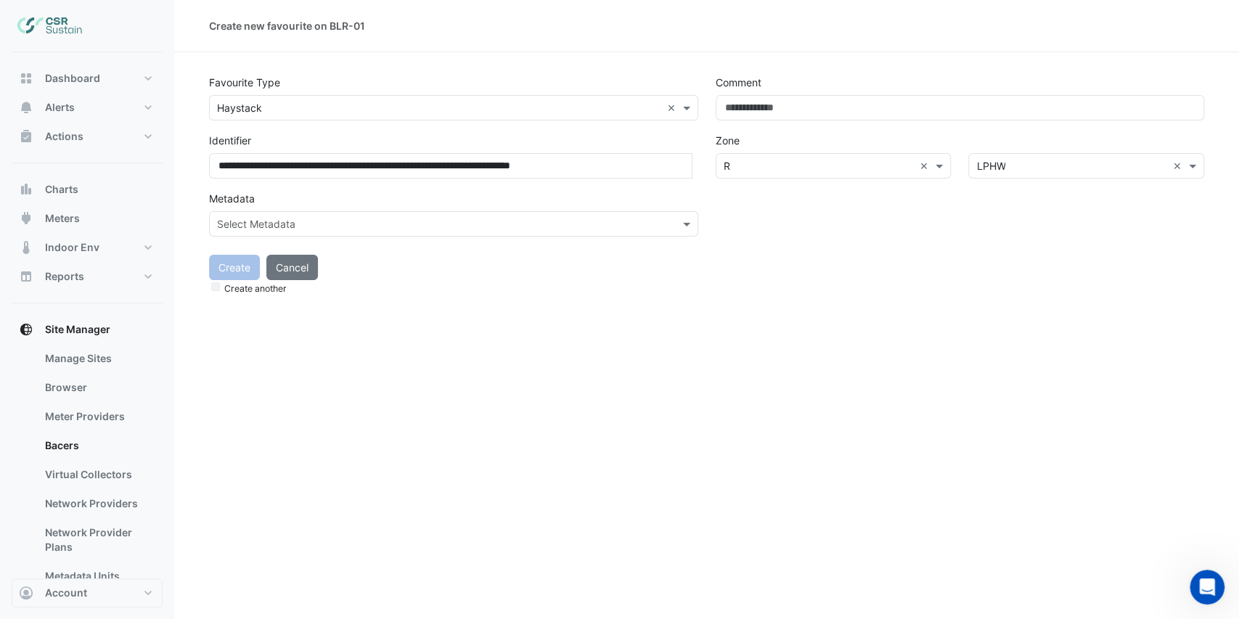
click at [530, 323] on div "**********" at bounding box center [706, 309] width 1065 height 619
click at [348, 224] on input "text" at bounding box center [439, 224] width 444 height 15
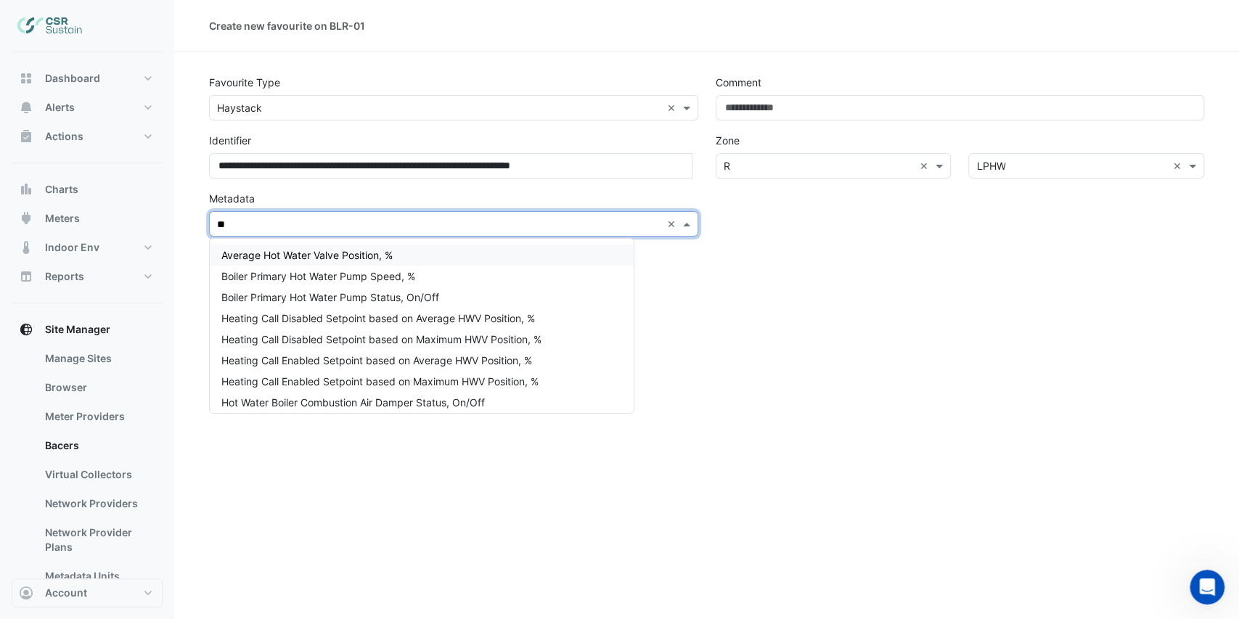
type input "***"
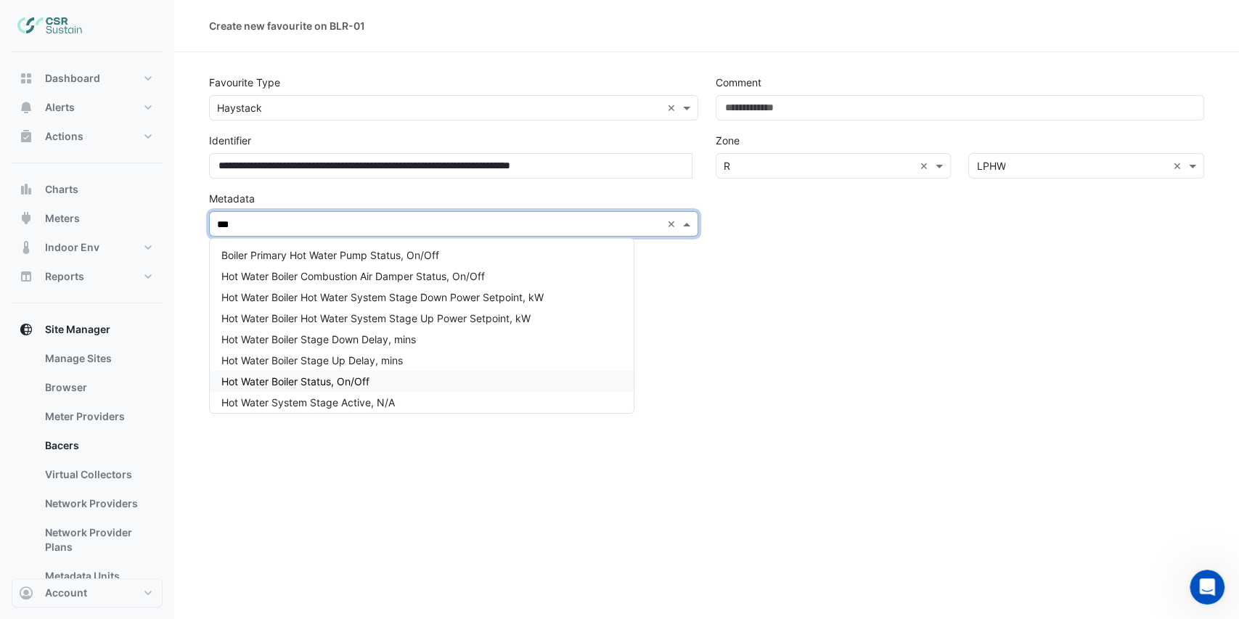
click at [360, 379] on span "Hot Water Boiler Status, On/Off" at bounding box center [295, 381] width 148 height 12
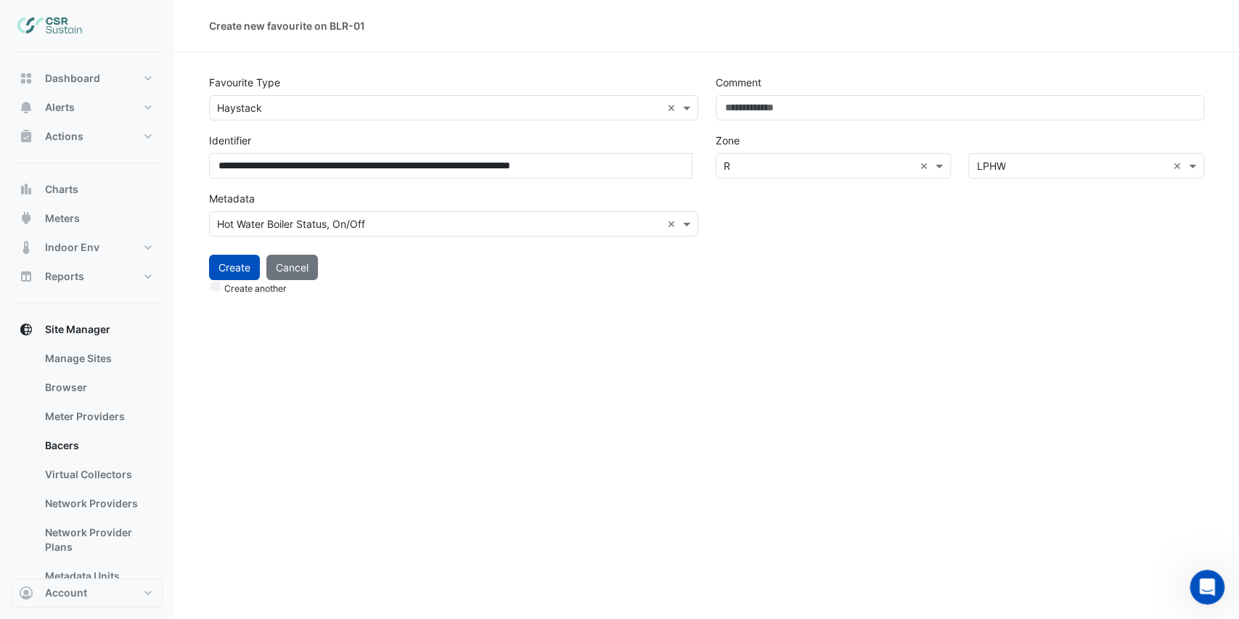
click at [529, 323] on div "**********" at bounding box center [706, 309] width 1065 height 619
click at [991, 160] on input "text" at bounding box center [1071, 166] width 191 height 15
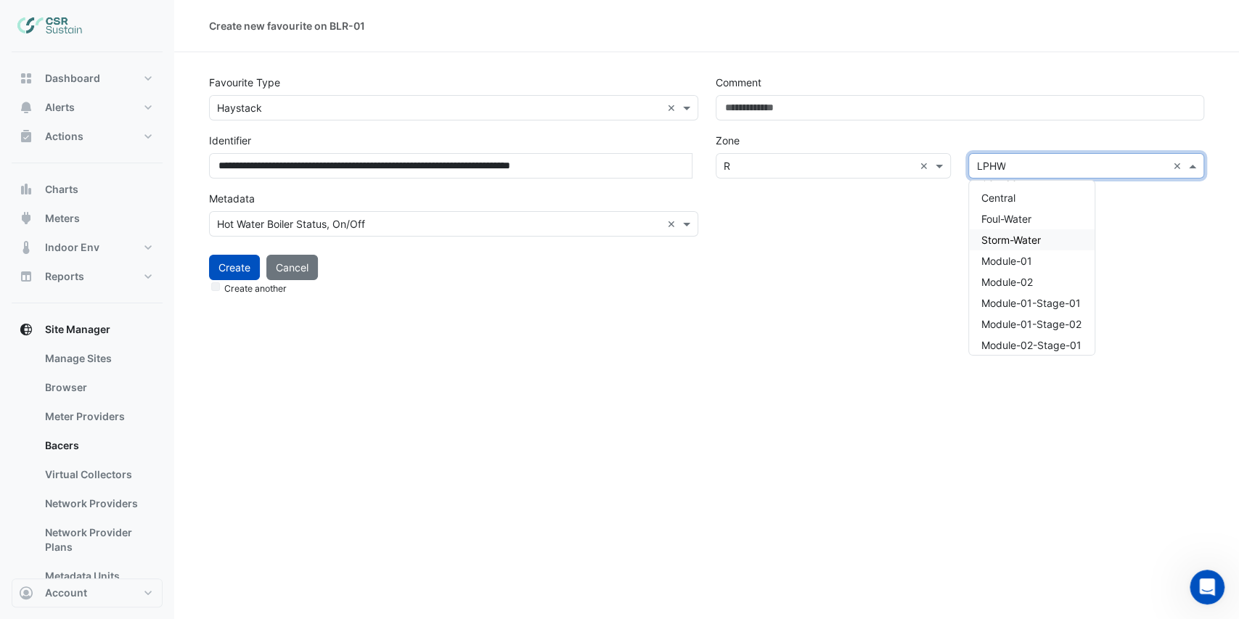
scroll to position [338, 0]
click at [1040, 232] on div "Module-01" at bounding box center [1032, 237] width 126 height 21
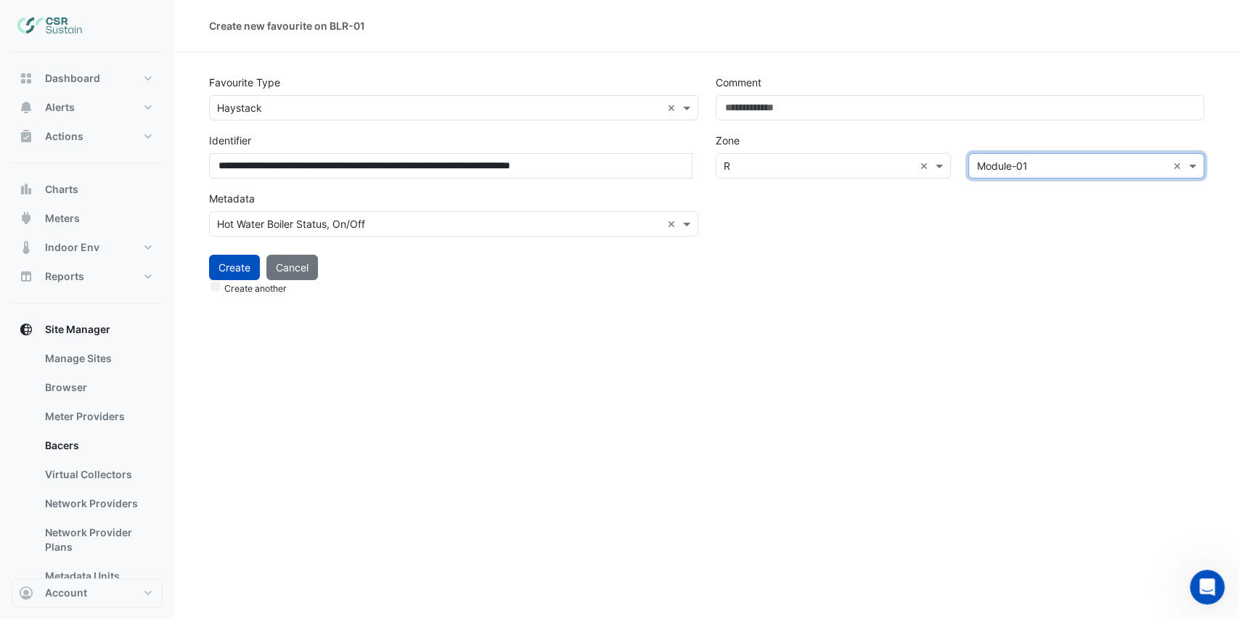
click at [868, 241] on div "Comment Zone Level × R × Zone × Module-01 ×" at bounding box center [960, 157] width 507 height 174
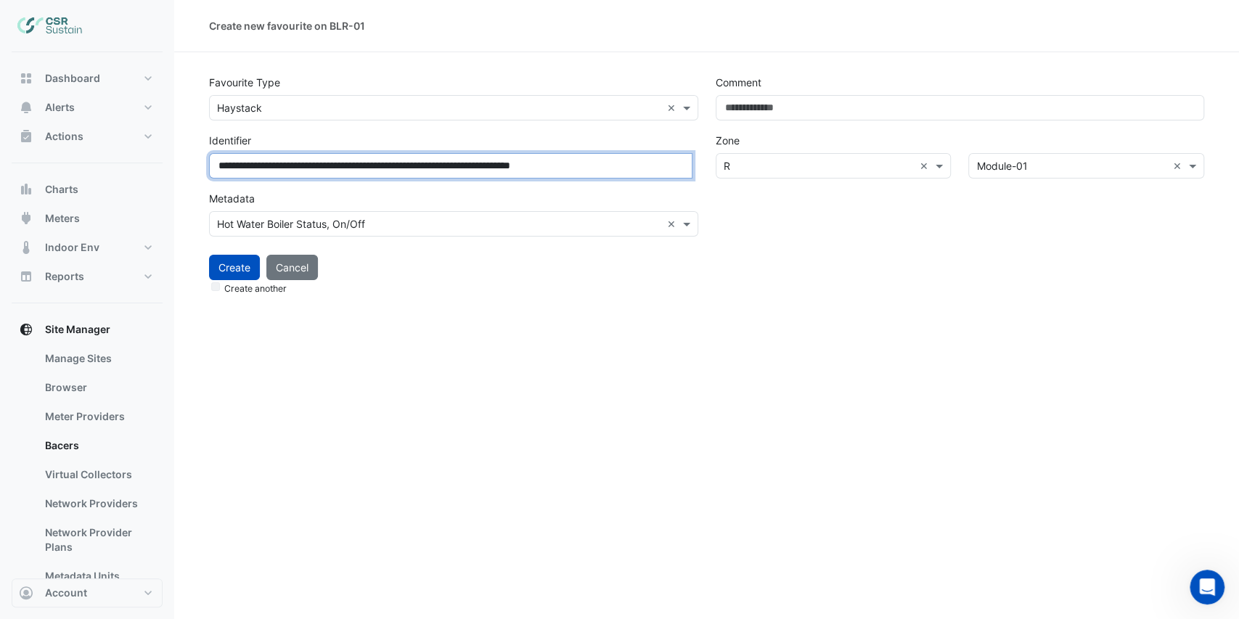
click at [669, 173] on input "**********" at bounding box center [451, 165] width 484 height 25
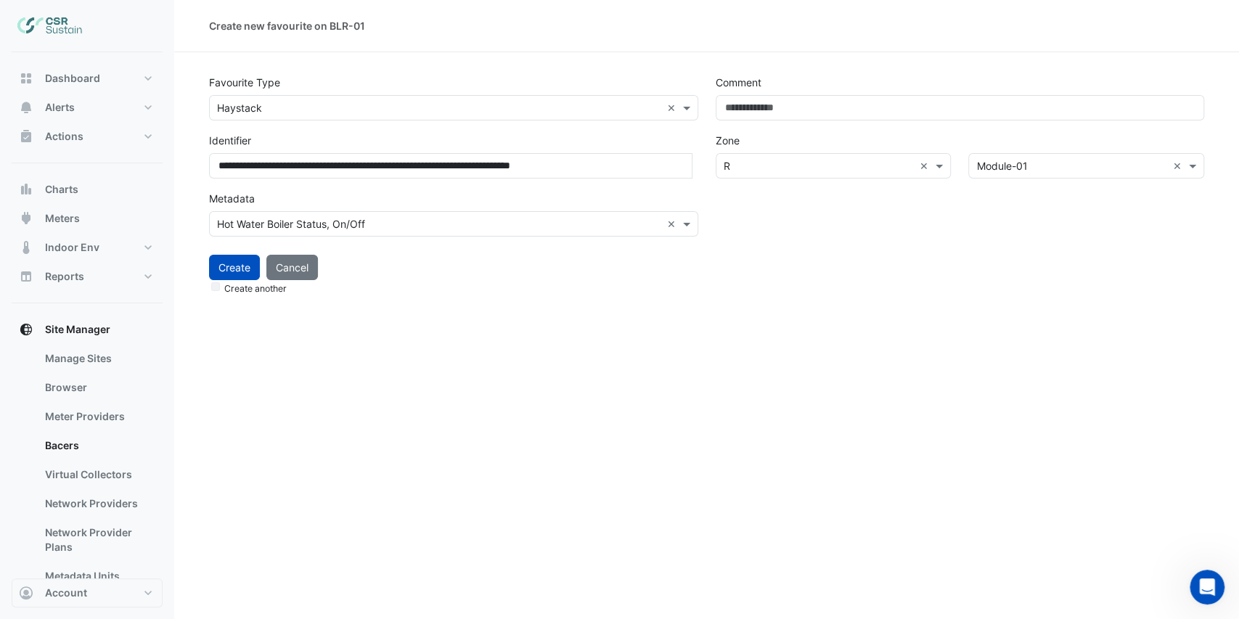
click at [837, 257] on div "Create Cancel Create another" at bounding box center [706, 270] width 1013 height 53
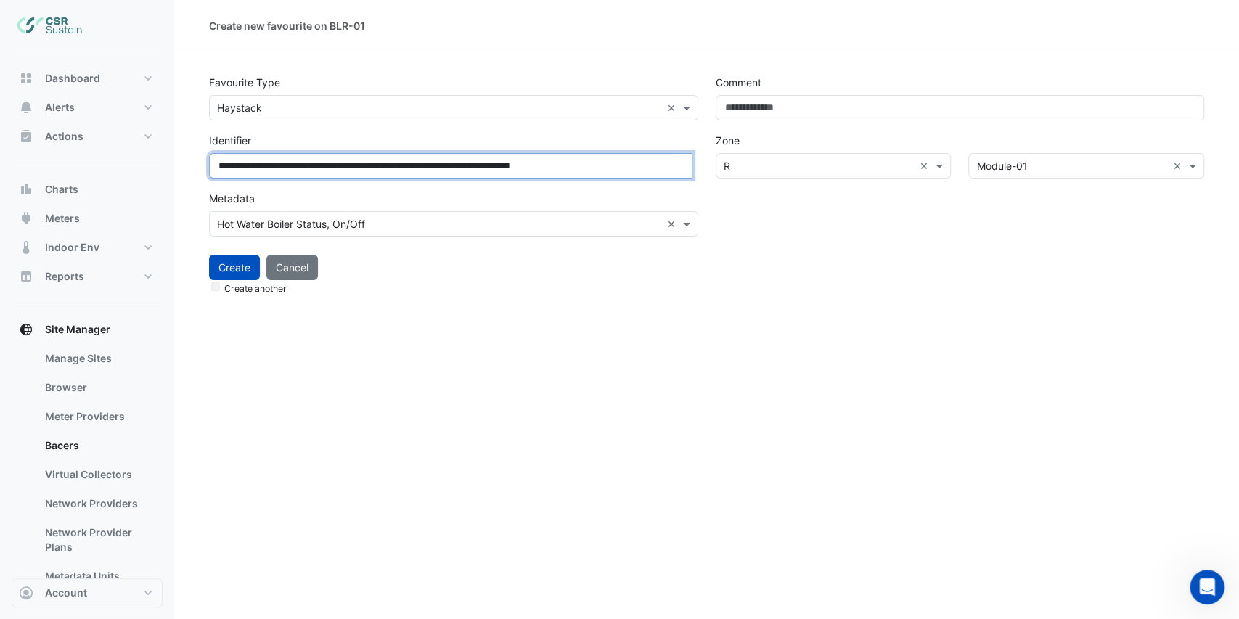
click at [526, 163] on input "**********" at bounding box center [451, 165] width 484 height 25
drag, startPoint x: 489, startPoint y: 165, endPoint x: 542, endPoint y: 164, distance: 53.0
click at [542, 164] on input "**********" at bounding box center [451, 165] width 484 height 25
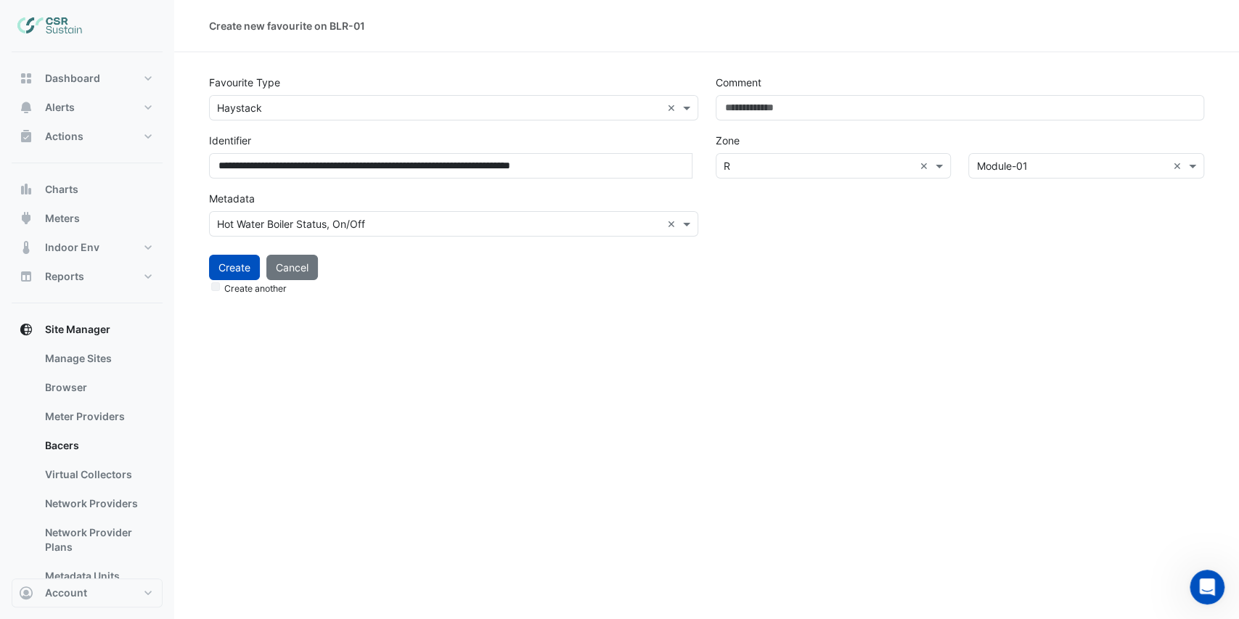
click at [579, 187] on div "Metadata Select Metadata Hot Water Boiler Status, On/Off ×" at bounding box center [453, 211] width 489 height 51
click at [221, 284] on div "Create another" at bounding box center [706, 287] width 995 height 15
click at [230, 271] on button "Create" at bounding box center [234, 267] width 51 height 25
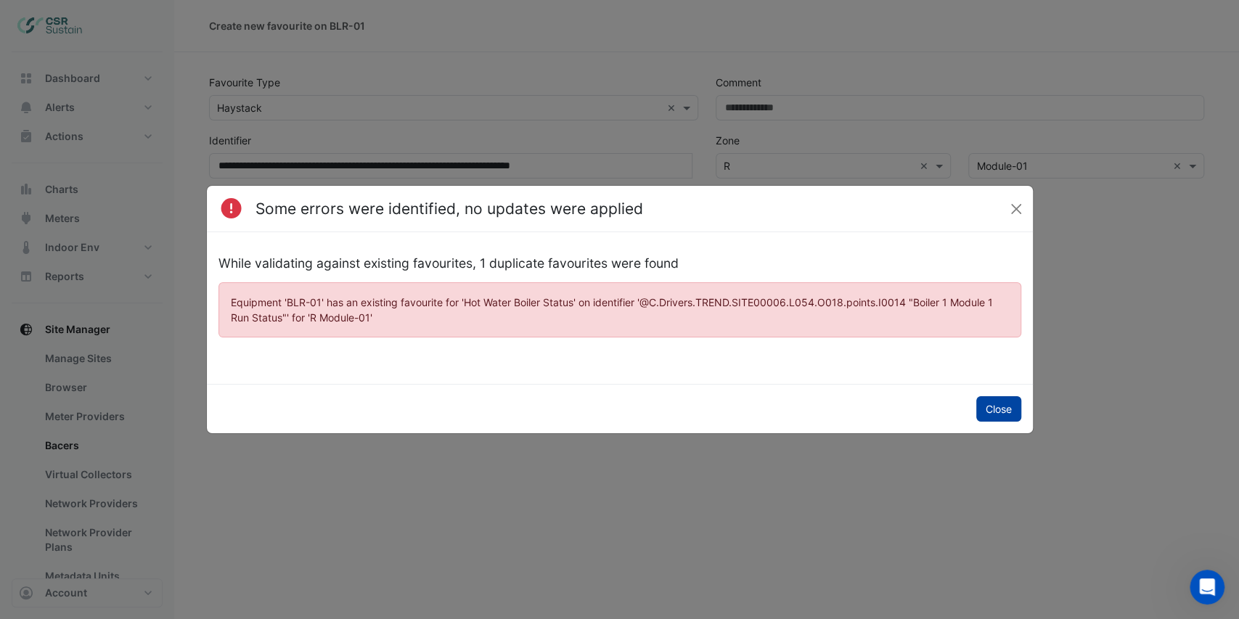
click at [1013, 414] on button "Close" at bounding box center [998, 408] width 45 height 25
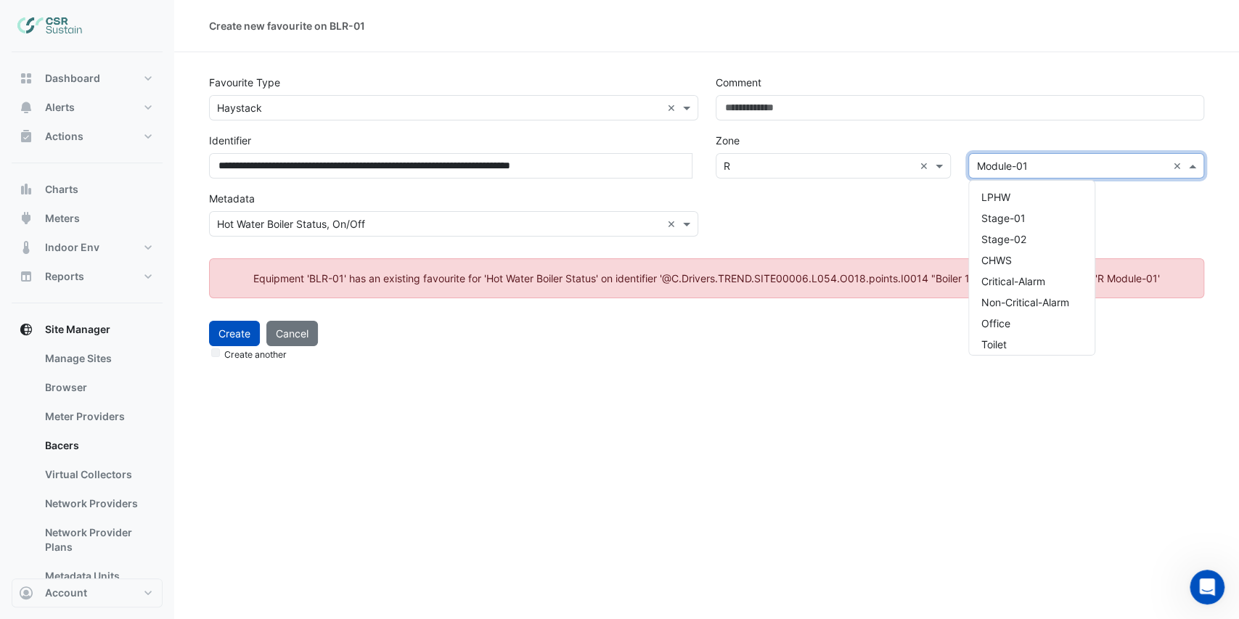
click at [1041, 165] on input "text" at bounding box center [1071, 166] width 191 height 15
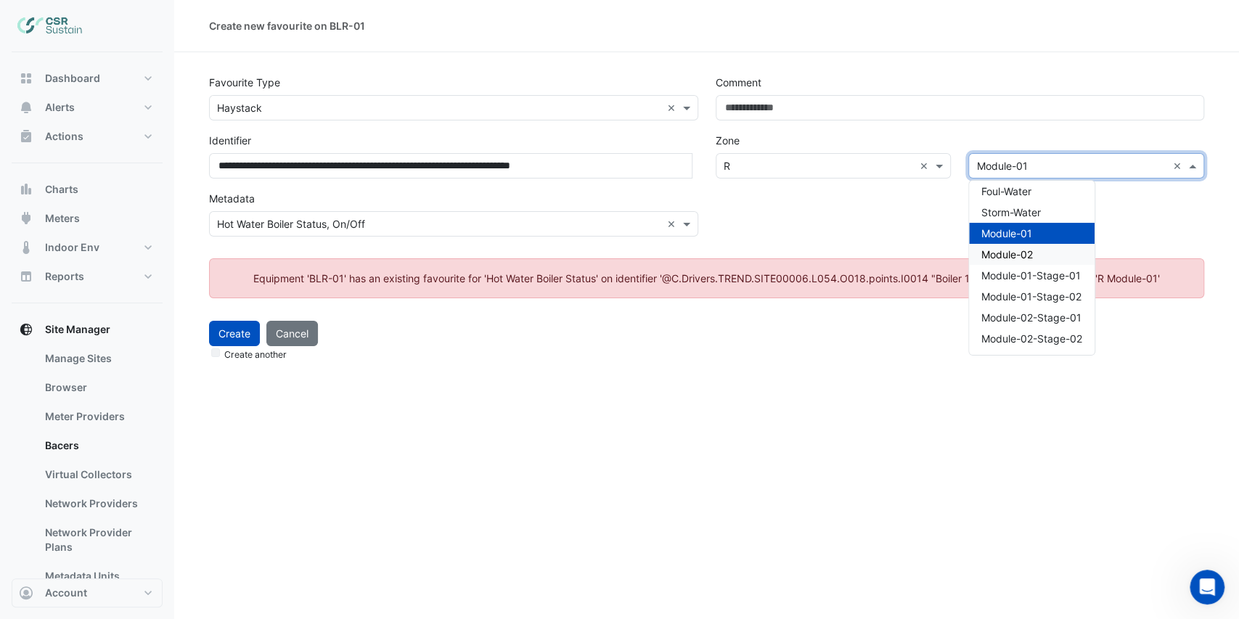
click at [1025, 252] on span "Module-02" at bounding box center [1007, 254] width 52 height 12
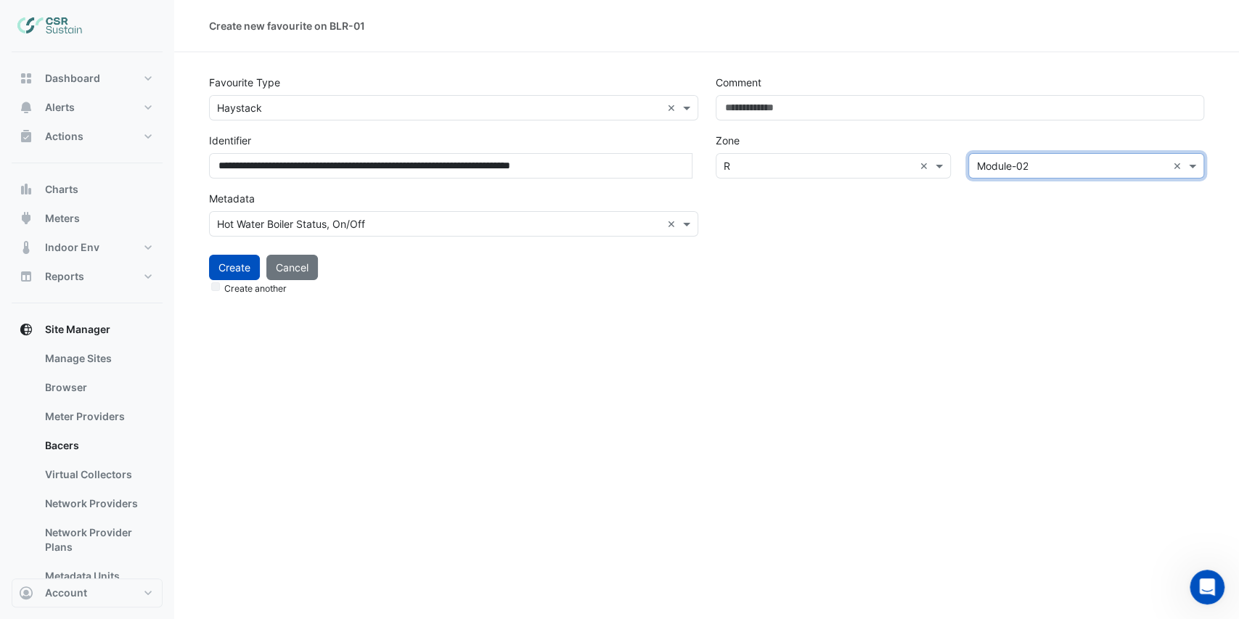
click at [854, 202] on div "Comment Zone Level × R × Zone × Module-02 ×" at bounding box center [960, 157] width 507 height 174
click at [227, 261] on button "Create" at bounding box center [234, 267] width 51 height 25
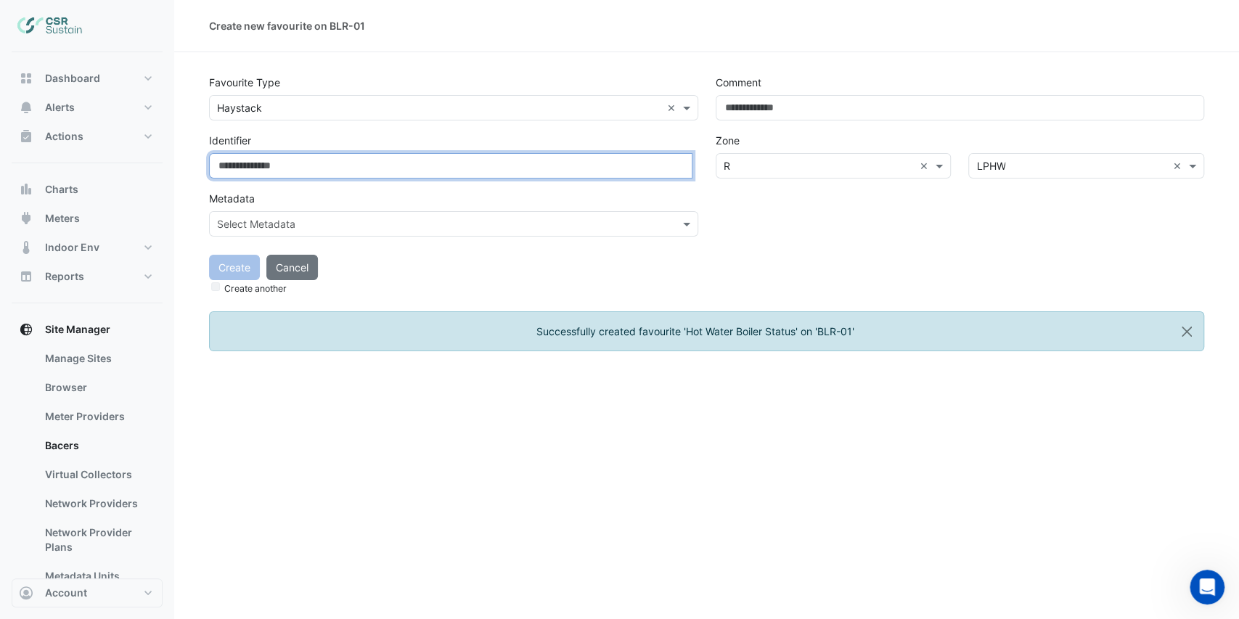
click at [274, 164] on input at bounding box center [451, 165] width 484 height 25
paste input "**********"
type input "**********"
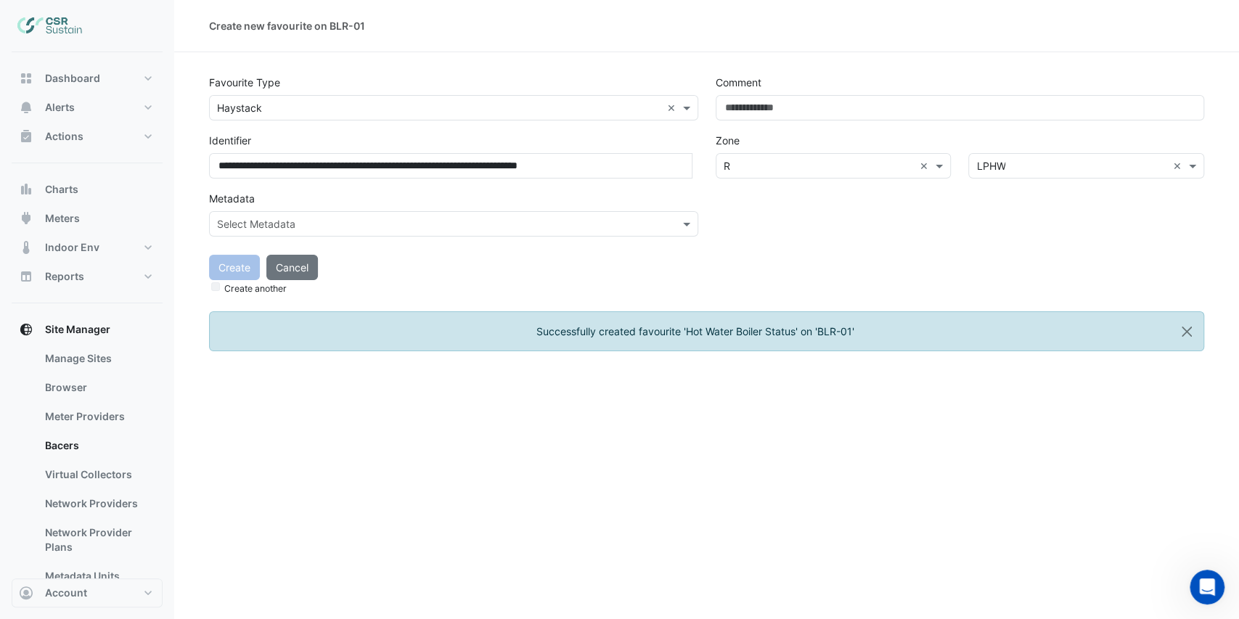
click at [493, 272] on div "Create Cancel Create another" at bounding box center [706, 270] width 1013 height 53
click at [376, 227] on input "text" at bounding box center [439, 224] width 444 height 15
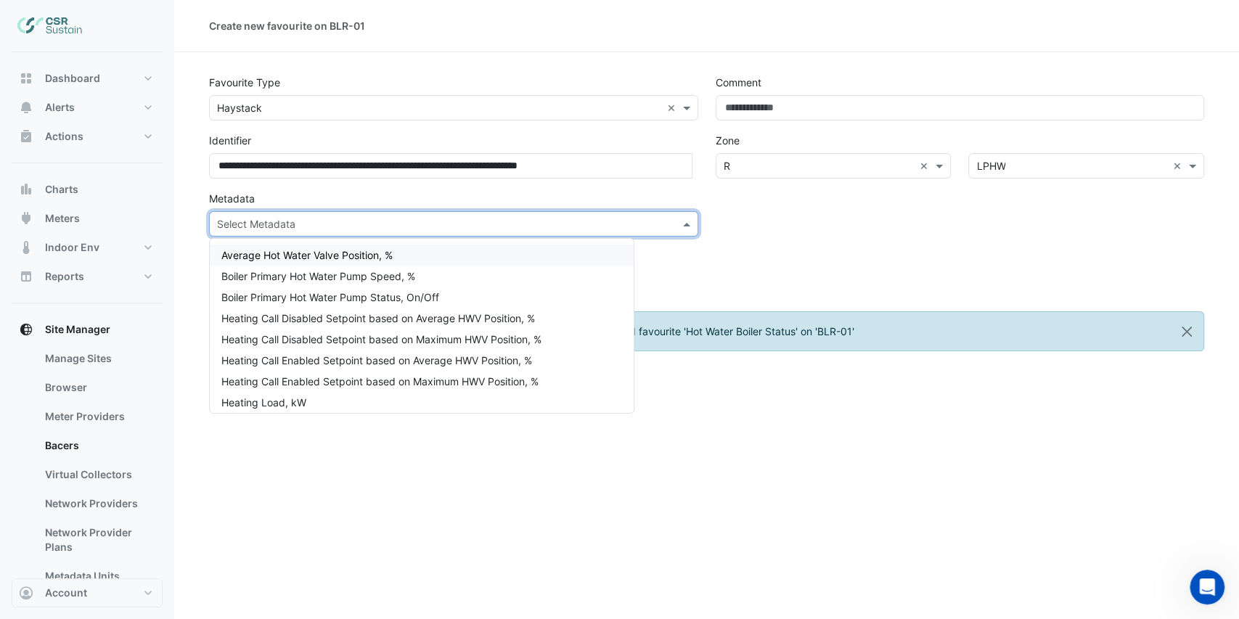
type input "*"
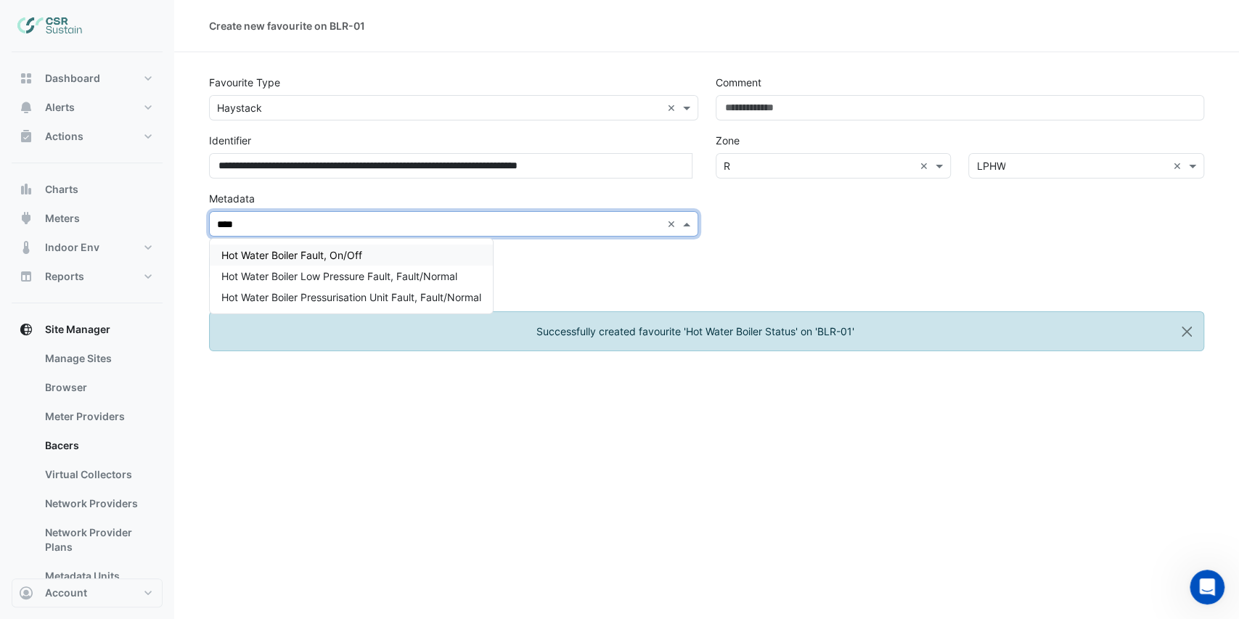
type input "*****"
click at [369, 253] on div "Hot Water Boiler Fault, On/Off" at bounding box center [351, 255] width 283 height 21
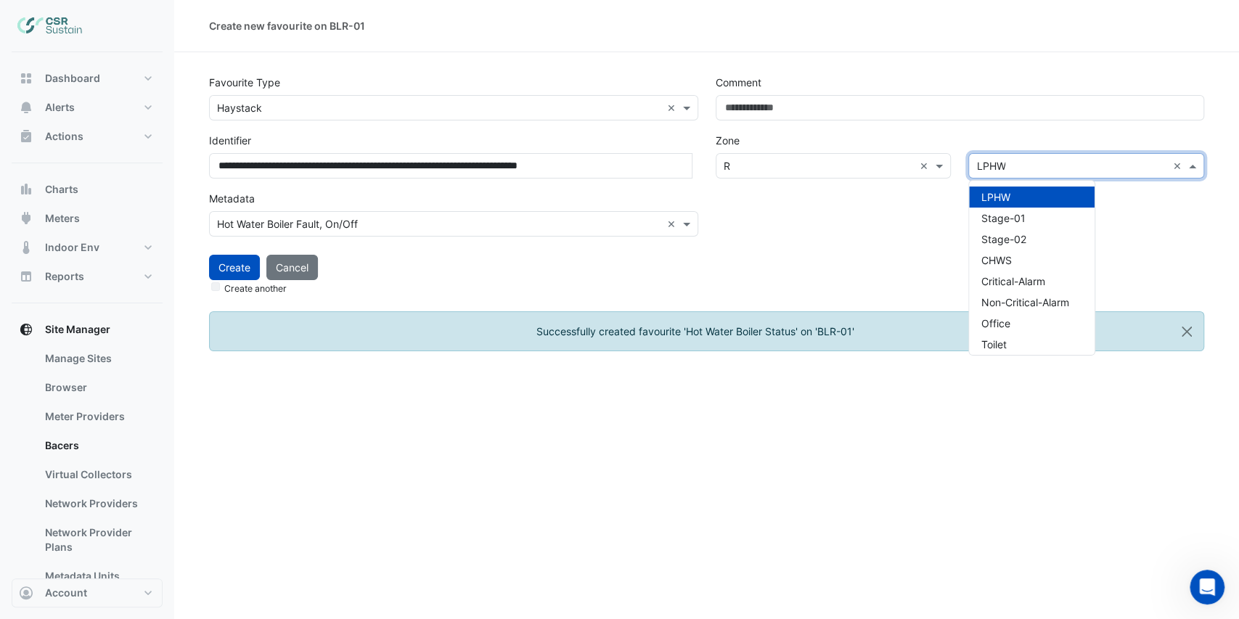
click at [1043, 170] on input "text" at bounding box center [1071, 166] width 191 height 15
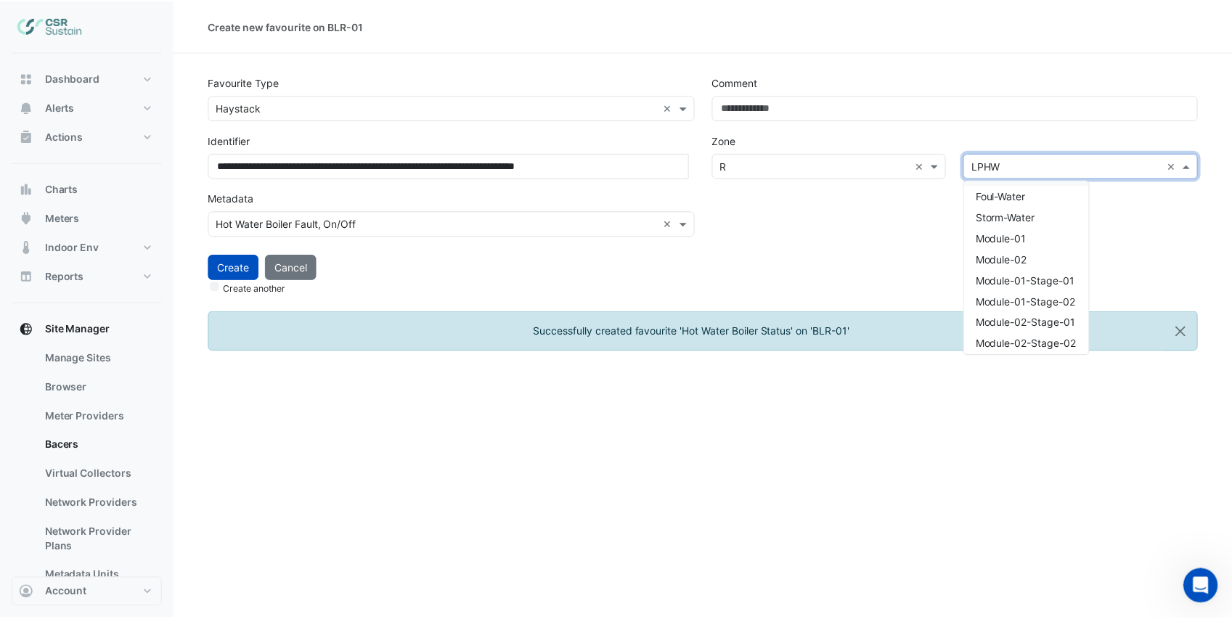
scroll to position [338, 0]
click at [1029, 257] on span "Module-02" at bounding box center [1007, 259] width 52 height 12
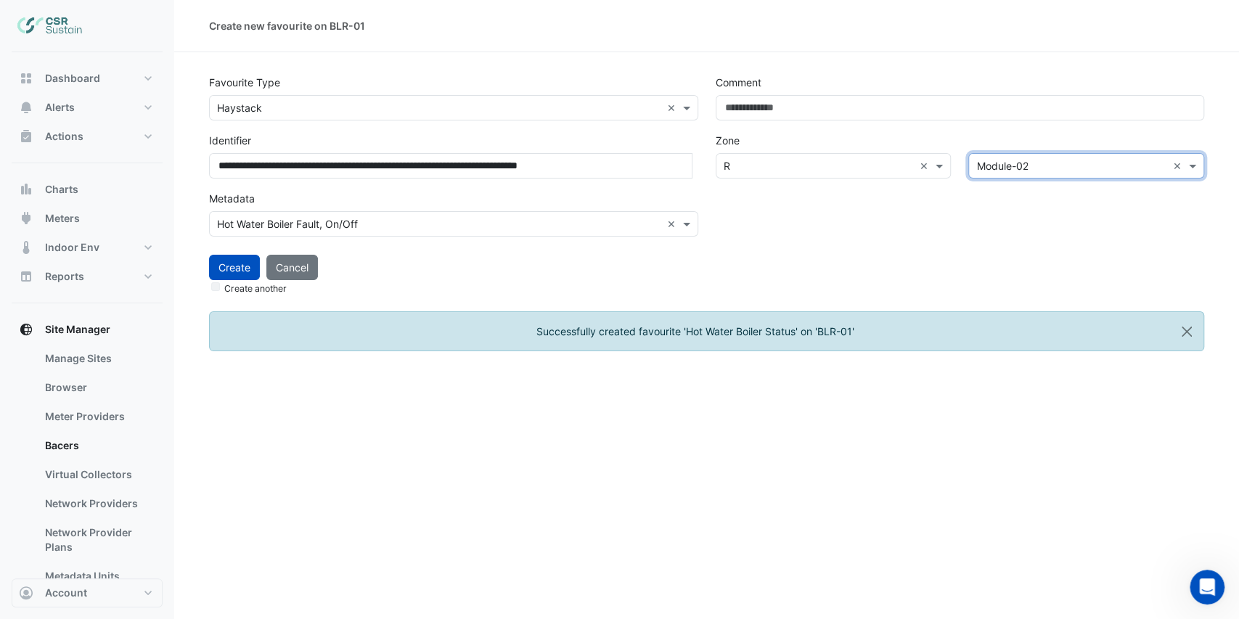
click at [893, 213] on div "Comment Zone Level × R × Zone × Module-02 ×" at bounding box center [960, 157] width 507 height 174
click at [238, 265] on button "Create" at bounding box center [234, 267] width 51 height 25
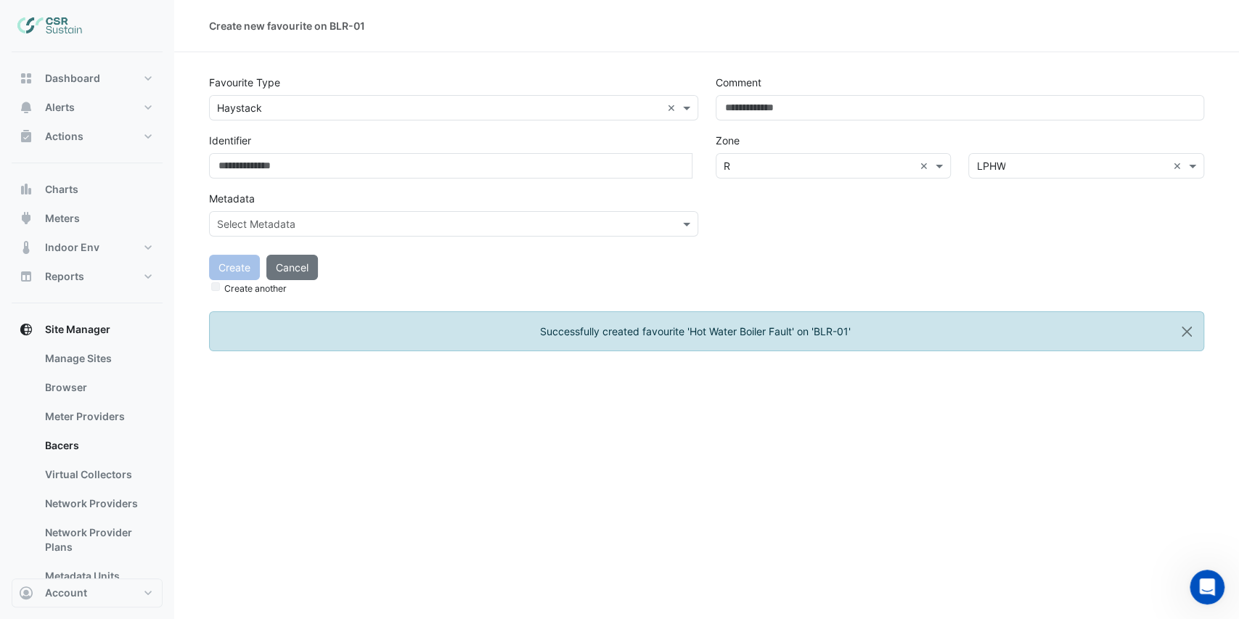
click at [509, 272] on div "Create Cancel Create another" at bounding box center [706, 270] width 1013 height 53
click at [107, 362] on link "Manage Sites" at bounding box center [97, 358] width 129 height 29
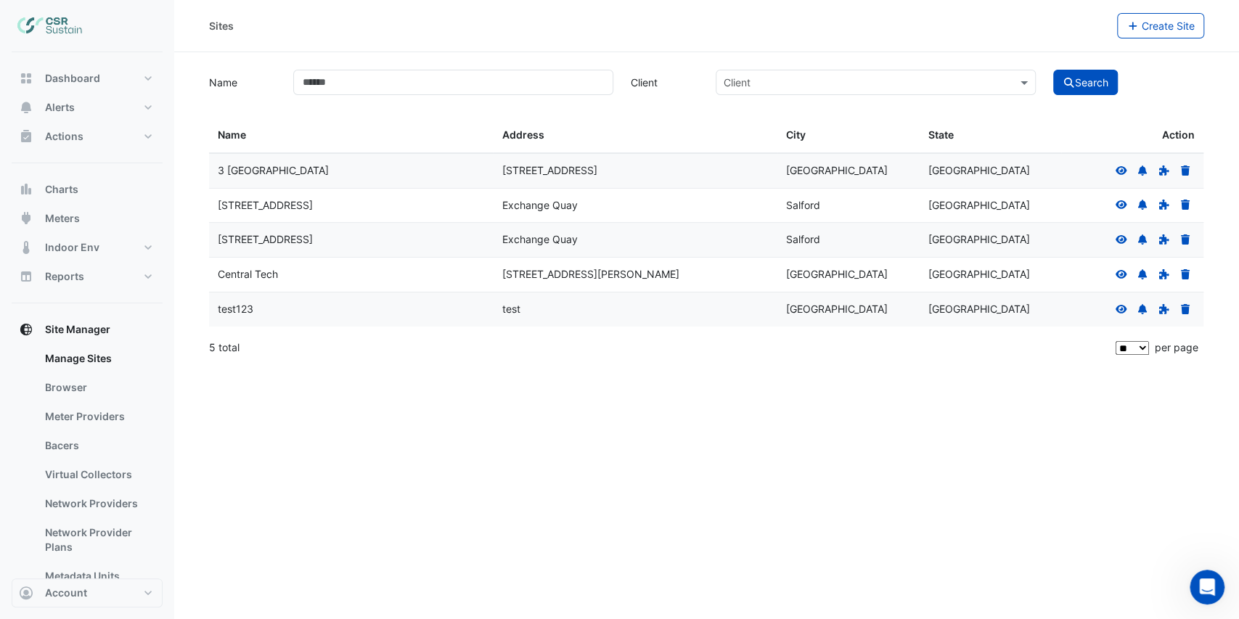
click at [1120, 240] on icon at bounding box center [1122, 239] width 12 height 9
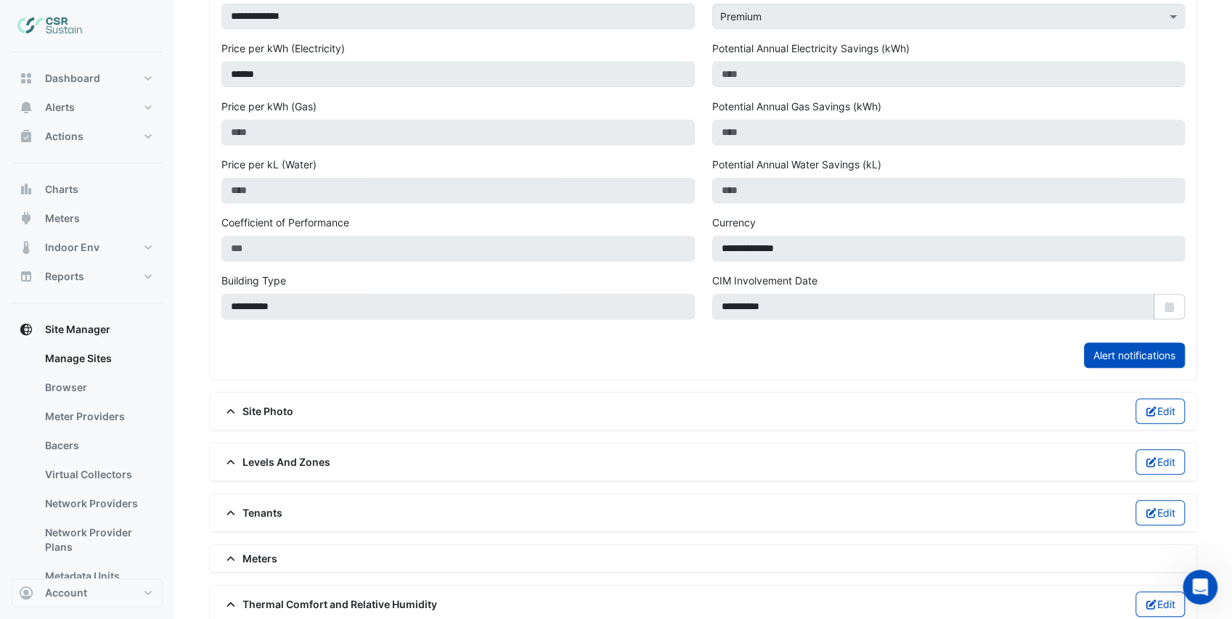
scroll to position [563, 0]
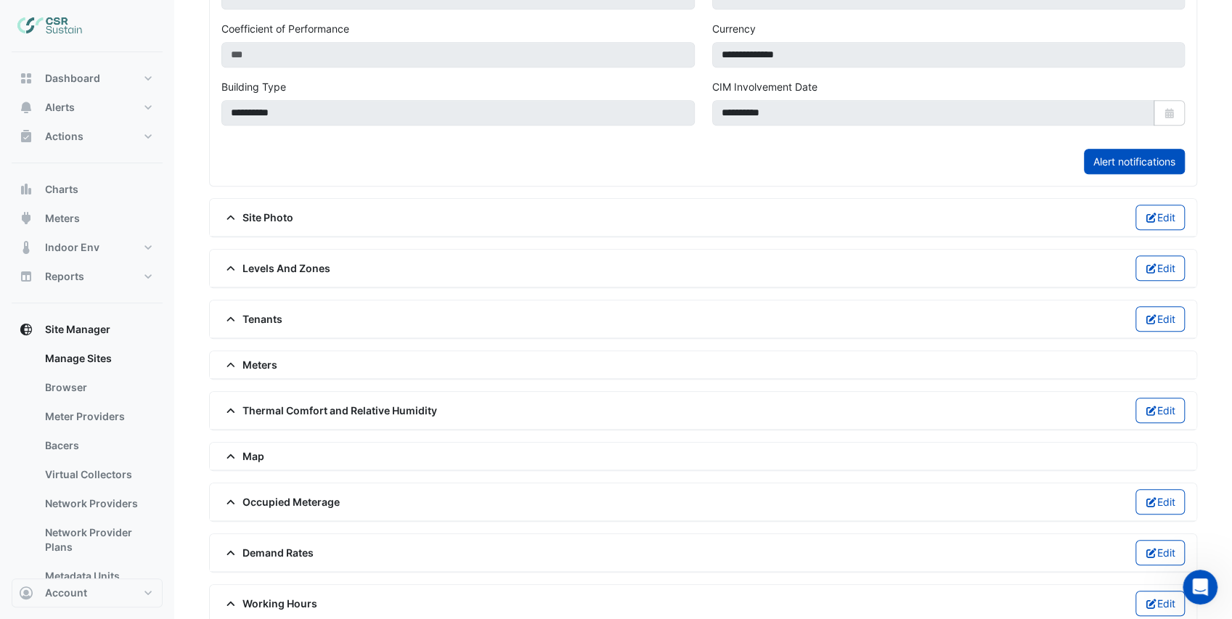
click at [263, 357] on span "Meters" at bounding box center [249, 364] width 56 height 15
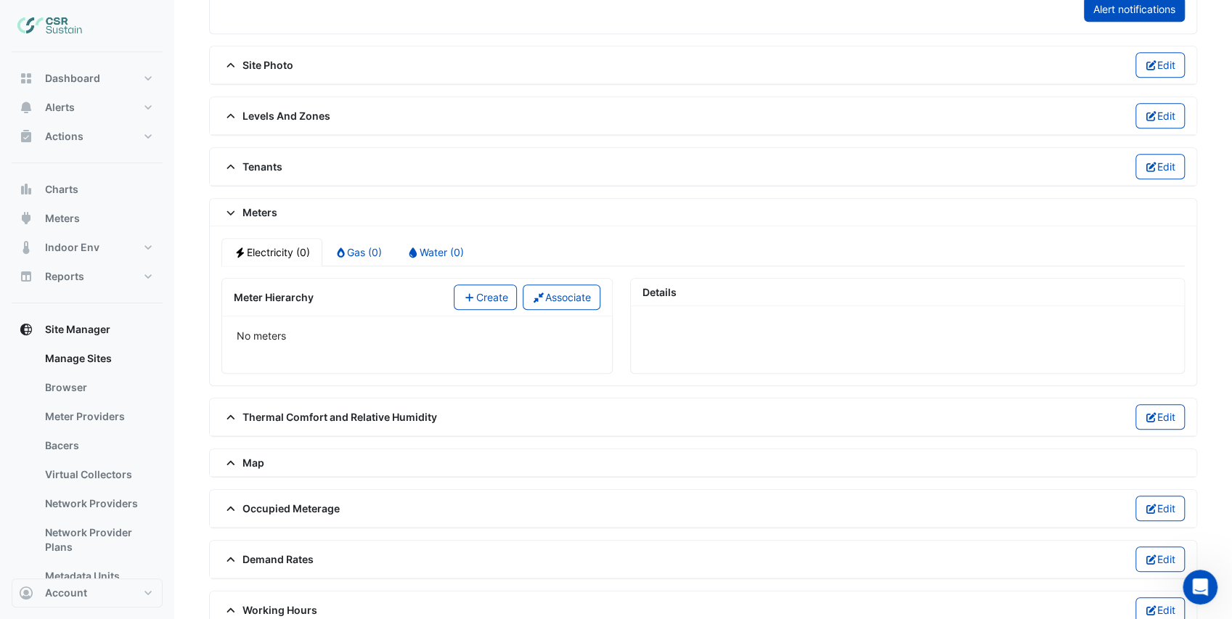
scroll to position [721, 0]
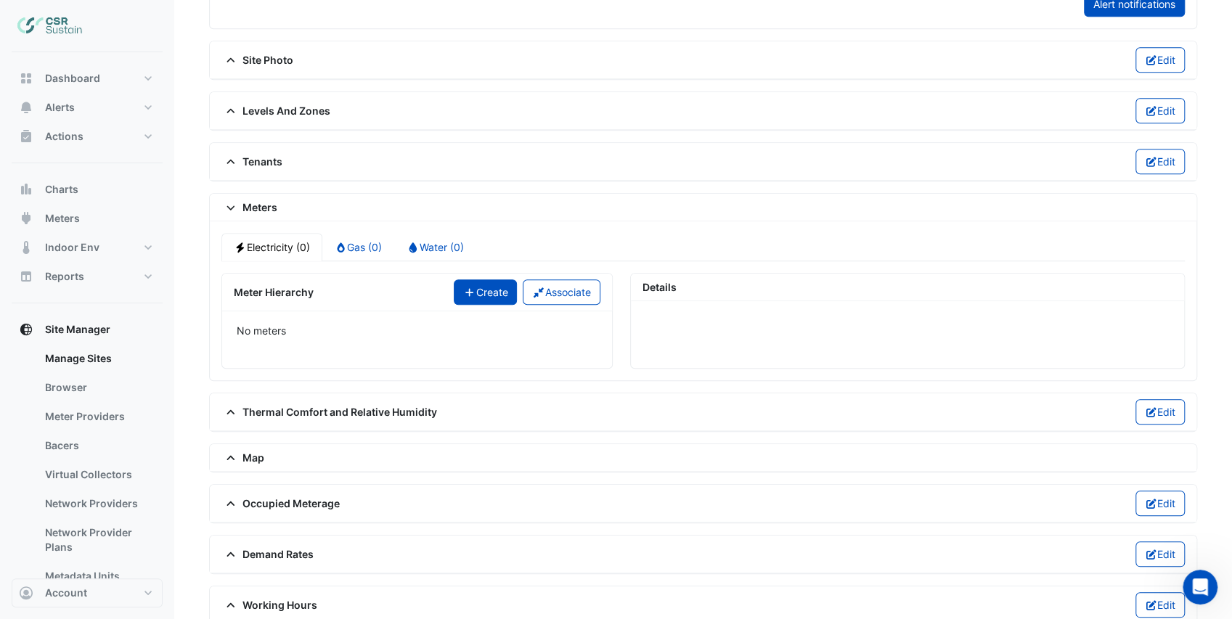
click at [467, 287] on icon "button" at bounding box center [469, 292] width 13 height 10
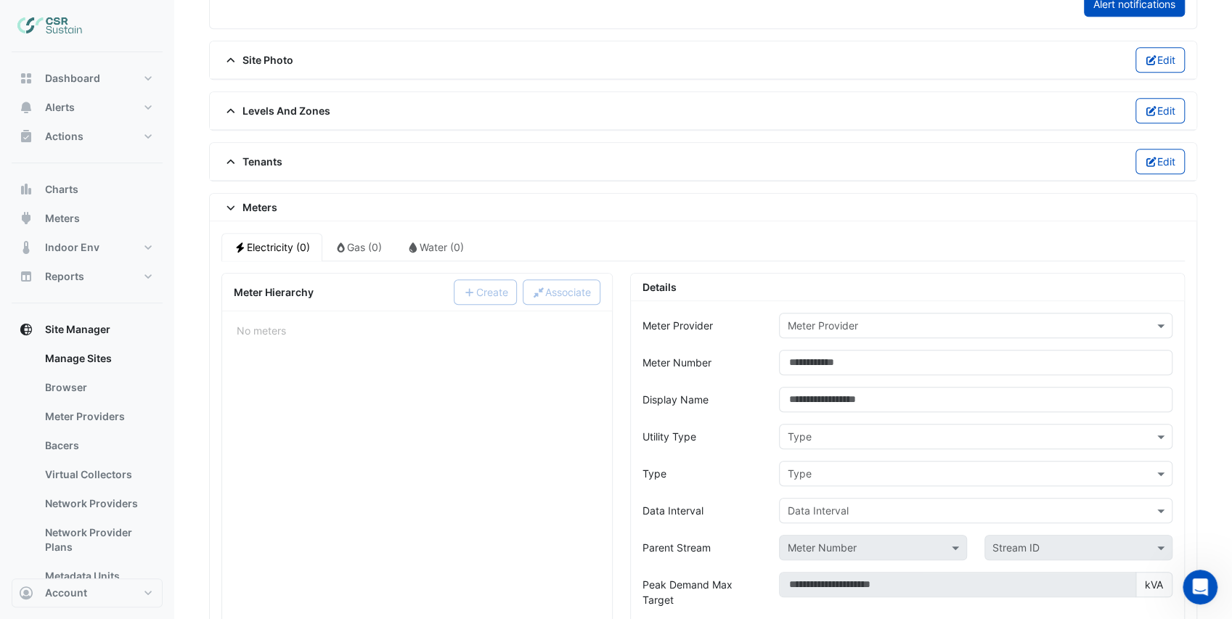
click at [828, 322] on div "Meter Provider" at bounding box center [975, 325] width 393 height 25
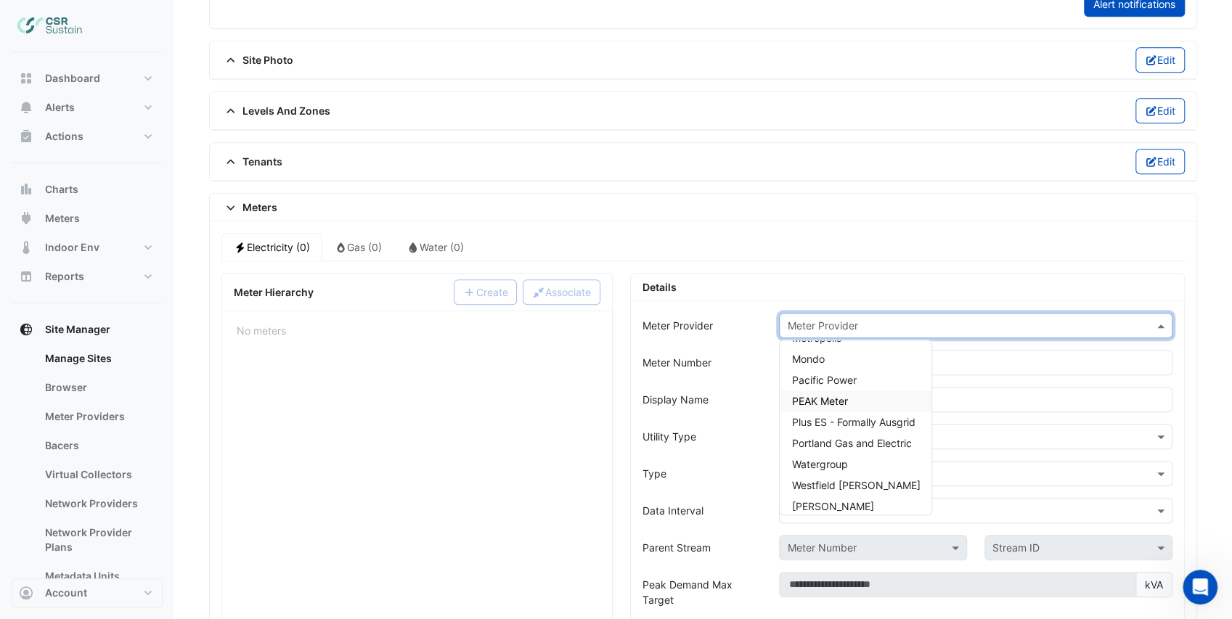
scroll to position [153, 0]
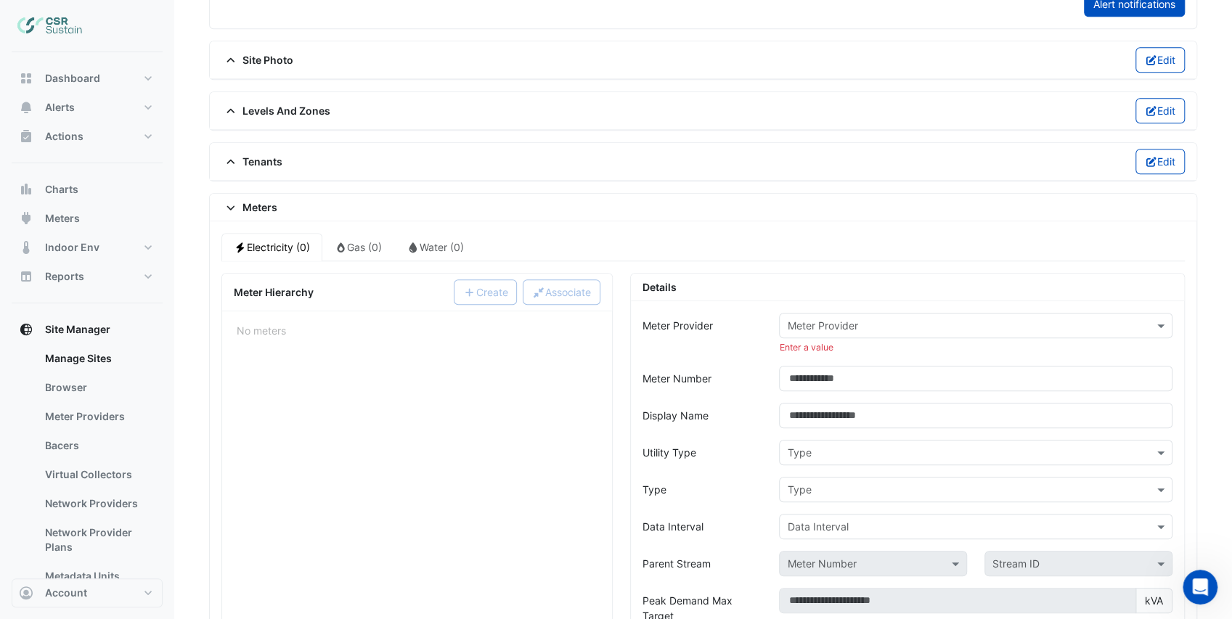
click at [826, 319] on input "text" at bounding box center [961, 326] width 348 height 15
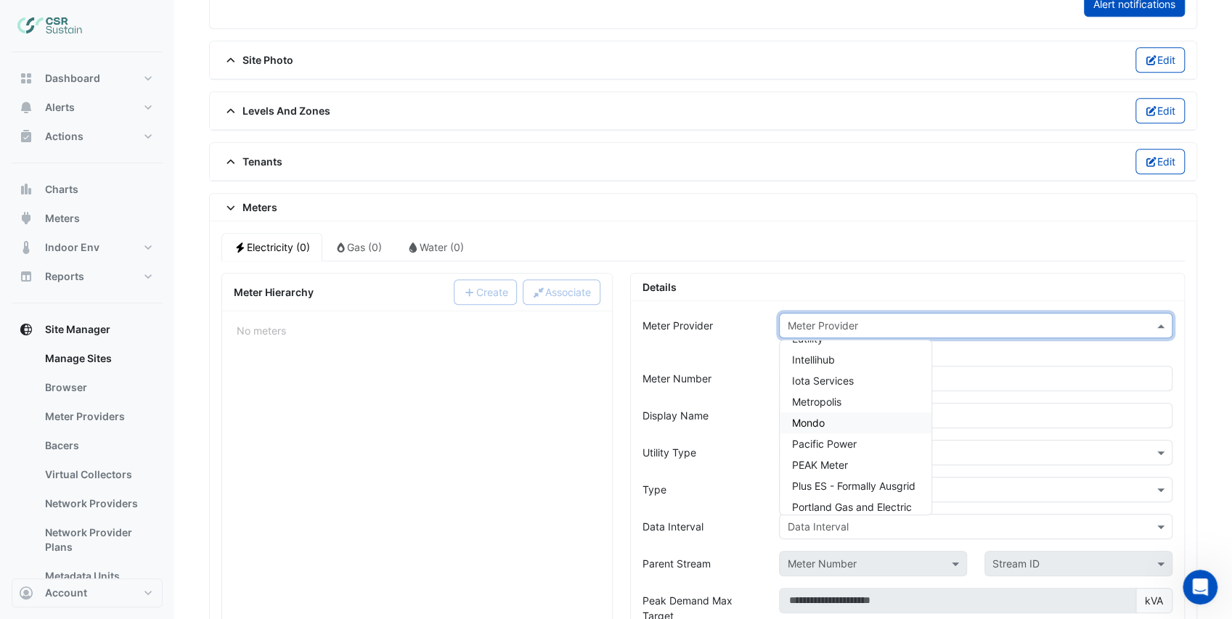
scroll to position [97, 0]
click at [833, 444] on span "PEAK Meter" at bounding box center [819, 450] width 56 height 12
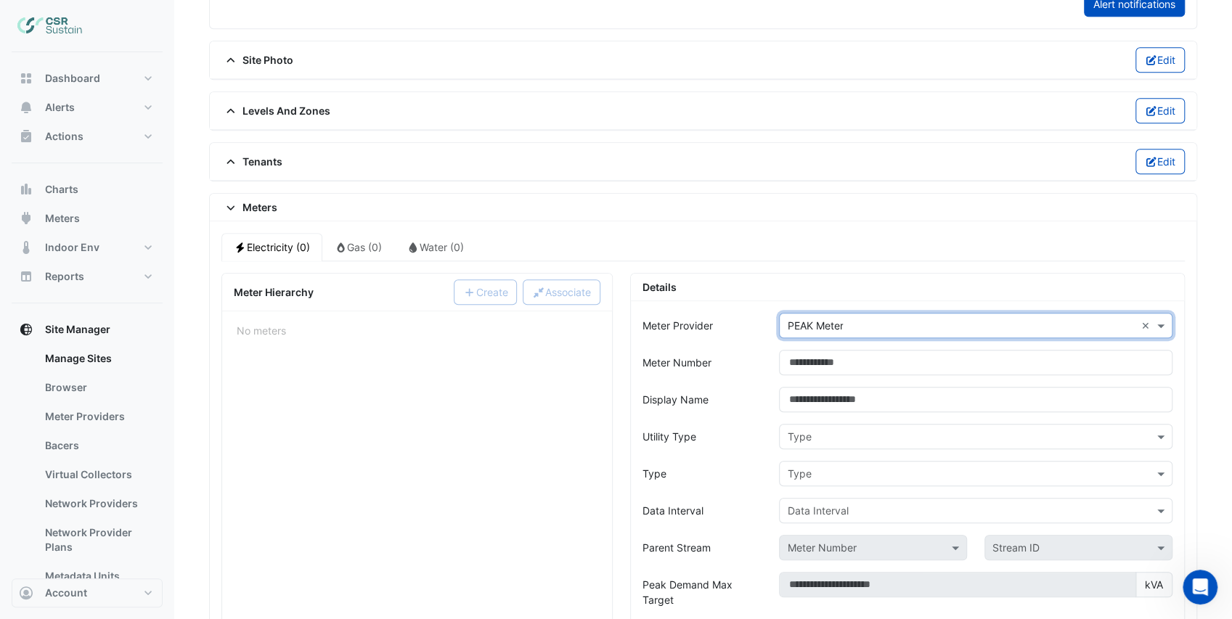
click at [756, 363] on div "Meter Number" at bounding box center [702, 362] width 137 height 25
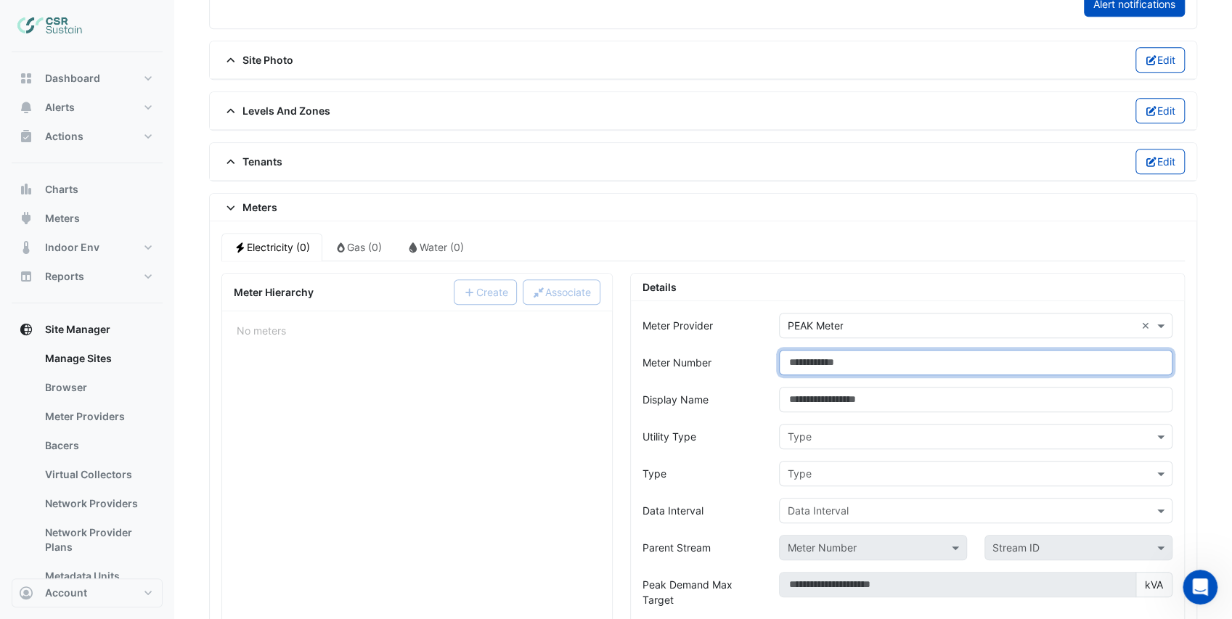
click at [820, 351] on input "Meter Number" at bounding box center [975, 362] width 393 height 25
type input "***"
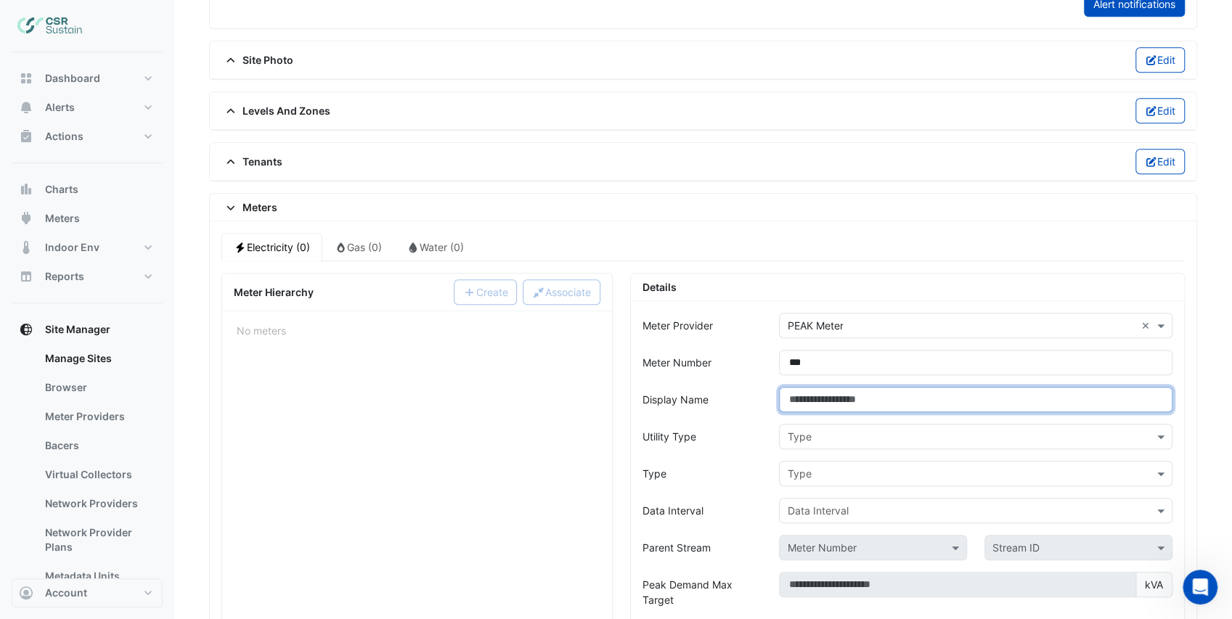
click at [823, 387] on input "Display Name" at bounding box center [975, 399] width 393 height 25
type input "**********"
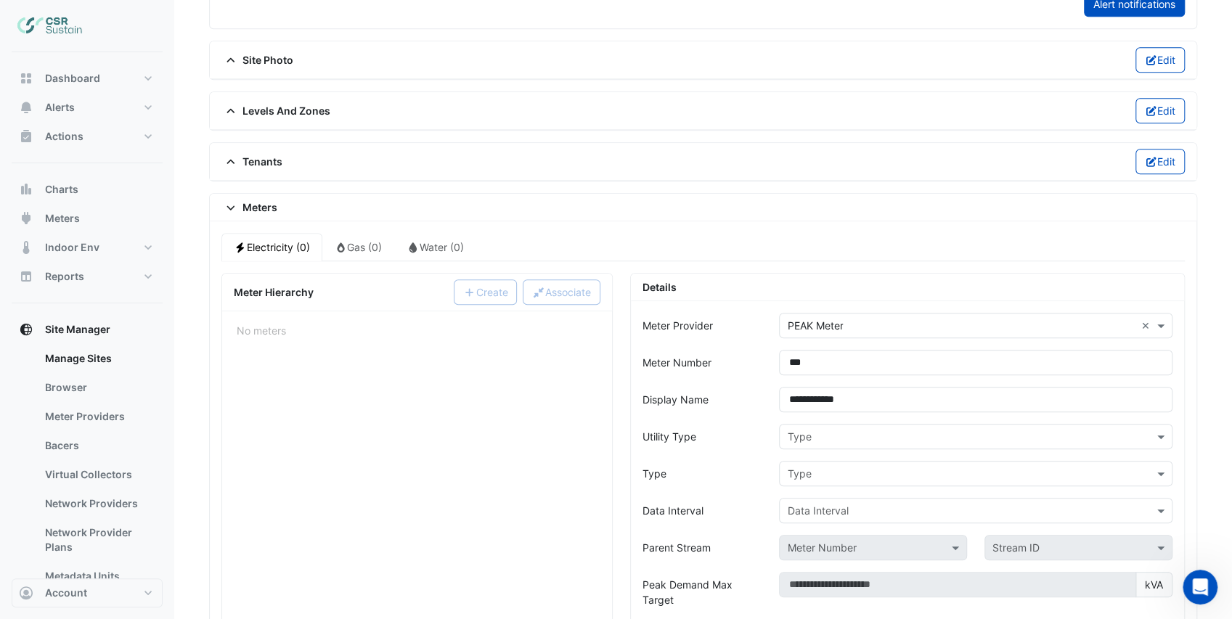
drag, startPoint x: 739, startPoint y: 409, endPoint x: 790, endPoint y: 413, distance: 51.0
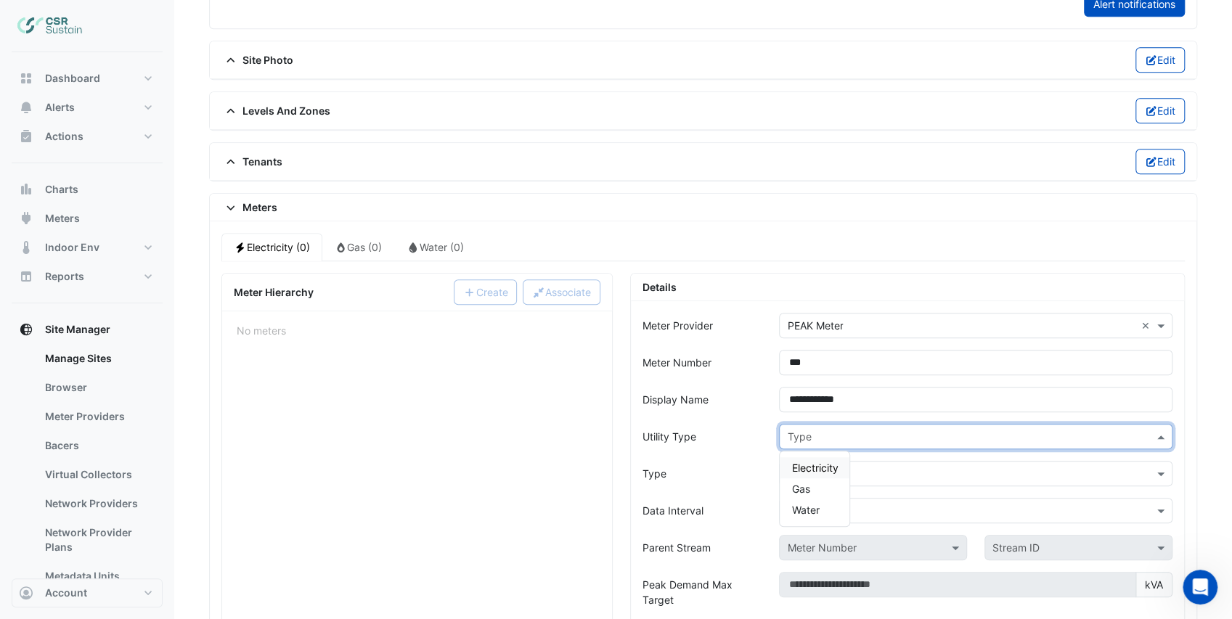
click at [807, 430] on input "text" at bounding box center [961, 437] width 348 height 15
click at [817, 462] on span "Electricity" at bounding box center [814, 468] width 46 height 12
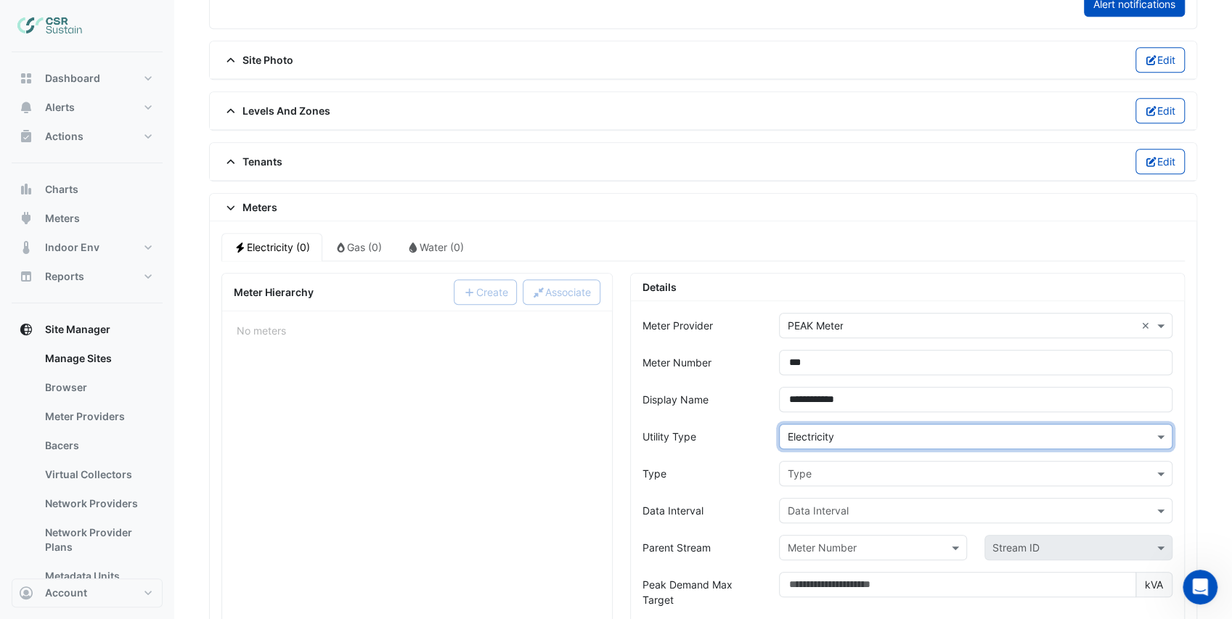
click at [760, 461] on div "Type" at bounding box center [702, 473] width 137 height 25
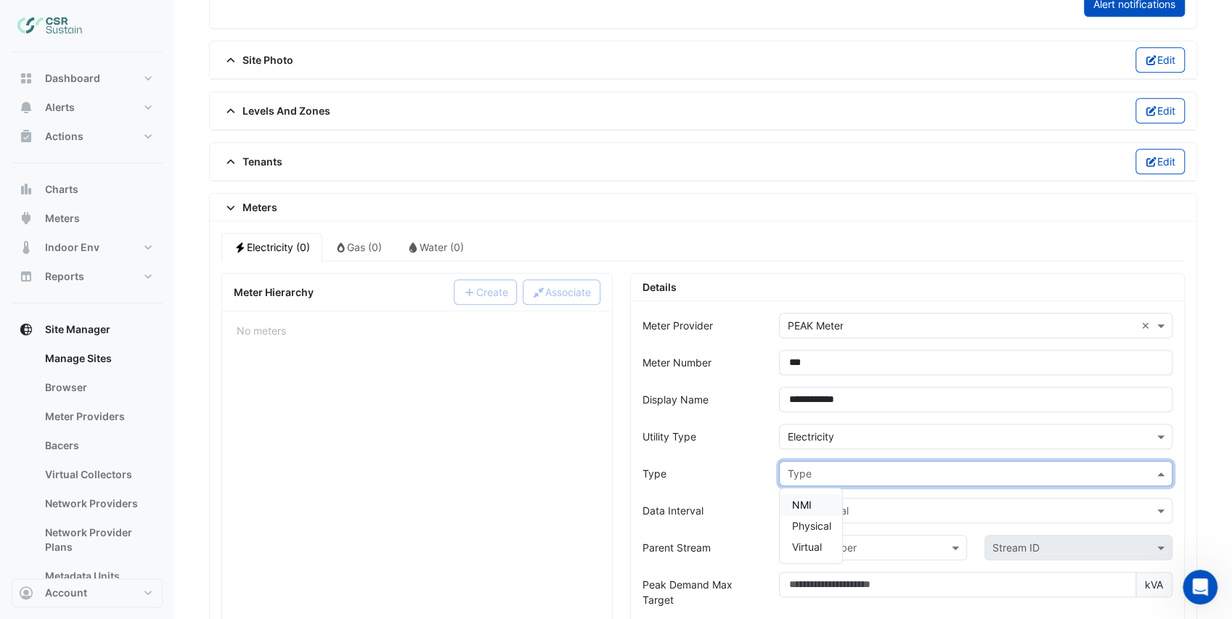
click at [807, 467] on input "text" at bounding box center [961, 474] width 348 height 15
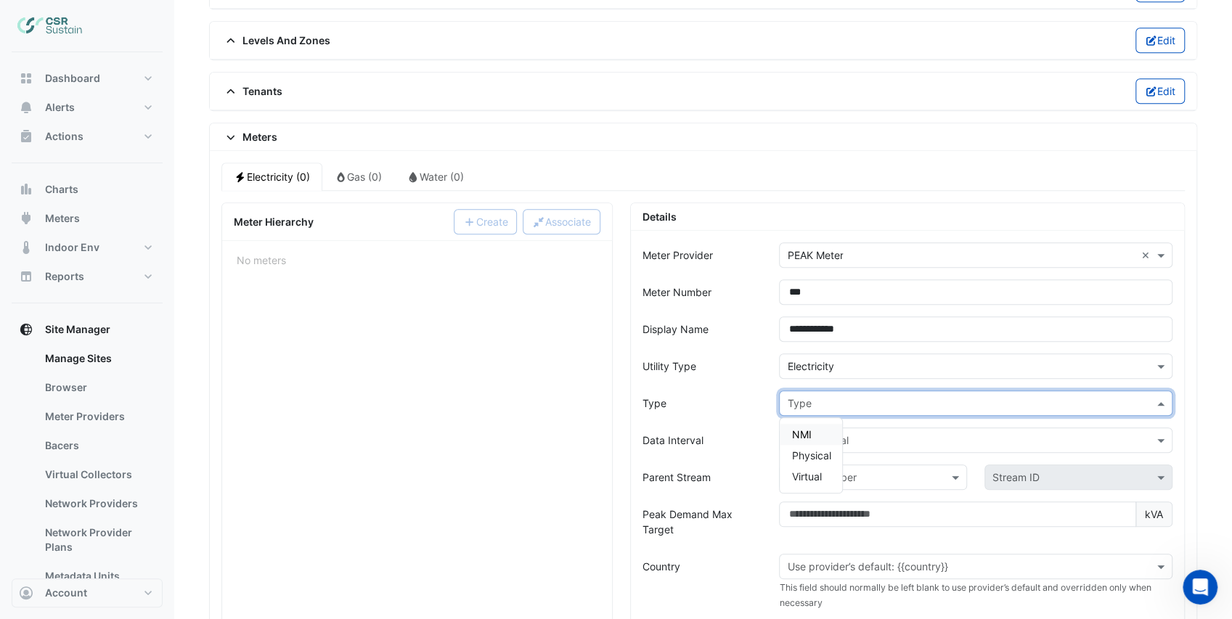
scroll to position [817, 0]
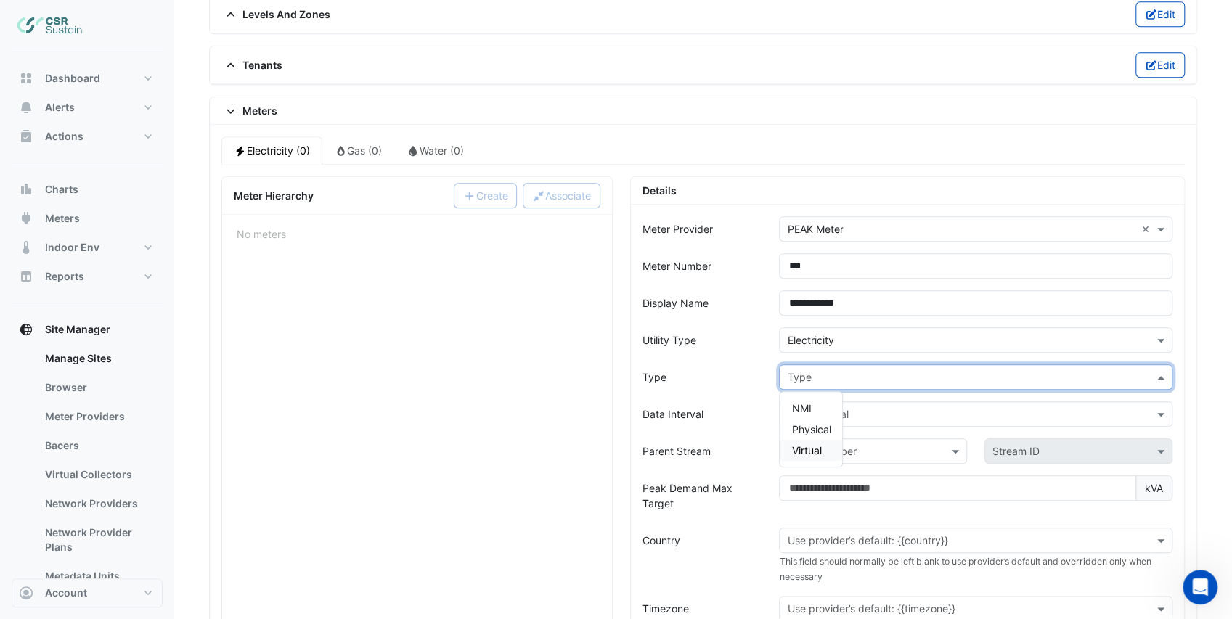
click at [803, 444] on span "Virtual" at bounding box center [806, 450] width 30 height 12
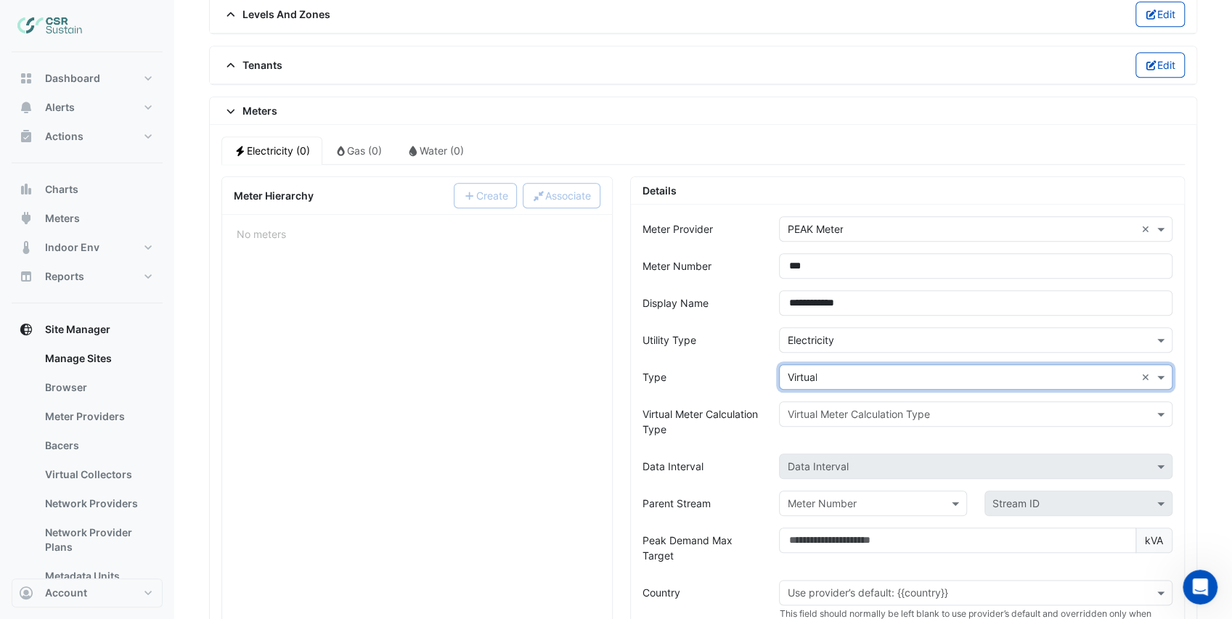
click at [803, 370] on input "text" at bounding box center [961, 377] width 348 height 15
click at [812, 423] on span "Physical" at bounding box center [810, 429] width 39 height 12
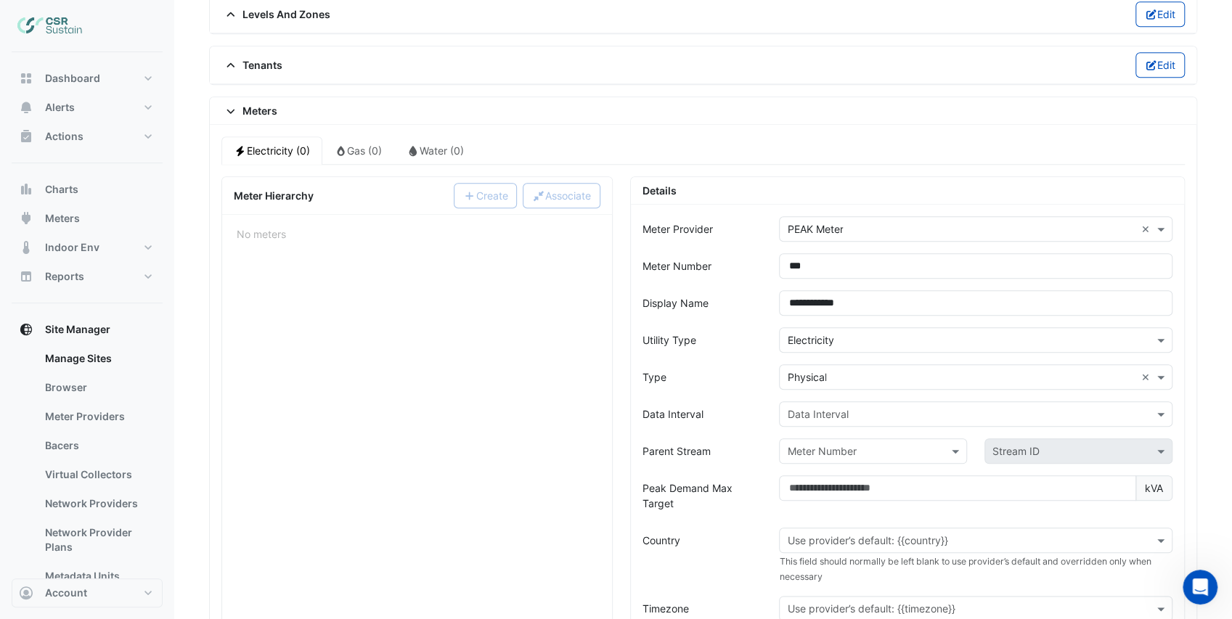
click at [756, 372] on div "Type" at bounding box center [702, 376] width 137 height 25
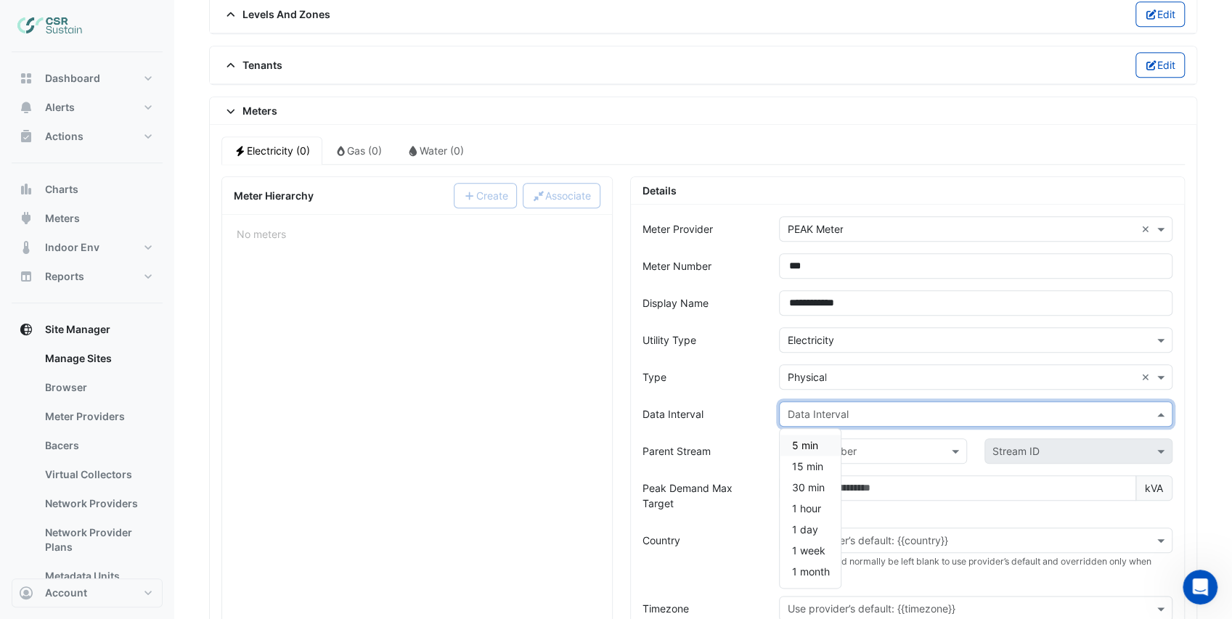
click at [806, 407] on input "text" at bounding box center [961, 414] width 348 height 15
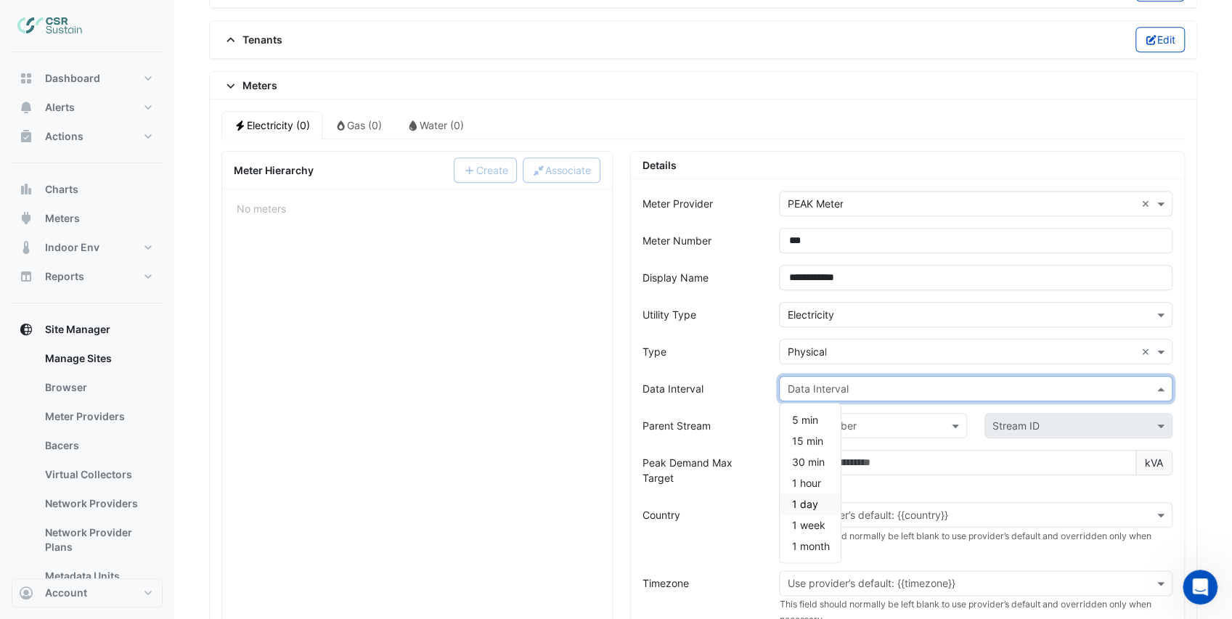
scroll to position [866, 0]
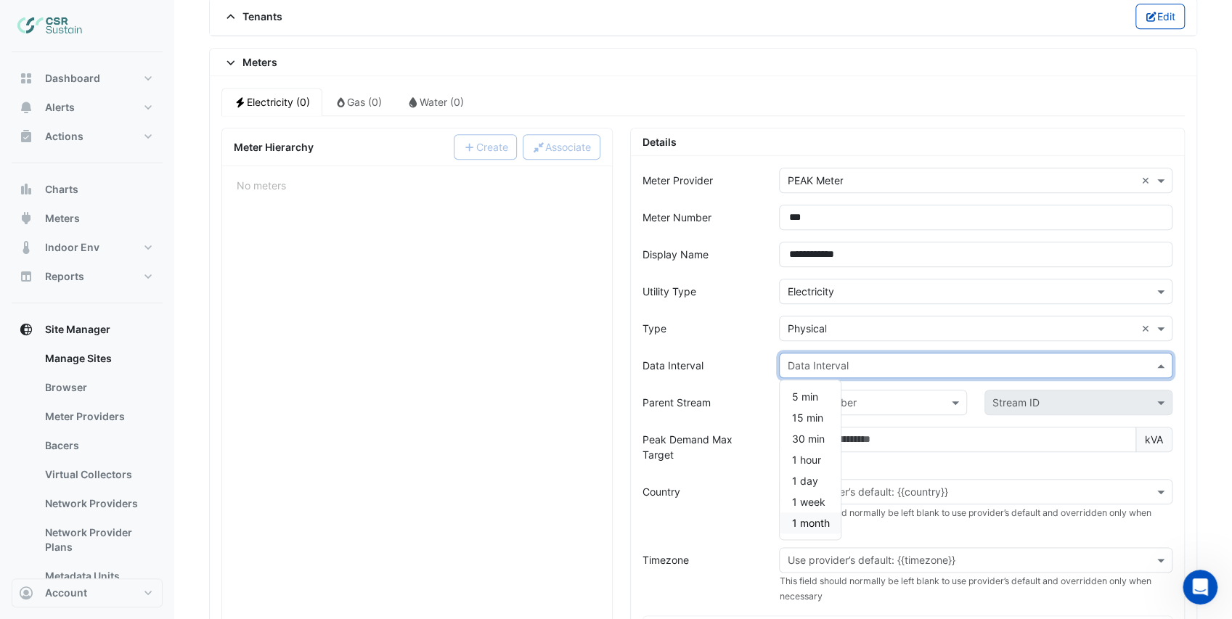
click at [813, 517] on span "1 month" at bounding box center [810, 523] width 38 height 12
click at [759, 390] on div "Parent Stream" at bounding box center [702, 402] width 137 height 25
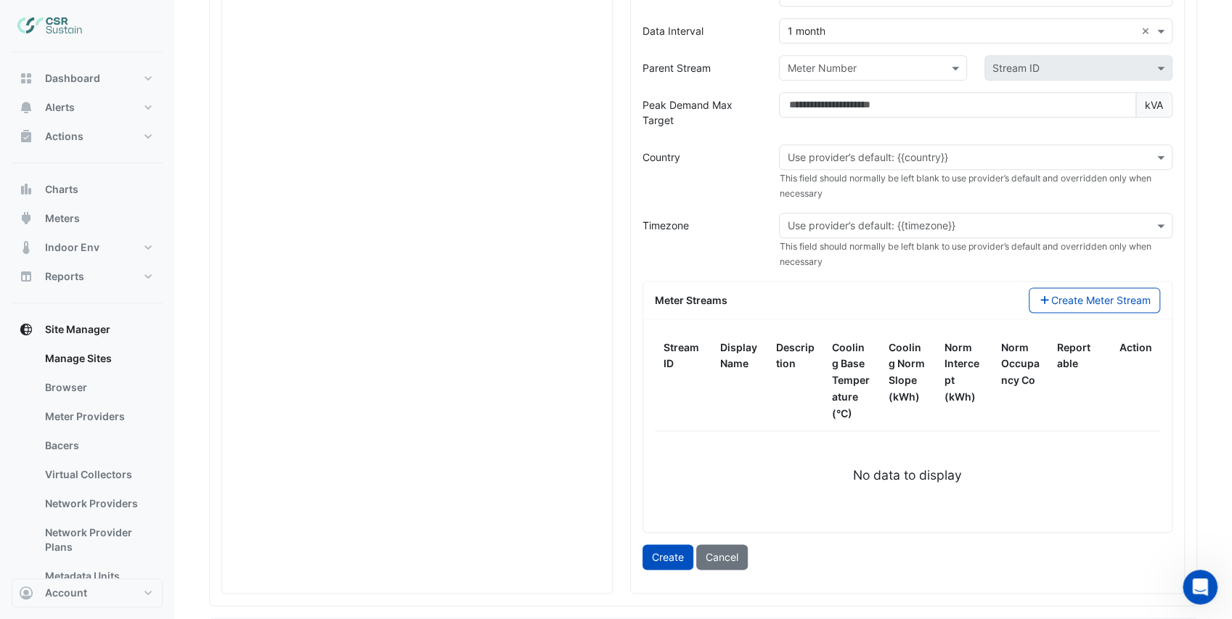
scroll to position [1205, 0]
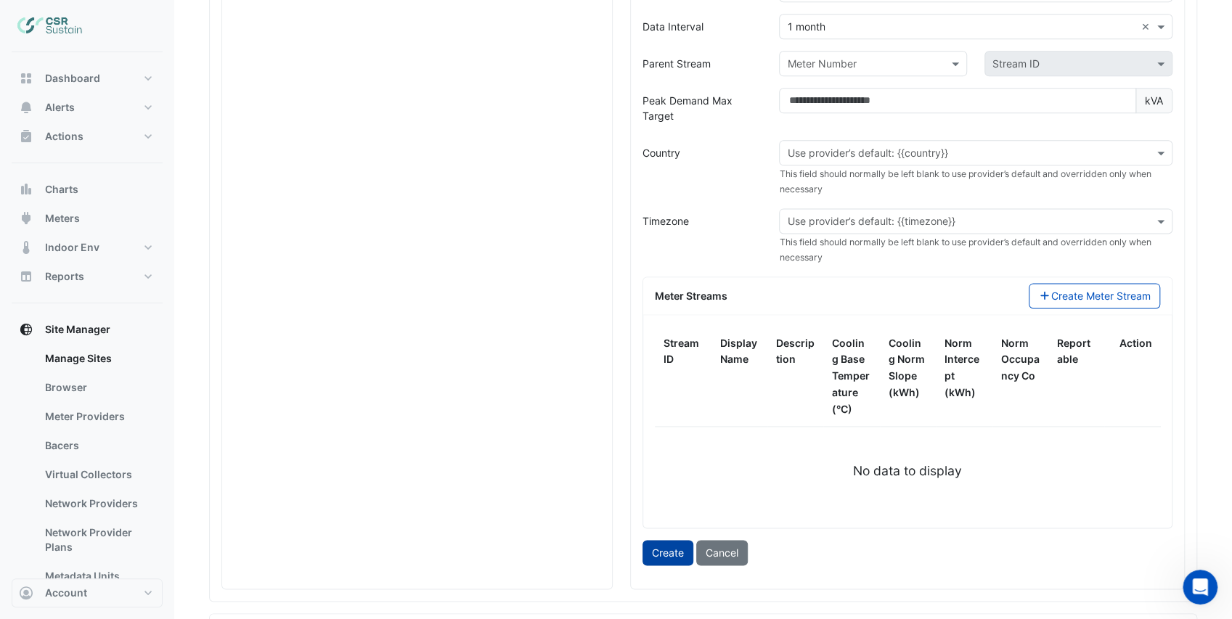
click at [673, 541] on button "Create" at bounding box center [667, 552] width 51 height 25
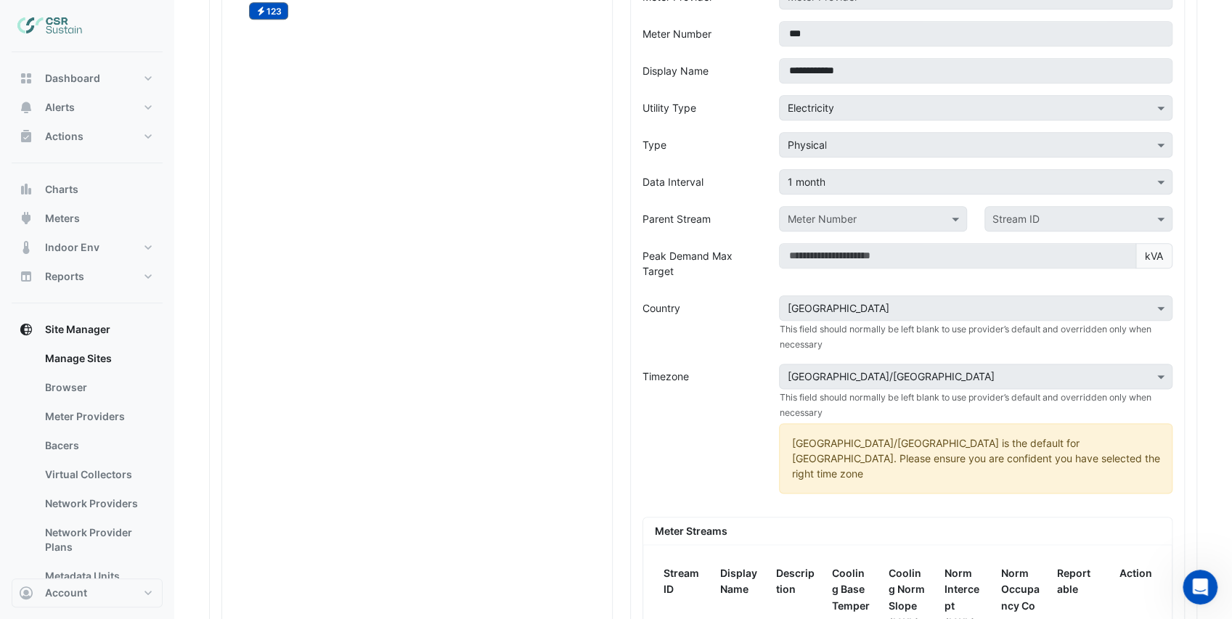
scroll to position [866, 0]
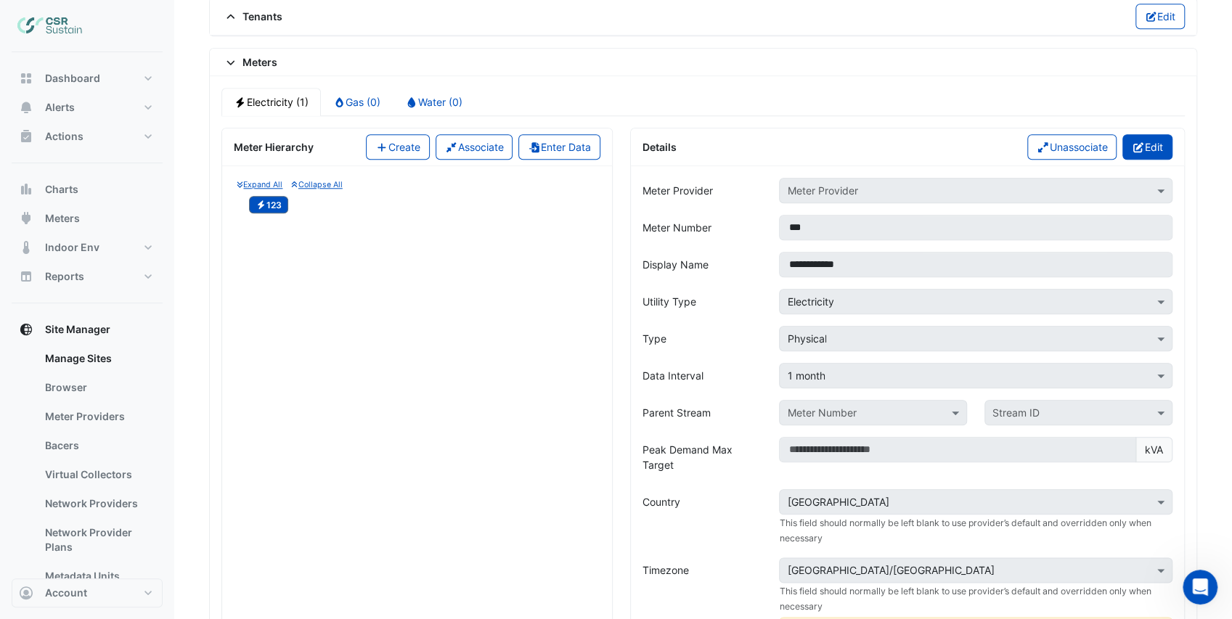
click at [1160, 134] on button "Edit" at bounding box center [1147, 146] width 50 height 25
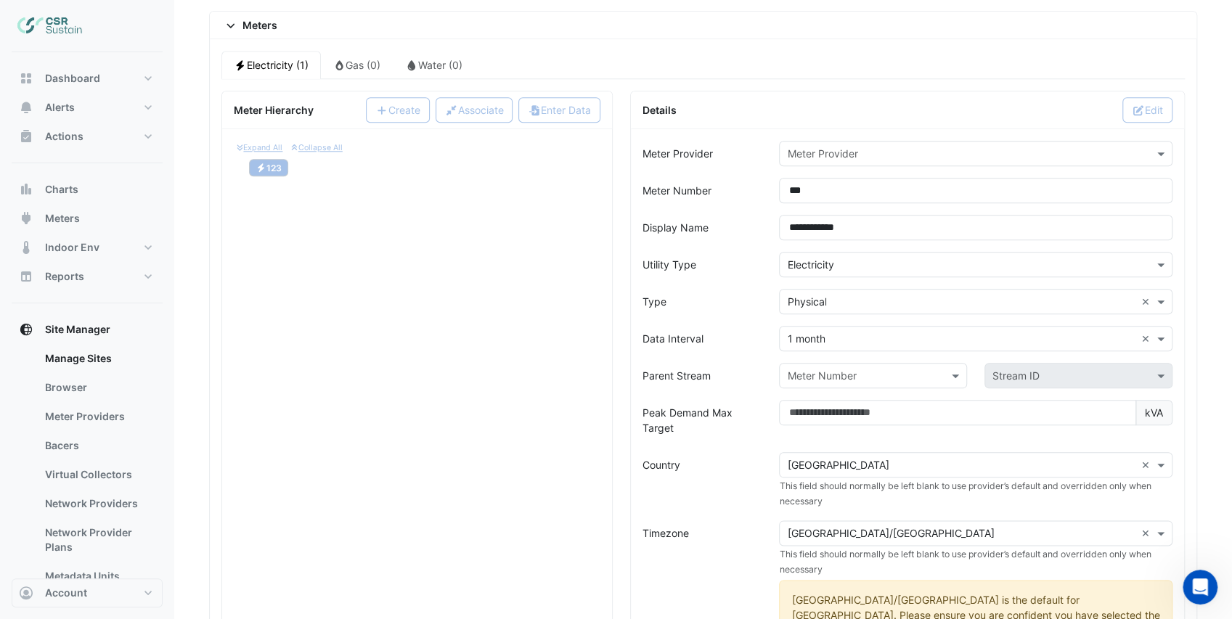
scroll to position [963, 0]
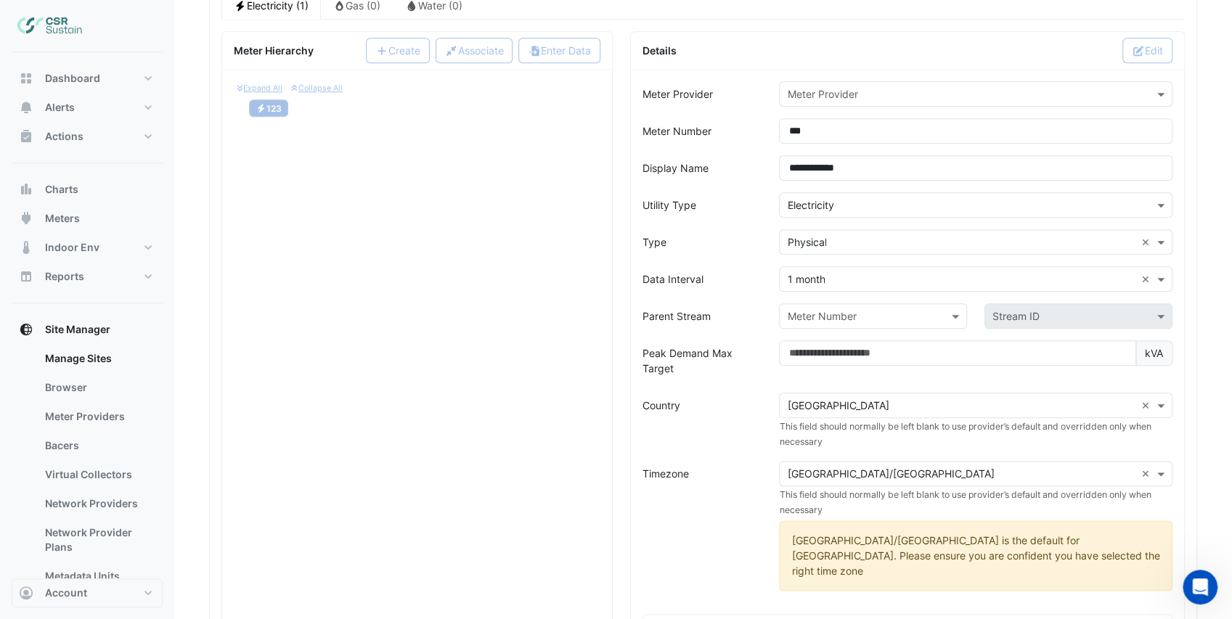
click at [815, 399] on input "text" at bounding box center [961, 406] width 348 height 15
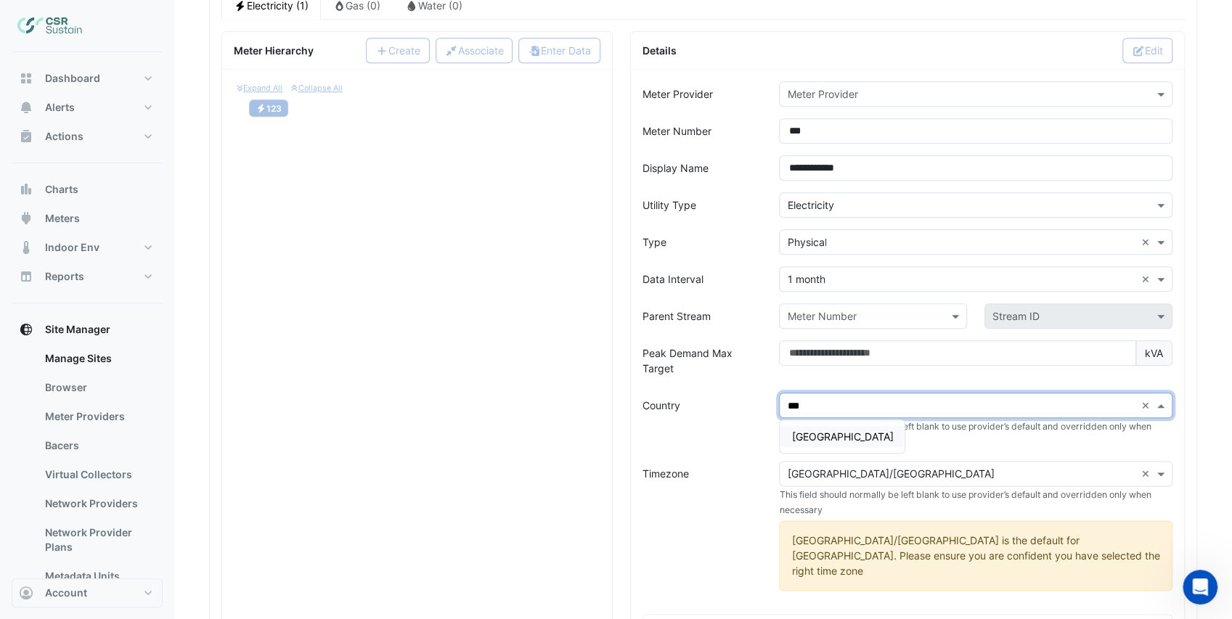
type input "****"
click at [817, 431] on span "United Kingdom" at bounding box center [842, 437] width 102 height 12
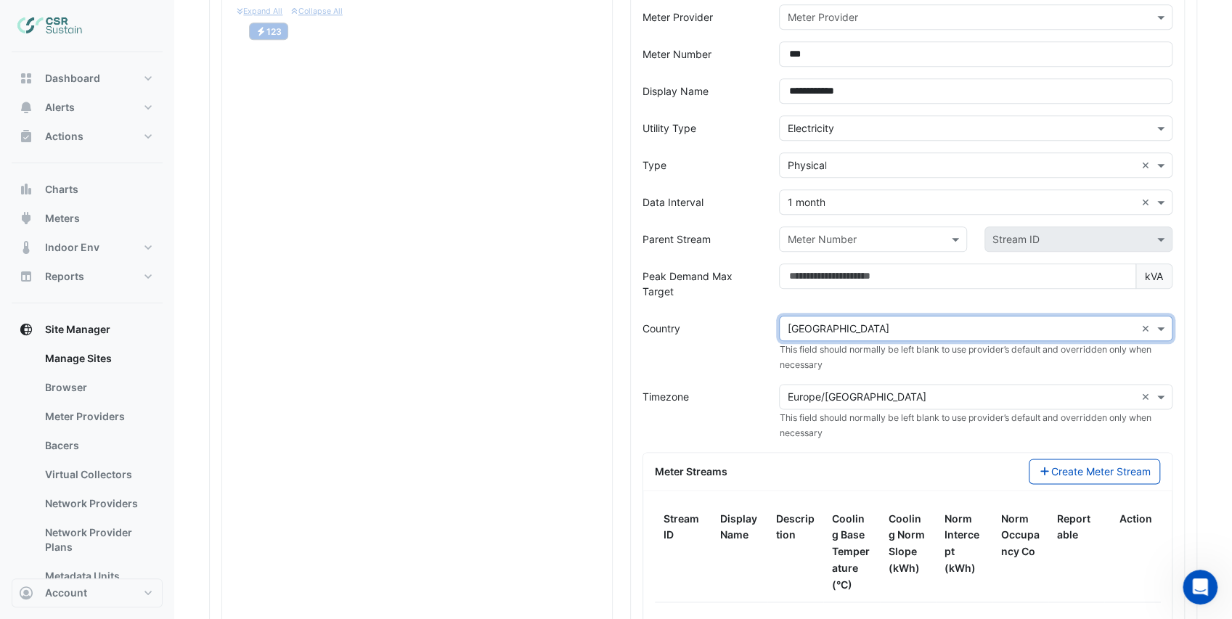
scroll to position [1253, 0]
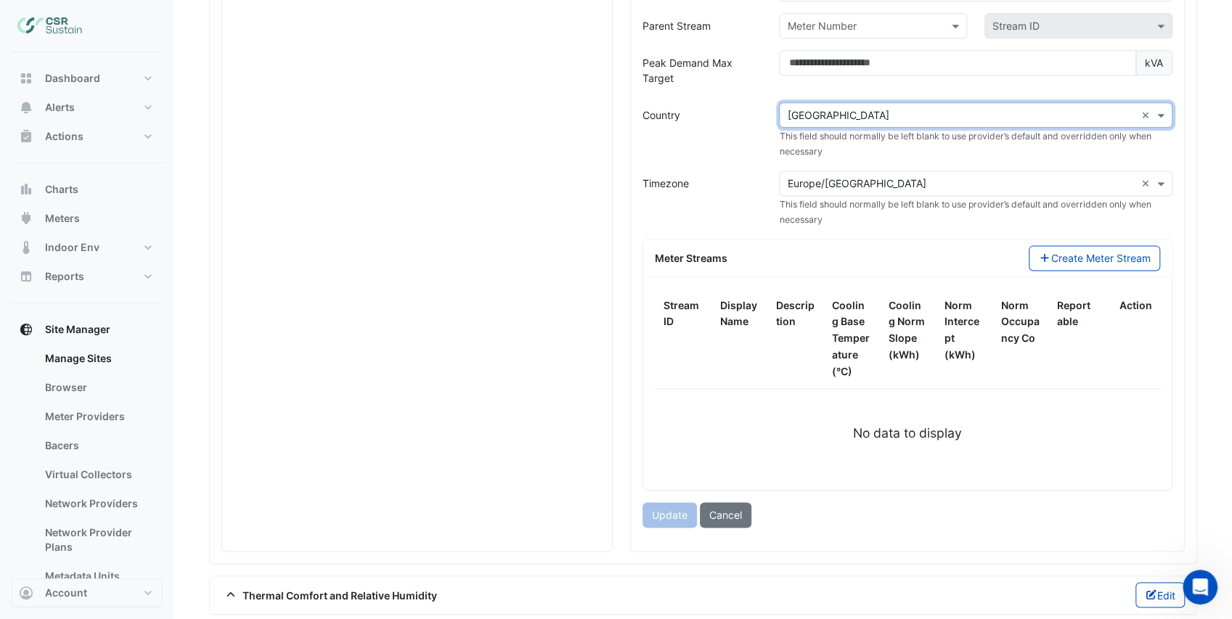
click at [865, 452] on ngx-datatable "Stream ID Display Name Description Cooling Base Temperature (°C) Cooling Norm S…" at bounding box center [907, 383] width 505 height 189
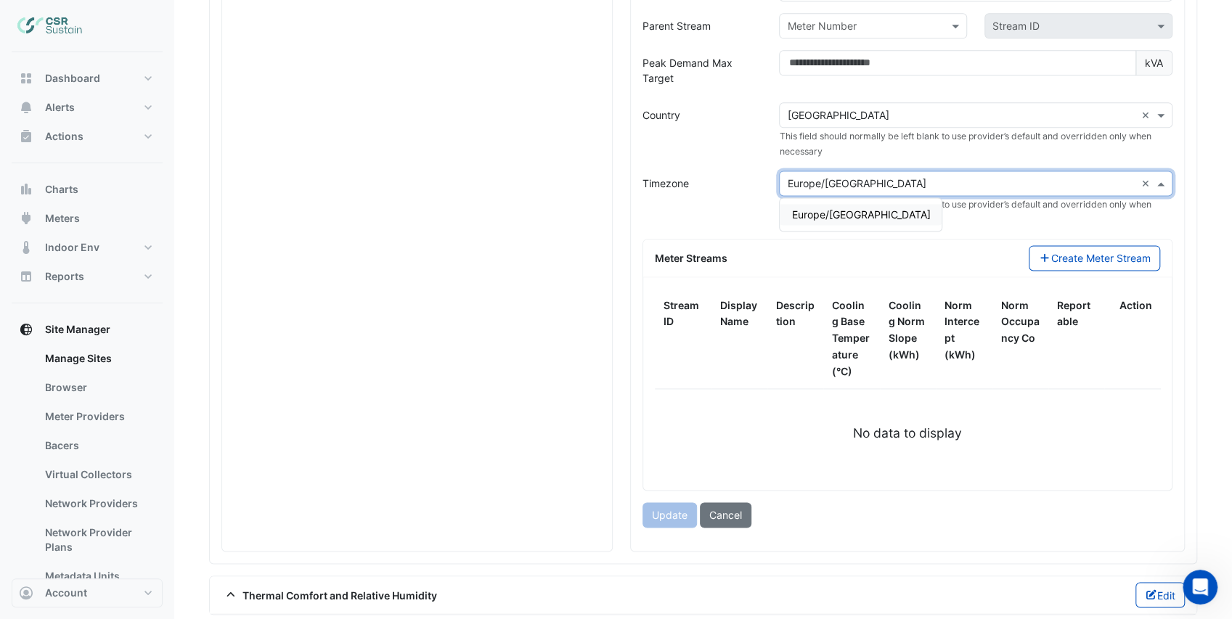
click at [881, 176] on input "text" at bounding box center [961, 183] width 348 height 15
click at [854, 208] on span "Europe/Guernsey" at bounding box center [860, 214] width 139 height 12
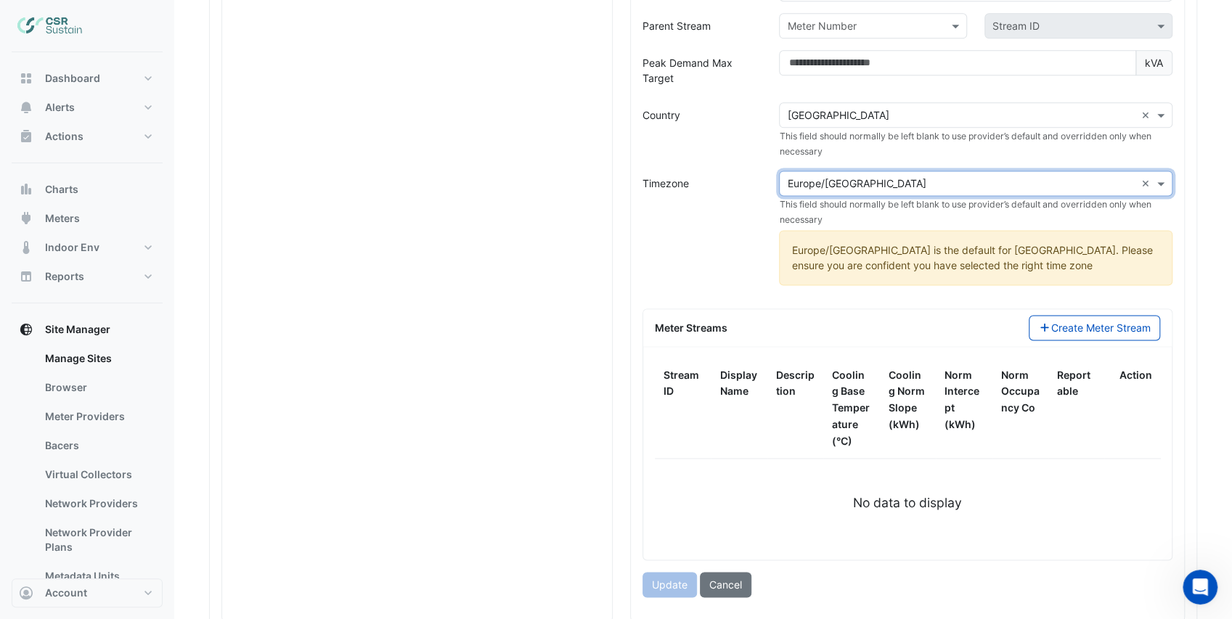
click at [743, 219] on div "Timezone" at bounding box center [702, 234] width 137 height 126
click at [743, 221] on div "Timezone" at bounding box center [702, 234] width 137 height 126
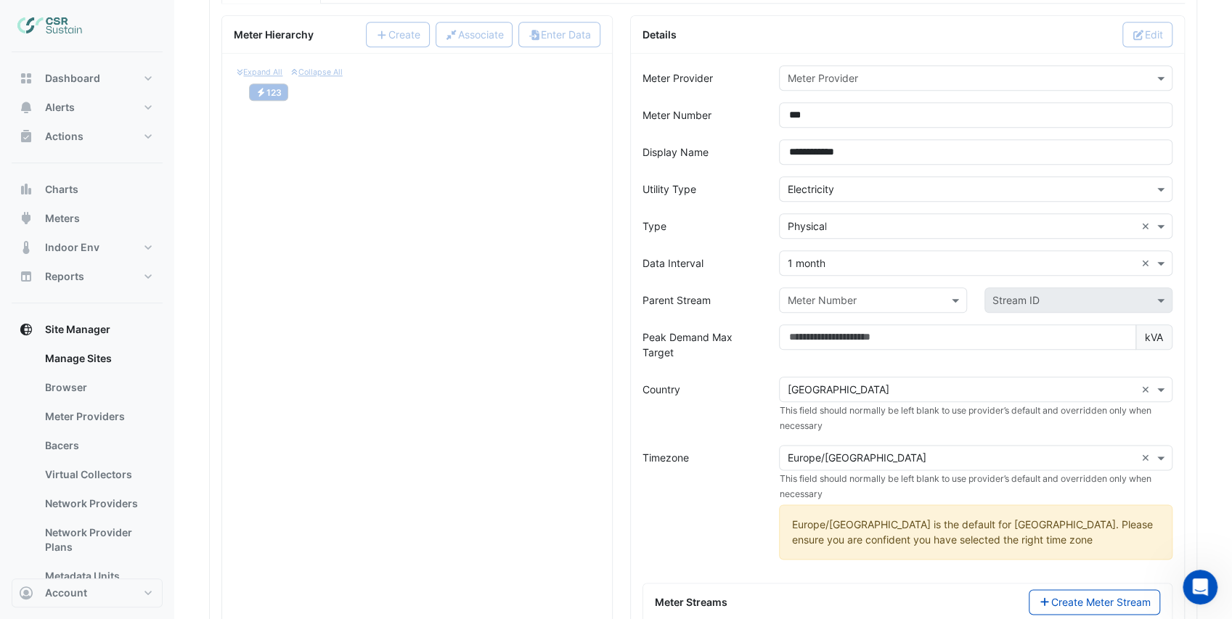
scroll to position [963, 0]
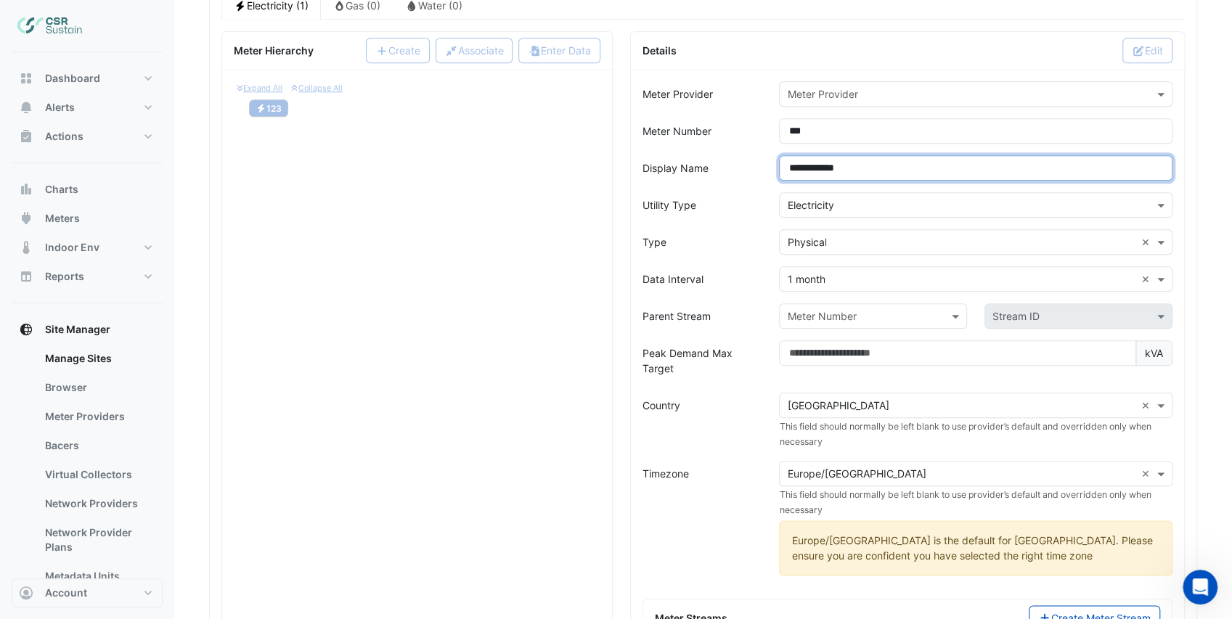
click at [877, 155] on input "**********" at bounding box center [975, 167] width 393 height 25
type input "**********"
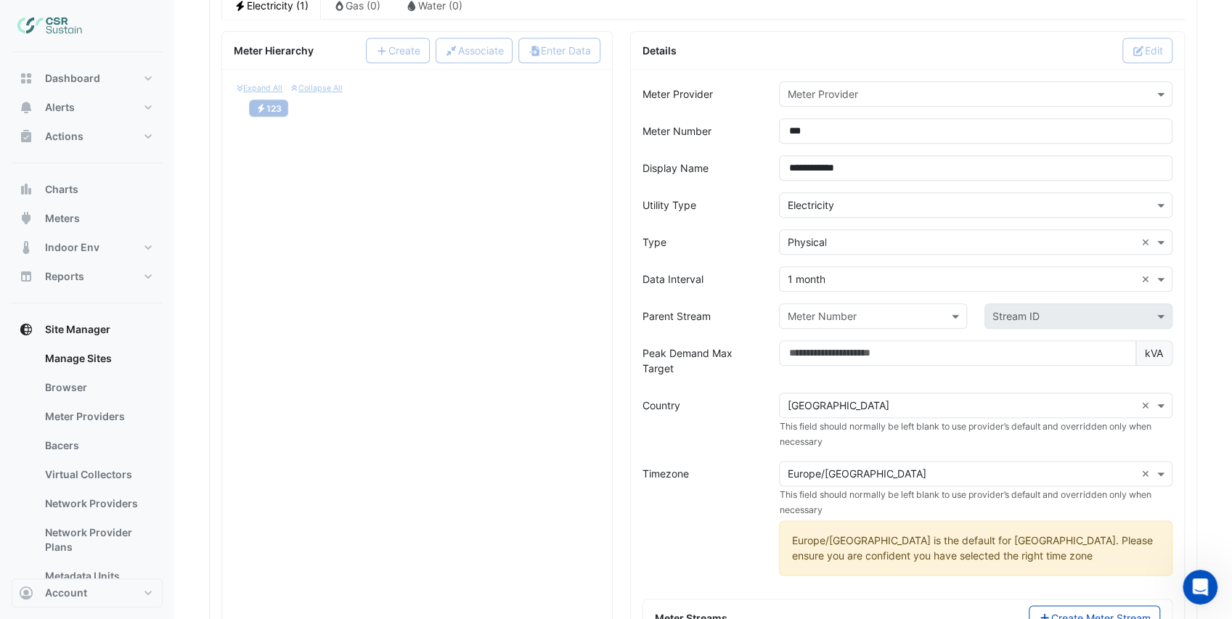
click at [762, 266] on div "Data Interval" at bounding box center [702, 278] width 137 height 25
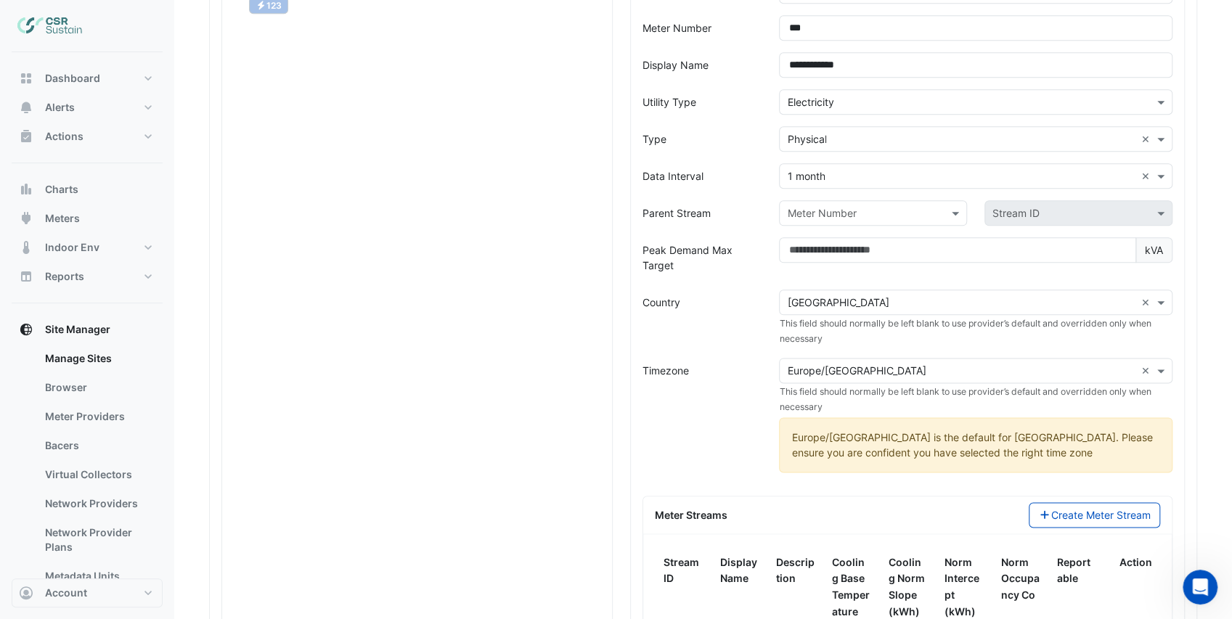
scroll to position [1108, 0]
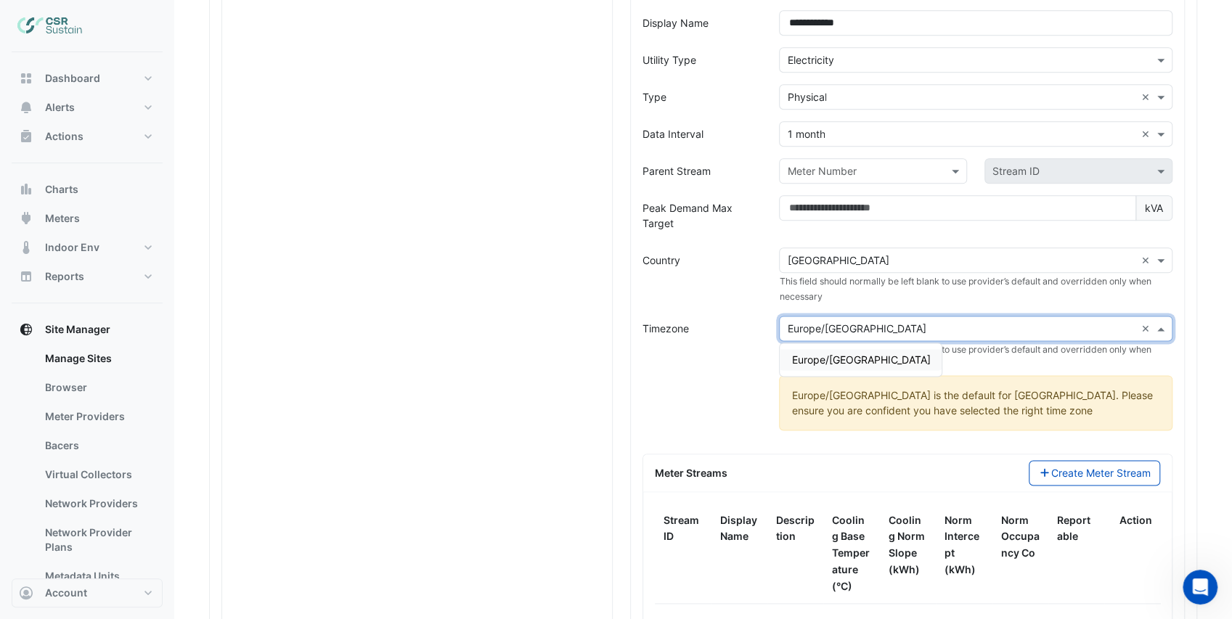
click at [820, 322] on div "× Europe/Guernsey" at bounding box center [856, 328] width 139 height 15
click at [834, 354] on span "Europe/London" at bounding box center [860, 360] width 139 height 12
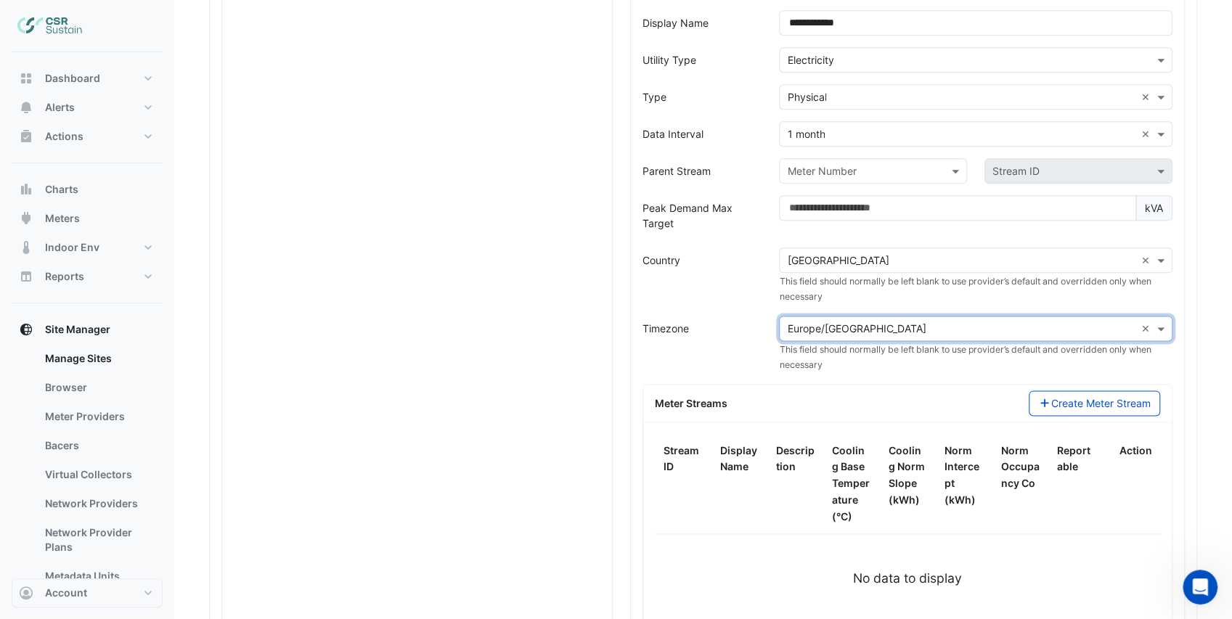
click at [755, 338] on div "Timezone" at bounding box center [702, 344] width 137 height 57
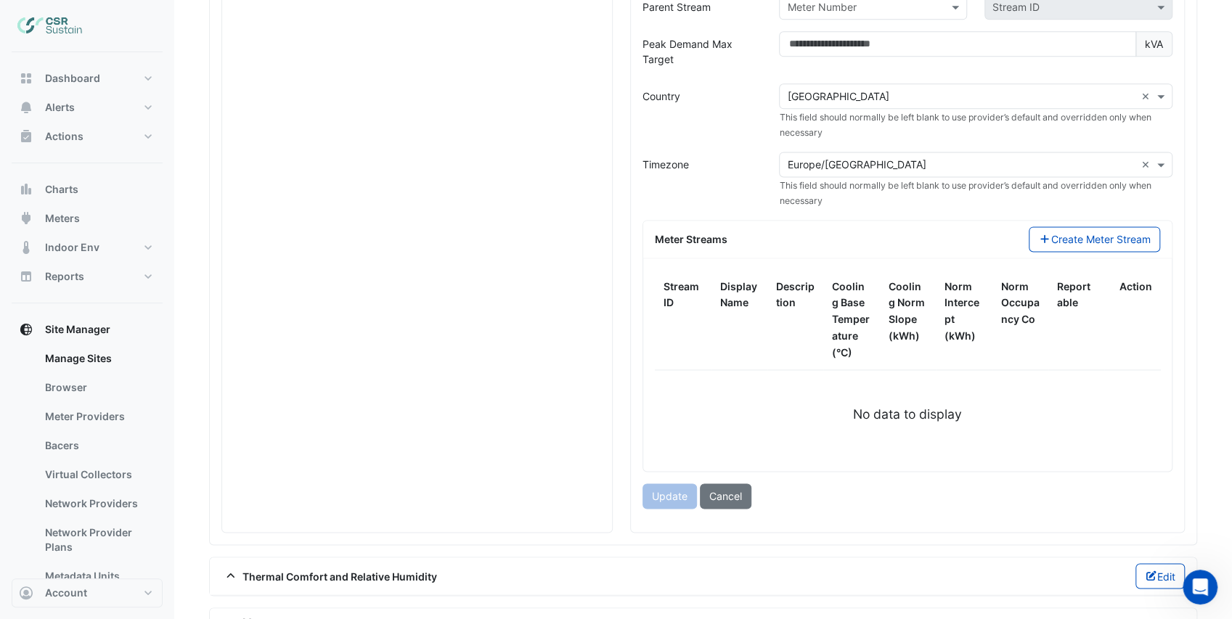
scroll to position [1302, 0]
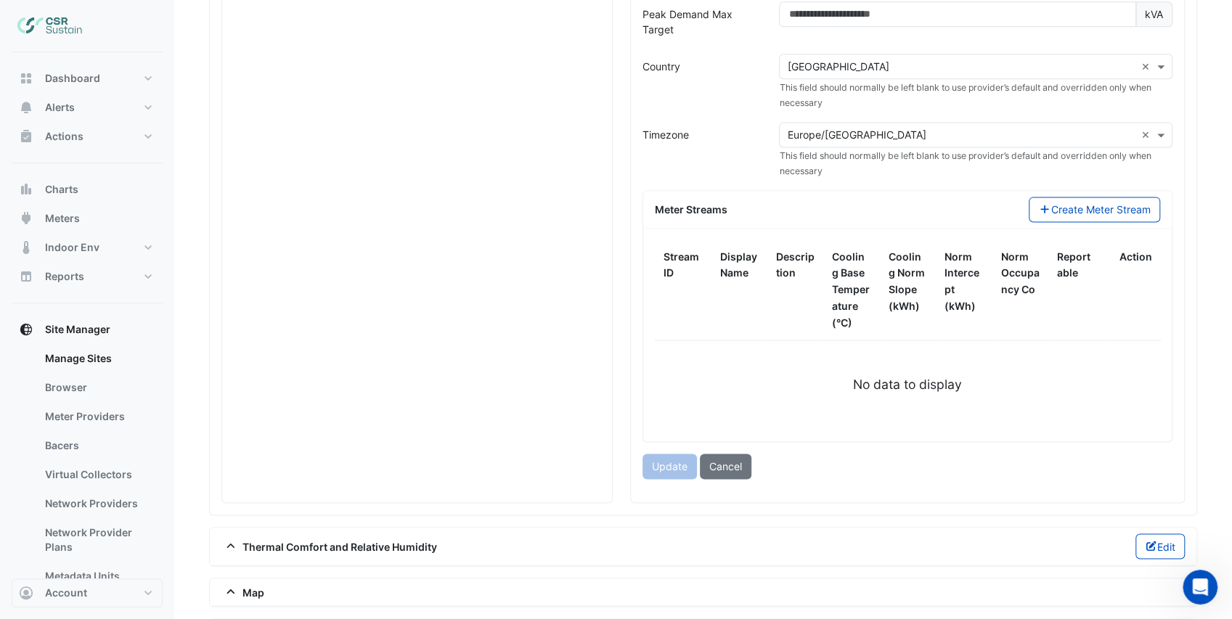
click at [769, 416] on div "Stream ID Display Name Description Cooling Base Temperature (°C) Cooling Norm S…" at bounding box center [907, 335] width 529 height 213
click at [790, 346] on div "Stream ID Display Name Description Cooling Base Temperature (°C) Cooling Norm S…" at bounding box center [907, 317] width 505 height 155
click at [865, 250] on span "Cooling Base Temperature (°C)" at bounding box center [851, 289] width 38 height 78
click at [893, 204] on div "Meter Streams Create Meter Stream" at bounding box center [907, 209] width 523 height 25
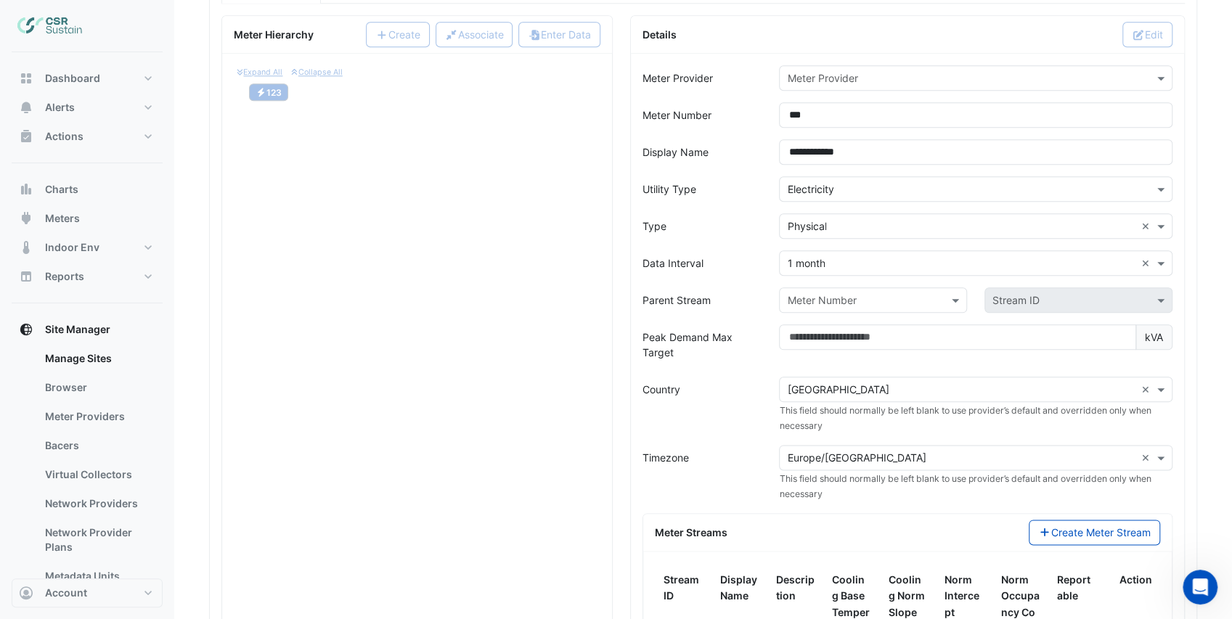
scroll to position [963, 0]
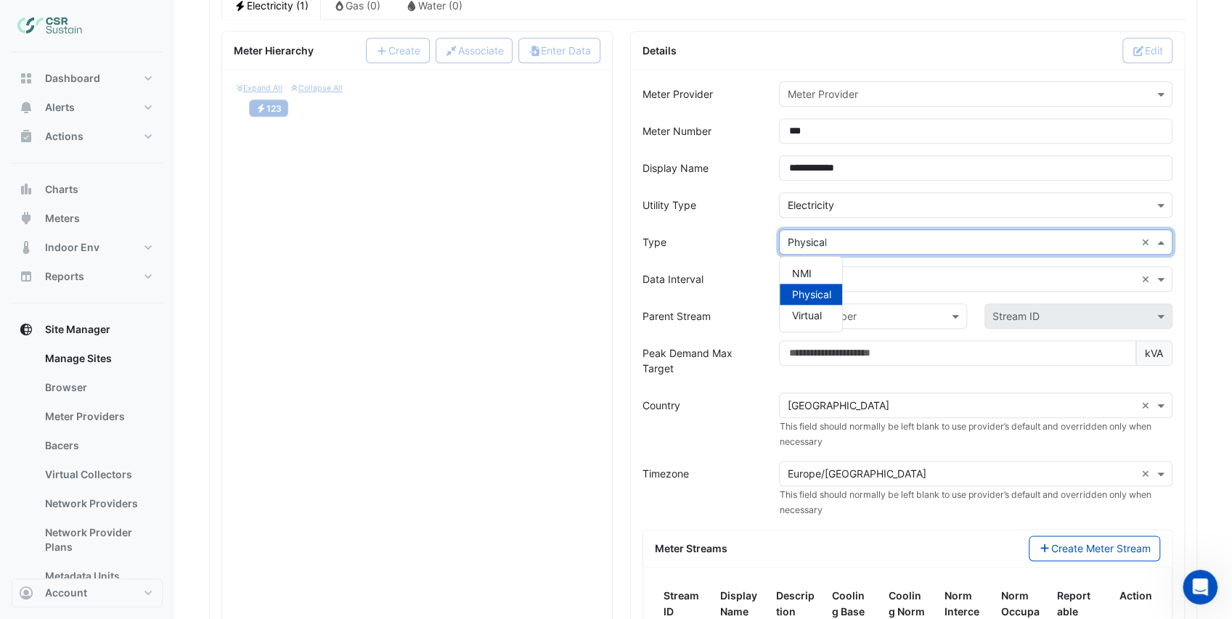
click at [836, 235] on input "text" at bounding box center [961, 242] width 348 height 15
click at [820, 284] on div "Physical" at bounding box center [811, 294] width 62 height 21
click at [743, 244] on form "**********" at bounding box center [907, 449] width 530 height 737
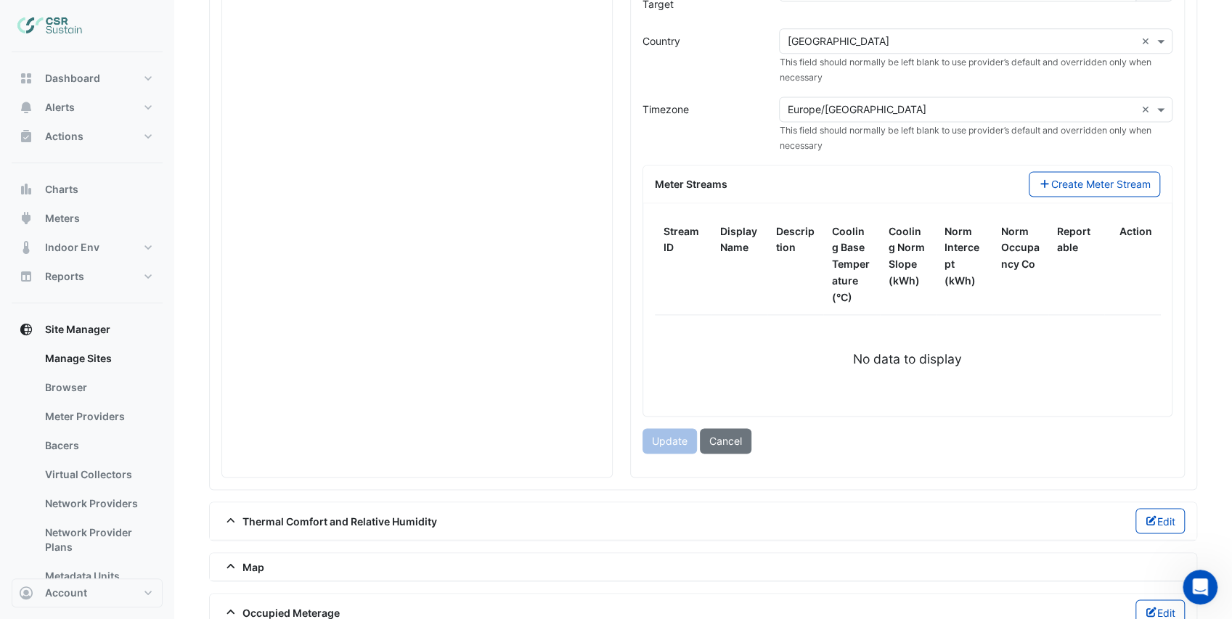
scroll to position [1350, 0]
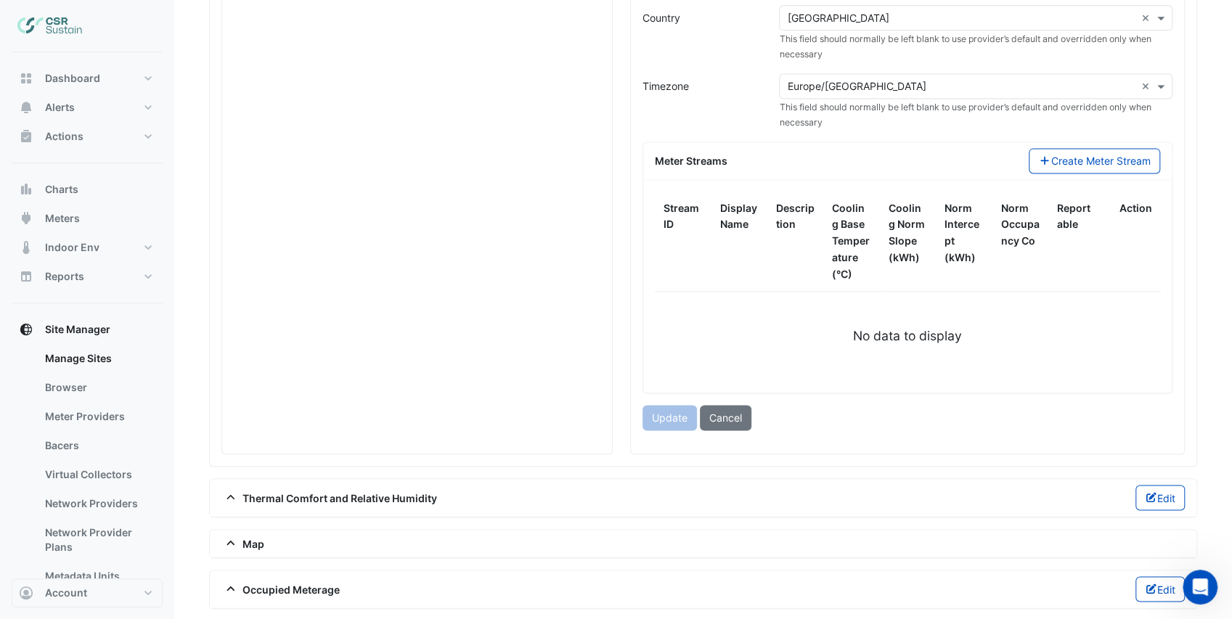
click at [797, 360] on ngx-datatable "Stream ID Display Name Description Cooling Base Temperature (°C) Cooling Norm S…" at bounding box center [907, 286] width 505 height 189
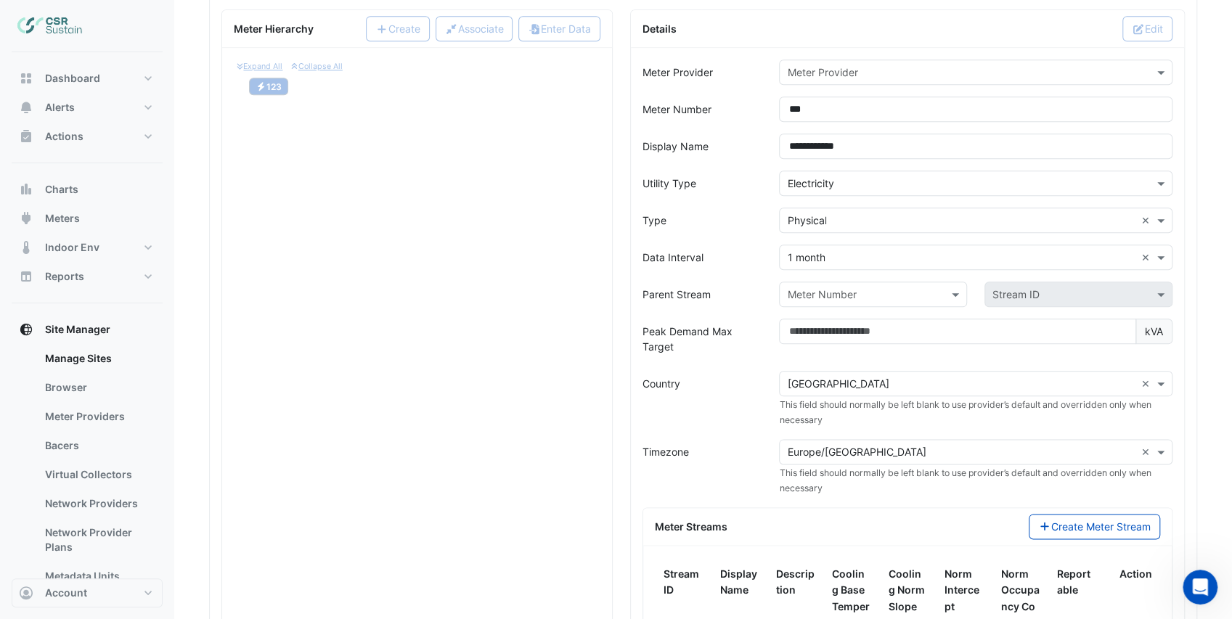
scroll to position [963, 0]
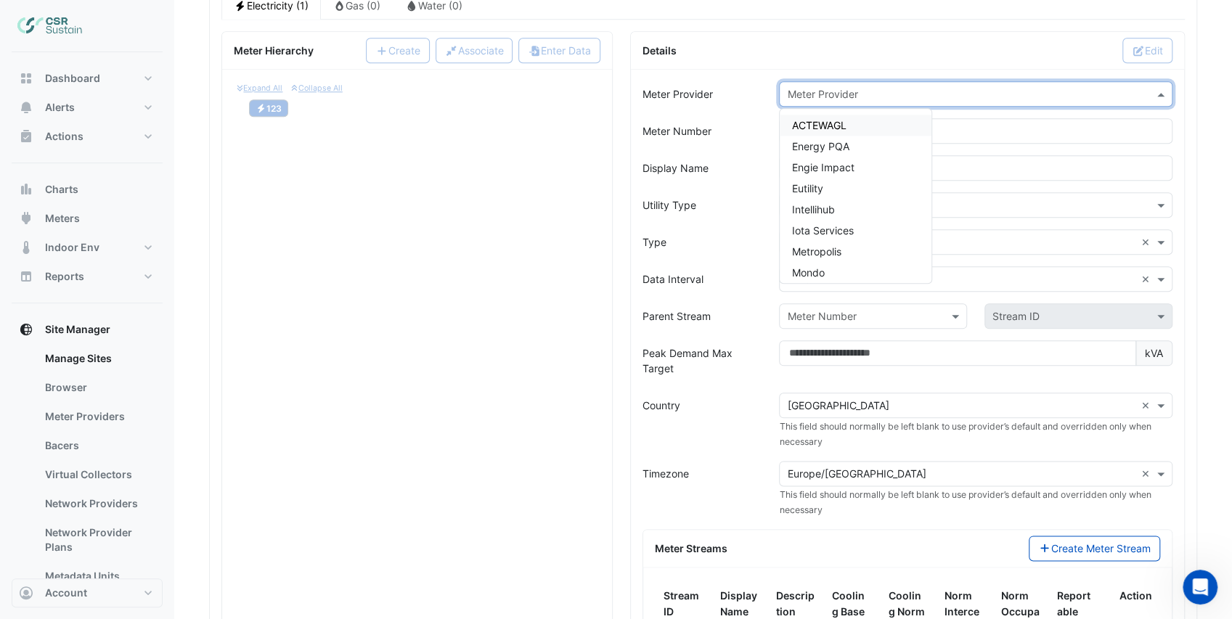
click at [820, 87] on input "text" at bounding box center [961, 94] width 348 height 15
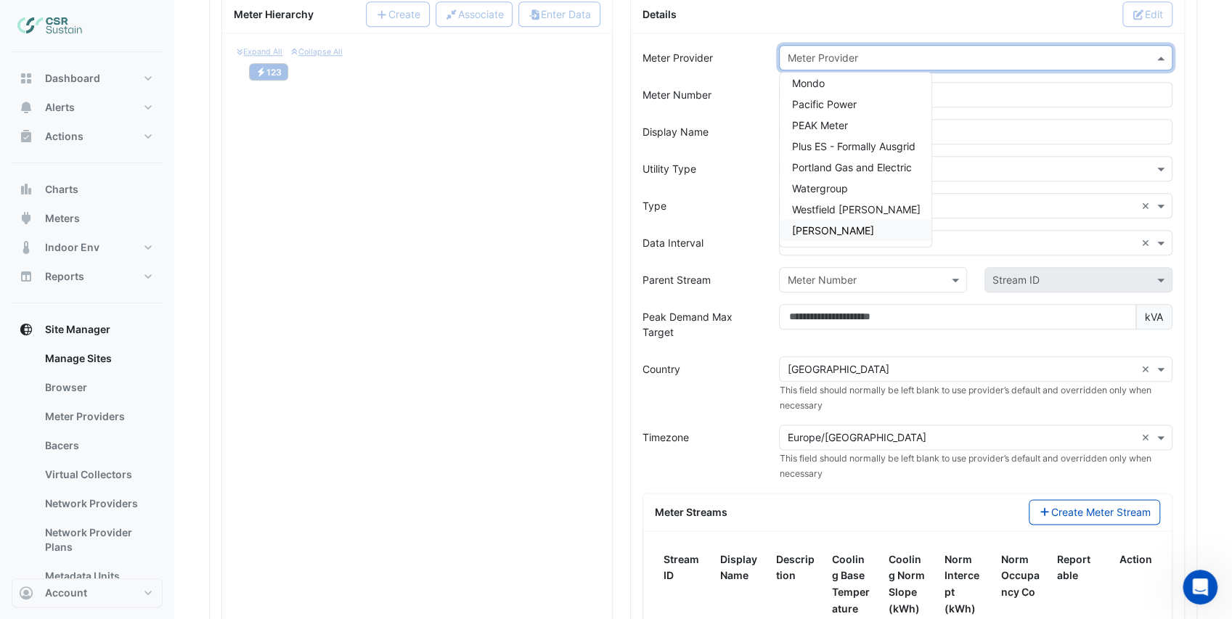
scroll to position [1060, 0]
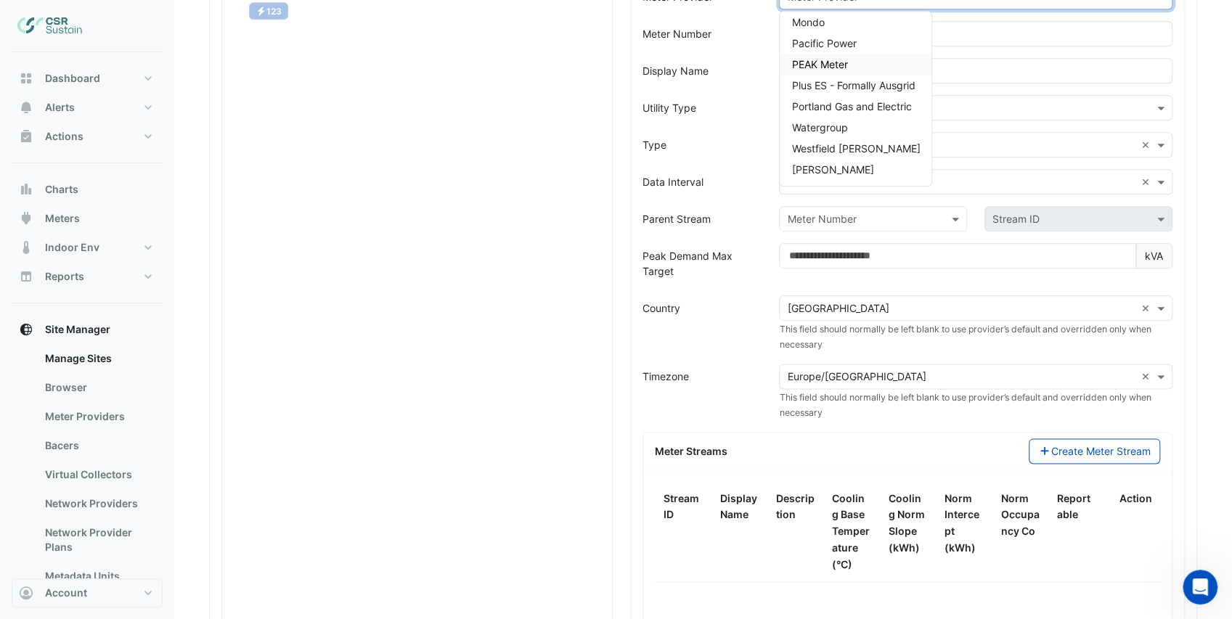
click at [830, 58] on span "PEAK Meter" at bounding box center [819, 64] width 56 height 12
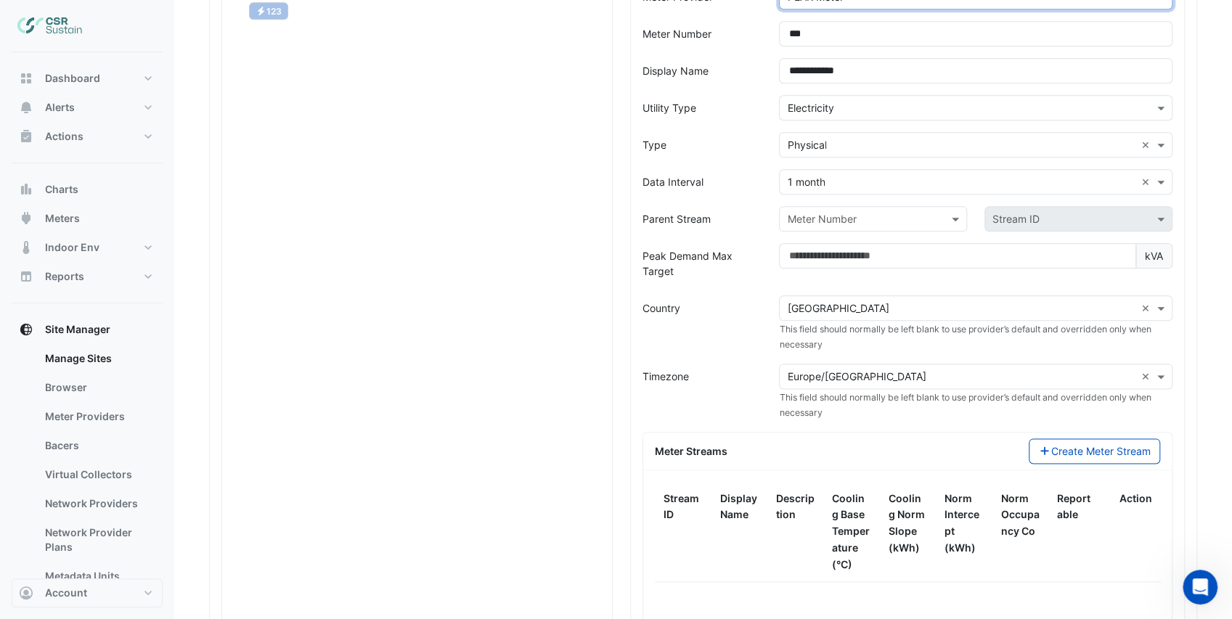
click at [754, 105] on div "Utility Type" at bounding box center [702, 107] width 137 height 25
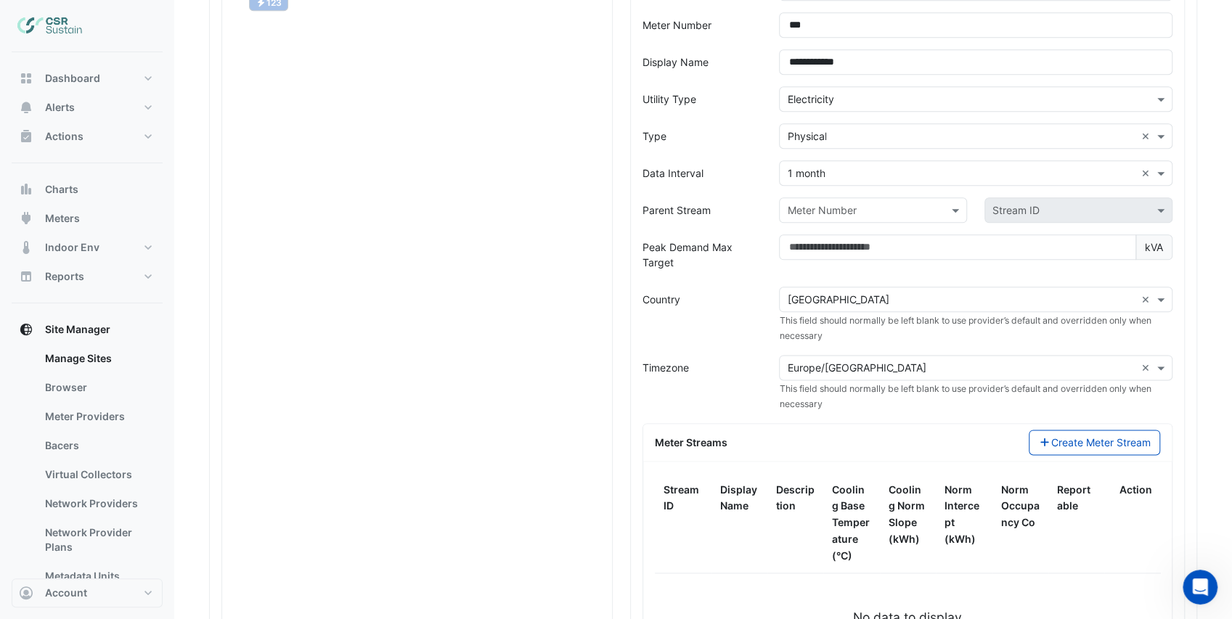
scroll to position [1432, 0]
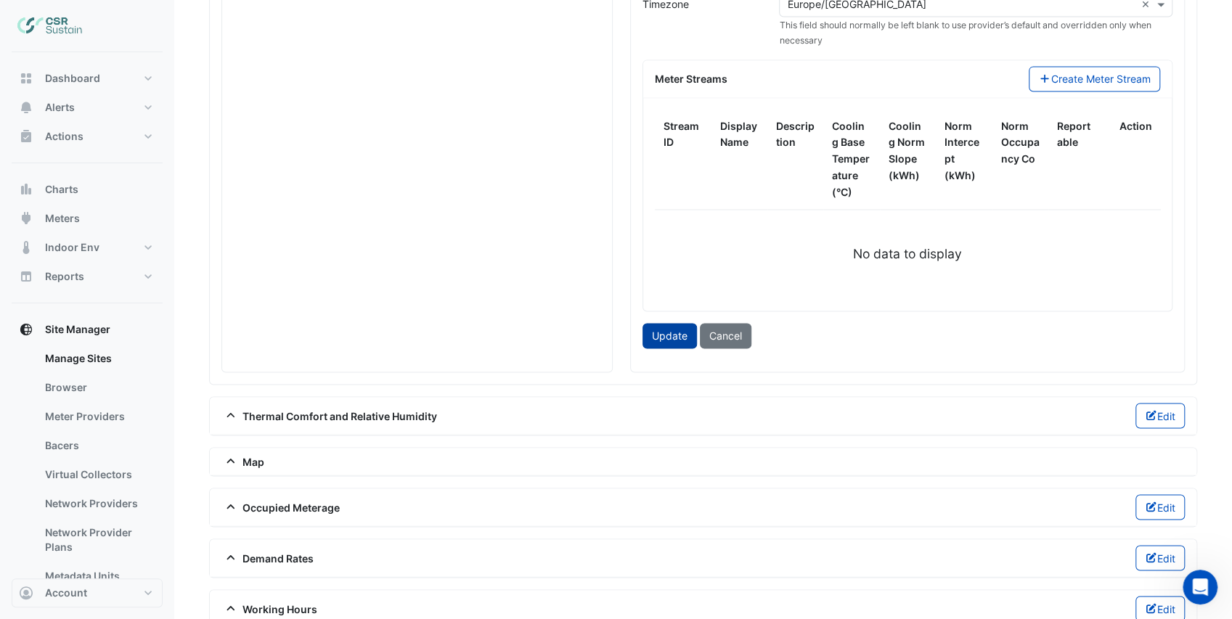
click at [681, 325] on button "Update" at bounding box center [669, 335] width 54 height 25
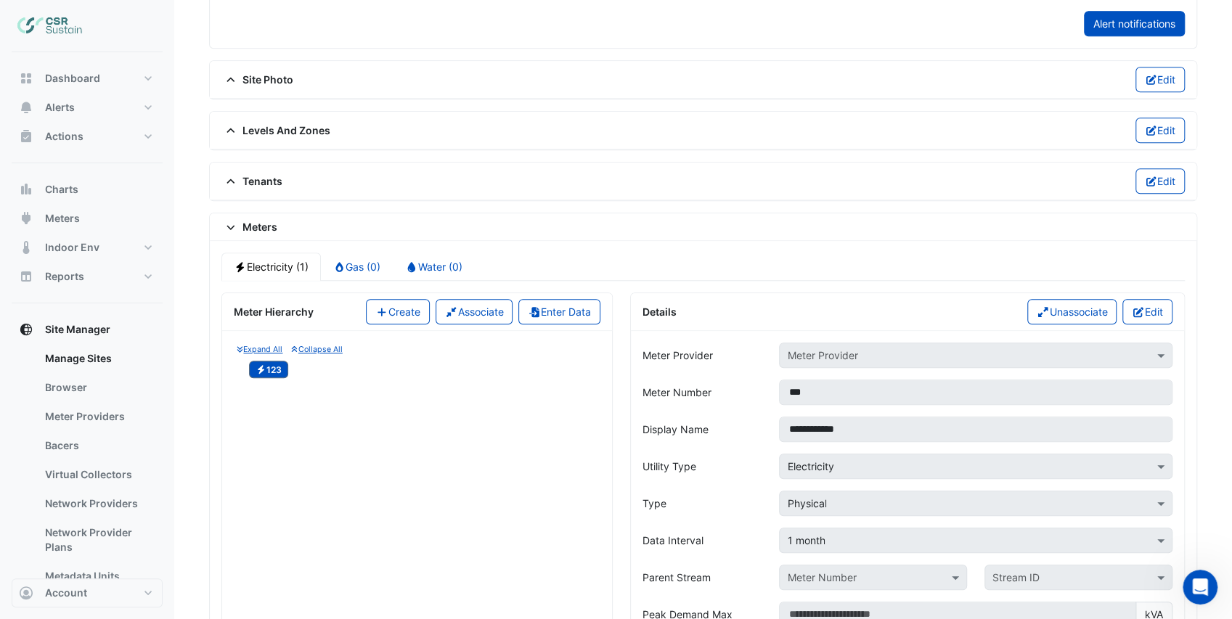
scroll to position [697, 0]
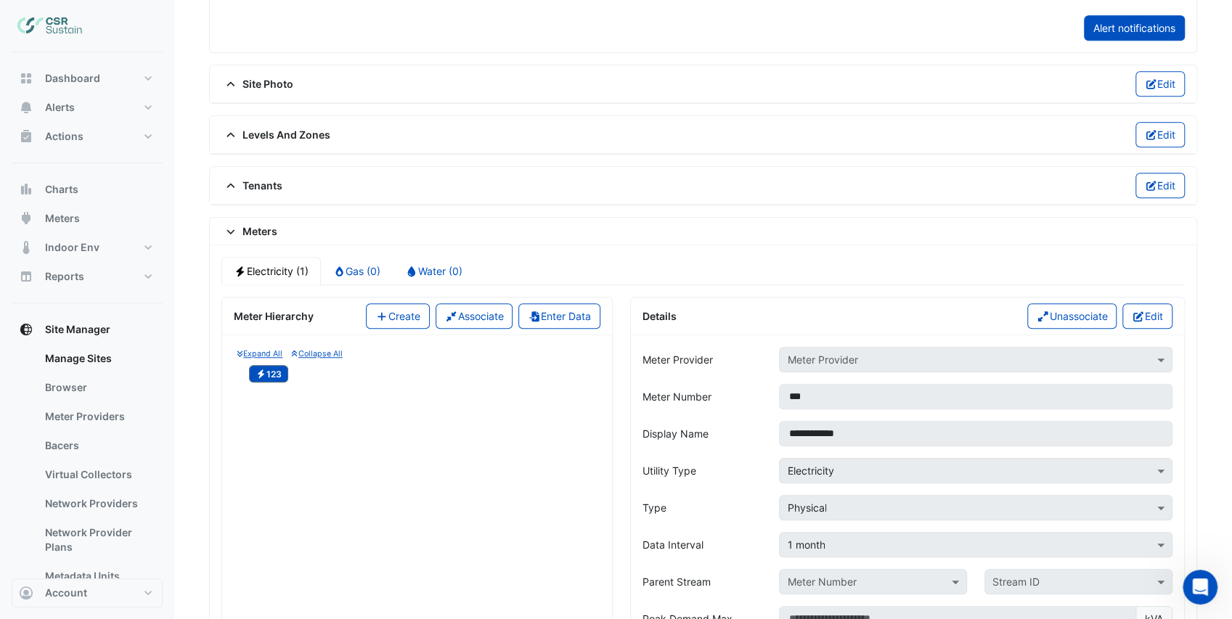
click at [550, 306] on button "Enter Data" at bounding box center [559, 315] width 82 height 25
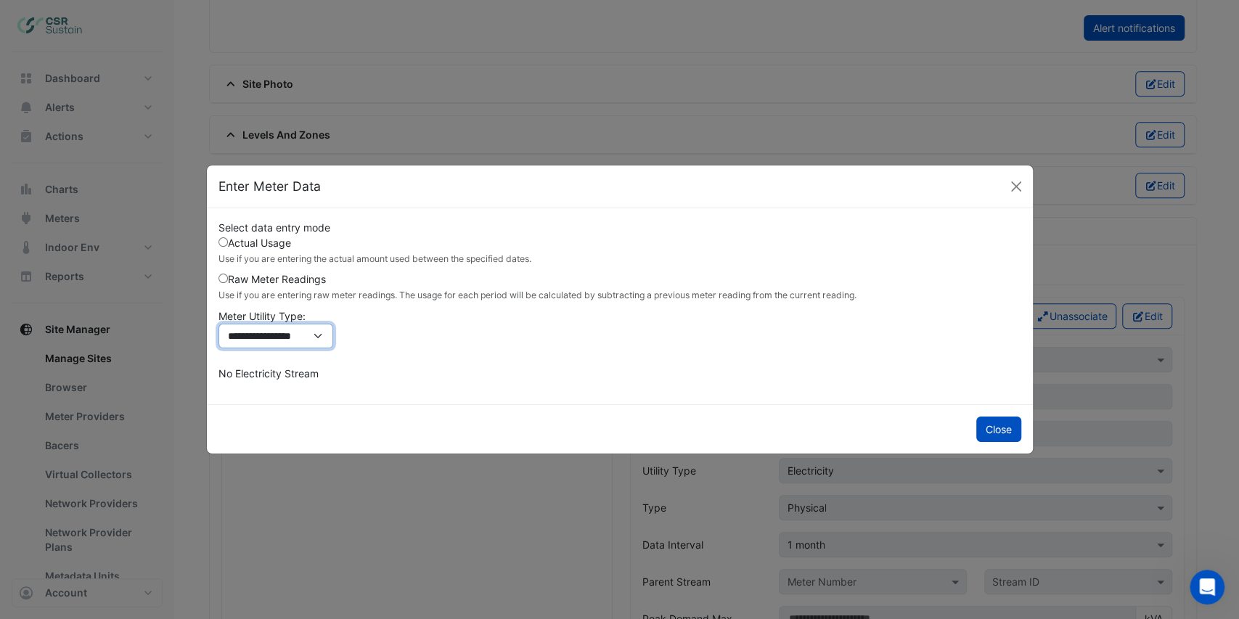
click at [289, 339] on select "**********" at bounding box center [276, 336] width 115 height 25
click at [406, 332] on div "**********" at bounding box center [620, 287] width 803 height 134
click at [264, 278] on label "Raw Meter Readings Use if you are entering raw meter readings. The usage for ea…" at bounding box center [538, 287] width 638 height 30
click at [246, 245] on label "Actual Usage Use if you are entering the actual amount used between the specifi…" at bounding box center [375, 250] width 313 height 30
click at [1016, 182] on button "Close" at bounding box center [1016, 187] width 22 height 22
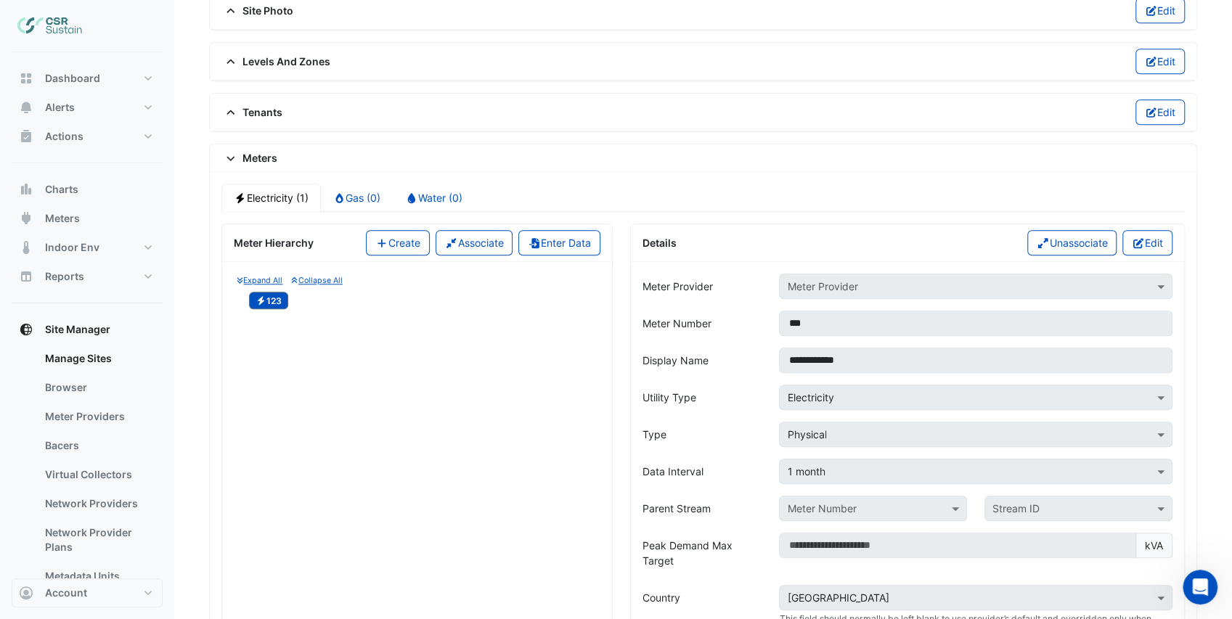
scroll to position [890, 0]
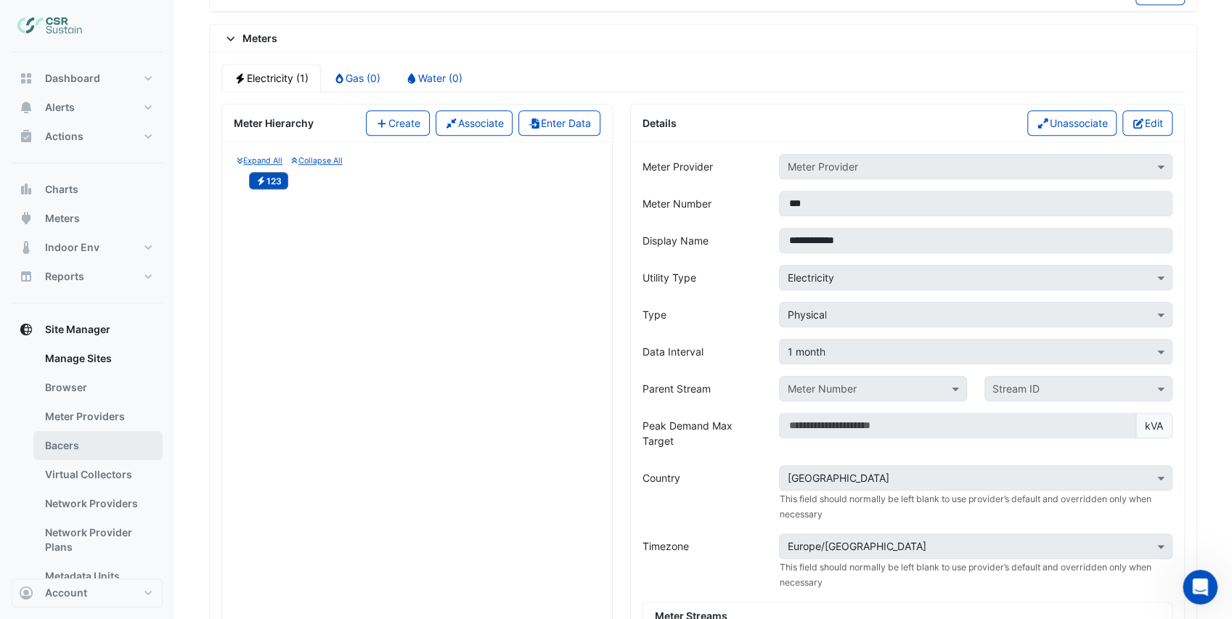
click at [100, 458] on link "Bacers" at bounding box center [97, 445] width 129 height 29
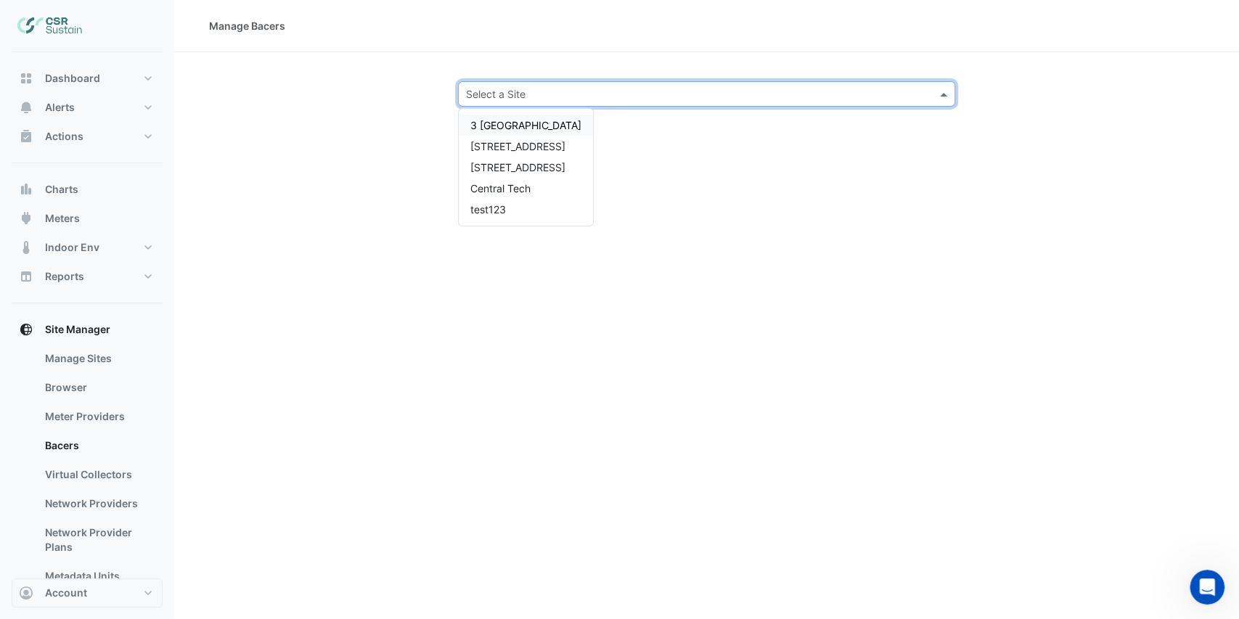
click at [510, 87] on input "text" at bounding box center [692, 94] width 453 height 15
click at [508, 167] on span "8 Exchange Quay" at bounding box center [517, 167] width 95 height 12
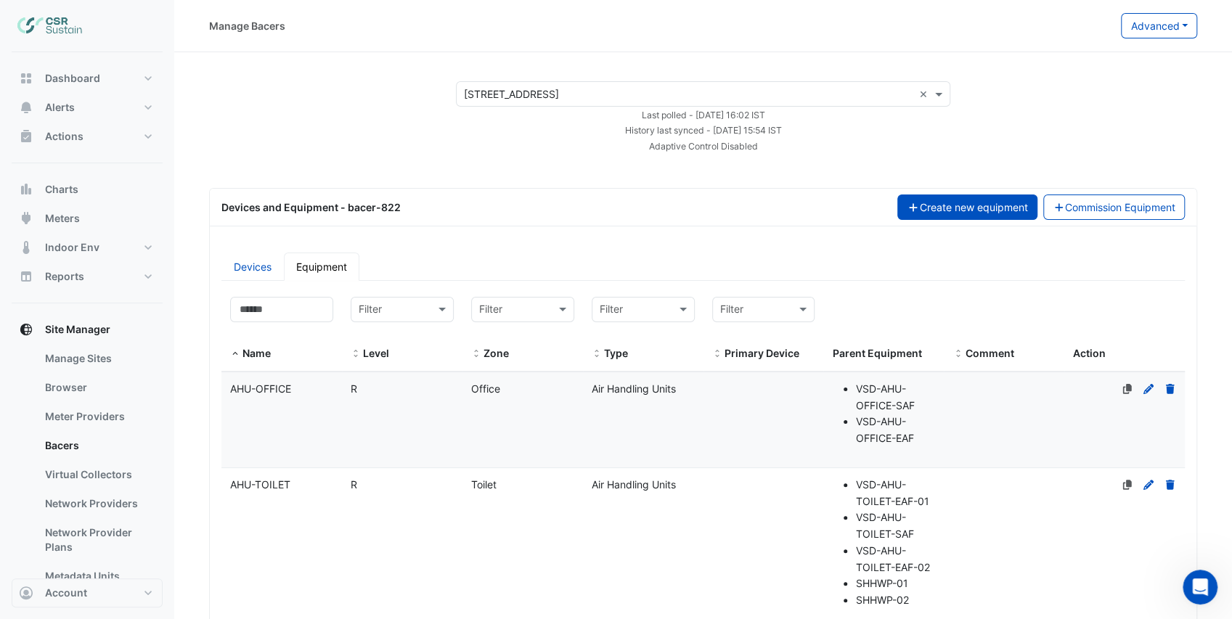
click at [1004, 203] on button "Create new equipment" at bounding box center [967, 207] width 140 height 25
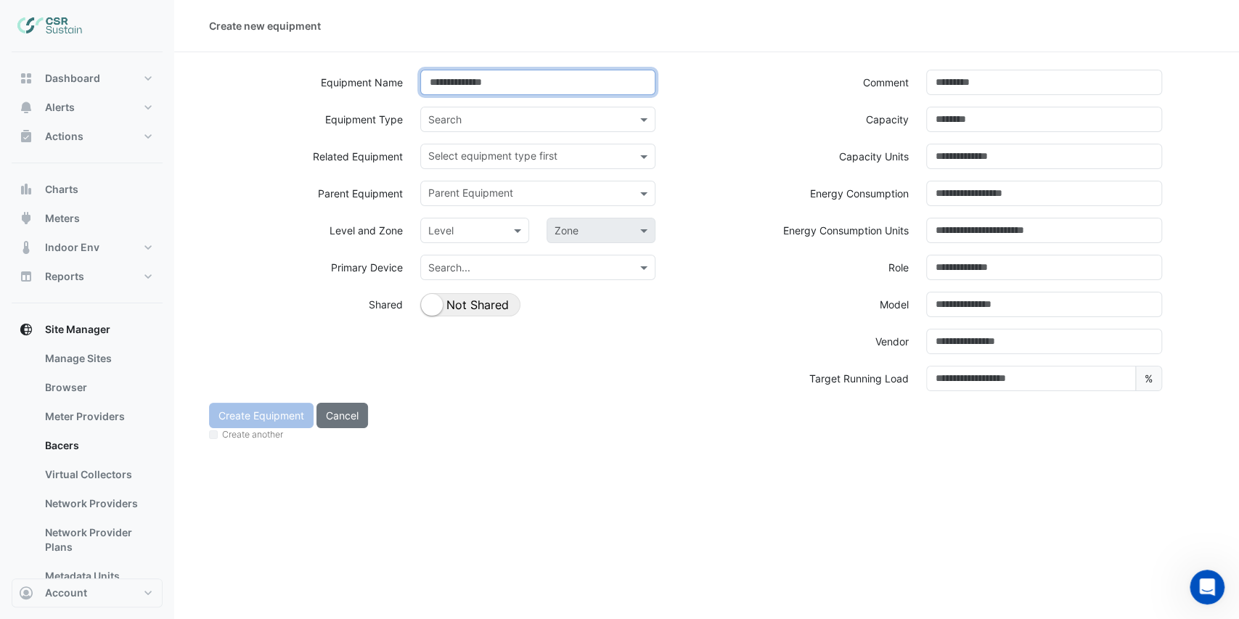
click at [462, 91] on input at bounding box center [538, 82] width 236 height 25
type input "**********"
click at [453, 118] on input "text" at bounding box center [523, 120] width 191 height 15
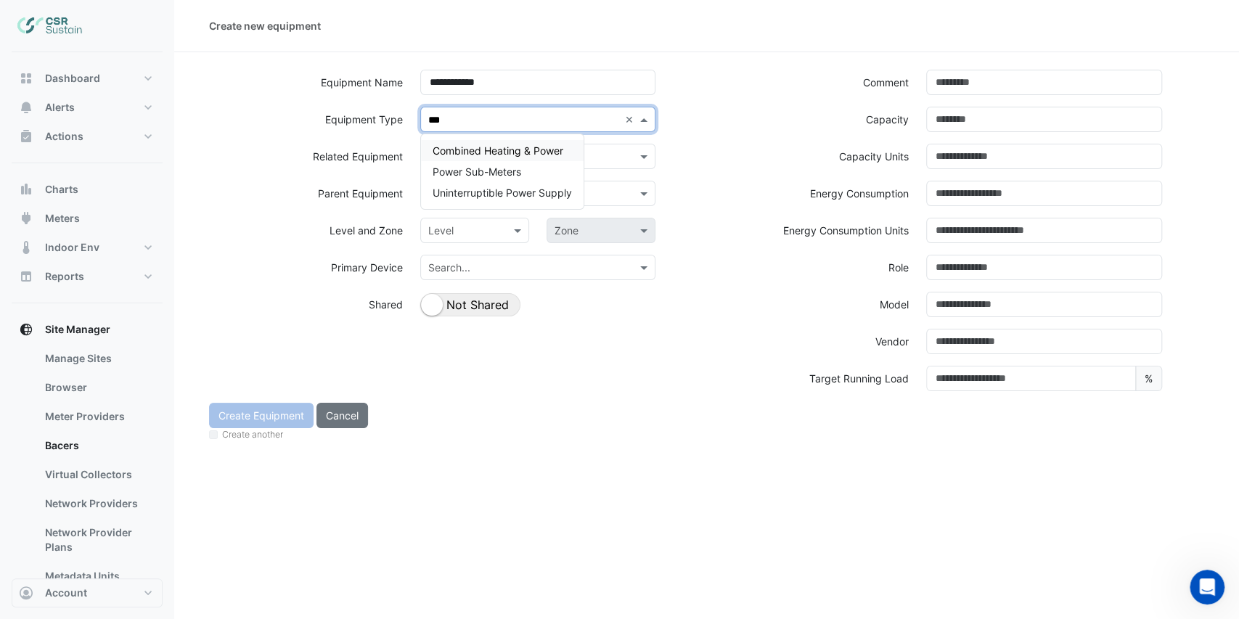
type input "****"
click at [473, 168] on span "Power Sub-Meters" at bounding box center [477, 172] width 89 height 12
click at [397, 126] on label "Equipment Type" at bounding box center [364, 119] width 78 height 25
click at [486, 238] on div "Level" at bounding box center [474, 230] width 109 height 25
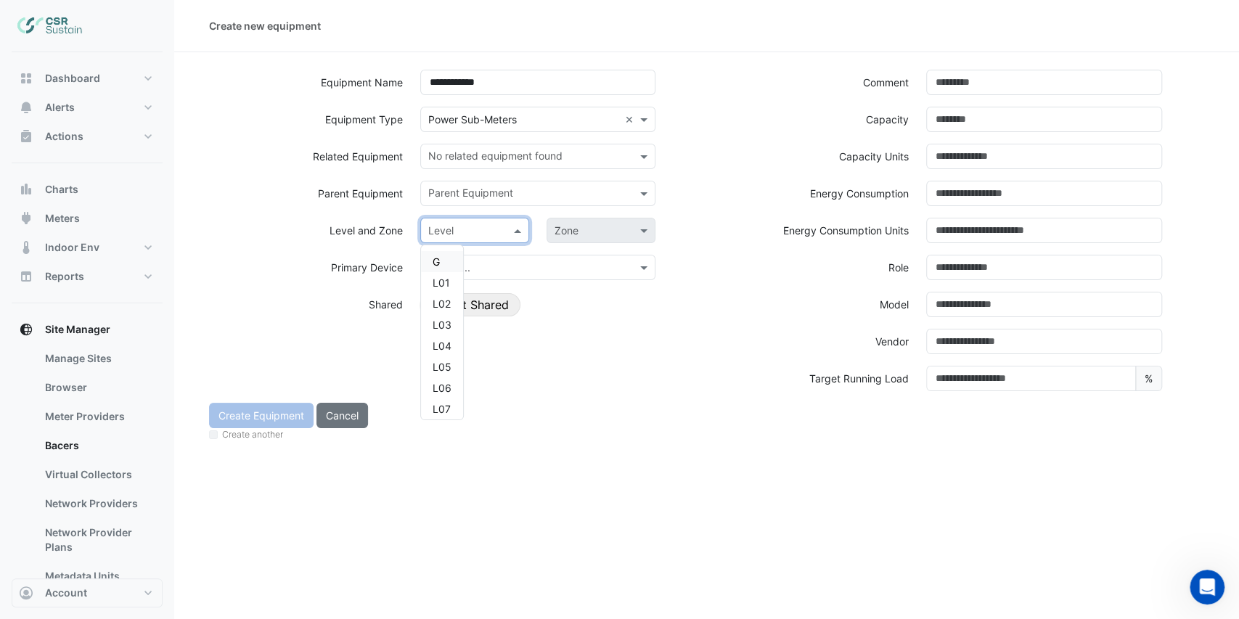
click at [452, 264] on div "G" at bounding box center [442, 261] width 42 height 21
click at [591, 238] on div "Zone" at bounding box center [601, 230] width 109 height 25
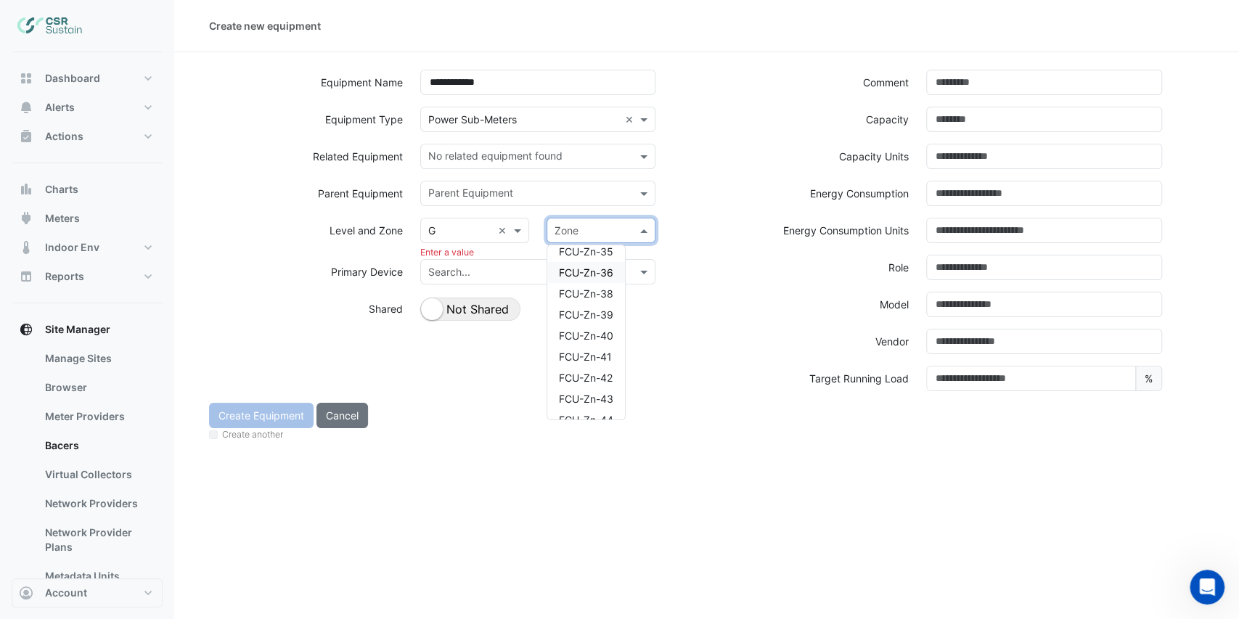
scroll to position [784, 0]
click at [470, 237] on input "text" at bounding box center [460, 231] width 64 height 15
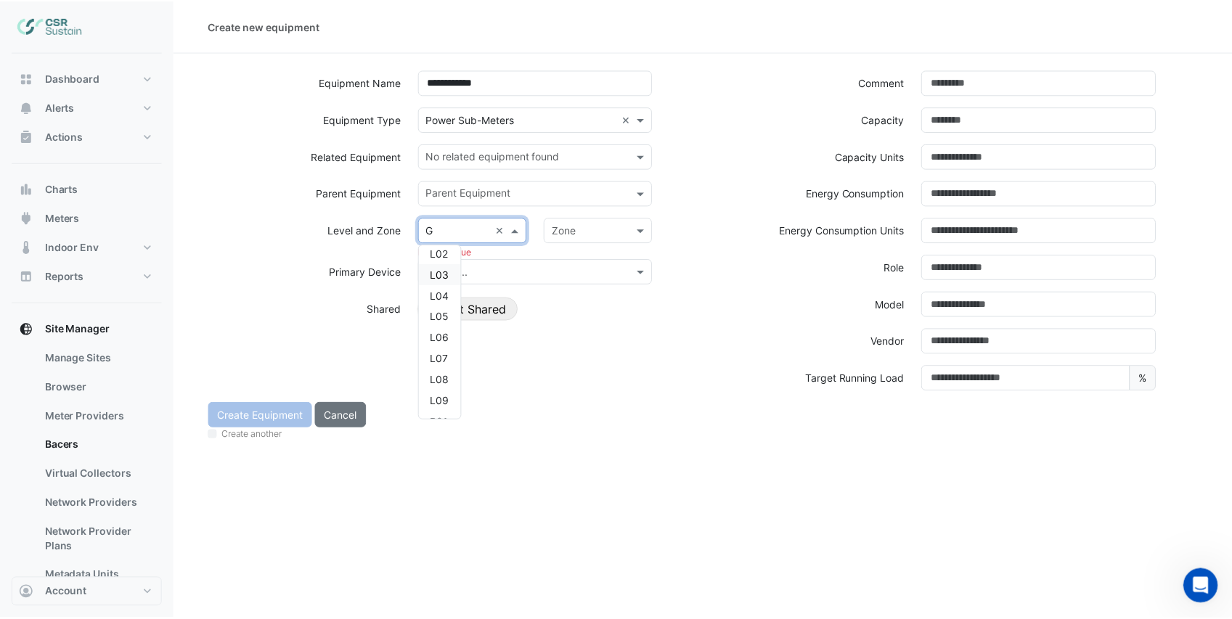
scroll to position [110, 0]
click at [441, 398] on div "R" at bounding box center [442, 403] width 42 height 21
click at [559, 237] on input "text" at bounding box center [587, 231] width 64 height 15
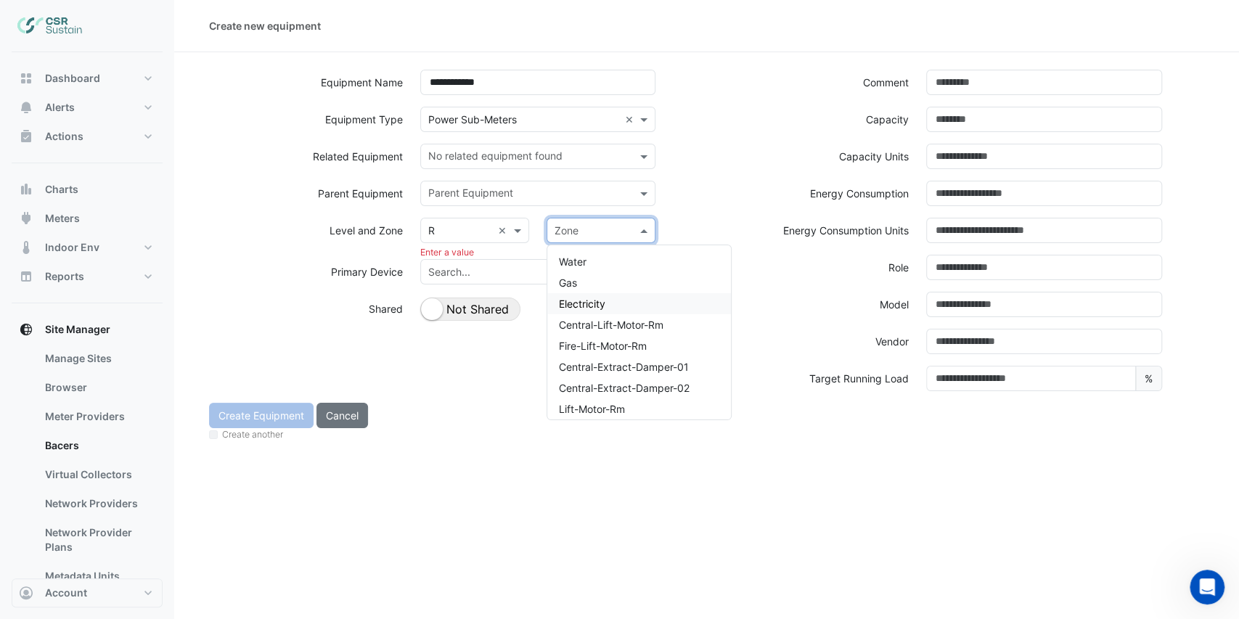
click at [603, 301] on span "Electricity" at bounding box center [582, 304] width 46 height 12
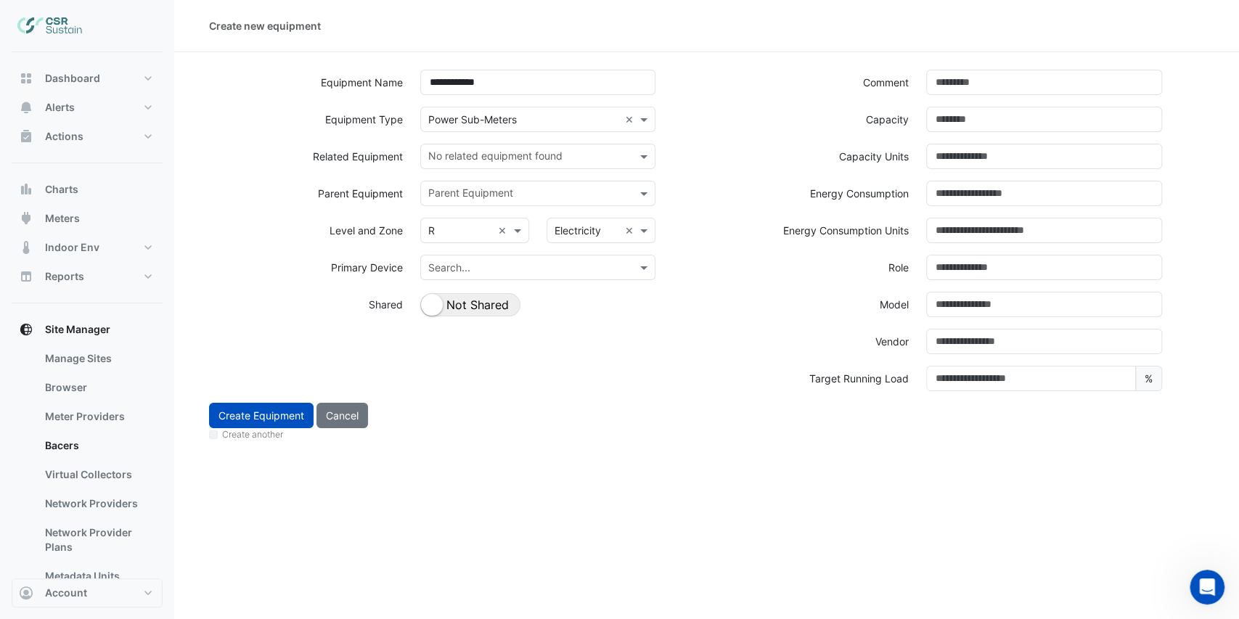
click at [600, 322] on div "Shared Not Shared" at bounding box center [538, 310] width 253 height 37
click at [282, 411] on button "Create Equipment" at bounding box center [261, 415] width 105 height 25
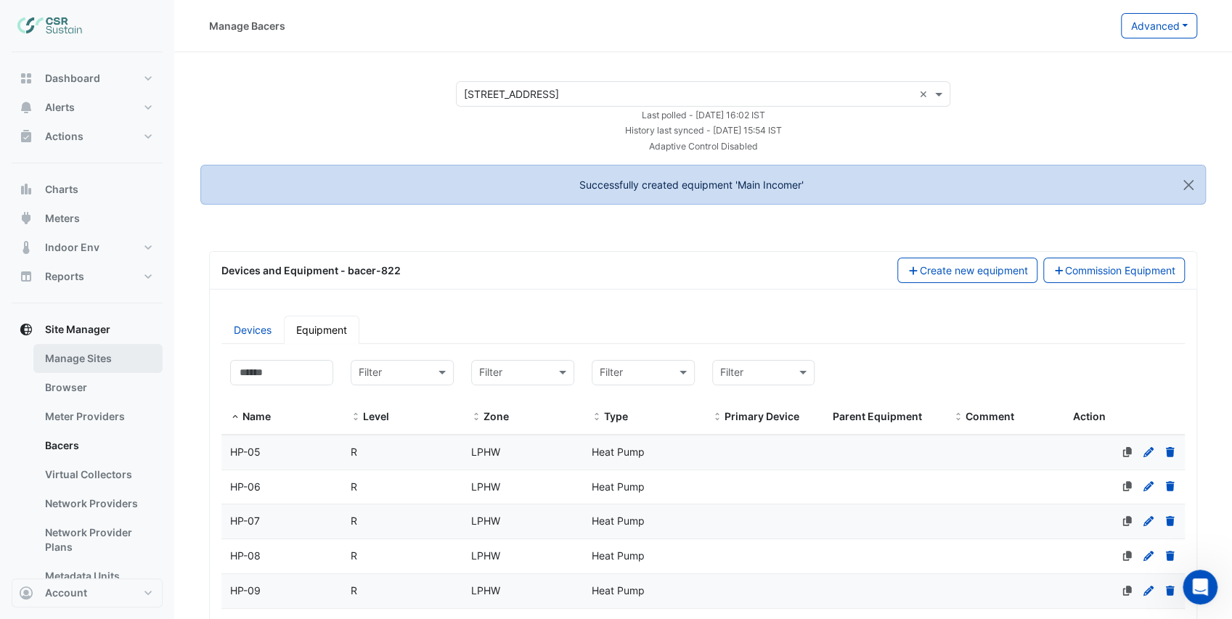
click at [105, 356] on link "Manage Sites" at bounding box center [97, 358] width 129 height 29
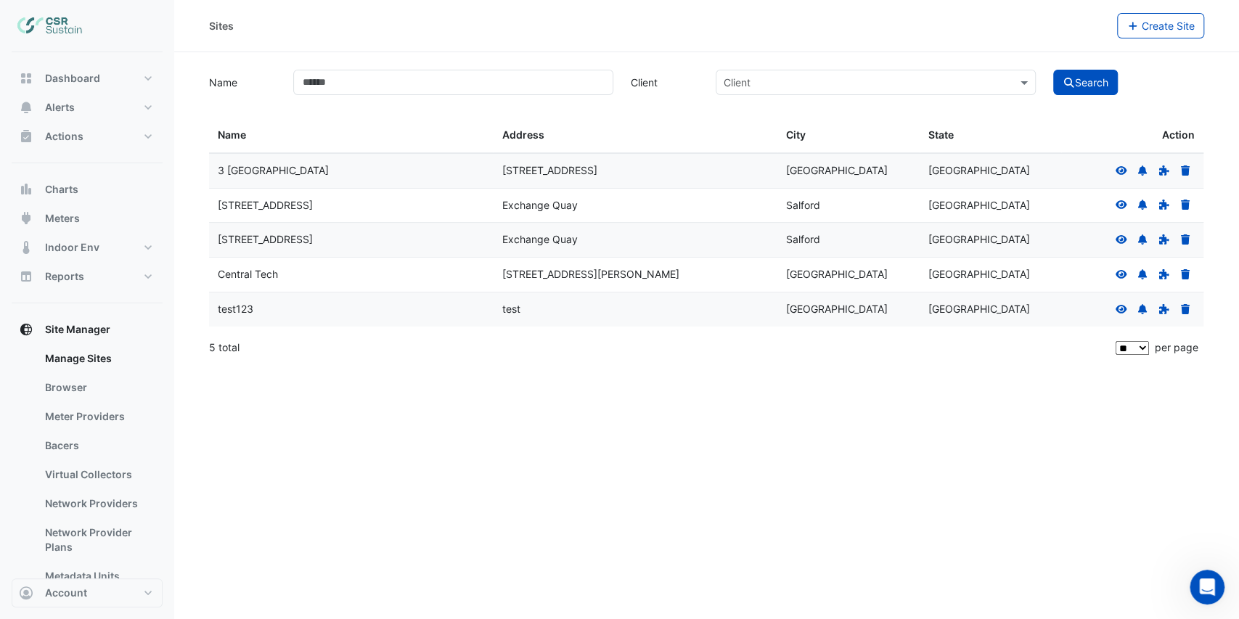
click at [1122, 240] on icon at bounding box center [1121, 239] width 13 height 10
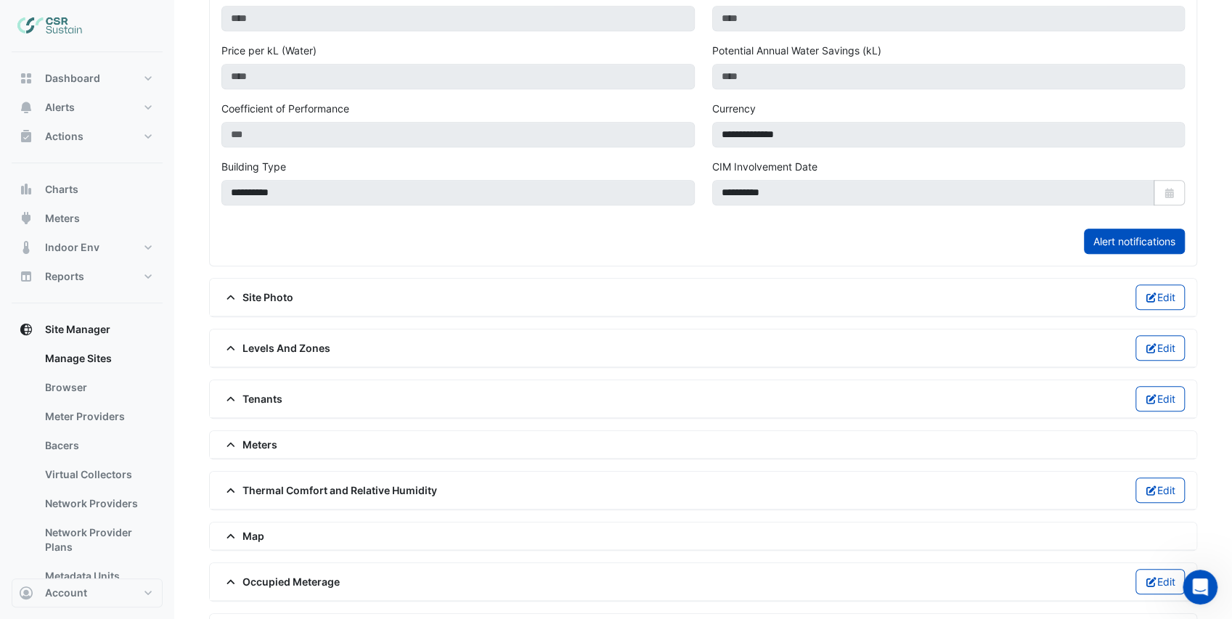
scroll to position [563, 0]
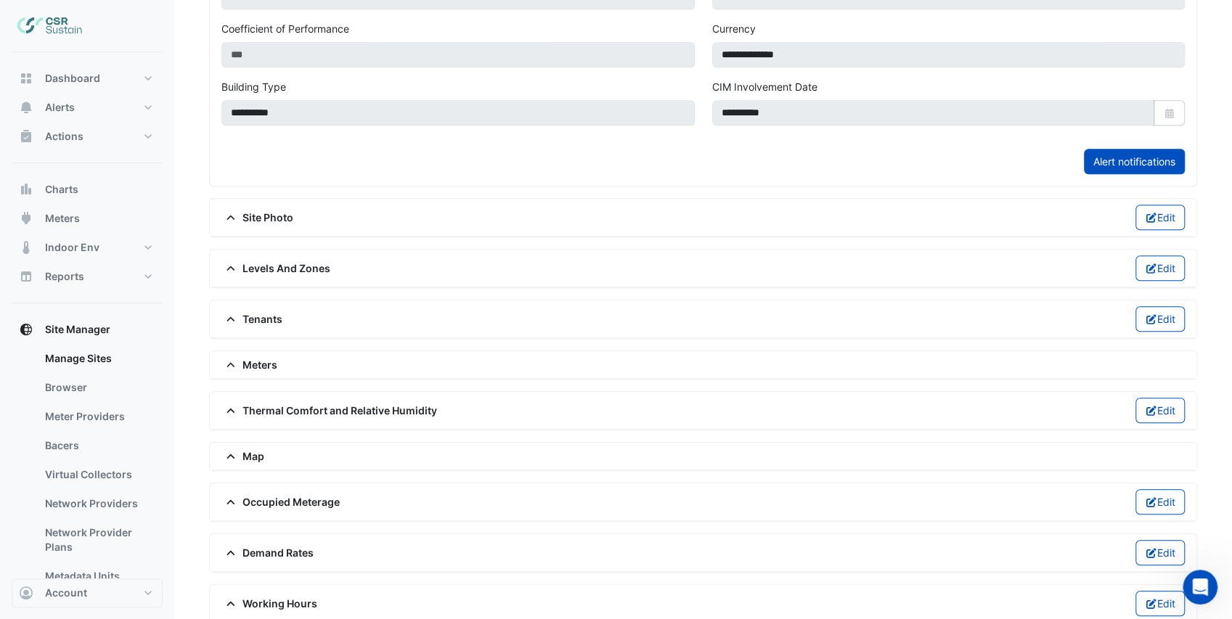
click at [245, 357] on span "Meters" at bounding box center [249, 364] width 56 height 15
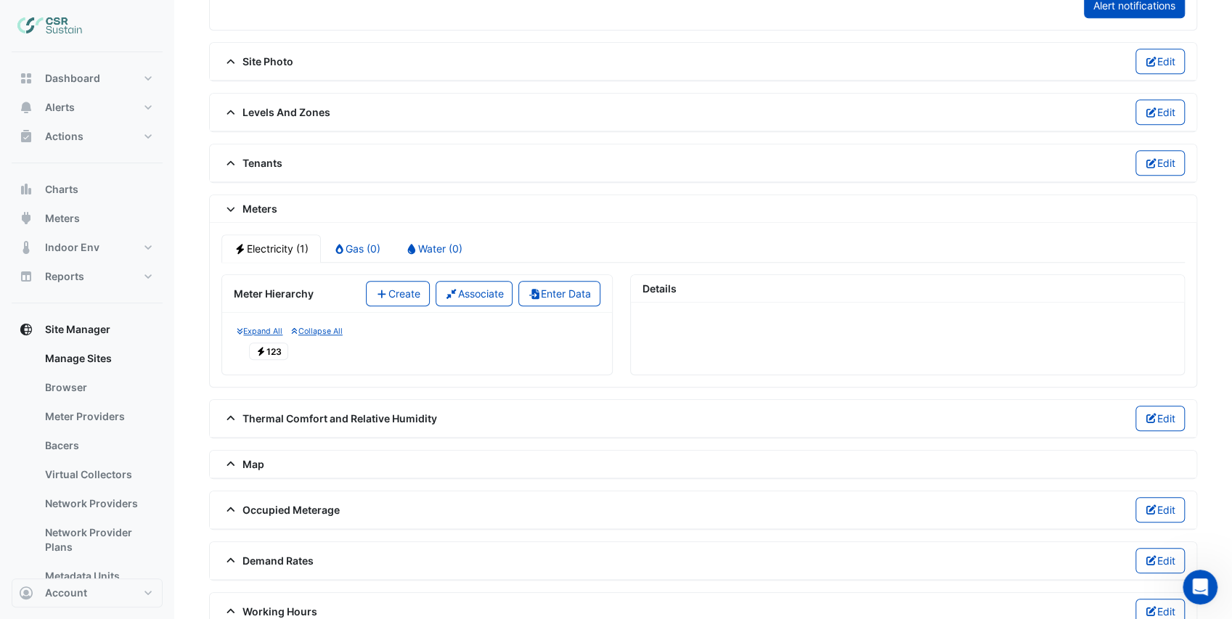
scroll to position [725, 0]
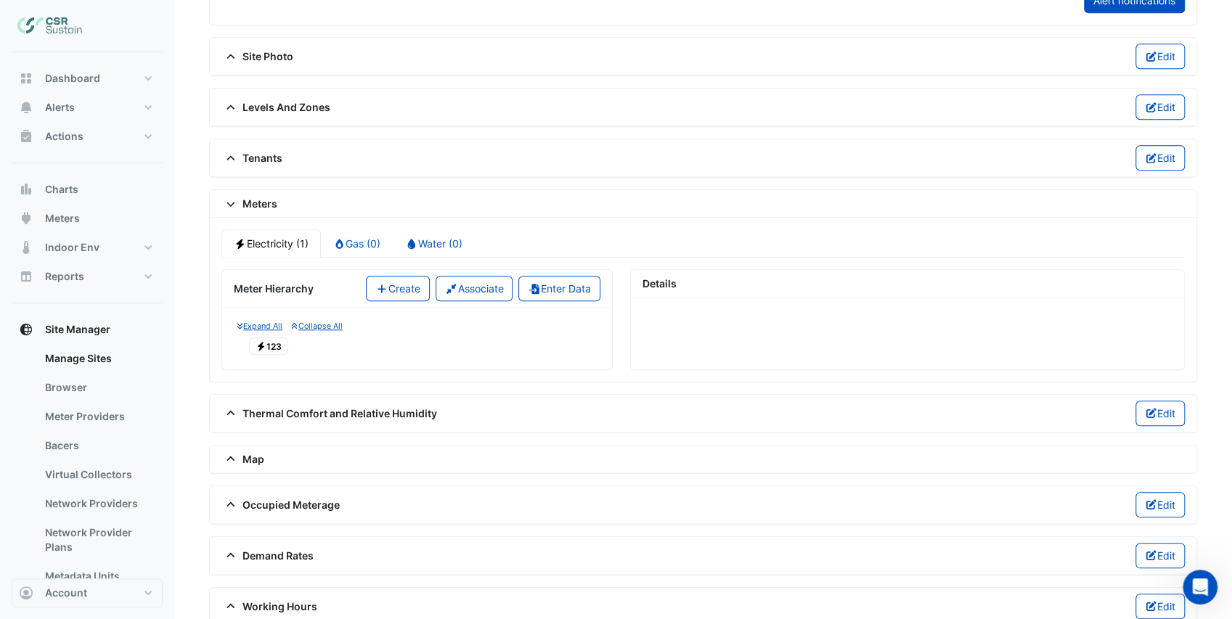
click at [274, 338] on span "Electricity 123" at bounding box center [268, 346] width 39 height 17
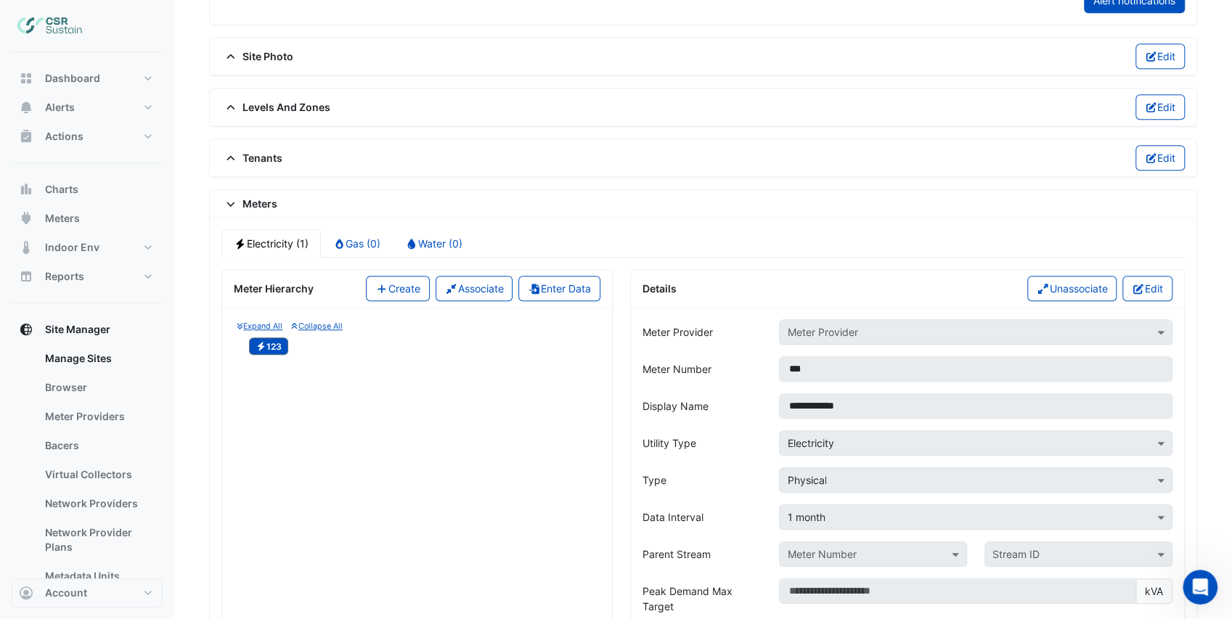
click at [1149, 279] on button "Edit" at bounding box center [1147, 288] width 50 height 25
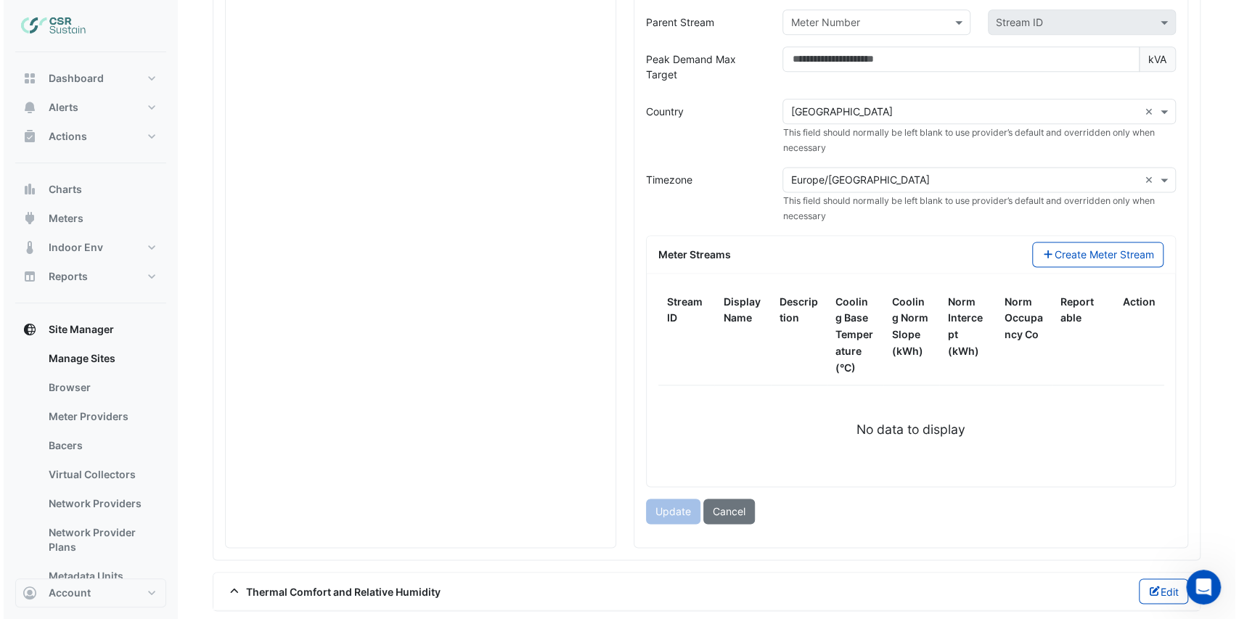
scroll to position [1257, 0]
click at [1090, 245] on button "Create Meter Stream" at bounding box center [1094, 253] width 131 height 25
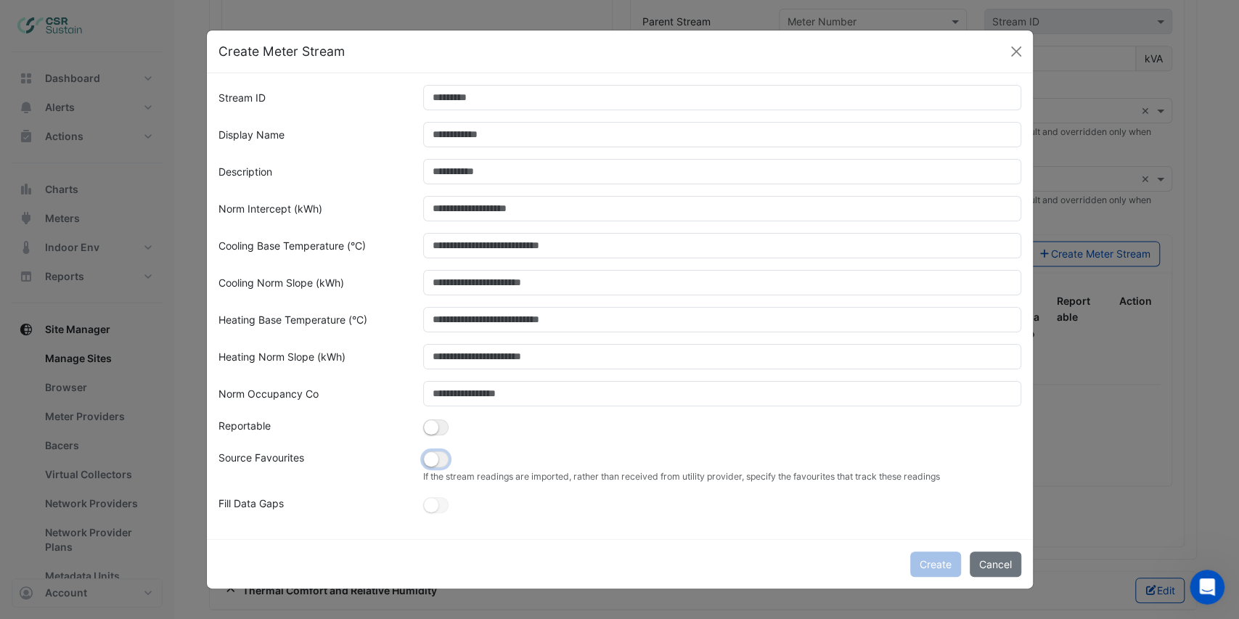
click at [434, 457] on small "button" at bounding box center [431, 459] width 15 height 15
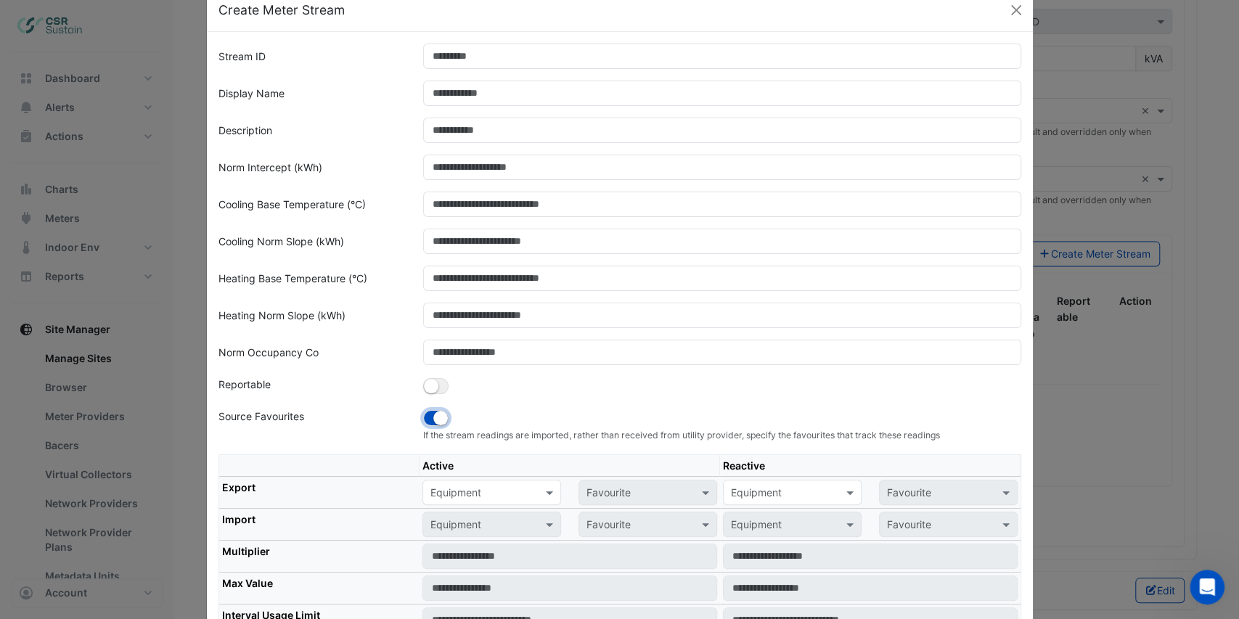
scroll to position [97, 0]
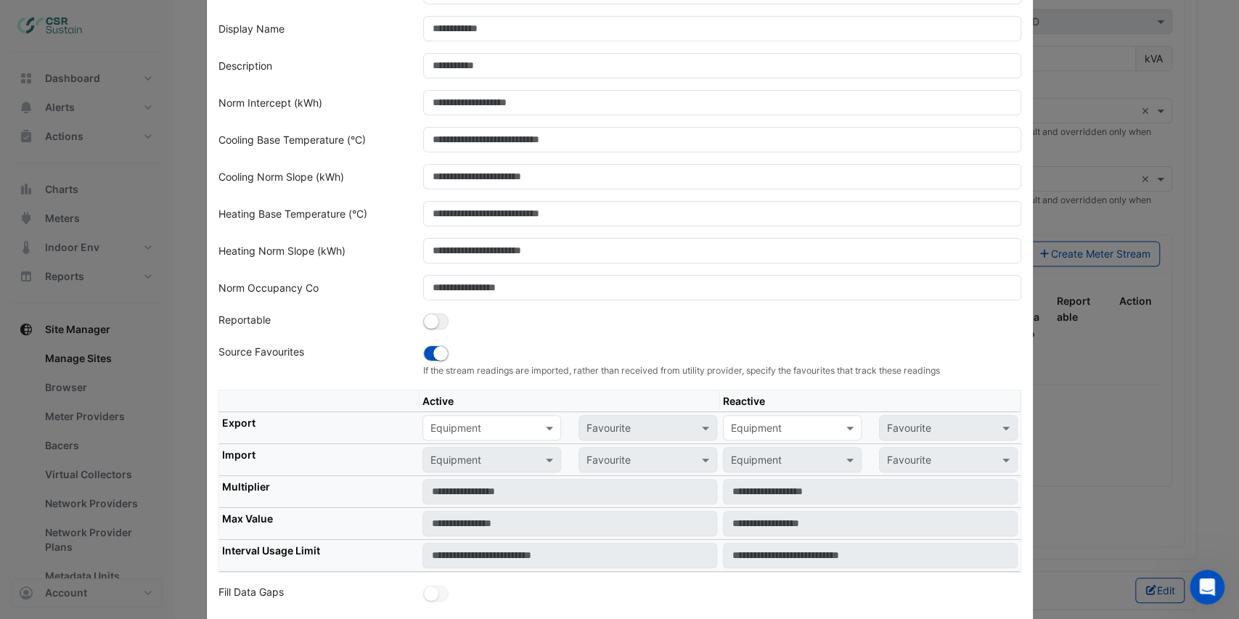
click at [462, 428] on input "text" at bounding box center [478, 428] width 94 height 15
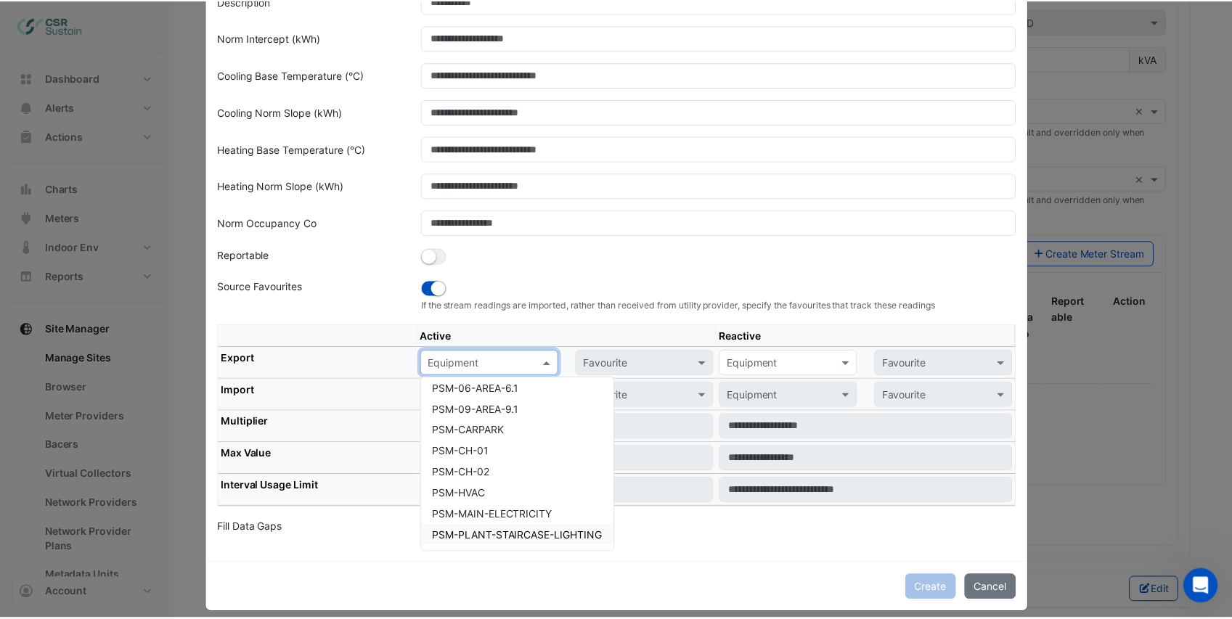
scroll to position [170, 0]
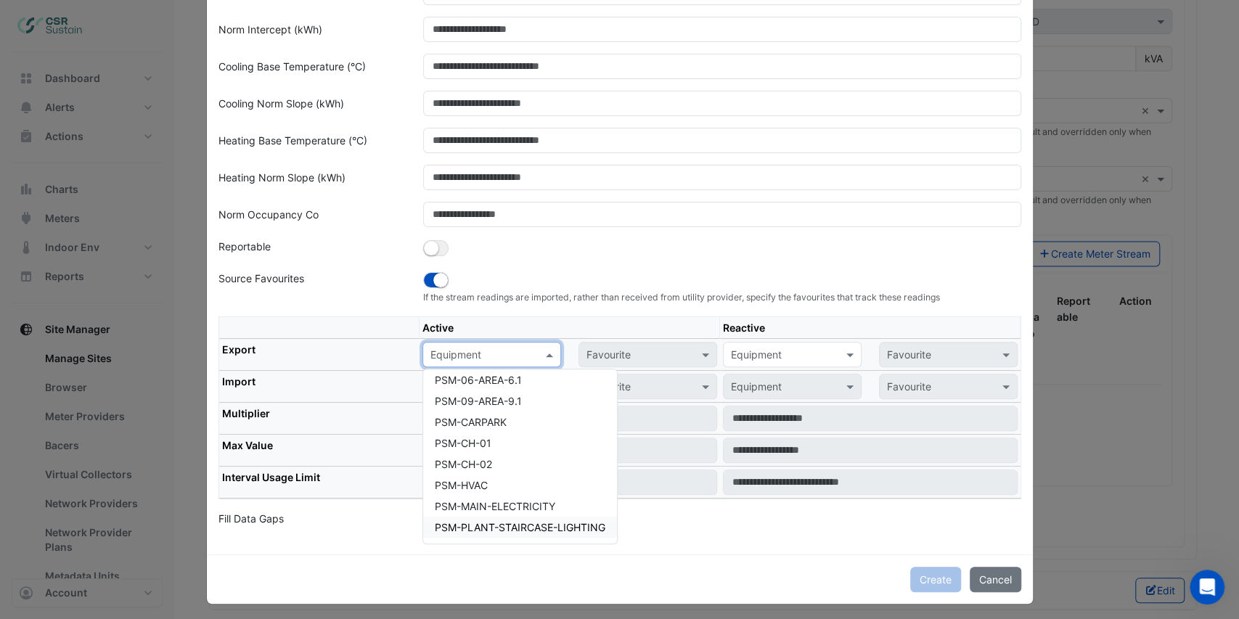
click at [681, 523] on div at bounding box center [723, 521] width 616 height 20
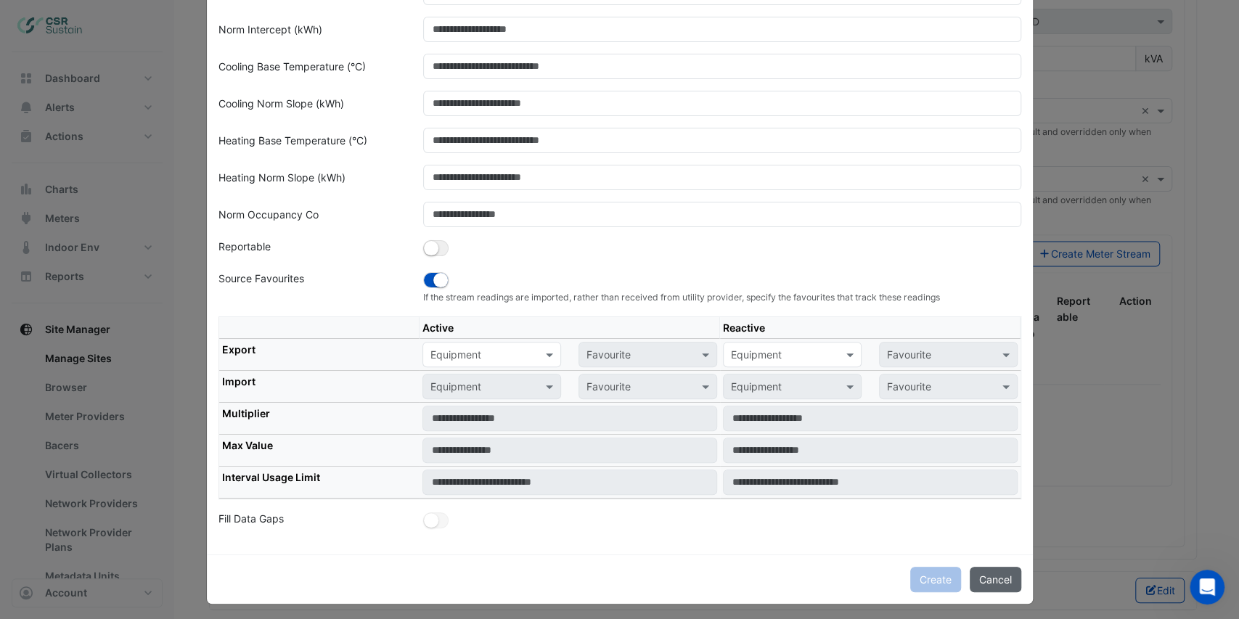
click at [1006, 574] on button "Cancel" at bounding box center [996, 579] width 52 height 25
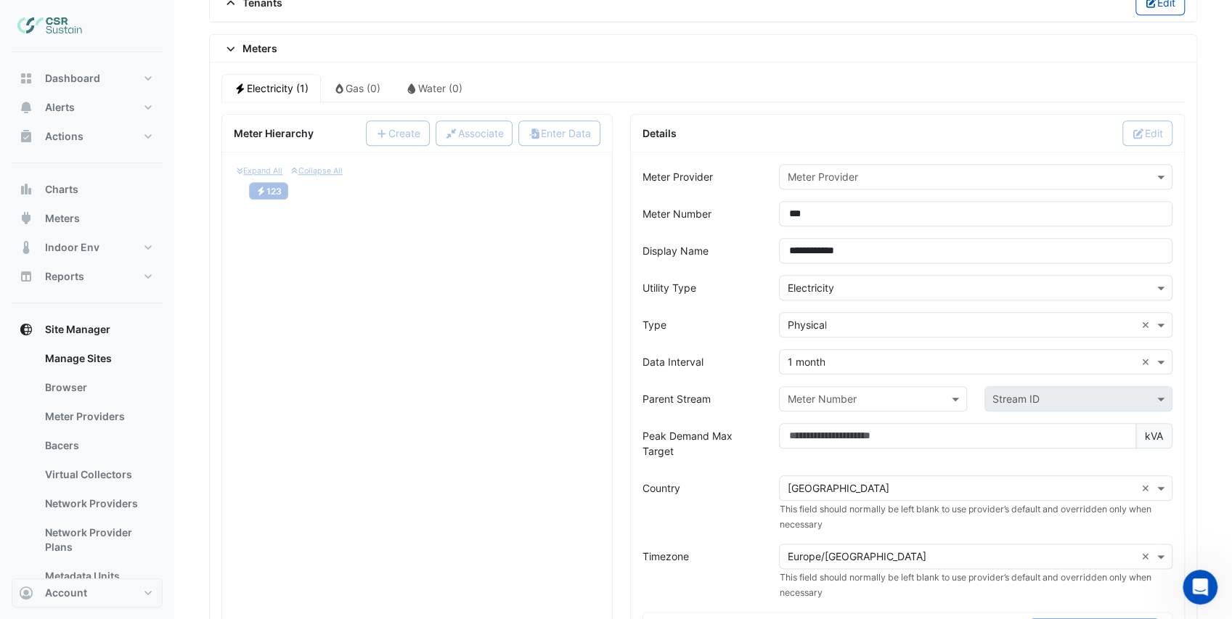
scroll to position [870, 0]
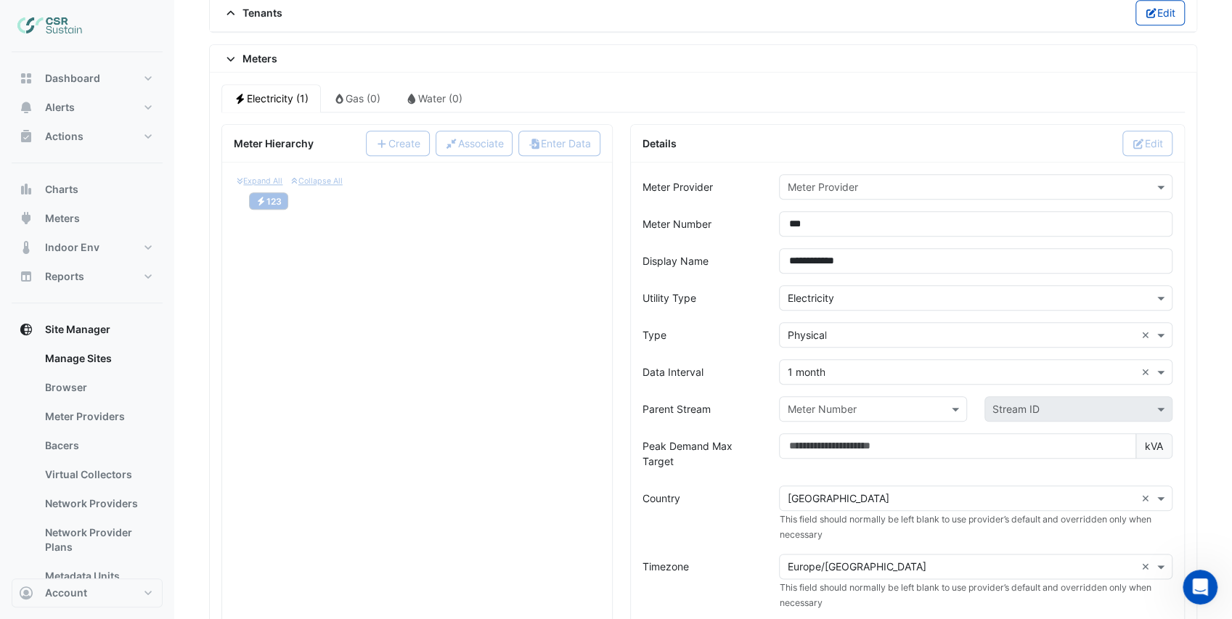
click at [836, 180] on input "text" at bounding box center [961, 187] width 348 height 15
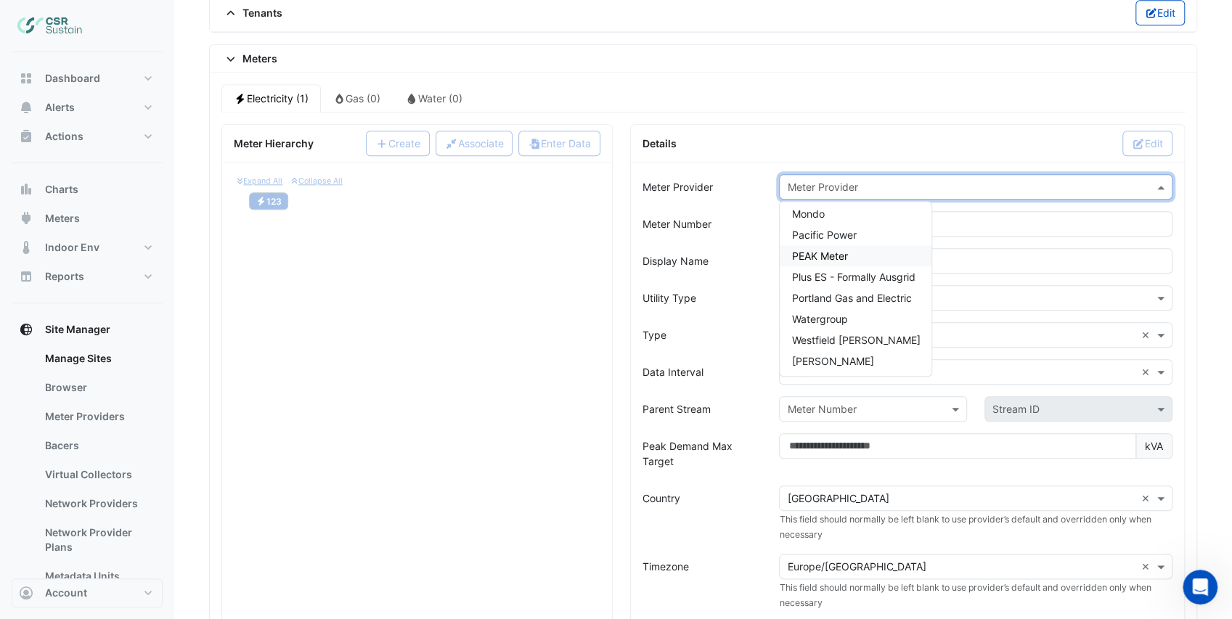
scroll to position [153, 0]
click at [770, 211] on div "***" at bounding box center [975, 223] width 411 height 25
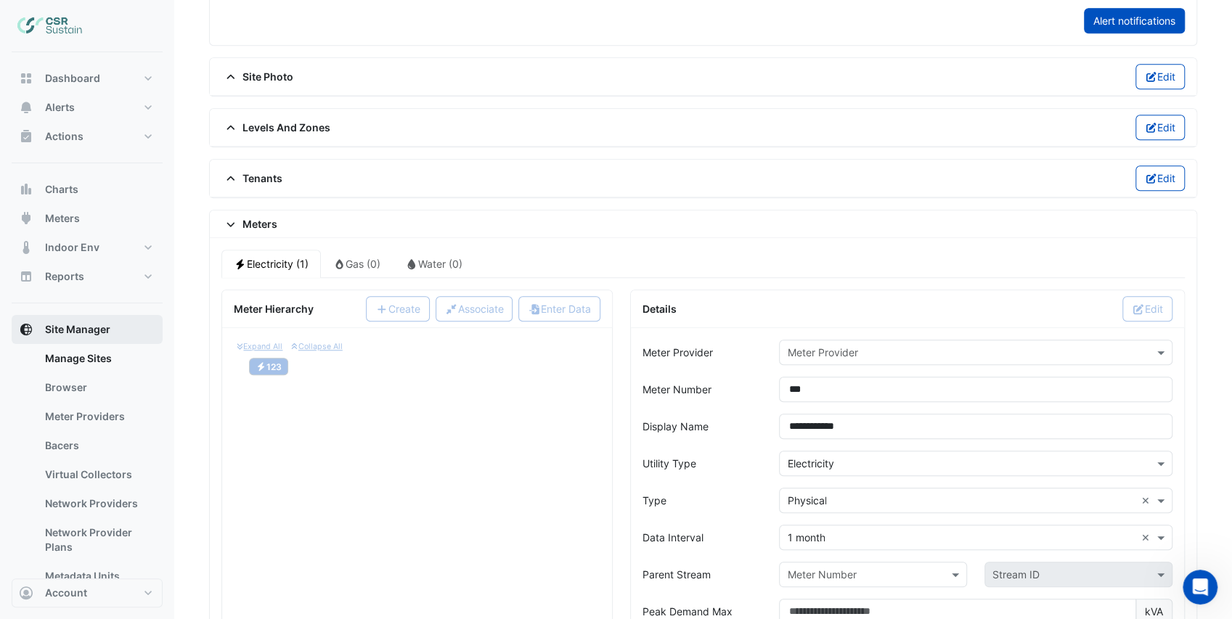
scroll to position [628, 0]
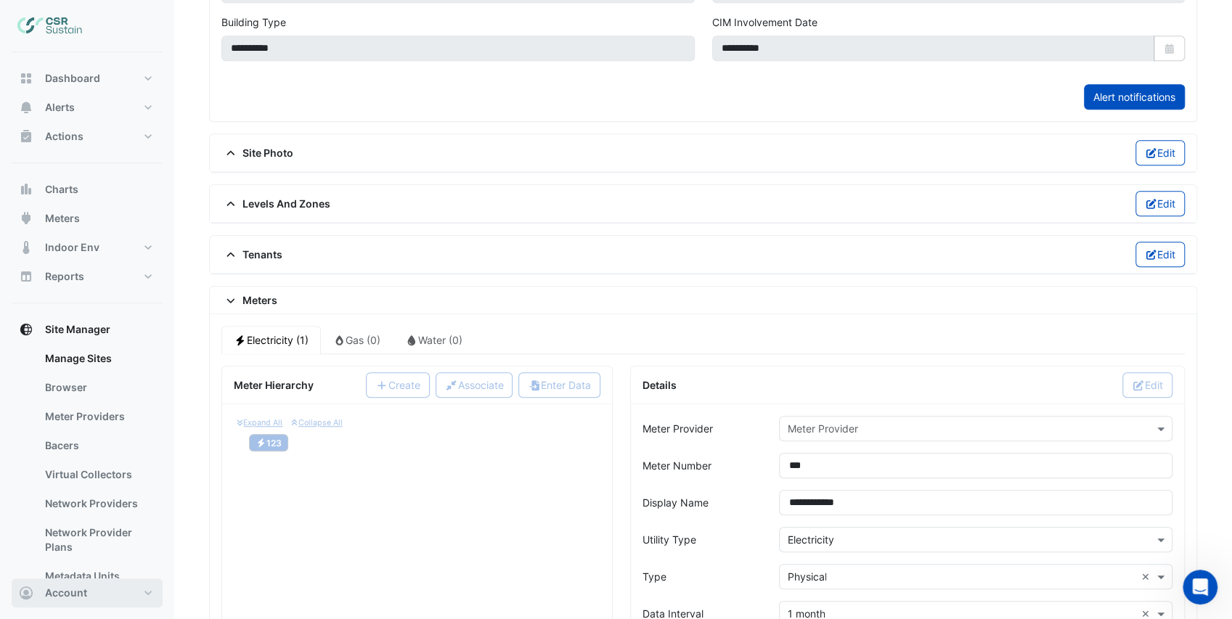
click at [84, 590] on span "Account" at bounding box center [66, 593] width 42 height 15
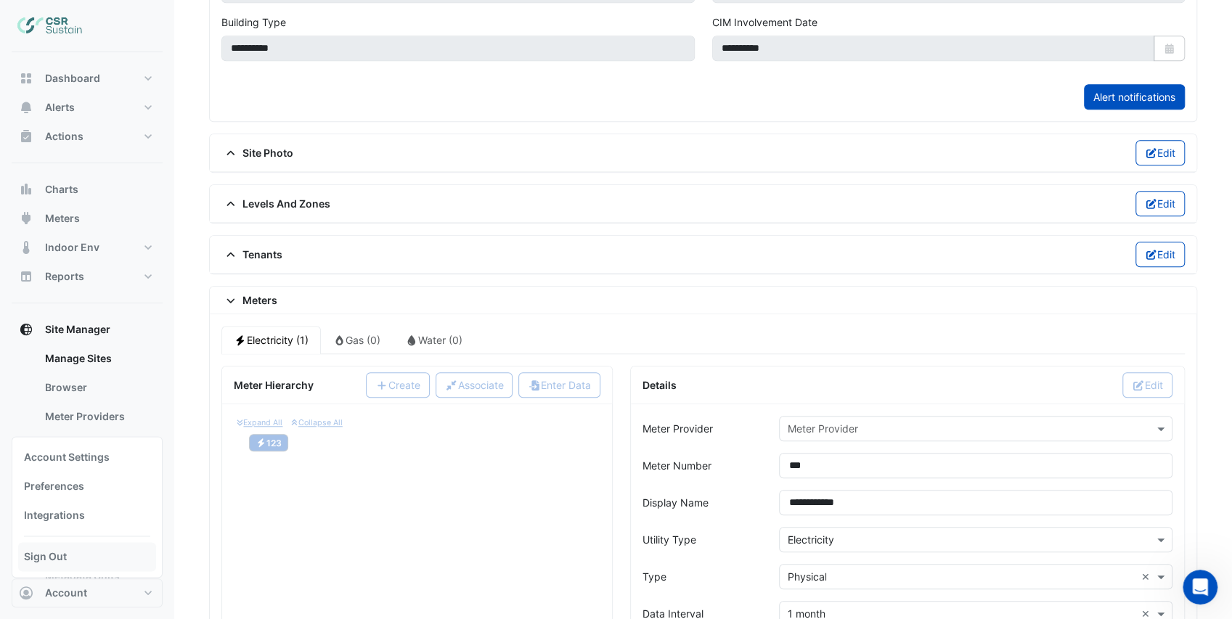
click at [63, 560] on link "Sign Out" at bounding box center [87, 556] width 138 height 29
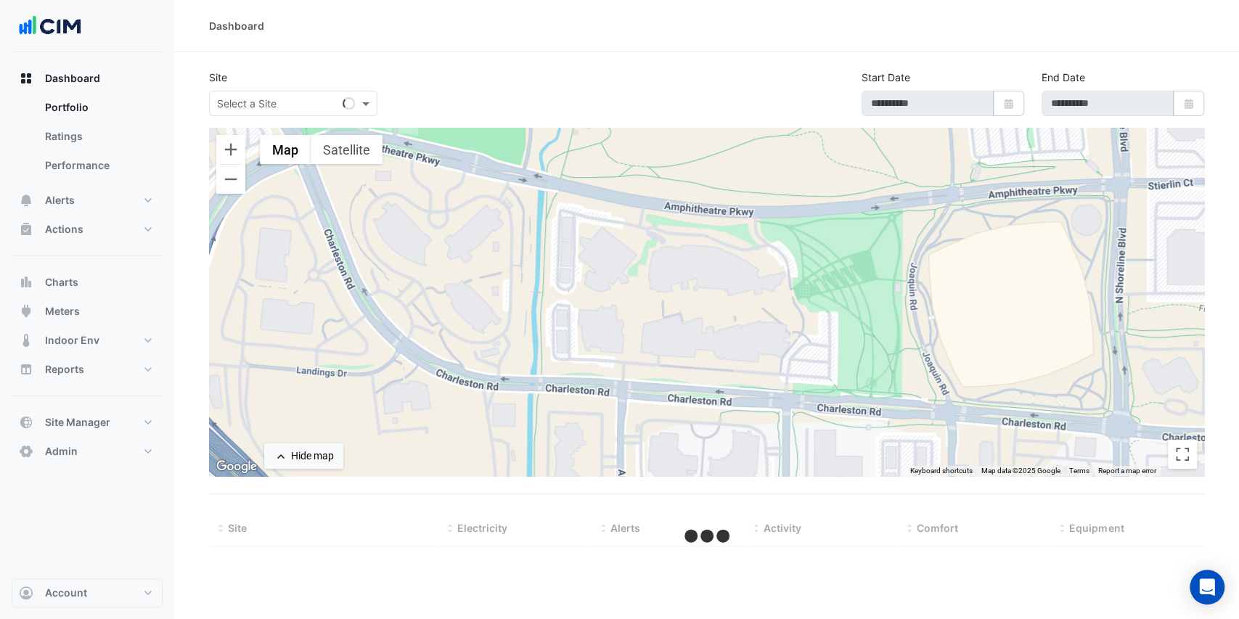
select select "***"
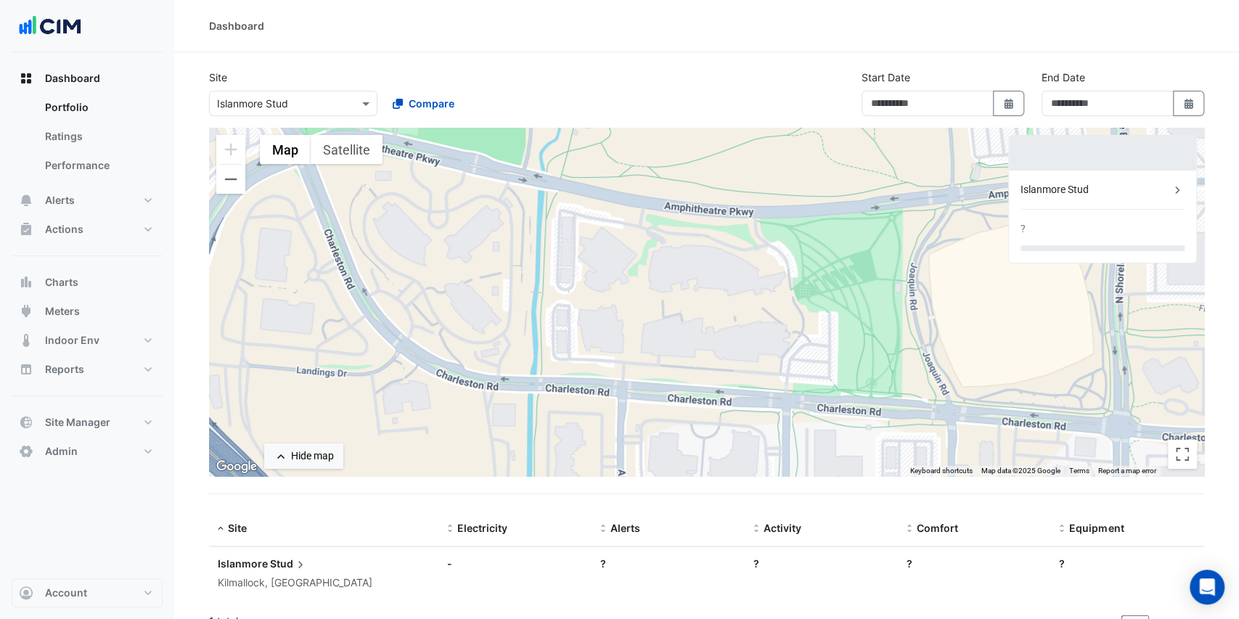
type input "**********"
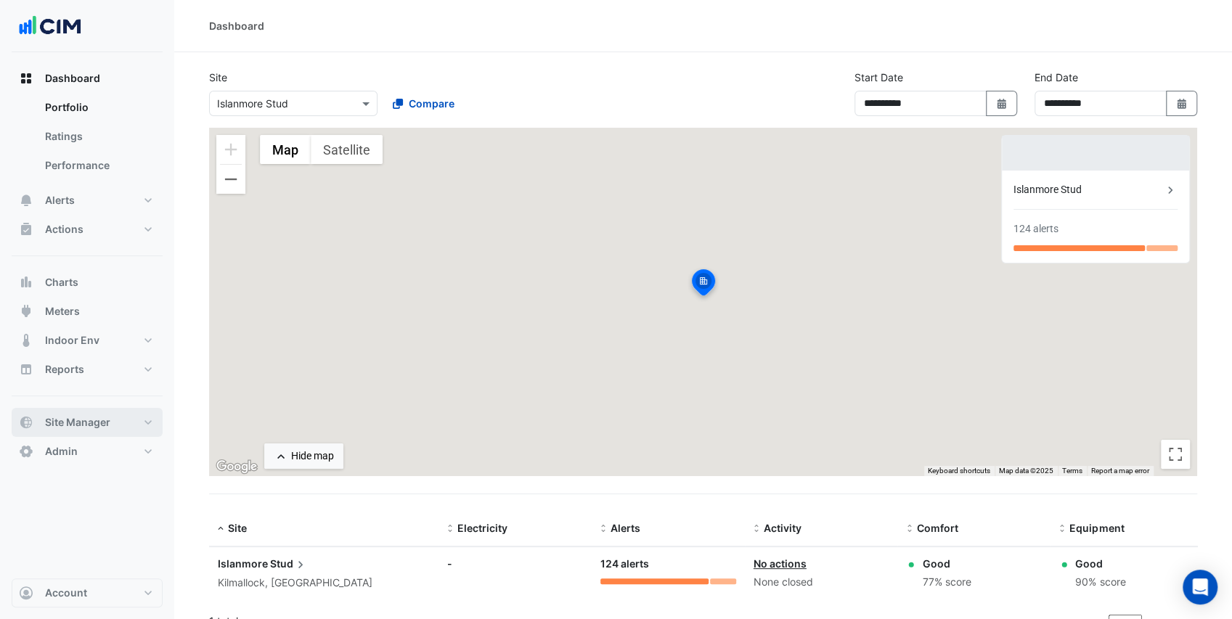
click at [113, 421] on button "Site Manager" at bounding box center [87, 422] width 151 height 29
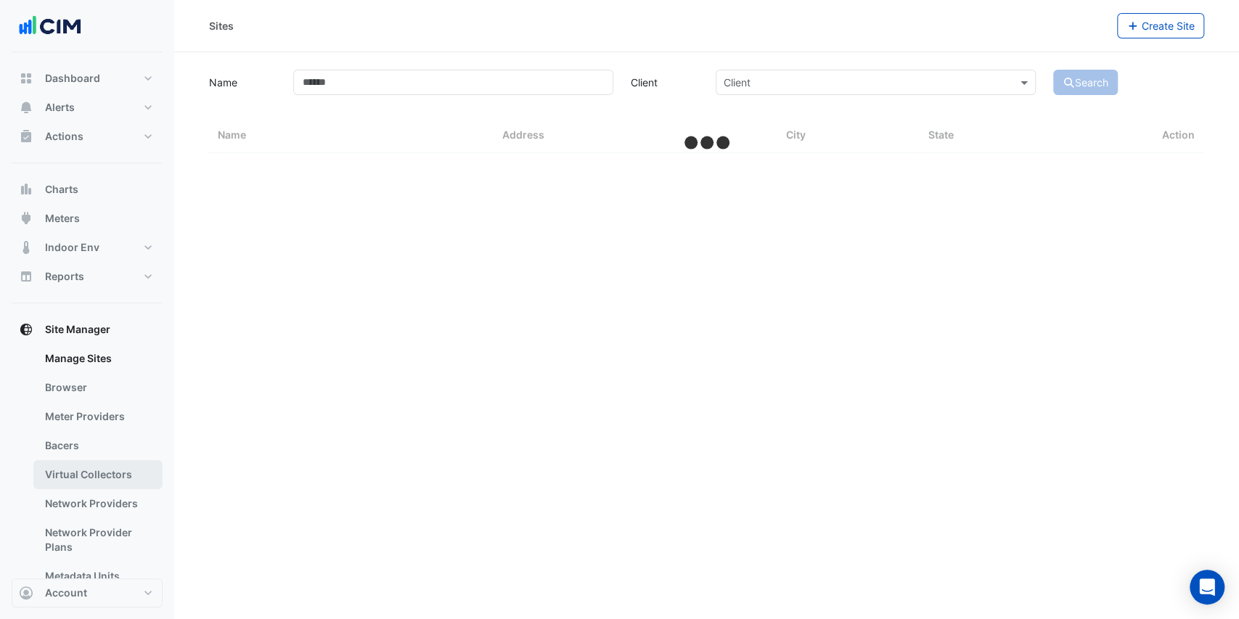
select select "***"
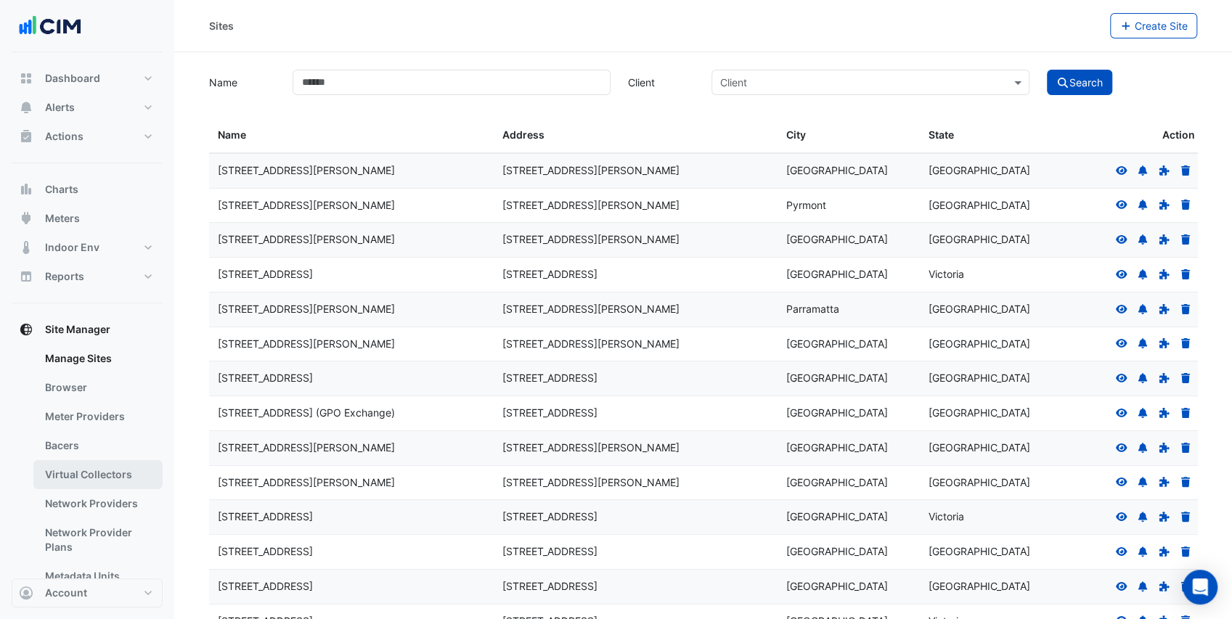
click at [108, 481] on link "Virtual Collectors" at bounding box center [97, 474] width 129 height 29
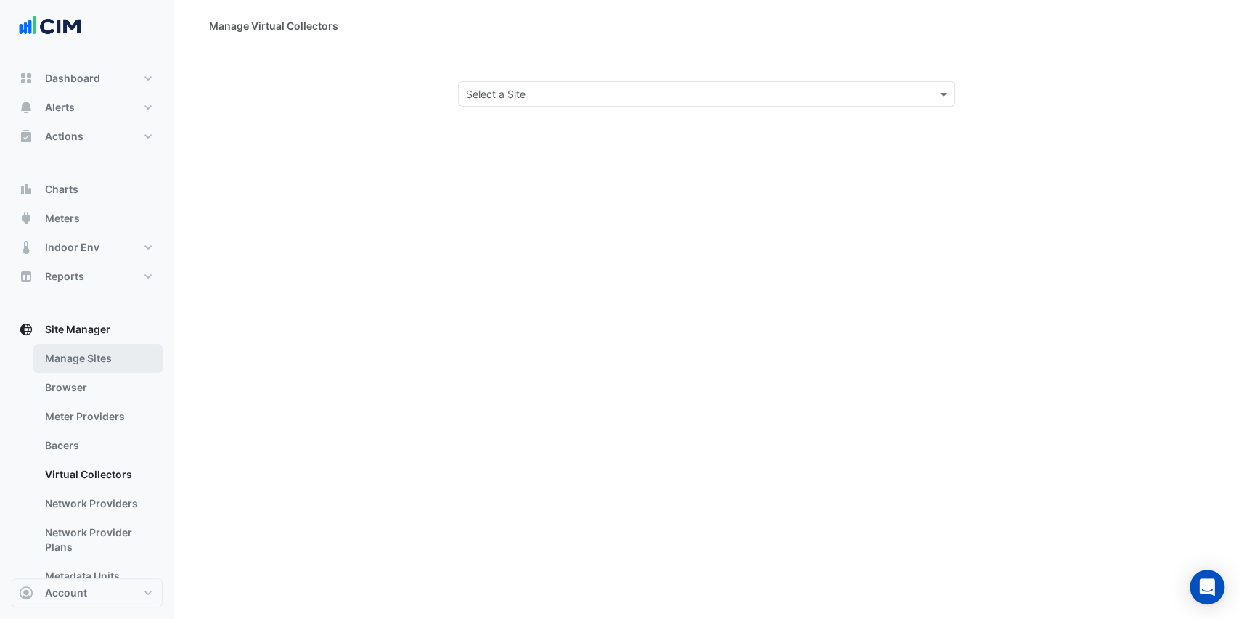
click at [96, 356] on link "Manage Sites" at bounding box center [97, 358] width 129 height 29
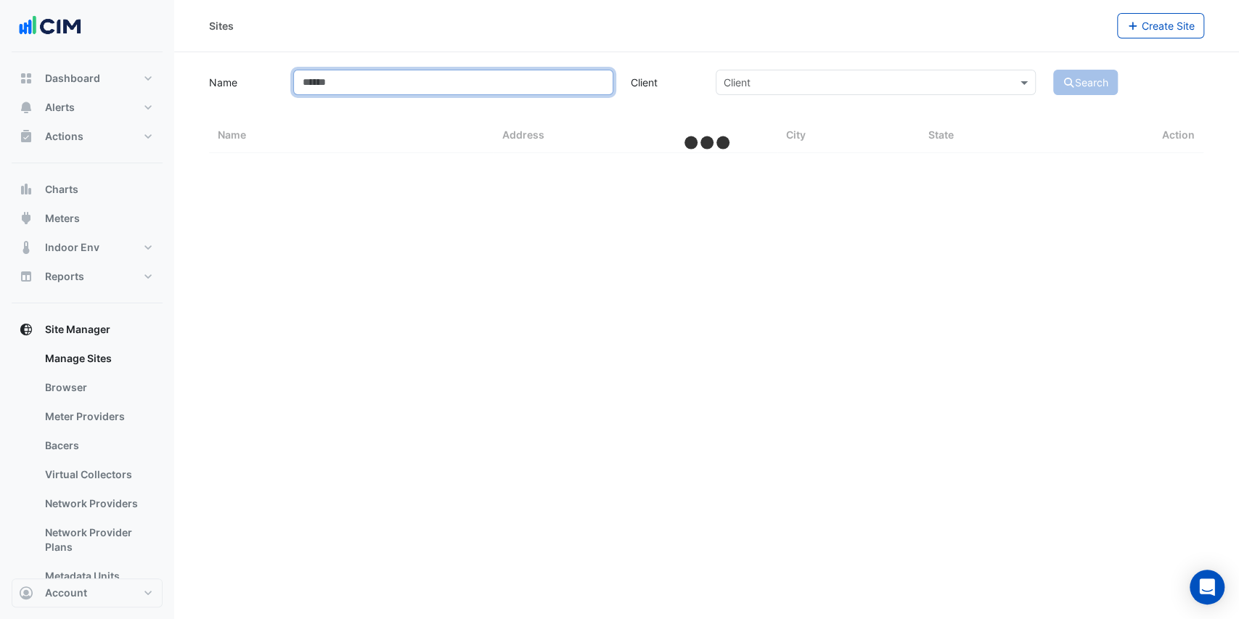
click at [431, 86] on input "Name" at bounding box center [453, 82] width 320 height 25
type input "*****"
select select "***"
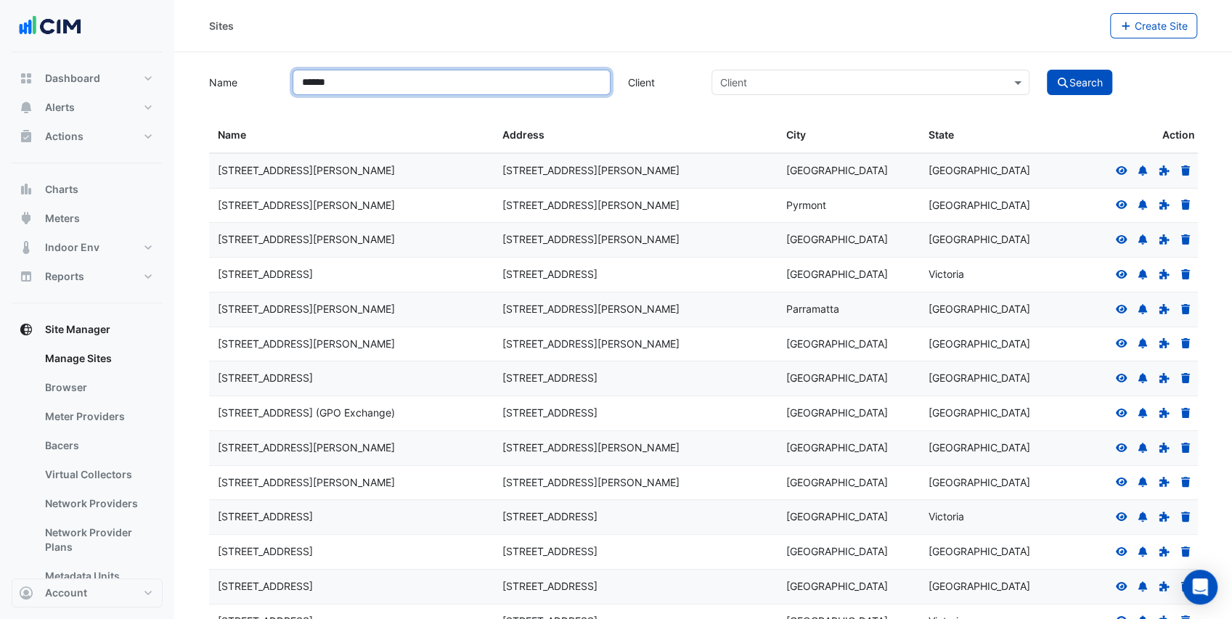
type input "******"
click at [1047, 70] on button "Search" at bounding box center [1079, 82] width 65 height 25
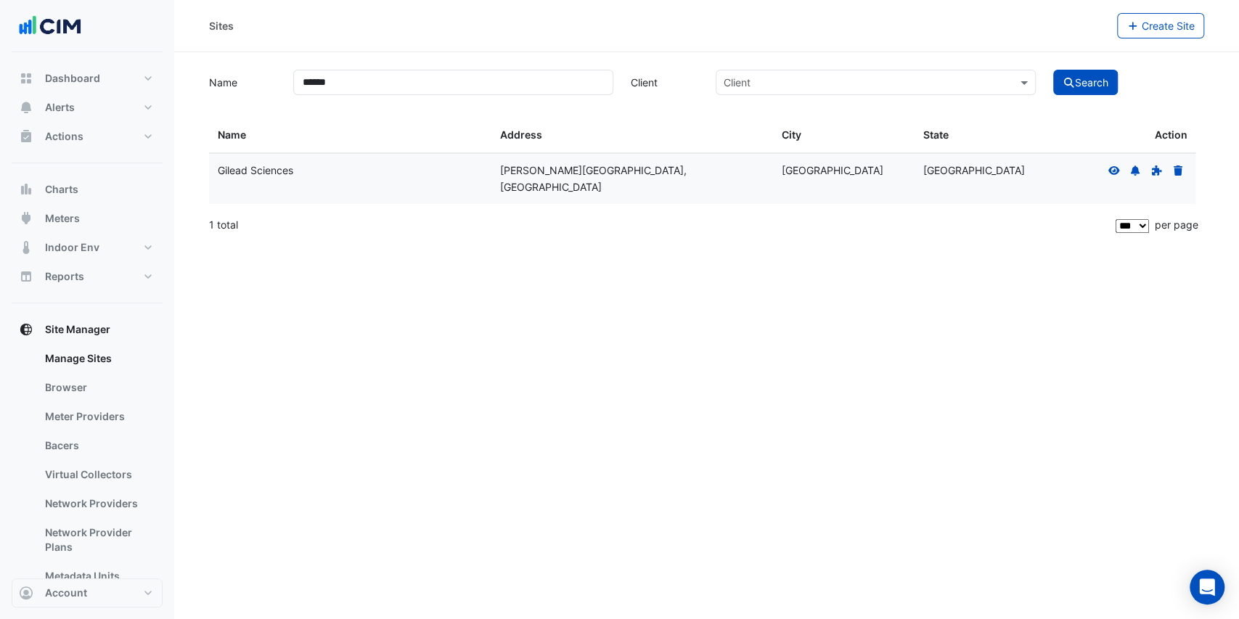
click at [1117, 171] on icon at bounding box center [1114, 171] width 13 height 10
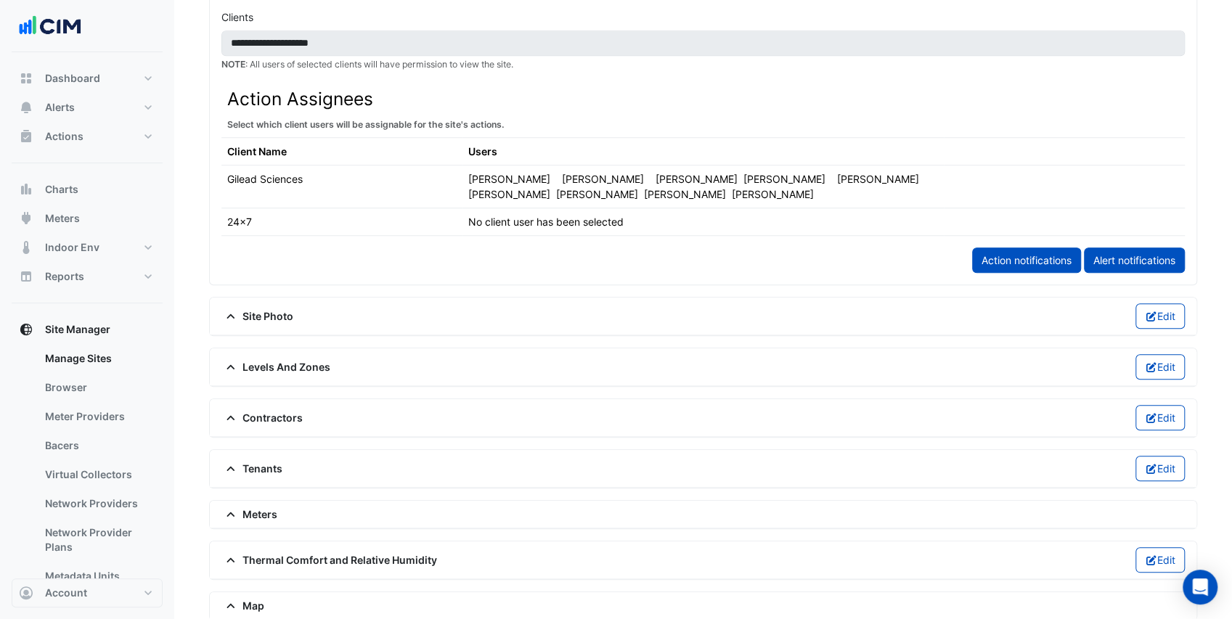
scroll to position [896, 0]
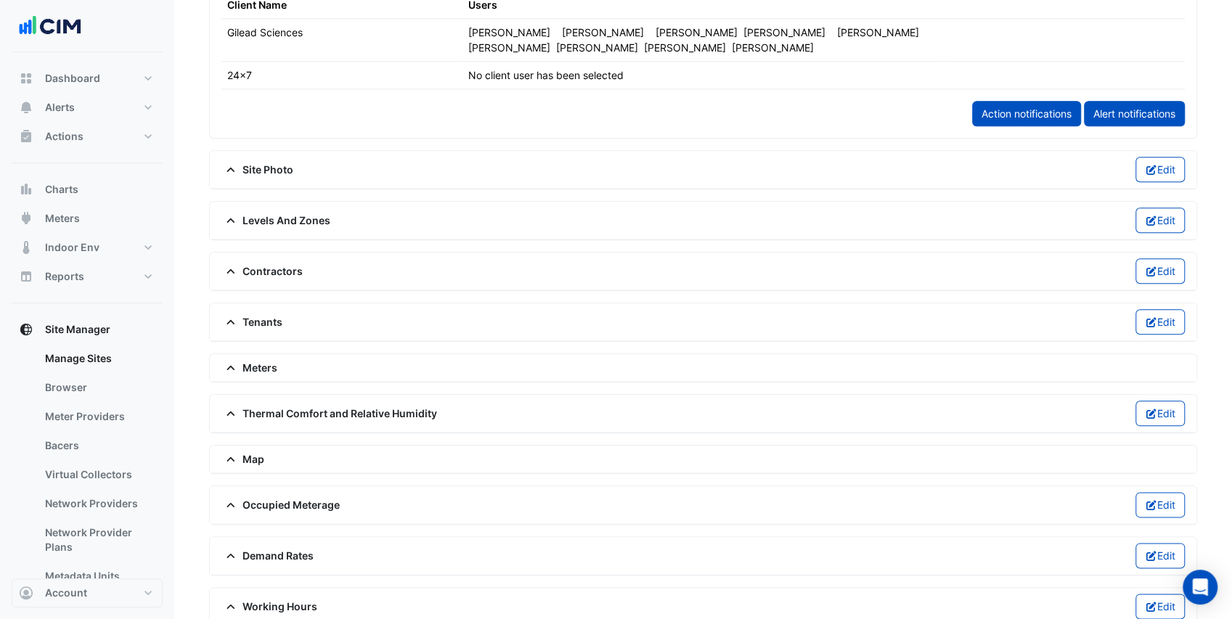
click at [254, 360] on span "Meters" at bounding box center [249, 367] width 56 height 15
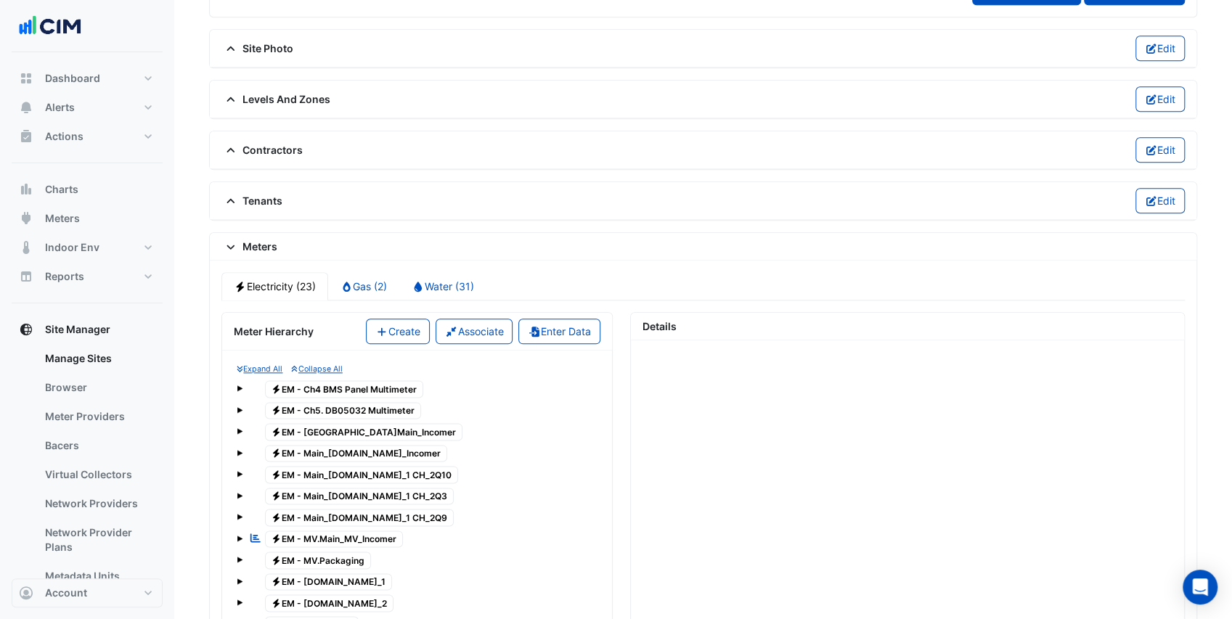
scroll to position [1041, 0]
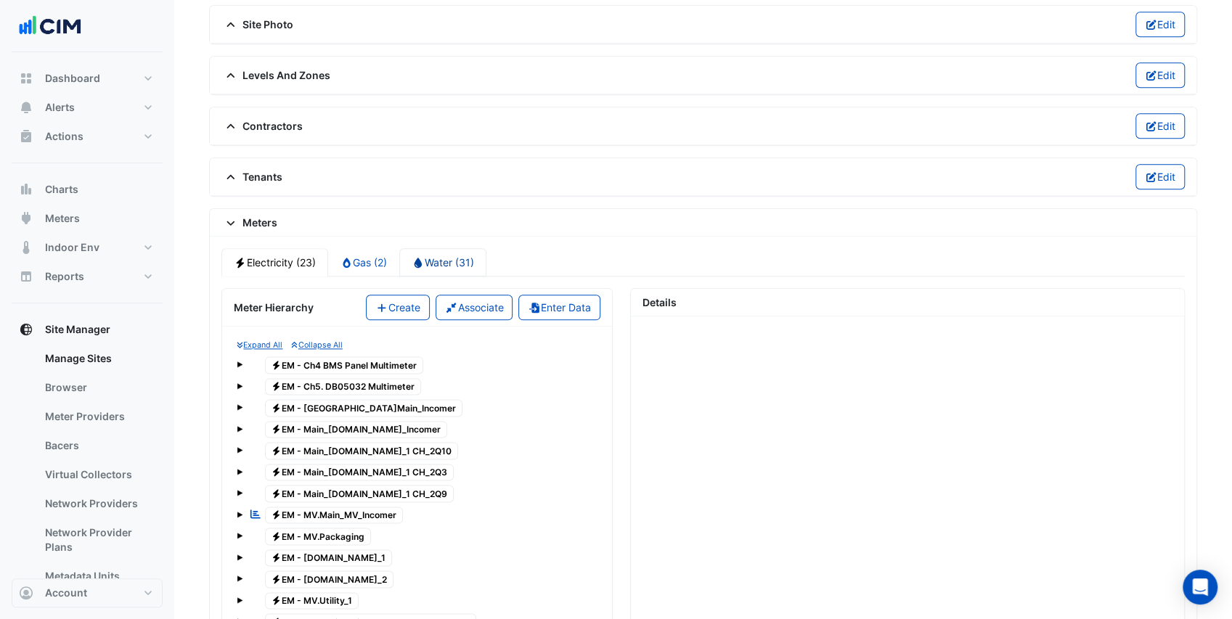
click at [449, 251] on link "Water (31)" at bounding box center [442, 262] width 87 height 28
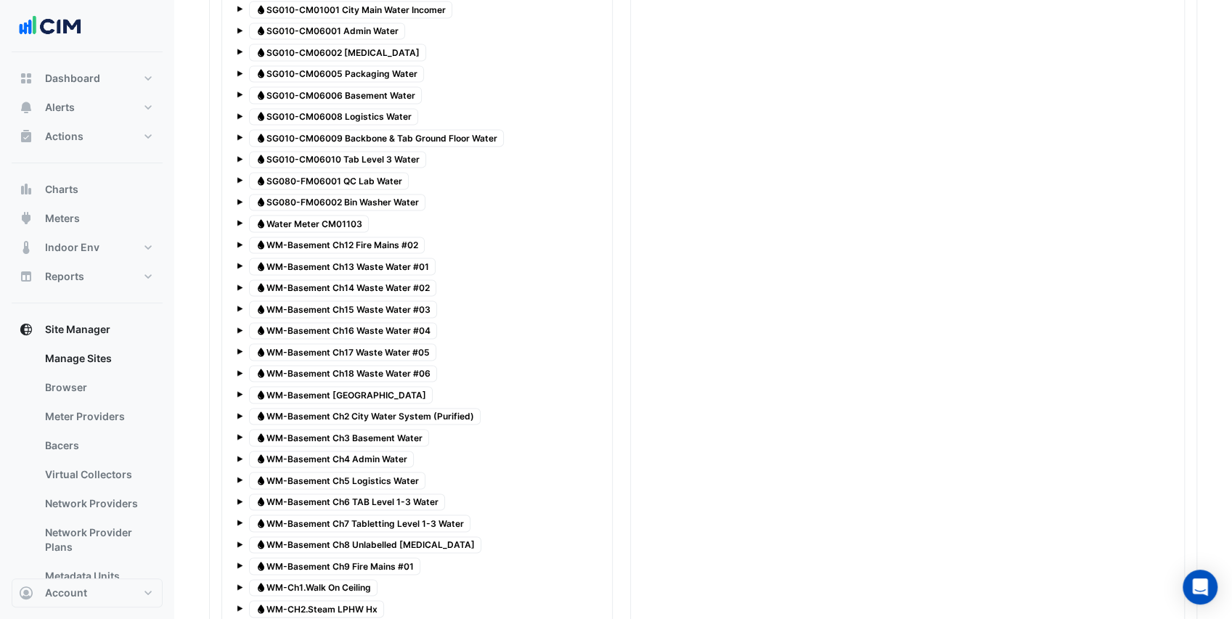
scroll to position [1379, 0]
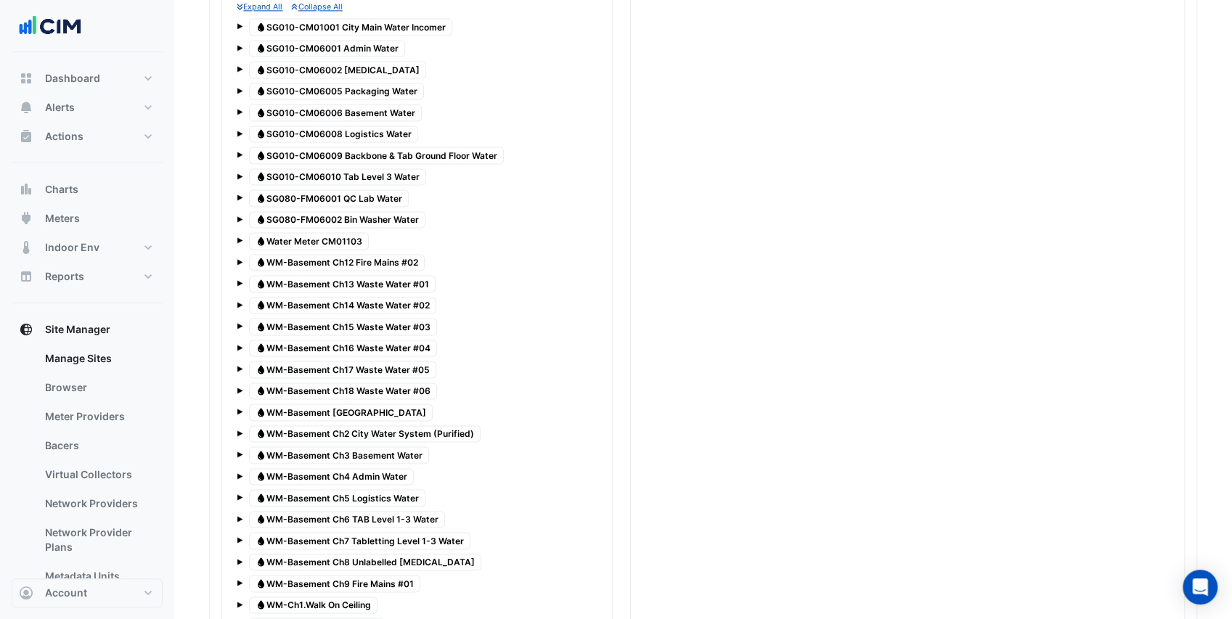
click at [351, 232] on span "Water Water Meter CM01103" at bounding box center [309, 240] width 120 height 17
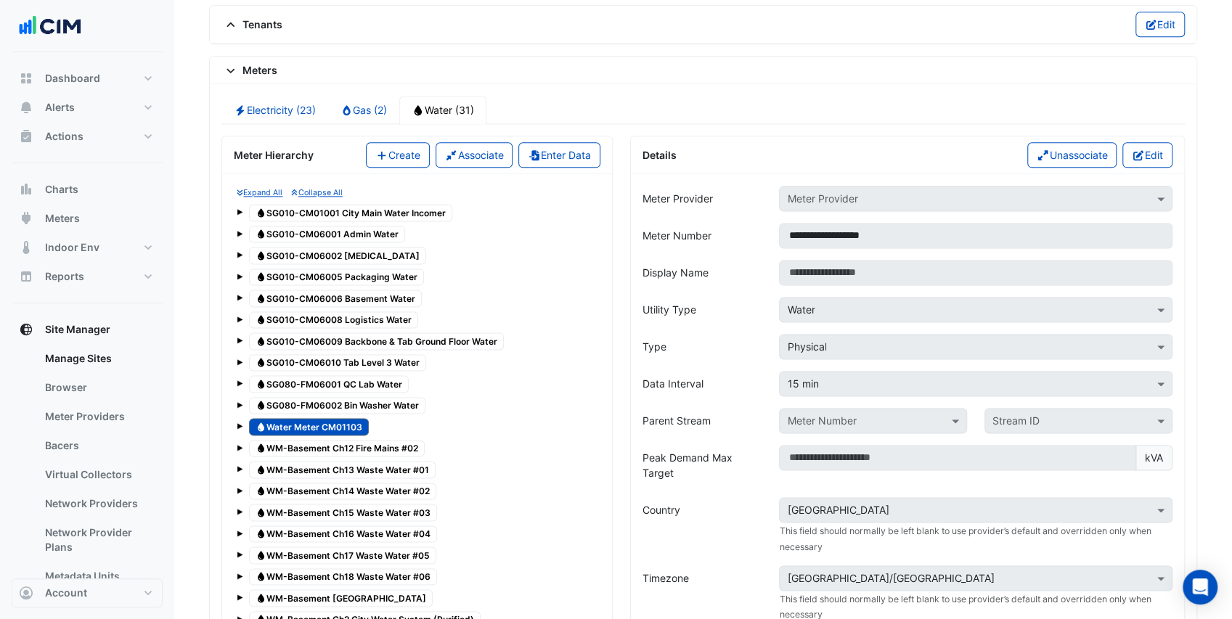
scroll to position [1186, 0]
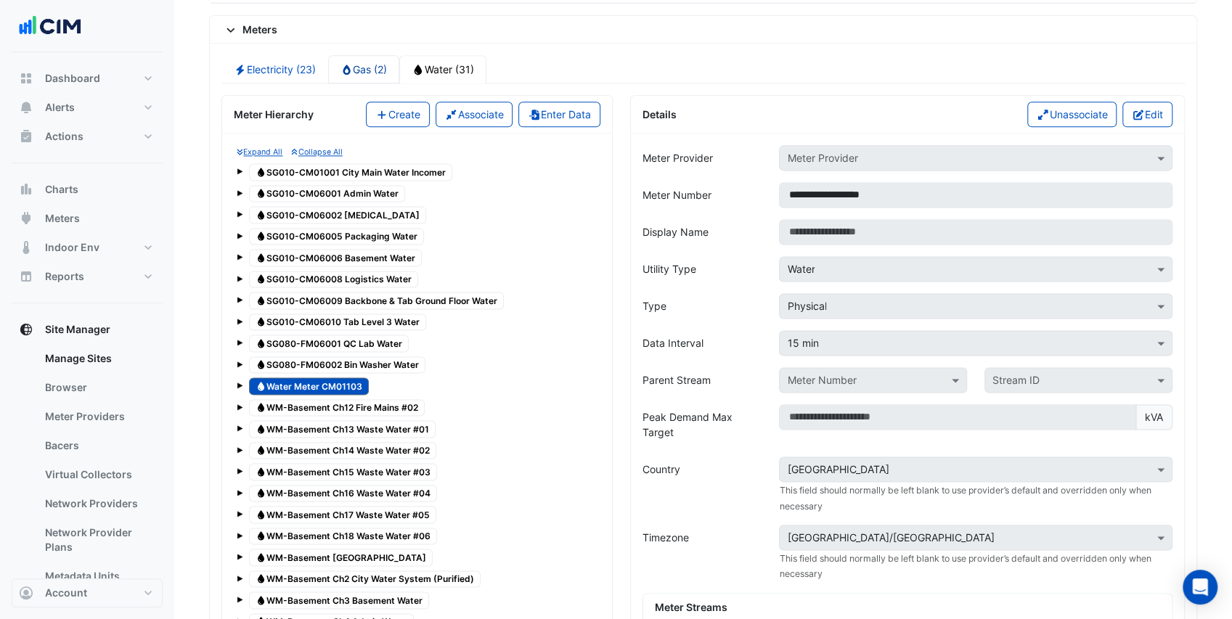
click at [354, 55] on link "Gas (2)" at bounding box center [364, 69] width 72 height 28
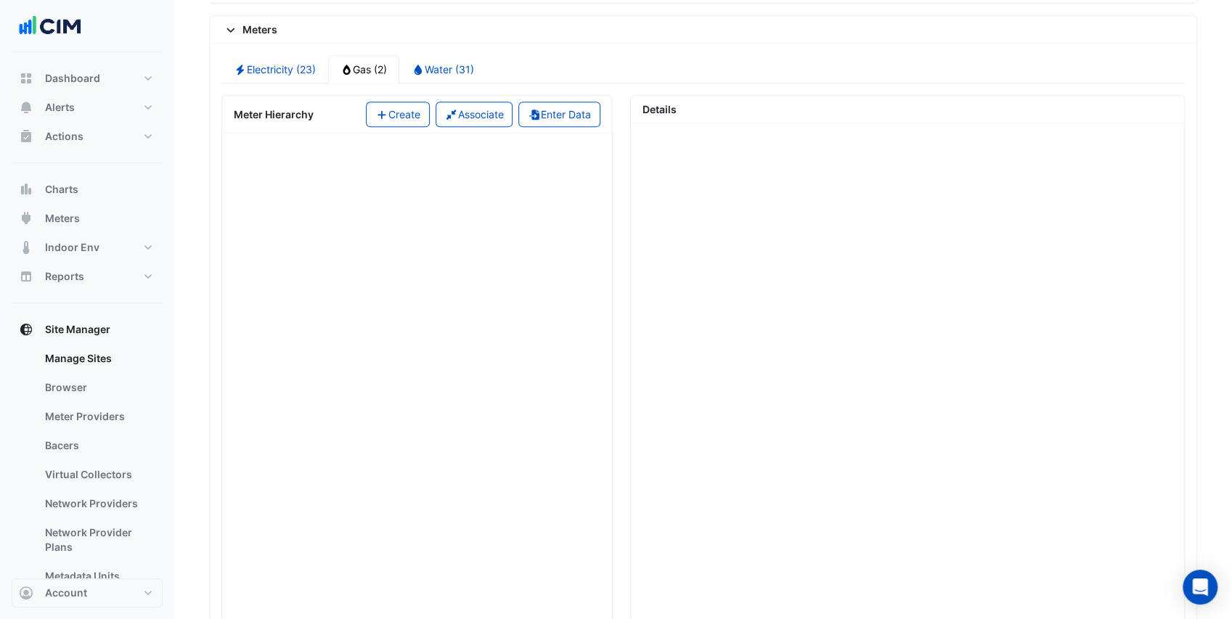
scroll to position [1078, 0]
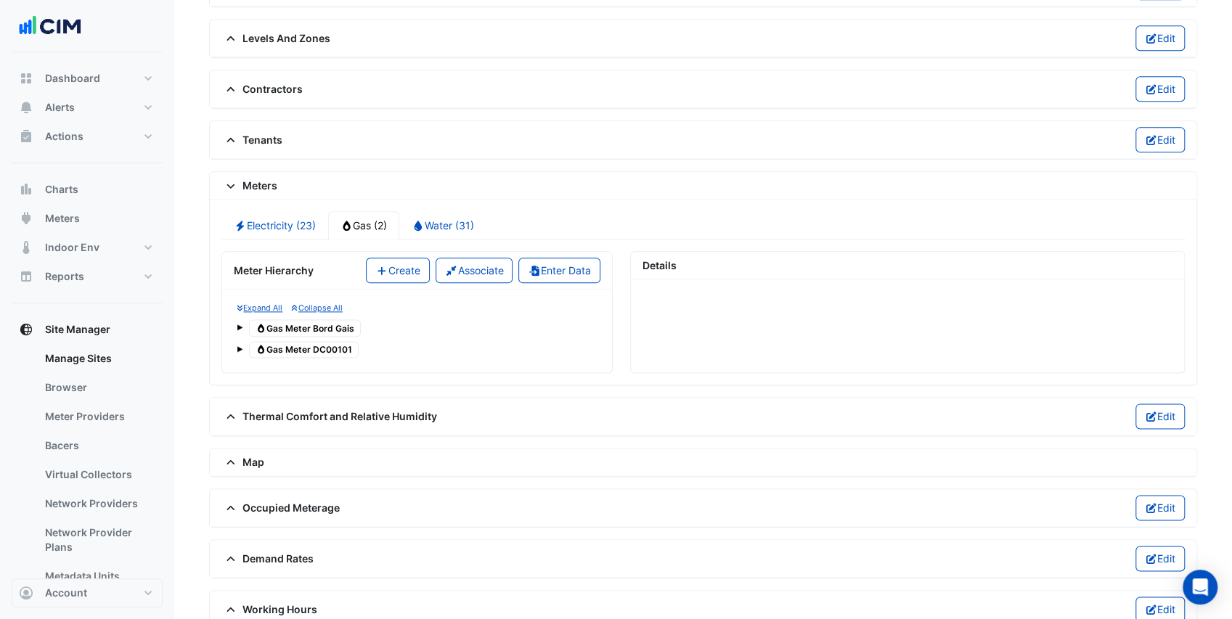
click at [338, 319] on span "Gas Gas Meter Bord Gais" at bounding box center [305, 327] width 112 height 17
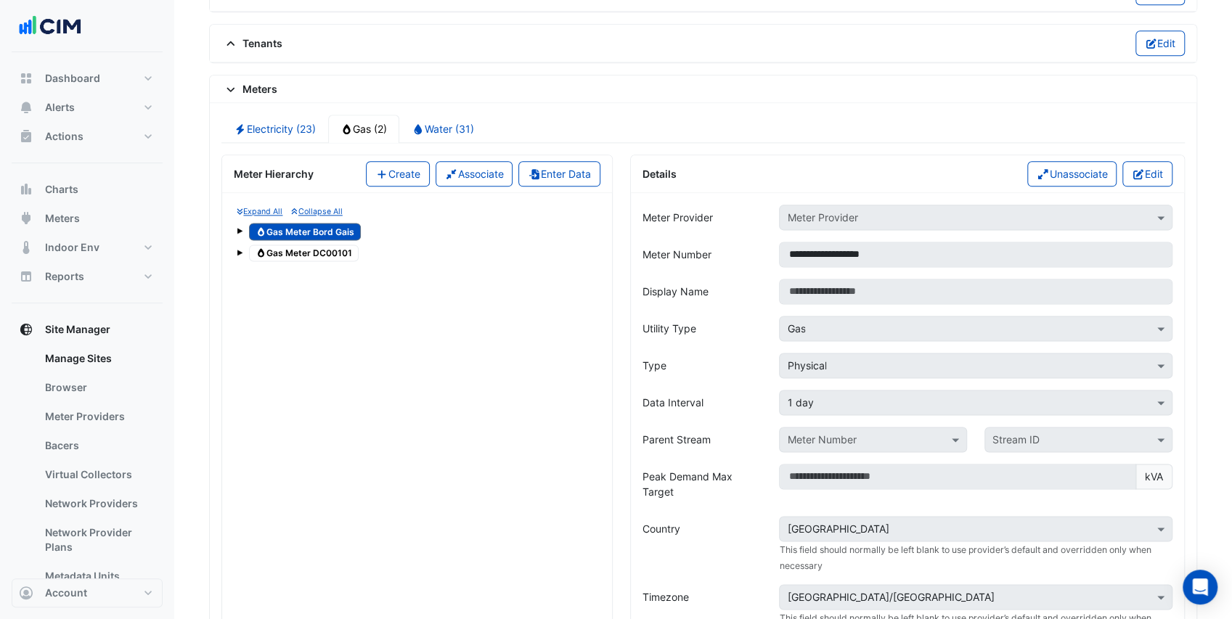
scroll to position [933, 0]
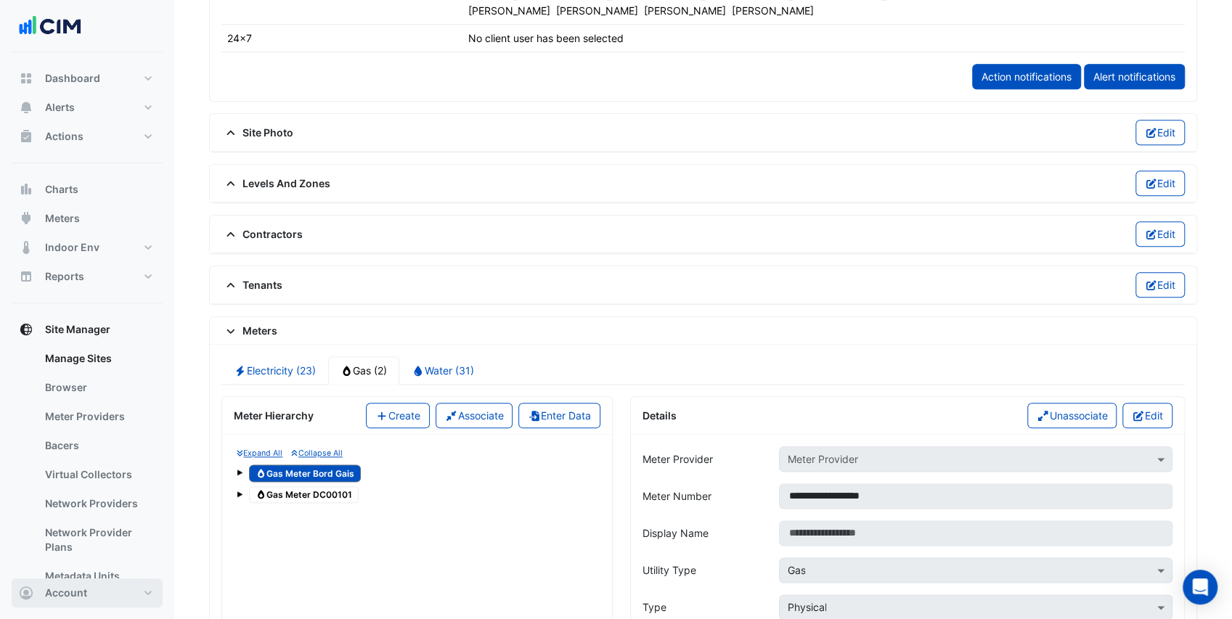
click at [91, 589] on button "Account" at bounding box center [87, 593] width 151 height 29
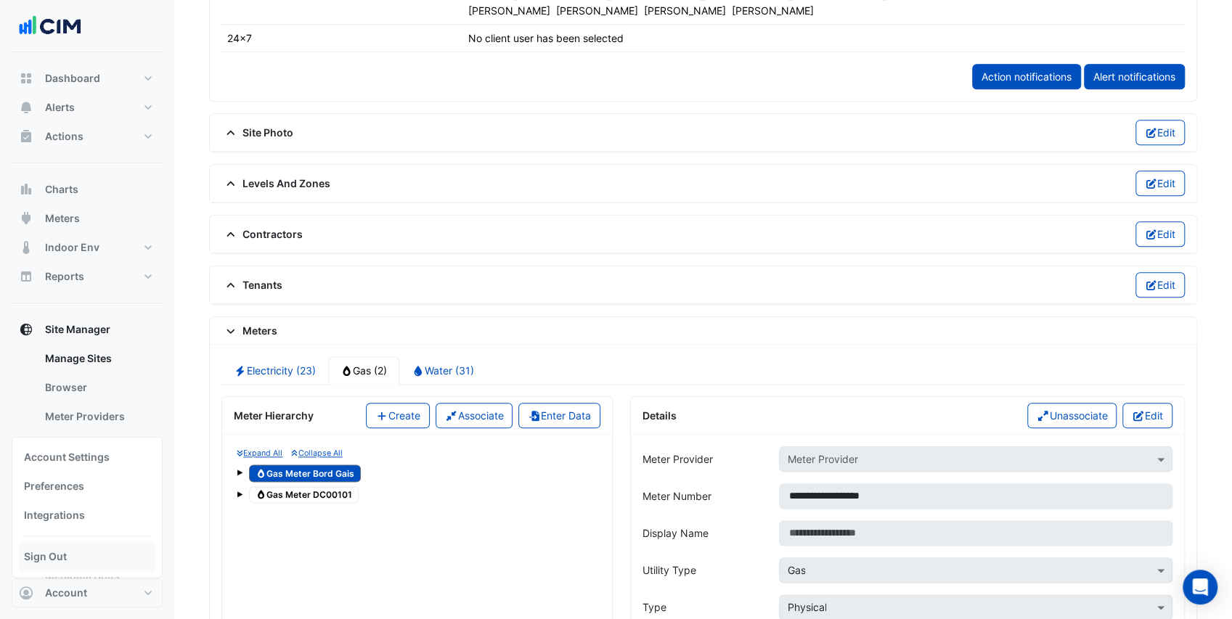
click at [77, 553] on link "Sign Out" at bounding box center [87, 556] width 138 height 29
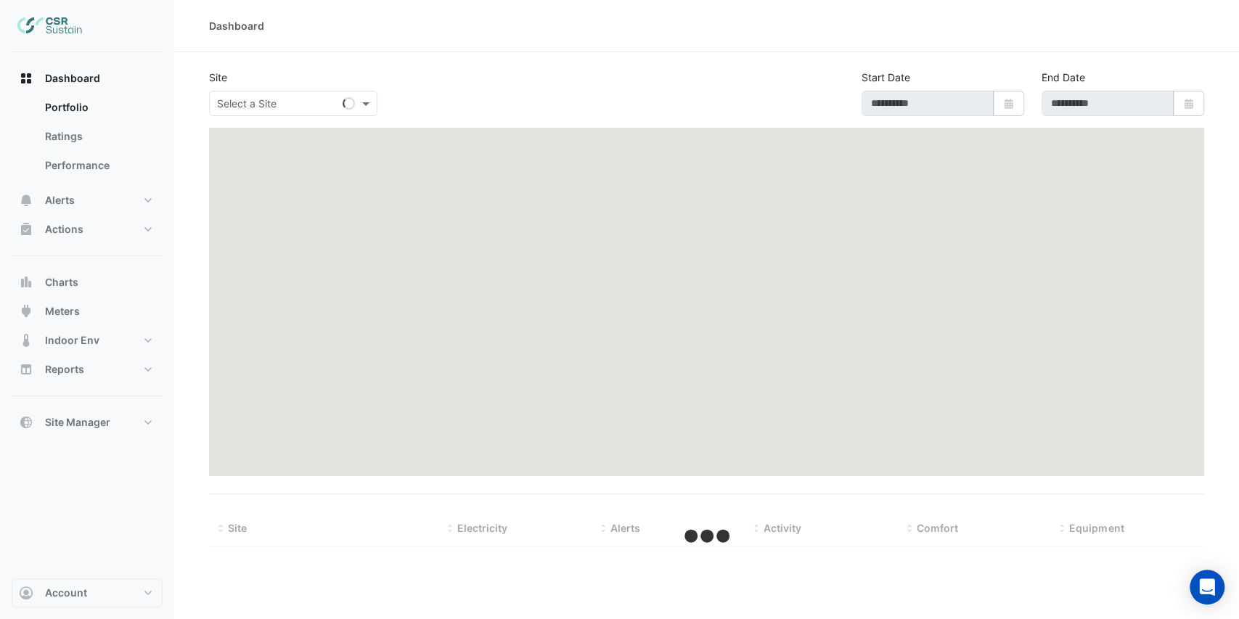
type input "**********"
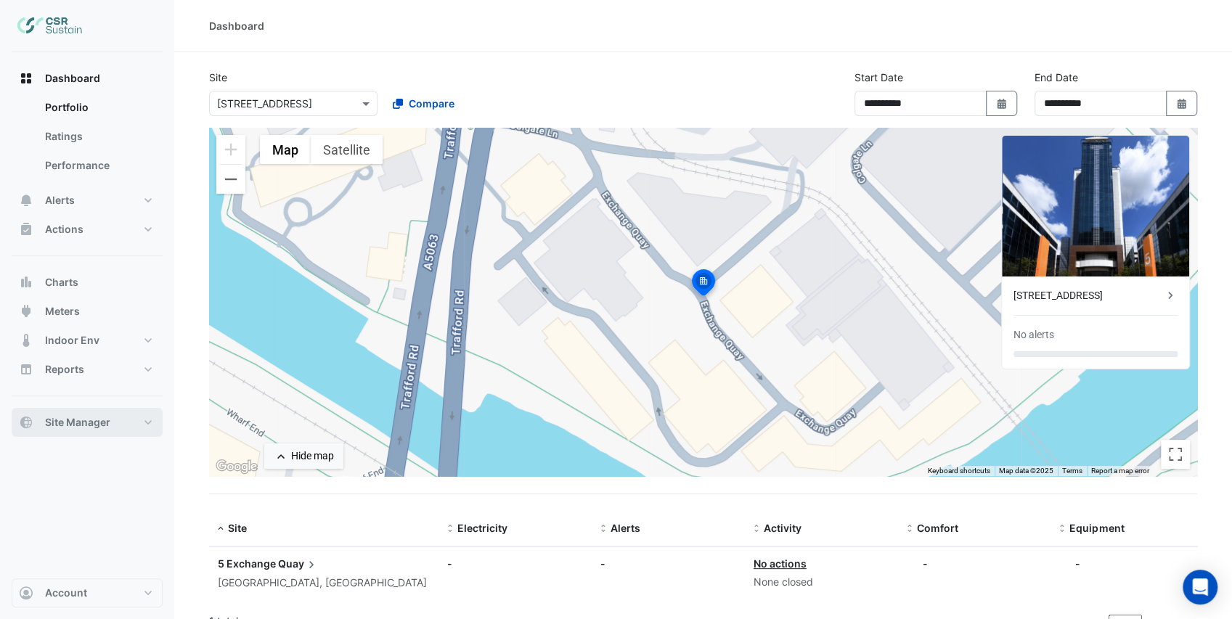
click at [120, 420] on button "Site Manager" at bounding box center [87, 422] width 151 height 29
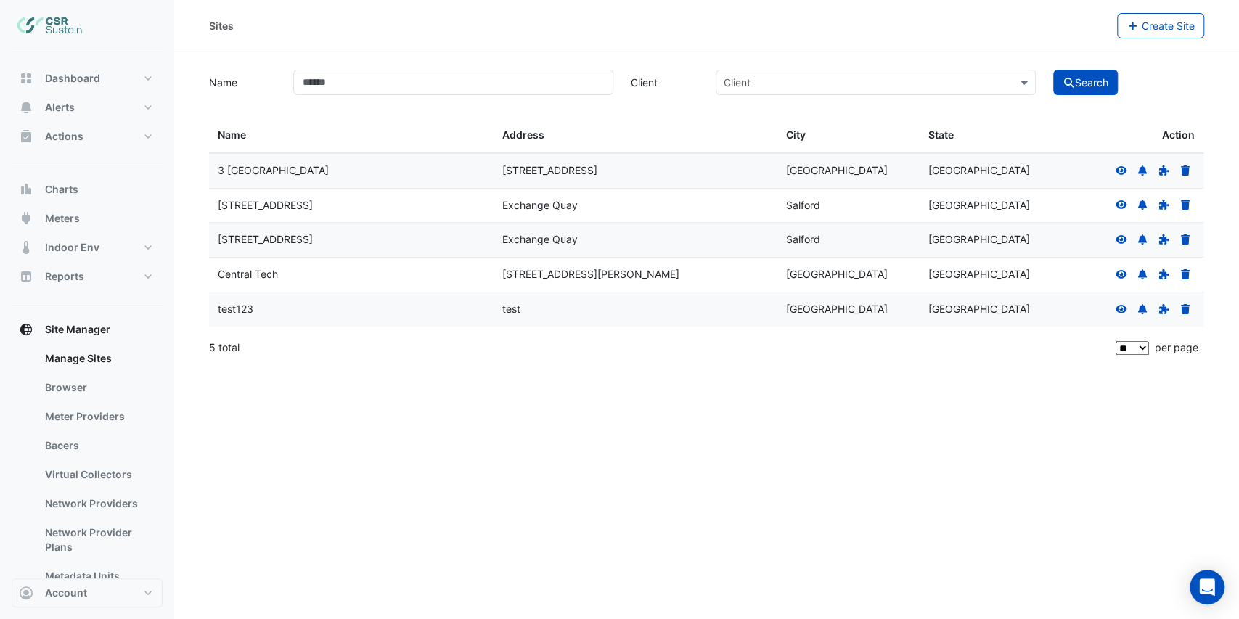
click at [1121, 242] on icon at bounding box center [1122, 239] width 12 height 9
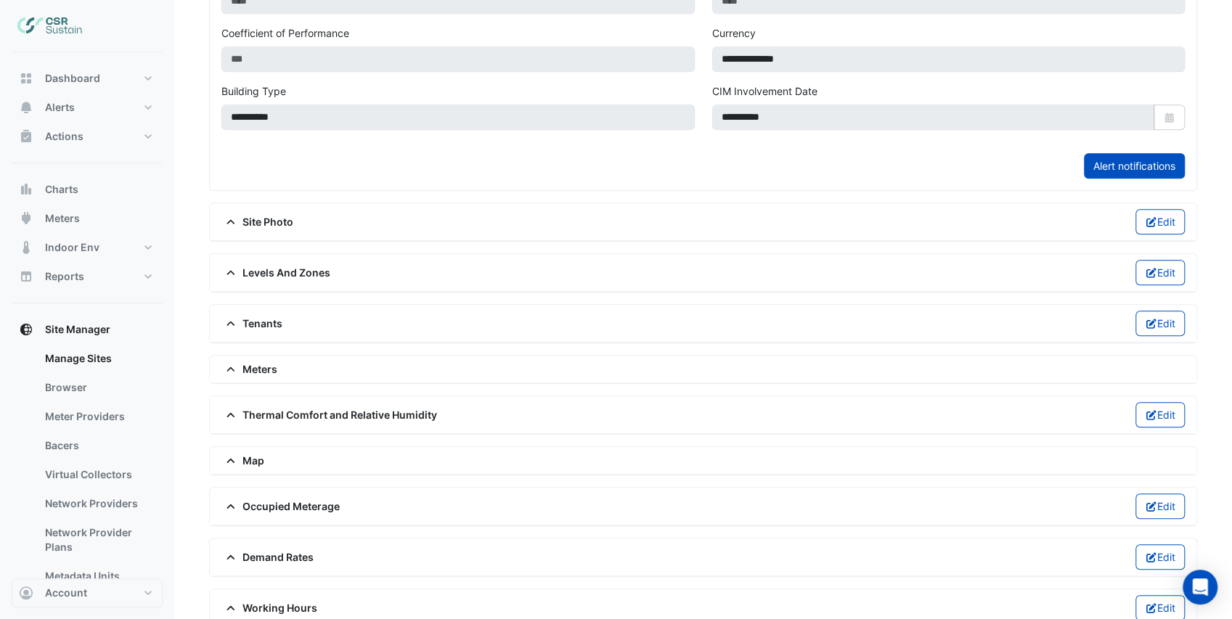
scroll to position [563, 0]
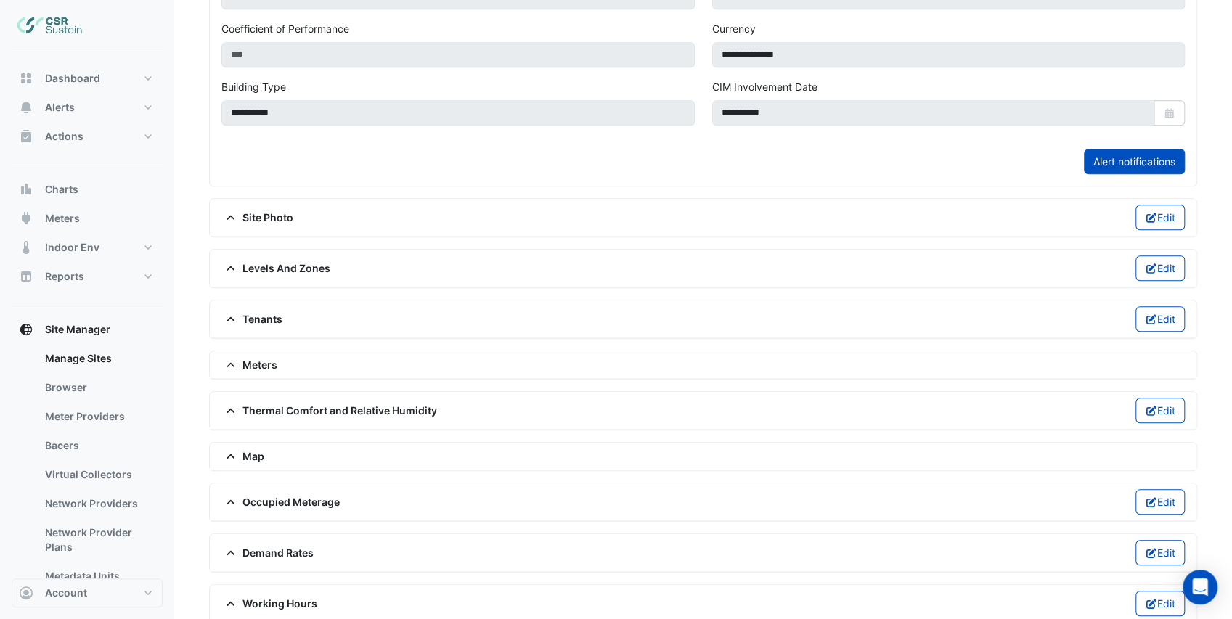
click at [260, 357] on span "Meters" at bounding box center [249, 364] width 56 height 15
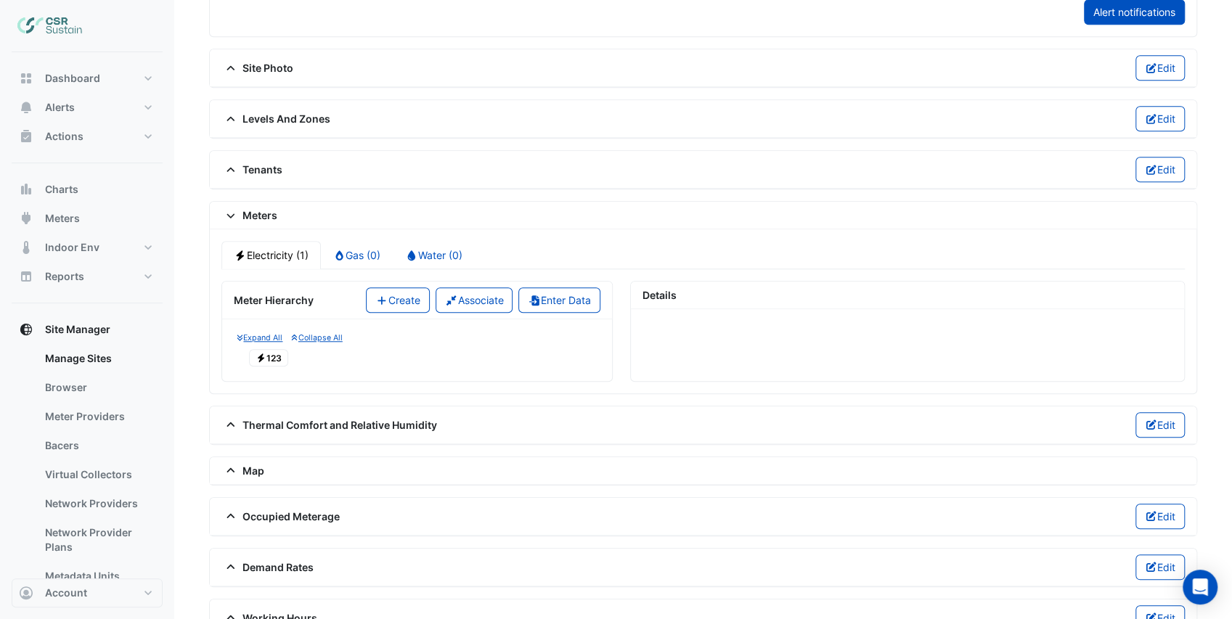
scroll to position [725, 0]
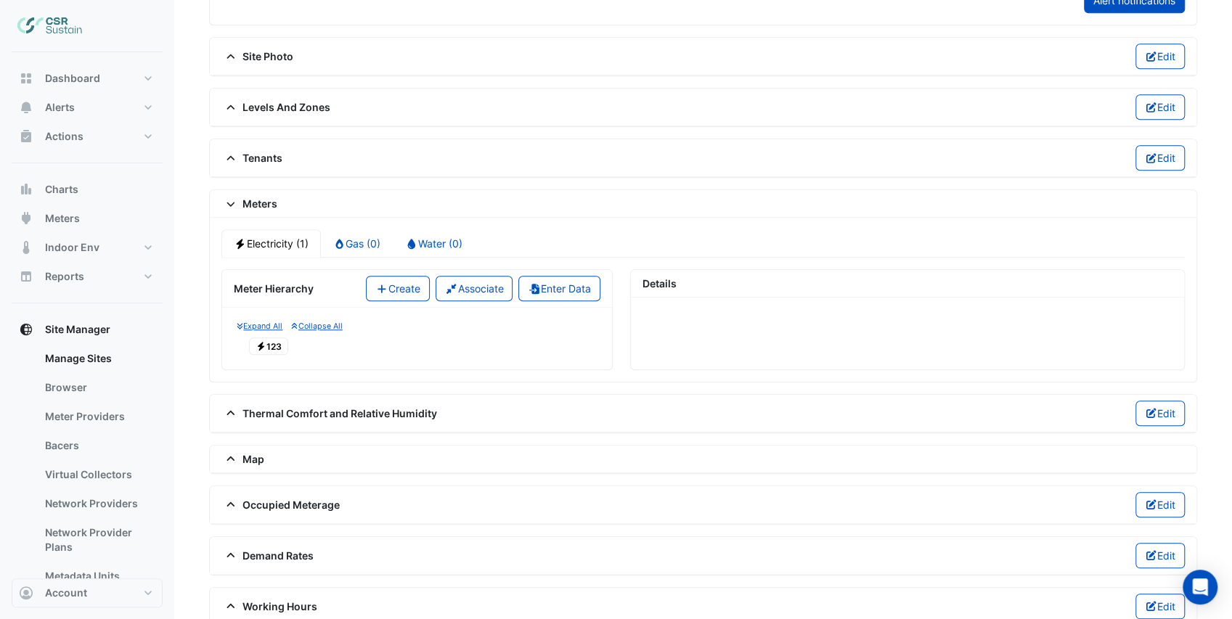
click at [283, 338] on span "Electricity 123" at bounding box center [268, 346] width 39 height 17
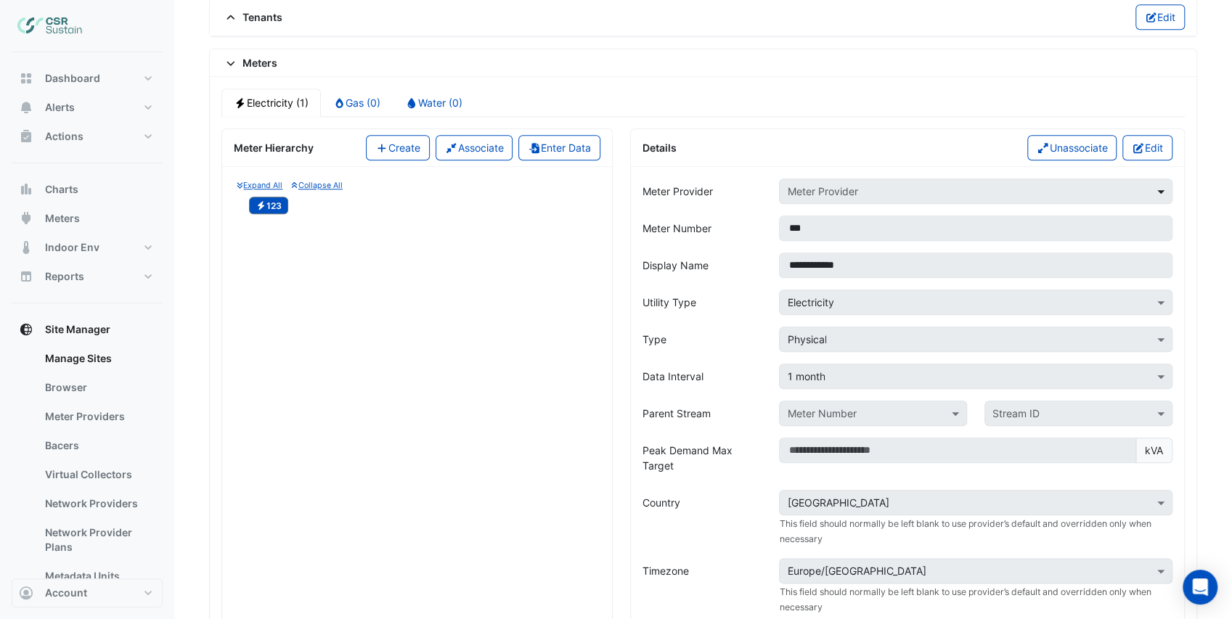
scroll to position [870, 0]
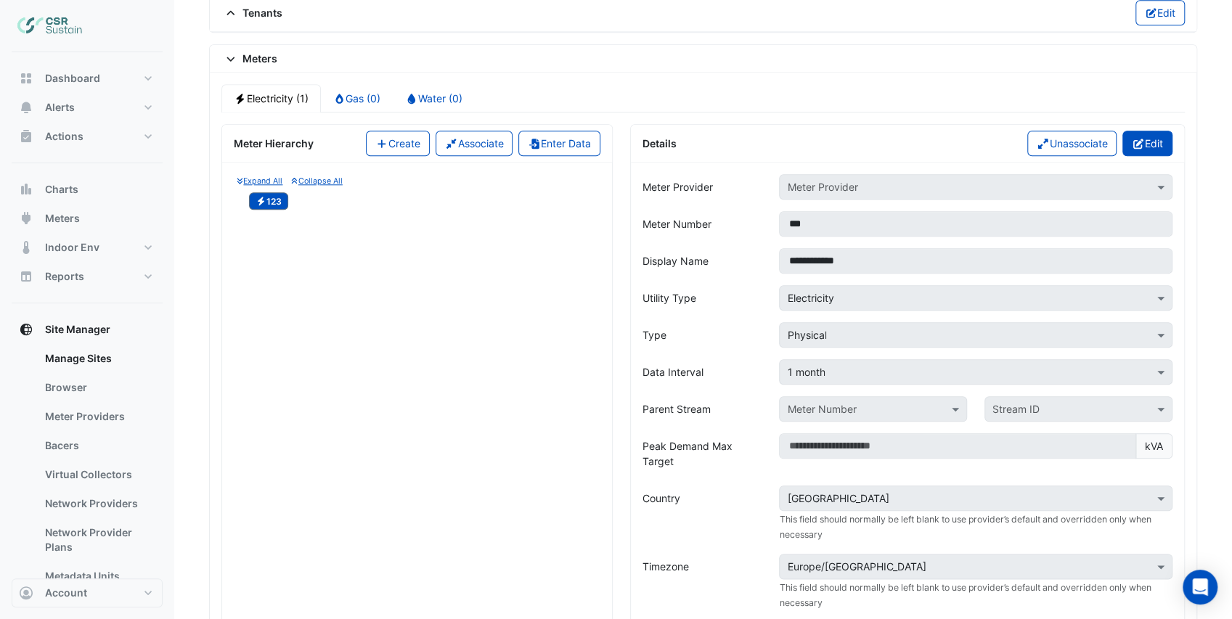
click at [1154, 131] on button "Edit" at bounding box center [1147, 143] width 50 height 25
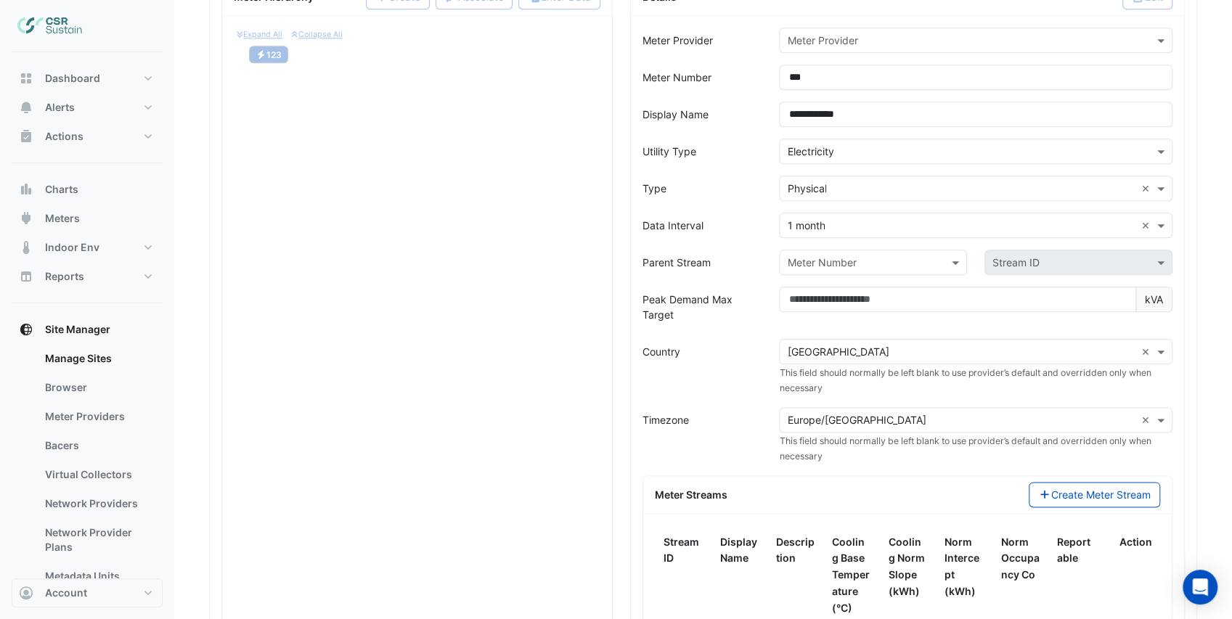
scroll to position [1209, 0]
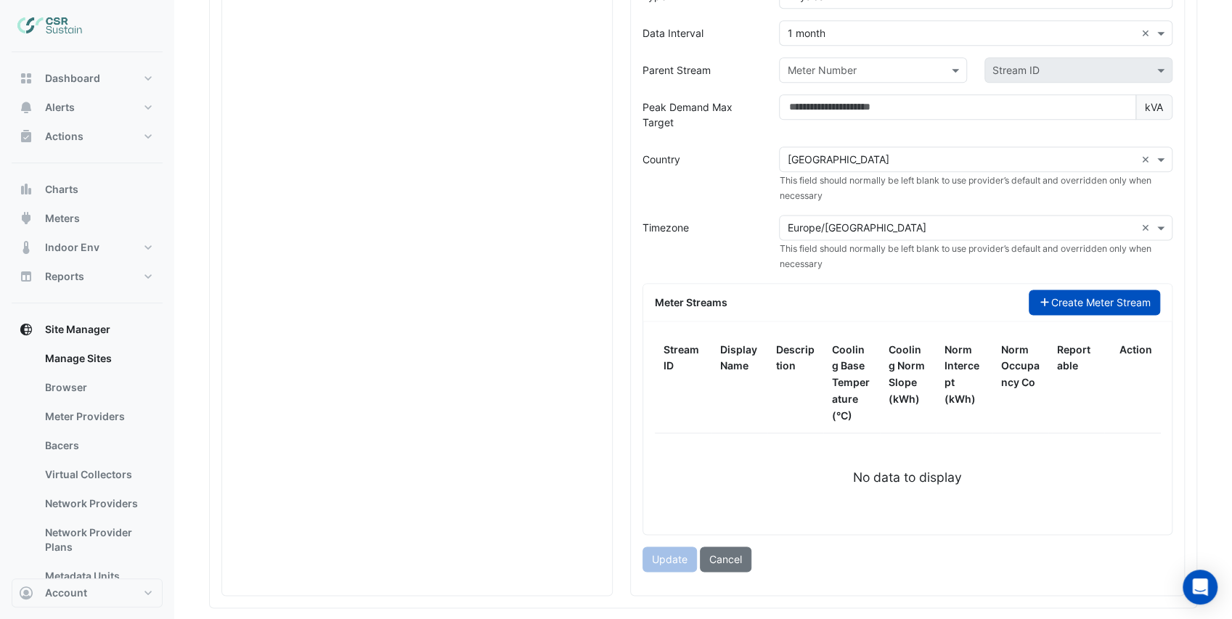
click at [1090, 290] on button "Create Meter Stream" at bounding box center [1094, 302] width 131 height 25
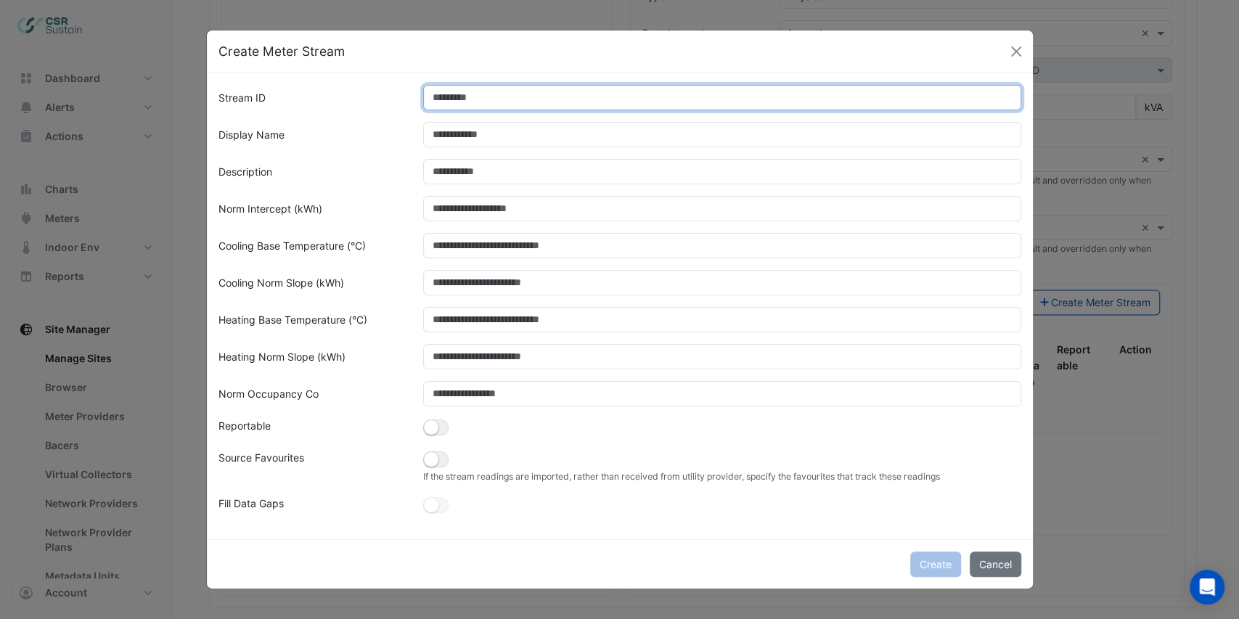
click at [465, 101] on input "Stream ID" at bounding box center [722, 97] width 598 height 25
type input "*"
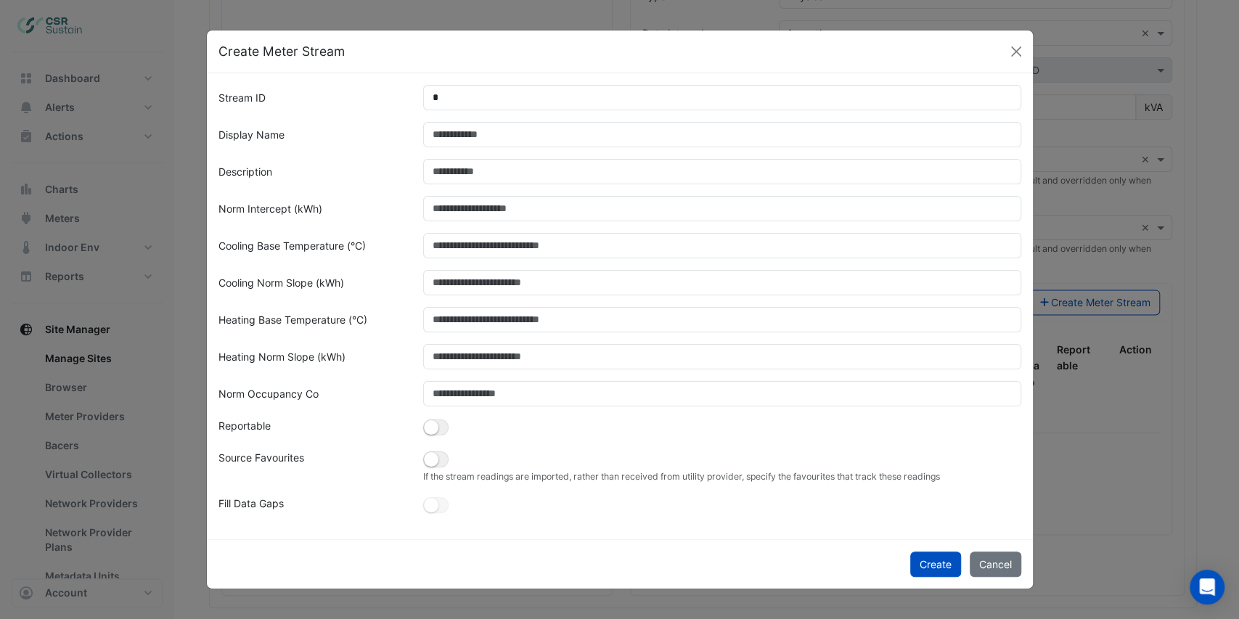
click at [659, 531] on div "Stream ID * Display Name Description Norm Intercept (kWh) Cooling Base Temperat…" at bounding box center [620, 305] width 826 height 465
click at [934, 564] on button "Create" at bounding box center [935, 564] width 51 height 25
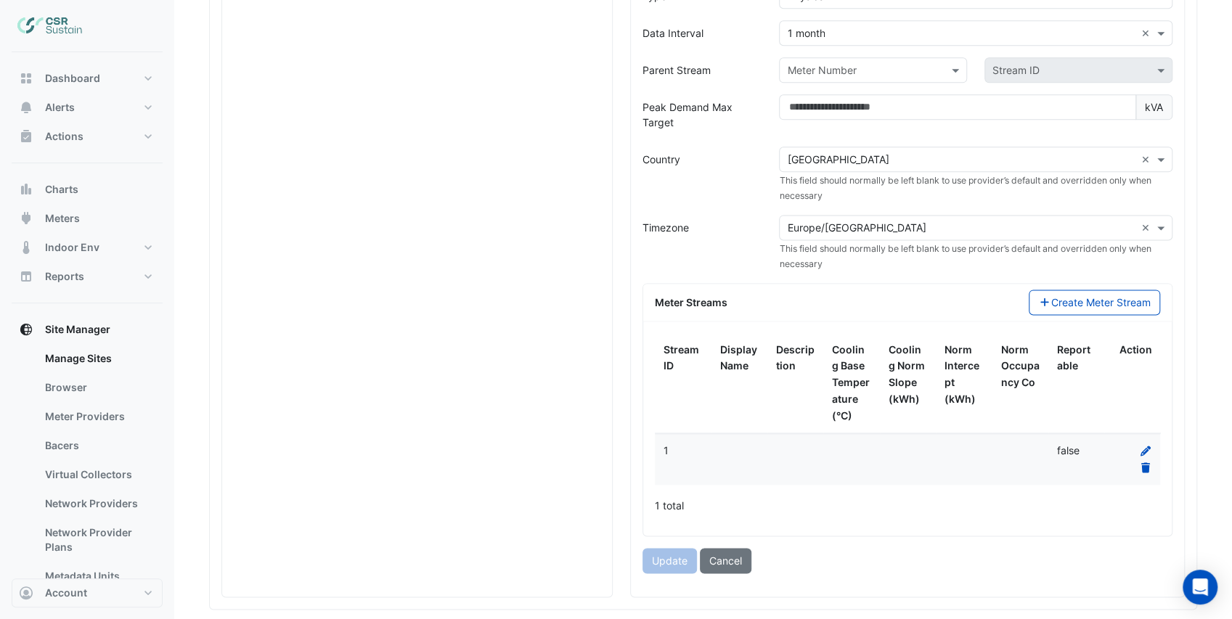
click at [846, 548] on div "Update Cancel" at bounding box center [907, 560] width 547 height 25
click at [952, 488] on div "1 total" at bounding box center [907, 506] width 505 height 36
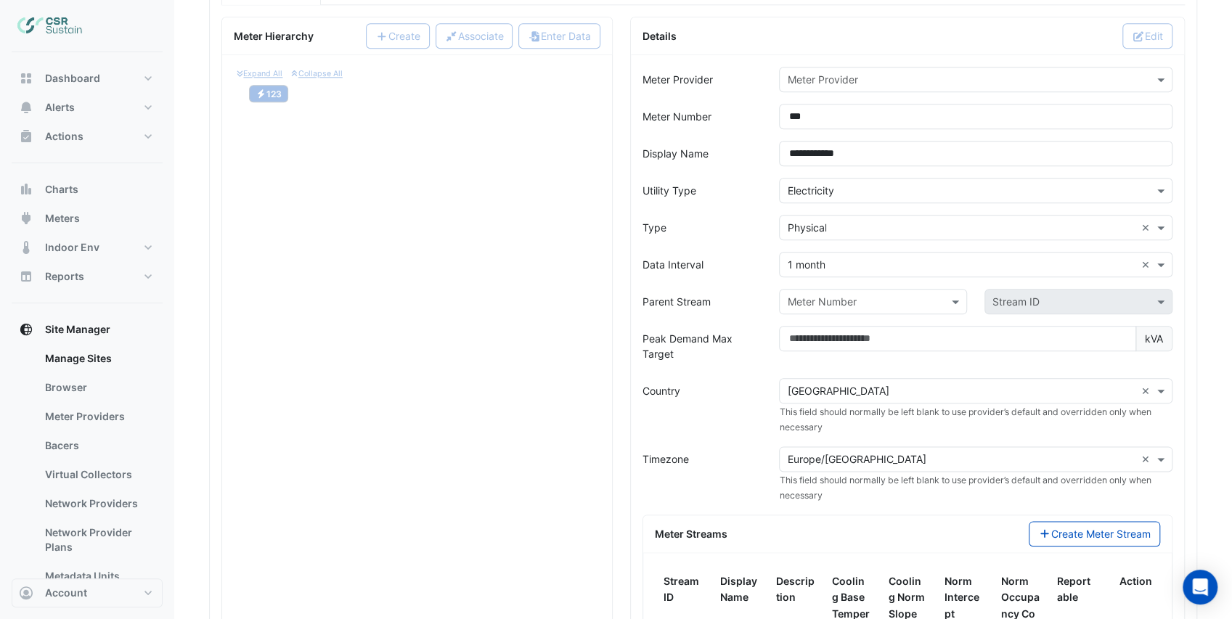
scroll to position [918, 0]
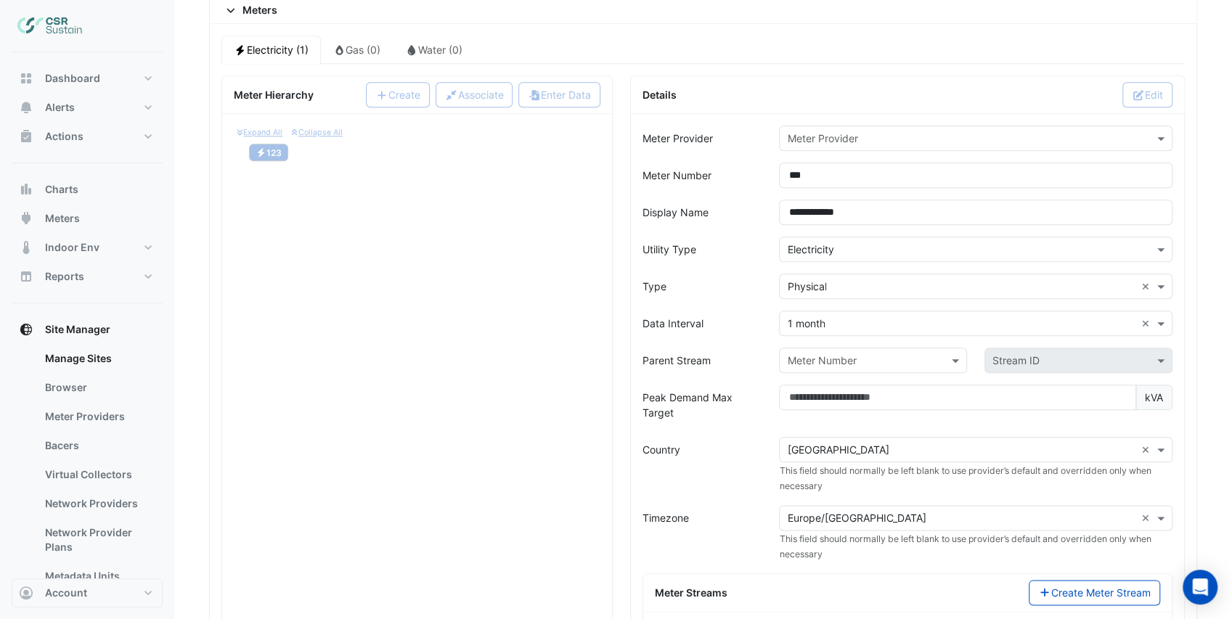
click at [825, 132] on input "text" at bounding box center [961, 138] width 348 height 15
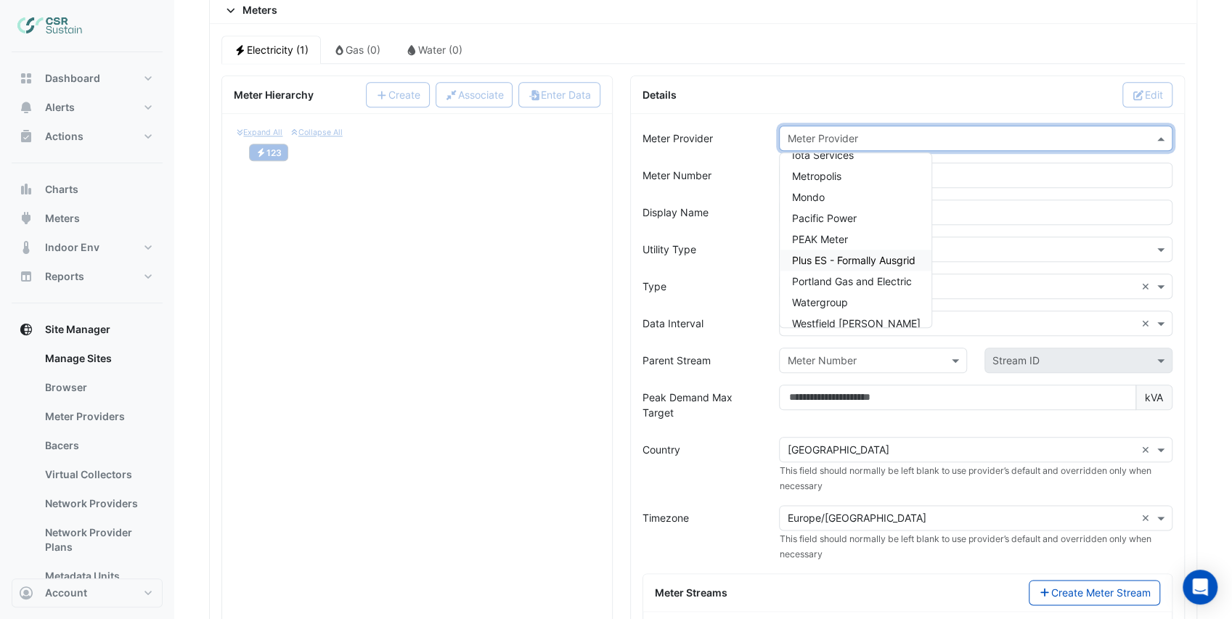
scroll to position [105, 0]
click at [831, 248] on span "PEAK Meter" at bounding box center [819, 254] width 56 height 12
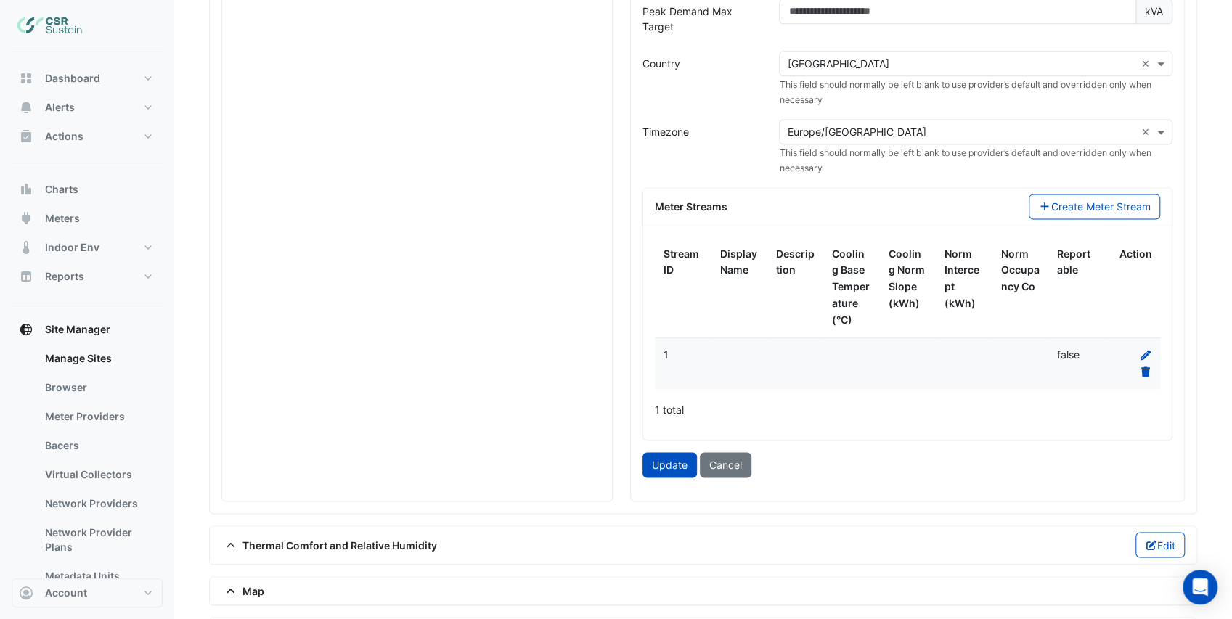
scroll to position [1305, 0]
click at [672, 452] on button "Update" at bounding box center [669, 464] width 54 height 25
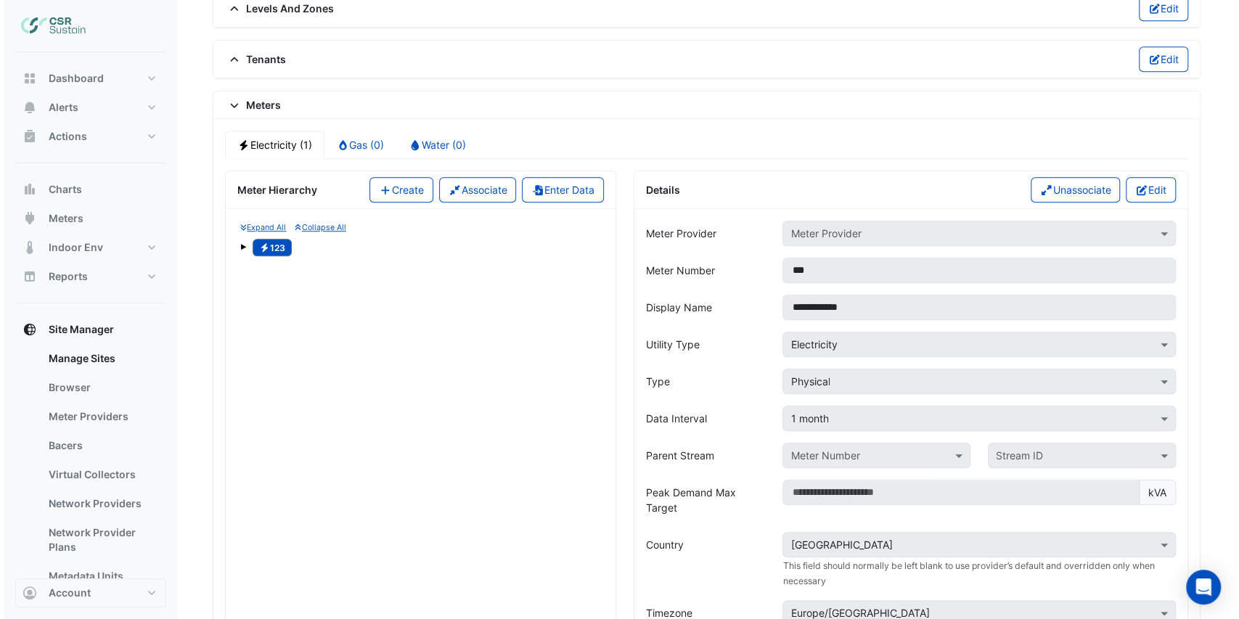
scroll to position [822, 0]
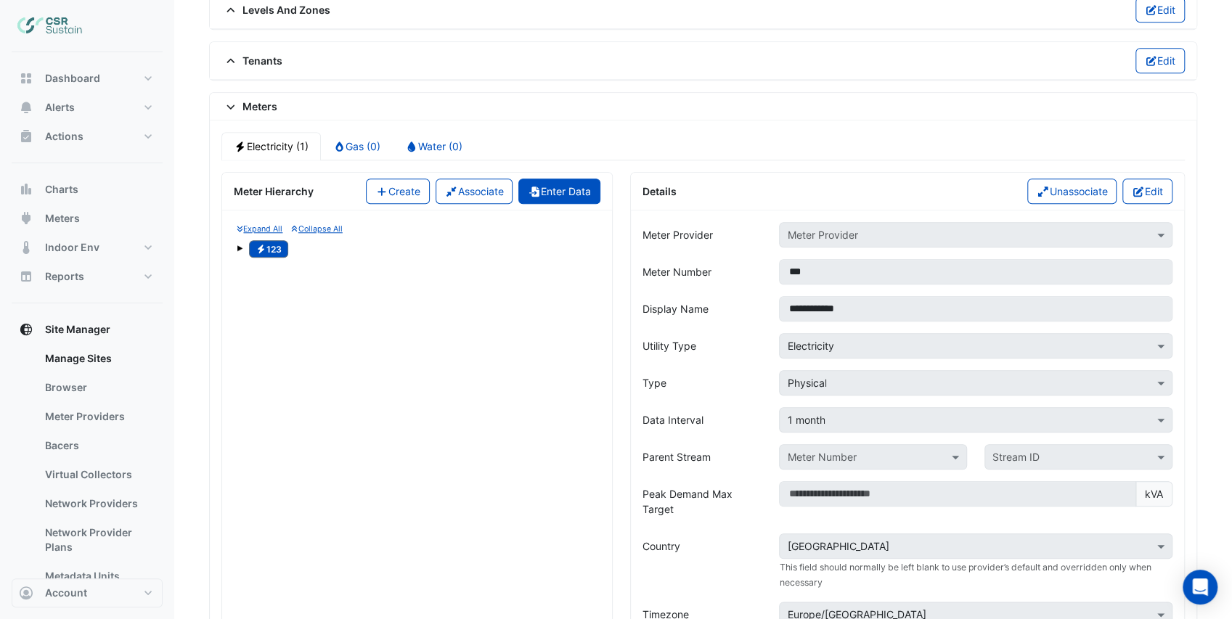
click at [544, 179] on button "Enter Data" at bounding box center [559, 191] width 82 height 25
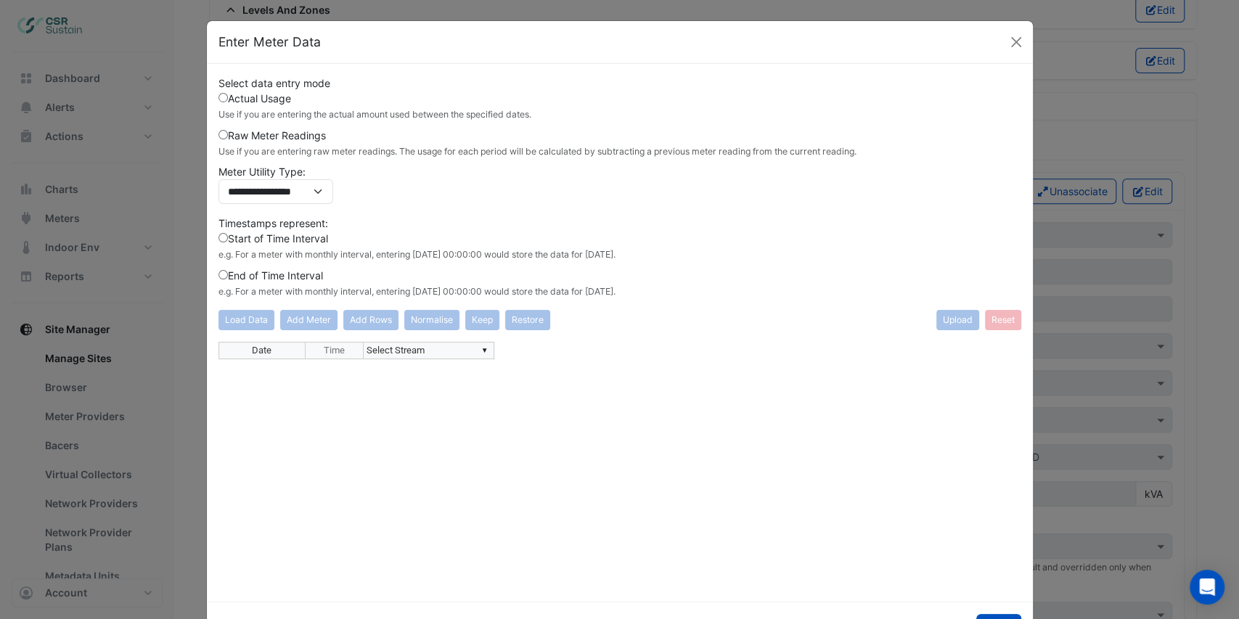
click at [434, 350] on td "▼ Select Stream" at bounding box center [429, 350] width 131 height 17
click at [481, 348] on div "**********" at bounding box center [620, 466] width 803 height 248
click at [382, 365] on div "Date Time ▼ Select Stream ******** 123 -- 1" at bounding box center [620, 466] width 803 height 248
type textarea "**********"
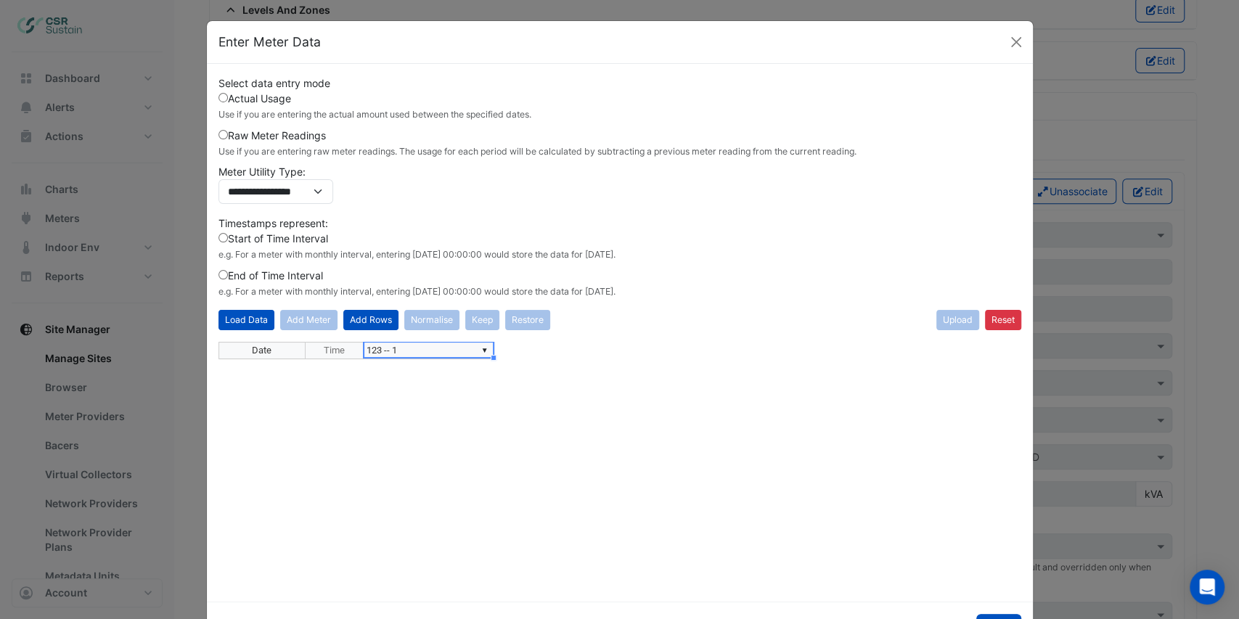
click at [456, 375] on div "Date Time ▼ 123 -- 1" at bounding box center [621, 466] width 804 height 248
click at [367, 317] on button "Add Rows" at bounding box center [370, 320] width 55 height 20
click at [286, 363] on div "**********" at bounding box center [620, 466] width 803 height 248
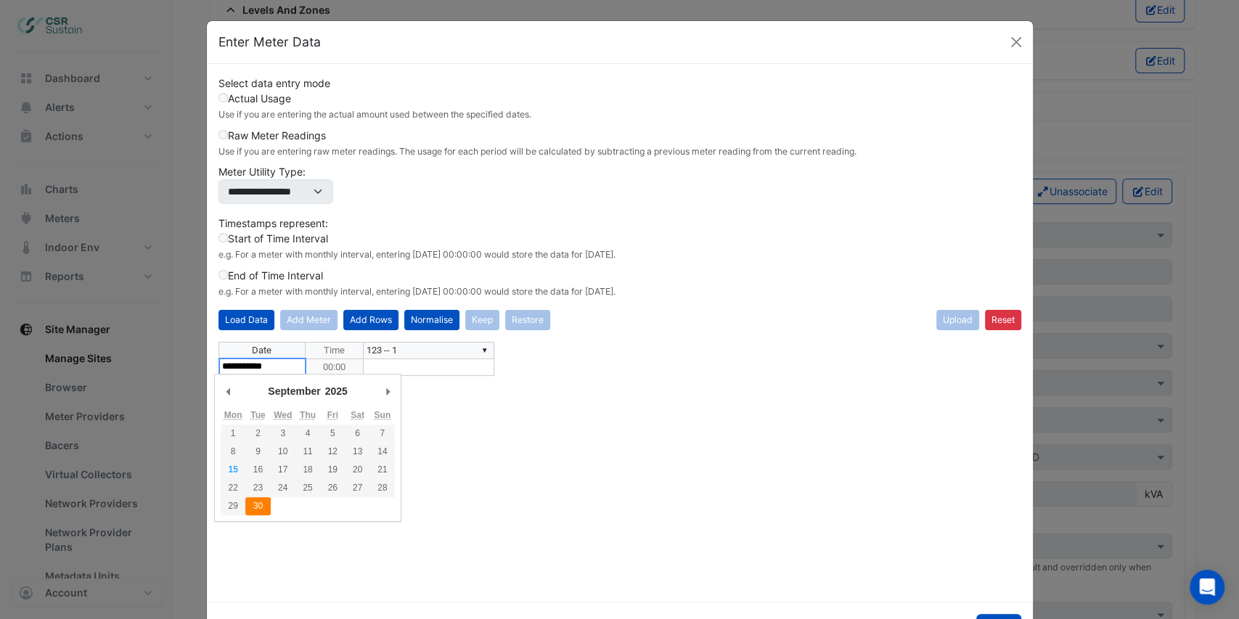
type textarea "**********"
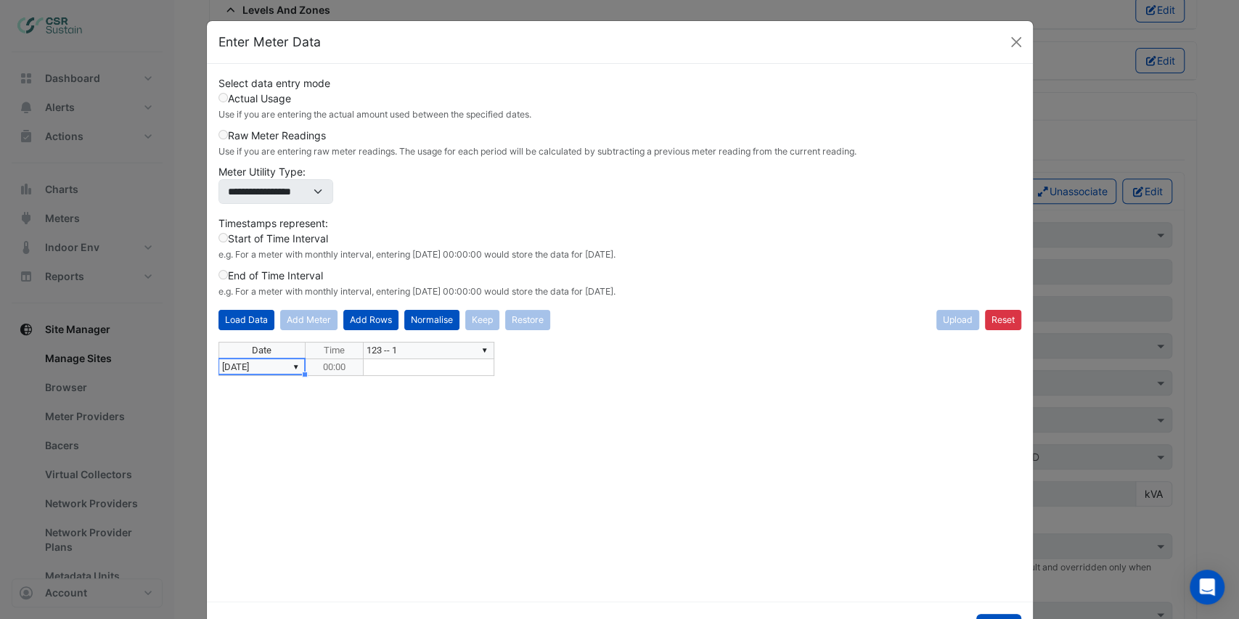
click at [219, 372] on div "Date Time ▼ 123 -- 1 ▼ 30/09/2025 00:00" at bounding box center [219, 359] width 0 height 34
type textarea "******"
click at [459, 402] on div "Date Time ▼ 123 -- 1 ▼ 30/09/2025 00:00" at bounding box center [621, 466] width 804 height 248
click at [238, 367] on td "▼ 30/09/2025" at bounding box center [262, 367] width 87 height 17
click at [440, 407] on div "Date Time ▼ 123 -- 1 ▼ 30/09/2025 00:00 450,000.00" at bounding box center [621, 466] width 804 height 248
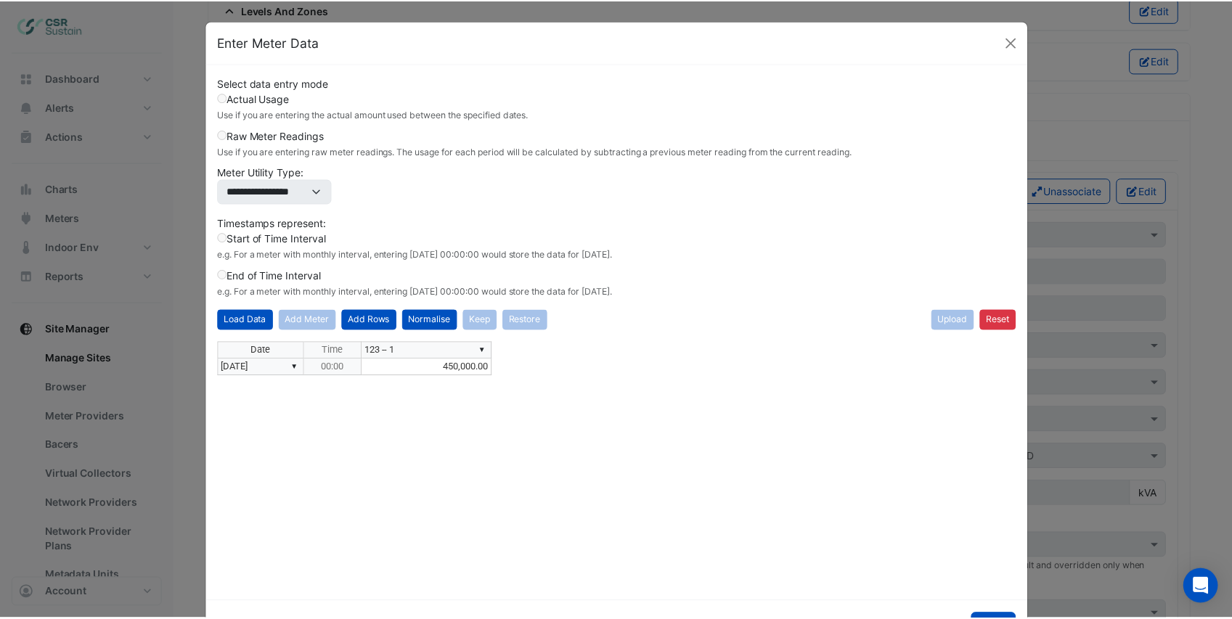
scroll to position [0, 0]
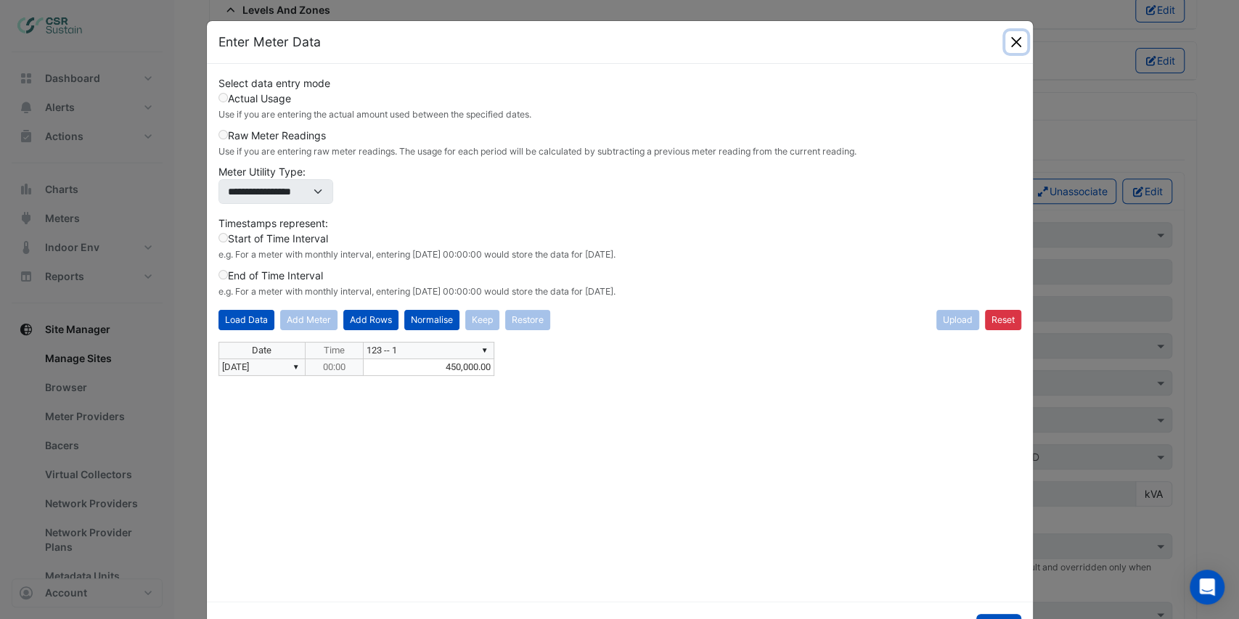
click at [1015, 41] on button "Close" at bounding box center [1016, 42] width 22 height 22
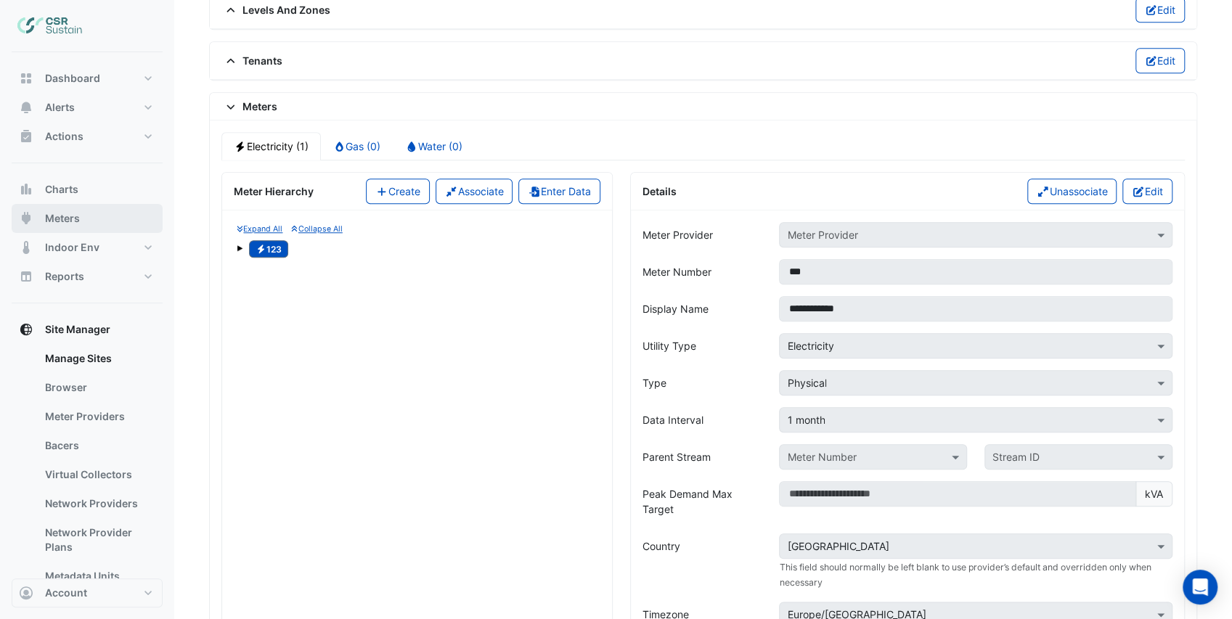
click at [68, 222] on span "Meters" at bounding box center [62, 218] width 35 height 15
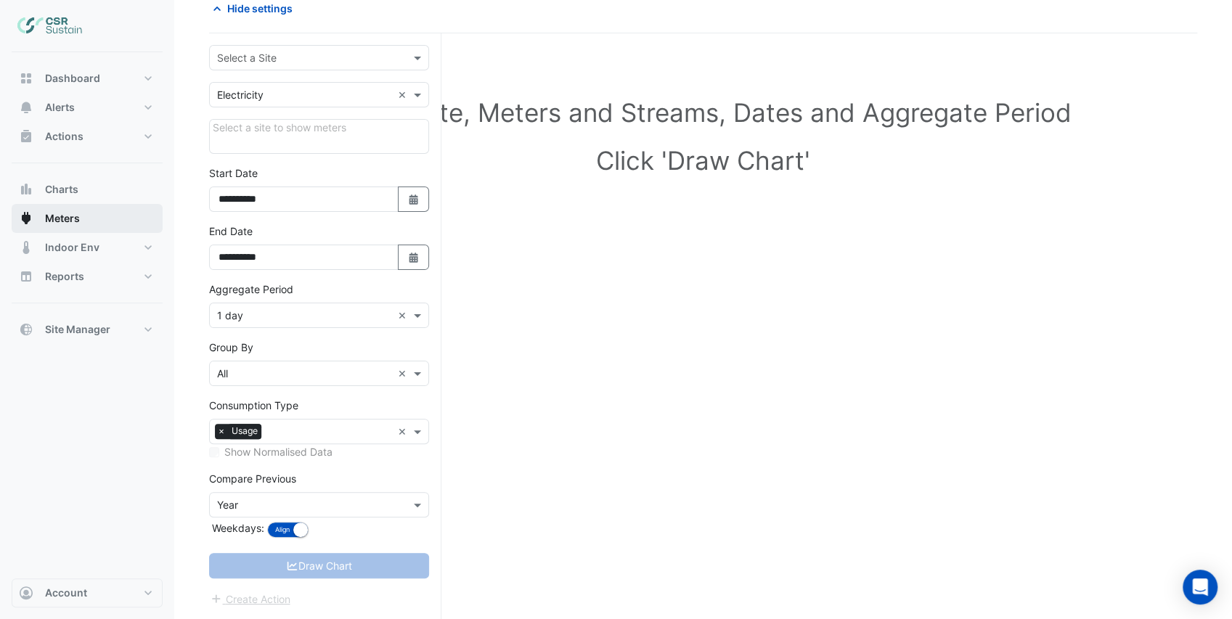
scroll to position [71, 0]
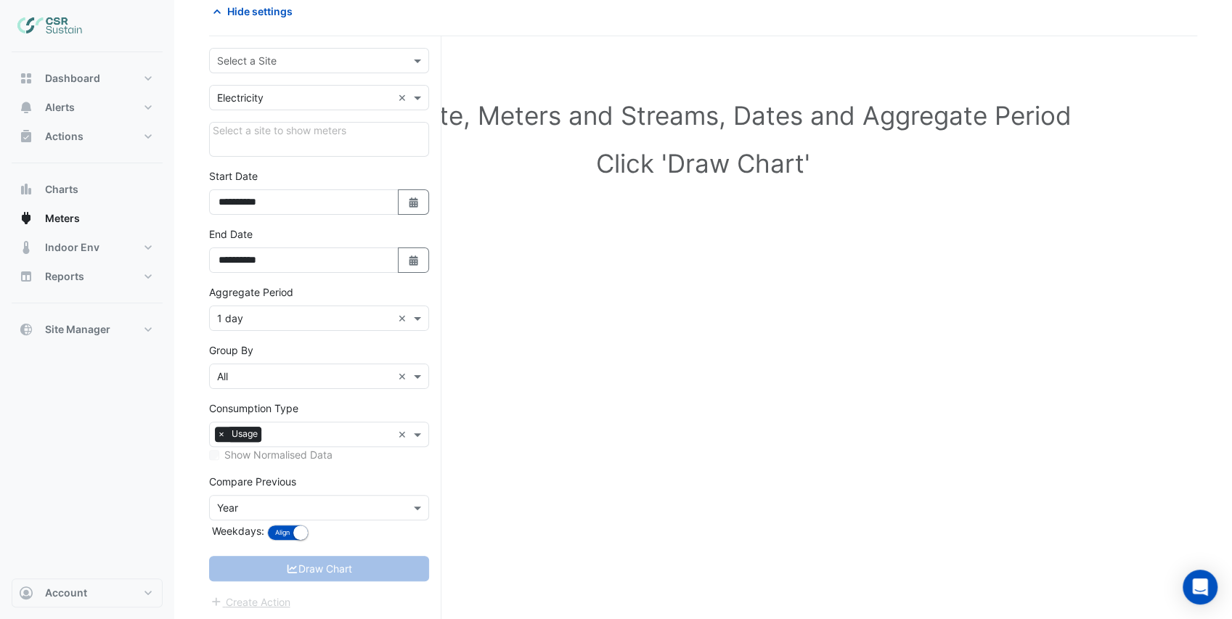
click at [295, 63] on input "text" at bounding box center [304, 61] width 175 height 15
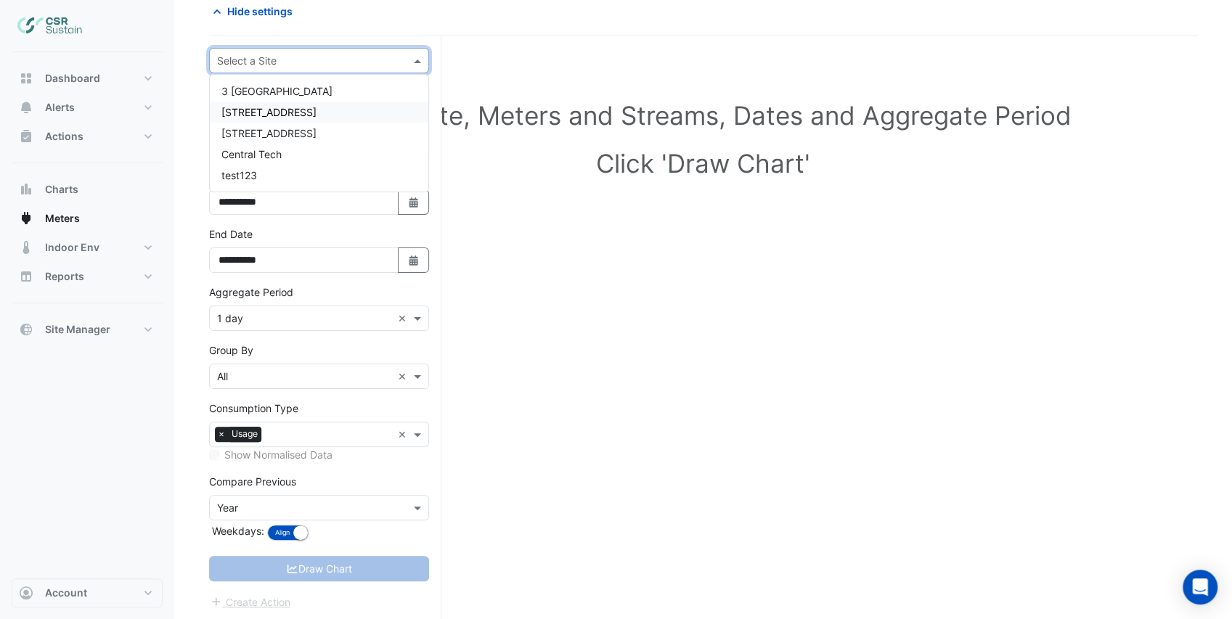
click at [276, 113] on span "[STREET_ADDRESS]" at bounding box center [268, 112] width 95 height 12
click at [268, 70] on div "Select a Site × 5 Exchange Quay ×" at bounding box center [319, 60] width 220 height 25
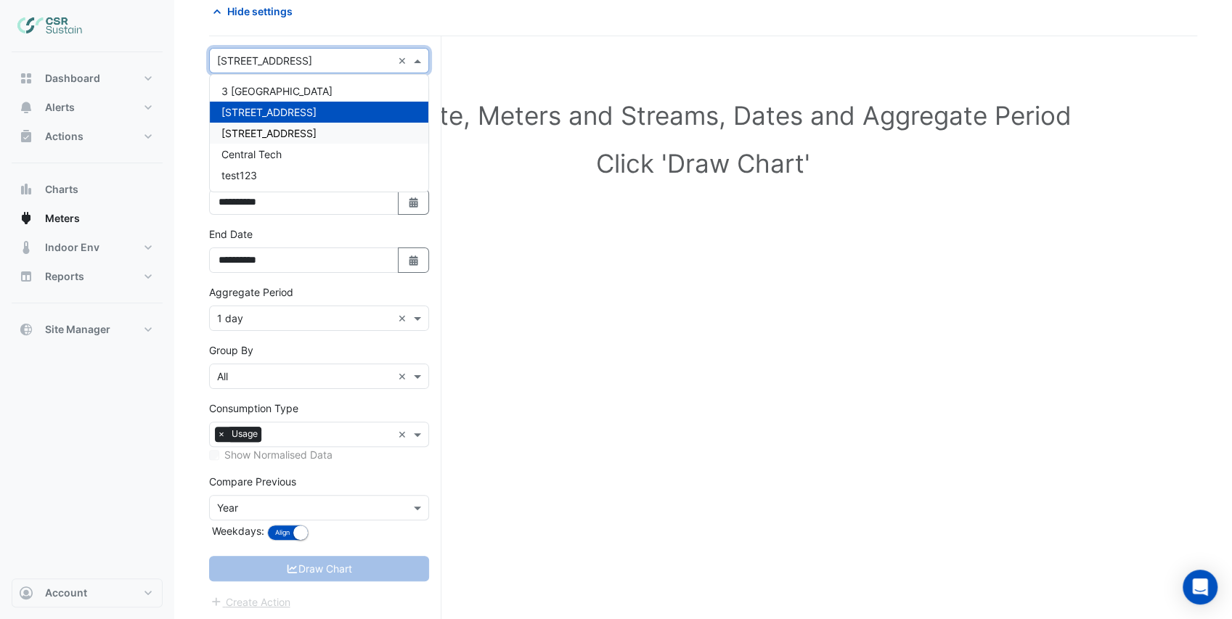
click at [266, 128] on span "[STREET_ADDRESS]" at bounding box center [268, 133] width 95 height 12
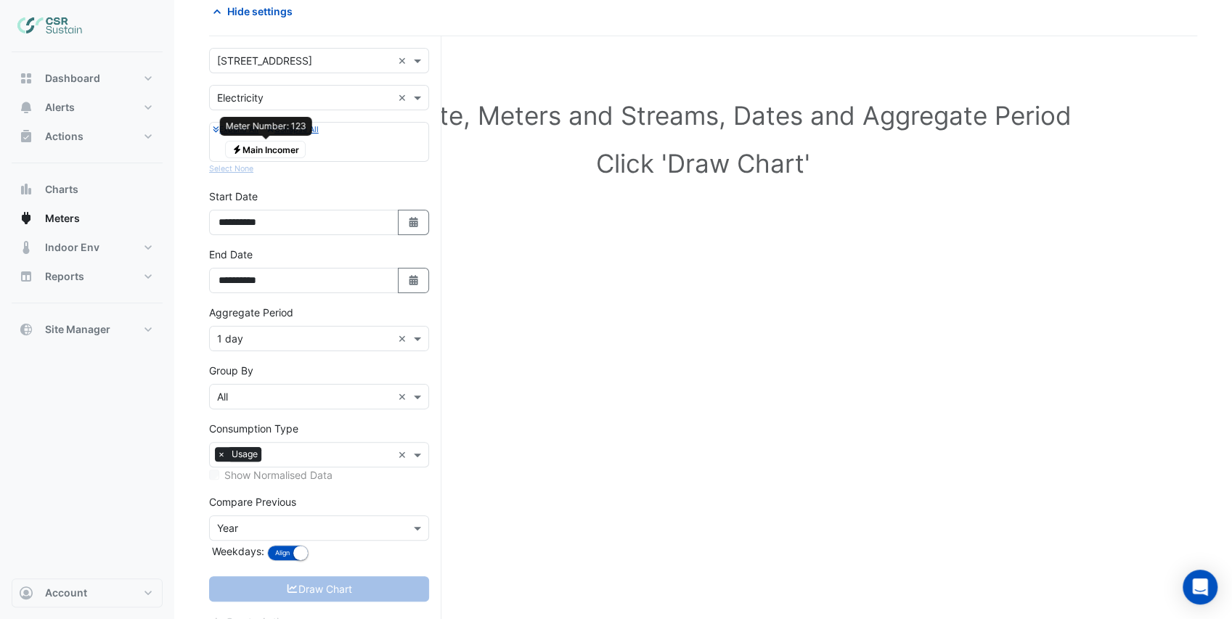
click at [273, 150] on span "Electricity Main Incomer" at bounding box center [265, 149] width 81 height 17
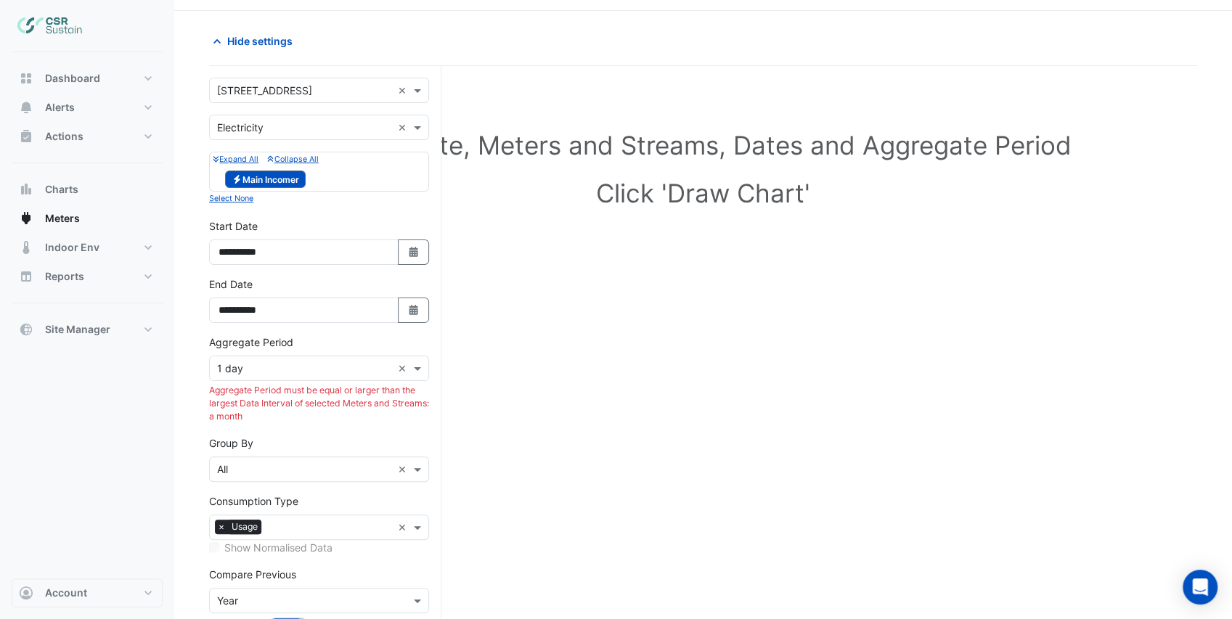
scroll to position [36, 0]
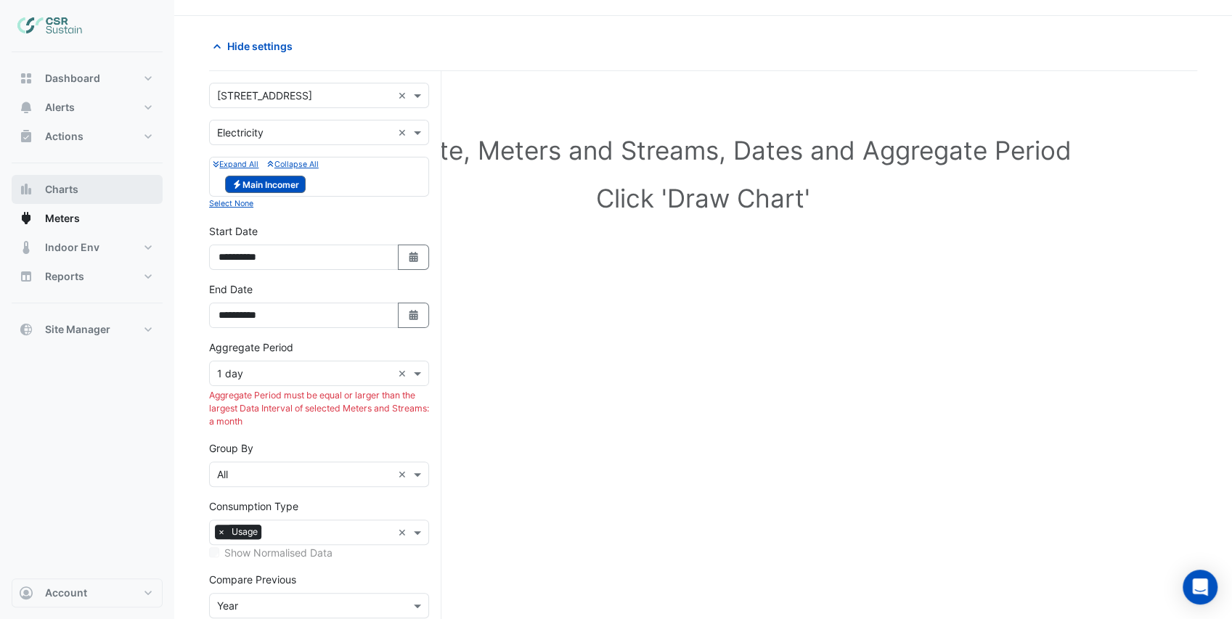
click at [78, 184] on button "Charts" at bounding box center [87, 189] width 151 height 29
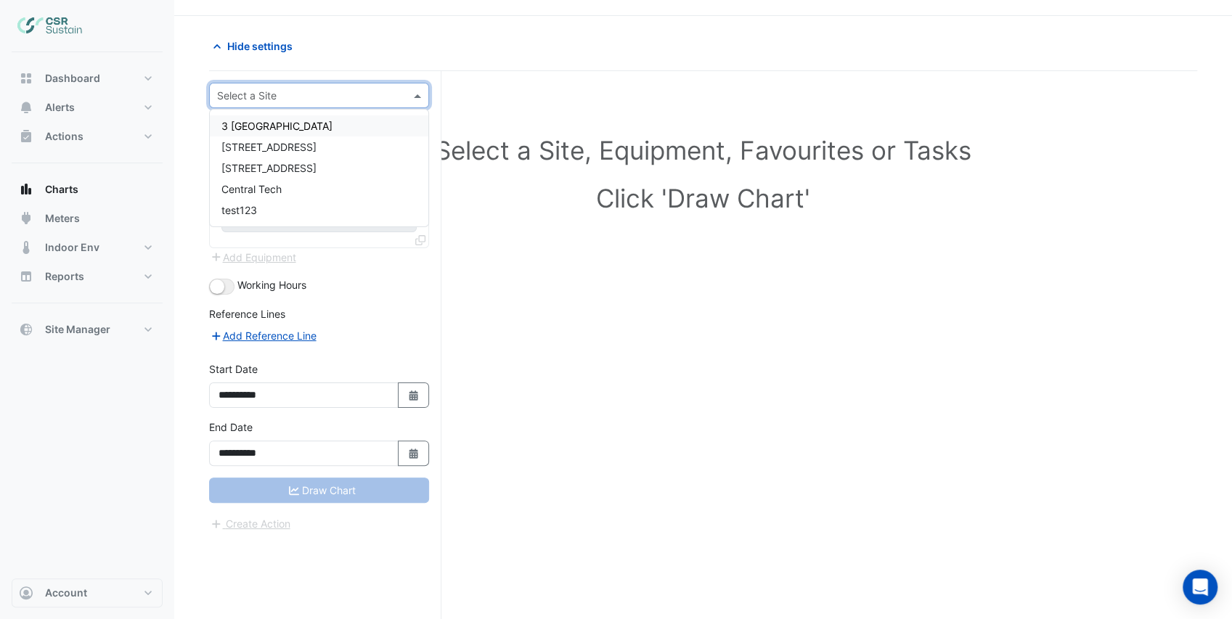
click at [295, 103] on div "Select a Site" at bounding box center [319, 95] width 220 height 25
click at [280, 167] on span "[STREET_ADDRESS]" at bounding box center [268, 168] width 95 height 12
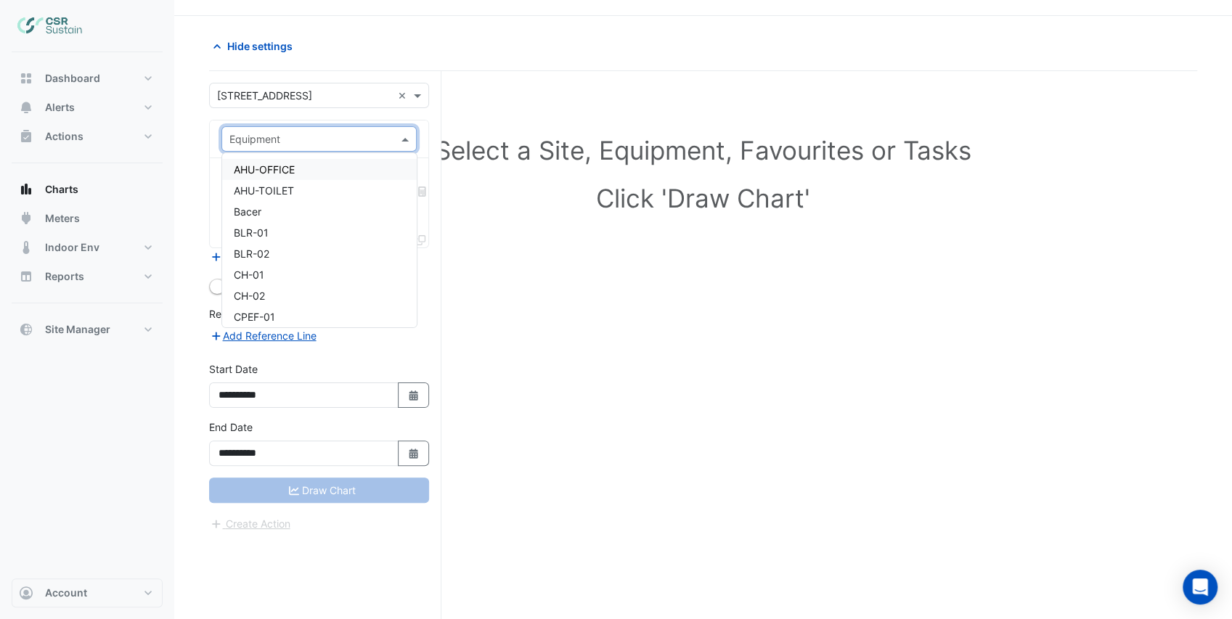
click at [298, 141] on input "text" at bounding box center [304, 139] width 150 height 15
type input "***"
click at [330, 292] on span "PSM-MAIN-ELECTRICITY" at bounding box center [294, 291] width 121 height 12
click at [293, 181] on input "text" at bounding box center [310, 183] width 163 height 15
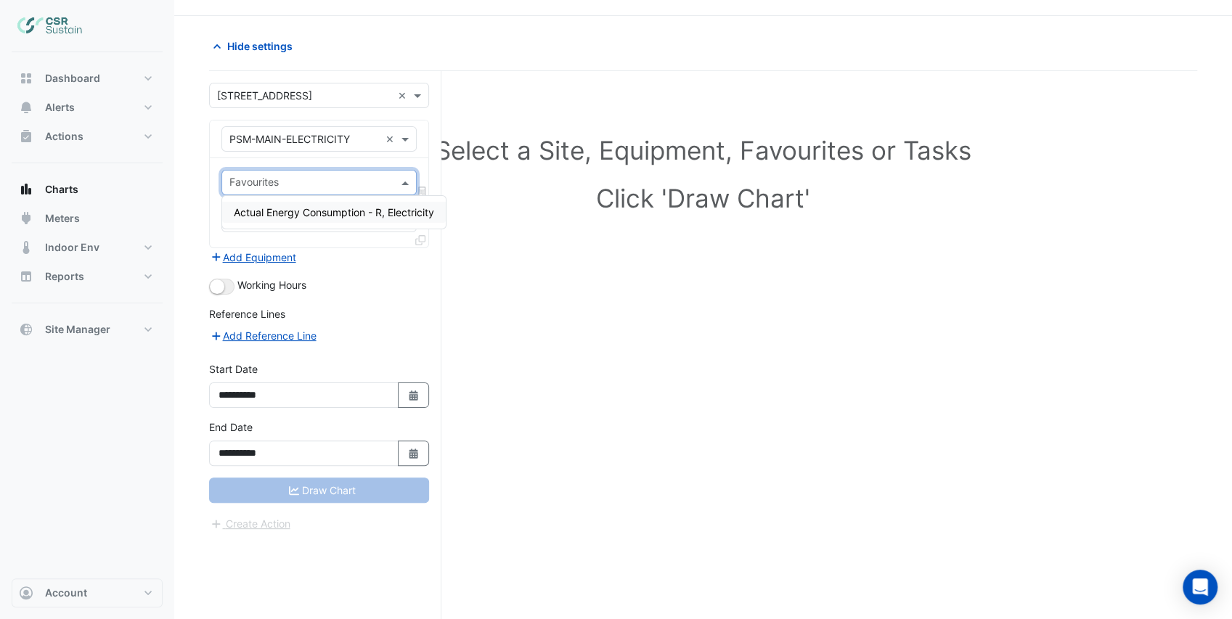
click at [314, 218] on div "Actual Energy Consumption - R, Electricity" at bounding box center [334, 212] width 224 height 21
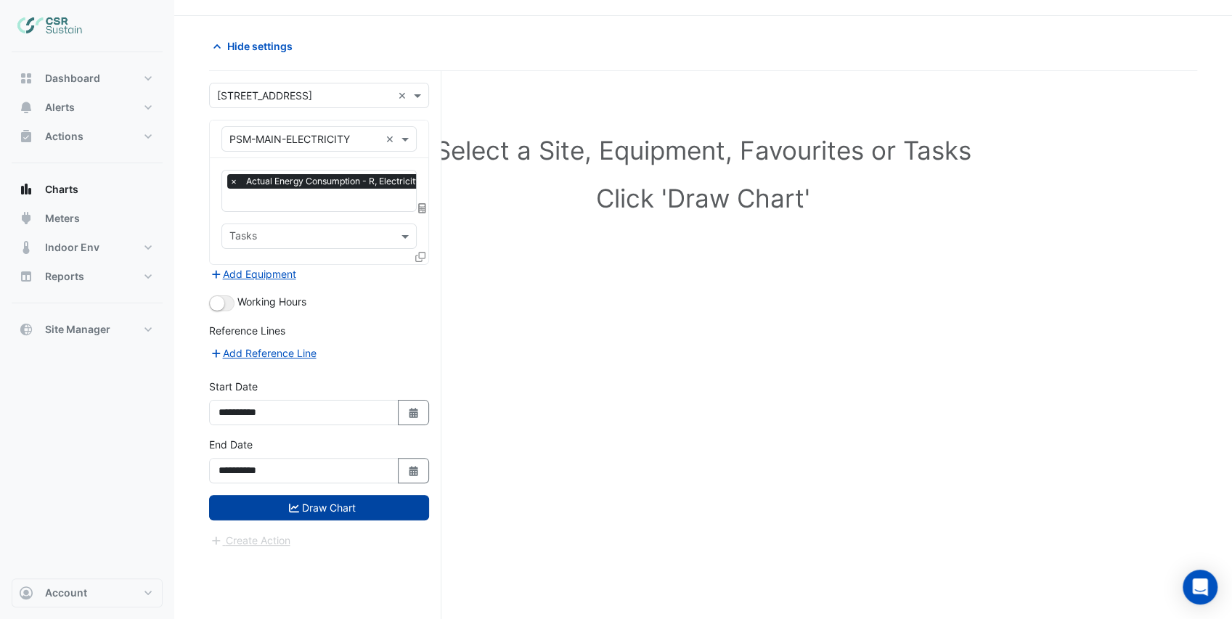
click at [332, 502] on button "Draw Chart" at bounding box center [319, 507] width 220 height 25
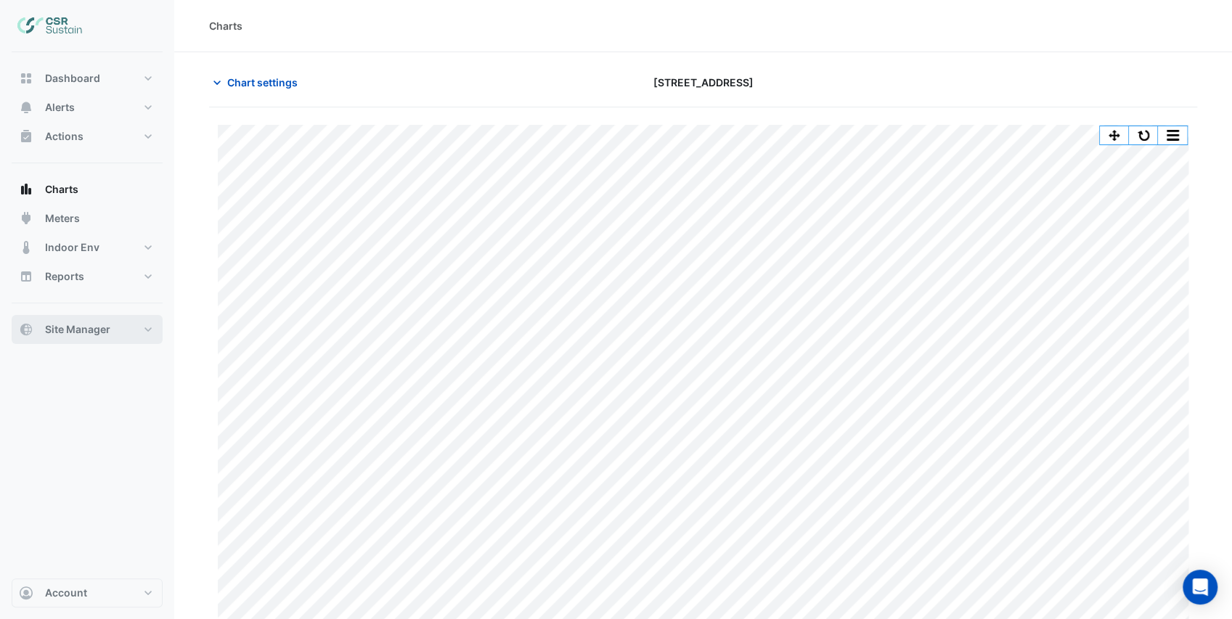
click at [105, 328] on span "Site Manager" at bounding box center [77, 329] width 65 height 15
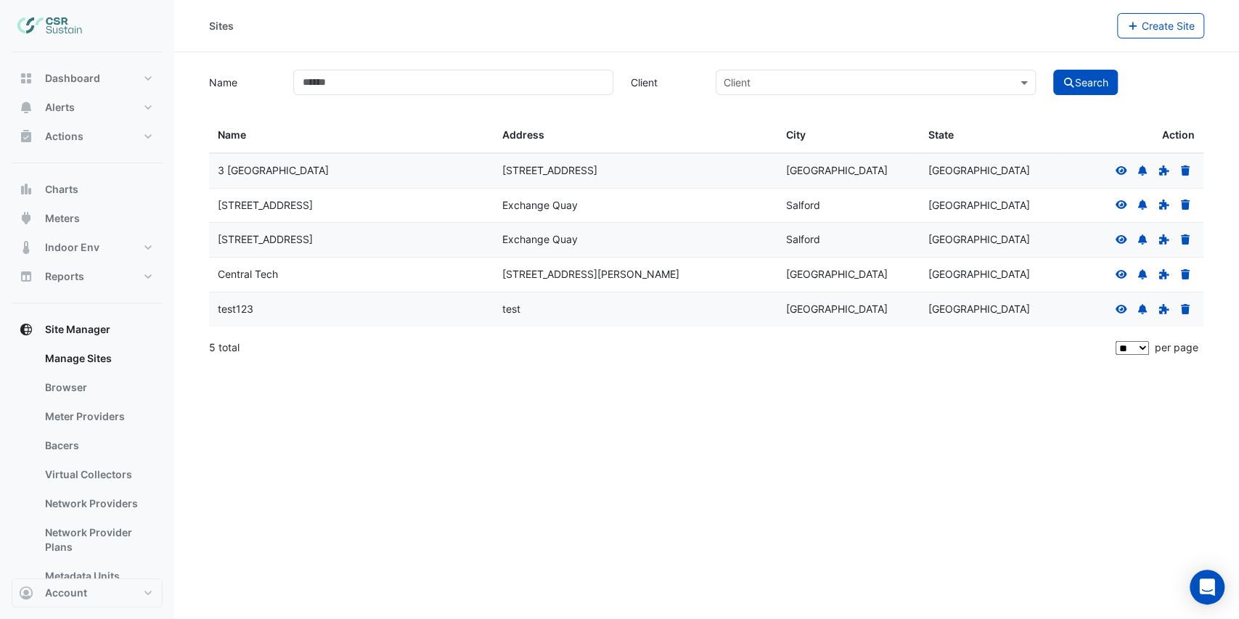
click at [1122, 241] on icon at bounding box center [1122, 239] width 12 height 9
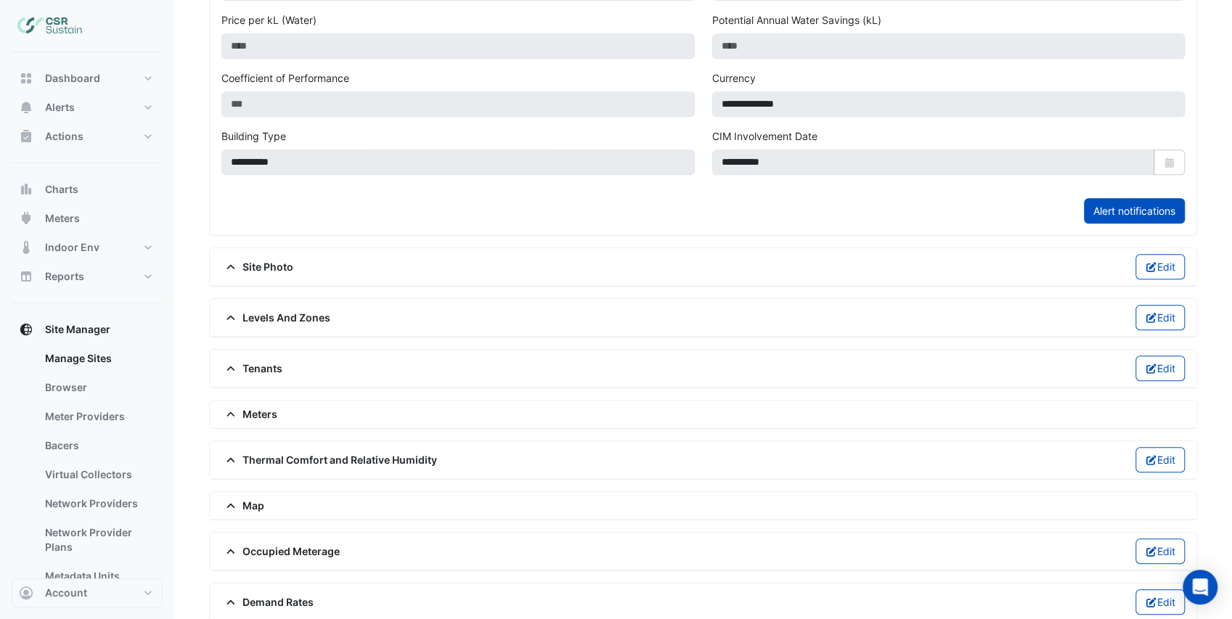
scroll to position [563, 0]
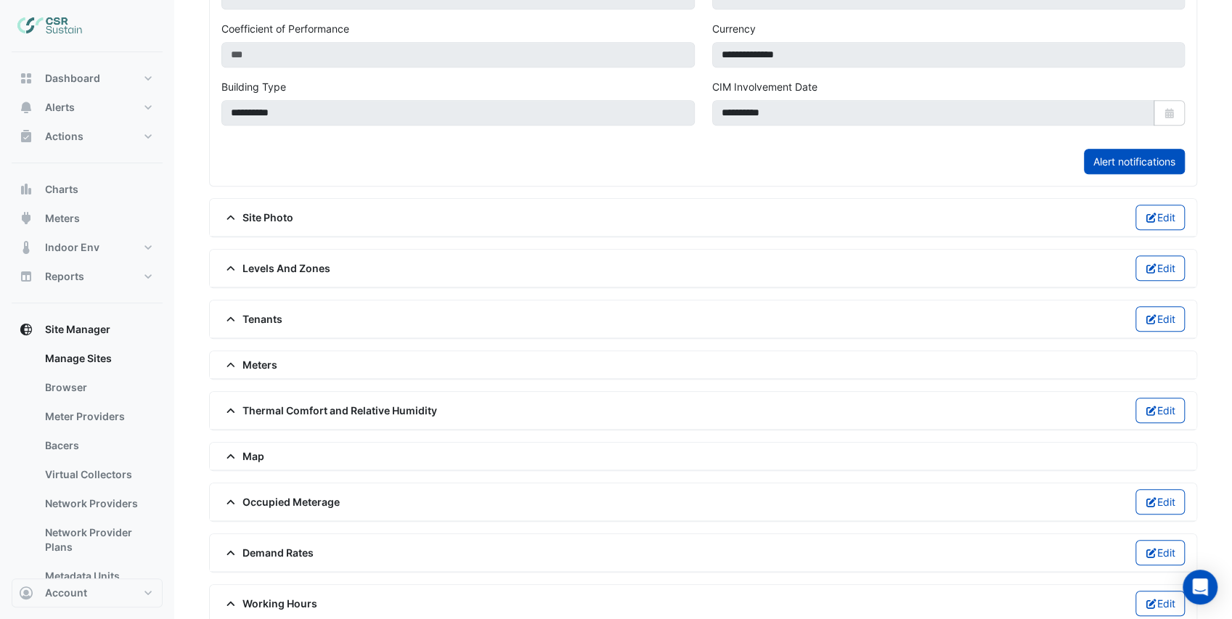
click at [262, 357] on span "Meters" at bounding box center [249, 364] width 56 height 15
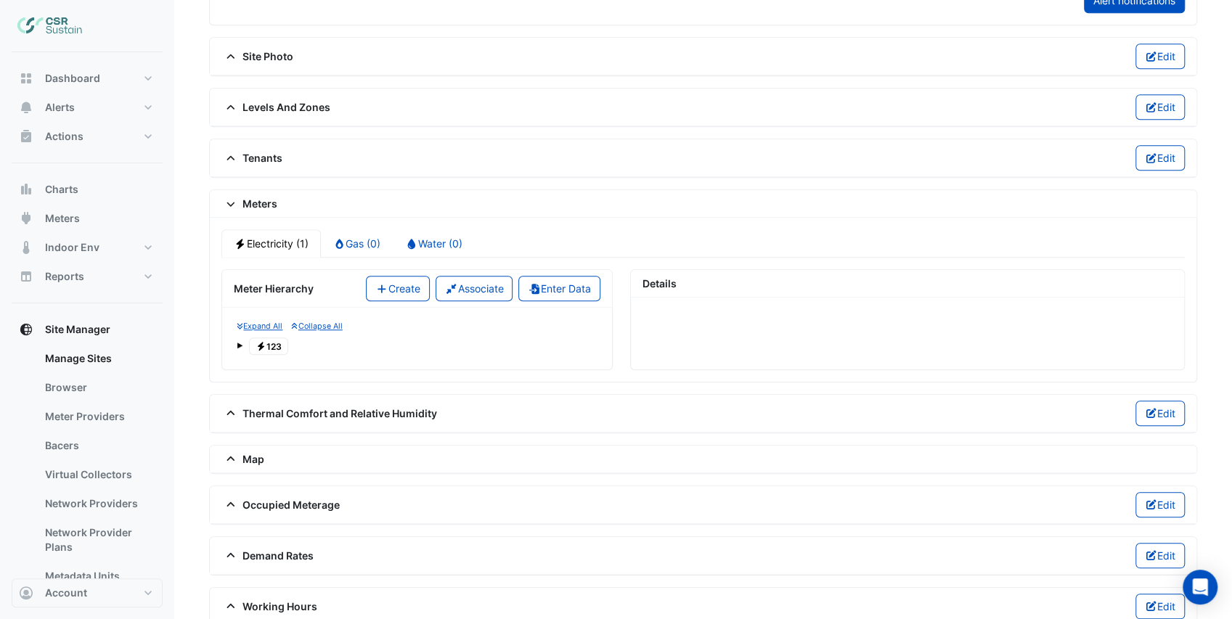
scroll to position [725, 0]
click at [390, 280] on button "Create" at bounding box center [398, 288] width 64 height 25
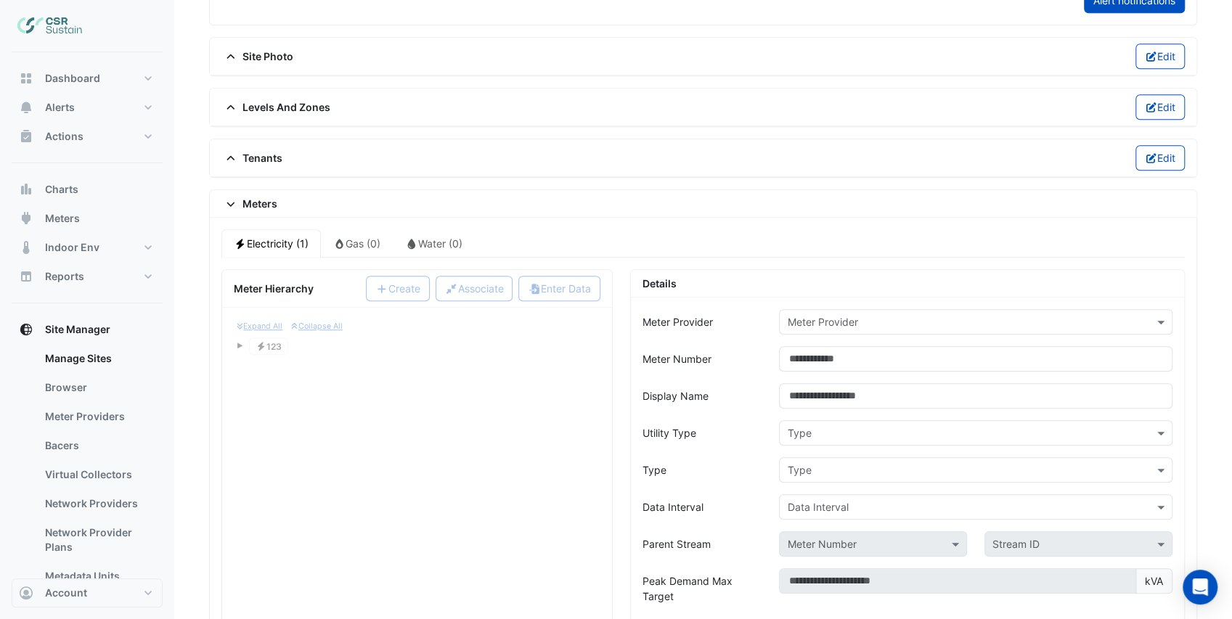
click at [819, 315] on input "text" at bounding box center [961, 322] width 348 height 15
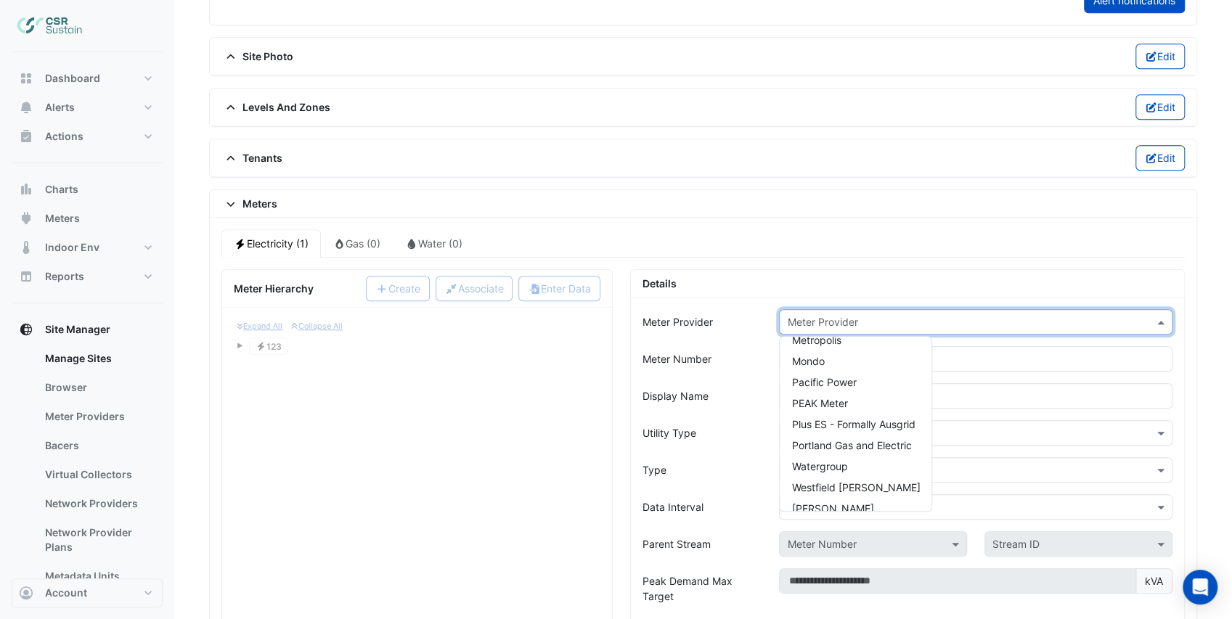
scroll to position [153, 0]
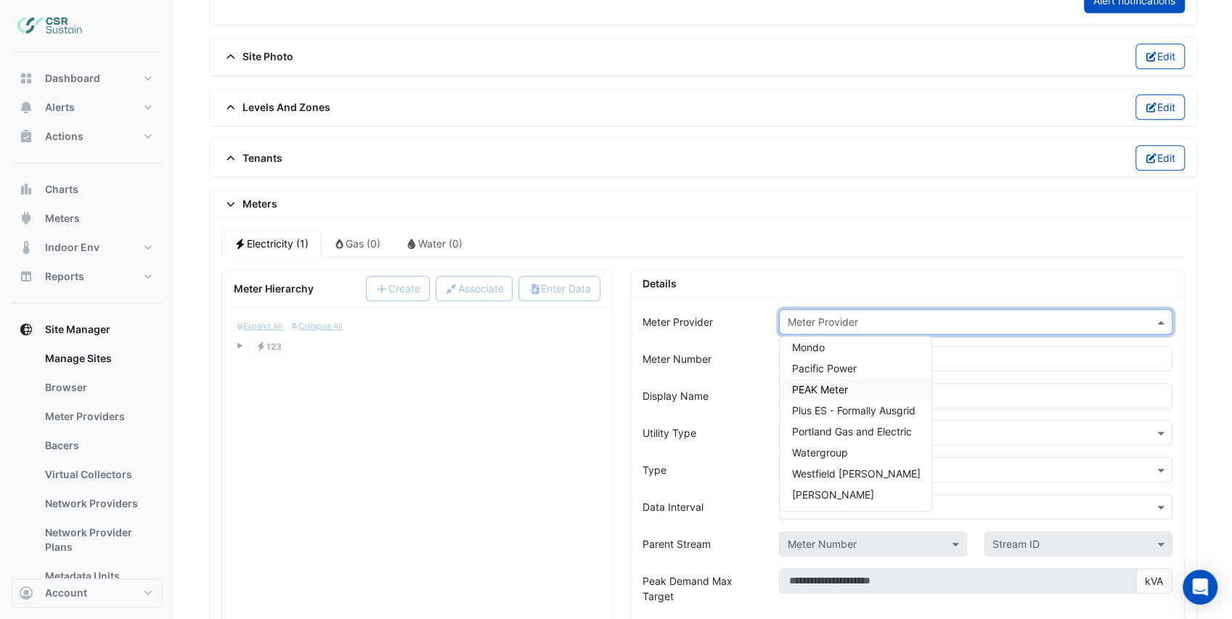
click at [851, 379] on div "PEAK Meter" at bounding box center [856, 389] width 152 height 21
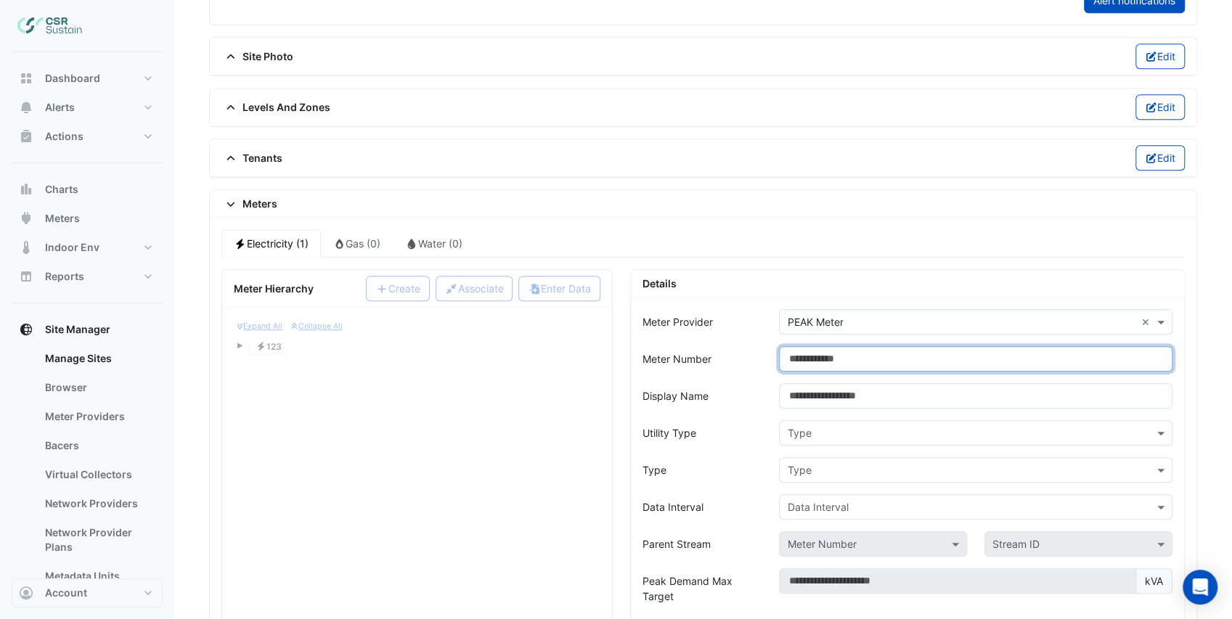
click at [817, 346] on input "Meter Number" at bounding box center [975, 358] width 393 height 25
type input "***"
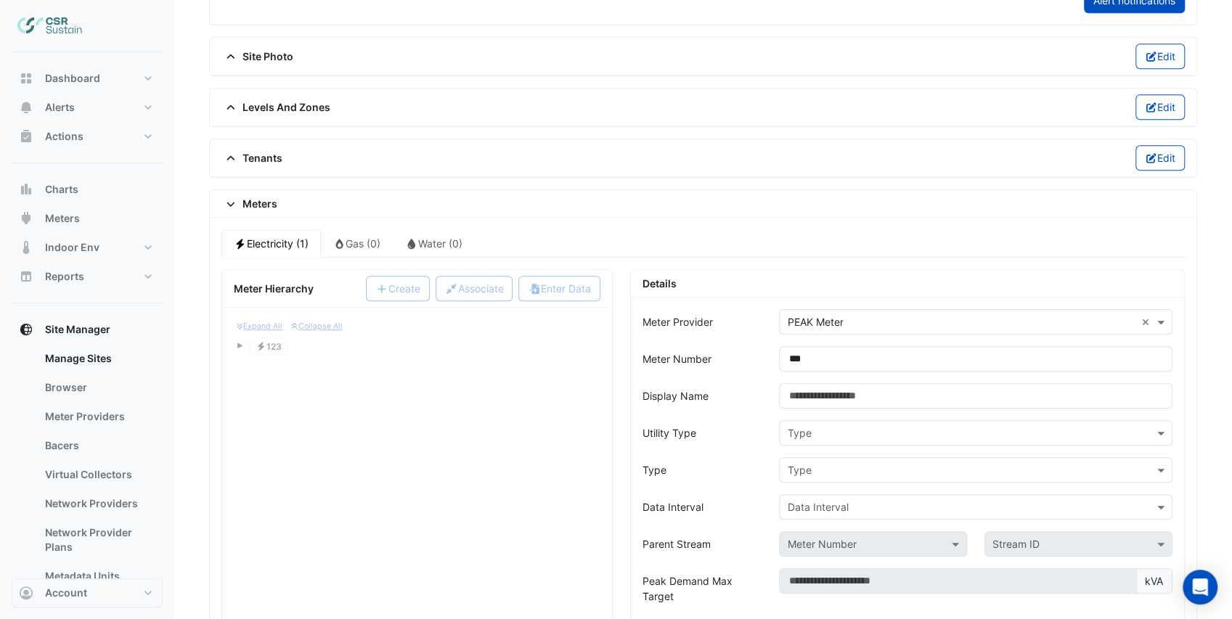
click at [743, 388] on div "Display Name" at bounding box center [702, 395] width 137 height 25
click at [809, 388] on input "Display Name" at bounding box center [975, 395] width 393 height 25
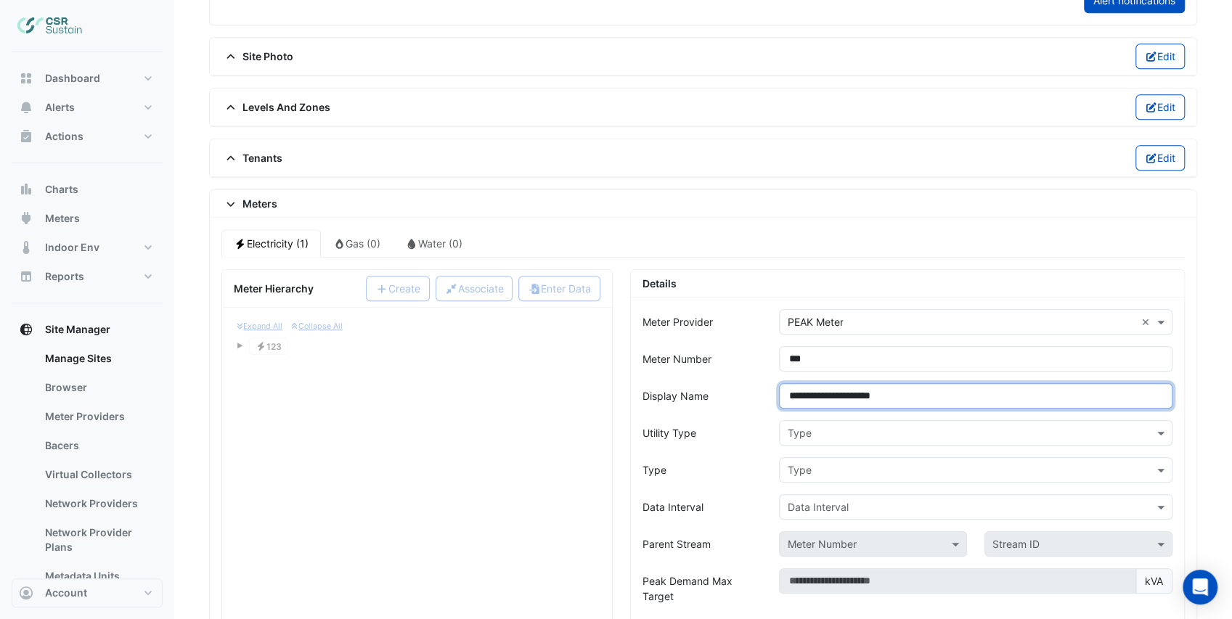
type input "**********"
click at [770, 421] on div "Utility Type Type" at bounding box center [907, 432] width 547 height 25
click at [801, 426] on input "text" at bounding box center [961, 433] width 348 height 15
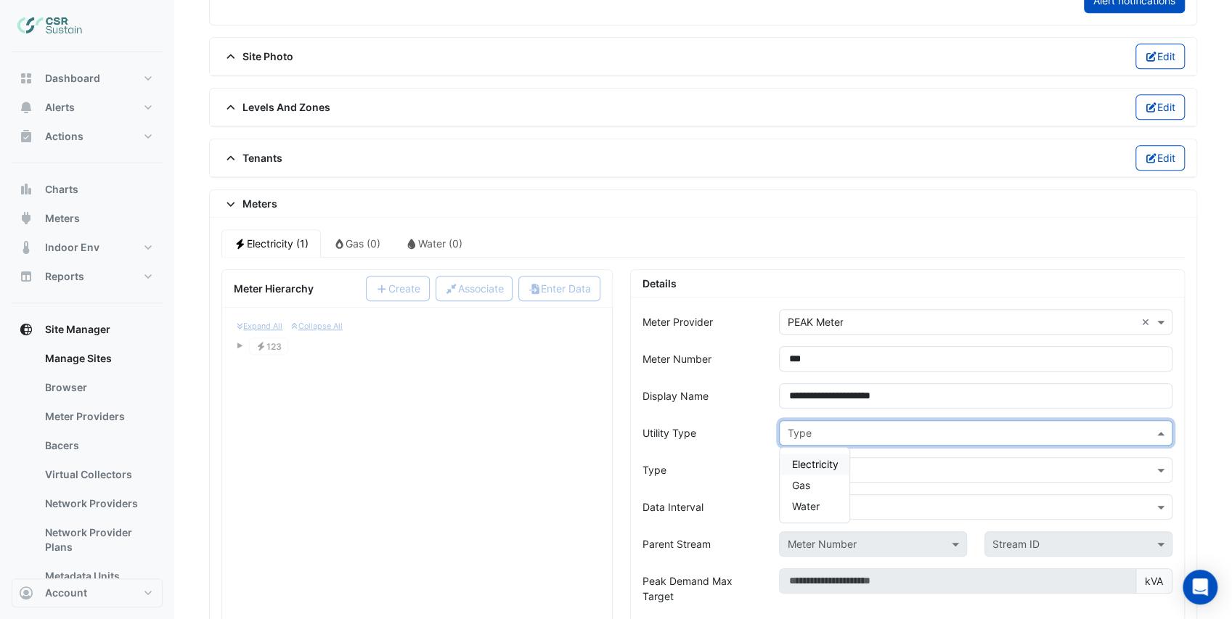
click at [820, 454] on div "Electricity" at bounding box center [815, 464] width 70 height 21
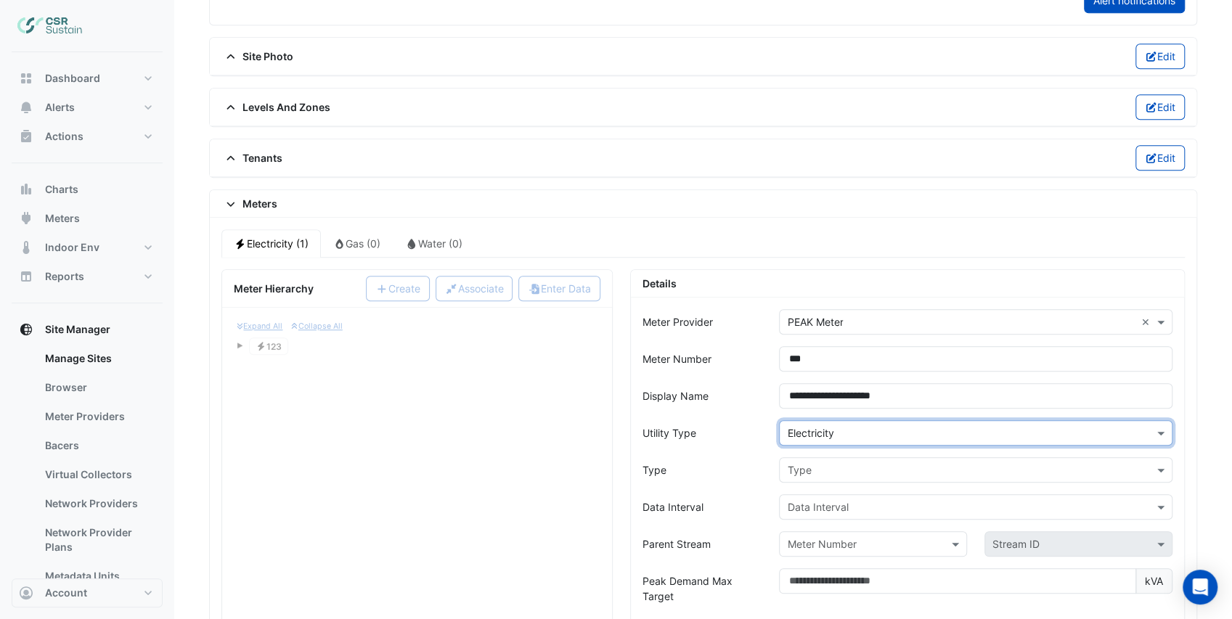
click at [758, 459] on div "Type" at bounding box center [702, 469] width 137 height 25
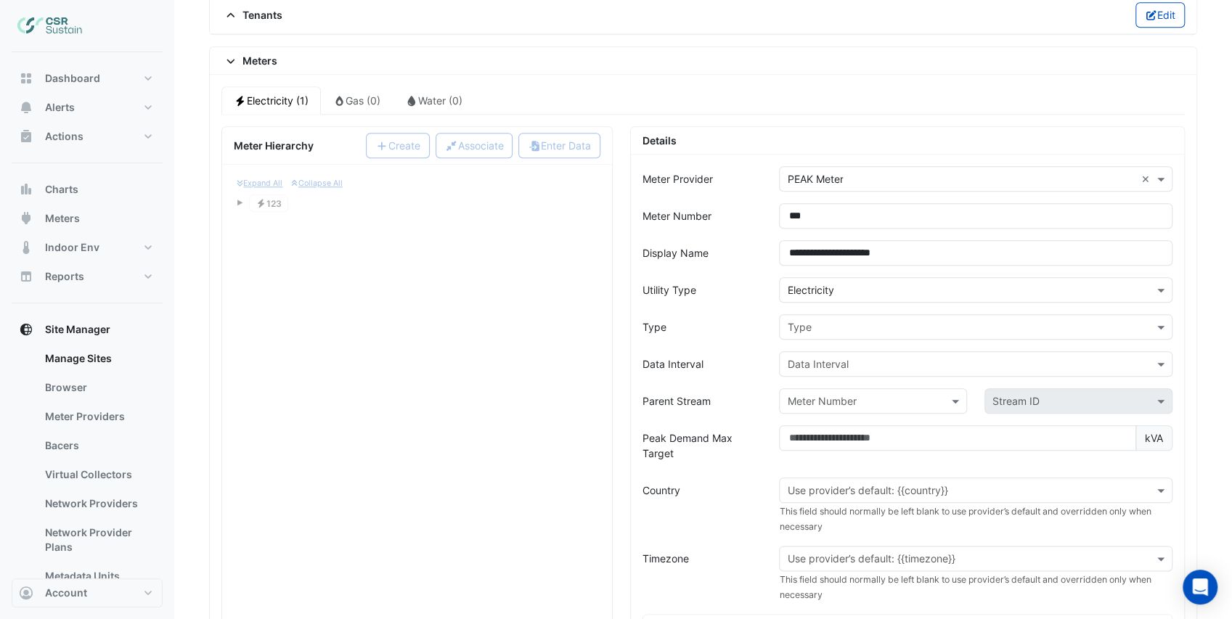
scroll to position [870, 0]
click at [810, 318] on input "text" at bounding box center [961, 325] width 348 height 15
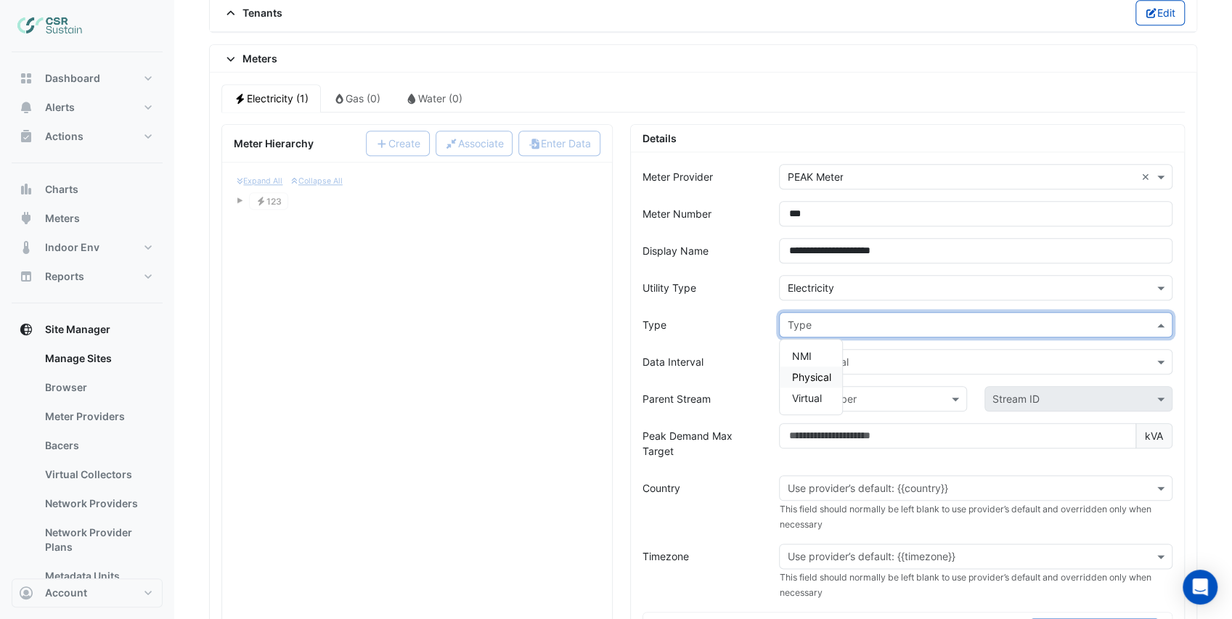
click at [816, 371] on span "Physical" at bounding box center [810, 377] width 39 height 12
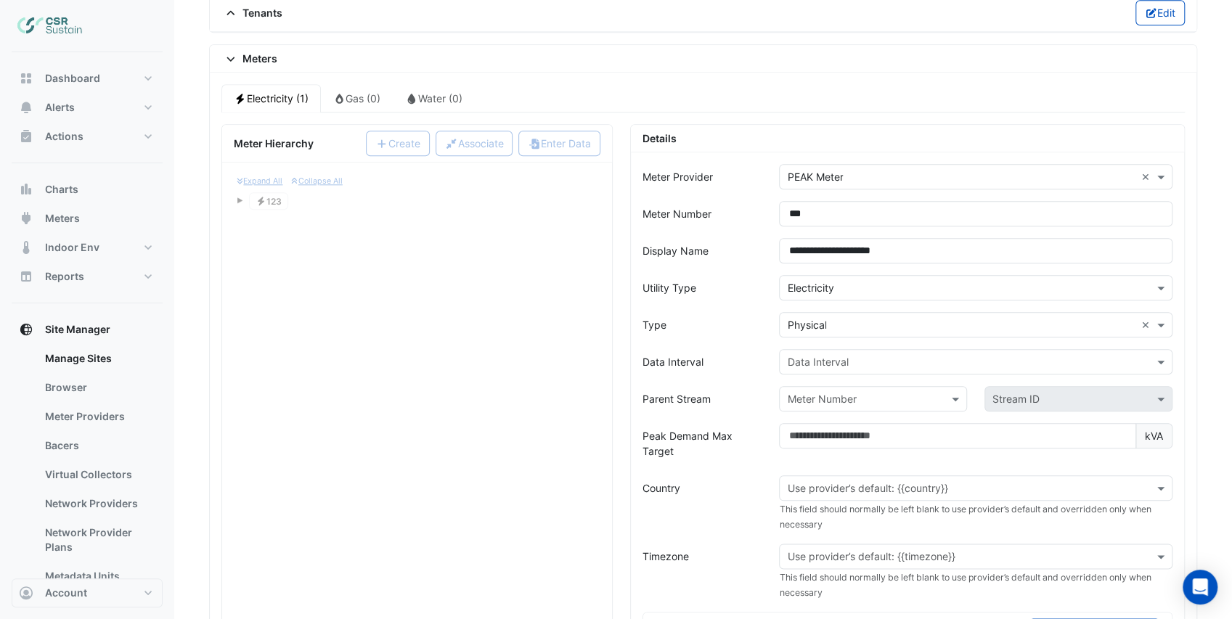
click at [745, 328] on form "**********" at bounding box center [907, 532] width 530 height 737
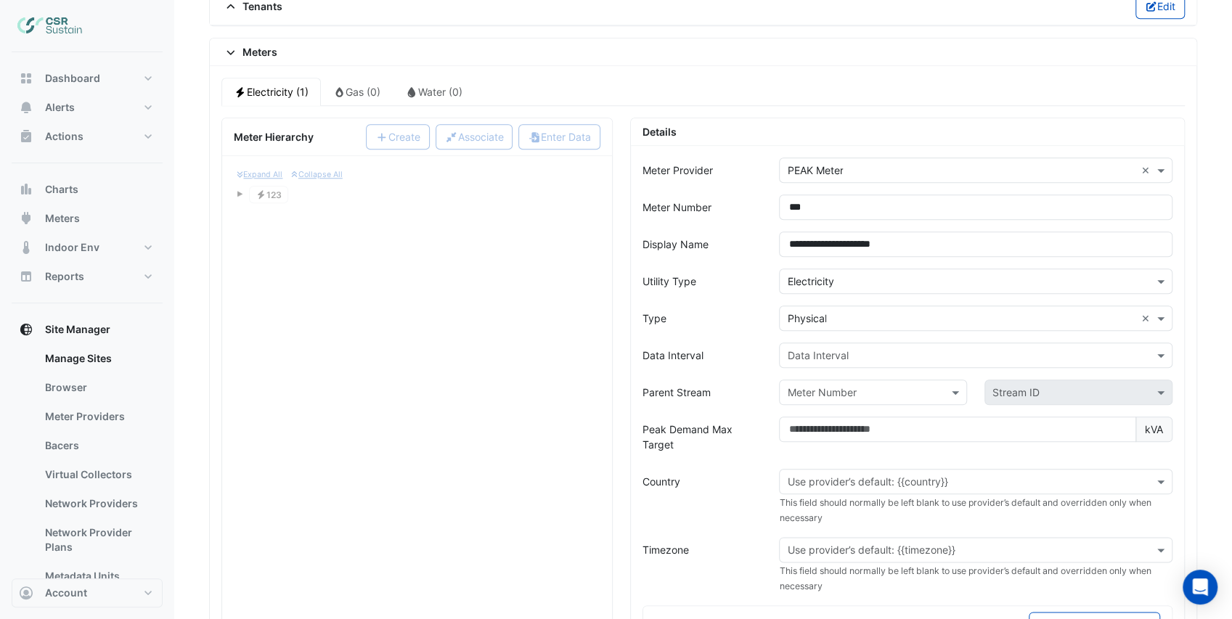
scroll to position [967, 0]
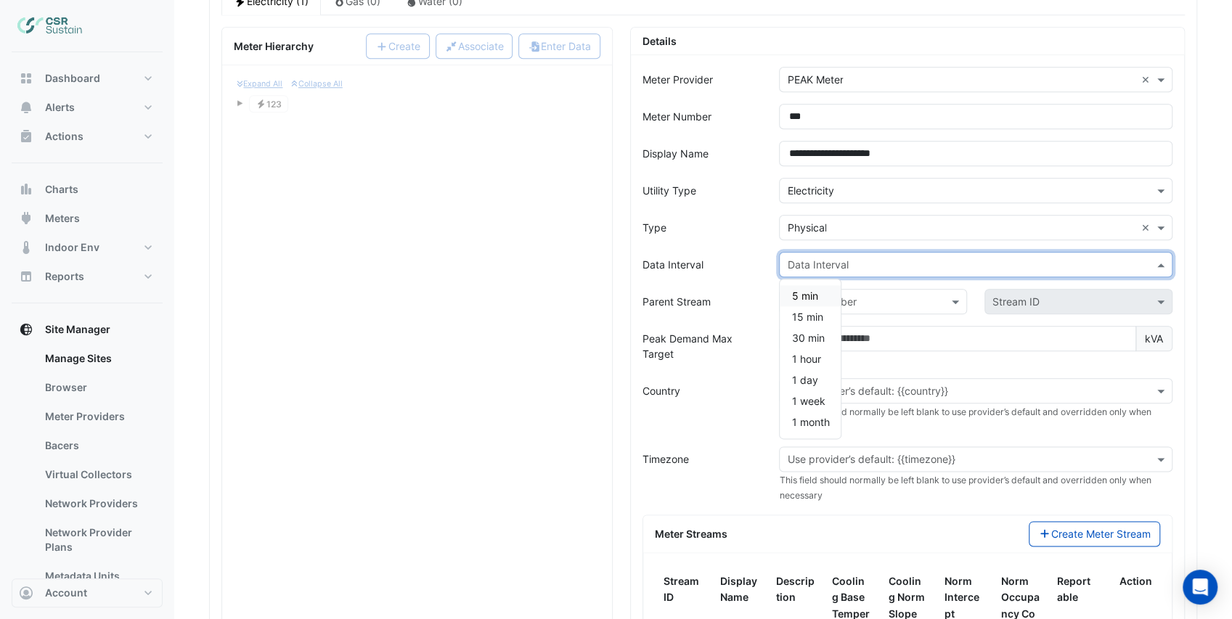
click at [813, 258] on input "text" at bounding box center [961, 265] width 348 height 15
click at [803, 311] on span "15 min" at bounding box center [806, 317] width 31 height 12
click at [759, 294] on div "Parent Stream" at bounding box center [702, 301] width 137 height 25
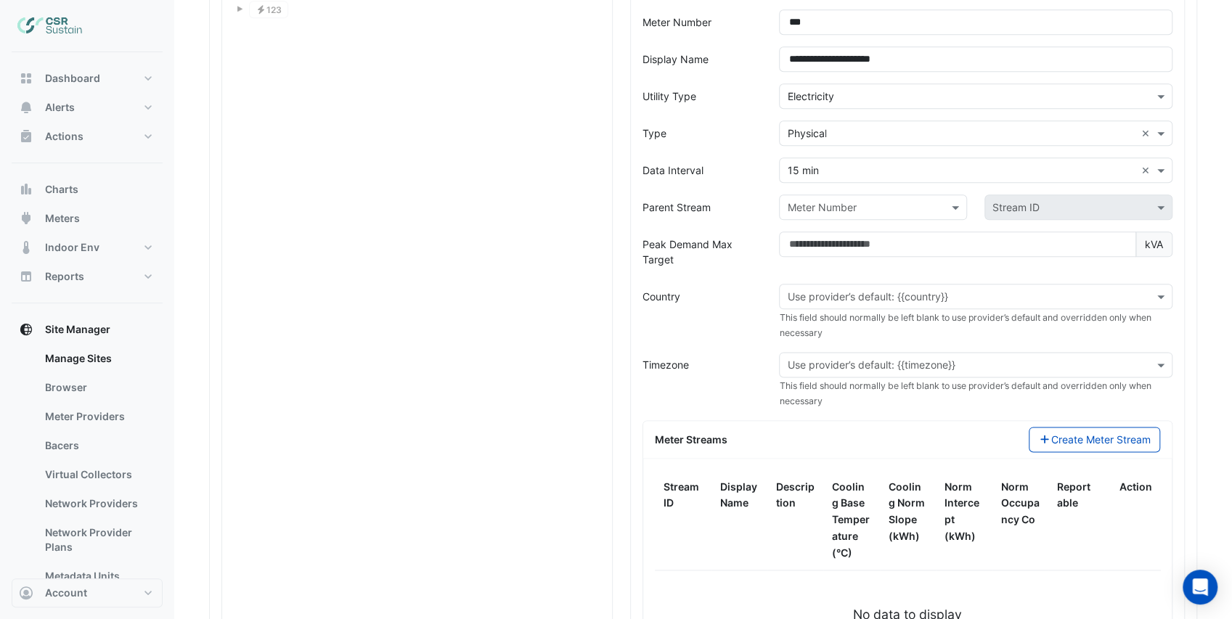
scroll to position [1064, 0]
click at [815, 287] on input "text" at bounding box center [961, 294] width 348 height 15
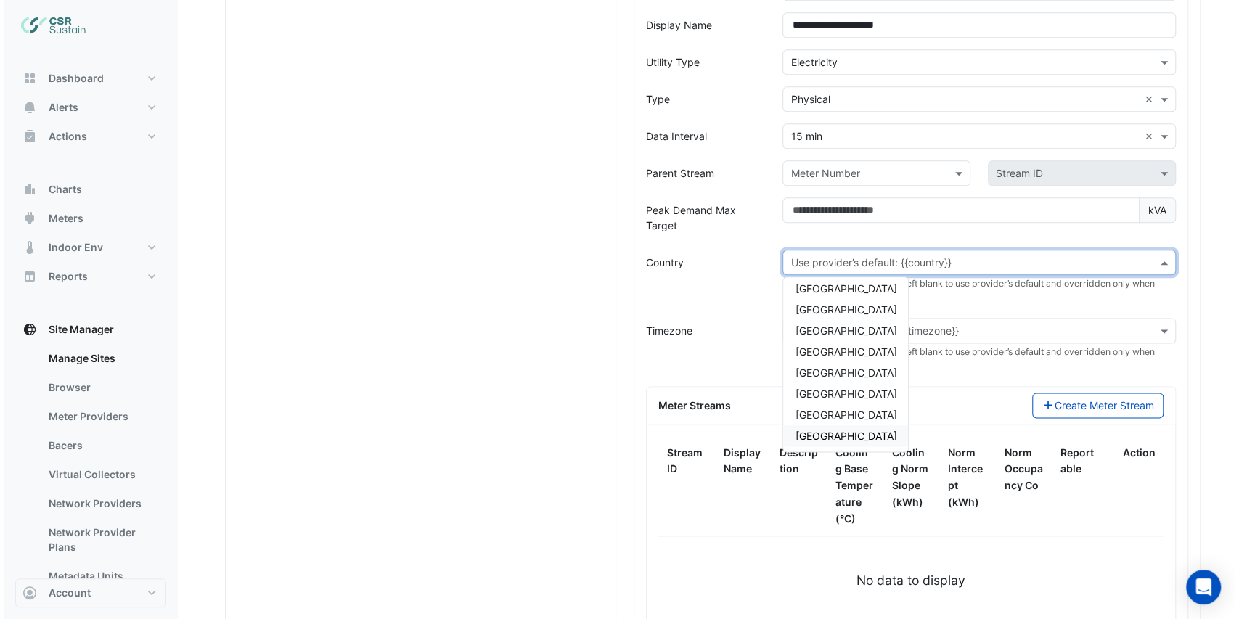
scroll to position [1112, 0]
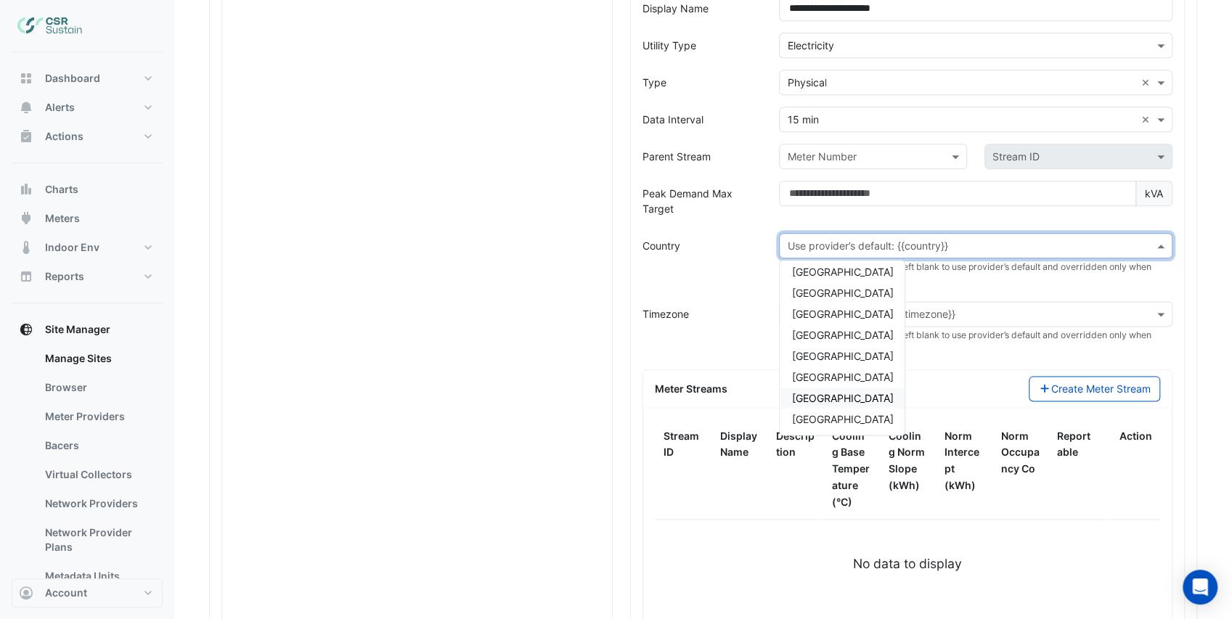
click at [832, 392] on span "United Kingdom" at bounding box center [842, 398] width 102 height 12
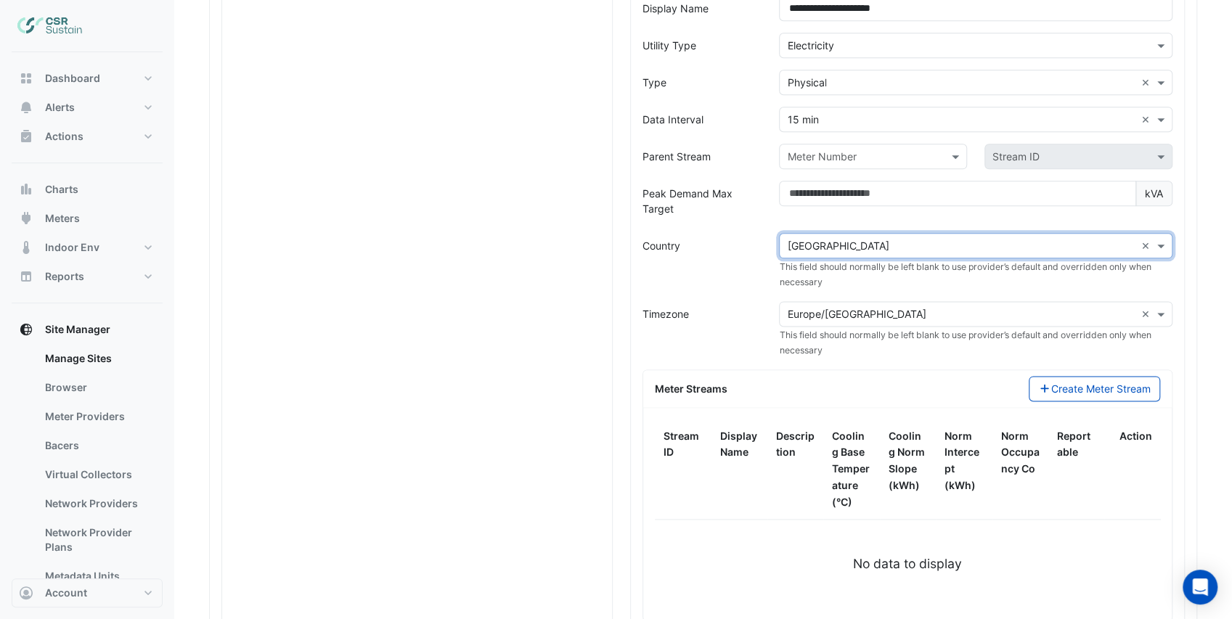
click at [748, 301] on div "Timezone" at bounding box center [702, 329] width 137 height 57
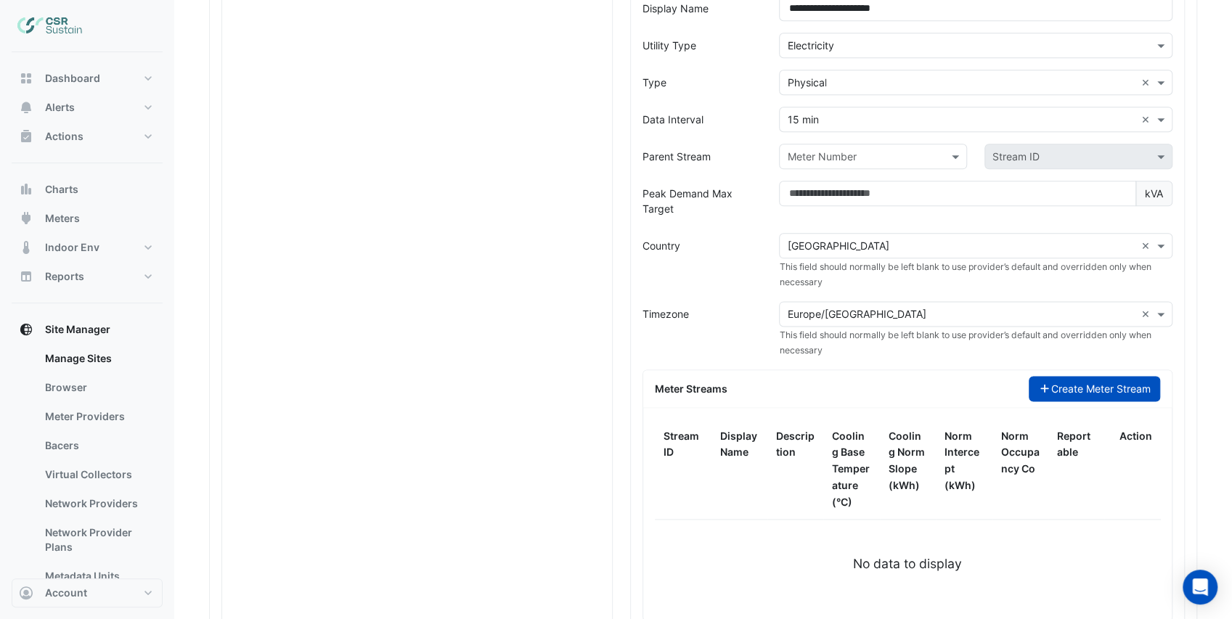
click at [1081, 383] on button "Create Meter Stream" at bounding box center [1094, 388] width 131 height 25
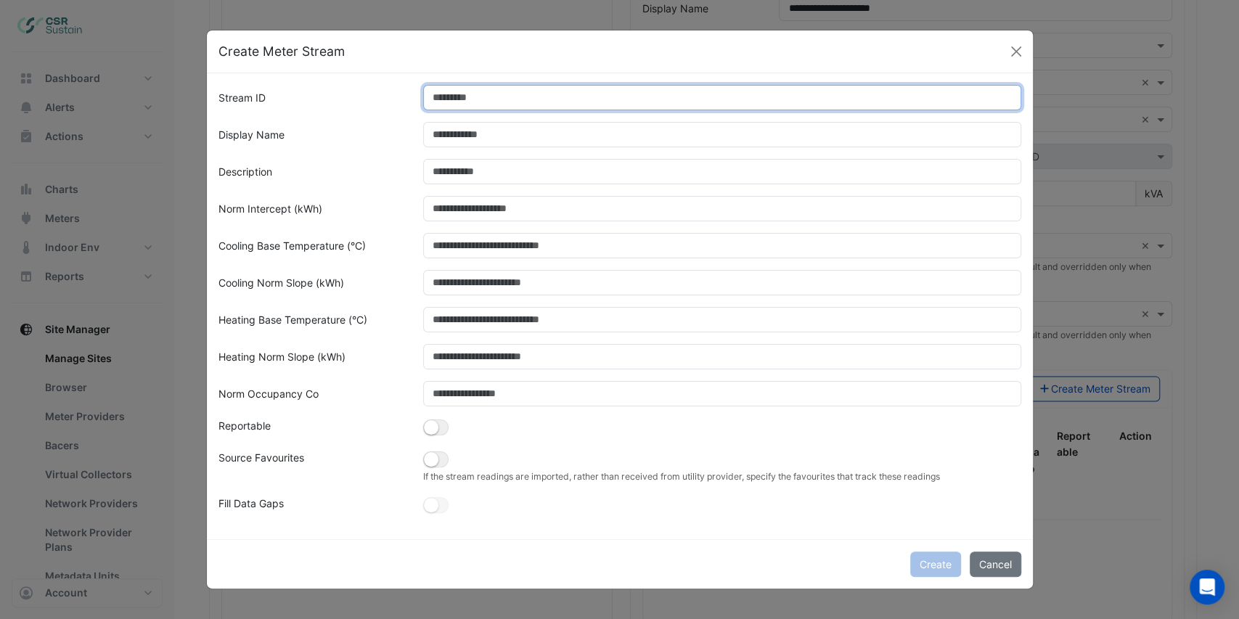
click at [482, 102] on input "Stream ID" at bounding box center [722, 97] width 598 height 25
type input "*"
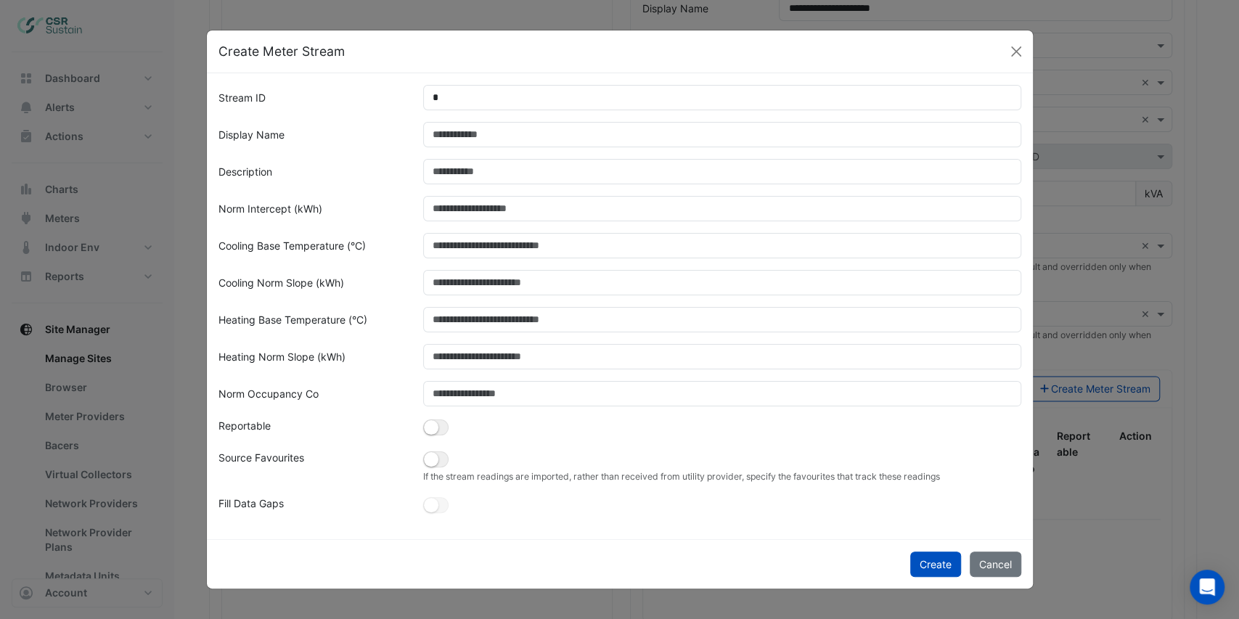
click at [390, 131] on div "Display Name" at bounding box center [312, 134] width 205 height 25
click at [431, 458] on small "button" at bounding box center [431, 459] width 15 height 15
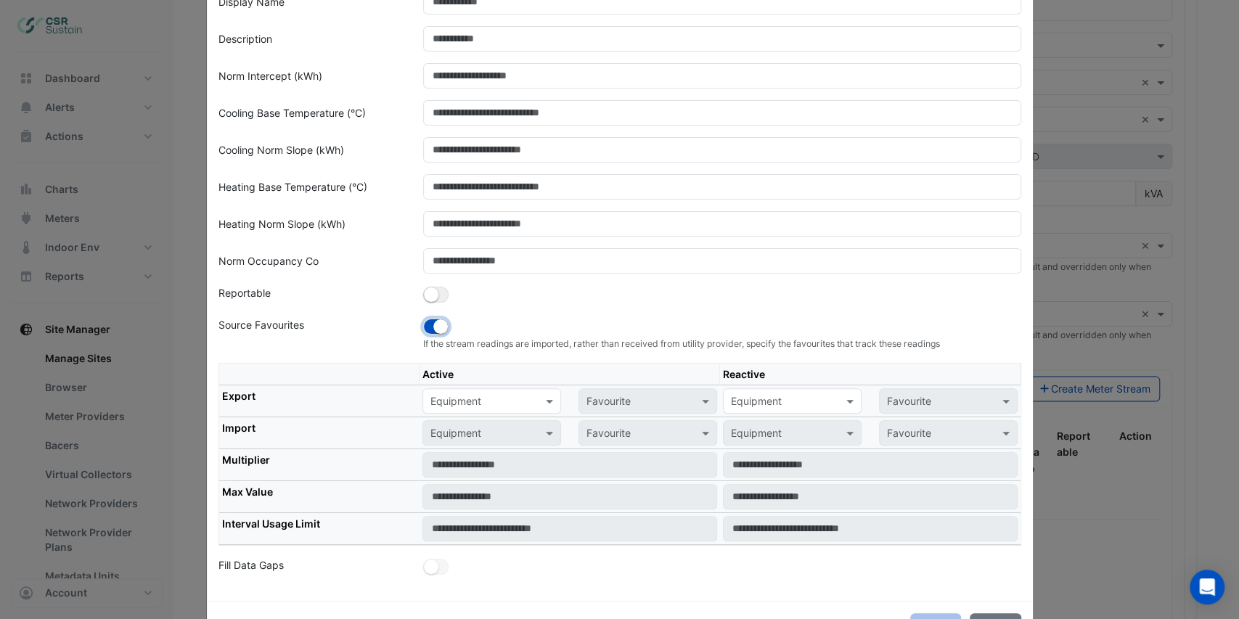
scroll to position [145, 0]
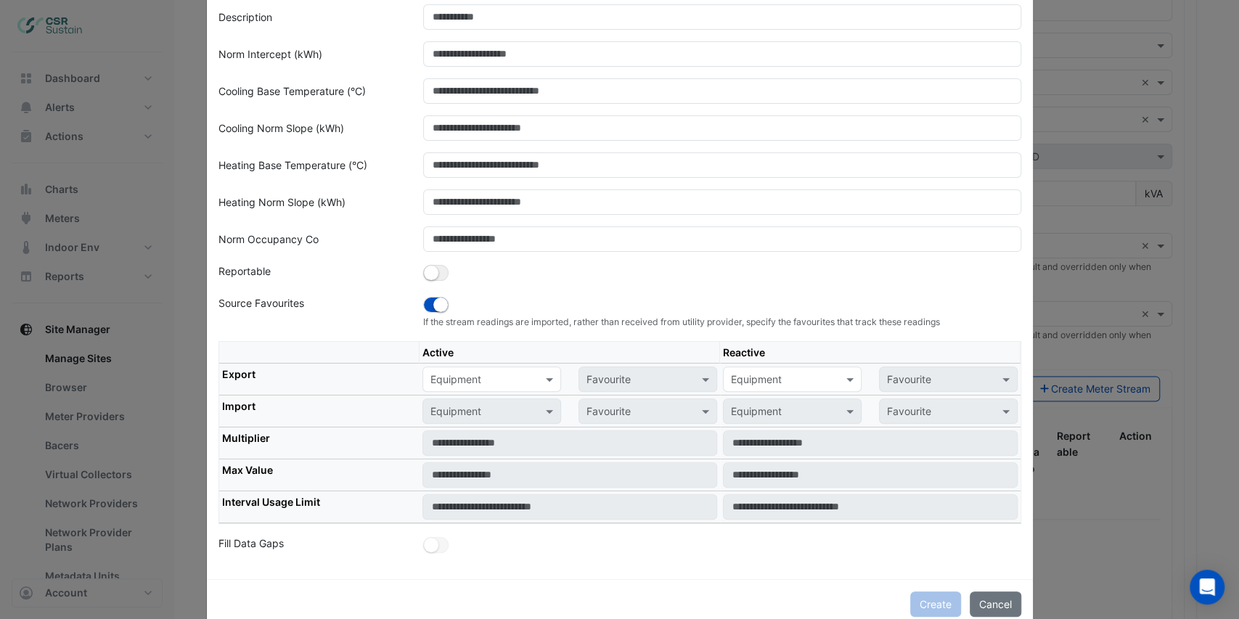
click at [452, 378] on input "text" at bounding box center [478, 379] width 94 height 15
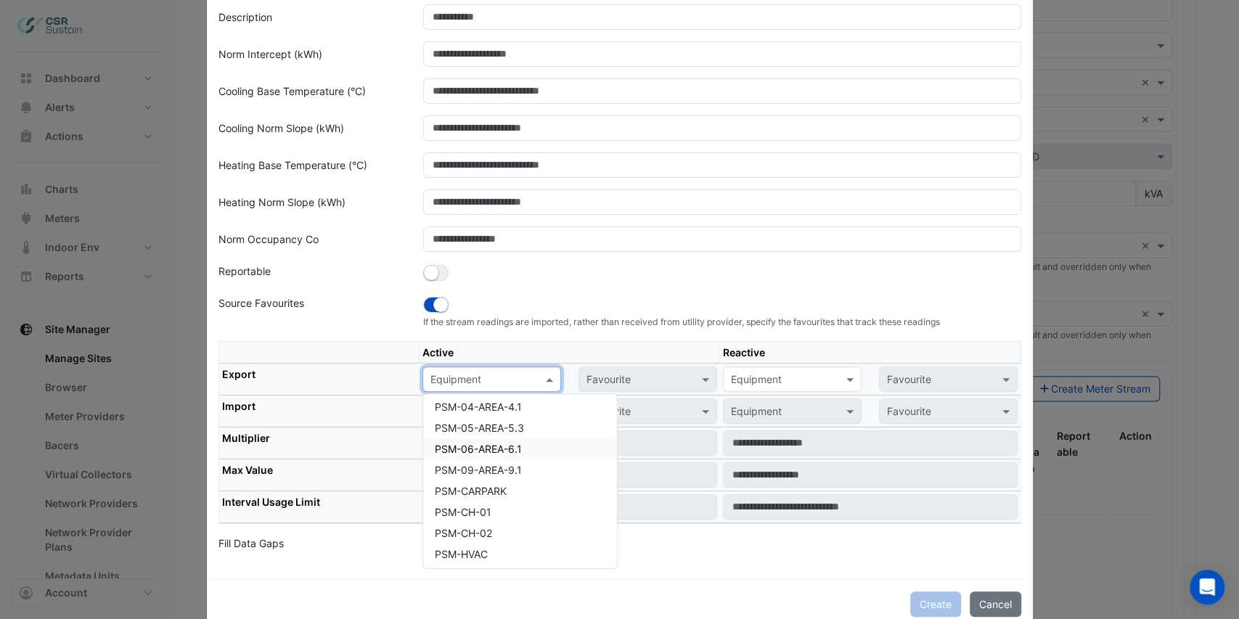
scroll to position [237, 0]
click at [462, 529] on span "PSM-MAIN-ELECTRICITY" at bounding box center [495, 531] width 121 height 12
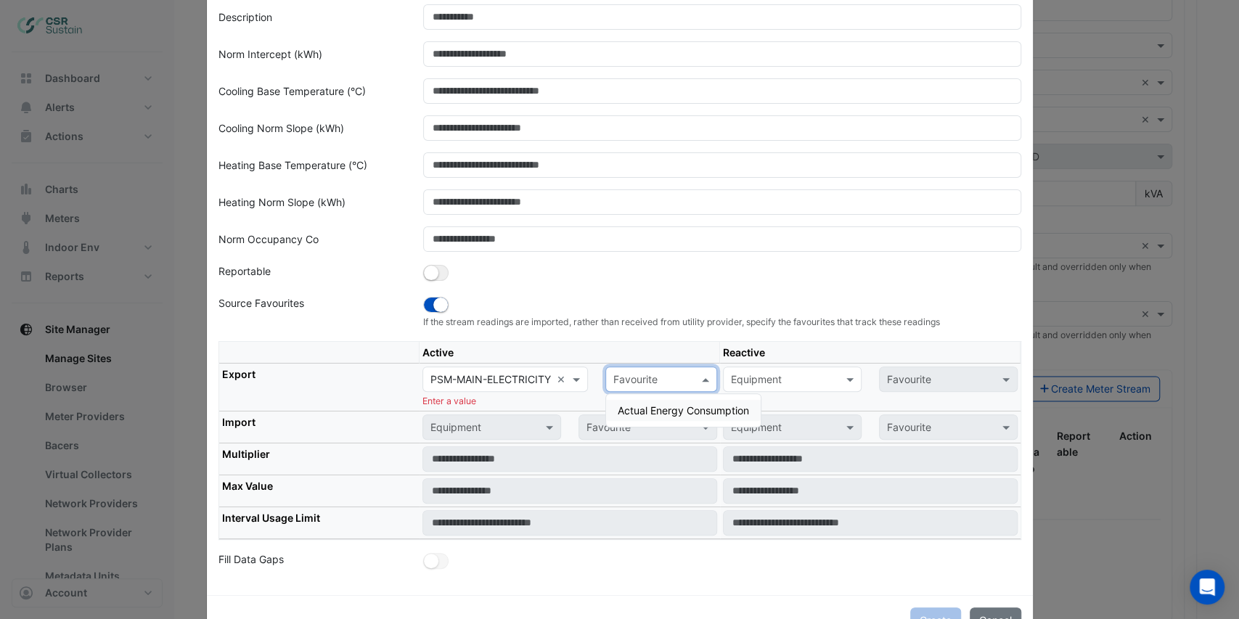
click at [624, 380] on input "text" at bounding box center [646, 379] width 67 height 15
click at [642, 409] on span "Actual Energy Consumption" at bounding box center [683, 410] width 131 height 12
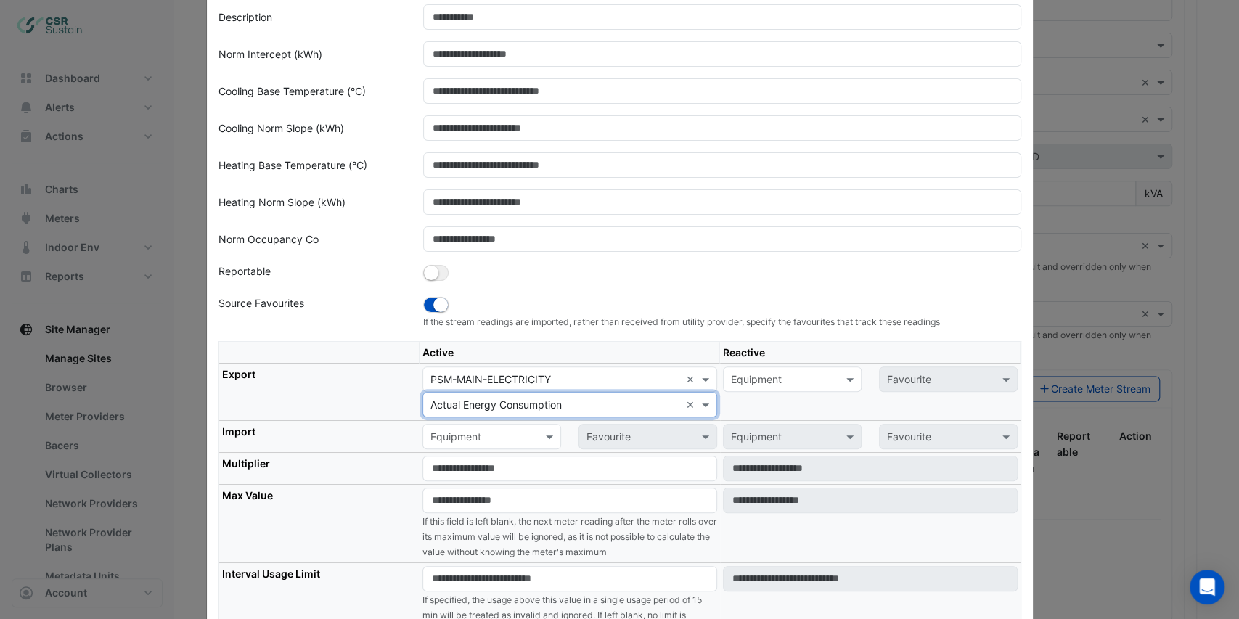
click at [362, 388] on th "Export" at bounding box center [319, 392] width 200 height 57
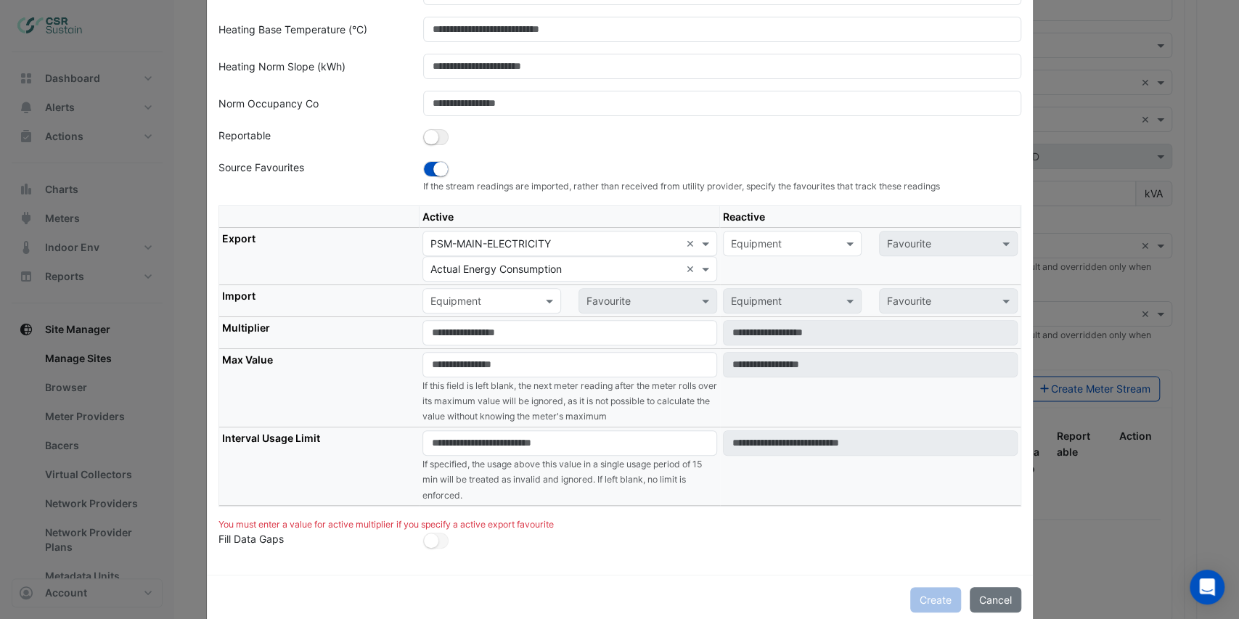
scroll to position [301, 0]
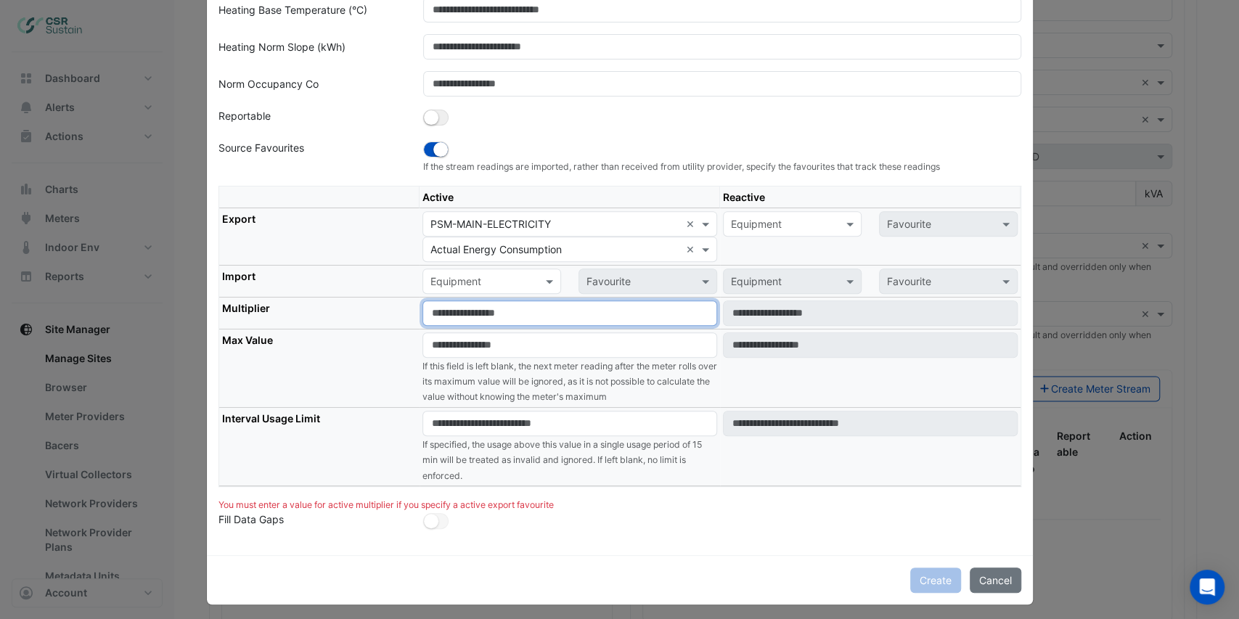
click at [470, 306] on input "number" at bounding box center [570, 313] width 295 height 25
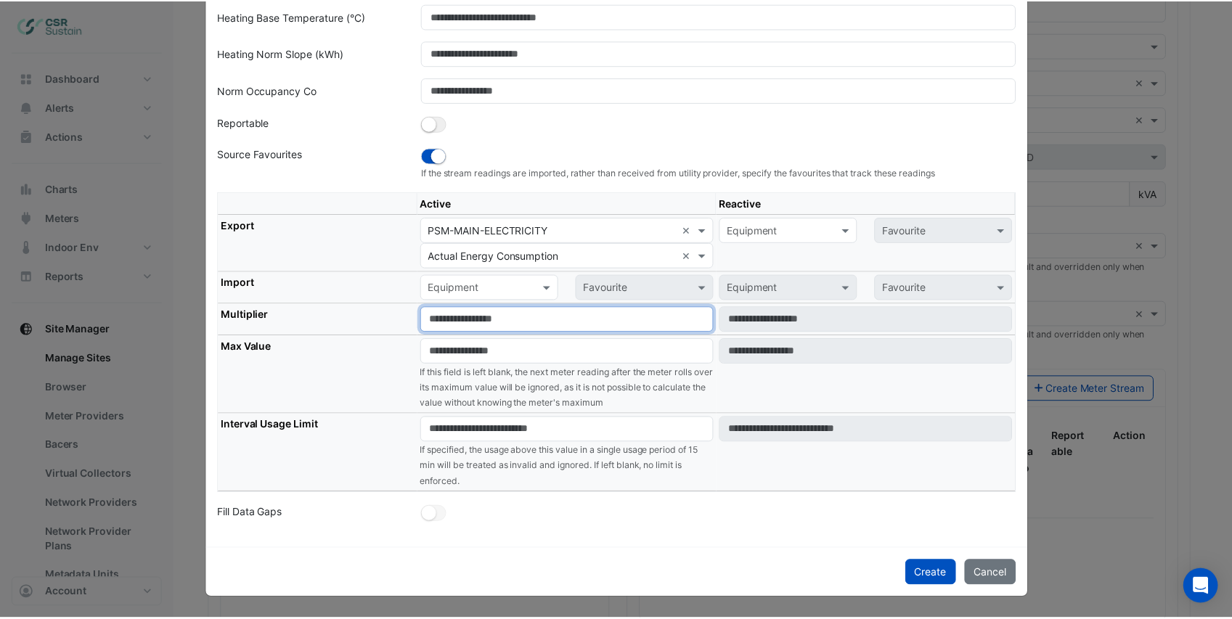
scroll to position [287, 0]
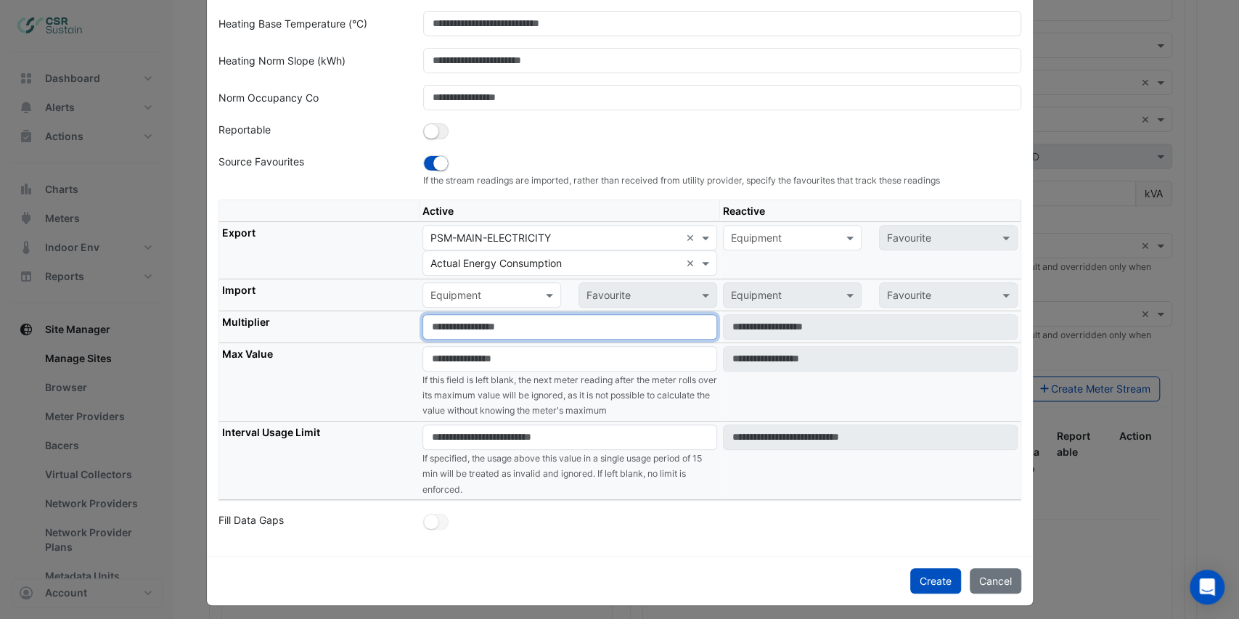
type input "*"
click at [580, 531] on div "Stream ID * Display Name Description Norm Intercept (kWh) Cooling Base Temperat…" at bounding box center [620, 166] width 826 height 779
click at [923, 572] on button "Create" at bounding box center [935, 580] width 51 height 25
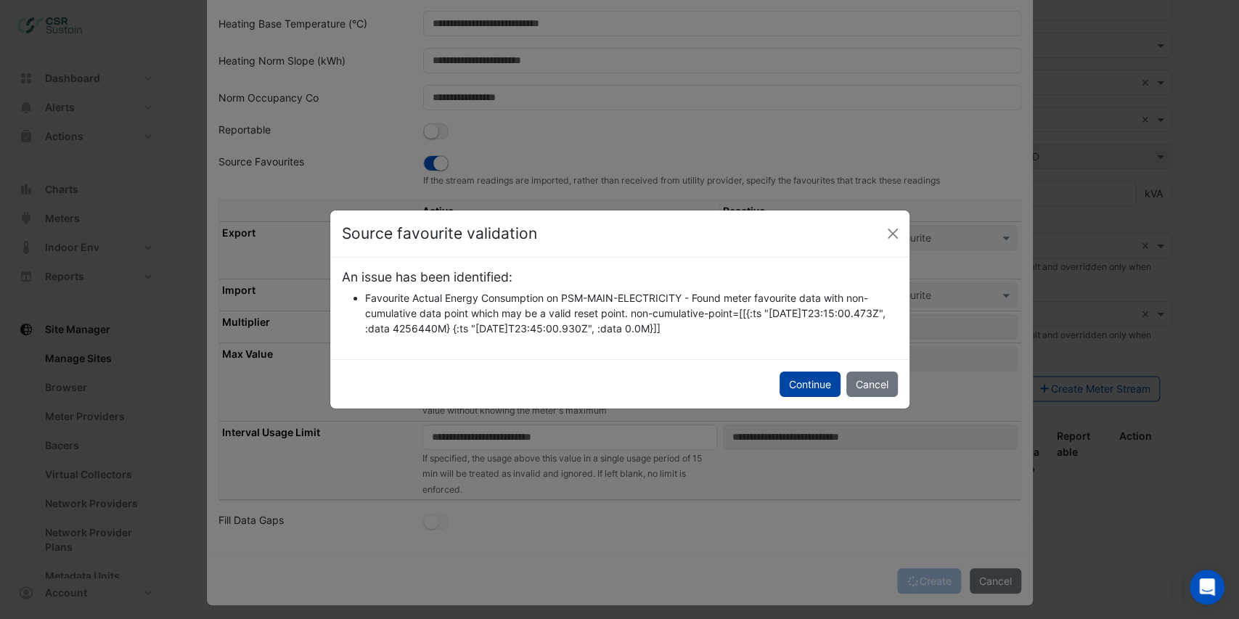
click at [817, 386] on button "Continue" at bounding box center [810, 384] width 61 height 25
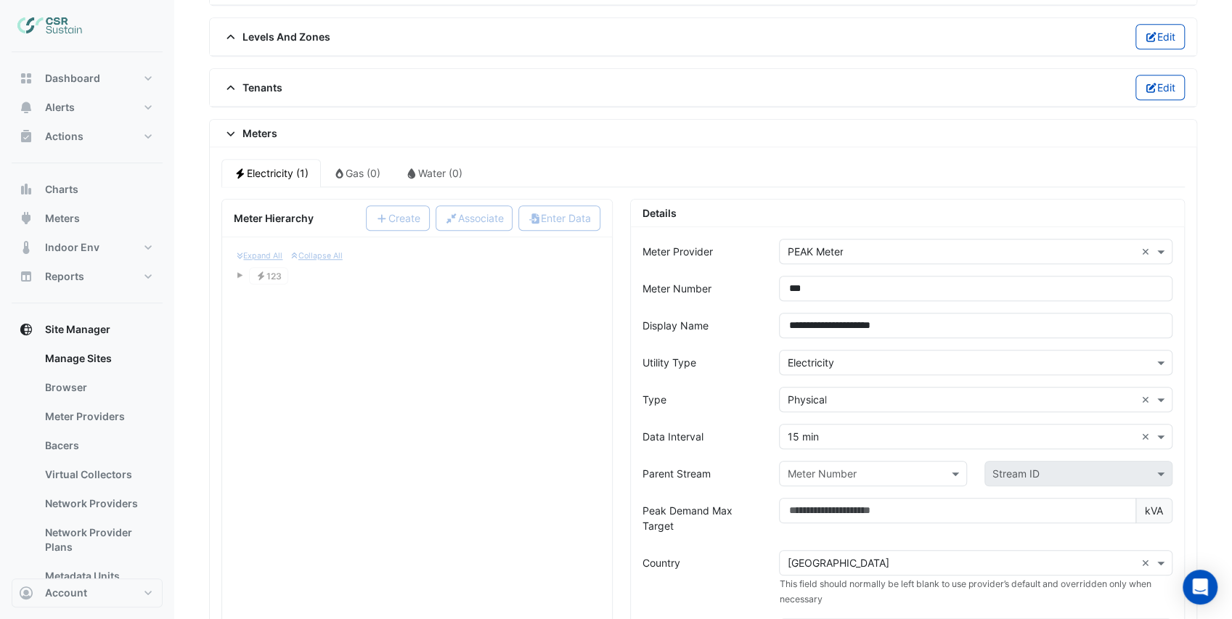
scroll to position [1182, 0]
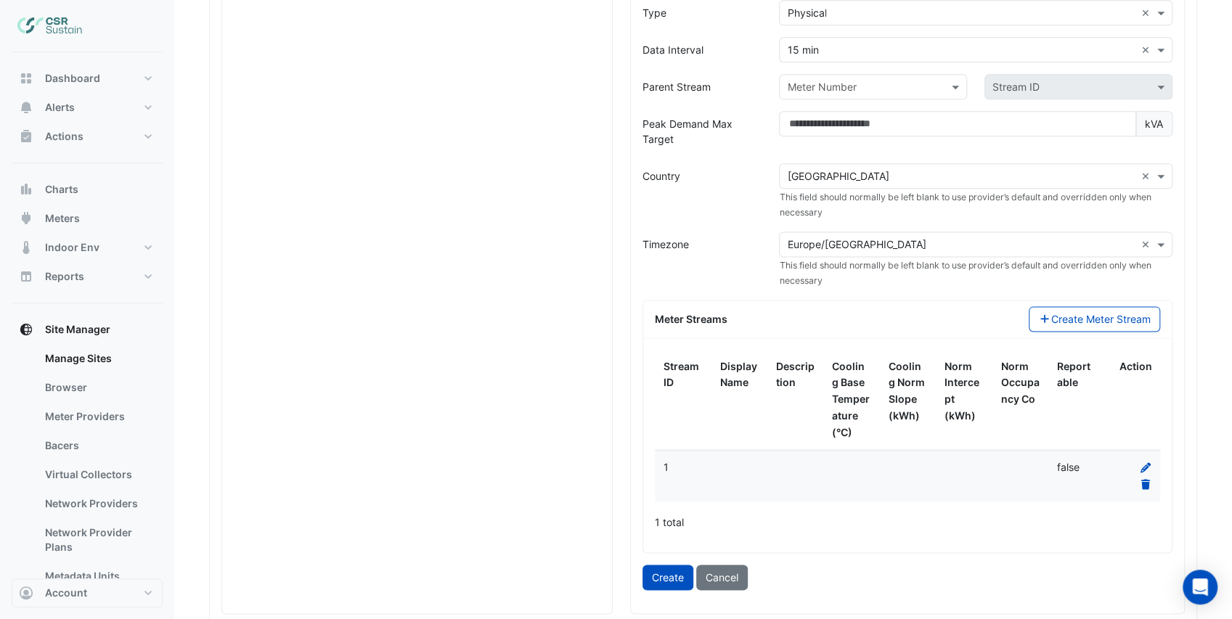
click at [653, 568] on button "Create" at bounding box center [667, 577] width 51 height 25
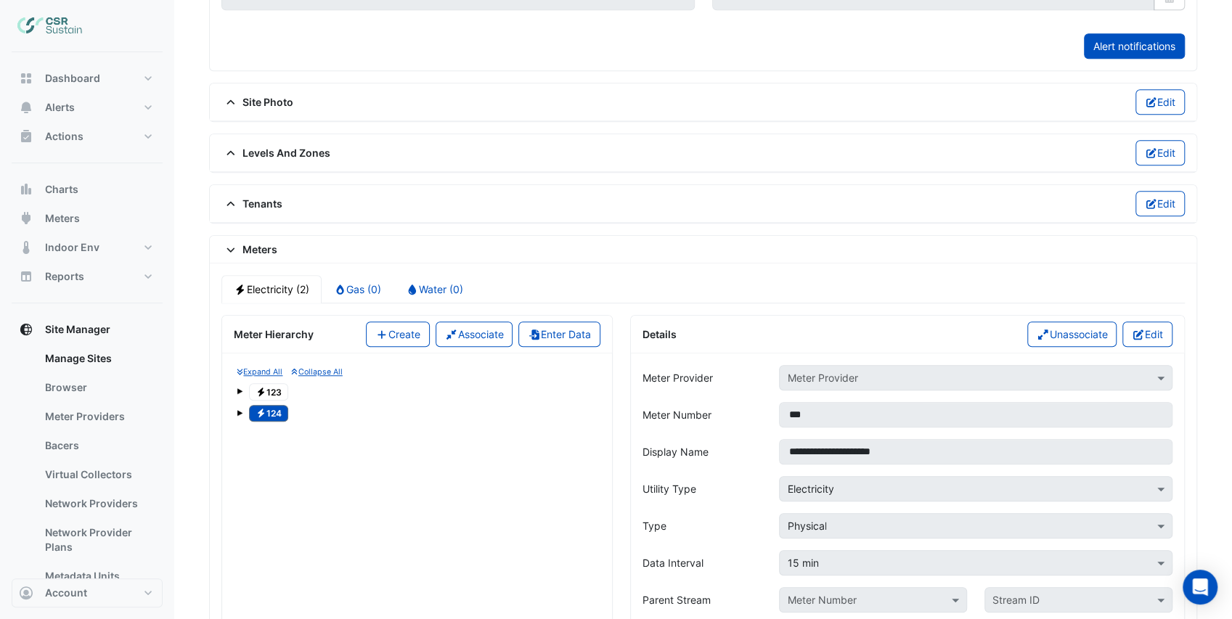
scroll to position [650, 0]
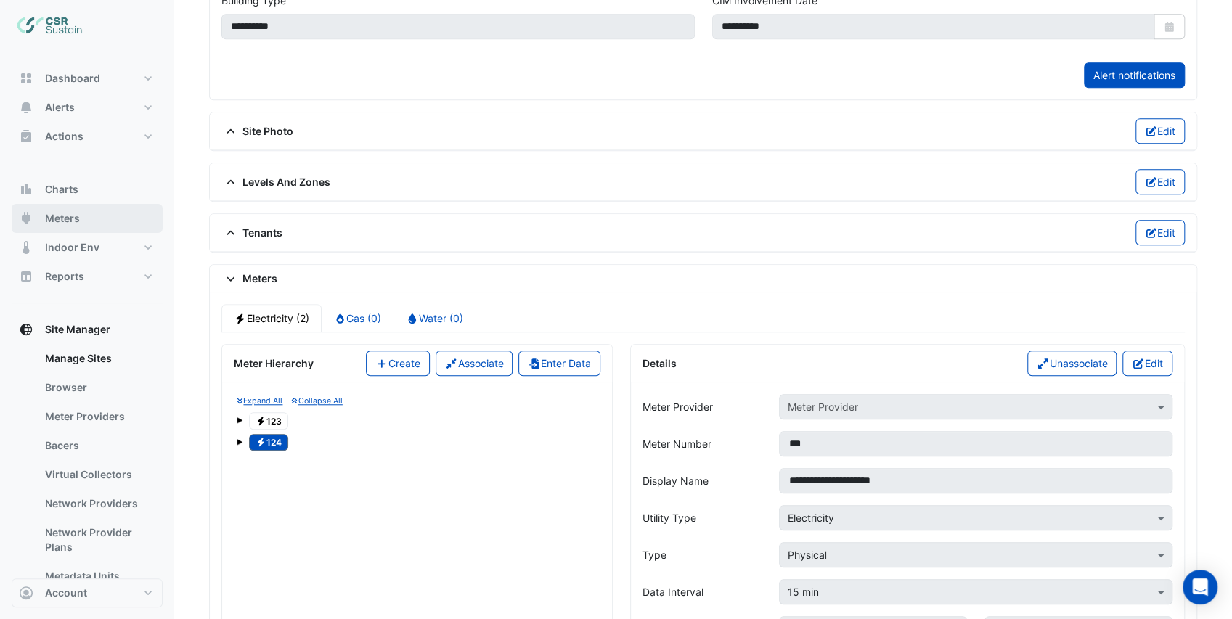
click at [69, 219] on span "Meters" at bounding box center [62, 218] width 35 height 15
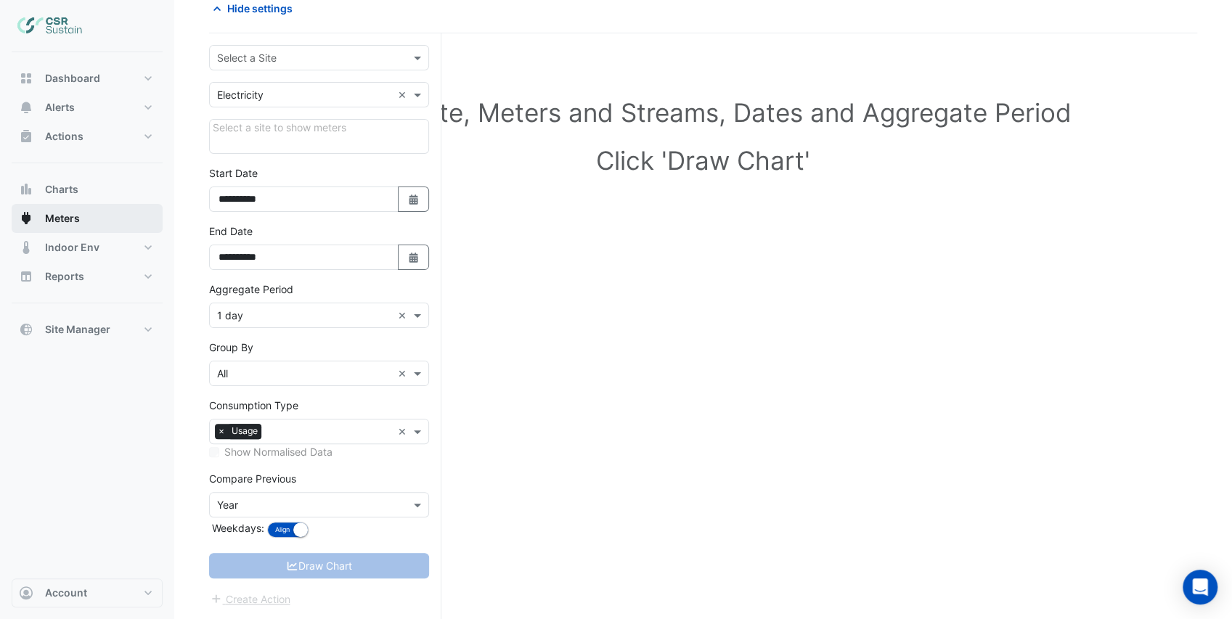
scroll to position [71, 0]
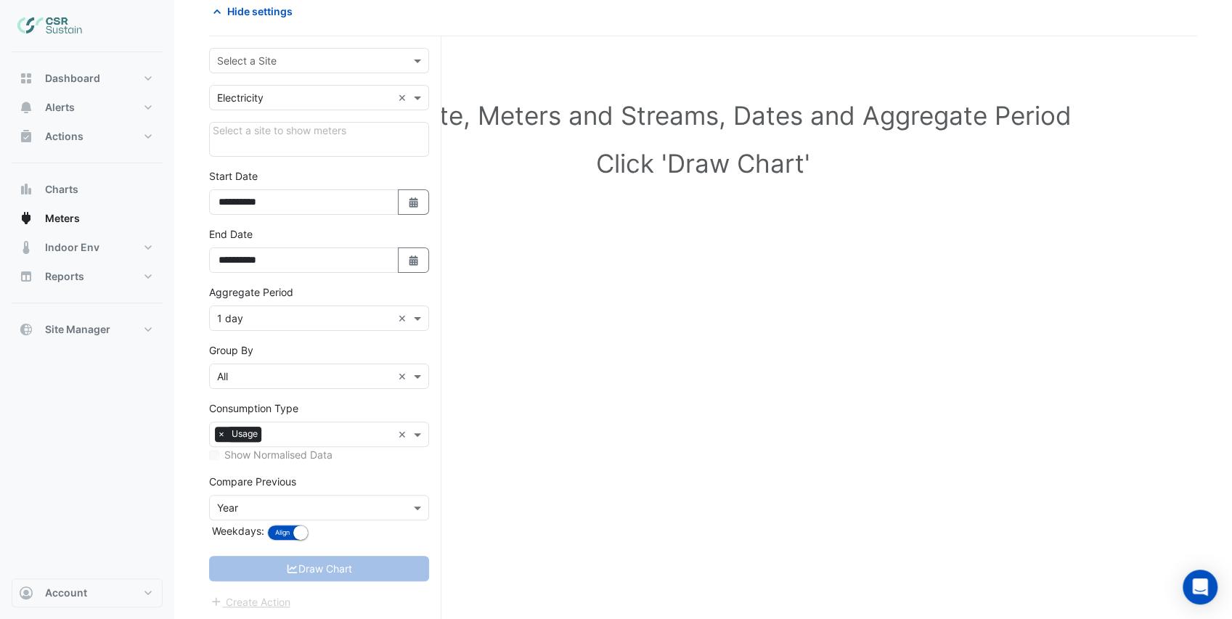
click at [261, 66] on input "text" at bounding box center [304, 61] width 175 height 15
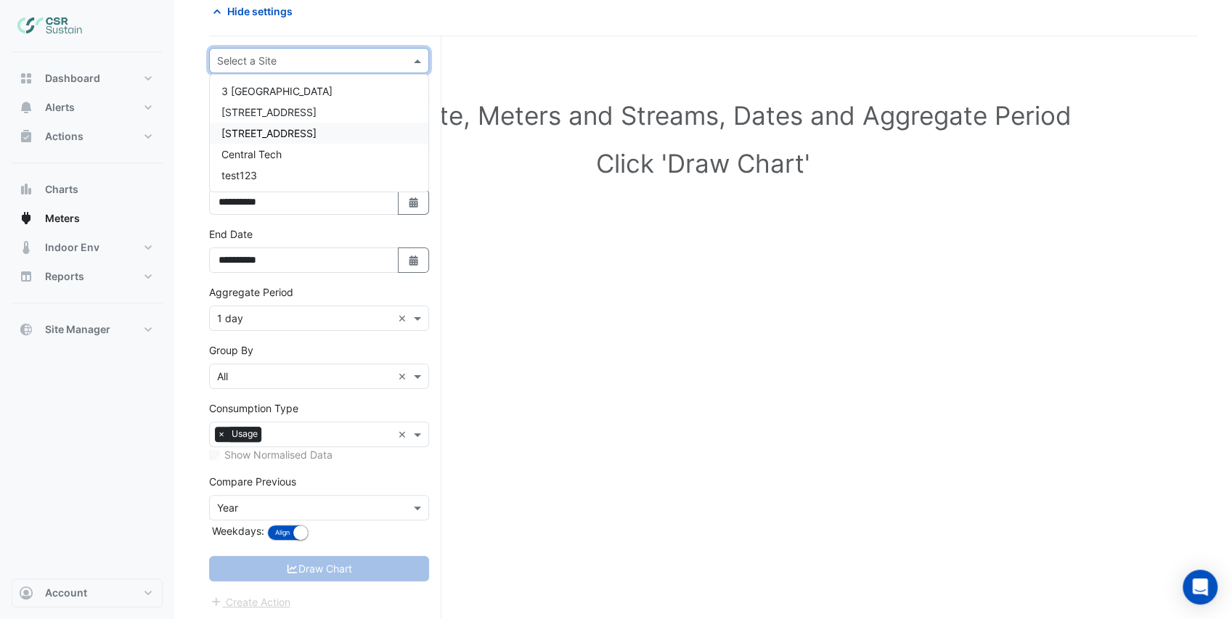
click at [270, 134] on span "8 Exchange Quay" at bounding box center [268, 133] width 95 height 12
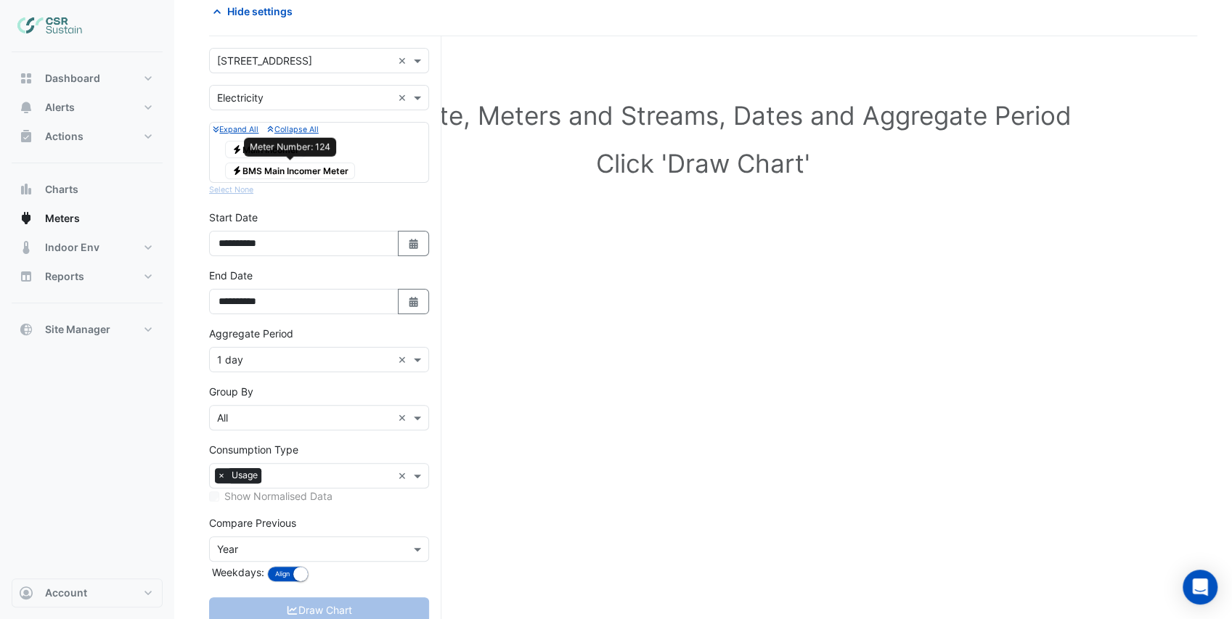
click at [289, 168] on span "Electricity BMS Main Incomer Meter" at bounding box center [290, 171] width 130 height 17
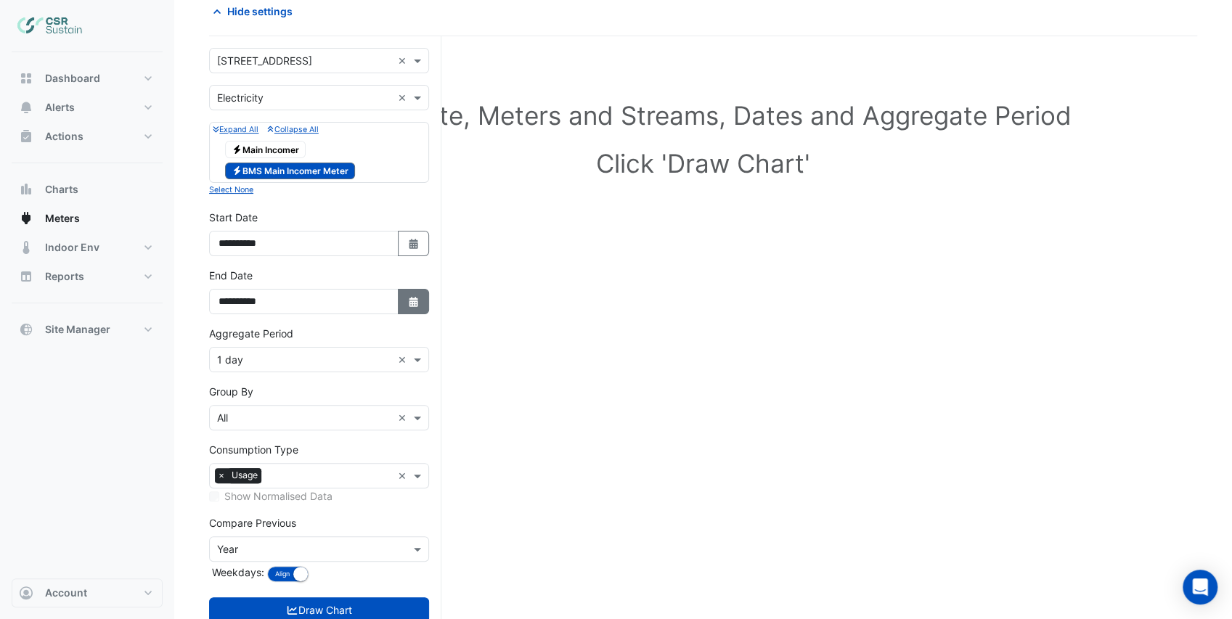
click at [408, 303] on icon "Select Date" at bounding box center [413, 302] width 13 height 10
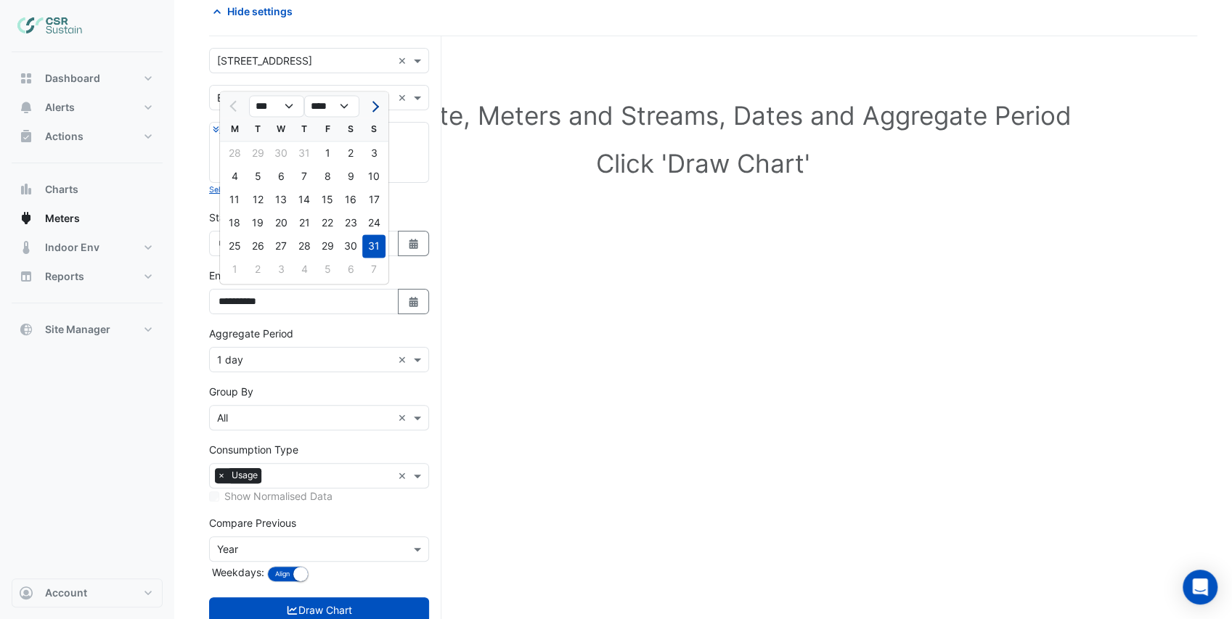
click at [371, 106] on span "Next month" at bounding box center [373, 106] width 11 height 11
select select "*"
click at [257, 244] on div "30" at bounding box center [257, 245] width 23 height 23
type input "**********"
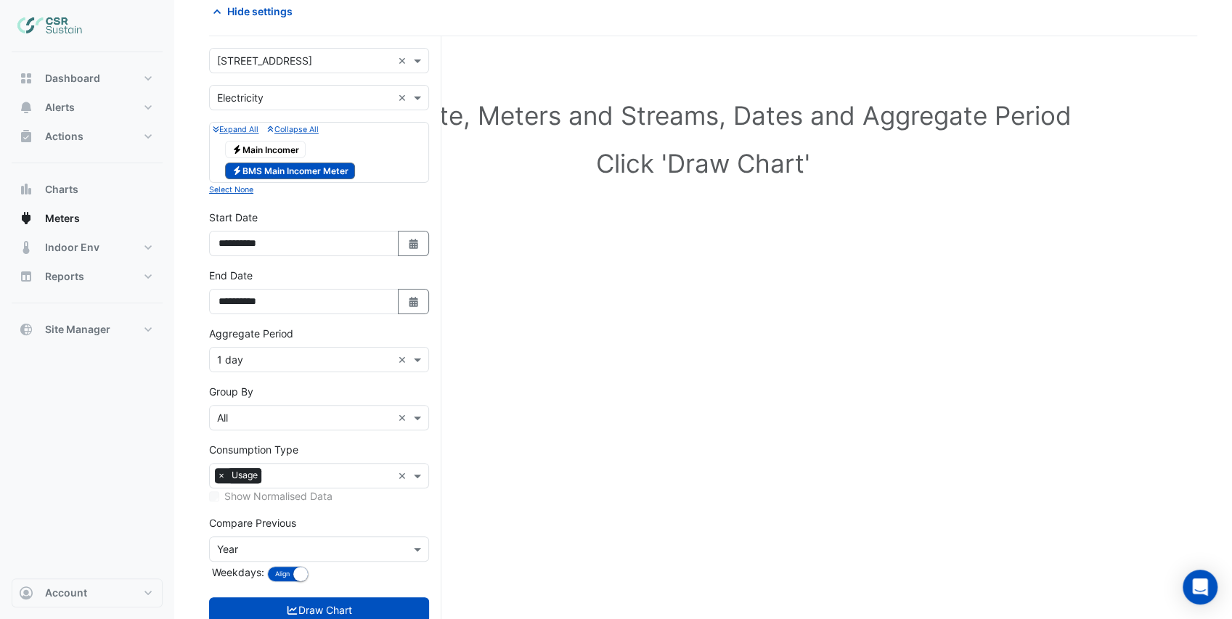
click at [273, 362] on input "text" at bounding box center [304, 360] width 175 height 15
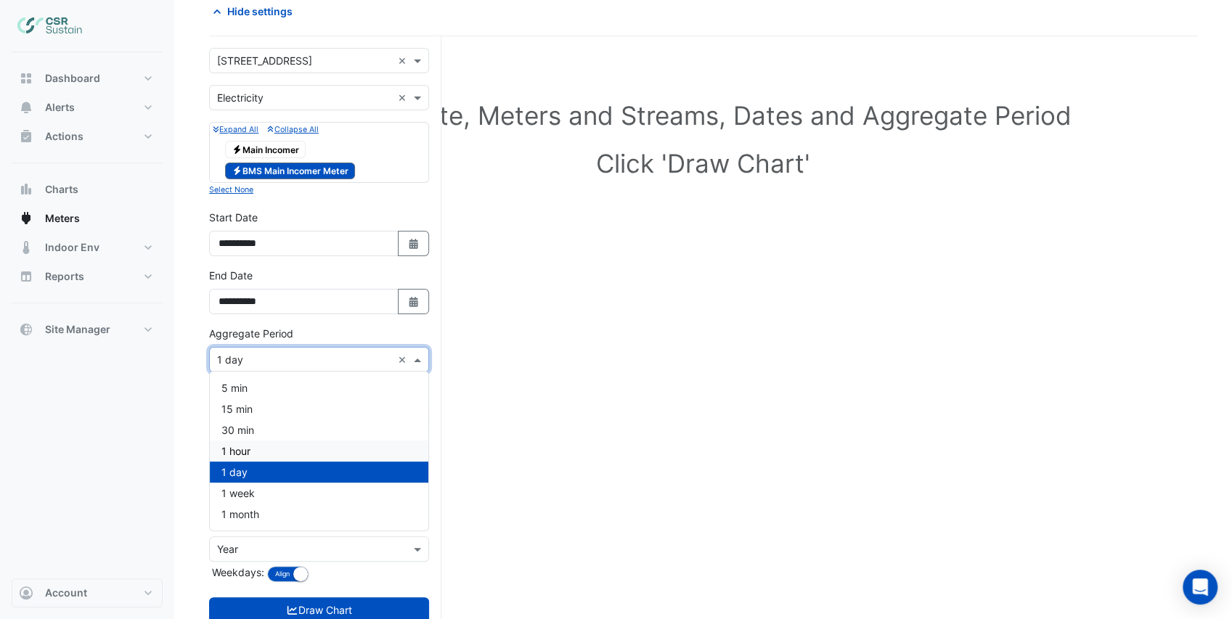
click at [270, 453] on div "1 hour" at bounding box center [319, 451] width 219 height 21
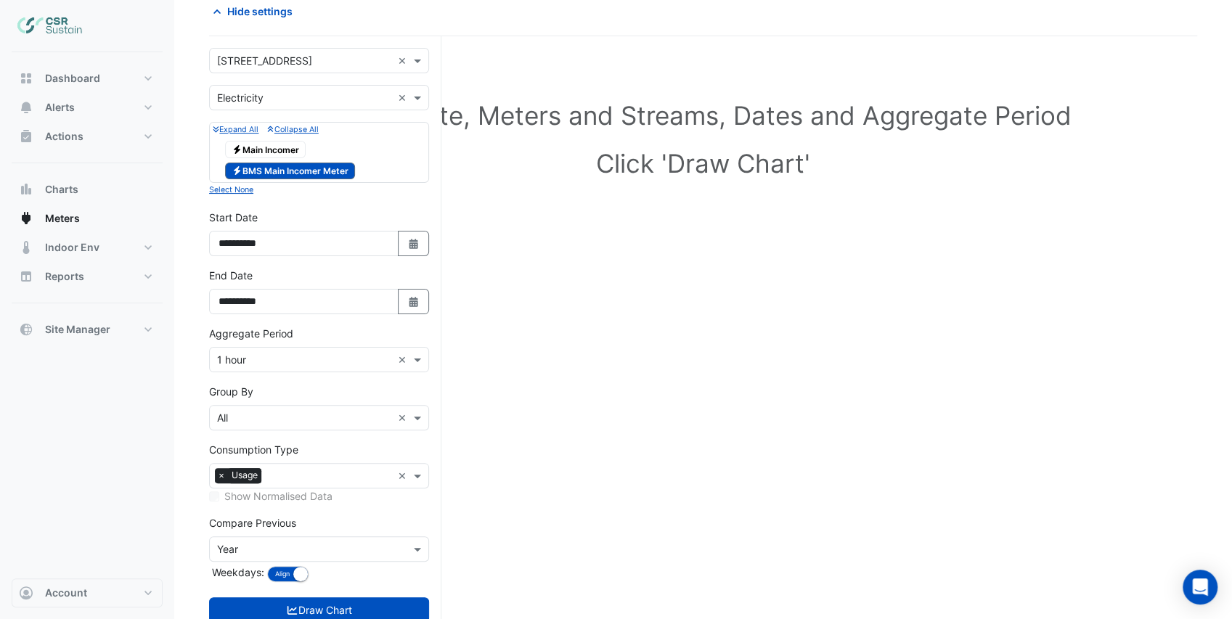
click at [317, 379] on form "**********" at bounding box center [319, 350] width 220 height 604
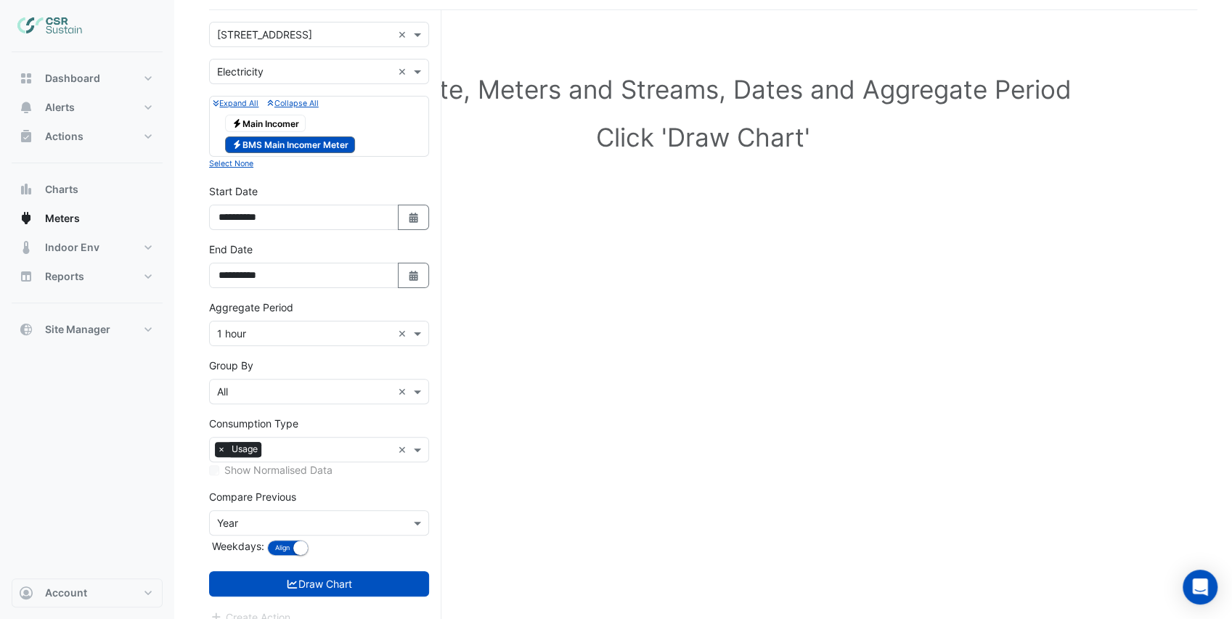
scroll to position [111, 0]
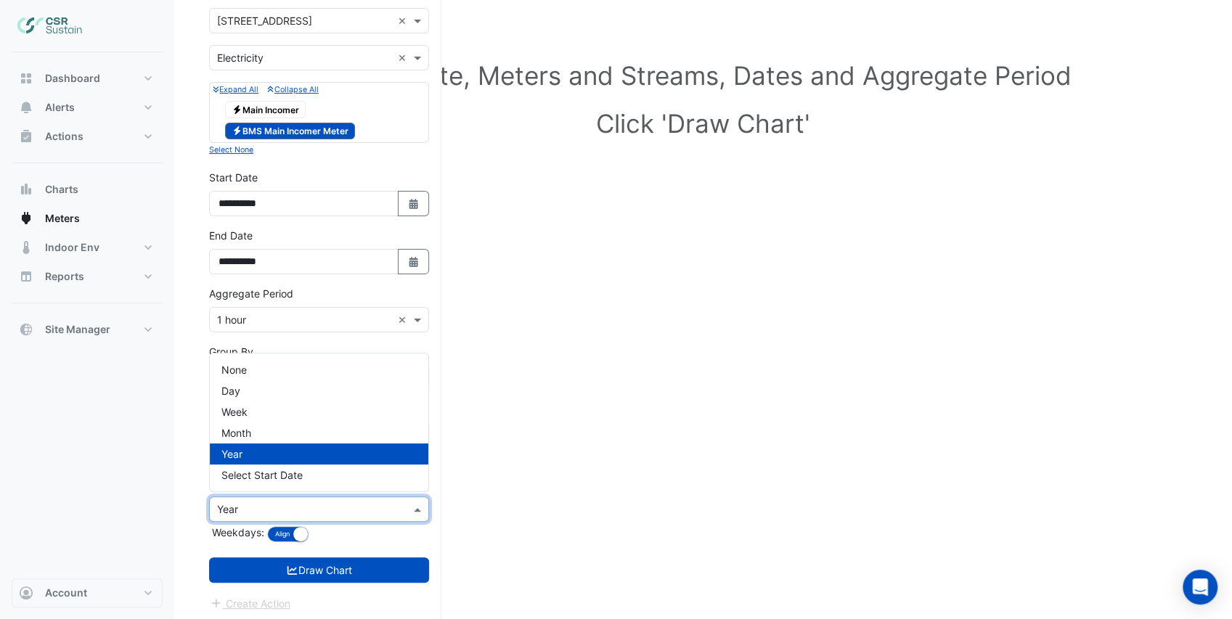
click at [335, 510] on input "text" at bounding box center [304, 509] width 175 height 15
click at [277, 375] on div "None" at bounding box center [319, 369] width 219 height 21
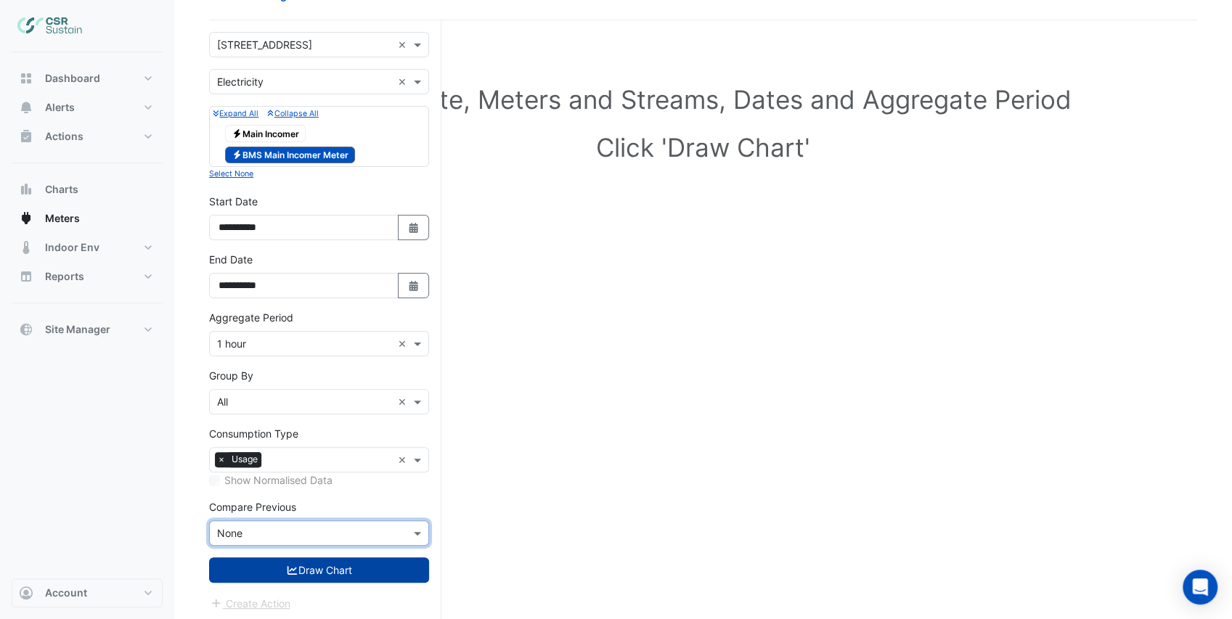
click at [331, 562] on button "Draw Chart" at bounding box center [319, 570] width 220 height 25
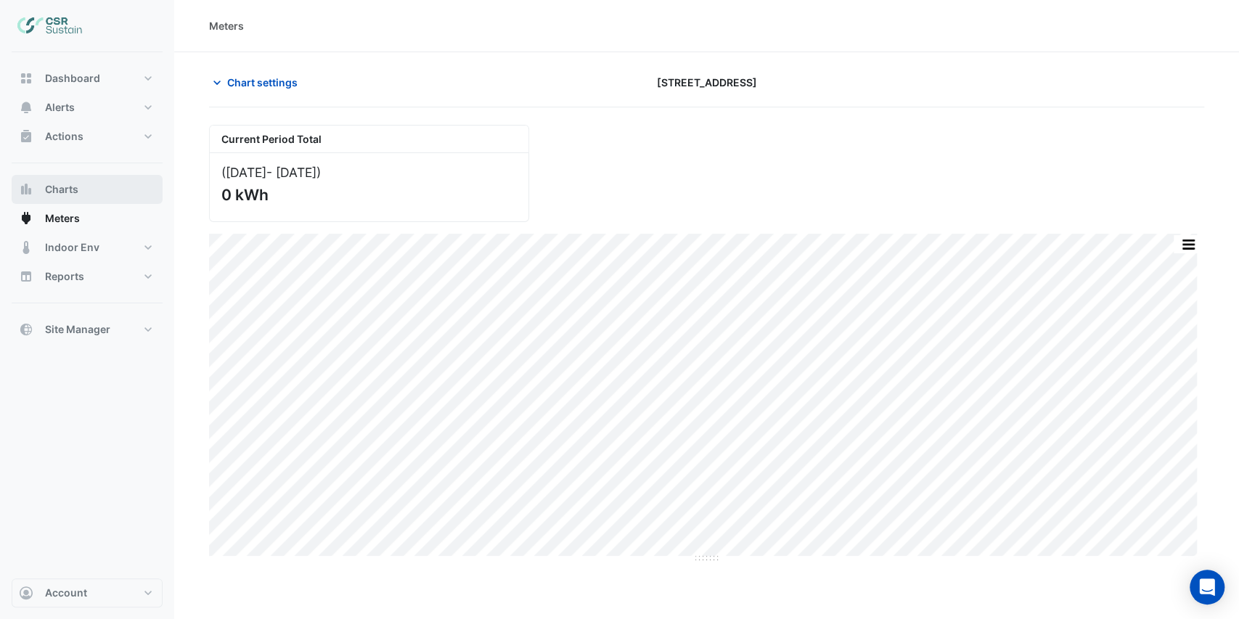
click at [113, 194] on button "Charts" at bounding box center [87, 189] width 151 height 29
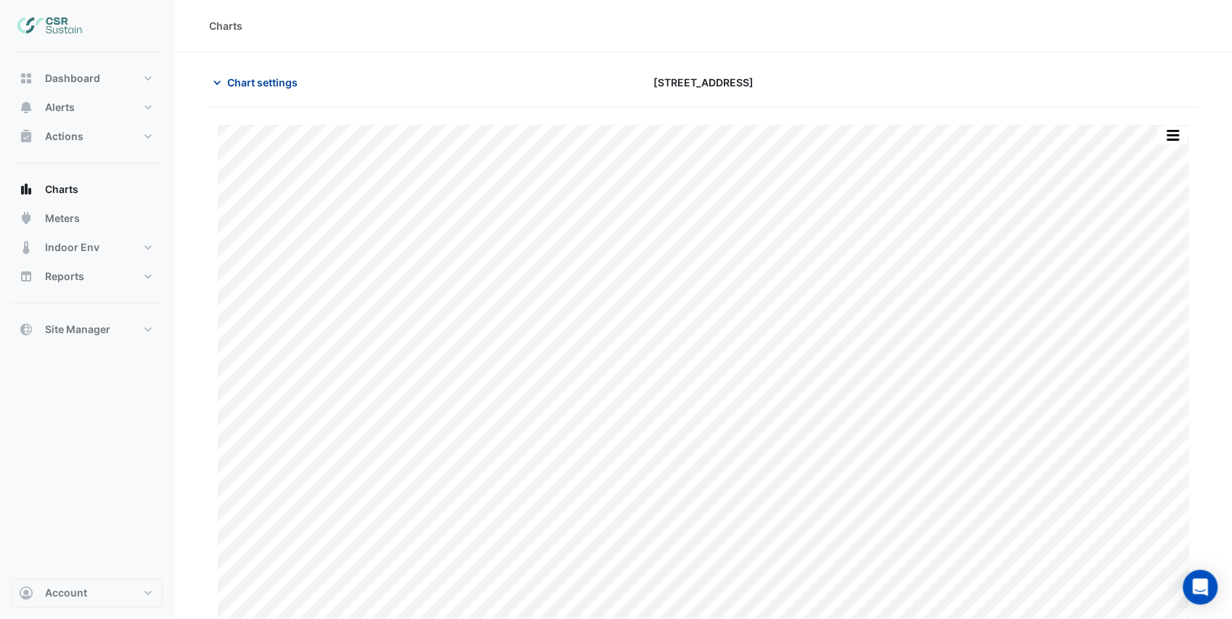
drag, startPoint x: 242, startPoint y: 88, endPoint x: 253, endPoint y: 80, distance: 12.9
click at [243, 88] on span "Chart settings" at bounding box center [262, 82] width 70 height 15
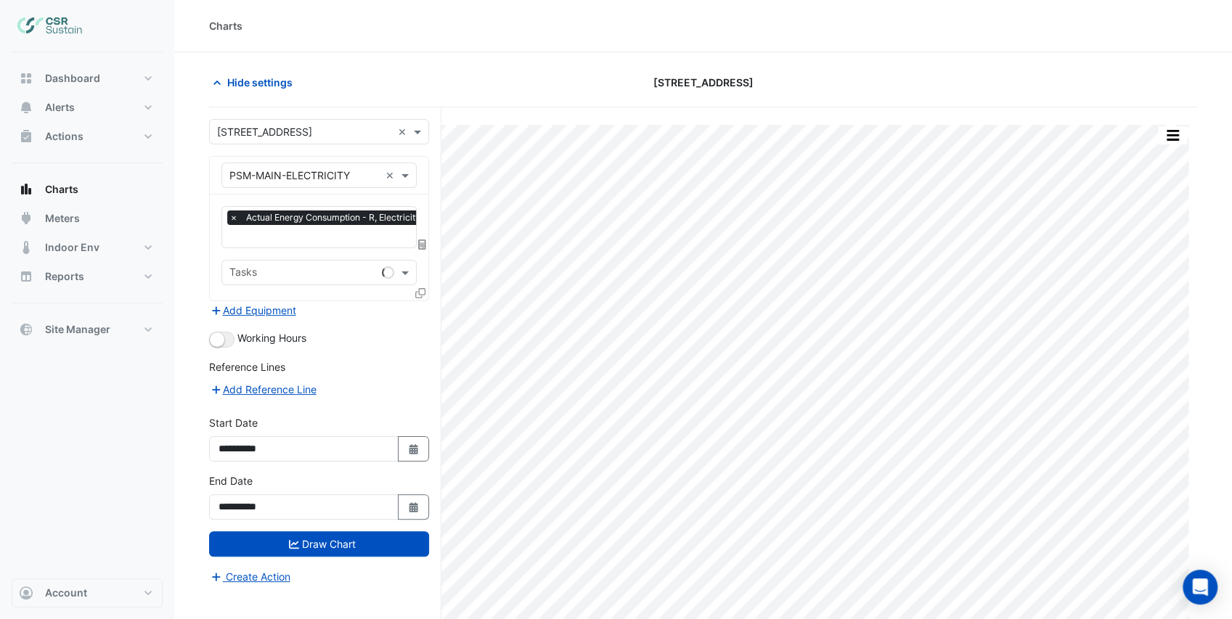
click at [310, 175] on input "text" at bounding box center [304, 175] width 150 height 15
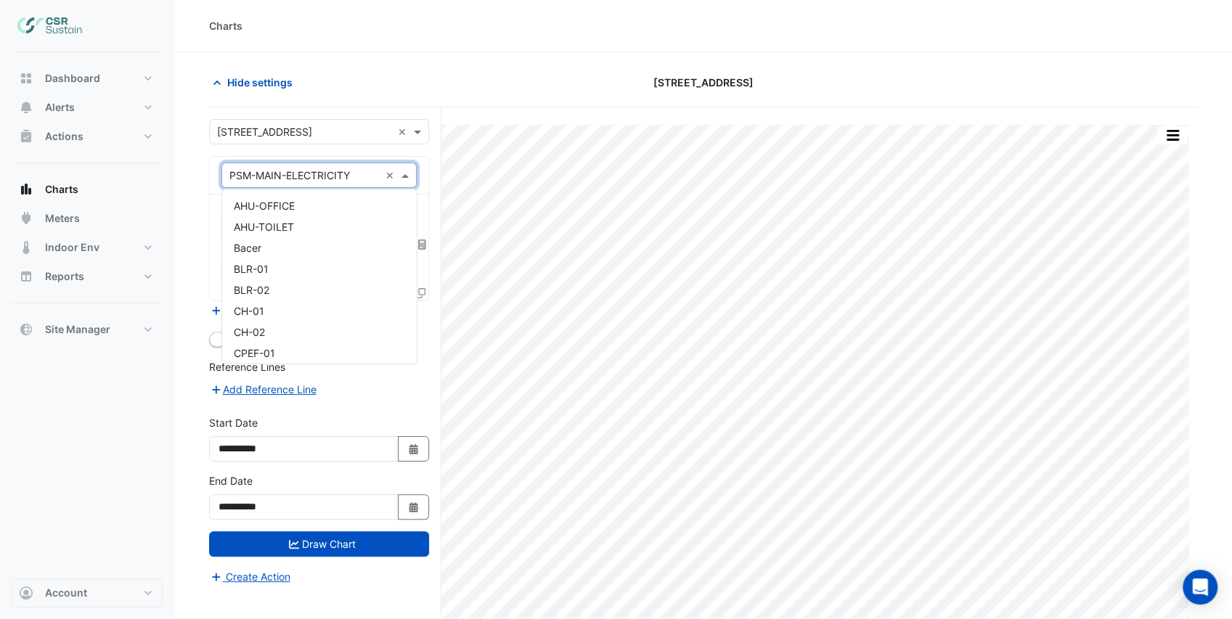
scroll to position [9880, 0]
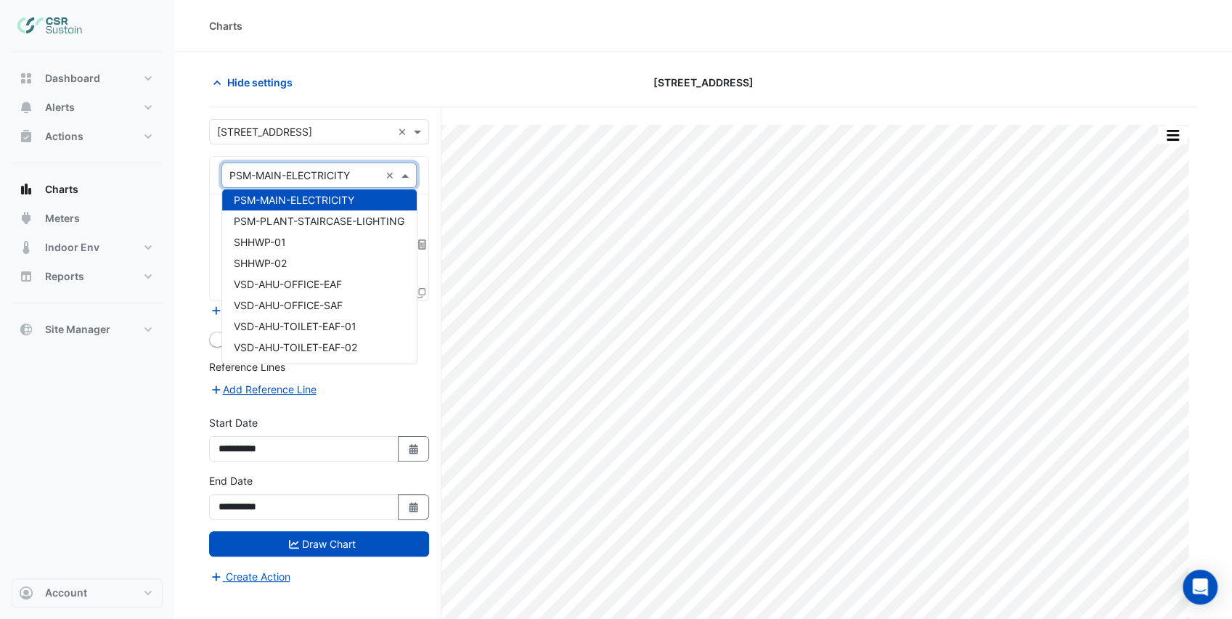
type input "*"
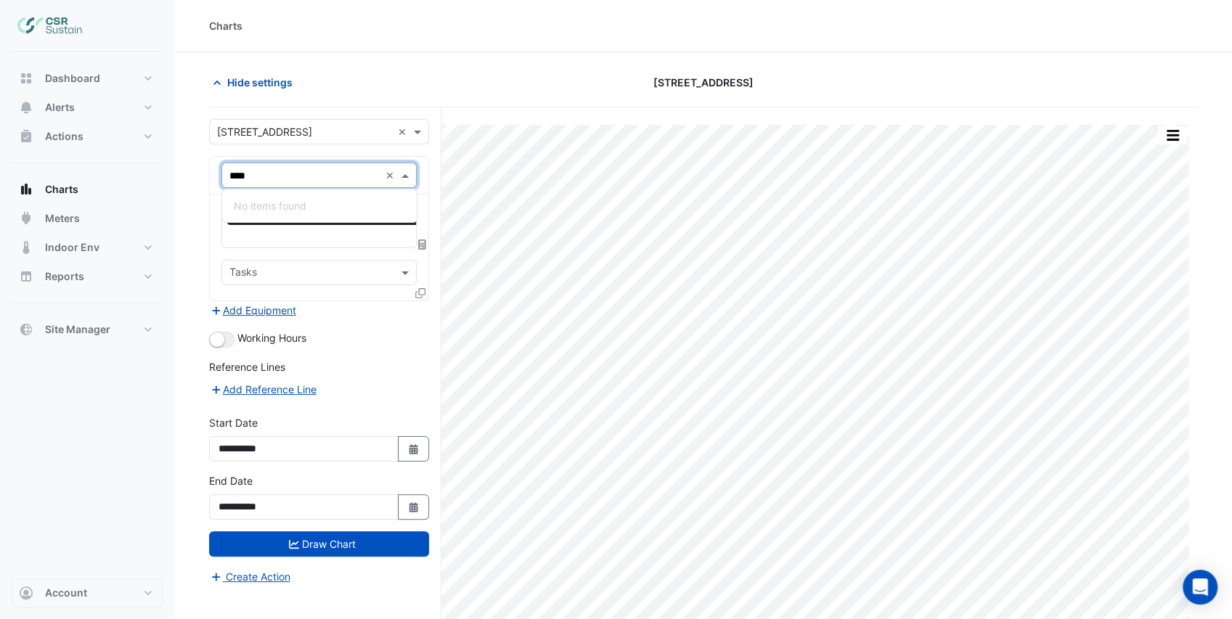
scroll to position [0, 0]
type input "***"
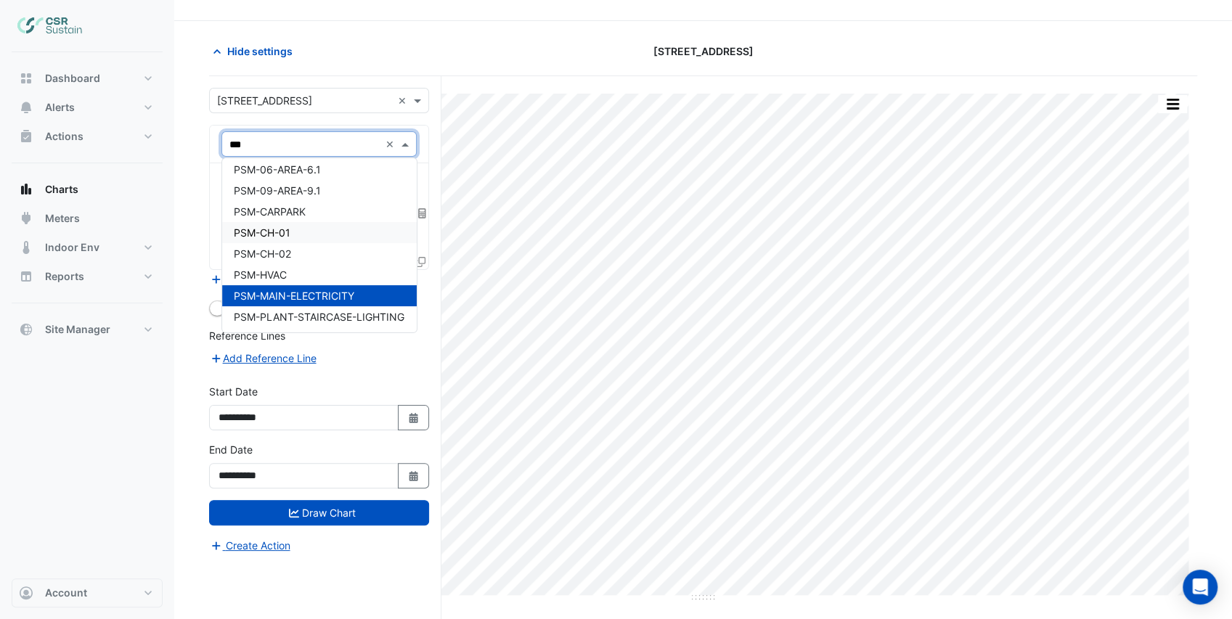
scroll to position [48, 0]
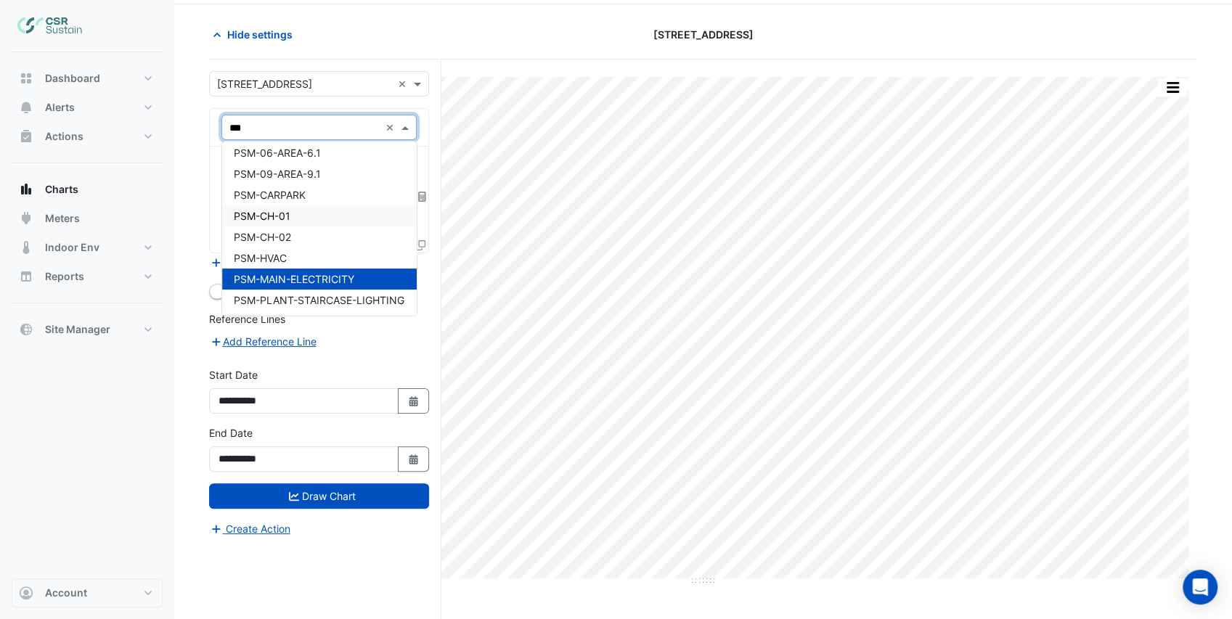
click at [314, 219] on div "PSM-CH-01" at bounding box center [319, 215] width 195 height 21
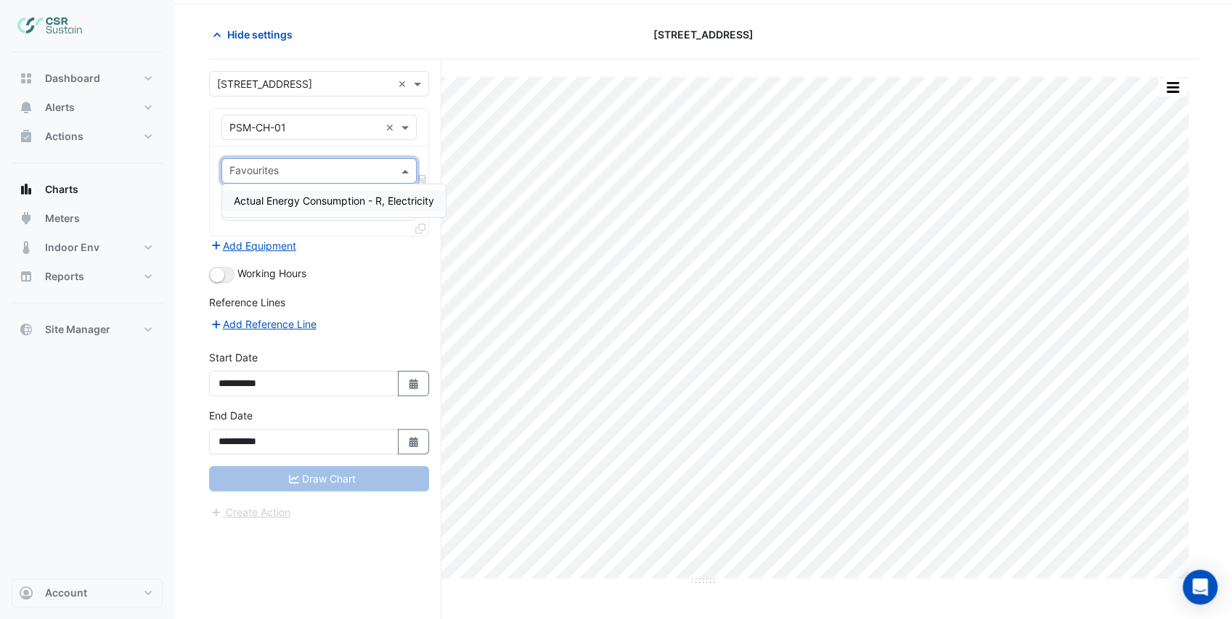
click at [312, 168] on input "text" at bounding box center [310, 172] width 163 height 15
click at [308, 203] on span "Actual Energy Consumption - R, Electricity" at bounding box center [334, 201] width 200 height 12
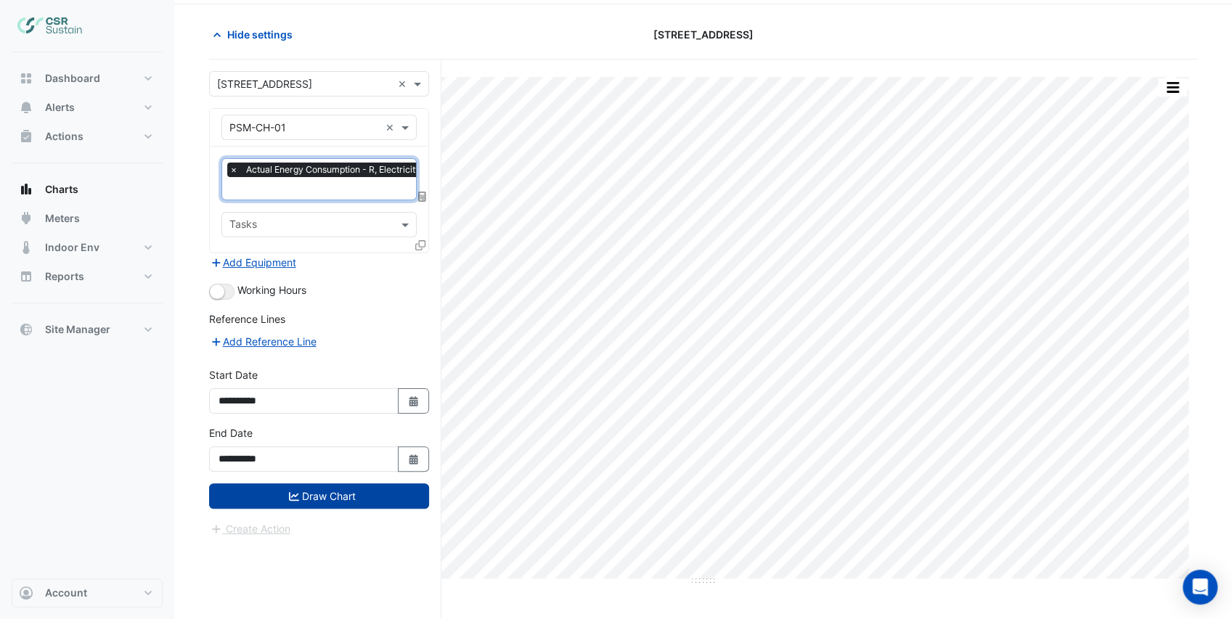
click at [317, 491] on button "Draw Chart" at bounding box center [319, 496] width 220 height 25
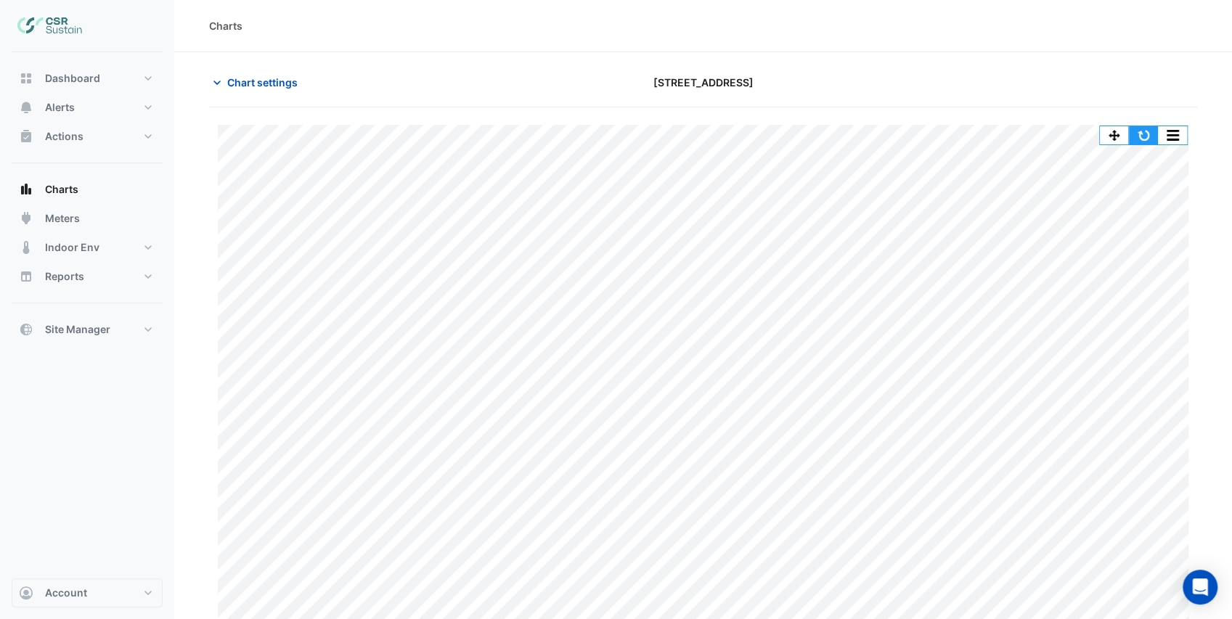
click at [1141, 136] on button "button" at bounding box center [1143, 135] width 29 height 18
click at [71, 217] on span "Meters" at bounding box center [62, 218] width 35 height 15
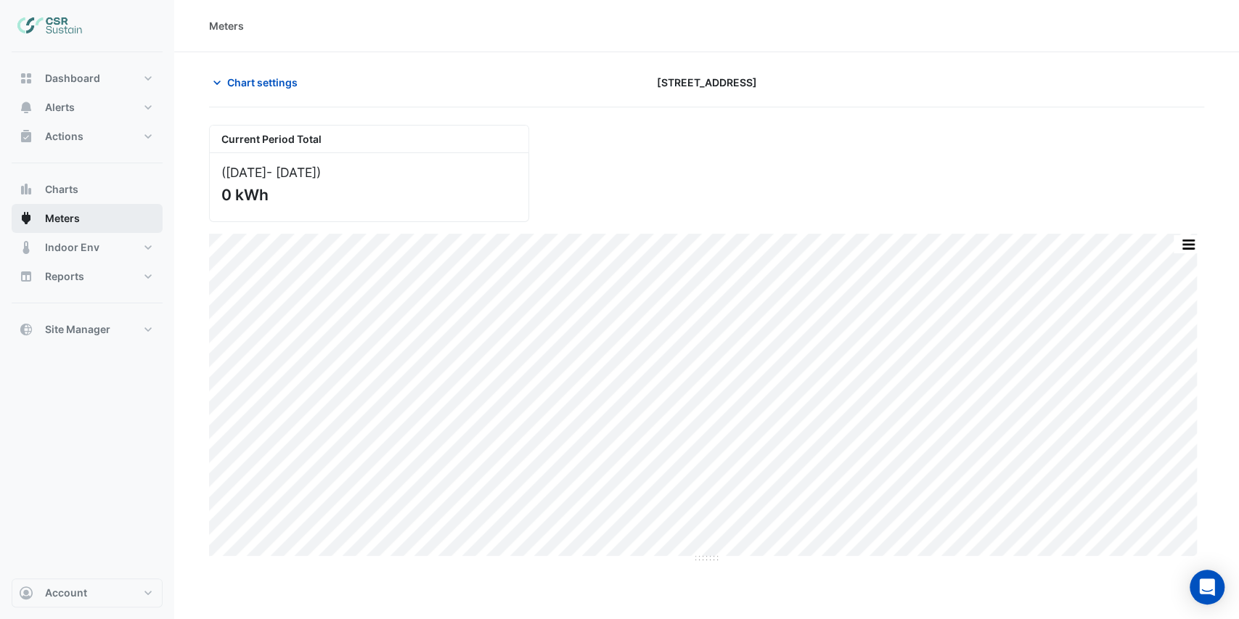
click at [102, 217] on button "Meters" at bounding box center [87, 218] width 151 height 29
click at [256, 83] on span "Chart settings" at bounding box center [262, 82] width 70 height 15
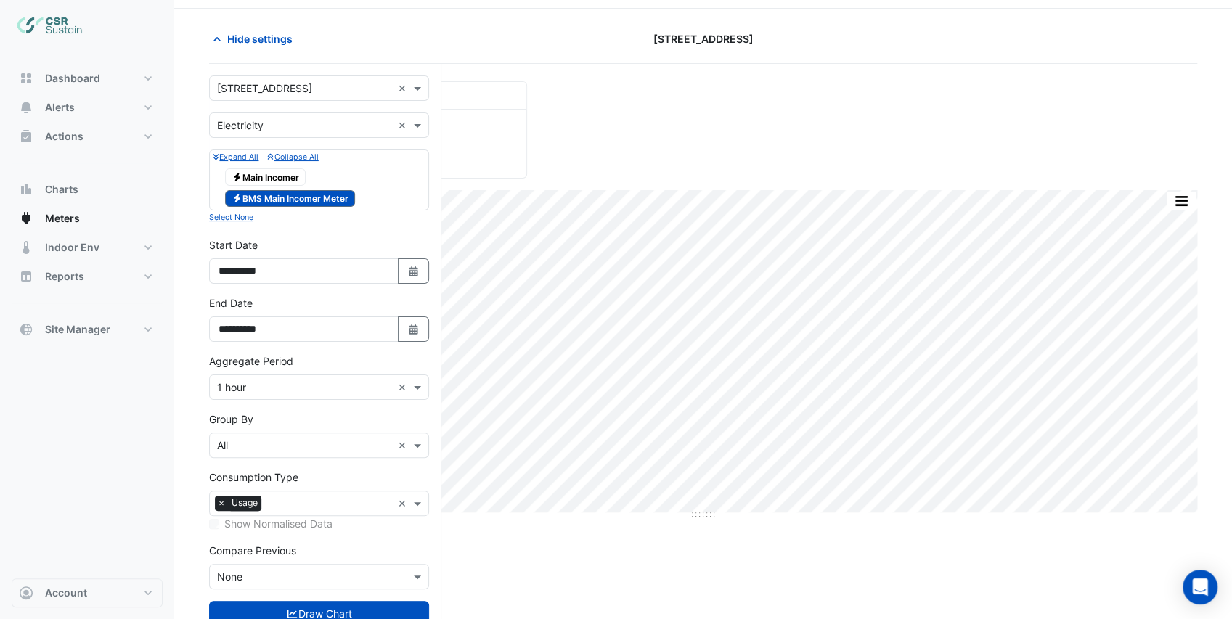
scroll to position [87, 0]
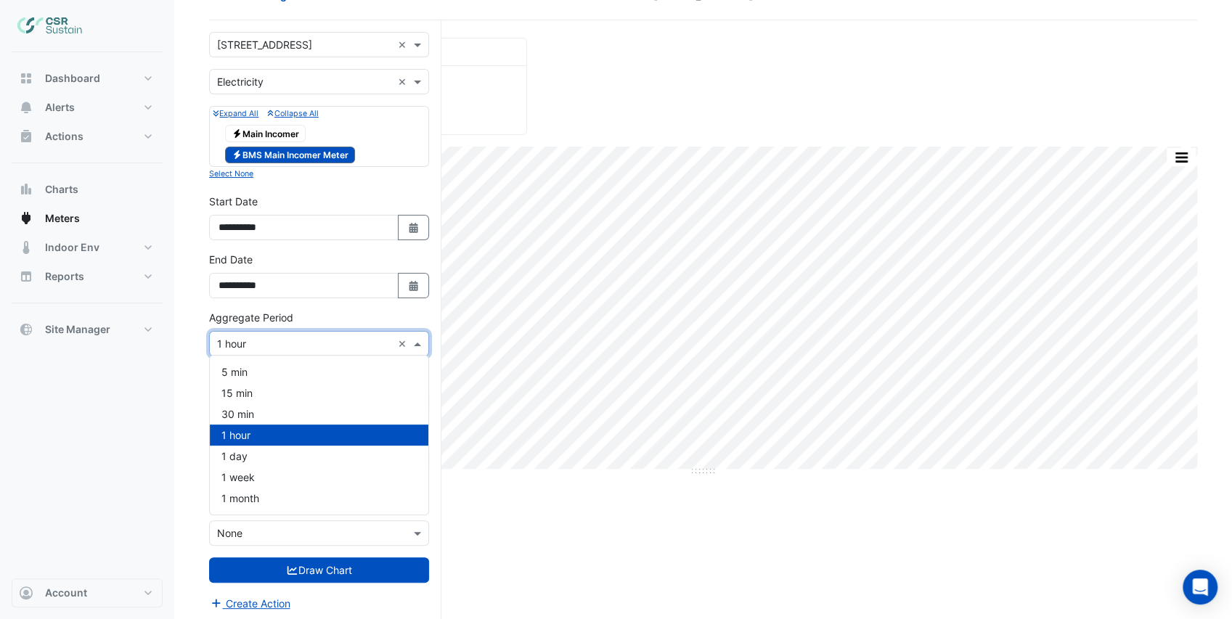
click at [276, 337] on input "text" at bounding box center [304, 344] width 175 height 15
click at [195, 346] on section "Hide settings 8 Exchange Quay Current Period Total (Aug 25 - Sep 25 ) 0 kWh Pri…" at bounding box center [703, 294] width 1058 height 658
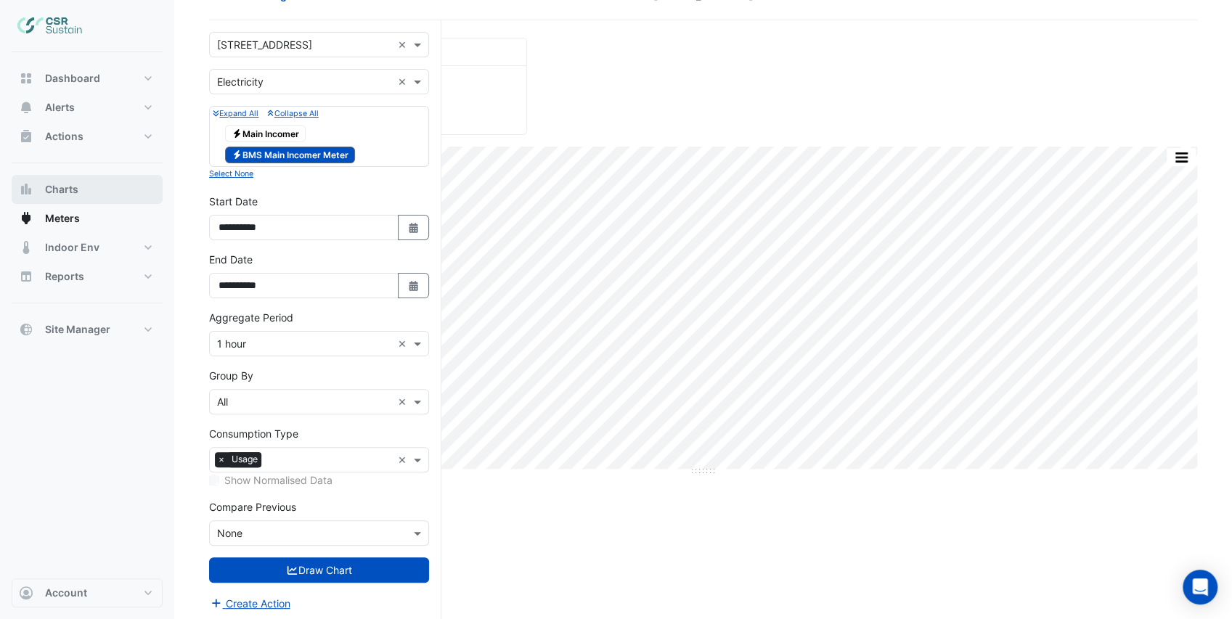
click at [80, 190] on button "Charts" at bounding box center [87, 189] width 151 height 29
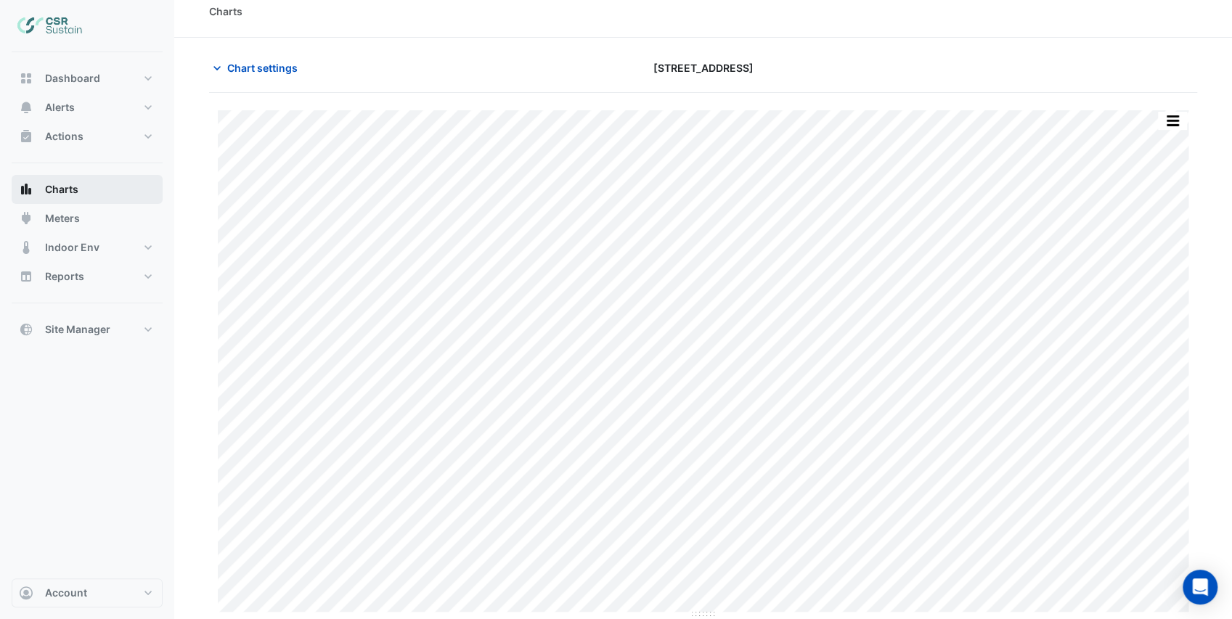
scroll to position [13, 0]
click at [1138, 121] on button "button" at bounding box center [1143, 122] width 29 height 18
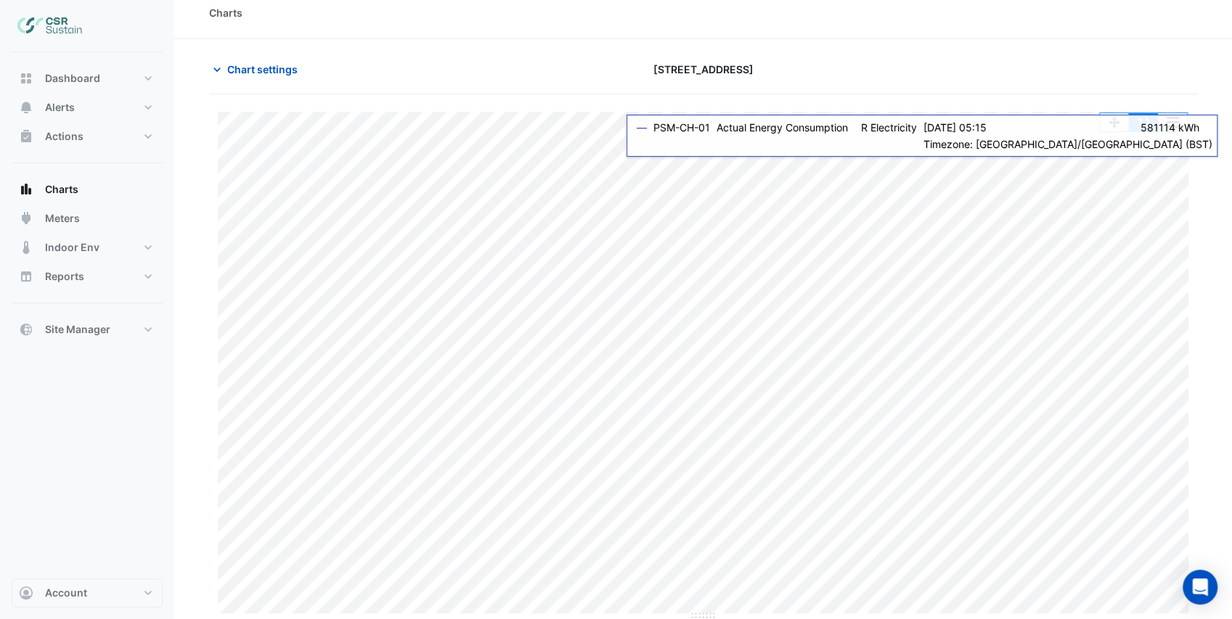
click at [1143, 128] on button "button" at bounding box center [1143, 122] width 29 height 18
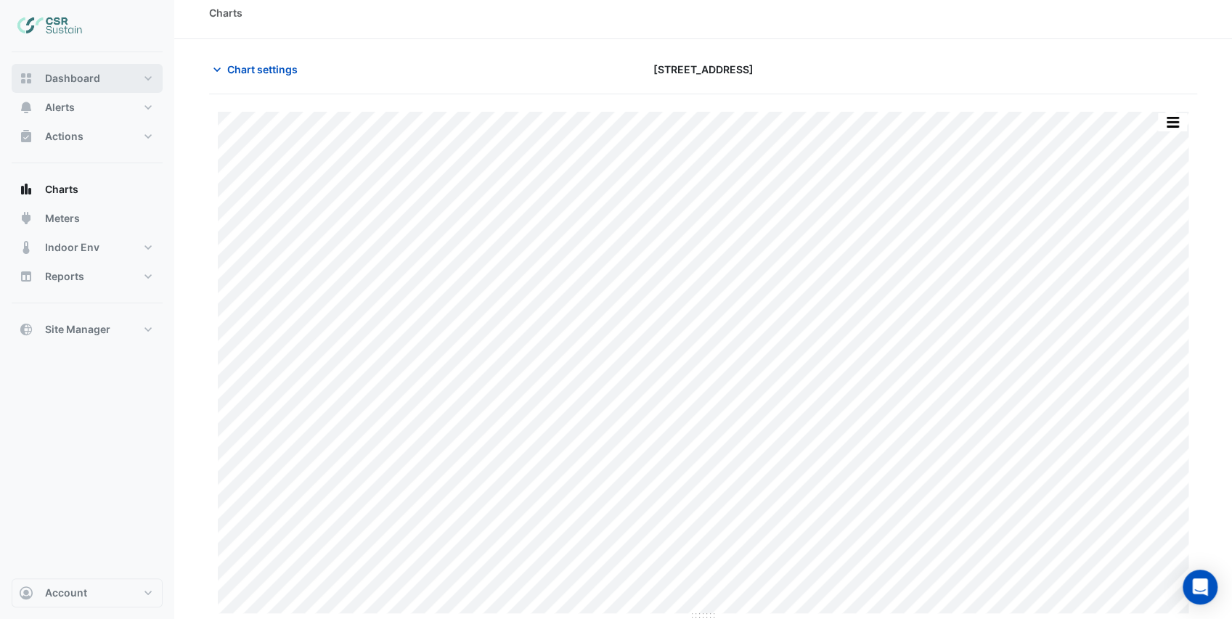
click at [49, 73] on span "Dashboard" at bounding box center [72, 78] width 55 height 15
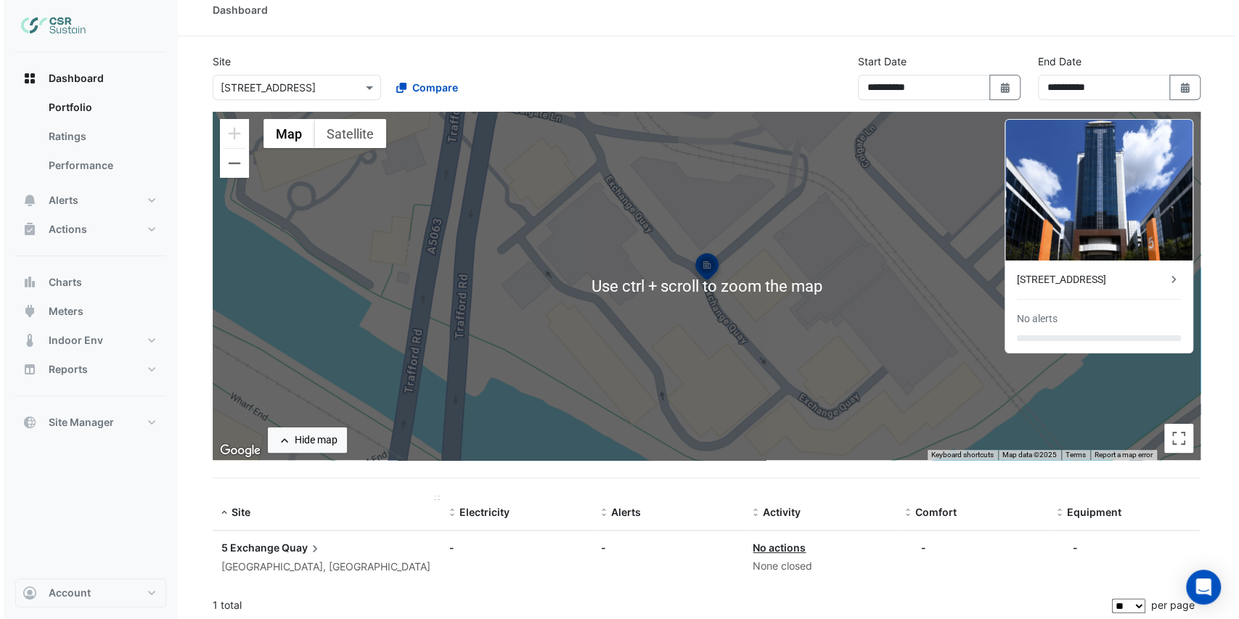
scroll to position [20, 0]
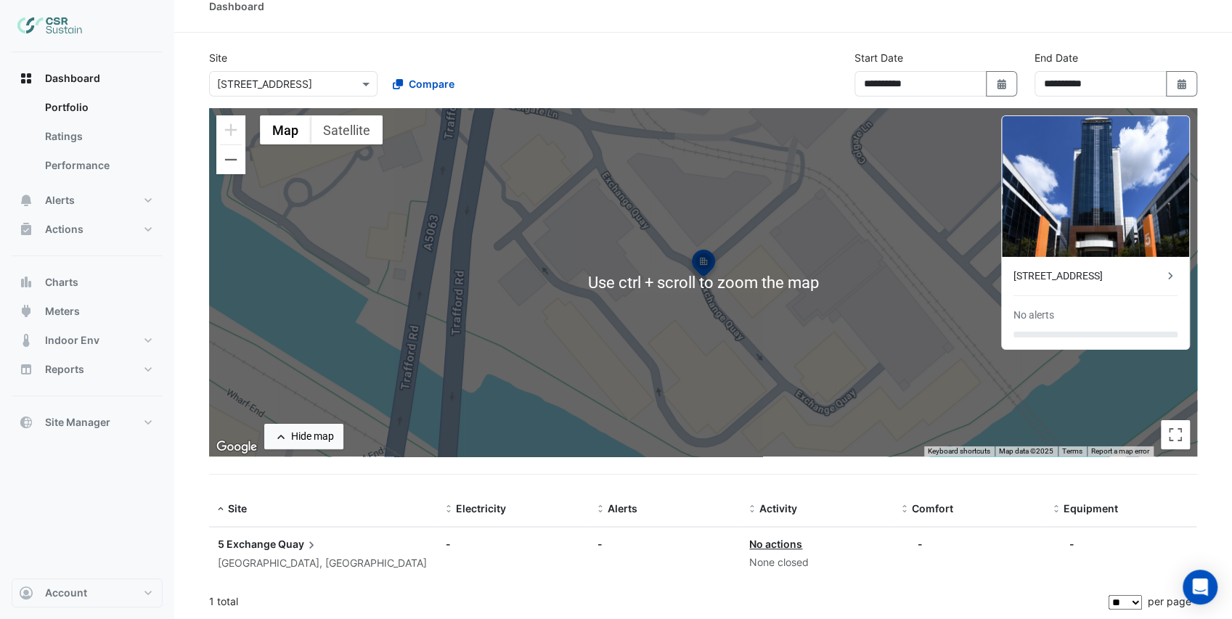
click at [285, 544] on span "Quay" at bounding box center [298, 545] width 41 height 16
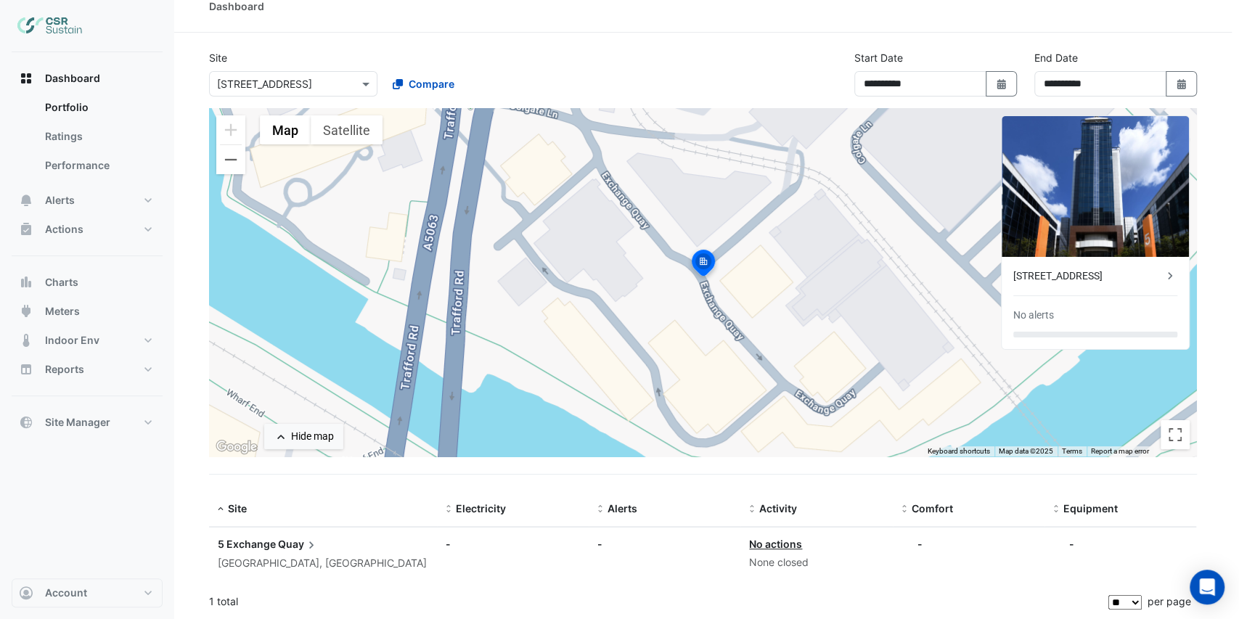
click at [722, 64] on ngb-offcanvas-backdrop at bounding box center [619, 309] width 1239 height 619
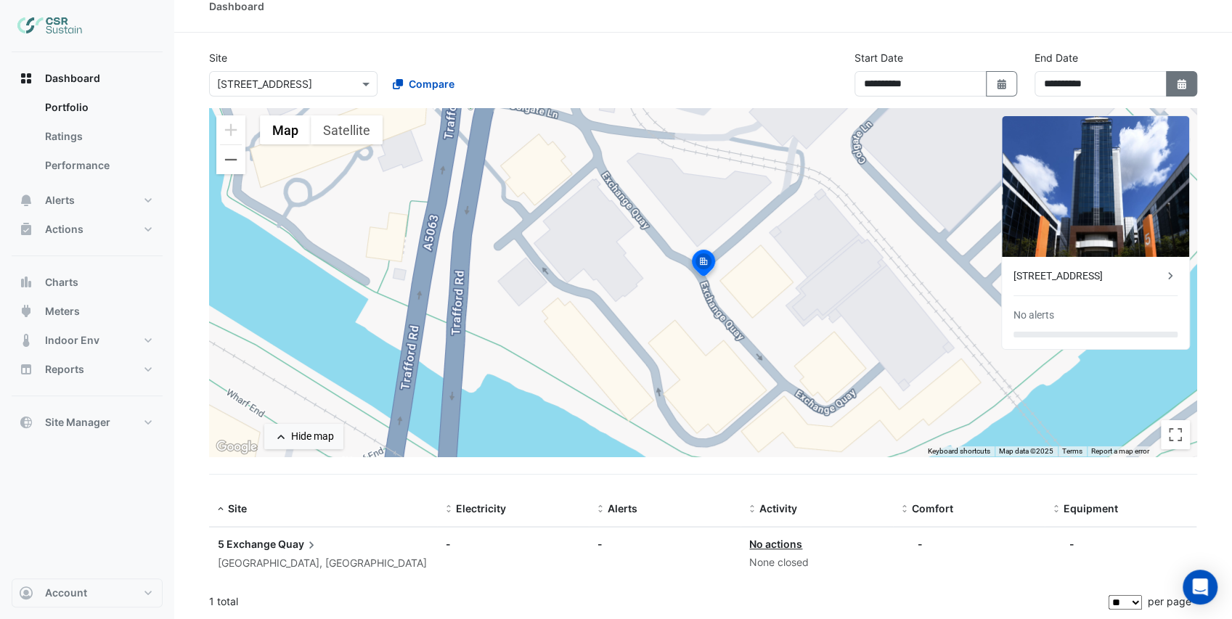
click at [1178, 81] on icon "button" at bounding box center [1181, 84] width 9 height 10
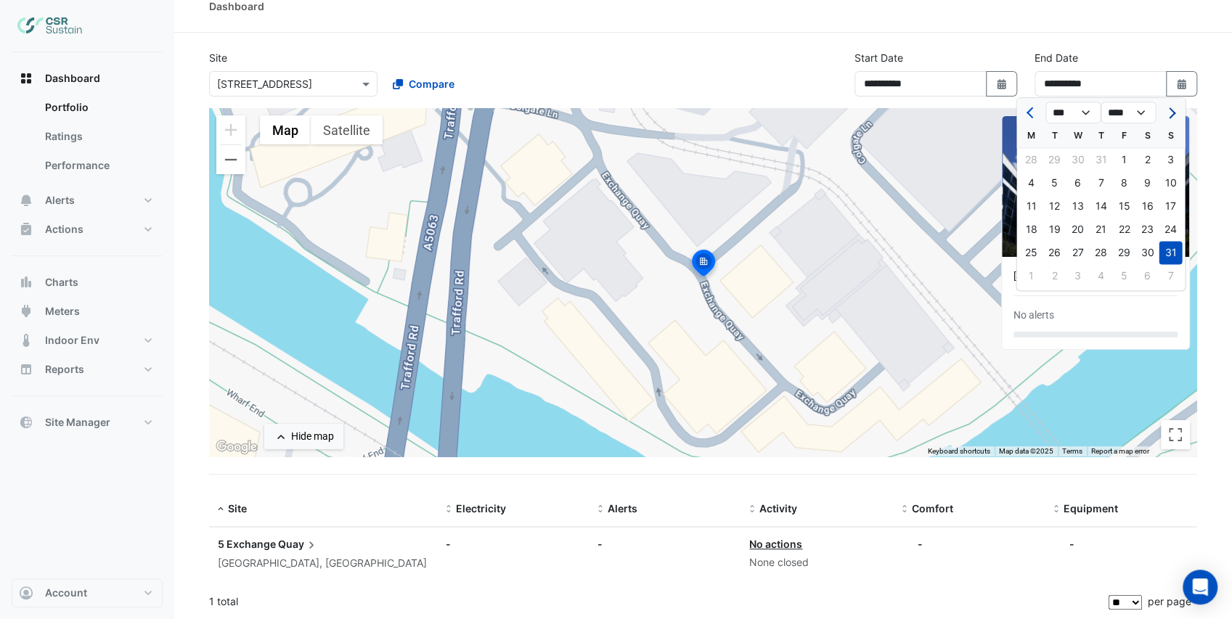
click at [1174, 109] on button "Next month" at bounding box center [1170, 112] width 17 height 23
select select "*"
click at [1037, 208] on div "15" at bounding box center [1030, 206] width 23 height 23
type input "**********"
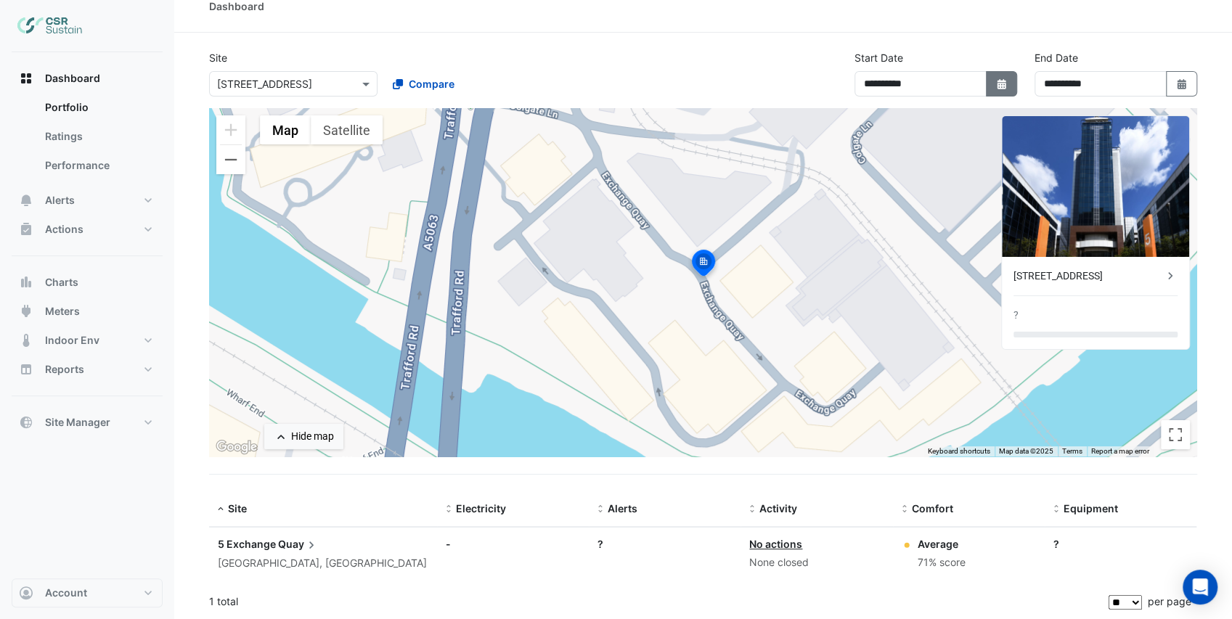
click at [1004, 79] on icon "Select Date" at bounding box center [1001, 84] width 13 height 10
select select "*"
select select "****"
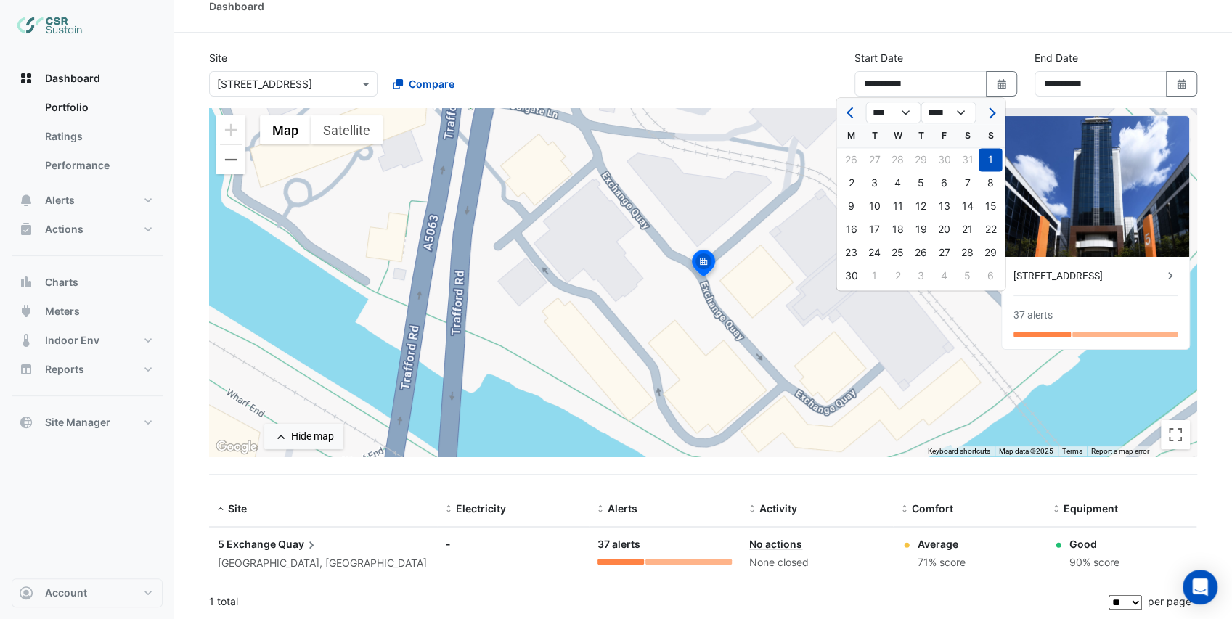
click at [787, 44] on section "**********" at bounding box center [703, 326] width 1058 height 587
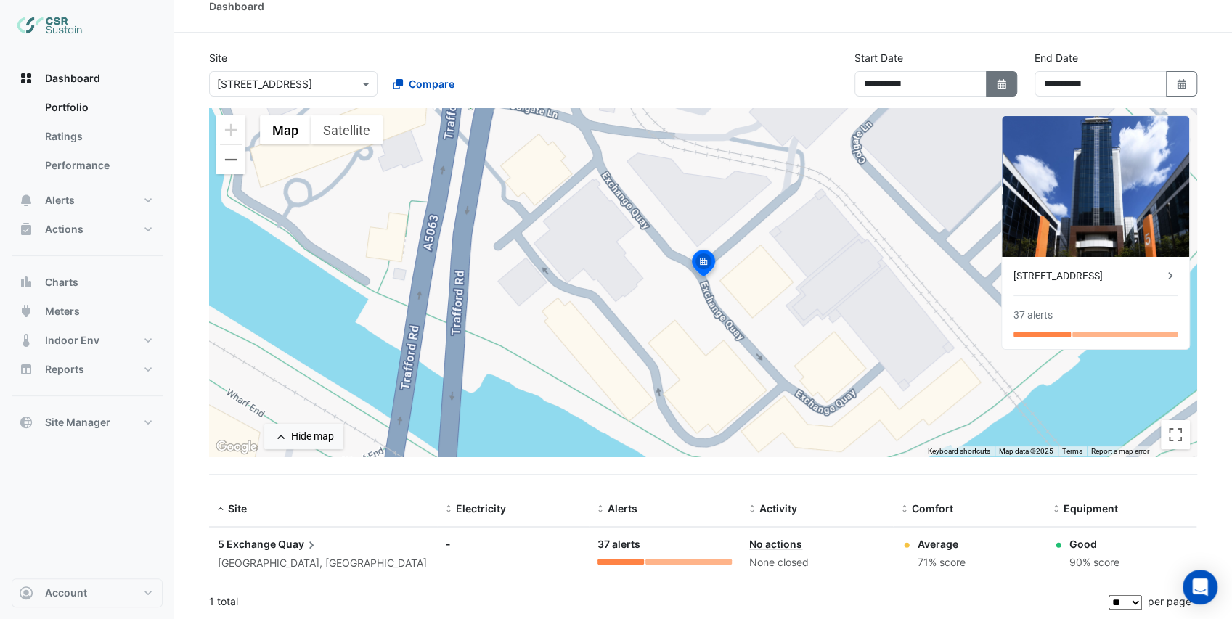
click at [1005, 91] on button "Select Date" at bounding box center [1002, 83] width 32 height 25
select select "*"
select select "****"
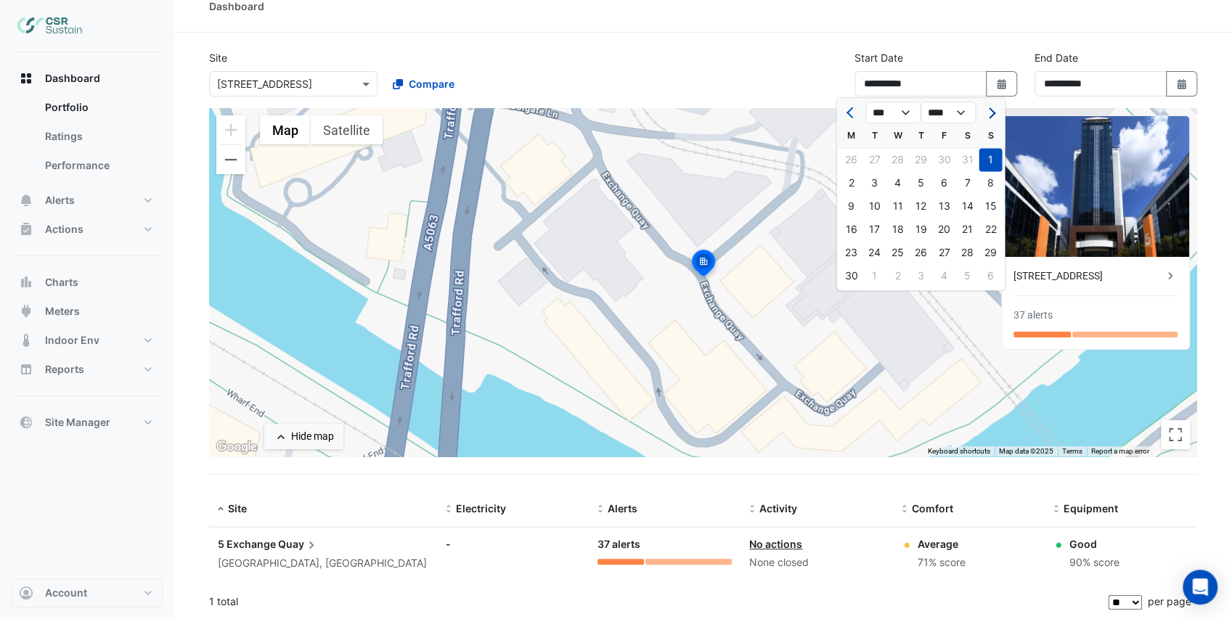
click at [988, 113] on span "Next month" at bounding box center [989, 112] width 11 height 11
select select "*"
click at [847, 158] on div "1" at bounding box center [850, 159] width 23 height 23
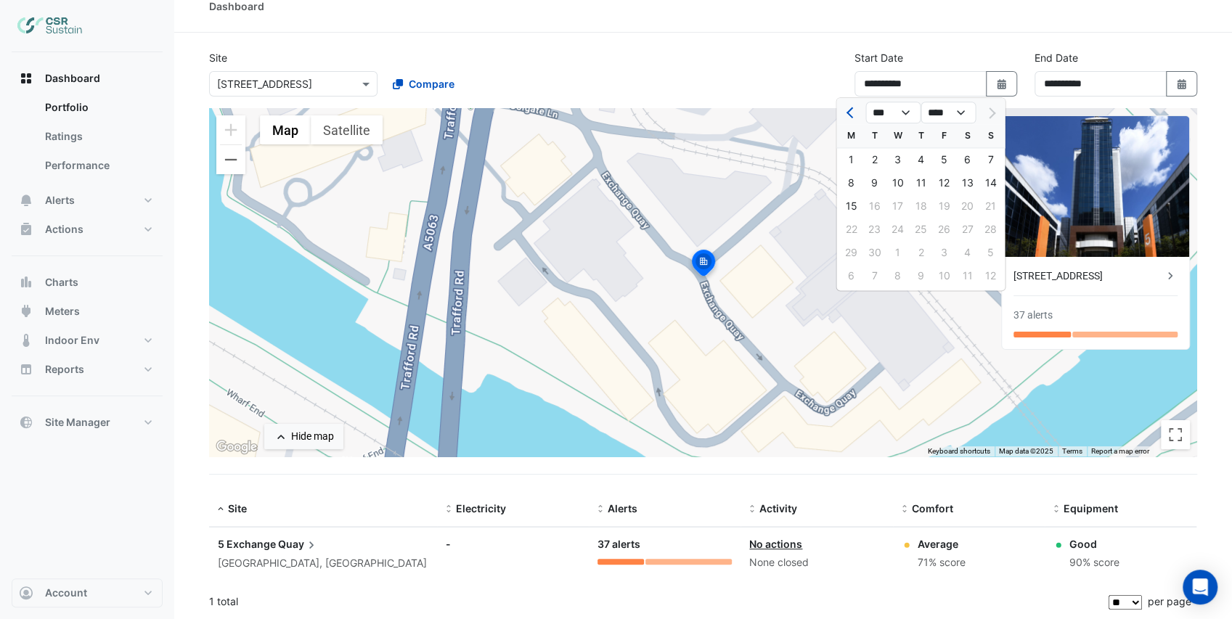
type input "**********"
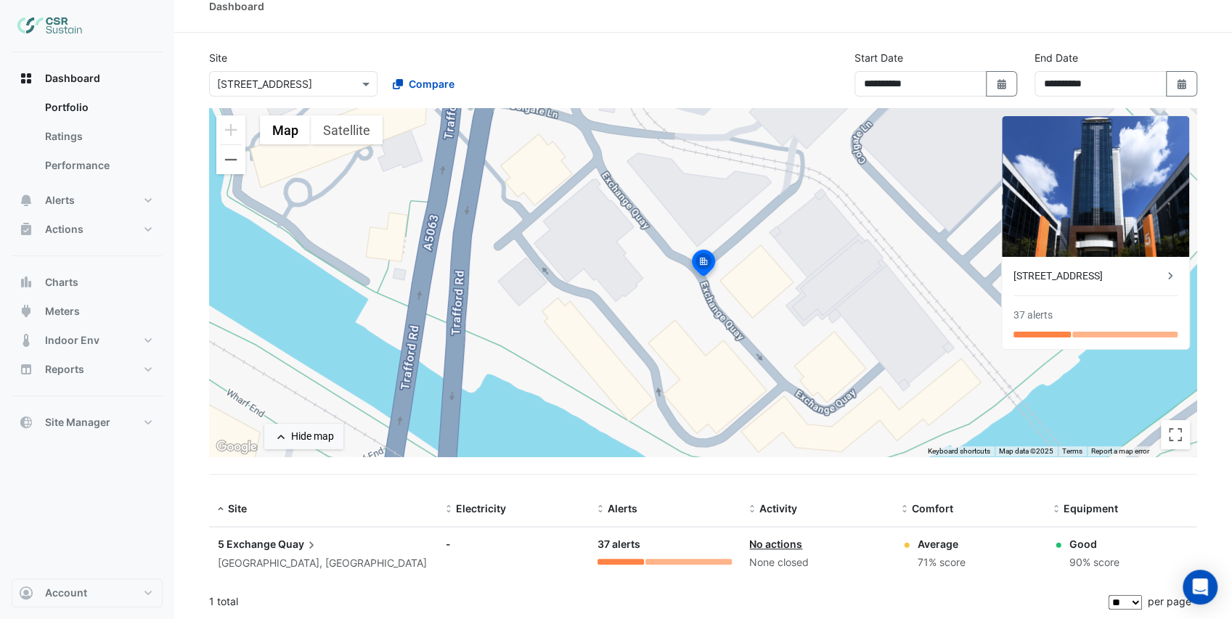
click at [283, 542] on span "Quay" at bounding box center [298, 545] width 41 height 16
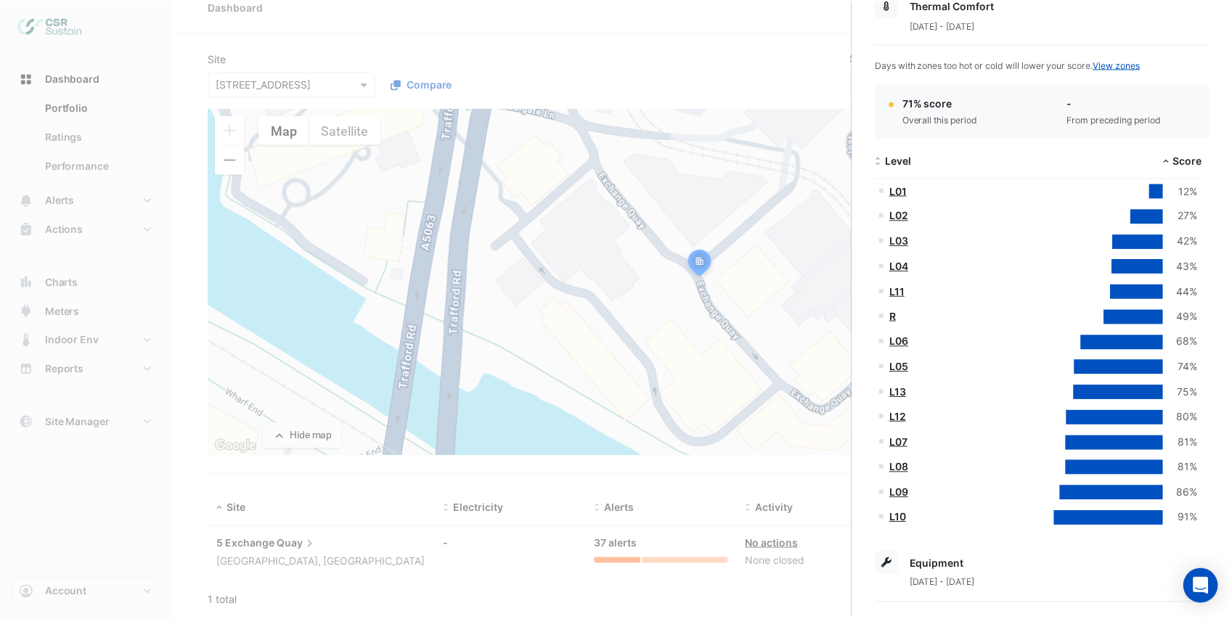
scroll to position [242, 0]
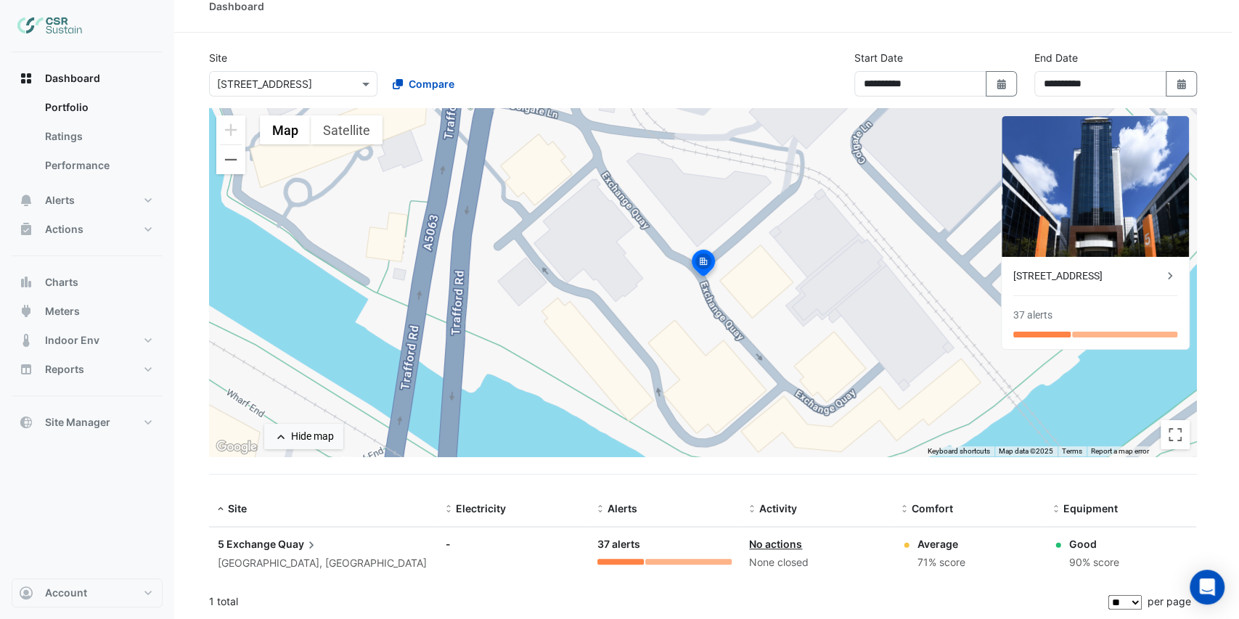
click at [704, 53] on ngb-offcanvas-backdrop at bounding box center [619, 309] width 1239 height 619
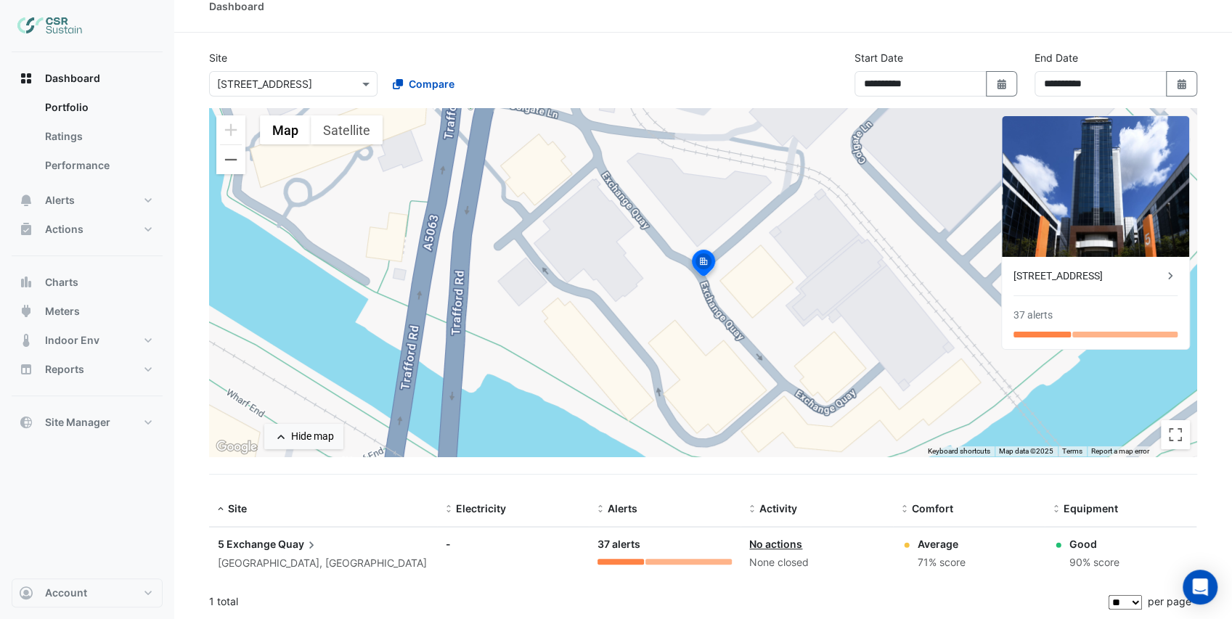
click at [1012, 44] on section "**********" at bounding box center [703, 326] width 1058 height 587
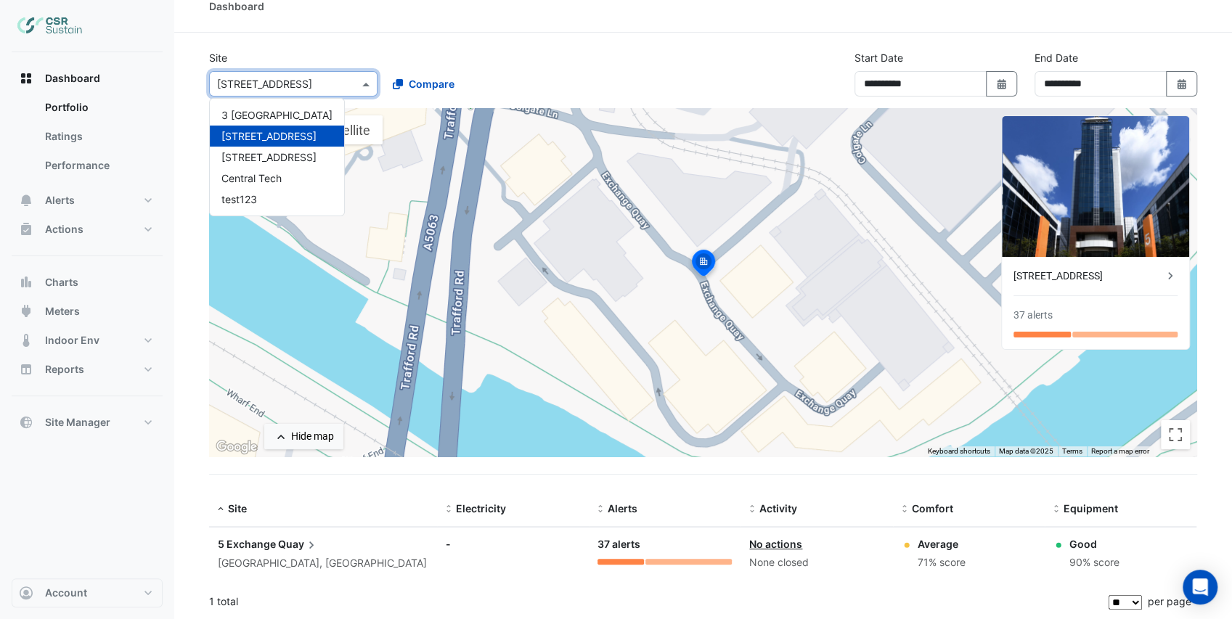
click at [367, 81] on span at bounding box center [368, 83] width 18 height 15
click at [278, 157] on span "8 Exchange Quay" at bounding box center [268, 157] width 95 height 12
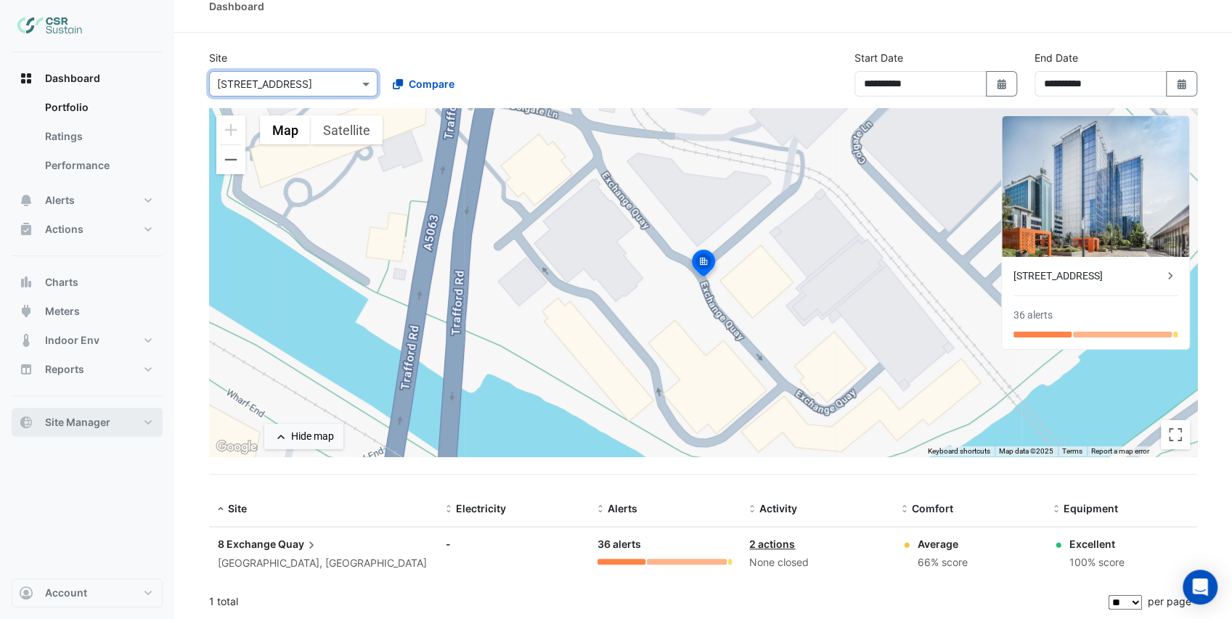
click at [101, 418] on span "Site Manager" at bounding box center [77, 422] width 65 height 15
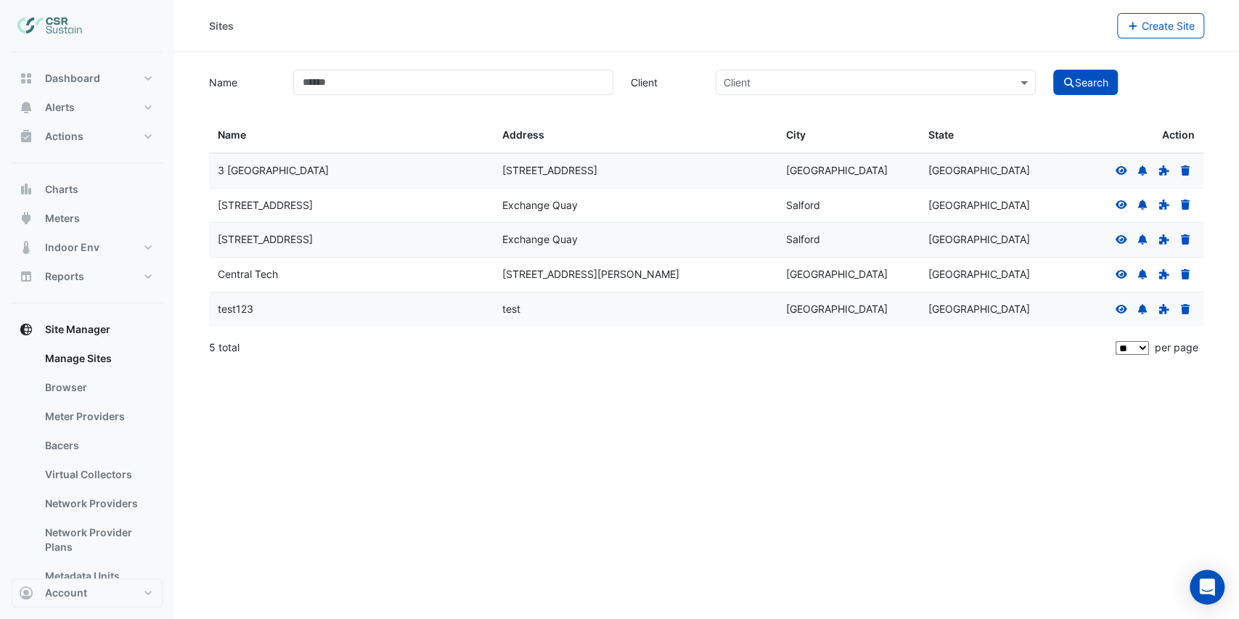
click at [1122, 240] on icon at bounding box center [1122, 239] width 12 height 9
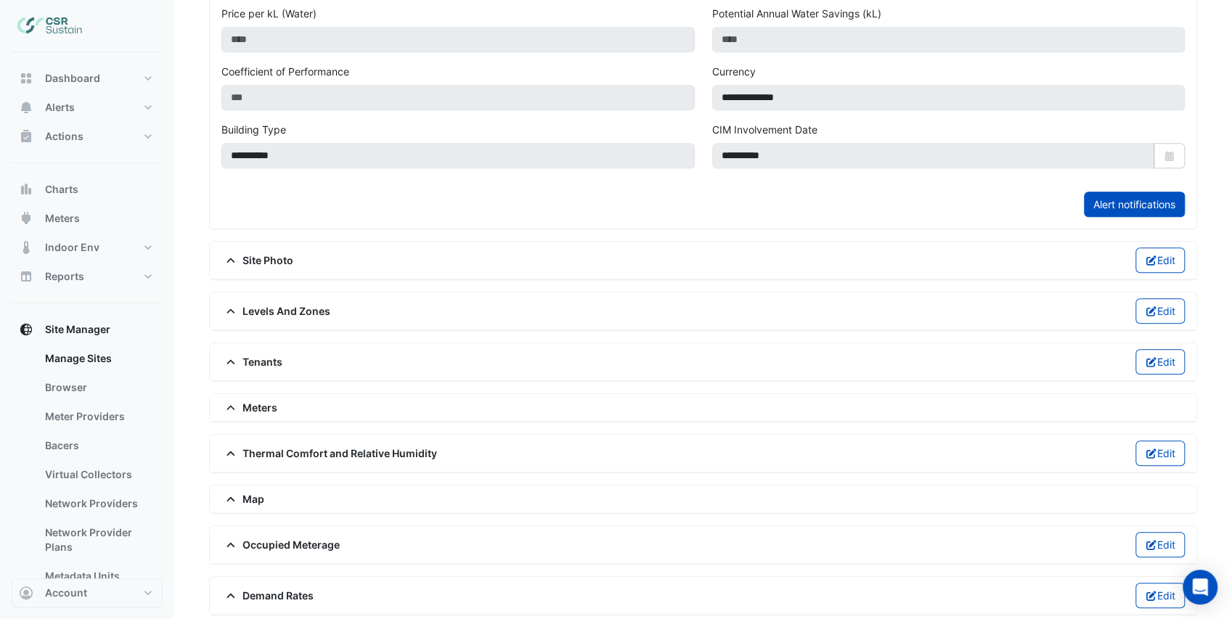
scroll to position [563, 0]
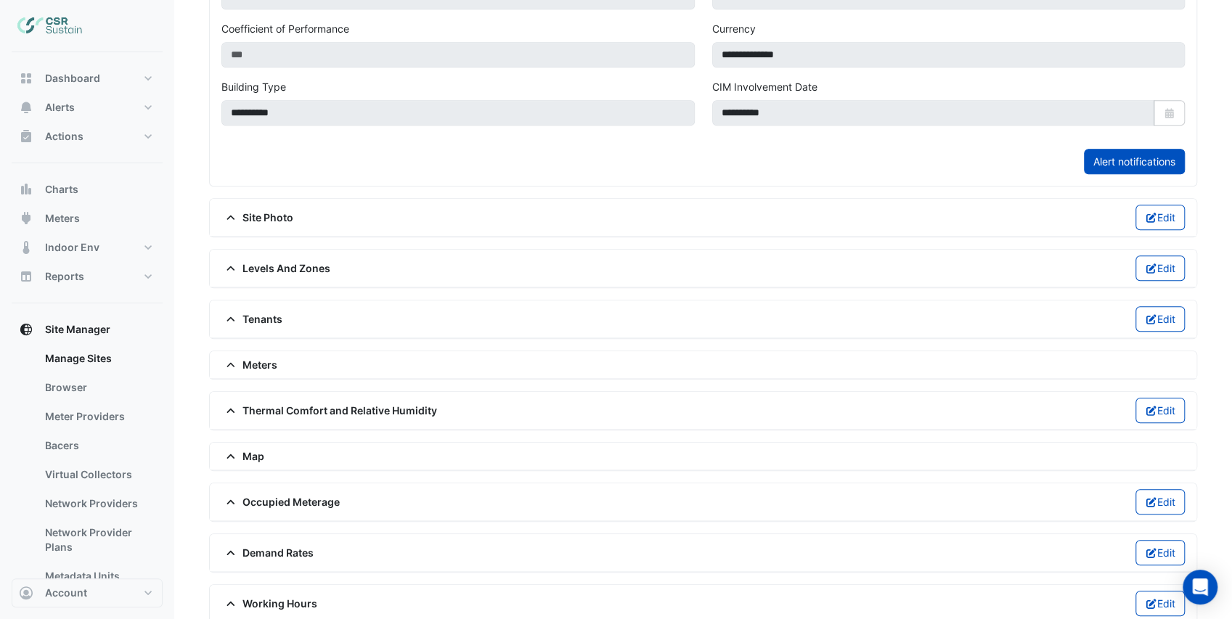
click at [256, 357] on span "Meters" at bounding box center [249, 364] width 56 height 15
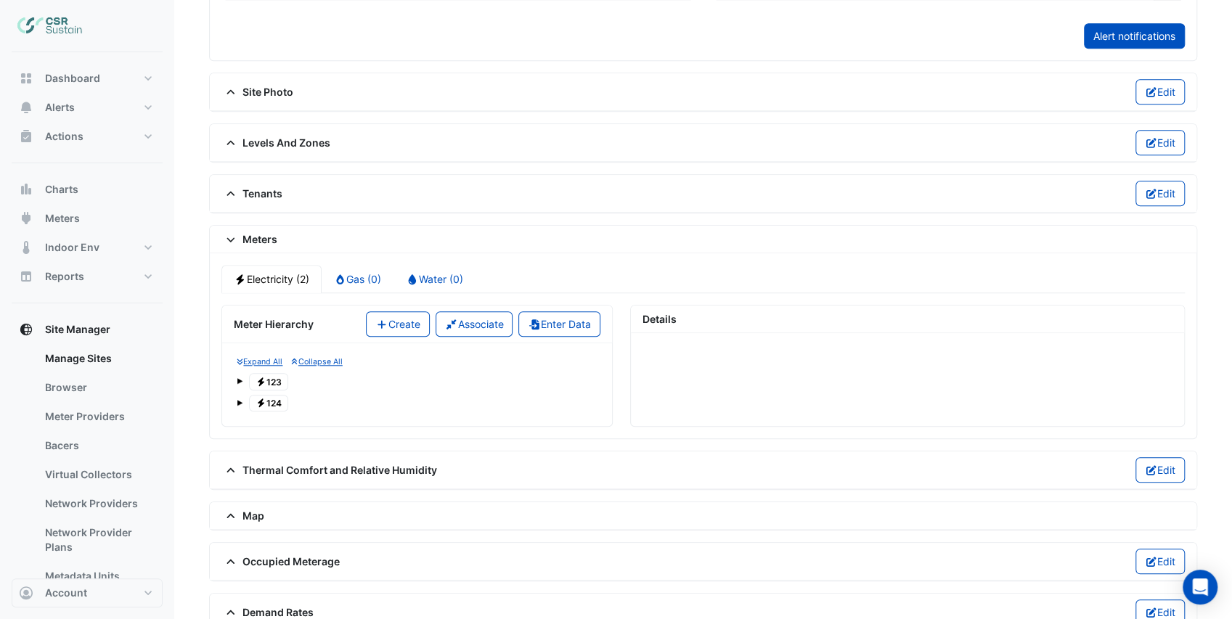
scroll to position [709, 0]
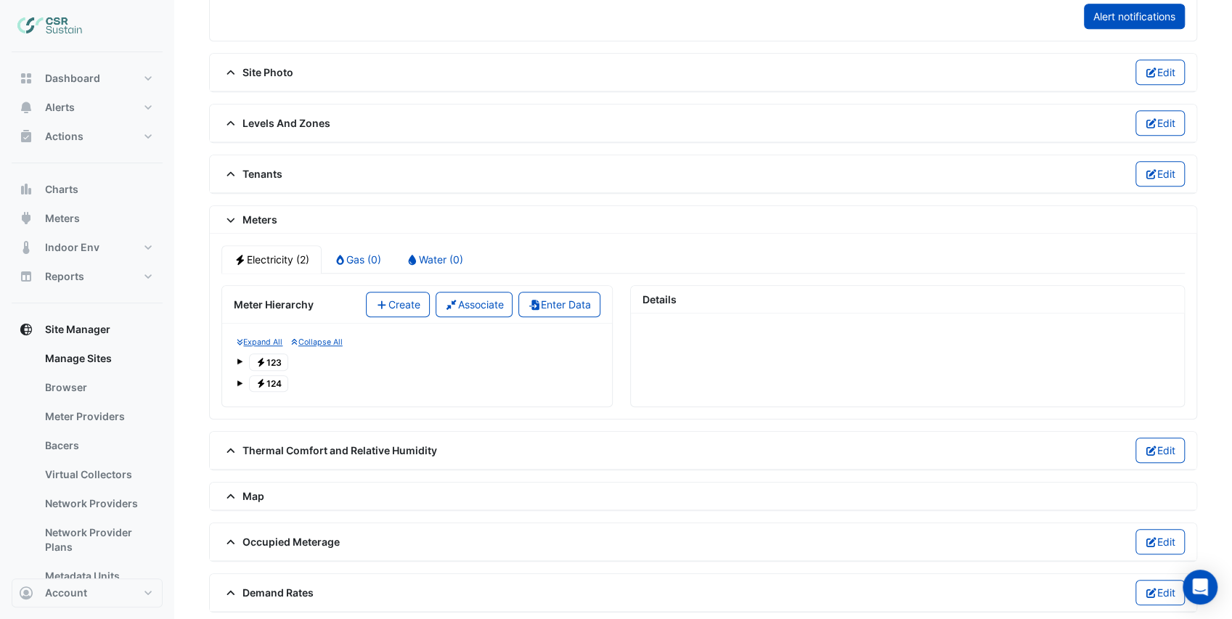
click at [276, 354] on span "Electricity 123" at bounding box center [268, 362] width 39 height 17
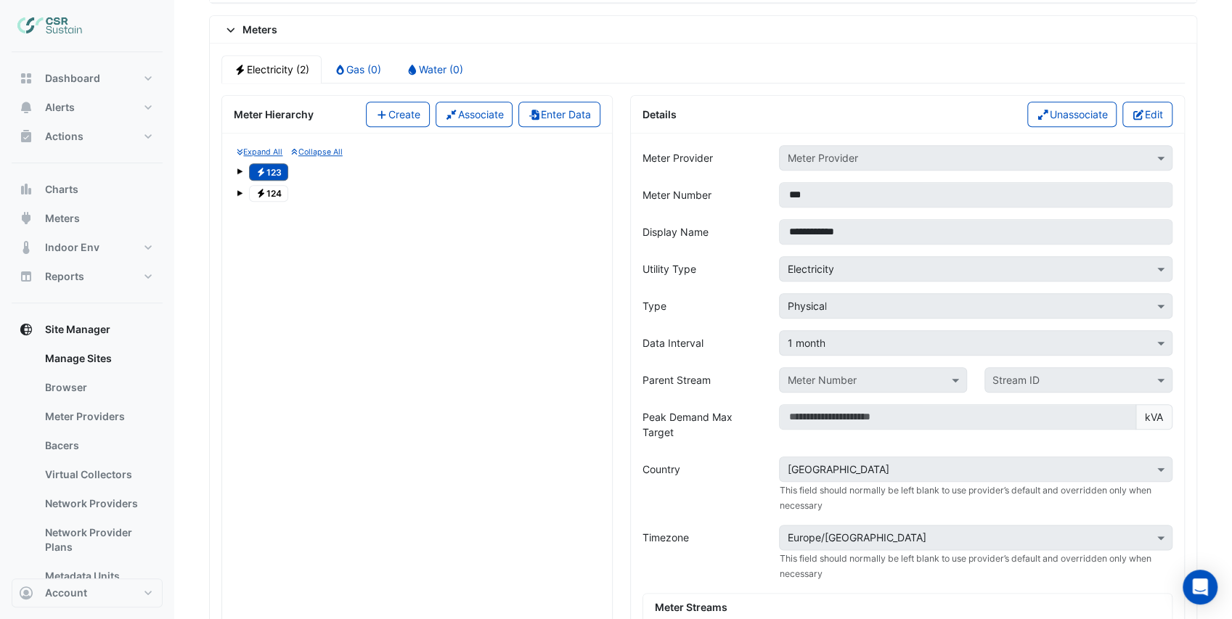
scroll to position [902, 0]
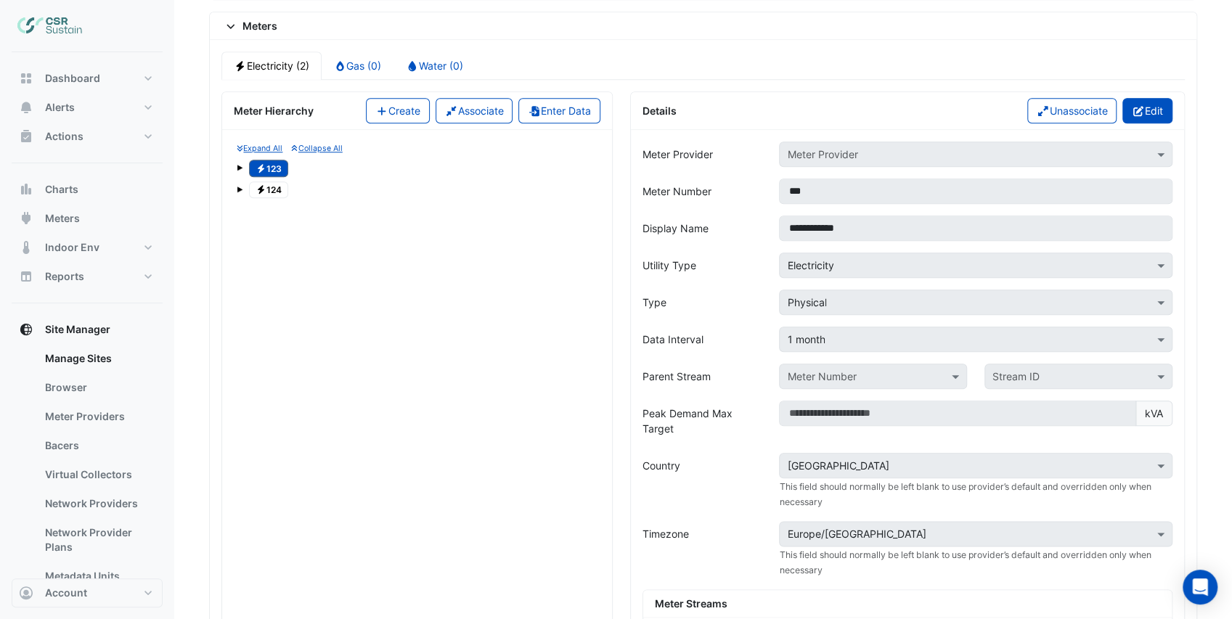
click at [1158, 99] on button "Edit" at bounding box center [1147, 110] width 50 height 25
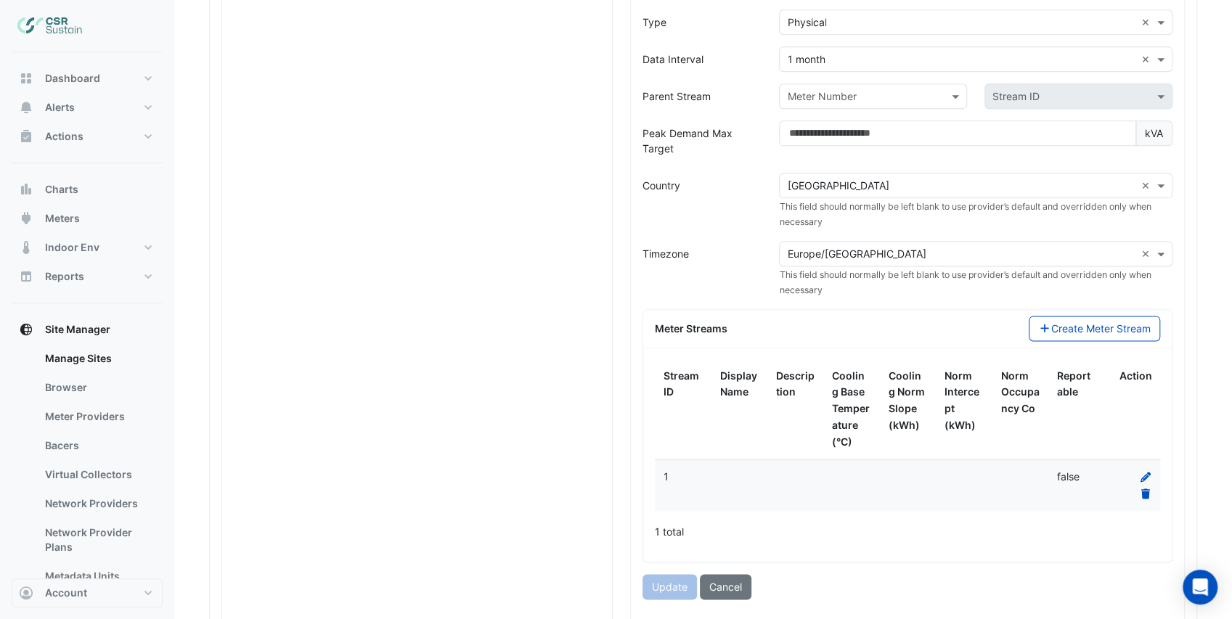
scroll to position [1193, 0]
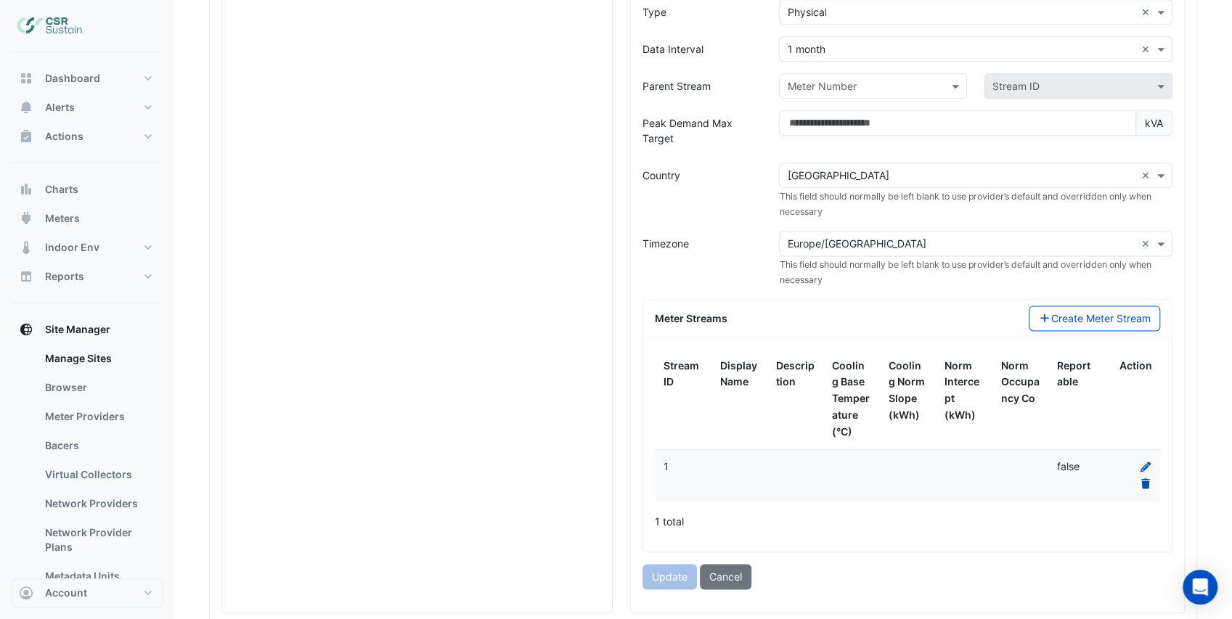
click at [1143, 462] on icon at bounding box center [1145, 467] width 13 height 10
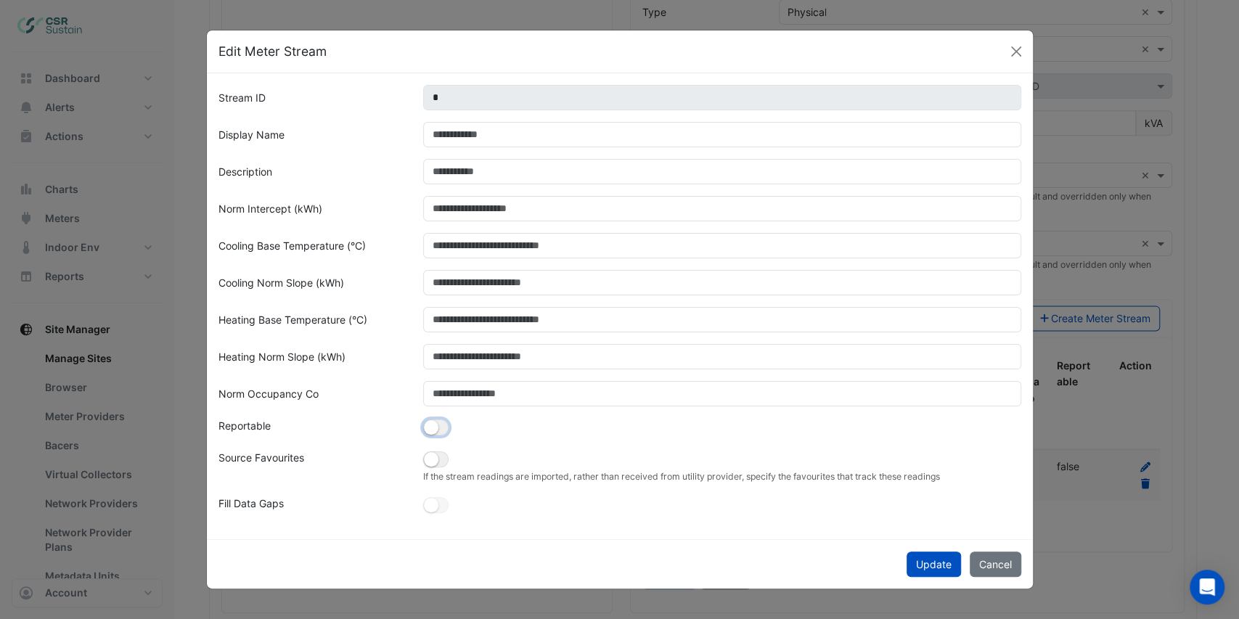
click at [437, 428] on small "button" at bounding box center [431, 427] width 15 height 15
click at [437, 428] on small "button" at bounding box center [440, 427] width 15 height 15
click at [977, 568] on button "Cancel" at bounding box center [996, 564] width 52 height 25
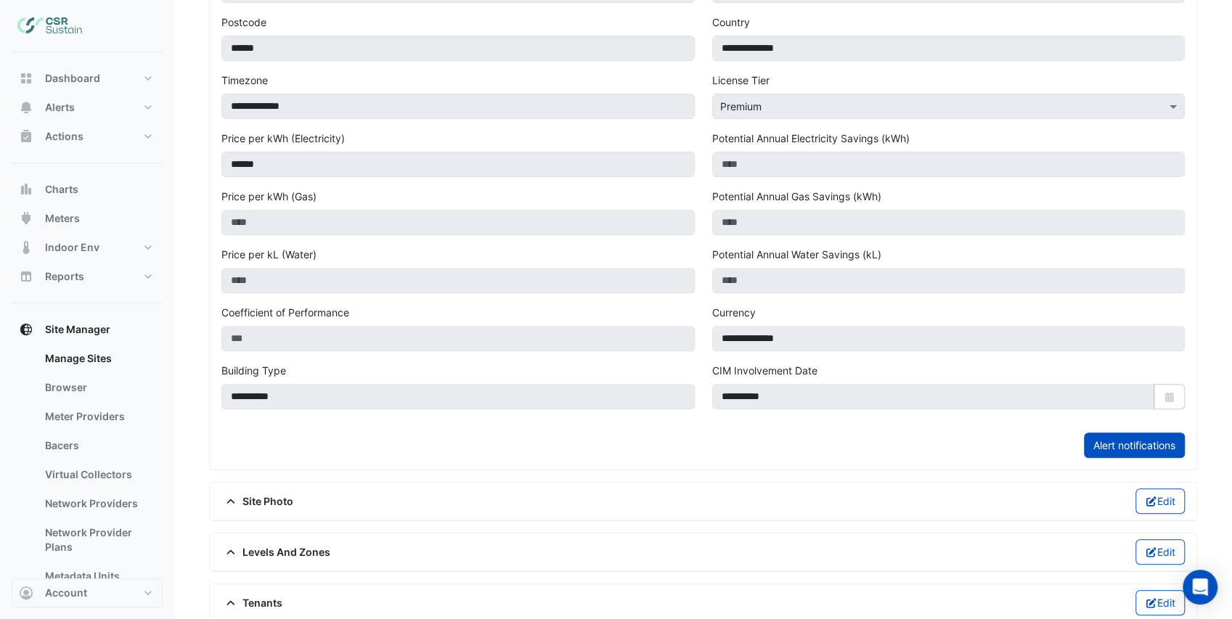
scroll to position [273, 0]
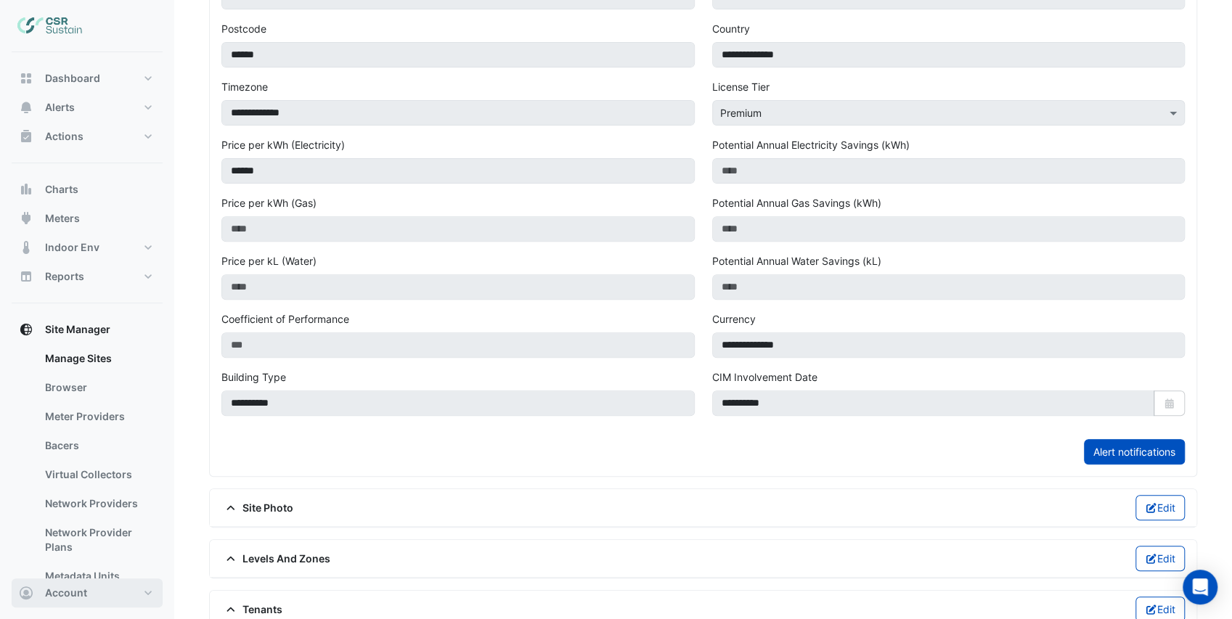
click at [102, 594] on button "Account" at bounding box center [87, 593] width 151 height 29
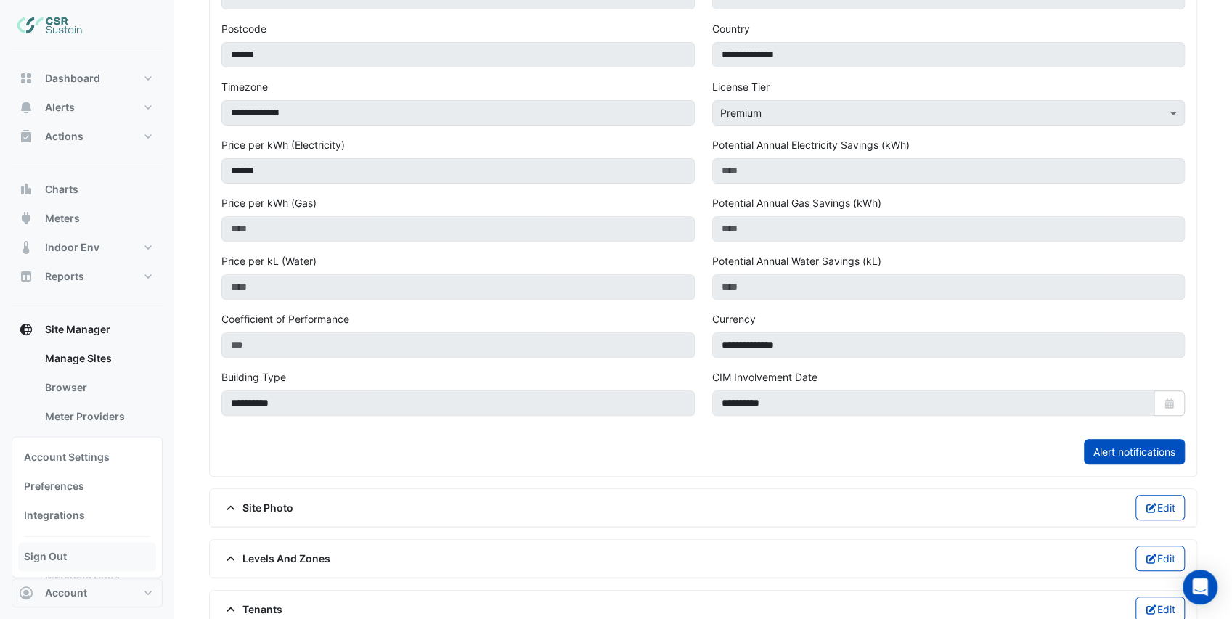
click at [69, 552] on link "Sign Out" at bounding box center [87, 556] width 138 height 29
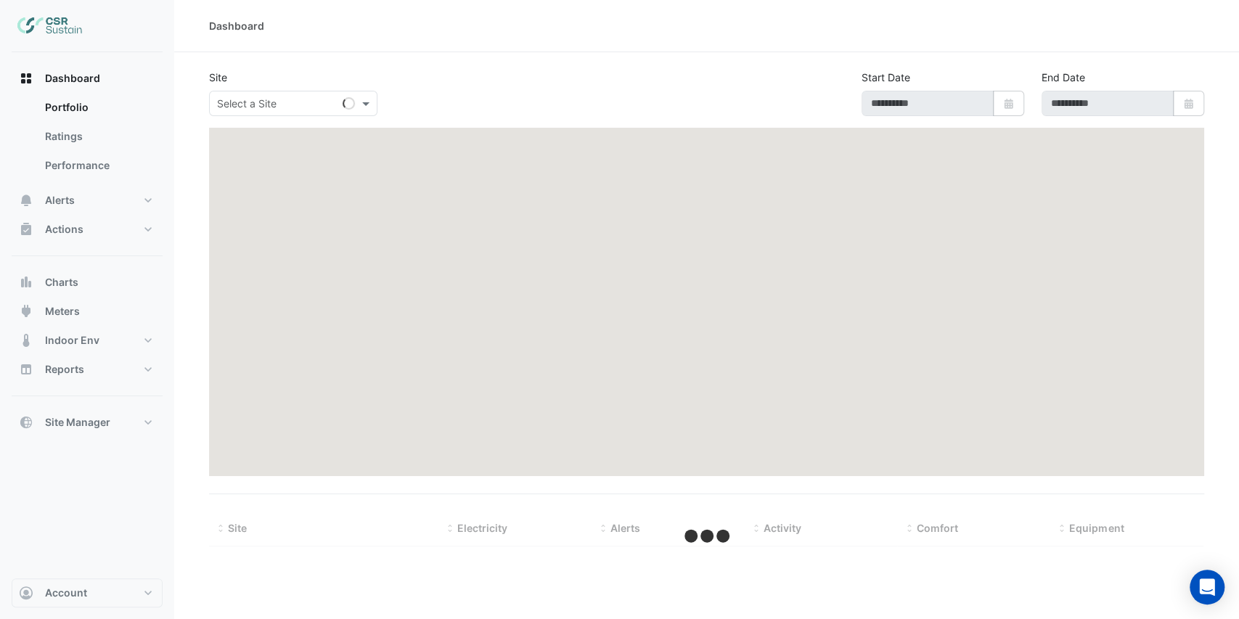
type input "**********"
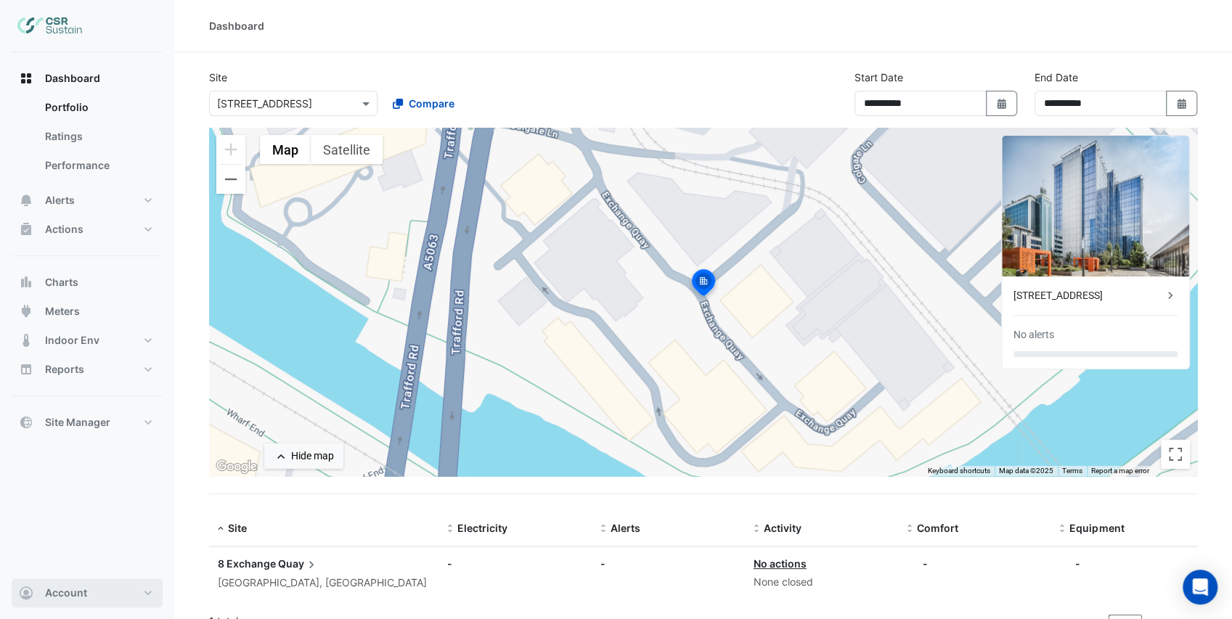
click at [141, 594] on button "Account" at bounding box center [87, 593] width 151 height 29
click at [102, 559] on link "Sign Out" at bounding box center [87, 556] width 138 height 29
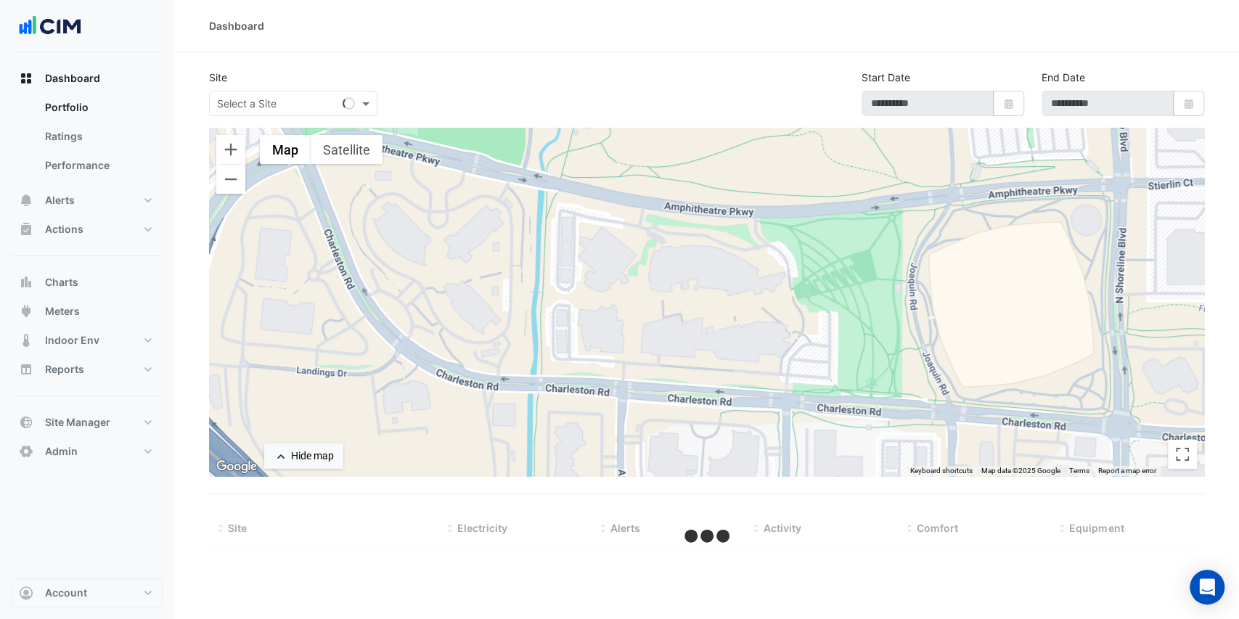
select select "***"
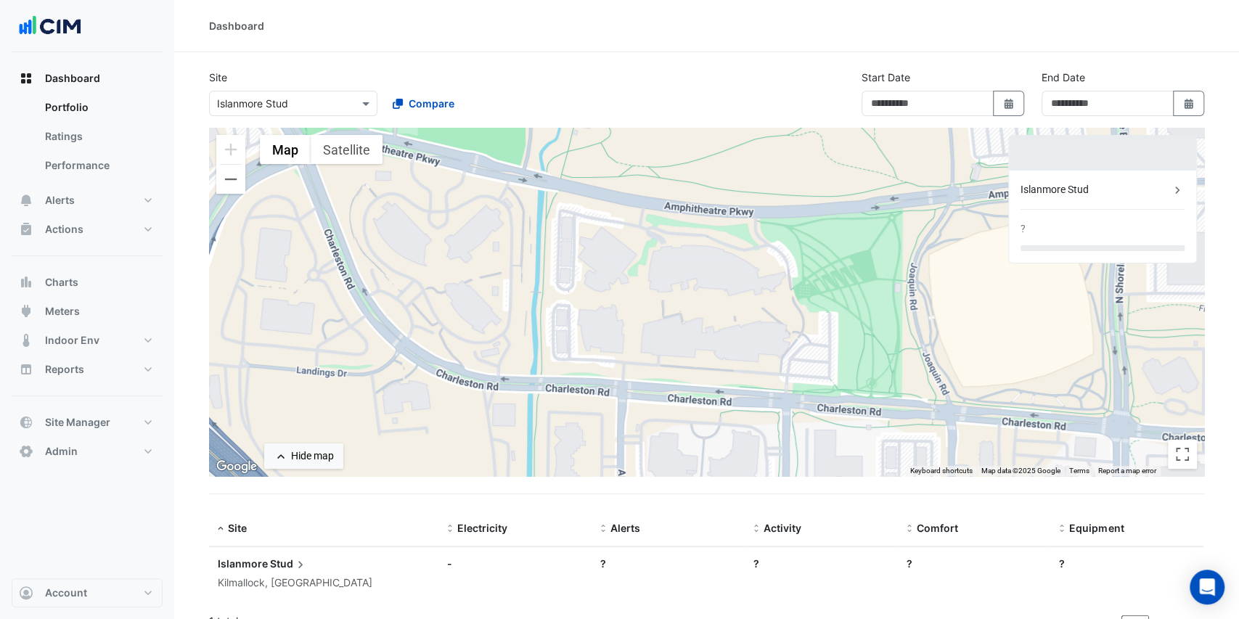
type input "**********"
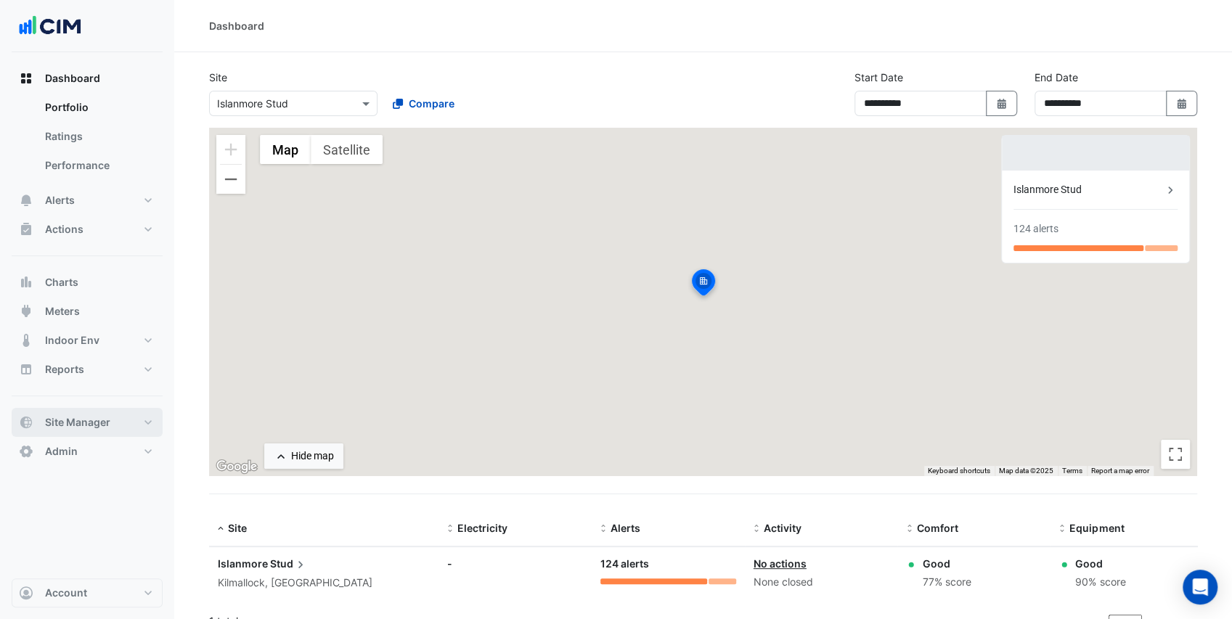
click at [86, 424] on span "Site Manager" at bounding box center [77, 422] width 65 height 15
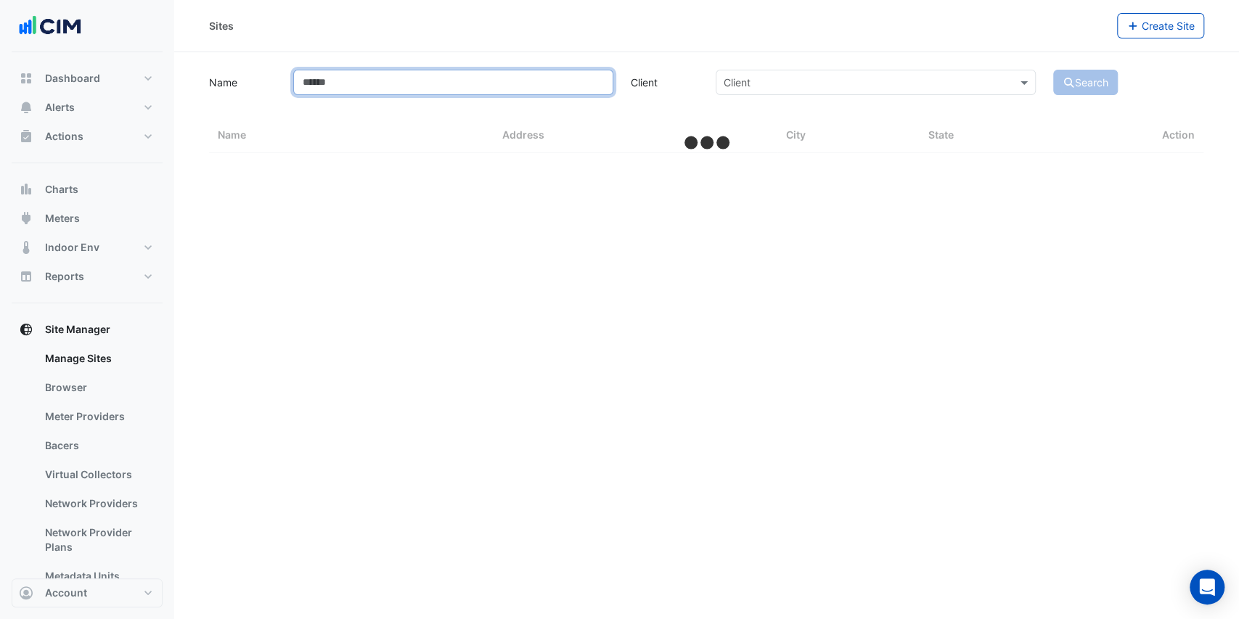
click at [407, 81] on input "Name" at bounding box center [453, 82] width 320 height 25
select select "***"
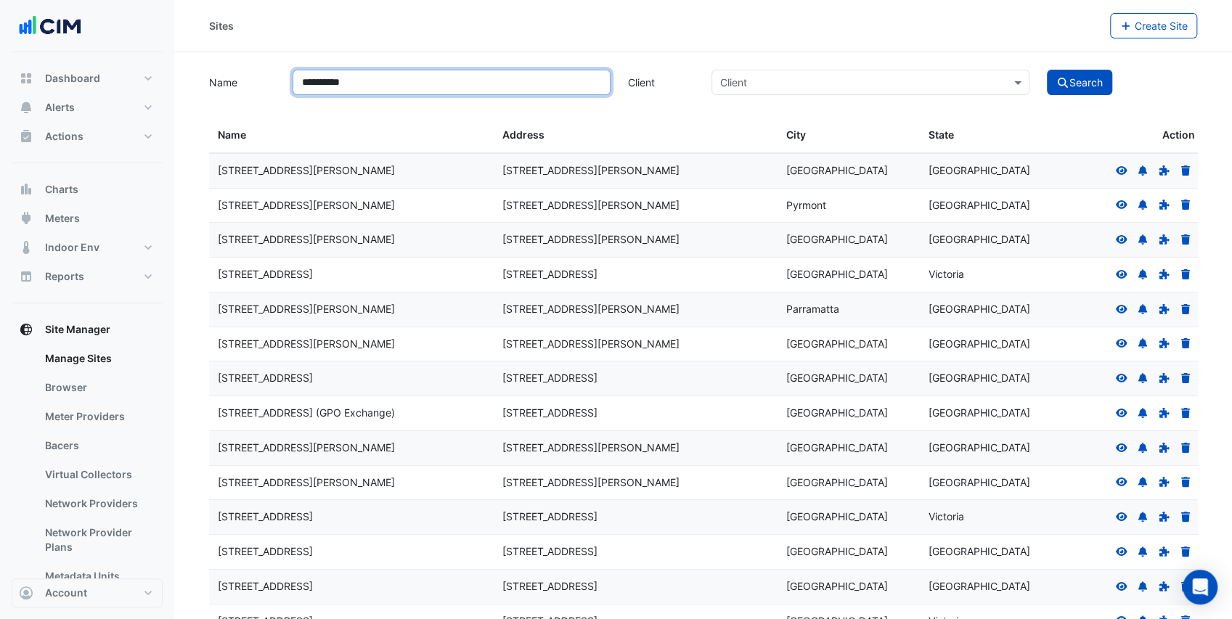
click at [1047, 70] on button "Search" at bounding box center [1079, 82] width 65 height 25
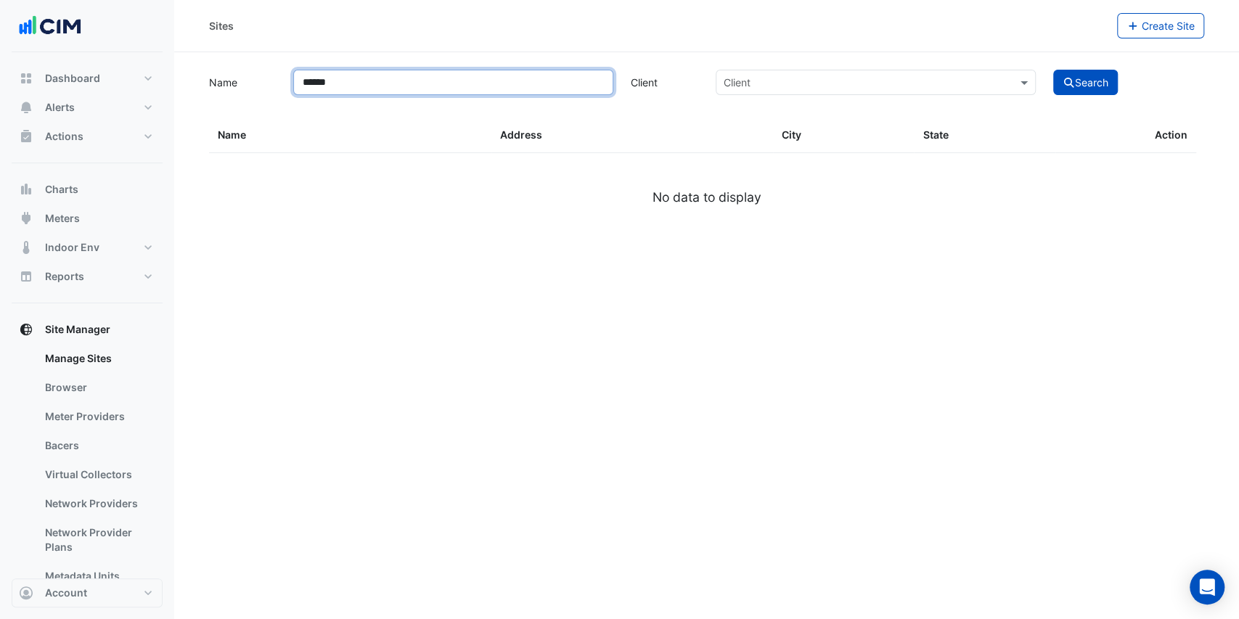
type input "******"
click at [1053, 70] on button "Search" at bounding box center [1085, 82] width 65 height 25
select select "***"
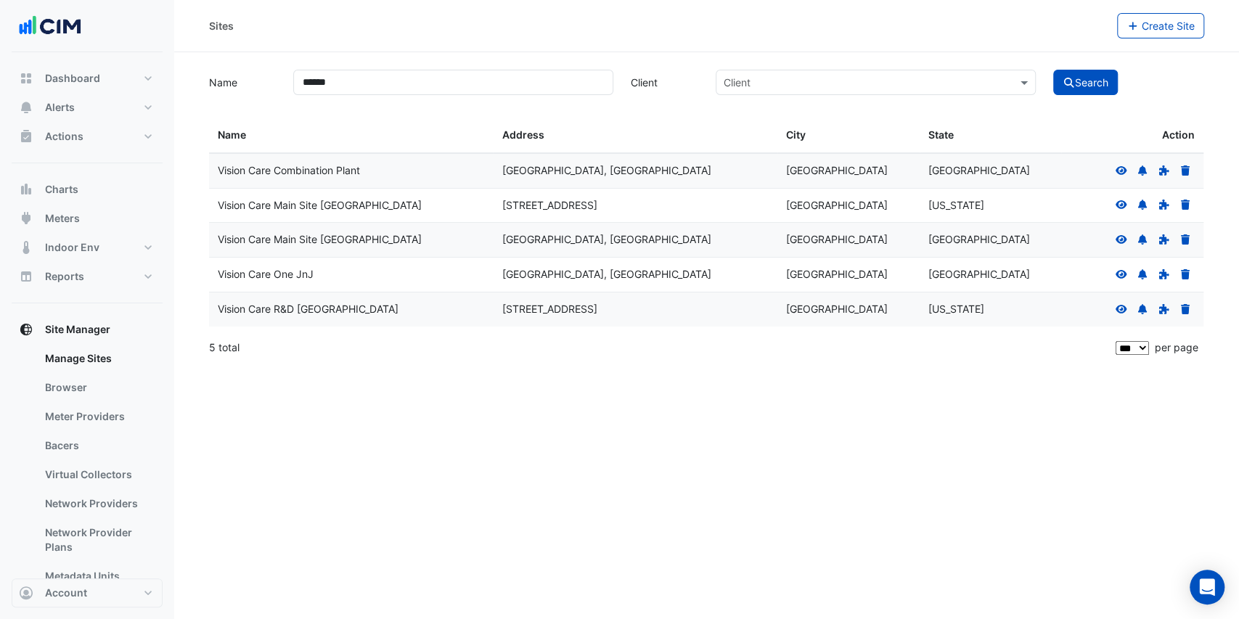
click at [1122, 239] on icon at bounding box center [1122, 239] width 12 height 9
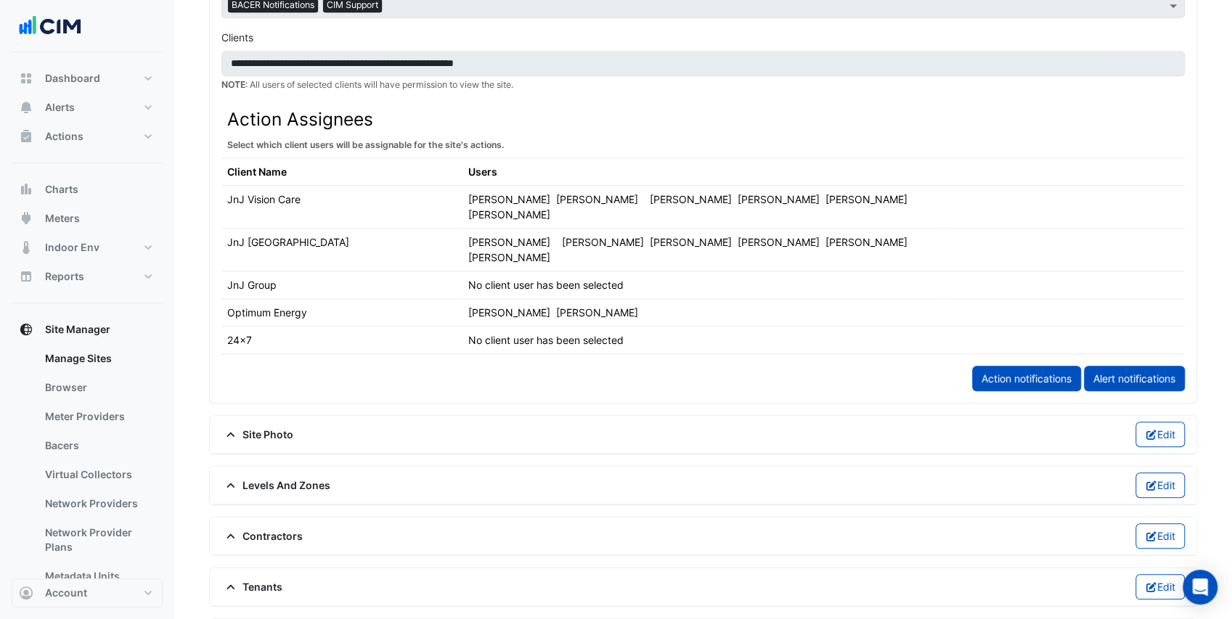
scroll to position [871, 0]
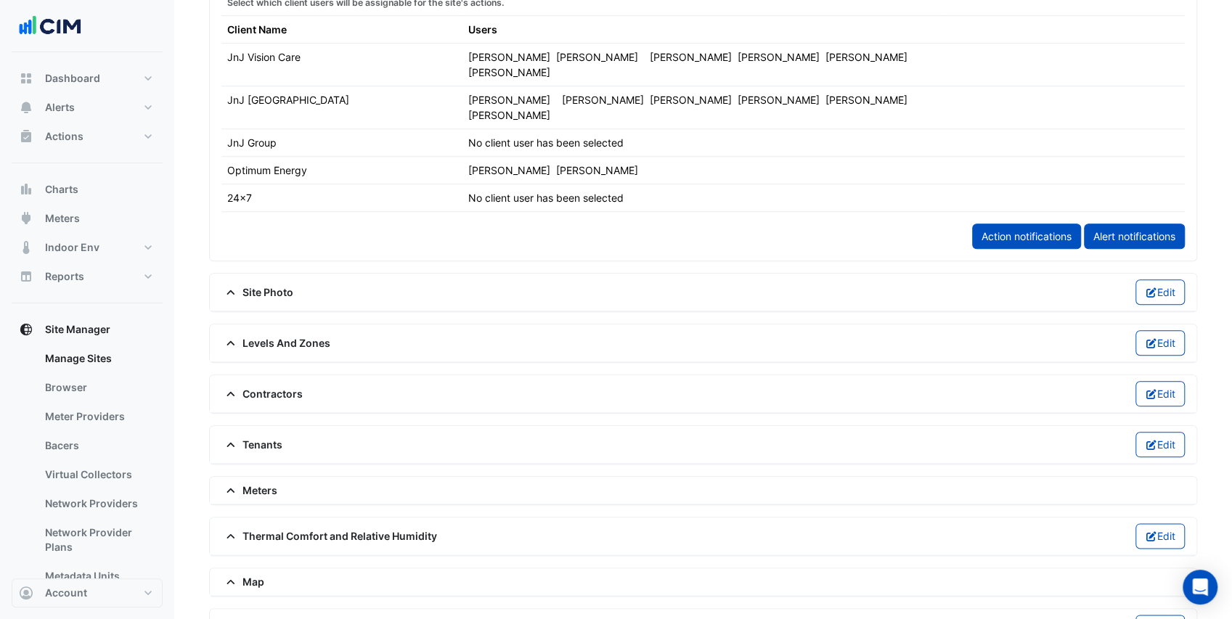
click at [255, 483] on span "Meters" at bounding box center [249, 490] width 56 height 15
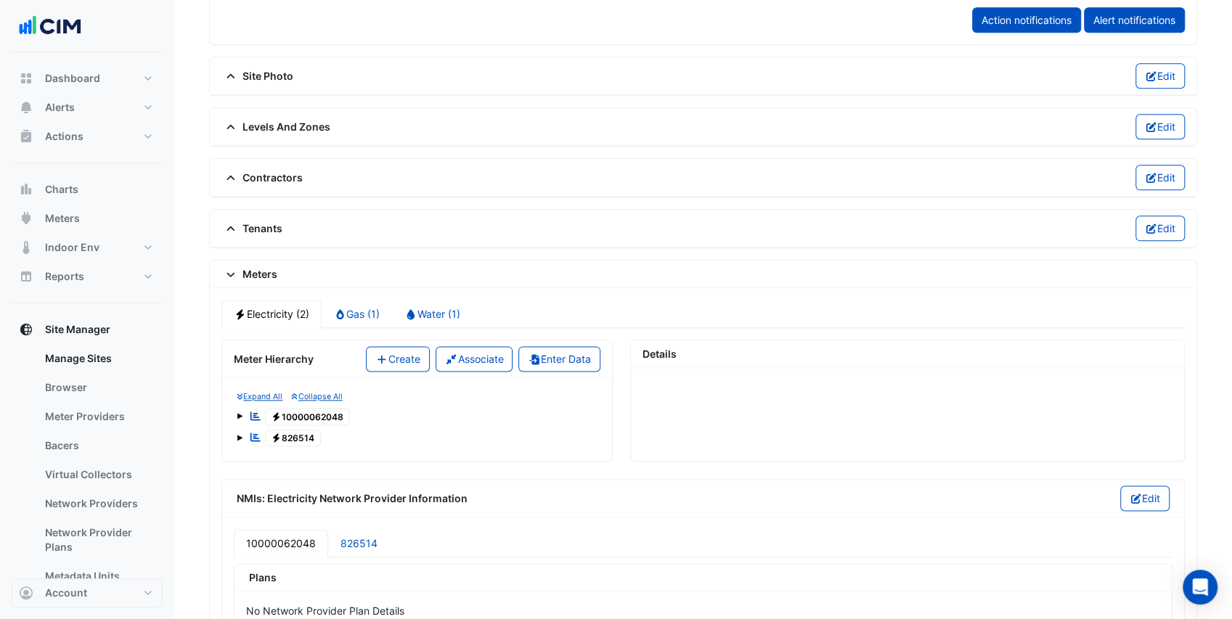
scroll to position [1162, 0]
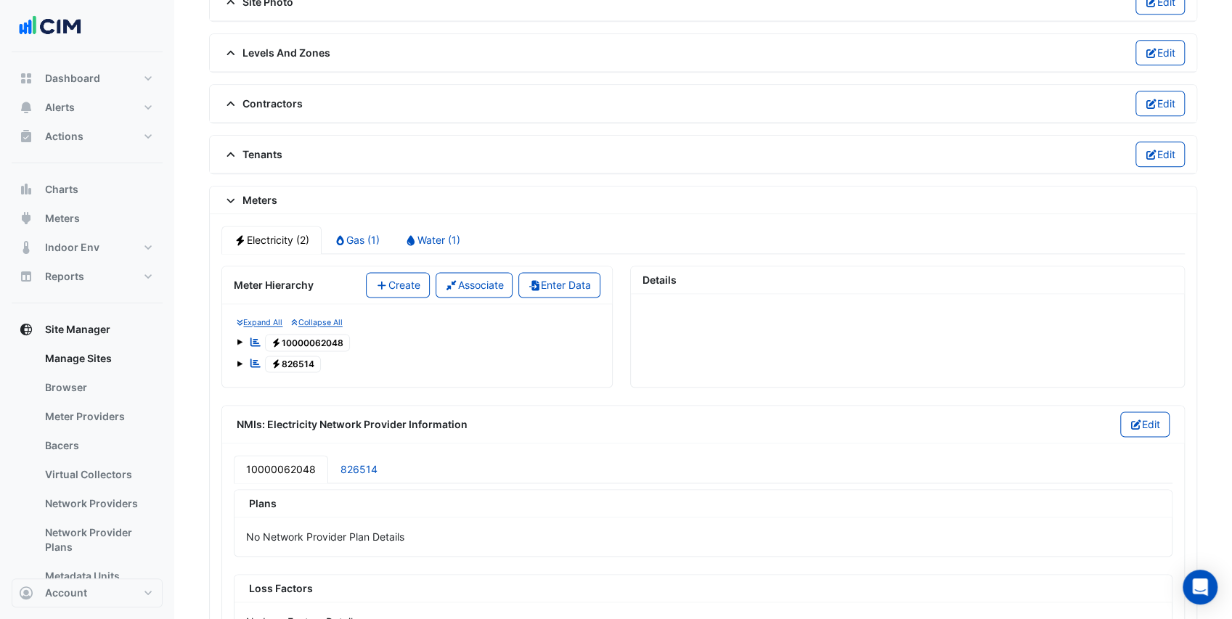
click at [238, 339] on span at bounding box center [240, 342] width 6 height 6
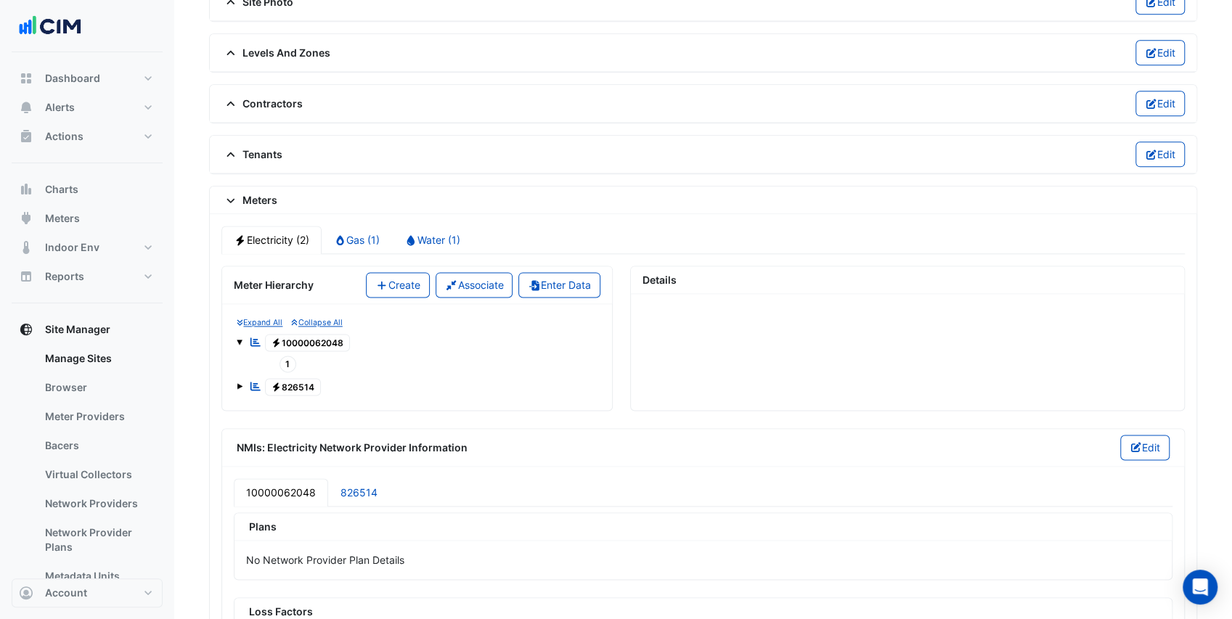
click at [288, 334] on span "Electricity 10000062048" at bounding box center [308, 342] width 86 height 17
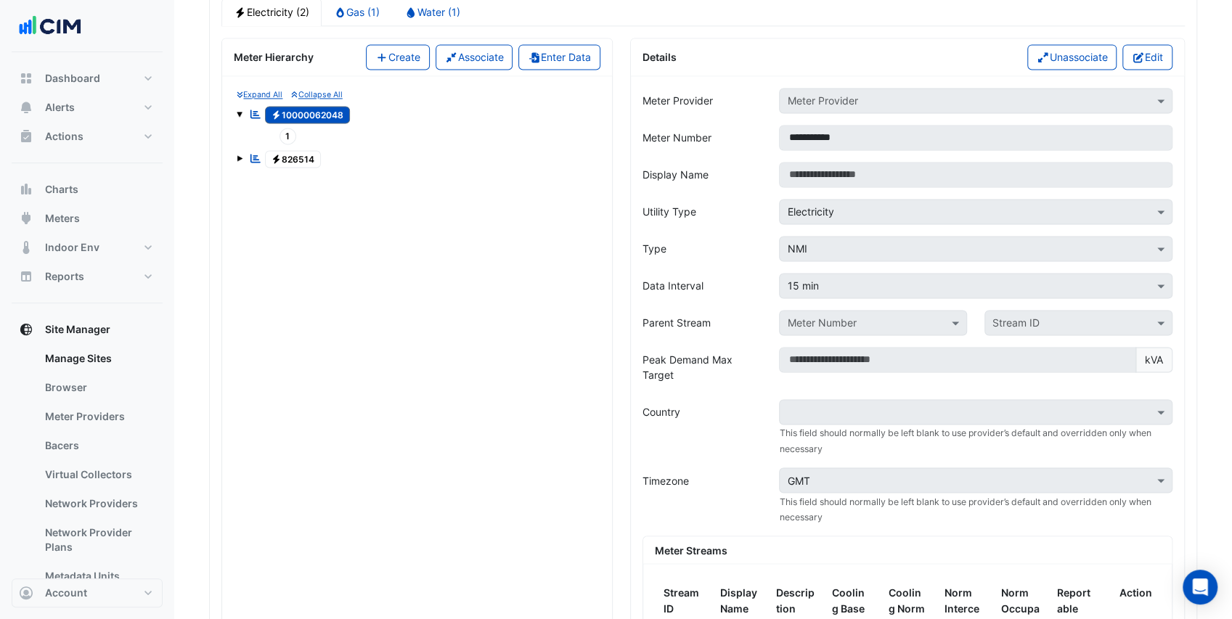
scroll to position [1209, 0]
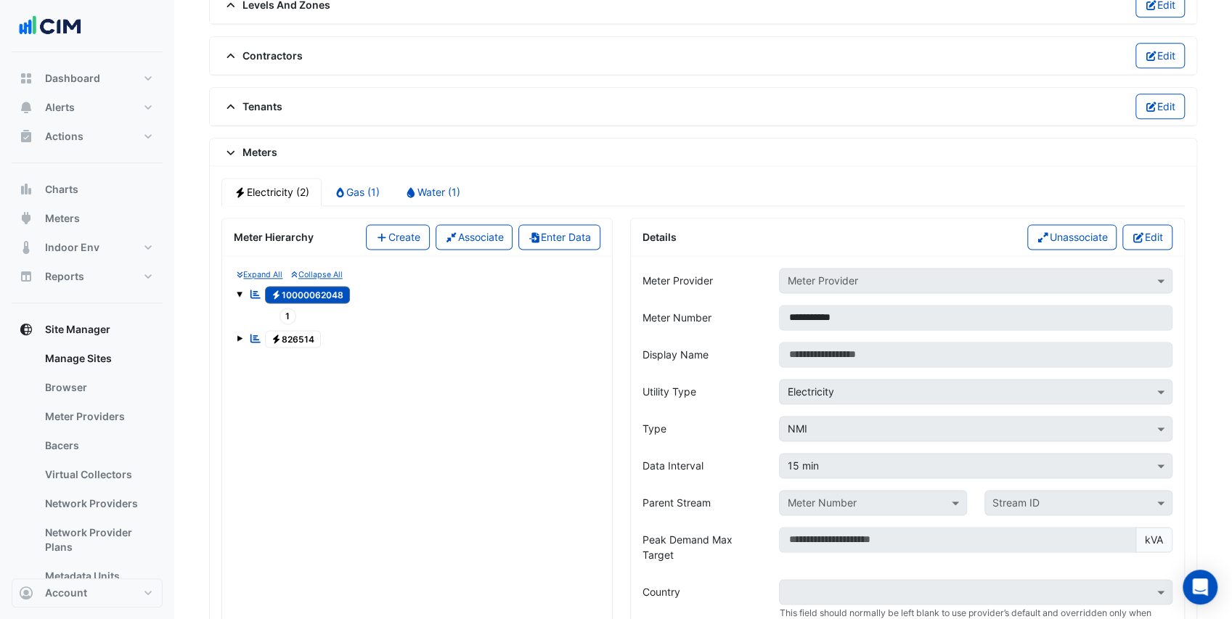
click at [240, 335] on span at bounding box center [240, 338] width 6 height 6
click at [64, 71] on span "Dashboard" at bounding box center [72, 78] width 55 height 15
select select "***"
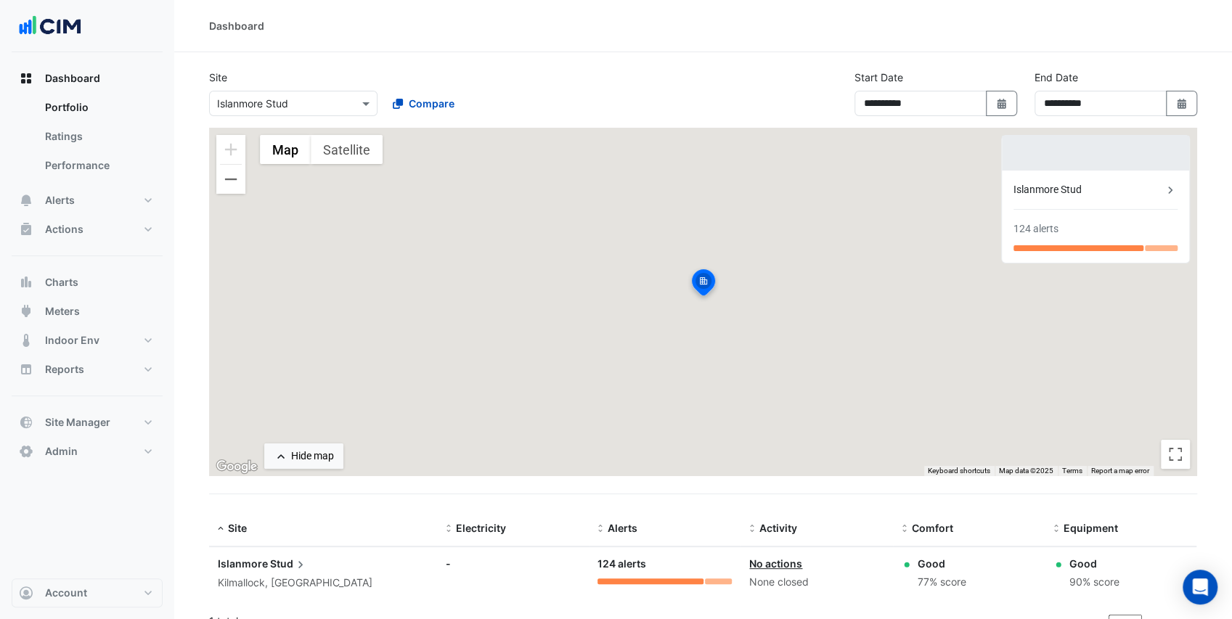
click at [282, 91] on div "Select a Site × [GEOGRAPHIC_DATA]" at bounding box center [293, 103] width 168 height 25
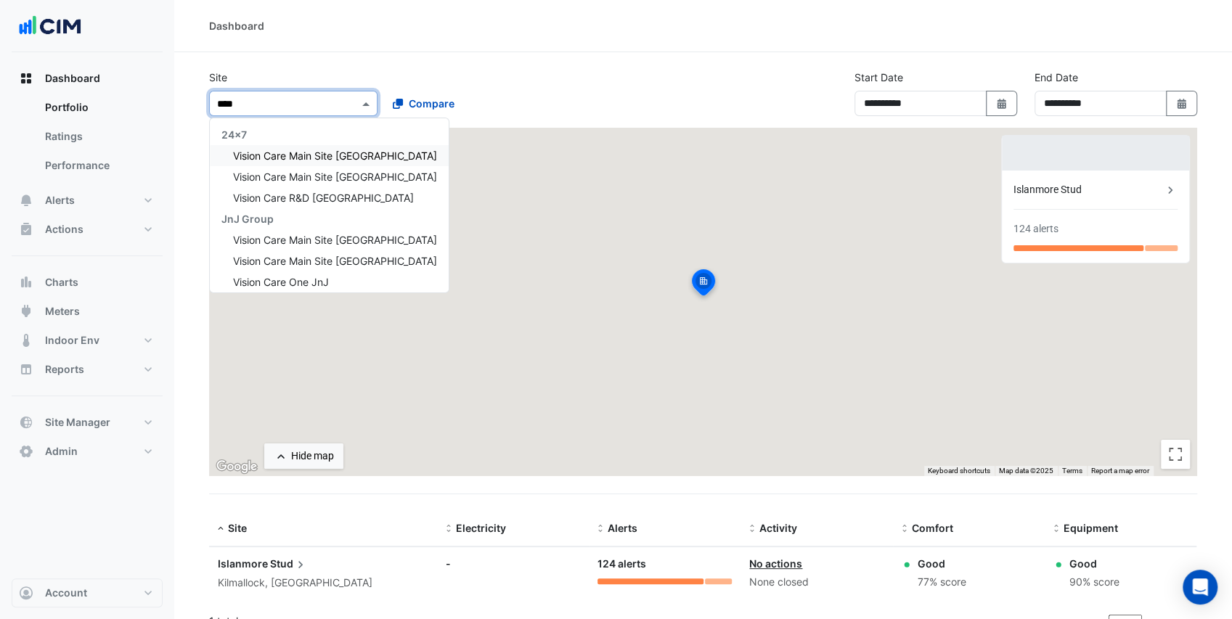
type input "*****"
click at [338, 176] on span "Vision Care Main Site [GEOGRAPHIC_DATA]" at bounding box center [335, 177] width 204 height 12
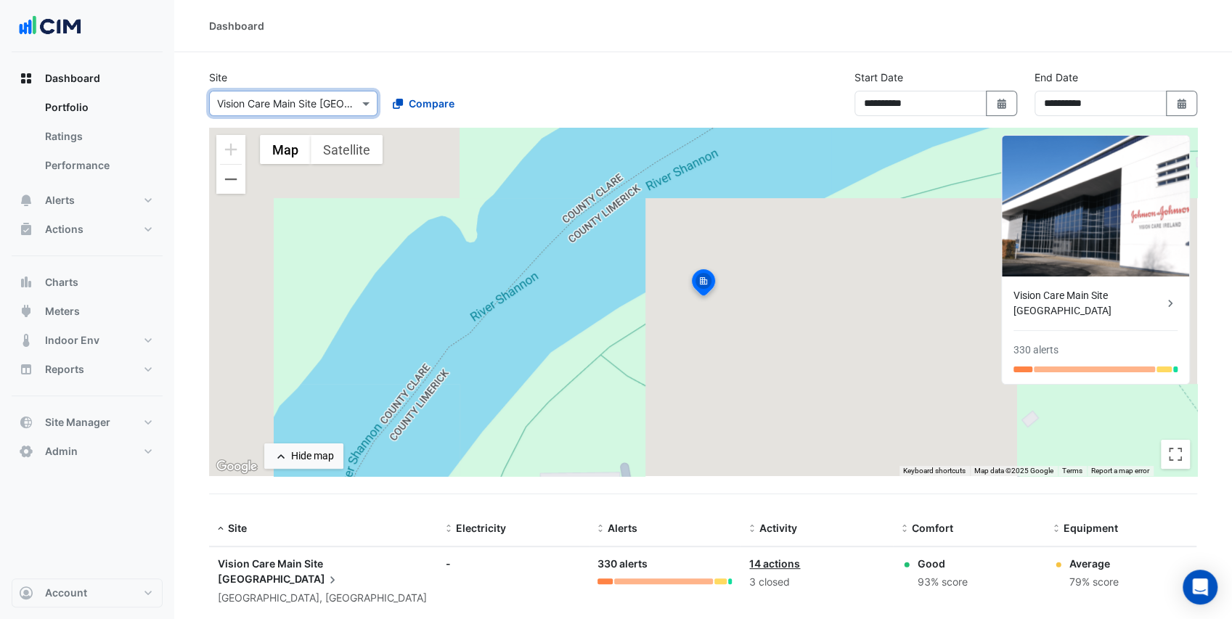
click at [328, 99] on input "text" at bounding box center [278, 104] width 123 height 15
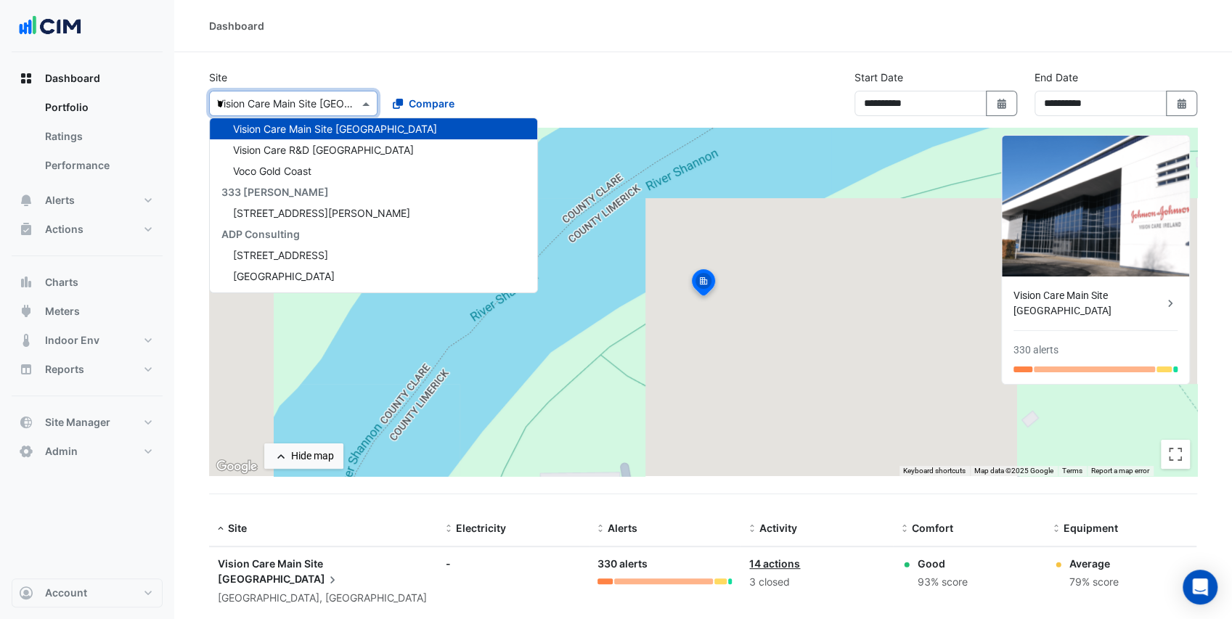
scroll to position [195, 0]
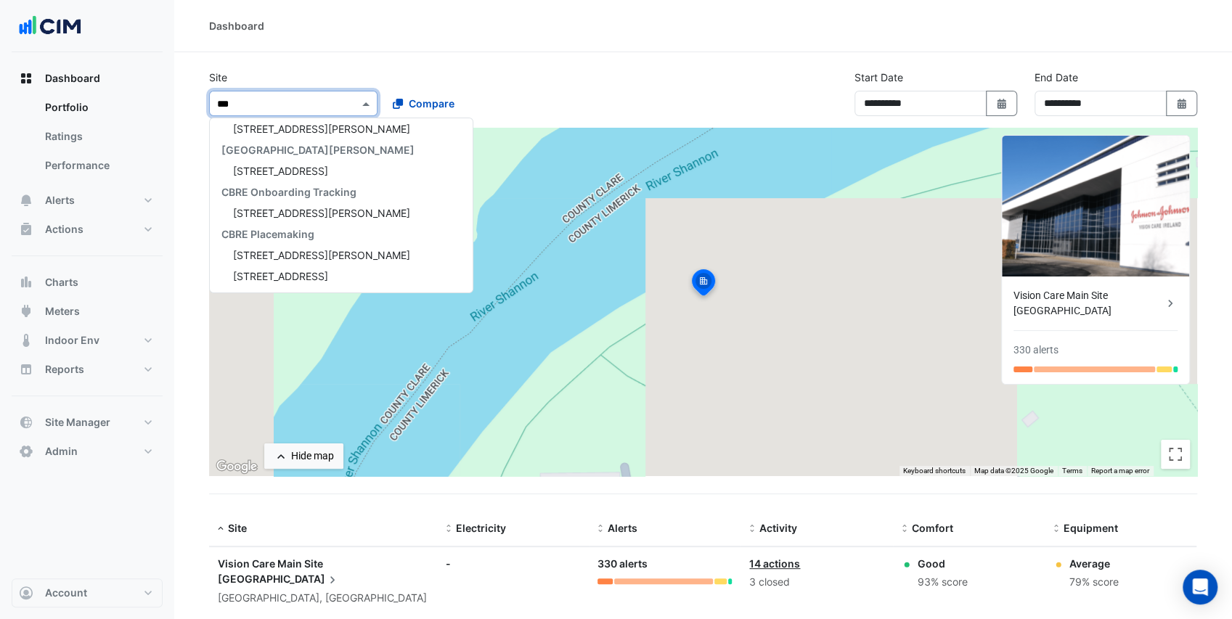
type input "****"
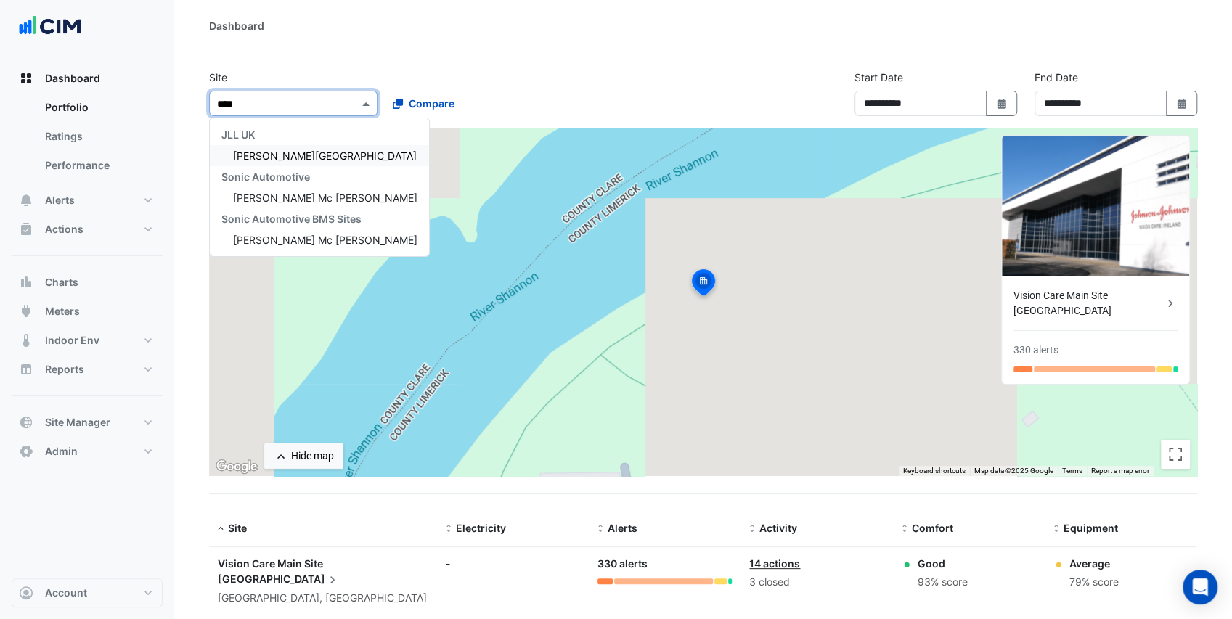
click at [310, 158] on div "[PERSON_NAME][GEOGRAPHIC_DATA]" at bounding box center [319, 155] width 219 height 21
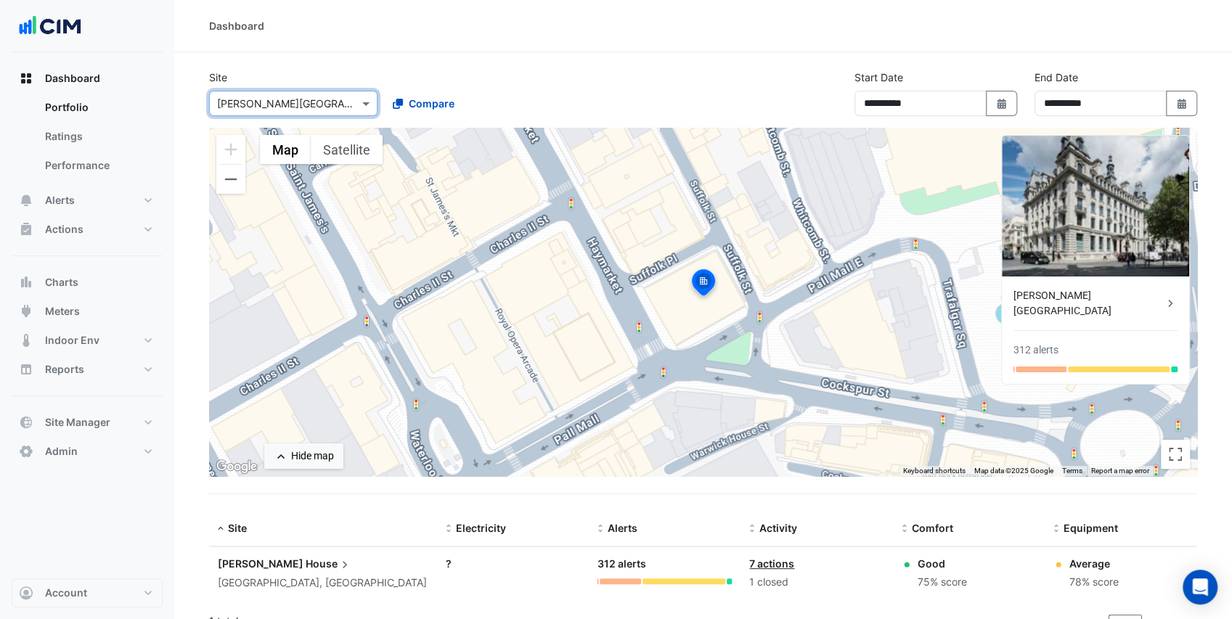
click at [457, 56] on section "**********" at bounding box center [703, 345] width 1058 height 587
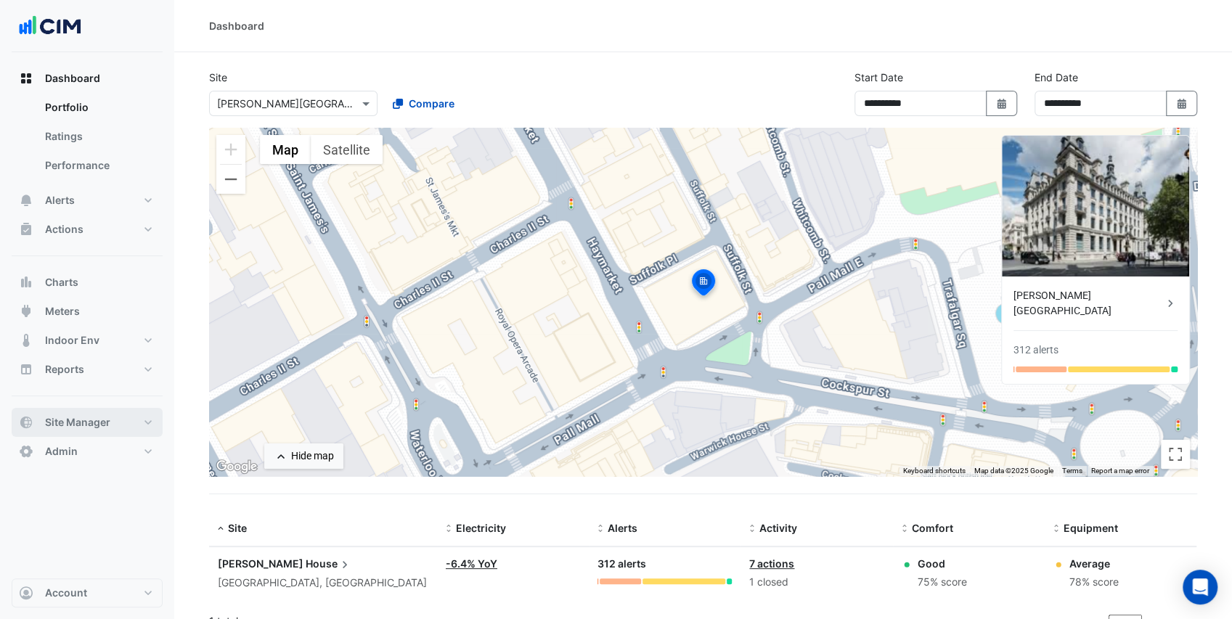
click at [116, 425] on button "Site Manager" at bounding box center [87, 422] width 151 height 29
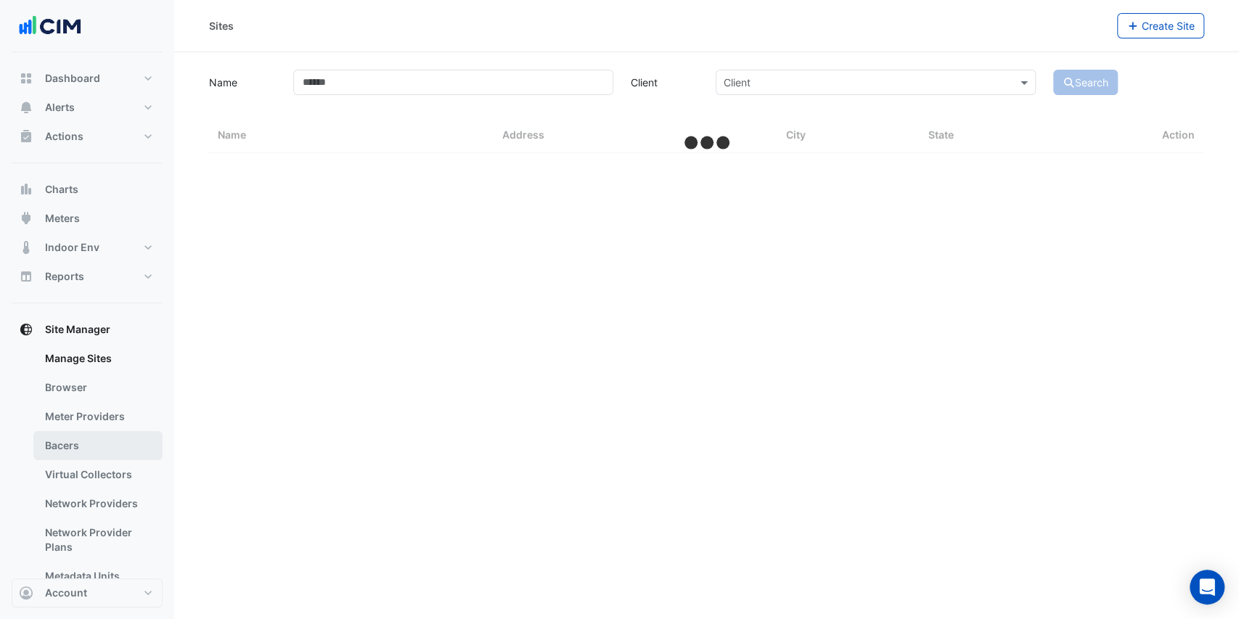
click at [97, 438] on link "Bacers" at bounding box center [97, 445] width 129 height 29
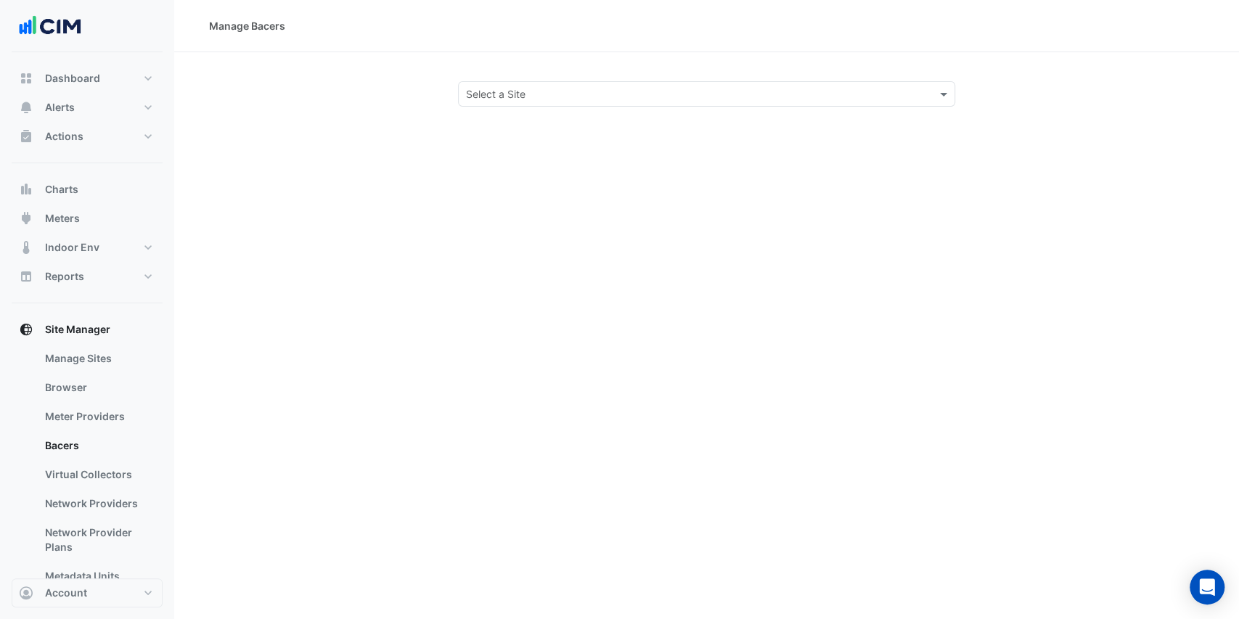
click at [513, 105] on div "Select a Site" at bounding box center [707, 93] width 498 height 25
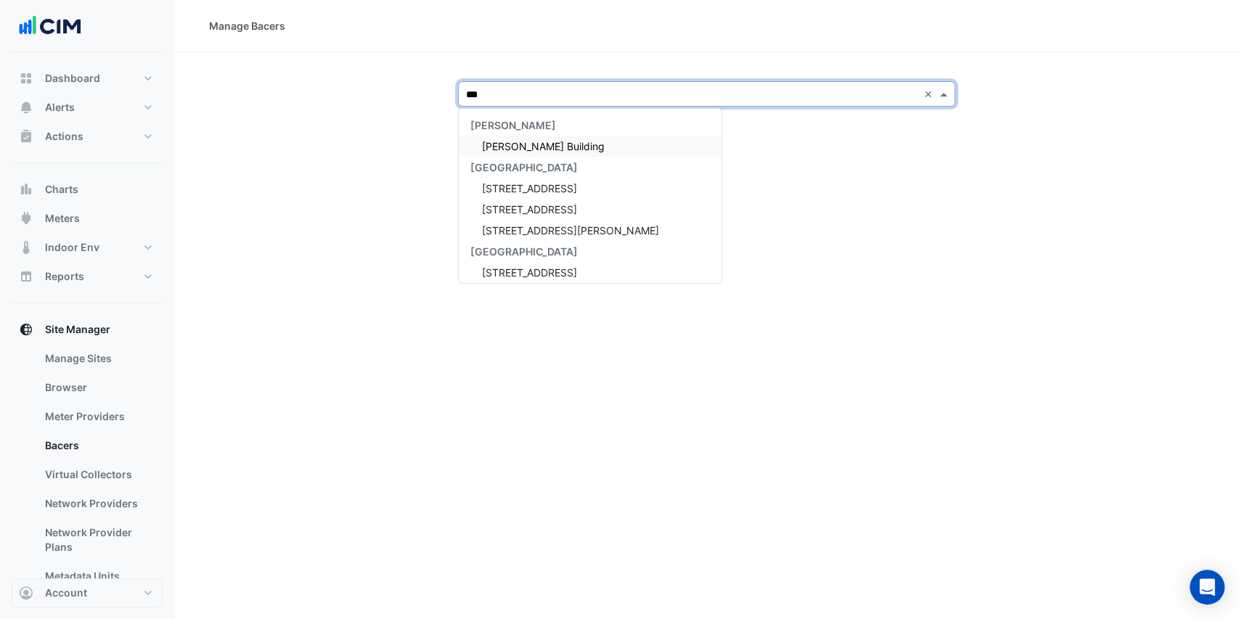
type input "****"
click at [527, 139] on div "[PERSON_NAME][GEOGRAPHIC_DATA]" at bounding box center [568, 146] width 219 height 21
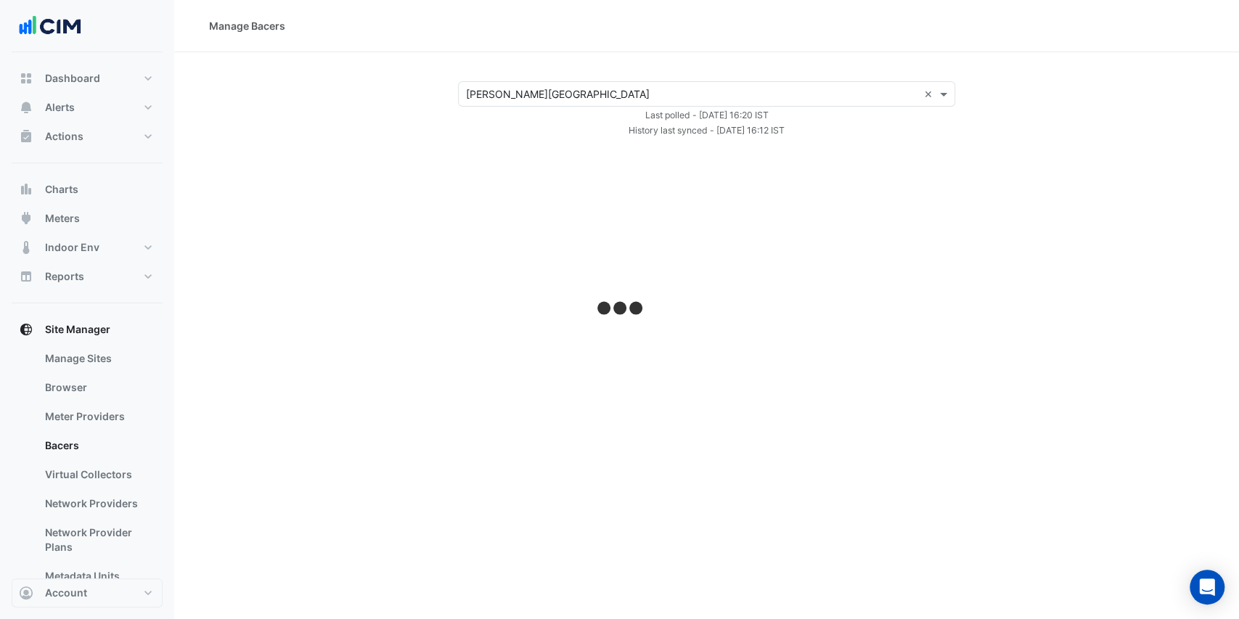
select select "***"
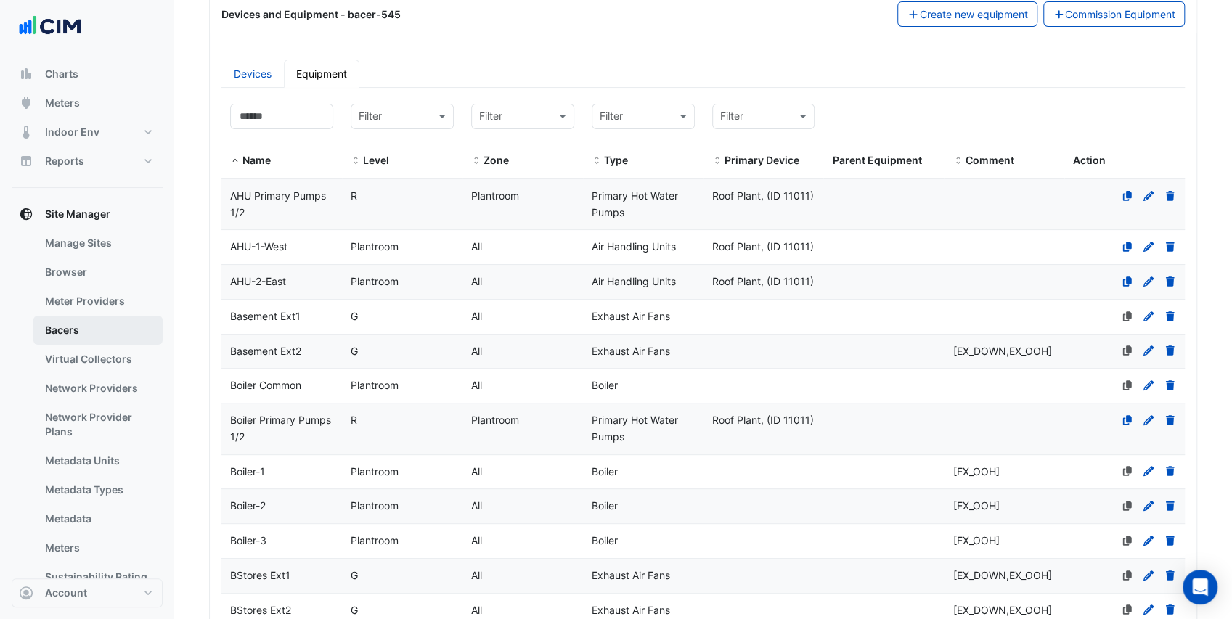
scroll to position [145, 0]
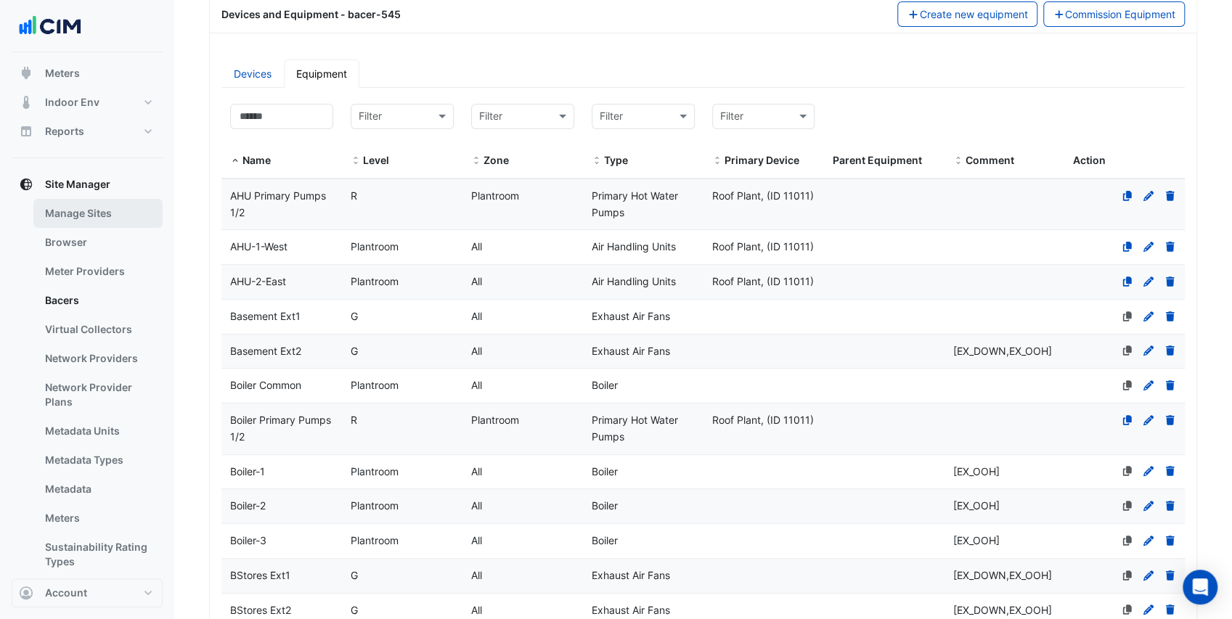
click at [106, 216] on link "Manage Sites" at bounding box center [97, 213] width 129 height 29
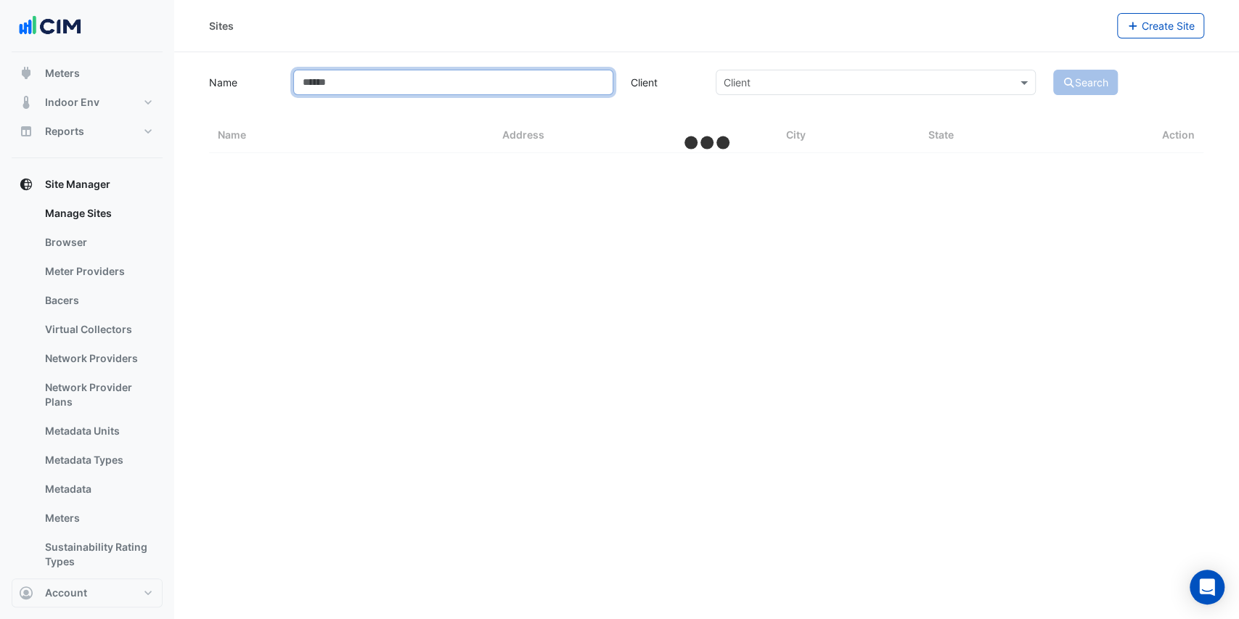
click at [414, 86] on input "Name" at bounding box center [453, 82] width 320 height 25
type input "********"
select select "***"
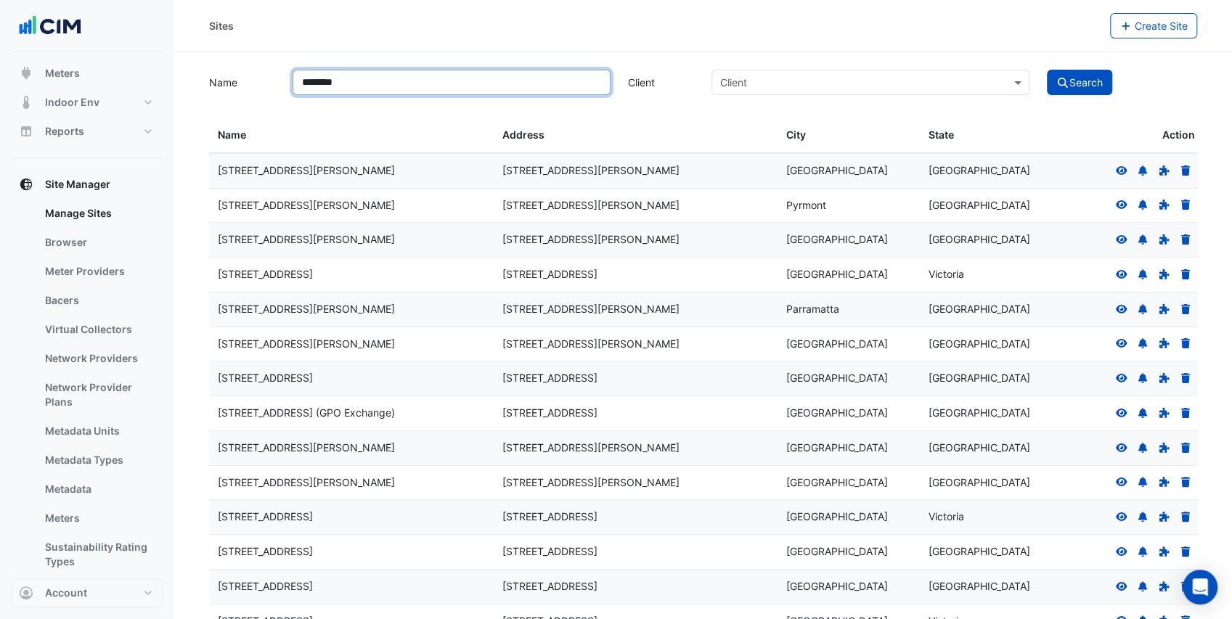
type input "********"
click at [1047, 70] on button "Search" at bounding box center [1079, 82] width 65 height 25
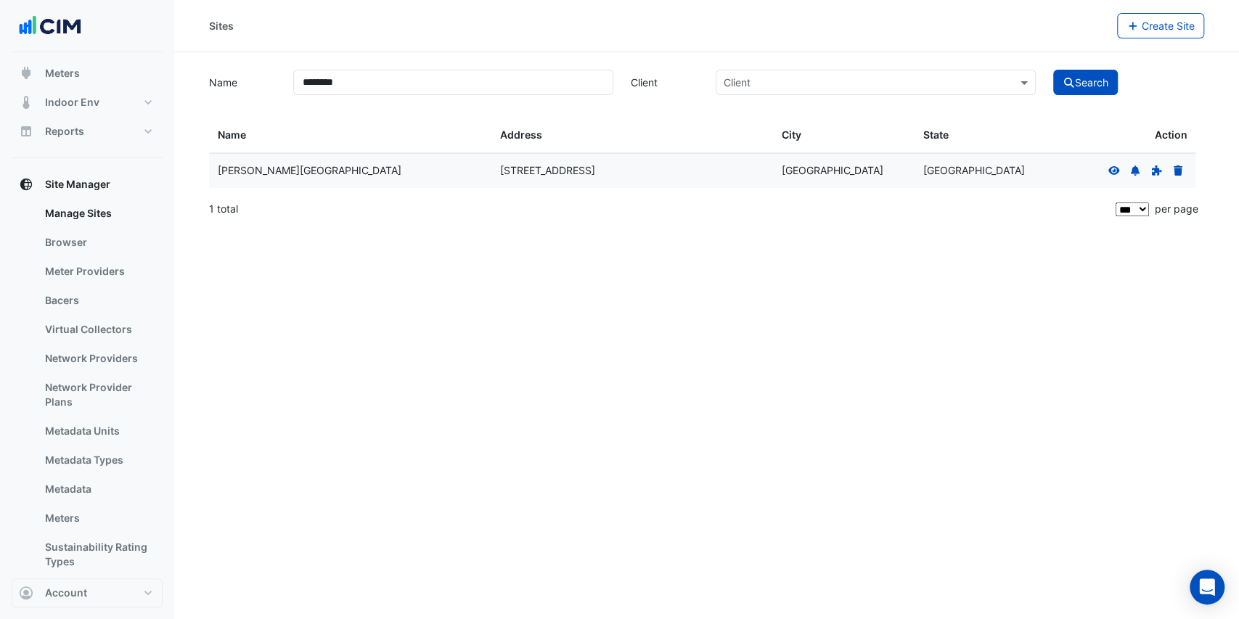
click at [404, 170] on div "[PERSON_NAME][GEOGRAPHIC_DATA]" at bounding box center [350, 171] width 265 height 17
click at [1114, 168] on icon at bounding box center [1114, 171] width 13 height 10
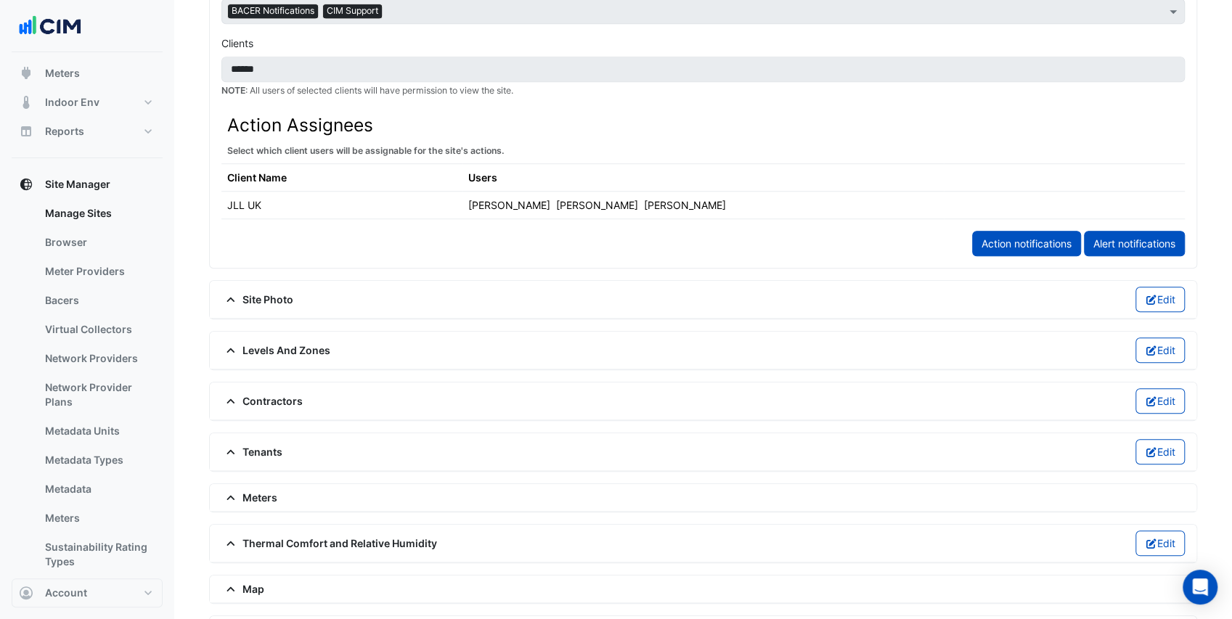
scroll to position [726, 0]
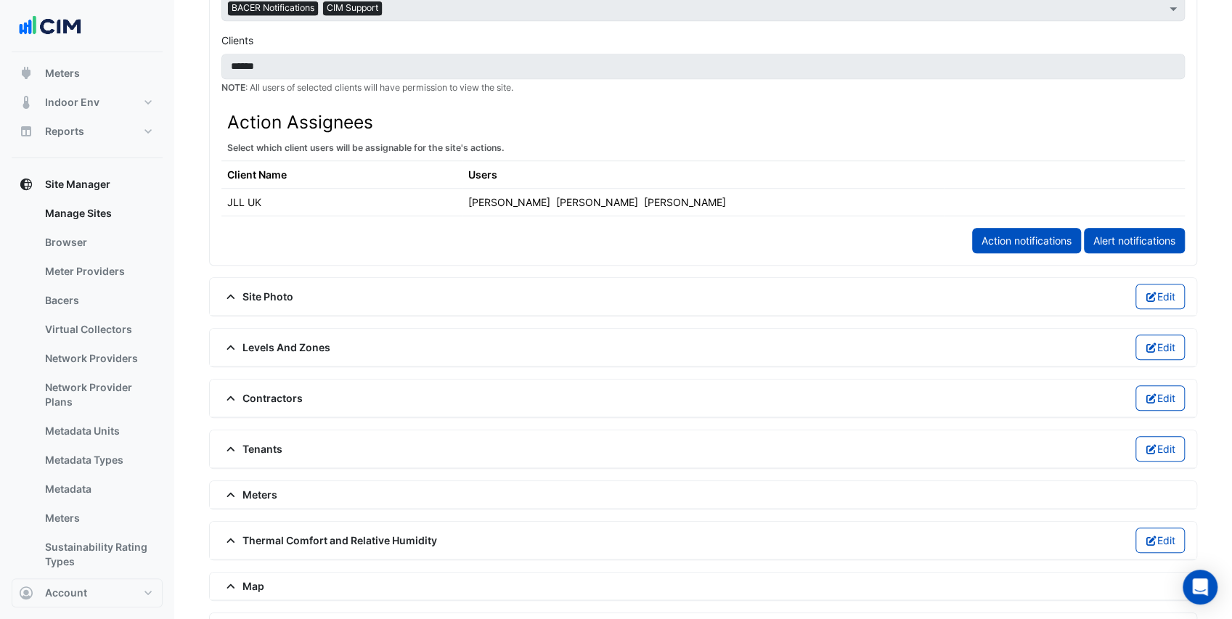
click at [248, 487] on span "Meters" at bounding box center [249, 494] width 56 height 15
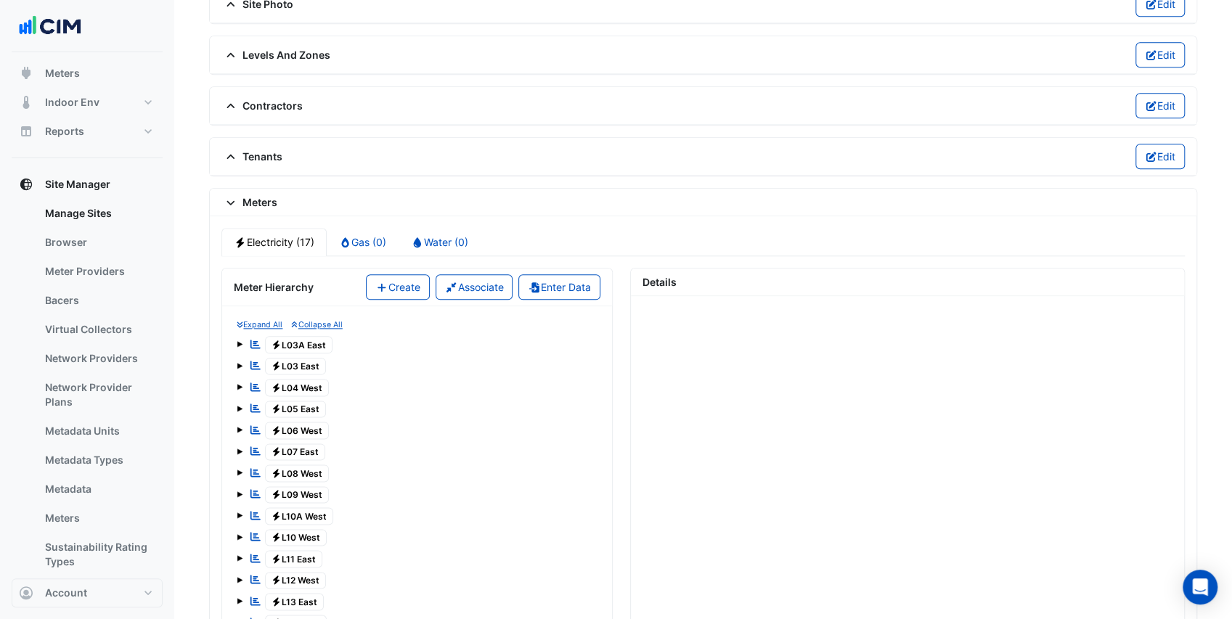
scroll to position [1016, 0]
click at [125, 591] on button "Account" at bounding box center [87, 593] width 151 height 29
click at [65, 555] on link "Sign Out" at bounding box center [87, 556] width 138 height 29
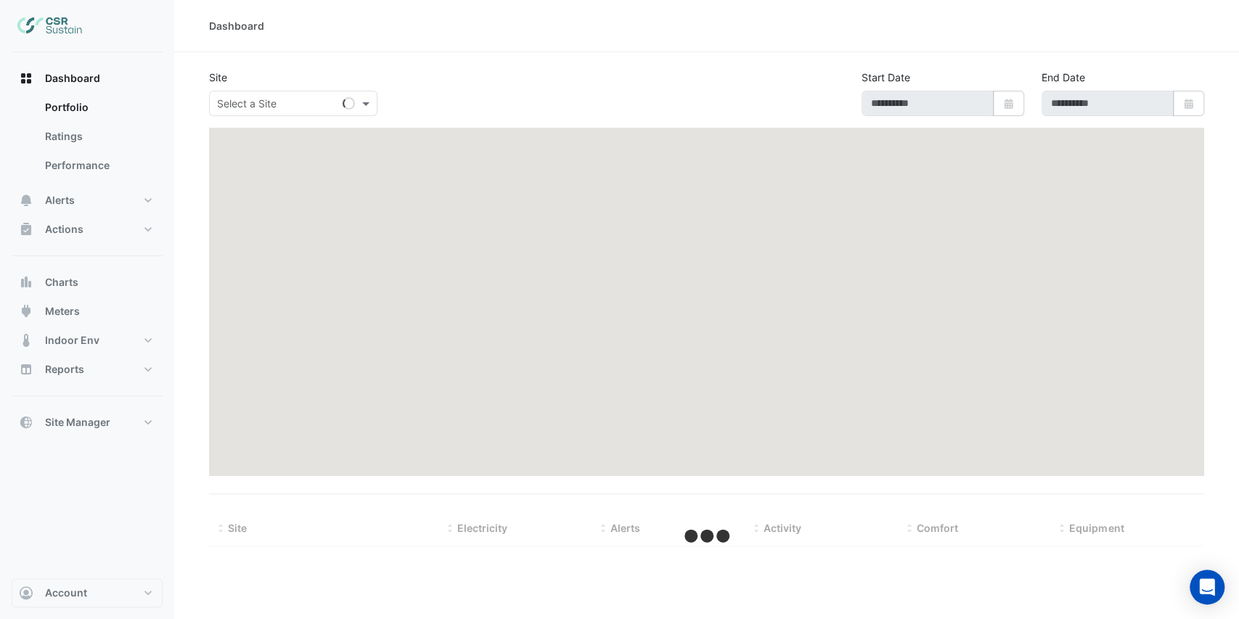
type input "**********"
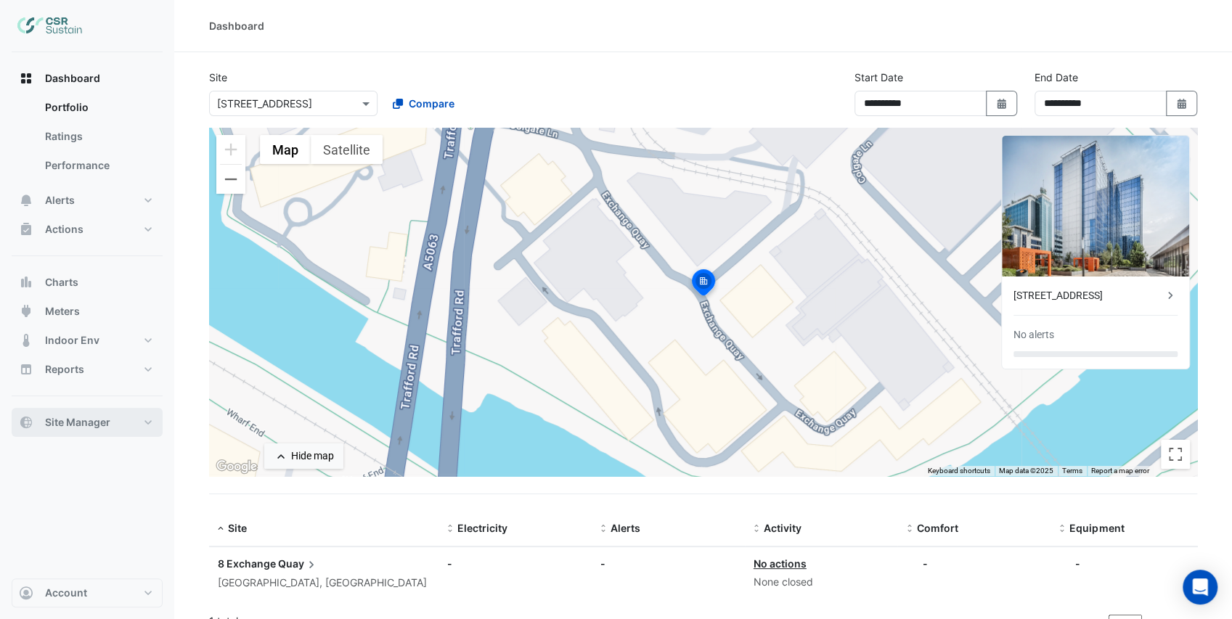
click at [87, 423] on span "Site Manager" at bounding box center [77, 422] width 65 height 15
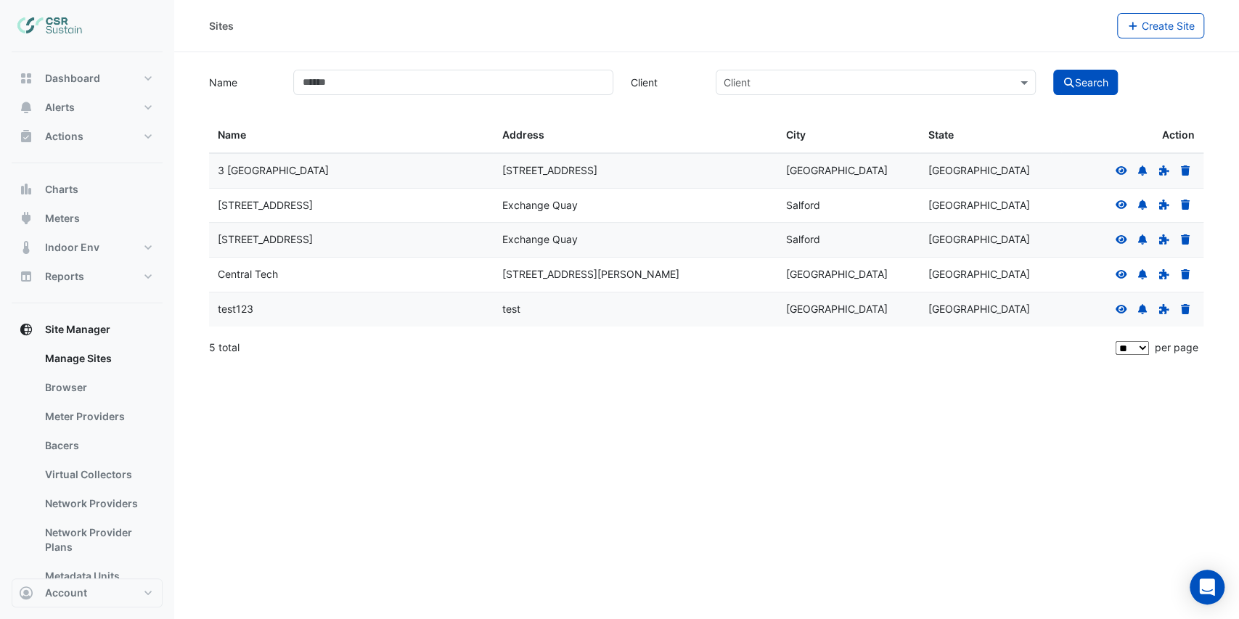
click at [1122, 241] on icon at bounding box center [1122, 239] width 12 height 9
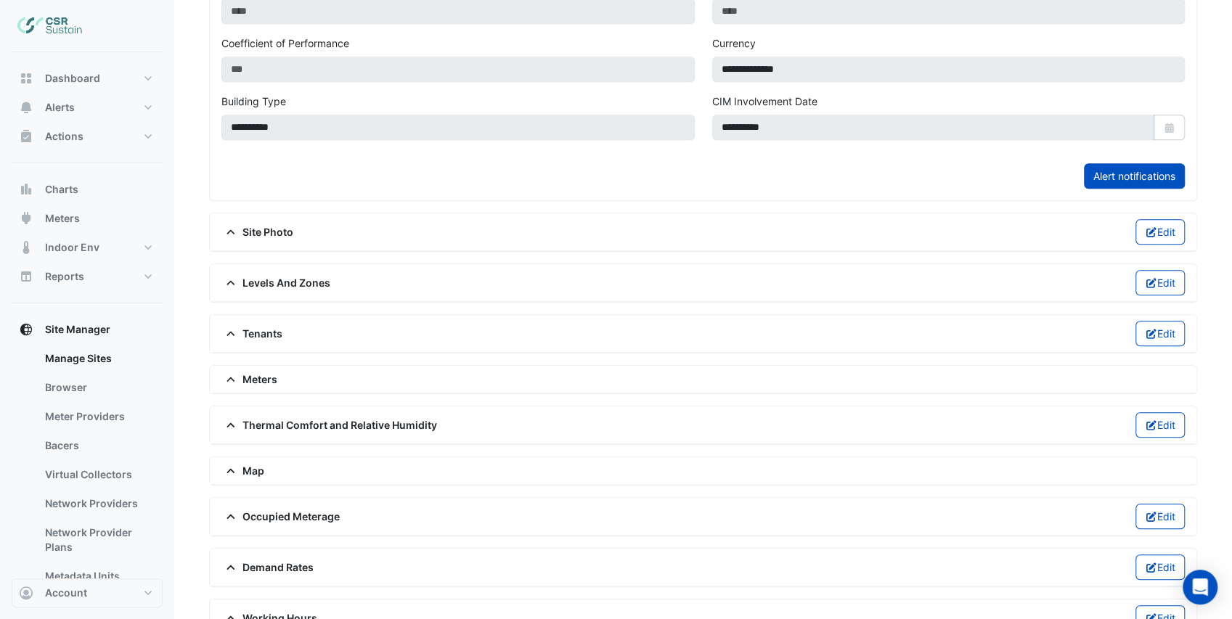
scroll to position [563, 0]
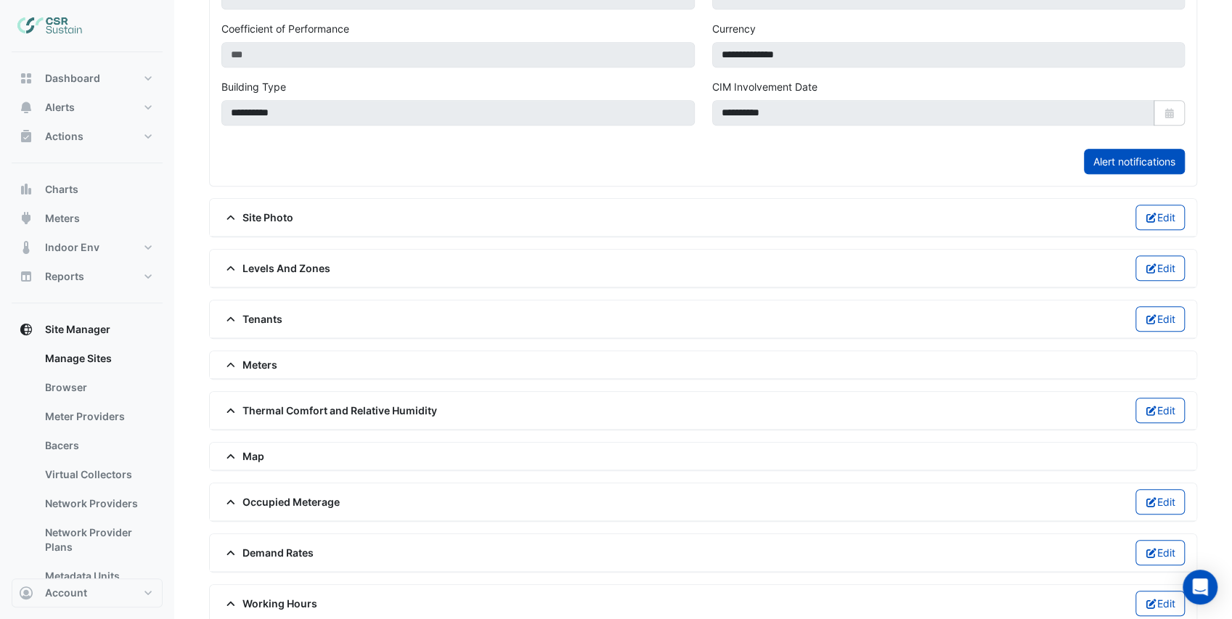
click at [250, 357] on span "Meters" at bounding box center [249, 364] width 56 height 15
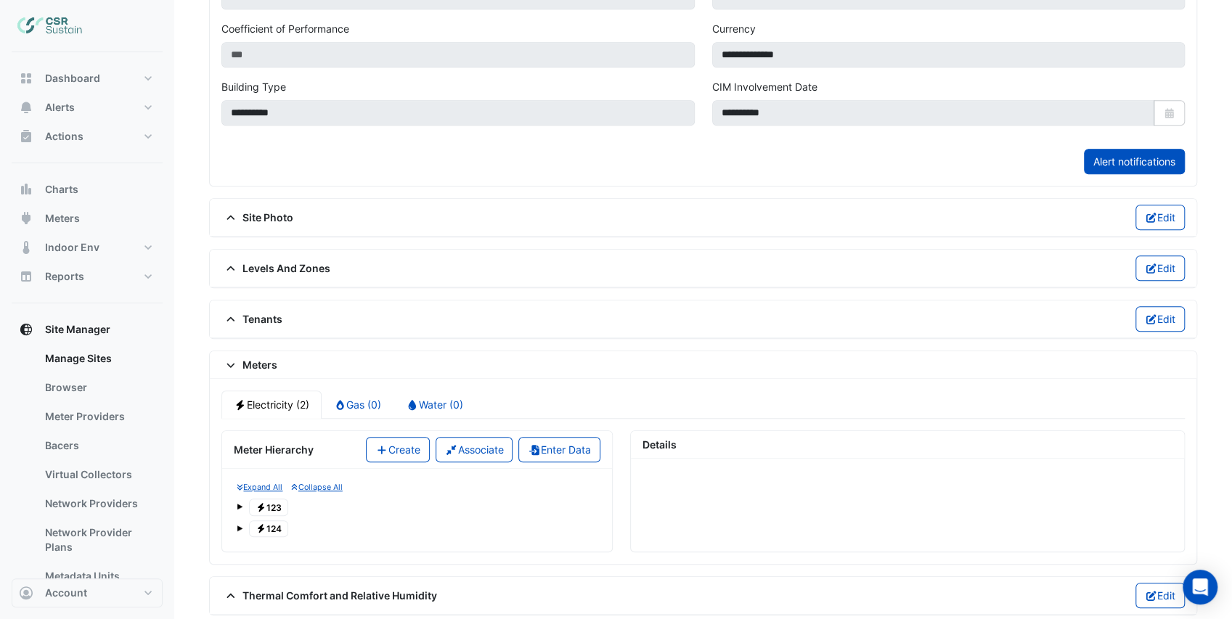
click at [276, 499] on span "Electricity 123" at bounding box center [268, 507] width 39 height 17
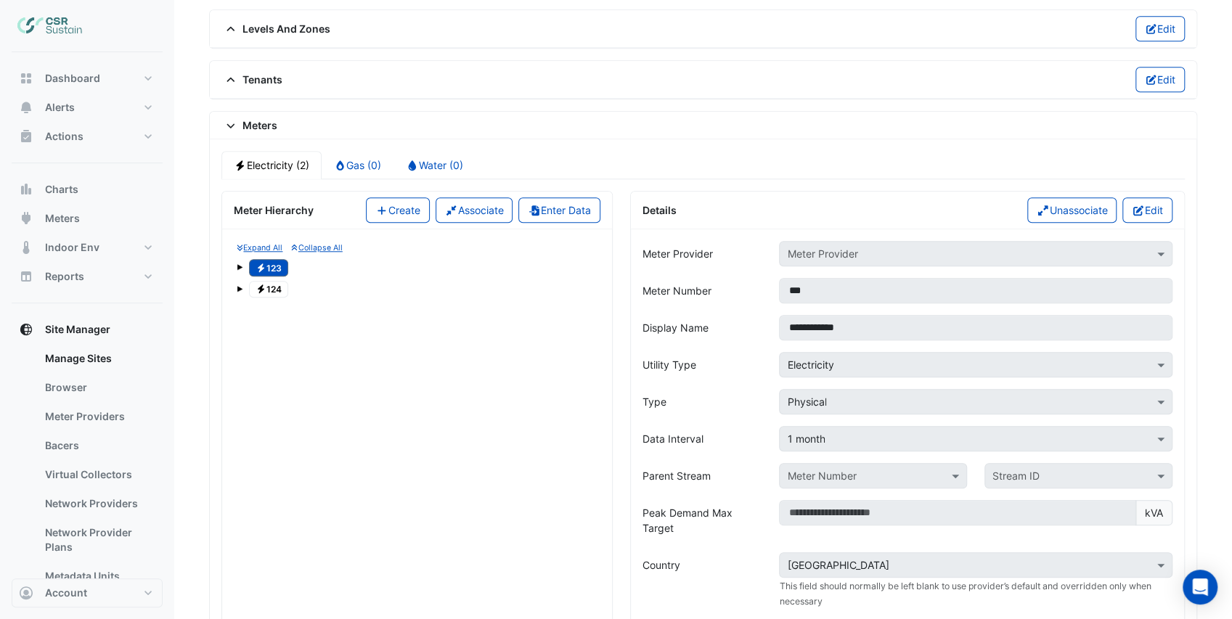
scroll to position [806, 0]
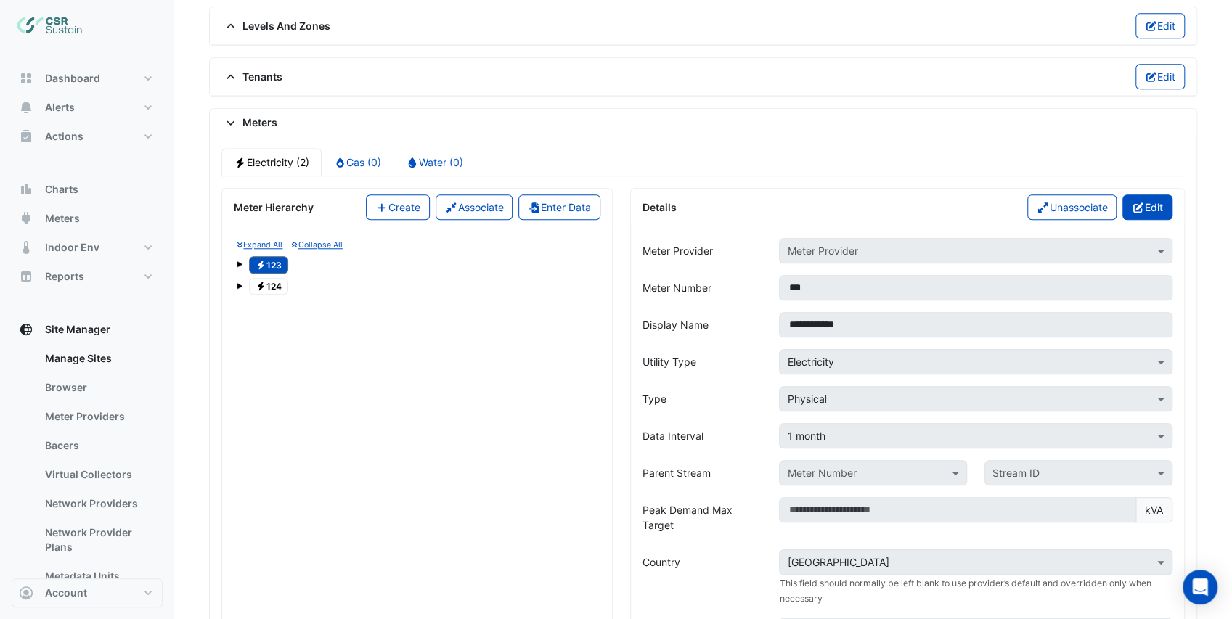
click at [1151, 197] on button "Edit" at bounding box center [1147, 207] width 50 height 25
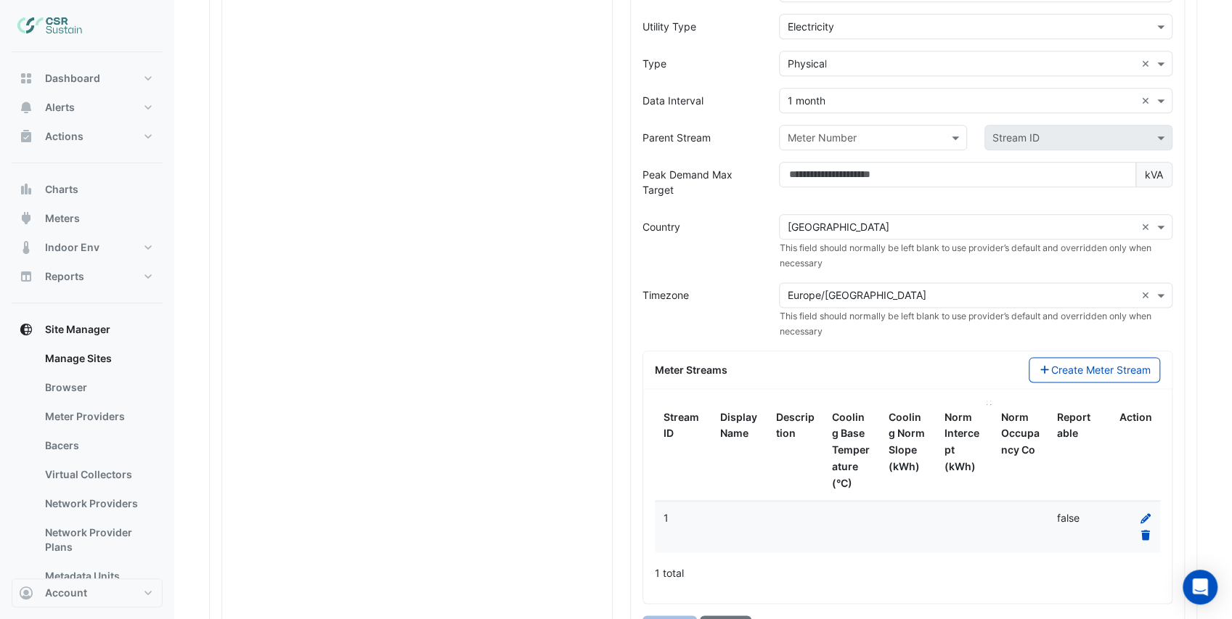
scroll to position [1144, 0]
click at [1143, 510] on icon at bounding box center [1145, 515] width 13 height 10
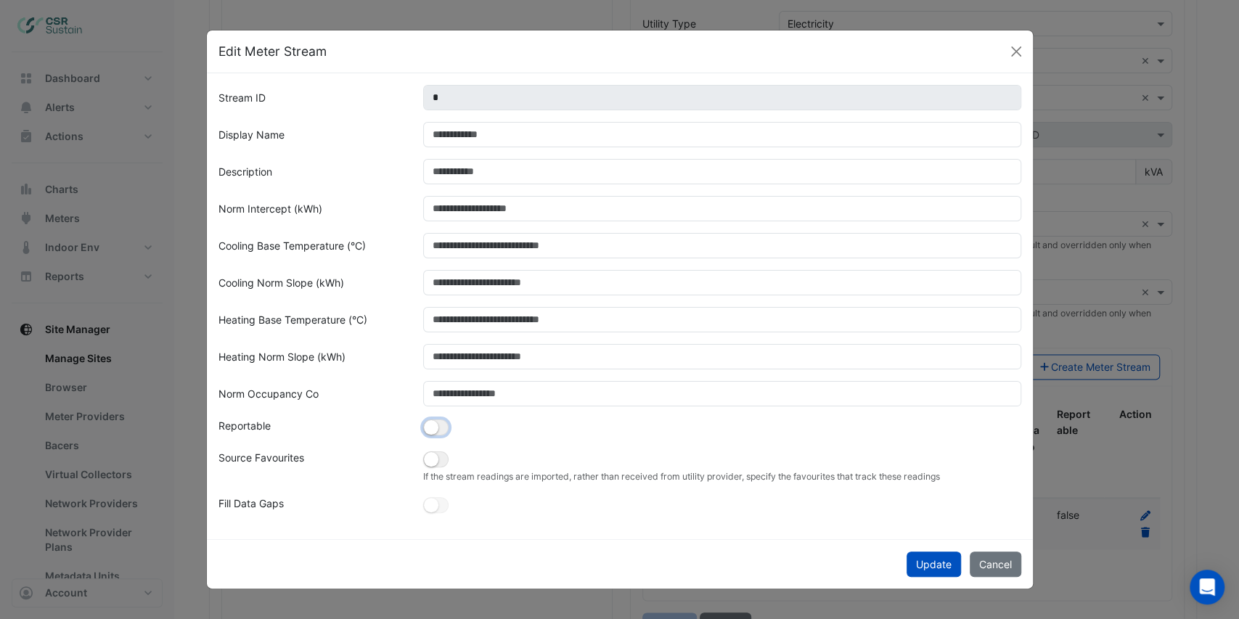
click at [434, 425] on small "button" at bounding box center [431, 427] width 15 height 15
click at [931, 566] on button "Update" at bounding box center [934, 564] width 54 height 25
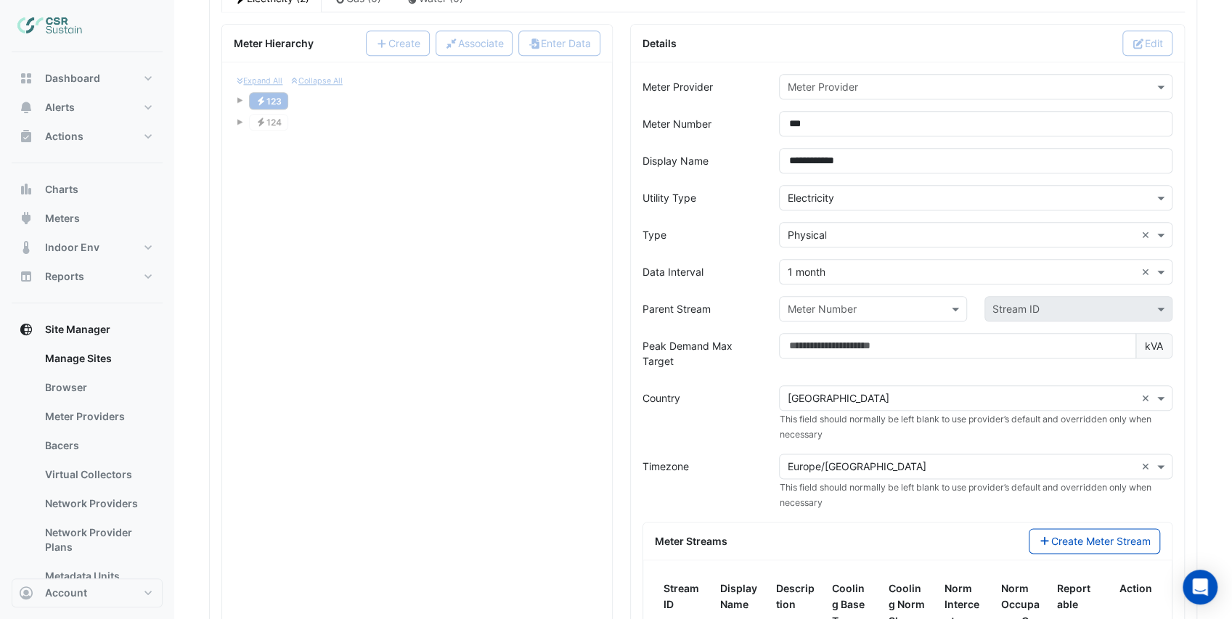
scroll to position [854, 0]
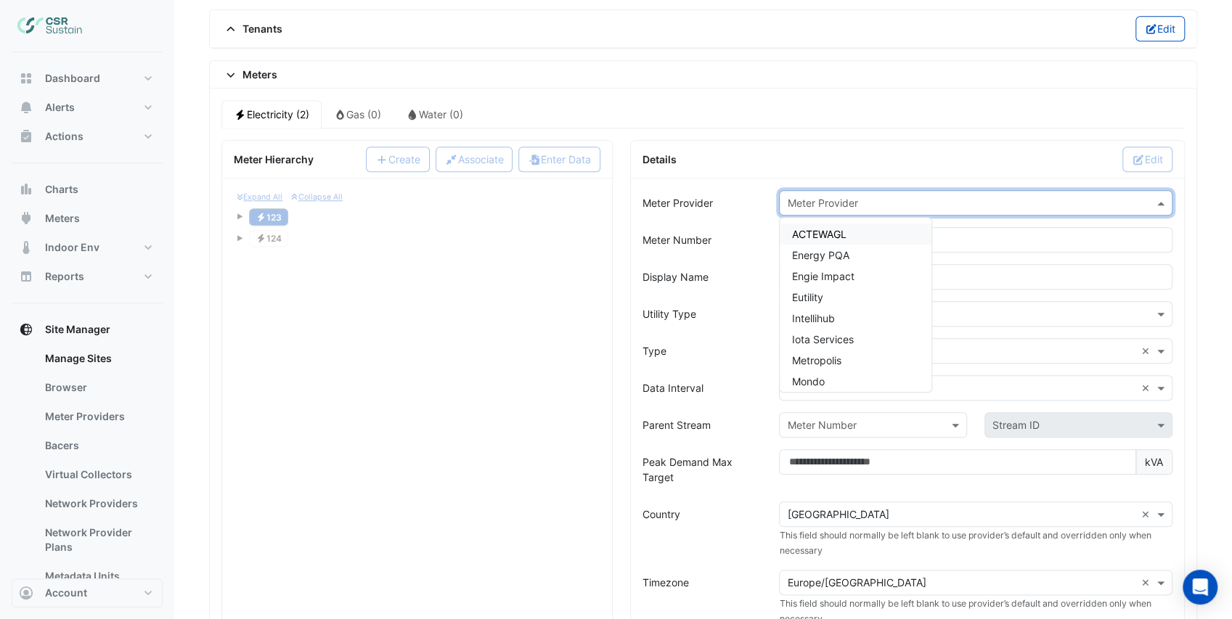
click at [844, 196] on input "text" at bounding box center [961, 203] width 348 height 15
click at [851, 260] on div "PEAK Meter" at bounding box center [856, 270] width 152 height 21
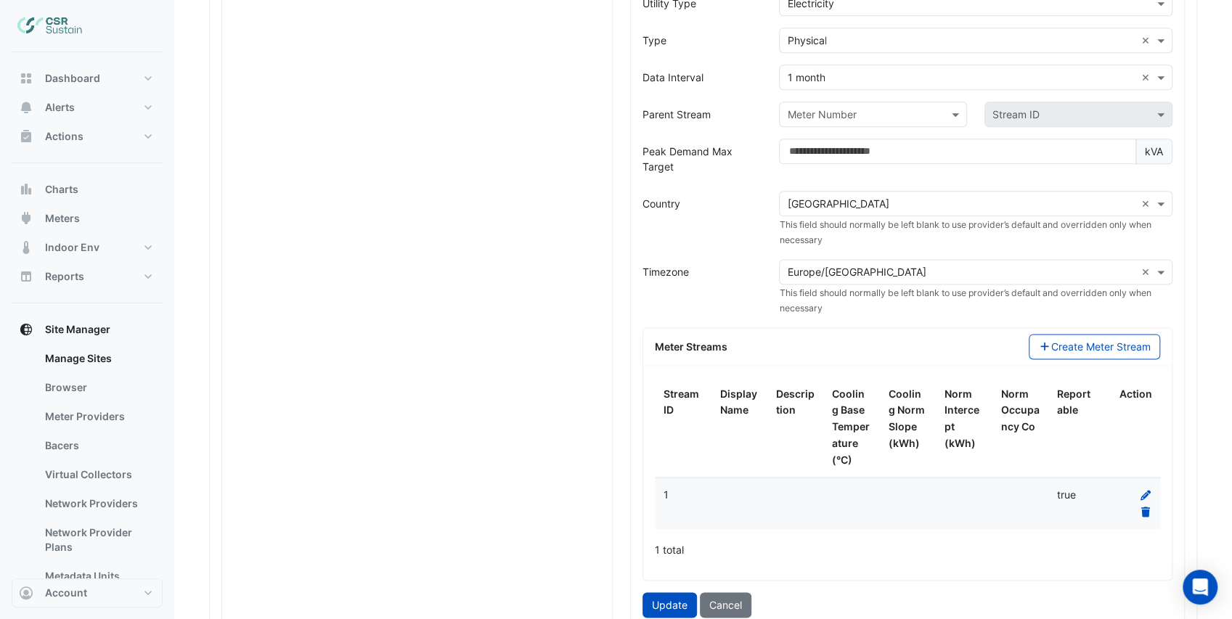
scroll to position [1289, 0]
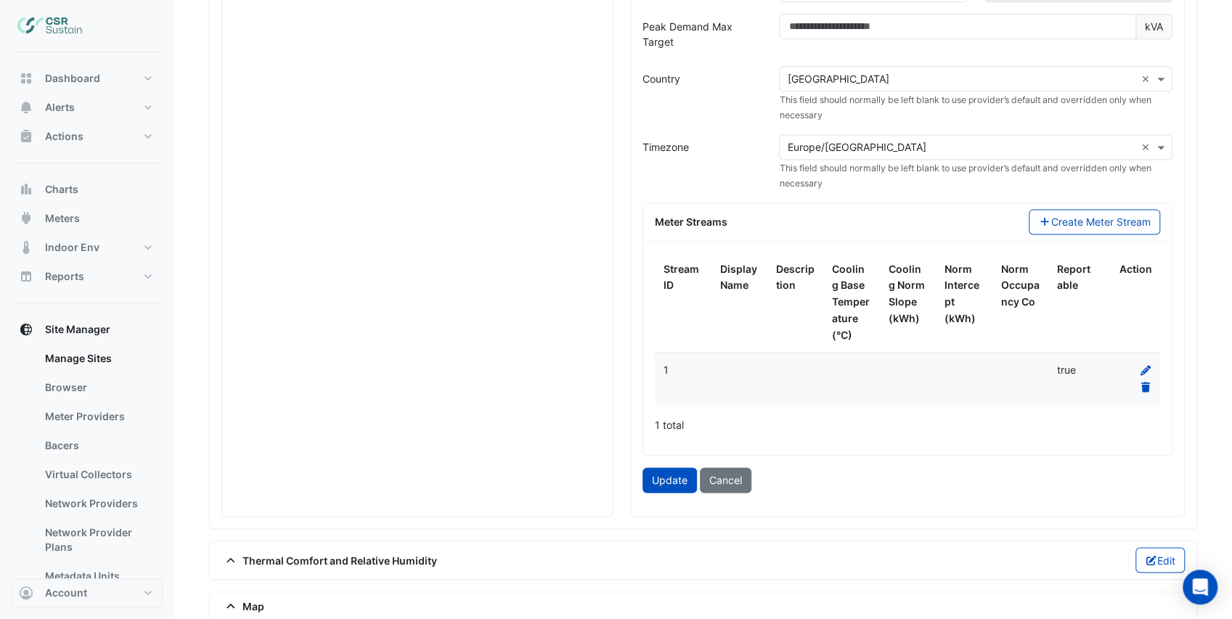
click at [676, 469] on button "Update" at bounding box center [669, 480] width 54 height 25
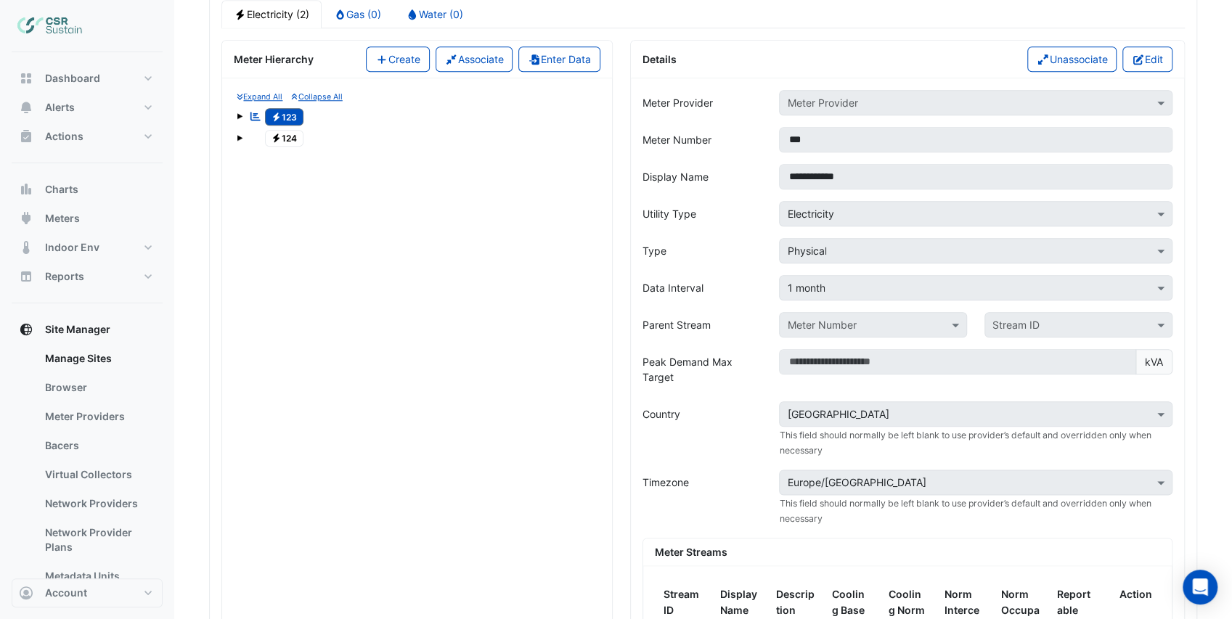
scroll to position [854, 0]
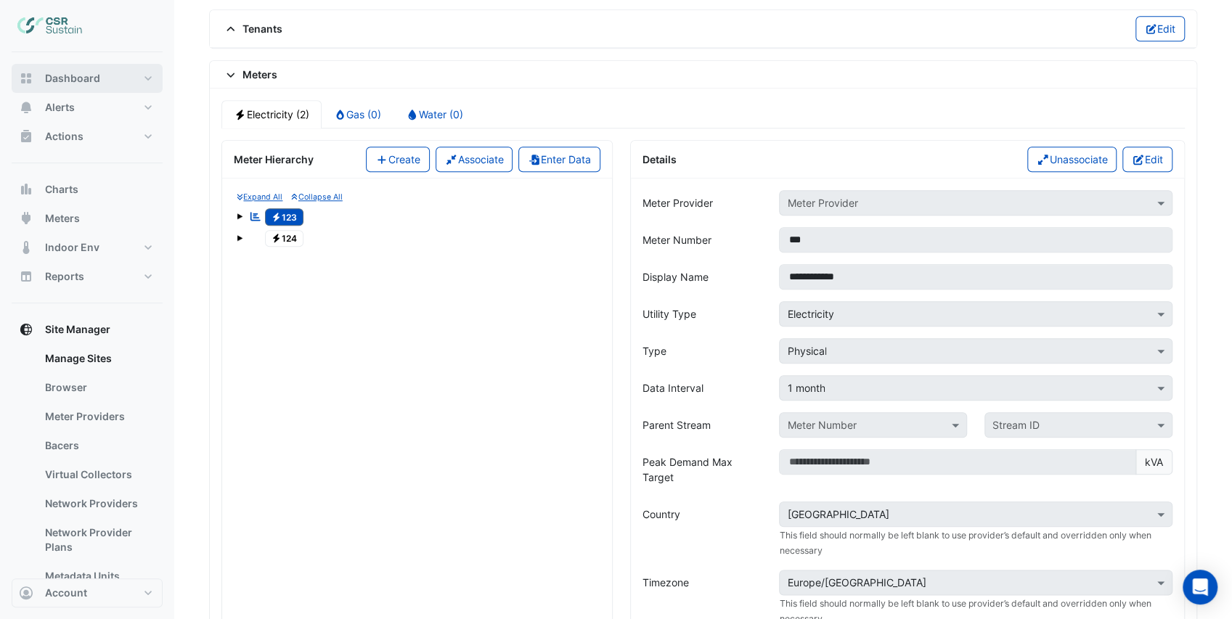
click at [111, 77] on button "Dashboard" at bounding box center [87, 78] width 151 height 29
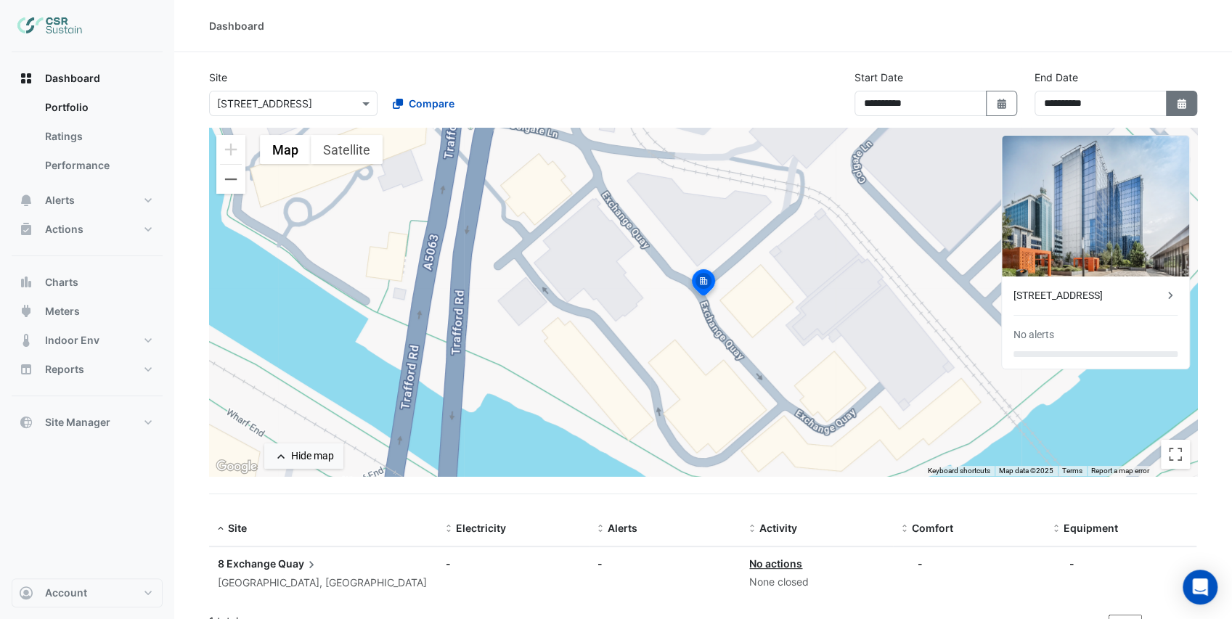
click at [1189, 107] on button "Select Date" at bounding box center [1182, 103] width 32 height 25
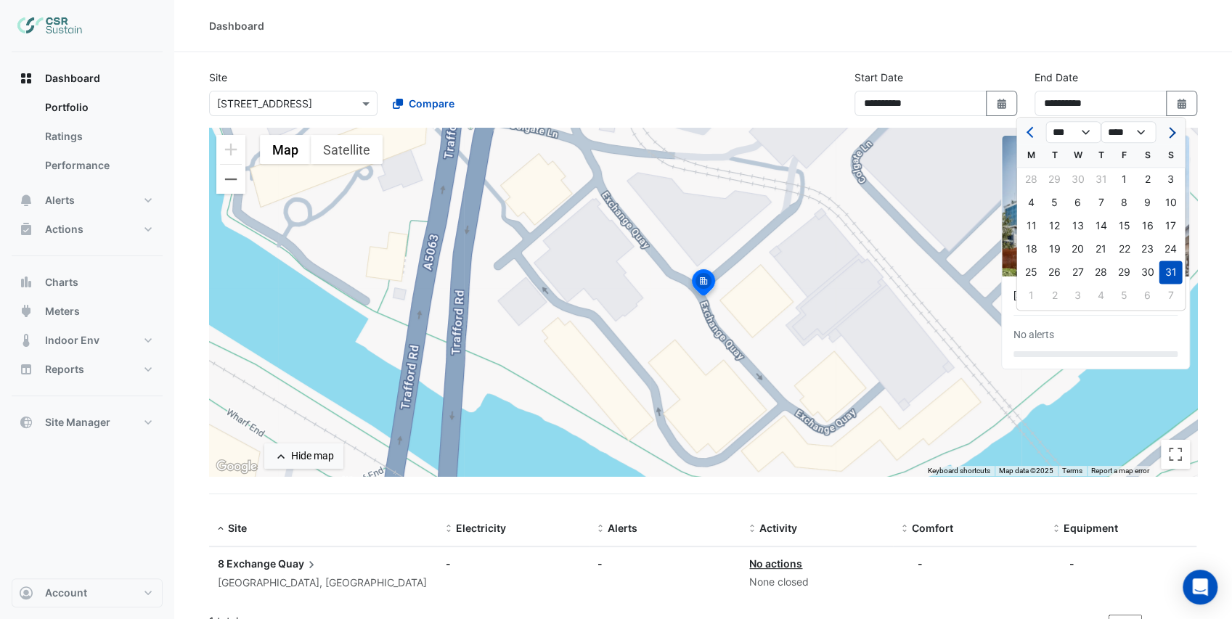
click at [1169, 131] on span "Next month" at bounding box center [1169, 132] width 11 height 11
select select "*"
click at [1073, 231] on div "17" at bounding box center [1077, 225] width 23 height 23
type input "**********"
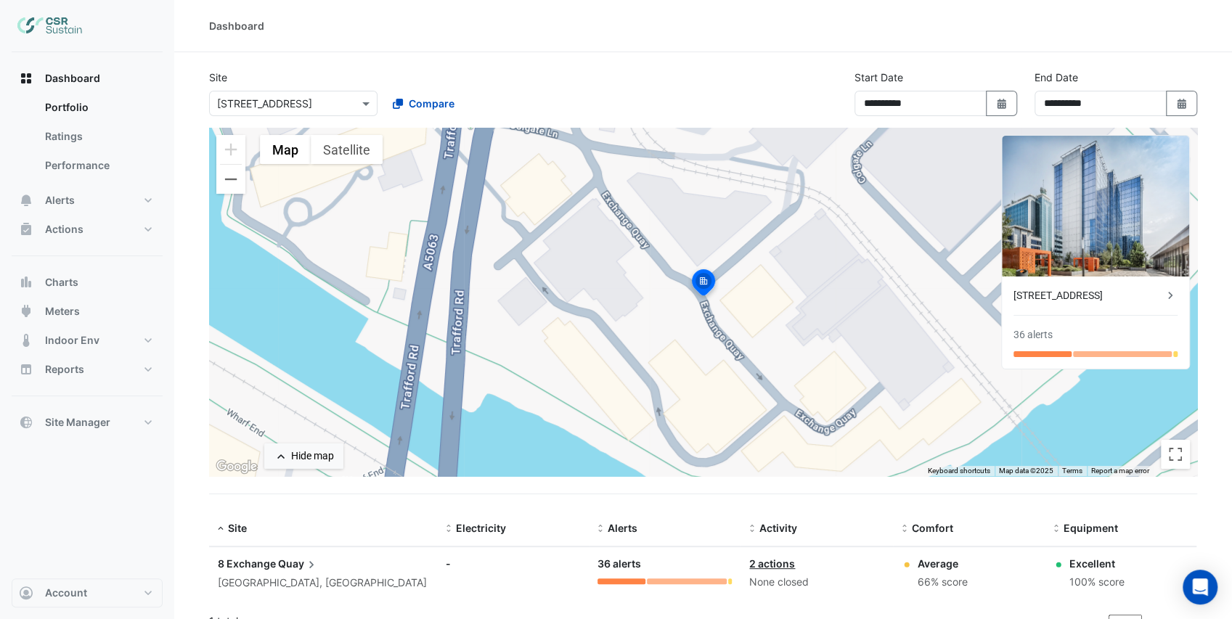
click at [791, 36] on div "Dashboard" at bounding box center [703, 26] width 1058 height 52
click at [112, 594] on button "Account" at bounding box center [87, 593] width 151 height 29
click at [107, 559] on link "Sign Out" at bounding box center [87, 556] width 138 height 29
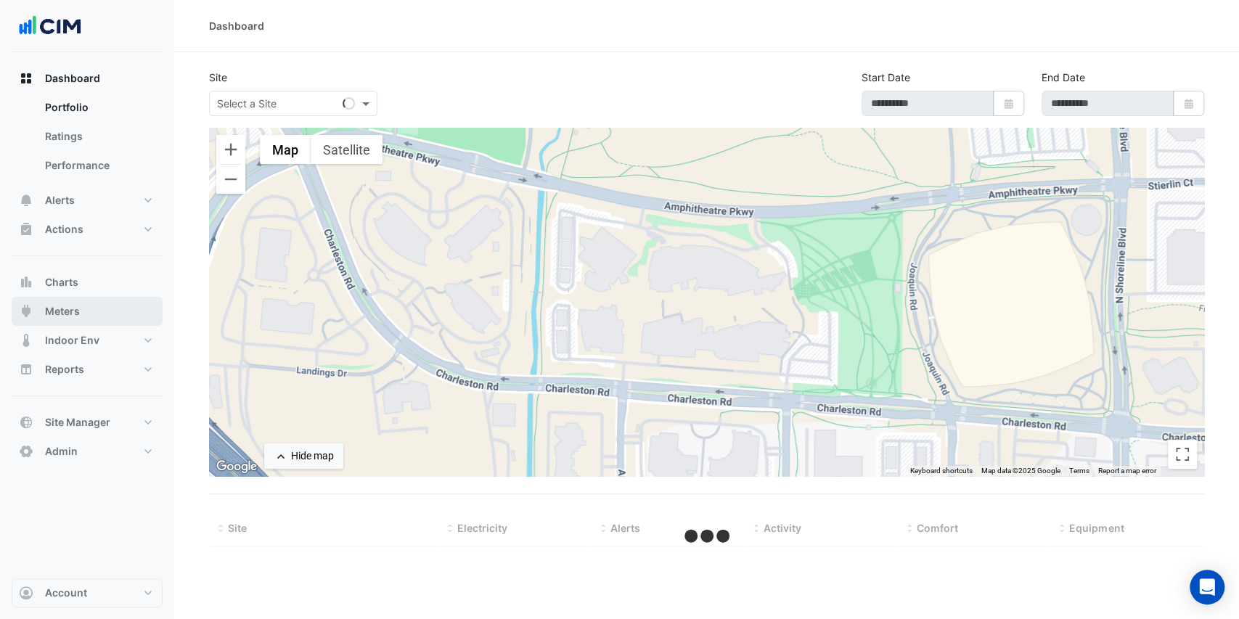
click at [74, 309] on span "Meters" at bounding box center [62, 311] width 35 height 15
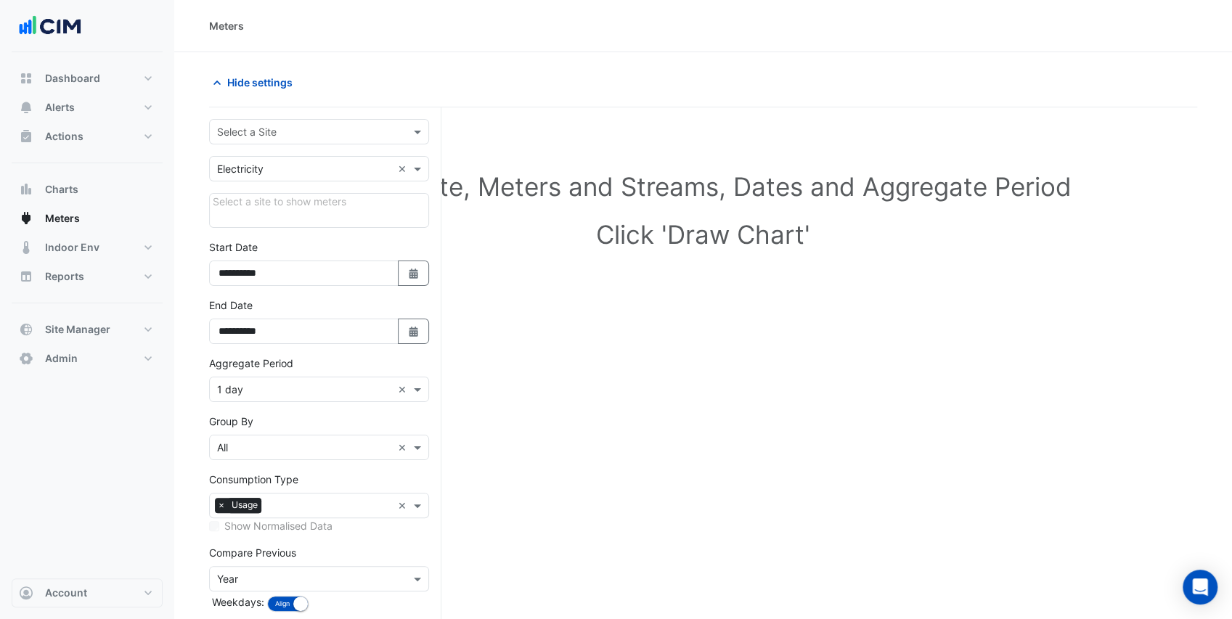
click at [315, 131] on input "text" at bounding box center [304, 132] width 175 height 15
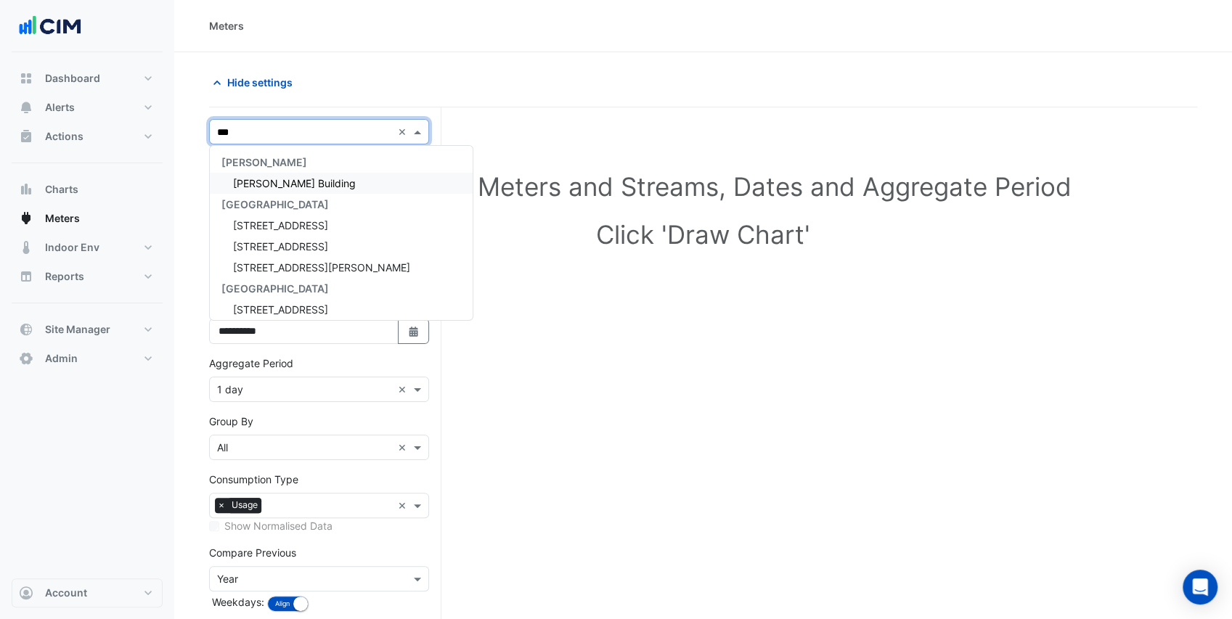
type input "****"
click at [308, 174] on div "Kinnaird House" at bounding box center [319, 183] width 219 height 21
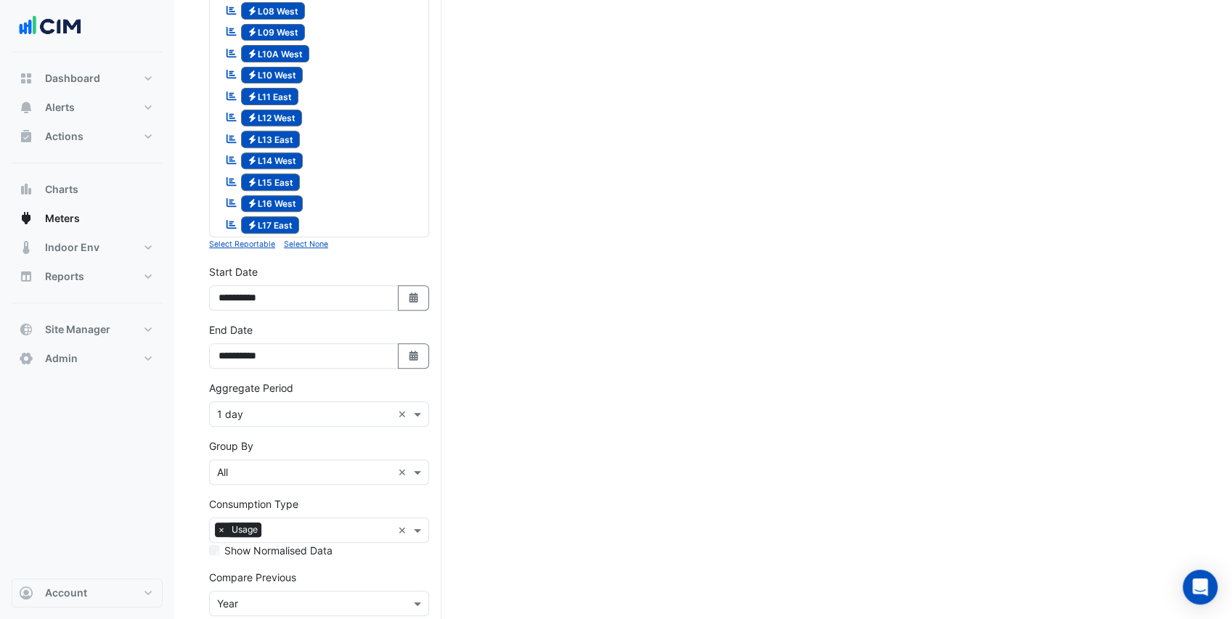
scroll to position [425, 0]
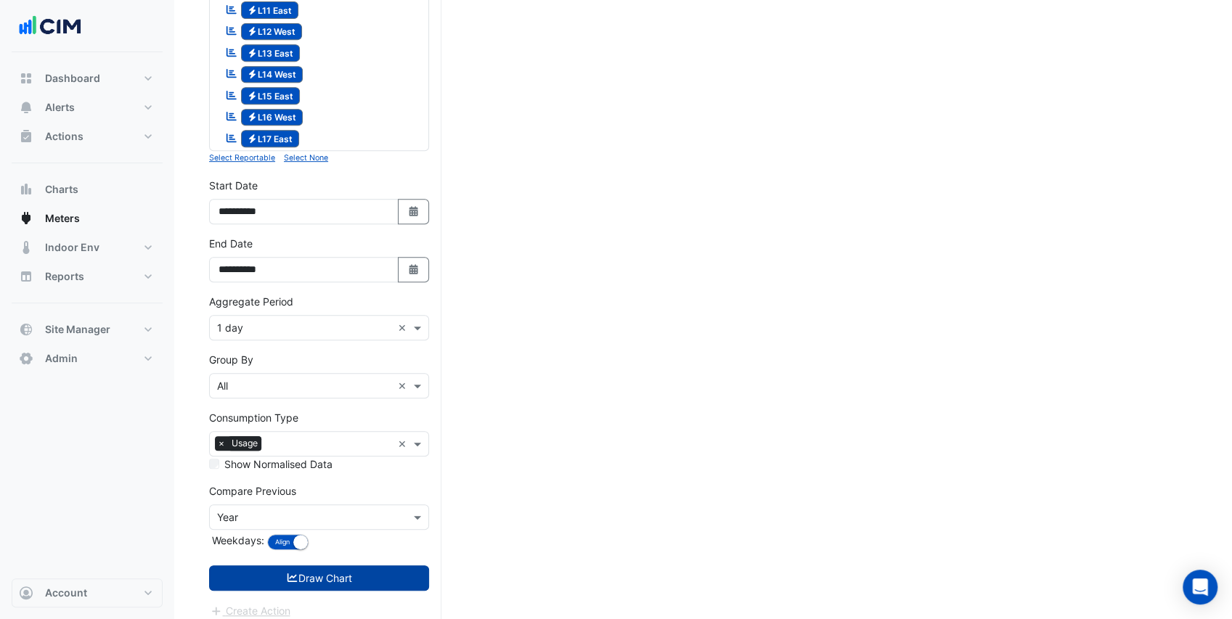
click at [307, 569] on button "Draw Chart" at bounding box center [319, 578] width 220 height 25
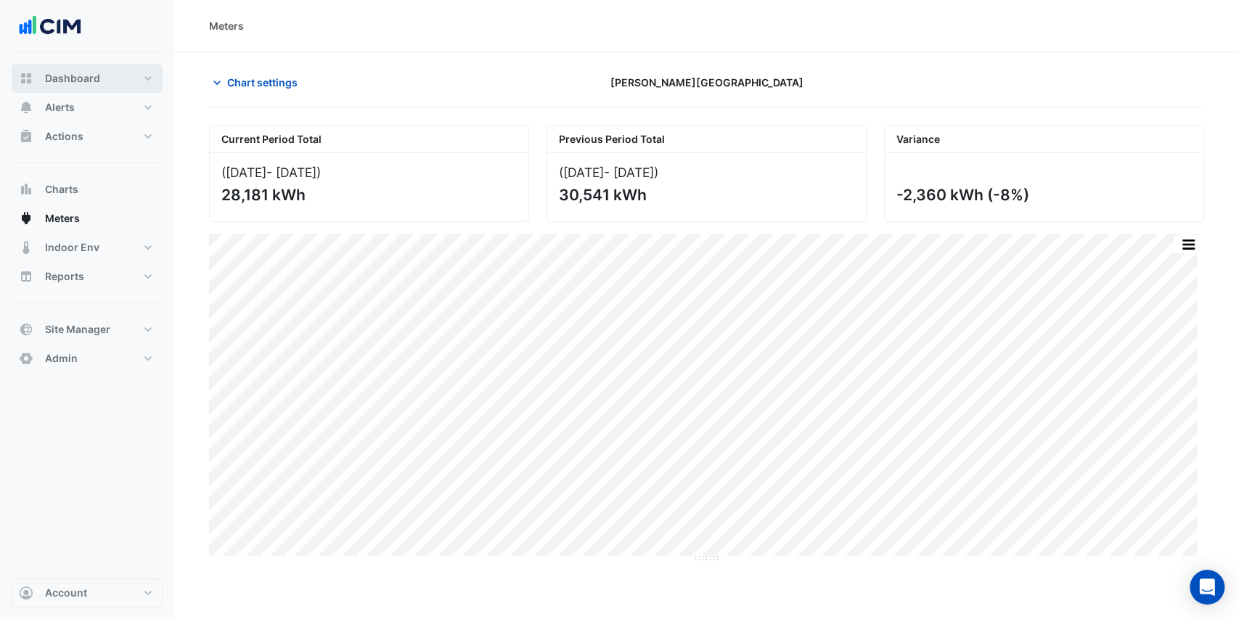
click at [78, 72] on span "Dashboard" at bounding box center [72, 78] width 55 height 15
select select "***"
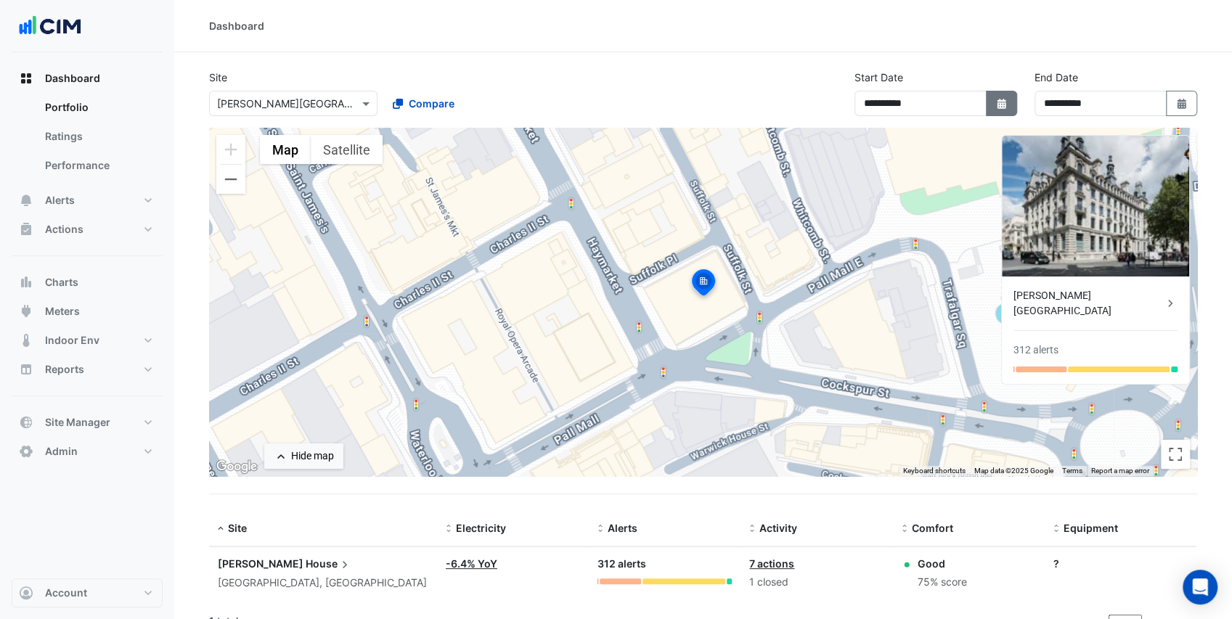
click at [998, 107] on icon "button" at bounding box center [1001, 104] width 9 height 10
select select "*"
select select "****"
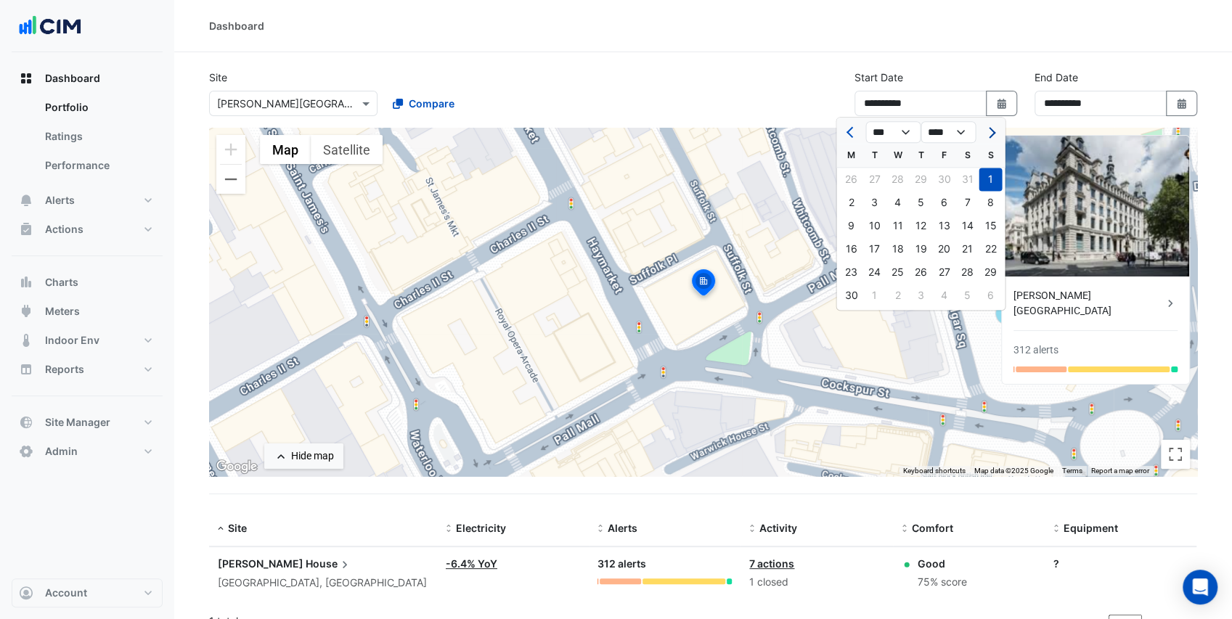
click at [992, 131] on span "Next month" at bounding box center [989, 132] width 11 height 11
select select "*"
click at [941, 181] on div "1" at bounding box center [943, 179] width 23 height 23
type input "**********"
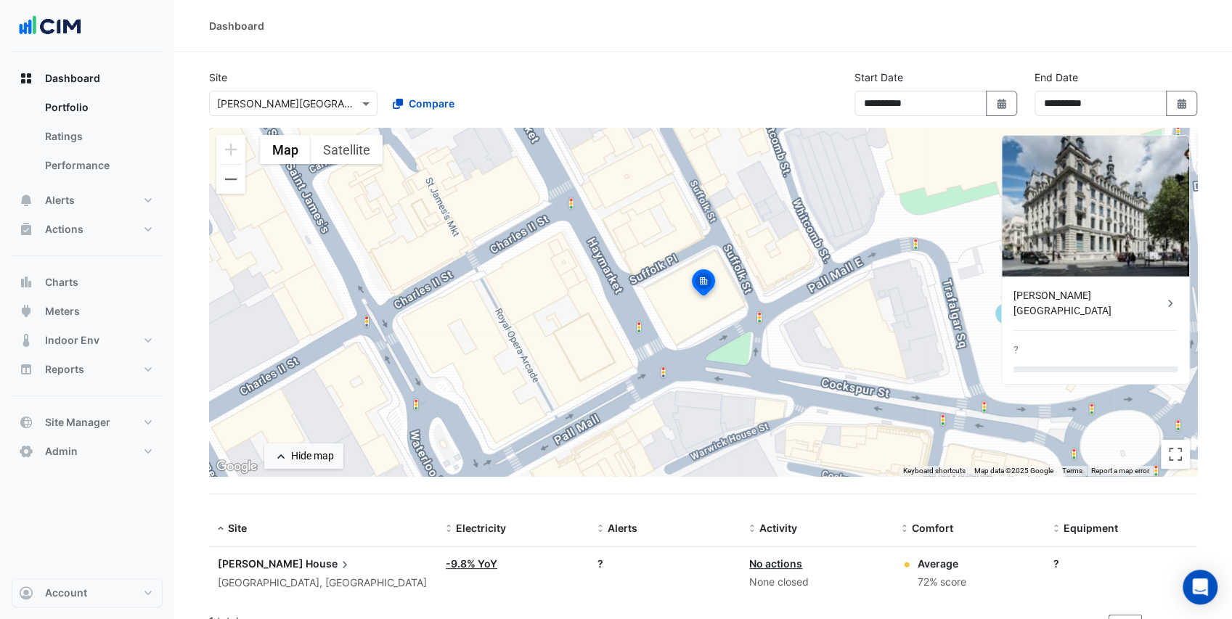
click at [700, 40] on div "Dashboard" at bounding box center [703, 26] width 1058 height 52
click at [797, 97] on div "**********" at bounding box center [702, 99] width 1005 height 58
click at [485, 562] on link "-9.8% YoY" at bounding box center [472, 564] width 52 height 12
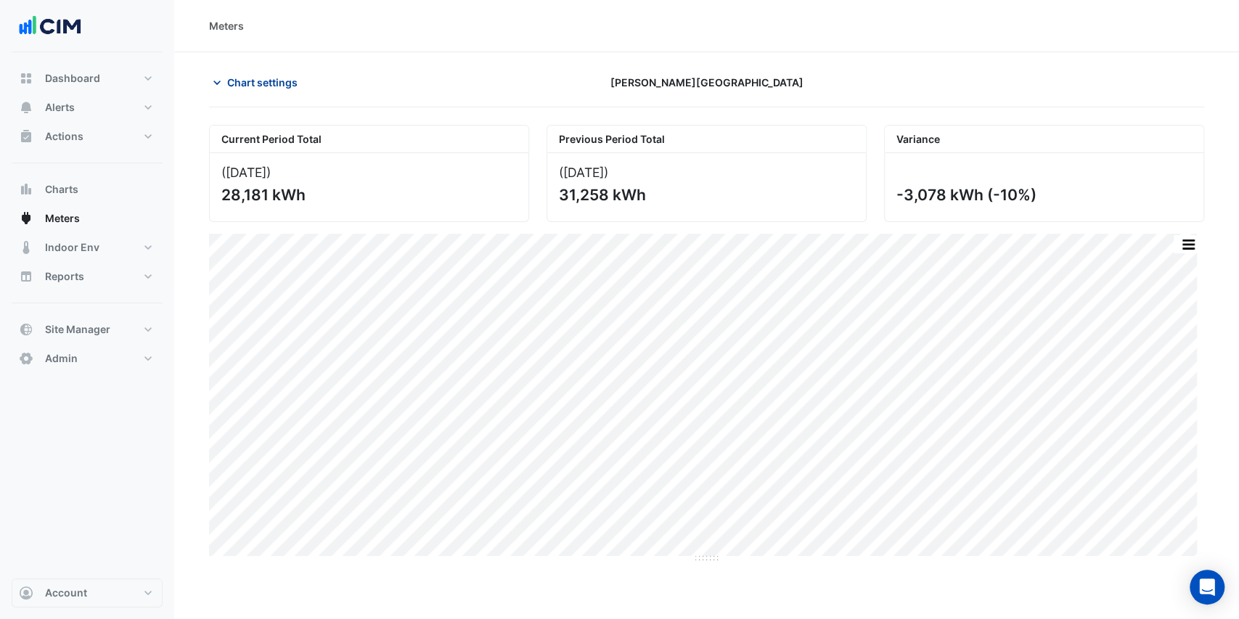
click at [234, 81] on span "Chart settings" at bounding box center [262, 82] width 70 height 15
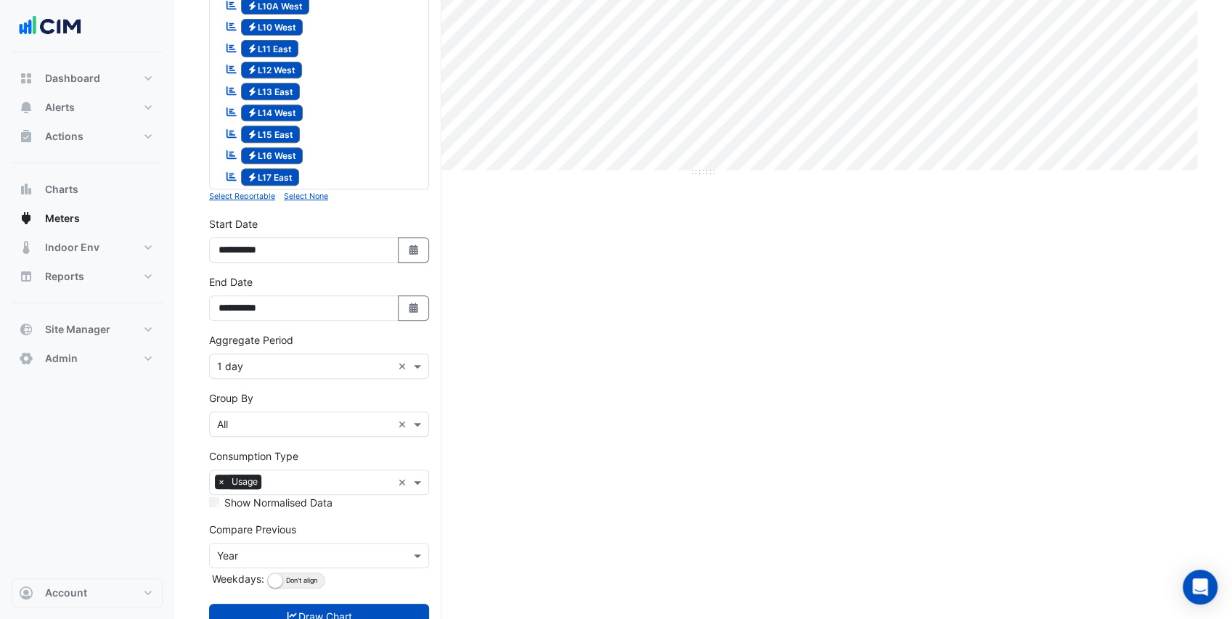
scroll to position [387, 0]
click at [76, 74] on span "Dashboard" at bounding box center [72, 78] width 55 height 15
select select "***"
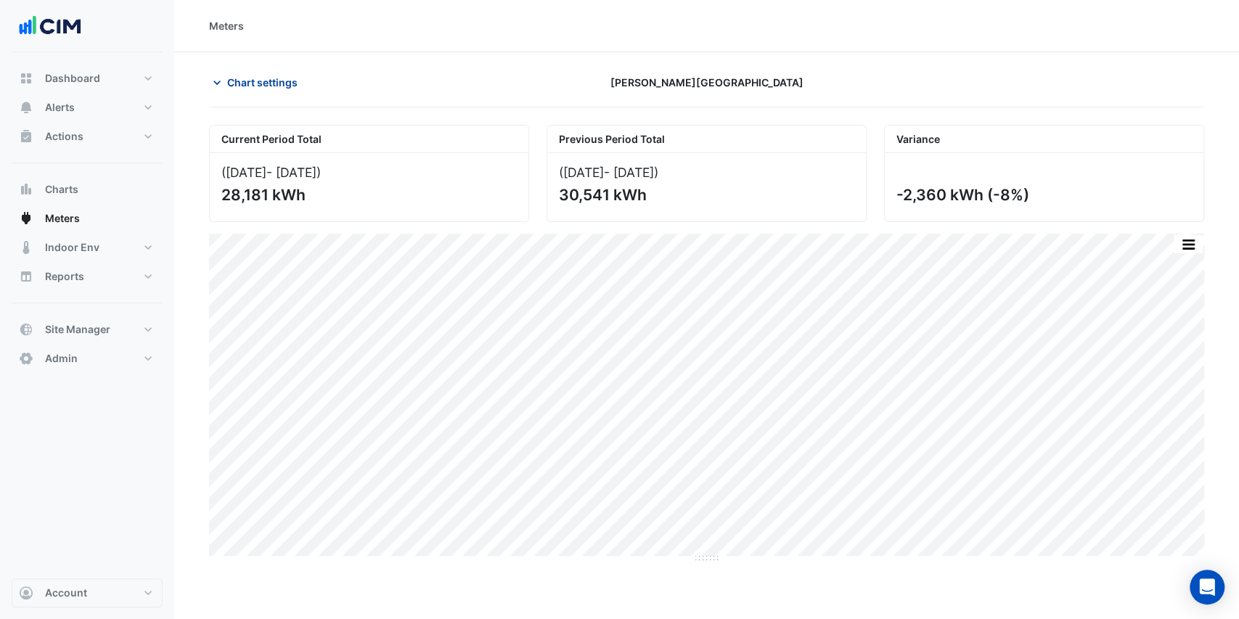
click at [237, 78] on span "Chart settings" at bounding box center [262, 82] width 70 height 15
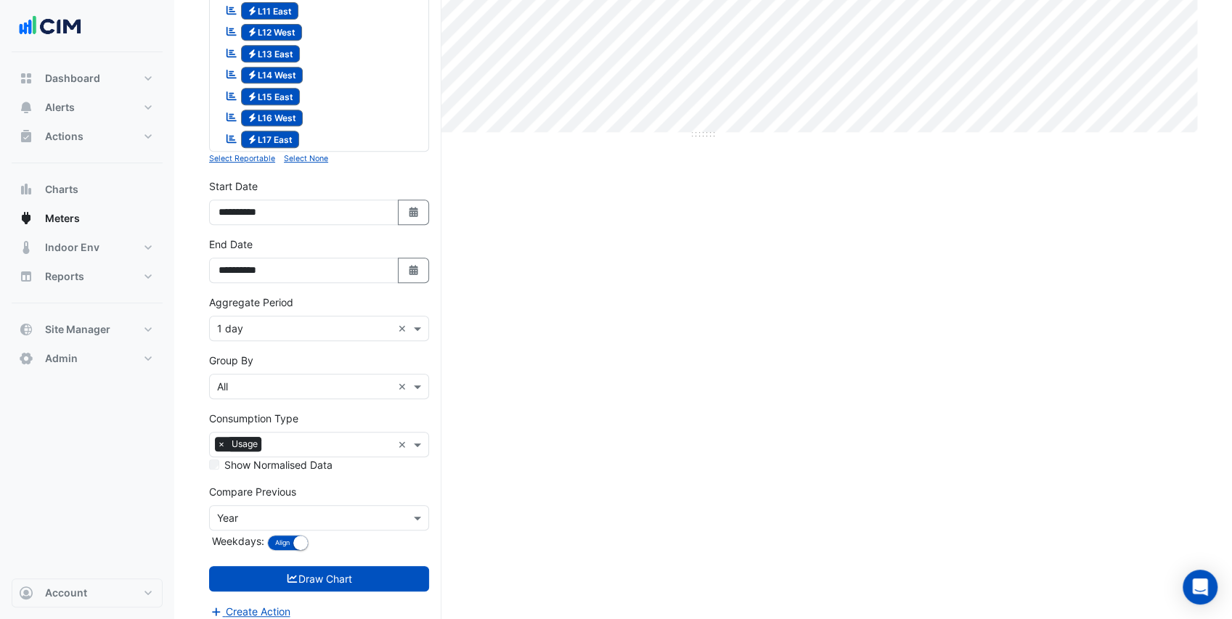
scroll to position [425, 0]
click at [277, 534] on button "Align Don't align" at bounding box center [287, 542] width 41 height 16
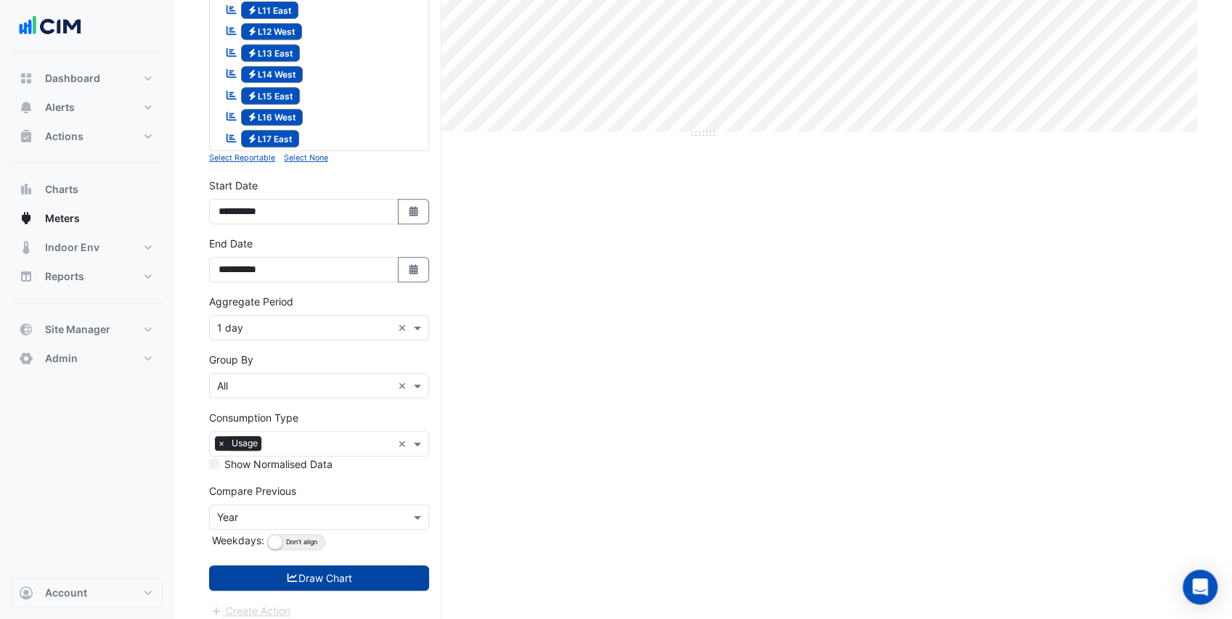
click at [299, 566] on button "Draw Chart" at bounding box center [319, 578] width 220 height 25
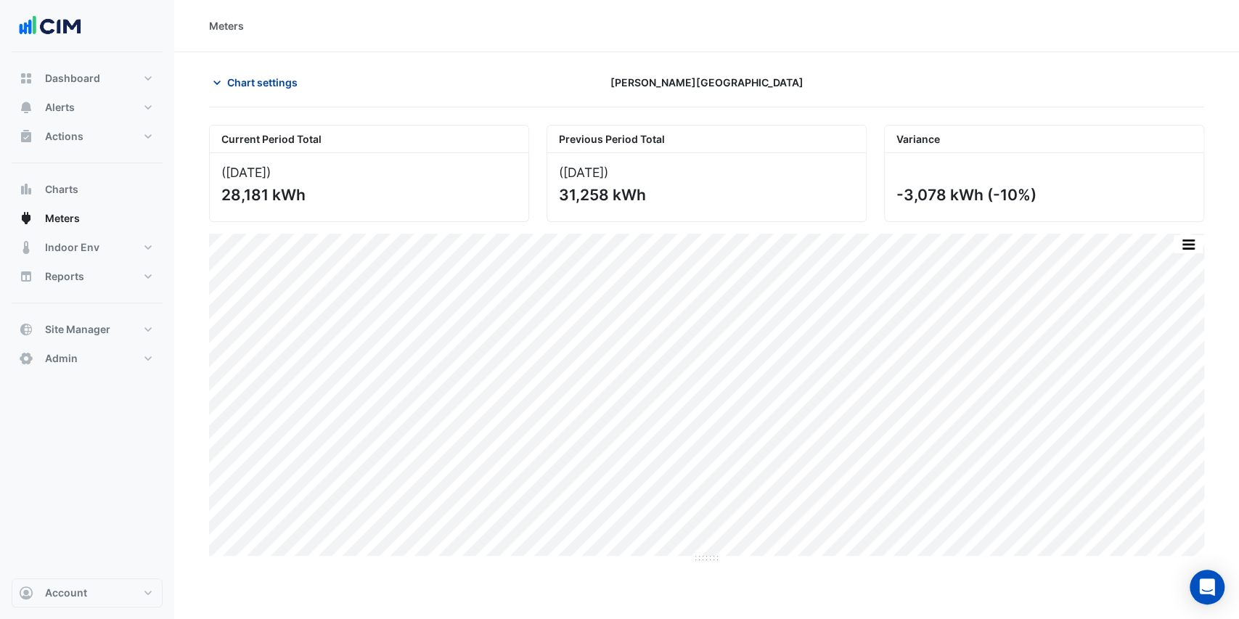
click at [252, 78] on span "Chart settings" at bounding box center [262, 82] width 70 height 15
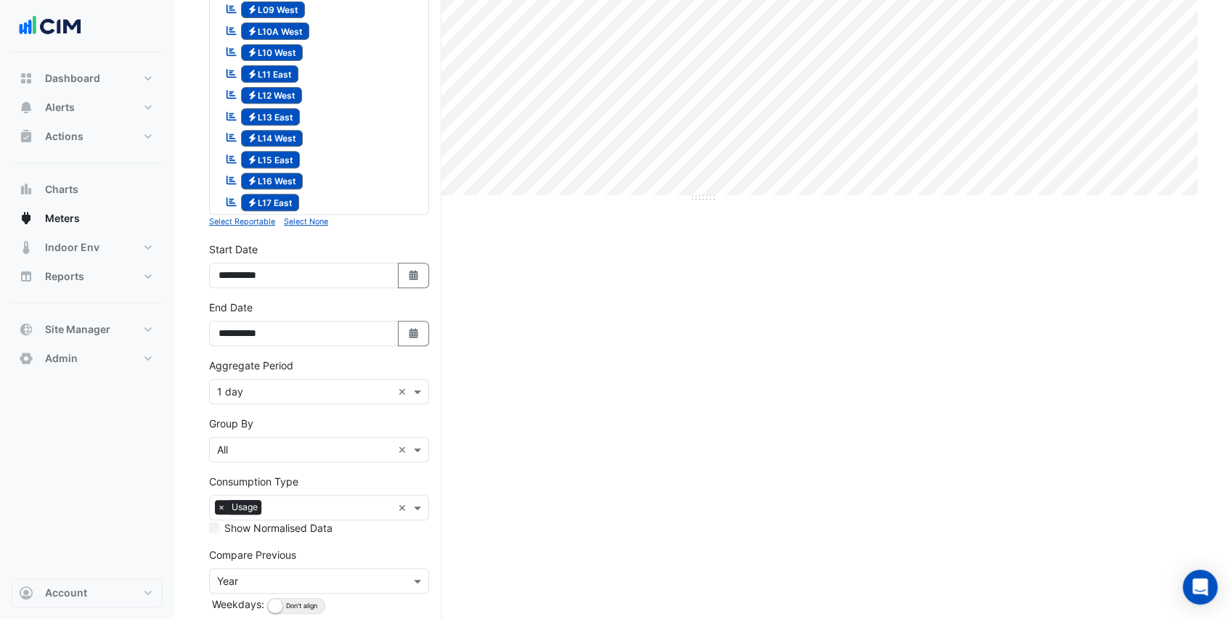
scroll to position [387, 0]
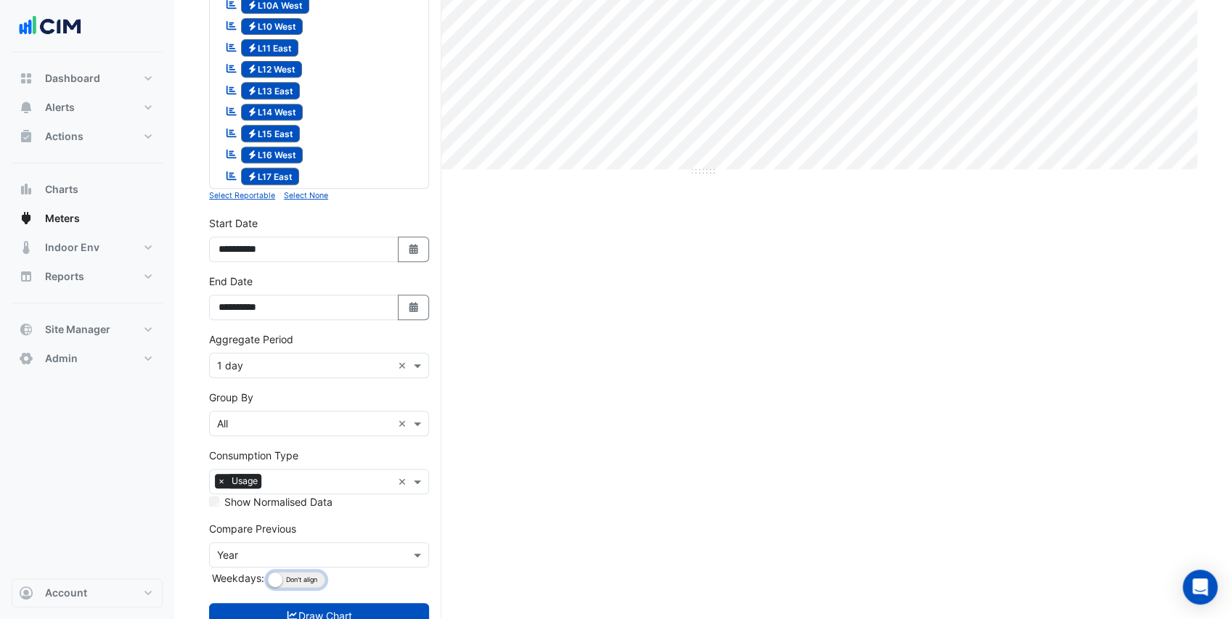
click at [289, 572] on button "Align Don't align" at bounding box center [296, 580] width 58 height 16
click at [321, 603] on button "Draw Chart" at bounding box center [319, 615] width 220 height 25
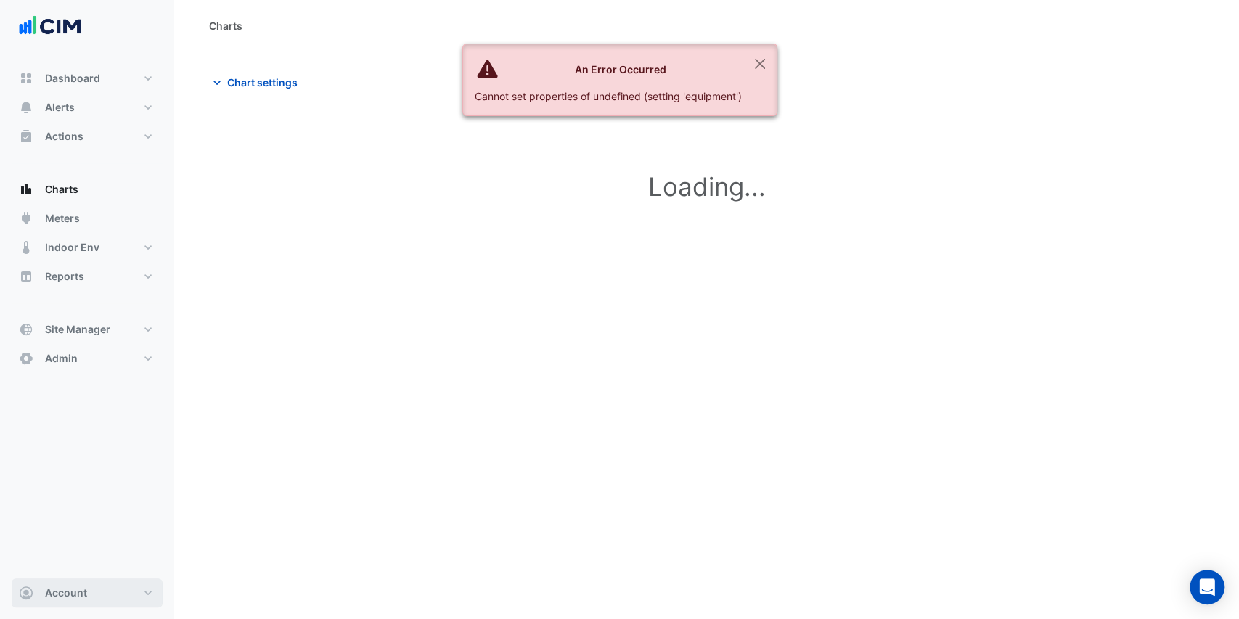
click at [87, 591] on button "Account" at bounding box center [87, 593] width 151 height 29
click at [68, 565] on link "Sign Out" at bounding box center [87, 556] width 138 height 29
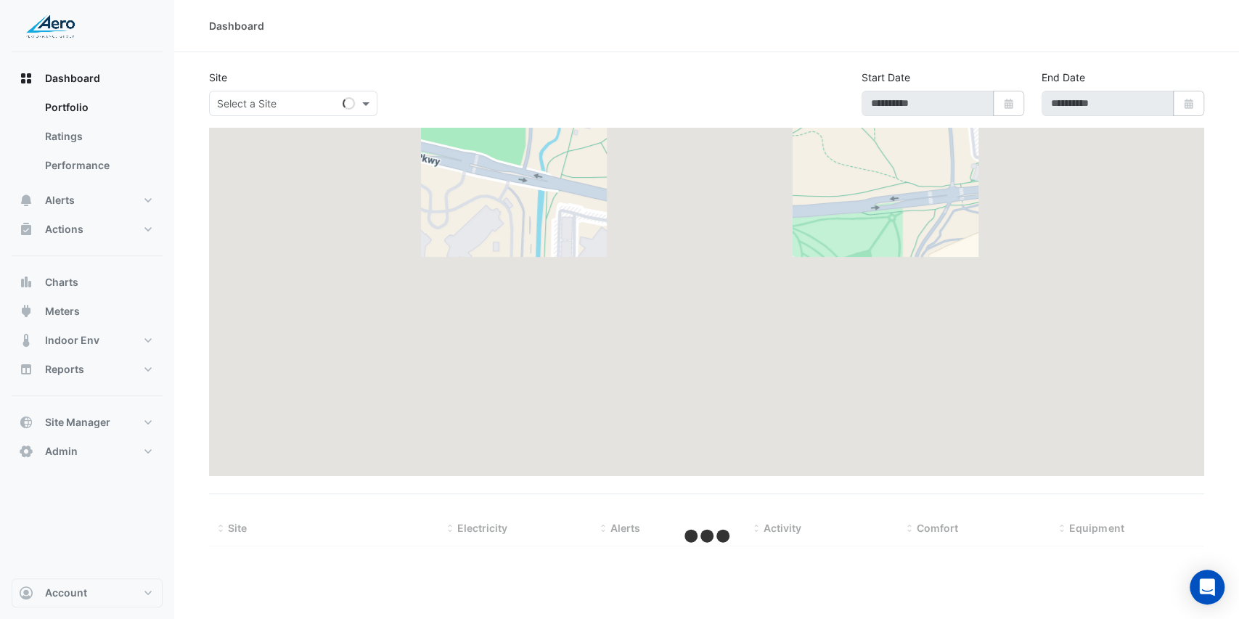
type input "**********"
select select "***"
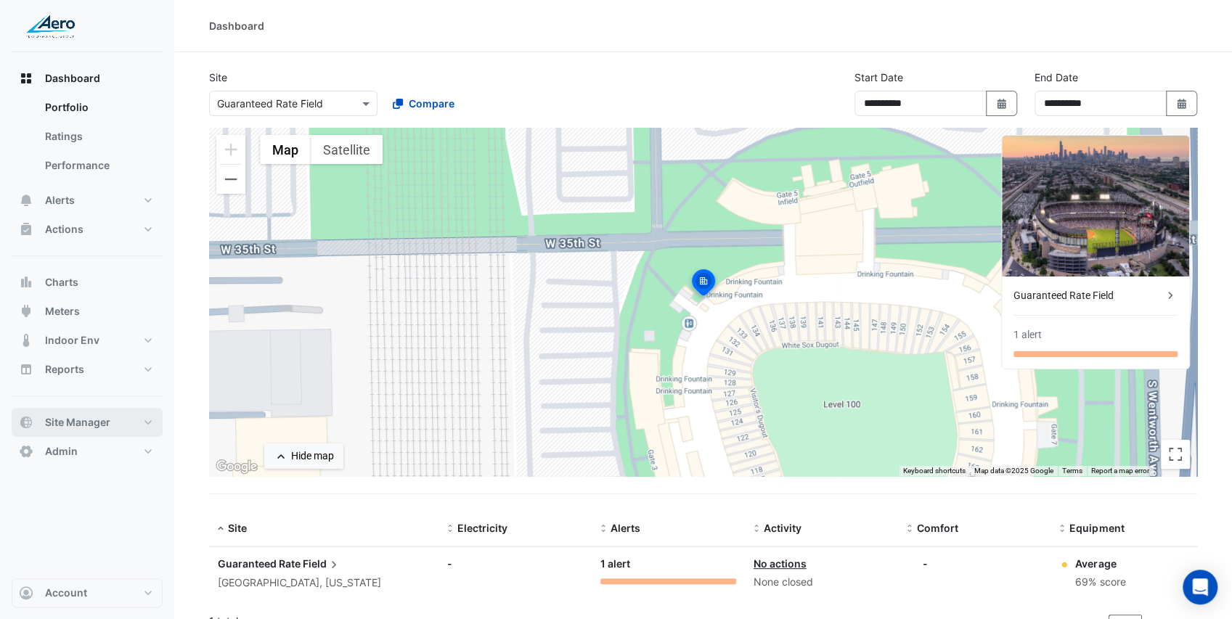
click at [99, 427] on span "Site Manager" at bounding box center [77, 422] width 65 height 15
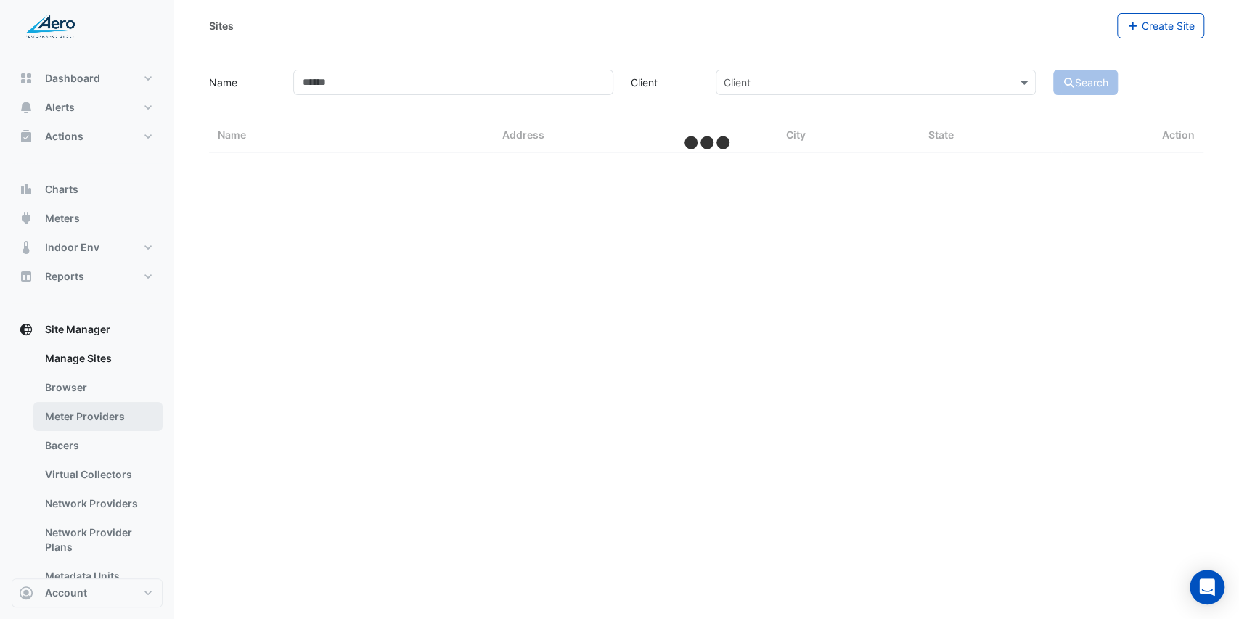
select select "***"
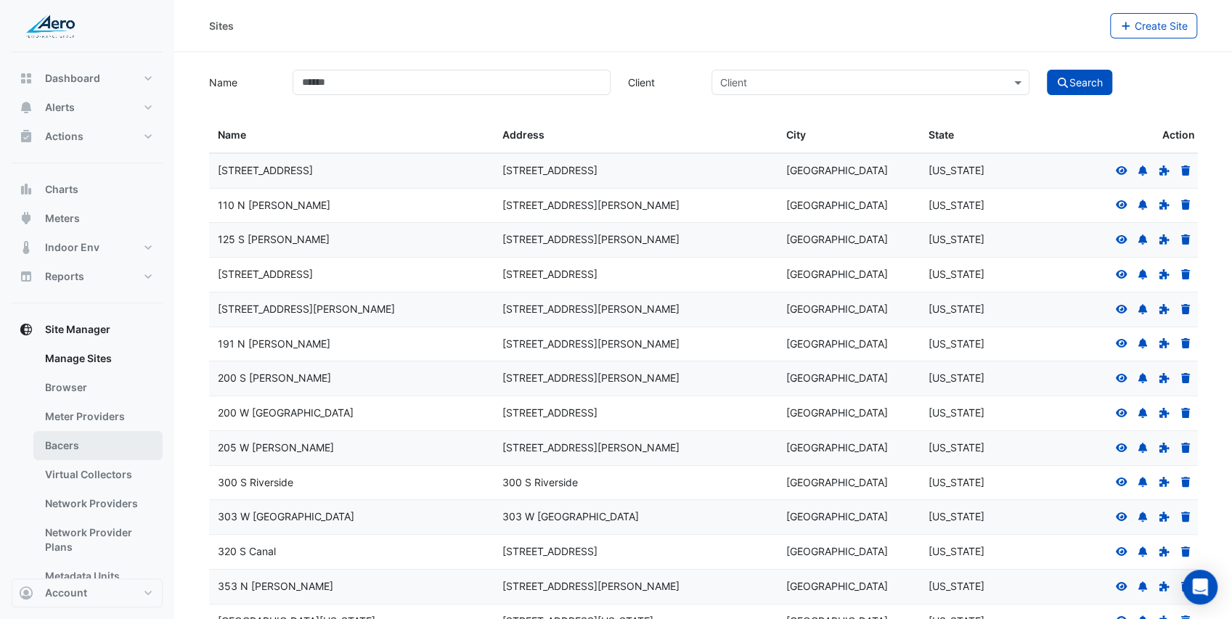
click at [84, 440] on link "Bacers" at bounding box center [97, 445] width 129 height 29
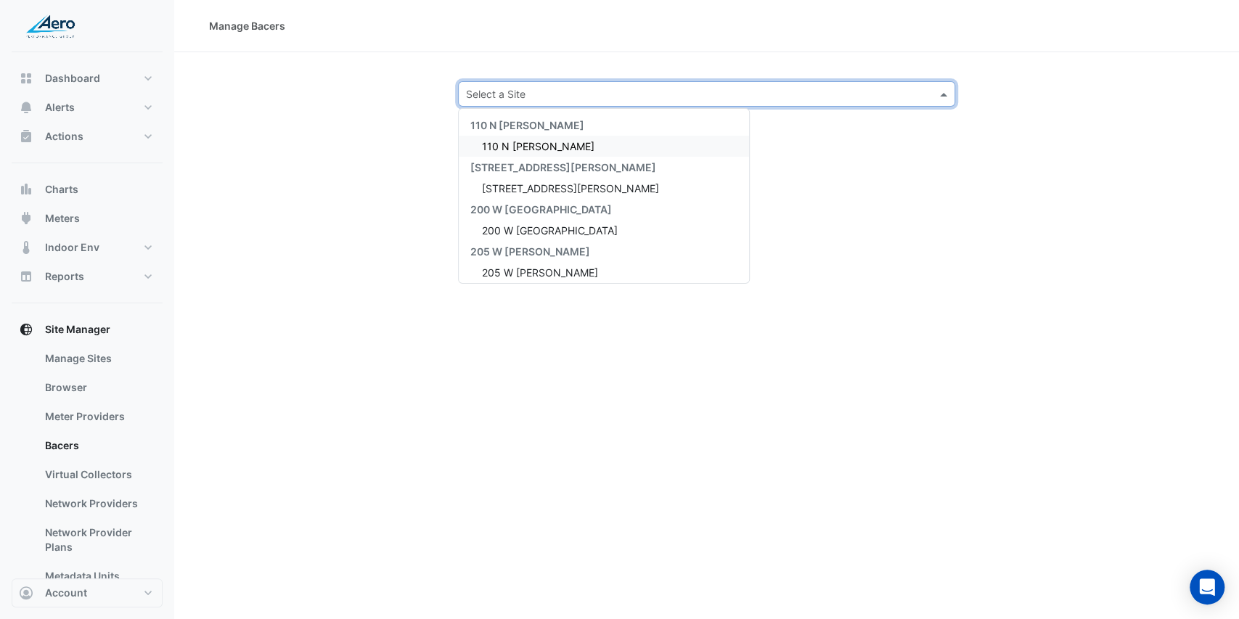
click at [561, 89] on input "text" at bounding box center [692, 94] width 453 height 15
type input "***"
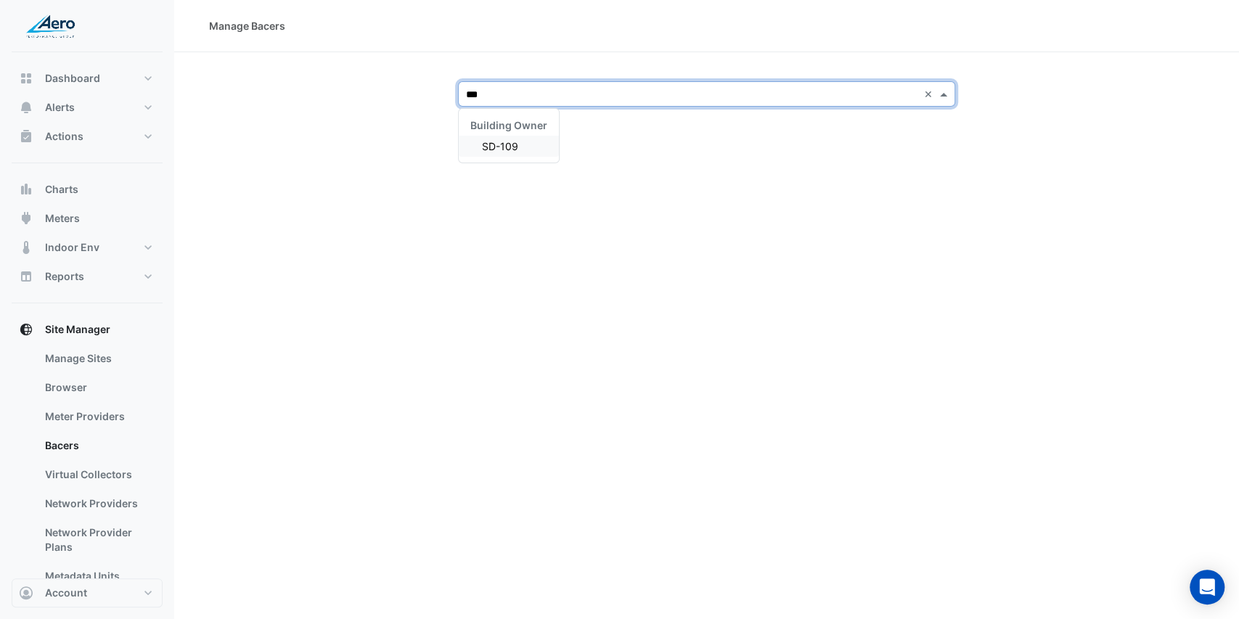
click at [505, 145] on span "SD-109" at bounding box center [500, 146] width 36 height 12
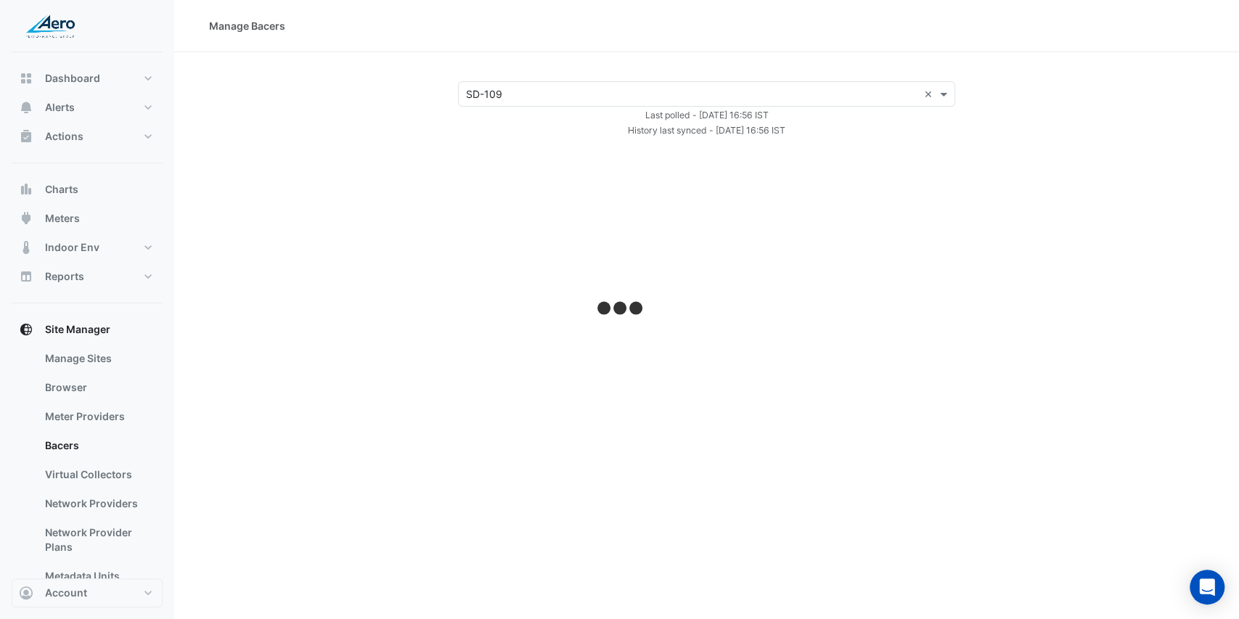
select select "***"
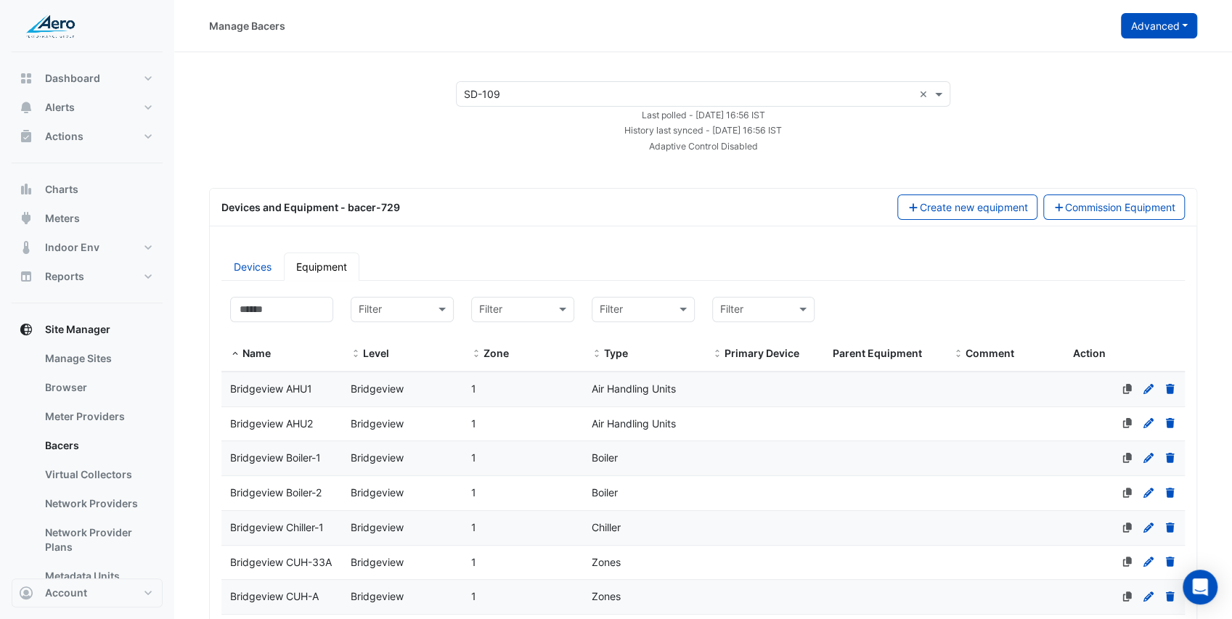
click at [1162, 25] on button "Advanced" at bounding box center [1159, 25] width 76 height 25
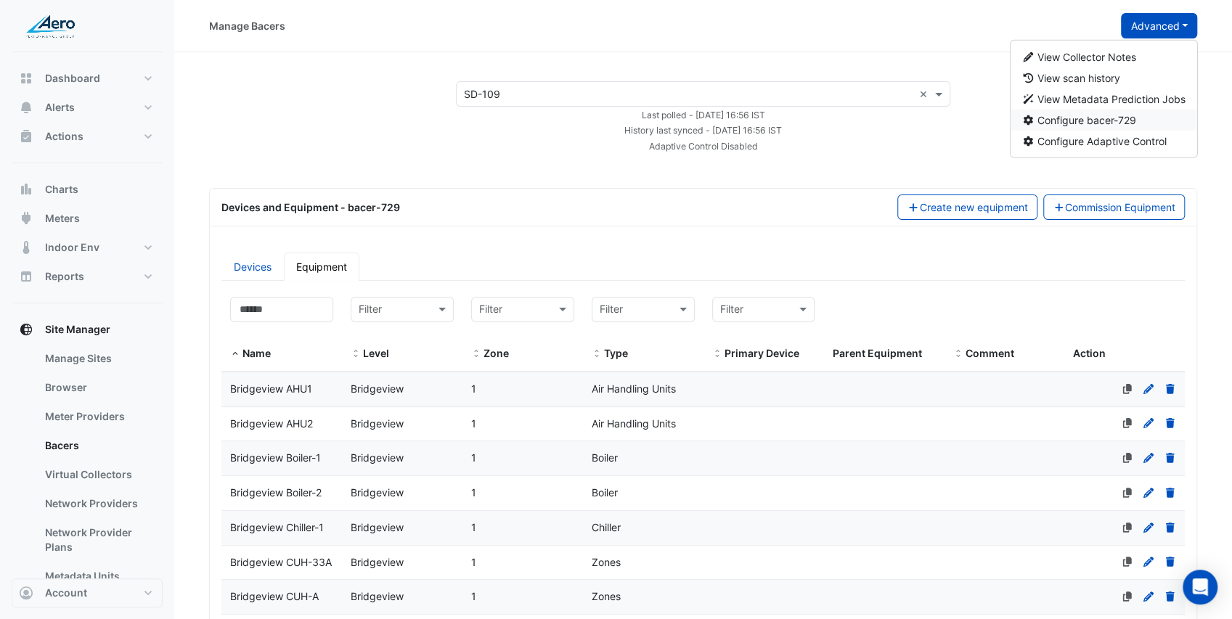
click at [1099, 123] on span "Configure bacer-729" at bounding box center [1086, 120] width 99 height 12
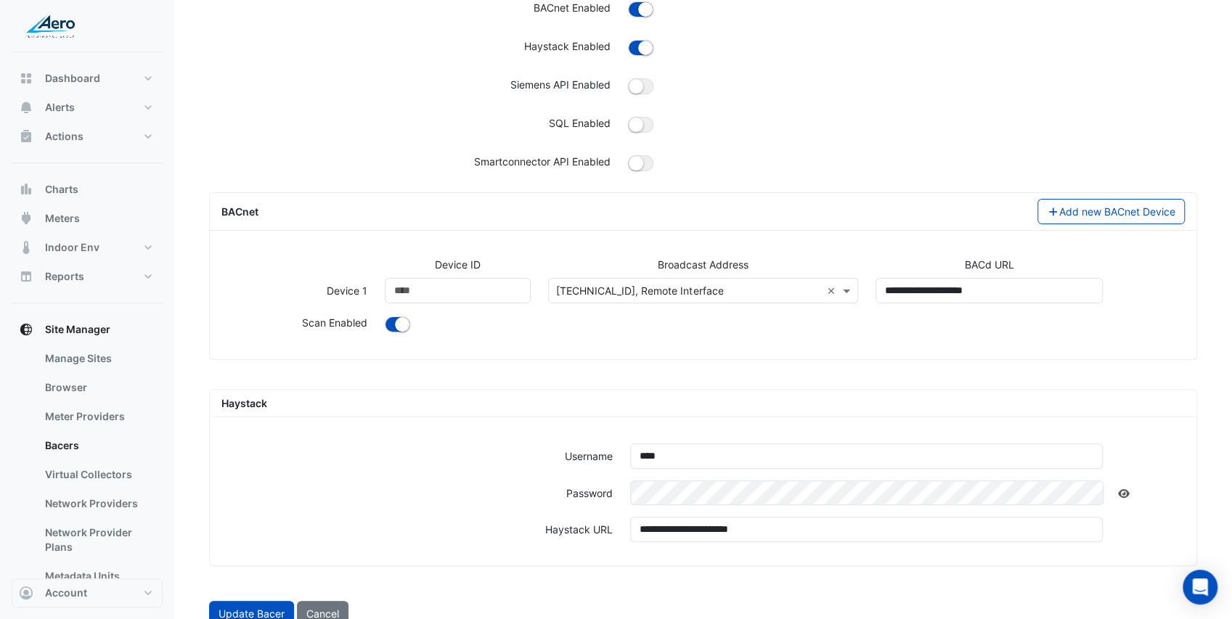
scroll to position [162, 0]
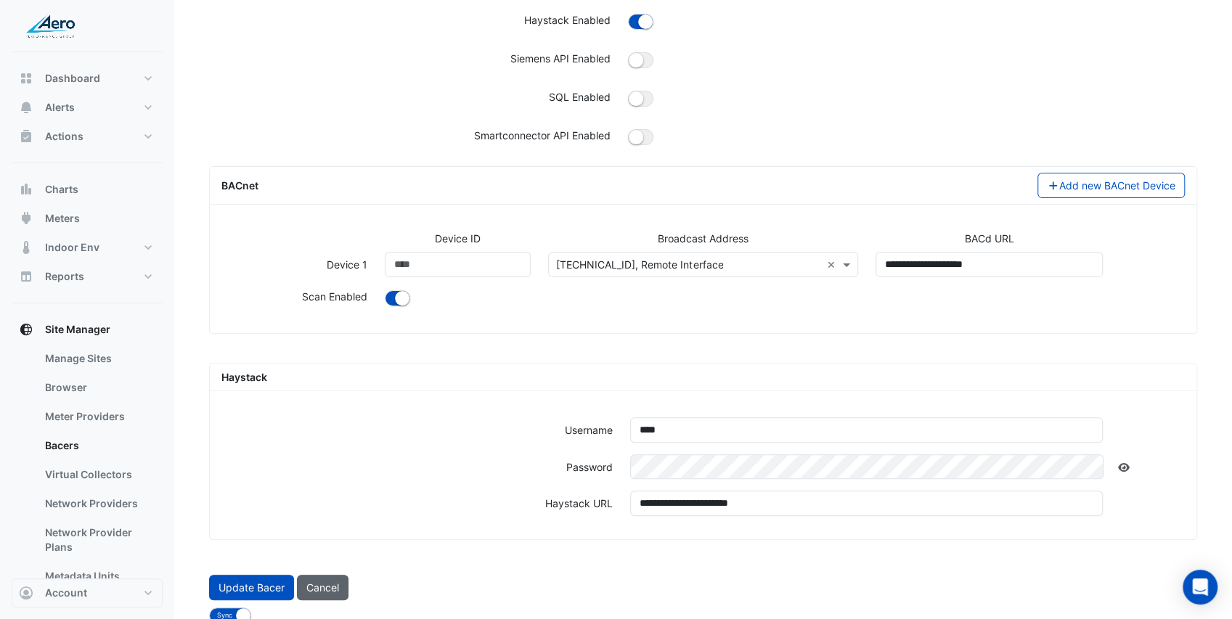
click at [309, 587] on button "Cancel" at bounding box center [323, 587] width 52 height 25
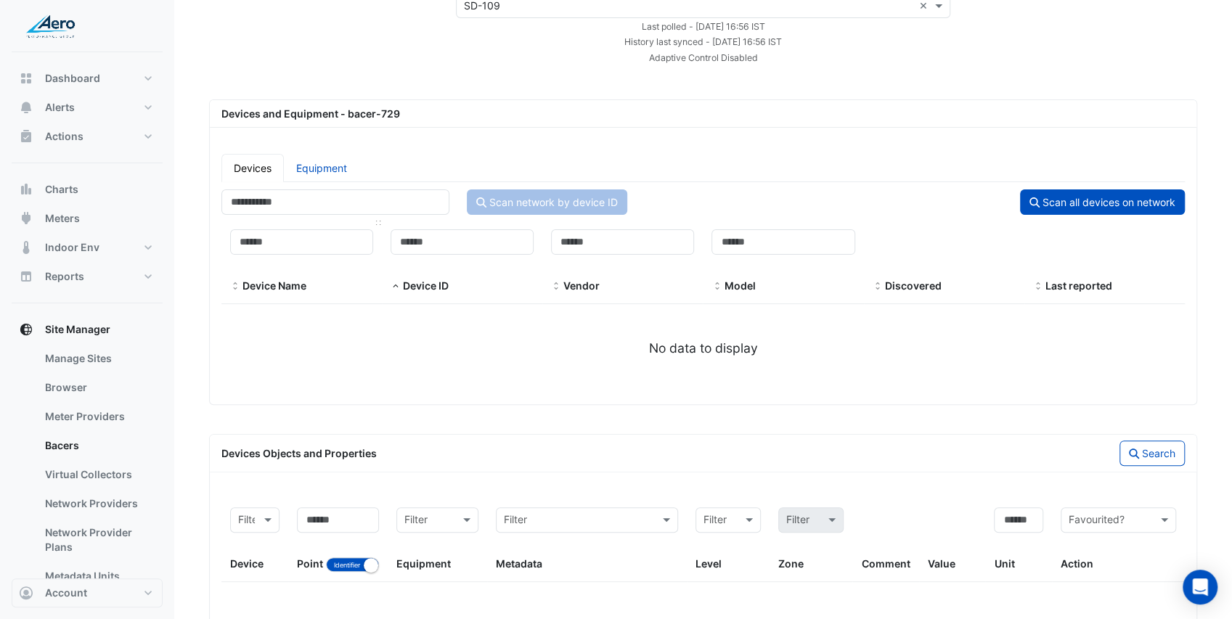
scroll to position [162, 0]
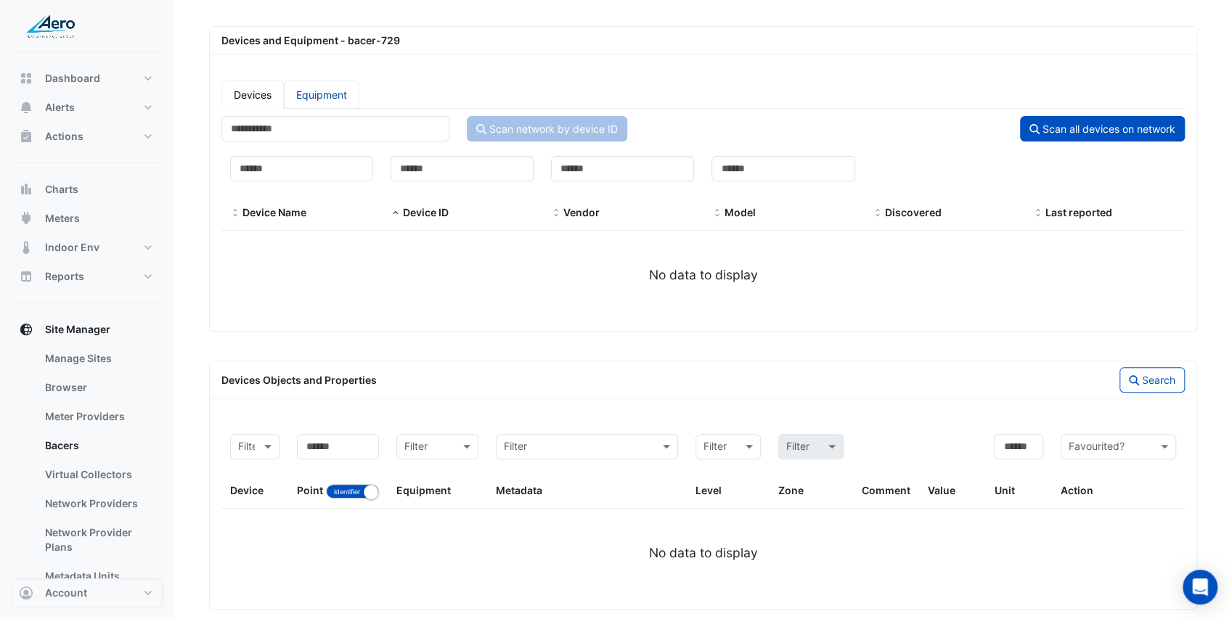
click at [335, 96] on link "Equipment" at bounding box center [322, 95] width 76 height 28
select select "***"
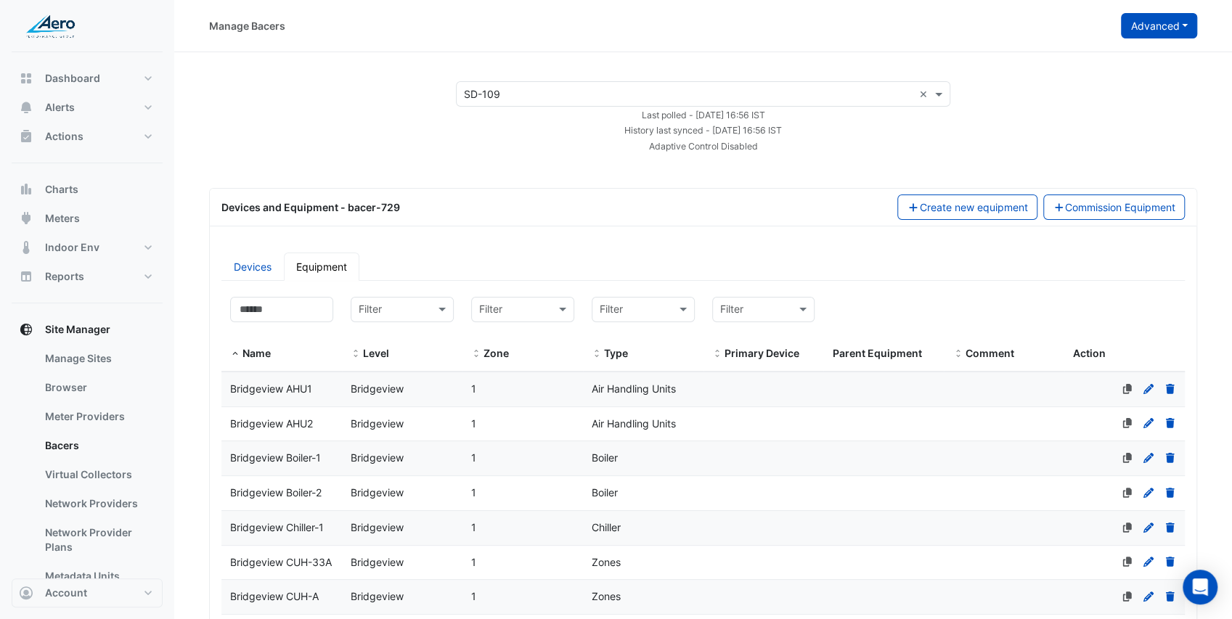
drag, startPoint x: 1189, startPoint y: 15, endPoint x: 1183, endPoint y: 20, distance: 7.7
click at [1189, 15] on button "Advanced" at bounding box center [1159, 25] width 76 height 25
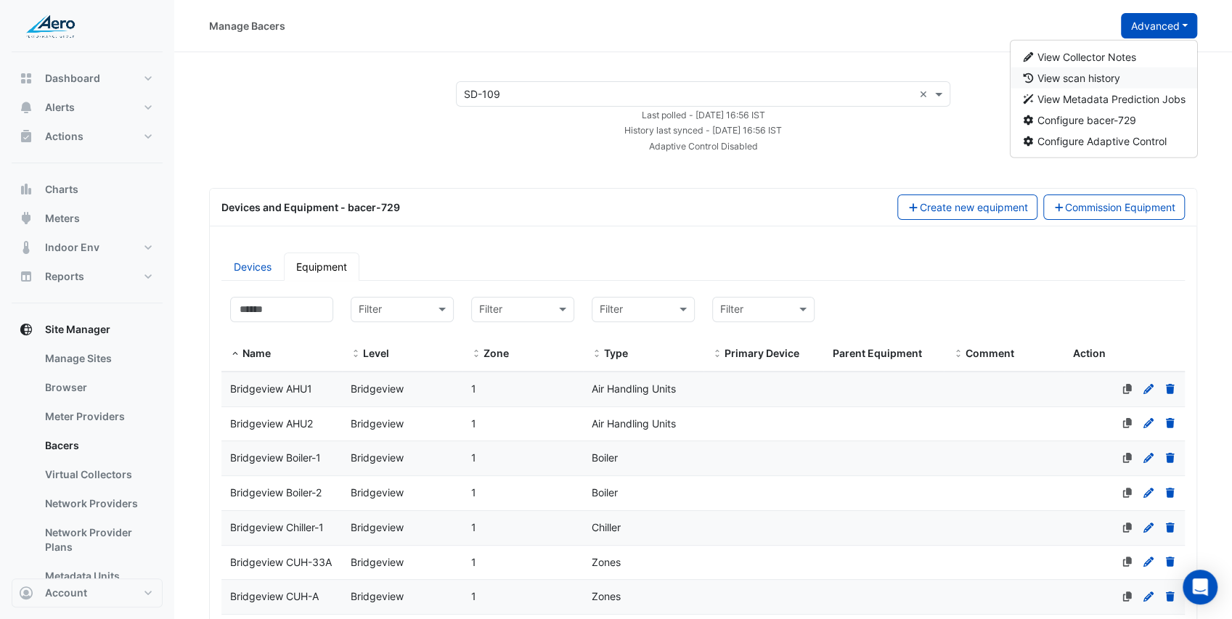
click at [1096, 78] on span "View scan history" at bounding box center [1078, 78] width 83 height 12
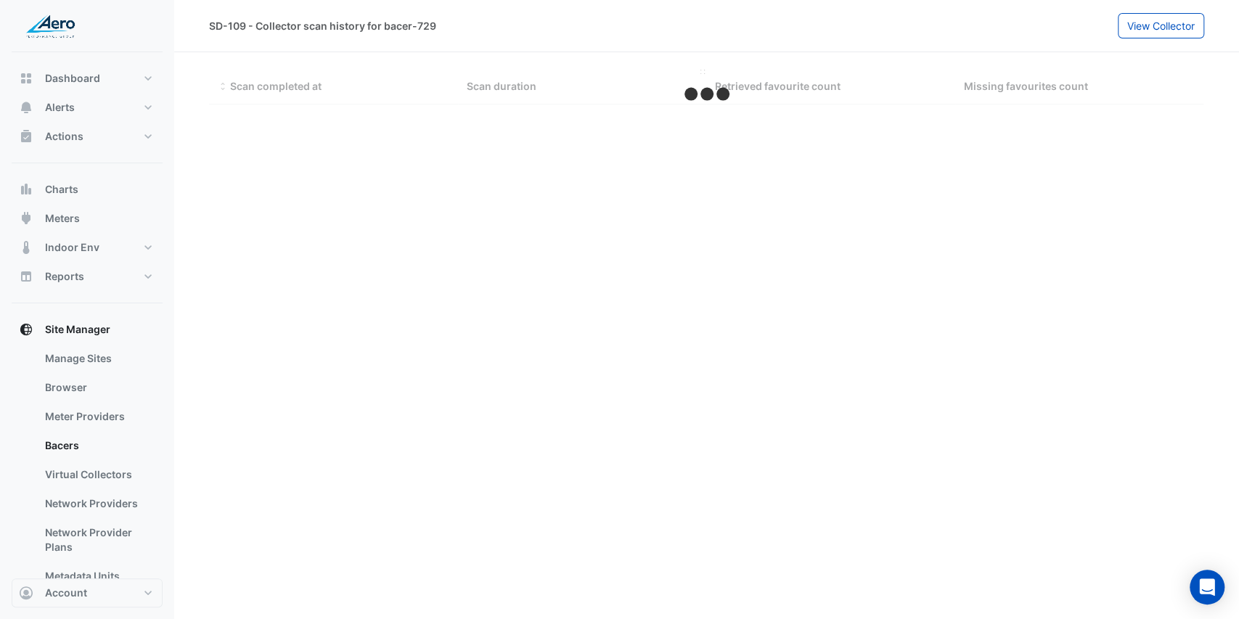
select select "***"
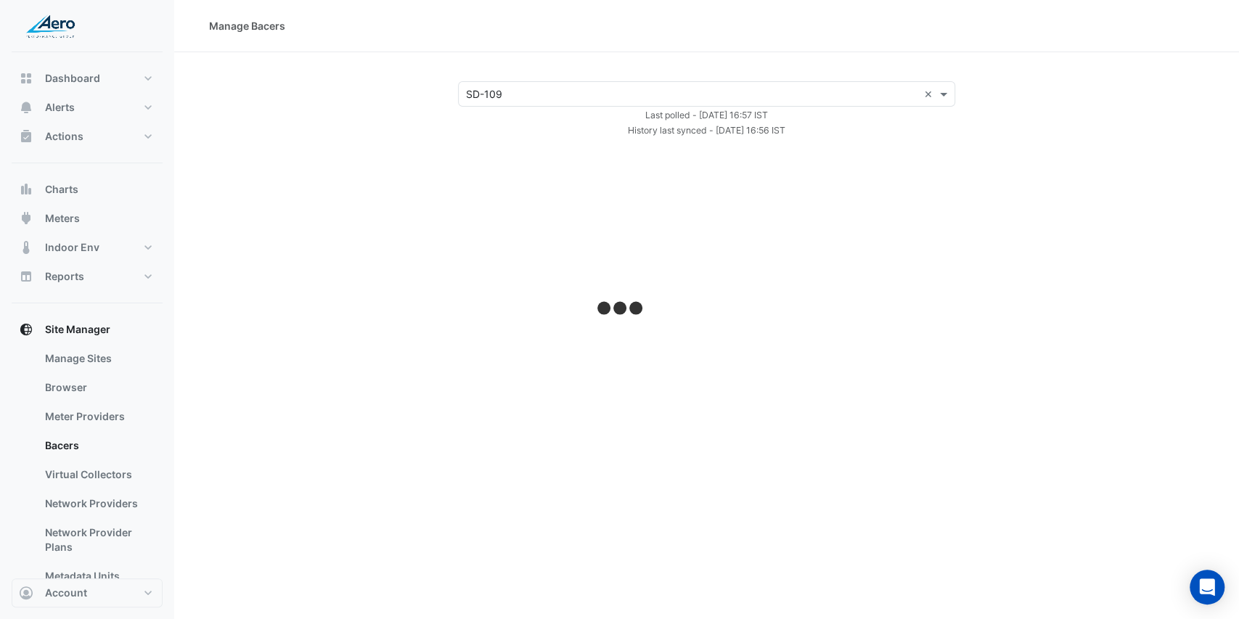
select select "***"
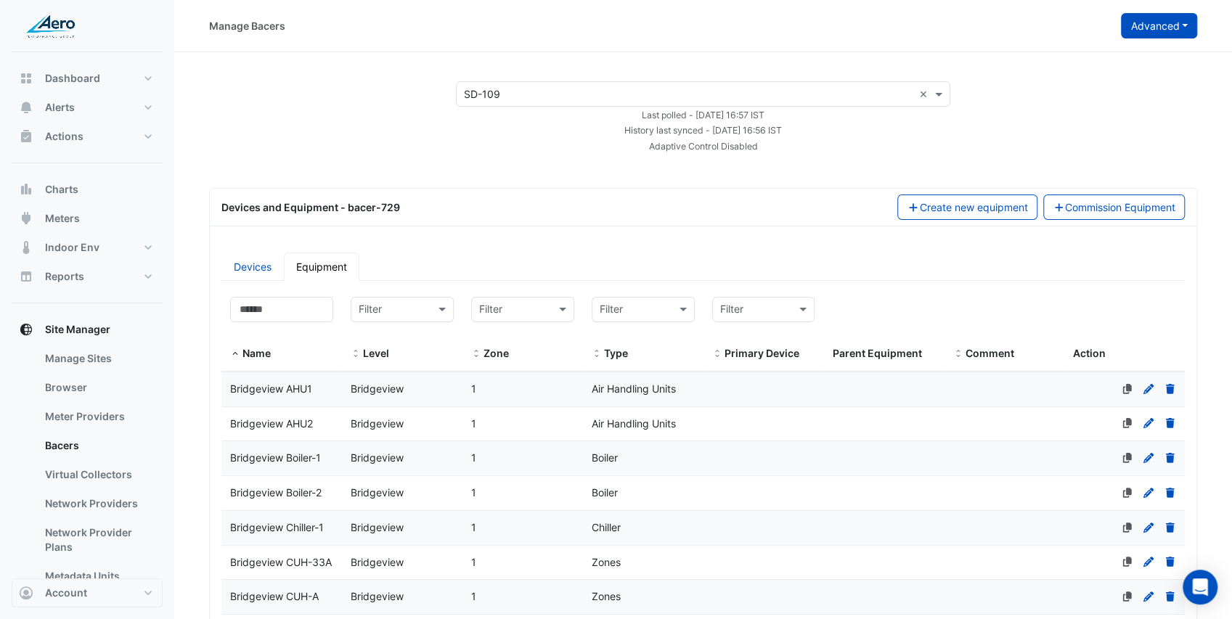
click at [1169, 17] on button "Advanced" at bounding box center [1159, 25] width 76 height 25
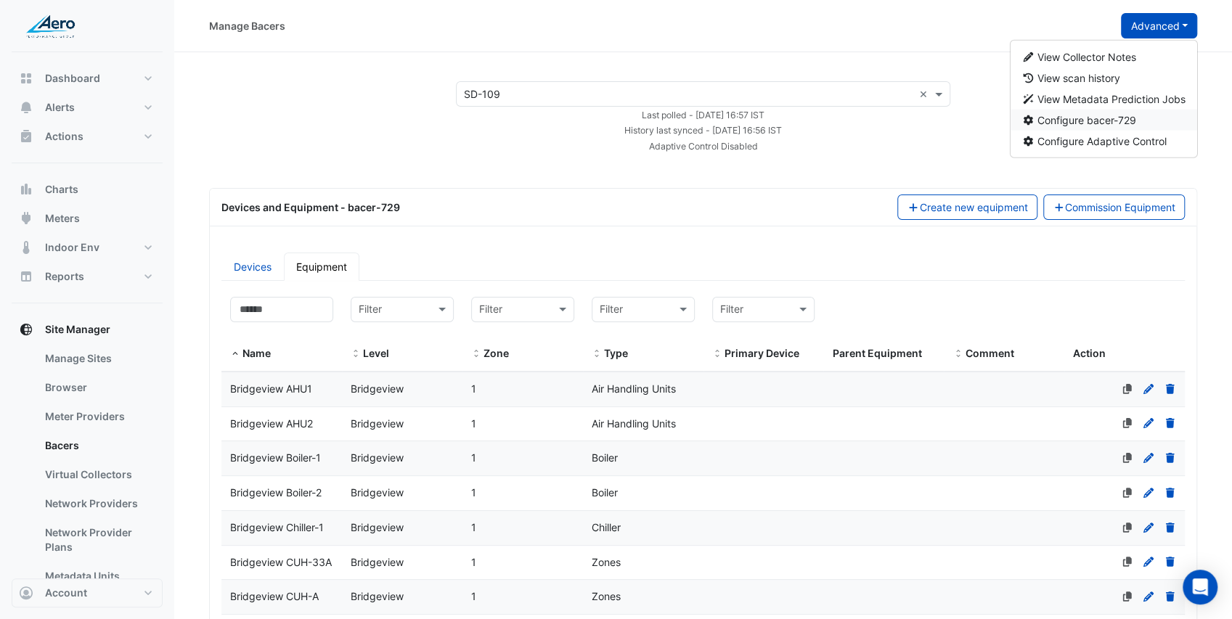
click at [1105, 122] on span "Configure bacer-729" at bounding box center [1086, 120] width 99 height 12
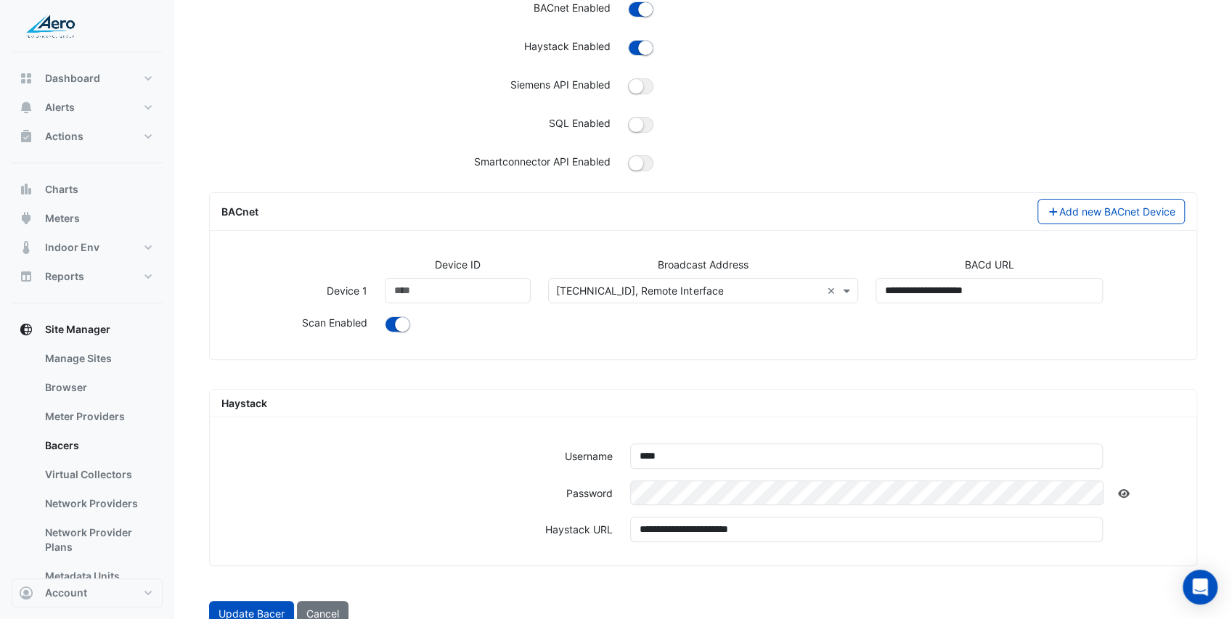
scroll to position [145, 0]
